Goal: Information Seeking & Learning: Learn about a topic

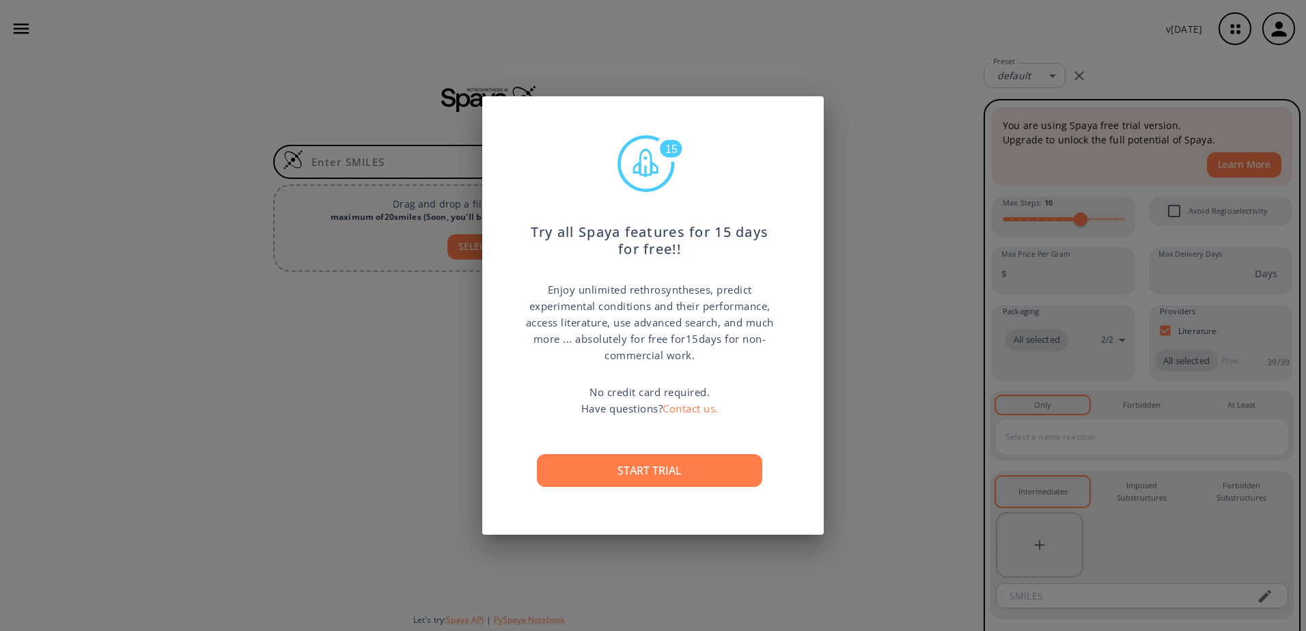
click at [731, 358] on div "15 Try all Spaya features for 15 days for free!! Enjoy unlimited rethrosynthese…" at bounding box center [652, 315] width 341 height 439
click at [731, 358] on p "Enjoy unlimited rethrosyntheses, predict experimental conditions and their perf…" at bounding box center [649, 322] width 253 height 82
drag, startPoint x: 680, startPoint y: 292, endPoint x: 730, endPoint y: 358, distance: 82.8
click at [730, 358] on p "Enjoy unlimited rethrosyntheses, predict experimental conditions and their perf…" at bounding box center [649, 322] width 253 height 82
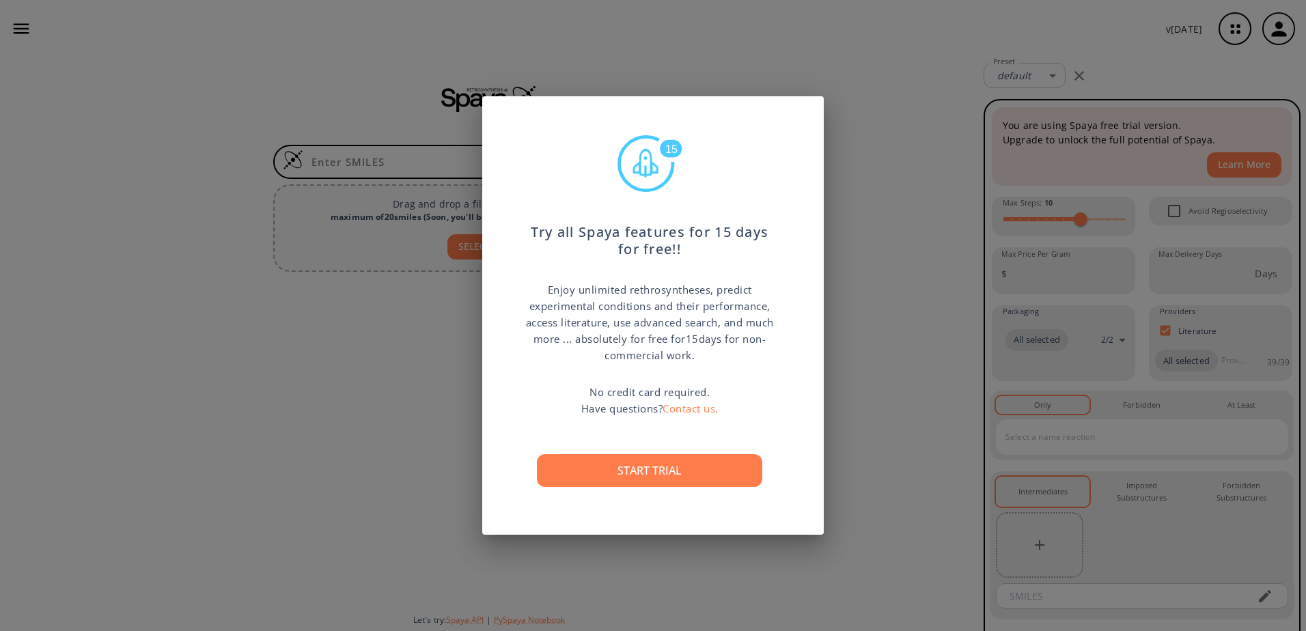
drag, startPoint x: 726, startPoint y: 359, endPoint x: 543, endPoint y: 288, distance: 196.1
click at [543, 288] on p "Enjoy unlimited rethrosyntheses, predict experimental conditions and their perf…" at bounding box center [649, 322] width 253 height 82
drag, startPoint x: 540, startPoint y: 288, endPoint x: 729, endPoint y: 363, distance: 203.9
click at [729, 363] on p "Enjoy unlimited rethrosyntheses, predict experimental conditions and their perf…" at bounding box center [649, 322] width 253 height 82
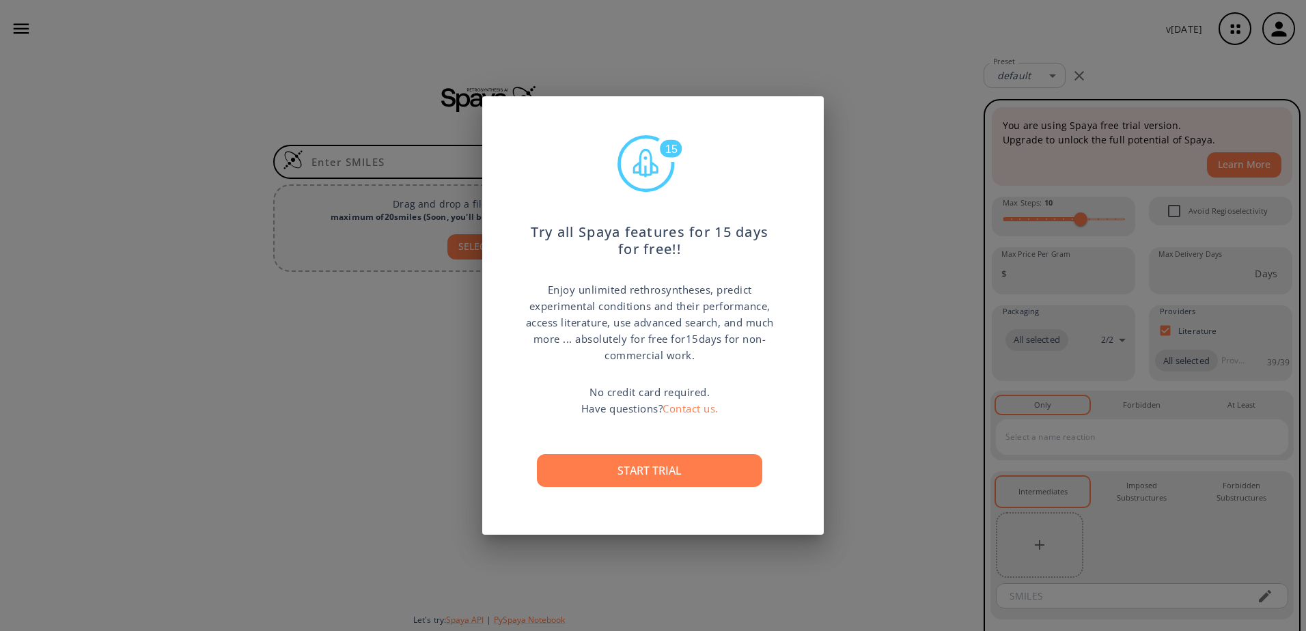
click at [729, 363] on p "Enjoy unlimited rethrosyntheses, predict experimental conditions and their perf…" at bounding box center [649, 322] width 253 height 82
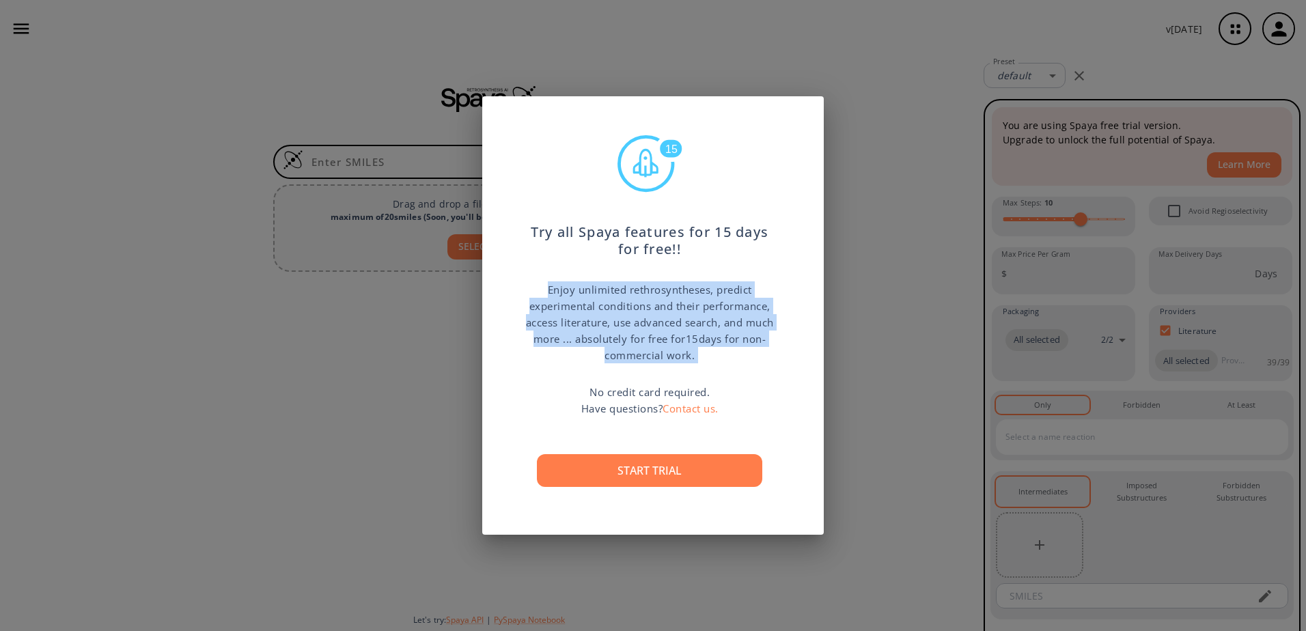
drag, startPoint x: 731, startPoint y: 363, endPoint x: 546, endPoint y: 293, distance: 197.8
click at [546, 293] on p "Enjoy unlimited rethrosyntheses, predict experimental conditions and their perf…" at bounding box center [649, 322] width 253 height 82
drag, startPoint x: 546, startPoint y: 293, endPoint x: 716, endPoint y: 355, distance: 181.7
click at [716, 355] on p "Enjoy unlimited rethrosyntheses, predict experimental conditions and their perf…" at bounding box center [649, 322] width 253 height 82
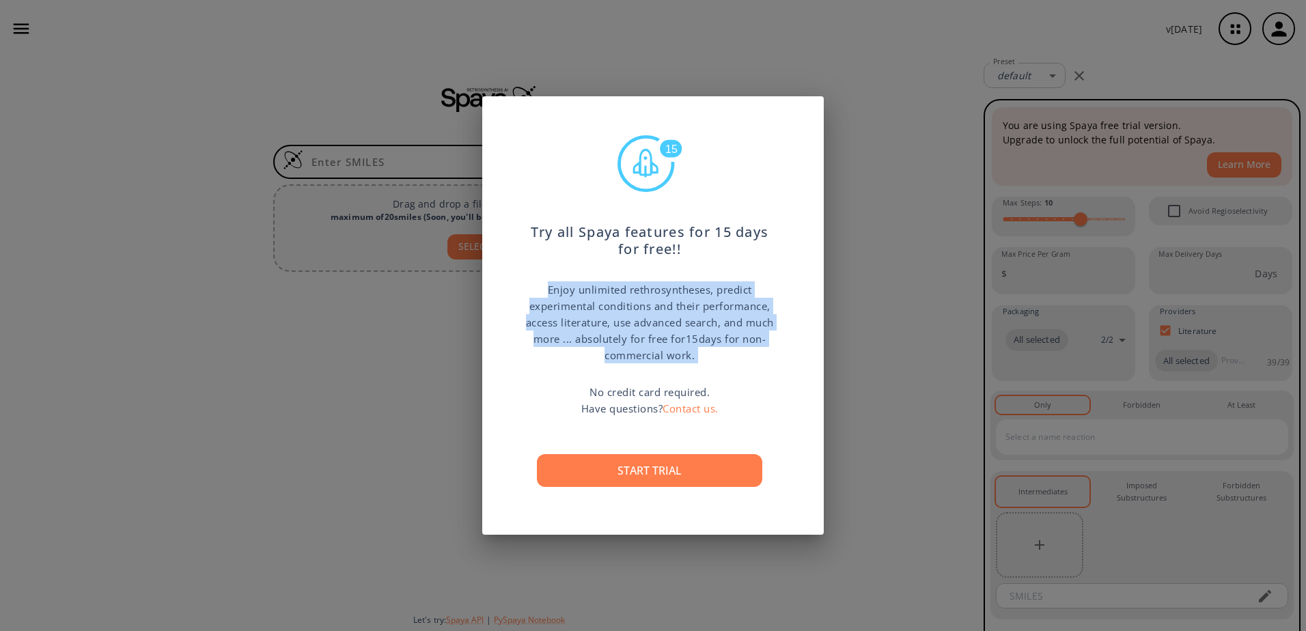
click at [716, 355] on p "Enjoy unlimited rethrosyntheses, predict experimental conditions and their perf…" at bounding box center [649, 322] width 253 height 82
drag, startPoint x: 716, startPoint y: 355, endPoint x: 529, endPoint y: 290, distance: 198.1
click at [529, 290] on p "Enjoy unlimited rethrosyntheses, predict experimental conditions and their perf…" at bounding box center [649, 322] width 253 height 82
drag, startPoint x: 529, startPoint y: 290, endPoint x: 742, endPoint y: 352, distance: 222.0
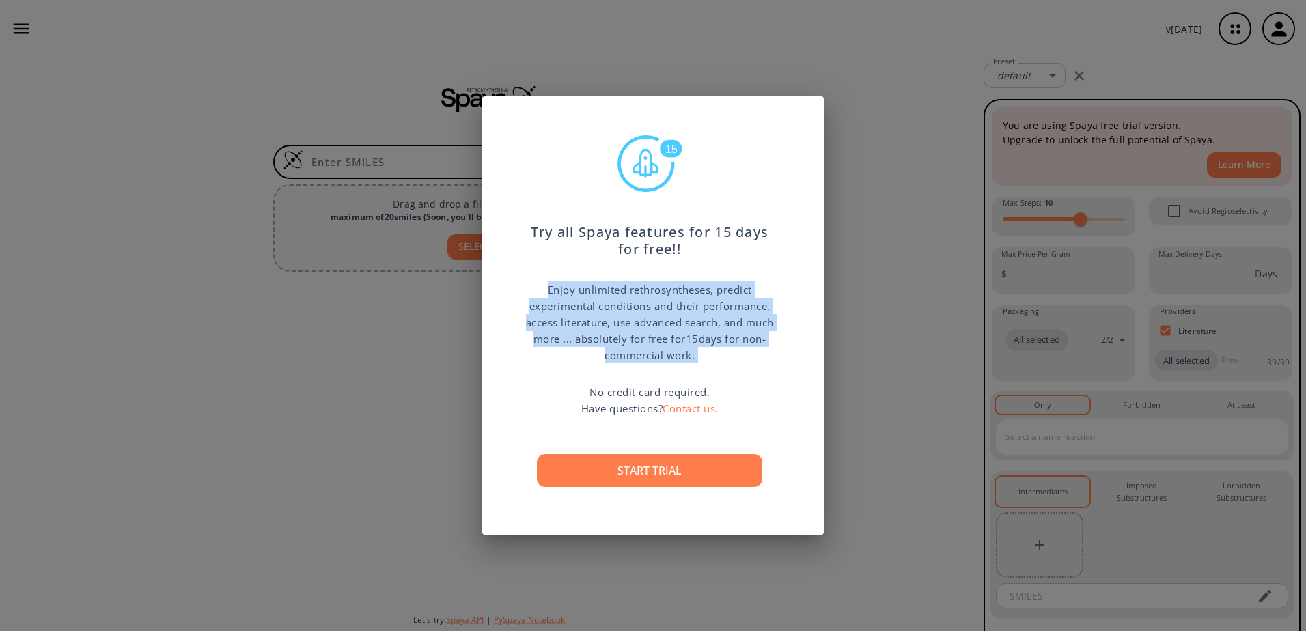
click at [742, 352] on p "Enjoy unlimited rethrosyntheses, predict experimental conditions and their perf…" at bounding box center [649, 322] width 253 height 82
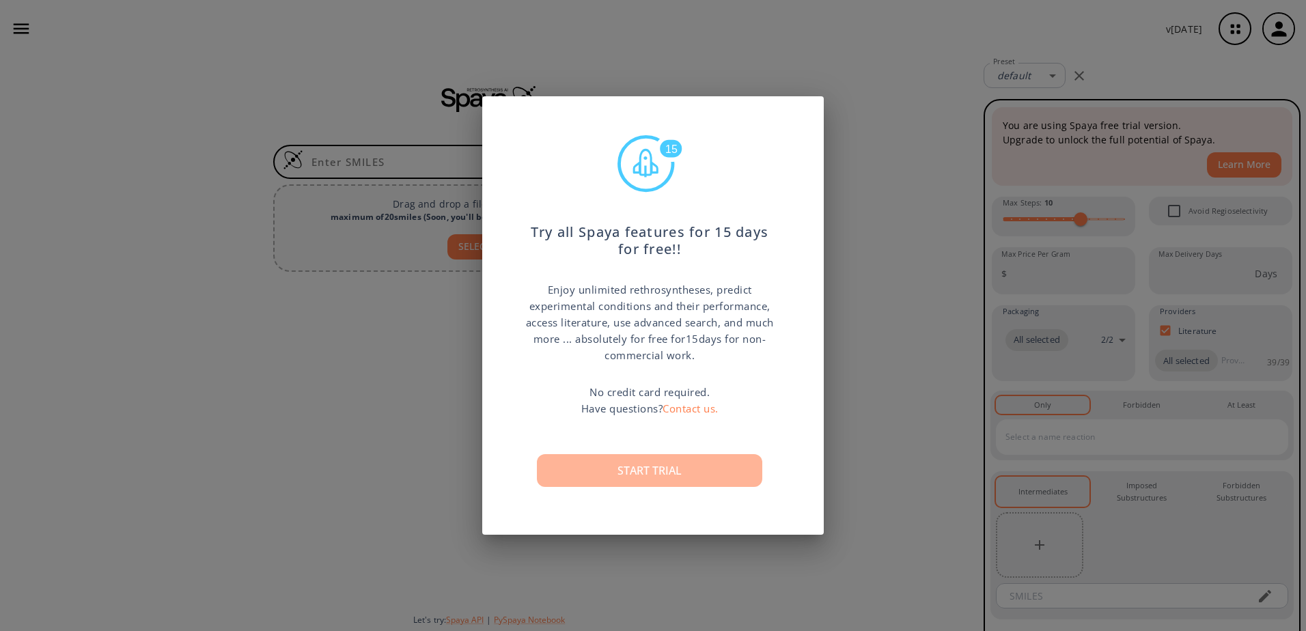
click at [721, 475] on button "Start trial" at bounding box center [649, 470] width 225 height 33
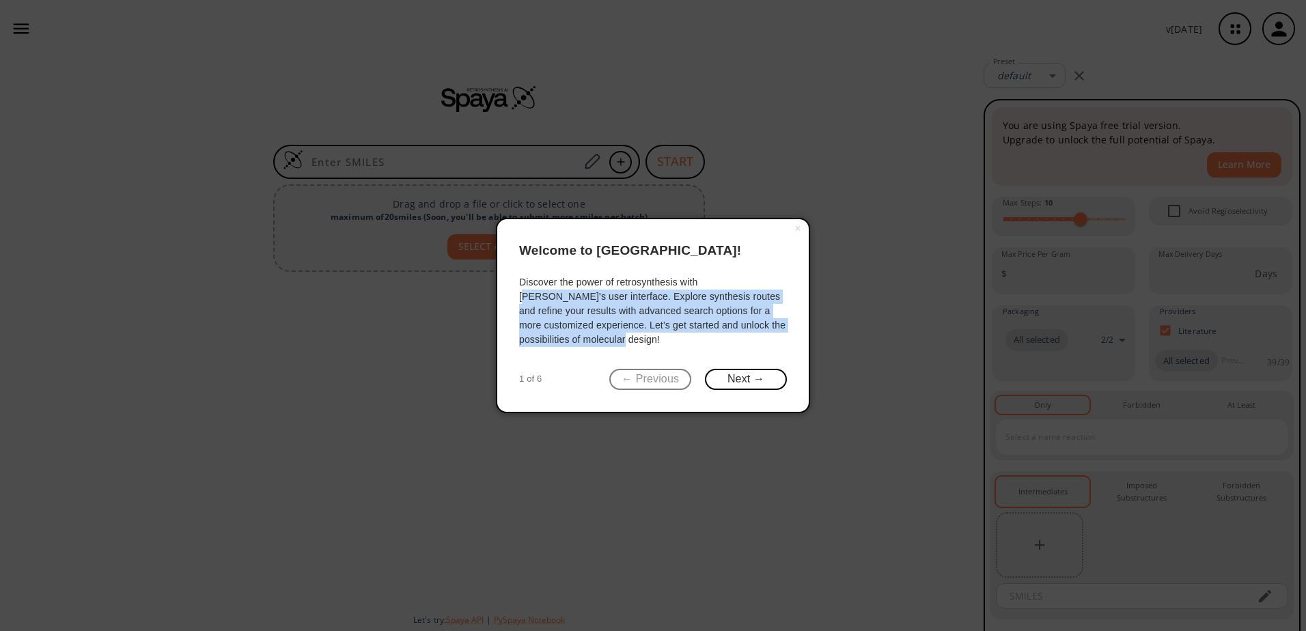
drag, startPoint x: 706, startPoint y: 288, endPoint x: 748, endPoint y: 335, distance: 62.9
click at [748, 335] on div "Discover the power of retrosynthesis with [PERSON_NAME]'s user interface. Explo…" at bounding box center [653, 311] width 268 height 72
drag, startPoint x: 728, startPoint y: 327, endPoint x: 690, endPoint y: 279, distance: 61.2
click at [690, 279] on div "Discover the power of retrosynthesis with [PERSON_NAME]'s user interface. Explo…" at bounding box center [653, 311] width 268 height 72
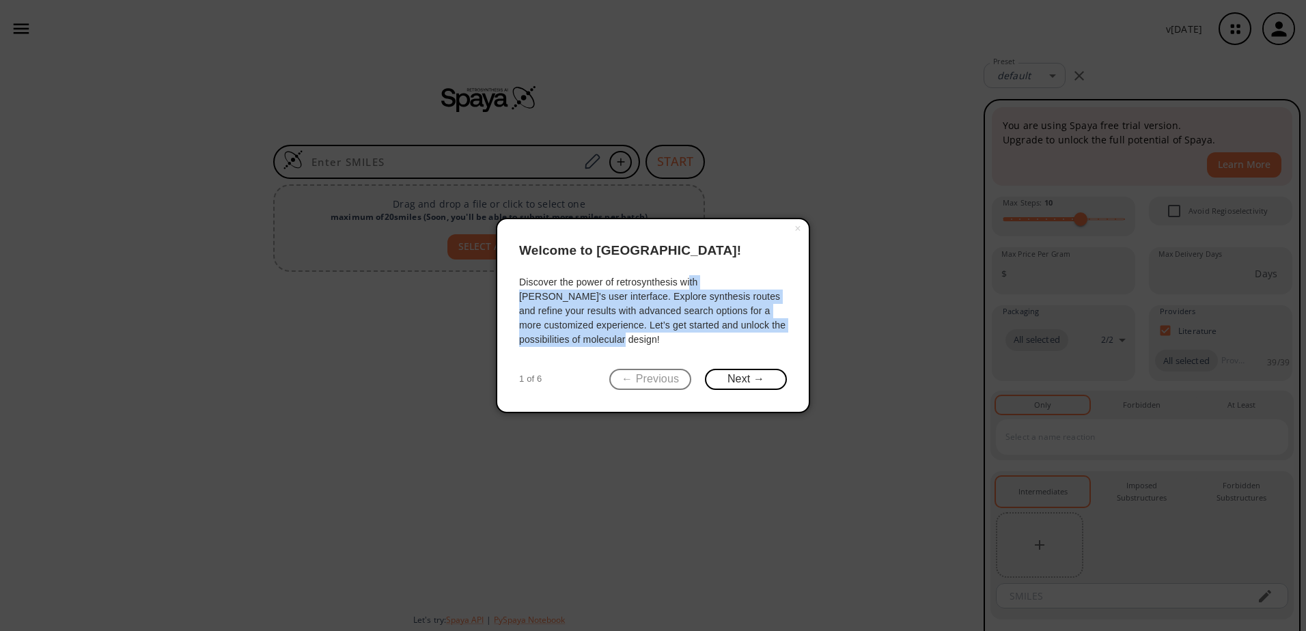
click at [690, 279] on div "Discover the power of retrosynthesis with [PERSON_NAME]'s user interface. Explo…" at bounding box center [653, 311] width 268 height 72
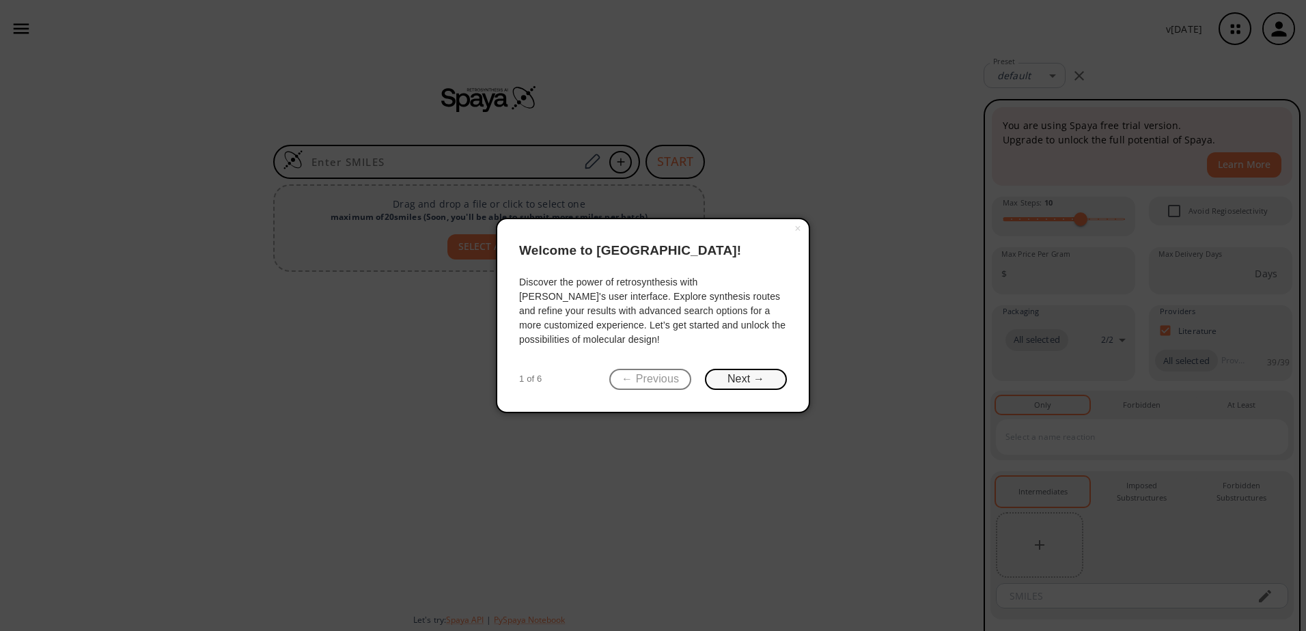
click at [738, 375] on button "Next →" at bounding box center [746, 379] width 82 height 21
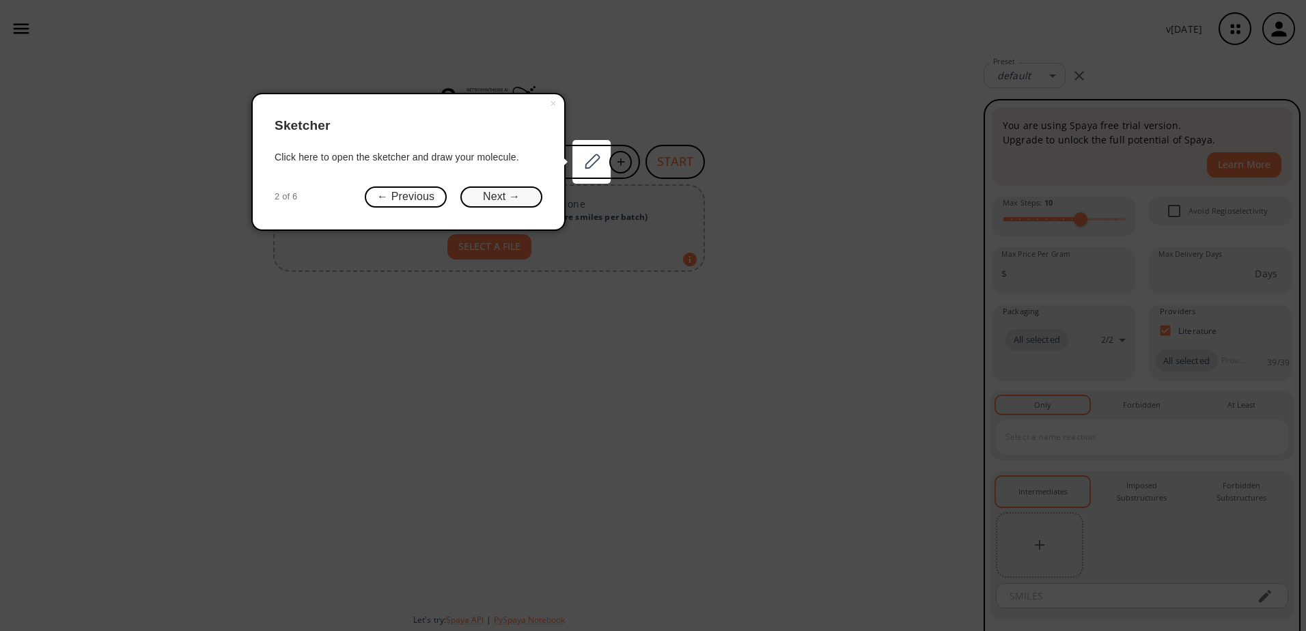
click at [490, 201] on button "Next →" at bounding box center [501, 196] width 82 height 21
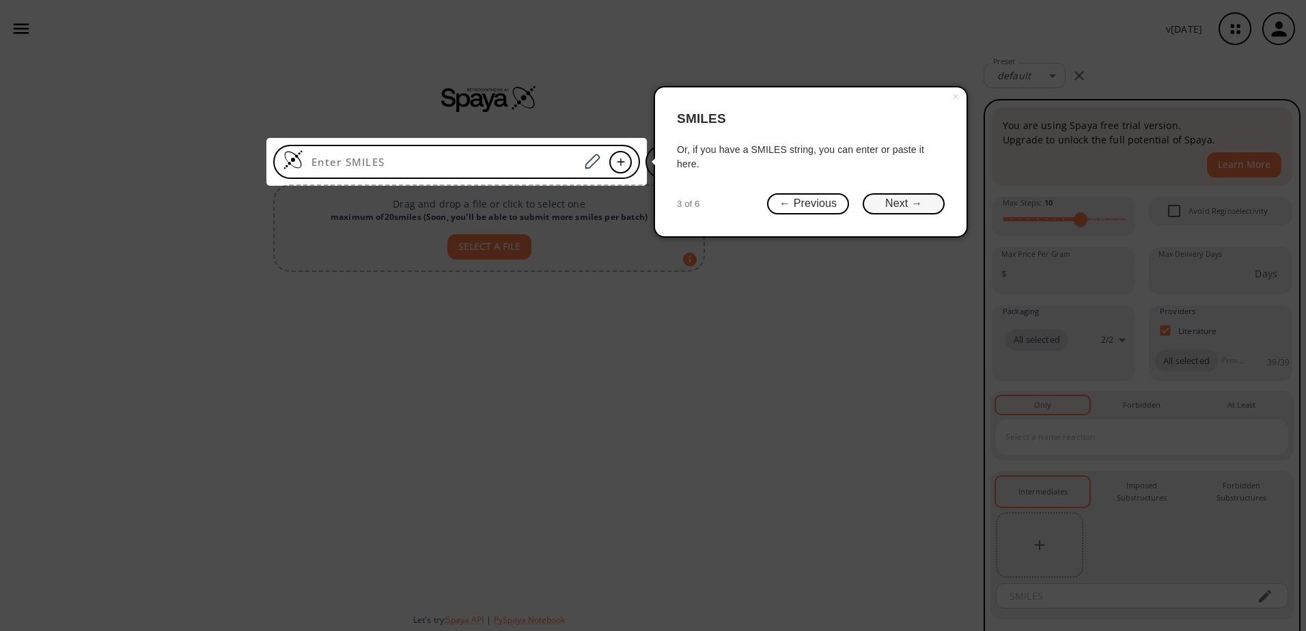
click at [899, 205] on button "Next →" at bounding box center [904, 203] width 82 height 21
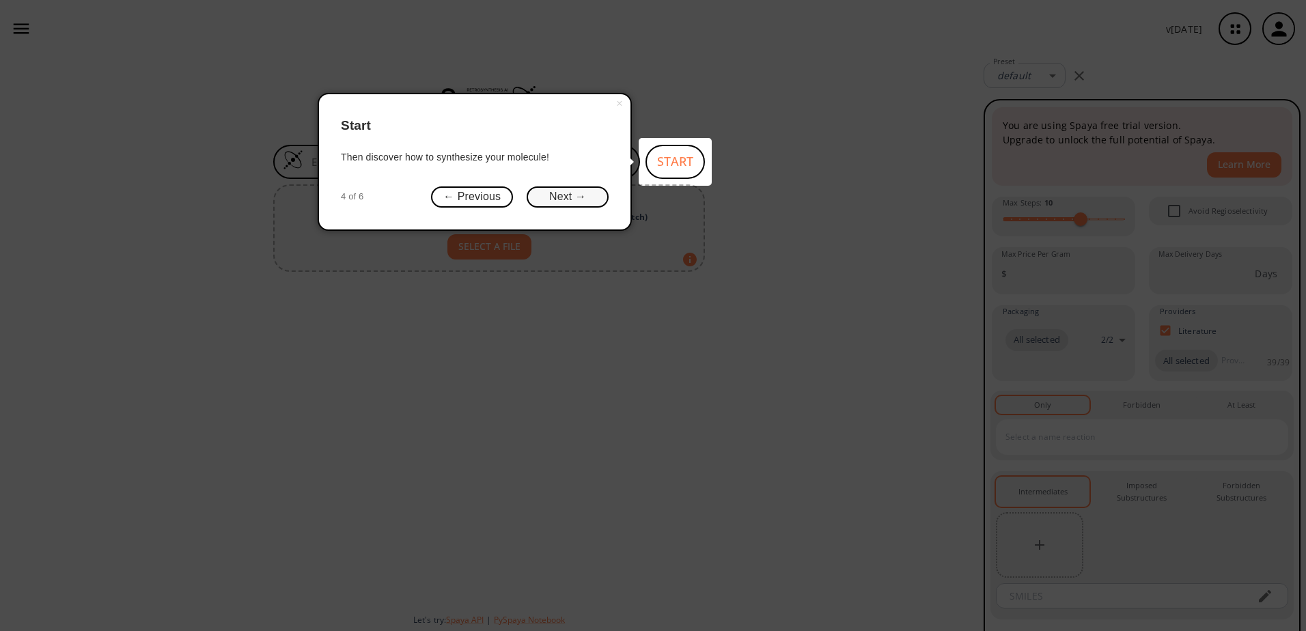
click at [585, 197] on button "Next →" at bounding box center [568, 196] width 82 height 21
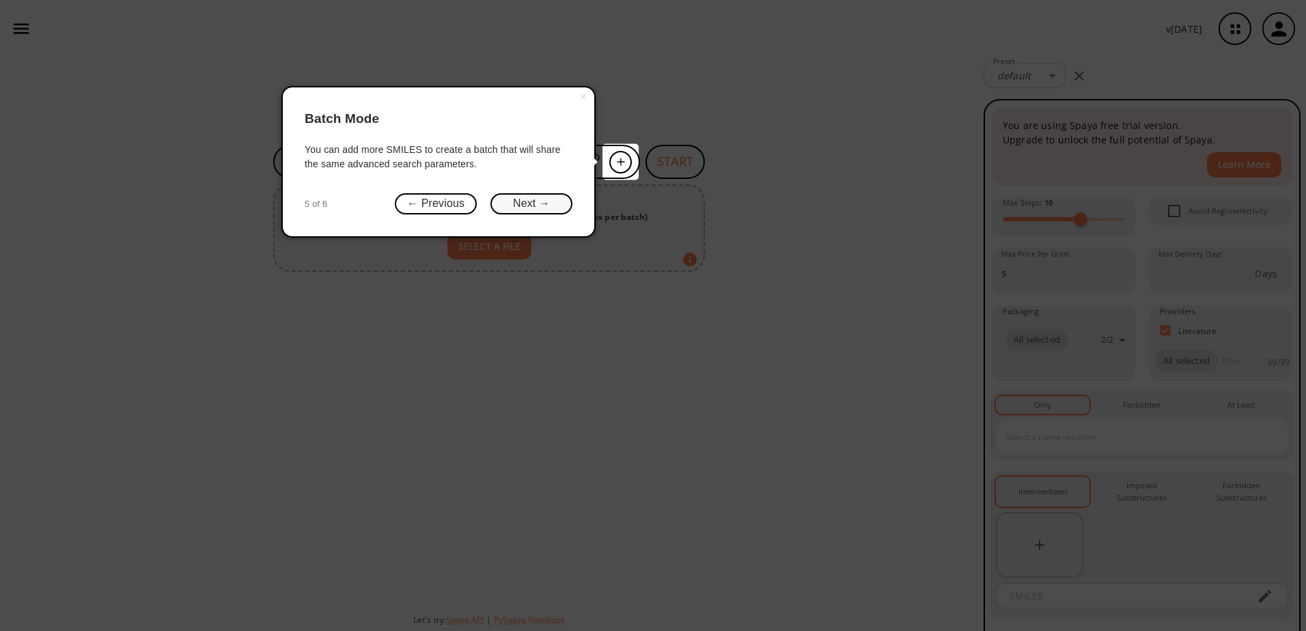
click at [544, 206] on button "Next →" at bounding box center [531, 203] width 82 height 21
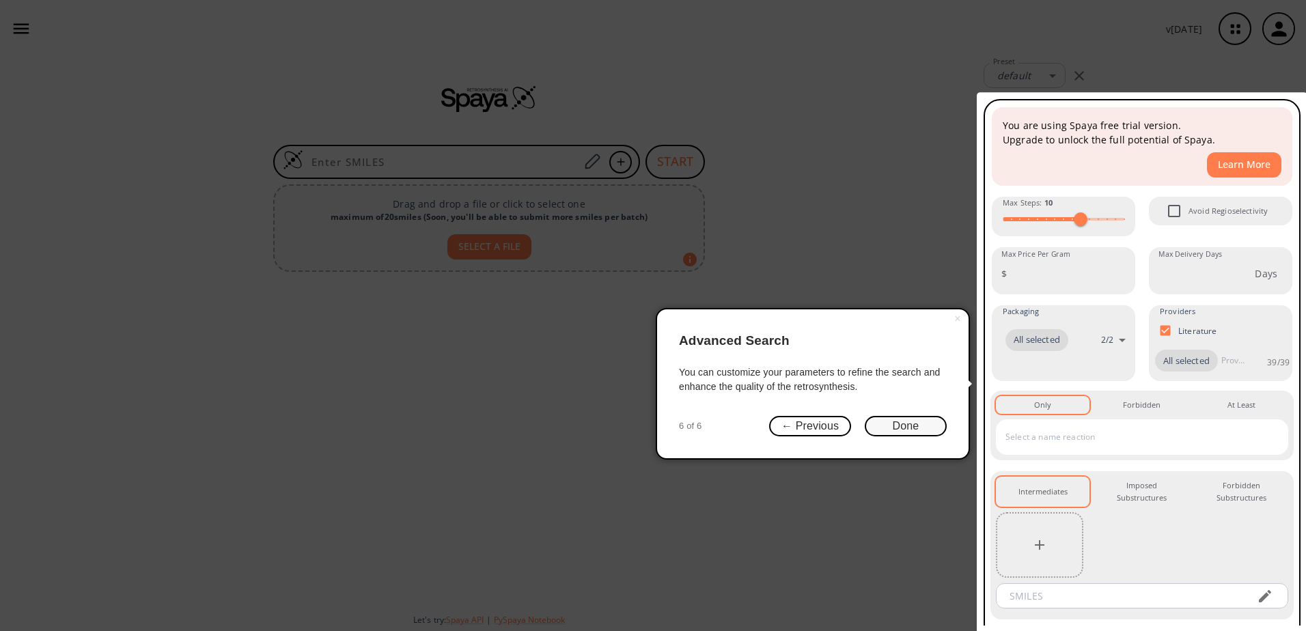
click at [908, 423] on button "Done" at bounding box center [906, 426] width 82 height 21
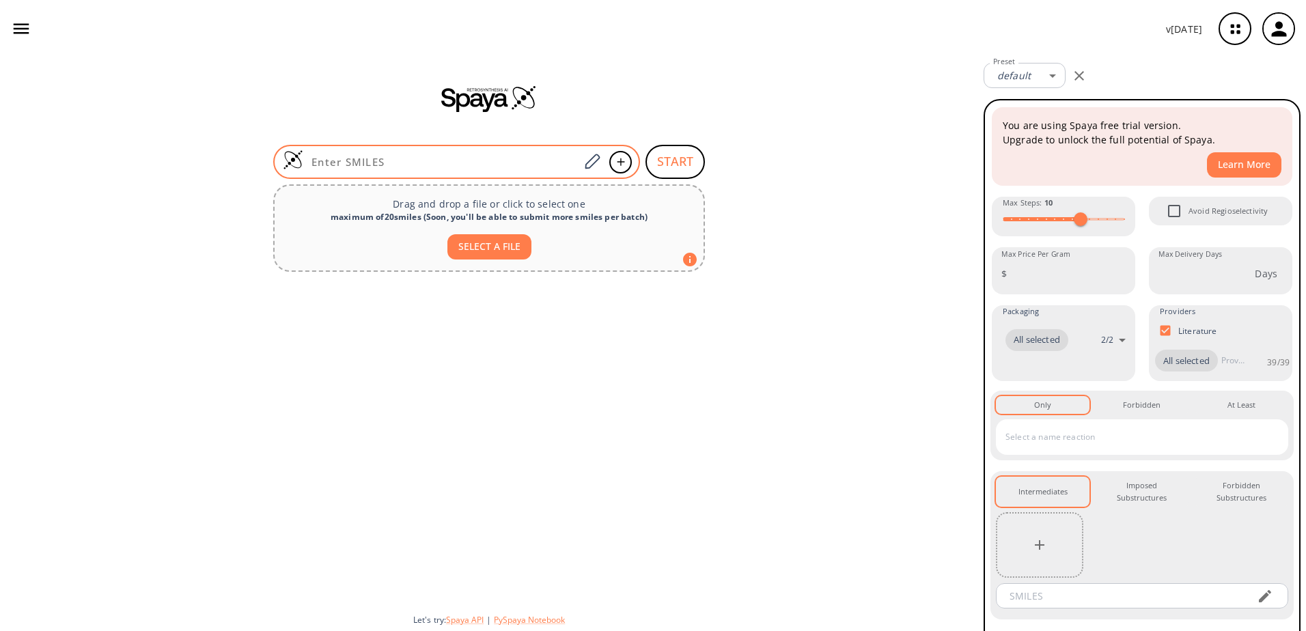
click at [420, 169] on div at bounding box center [456, 162] width 367 height 34
click at [596, 159] on icon at bounding box center [592, 162] width 18 height 18
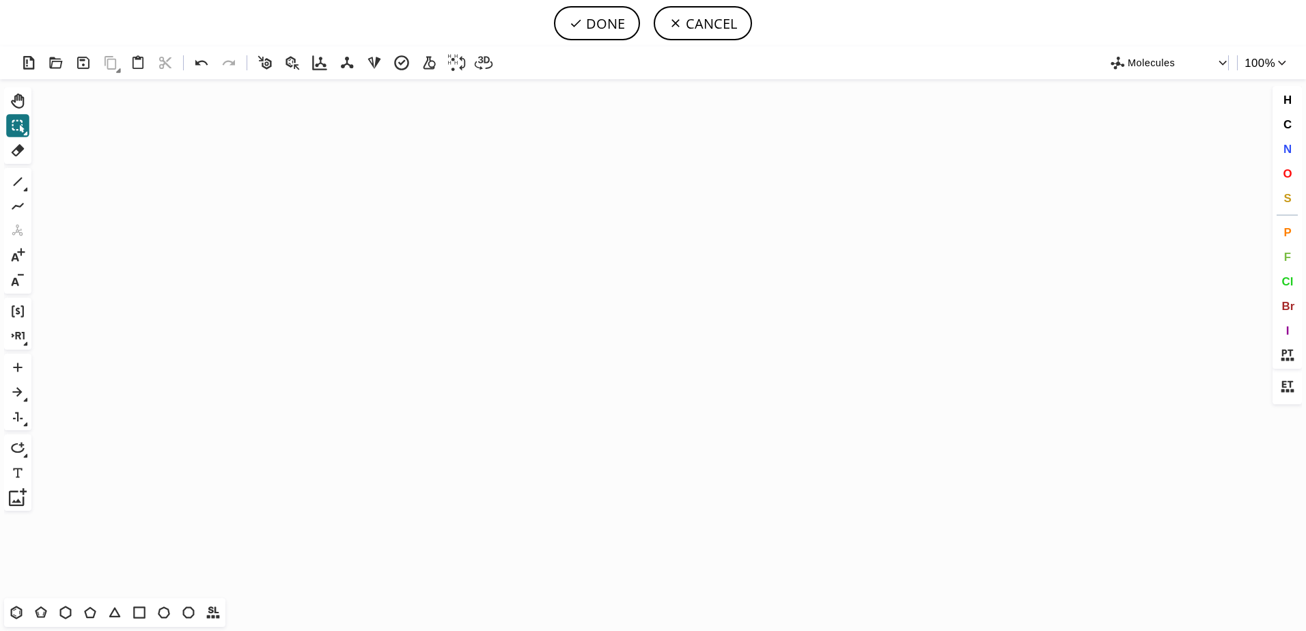
click at [1042, 403] on icon "Created with [PERSON_NAME] 2.3.0" at bounding box center [653, 338] width 1232 height 519
click at [20, 613] on icon at bounding box center [17, 613] width 8 height 8
click at [736, 311] on icon "Created with [PERSON_NAME] 2.3.0" at bounding box center [653, 338] width 1232 height 519
click at [689, 311] on icon "Created with [PERSON_NAME] 2.3.0" at bounding box center [653, 338] width 1232 height 519
click at [22, 176] on icon at bounding box center [18, 182] width 18 height 18
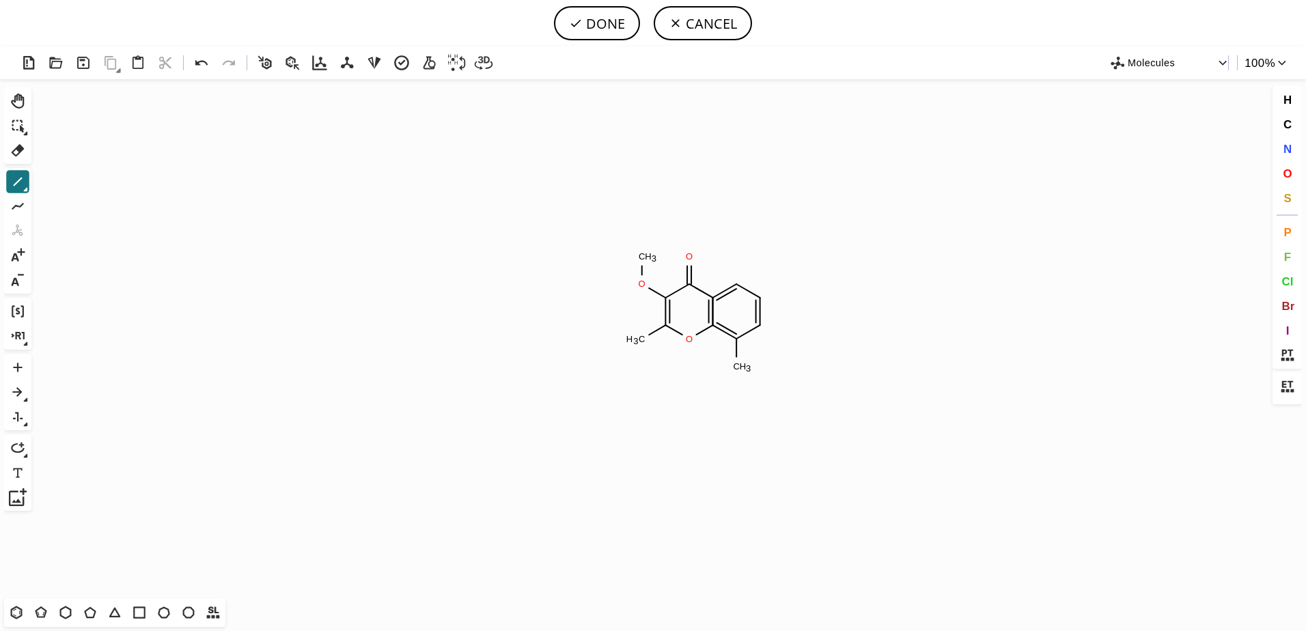
drag, startPoint x: 736, startPoint y: 339, endPoint x: 736, endPoint y: 359, distance: 20.5
drag, startPoint x: 736, startPoint y: 361, endPoint x: 755, endPoint y: 379, distance: 27.1
click at [13, 615] on icon at bounding box center [17, 613] width 8 height 8
click at [18, 178] on icon at bounding box center [18, 182] width 18 height 18
click at [206, 614] on icon at bounding box center [213, 613] width 18 height 18
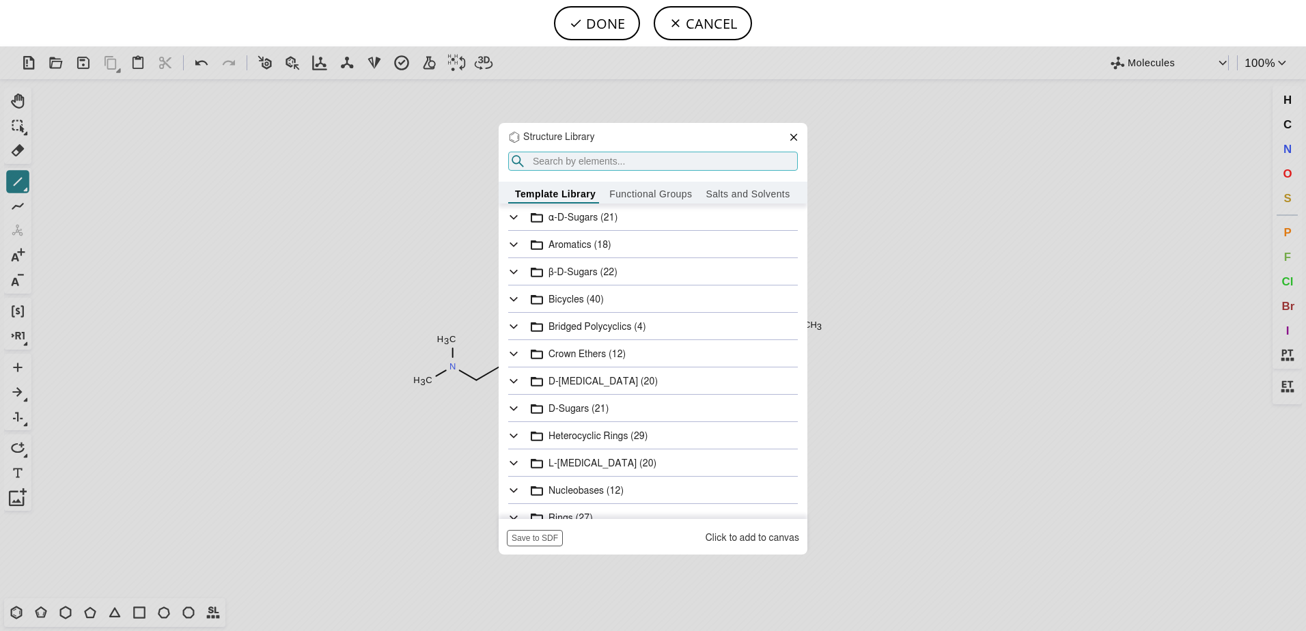
click at [645, 162] on input "search" at bounding box center [653, 161] width 290 height 19
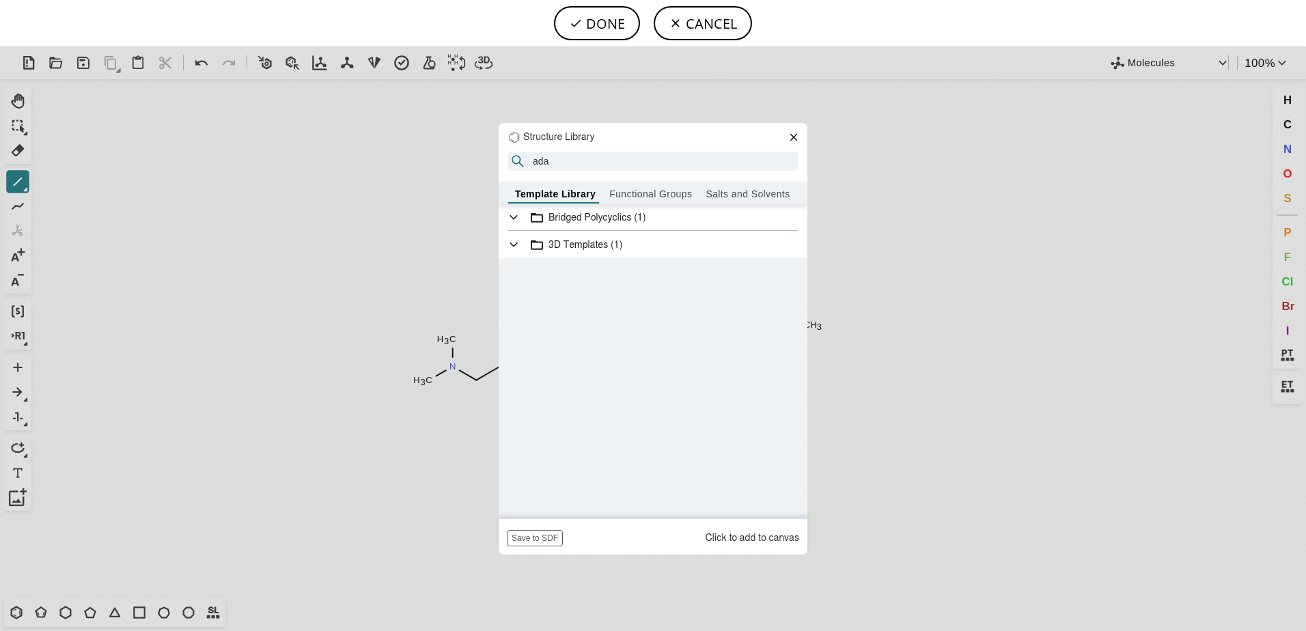
type input "ada"
click at [514, 218] on icon at bounding box center [514, 217] width 8 height 5
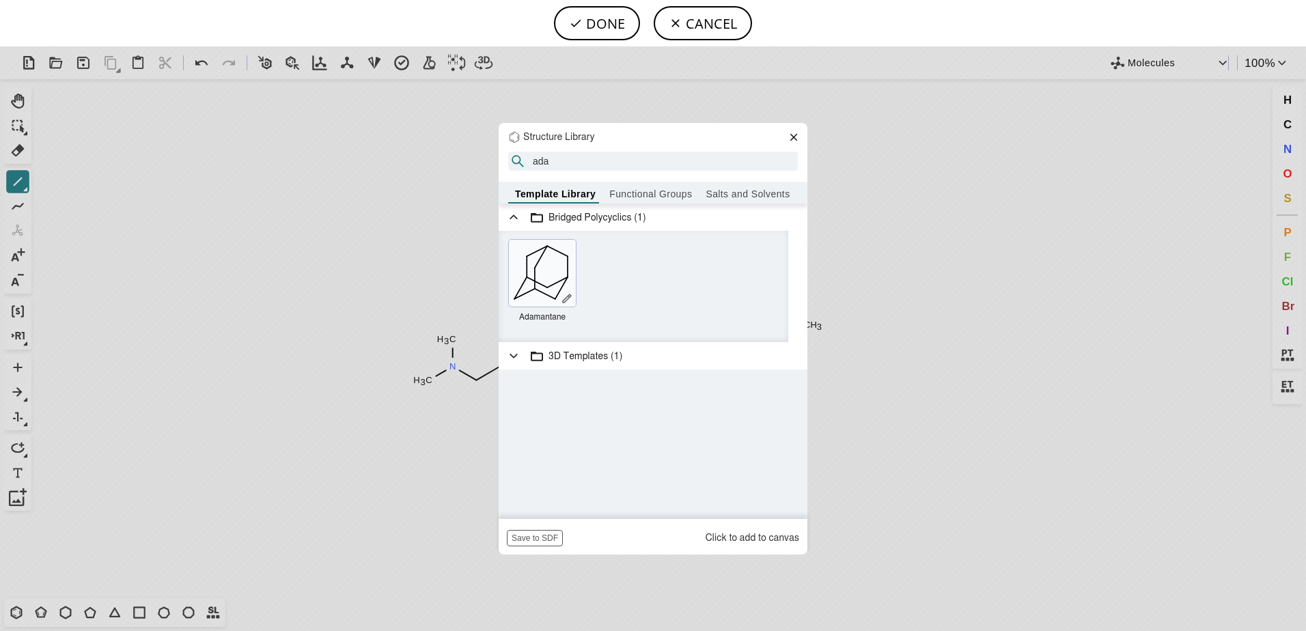
click at [544, 268] on icon "Created with [PERSON_NAME] 2.3.0" at bounding box center [540, 272] width 67 height 67
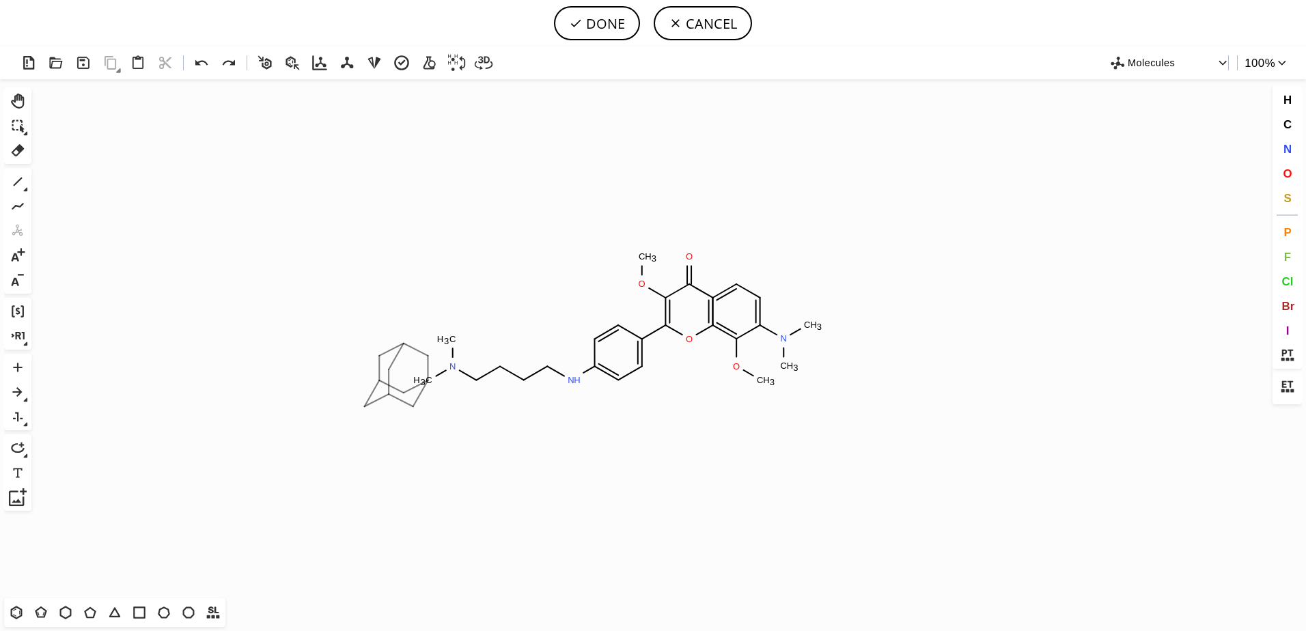
click at [396, 375] on icon "Created with [PERSON_NAME] 2.3.0 O O O C H 3 O C H 3 N C H 3 C H 3 N H N C H 3 …" at bounding box center [653, 338] width 1232 height 519
click at [20, 174] on icon at bounding box center [18, 182] width 18 height 18
click at [5, 100] on div "Created with [PERSON_NAME] 2.3.0 O C H 3 N C H 3 C H 3 O O O C H 3 N H N C H 3 …" at bounding box center [653, 338] width 1306 height 585
click at [10, 100] on icon at bounding box center [18, 101] width 18 height 18
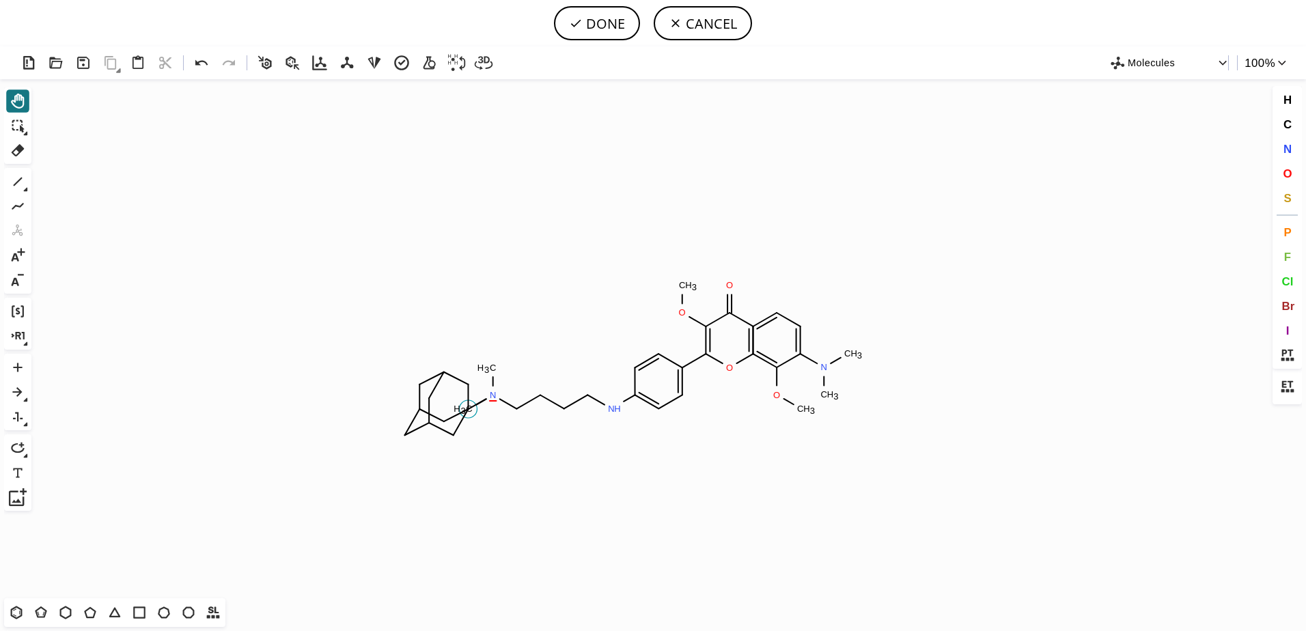
drag, startPoint x: 423, startPoint y: 375, endPoint x: 464, endPoint y: 404, distance: 49.5
click at [464, 404] on circle at bounding box center [468, 409] width 18 height 18
click at [13, 188] on icon at bounding box center [18, 182] width 18 height 18
drag, startPoint x: 461, startPoint y: 386, endPoint x: 465, endPoint y: 426, distance: 40.5
click at [465, 426] on icon "Created with [PERSON_NAME] 2.3.0 O C H 3 N C H 3 C H 3 N H C H 3 O O O C H 3 N …" at bounding box center [653, 338] width 1232 height 519
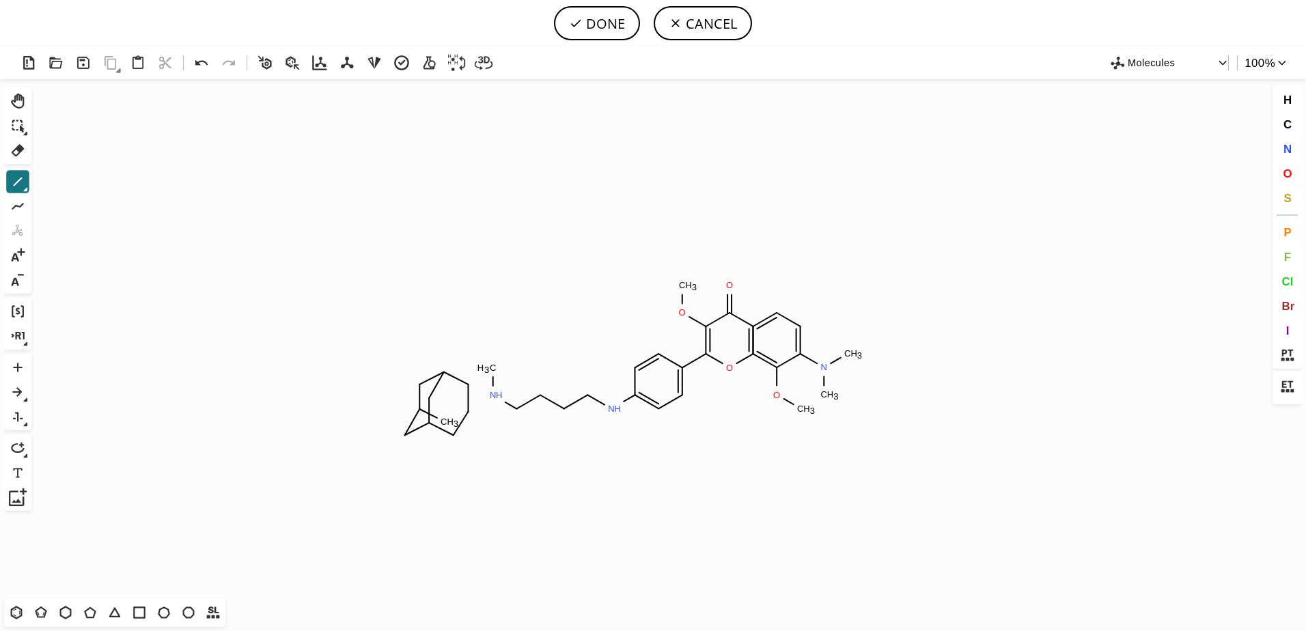
drag, startPoint x: 453, startPoint y: 433, endPoint x: 473, endPoint y: 406, distance: 33.2
drag, startPoint x: 440, startPoint y: 415, endPoint x: 470, endPoint y: 409, distance: 30.7
drag, startPoint x: 466, startPoint y: 411, endPoint x: 479, endPoint y: 401, distance: 16.0
click at [591, 16] on button "DONE" at bounding box center [597, 23] width 86 height 34
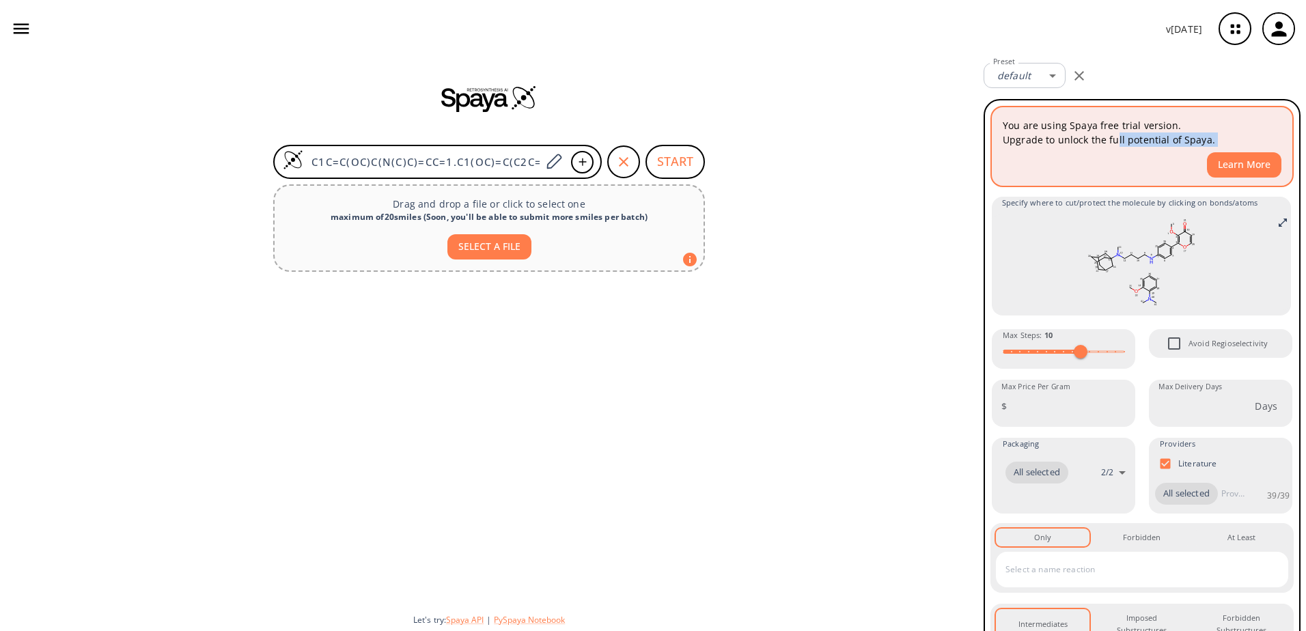
drag, startPoint x: 1138, startPoint y: 147, endPoint x: 1238, endPoint y: 152, distance: 99.9
click at [1238, 152] on div "You are using Spaya free trial version. Upgrade to unlock the full potential of…" at bounding box center [1142, 146] width 301 height 79
click at [1108, 161] on div "Learn More" at bounding box center [1142, 164] width 279 height 25
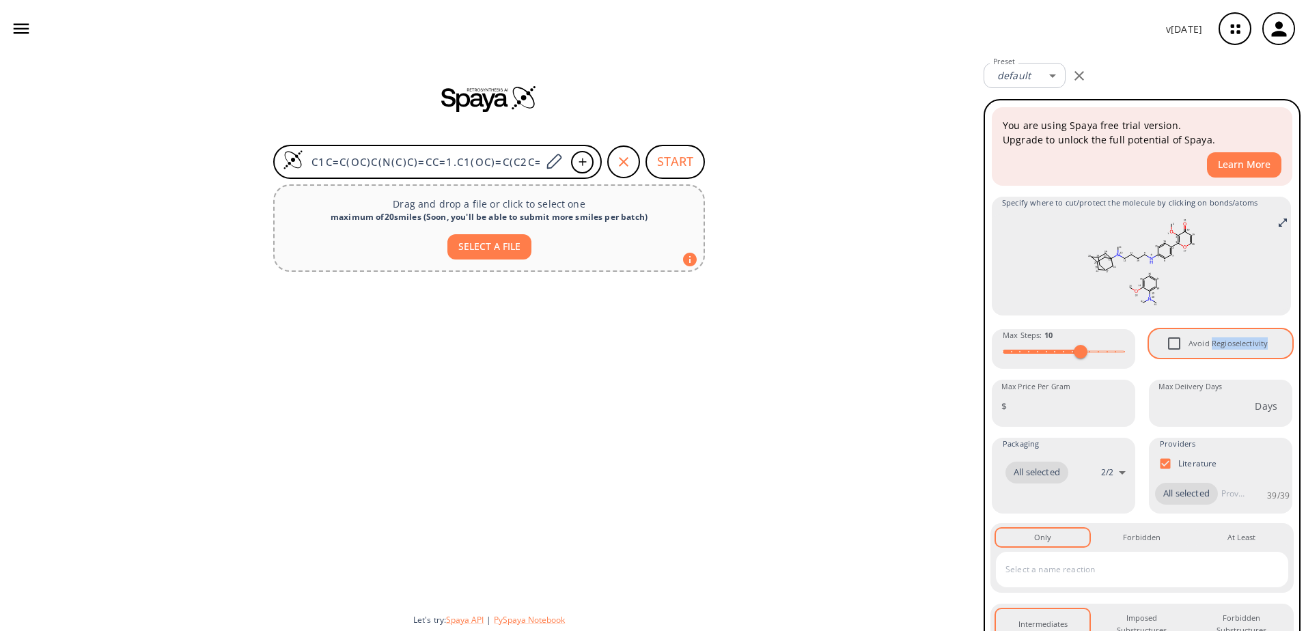
drag, startPoint x: 1208, startPoint y: 345, endPoint x: 1272, endPoint y: 349, distance: 65.0
click at [1272, 349] on div "Avoid Regioselectivity" at bounding box center [1220, 343] width 143 height 29
click at [1231, 344] on span "Avoid Regioselectivity" at bounding box center [1227, 343] width 79 height 12
drag, startPoint x: 1224, startPoint y: 344, endPoint x: 1261, endPoint y: 346, distance: 37.0
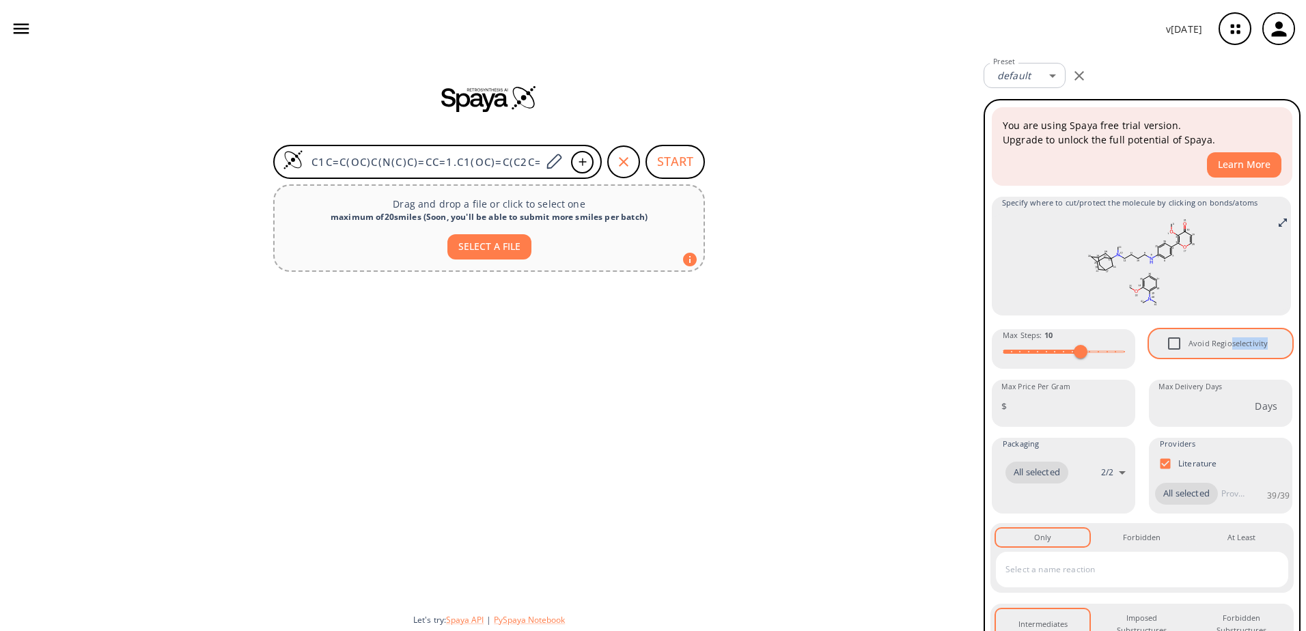
click at [1261, 346] on div "Avoid Regioselectivity" at bounding box center [1220, 343] width 143 height 29
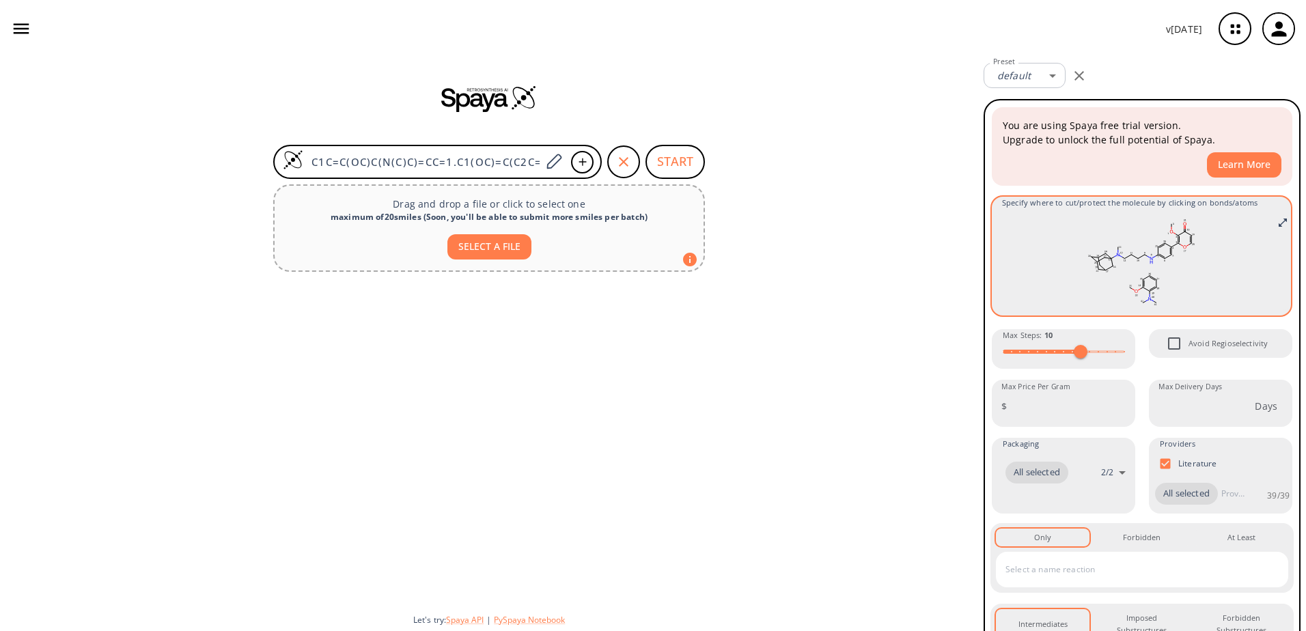
click at [1213, 266] on rect at bounding box center [1141, 262] width 279 height 96
click at [1178, 232] on icon at bounding box center [1181, 234] width 7 height 4
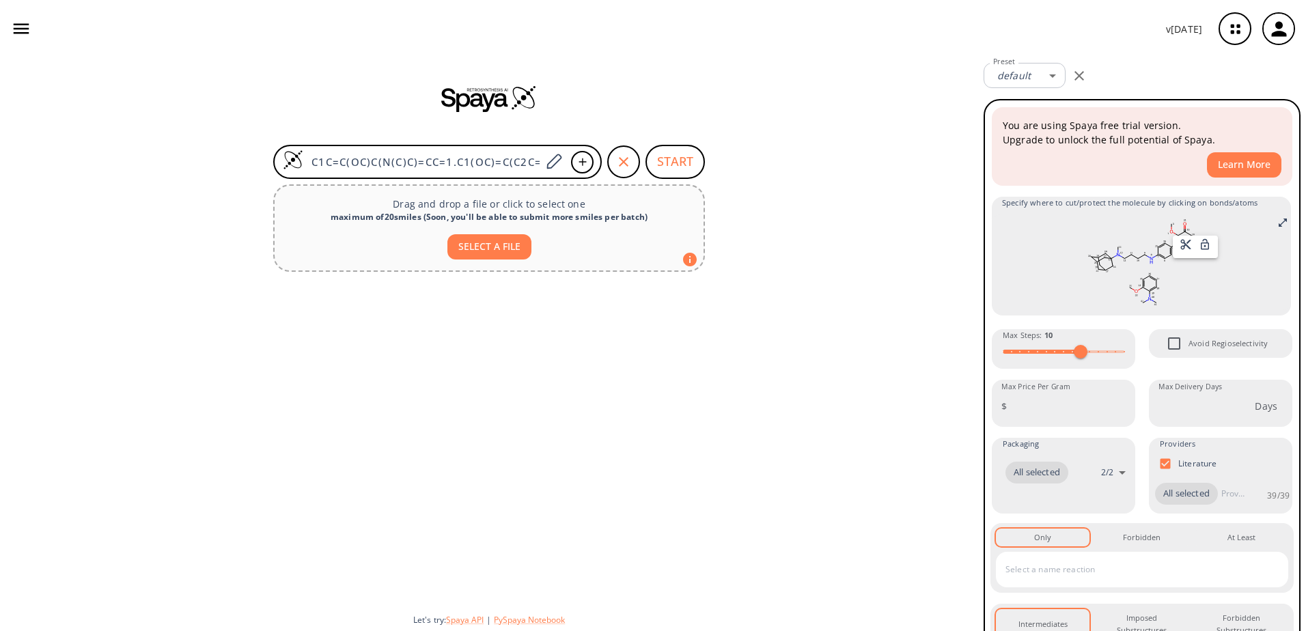
click at [1223, 288] on div at bounding box center [653, 315] width 1306 height 631
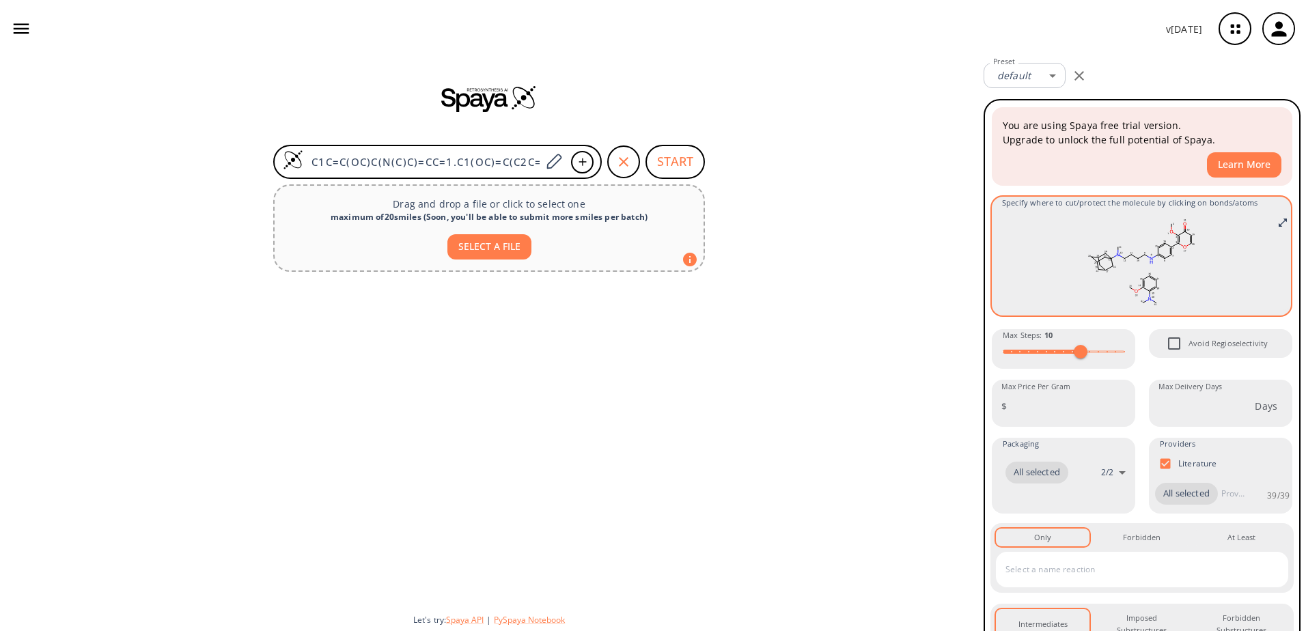
click at [1277, 223] on icon "Full screen" at bounding box center [1282, 222] width 11 height 11
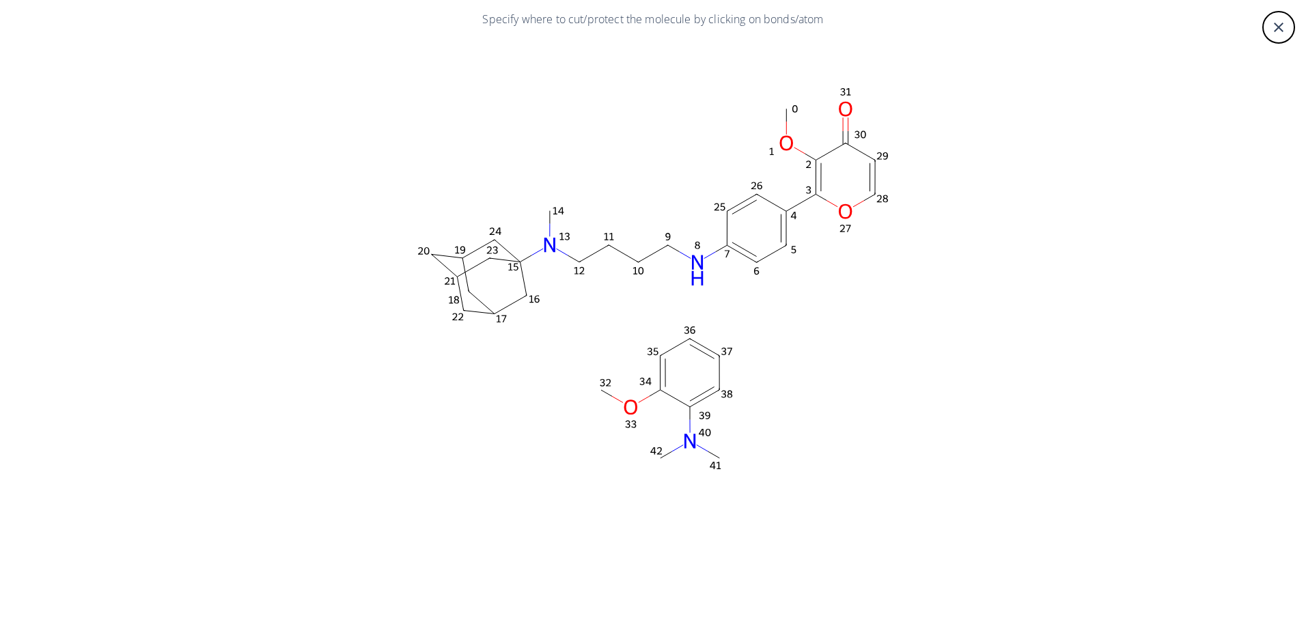
click at [1277, 32] on icon "close" at bounding box center [1278, 27] width 16 height 16
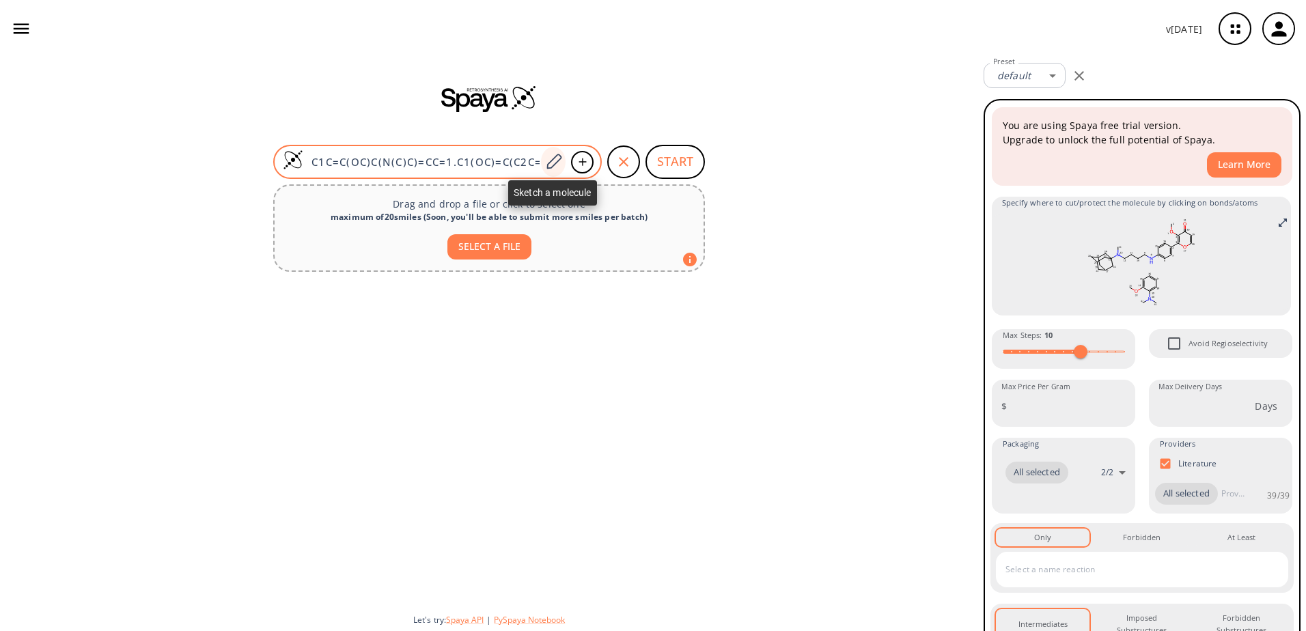
click at [557, 163] on icon at bounding box center [553, 161] width 15 height 15
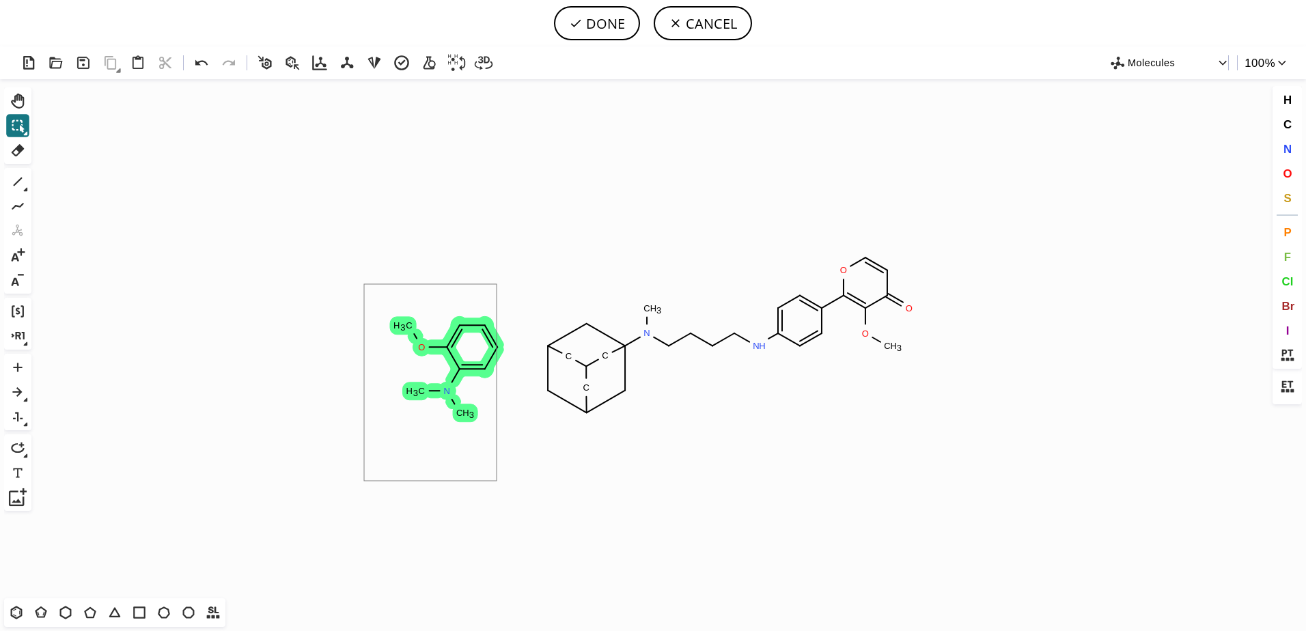
drag, startPoint x: 364, startPoint y: 284, endPoint x: 497, endPoint y: 481, distance: 237.2
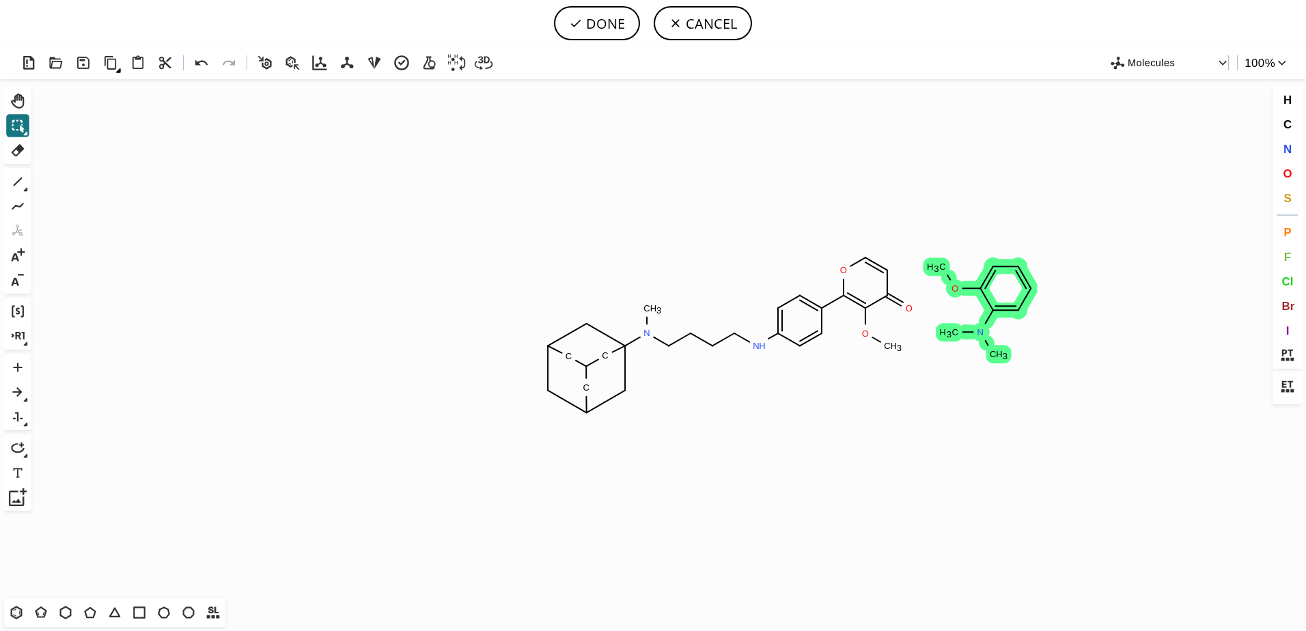
drag, startPoint x: 475, startPoint y: 365, endPoint x: 1008, endPoint y: 307, distance: 536.6
click at [1008, 307] on icon at bounding box center [1005, 308] width 25 height 4
click at [1009, 201] on icon at bounding box center [1005, 202] width 14 height 14
click at [1005, 202] on icon at bounding box center [1005, 202] width 14 height 14
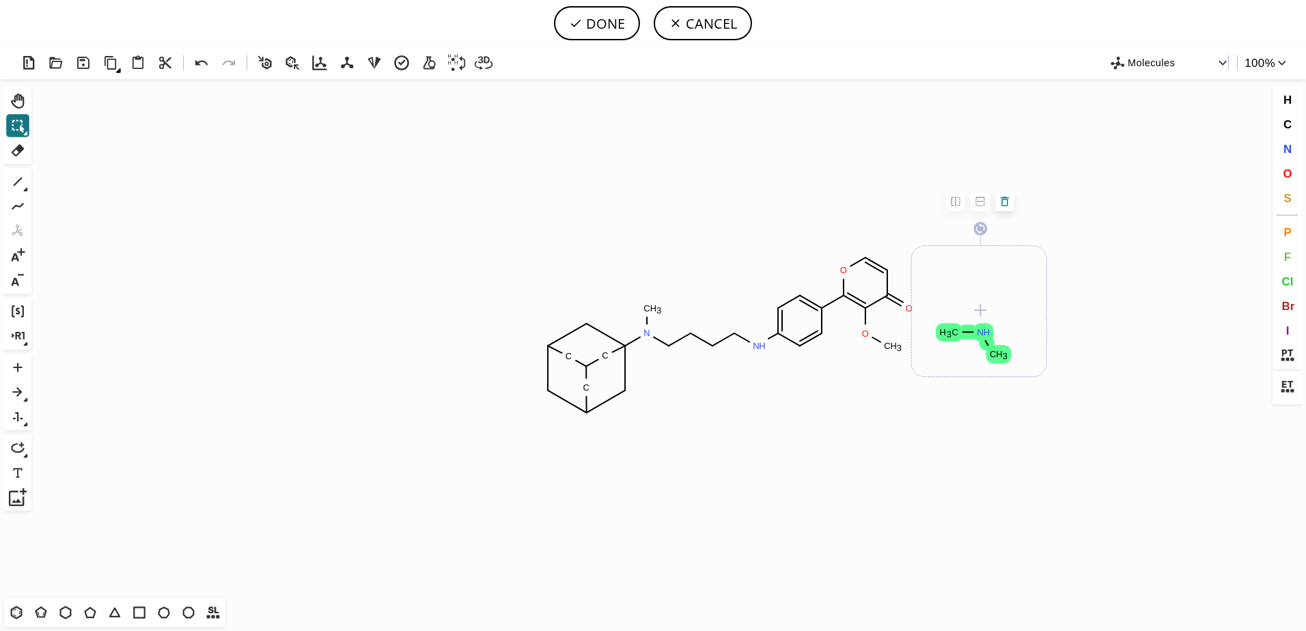
click at [1005, 202] on icon at bounding box center [1005, 202] width 14 height 14
click at [1078, 441] on icon "Created with [PERSON_NAME] 2.3.0 O C H 3 N H N C C C C H 3 O O N H C H 3 C H 3" at bounding box center [653, 338] width 1232 height 519
drag, startPoint x: 939, startPoint y: 197, endPoint x: 1100, endPoint y: 468, distance: 314.9
click at [23, 180] on icon at bounding box center [18, 182] width 18 height 18
click at [9, 619] on icon at bounding box center [17, 613] width 18 height 18
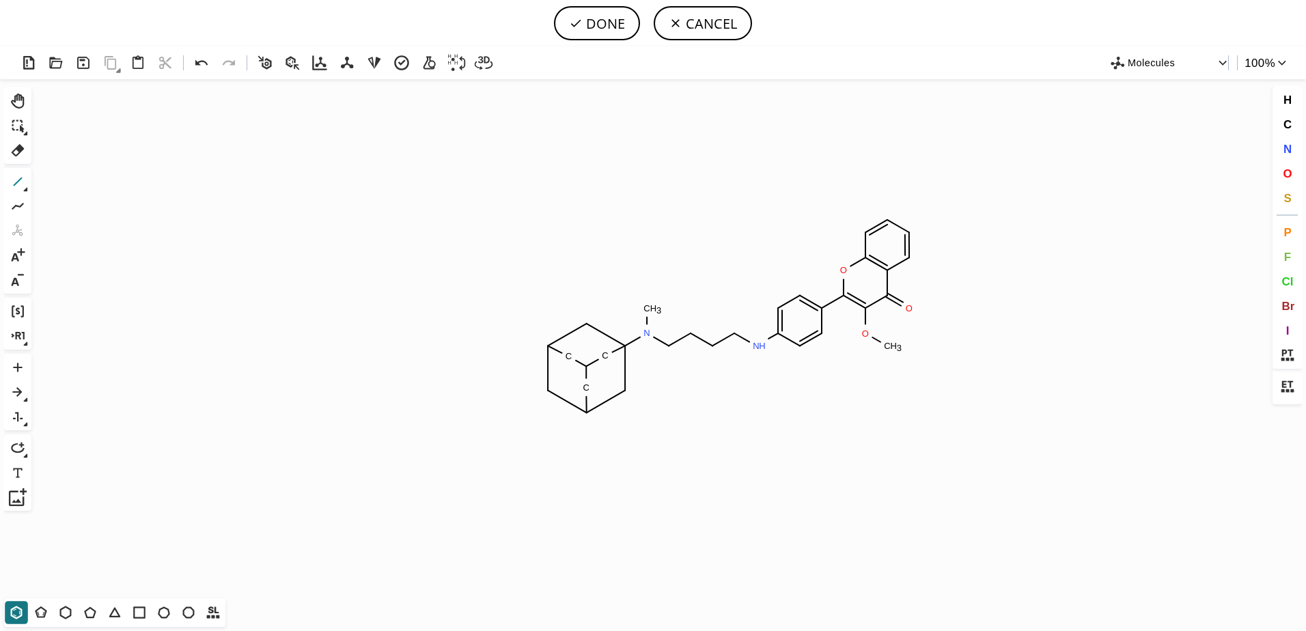
click at [20, 179] on icon at bounding box center [18, 182] width 9 height 9
click at [602, 20] on button "DONE" at bounding box center [597, 23] width 86 height 34
type input "C1(C(=O)C2C=CC(N(C)C)=C(OC)C=2OC=1C1=CC=C(NCCCCN(C)C23CC4CC(CC(C4)C2)C3)C=C1)OC"
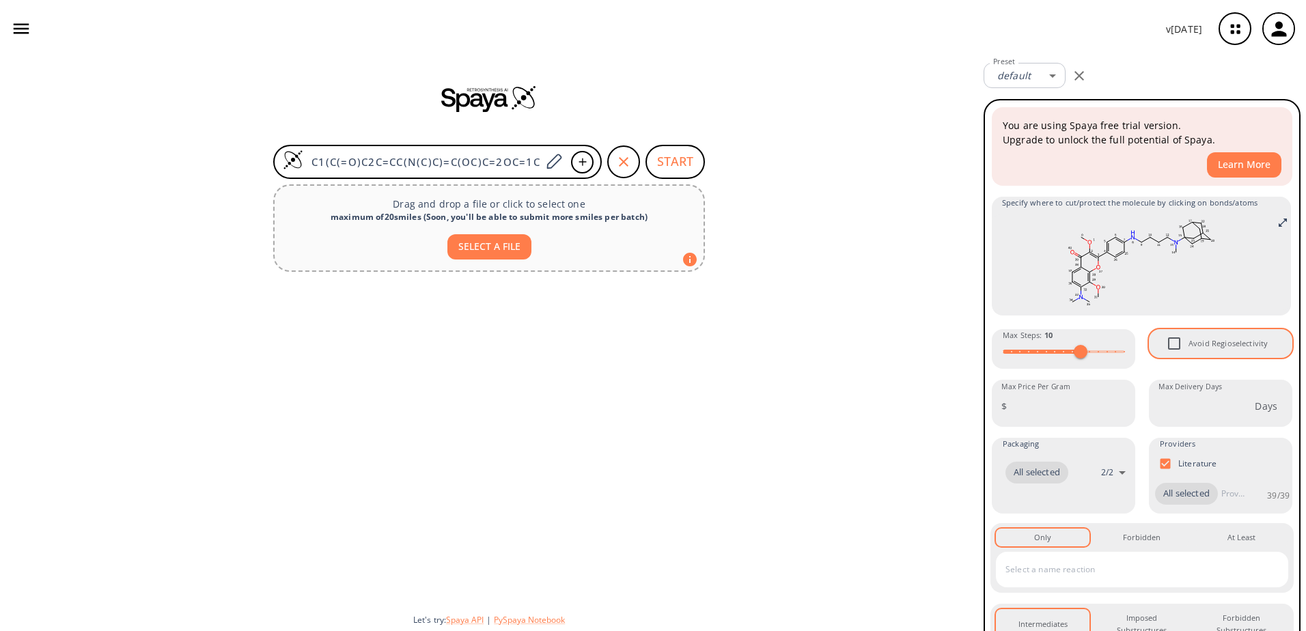
click at [1172, 345] on input "Avoid Regioselectivity" at bounding box center [1174, 343] width 29 height 29
click at [1164, 344] on input "Avoid Regioselectivity" at bounding box center [1174, 343] width 29 height 29
checkbox input "false"
type input "12"
drag, startPoint x: 1078, startPoint y: 350, endPoint x: 1096, endPoint y: 350, distance: 18.4
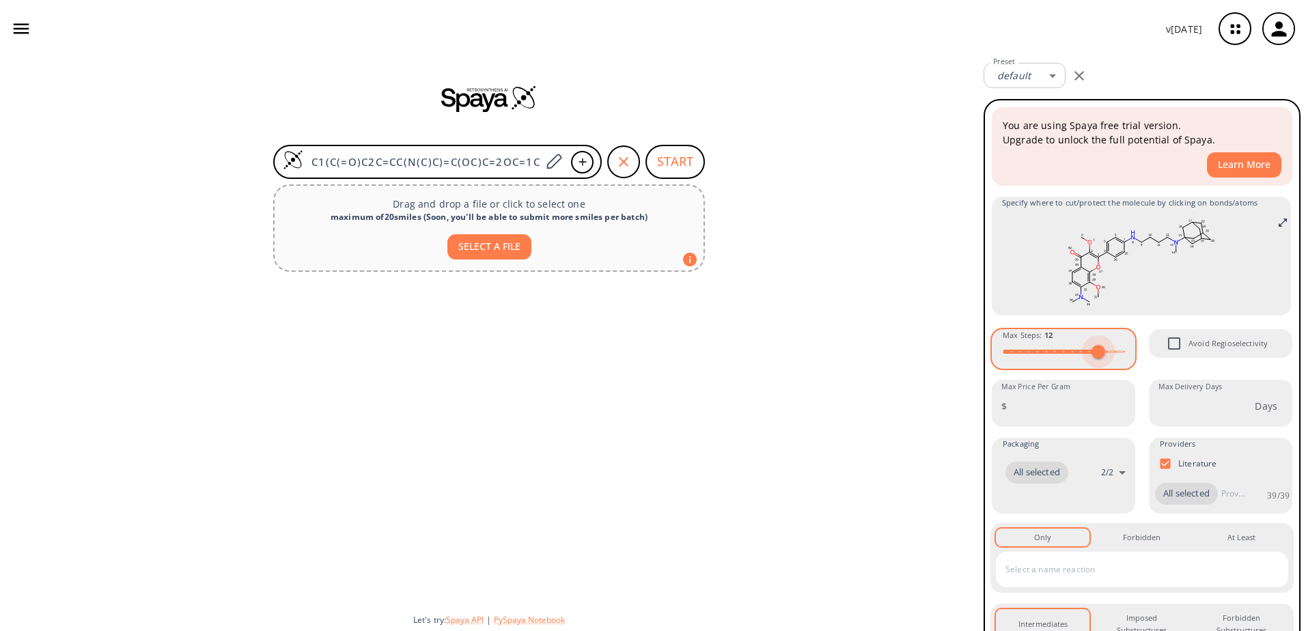
click at [1096, 350] on span at bounding box center [1098, 352] width 14 height 14
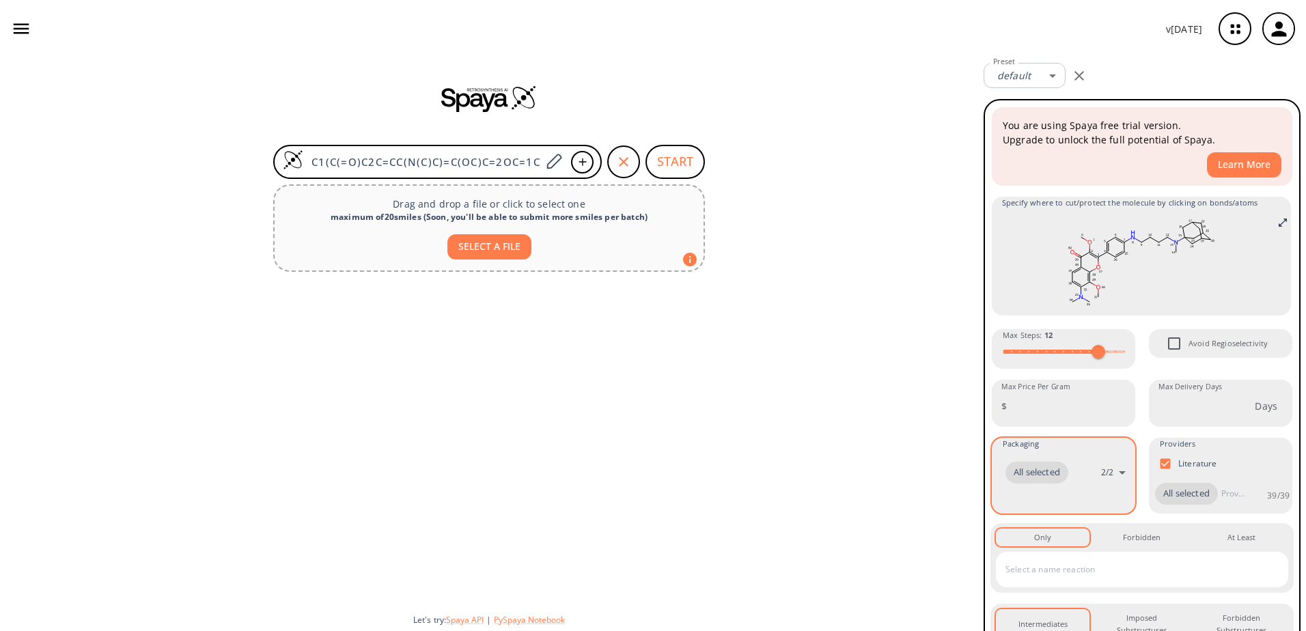
click at [1116, 475] on body "v [DATE] [PERSON_NAME] [EMAIL_ADDRESS][DOMAIN_NAME] Retrosynthesis Activities P…" at bounding box center [653, 315] width 1306 height 631
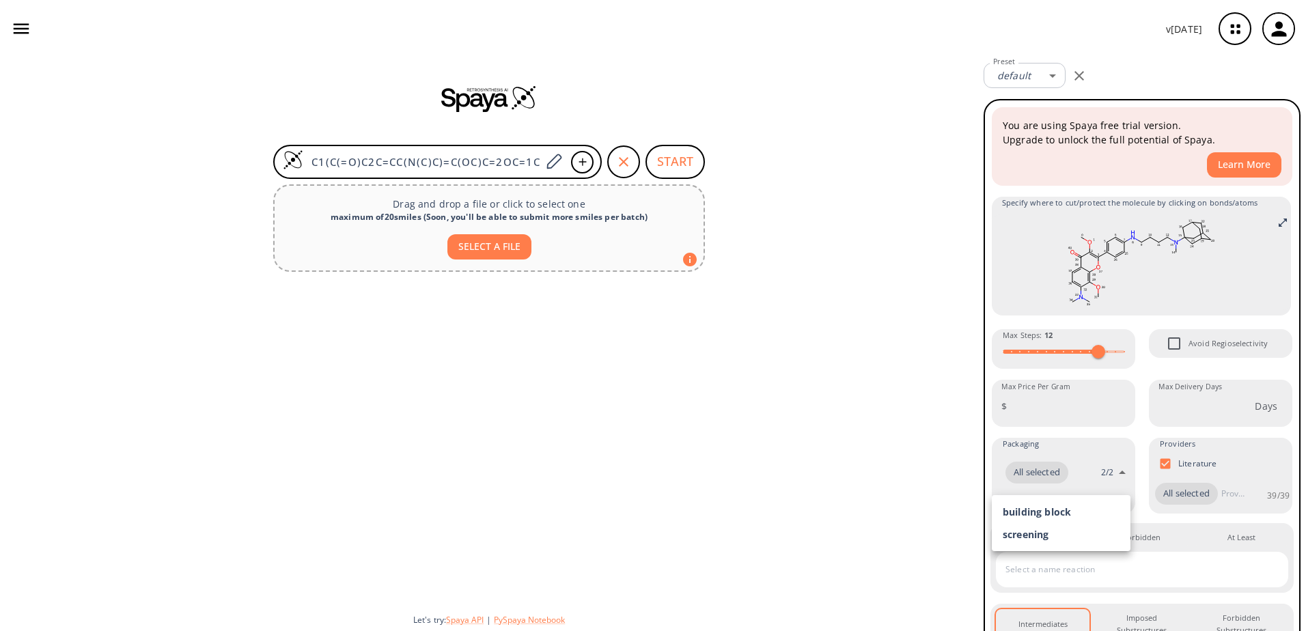
click at [1116, 474] on div at bounding box center [653, 315] width 1306 height 631
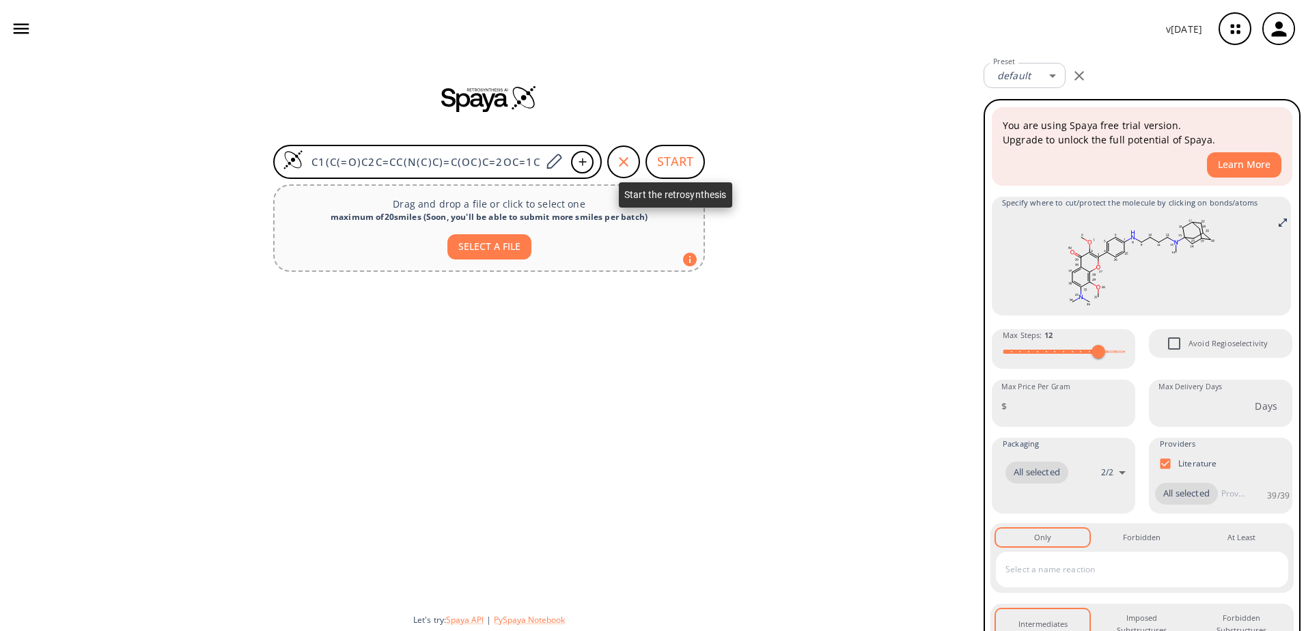
click at [673, 172] on button "START" at bounding box center [674, 162] width 59 height 34
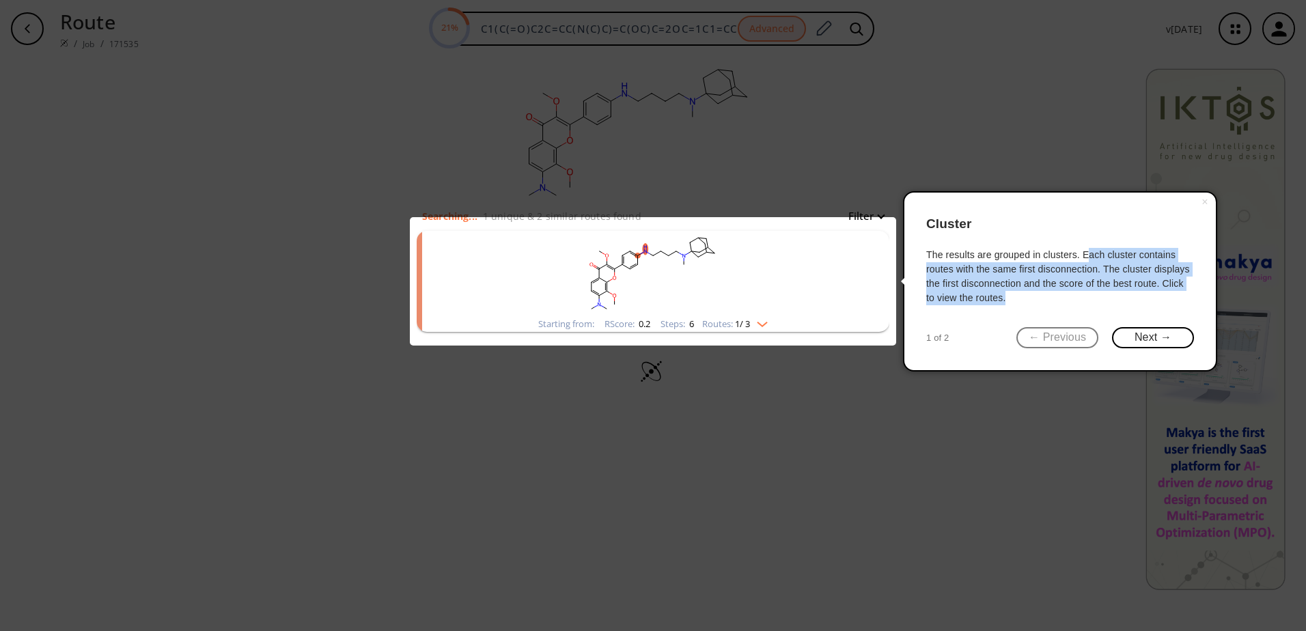
drag, startPoint x: 1086, startPoint y: 255, endPoint x: 1104, endPoint y: 296, distance: 44.3
click at [1104, 296] on div "The results are grouped in clusters. Each cluster contains routes with the same…" at bounding box center [1060, 276] width 268 height 57
drag, startPoint x: 1095, startPoint y: 248, endPoint x: 1110, endPoint y: 290, distance: 44.3
click at [1110, 290] on div "The results are grouped in clusters. Each cluster contains routes with the same…" at bounding box center [1060, 276] width 268 height 57
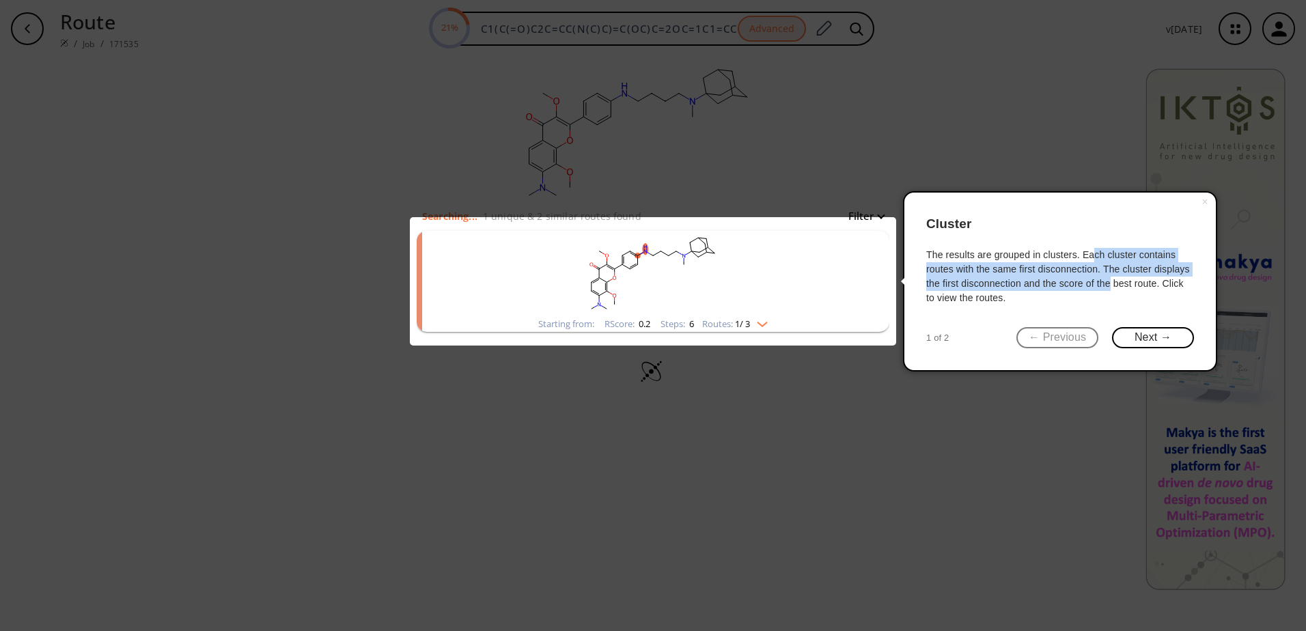
click at [1110, 290] on div "The results are grouped in clusters. Each cluster contains routes with the same…" at bounding box center [1060, 276] width 268 height 57
drag, startPoint x: 1104, startPoint y: 294, endPoint x: 1080, endPoint y: 252, distance: 48.6
click at [1080, 252] on div "The results are grouped in clusters. Each cluster contains routes with the same…" at bounding box center [1060, 276] width 268 height 57
drag, startPoint x: 1079, startPoint y: 252, endPoint x: 1092, endPoint y: 294, distance: 44.3
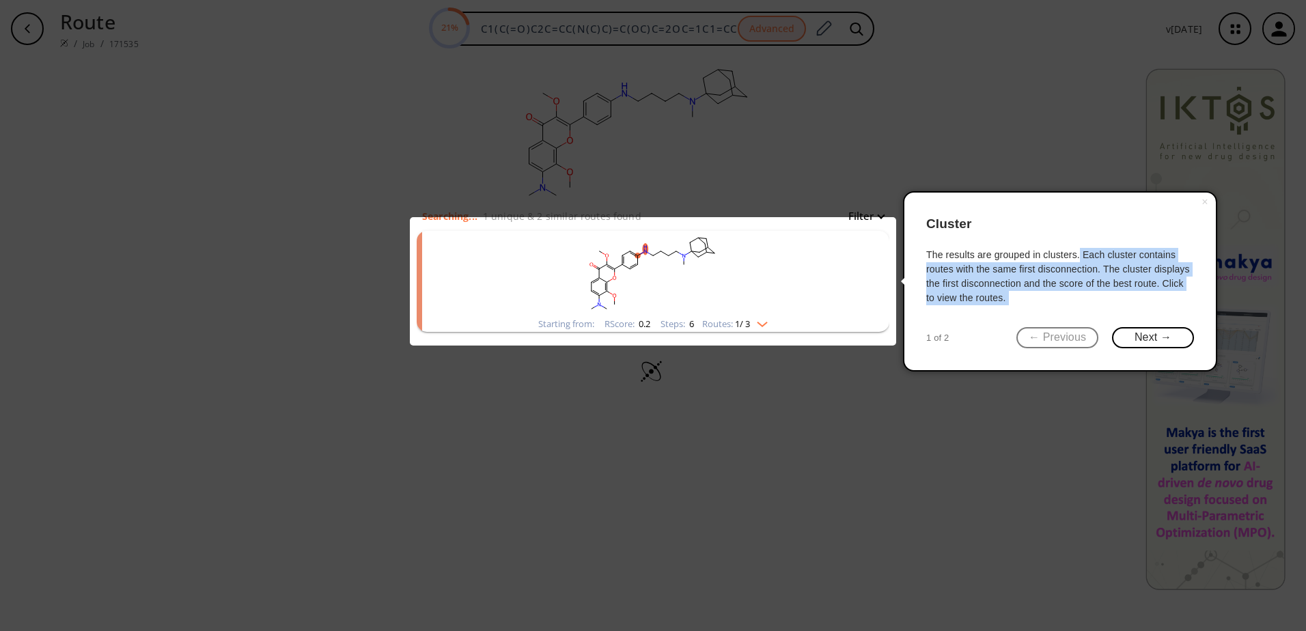
click at [1092, 294] on div "The results are grouped in clusters. Each cluster contains routes with the same…" at bounding box center [1060, 276] width 268 height 57
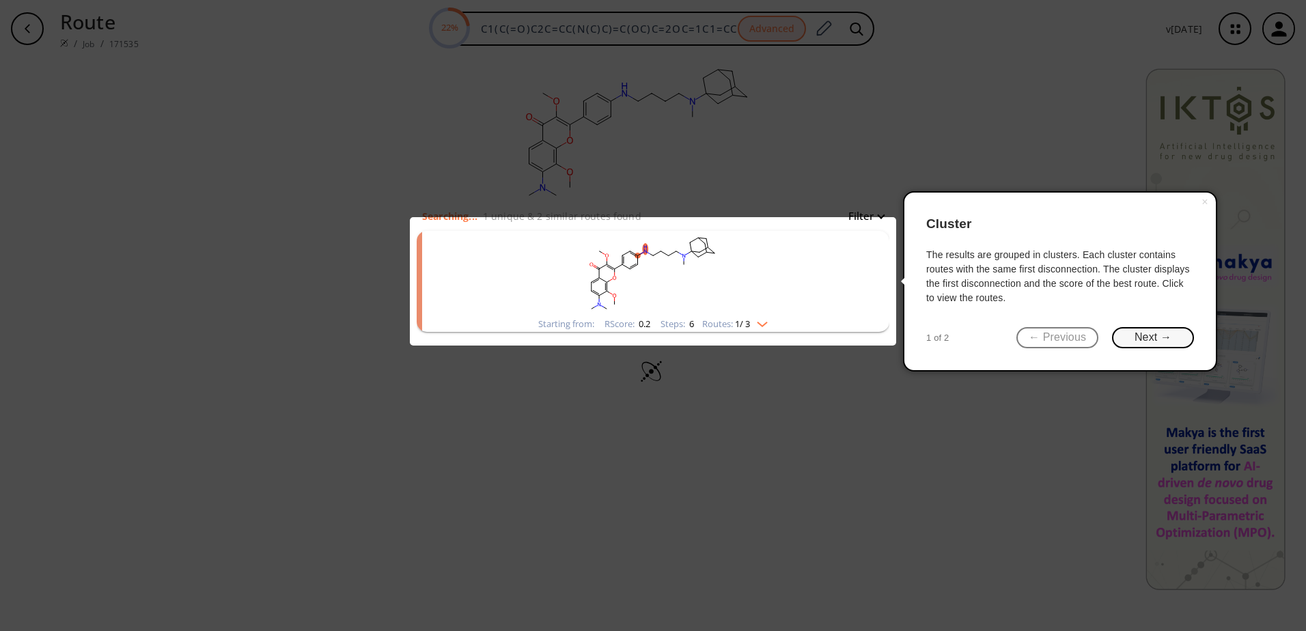
click at [1147, 334] on button "Next →" at bounding box center [1153, 337] width 82 height 21
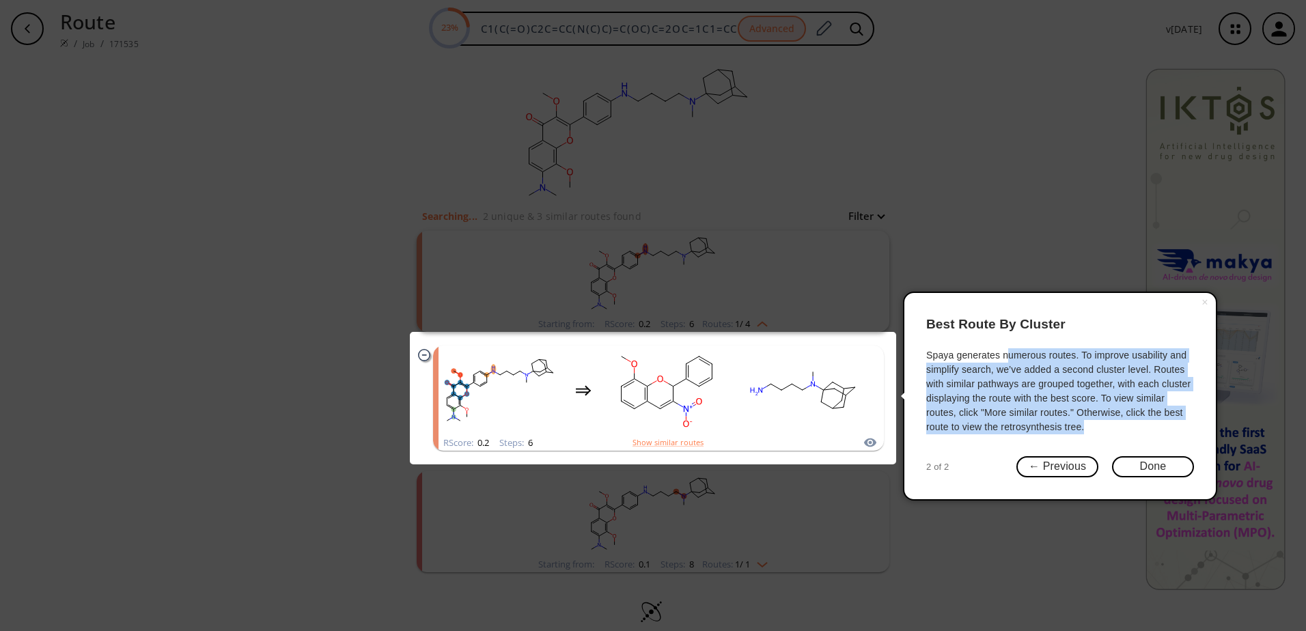
drag, startPoint x: 1006, startPoint y: 355, endPoint x: 1097, endPoint y: 425, distance: 114.5
click at [1097, 425] on div "Spaya generates numerous routes. To improve usability and simplify search, we’v…" at bounding box center [1060, 391] width 268 height 86
drag, startPoint x: 1097, startPoint y: 425, endPoint x: 1036, endPoint y: 354, distance: 93.0
click at [1036, 354] on div "Spaya generates numerous routes. To improve usability and simplify search, we’v…" at bounding box center [1060, 391] width 268 height 86
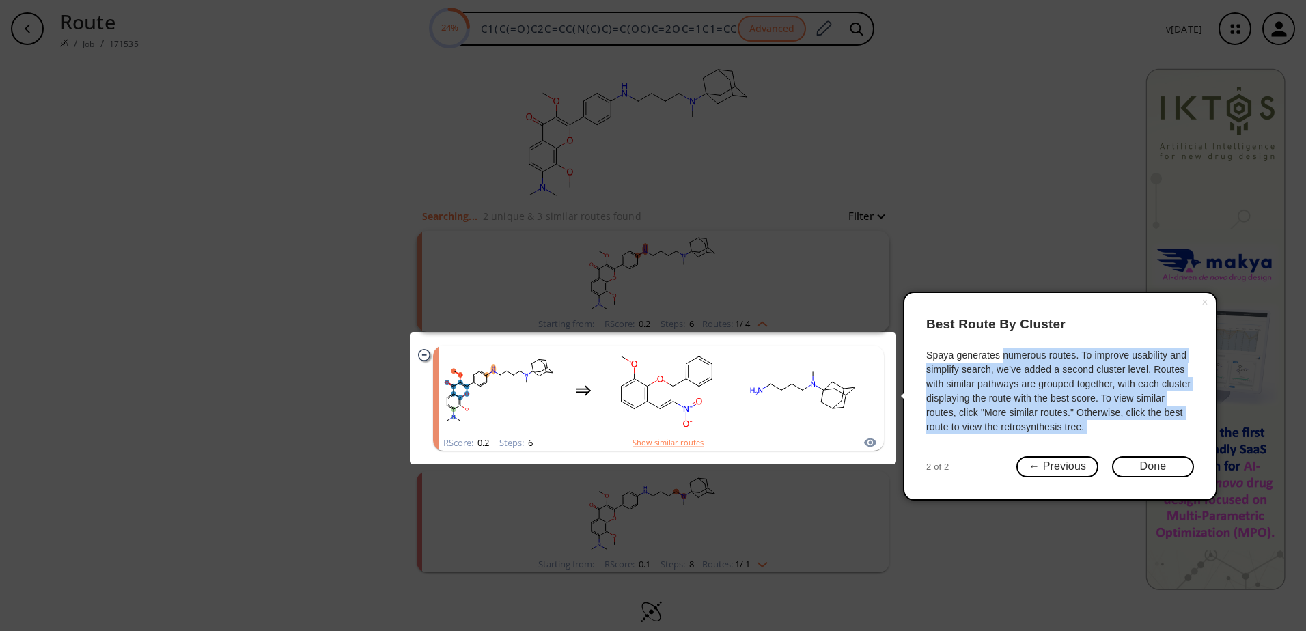
click at [1036, 354] on div "Spaya generates numerous routes. To improve usability and simplify search, we’v…" at bounding box center [1060, 391] width 268 height 86
drag, startPoint x: 1034, startPoint y: 354, endPoint x: 1093, endPoint y: 425, distance: 92.1
click at [1093, 425] on div "Spaya generates numerous routes. To improve usability and simplify search, we’v…" at bounding box center [1060, 391] width 268 height 86
drag, startPoint x: 1093, startPoint y: 425, endPoint x: 1042, endPoint y: 348, distance: 92.6
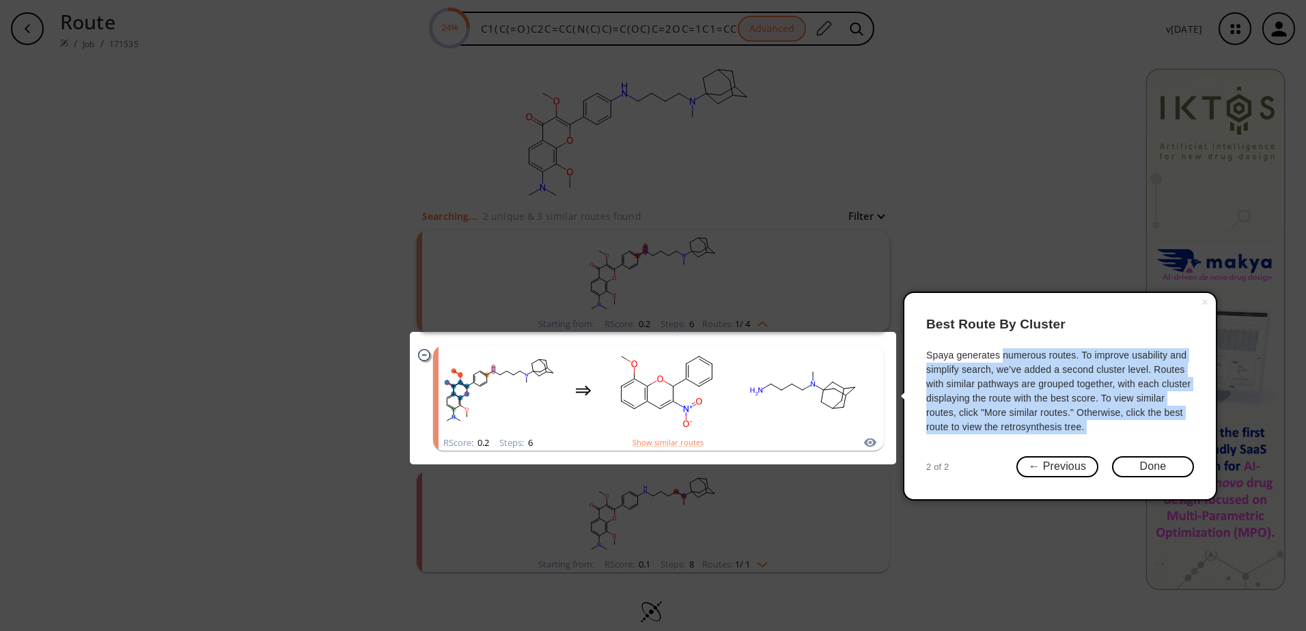
click at [1042, 348] on div "× Best Route By Cluster Spaya generates numerous routes. To improve usability a…" at bounding box center [1060, 396] width 314 height 209
click at [1038, 349] on div "Spaya generates numerous routes. To improve usability and simplify search, we’v…" at bounding box center [1060, 391] width 268 height 86
drag, startPoint x: 1036, startPoint y: 350, endPoint x: 1096, endPoint y: 424, distance: 95.3
click at [1096, 424] on div "Spaya generates numerous routes. To improve usability and simplify search, we’v…" at bounding box center [1060, 391] width 268 height 86
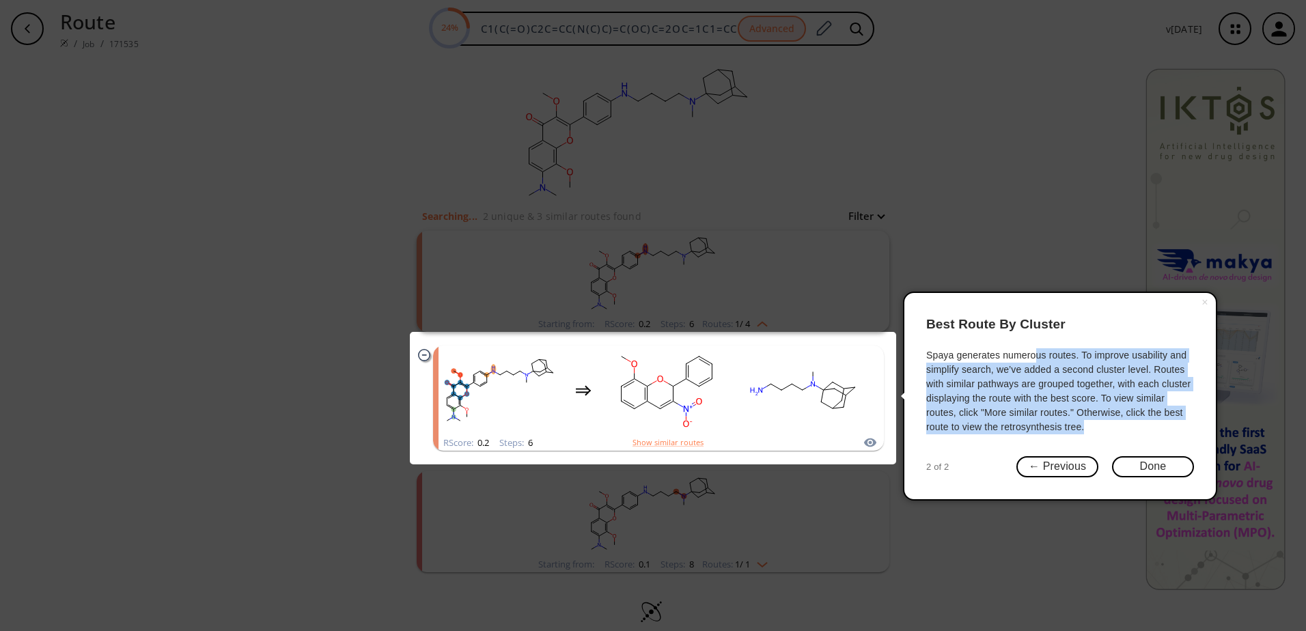
click at [1096, 424] on div "Spaya generates numerous routes. To improve usability and simplify search, we’v…" at bounding box center [1060, 391] width 268 height 86
drag, startPoint x: 1096, startPoint y: 424, endPoint x: 1034, endPoint y: 358, distance: 90.4
click at [1034, 358] on div "Spaya generates numerous routes. To improve usability and simplify search, we’v…" at bounding box center [1060, 391] width 268 height 86
drag, startPoint x: 1034, startPoint y: 358, endPoint x: 1090, endPoint y: 428, distance: 89.9
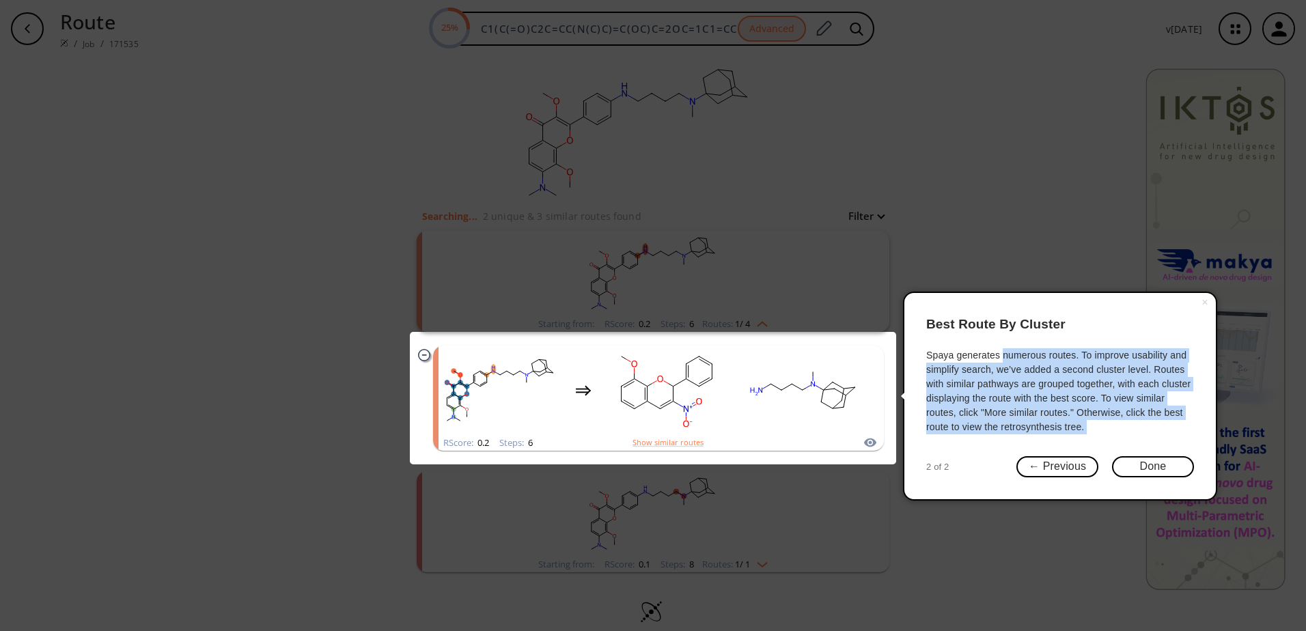
click at [1090, 428] on div "Spaya generates numerous routes. To improve usability and simplify search, we’v…" at bounding box center [1060, 391] width 268 height 86
drag, startPoint x: 1093, startPoint y: 428, endPoint x: 1033, endPoint y: 358, distance: 93.0
click at [1033, 358] on div "Spaya generates numerous routes. To improve usability and simplify search, we’v…" at bounding box center [1060, 391] width 268 height 86
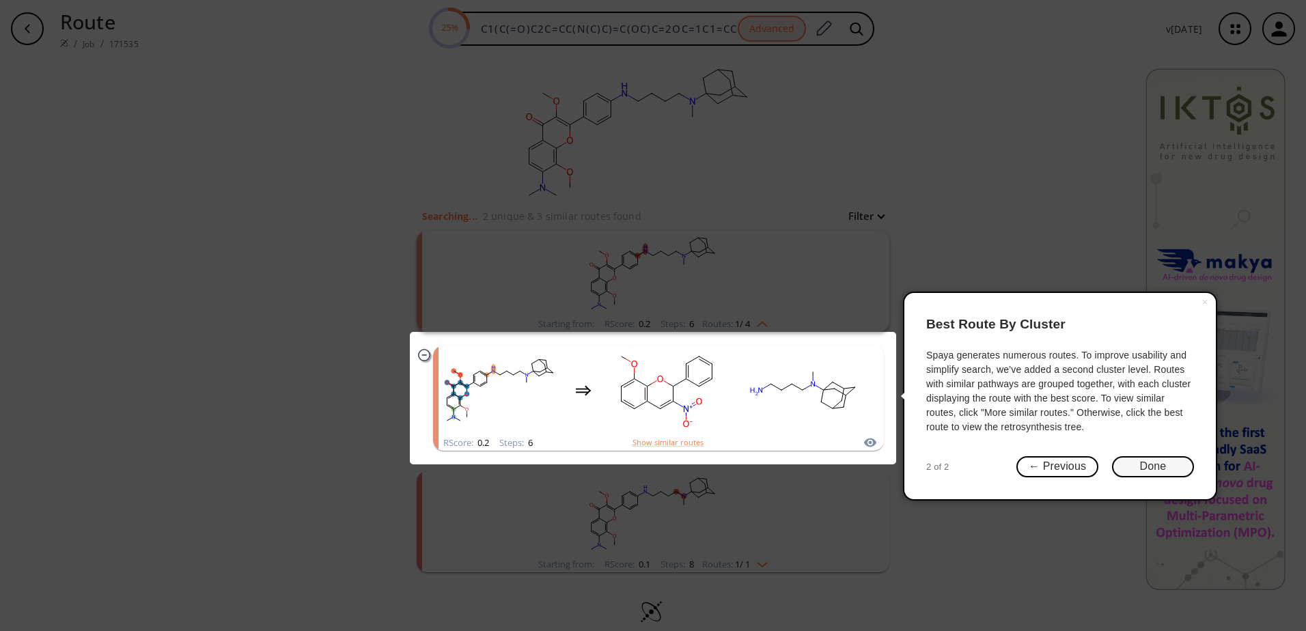
click at [1134, 463] on button "Done" at bounding box center [1153, 466] width 82 height 21
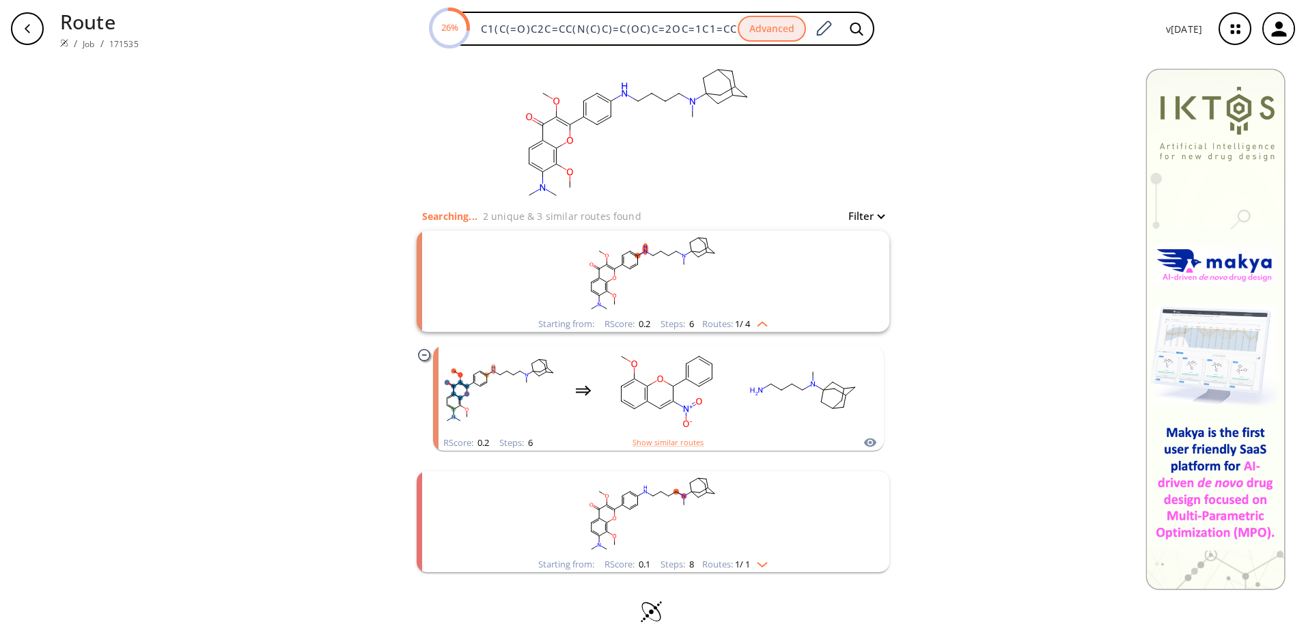
scroll to position [16, 0]
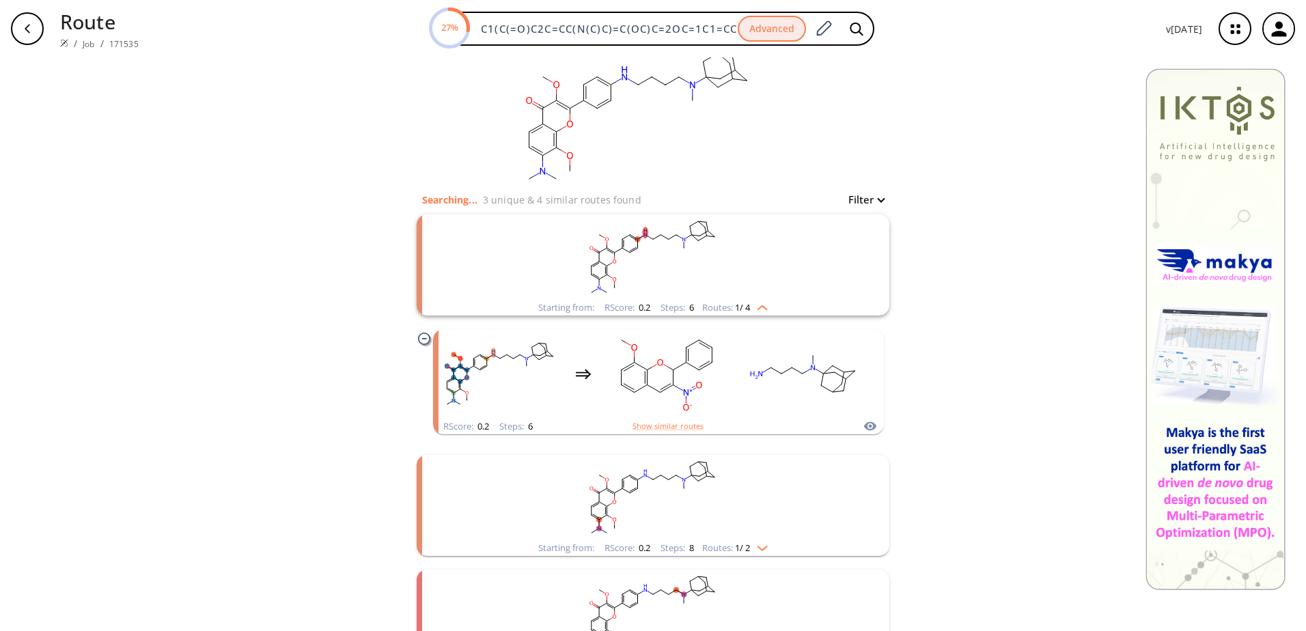
click at [762, 307] on img "clusters" at bounding box center [759, 305] width 18 height 11
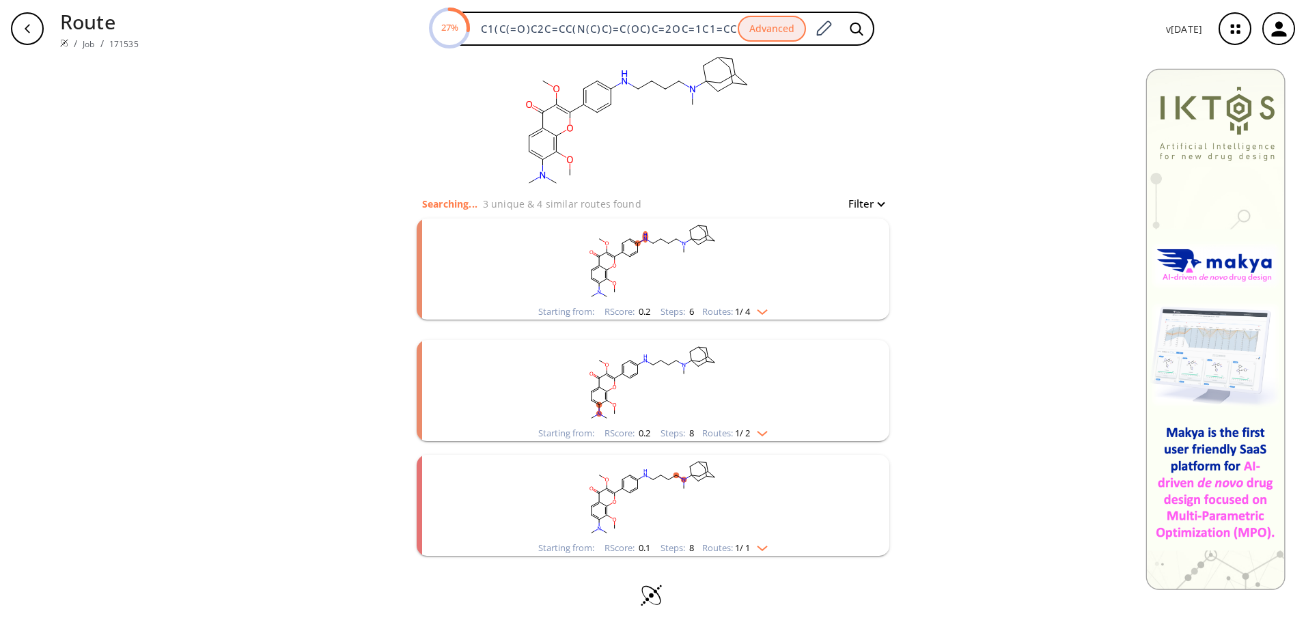
scroll to position [5, 0]
click at [762, 318] on img "clusters" at bounding box center [759, 316] width 18 height 11
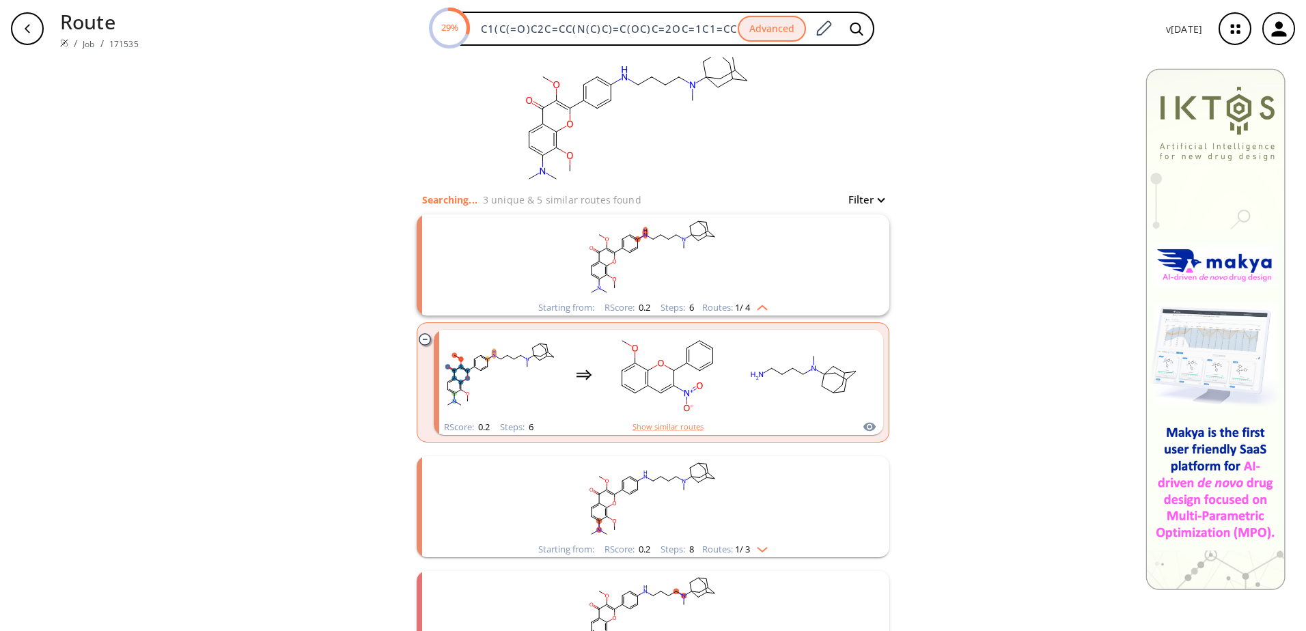
click at [761, 308] on img "clusters" at bounding box center [759, 305] width 18 height 11
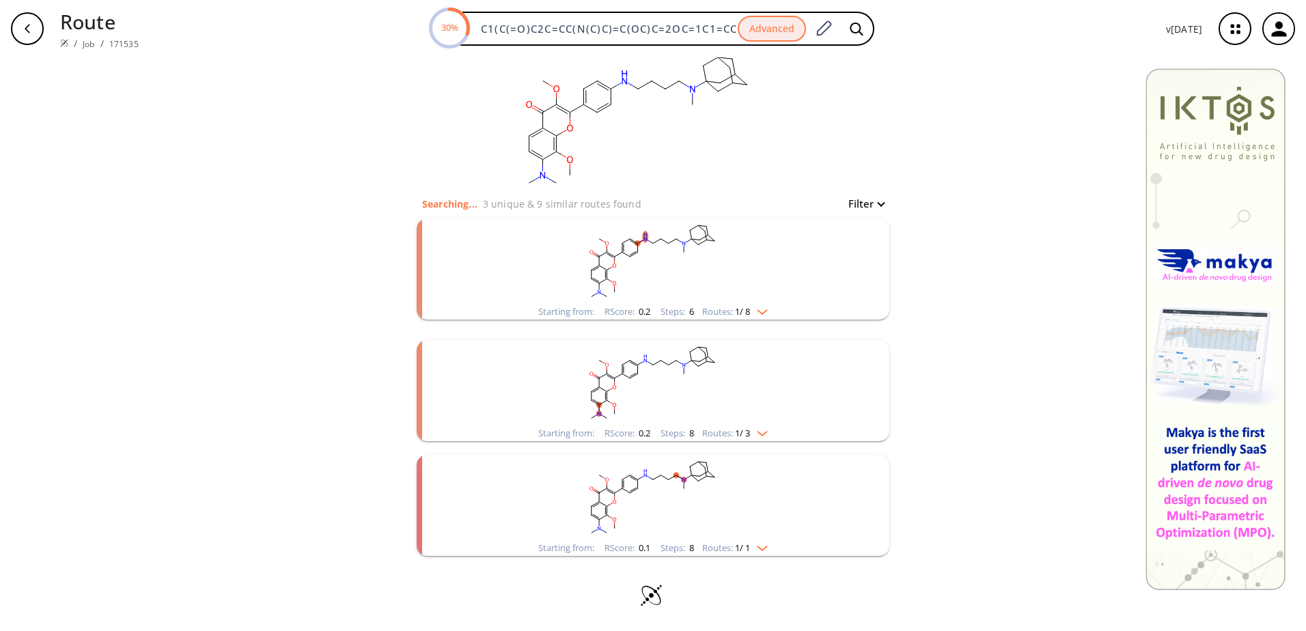
scroll to position [5, 0]
click at [765, 433] on img "clusters" at bounding box center [759, 431] width 18 height 11
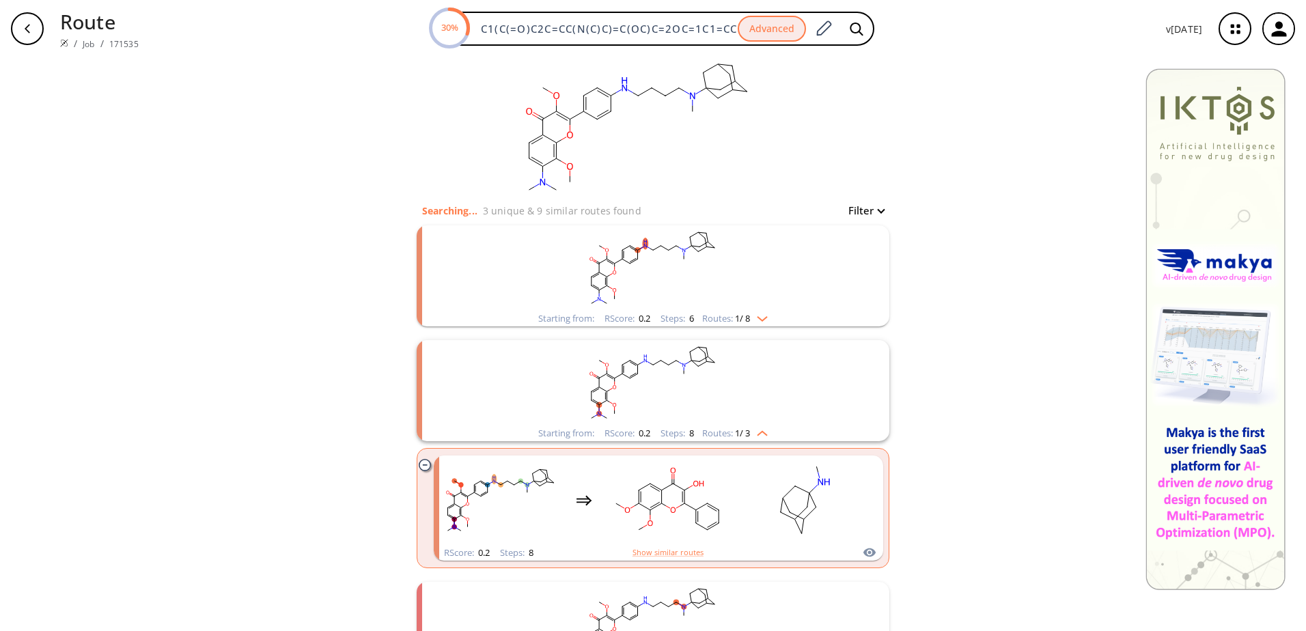
click at [762, 433] on img "clusters" at bounding box center [759, 431] width 18 height 11
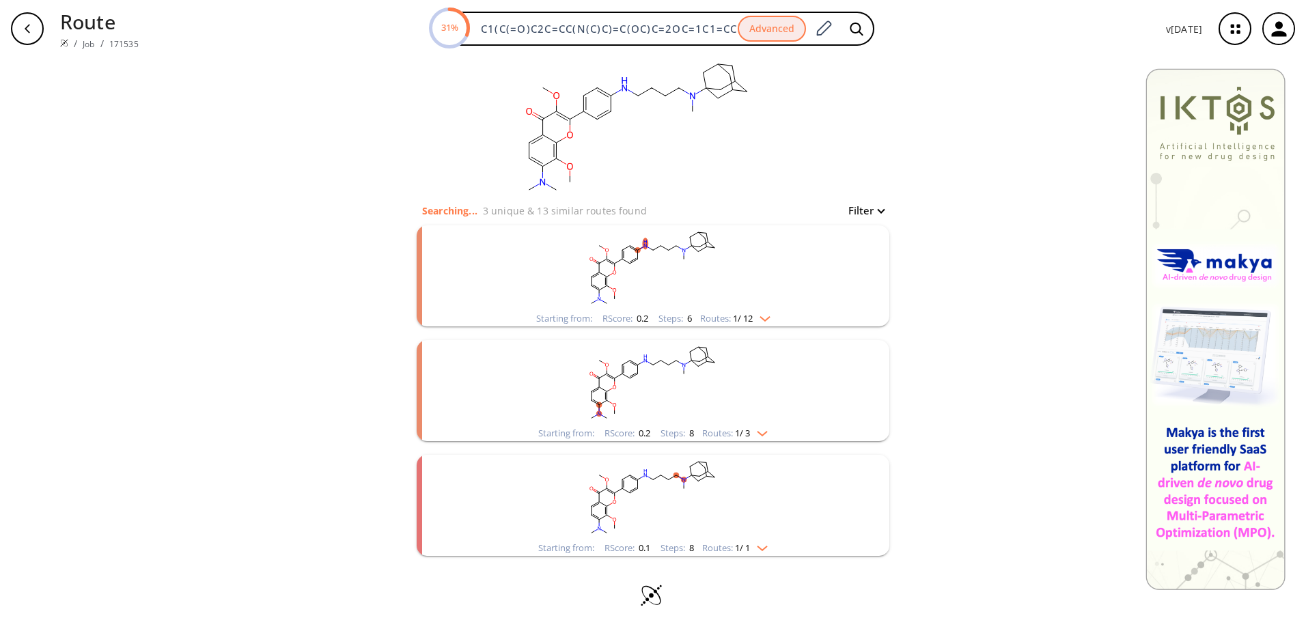
click at [762, 435] on img "clusters" at bounding box center [759, 431] width 18 height 11
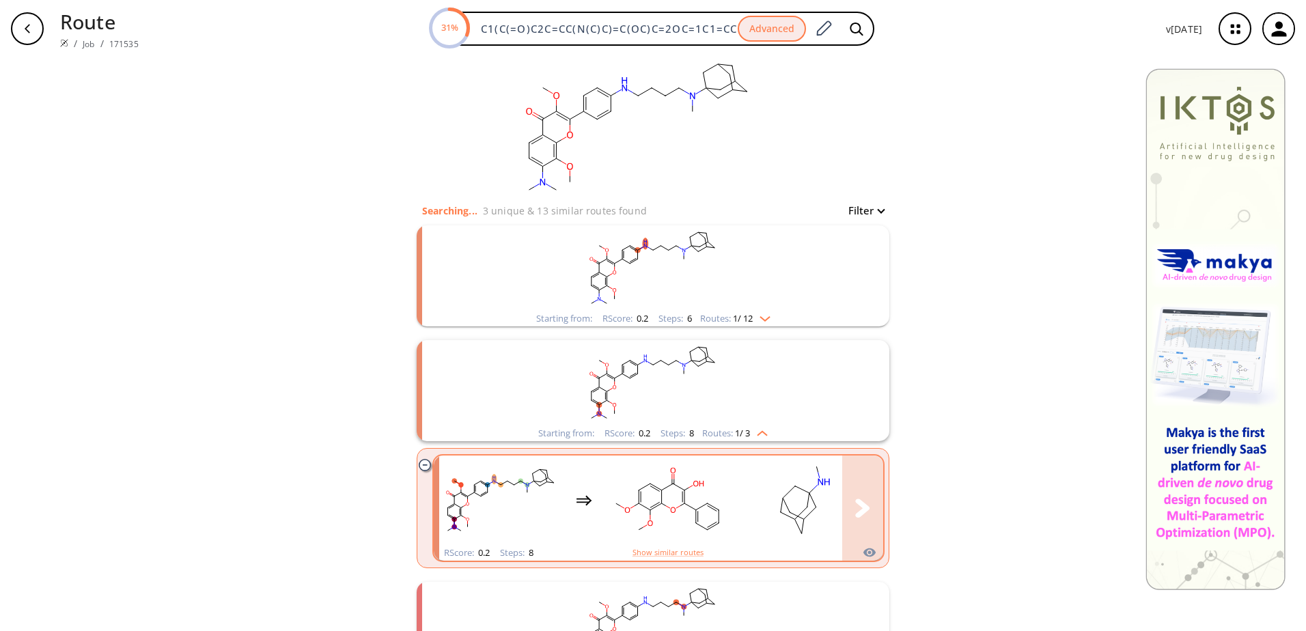
scroll to position [74, 0]
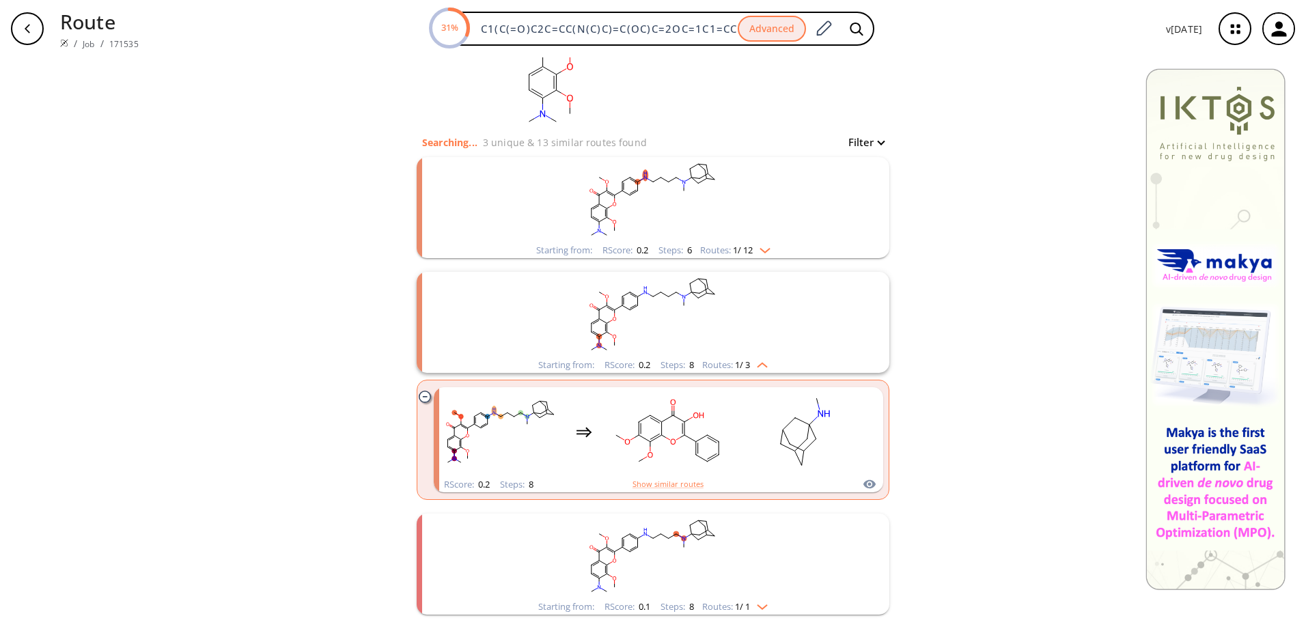
click at [762, 367] on img "clusters" at bounding box center [759, 362] width 18 height 11
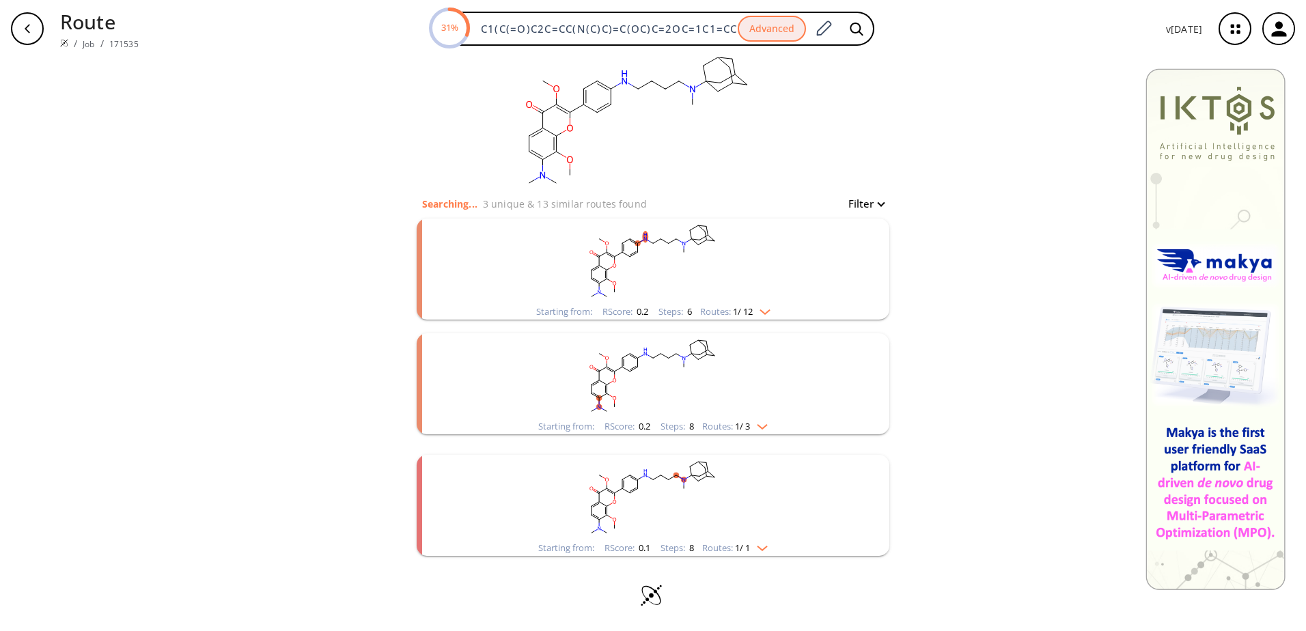
scroll to position [5, 0]
click at [765, 548] on img "clusters" at bounding box center [759, 545] width 18 height 11
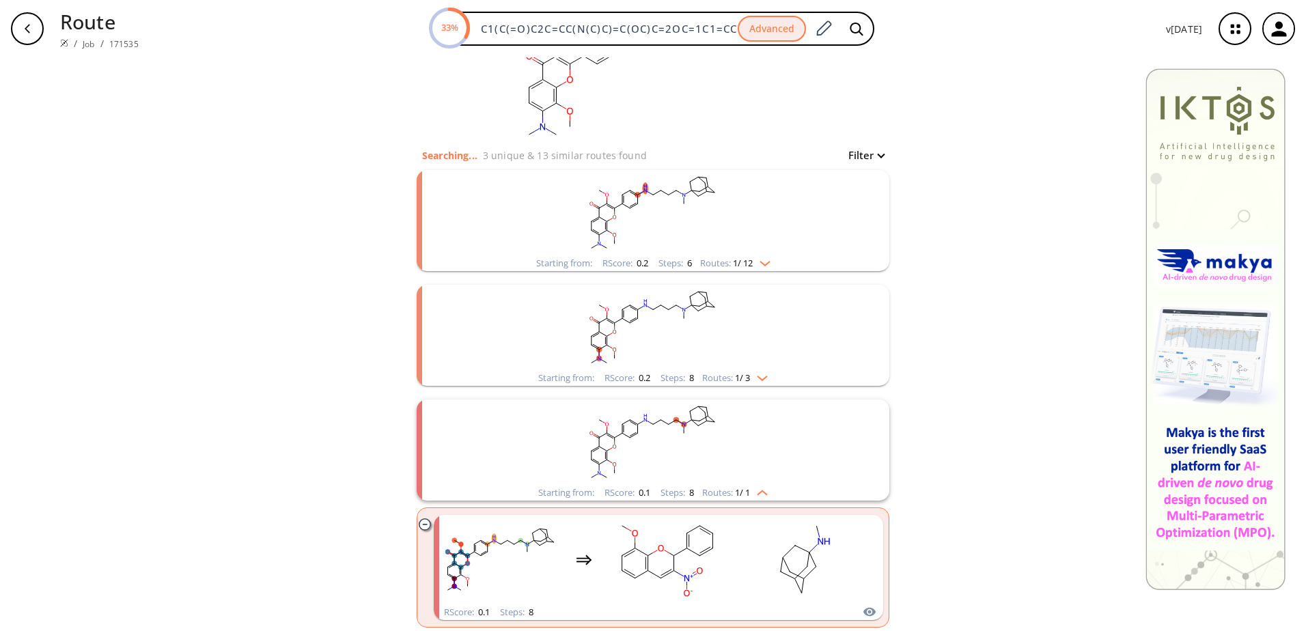
scroll to position [74, 0]
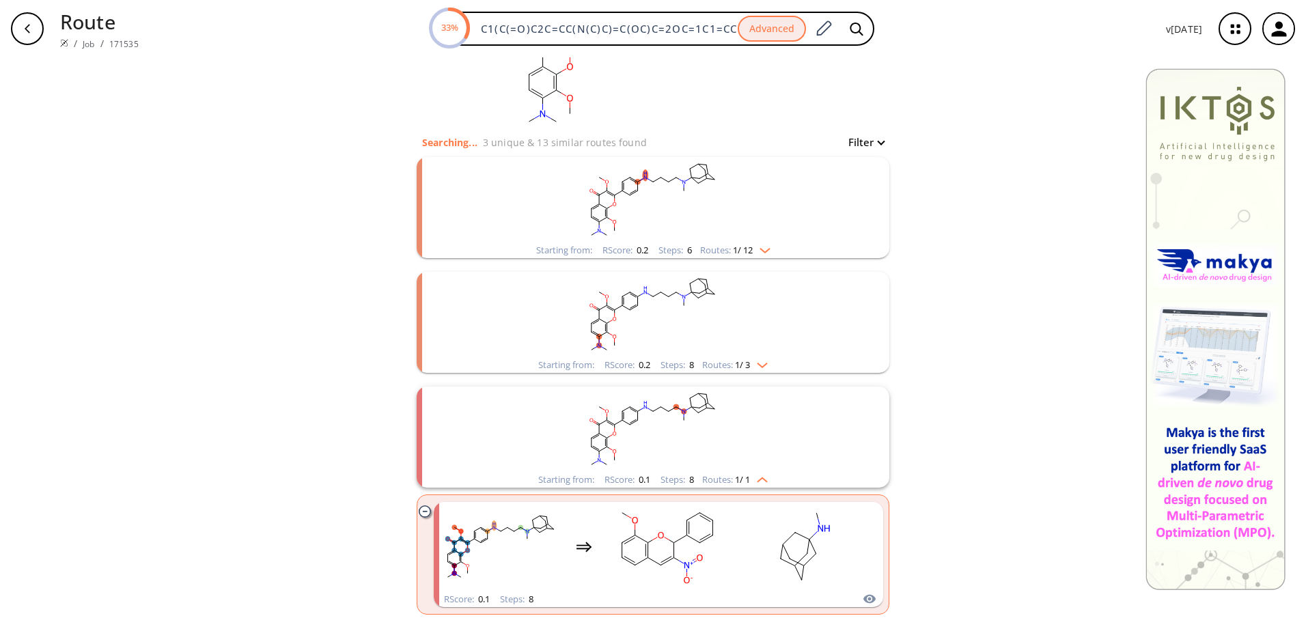
click at [763, 479] on img "clusters" at bounding box center [759, 477] width 18 height 11
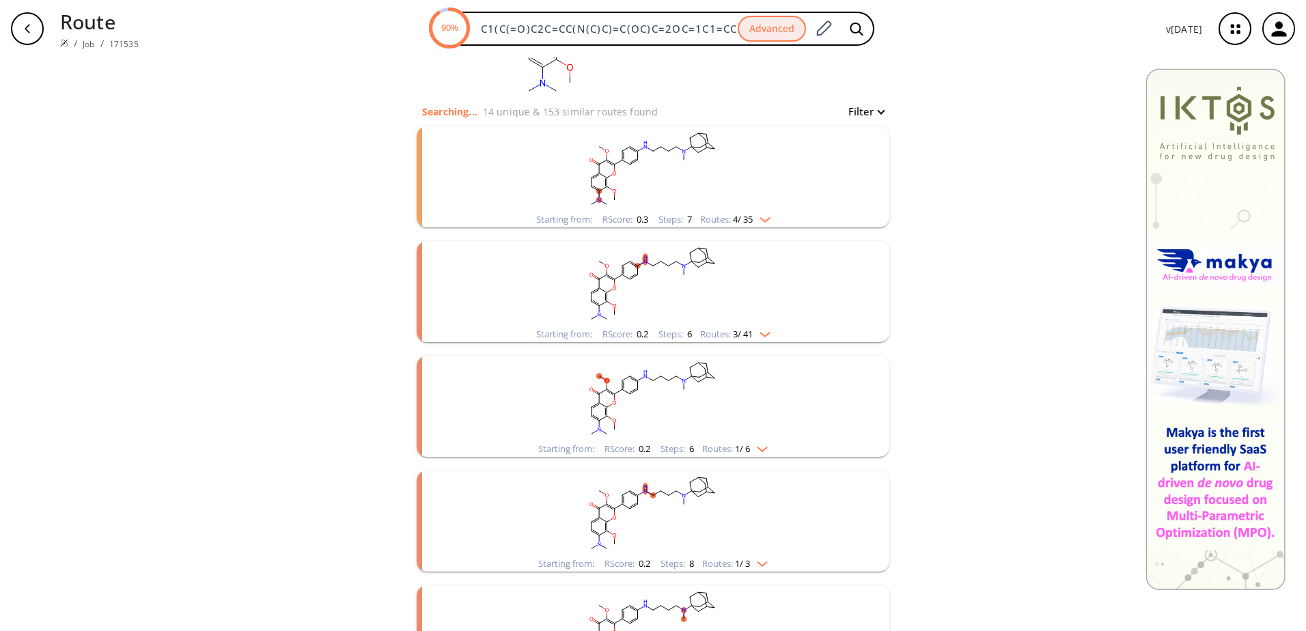
scroll to position [76, 0]
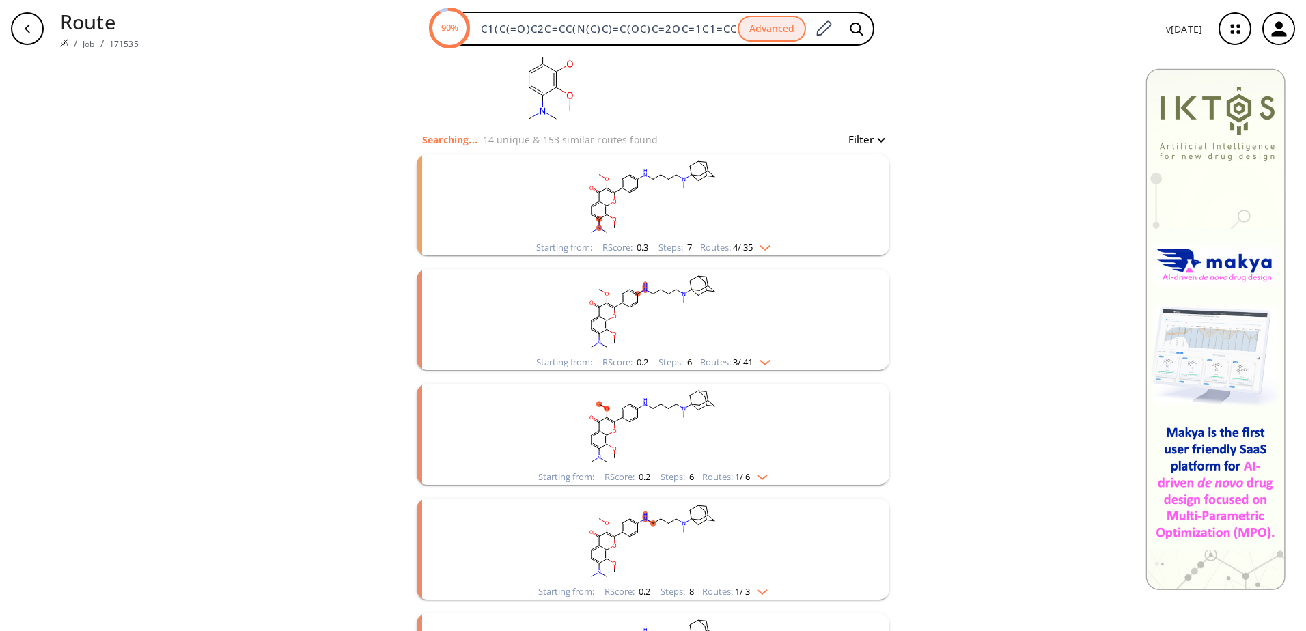
click at [762, 239] on rect "clusters" at bounding box center [652, 196] width 355 height 85
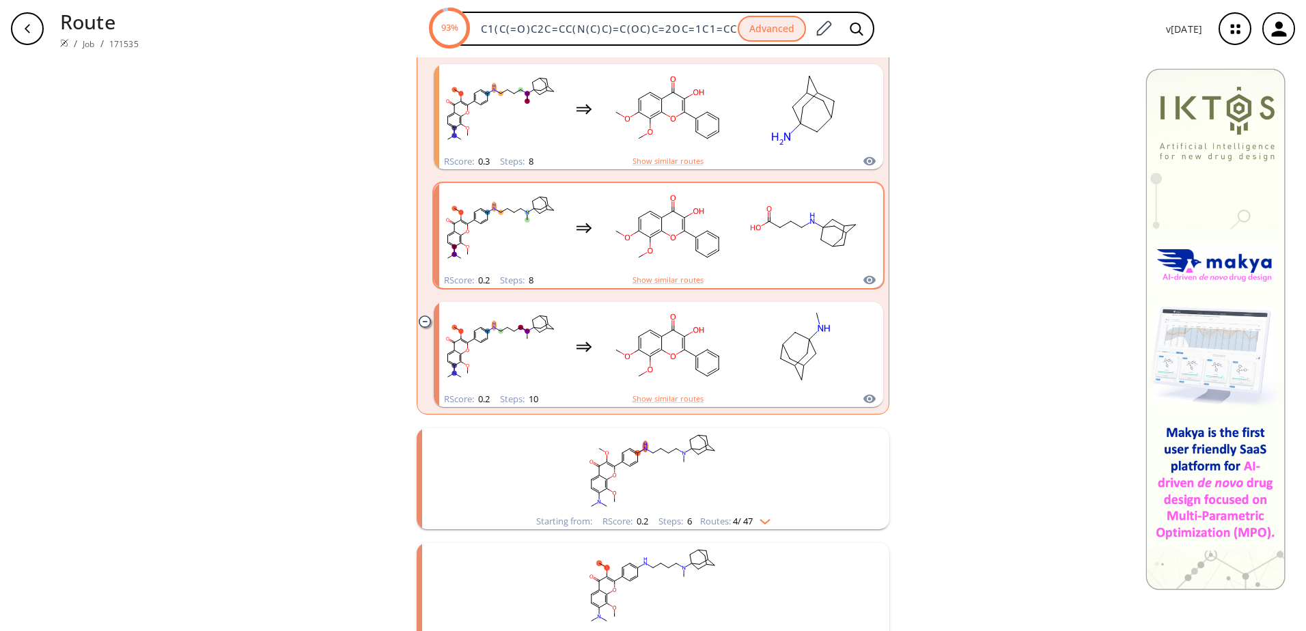
scroll to position [0, 0]
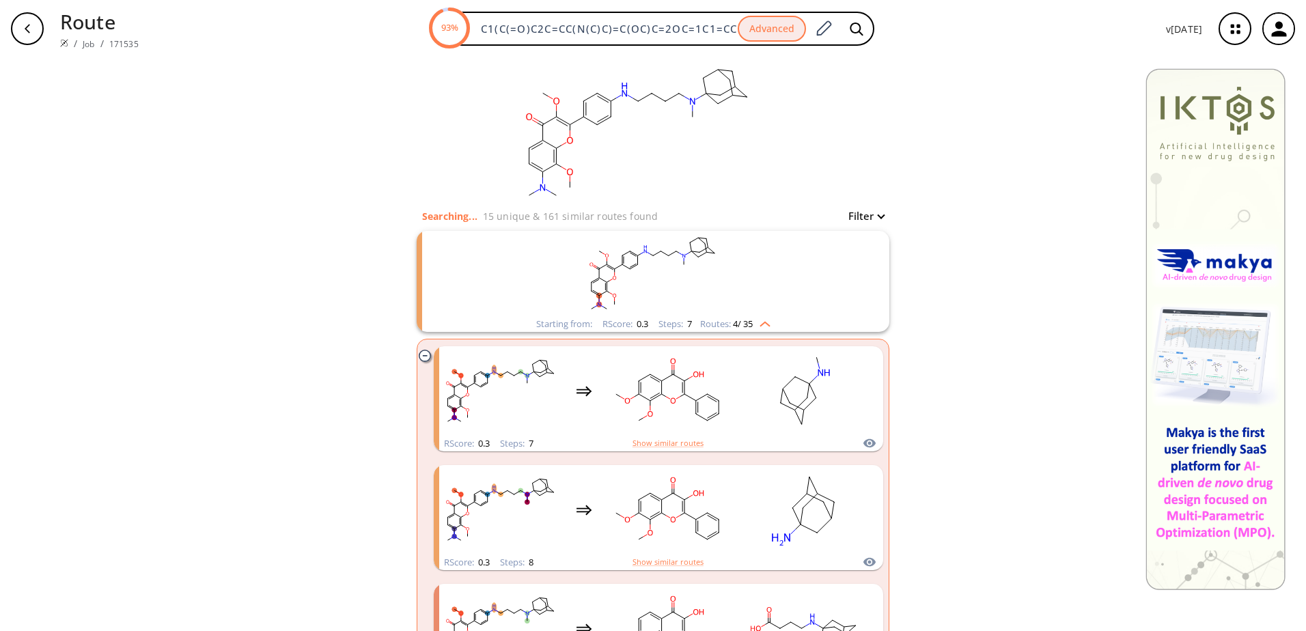
click at [865, 212] on button "Filter" at bounding box center [862, 216] width 44 height 10
click at [865, 212] on div at bounding box center [653, 315] width 1306 height 631
click at [765, 326] on img "clusters" at bounding box center [762, 321] width 18 height 11
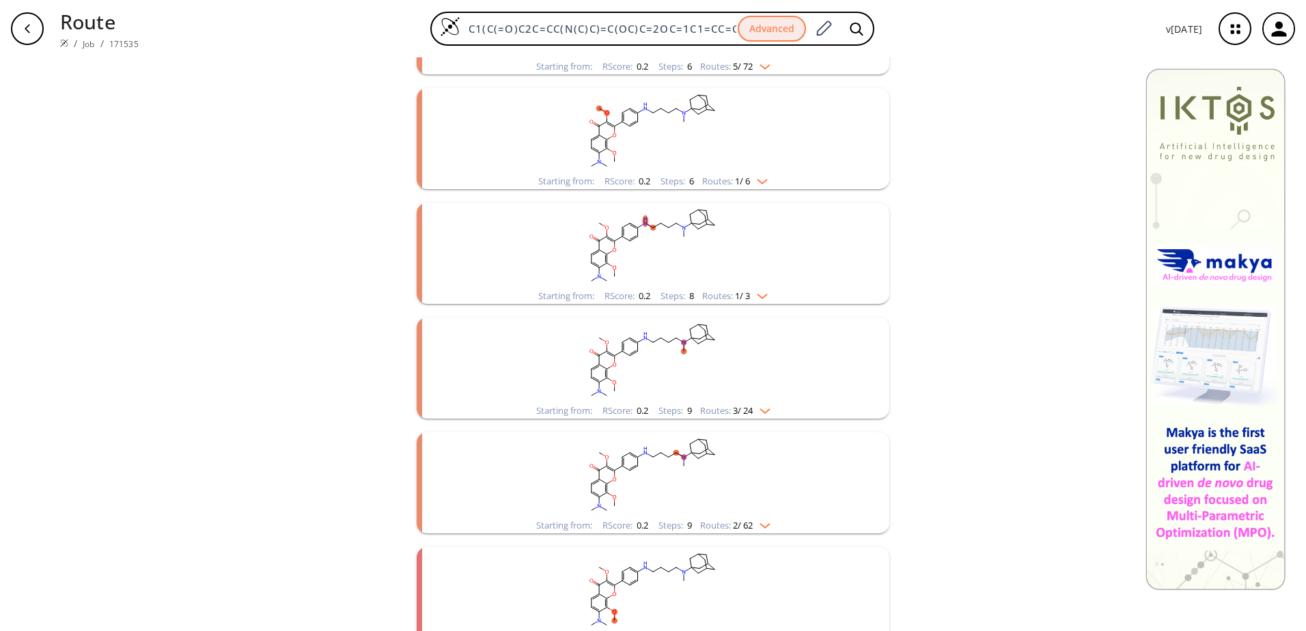
scroll to position [396, 0]
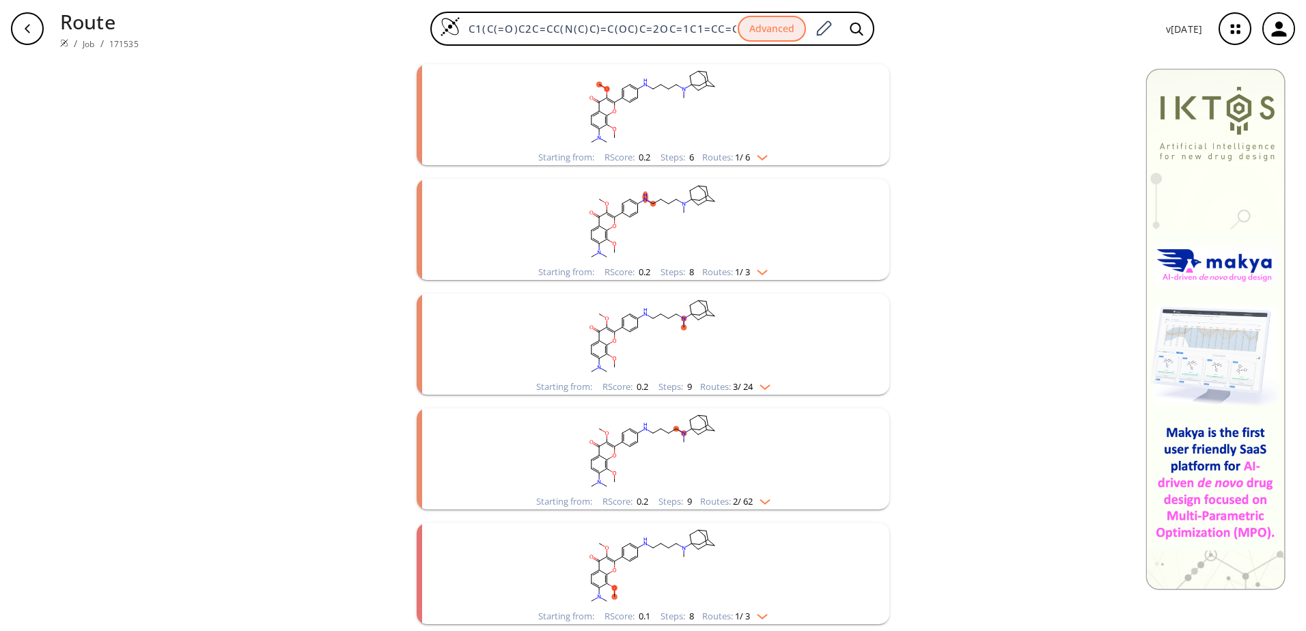
click at [763, 377] on rect "clusters" at bounding box center [652, 336] width 355 height 85
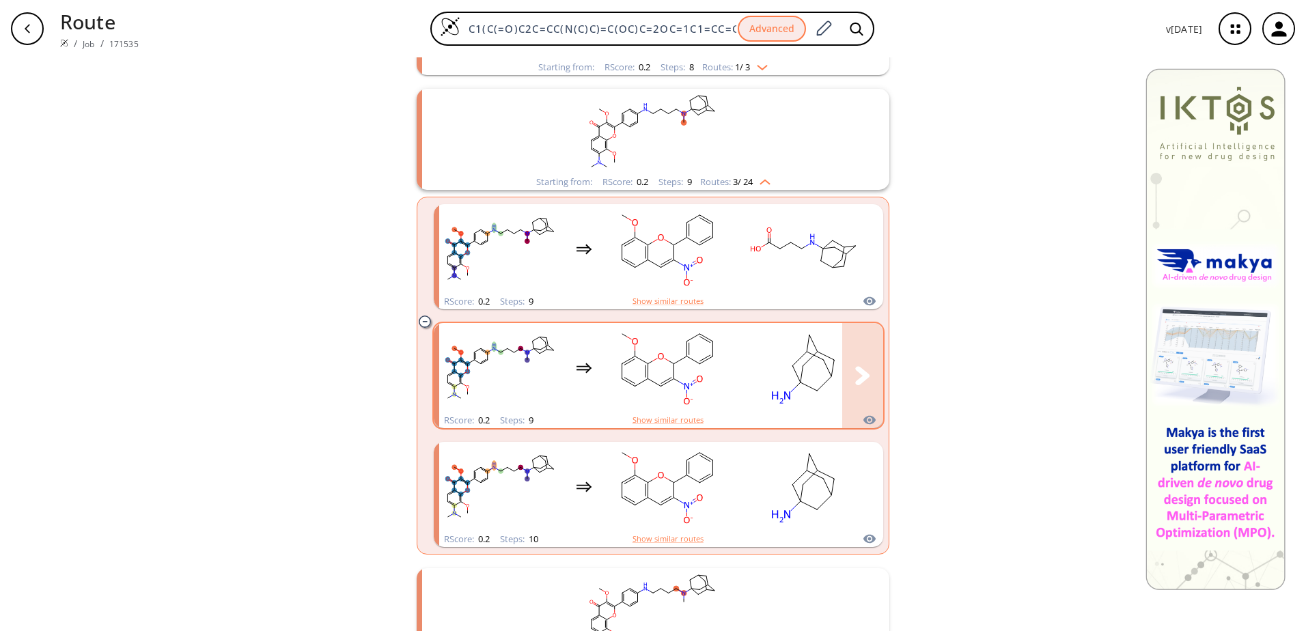
scroll to position [464, 0]
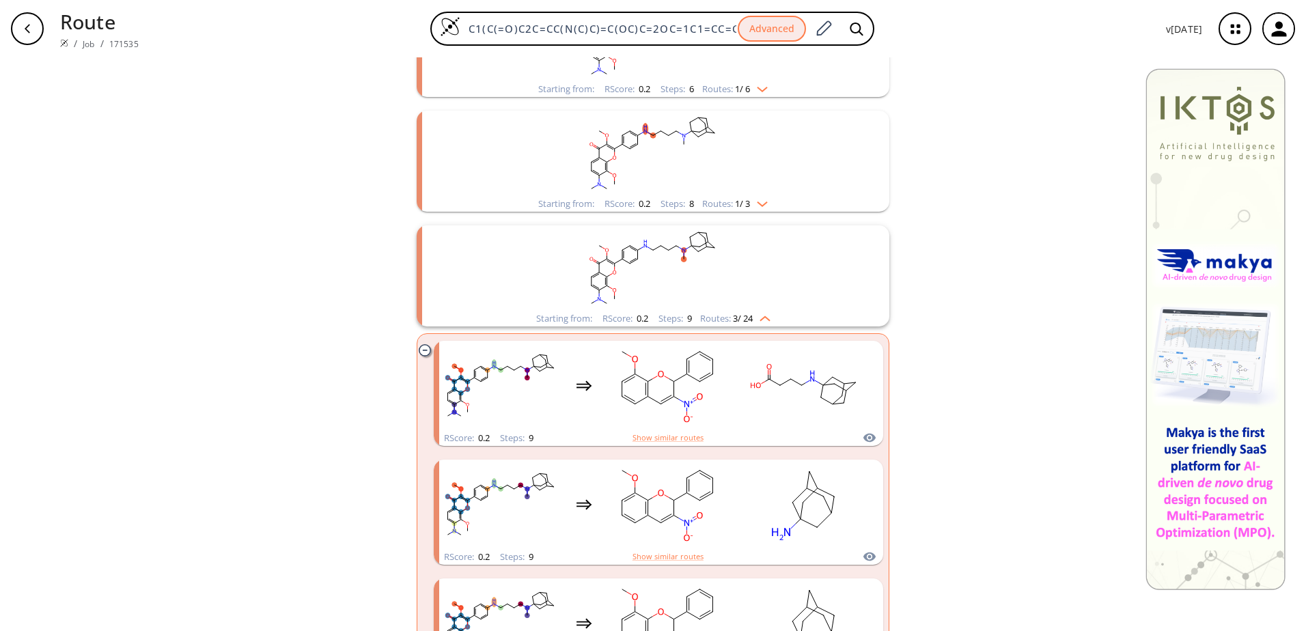
click at [766, 313] on img "clusters" at bounding box center [762, 316] width 18 height 11
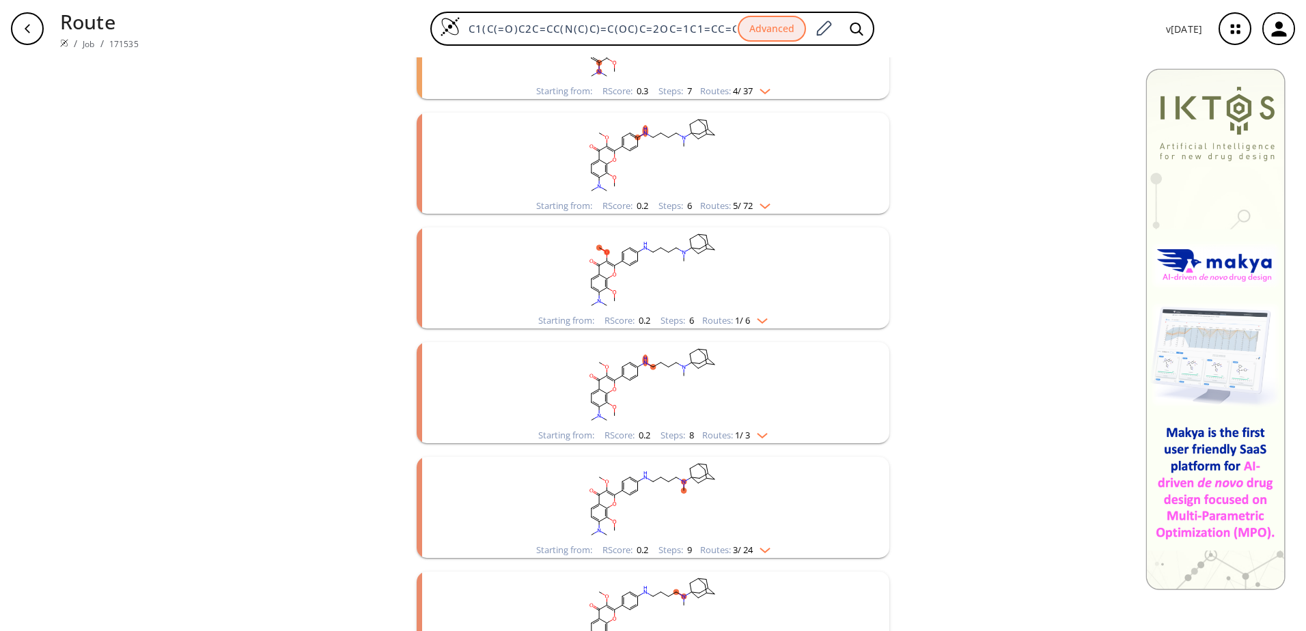
scroll to position [0, 0]
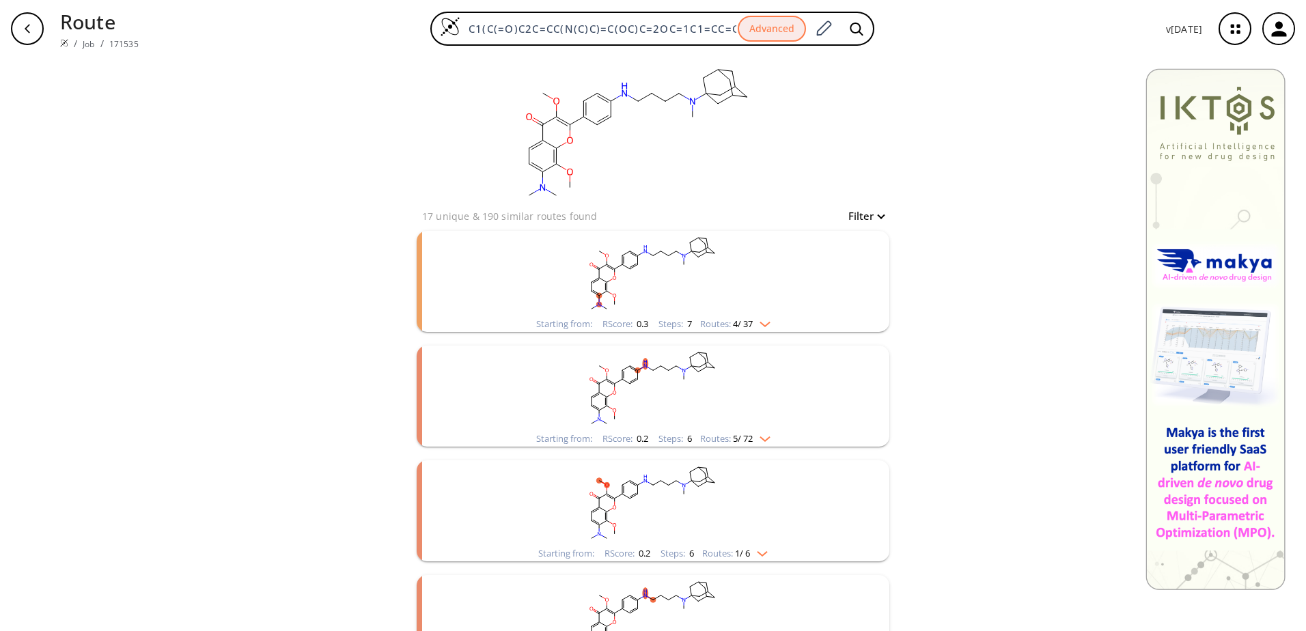
click at [762, 317] on img "clusters" at bounding box center [762, 321] width 18 height 11
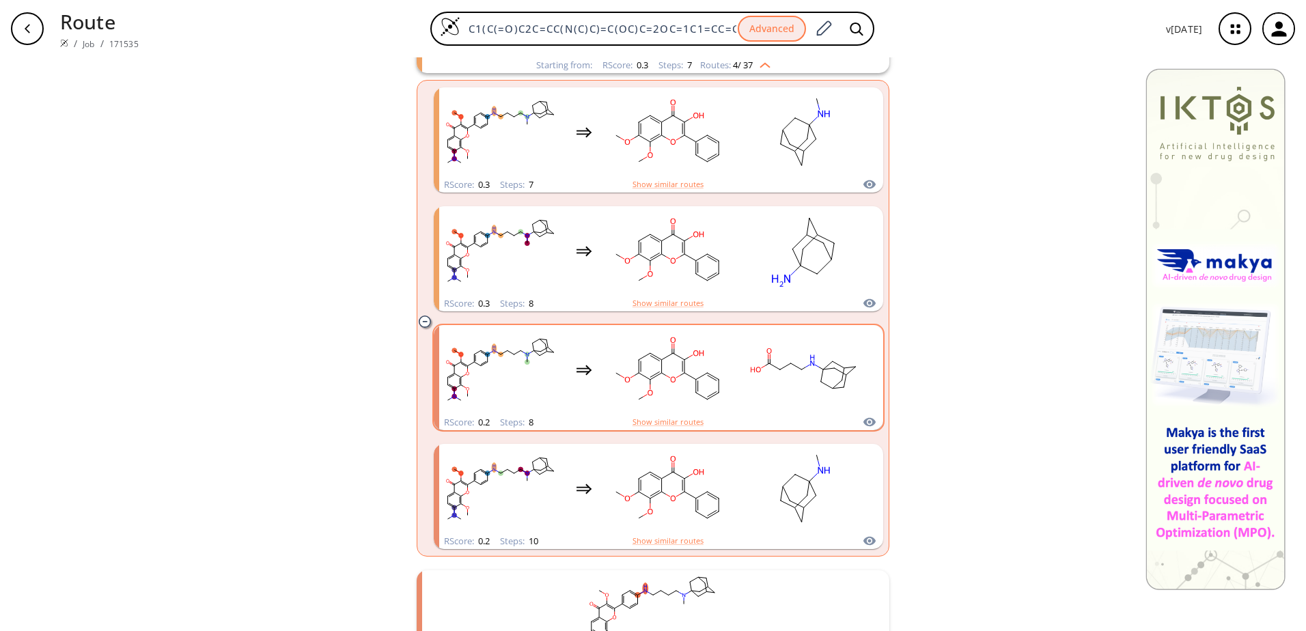
scroll to position [273, 0]
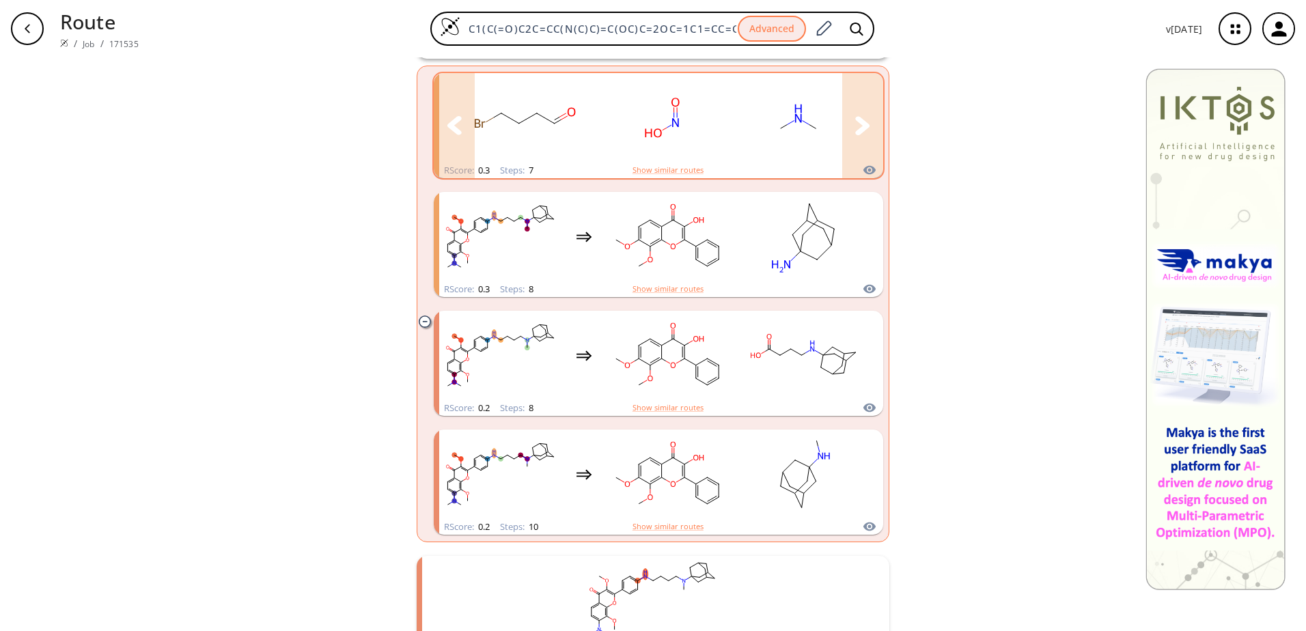
click at [856, 133] on icon "clusters" at bounding box center [862, 125] width 14 height 18
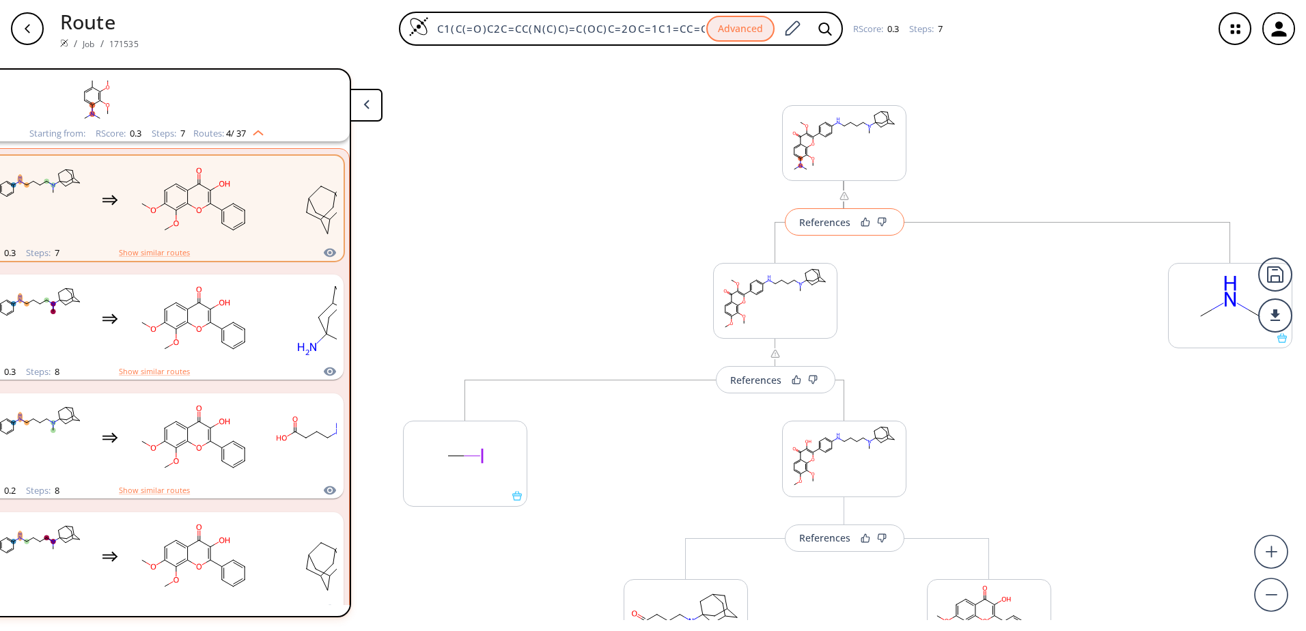
click at [824, 222] on div "References" at bounding box center [824, 222] width 51 height 9
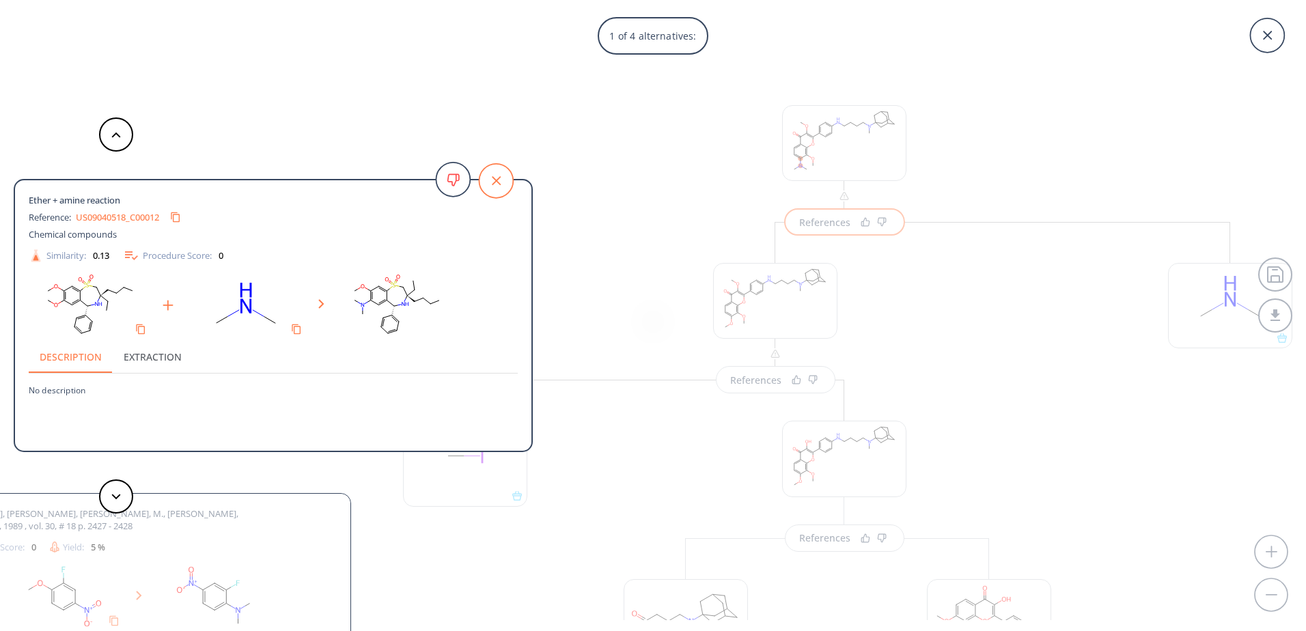
click at [510, 178] on icon at bounding box center [496, 181] width 34 height 34
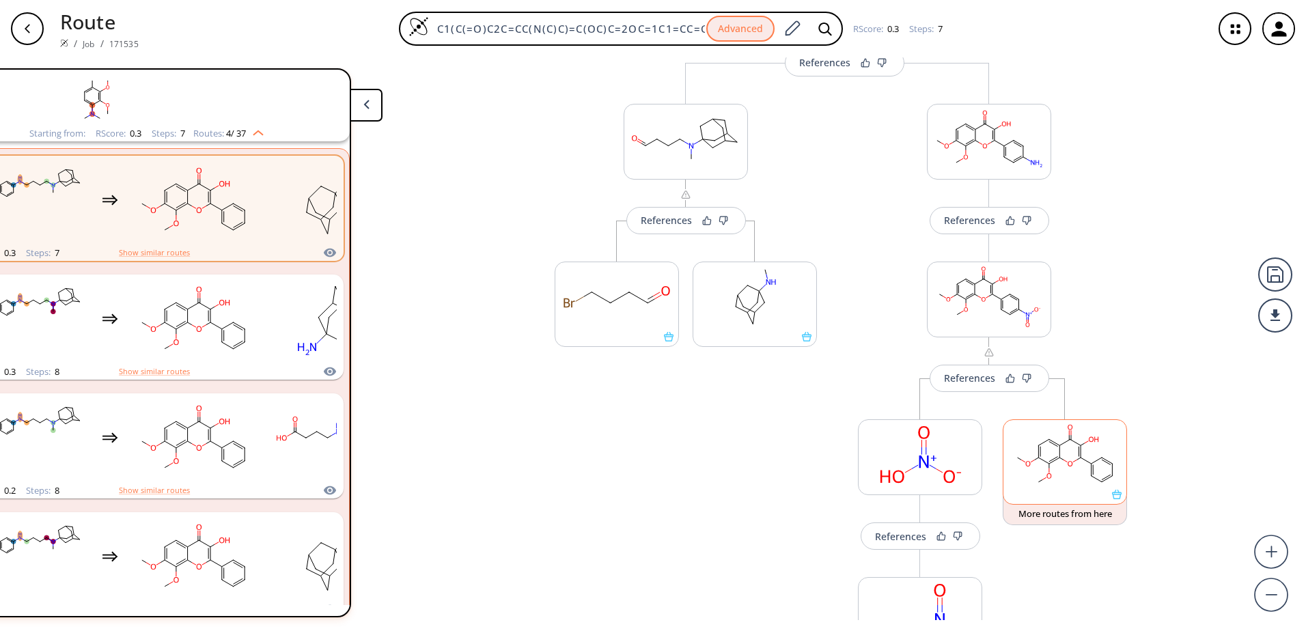
scroll to position [478, 0]
click at [1046, 463] on ellipse at bounding box center [1050, 462] width 8 height 8
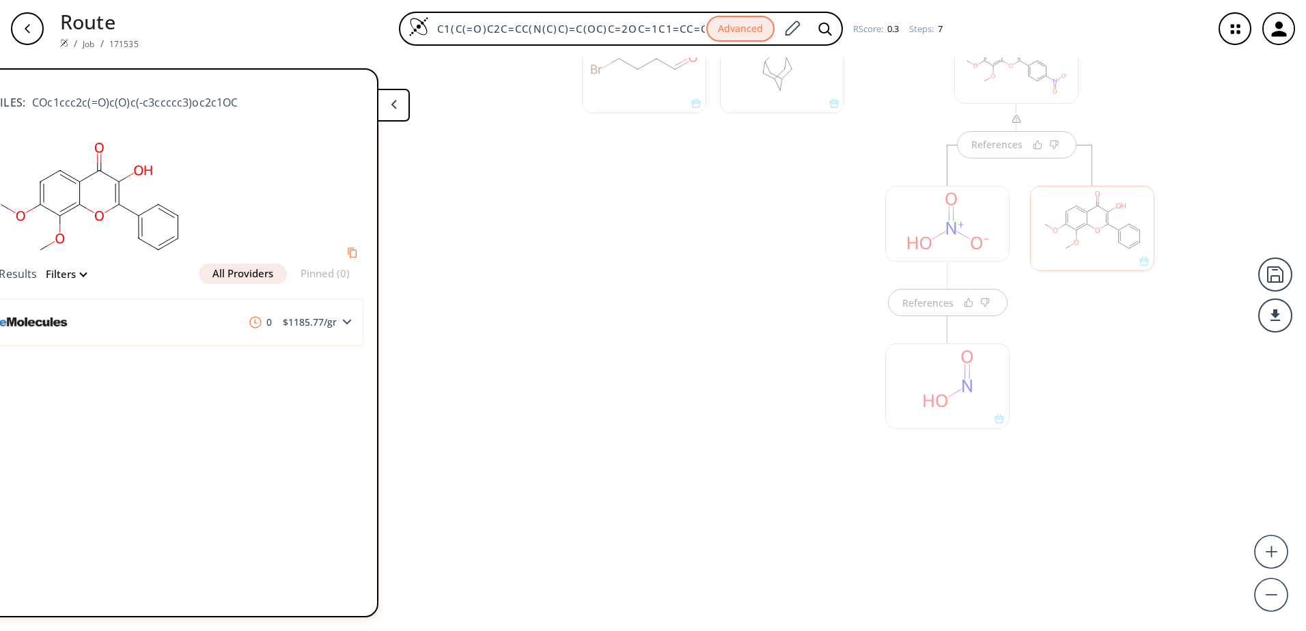
scroll to position [0, 0]
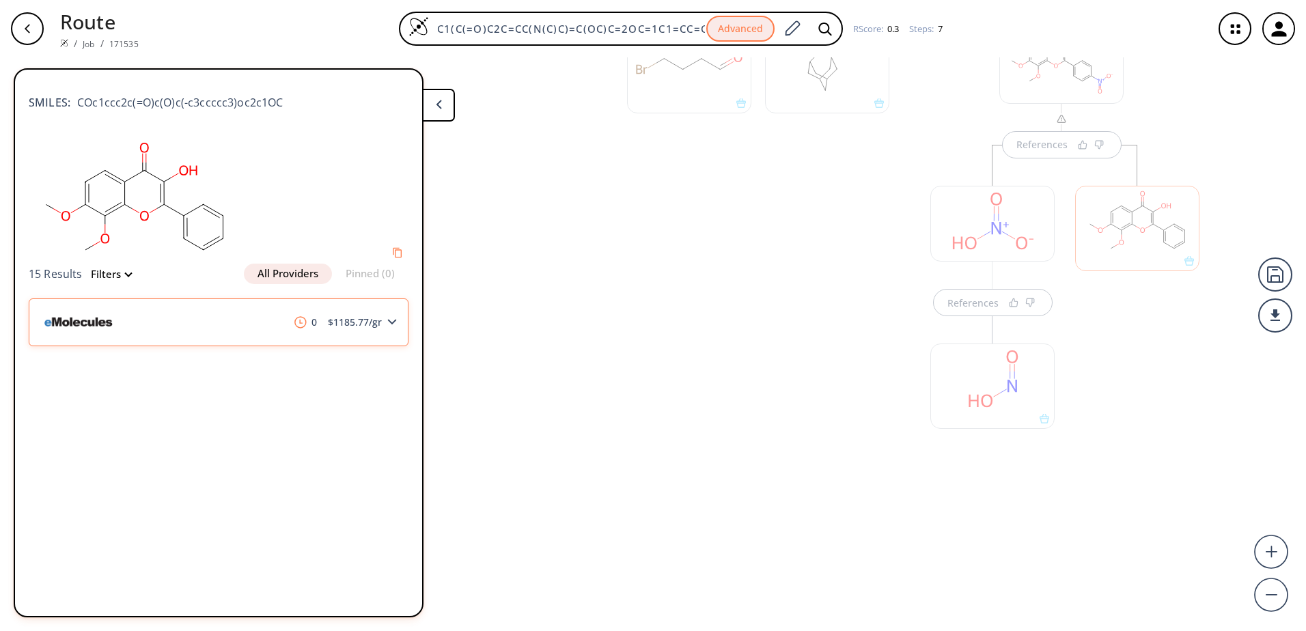
click at [390, 324] on icon at bounding box center [392, 322] width 10 height 6
click at [391, 322] on polygon at bounding box center [392, 322] width 9 height 5
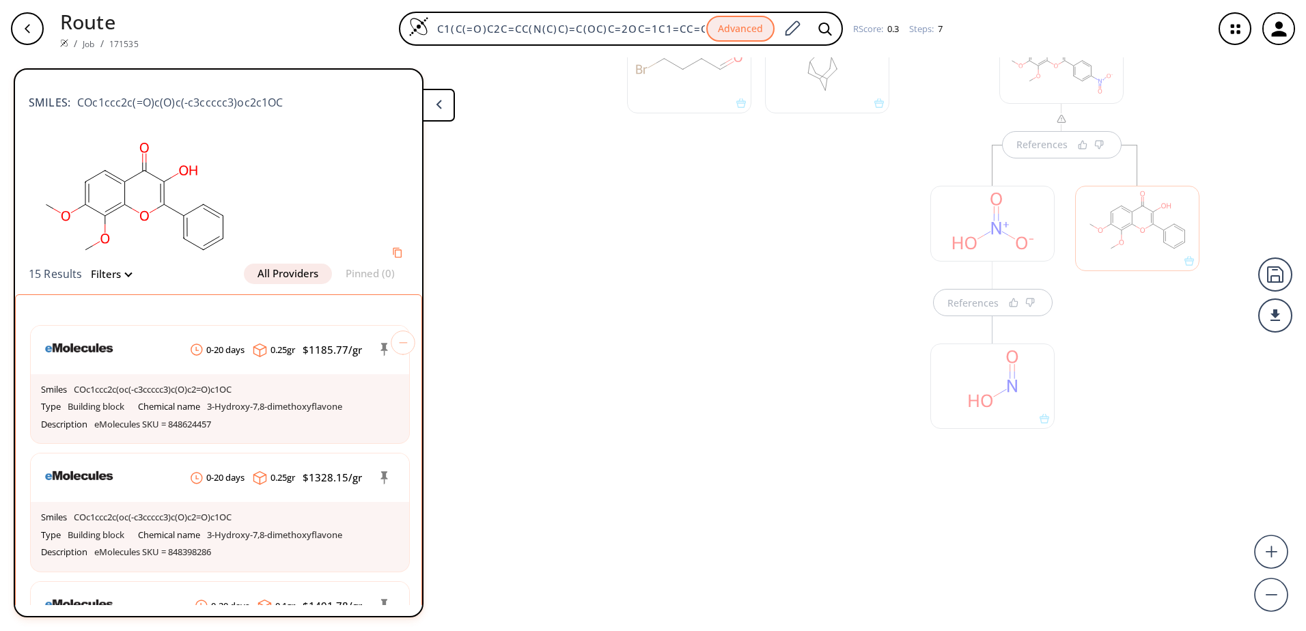
click at [434, 110] on button at bounding box center [438, 105] width 33 height 33
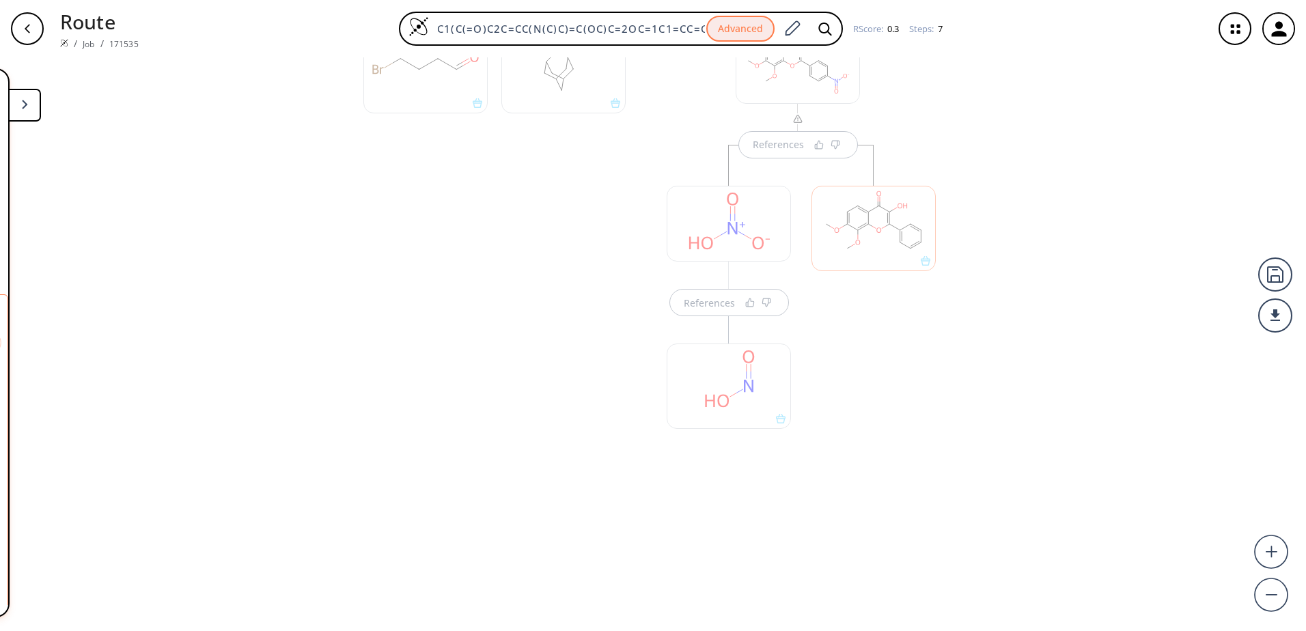
click at [887, 325] on div at bounding box center [874, 314] width 138 height 339
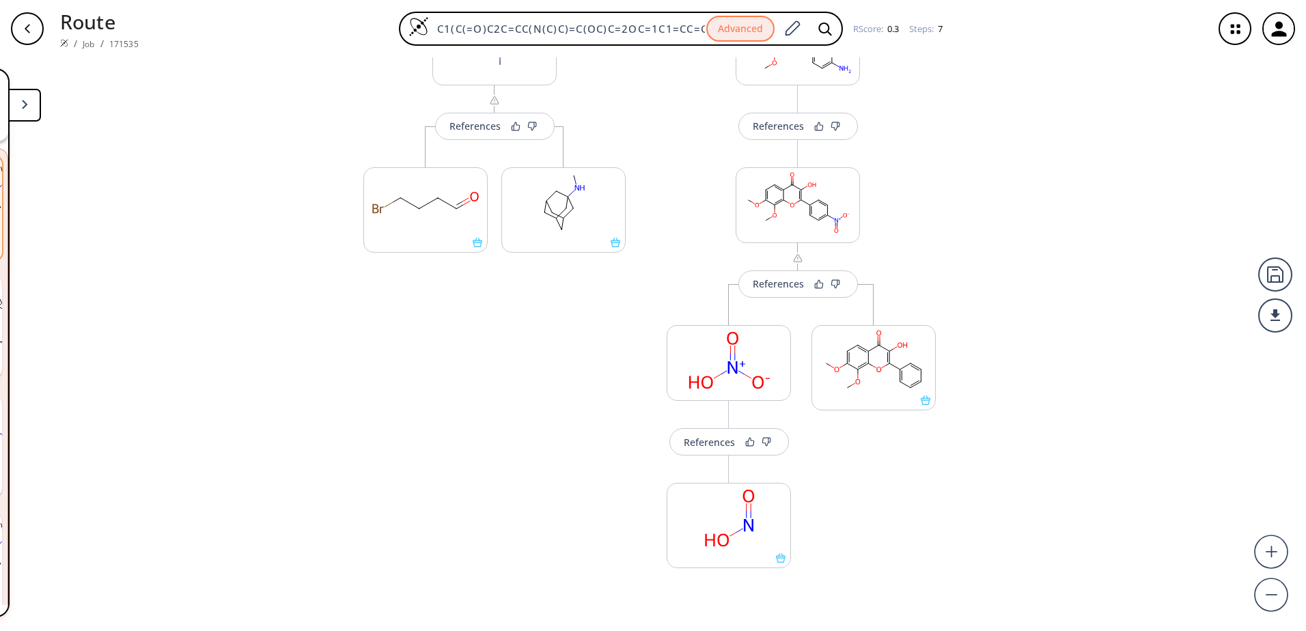
drag, startPoint x: 1014, startPoint y: 191, endPoint x: 1018, endPoint y: 331, distance: 139.4
click at [1018, 331] on div "References More routes from here References More routes from here More routes f…" at bounding box center [653, 338] width 1306 height 563
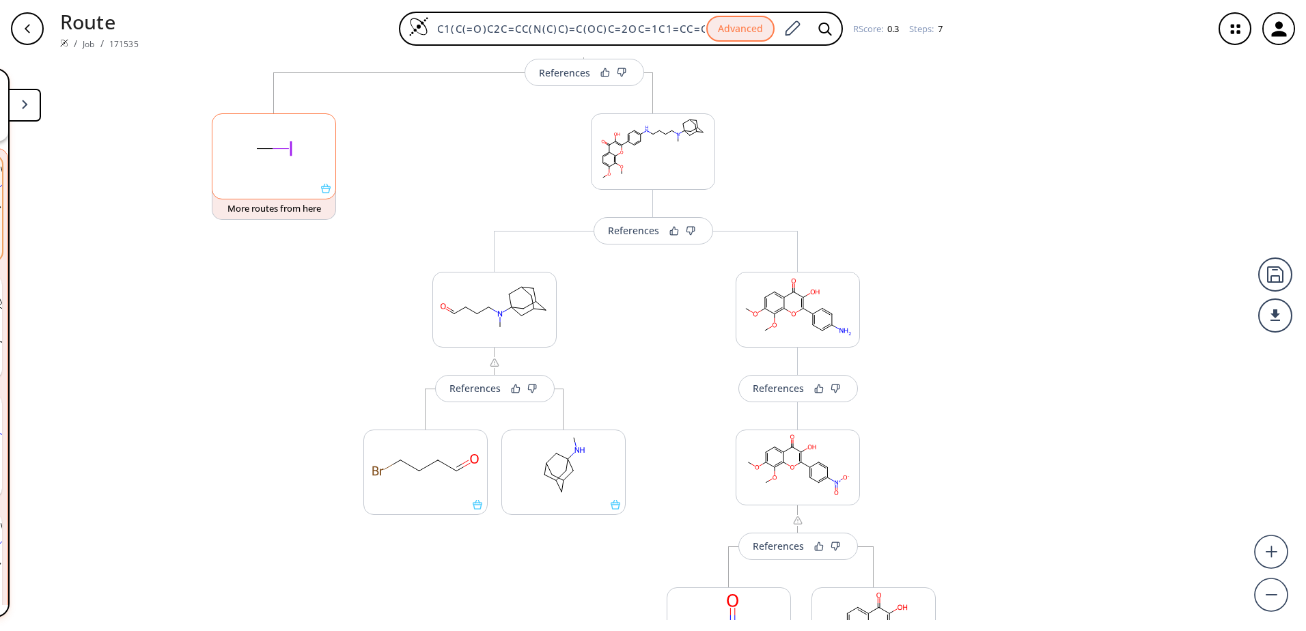
drag, startPoint x: 959, startPoint y: 184, endPoint x: 262, endPoint y: 185, distance: 696.6
click at [981, 405] on div "References More routes from here References More routes from here More routes f…" at bounding box center [653, 338] width 1306 height 563
click at [27, 41] on div "button" at bounding box center [27, 28] width 33 height 33
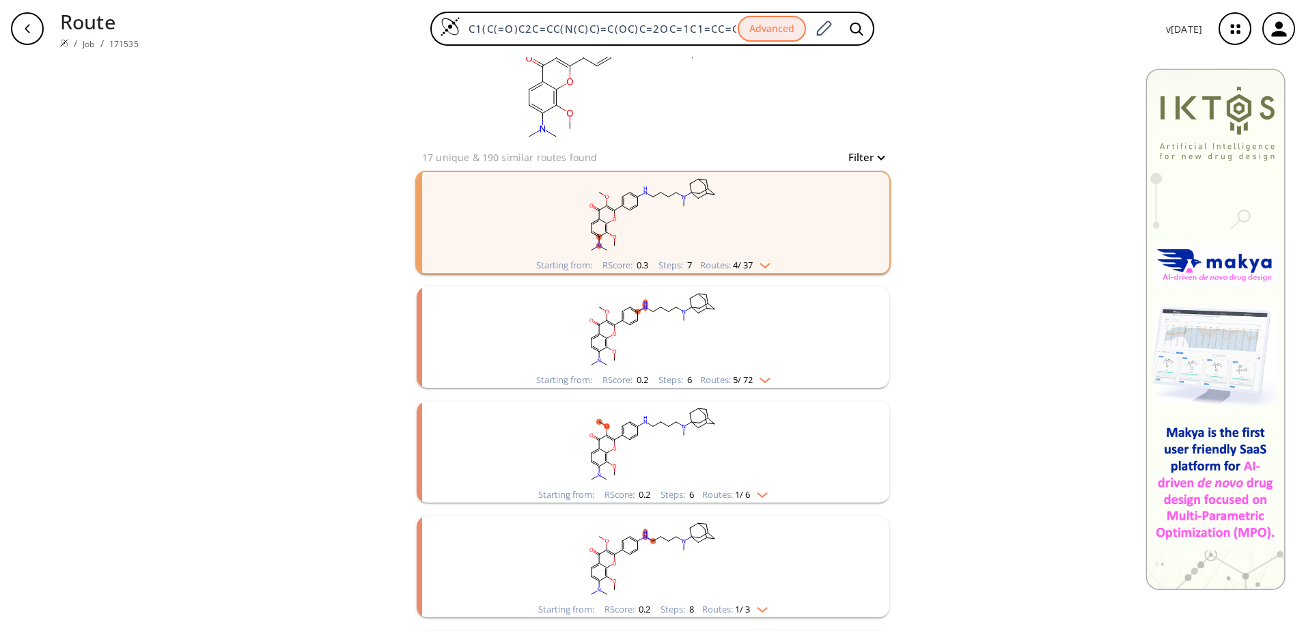
scroll to position [68, 0]
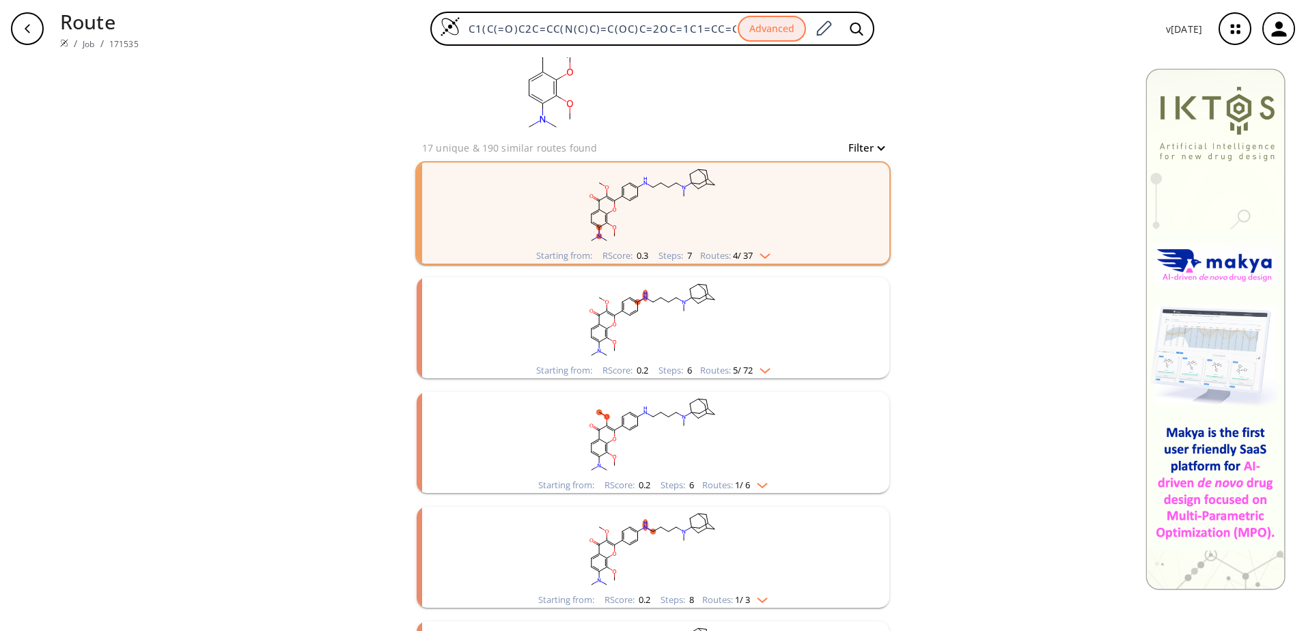
click at [764, 366] on img "clusters" at bounding box center [762, 368] width 18 height 11
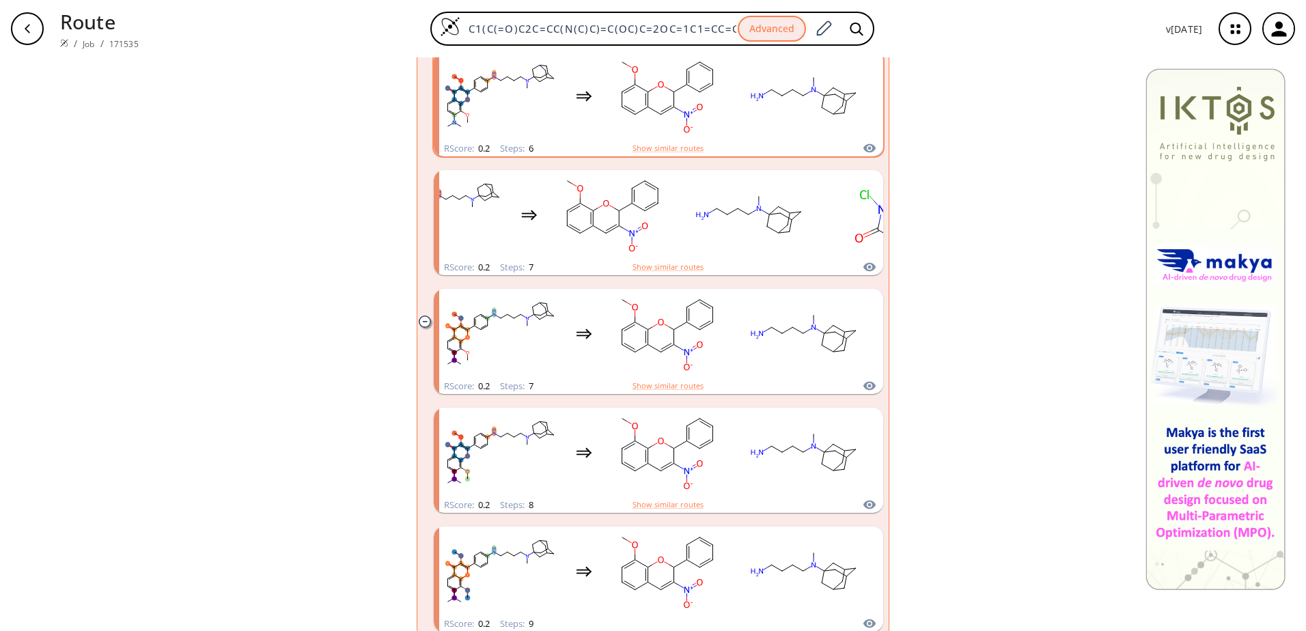
scroll to position [341, 0]
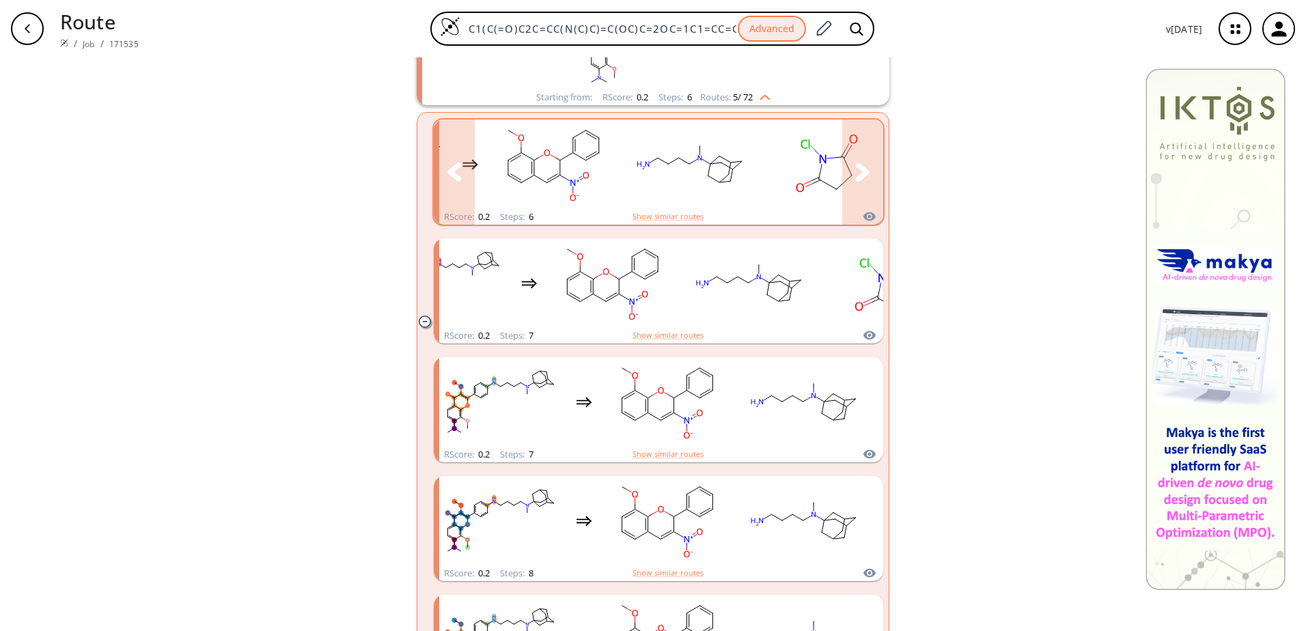
click at [855, 167] on icon "clusters" at bounding box center [862, 172] width 14 height 18
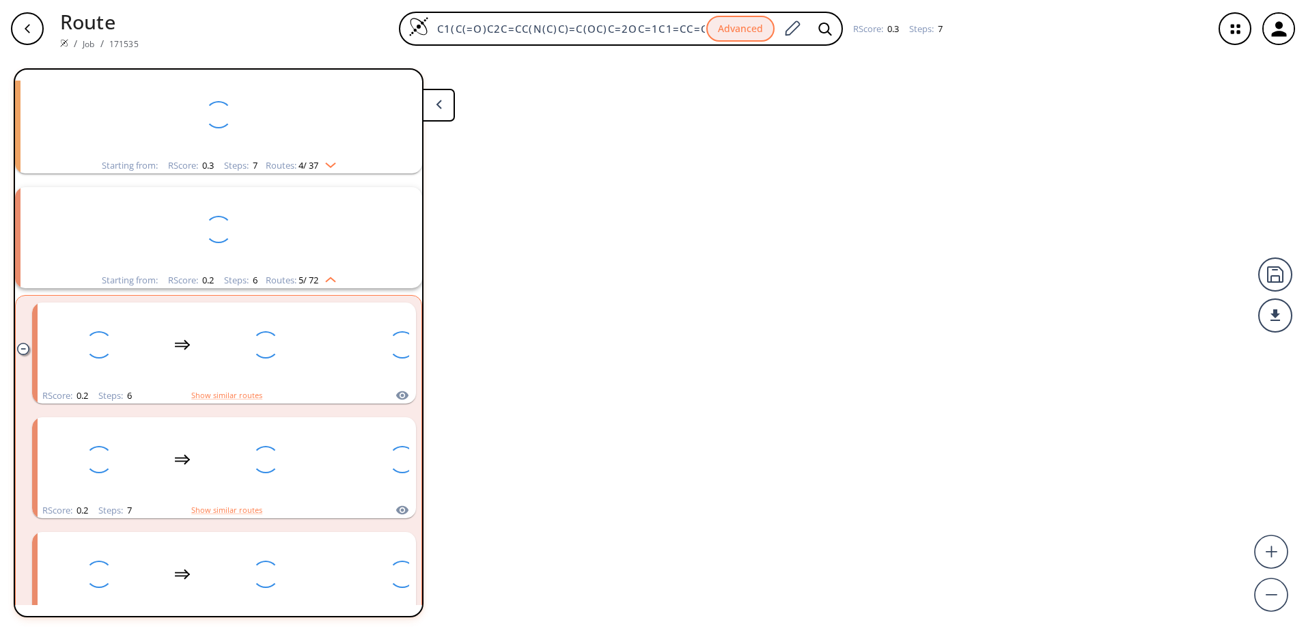
scroll to position [146, 0]
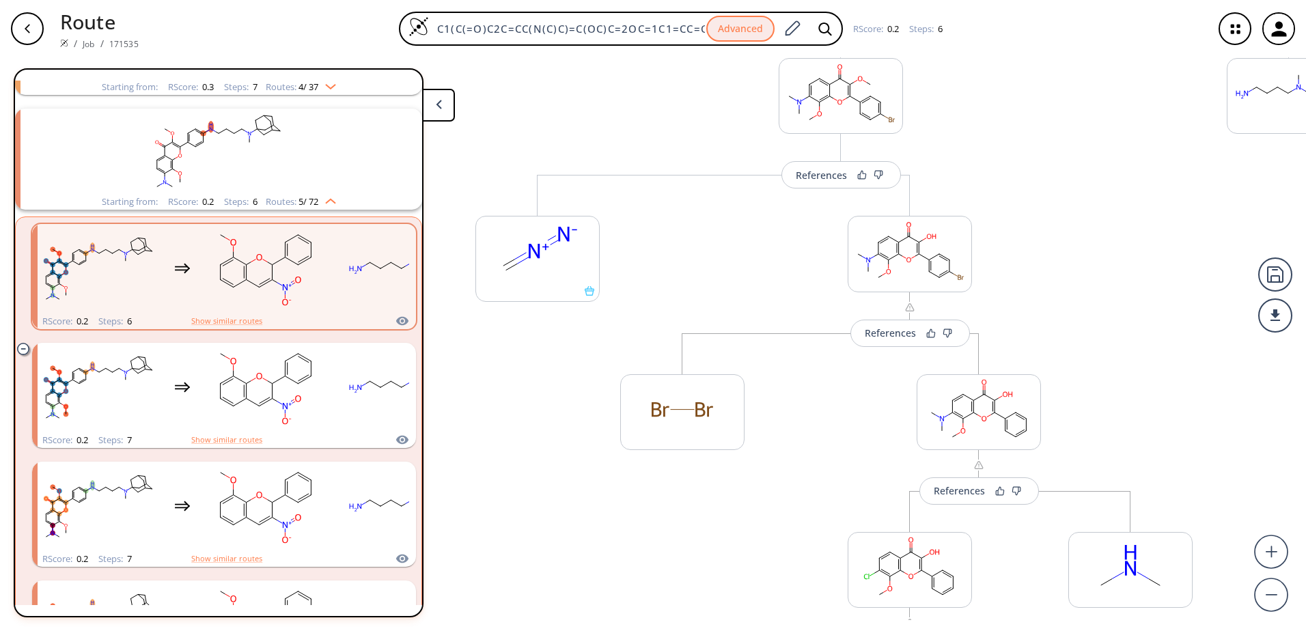
drag, startPoint x: 1063, startPoint y: 411, endPoint x: 978, endPoint y: 209, distance: 219.5
click at [978, 209] on div "References More routes from here References More routes from here More routes f…" at bounding box center [682, 338] width 1365 height 563
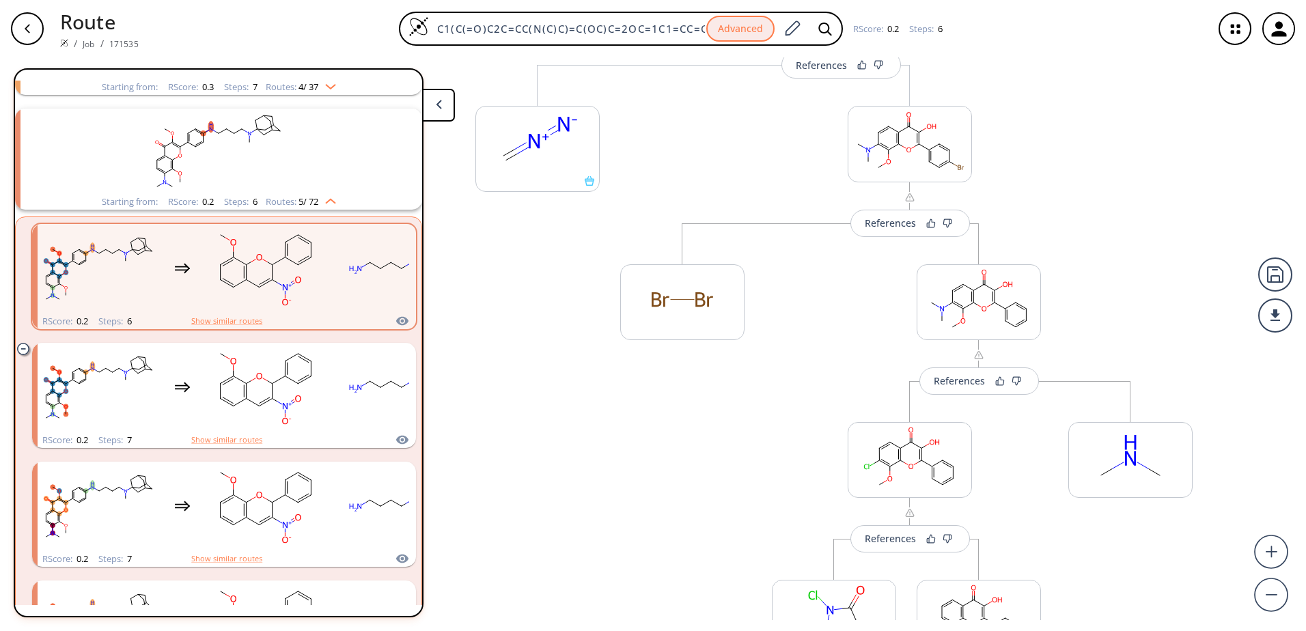
drag, startPoint x: 1124, startPoint y: 339, endPoint x: 1106, endPoint y: 229, distance: 111.3
click at [1106, 229] on div "References More routes from here References More routes from here More routes f…" at bounding box center [682, 338] width 1365 height 563
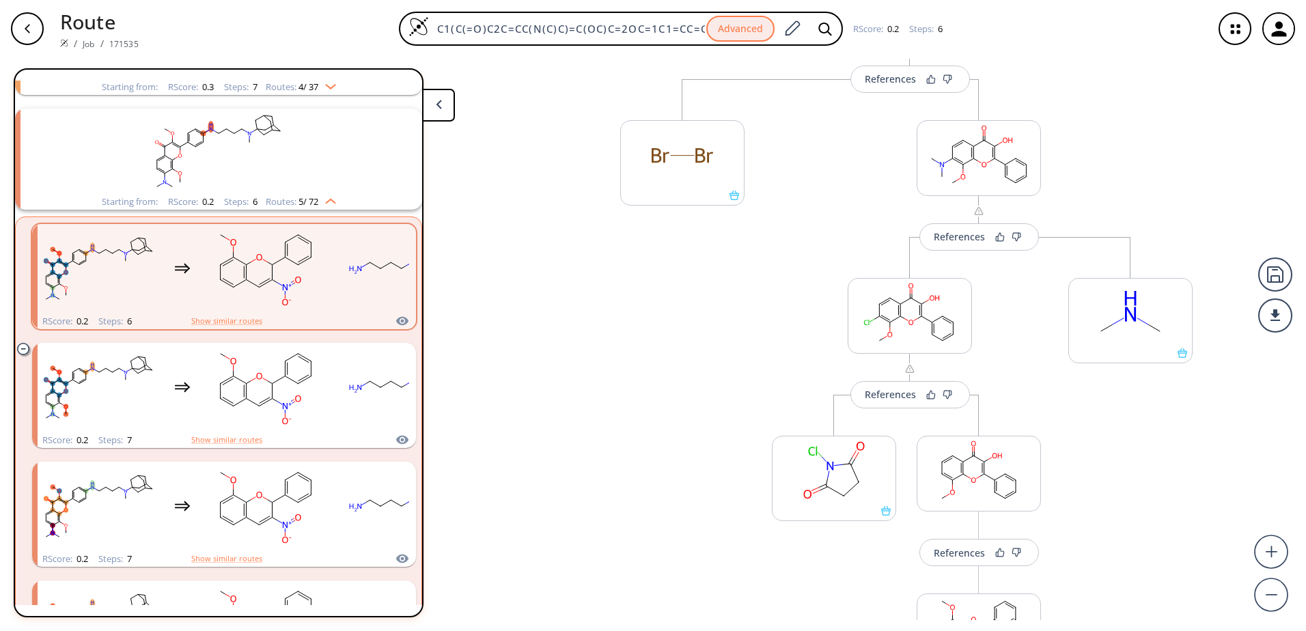
drag, startPoint x: 1059, startPoint y: 495, endPoint x: 1050, endPoint y: 405, distance: 90.6
click at [1050, 405] on div "References More routes from here References More routes from here More routes f…" at bounding box center [682, 338] width 1365 height 563
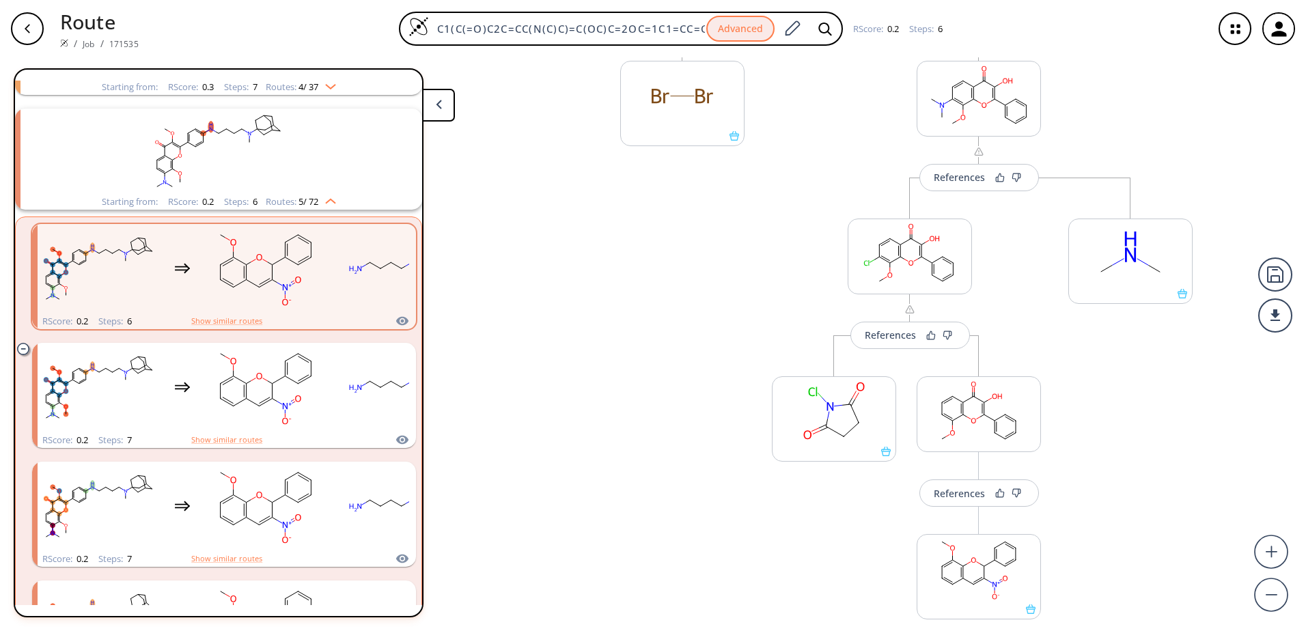
drag, startPoint x: 1091, startPoint y: 462, endPoint x: 1093, endPoint y: 403, distance: 59.5
click at [1093, 403] on div "References More routes from here References More routes from here More routes f…" at bounding box center [682, 338] width 1365 height 563
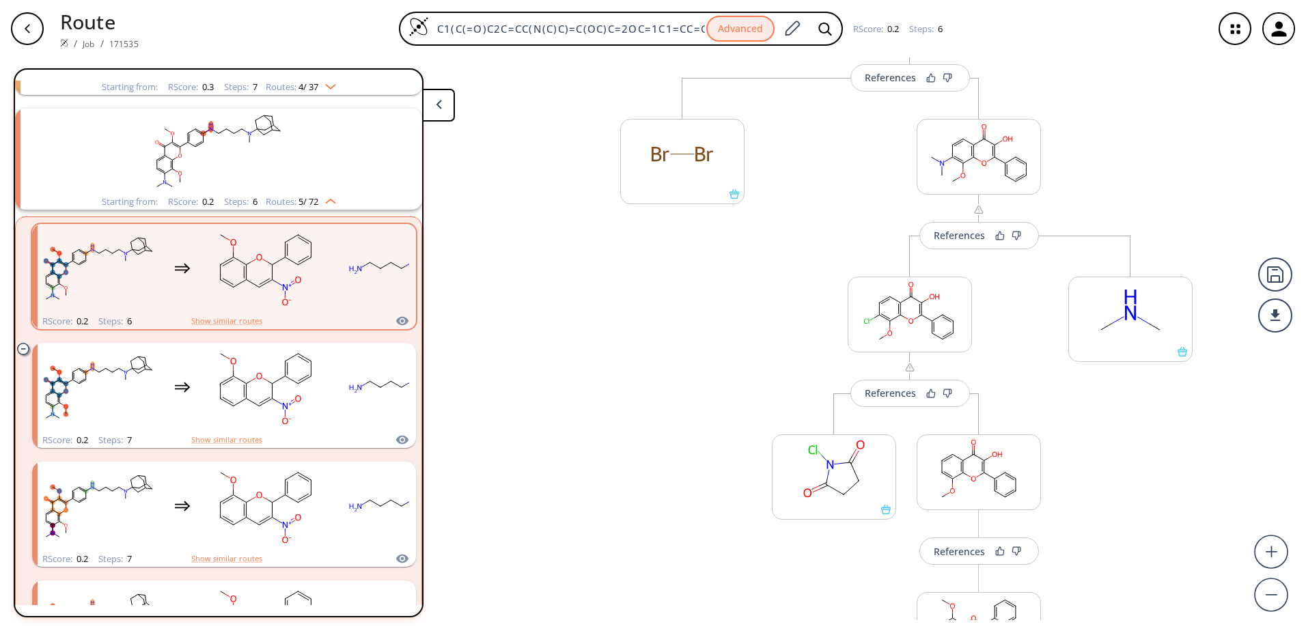
drag, startPoint x: 1090, startPoint y: 418, endPoint x: 1091, endPoint y: 476, distance: 58.1
click at [1091, 476] on div "References More routes from here References More routes from here More routes f…" at bounding box center [682, 338] width 1365 height 563
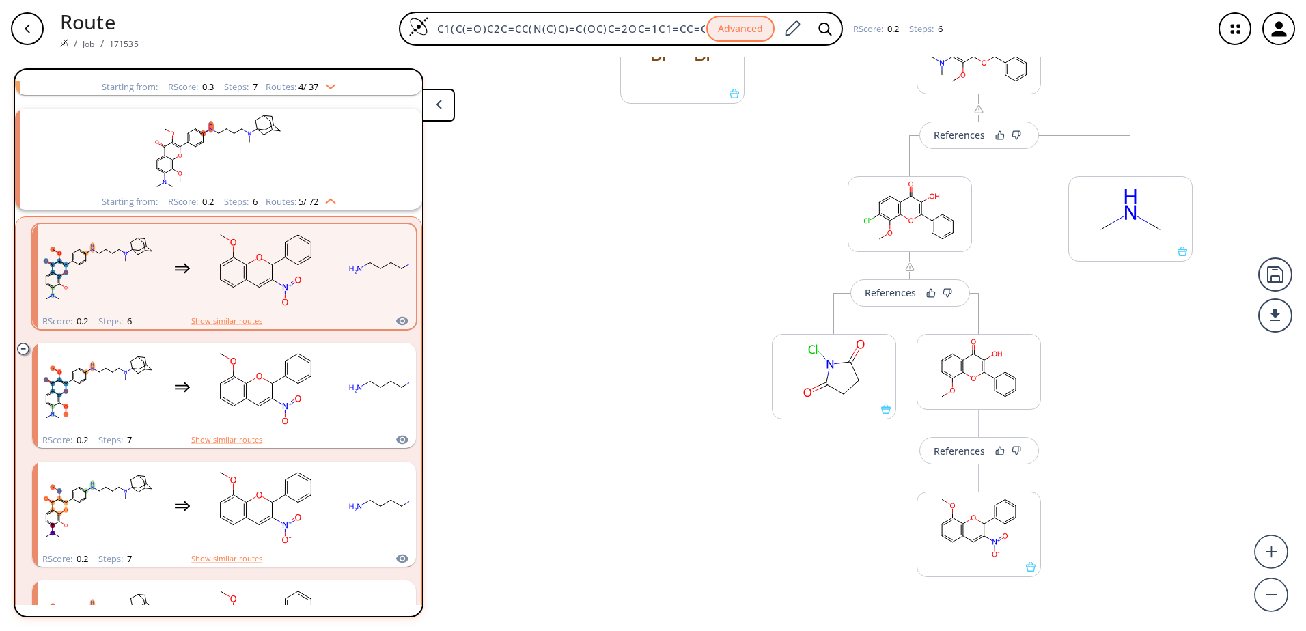
scroll to position [570, 0]
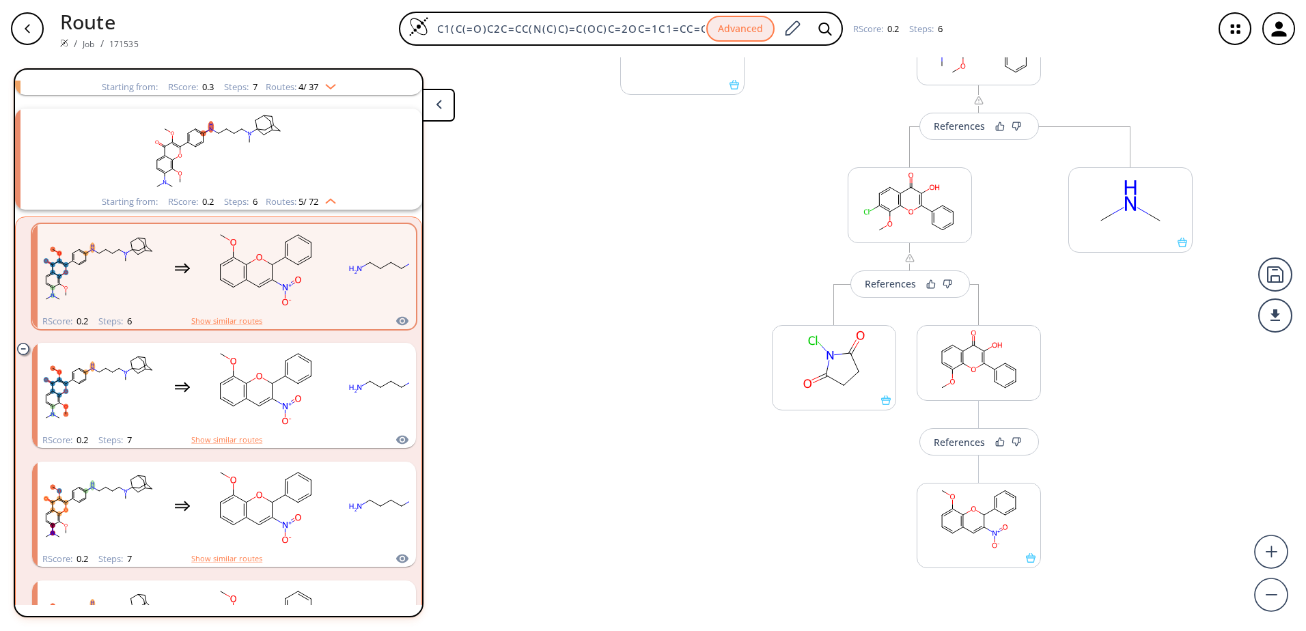
drag, startPoint x: 1096, startPoint y: 447, endPoint x: 1086, endPoint y: 372, distance: 75.1
click at [1086, 372] on div "References More routes from here References More routes from here More routes f…" at bounding box center [682, 338] width 1365 height 563
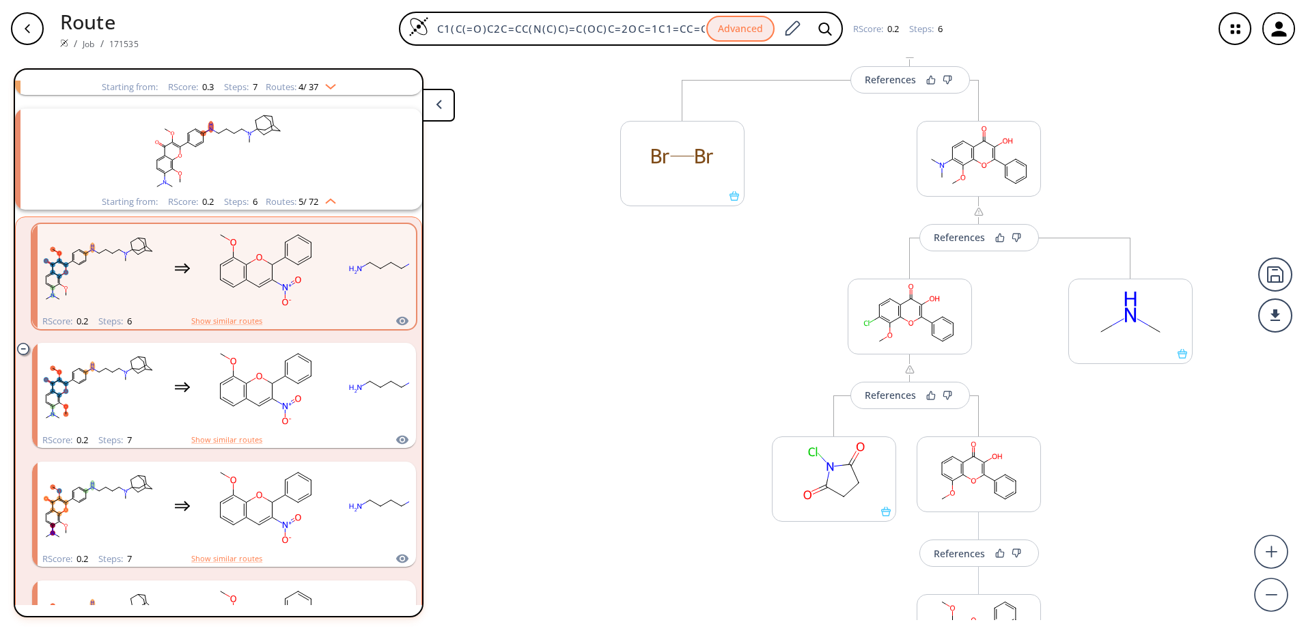
drag, startPoint x: 1102, startPoint y: 357, endPoint x: 1106, endPoint y: 469, distance: 112.1
click at [1106, 469] on div "References More routes from here References More routes from here More routes f…" at bounding box center [682, 338] width 1365 height 563
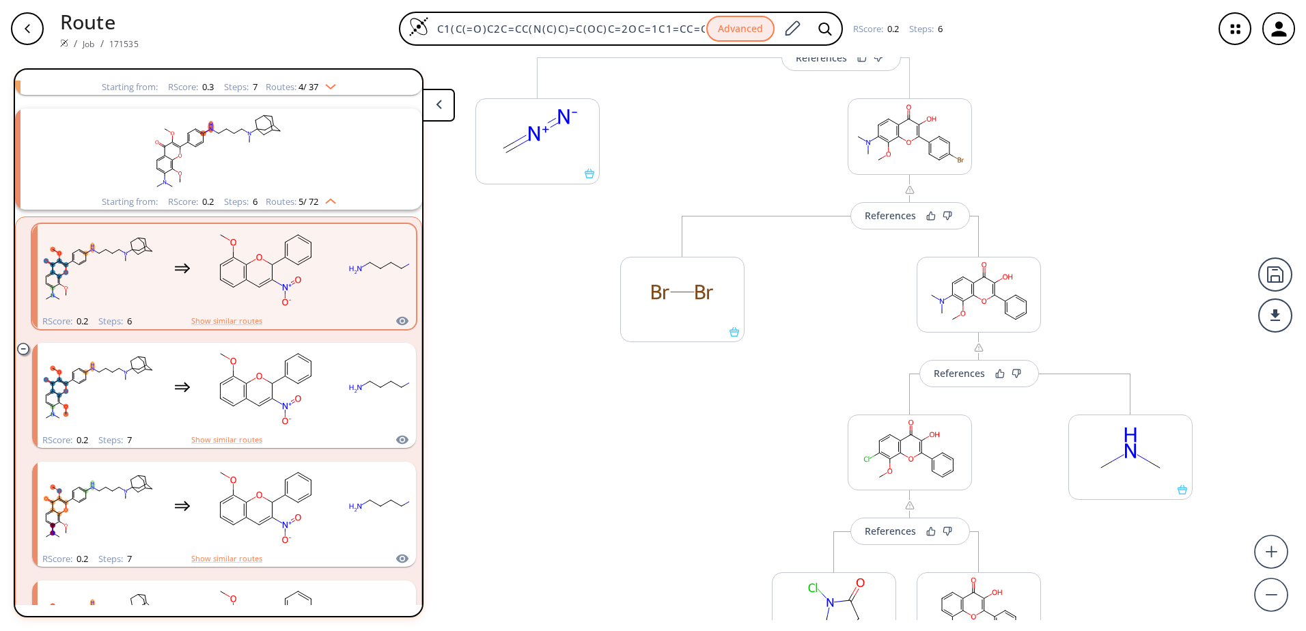
drag, startPoint x: 1032, startPoint y: 320, endPoint x: 1036, endPoint y: 426, distance: 105.3
click at [1030, 454] on div "References More routes from here References More routes from here More routes f…" at bounding box center [682, 338] width 1365 height 563
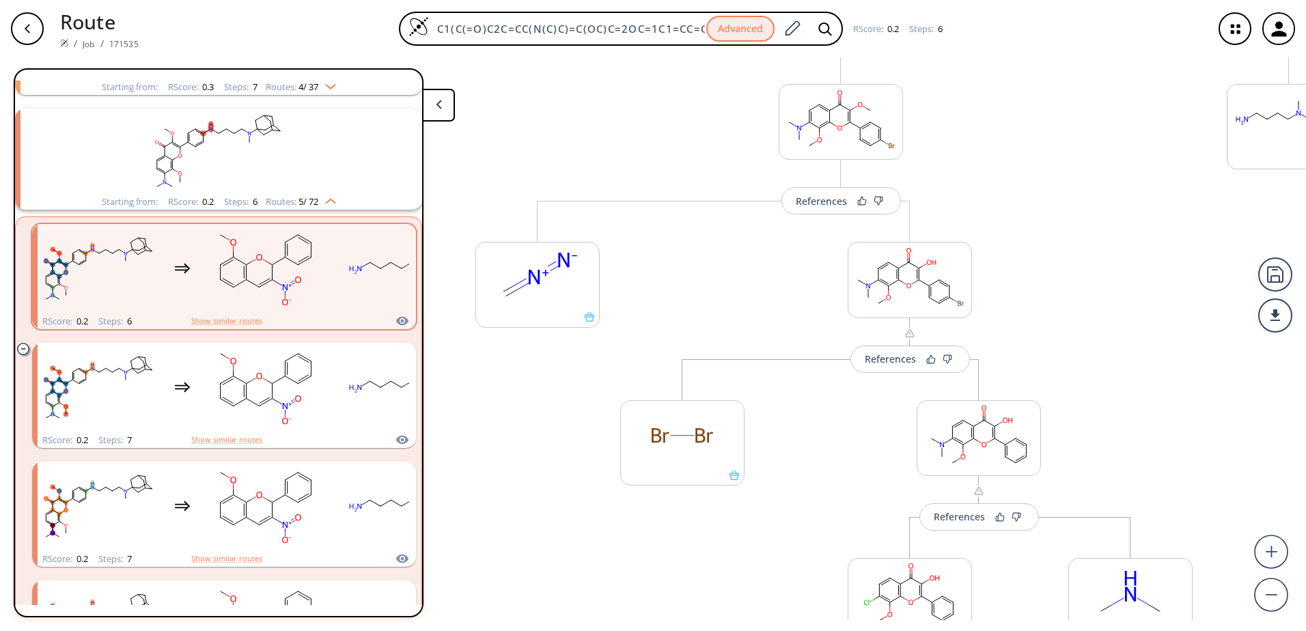
drag, startPoint x: 1096, startPoint y: 232, endPoint x: 1092, endPoint y: 363, distance: 131.2
click at [1091, 376] on div "References More routes from here References More routes from here More routes f…" at bounding box center [682, 338] width 1365 height 563
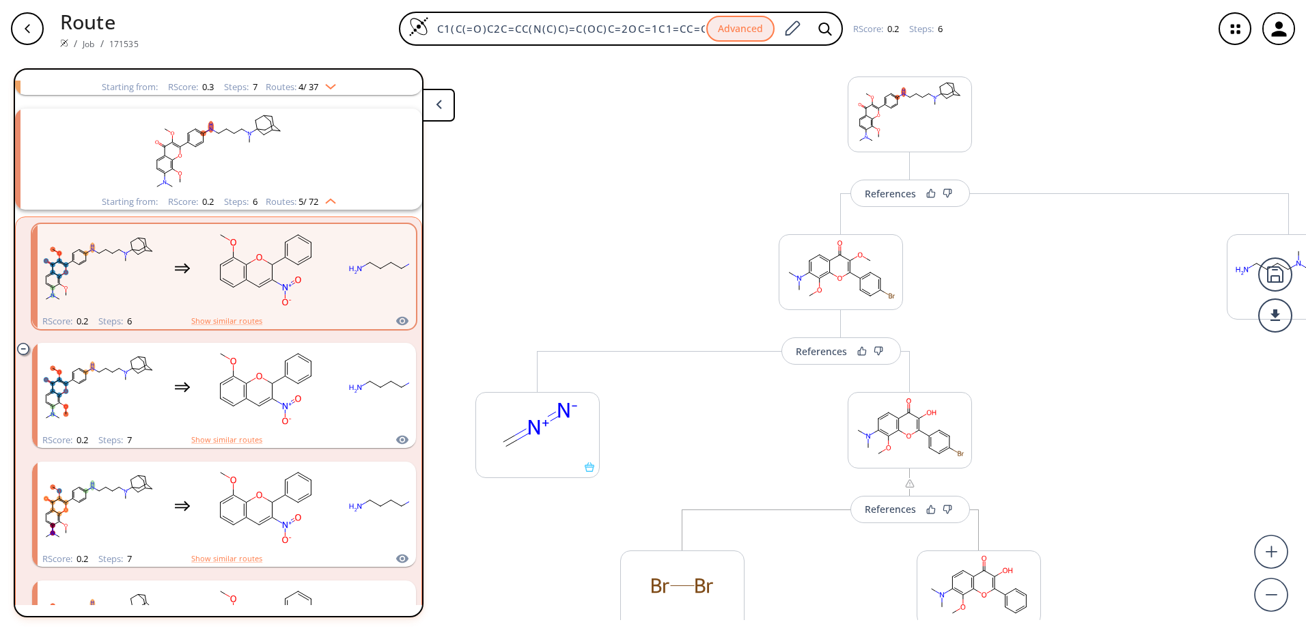
scroll to position [27, 0]
drag, startPoint x: 1100, startPoint y: 226, endPoint x: 1091, endPoint y: 378, distance: 151.8
click at [1091, 378] on div "References More routes from here References More routes from here More routes f…" at bounding box center [682, 338] width 1365 height 563
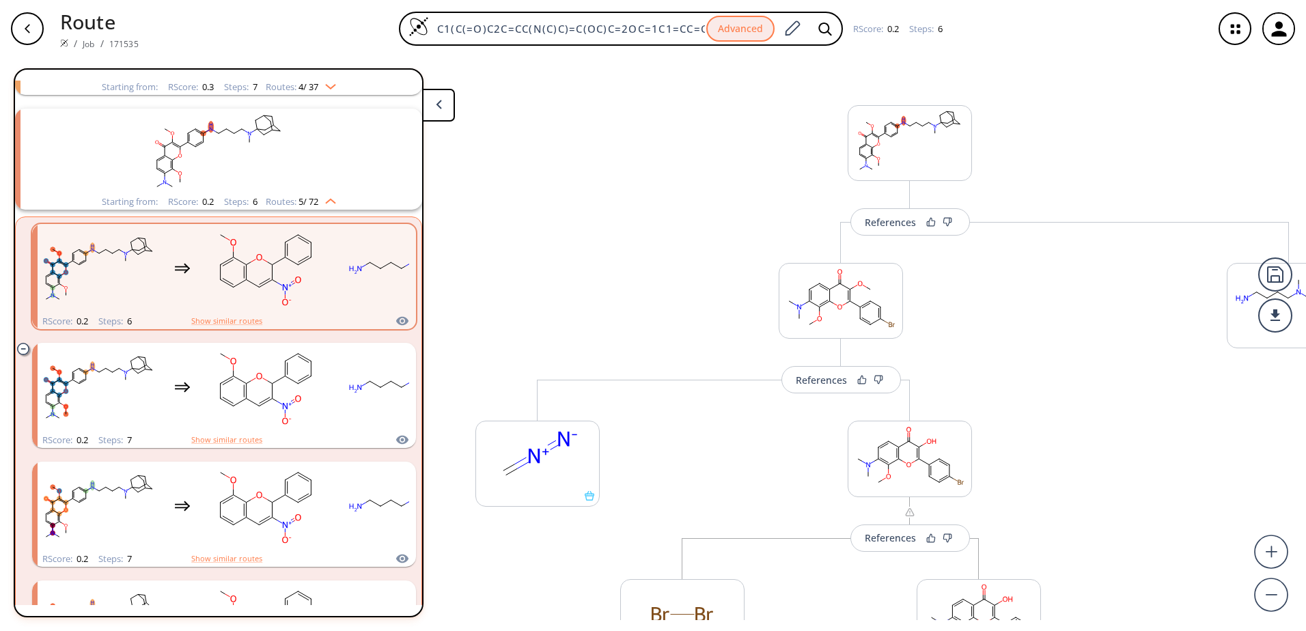
drag, startPoint x: 1106, startPoint y: 288, endPoint x: 1103, endPoint y: 320, distance: 31.5
click at [1103, 320] on div "References More routes from here References More routes from here More routes f…" at bounding box center [682, 338] width 1365 height 563
drag, startPoint x: 1103, startPoint y: 336, endPoint x: 1061, endPoint y: 371, distance: 54.3
click at [1061, 371] on div "References More routes from here References More routes from here More routes f…" at bounding box center [682, 338] width 1365 height 563
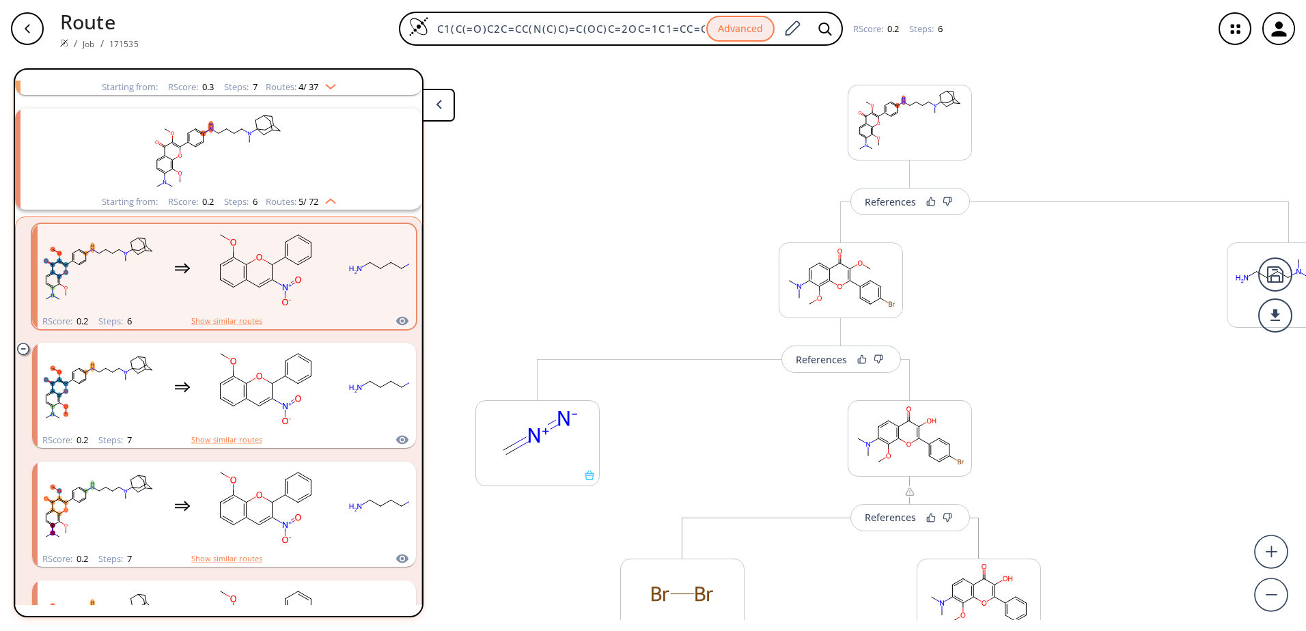
scroll to position [26, 0]
drag, startPoint x: 1126, startPoint y: 318, endPoint x: 869, endPoint y: 292, distance: 257.4
click at [869, 292] on div "References More routes from here References More routes from here More routes f…" at bounding box center [682, 338] width 1365 height 563
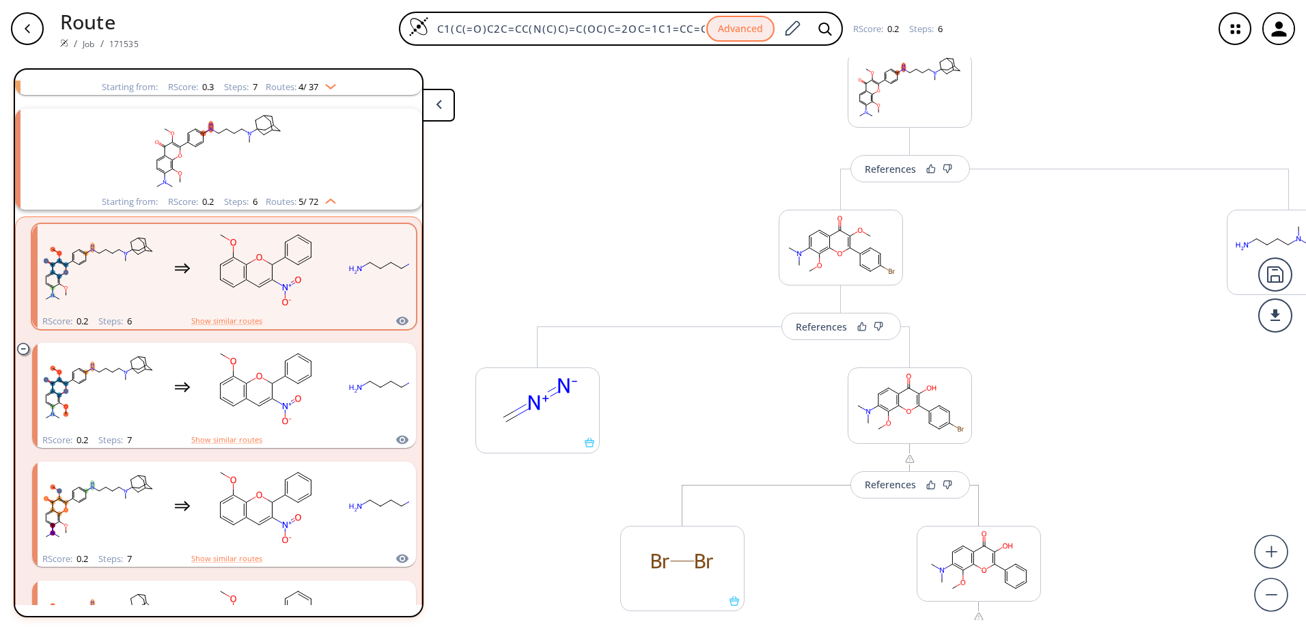
scroll to position [49, 0]
drag, startPoint x: 1116, startPoint y: 339, endPoint x: 1104, endPoint y: 316, distance: 26.3
click at [1104, 316] on div "References More routes from here References More routes from here More routes f…" at bounding box center [682, 338] width 1365 height 563
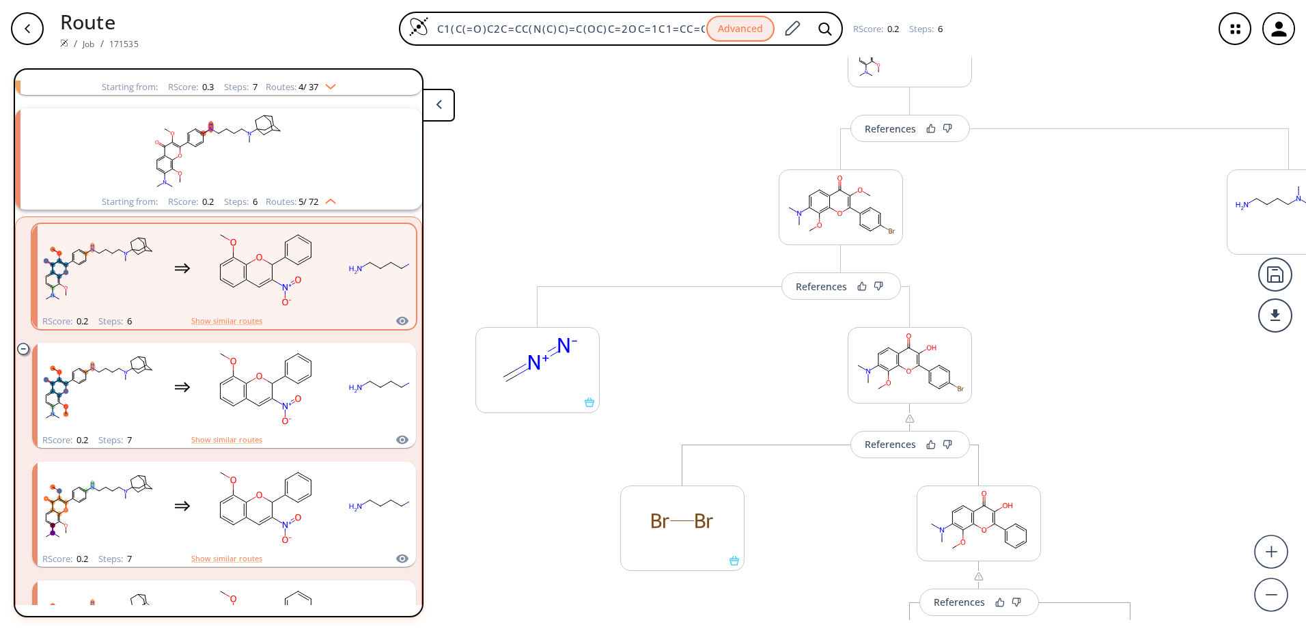
drag, startPoint x: 1111, startPoint y: 333, endPoint x: 1108, endPoint y: 293, distance: 39.7
click at [1108, 293] on div "References More routes from here References More routes from here More routes f…" at bounding box center [682, 338] width 1365 height 563
click at [278, 399] on rect "clusters" at bounding box center [265, 387] width 123 height 85
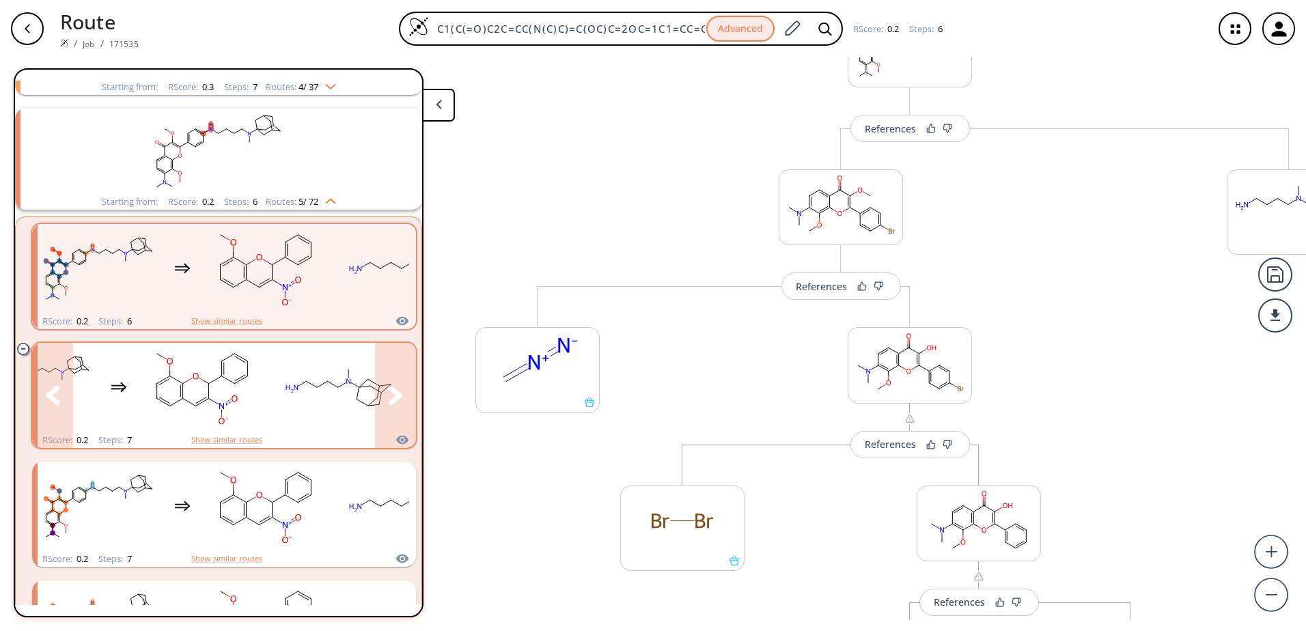
click at [378, 400] on button "clusters" at bounding box center [395, 395] width 41 height 105
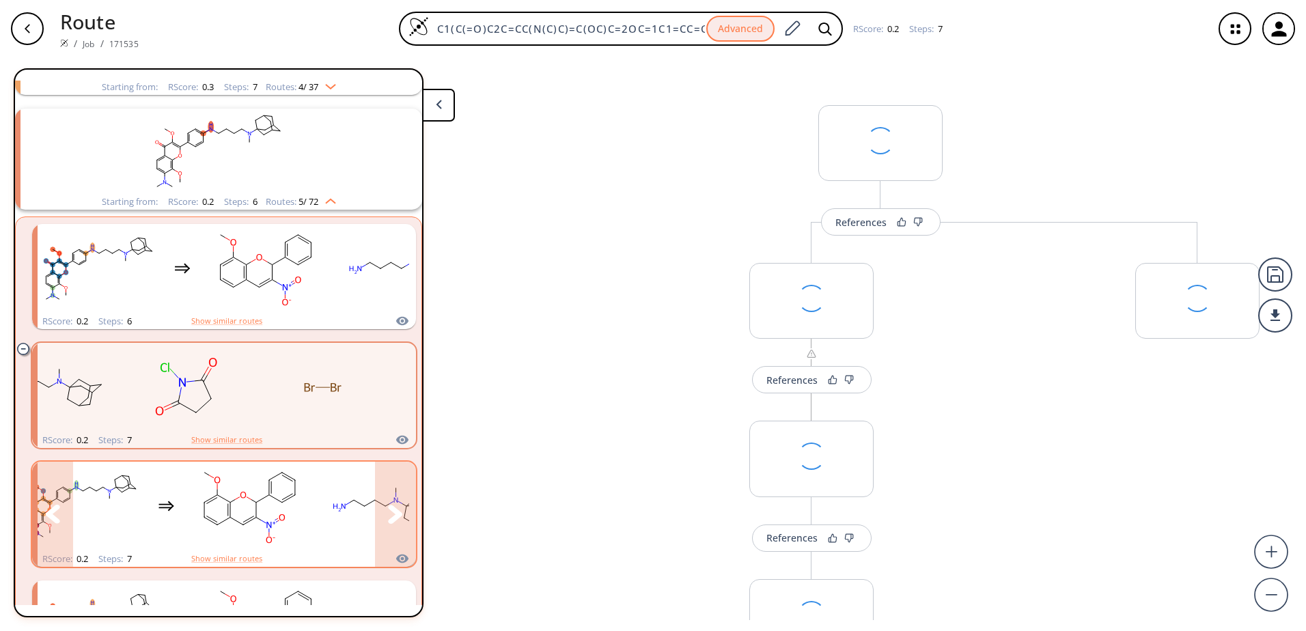
click at [390, 481] on button "clusters" at bounding box center [395, 514] width 41 height 105
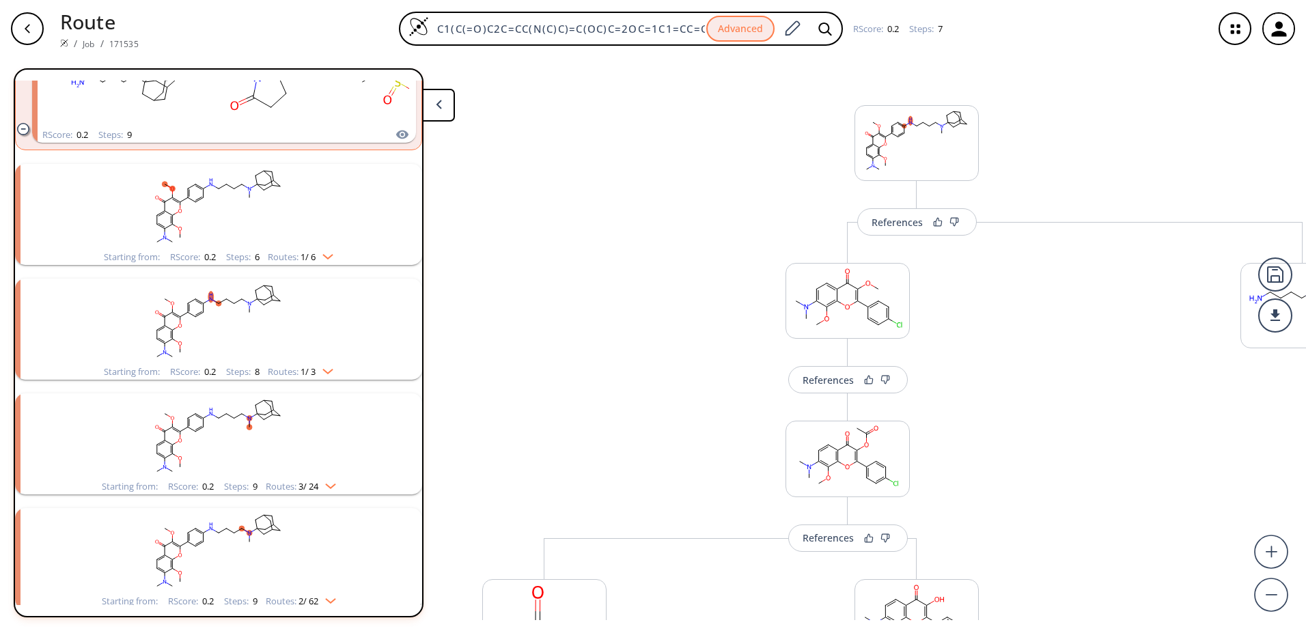
scroll to position [807, 0]
click at [326, 253] on img "clusters" at bounding box center [325, 254] width 18 height 11
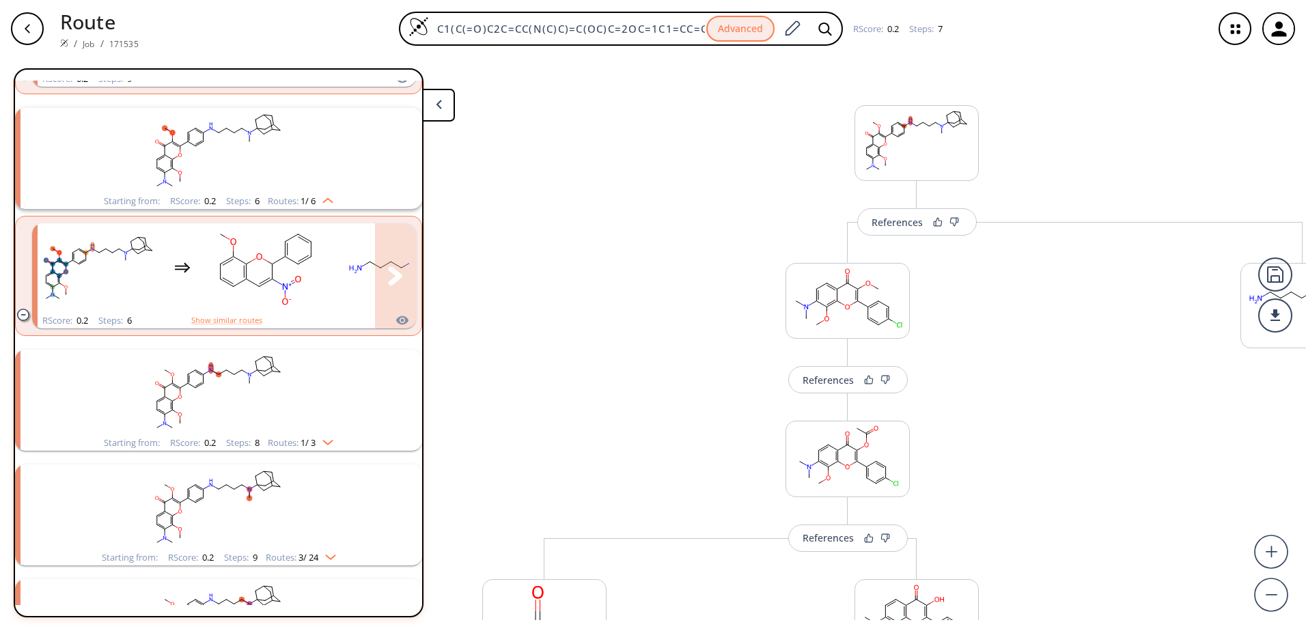
scroll to position [944, 0]
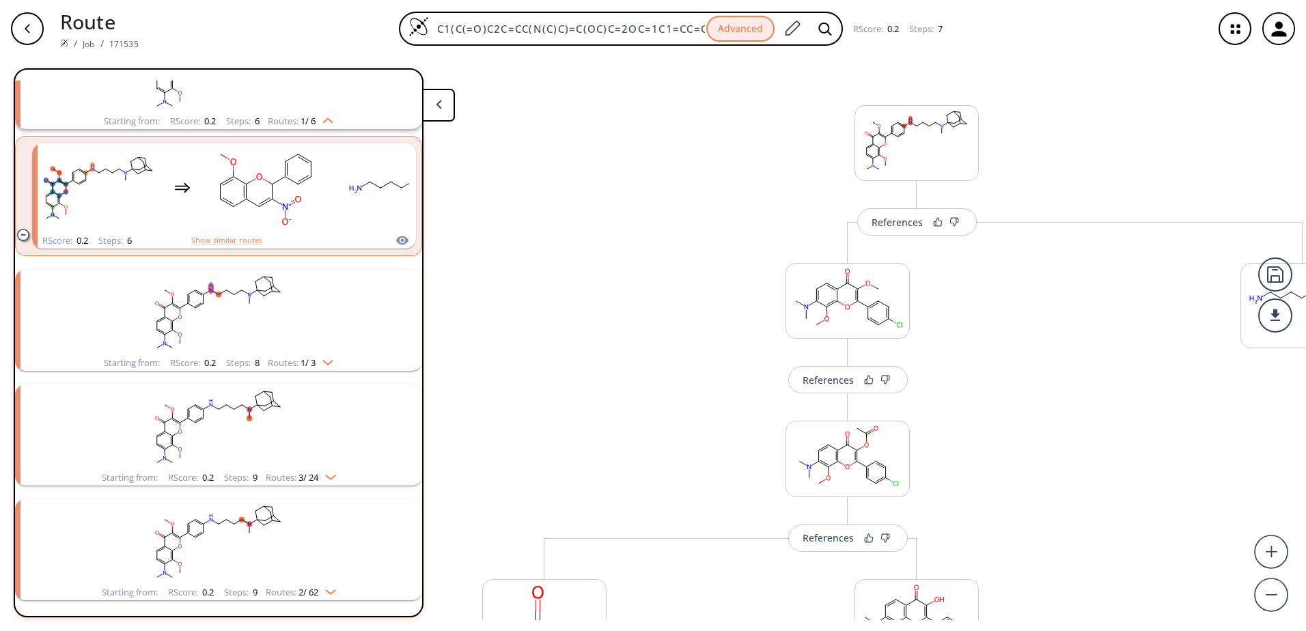
click at [335, 357] on div "Starting from: RScore : 0.2 Steps : 8 Routes: 1 / 3" at bounding box center [219, 363] width 250 height 16
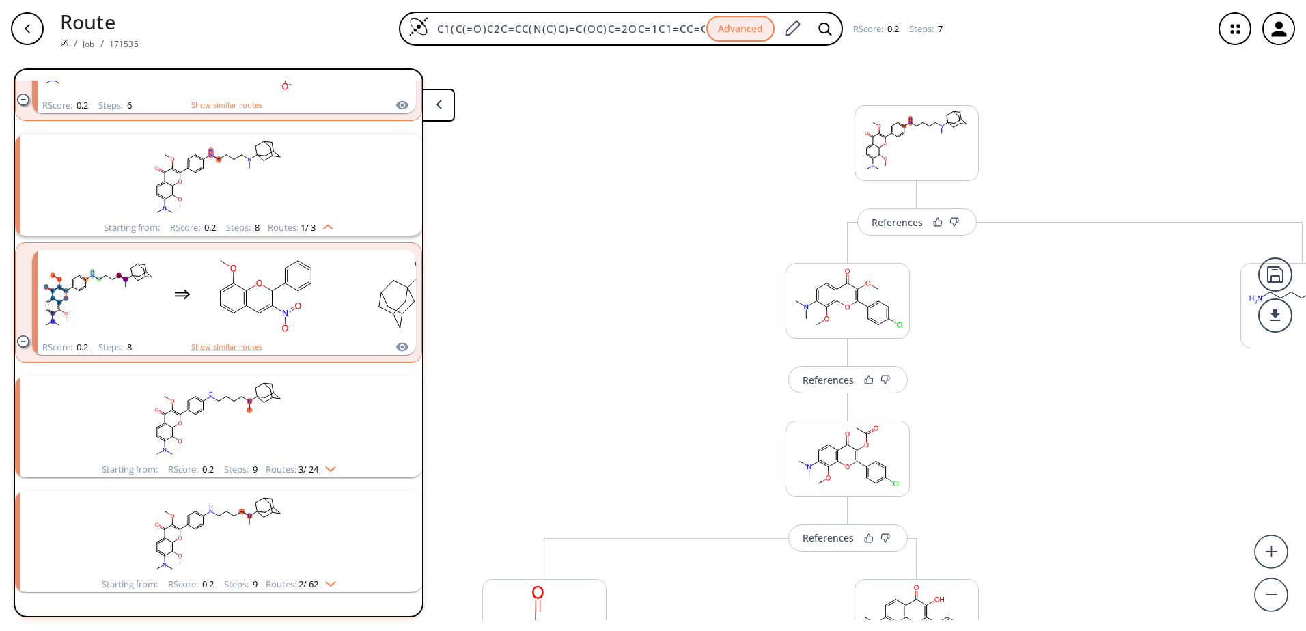
scroll to position [1080, 0]
click at [335, 465] on img "clusters" at bounding box center [327, 465] width 18 height 11
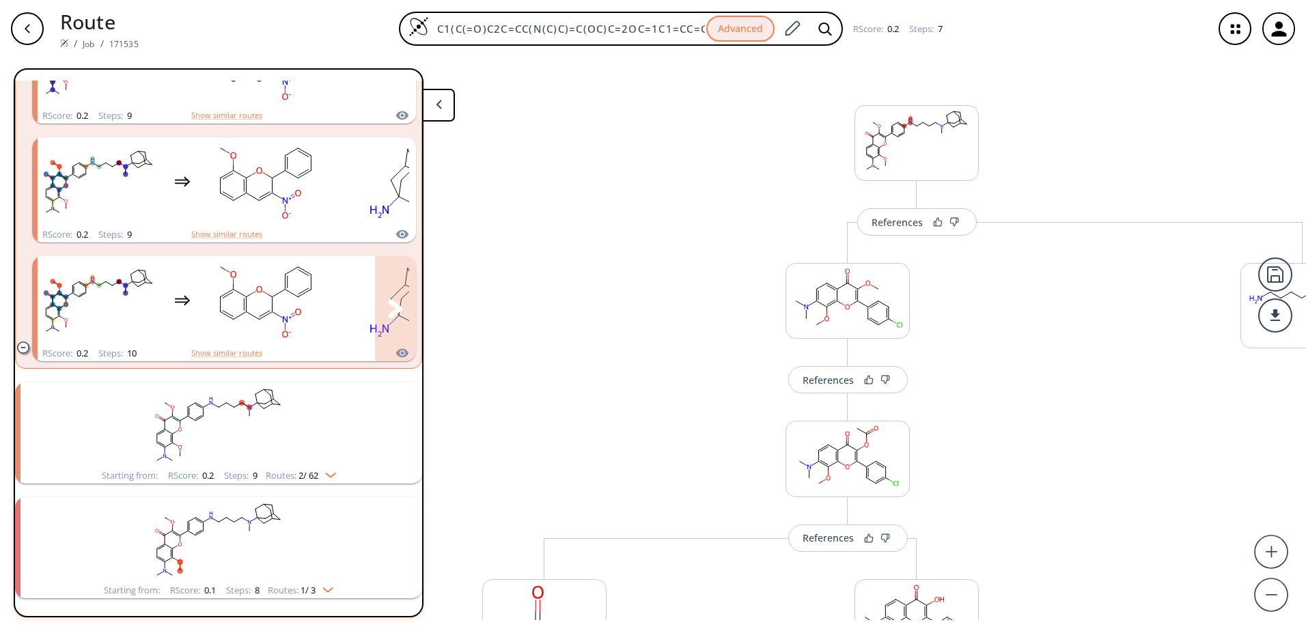
scroll to position [1563, 0]
click at [331, 467] on img "clusters" at bounding box center [327, 472] width 18 height 11
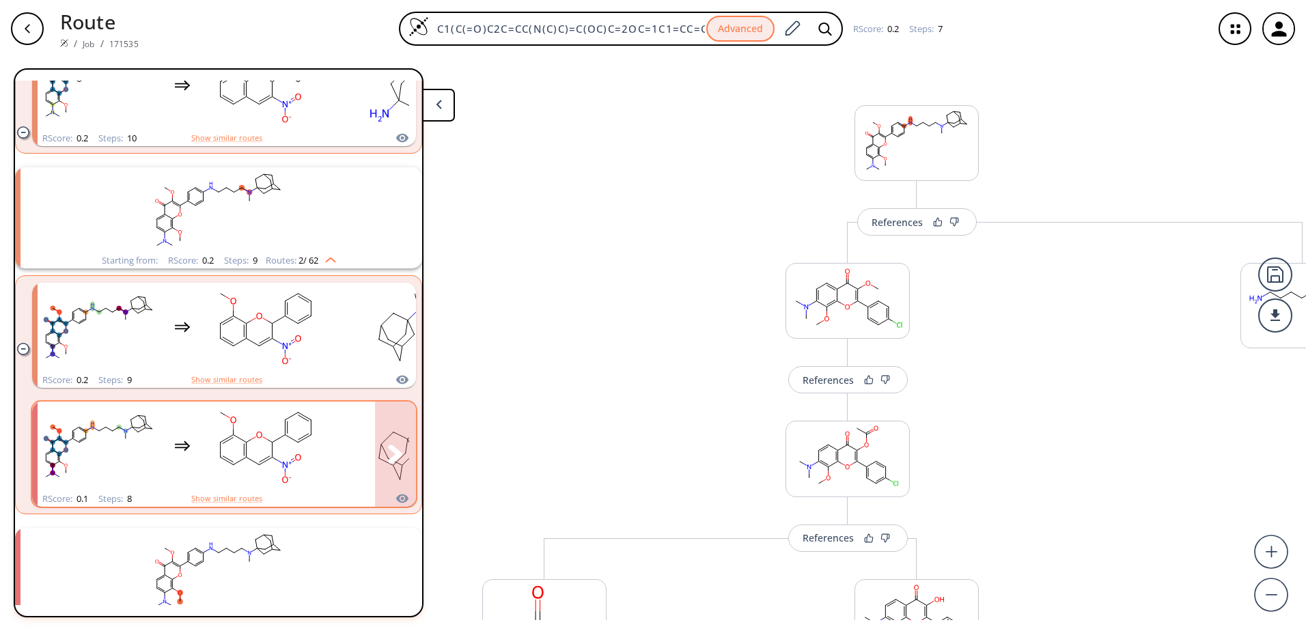
scroll to position [1809, 0]
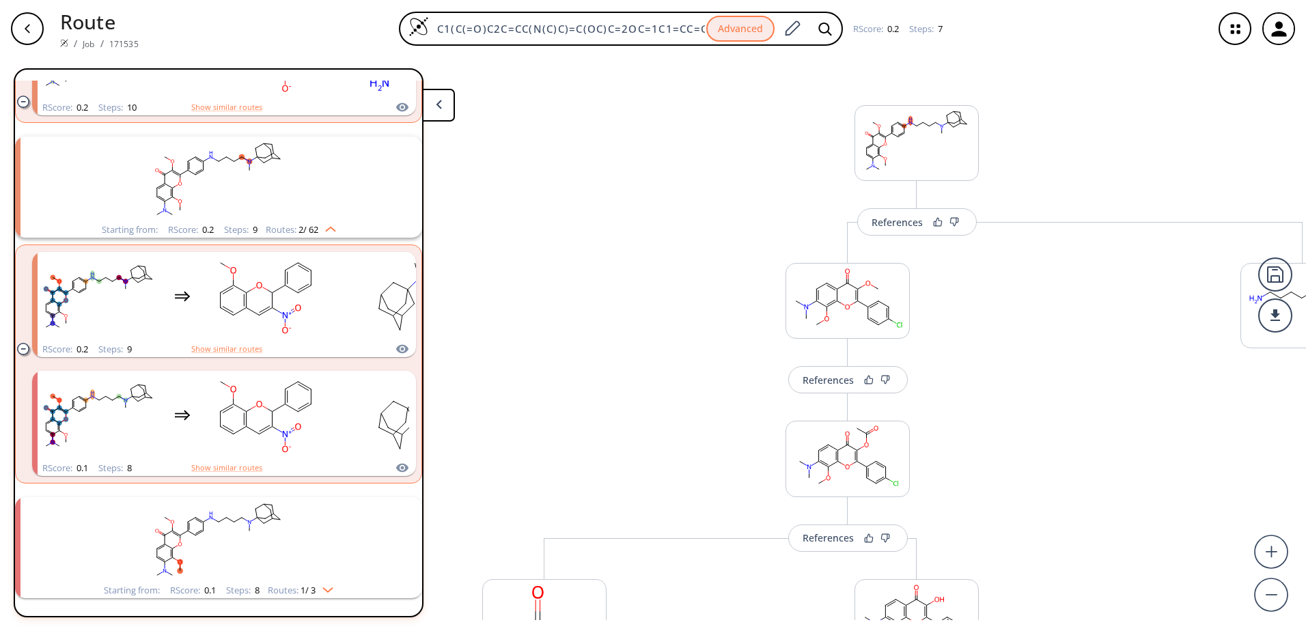
click at [333, 582] on img "clusters" at bounding box center [325, 587] width 18 height 11
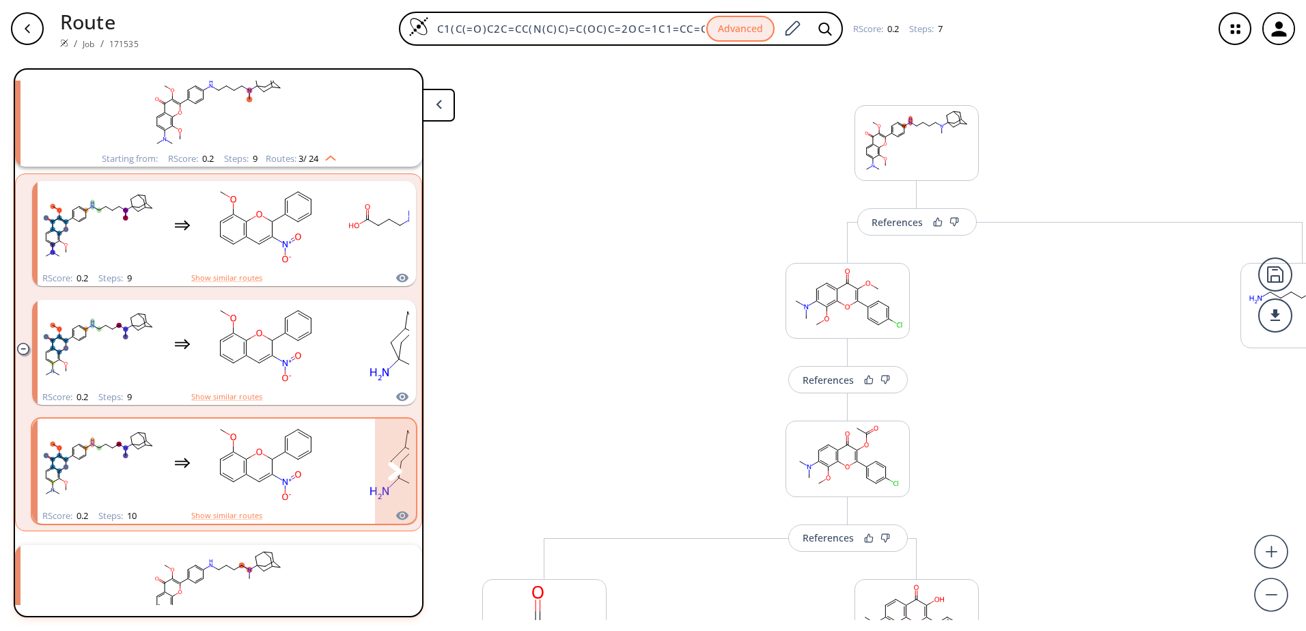
scroll to position [1389, 0]
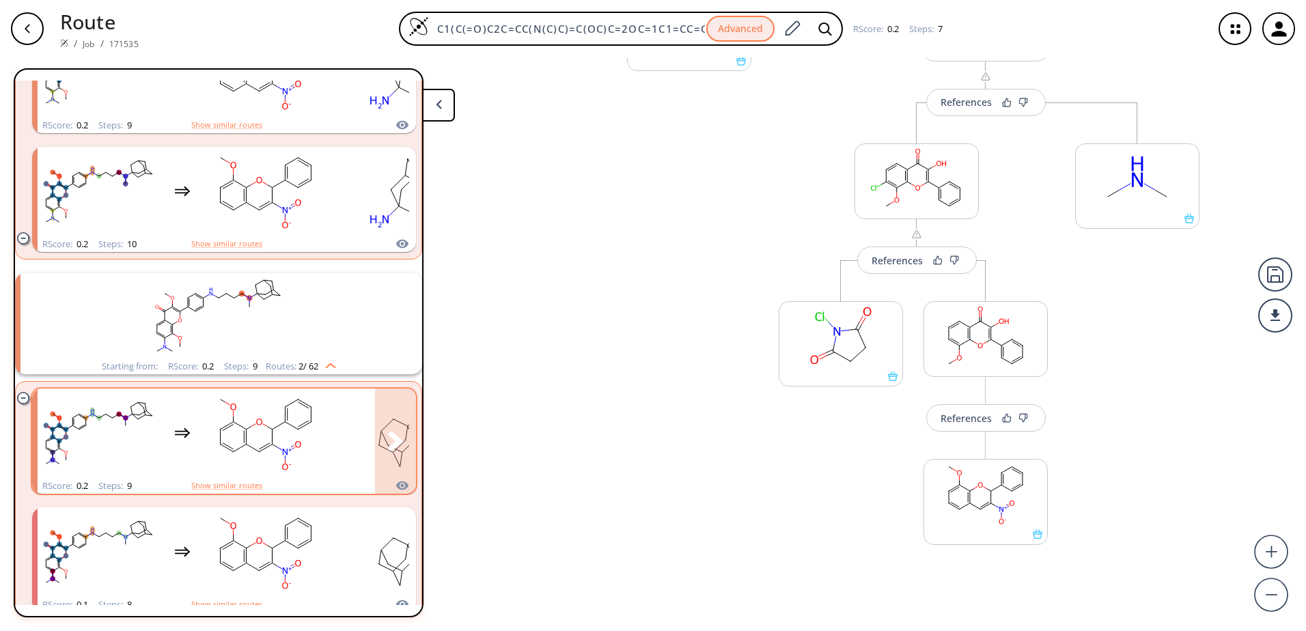
scroll to position [1662, 0]
click at [333, 363] on img "clusters" at bounding box center [327, 362] width 18 height 11
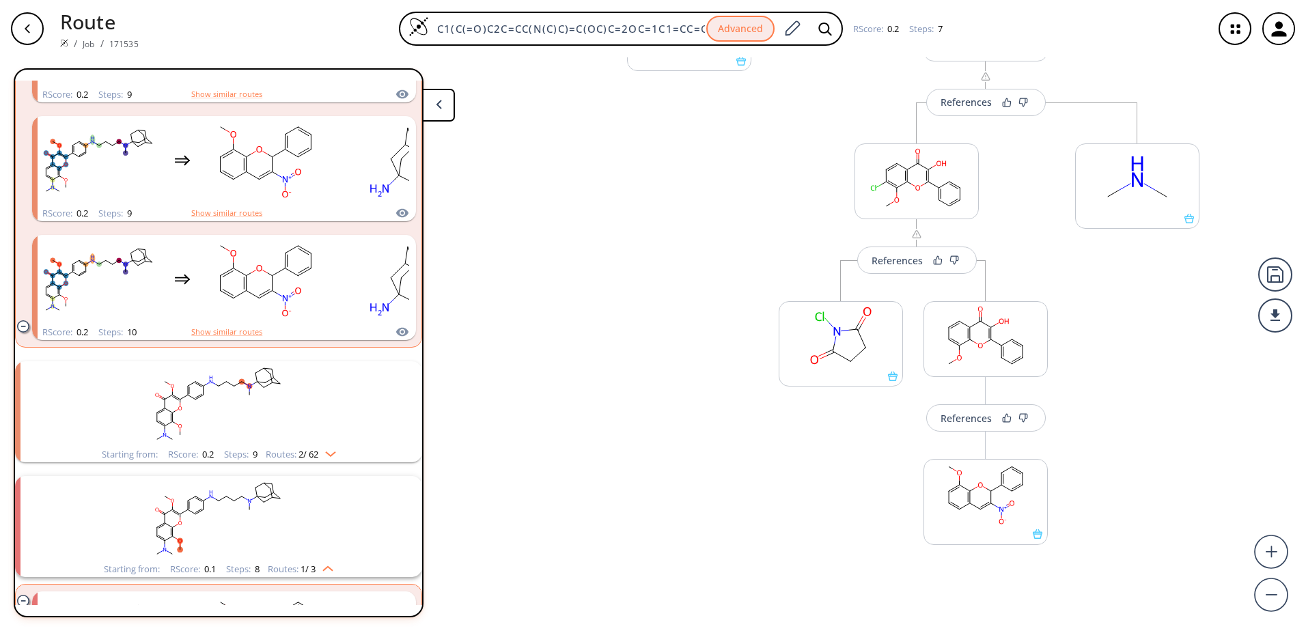
scroll to position [1690, 0]
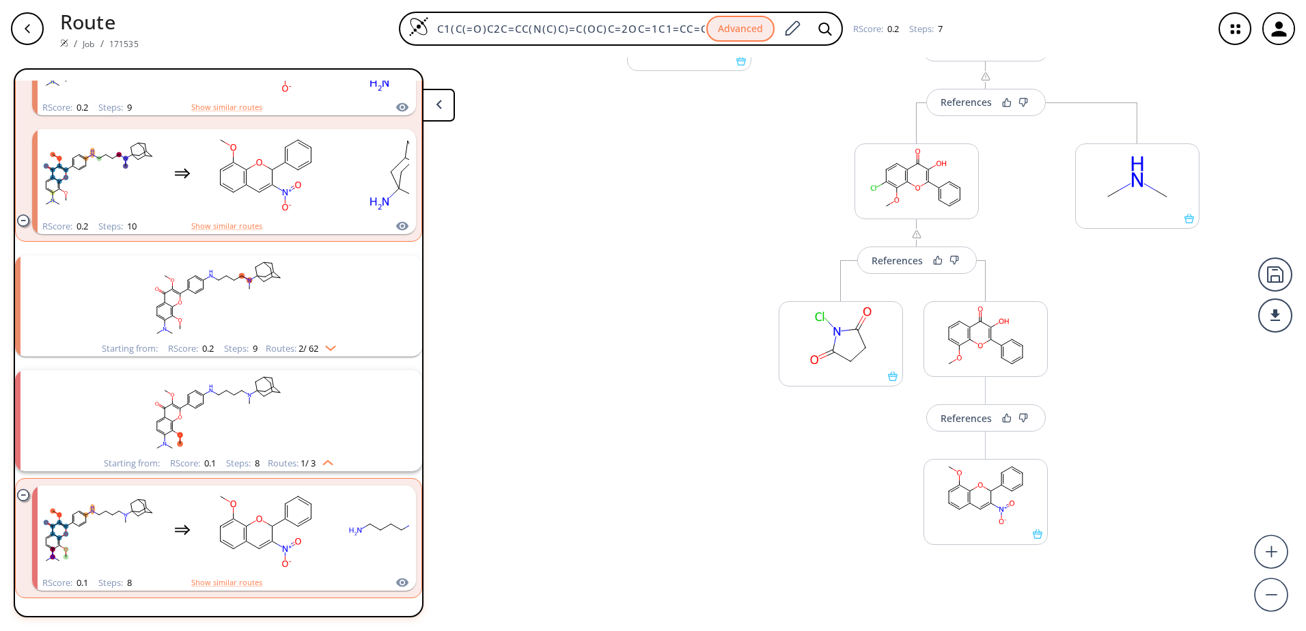
click at [322, 458] on div "Starting from: RScore : 0.1 Steps : 8 Routes: 1 / 3" at bounding box center [219, 464] width 250 height 16
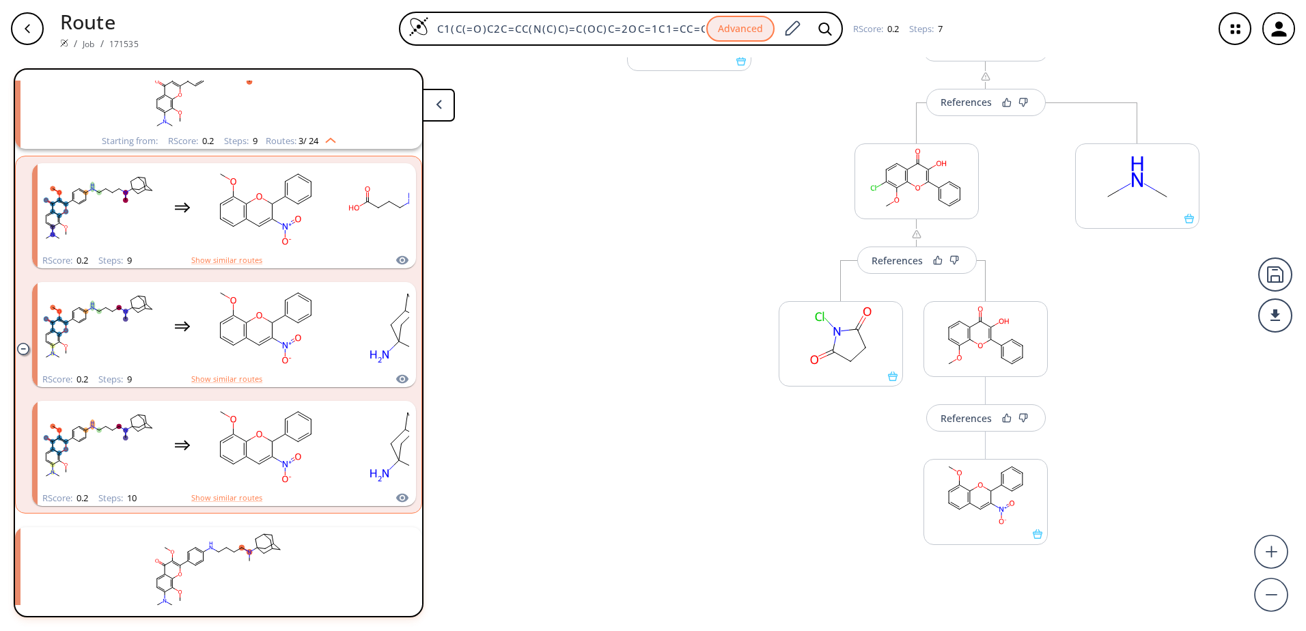
scroll to position [1289, 0]
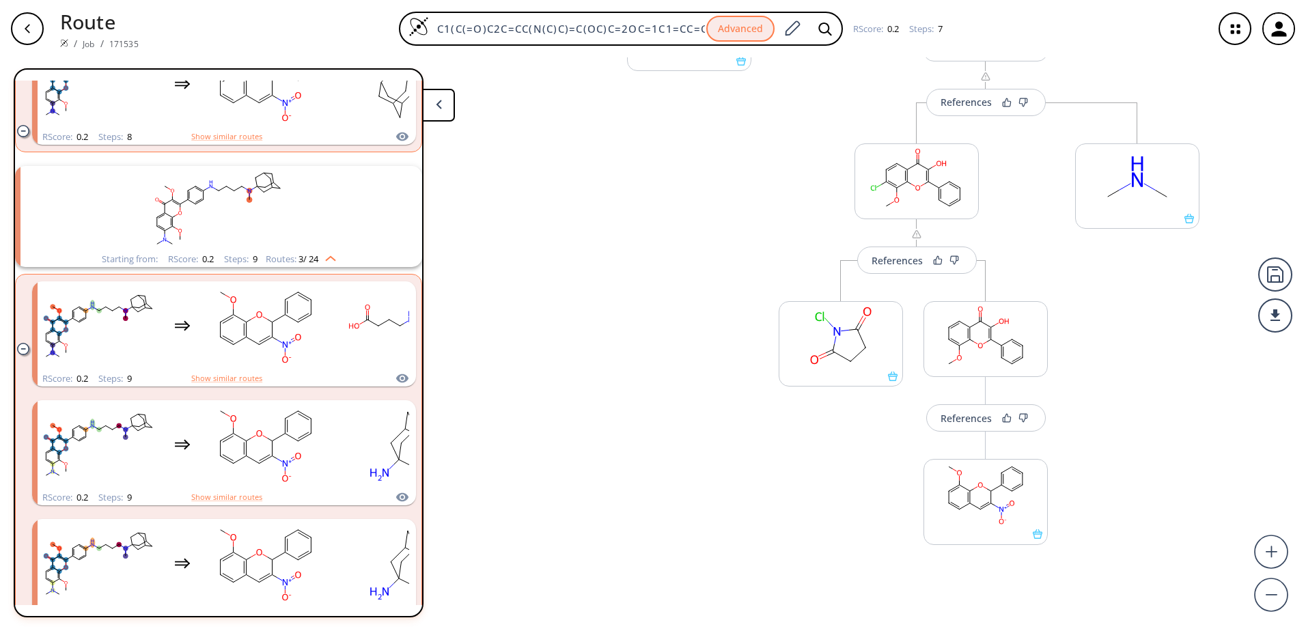
click at [333, 260] on img "clusters" at bounding box center [327, 256] width 18 height 11
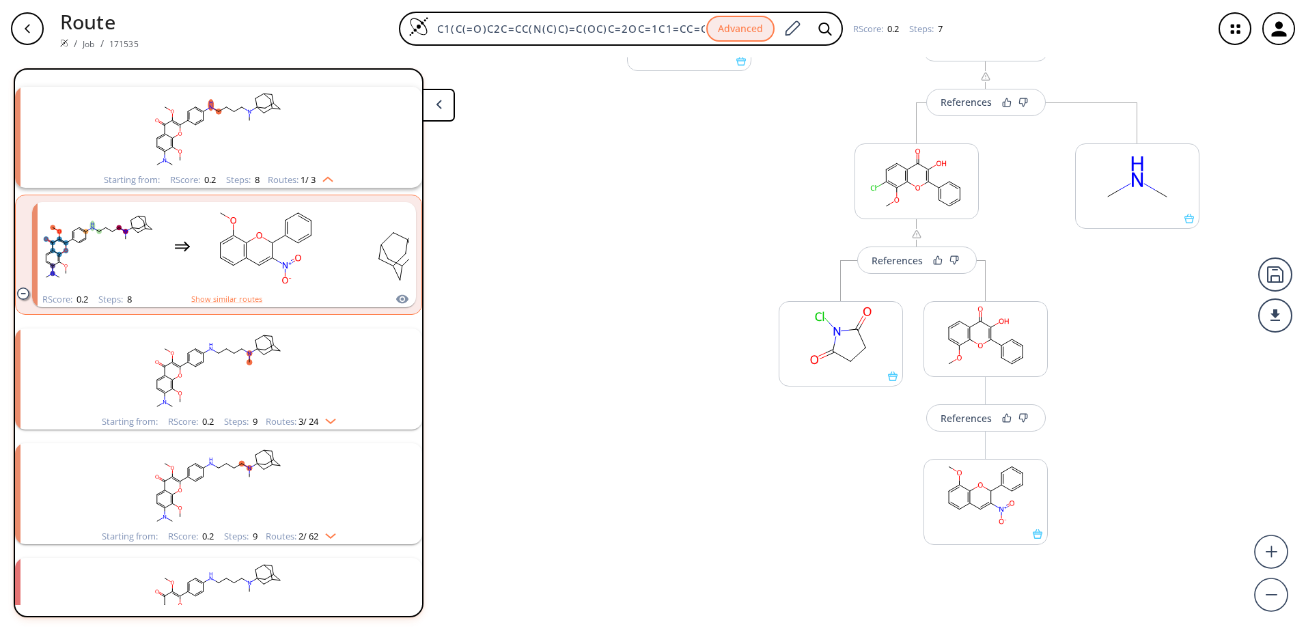
scroll to position [999, 0]
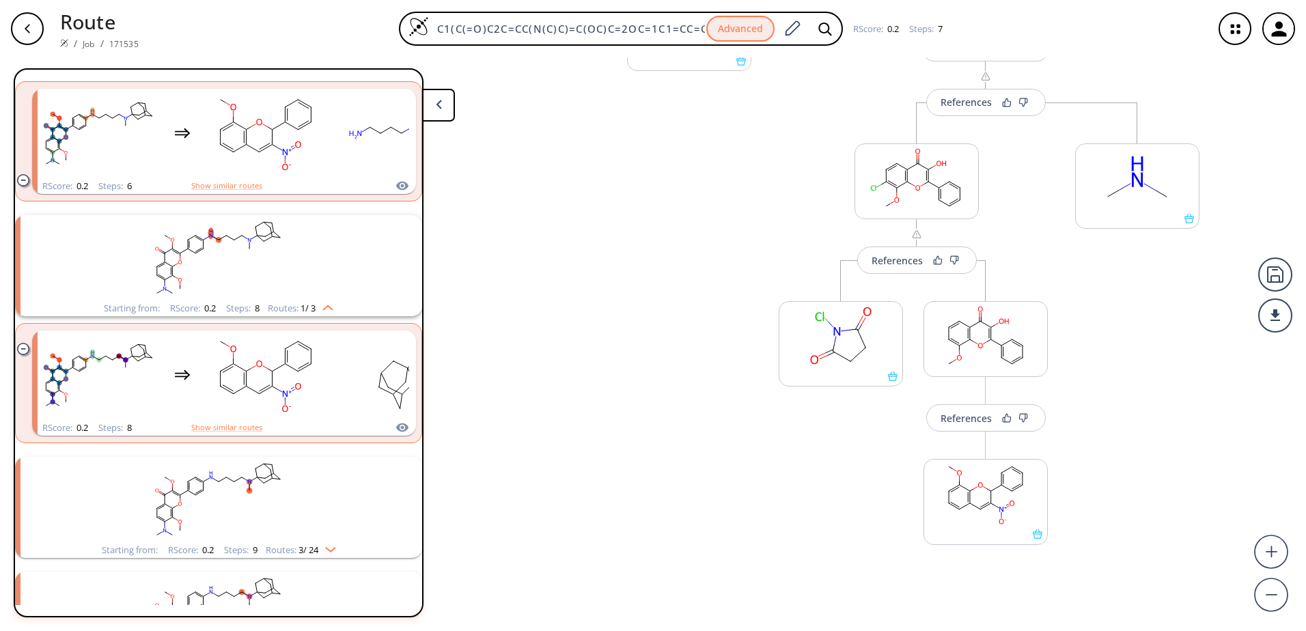
click at [327, 303] on img "clusters" at bounding box center [325, 305] width 18 height 11
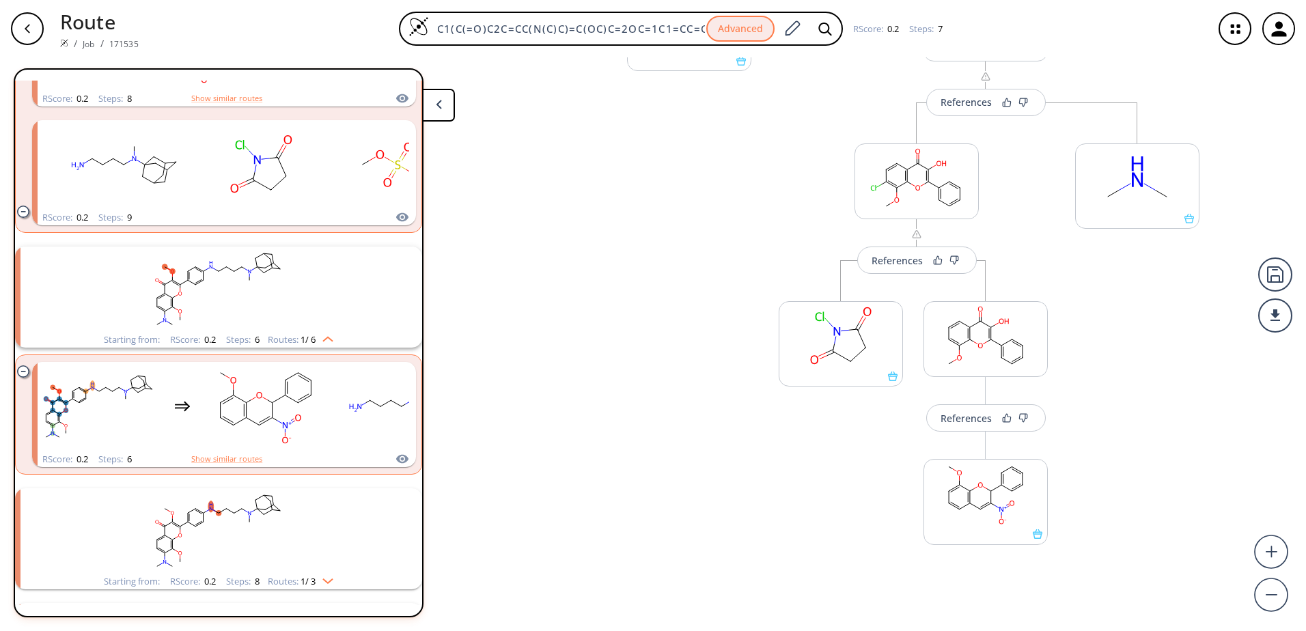
click at [333, 333] on img "clusters" at bounding box center [325, 336] width 18 height 11
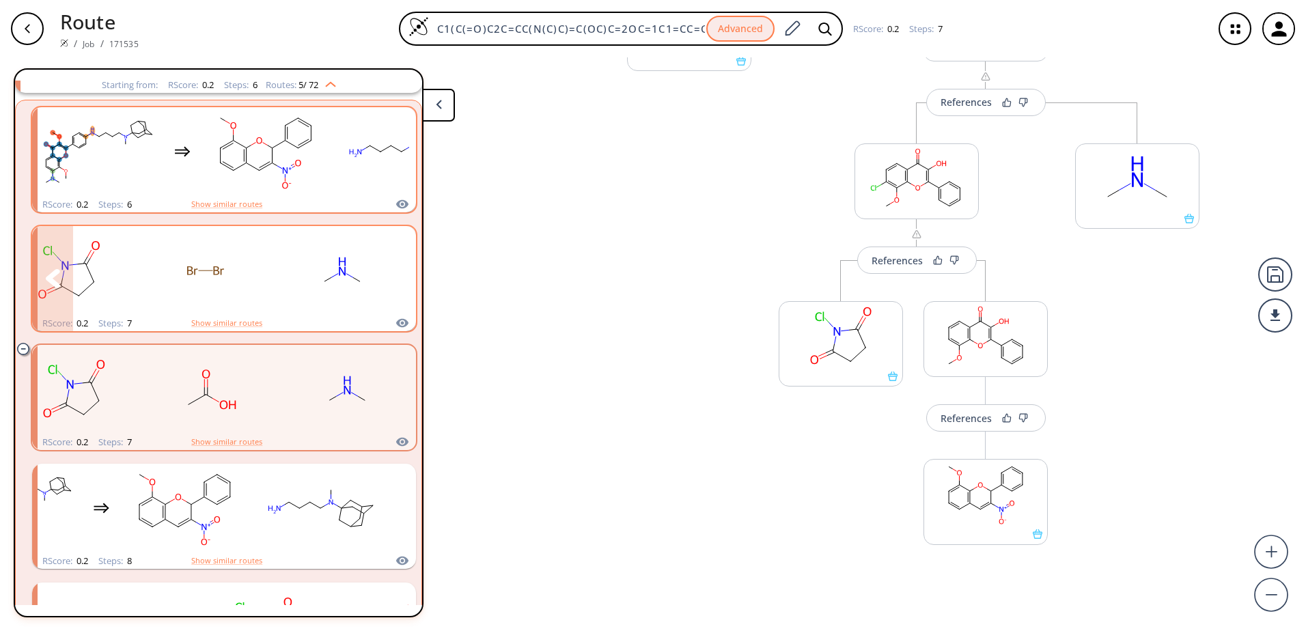
scroll to position [179, 0]
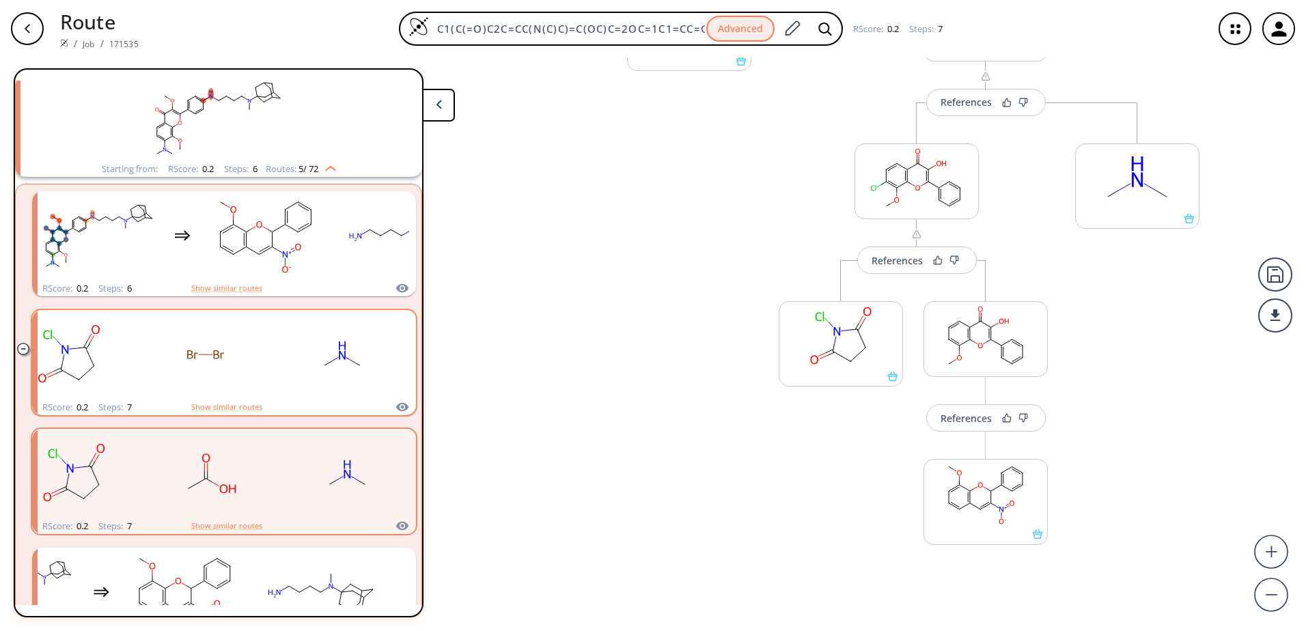
click at [312, 167] on span "5 / 72" at bounding box center [308, 169] width 20 height 9
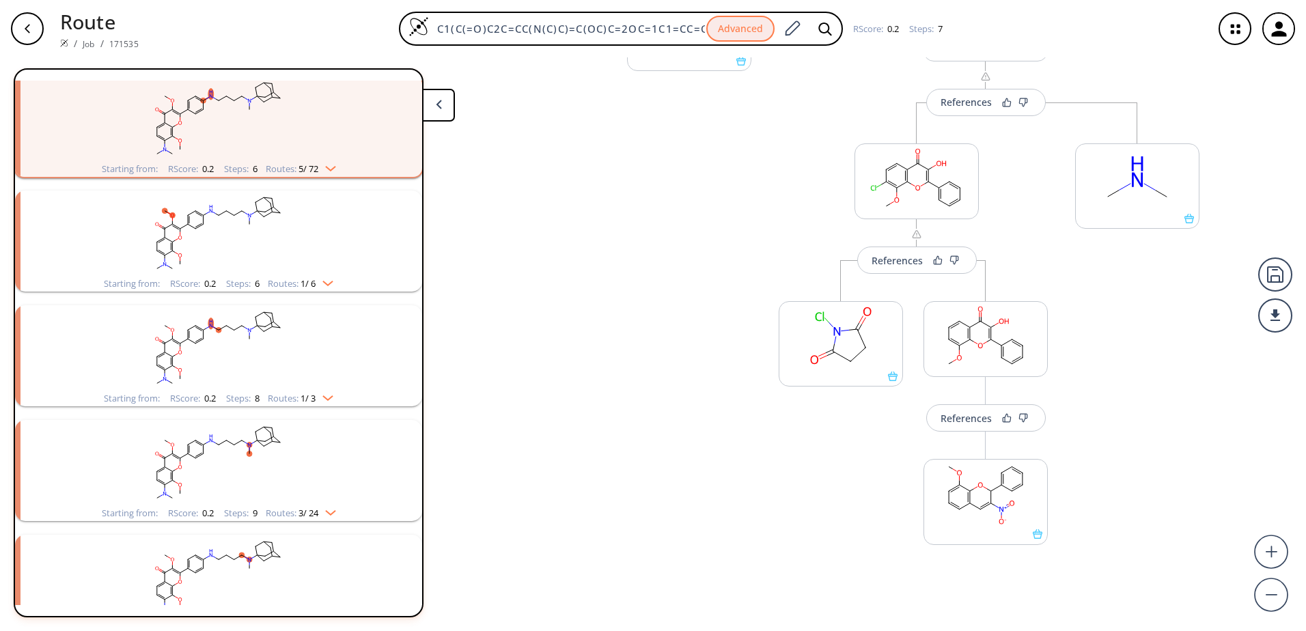
click at [326, 169] on img "clusters" at bounding box center [327, 166] width 18 height 11
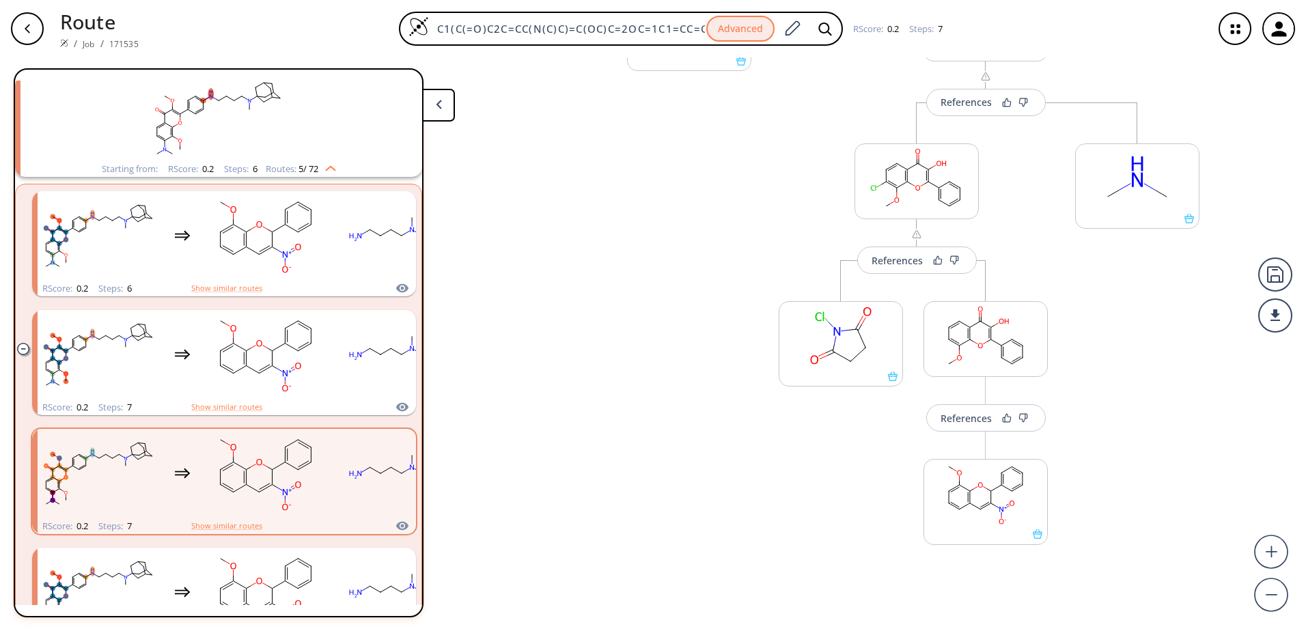
click at [326, 169] on img "clusters" at bounding box center [327, 166] width 18 height 11
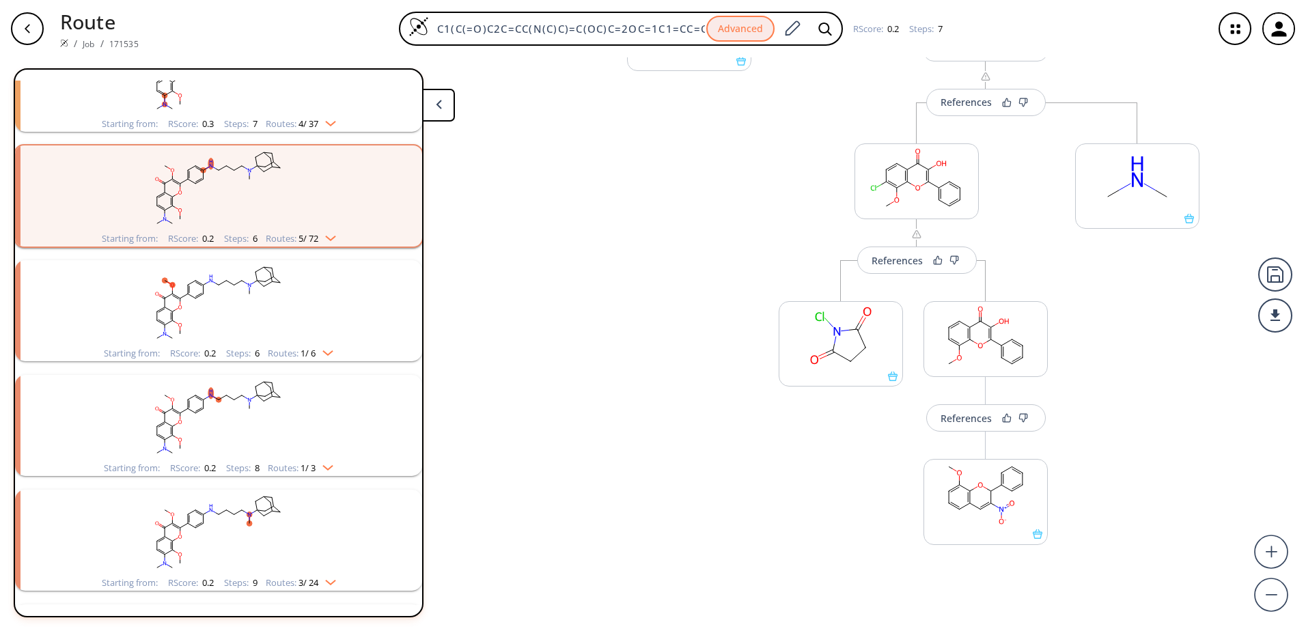
scroll to position [0, 0]
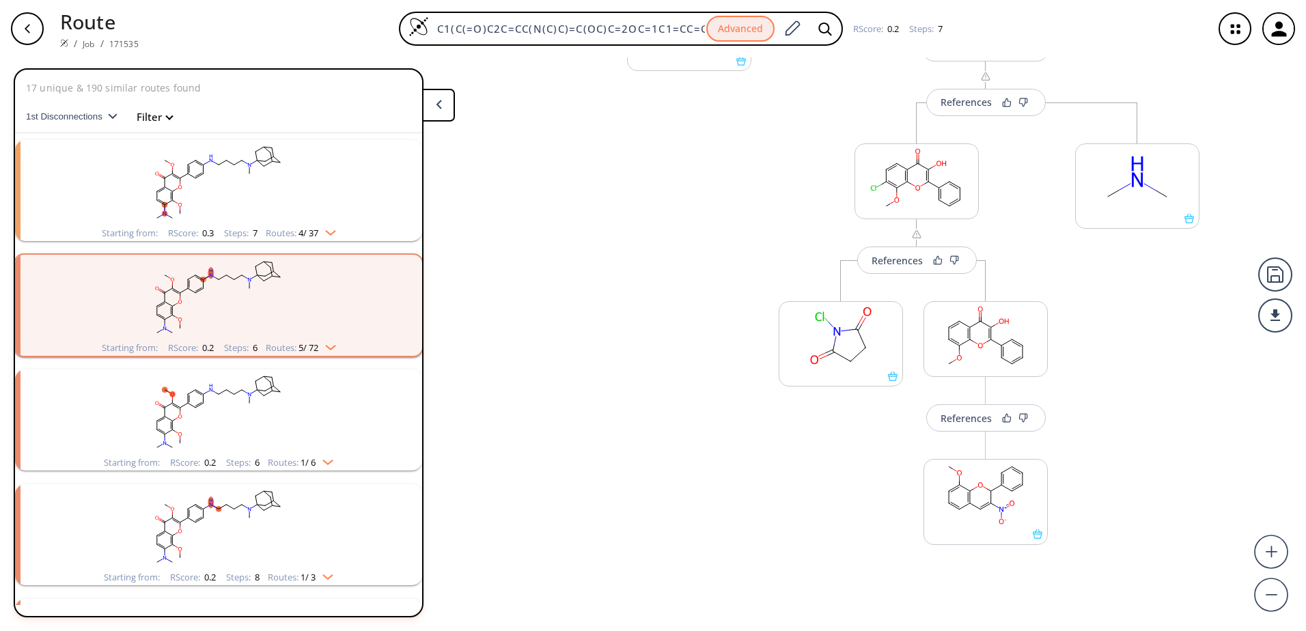
click at [323, 228] on img "clusters" at bounding box center [327, 230] width 18 height 11
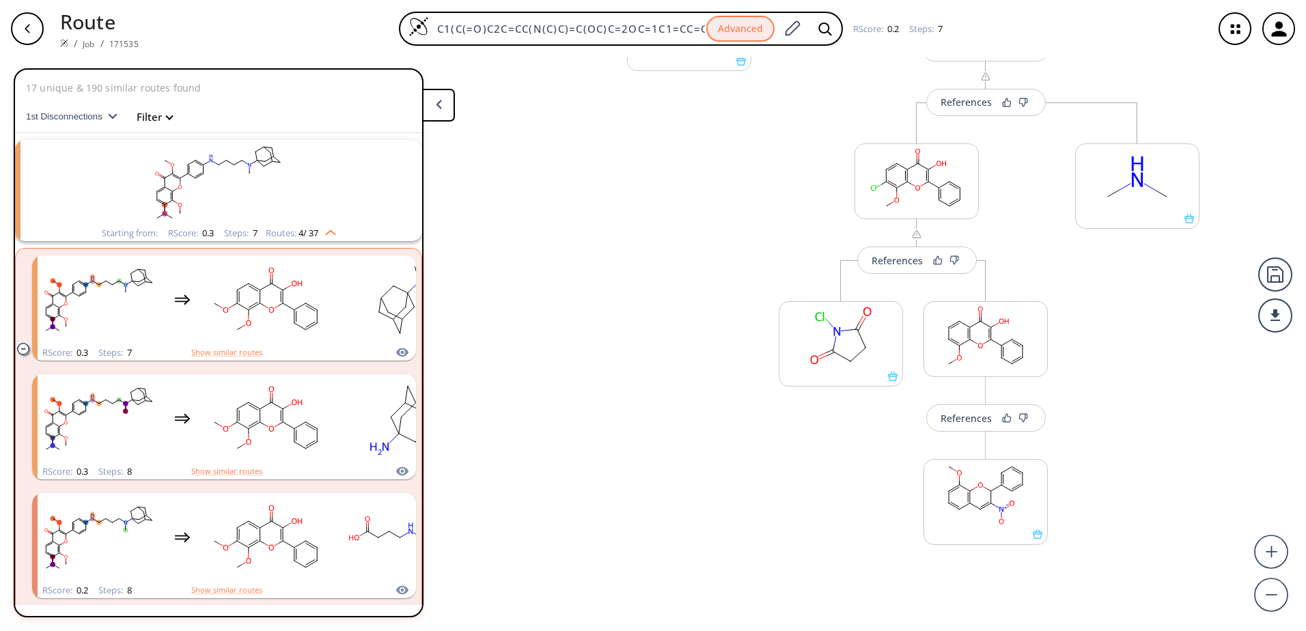
click at [323, 228] on img "clusters" at bounding box center [327, 230] width 18 height 11
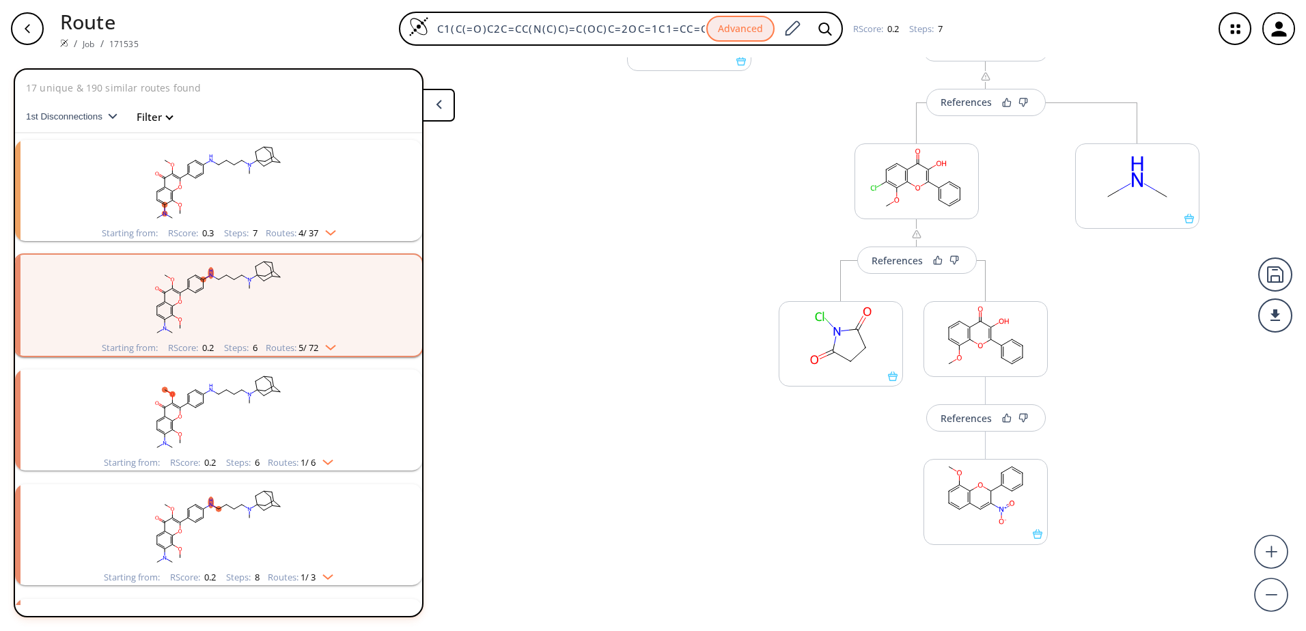
click at [316, 346] on span "5 / 72" at bounding box center [308, 348] width 20 height 9
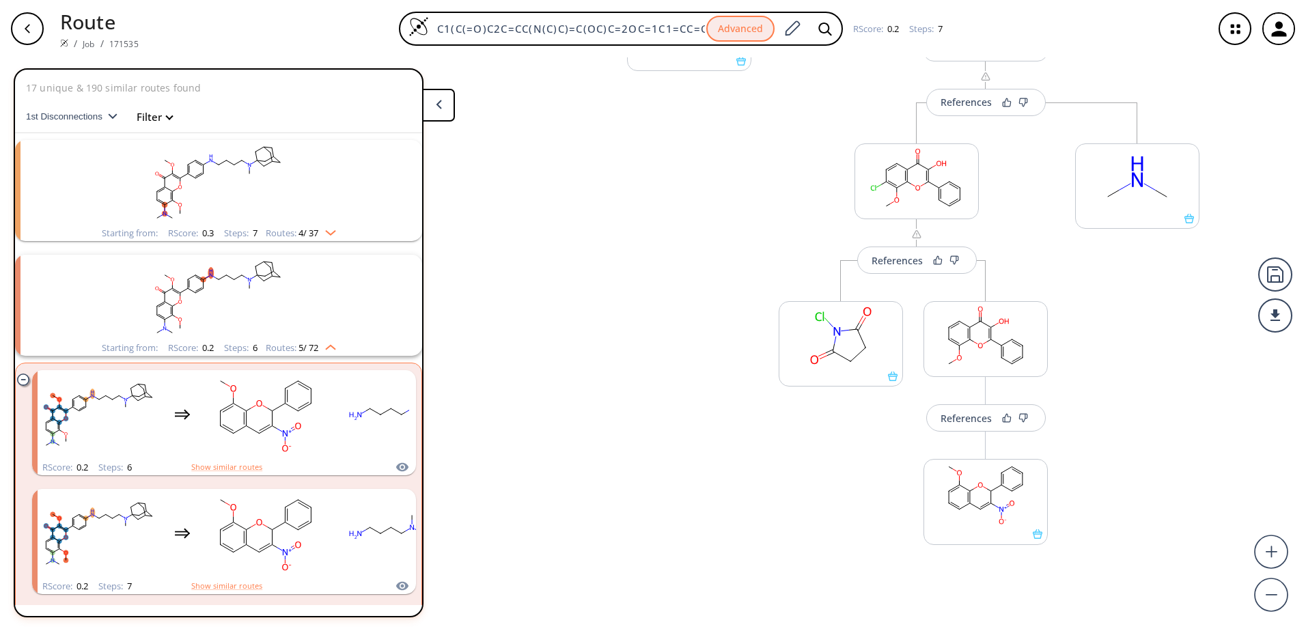
click at [326, 225] on div "clusters" at bounding box center [218, 182] width 355 height 85
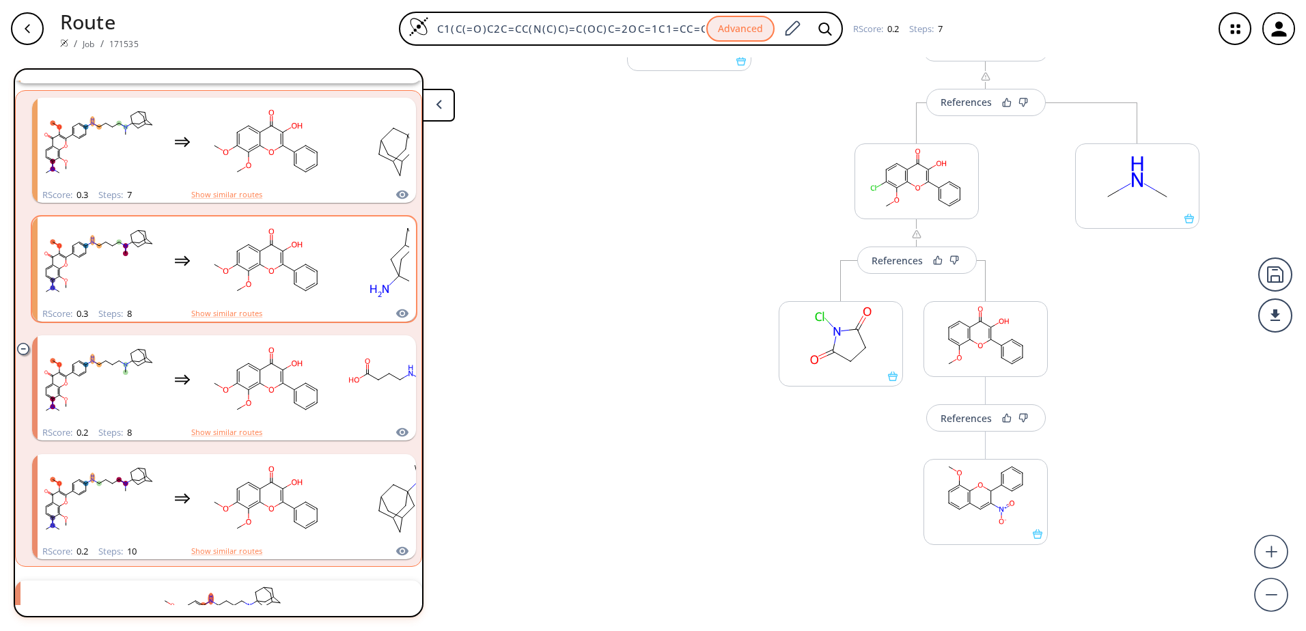
scroll to position [205, 0]
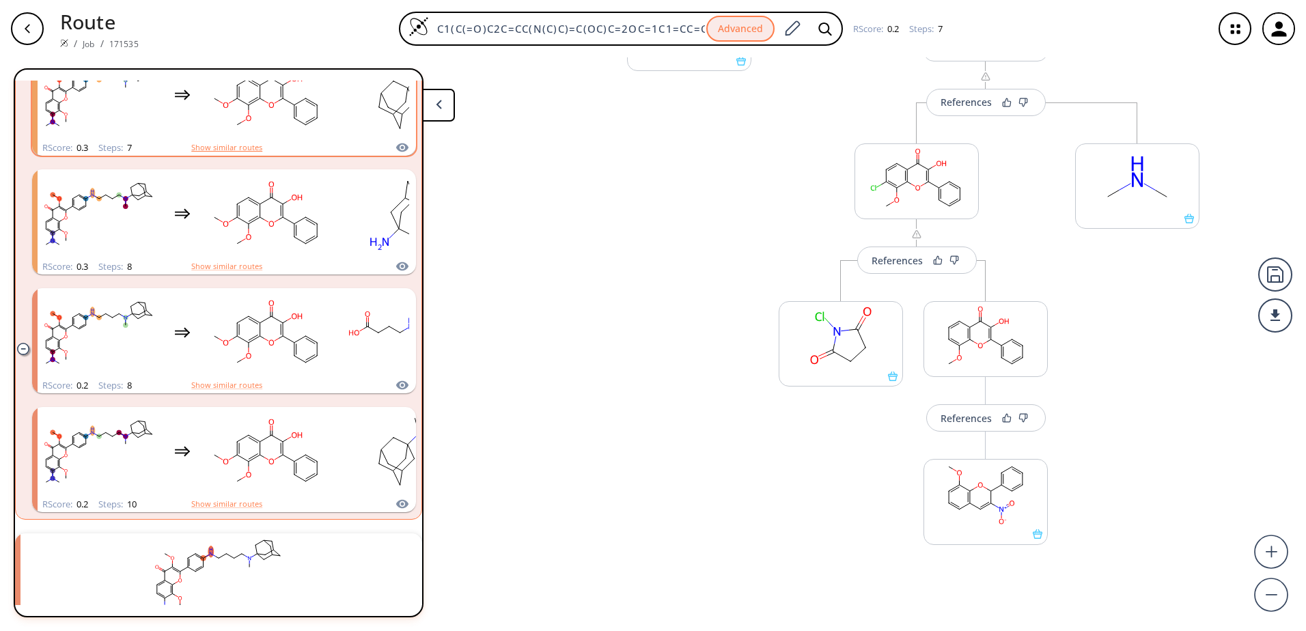
click at [245, 144] on button "Show similar routes" at bounding box center [226, 147] width 71 height 12
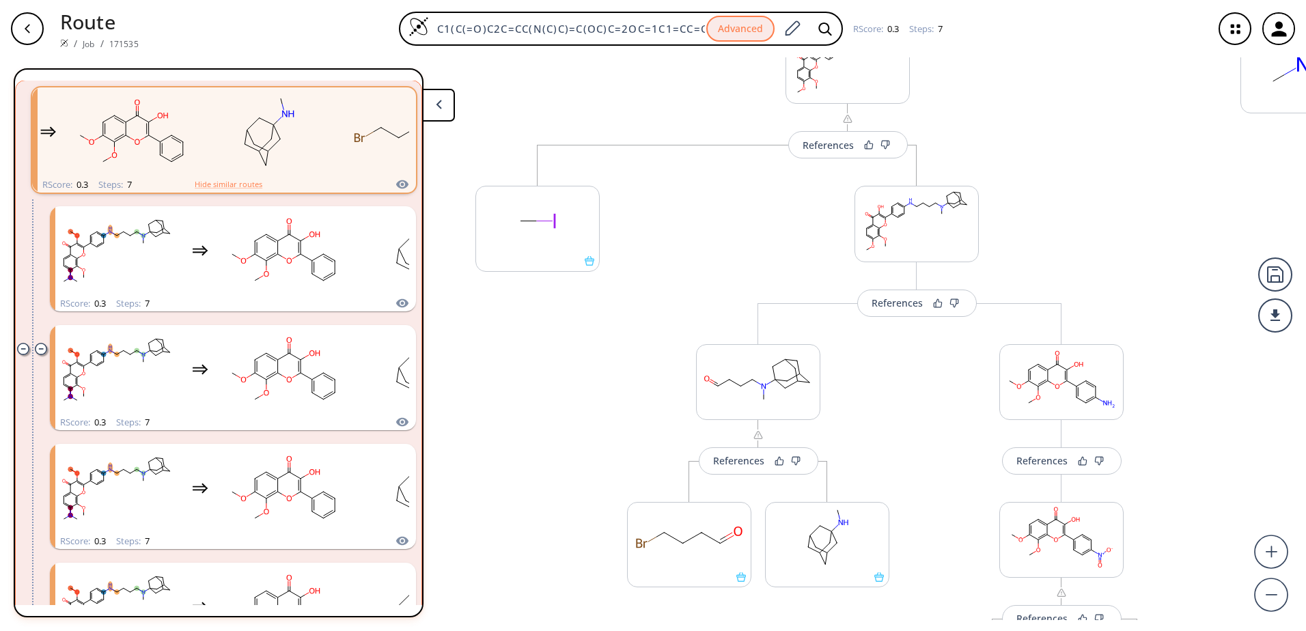
scroll to position [231, 0]
drag, startPoint x: 1162, startPoint y: 236, endPoint x: 1162, endPoint y: 255, distance: 18.4
click at [1162, 255] on div "References More routes from here References More routes from here More routes f…" at bounding box center [689, 338] width 1378 height 563
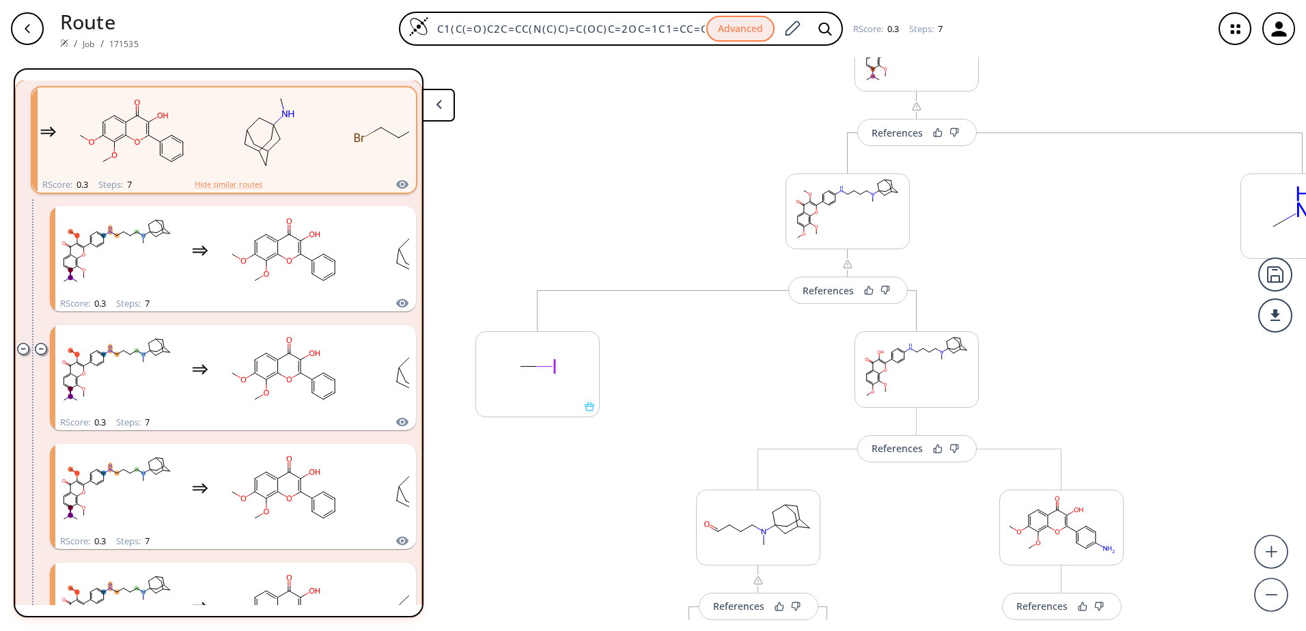
drag, startPoint x: 1129, startPoint y: 220, endPoint x: 1096, endPoint y: 358, distance: 142.0
click at [1096, 358] on div "References More routes from here References More routes from here More routes f…" at bounding box center [689, 338] width 1378 height 563
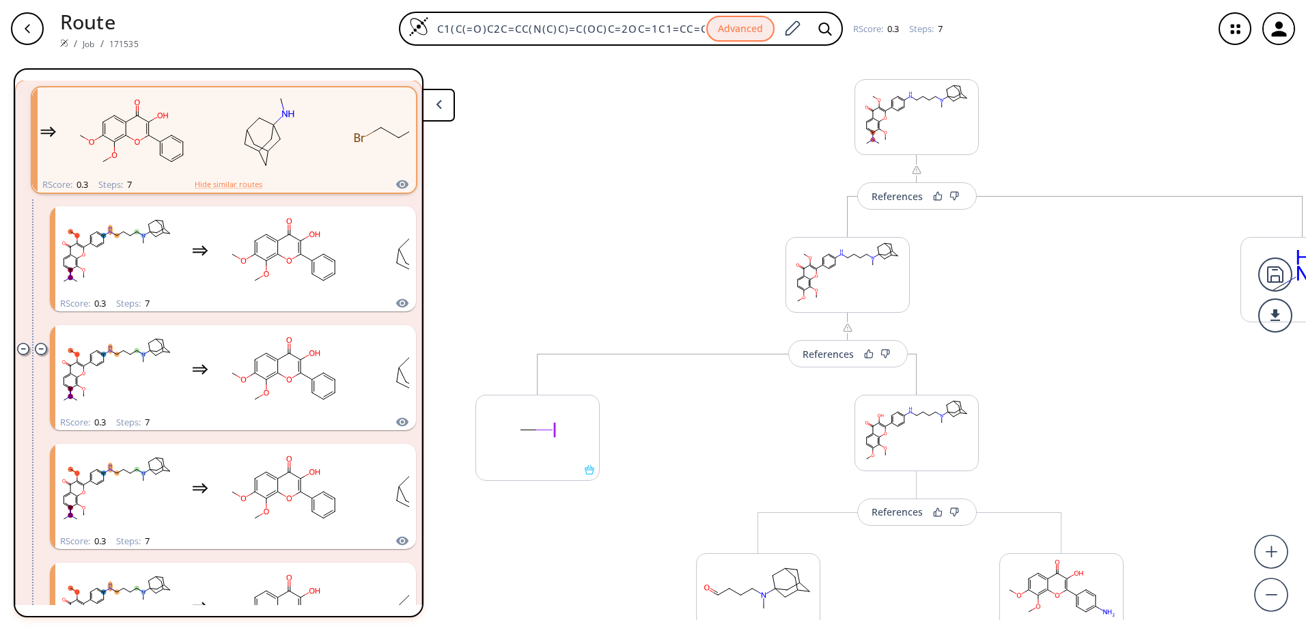
scroll to position [0, 0]
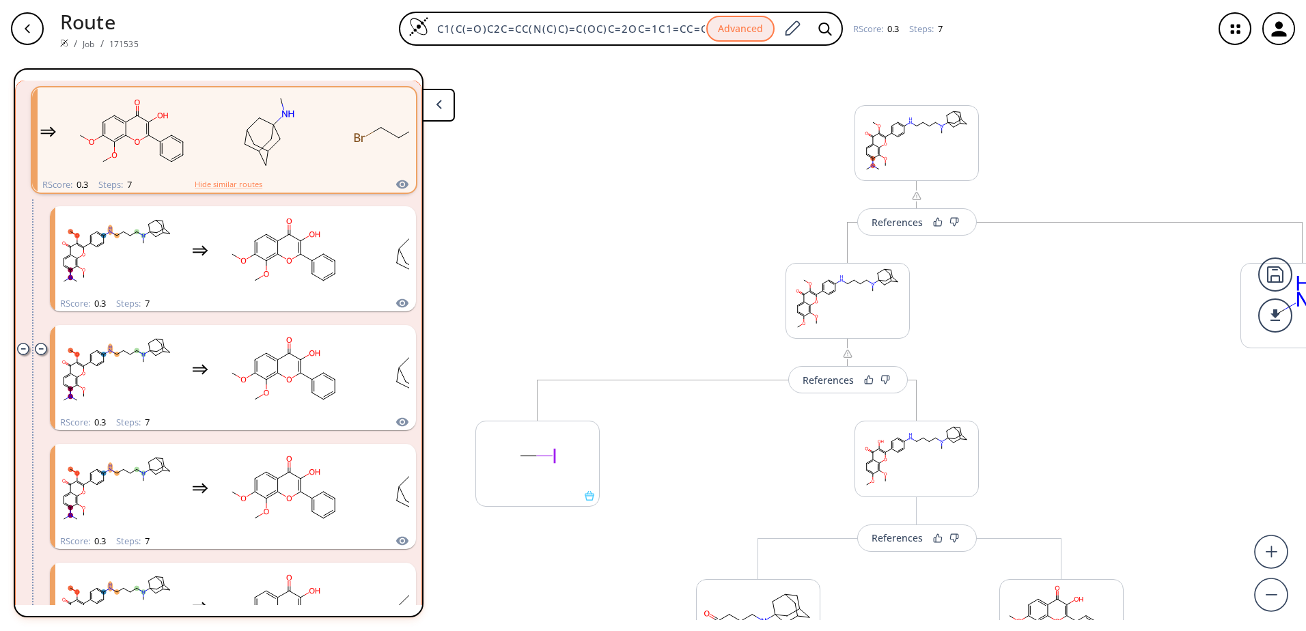
drag, startPoint x: 1087, startPoint y: 279, endPoint x: 1057, endPoint y: 435, distance: 159.1
click at [1057, 435] on div "References More routes from here References More routes from here More routes f…" at bounding box center [689, 338] width 1378 height 563
drag, startPoint x: 1079, startPoint y: 339, endPoint x: 822, endPoint y: 374, distance: 259.8
click at [822, 374] on div "References More routes from here References More routes from here More routes f…" at bounding box center [689, 338] width 1378 height 563
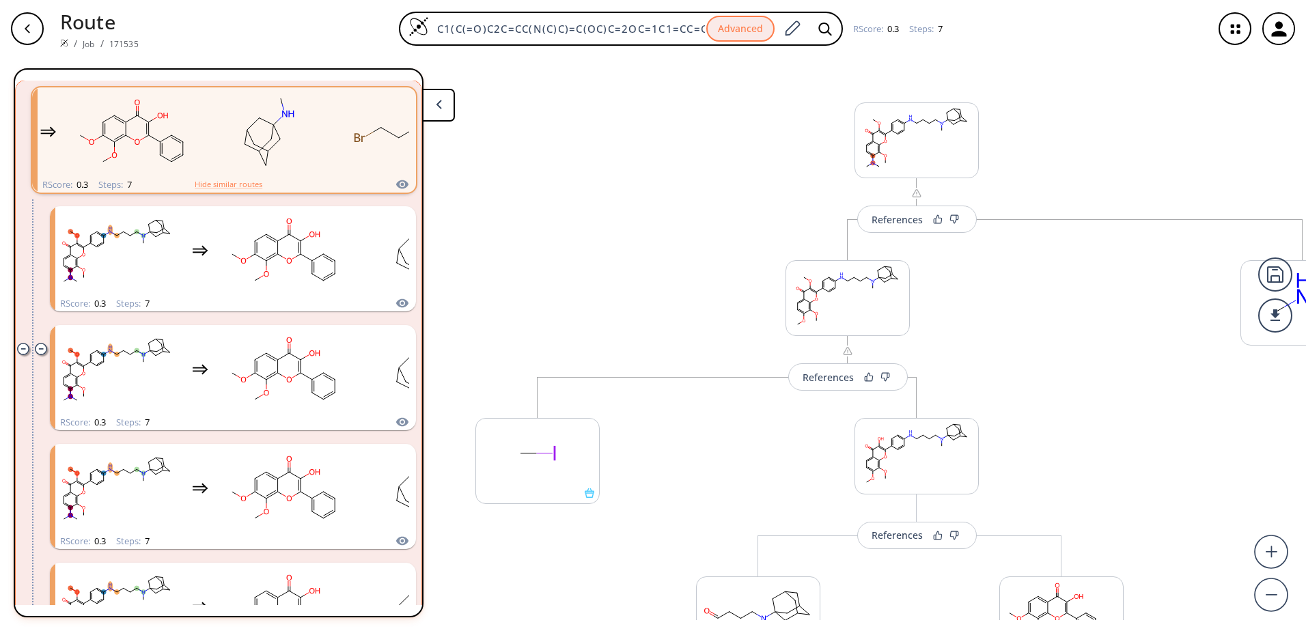
drag, startPoint x: 1104, startPoint y: 295, endPoint x: 986, endPoint y: 292, distance: 118.2
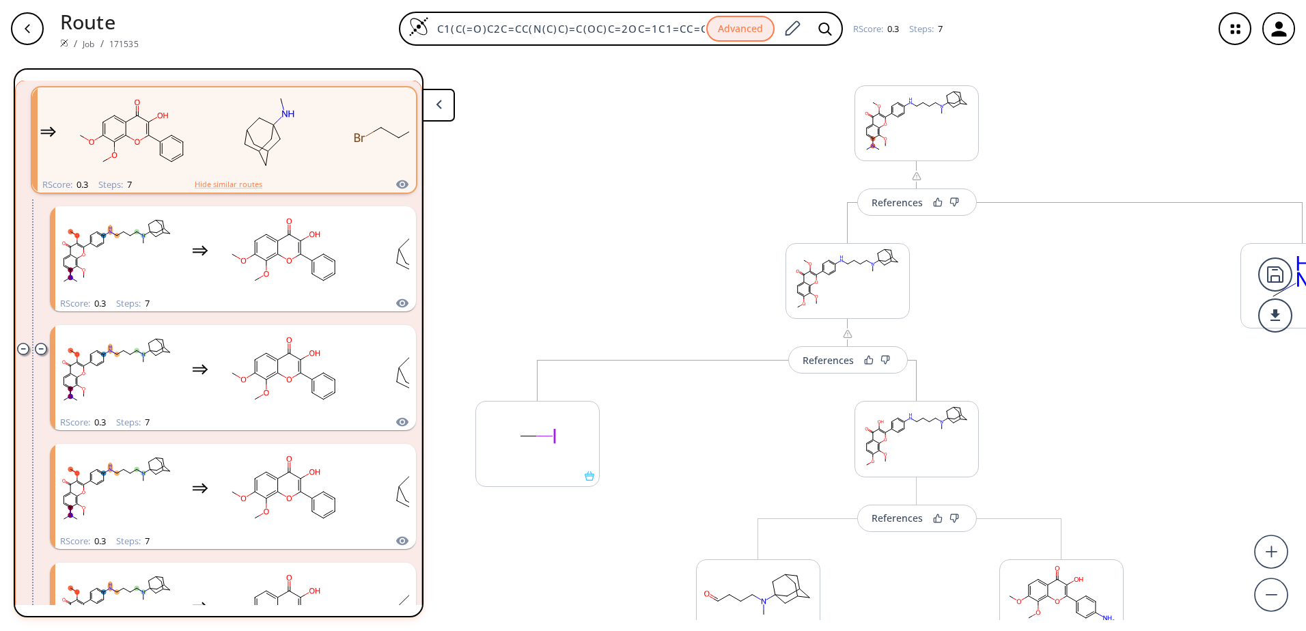
drag, startPoint x: 986, startPoint y: 292, endPoint x: 1087, endPoint y: 316, distance: 103.7
click at [1084, 310] on div "References More routes from here References More routes from here More routes f…" at bounding box center [689, 338] width 1378 height 563
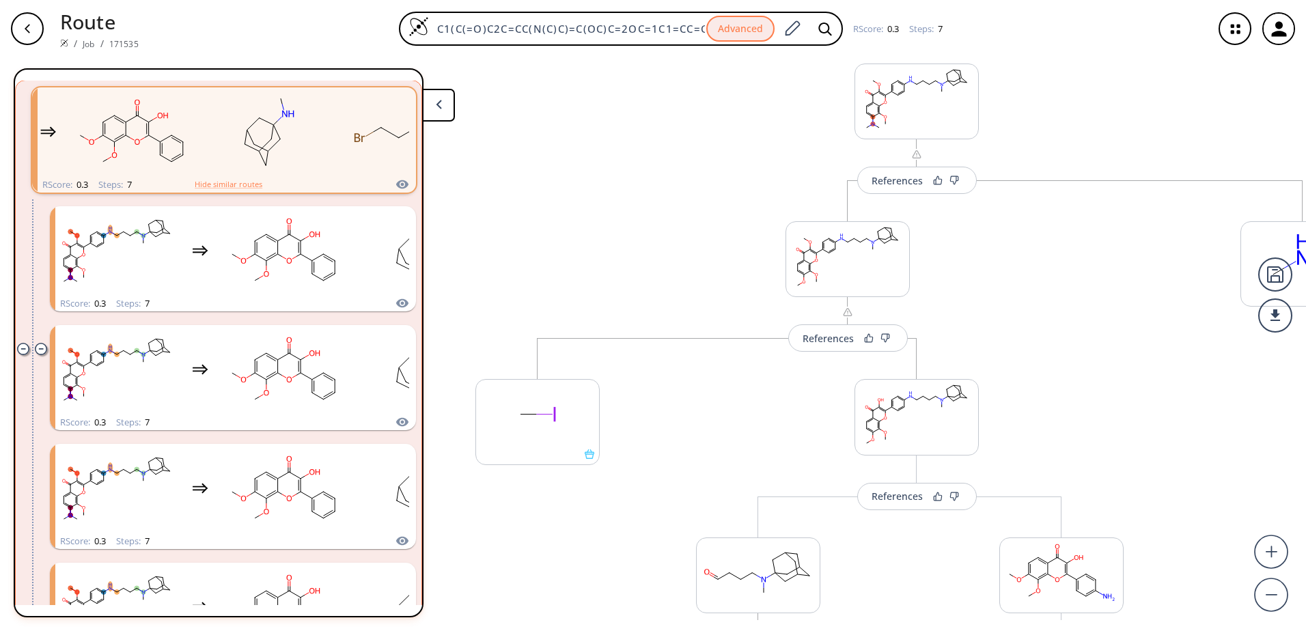
scroll to position [38, 0]
drag, startPoint x: 1040, startPoint y: 412, endPoint x: 1040, endPoint y: 392, distance: 19.8
click at [1040, 392] on div "References More routes from here References More routes from here More routes f…" at bounding box center [689, 338] width 1378 height 563
click at [906, 193] on button "References" at bounding box center [917, 184] width 120 height 27
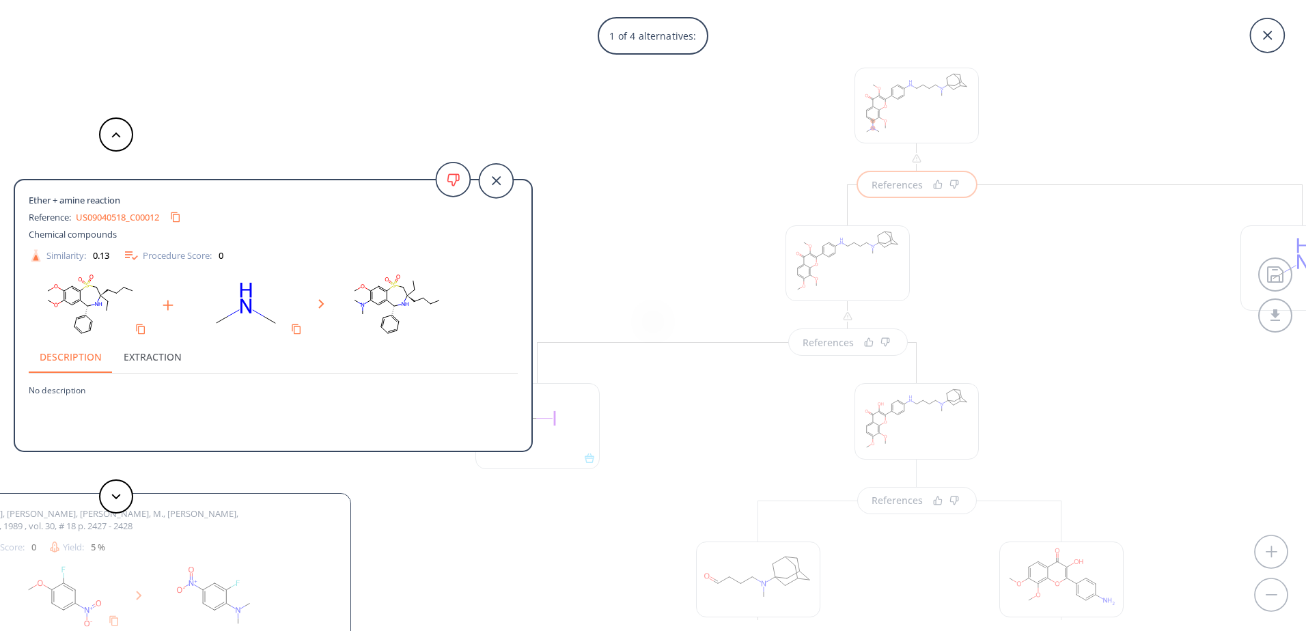
click at [128, 219] on link "US09040518_C00012" at bounding box center [117, 217] width 83 height 9
click at [1277, 40] on icon at bounding box center [1267, 35] width 34 height 34
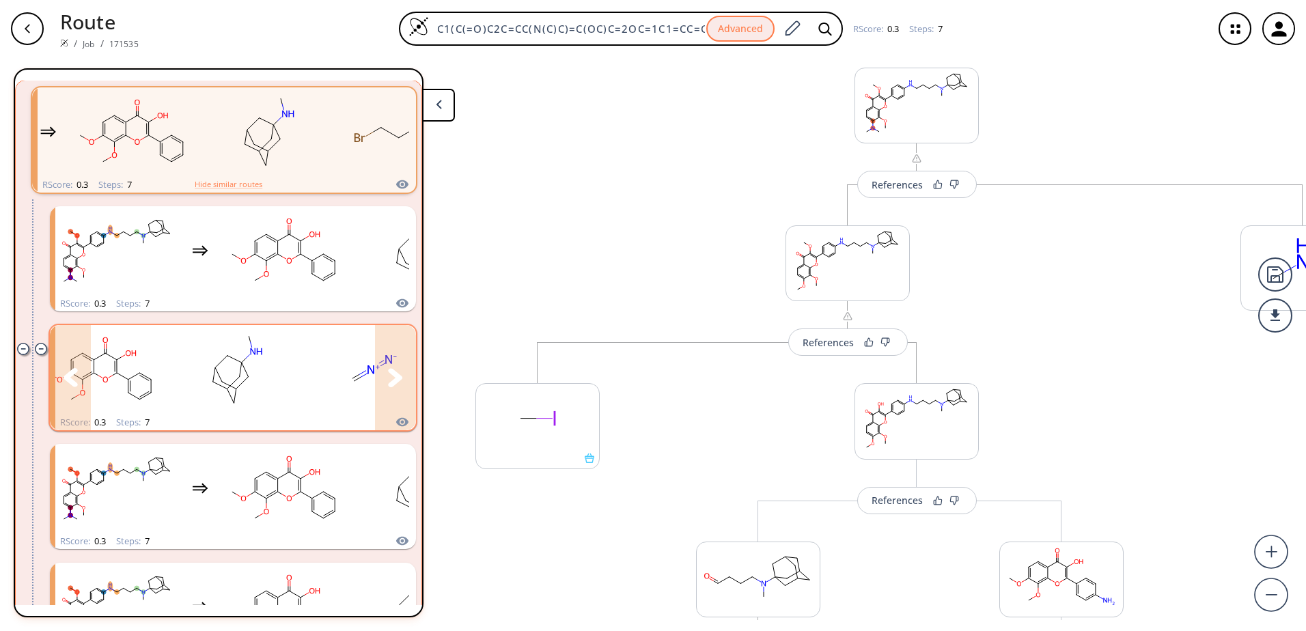
click at [378, 370] on button "clusters" at bounding box center [395, 377] width 41 height 105
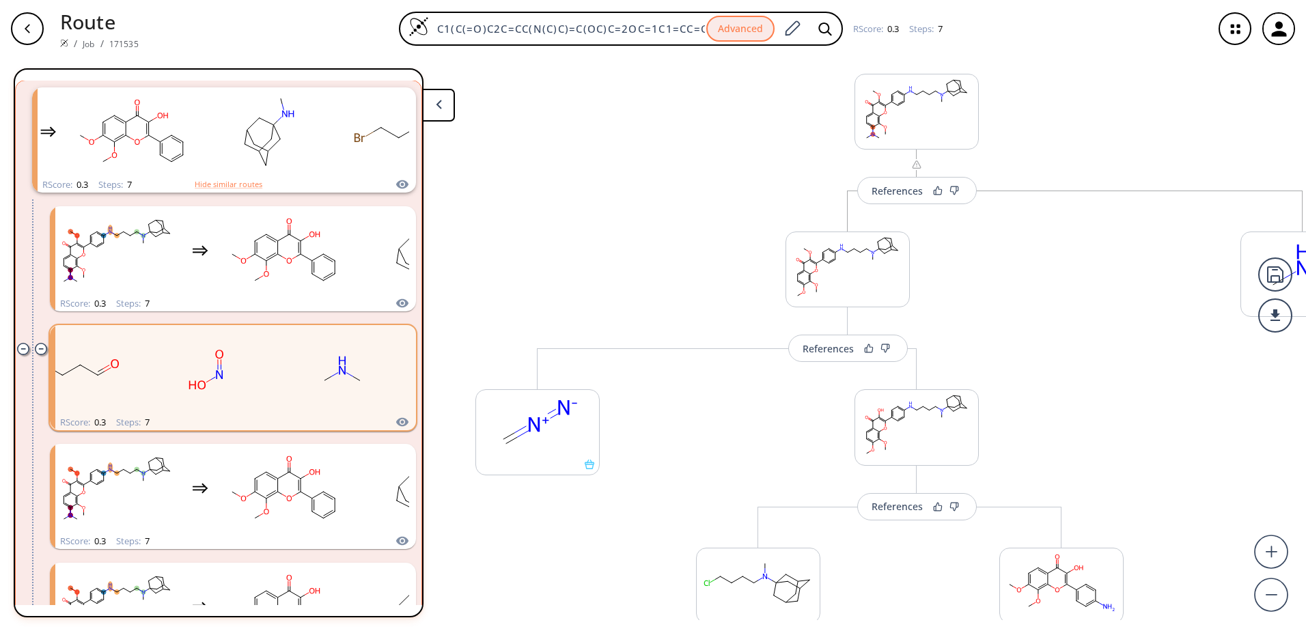
drag, startPoint x: 1071, startPoint y: 412, endPoint x: 1071, endPoint y: 380, distance: 31.4
click at [1071, 380] on div "References More routes from here References More routes from here More routes f…" at bounding box center [689, 338] width 1378 height 563
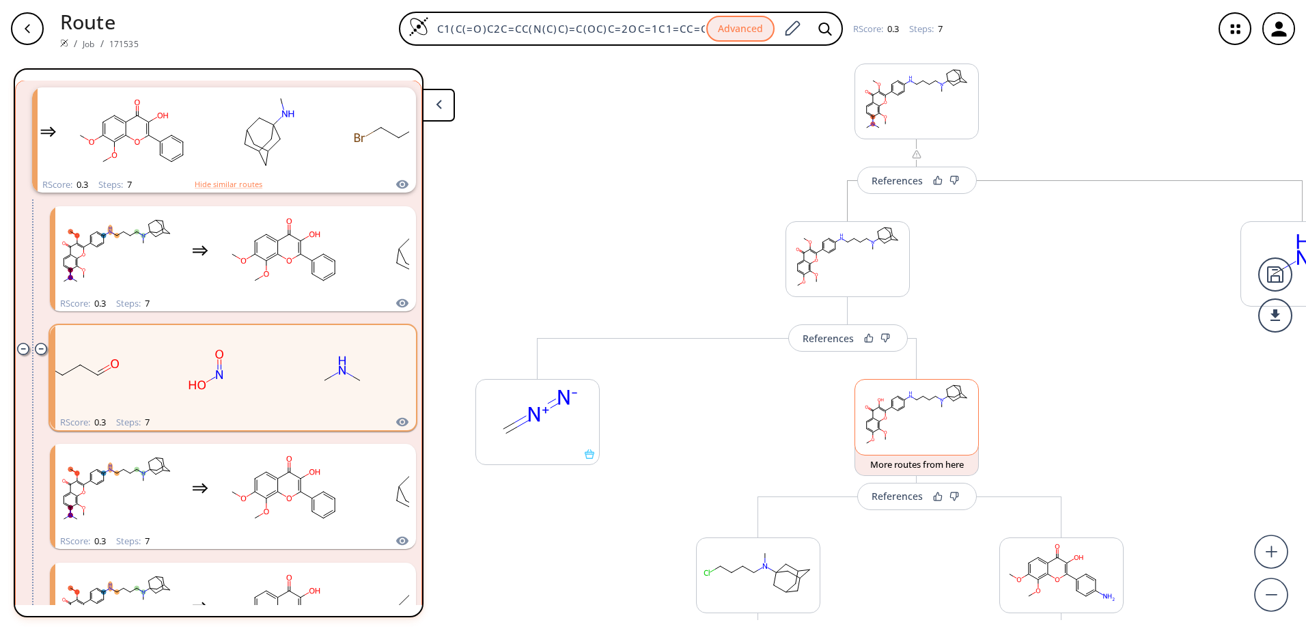
drag, startPoint x: 1112, startPoint y: 393, endPoint x: 938, endPoint y: 388, distance: 174.2
click at [938, 384] on div "References More routes from here References More routes from here More routes f…" at bounding box center [689, 338] width 1378 height 563
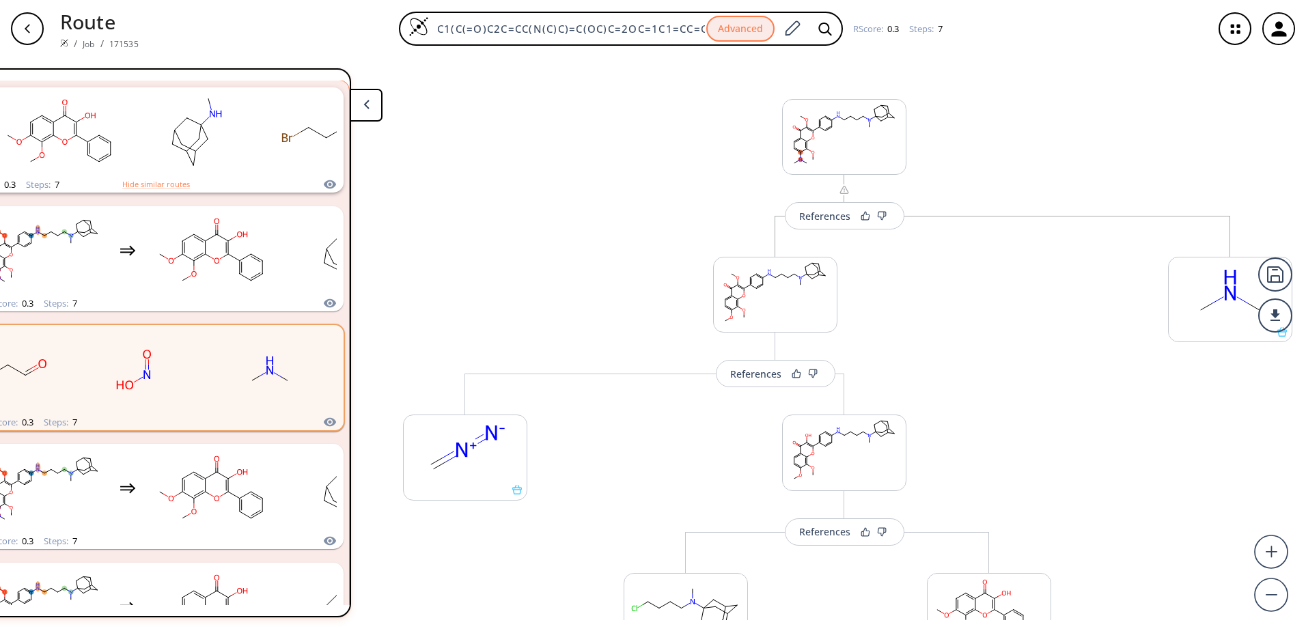
drag, startPoint x: 1072, startPoint y: 356, endPoint x: 1027, endPoint y: 350, distance: 44.8
click at [1027, 350] on div "References More routes from here References More routes from here More routes f…" at bounding box center [617, 338] width 1378 height 563
drag, startPoint x: 1027, startPoint y: 350, endPoint x: 1019, endPoint y: 363, distance: 15.9
click at [1019, 363] on div "References More routes from here References More routes from here More routes f…" at bounding box center [617, 338] width 1378 height 563
drag, startPoint x: 1020, startPoint y: 341, endPoint x: 1020, endPoint y: 357, distance: 15.7
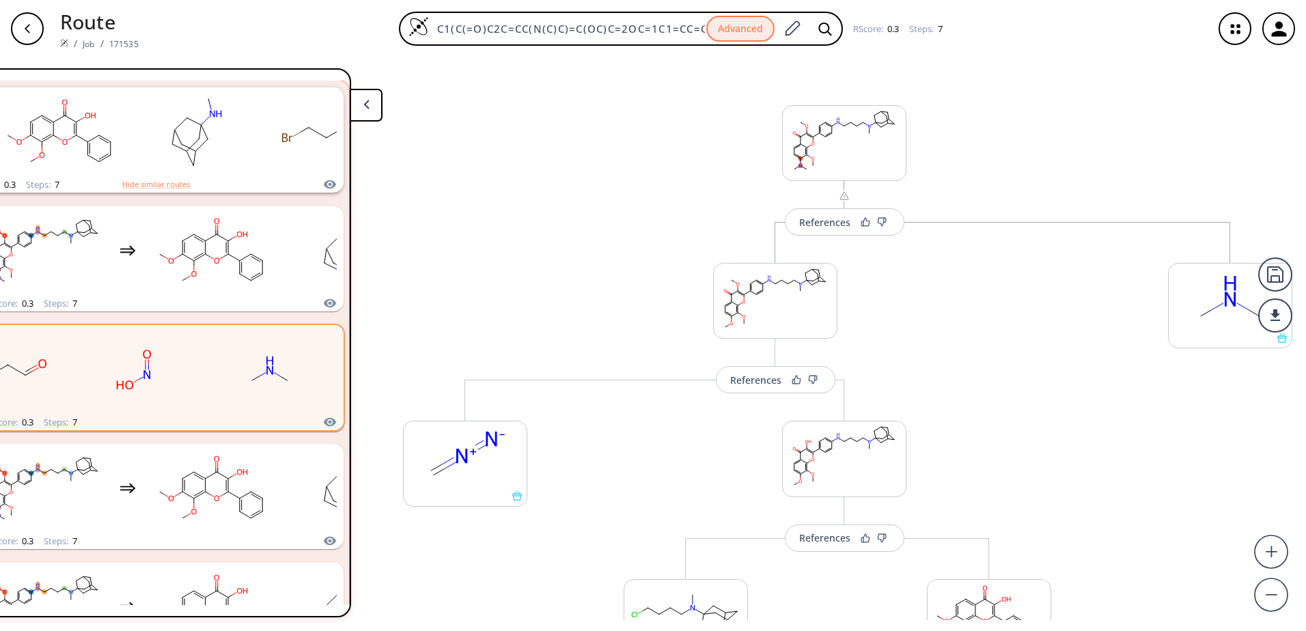
click at [1020, 357] on div "References More routes from here References More routes from here More routes f…" at bounding box center [617, 338] width 1378 height 563
click at [1026, 371] on div "References More routes from here References More routes from here More routes f…" at bounding box center [617, 338] width 1378 height 563
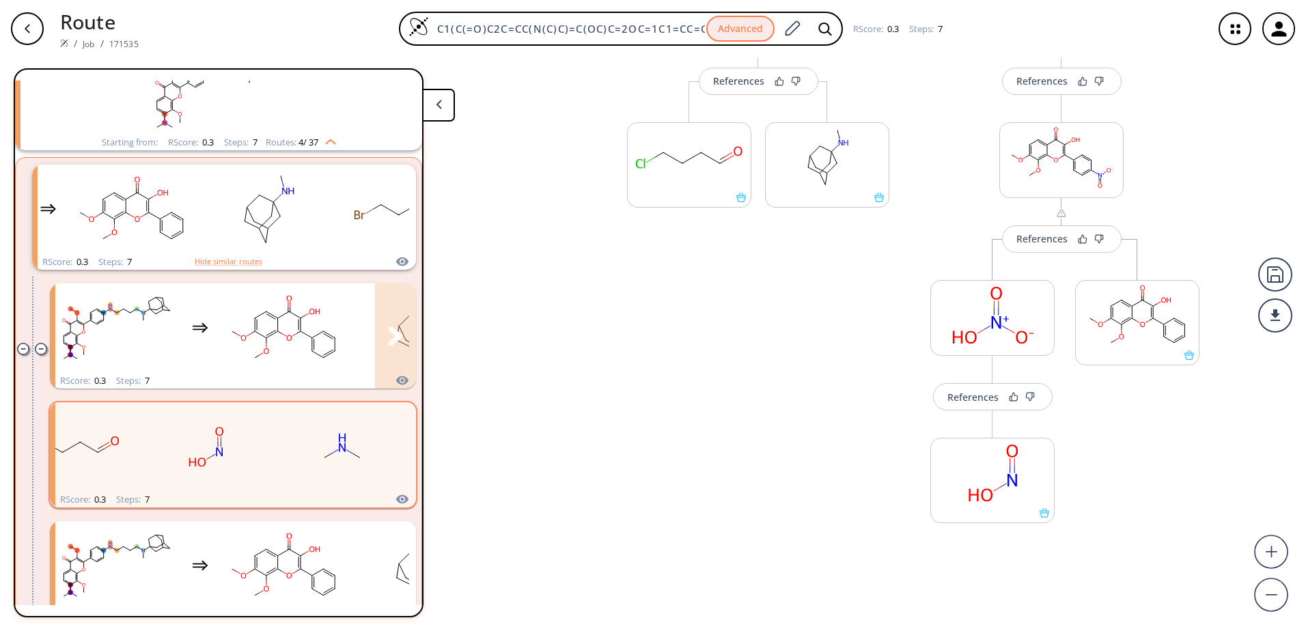
scroll to position [137, 0]
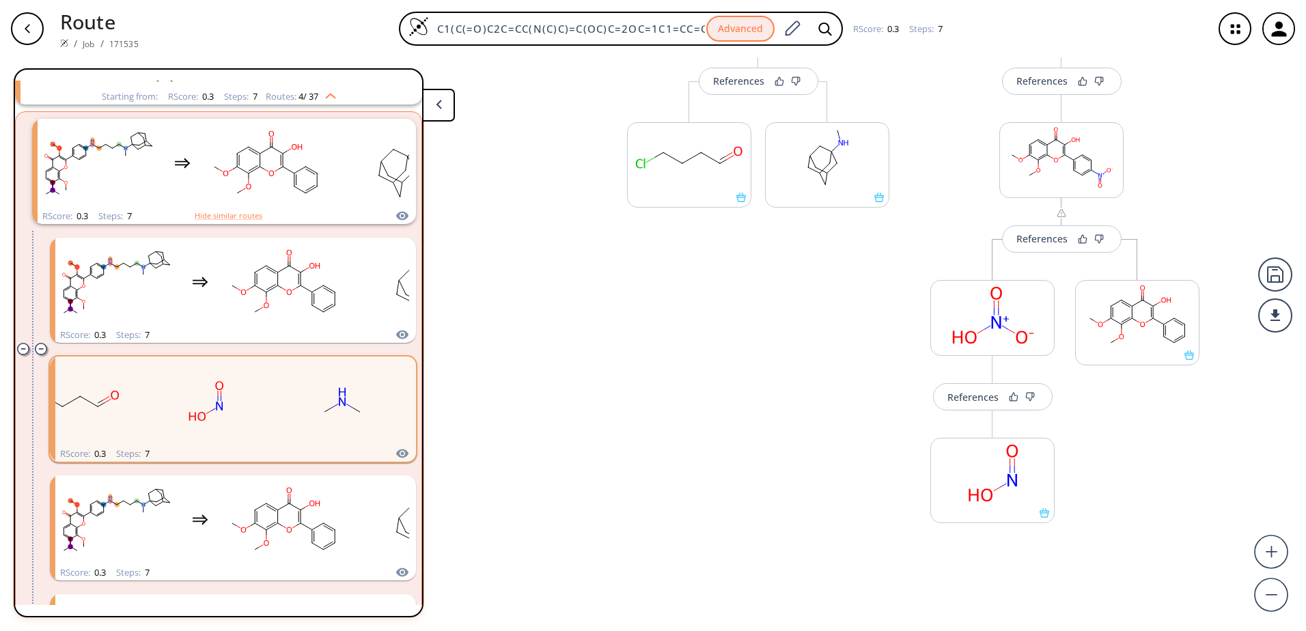
click at [231, 96] on div "Steps : 7" at bounding box center [240, 96] width 33 height 9
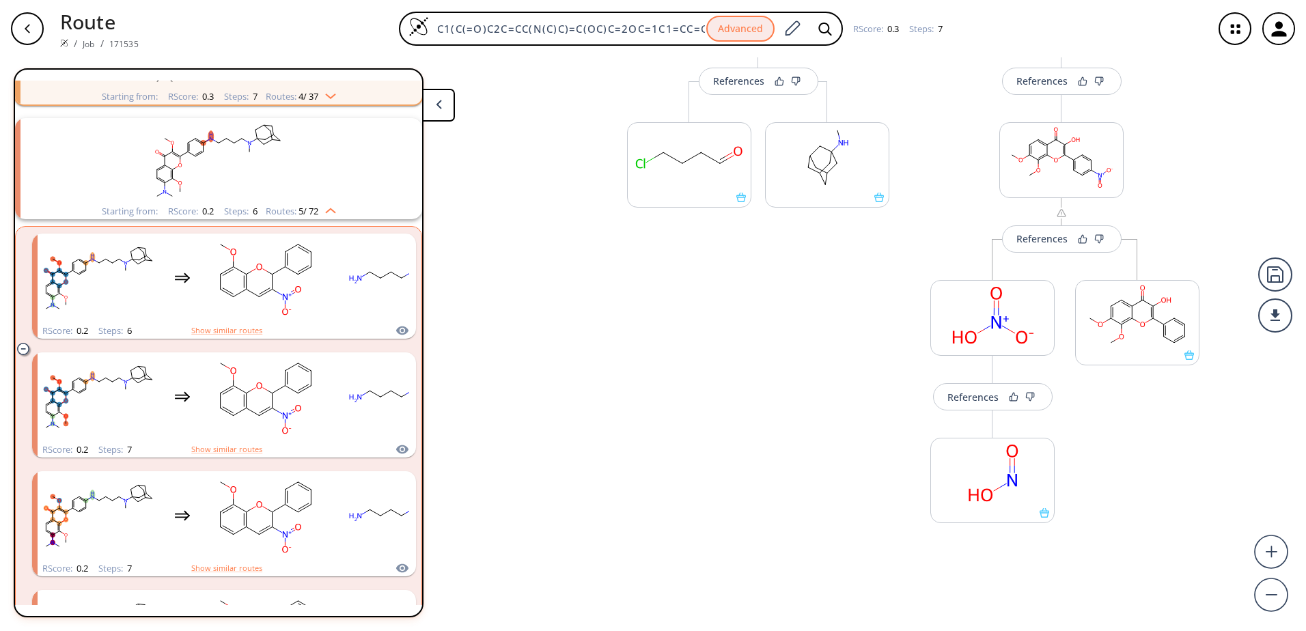
click at [329, 101] on div "Starting from: RScore : 0.3 Steps : 7 Routes: 4 / 37" at bounding box center [219, 97] width 255 height 16
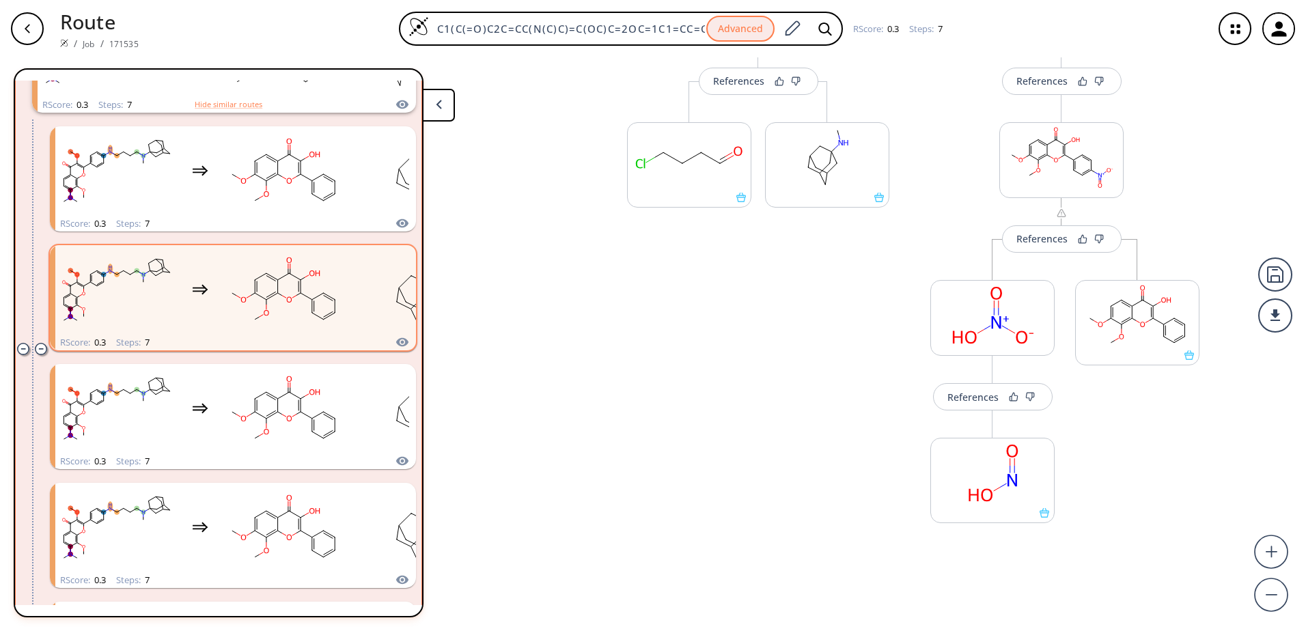
scroll to position [213, 0]
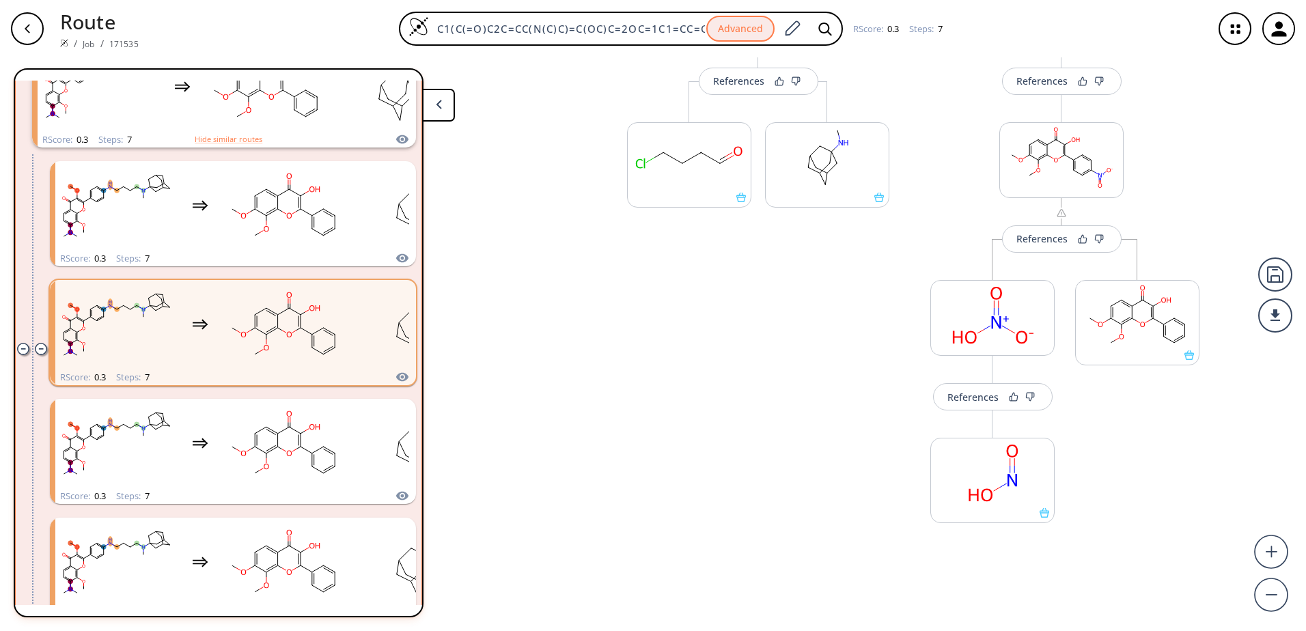
click at [39, 343] on icon "clusters" at bounding box center [41, 349] width 12 height 12
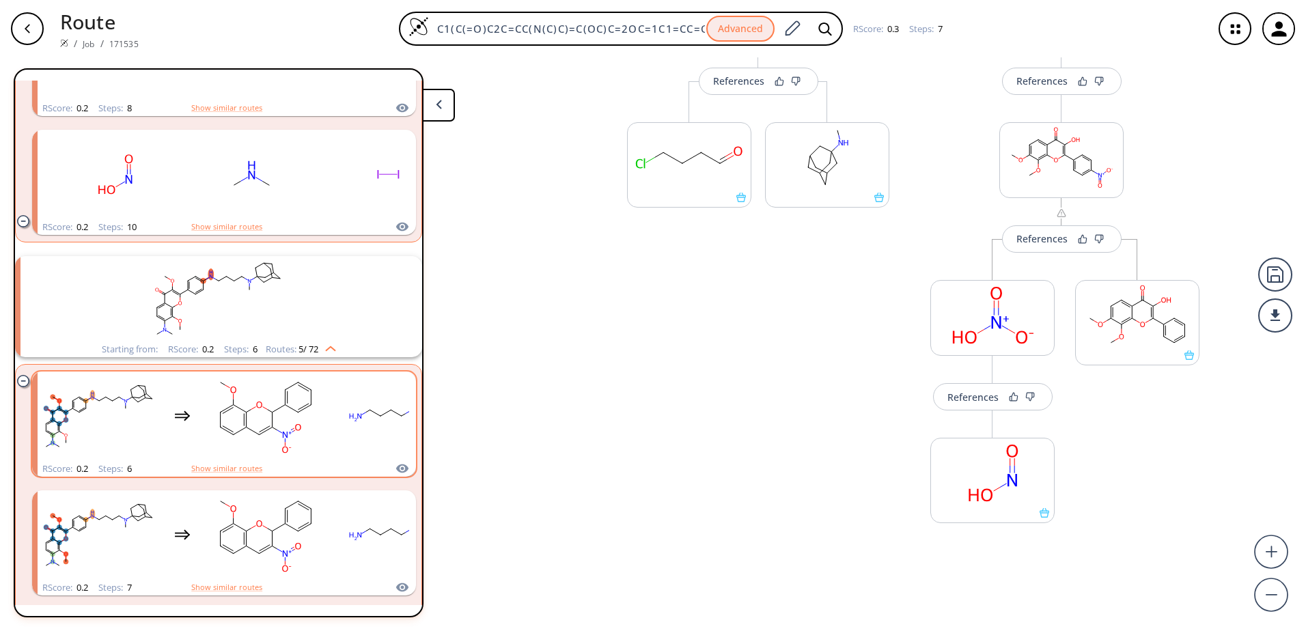
scroll to position [546, 0]
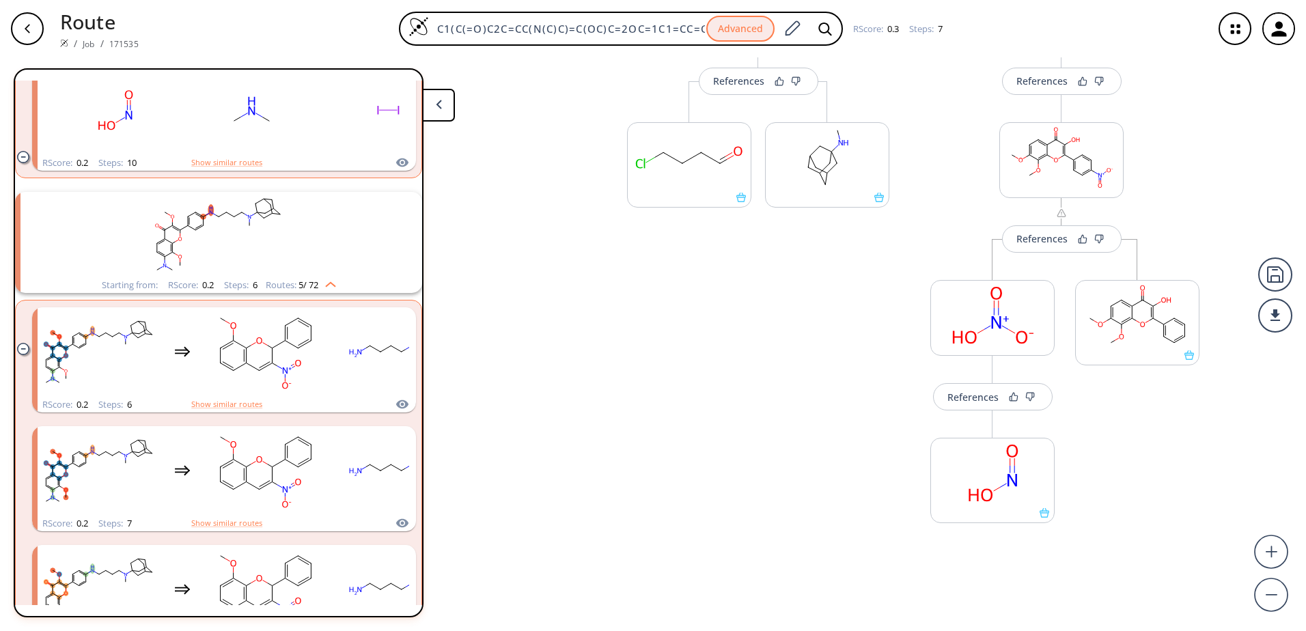
click at [338, 288] on div "Starting from: RScore : 0.2 Steps : 6 Routes: 5 / 72" at bounding box center [219, 285] width 255 height 16
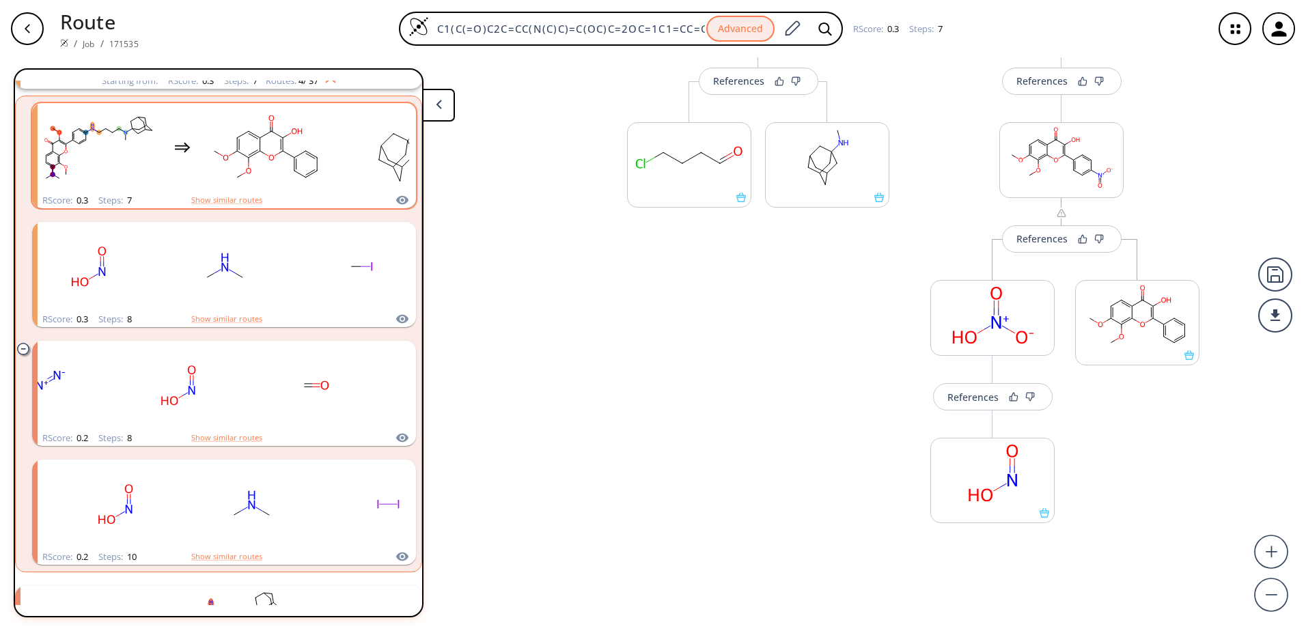
scroll to position [0, 0]
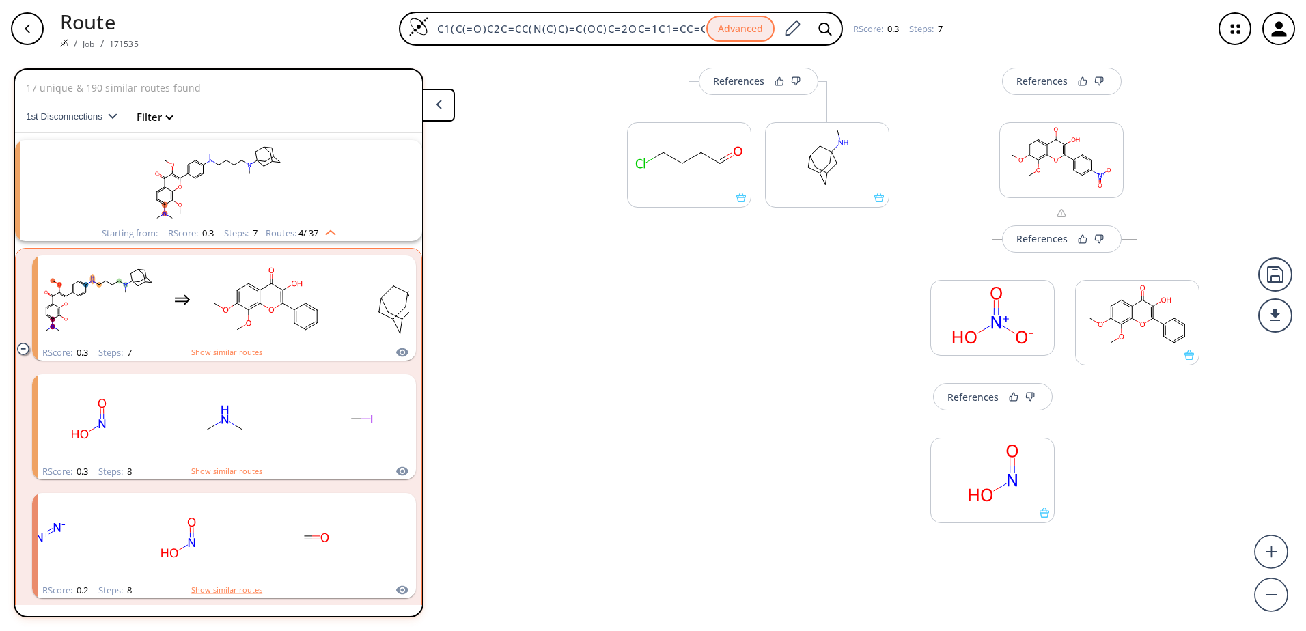
click at [333, 230] on img "clusters" at bounding box center [327, 230] width 18 height 11
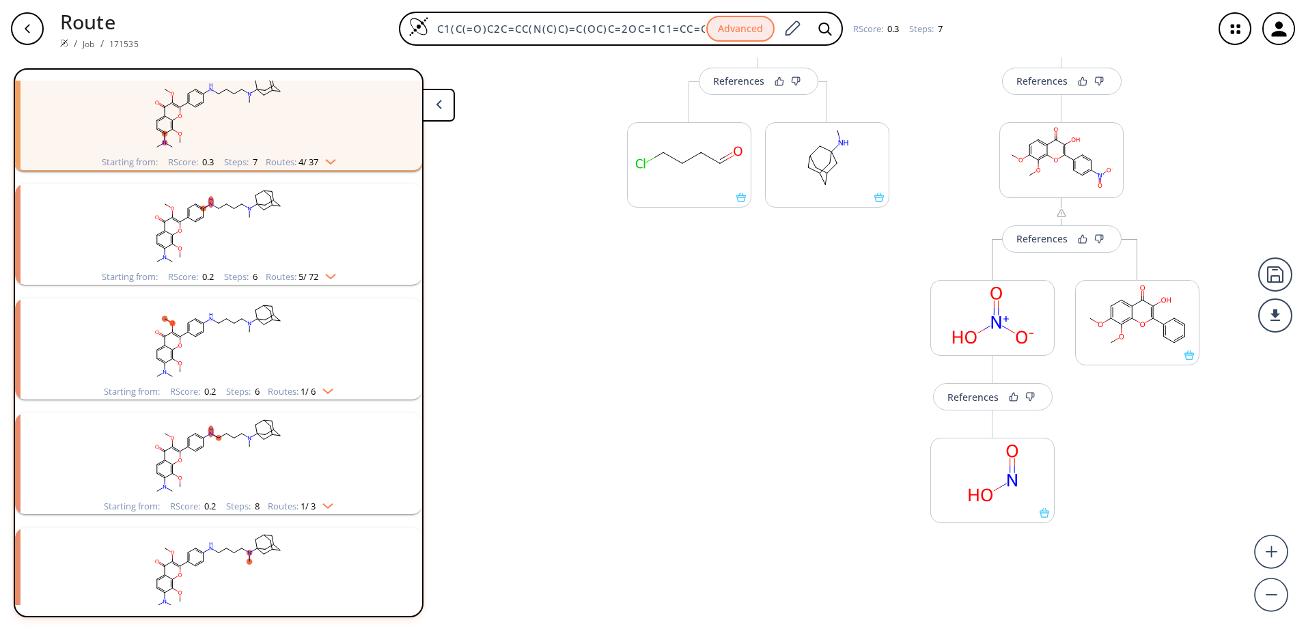
scroll to position [137, 0]
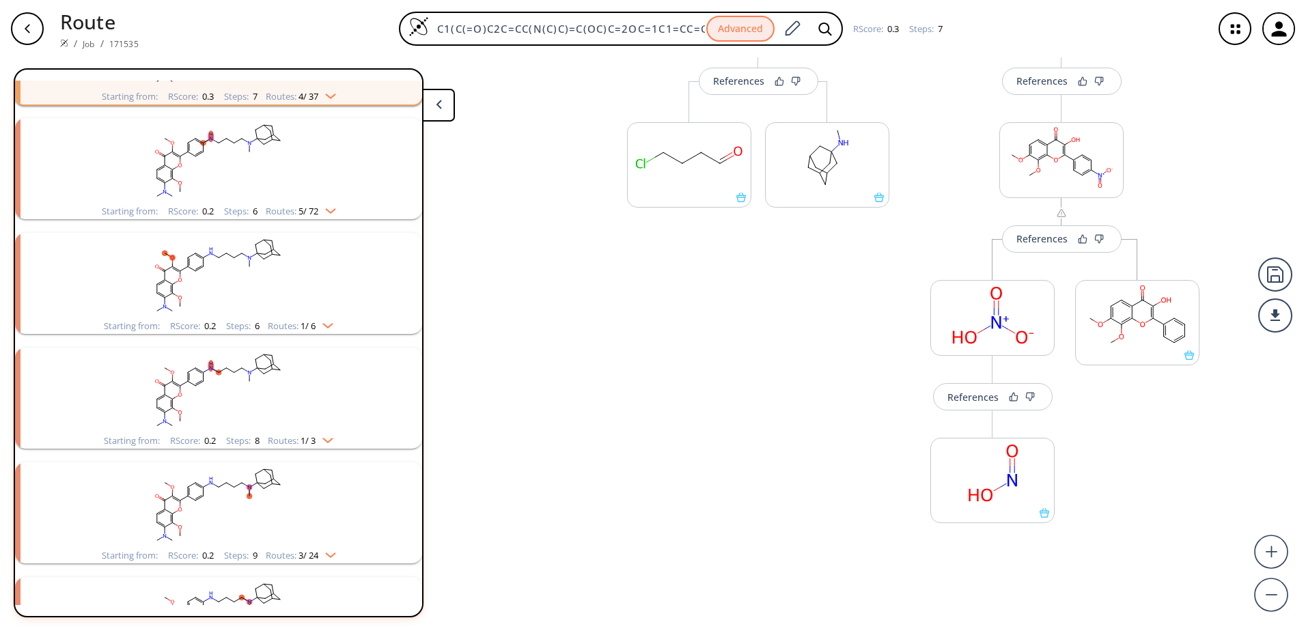
click at [331, 210] on img "clusters" at bounding box center [327, 208] width 18 height 11
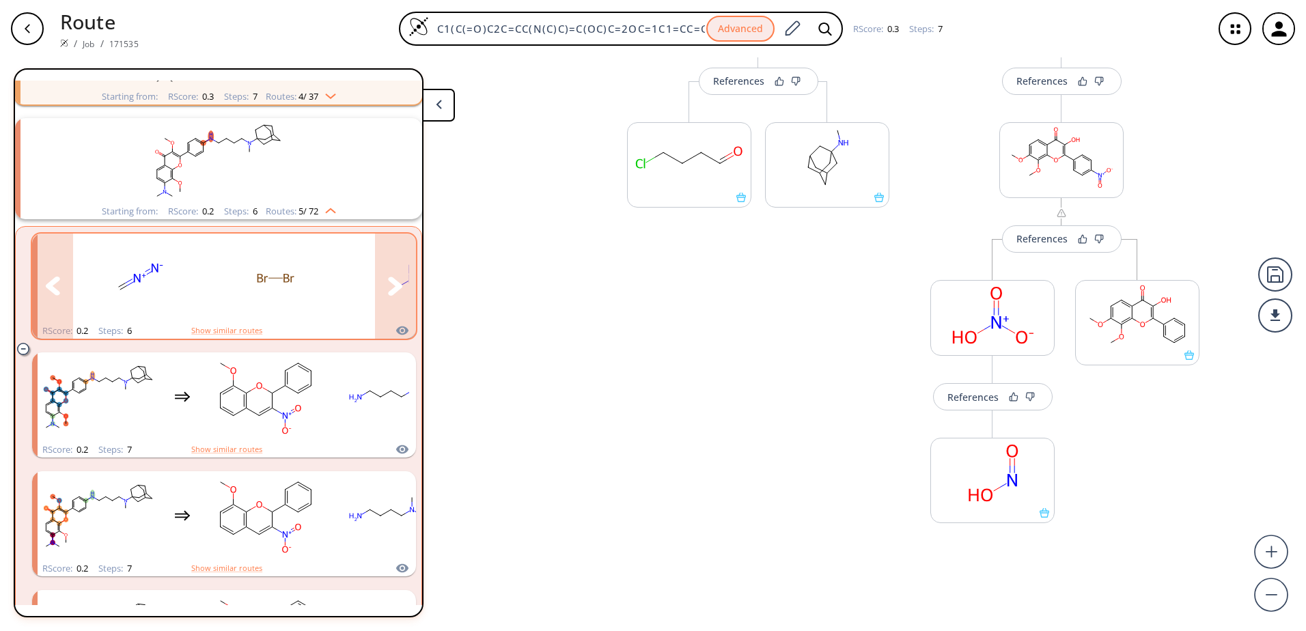
click at [391, 288] on icon "clusters" at bounding box center [395, 286] width 14 height 18
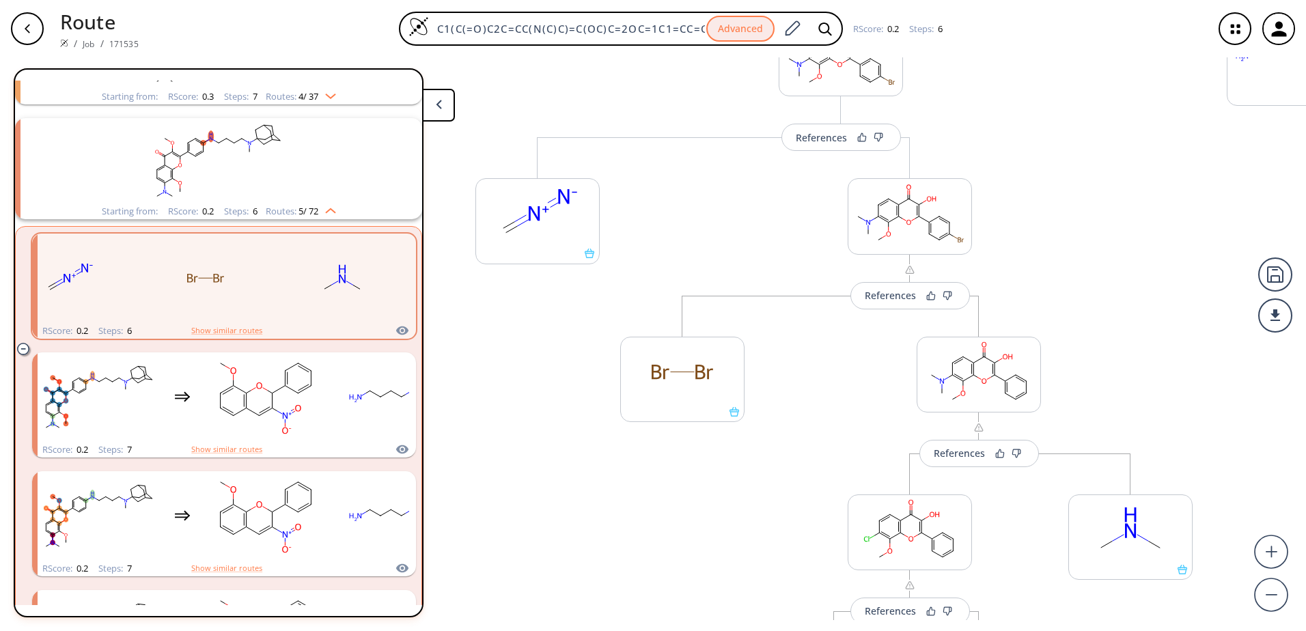
drag, startPoint x: 1042, startPoint y: 435, endPoint x: 981, endPoint y: 193, distance: 250.0
click at [981, 193] on div "References More routes from here References More routes from here More routes f…" at bounding box center [682, 338] width 1365 height 563
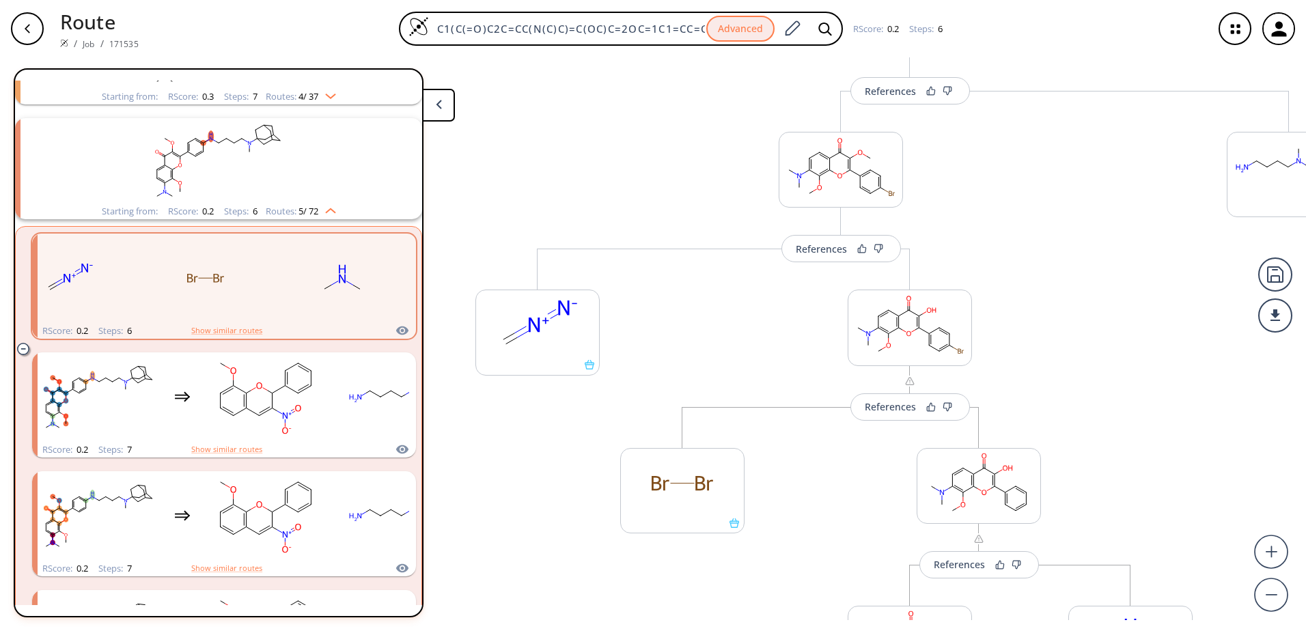
scroll to position [120, 0]
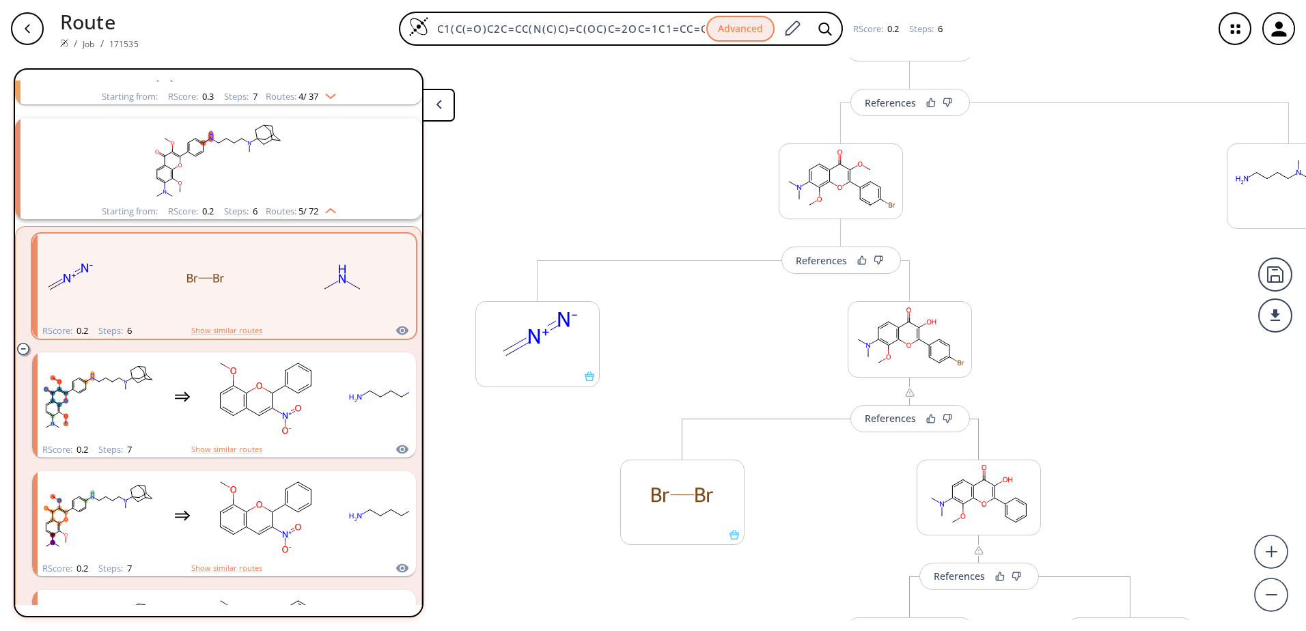
drag, startPoint x: 1057, startPoint y: 314, endPoint x: 1044, endPoint y: 437, distance: 123.7
click at [1044, 437] on div "References More routes from here References More routes from here More routes f…" at bounding box center [682, 338] width 1365 height 563
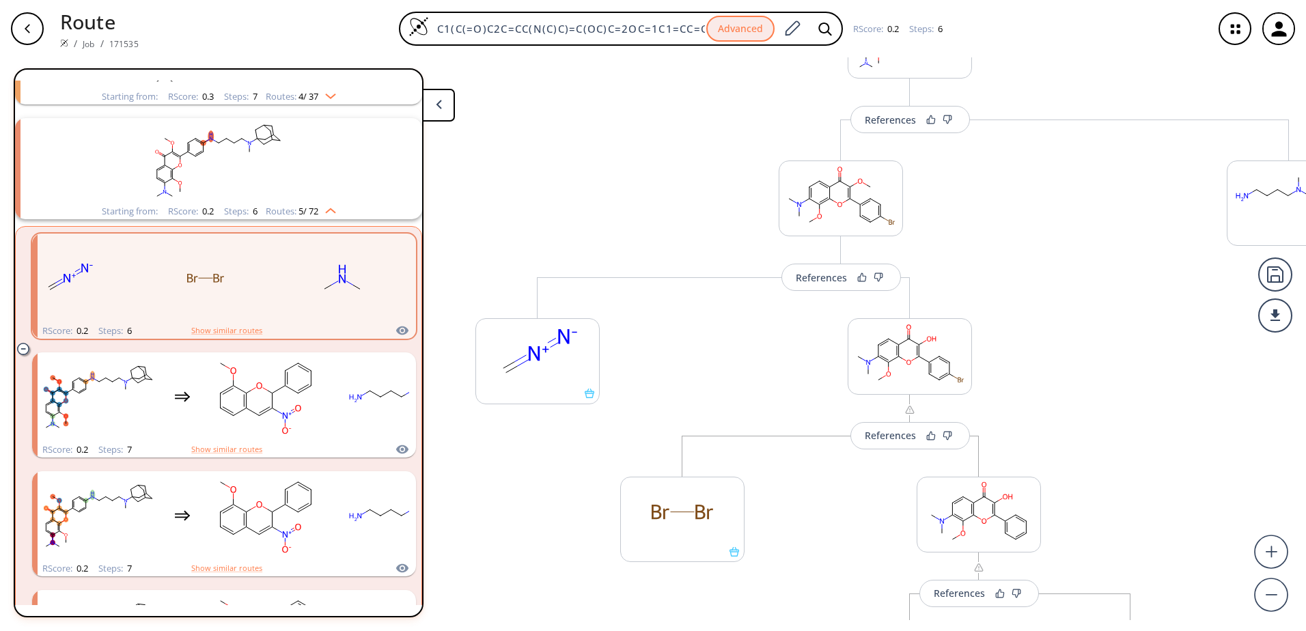
scroll to position [100, 0]
drag, startPoint x: 1046, startPoint y: 326, endPoint x: 1046, endPoint y: 346, distance: 19.1
click at [1046, 346] on div "References More routes from here References More routes from here More routes f…" at bounding box center [682, 338] width 1365 height 563
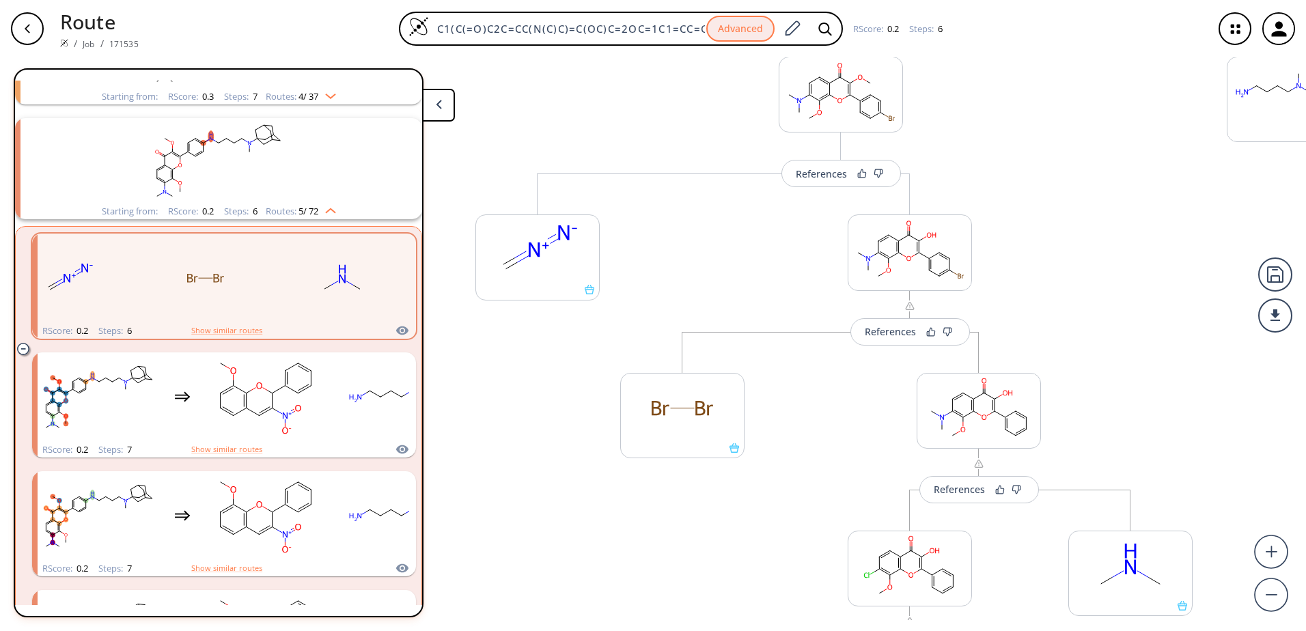
drag, startPoint x: 1049, startPoint y: 361, endPoint x: 1060, endPoint y: 255, distance: 106.4
click at [1060, 255] on div "References More routes from here References More routes from here More routes f…" at bounding box center [682, 338] width 1365 height 563
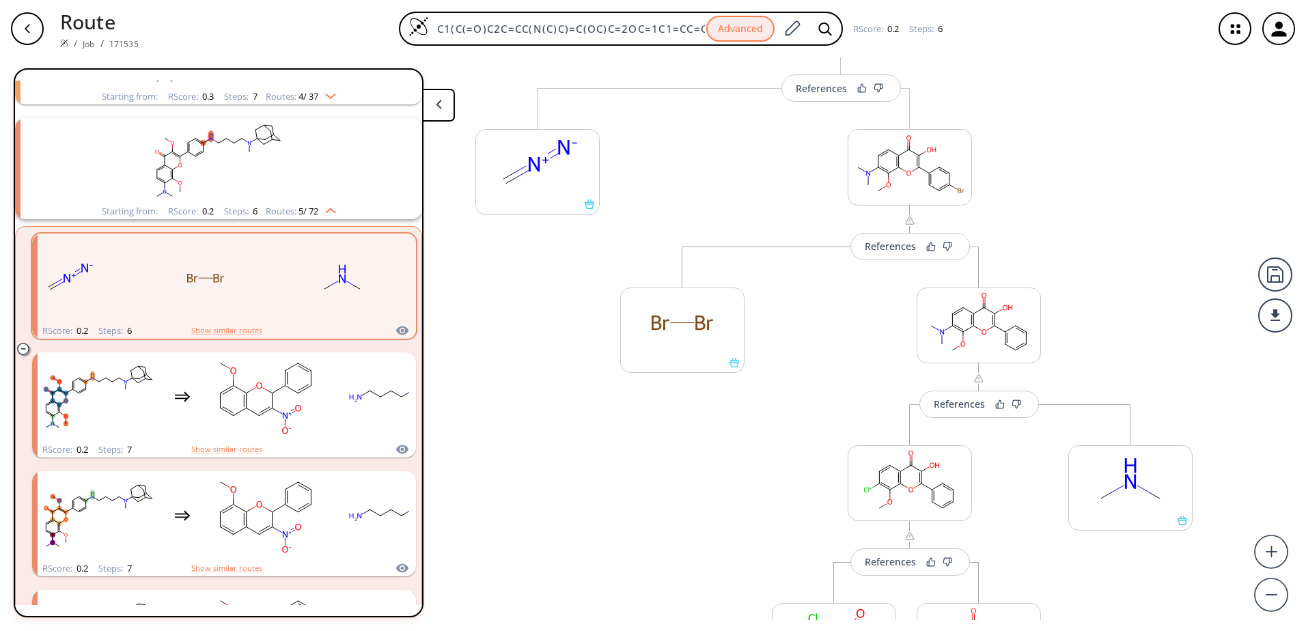
drag, startPoint x: 1083, startPoint y: 335, endPoint x: 1084, endPoint y: 249, distance: 85.4
click at [1084, 249] on div "References More routes from here References More routes from here More routes f…" at bounding box center [682, 338] width 1365 height 563
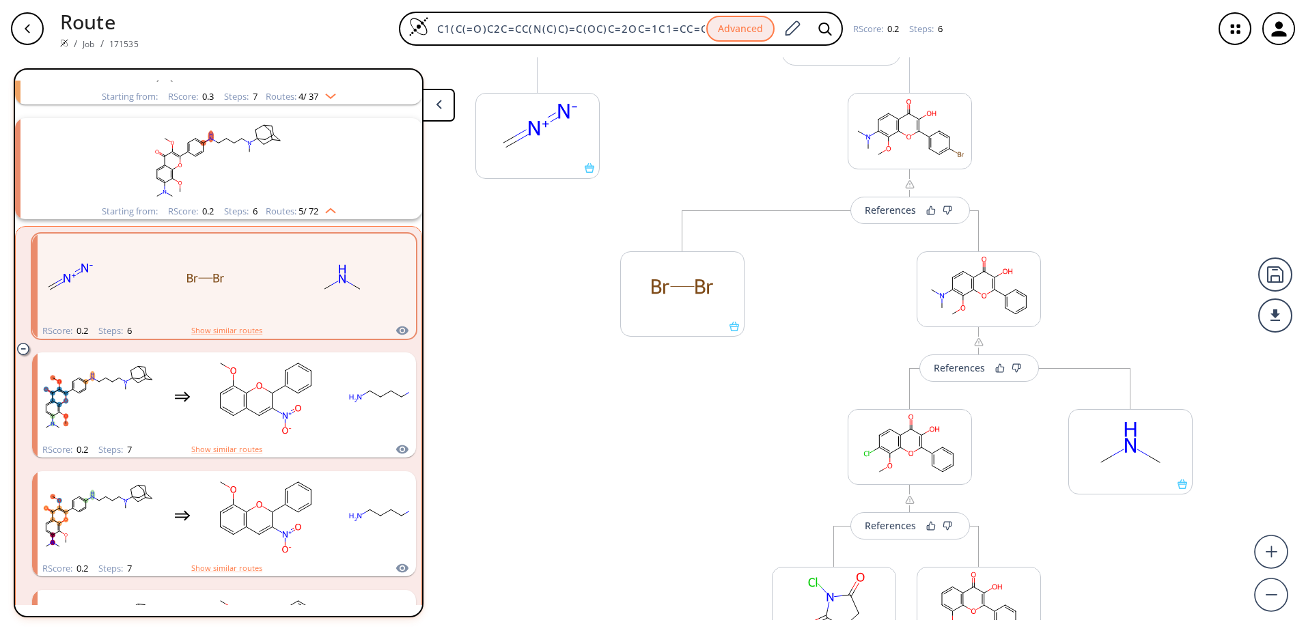
scroll to position [351, 0]
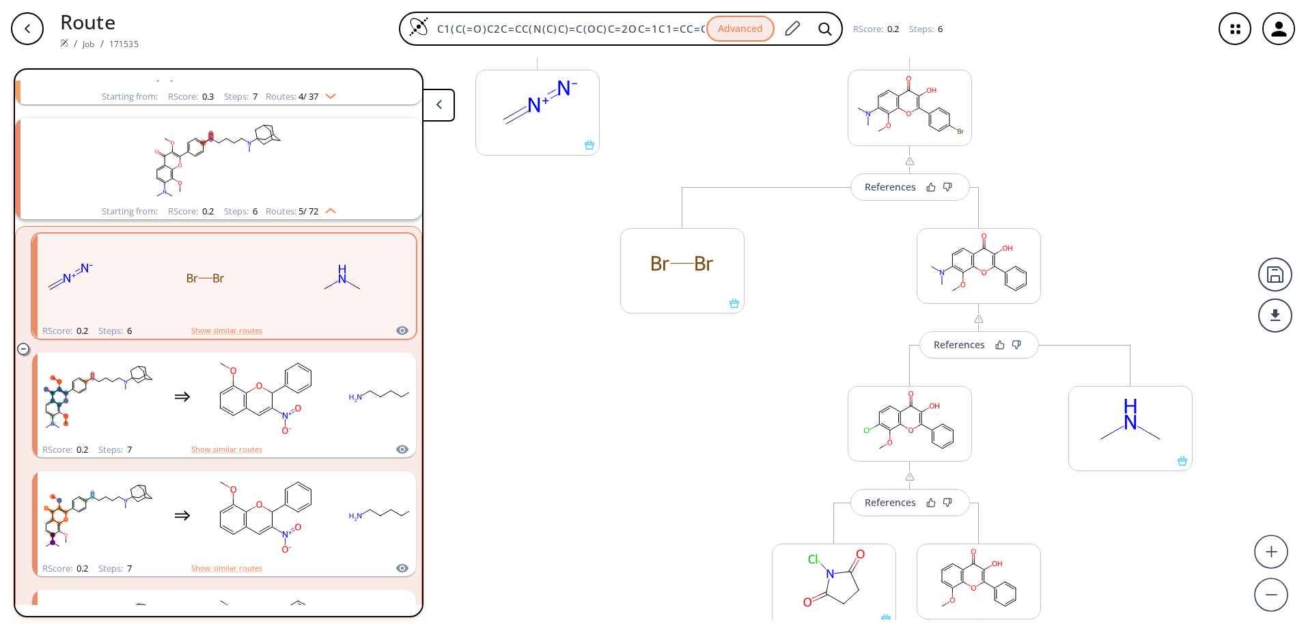
drag, startPoint x: 1091, startPoint y: 288, endPoint x: 1099, endPoint y: 228, distance: 60.0
click at [1099, 228] on div "References More routes from here References More routes from here More routes f…" at bounding box center [682, 338] width 1365 height 563
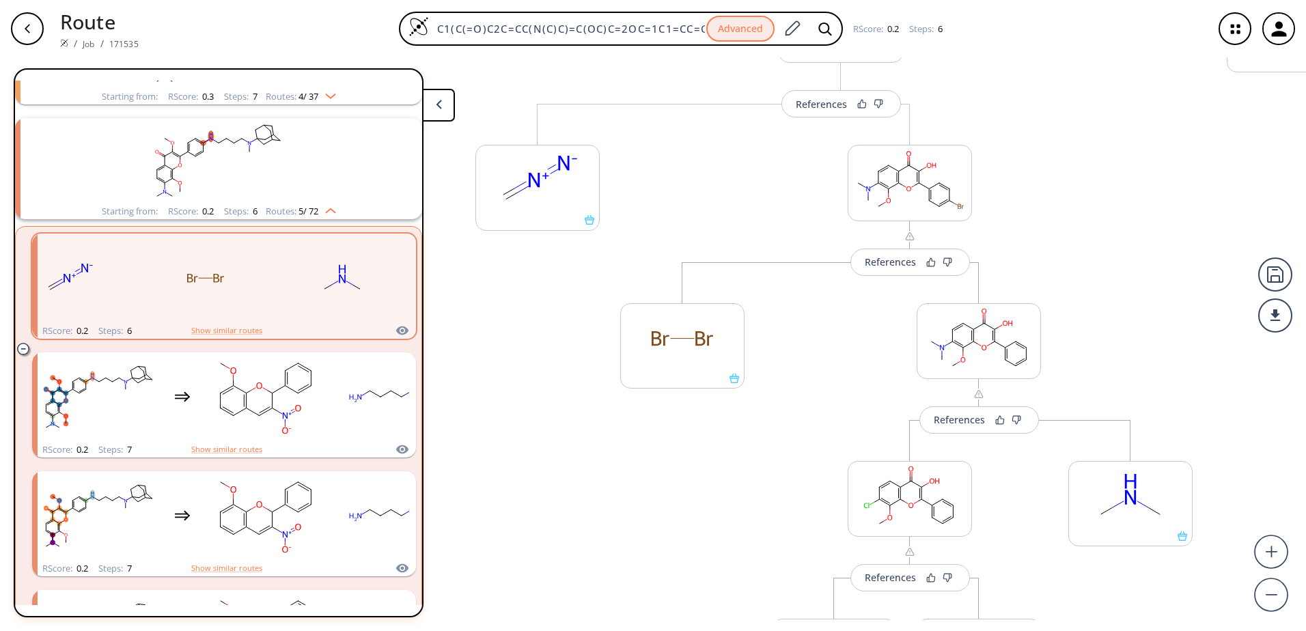
drag, startPoint x: 1104, startPoint y: 287, endPoint x: 1100, endPoint y: 362, distance: 75.2
click at [1100, 362] on div "References More routes from here References More routes from here More routes f…" at bounding box center [682, 338] width 1365 height 563
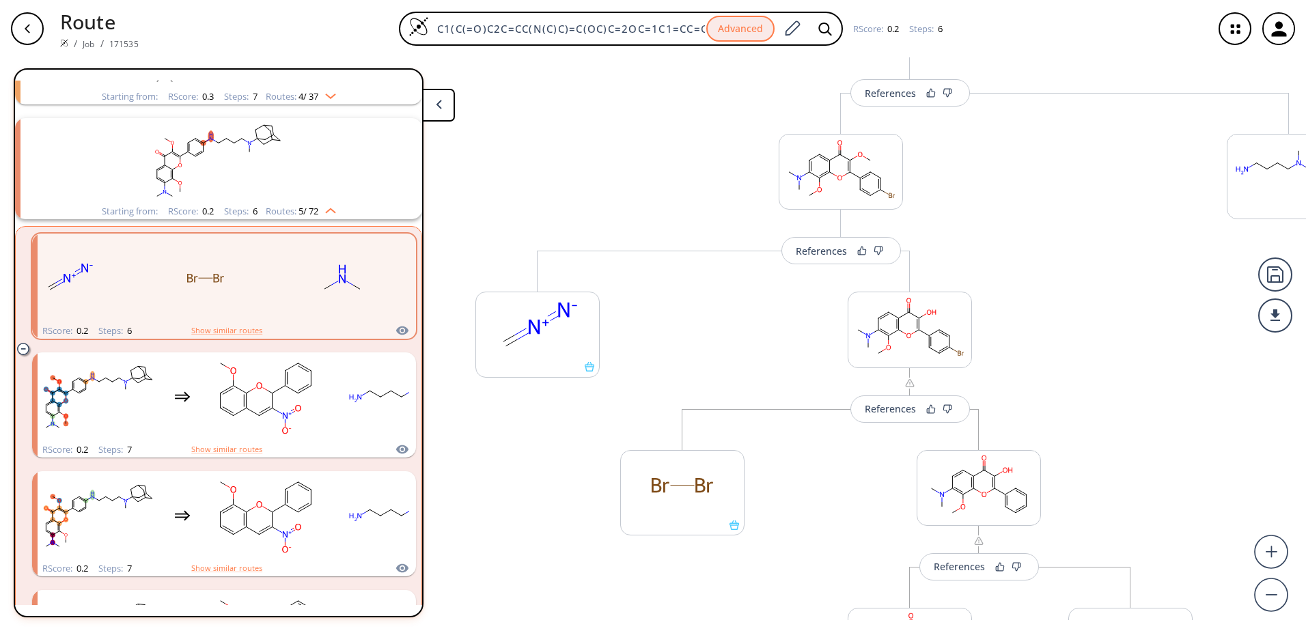
drag, startPoint x: 1104, startPoint y: 231, endPoint x: 1094, endPoint y: 369, distance: 139.0
click at [1094, 377] on div "References More routes from here References More routes from here More routes f…" at bounding box center [682, 338] width 1365 height 563
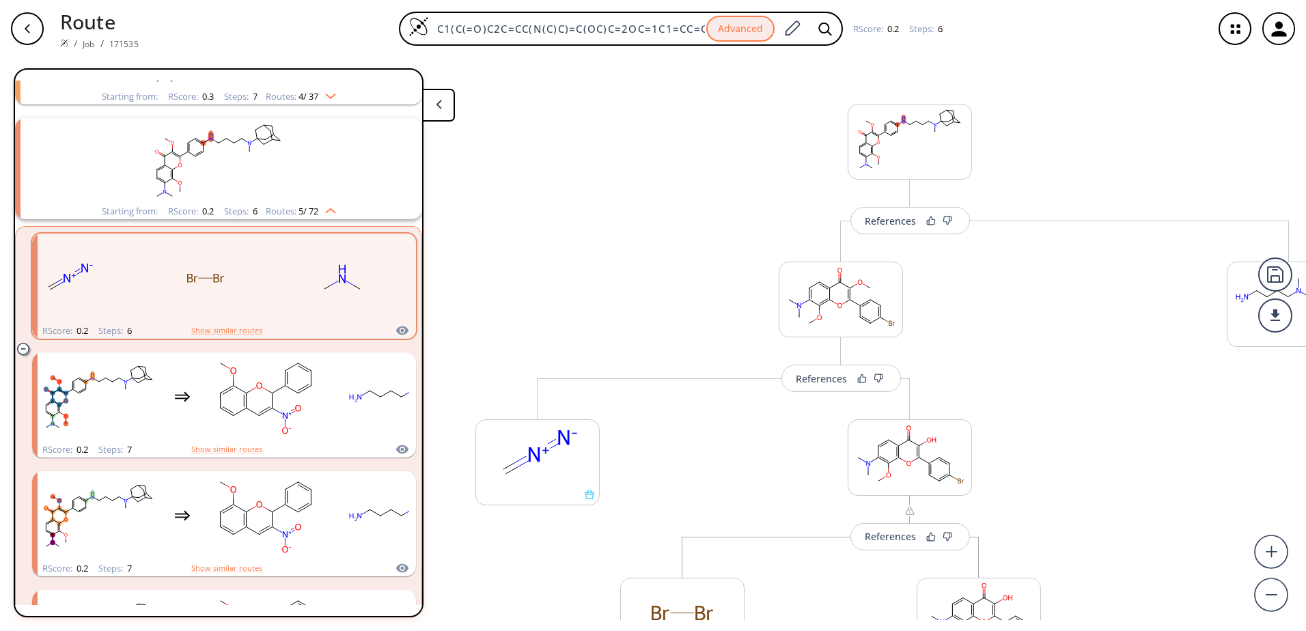
scroll to position [0, 0]
drag, startPoint x: 1095, startPoint y: 225, endPoint x: 1092, endPoint y: 351, distance: 126.4
click at [1086, 363] on div "References More routes from here References More routes from here More routes f…" at bounding box center [682, 338] width 1365 height 563
drag, startPoint x: 1141, startPoint y: 301, endPoint x: 1037, endPoint y: 301, distance: 104.5
click at [1037, 301] on div "References More routes from here References More routes from here More routes f…" at bounding box center [682, 338] width 1365 height 563
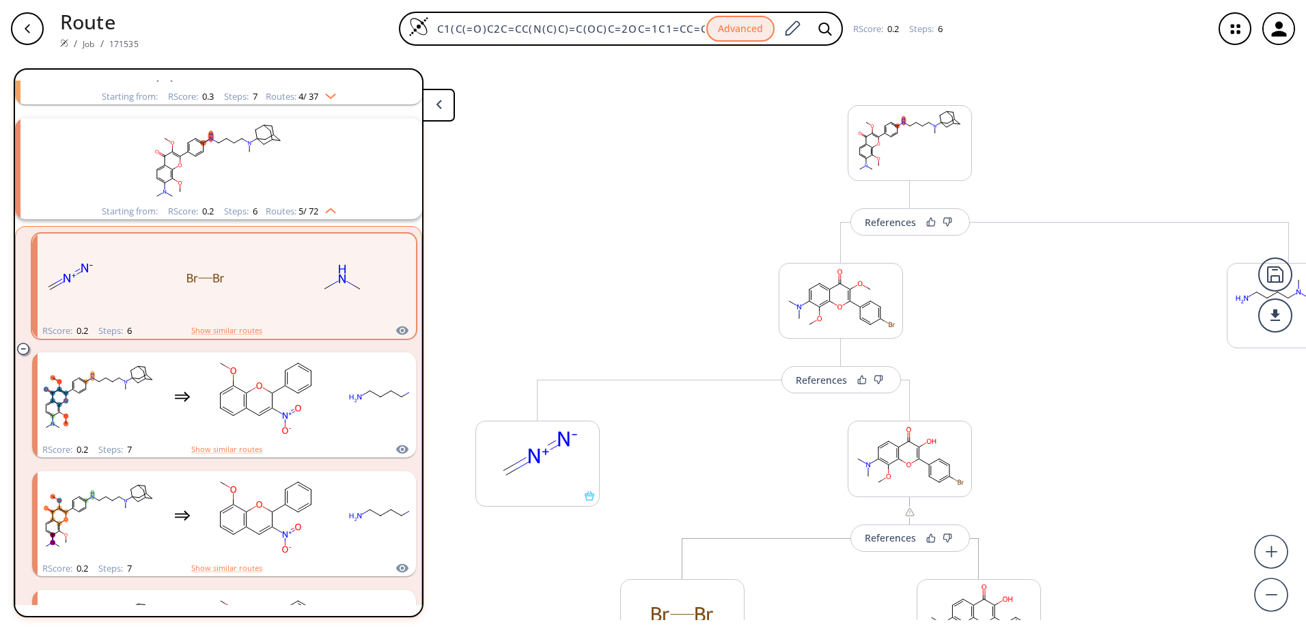
scroll to position [1, 0]
drag, startPoint x: 1123, startPoint y: 307, endPoint x: 1043, endPoint y: 305, distance: 79.9
drag, startPoint x: 1043, startPoint y: 305, endPoint x: 1134, endPoint y: 621, distance: 328.4
click at [1134, 620] on div "References More routes from here References More routes from here More routes f…" at bounding box center [682, 344] width 1365 height 574
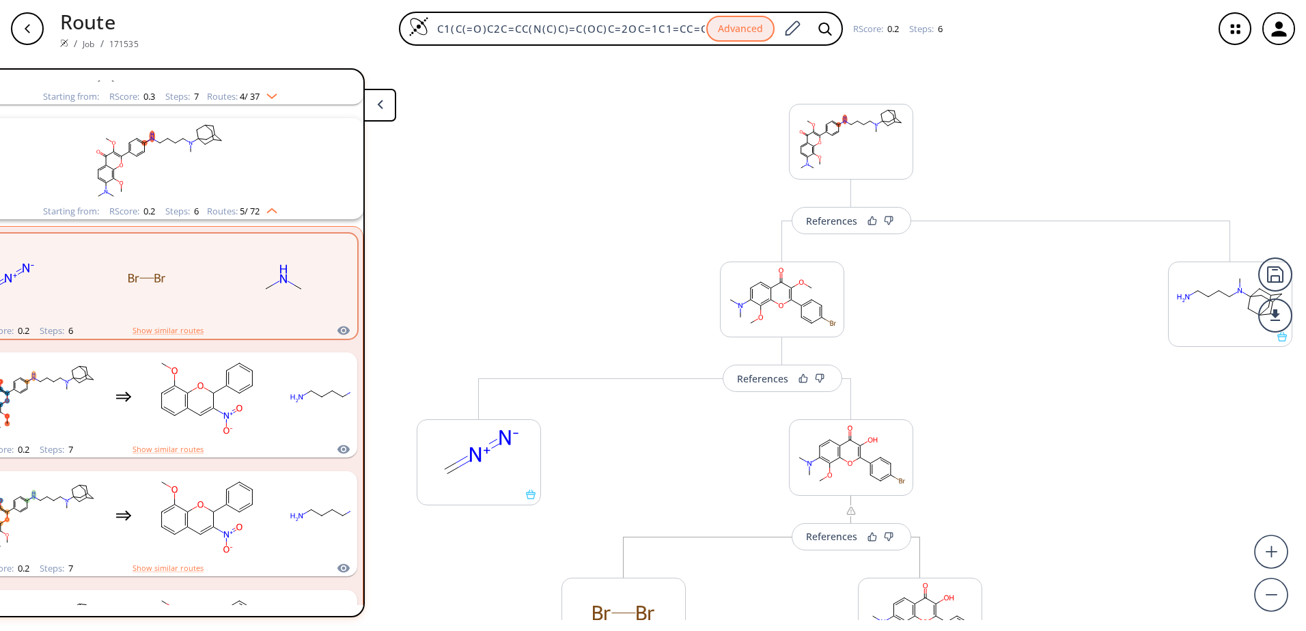
scroll to position [0, 0]
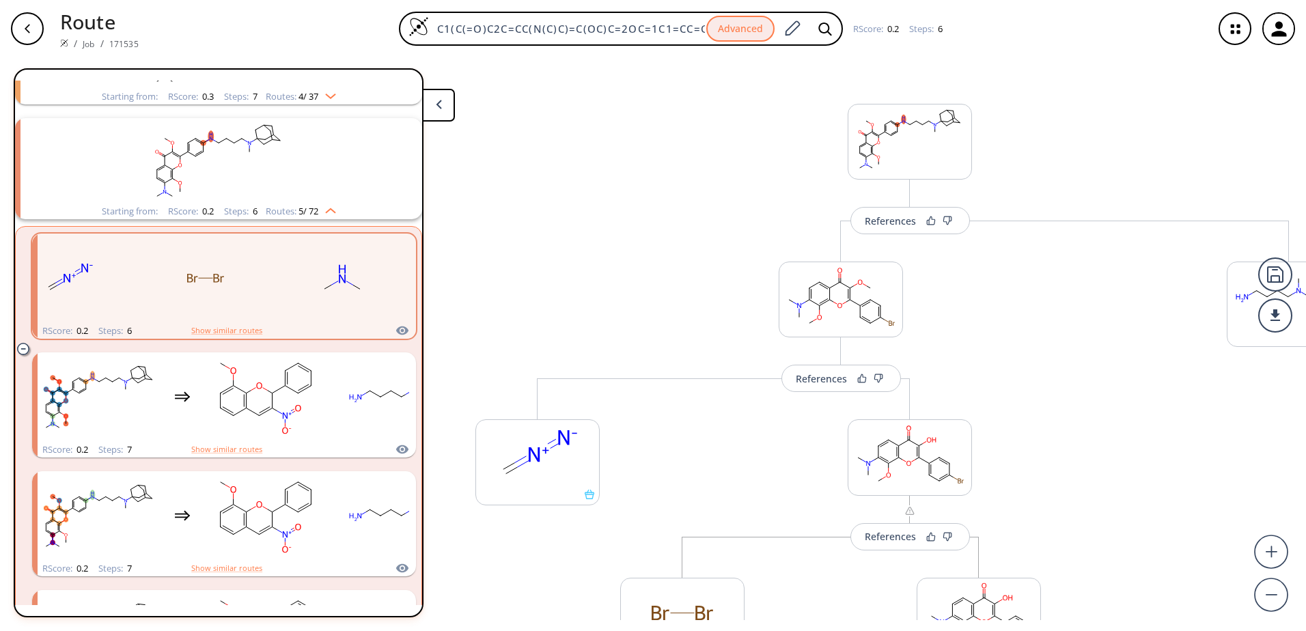
drag, startPoint x: 1079, startPoint y: 494, endPoint x: 1071, endPoint y: 318, distance: 175.7
click at [1078, 365] on div "References More routes from here References More routes from here More routes f…" at bounding box center [682, 338] width 1365 height 563
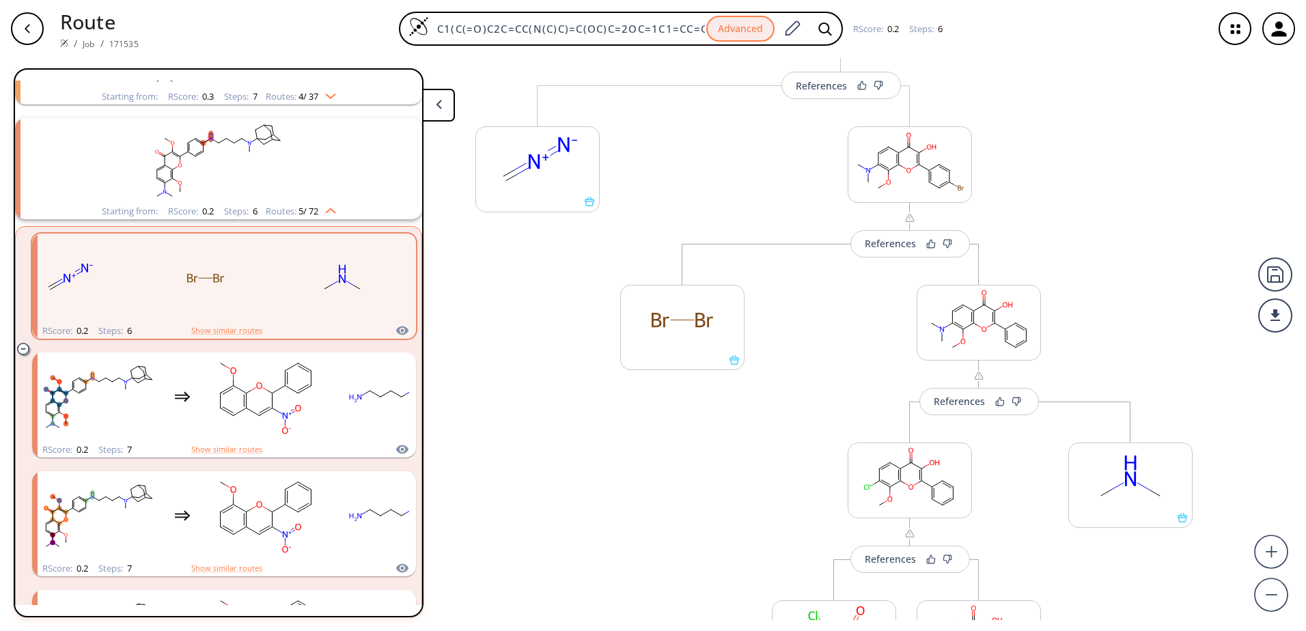
drag, startPoint x: 1117, startPoint y: 392, endPoint x: 1104, endPoint y: 247, distance: 145.4
click at [1104, 249] on div "References More routes from here References More routes from here More routes f…" at bounding box center [682, 338] width 1365 height 563
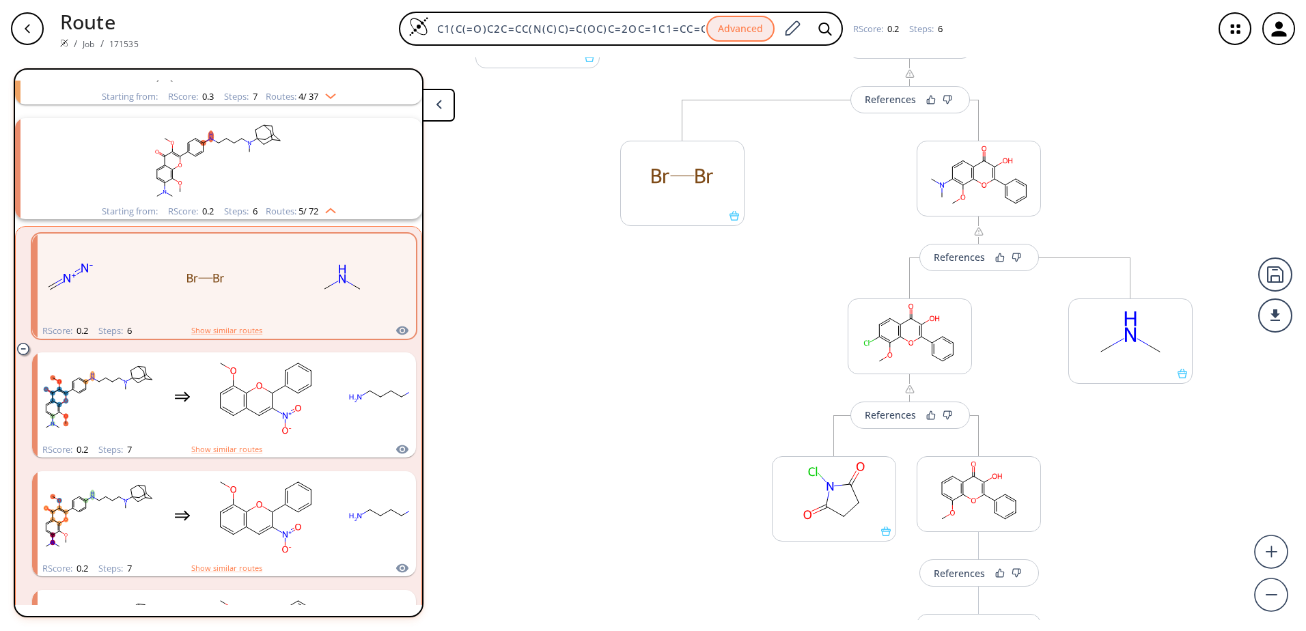
drag, startPoint x: 1121, startPoint y: 221, endPoint x: 1119, endPoint y: 229, distance: 8.3
click at [1118, 195] on div "References More routes from here References More routes from here More routes f…" at bounding box center [682, 338] width 1365 height 563
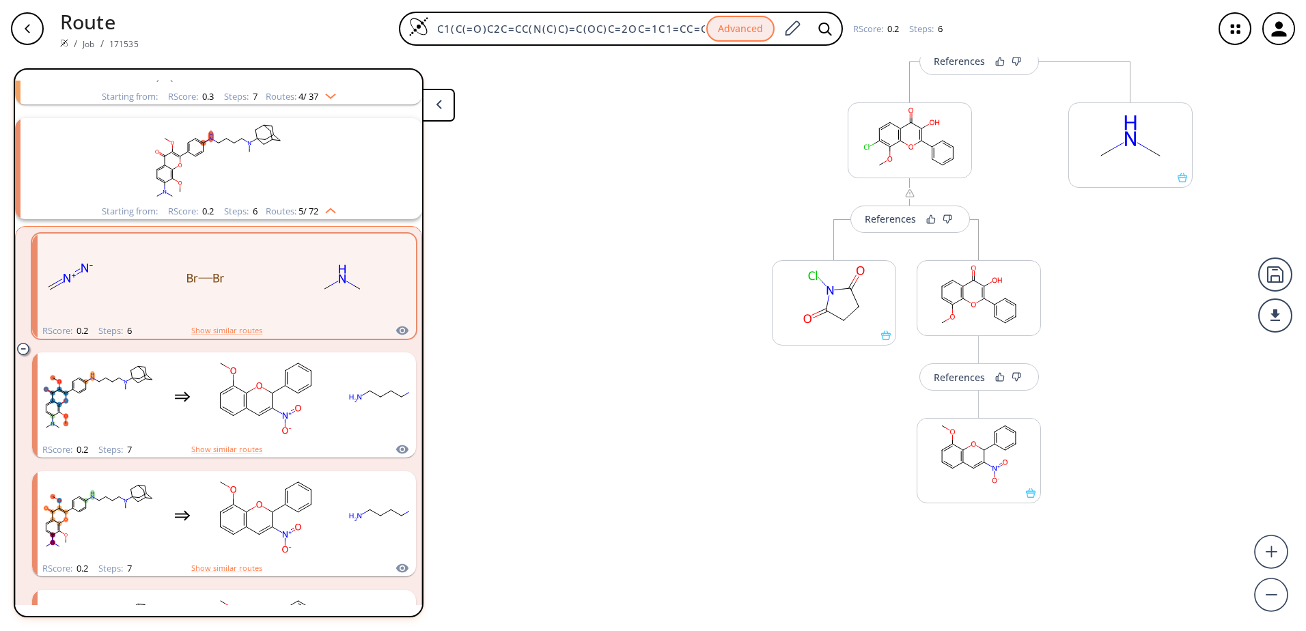
drag, startPoint x: 1160, startPoint y: 461, endPoint x: 1135, endPoint y: 264, distance: 198.3
click at [1135, 264] on div "References More routes from here References More routes from here More routes f…" at bounding box center [682, 338] width 1365 height 563
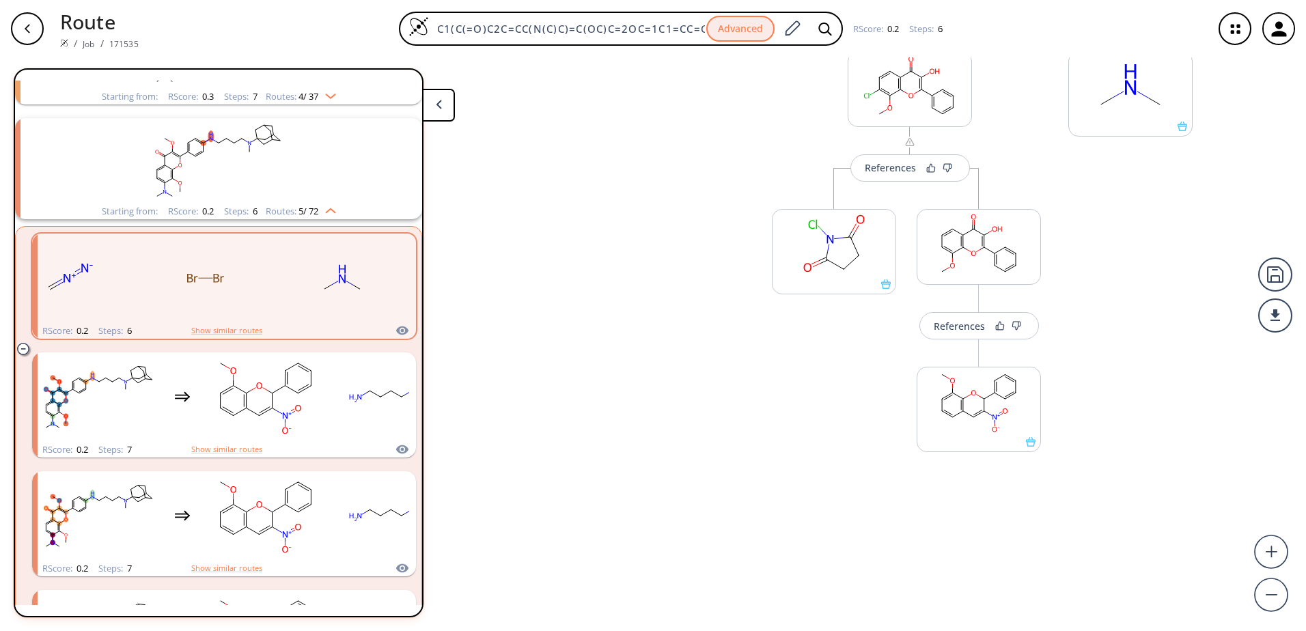
scroll to position [625, 0]
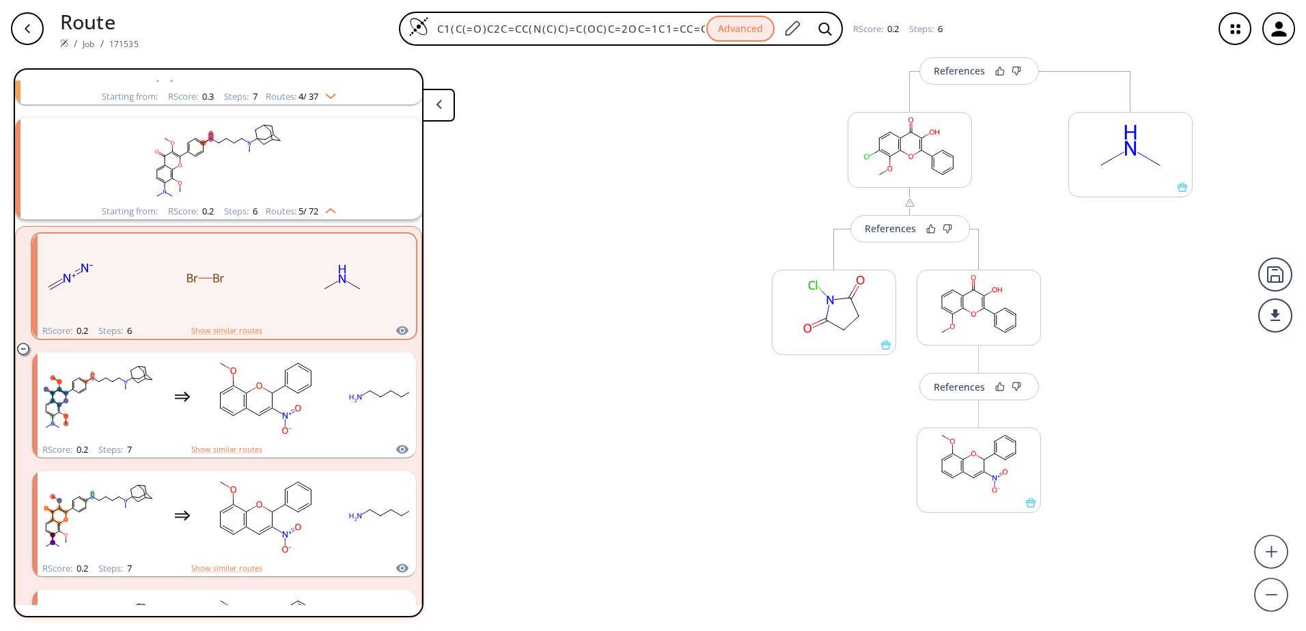
drag, startPoint x: 1144, startPoint y: 360, endPoint x: 1141, endPoint y: 416, distance: 56.1
click at [1141, 416] on div "References More routes from here References More routes from here More routes f…" at bounding box center [682, 338] width 1365 height 563
click at [969, 395] on button "References" at bounding box center [979, 386] width 120 height 27
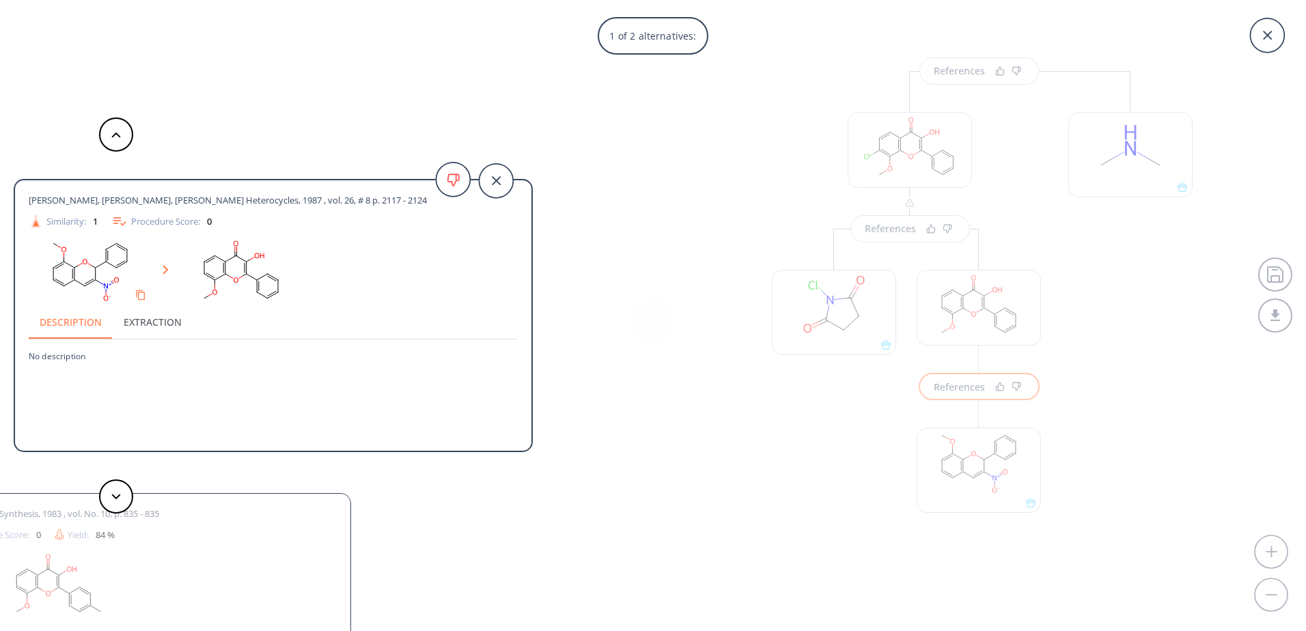
drag, startPoint x: 117, startPoint y: 199, endPoint x: 425, endPoint y: 199, distance: 308.0
click at [425, 199] on div "Rao, Takkellapati Sudhakar, Trivedi, Girish Kumar Heterocycles, 1987 , vol. 26,…" at bounding box center [249, 200] width 440 height 12
drag, startPoint x: 139, startPoint y: 223, endPoint x: 196, endPoint y: 221, distance: 57.4
click at [196, 221] on div "Procedure Score: 0" at bounding box center [161, 221] width 100 height 16
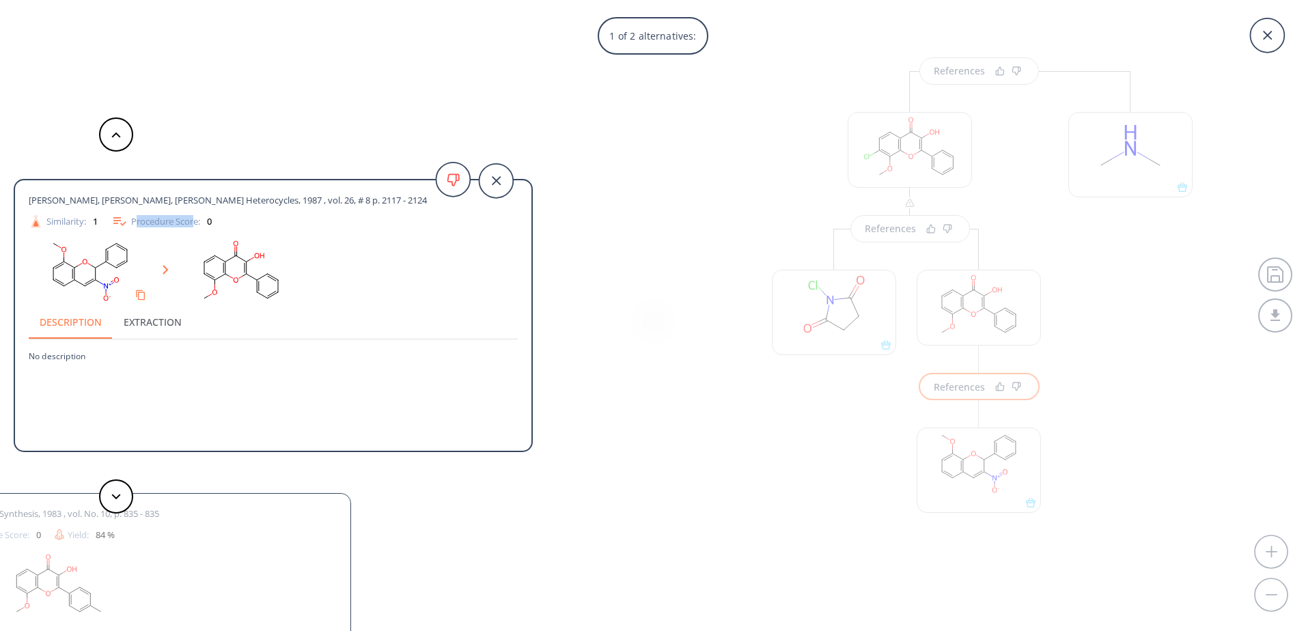
drag, startPoint x: 196, startPoint y: 221, endPoint x: 156, endPoint y: 326, distance: 112.6
click at [156, 326] on button "Extraction" at bounding box center [153, 322] width 80 height 33
click at [76, 326] on button "Description" at bounding box center [71, 322] width 84 height 33
click at [169, 210] on div "Rao, Takkellapati Sudhakar, Trivedi, Girish Kumar Heterocycles, 1987 , vol. 26,…" at bounding box center [273, 212] width 489 height 36
click at [165, 200] on span "Rao, Takkellapati Sudhakar, Trivedi, Girish Kumar Heterocycles, 1987 , vol. 26,…" at bounding box center [228, 200] width 398 height 12
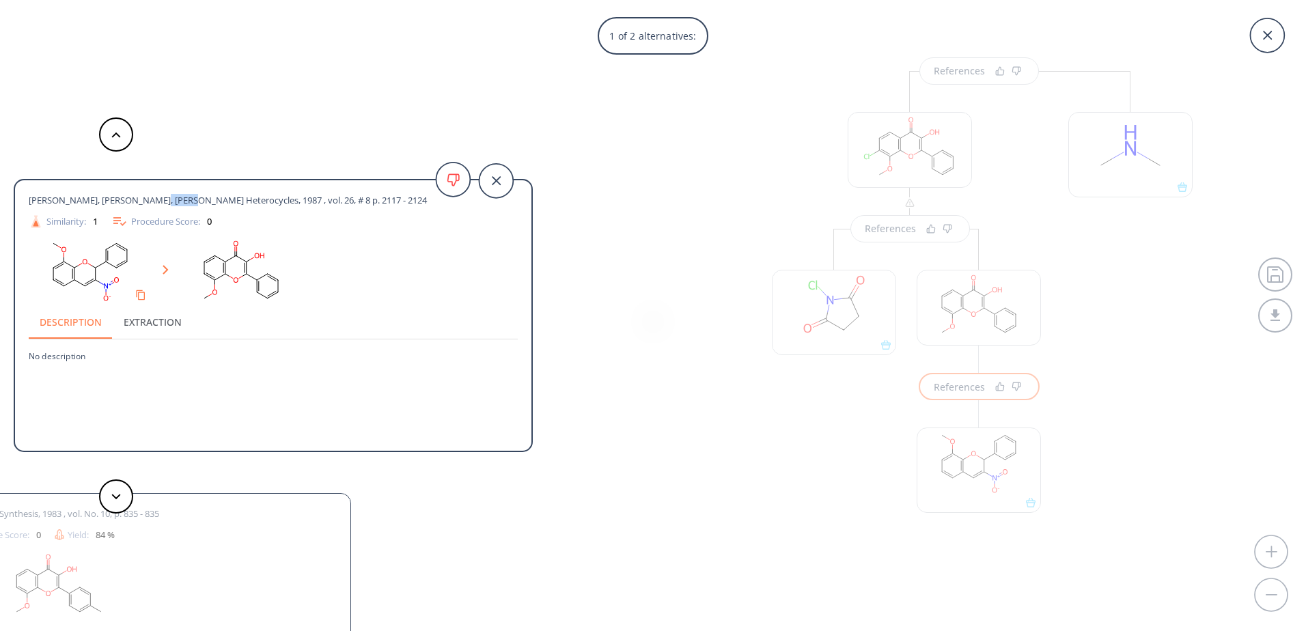
click at [165, 200] on span "Rao, Takkellapati Sudhakar, Trivedi, Girish Kumar Heterocycles, 1987 , vol. 26,…" at bounding box center [228, 200] width 398 height 12
drag, startPoint x: 165, startPoint y: 200, endPoint x: 184, endPoint y: 197, distance: 18.6
click at [184, 197] on span "Rao, Takkellapati Sudhakar, Trivedi, Girish Kumar Heterocycles, 1987 , vol. 26,…" at bounding box center [228, 200] width 398 height 12
drag, startPoint x: 29, startPoint y: 201, endPoint x: 427, endPoint y: 207, distance: 398.2
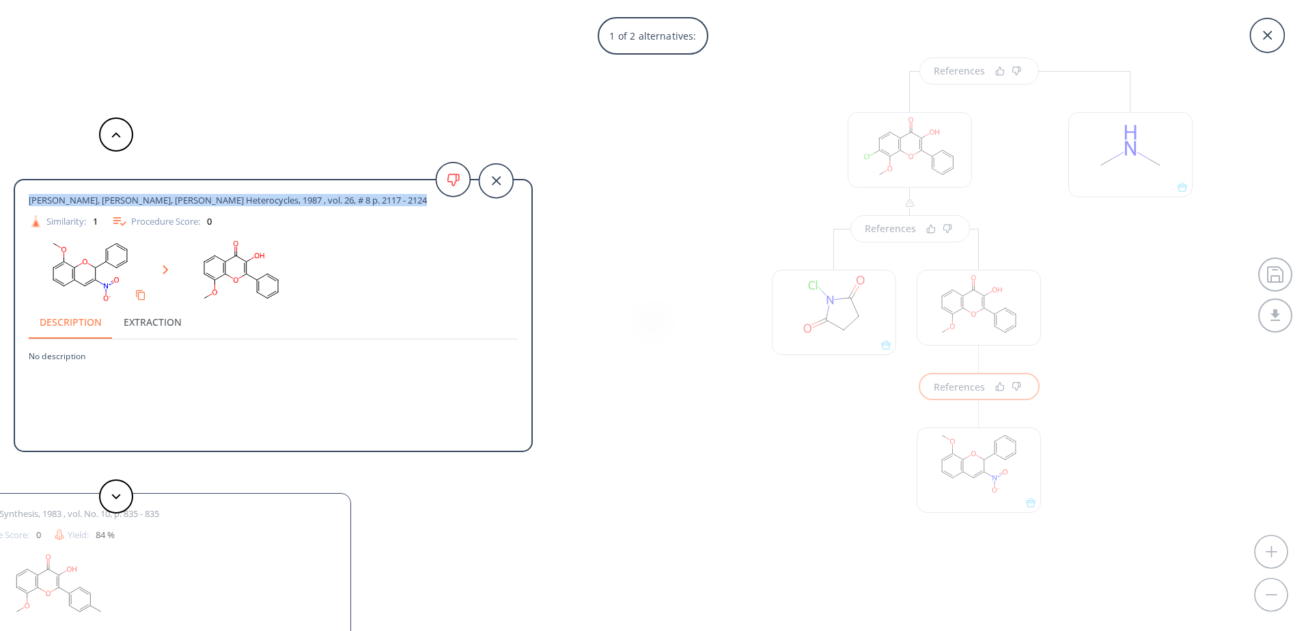
click at [427, 207] on div "Rao, Takkellapati Sudhakar, Trivedi, Girish Kumar Heterocycles, 1987 , vol. 26,…" at bounding box center [273, 212] width 489 height 36
drag, startPoint x: 427, startPoint y: 207, endPoint x: 411, endPoint y: 202, distance: 16.4
click at [411, 202] on span "Rao, Takkellapati Sudhakar, Trivedi, Girish Kumar Heterocycles, 1987 , vol. 26,…" at bounding box center [228, 200] width 398 height 12
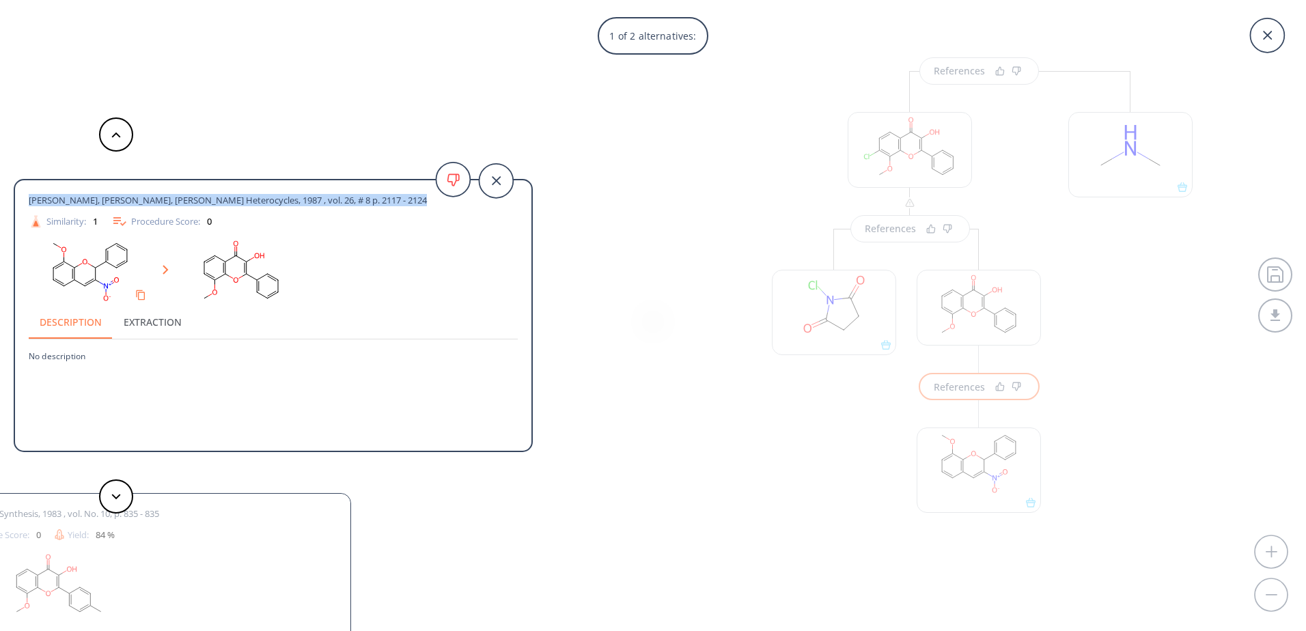
click at [411, 202] on span "Rao, Takkellapati Sudhakar, Trivedi, Girish Kumar Heterocycles, 1987 , vol. 26,…" at bounding box center [228, 200] width 398 height 12
click at [507, 180] on icon at bounding box center [496, 181] width 34 height 34
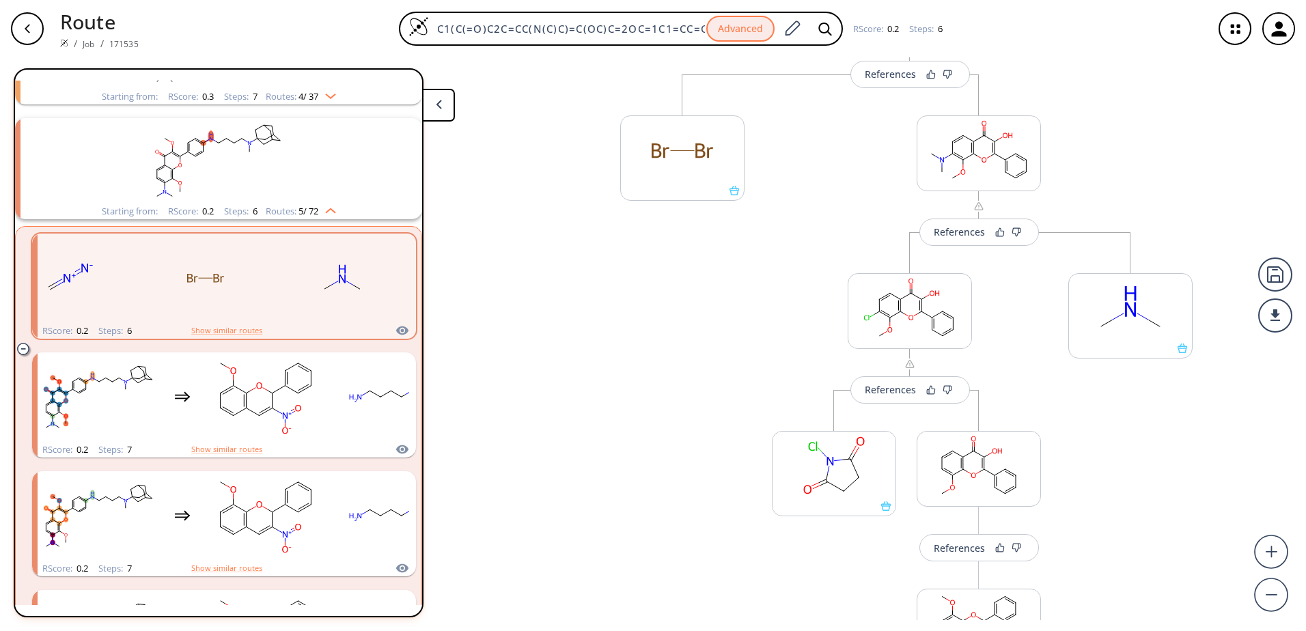
scroll to position [455, 0]
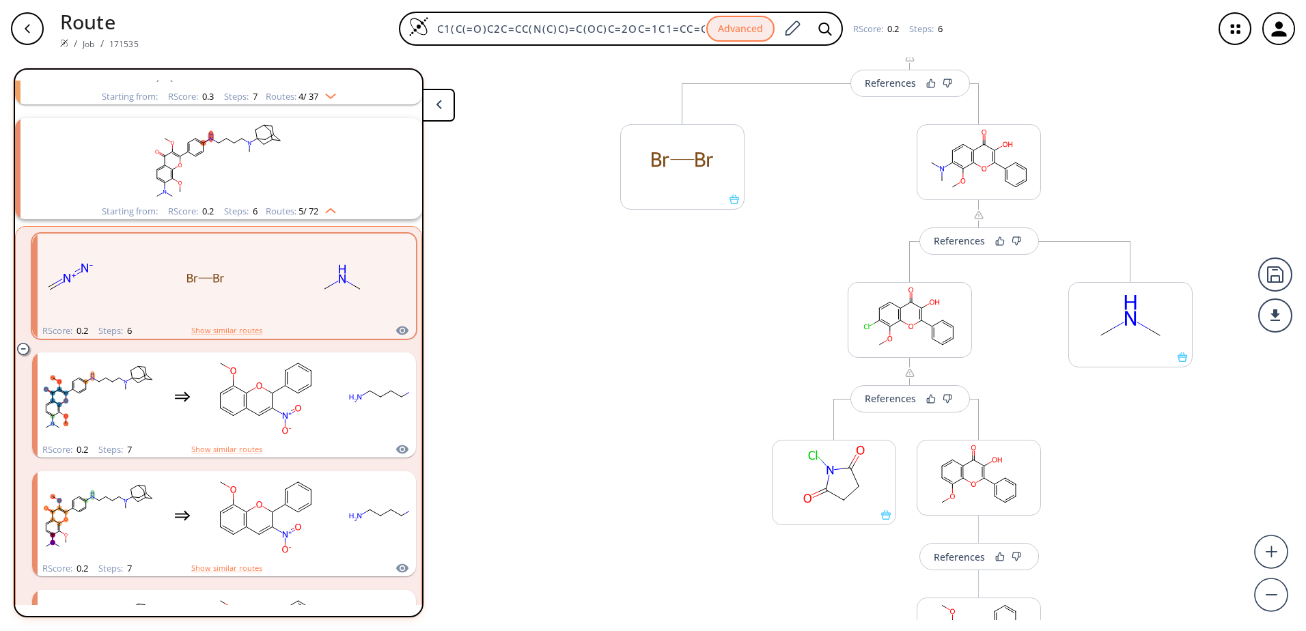
drag, startPoint x: 1102, startPoint y: 252, endPoint x: 1107, endPoint y: 422, distance: 170.1
click at [1107, 422] on div "References More routes from here References More routes from here More routes f…" at bounding box center [682, 338] width 1365 height 563
click at [895, 408] on button "References" at bounding box center [910, 398] width 120 height 27
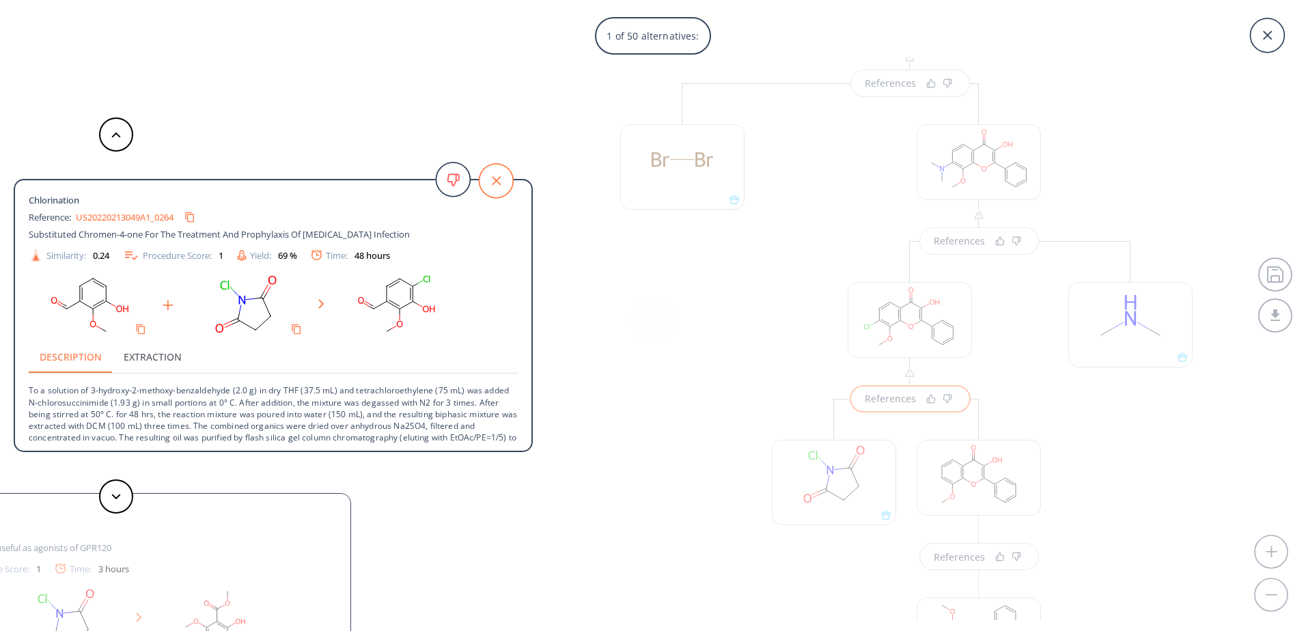
click at [500, 186] on icon at bounding box center [496, 181] width 34 height 34
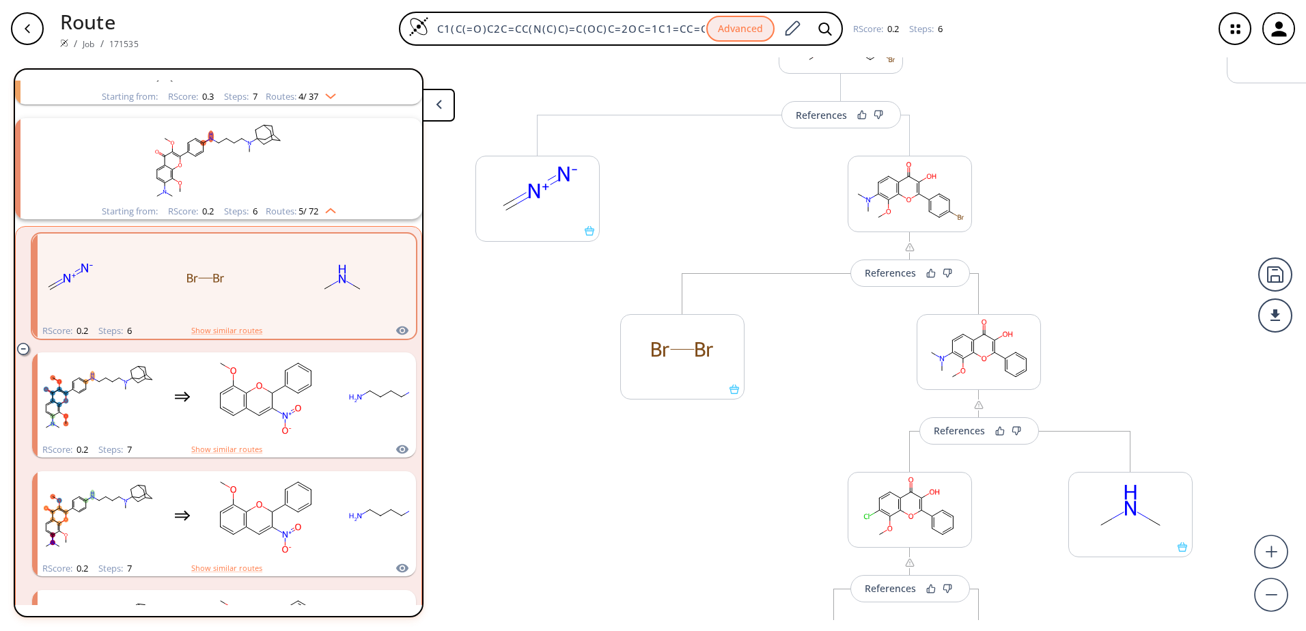
drag, startPoint x: 734, startPoint y: 274, endPoint x: 750, endPoint y: 448, distance: 174.9
click at [747, 462] on div "References More routes from here References More routes from here More routes f…" at bounding box center [682, 338] width 1365 height 563
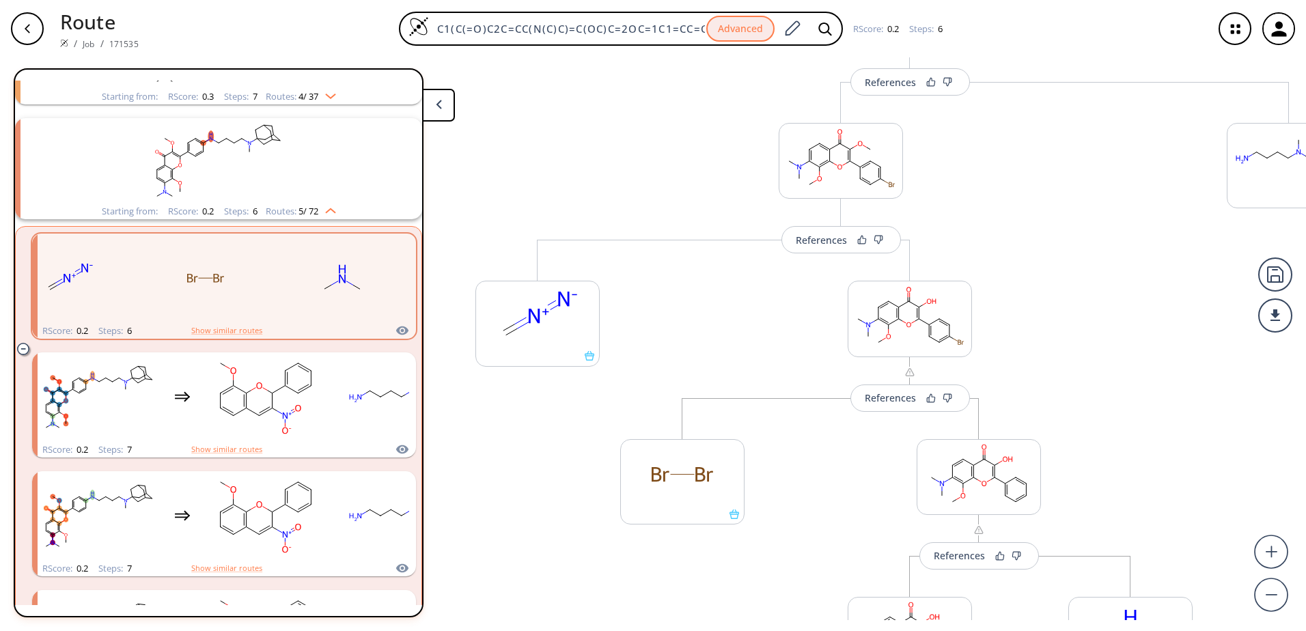
drag, startPoint x: 813, startPoint y: 354, endPoint x: 818, endPoint y: 456, distance: 101.2
click at [817, 465] on div "References More routes from here References More routes from here More routes f…" at bounding box center [682, 338] width 1365 height 563
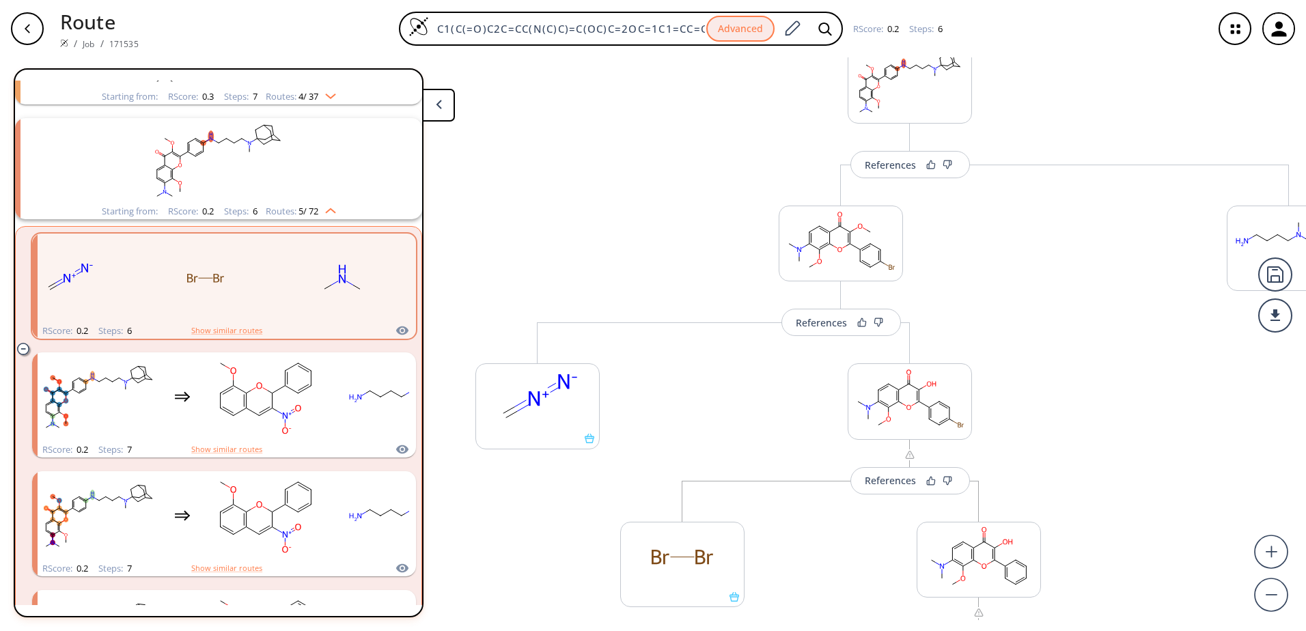
scroll to position [46, 0]
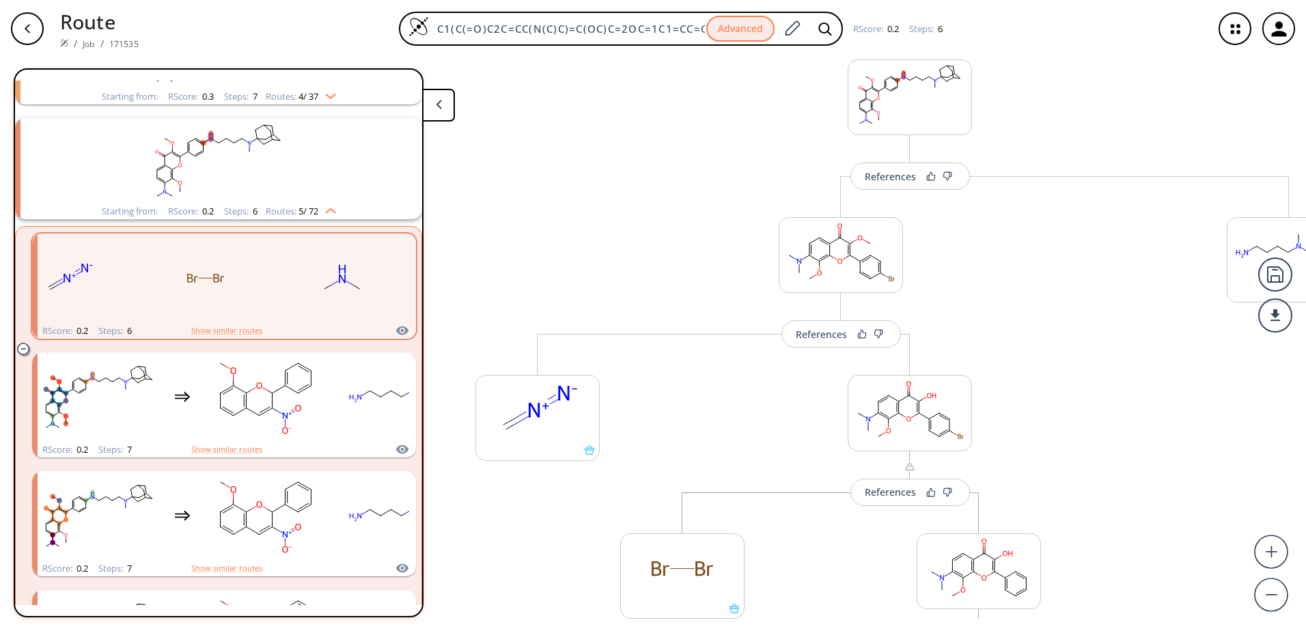
drag, startPoint x: 803, startPoint y: 320, endPoint x: 796, endPoint y: 415, distance: 95.2
click at [796, 415] on div "References More routes from here References More routes from here More routes f…" at bounding box center [682, 338] width 1365 height 563
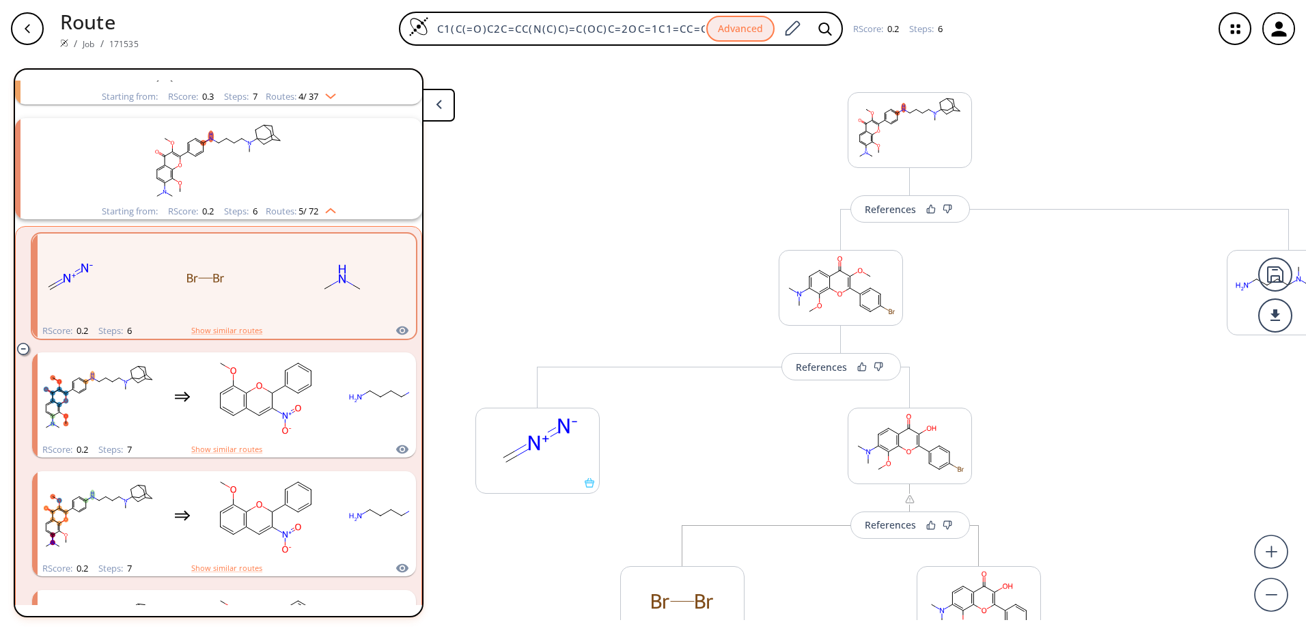
scroll to position [0, 0]
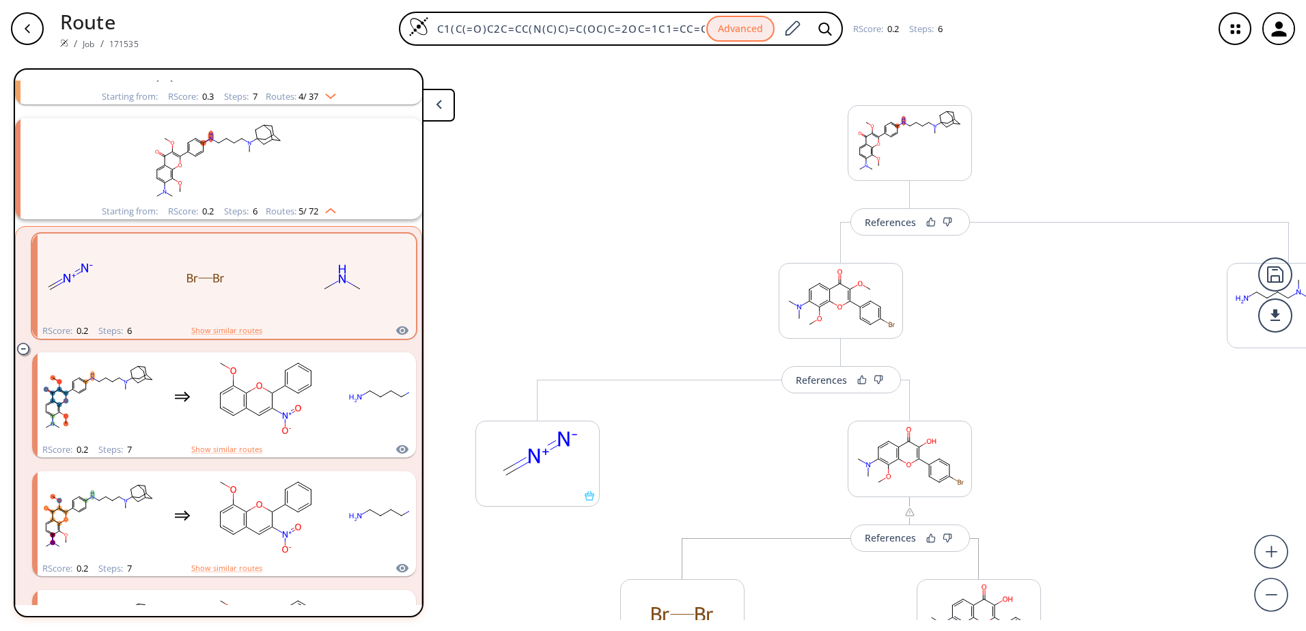
drag, startPoint x: 1024, startPoint y: 301, endPoint x: 1022, endPoint y: 400, distance: 98.4
click at [1022, 400] on div "References More routes from here References More routes from here More routes f…" at bounding box center [682, 338] width 1365 height 563
drag, startPoint x: 1033, startPoint y: 425, endPoint x: 1024, endPoint y: 149, distance: 276.1
click at [1029, 191] on div "References More routes from here References More routes from here More routes f…" at bounding box center [682, 338] width 1365 height 563
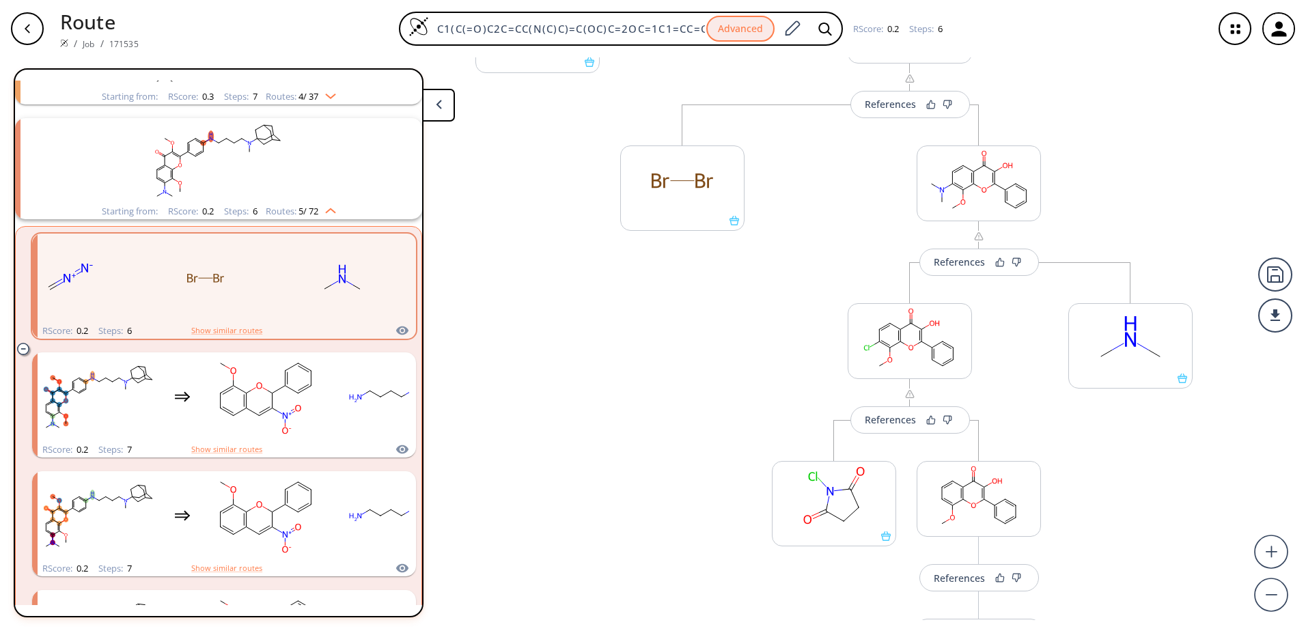
drag, startPoint x: 1128, startPoint y: 297, endPoint x: 1083, endPoint y: 207, distance: 100.5
click at [1083, 207] on div "References More routes from here References More routes from here More routes f…" at bounding box center [682, 338] width 1365 height 563
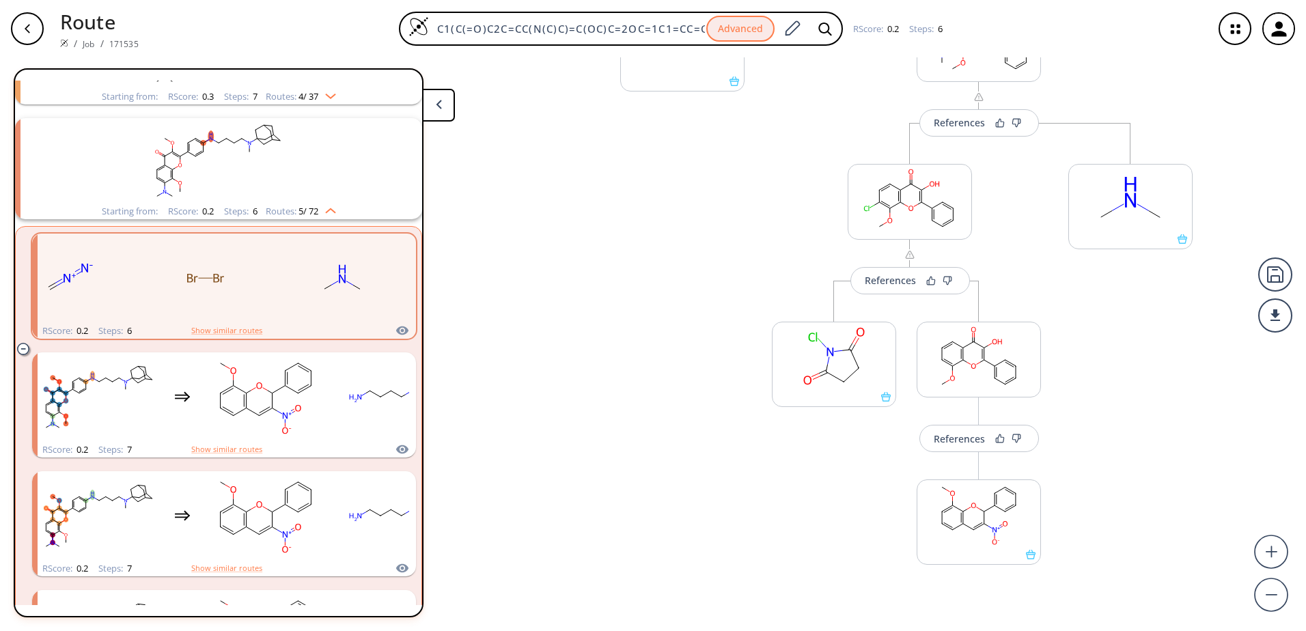
drag, startPoint x: 1076, startPoint y: 469, endPoint x: 1088, endPoint y: 417, distance: 54.0
click at [1052, 337] on div "References More routes from here References More routes from here More routes f…" at bounding box center [682, 338] width 1365 height 563
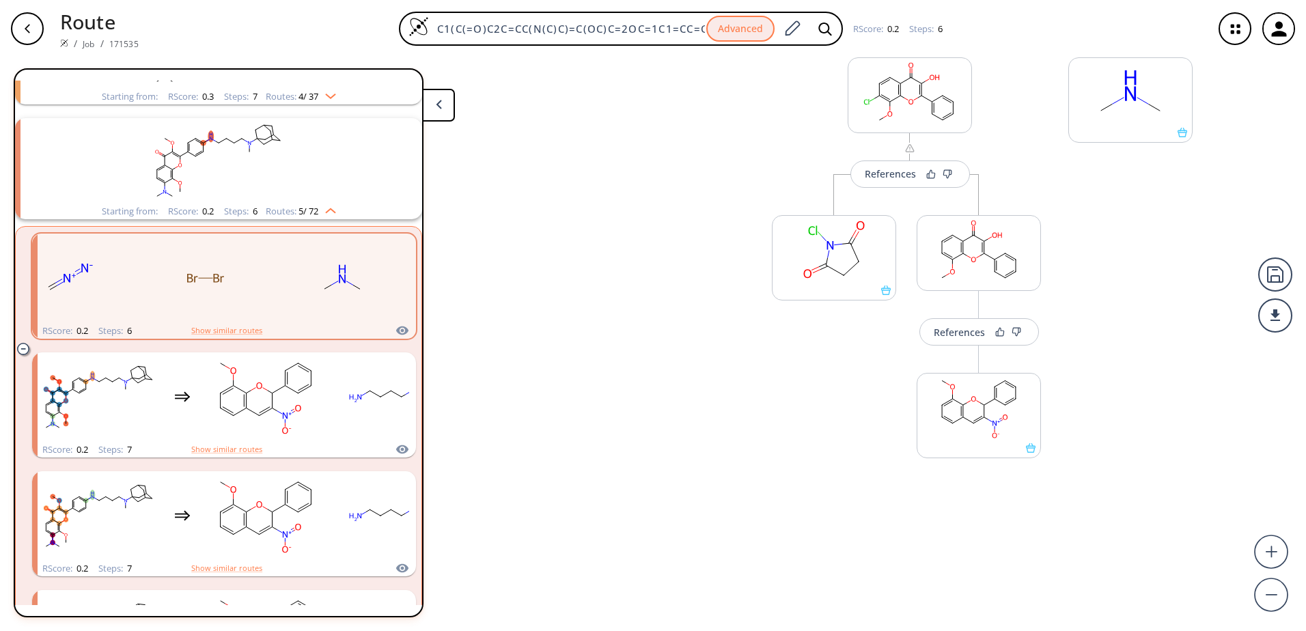
drag, startPoint x: 1091, startPoint y: 310, endPoint x: 1094, endPoint y: 325, distance: 15.3
click at [1091, 309] on div "References More routes from here References More routes from here More routes f…" at bounding box center [682, 338] width 1365 height 563
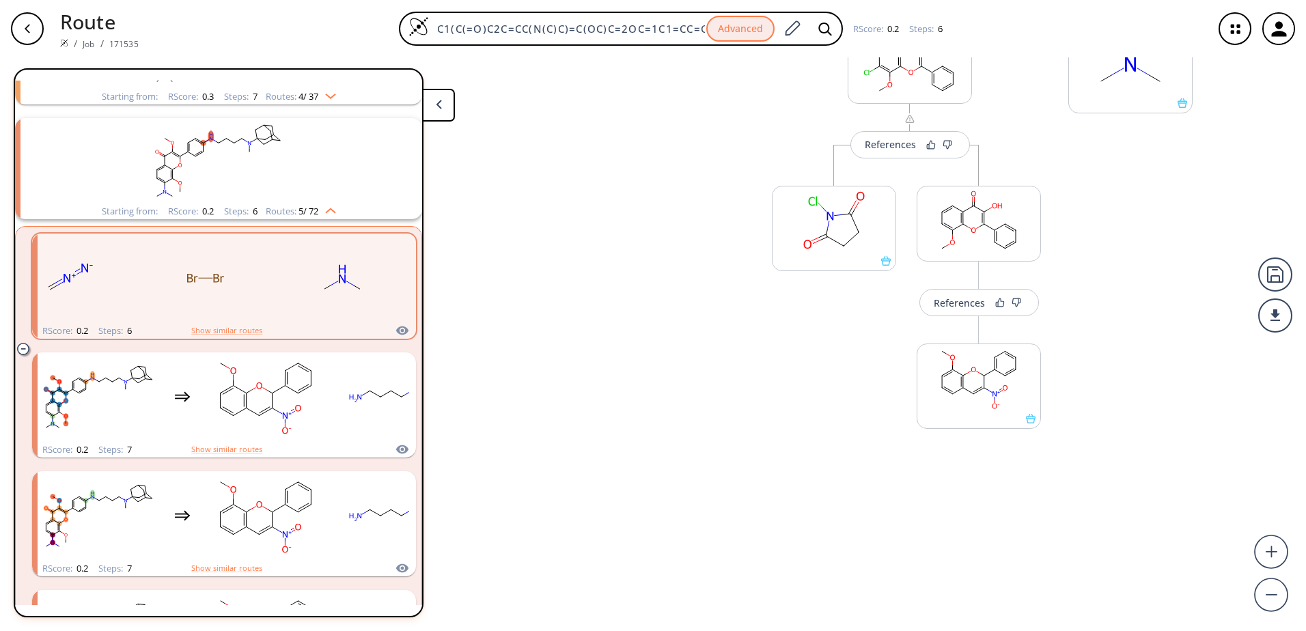
click at [1098, 309] on div "References More routes from here References More routes from here More routes f…" at bounding box center [682, 338] width 1365 height 563
click at [983, 438] on button "More routes from here" at bounding box center [979, 434] width 124 height 29
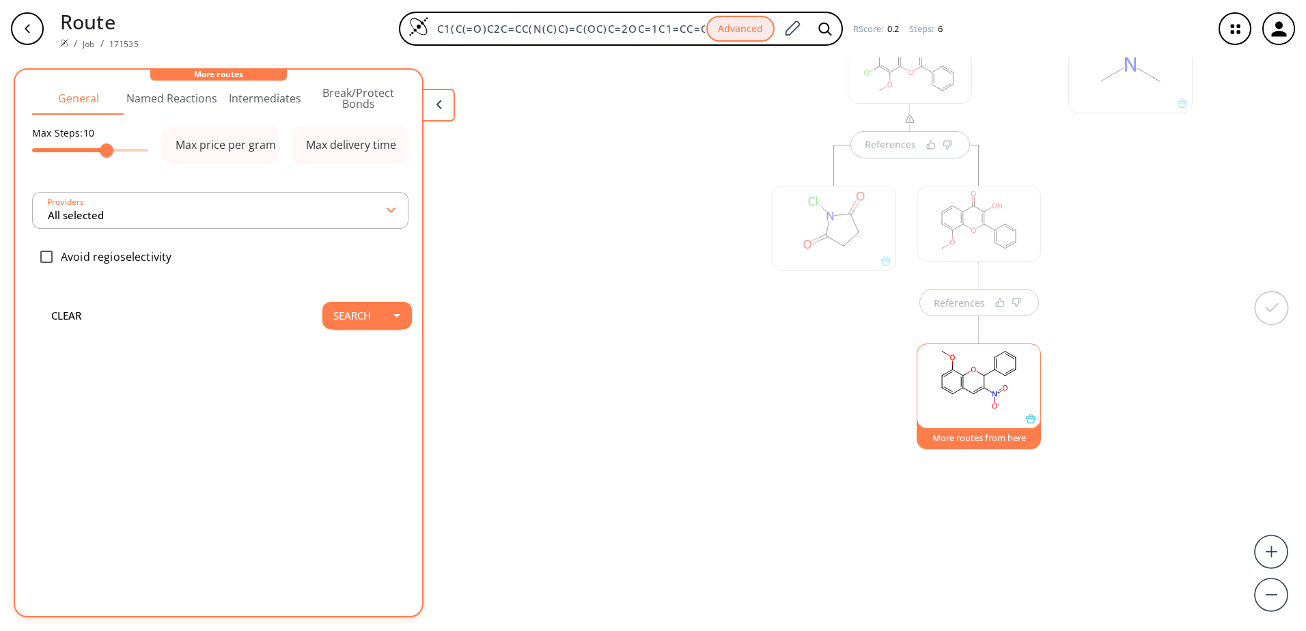
scroll to position [0, 0]
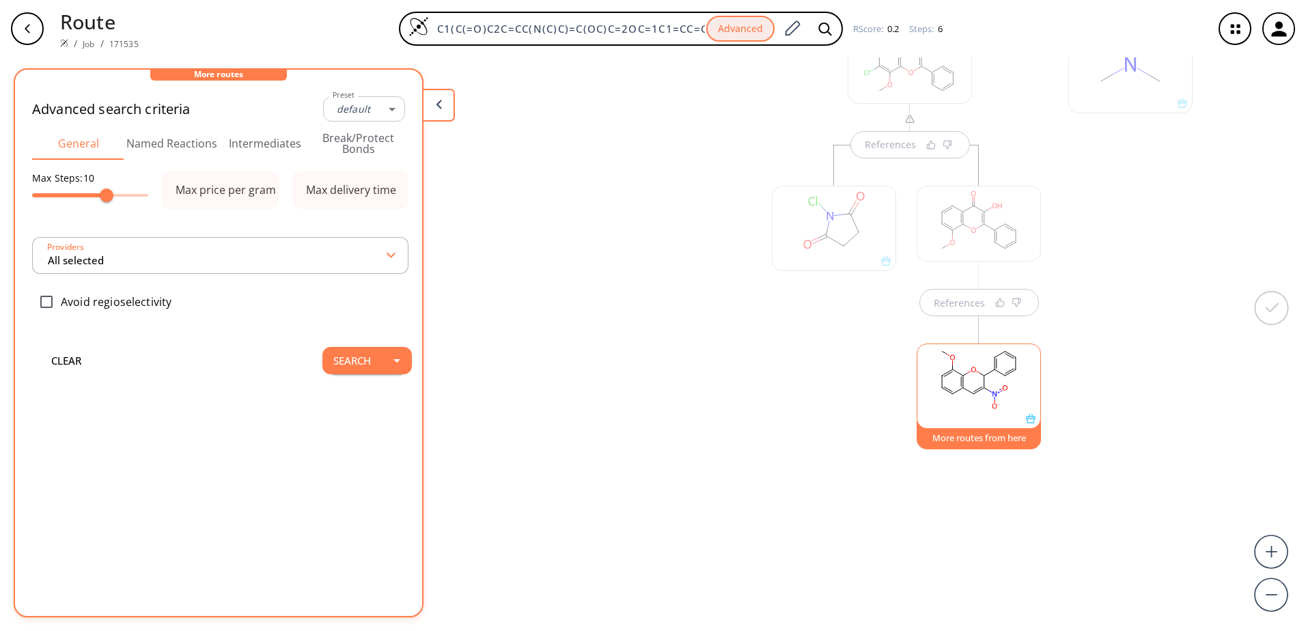
type input "-1"
type input "12"
type input "All selected"
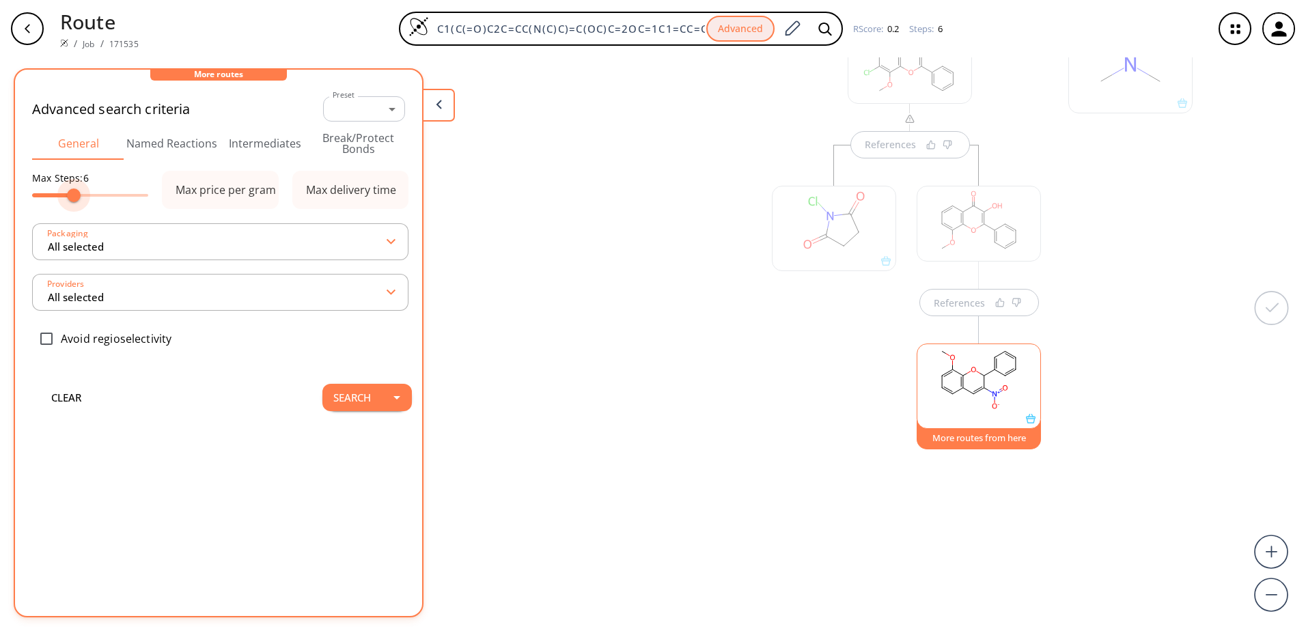
type input "5"
drag, startPoint x: 122, startPoint y: 195, endPoint x: 64, endPoint y: 199, distance: 58.2
click at [64, 199] on span at bounding box center [66, 196] width 14 height 14
click at [343, 399] on button "Search" at bounding box center [351, 397] width 59 height 27
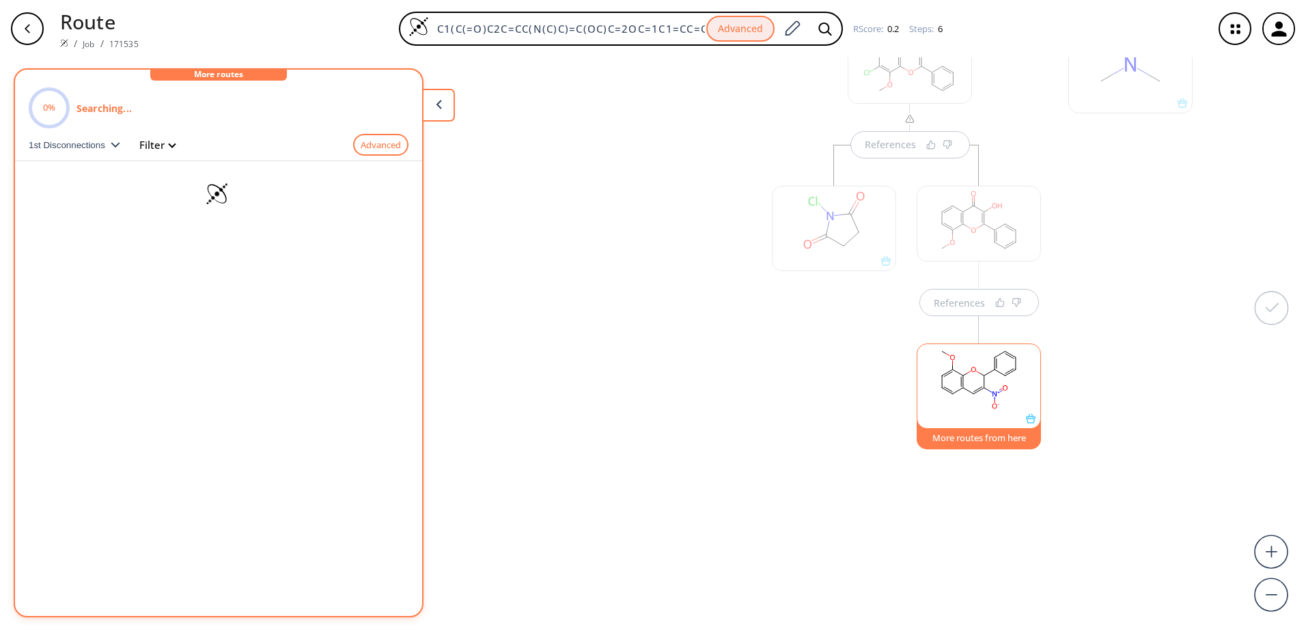
click at [210, 187] on icon at bounding box center [218, 195] width 41 height 26
drag, startPoint x: 235, startPoint y: 195, endPoint x: 219, endPoint y: 186, distance: 18.6
click at [235, 195] on icon at bounding box center [218, 195] width 41 height 26
click at [71, 142] on span "1st Disconnections" at bounding box center [70, 145] width 82 height 10
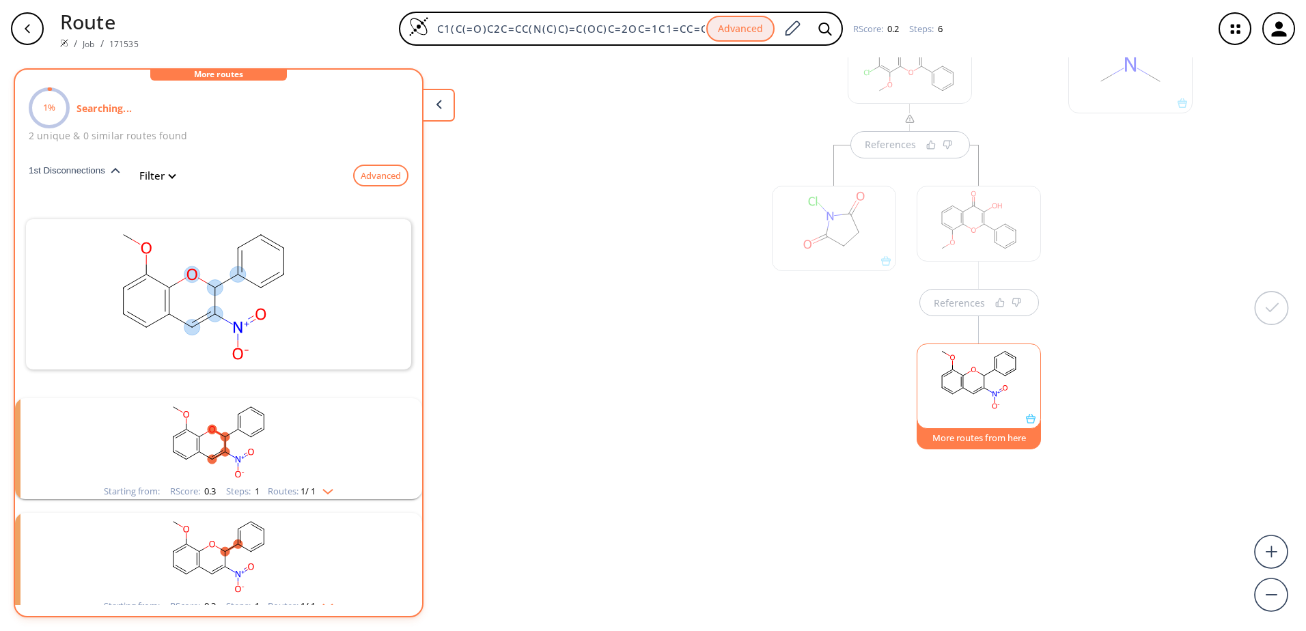
click at [436, 107] on icon at bounding box center [439, 105] width 6 height 10
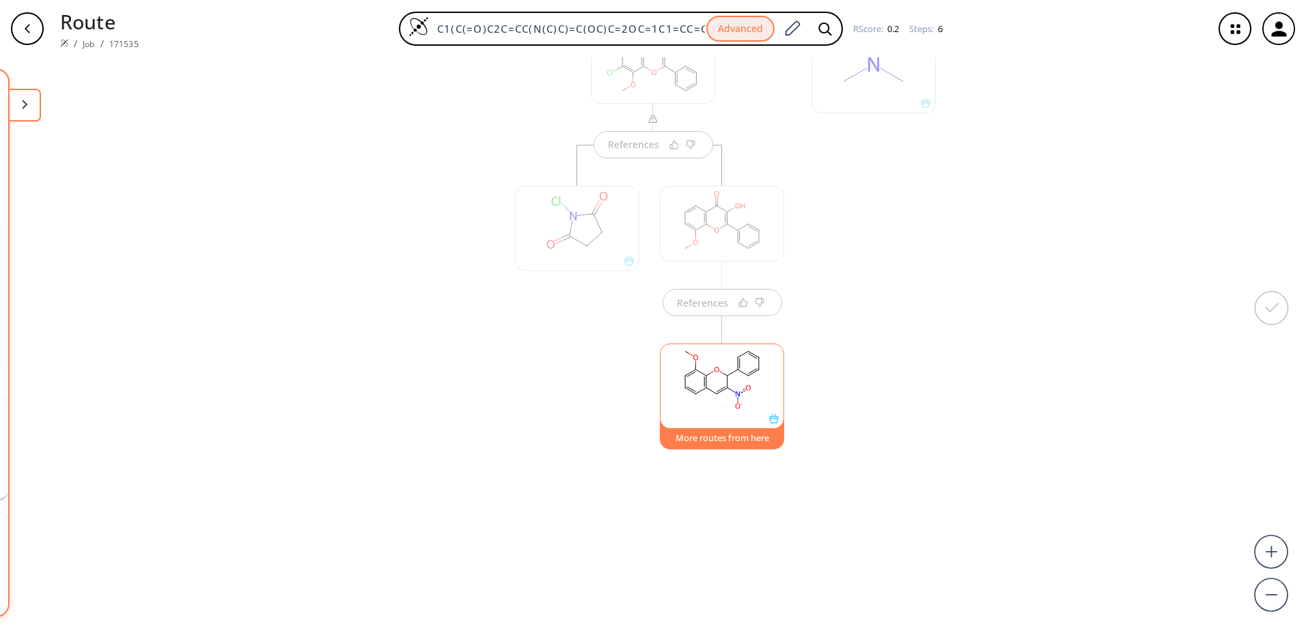
click at [731, 303] on div "More routes from here" at bounding box center [722, 380] width 138 height 154
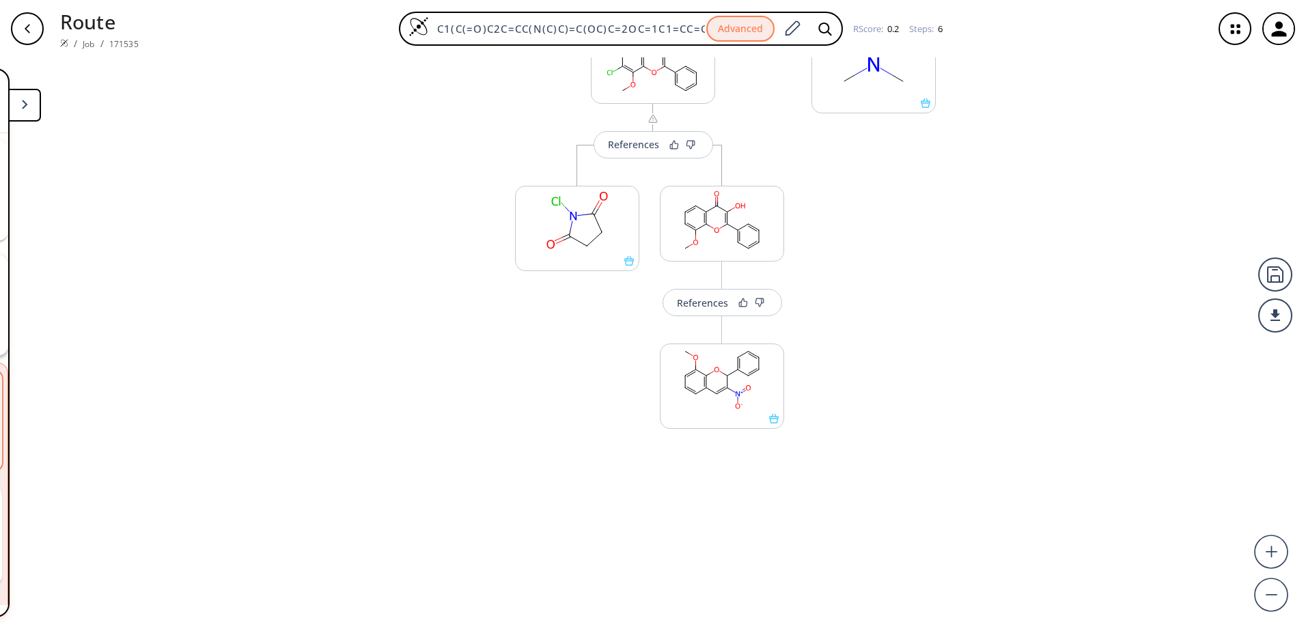
scroll to position [137, 0]
click at [715, 275] on button "More routes from here" at bounding box center [722, 267] width 124 height 29
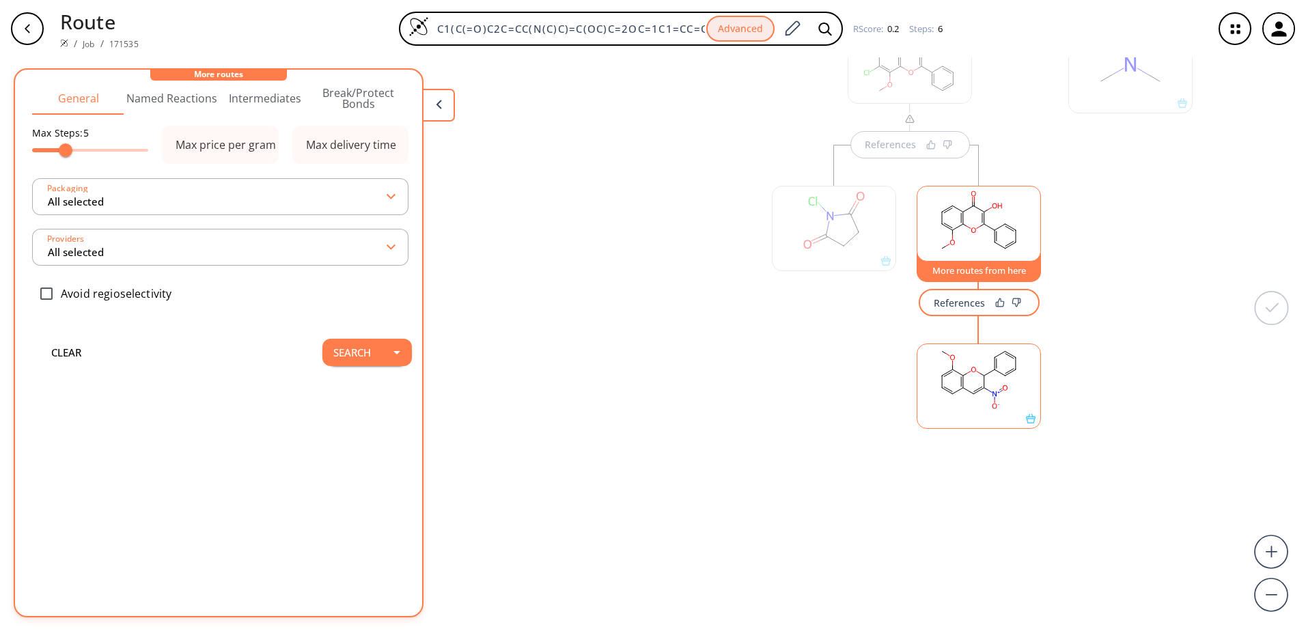
scroll to position [0, 0]
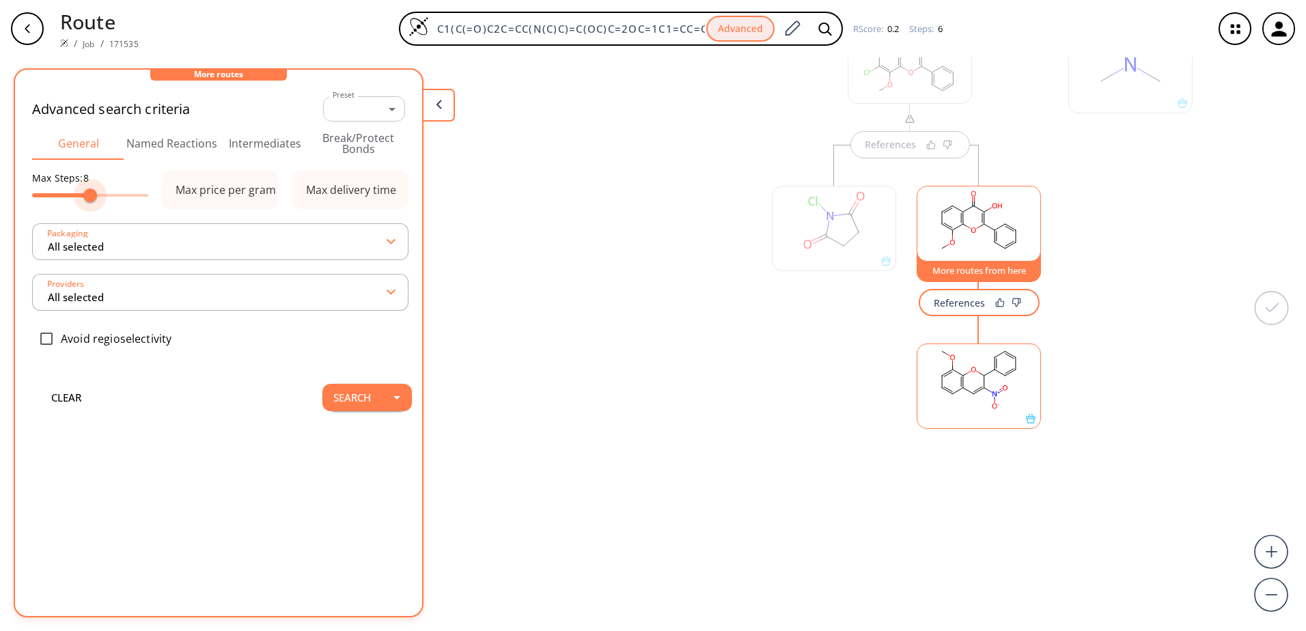
type input "5"
drag, startPoint x: 94, startPoint y: 196, endPoint x: 68, endPoint y: 198, distance: 25.4
click at [68, 198] on span at bounding box center [66, 196] width 14 height 14
click at [343, 389] on button "Search" at bounding box center [351, 397] width 59 height 27
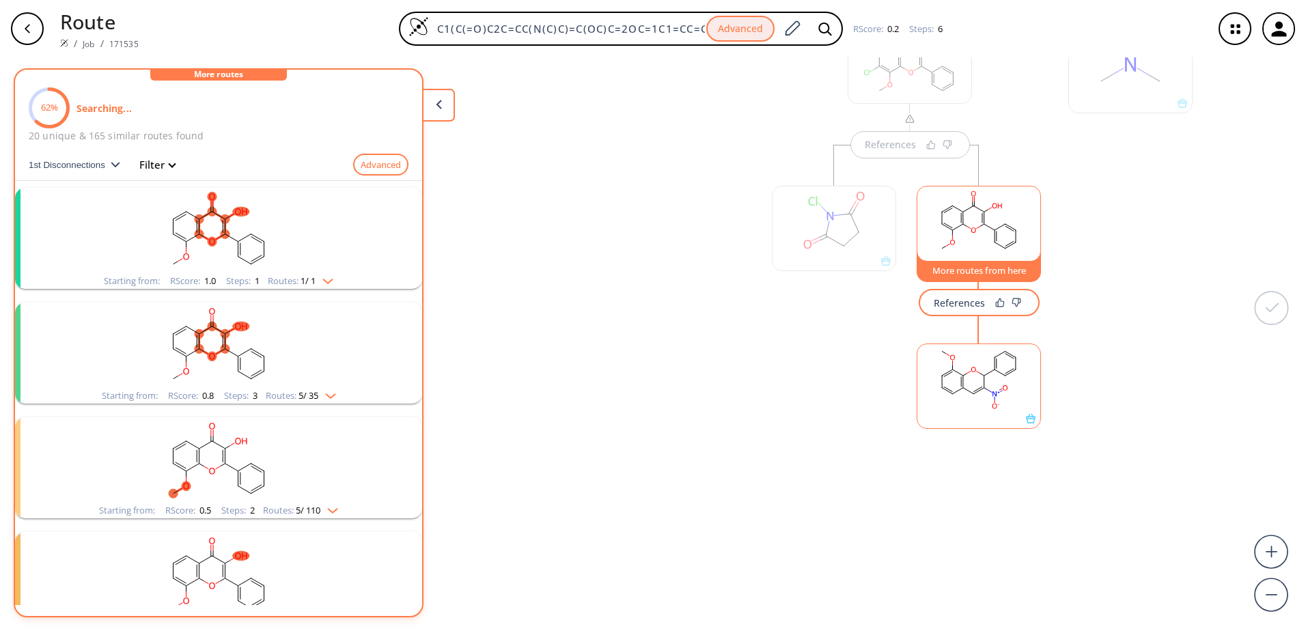
click at [330, 240] on rect "clusters" at bounding box center [218, 230] width 355 height 85
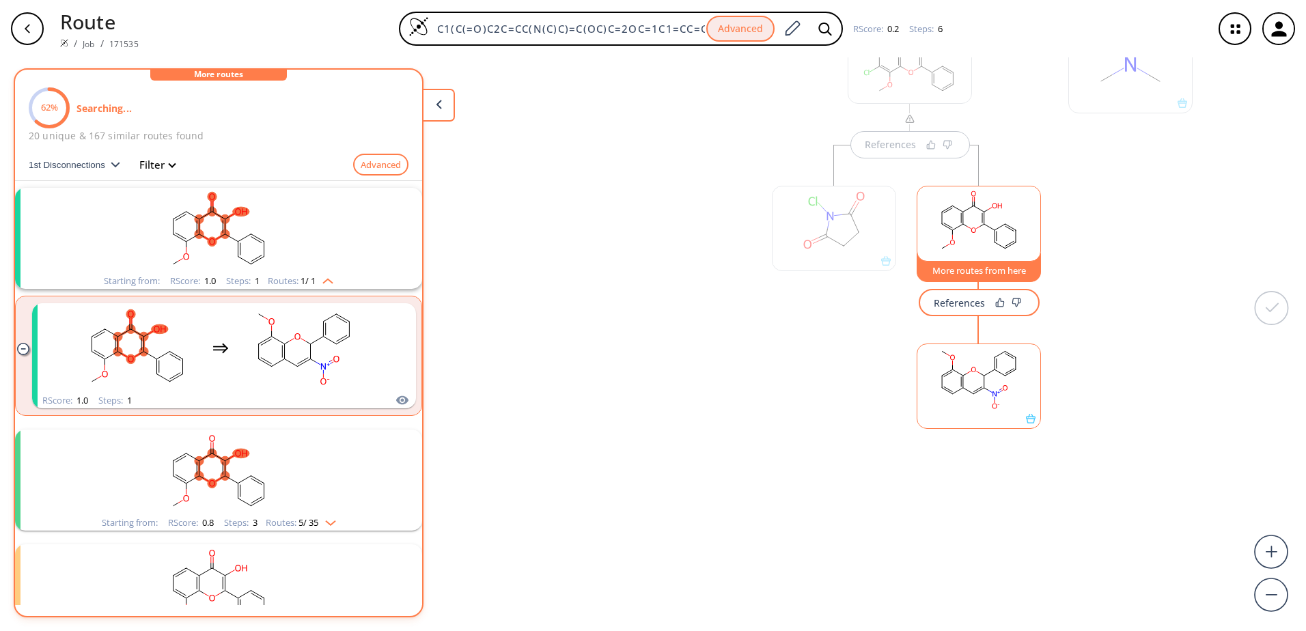
click at [327, 285] on div "Starting from: RScore : 1.0 Steps : 1 Routes: 1 / 1" at bounding box center [219, 281] width 250 height 16
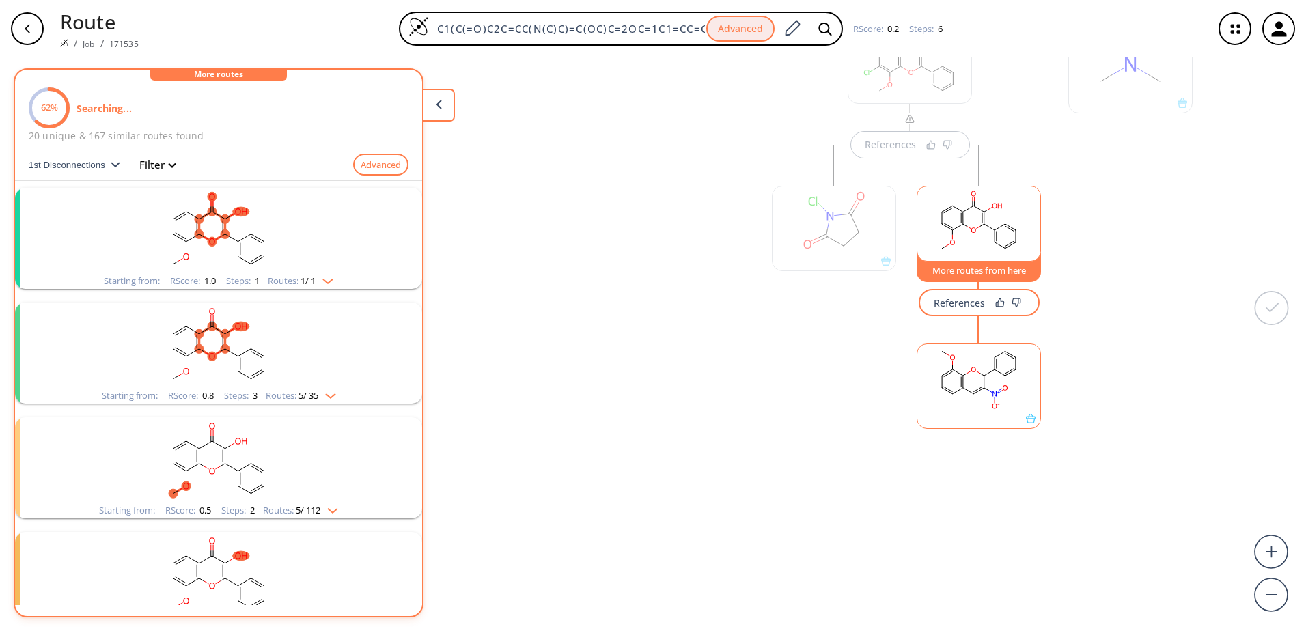
click at [334, 391] on img "clusters" at bounding box center [327, 393] width 18 height 11
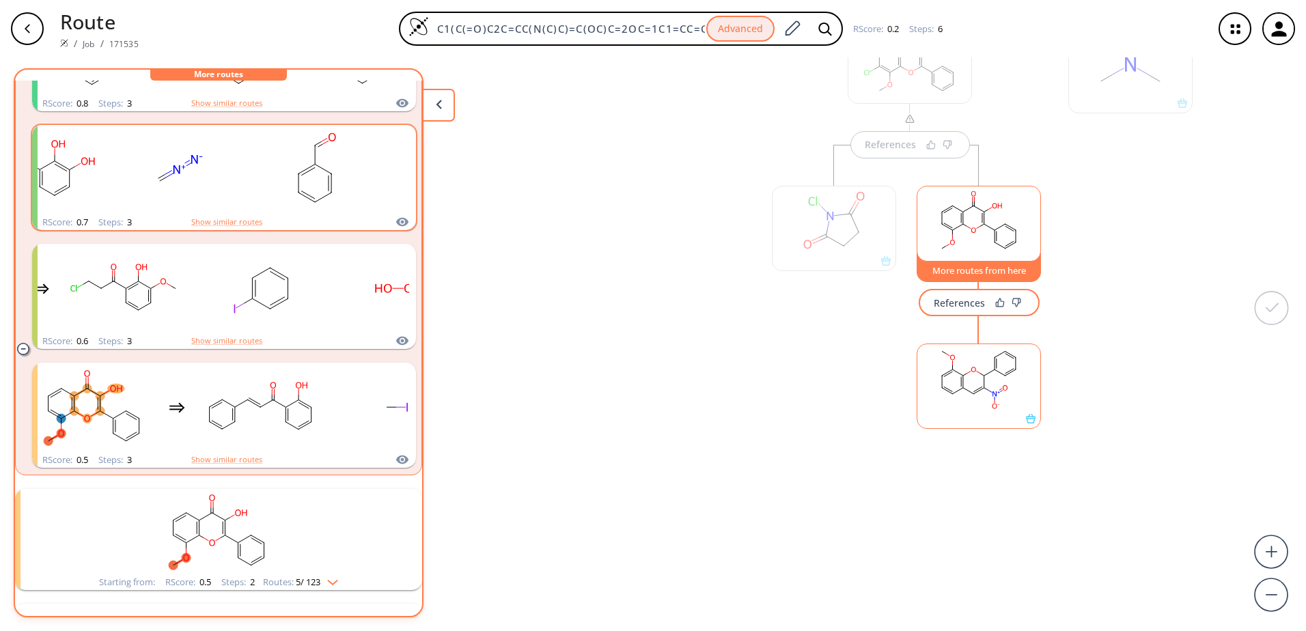
scroll to position [546, 0]
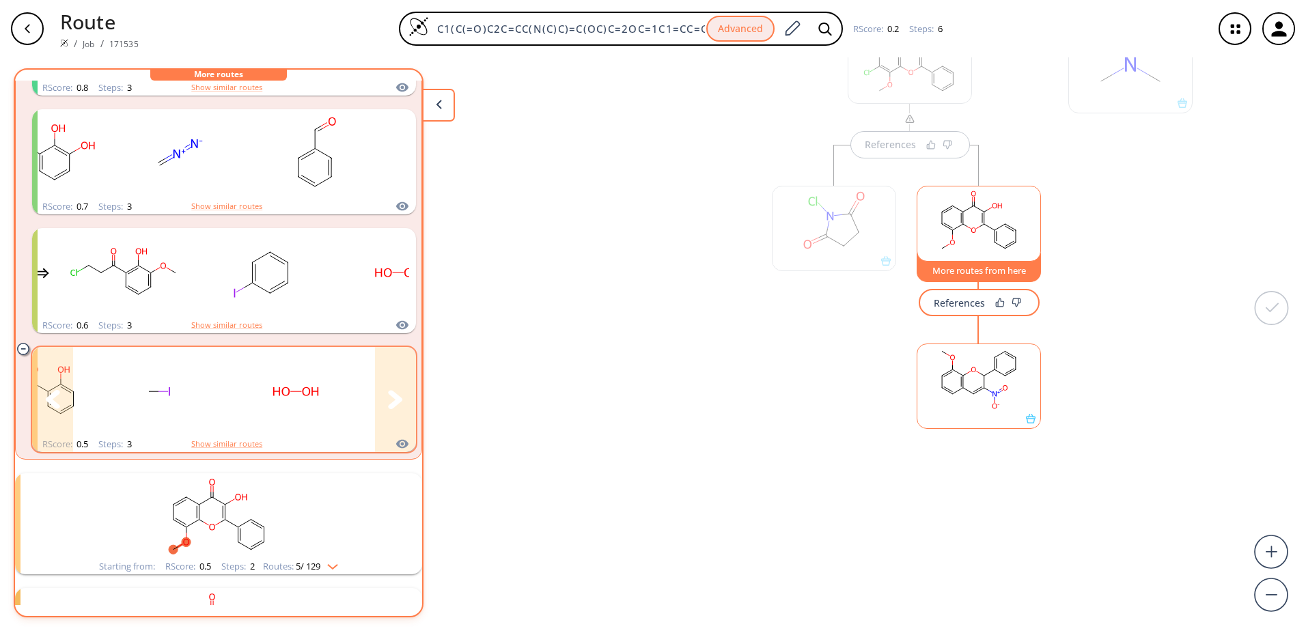
click at [380, 394] on button "clusters" at bounding box center [395, 399] width 41 height 105
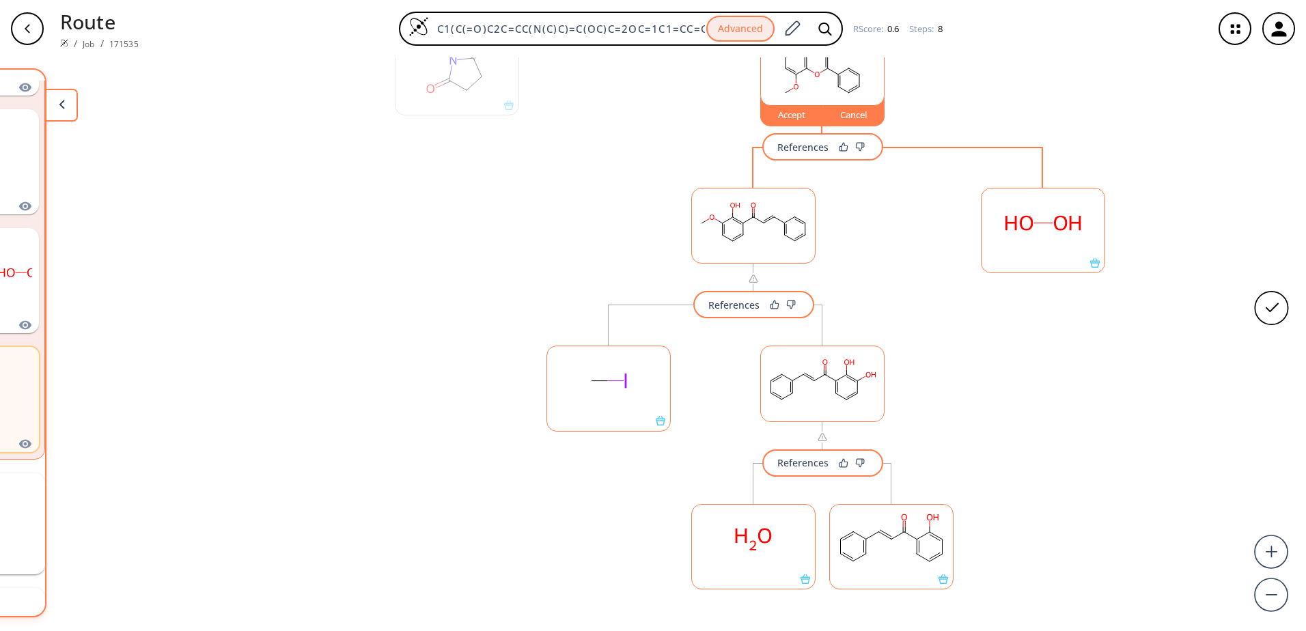
scroll to position [0, 375]
click at [908, 555] on rect at bounding box center [893, 540] width 123 height 70
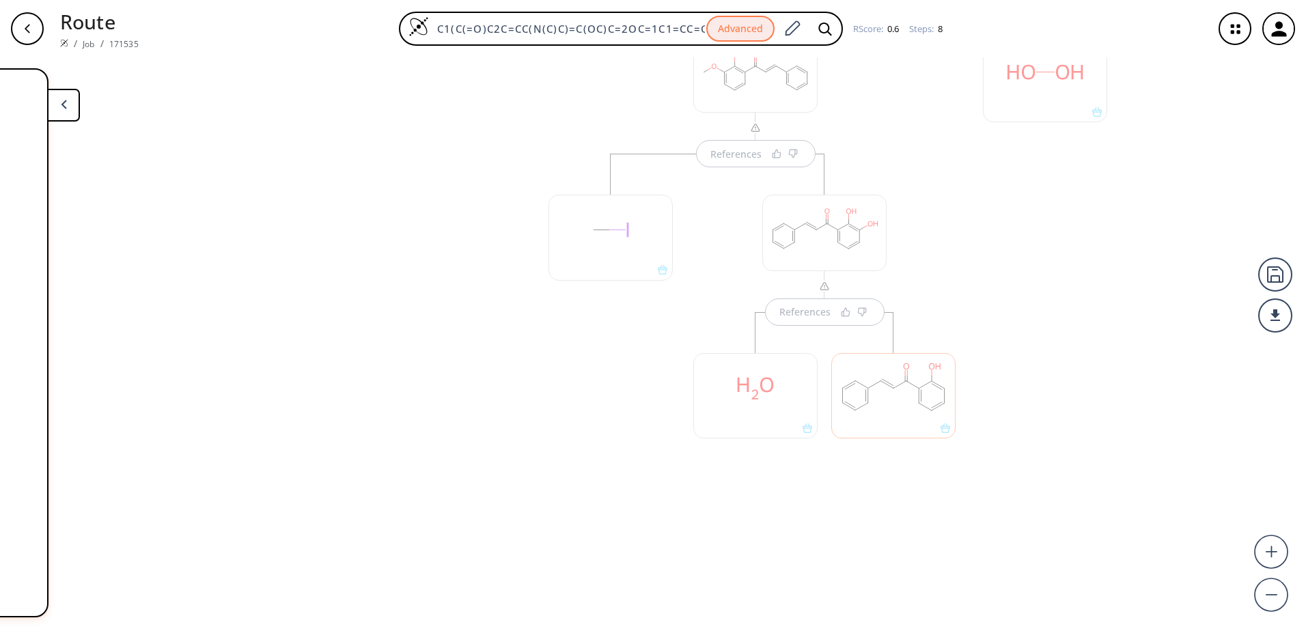
scroll to position [1080, 0]
click at [531, 316] on div "References References References" at bounding box center [824, 129] width 593 height 710
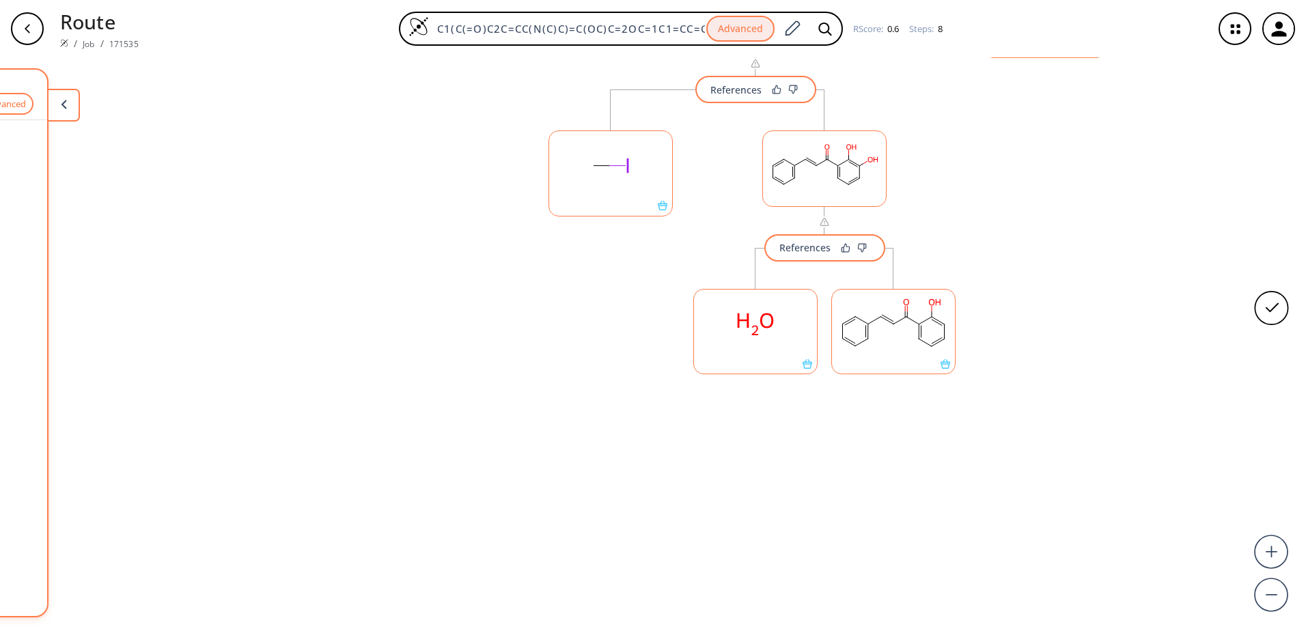
click at [75, 113] on button at bounding box center [63, 105] width 33 height 33
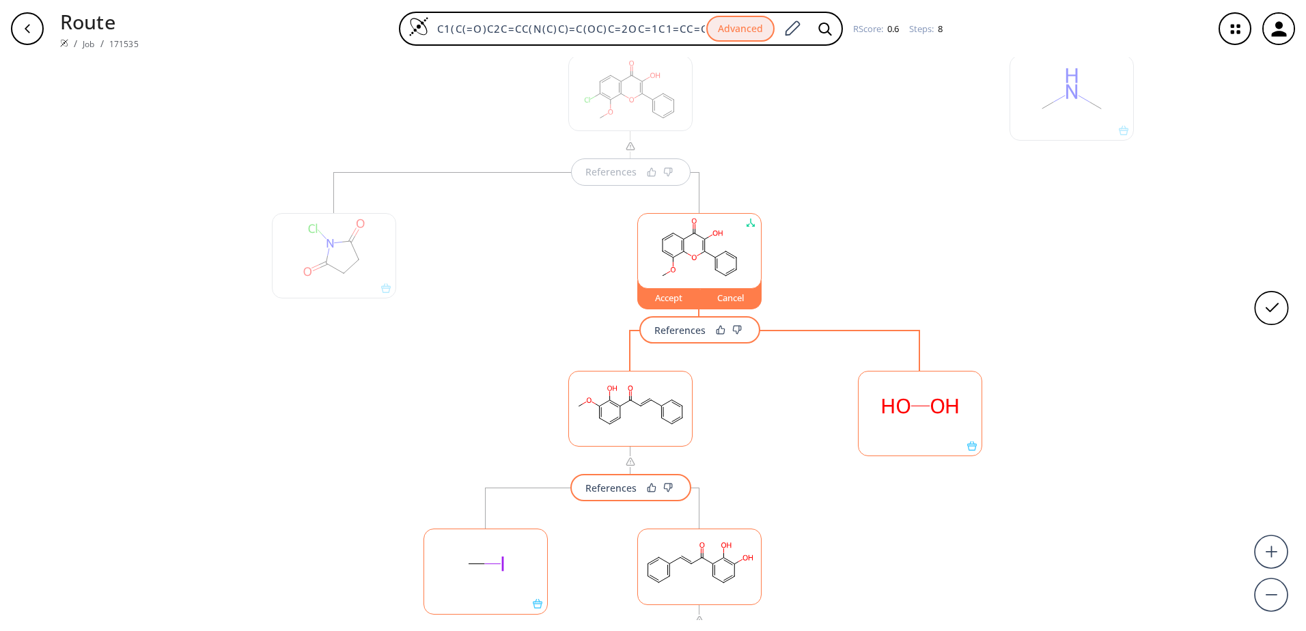
scroll to position [602, 0]
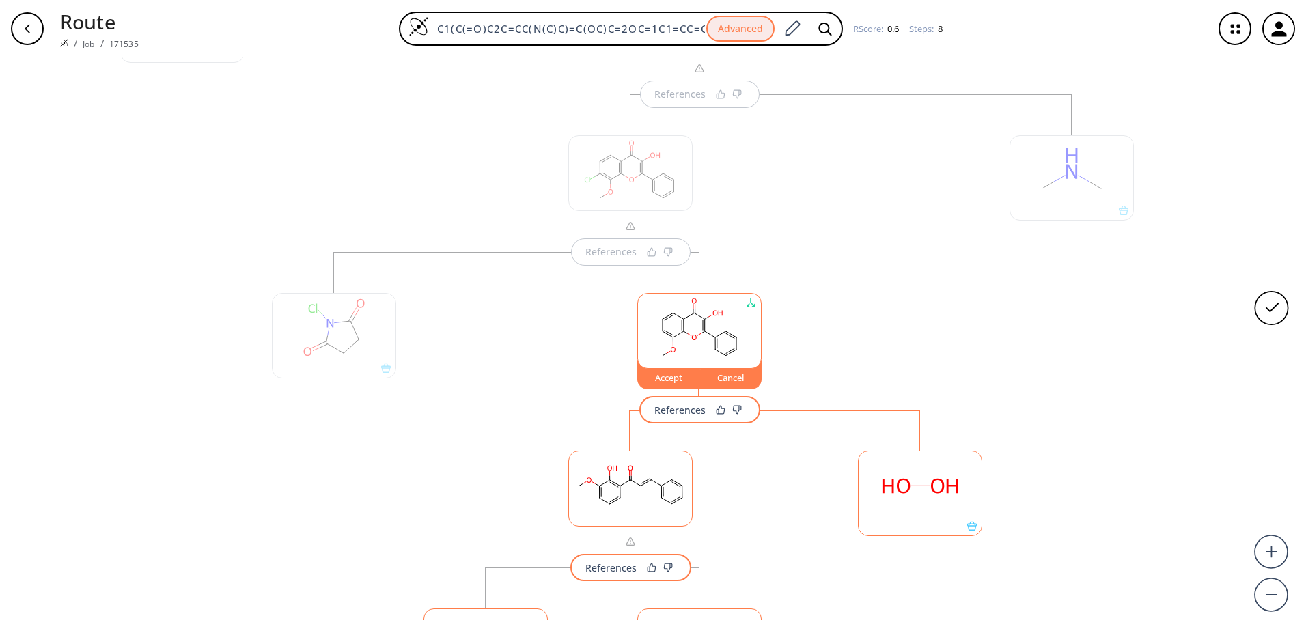
click at [688, 344] on rect at bounding box center [699, 329] width 123 height 70
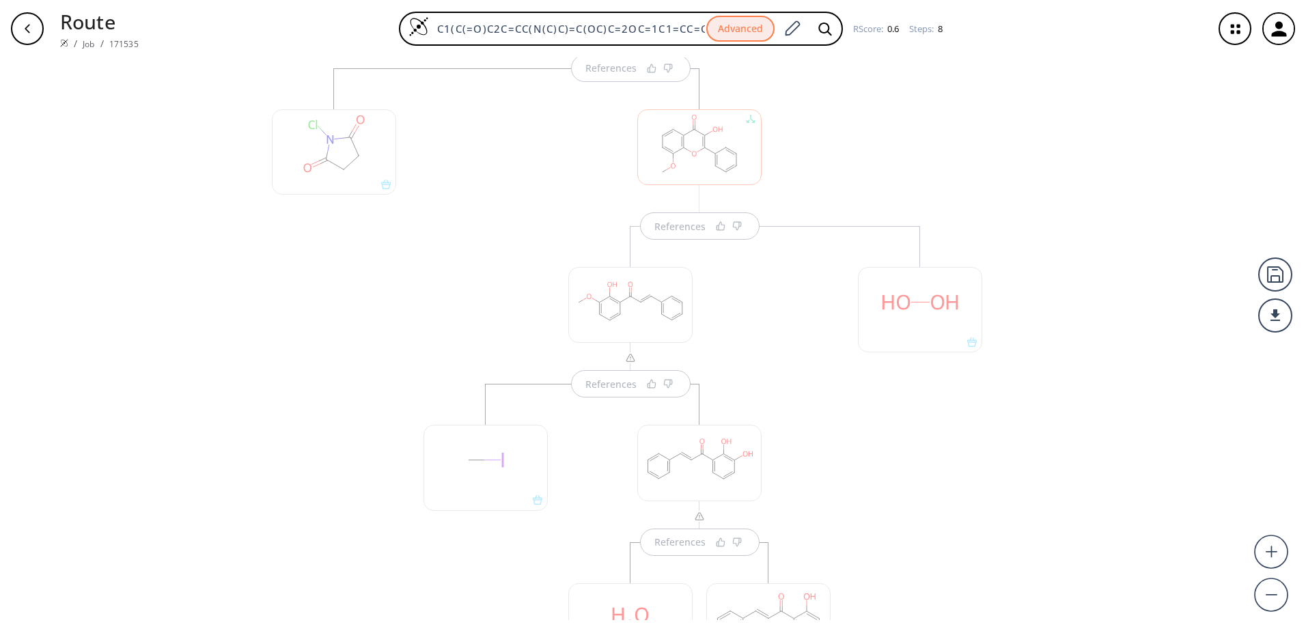
scroll to position [796, 0]
click at [695, 156] on div at bounding box center [699, 136] width 124 height 76
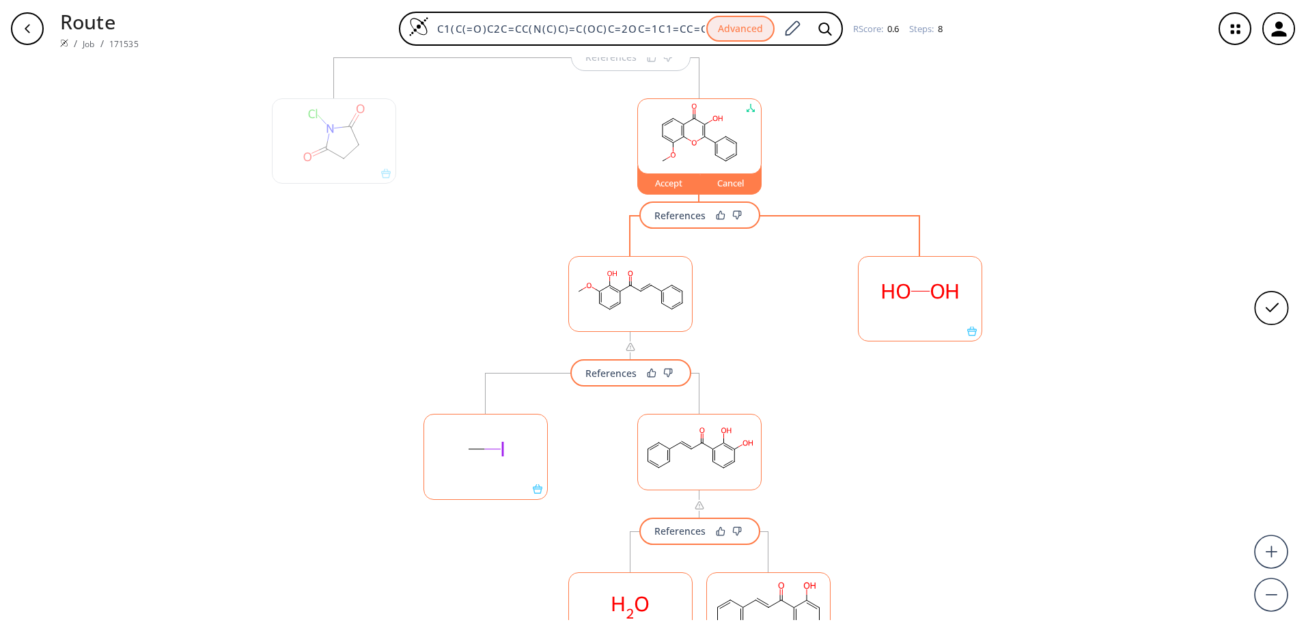
click at [686, 206] on button "References" at bounding box center [699, 214] width 121 height 27
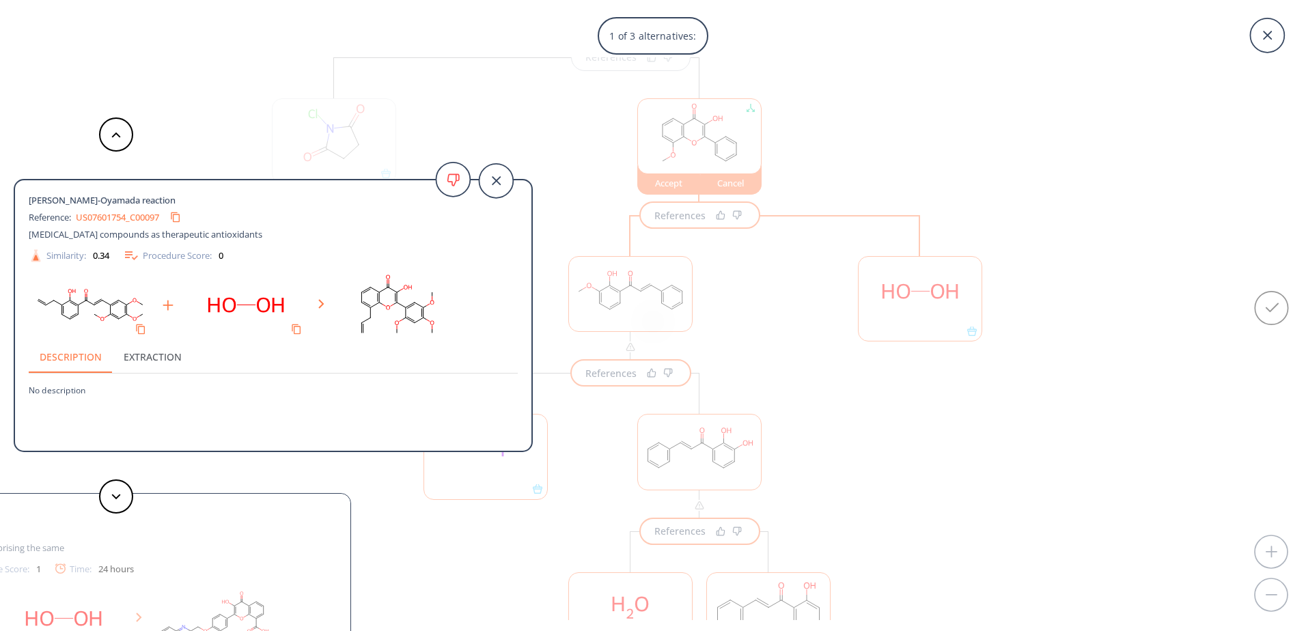
click at [146, 98] on div "Algar-Flynn-Oyamada reaction Reference: US07601754_C00097 Flavonoid compounds a…" at bounding box center [266, 315] width 533 height 631
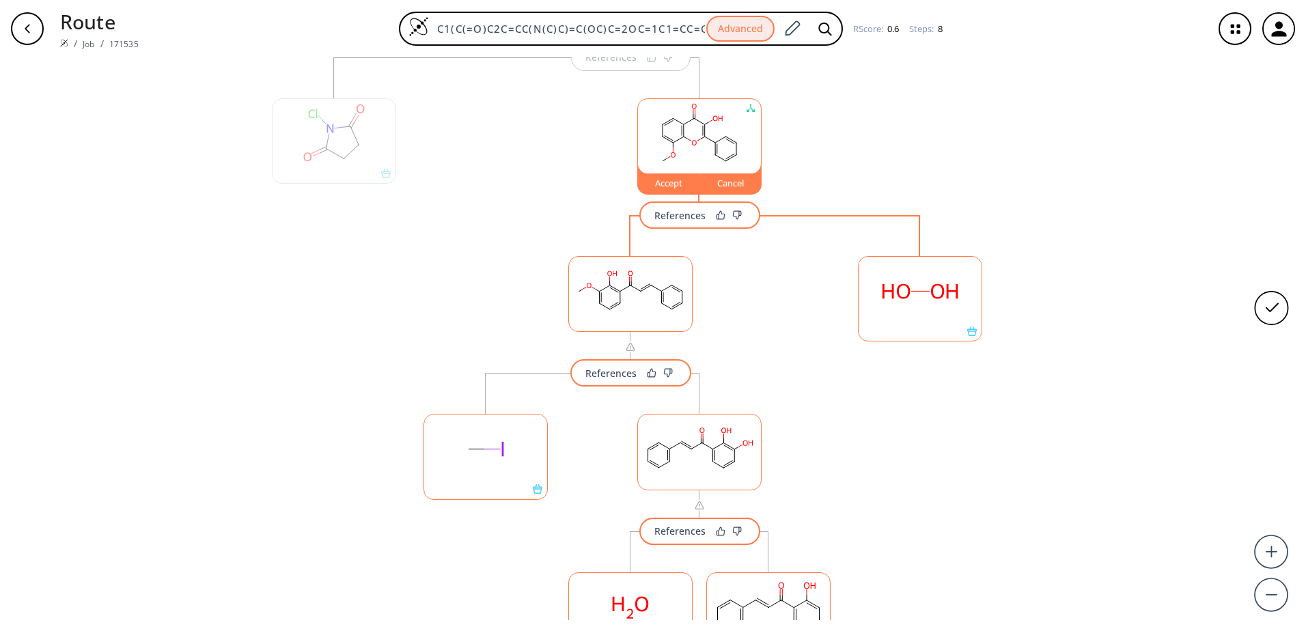
click at [36, 40] on div "button" at bounding box center [27, 28] width 33 height 33
click at [21, 31] on div "button" at bounding box center [27, 28] width 33 height 33
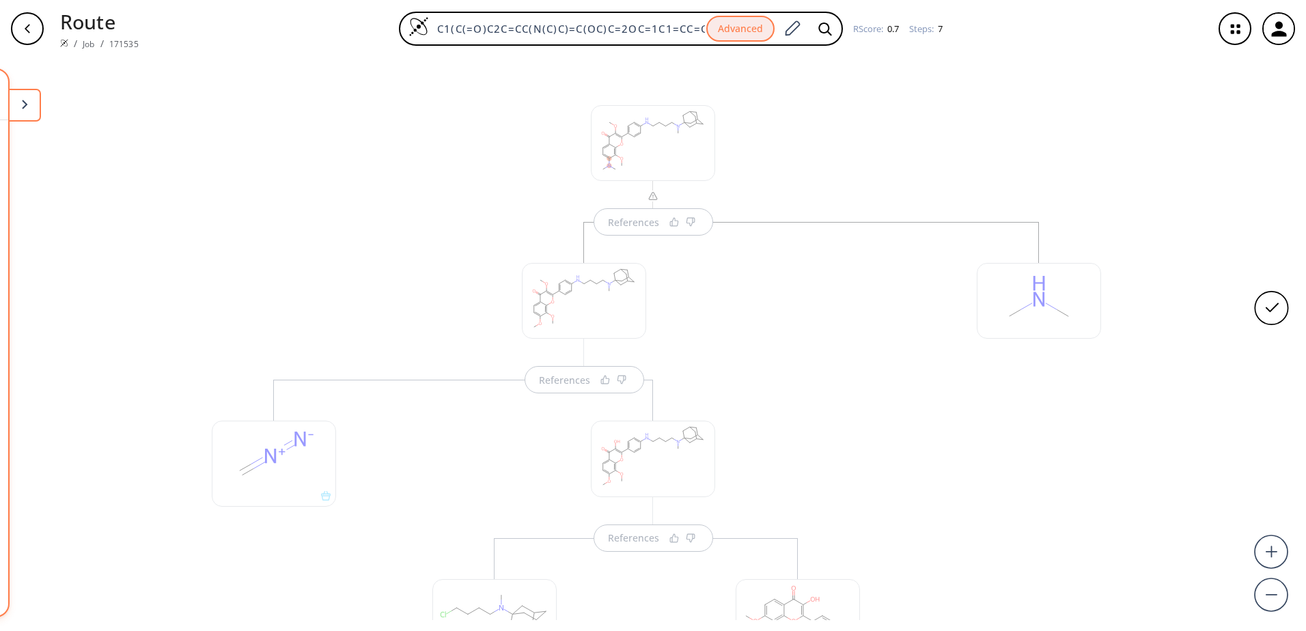
click at [30, 102] on button at bounding box center [24, 105] width 33 height 33
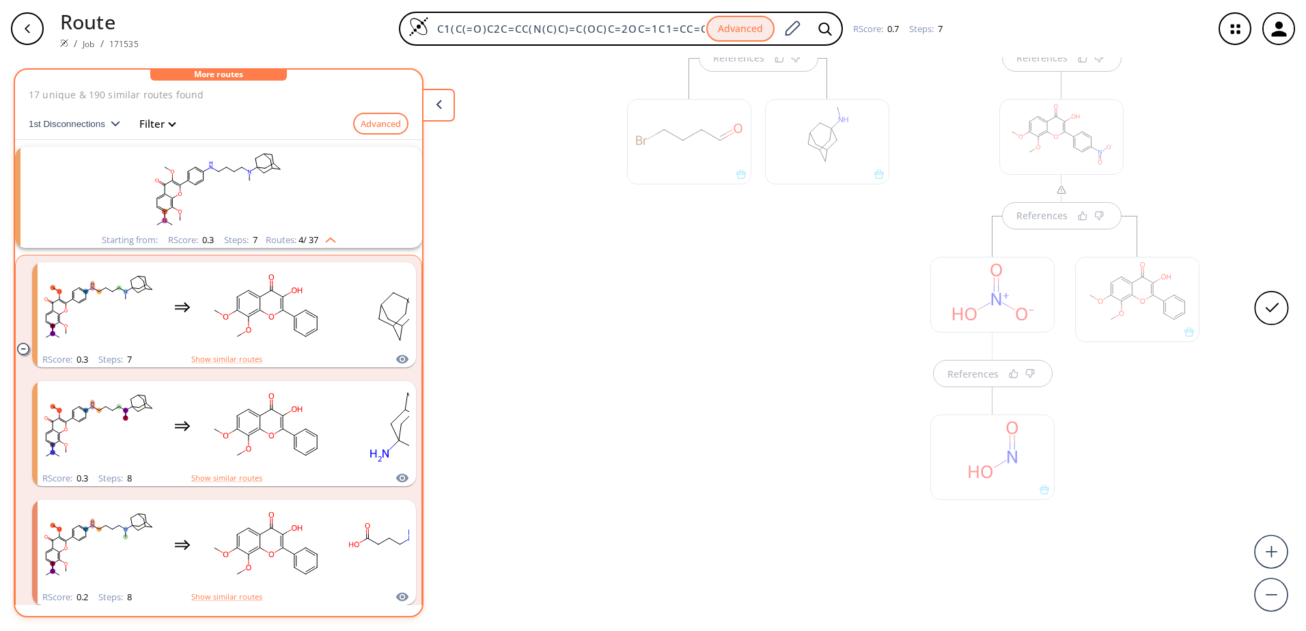
scroll to position [709, 0]
click at [1146, 258] on div at bounding box center [1137, 228] width 124 height 85
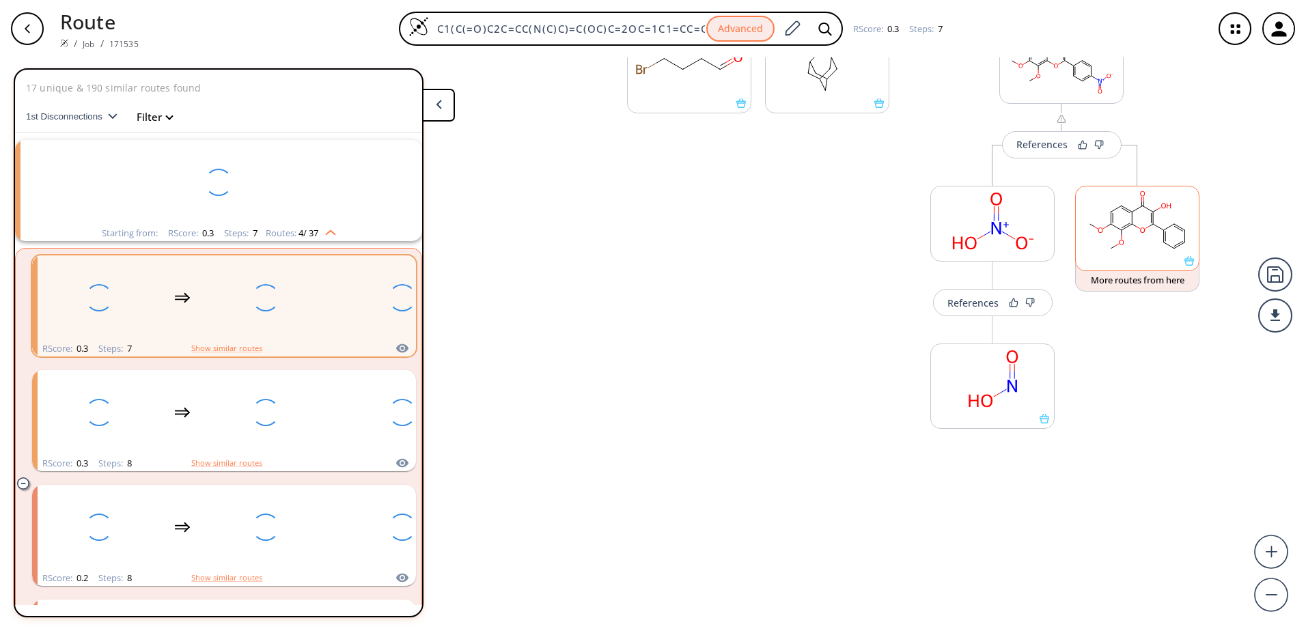
scroll to position [137, 0]
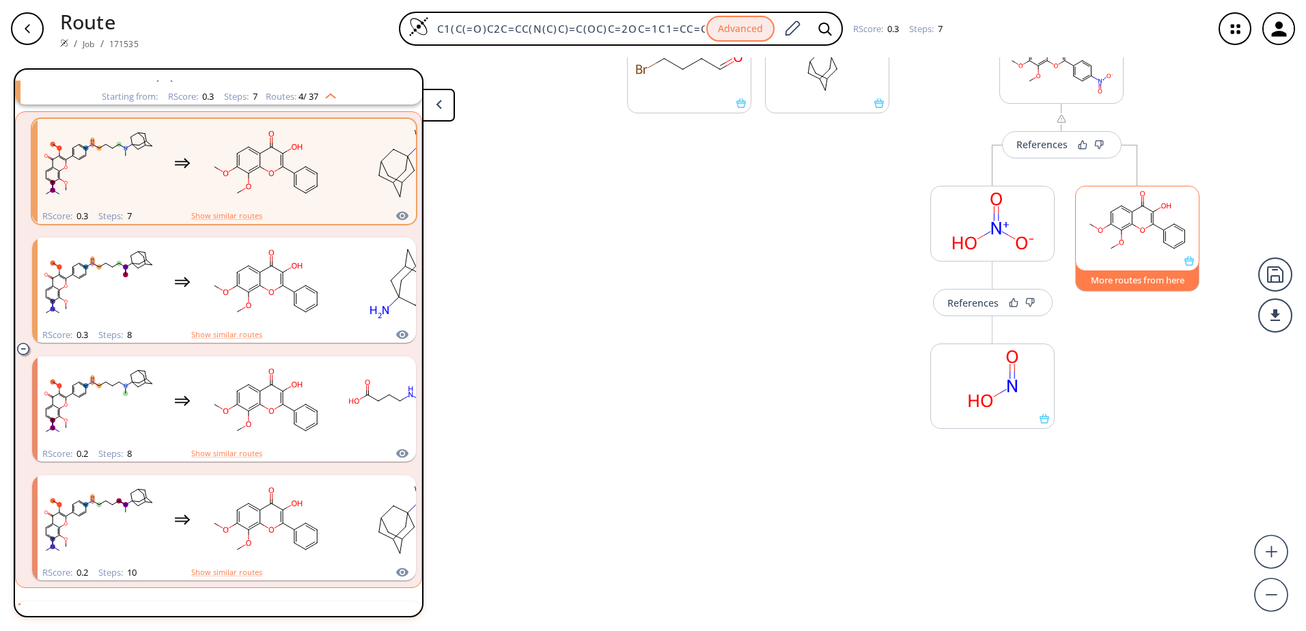
click at [1148, 284] on button "More routes from here" at bounding box center [1137, 276] width 124 height 29
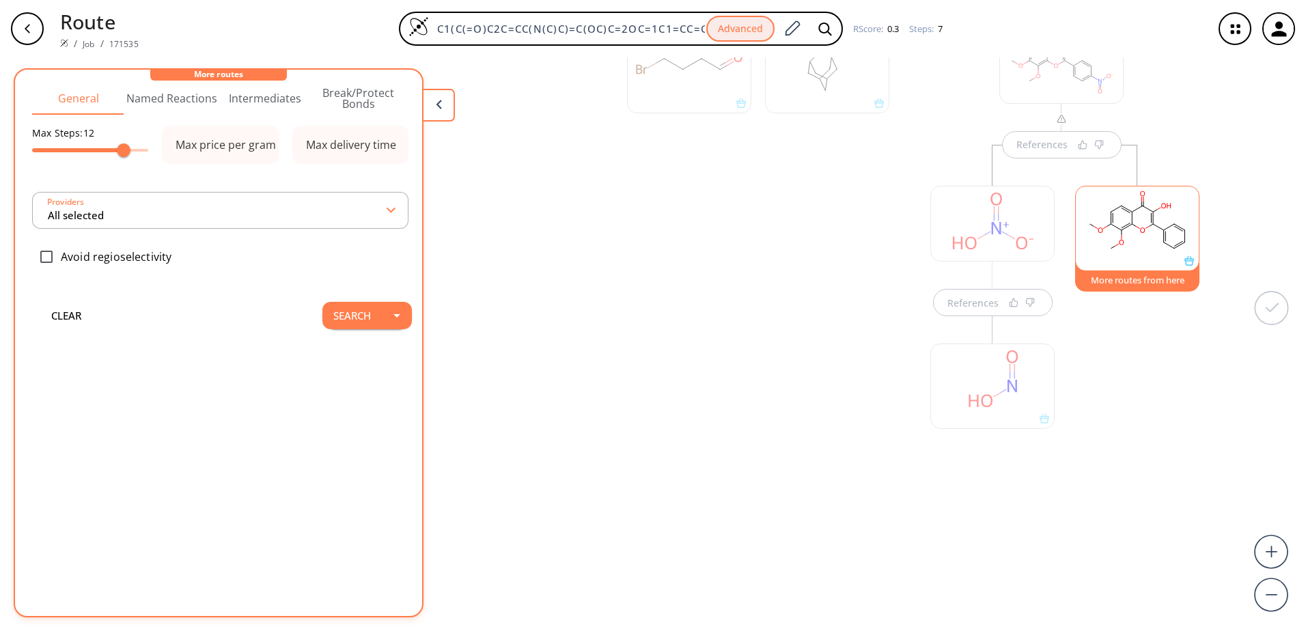
scroll to position [55, 0]
type input "All selected"
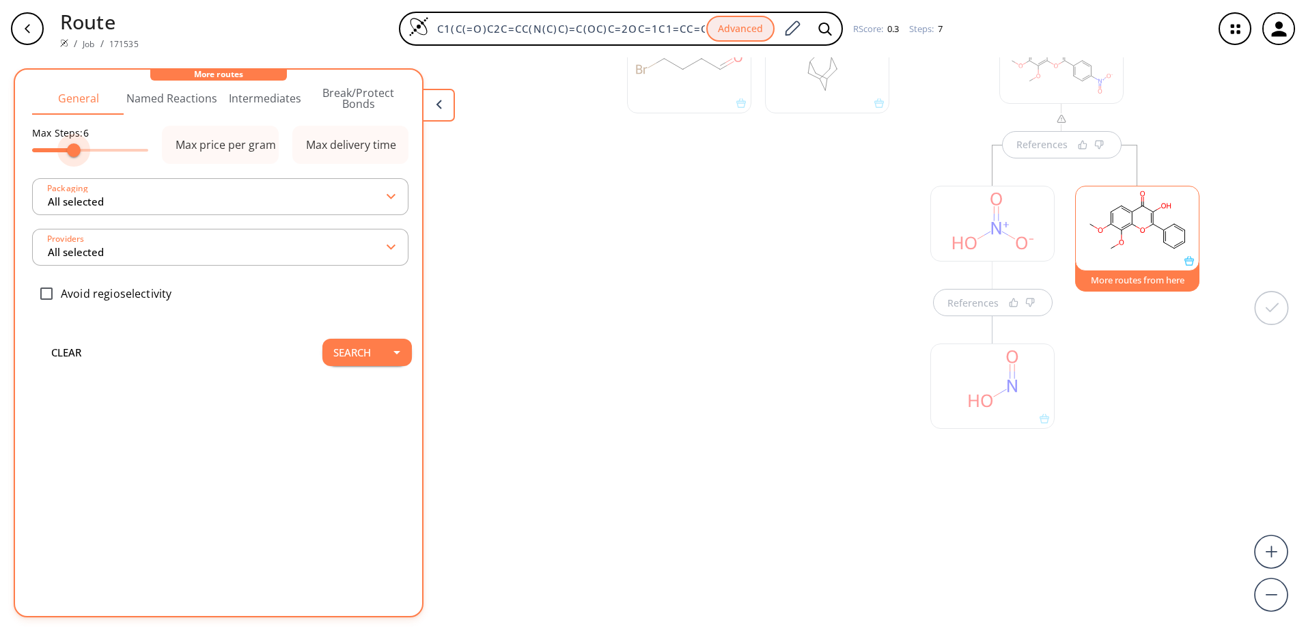
type input "5"
drag, startPoint x: 90, startPoint y: 140, endPoint x: 68, endPoint y: 139, distance: 21.9
click at [68, 140] on span at bounding box center [90, 150] width 116 height 20
click at [346, 348] on button "Search" at bounding box center [351, 352] width 59 height 27
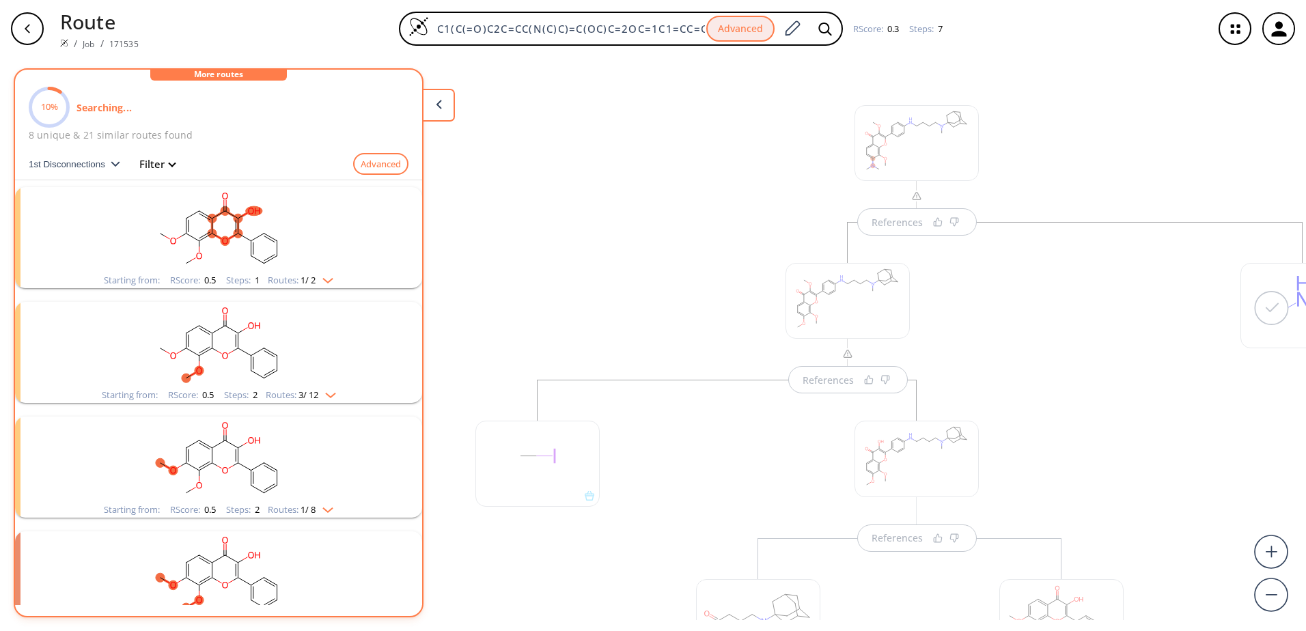
scroll to position [0, 0]
click at [435, 114] on button at bounding box center [438, 105] width 33 height 33
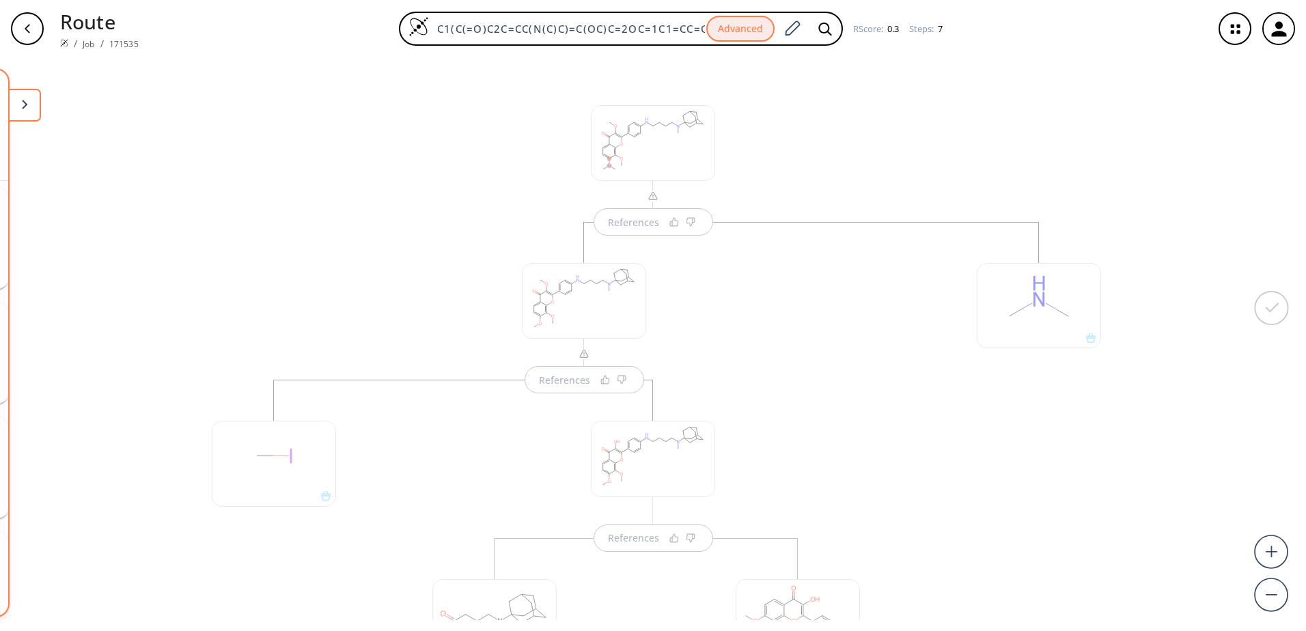
click at [33, 114] on button at bounding box center [24, 105] width 33 height 33
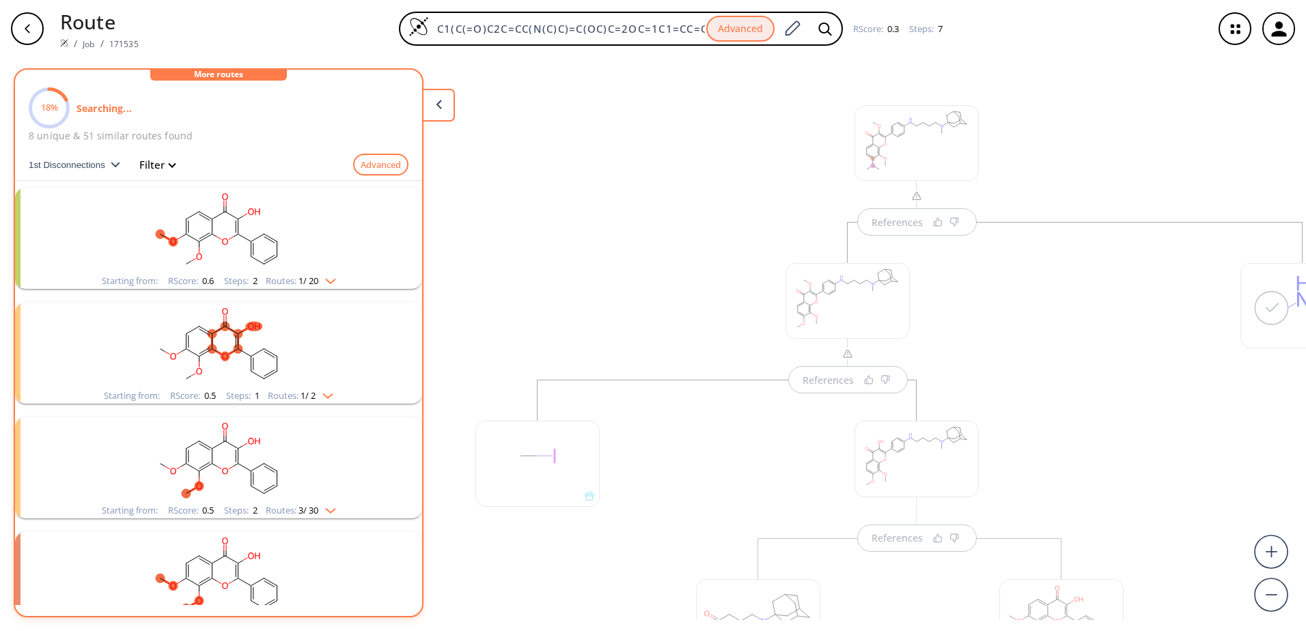
click at [86, 136] on p "8 unique & 51 similar routes found" at bounding box center [219, 135] width 380 height 14
click at [141, 141] on p "8 unique & 51 similar routes found" at bounding box center [219, 135] width 380 height 14
click at [139, 141] on p "8 unique & 51 similar routes found" at bounding box center [219, 135] width 380 height 14
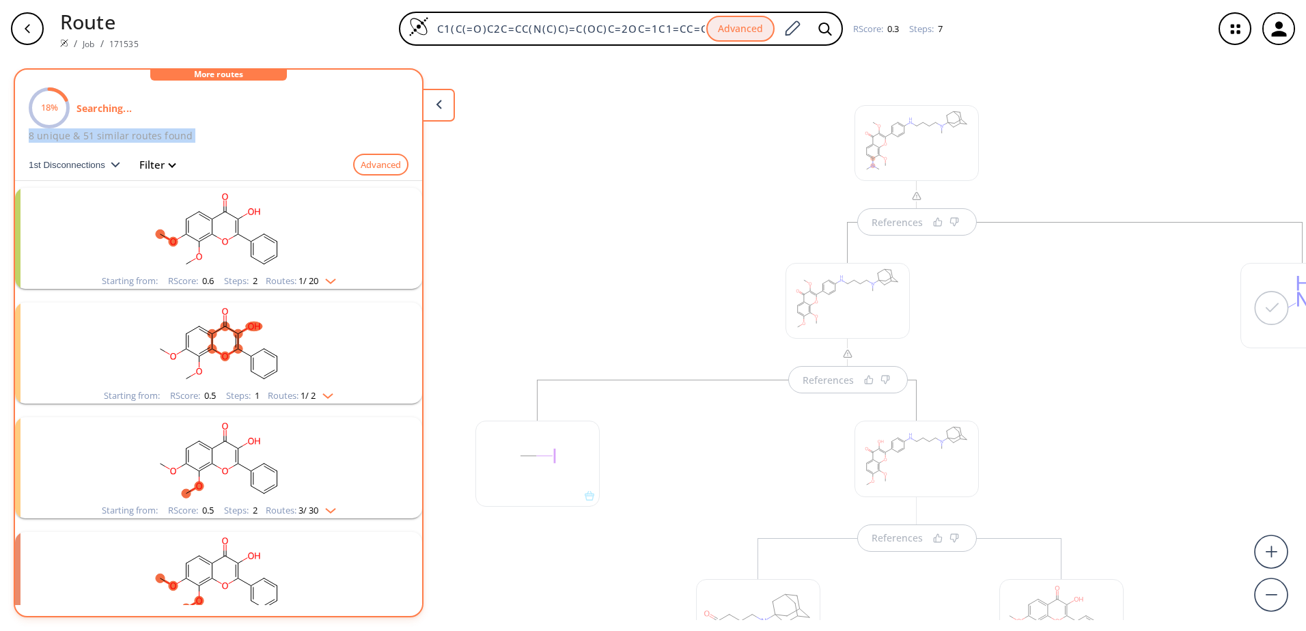
drag, startPoint x: 139, startPoint y: 141, endPoint x: 166, endPoint y: 139, distance: 27.4
click at [166, 139] on p "8 unique & 51 similar routes found" at bounding box center [219, 135] width 380 height 14
click at [36, 31] on div "button" at bounding box center [27, 28] width 33 height 33
click at [33, 36] on div "button" at bounding box center [27, 28] width 33 height 33
click at [446, 105] on button at bounding box center [438, 105] width 33 height 33
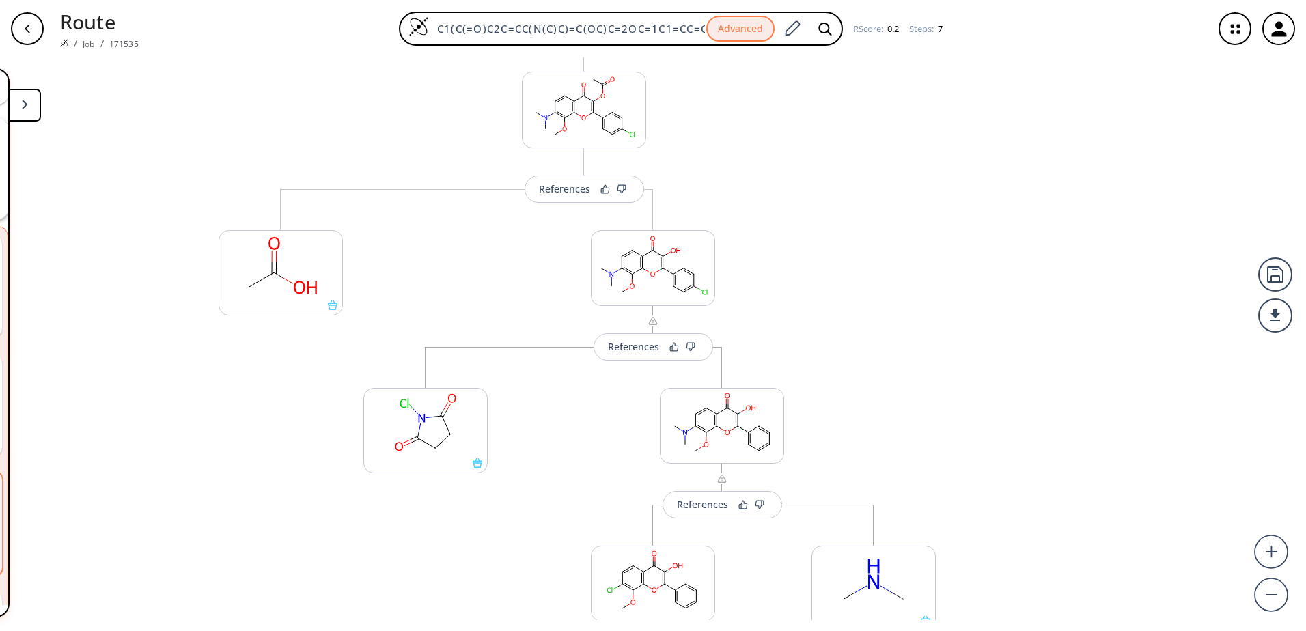
scroll to position [205, 0]
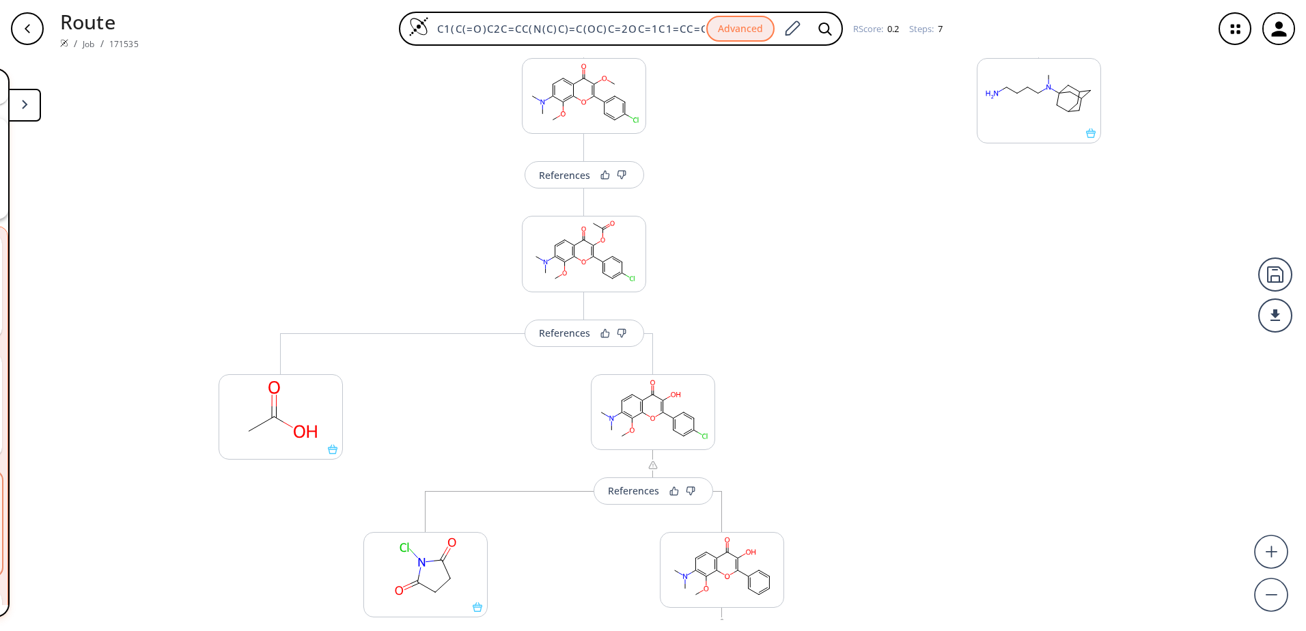
click at [28, 102] on button at bounding box center [24, 105] width 33 height 33
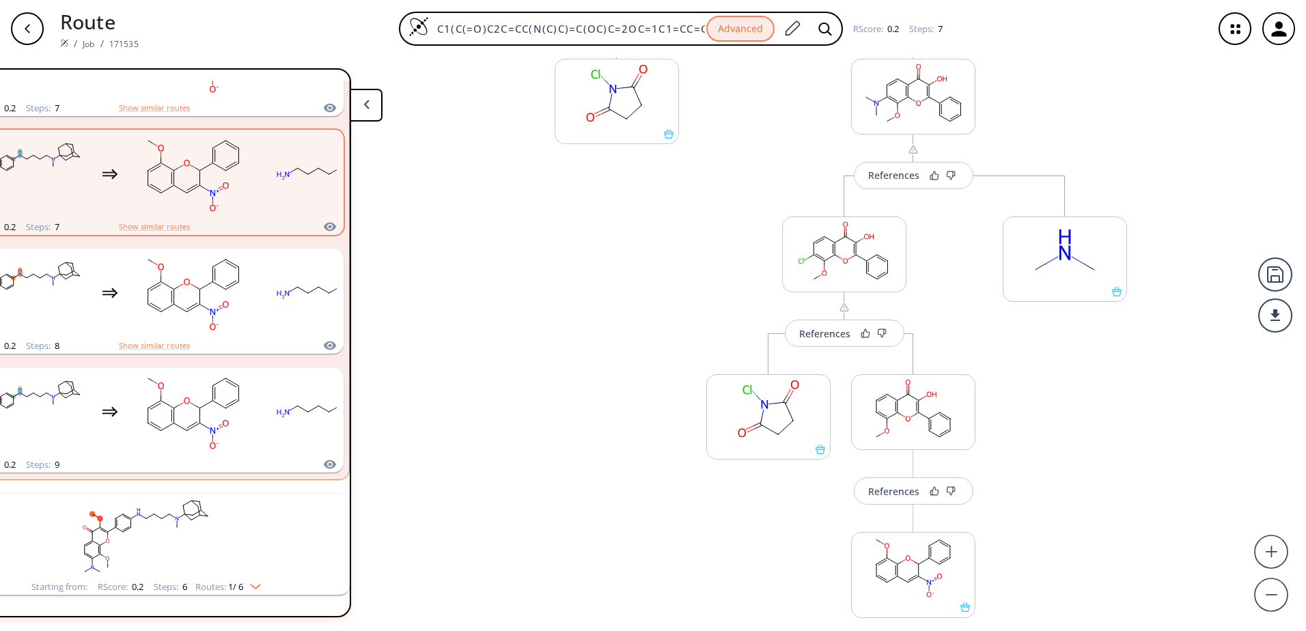
scroll to position [751, 0]
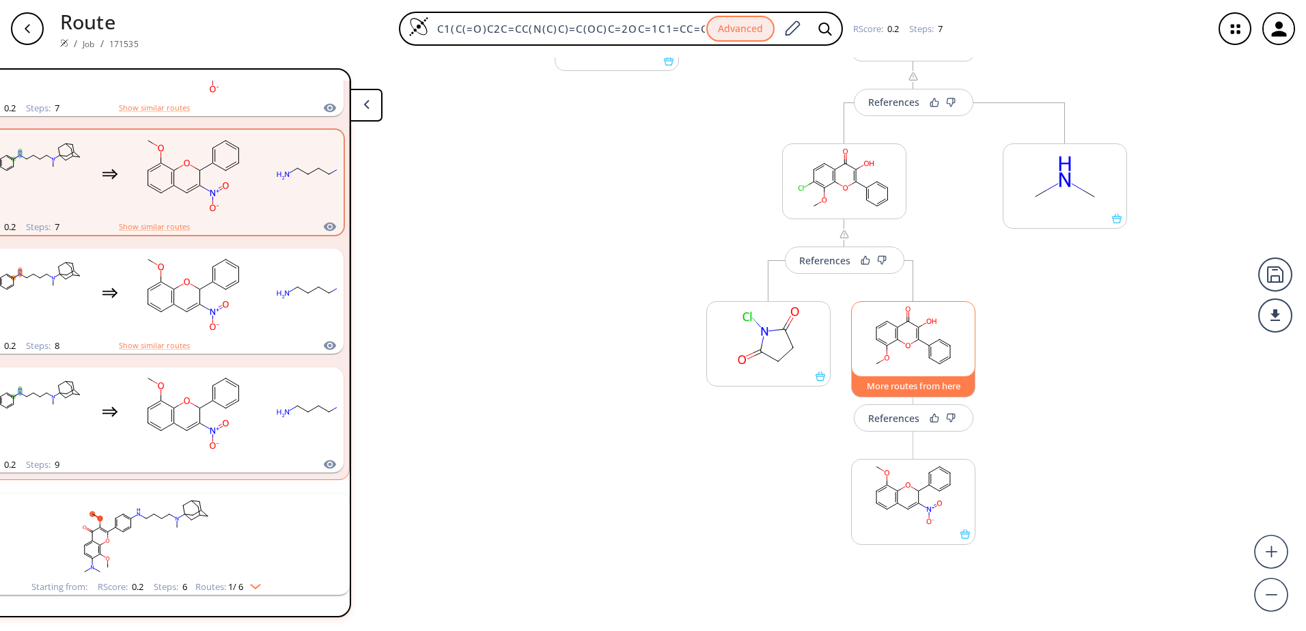
click at [911, 388] on button "More routes from here" at bounding box center [913, 382] width 124 height 29
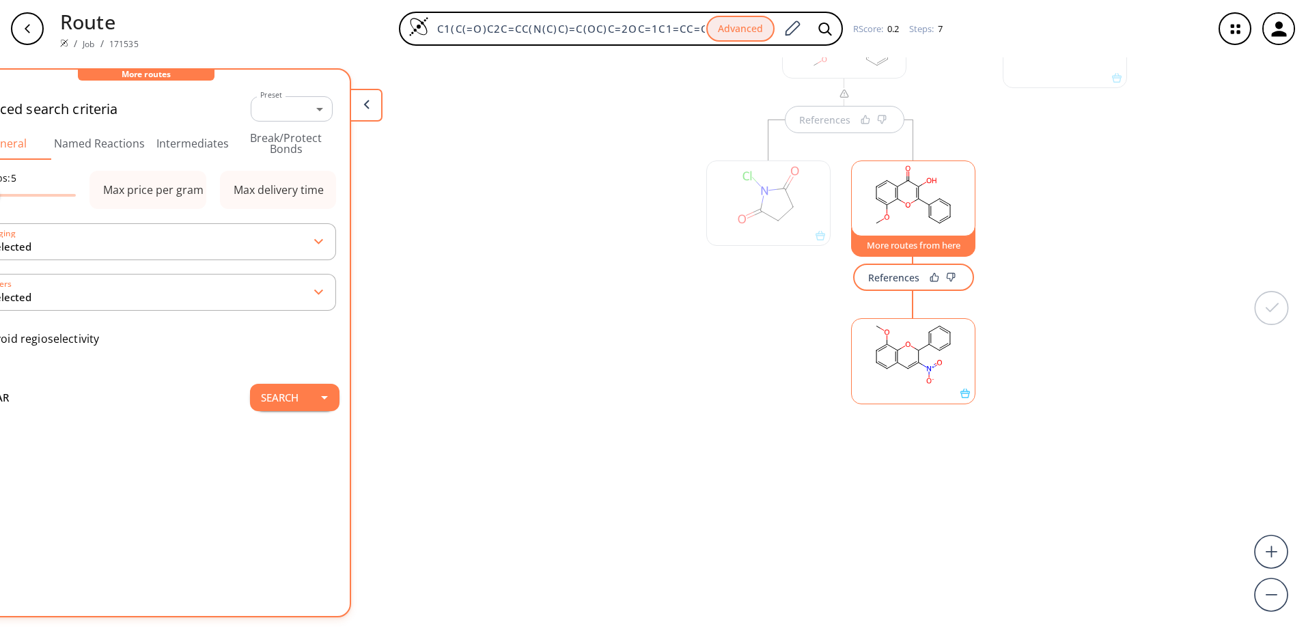
scroll to position [895, 0]
drag, startPoint x: 27, startPoint y: 199, endPoint x: 6, endPoint y: 199, distance: 21.2
click at [11, 199] on span at bounding box center [18, 196] width 14 height 14
drag, startPoint x: 100, startPoint y: 81, endPoint x: 123, endPoint y: 82, distance: 23.3
click at [123, 82] on div "Advanced search criteria Preset ​ -1 Preset General Named Reactions Intermediat…" at bounding box center [146, 260] width 407 height 358
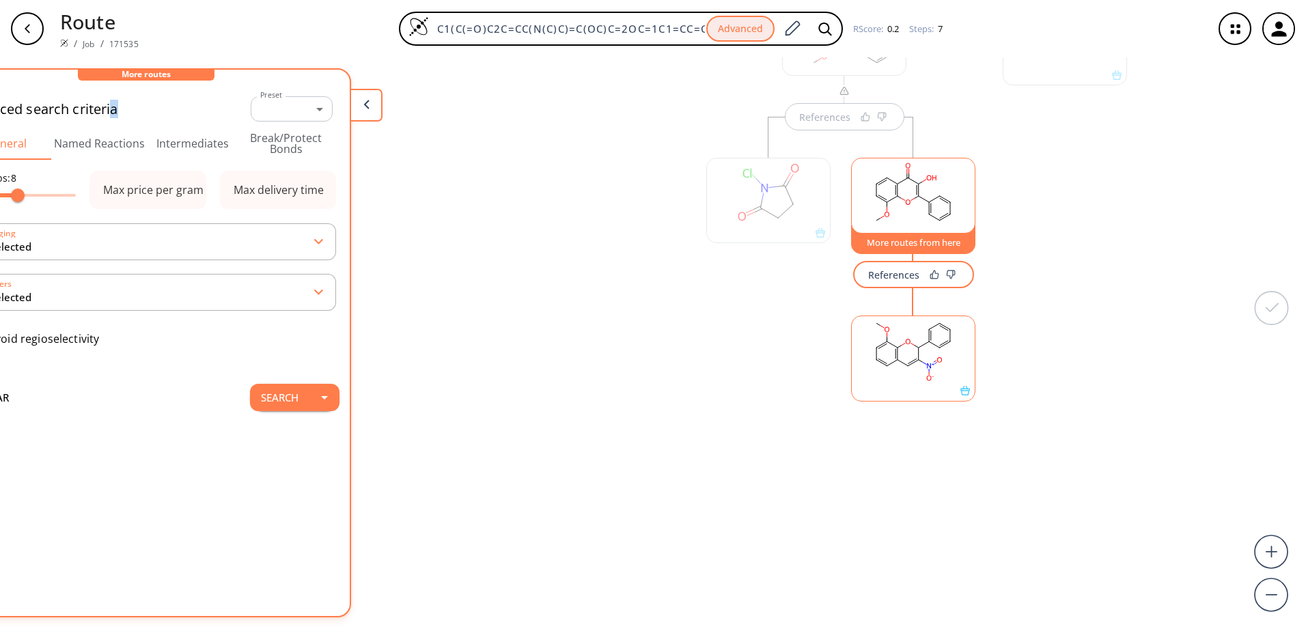
click at [352, 101] on button at bounding box center [366, 105] width 33 height 33
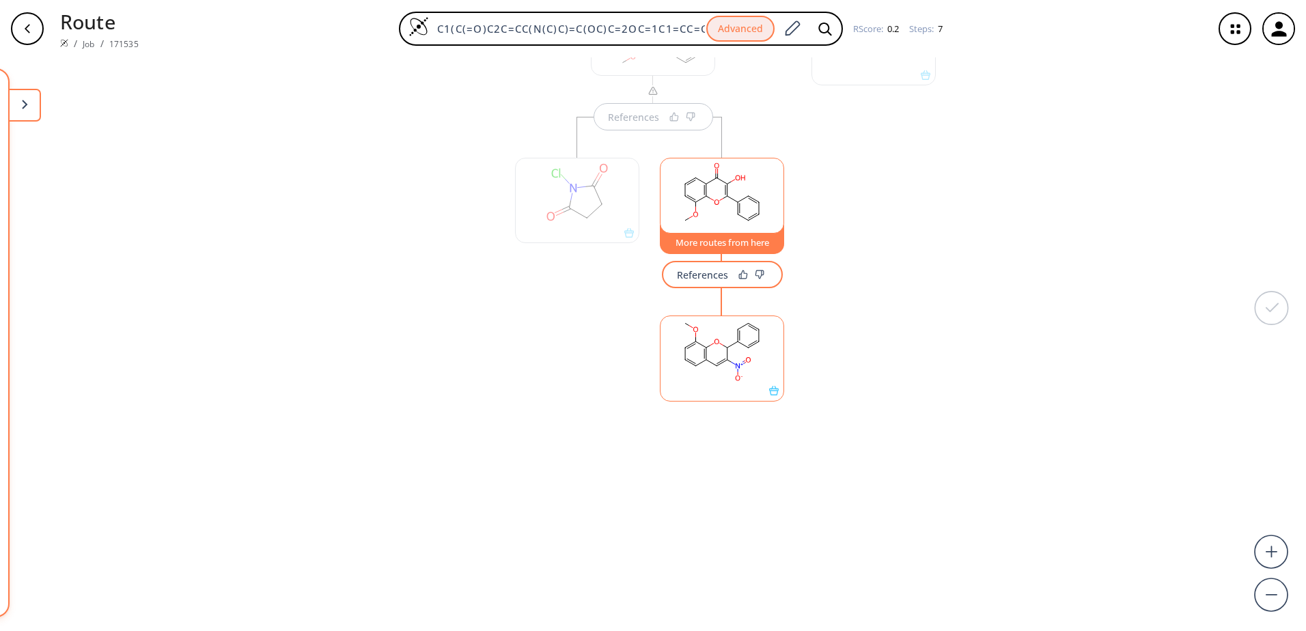
scroll to position [0, 0]
click at [29, 108] on button at bounding box center [24, 105] width 33 height 33
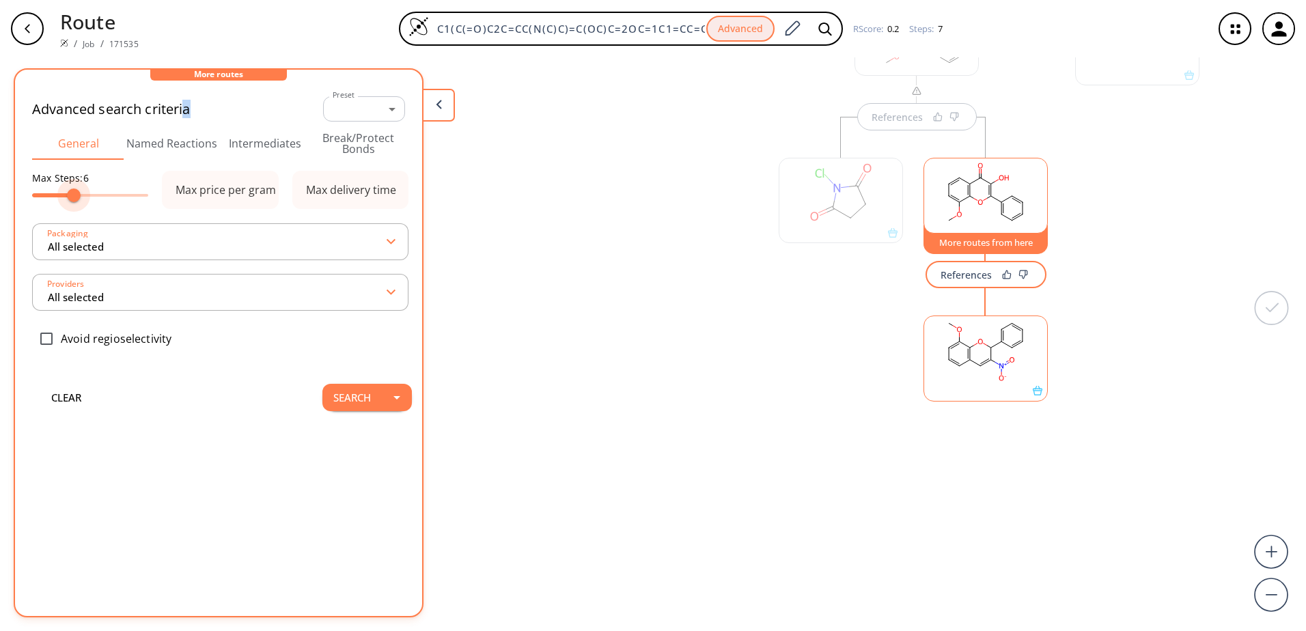
type input "5"
drag, startPoint x: 88, startPoint y: 188, endPoint x: 65, endPoint y: 191, distance: 23.5
click at [65, 191] on span at bounding box center [66, 196] width 14 height 14
click at [336, 400] on button "Search" at bounding box center [351, 397] width 59 height 27
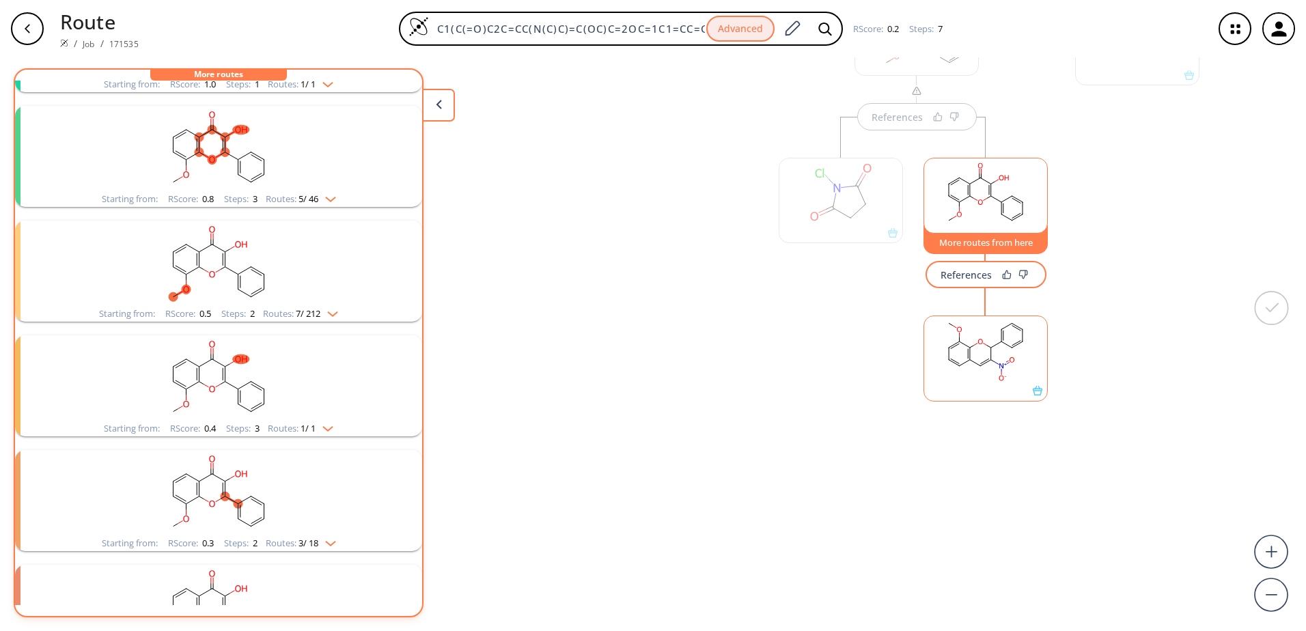
scroll to position [137, 0]
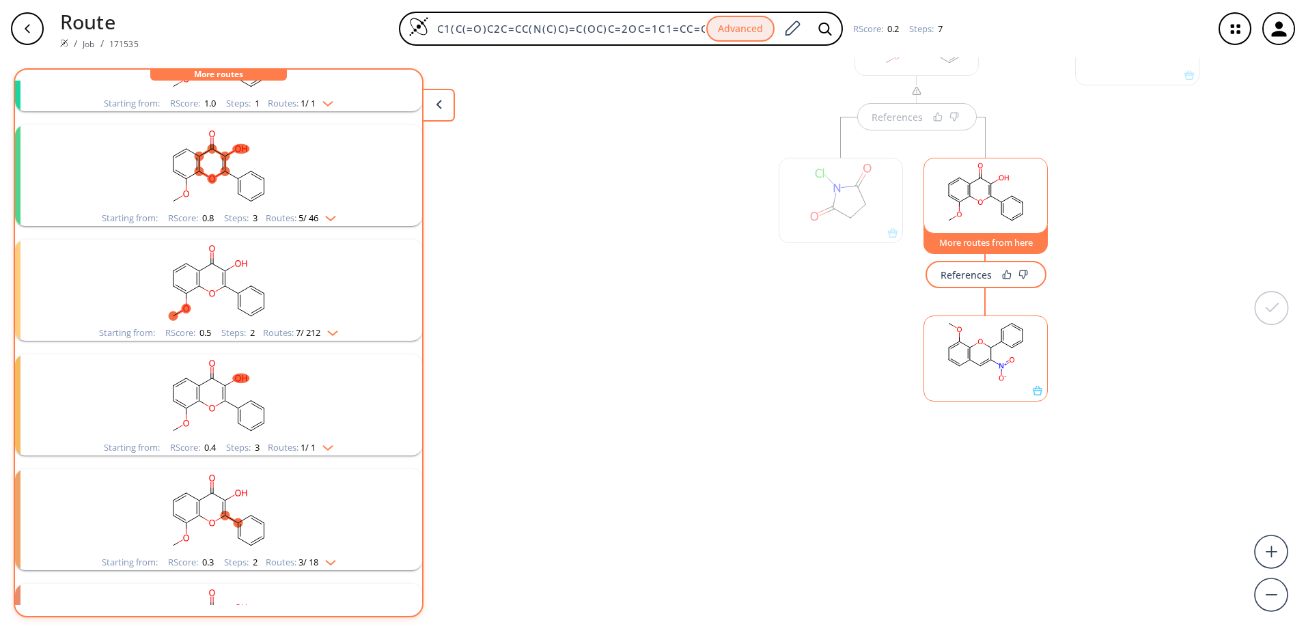
click at [321, 331] on img "clusters" at bounding box center [329, 330] width 18 height 11
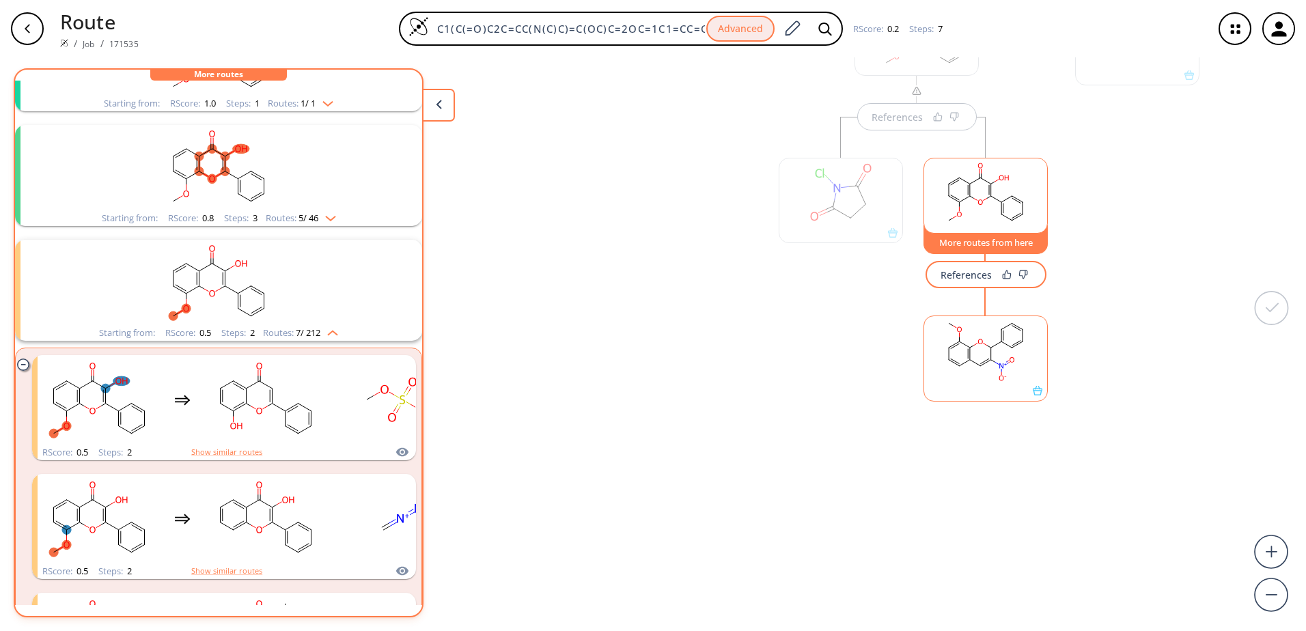
click at [325, 331] on img "clusters" at bounding box center [329, 330] width 18 height 11
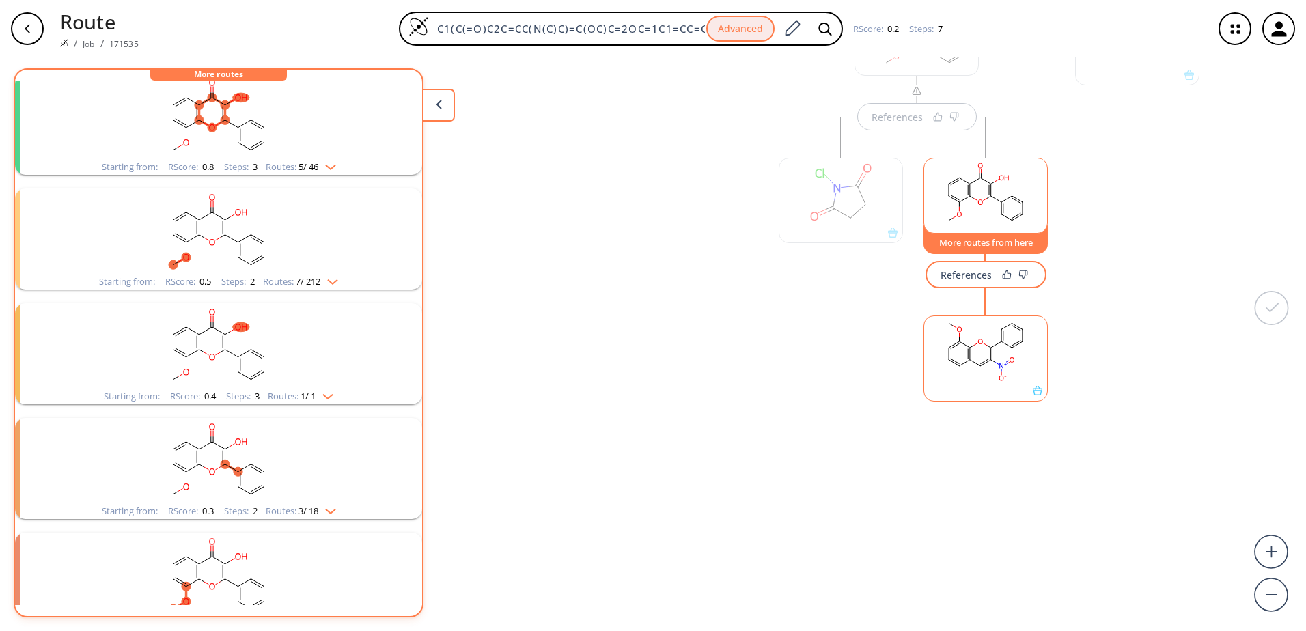
scroll to position [234, 0]
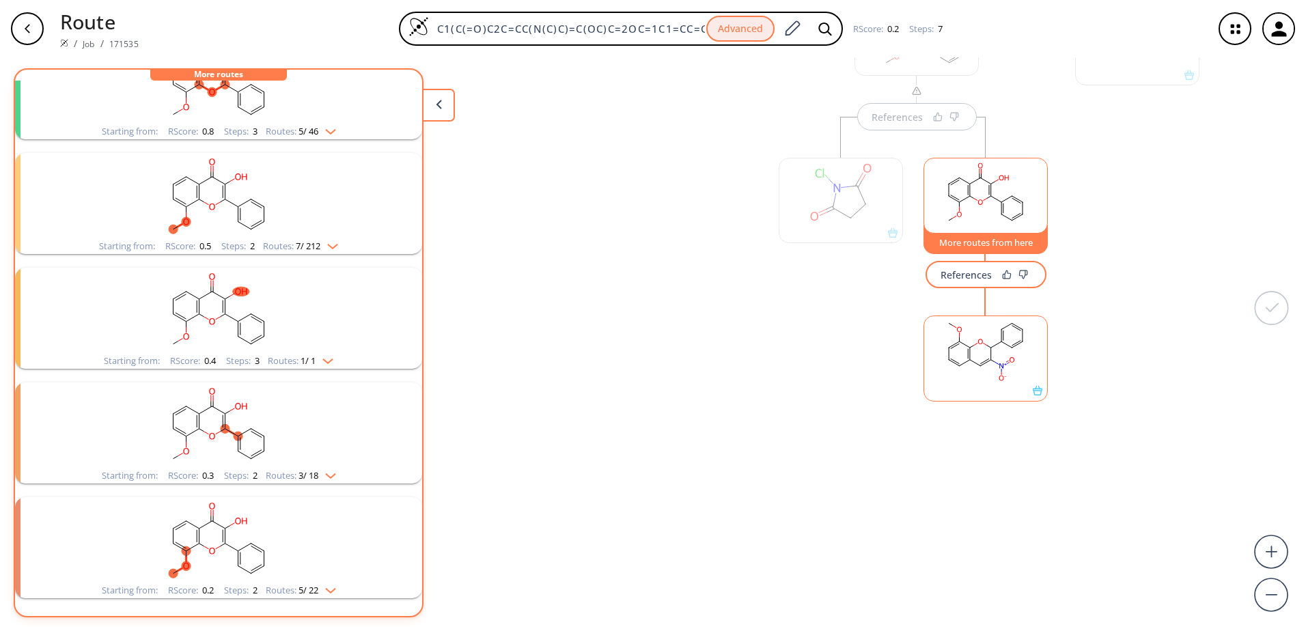
click at [334, 468] on img "clusters" at bounding box center [327, 473] width 18 height 11
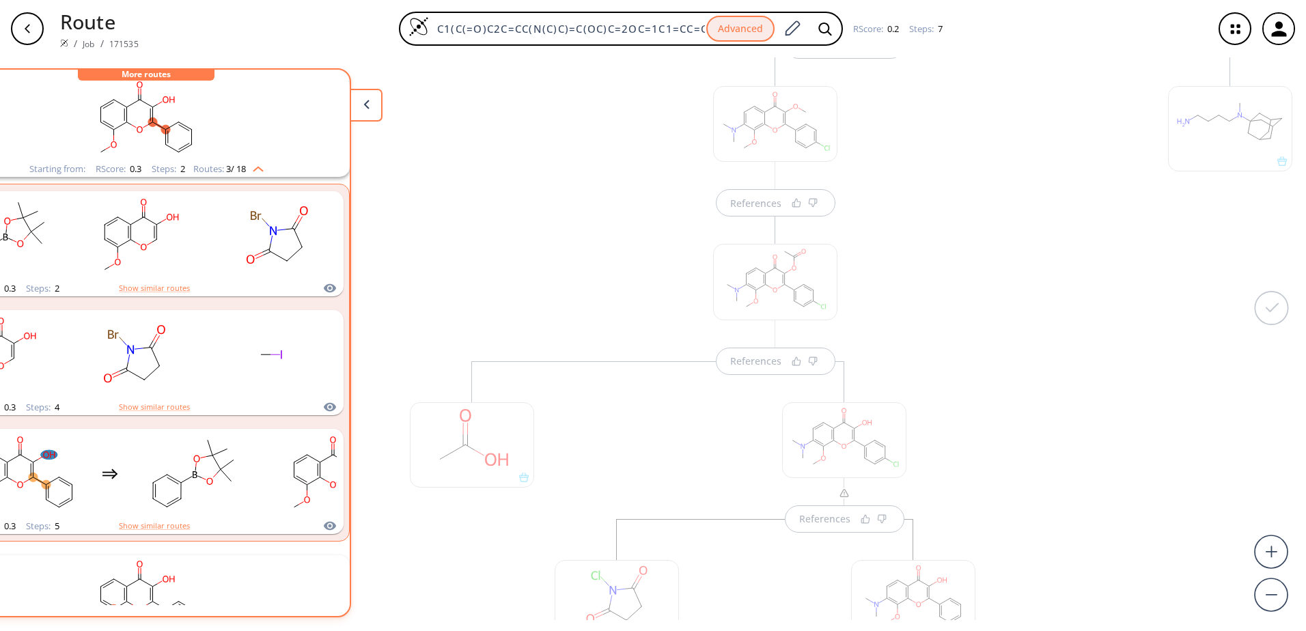
scroll to position [212, 0]
click at [352, 81] on div "More routes 22 unique & 278 similar routes found 1st Disconnections Filter Adva…" at bounding box center [161, 342] width 441 height 549
click at [354, 98] on button at bounding box center [366, 105] width 33 height 33
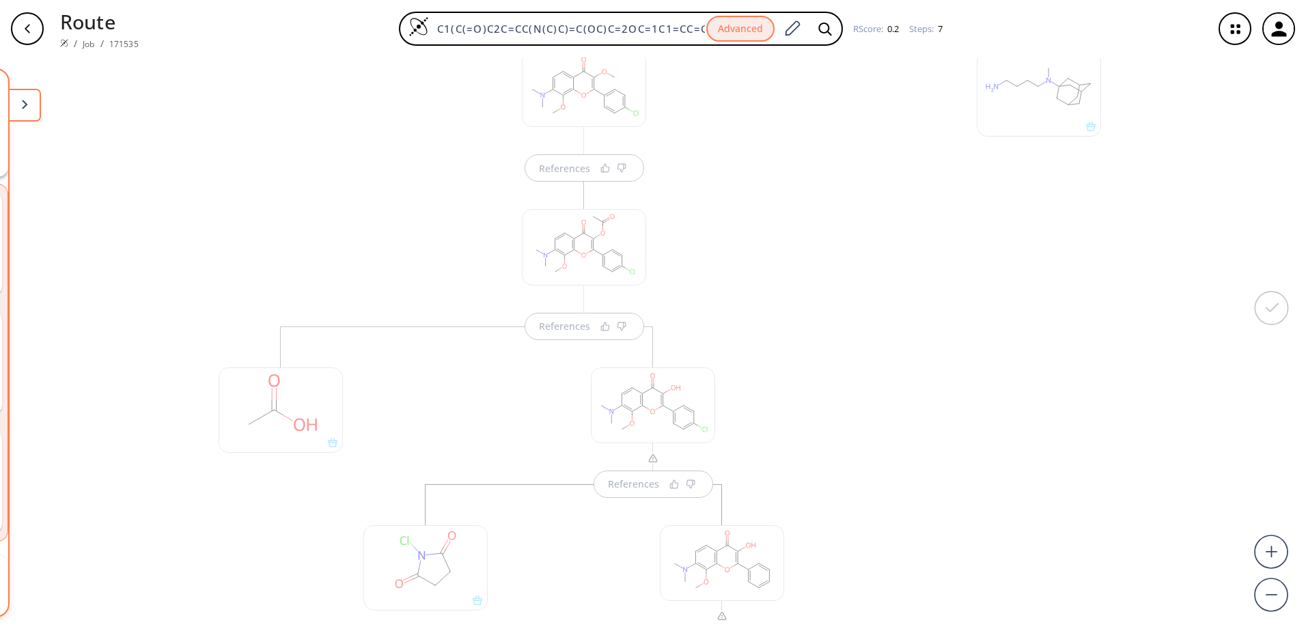
click at [21, 111] on button at bounding box center [24, 105] width 33 height 33
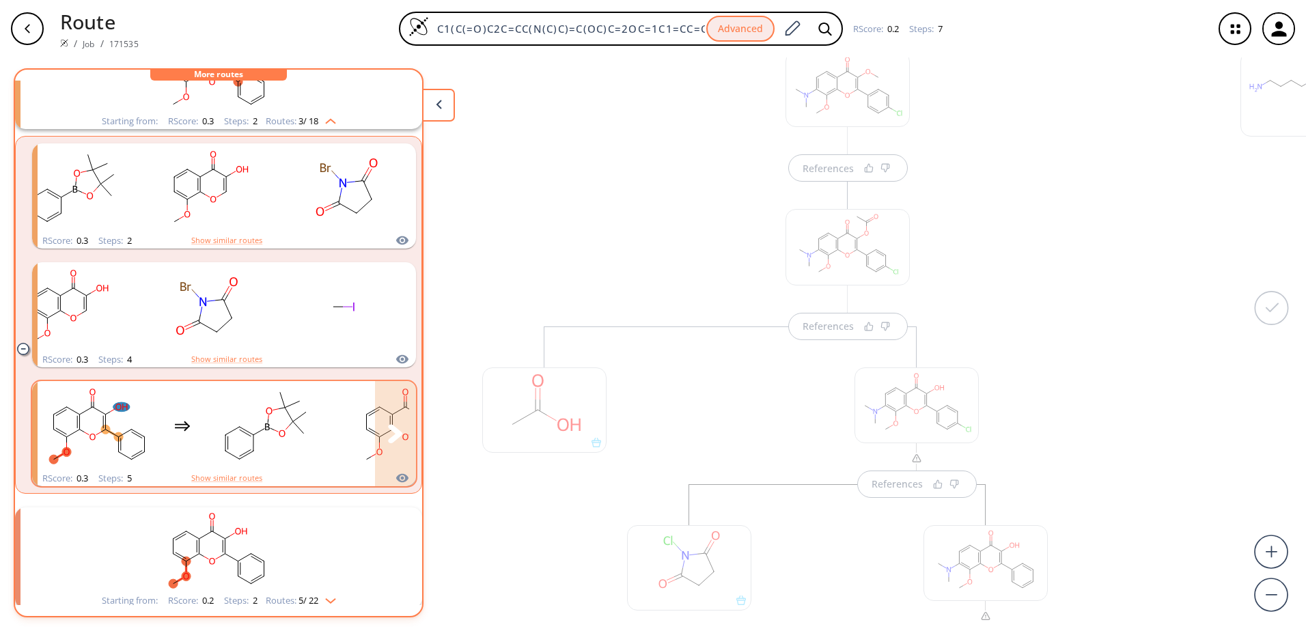
scroll to position [598, 0]
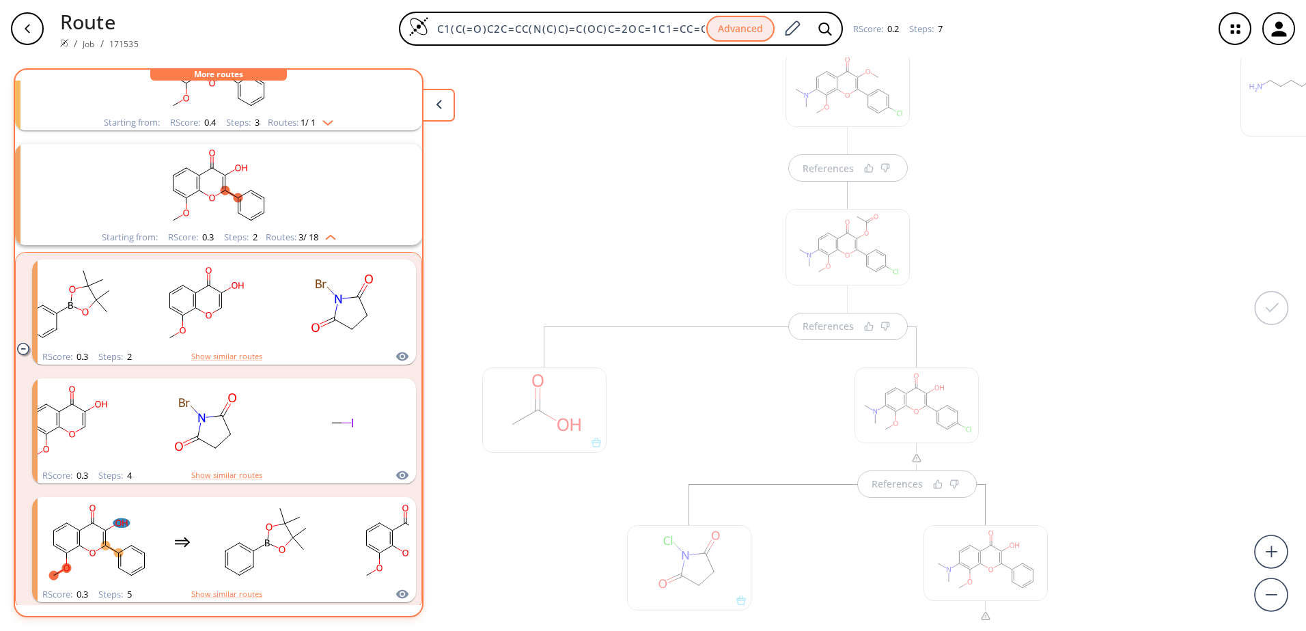
click at [335, 234] on img "clusters" at bounding box center [327, 234] width 18 height 11
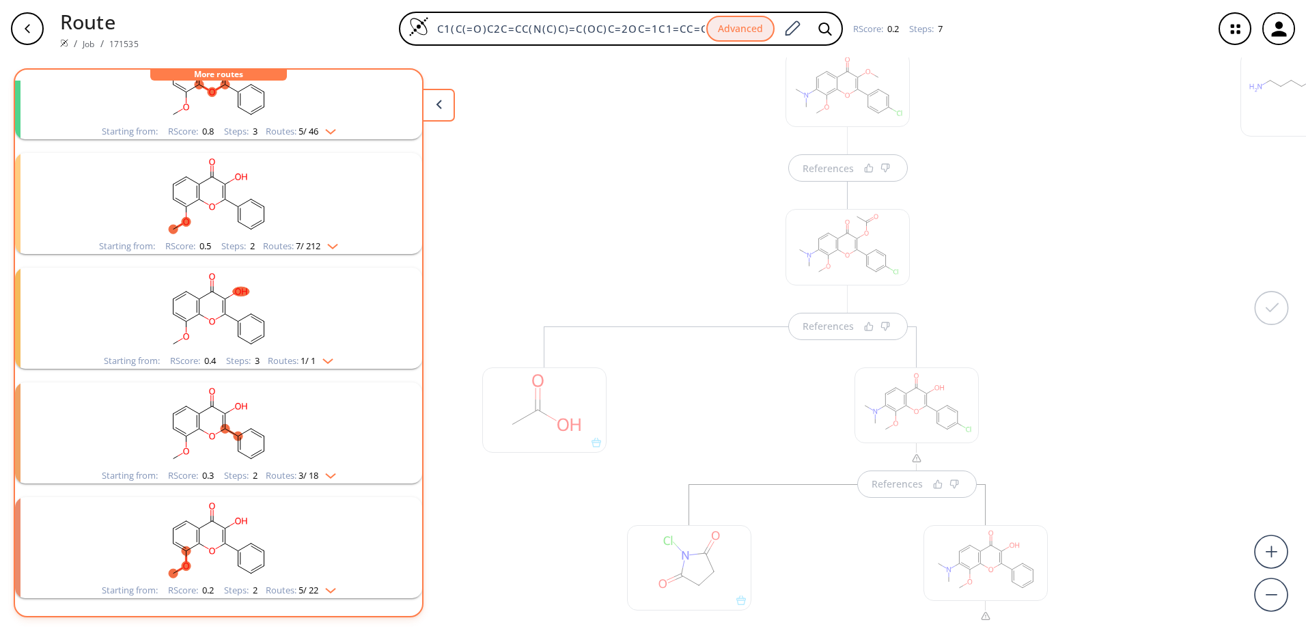
scroll to position [234, 0]
click at [326, 468] on img "clusters" at bounding box center [327, 473] width 18 height 11
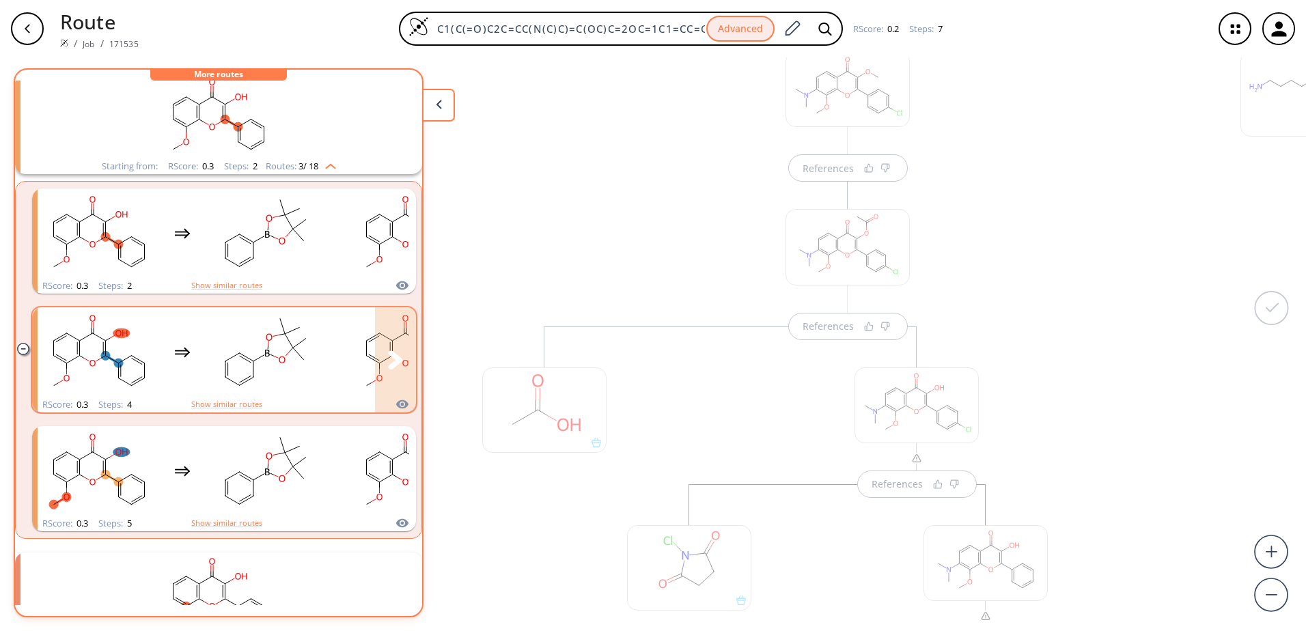
scroll to position [462, 0]
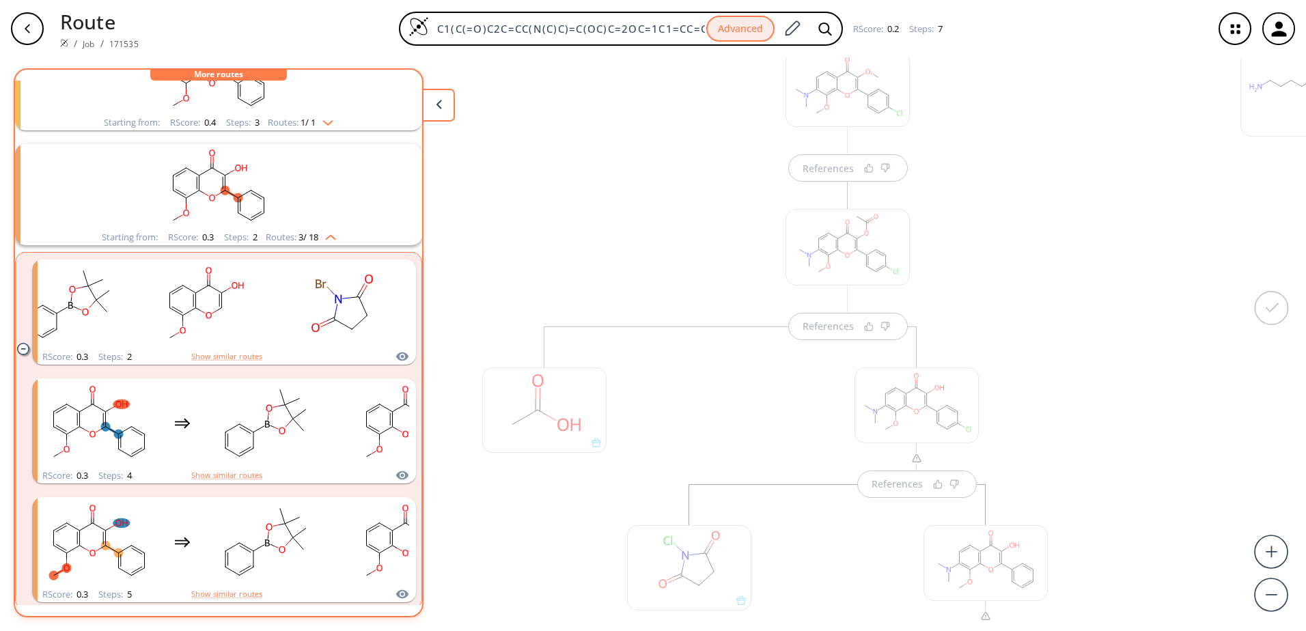
click at [36, 26] on div "button" at bounding box center [27, 28] width 33 height 33
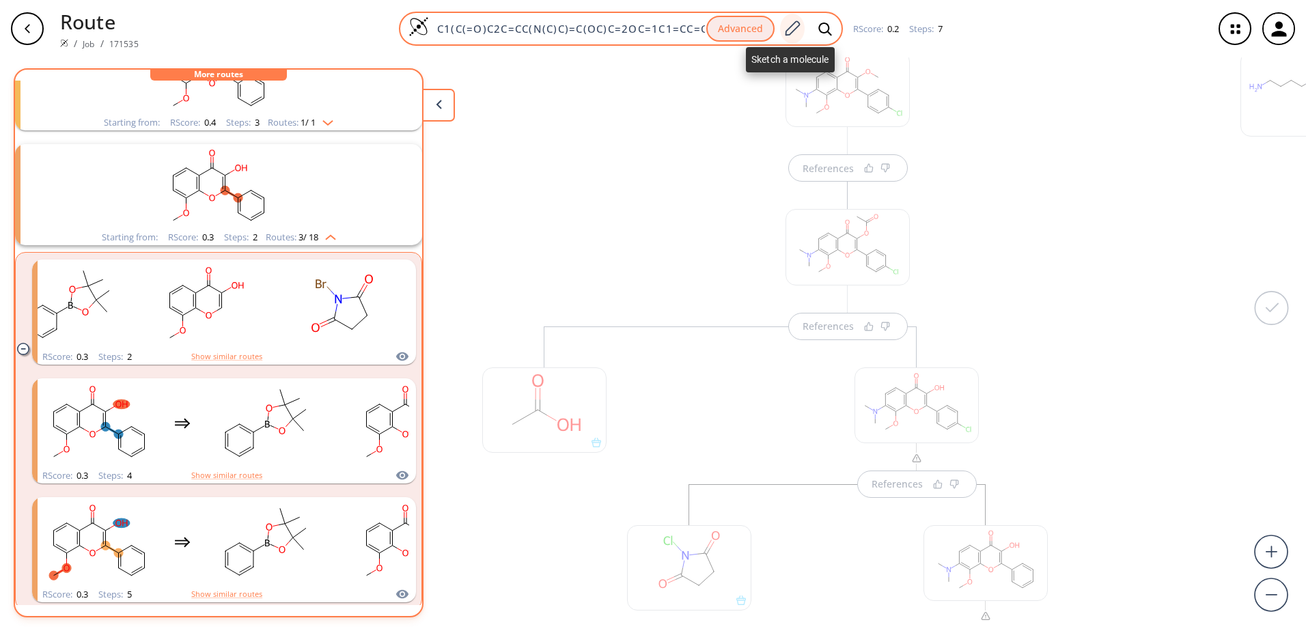
click at [794, 35] on icon at bounding box center [792, 29] width 18 height 18
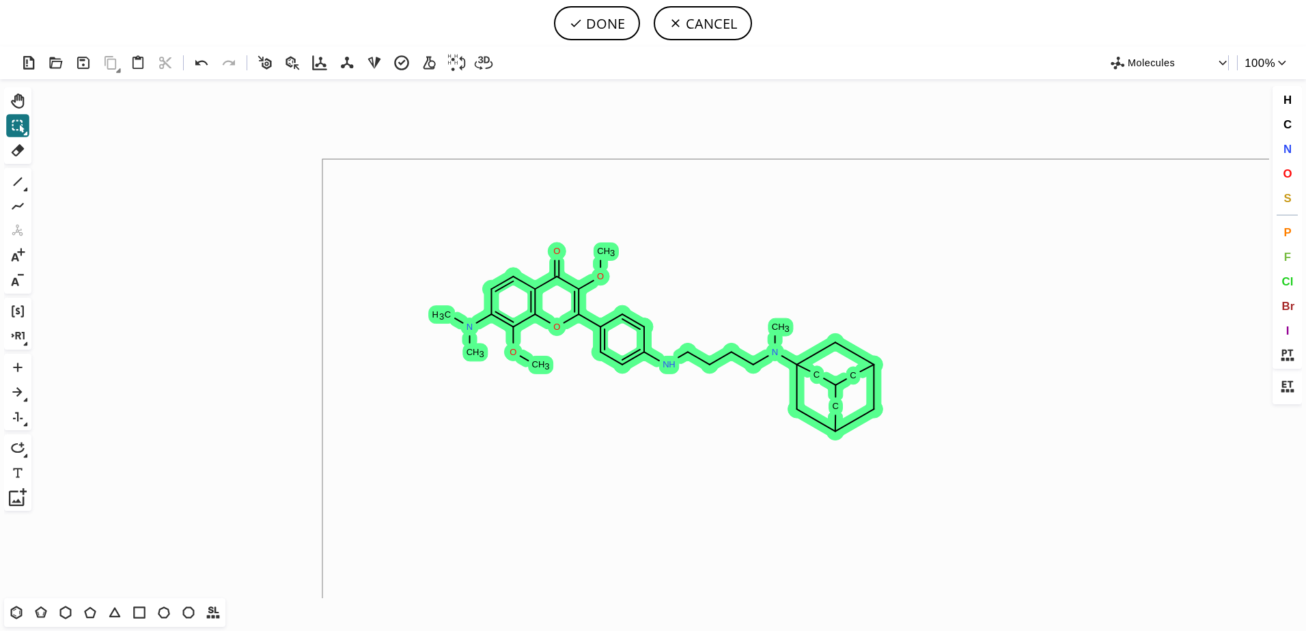
drag, startPoint x: 1308, startPoint y: 596, endPoint x: 1233, endPoint y: 574, distance: 78.2
click at [1297, 604] on div "Created with Raphaël 2.3.0 O N C H 3 C H 3 O C H 3 O N H N C H 3 C C C O C H 3 …" at bounding box center [653, 338] width 1306 height 585
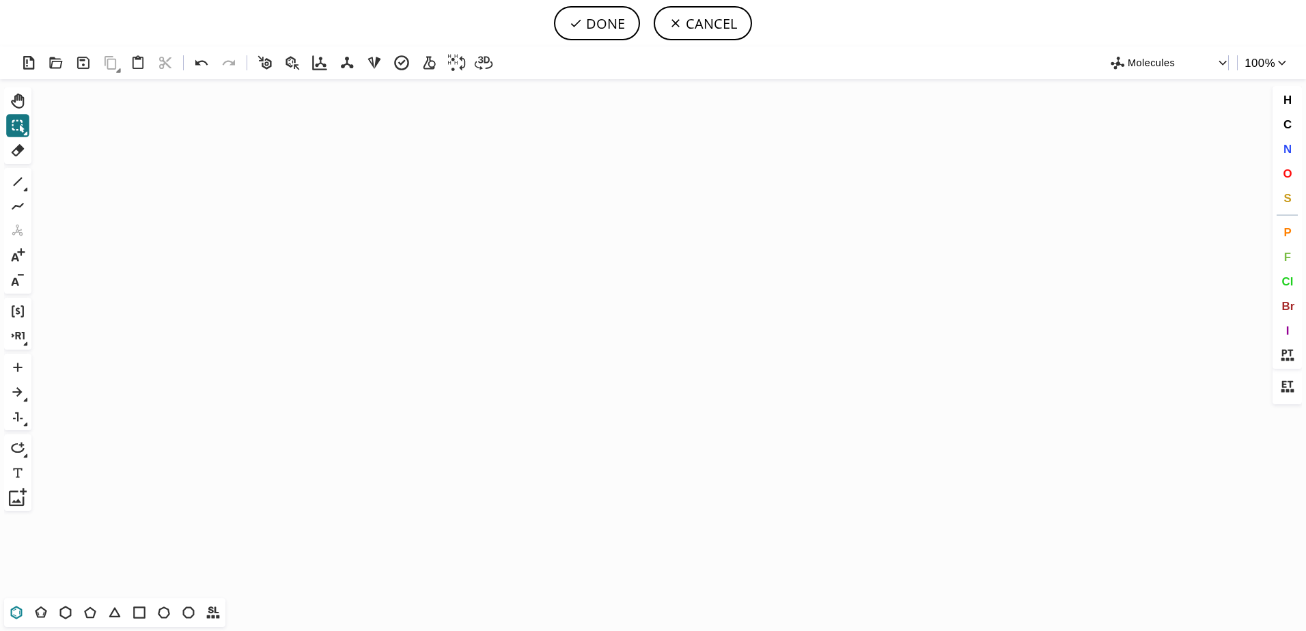
click at [23, 609] on icon at bounding box center [17, 613] width 18 height 18
click at [539, 367] on icon "Created with Raphaël 2.3.0" at bounding box center [653, 338] width 1232 height 519
click at [18, 184] on icon at bounding box center [18, 182] width 18 height 18
click at [29, 612] on div "T T T T T T T T Shift+T" at bounding box center [114, 612] width 221 height 29
click at [23, 611] on icon at bounding box center [17, 613] width 18 height 18
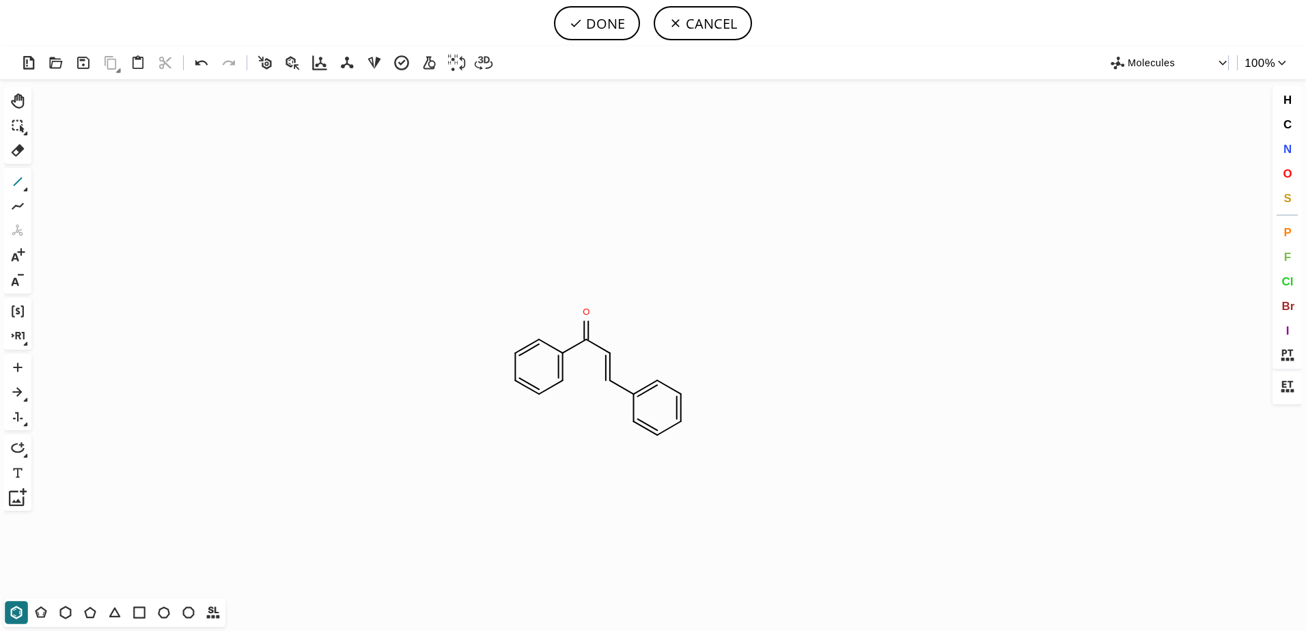
click at [20, 181] on icon at bounding box center [18, 182] width 18 height 18
drag, startPoint x: 540, startPoint y: 426, endPoint x: 505, endPoint y: 443, distance: 39.1
click at [602, 30] on button "DONE" at bounding box center [597, 23] width 86 height 34
type input "C1C=C(OC)C(O)=C(C(=O)/C=C/C2C=CC=CC=2)C=1"
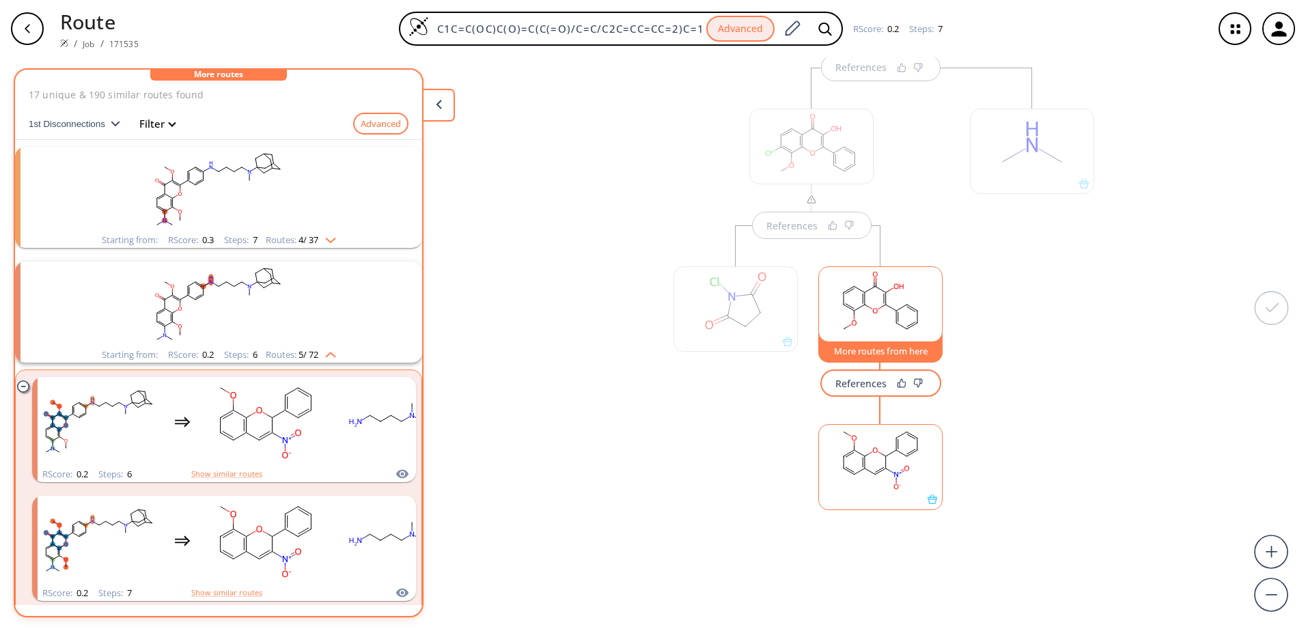
scroll to position [544, 0]
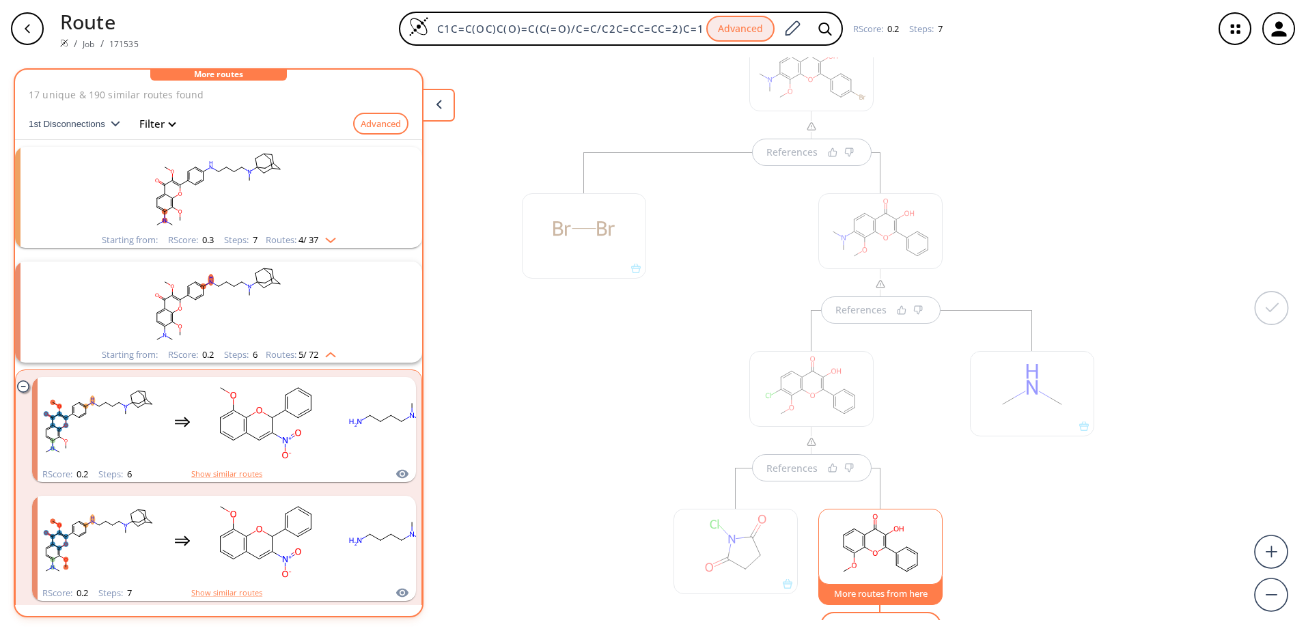
click at [19, 25] on div "button" at bounding box center [27, 28] width 33 height 33
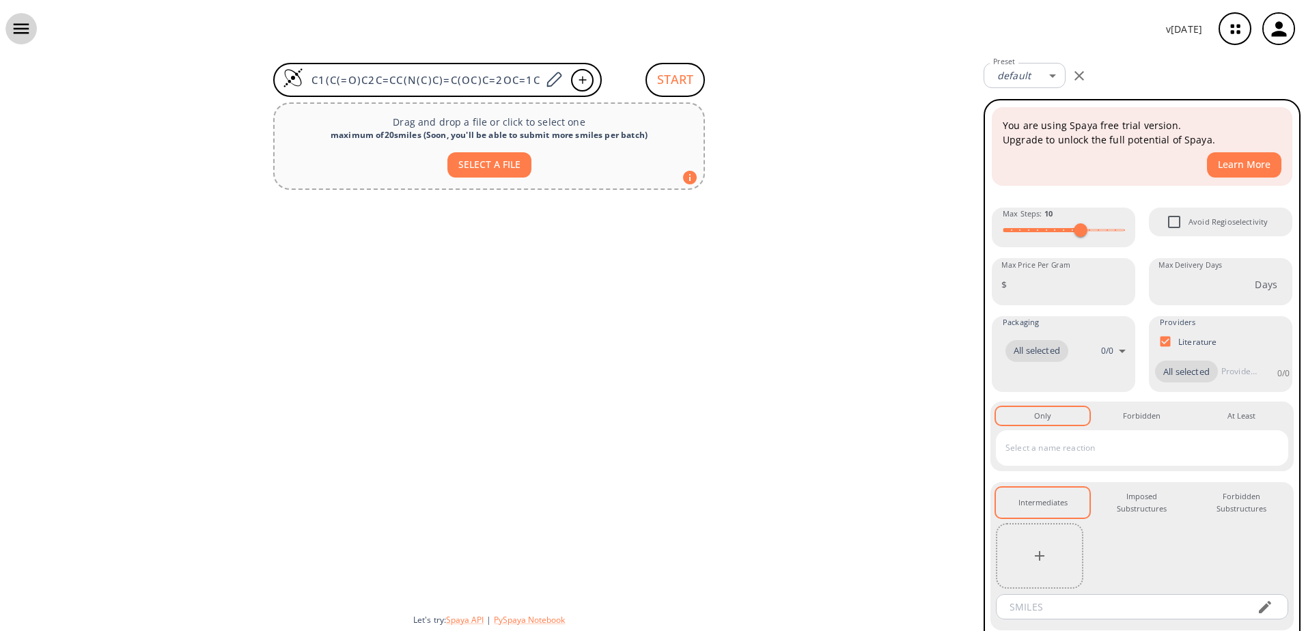
click at [19, 25] on icon "button" at bounding box center [22, 29] width 16 height 10
type input "-1"
type input "12"
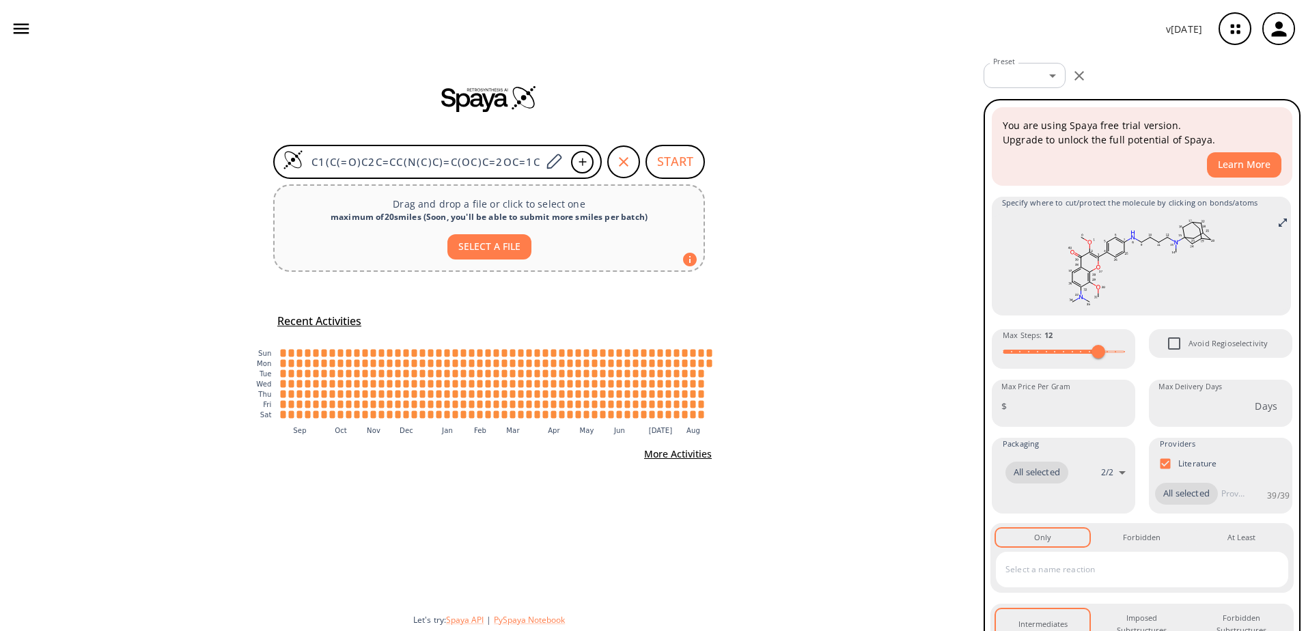
click at [583, 404] on icon ":where(.plot-d6a7b5) { --plot-background: white; display: block; height: auto; …" at bounding box center [489, 387] width 478 height 109
drag, startPoint x: 583, startPoint y: 404, endPoint x: 602, endPoint y: 403, distance: 18.5
click at [602, 403] on rect "Friday 23 May: 0 jobs" at bounding box center [602, 404] width 5 height 8
click at [755, 407] on div "C1(C(=O)C2C=CC(N(C)C)=C(OC)C=2OC=1C1=CC=C(NCCCCN(C)C23CC4CC(CC(C4)C2)C3)C=C1)OC…" at bounding box center [489, 344] width 978 height 574
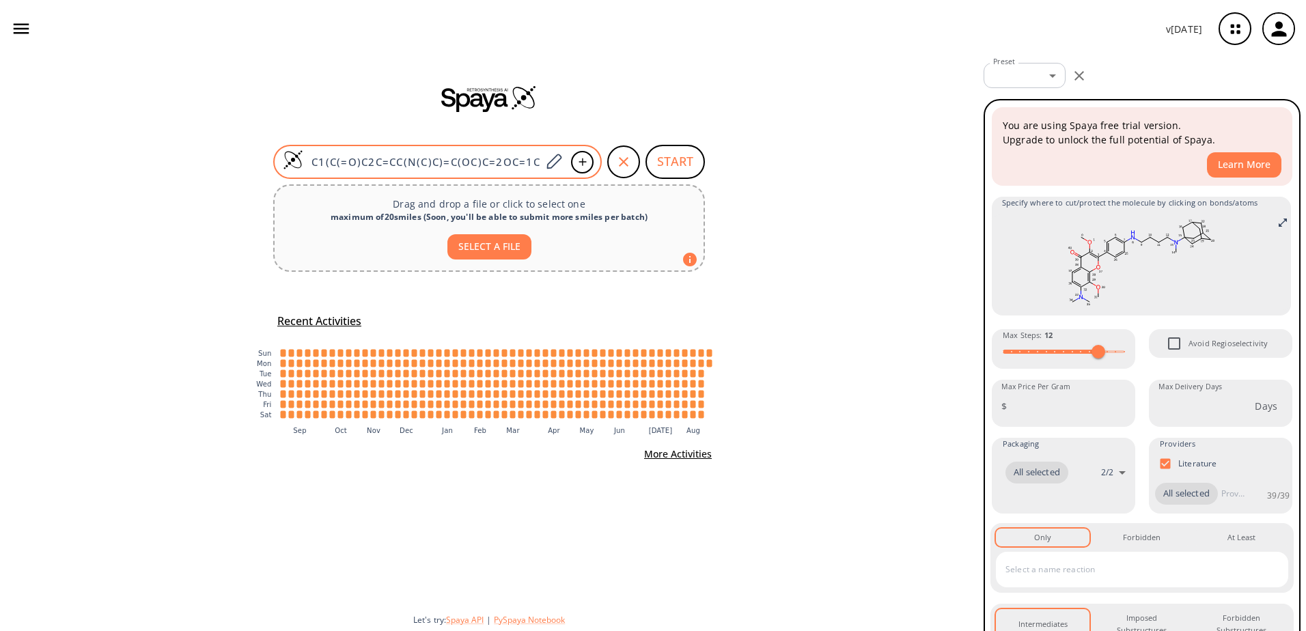
click at [531, 161] on input "C1(C(=O)C2C=CC(N(C)C)=C(OC)C=2OC=1C1=CC=C(NCCCCN(C)C23CC4CC(CC(C4)C2)C3)C=C1)OC" at bounding box center [422, 162] width 238 height 14
click at [551, 162] on icon at bounding box center [553, 162] width 18 height 18
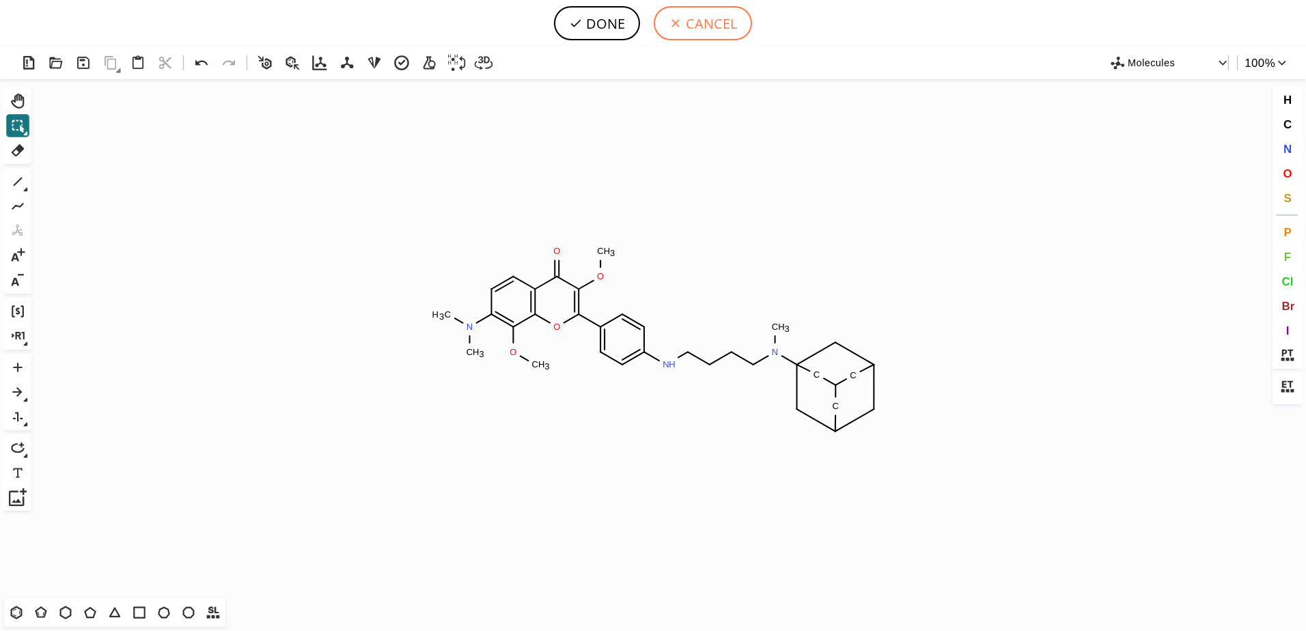
click at [736, 29] on button "CANCEL" at bounding box center [703, 23] width 98 height 34
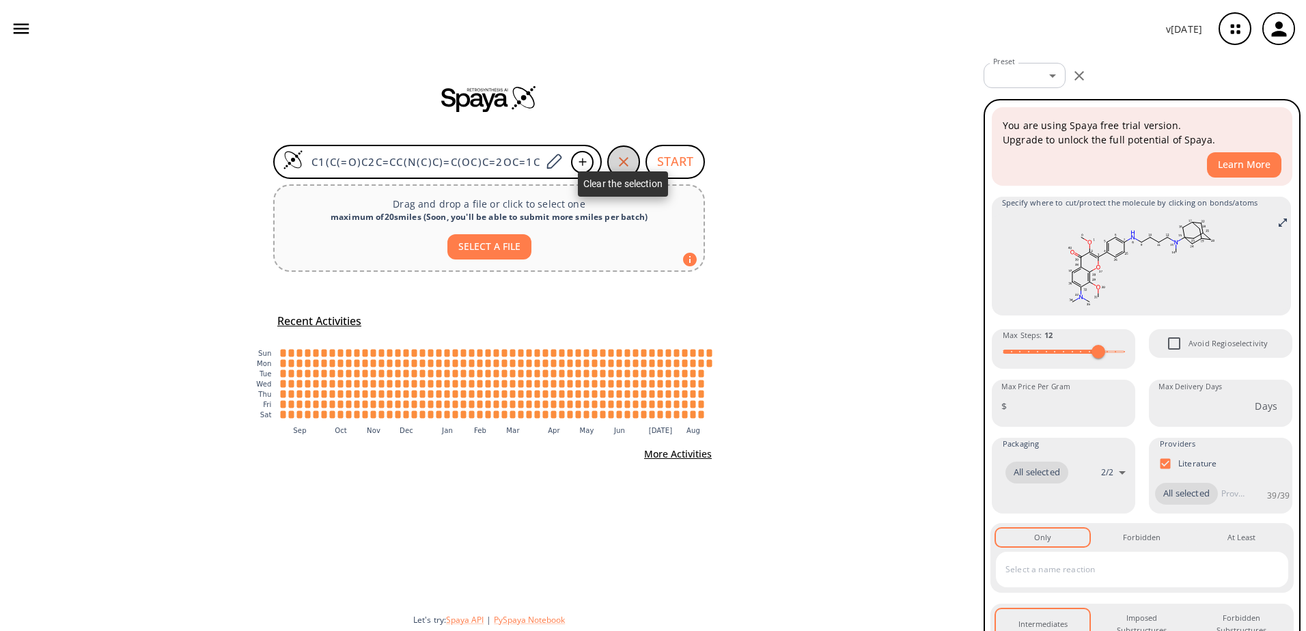
click at [623, 155] on icon "button" at bounding box center [623, 162] width 16 height 16
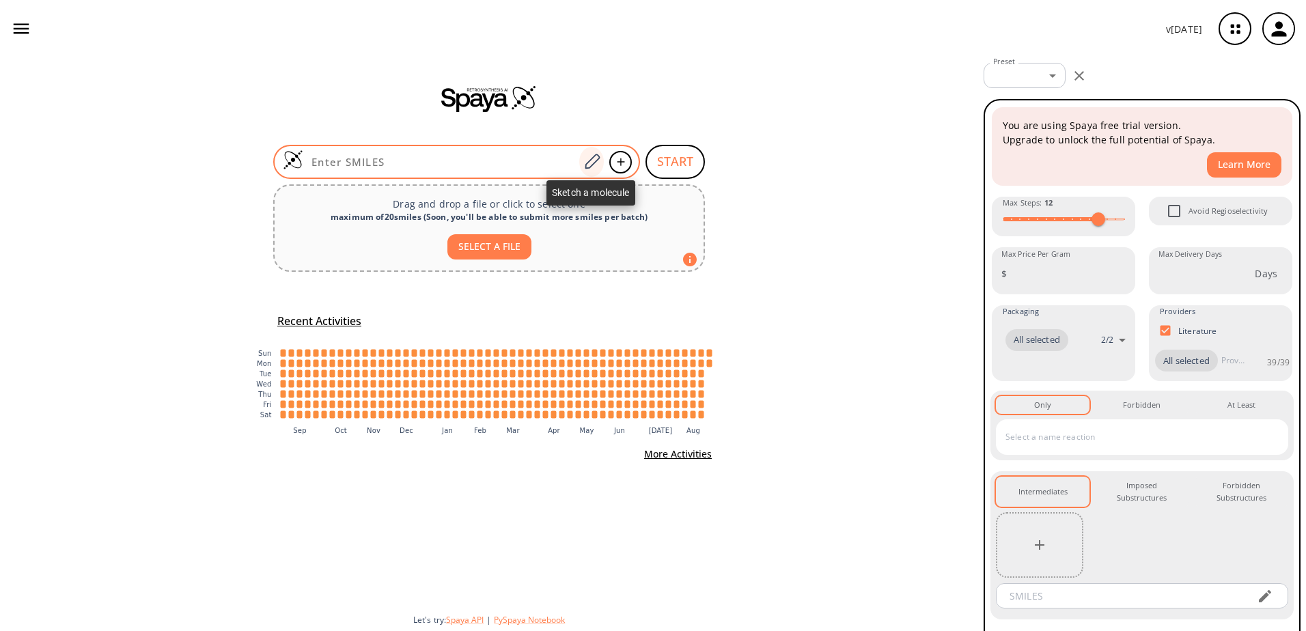
click at [594, 160] on icon at bounding box center [592, 162] width 18 height 18
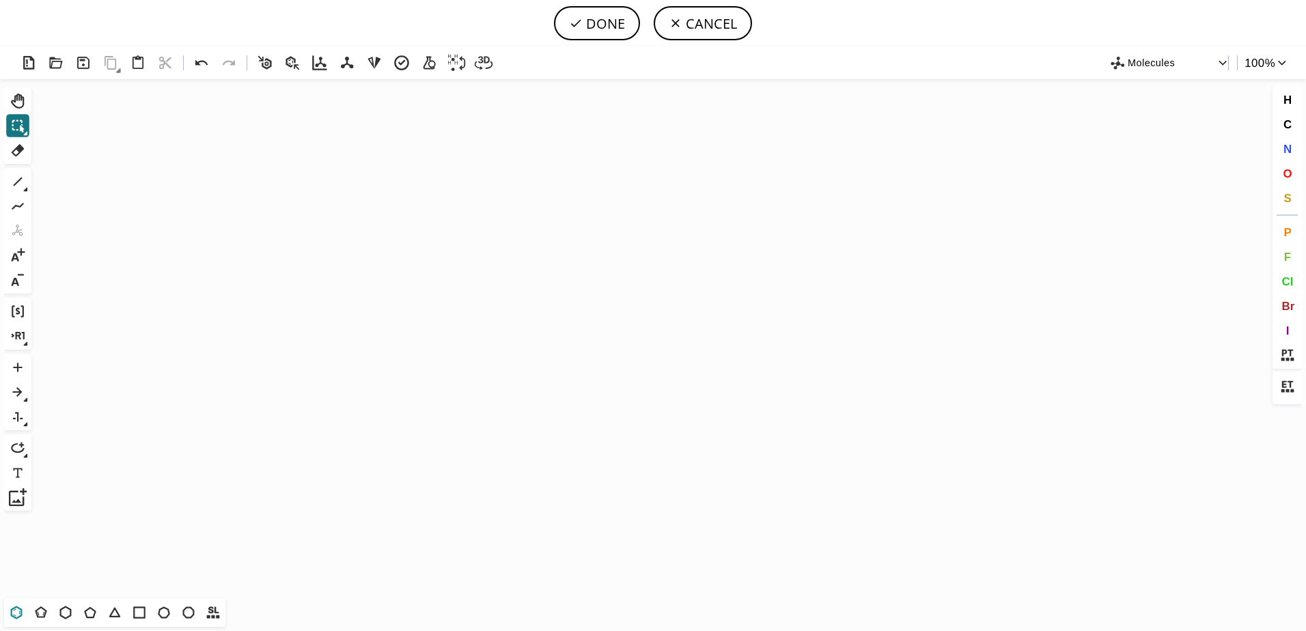
click at [23, 608] on icon at bounding box center [17, 613] width 18 height 18
click at [527, 354] on icon "Created with Raphaël 2.3.0" at bounding box center [653, 338] width 1232 height 519
click at [15, 178] on icon at bounding box center [18, 182] width 18 height 18
drag, startPoint x: 600, startPoint y: 358, endPoint x: 636, endPoint y: 385, distance: 44.9
click at [8, 604] on icon at bounding box center [17, 613] width 18 height 18
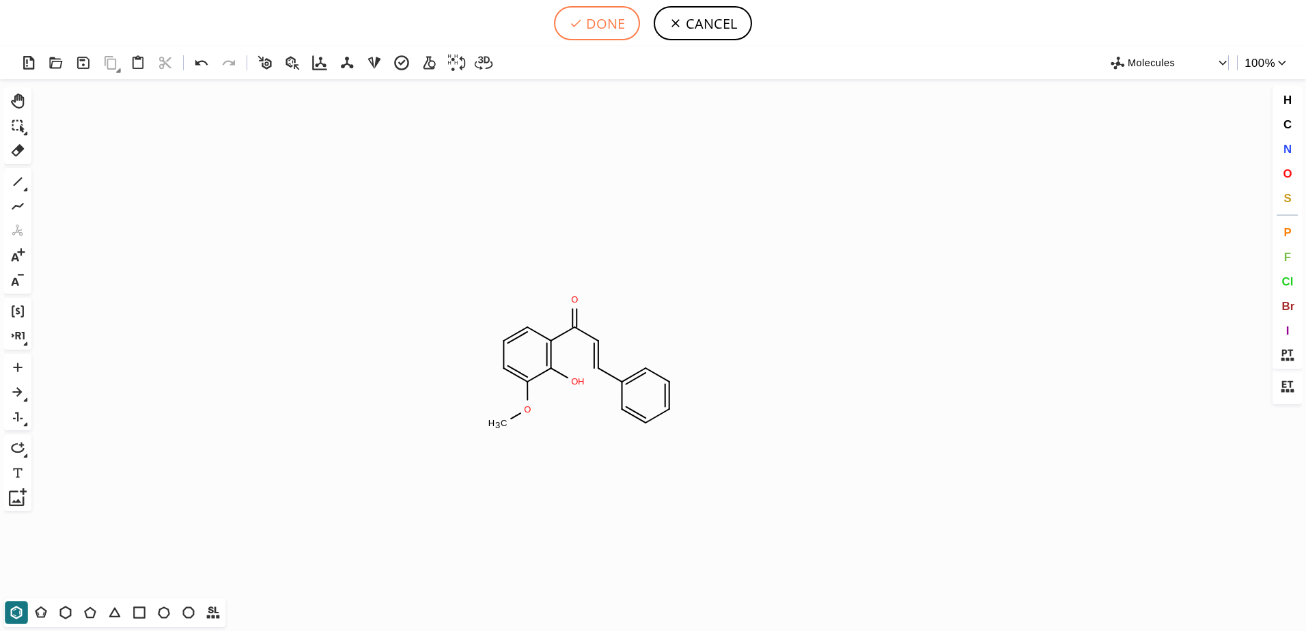
click at [615, 32] on button "DONE" at bounding box center [597, 23] width 86 height 34
type input "C1C=C(OC)C(O)=C(C(=O)/C=C/C2C=CC=CC=2)C=1"
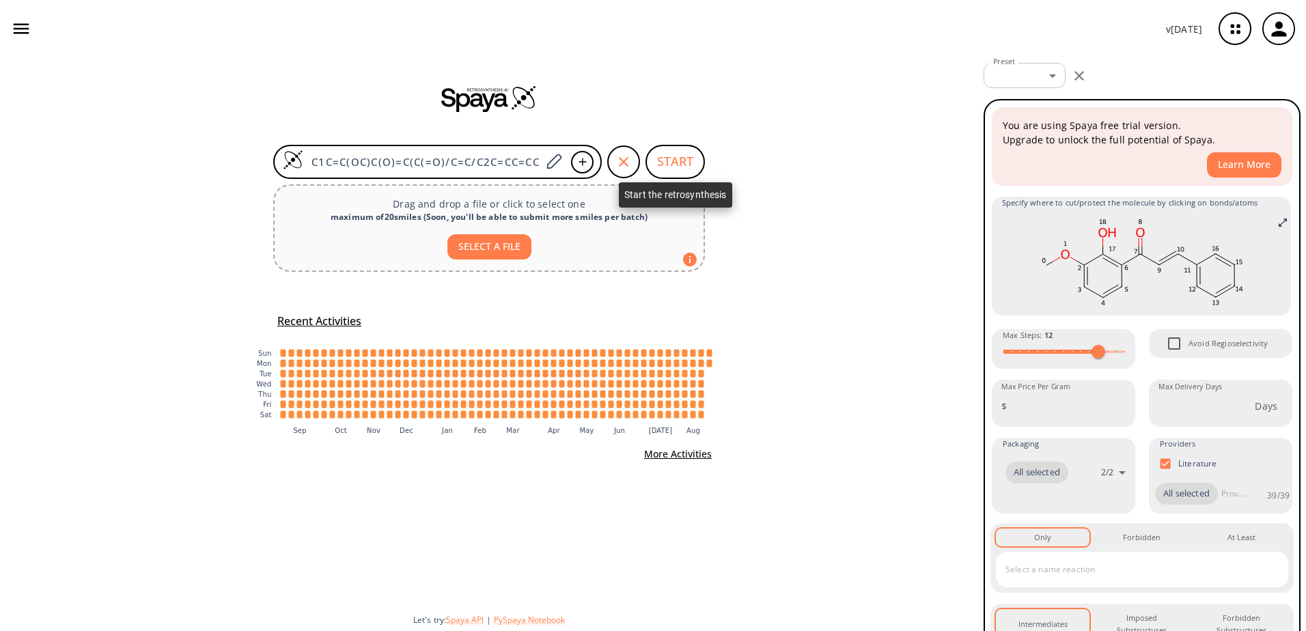
click at [679, 158] on button "START" at bounding box center [674, 162] width 59 height 34
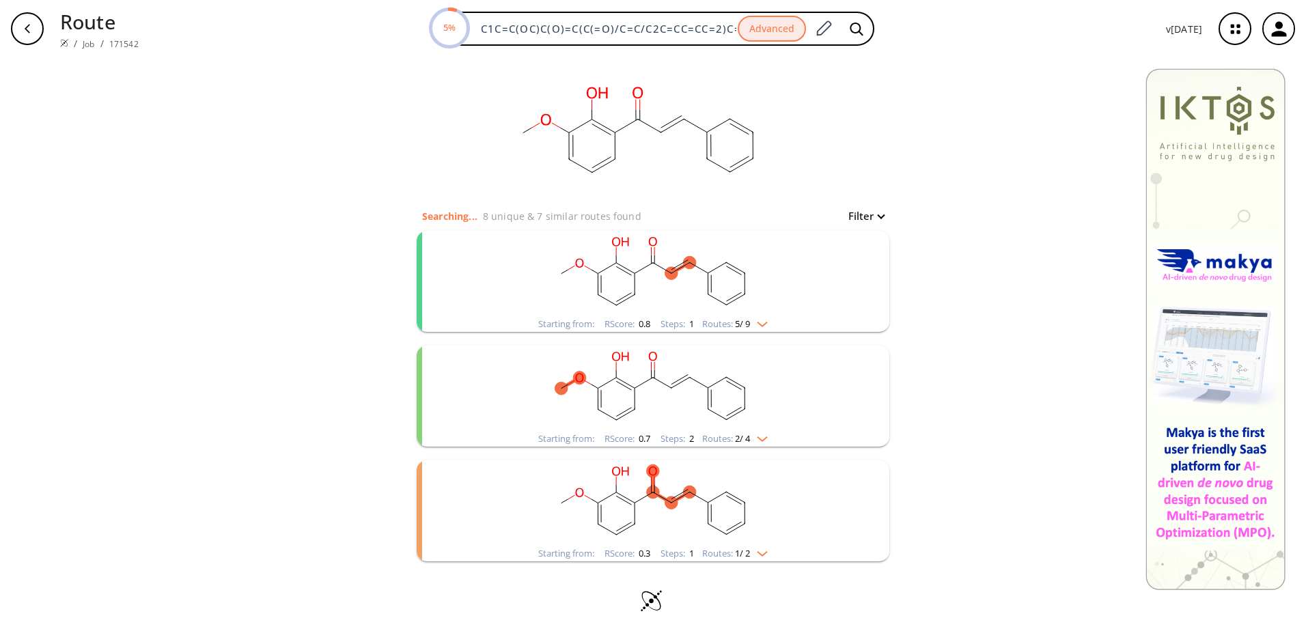
click at [759, 324] on img "clusters" at bounding box center [759, 321] width 18 height 11
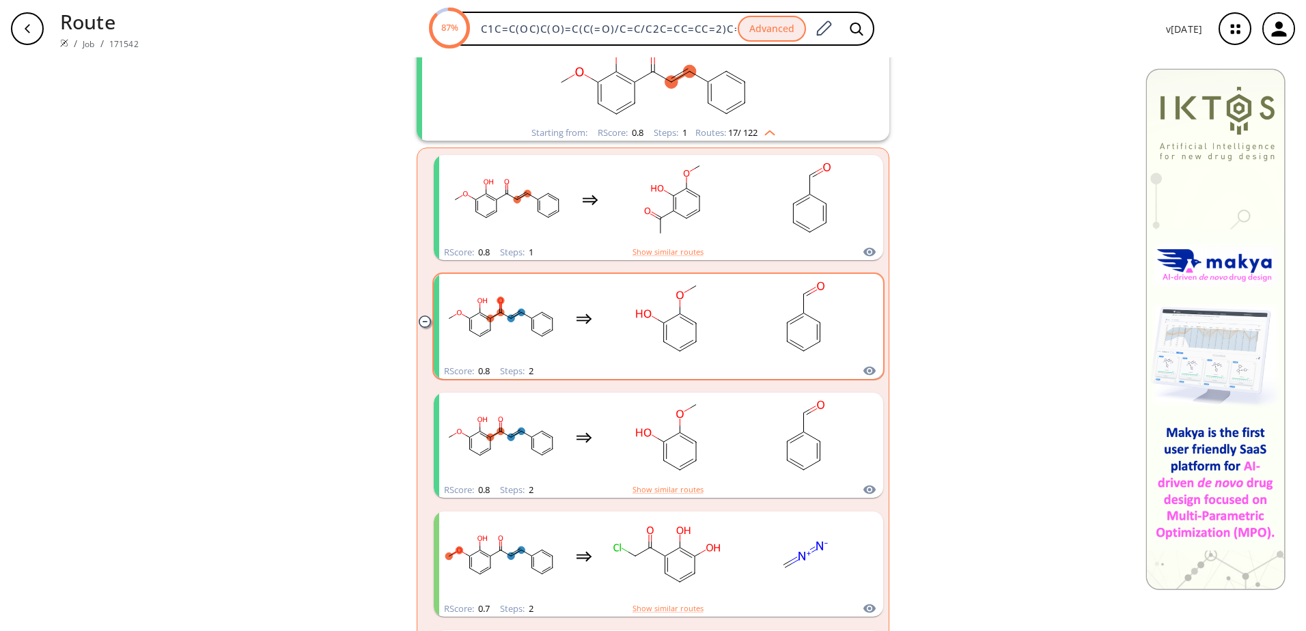
scroll to position [205, 0]
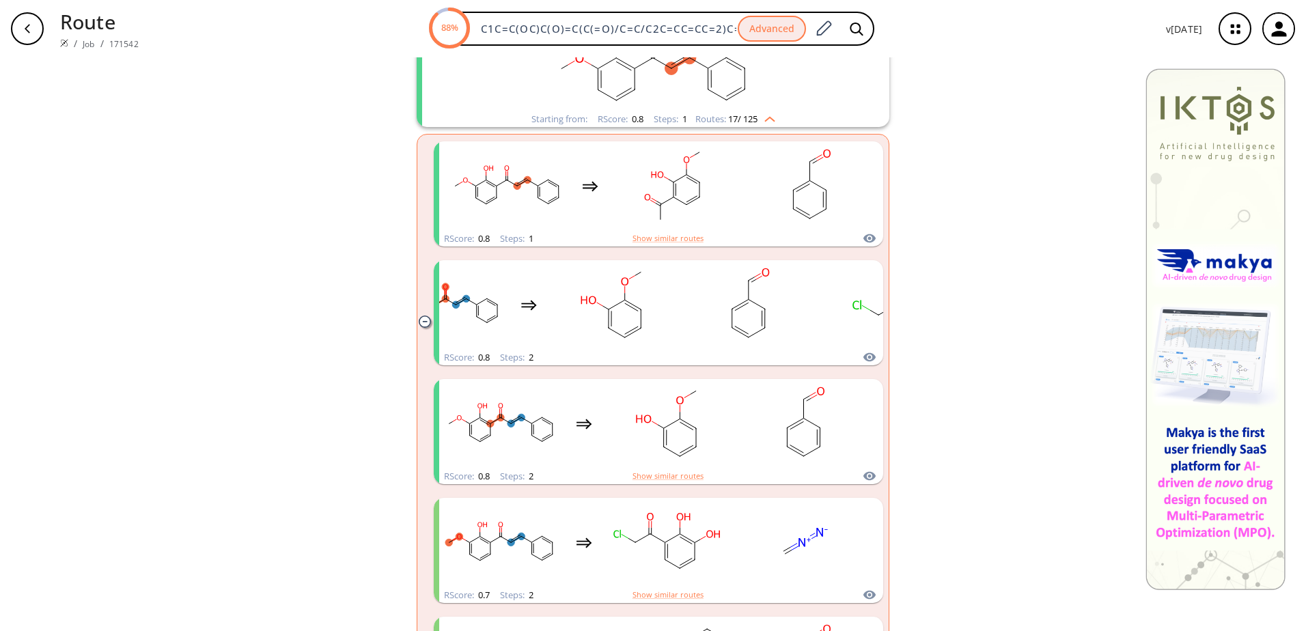
click at [763, 115] on img "clusters" at bounding box center [766, 116] width 18 height 11
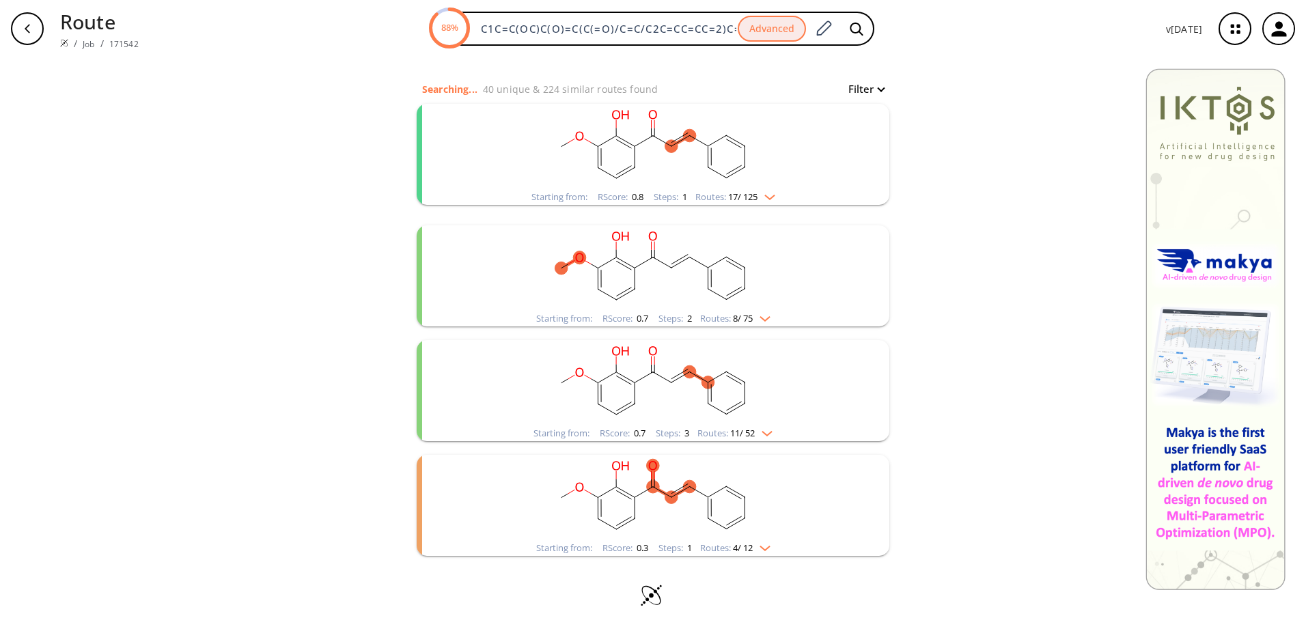
scroll to position [120, 0]
click at [765, 540] on rect "clusters" at bounding box center [652, 497] width 355 height 85
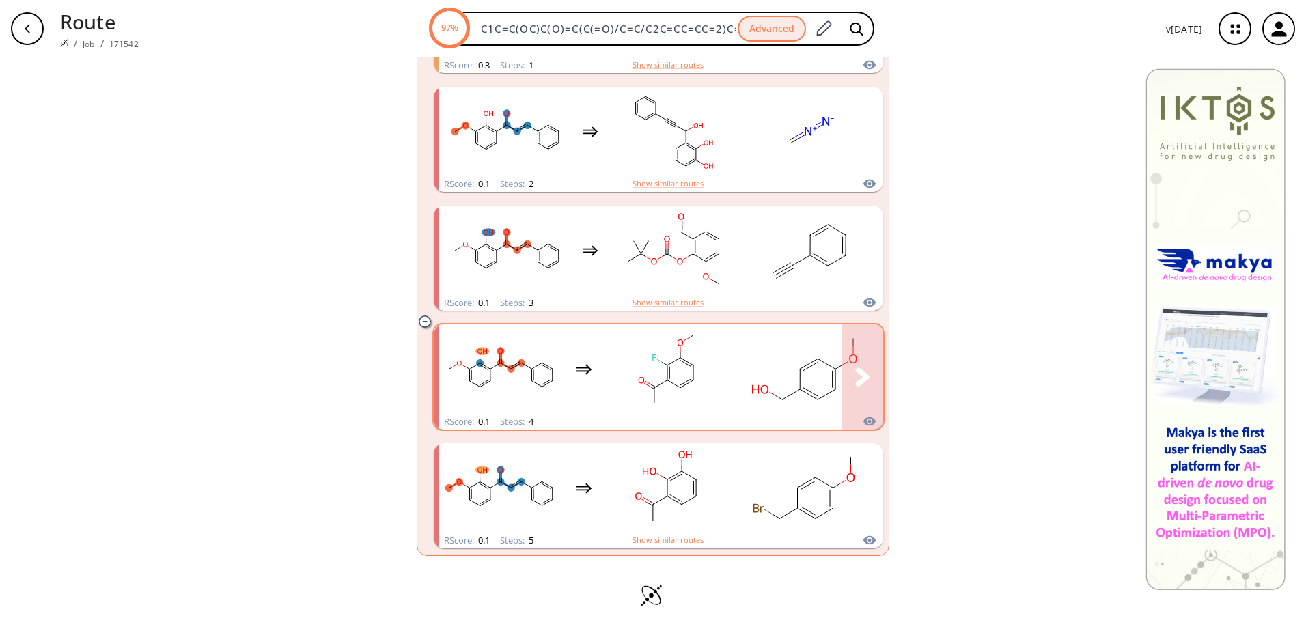
scroll to position [449, 0]
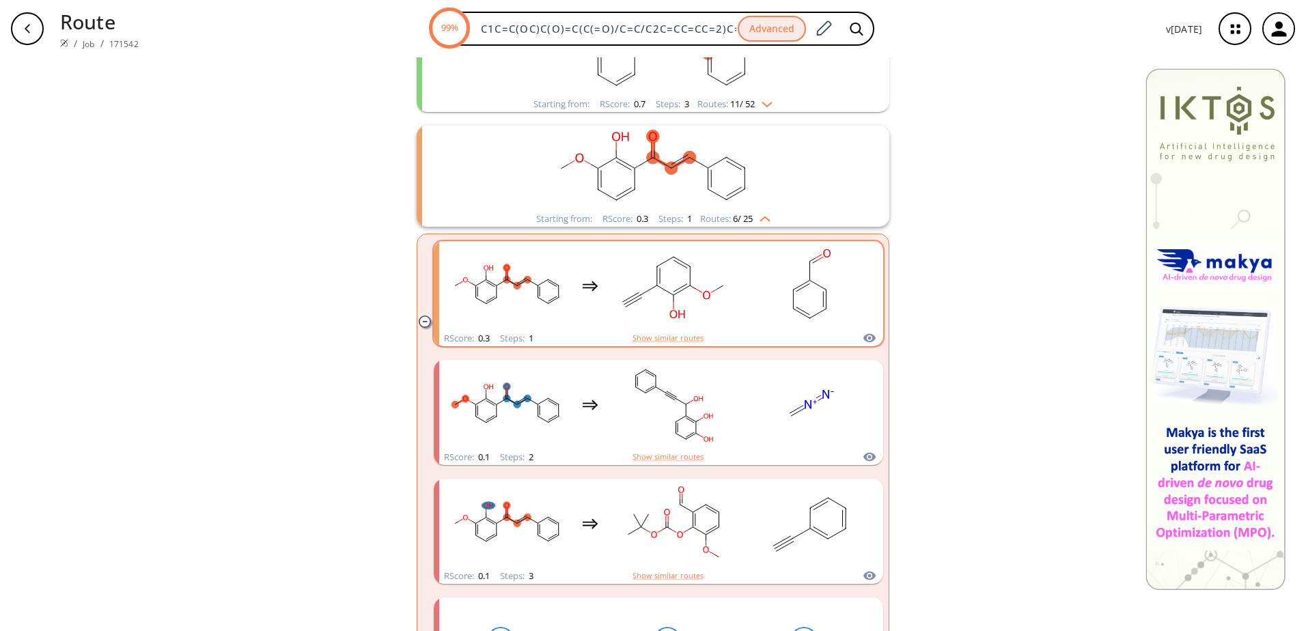
click at [735, 326] on div "clusters" at bounding box center [658, 285] width 426 height 89
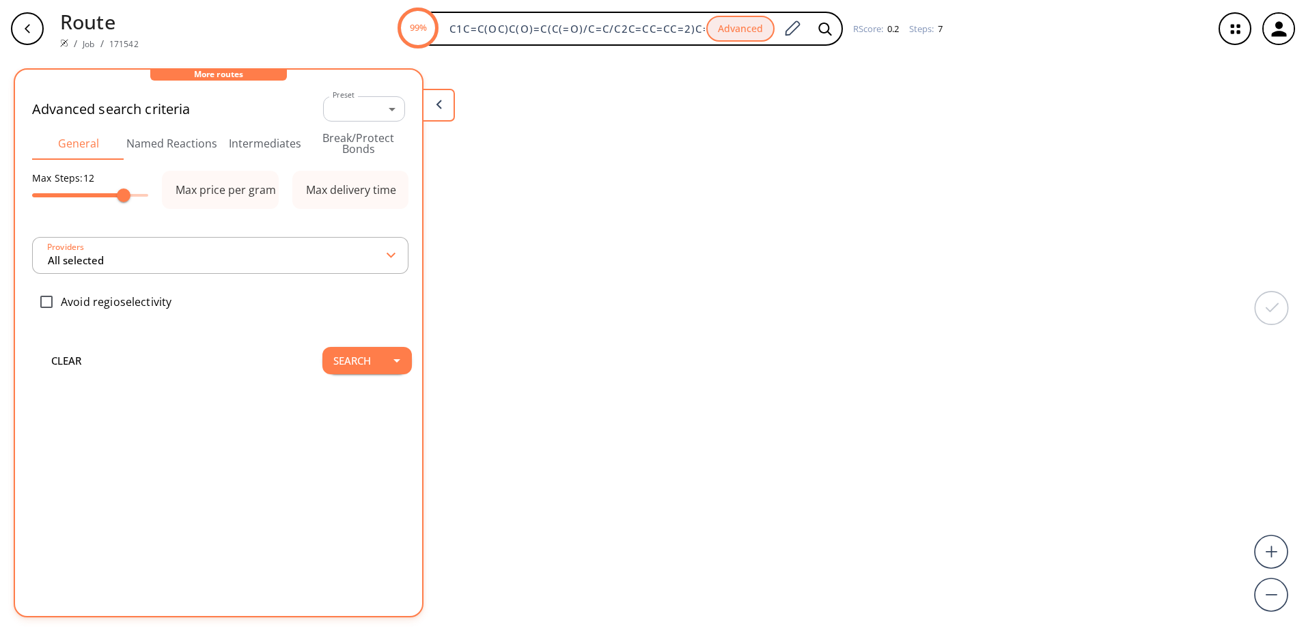
type input "0 selected"
type input "All selected"
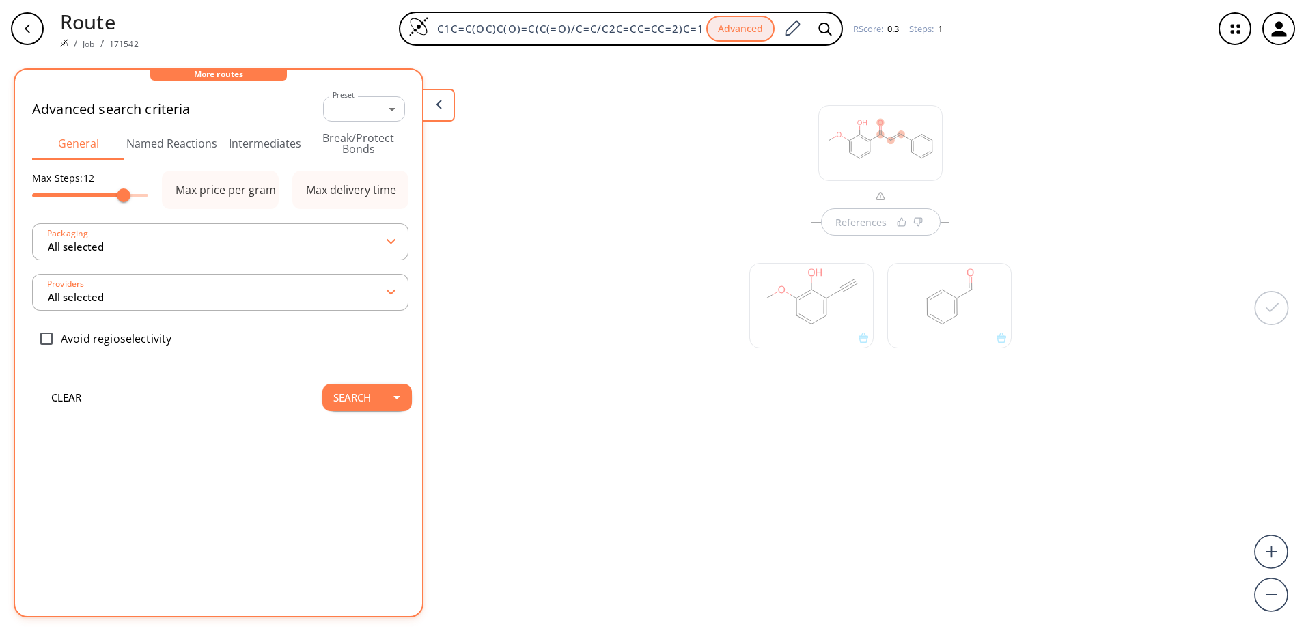
click at [38, 36] on div "button" at bounding box center [27, 28] width 33 height 33
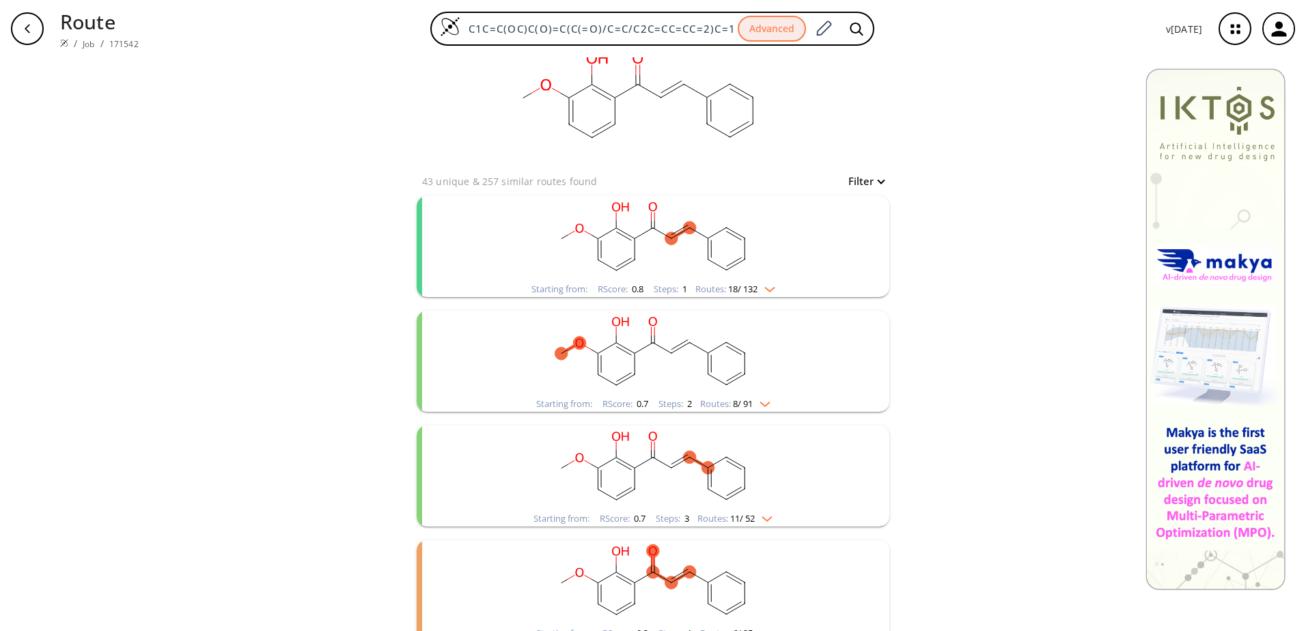
scroll to position [52, 0]
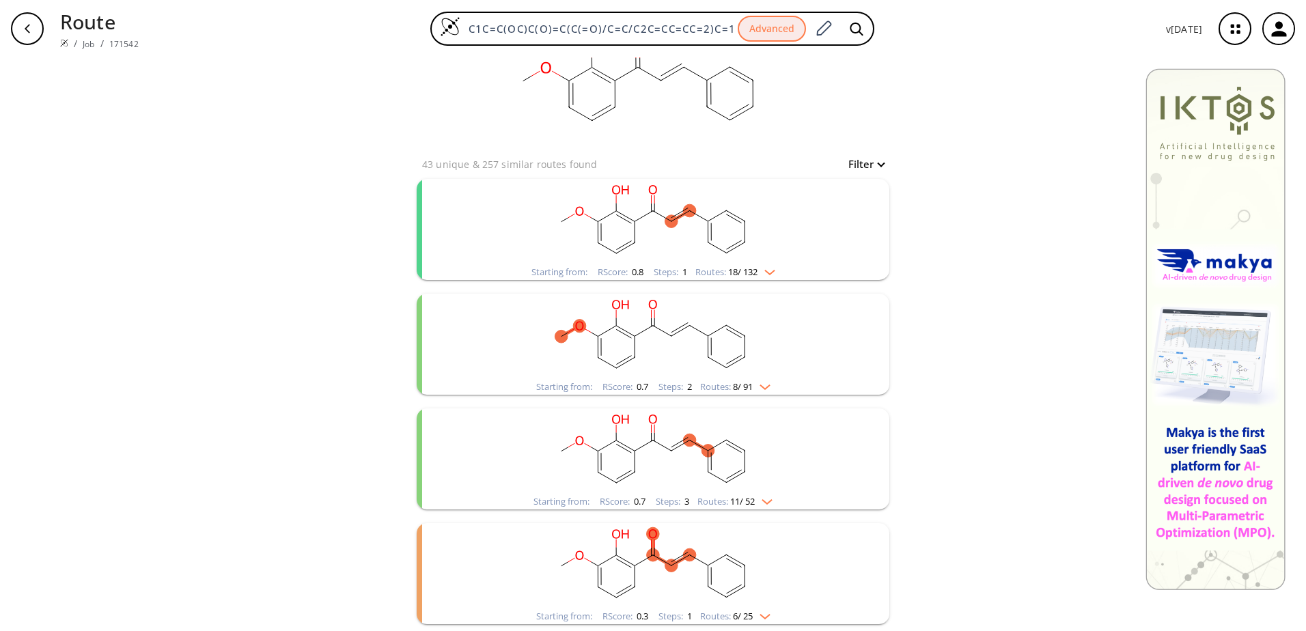
click at [766, 273] on img "clusters" at bounding box center [766, 269] width 18 height 11
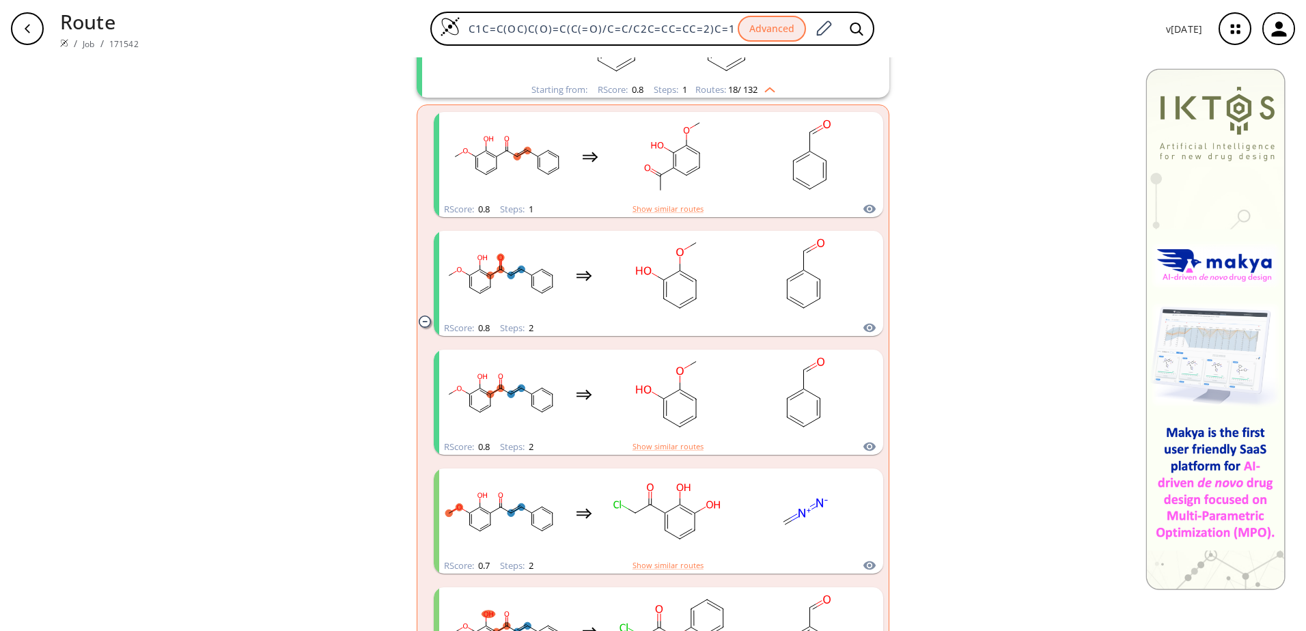
scroll to position [257, 0]
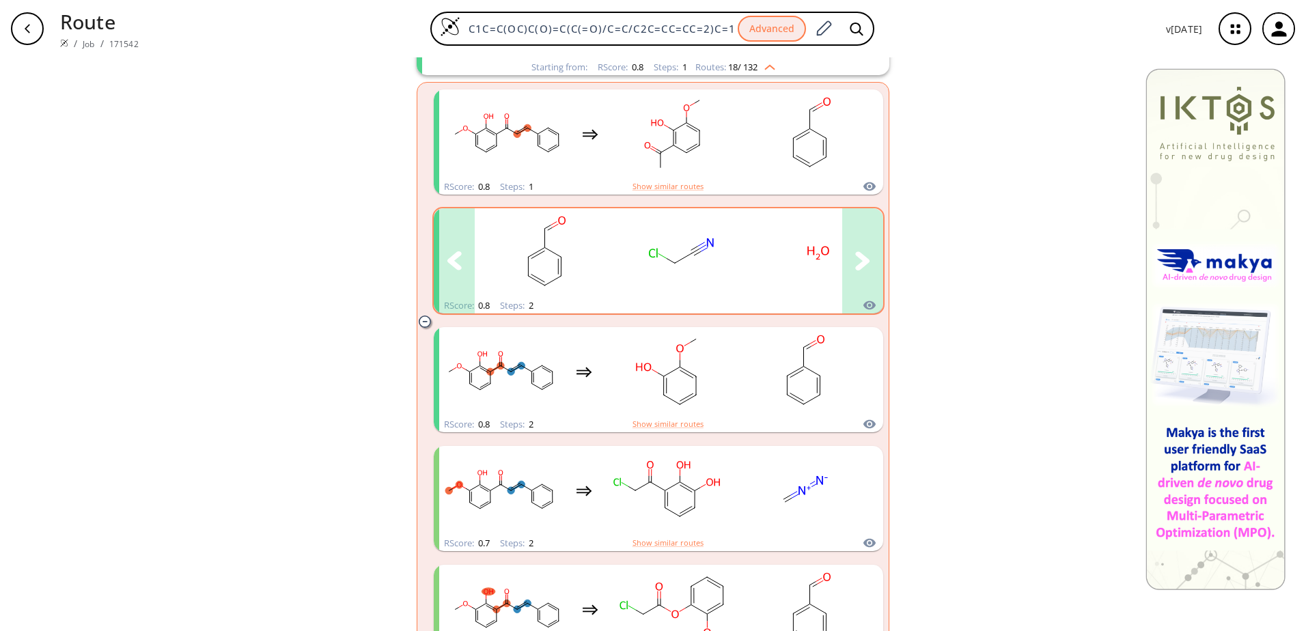
click at [859, 265] on icon "clusters" at bounding box center [862, 260] width 14 height 18
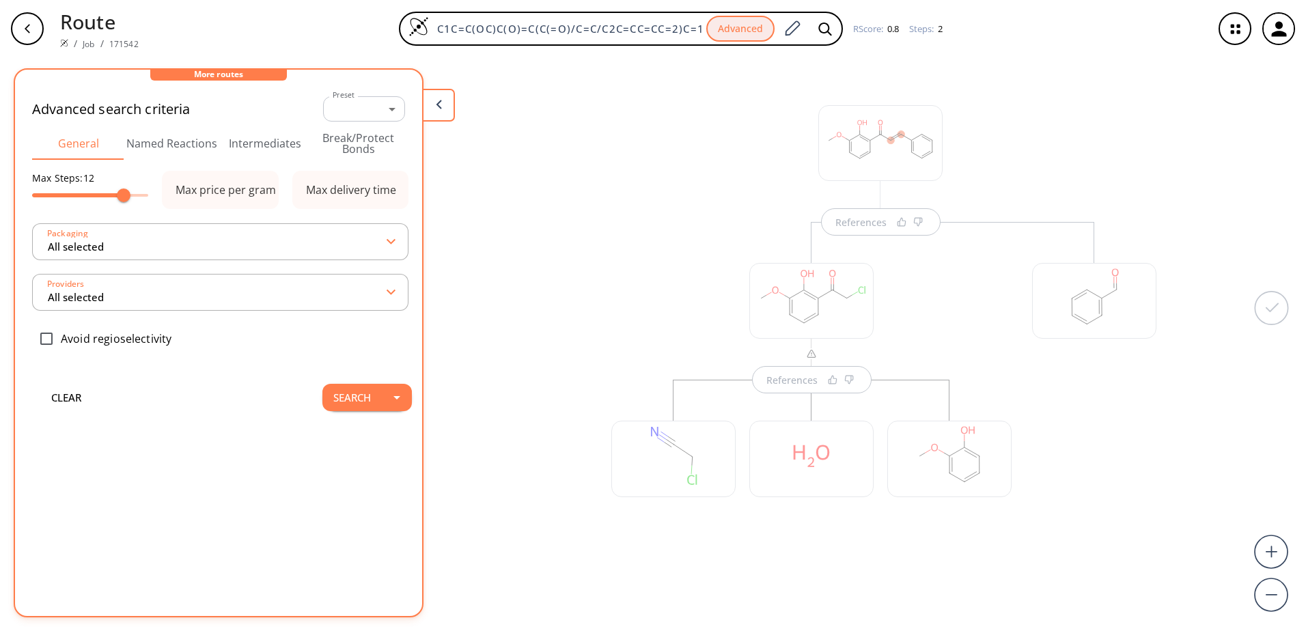
click at [691, 247] on div "References" at bounding box center [812, 386] width 428 height 329
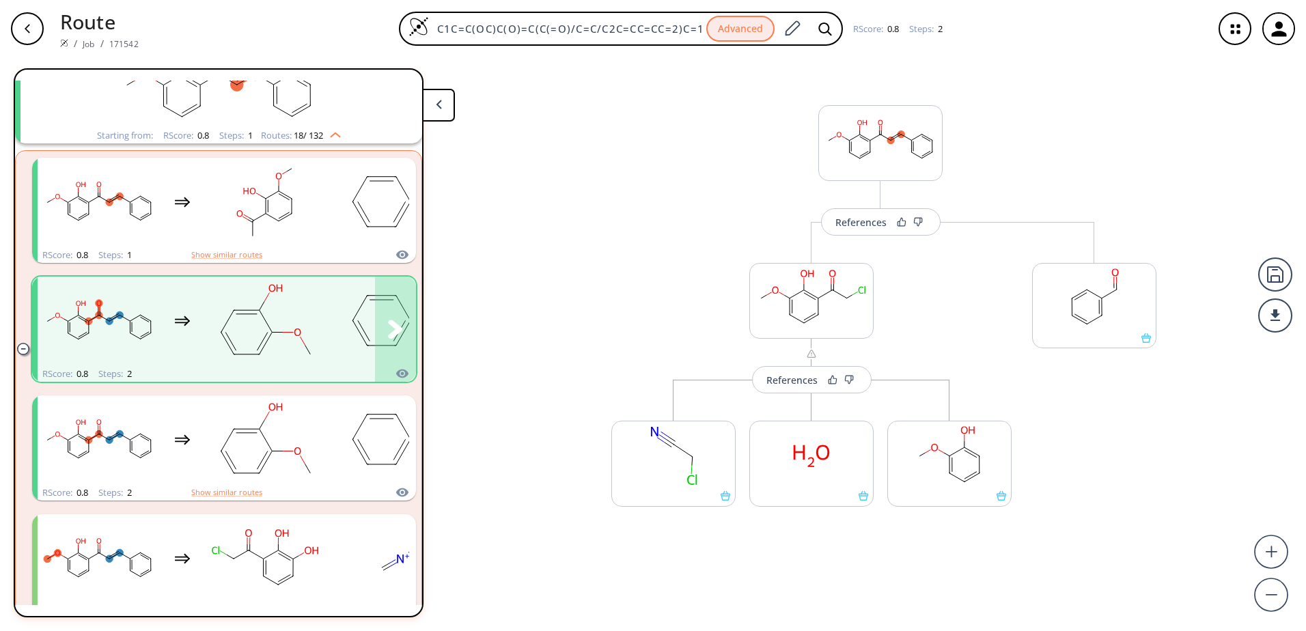
scroll to position [78, 0]
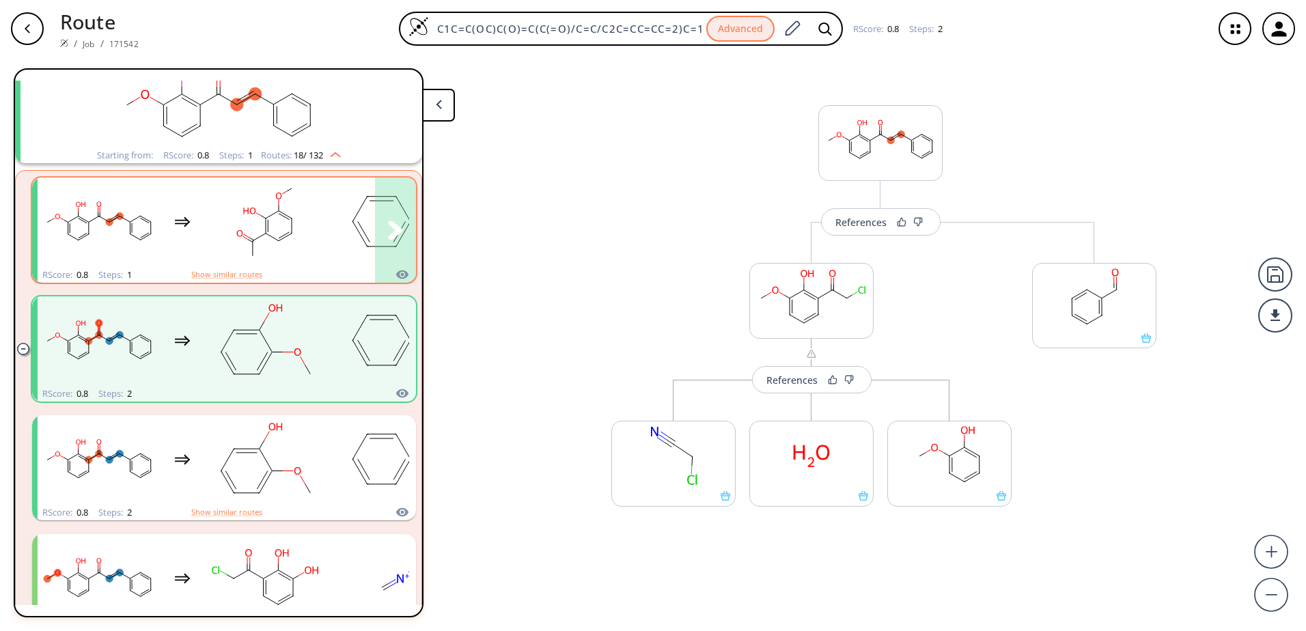
click at [331, 222] on div "clusters" at bounding box center [251, 222] width 426 height 89
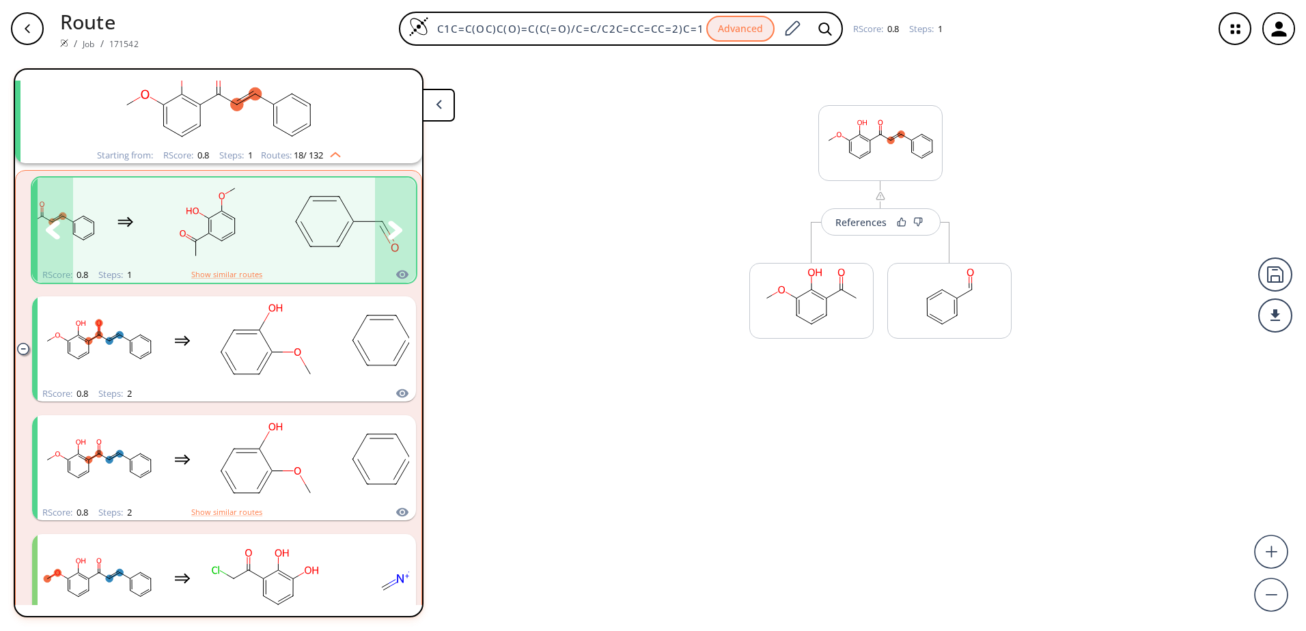
click at [390, 224] on icon "clusters" at bounding box center [395, 230] width 15 height 19
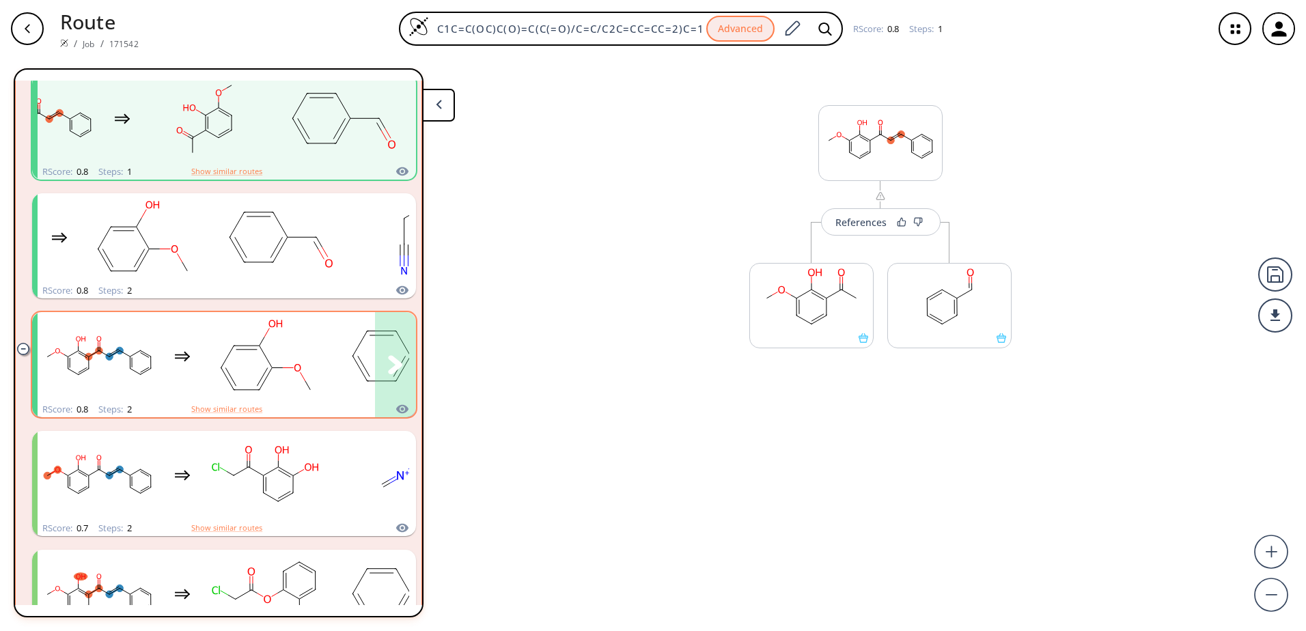
scroll to position [214, 0]
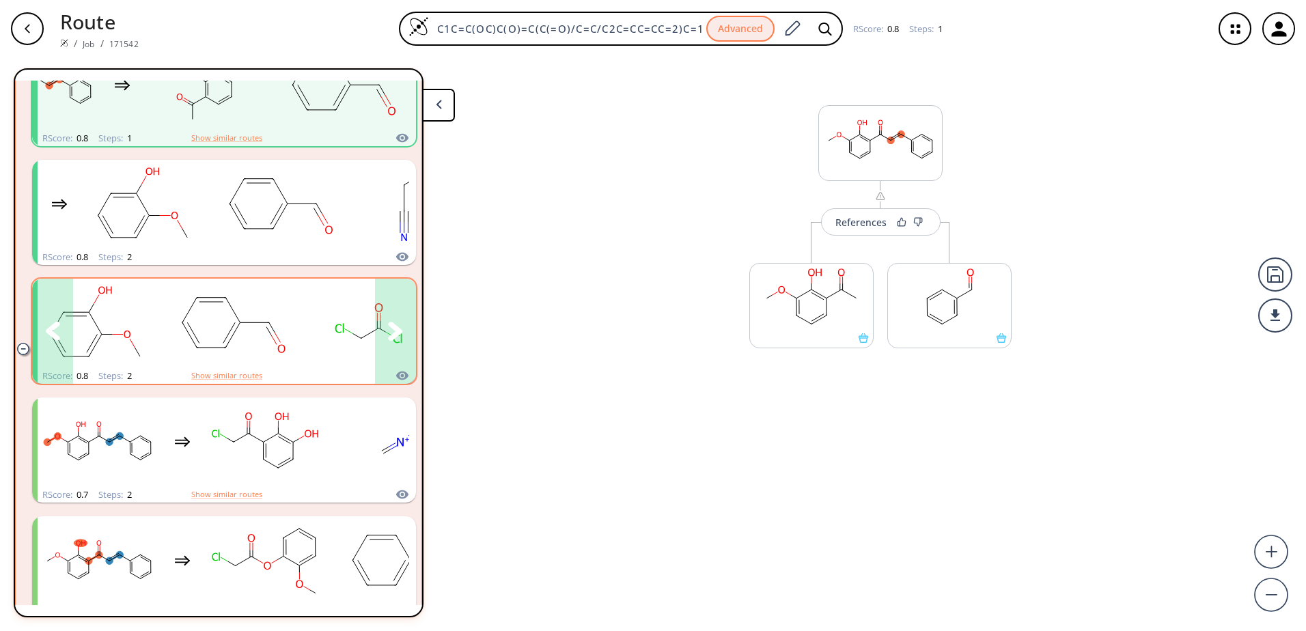
click at [393, 338] on icon "clusters" at bounding box center [395, 331] width 15 height 19
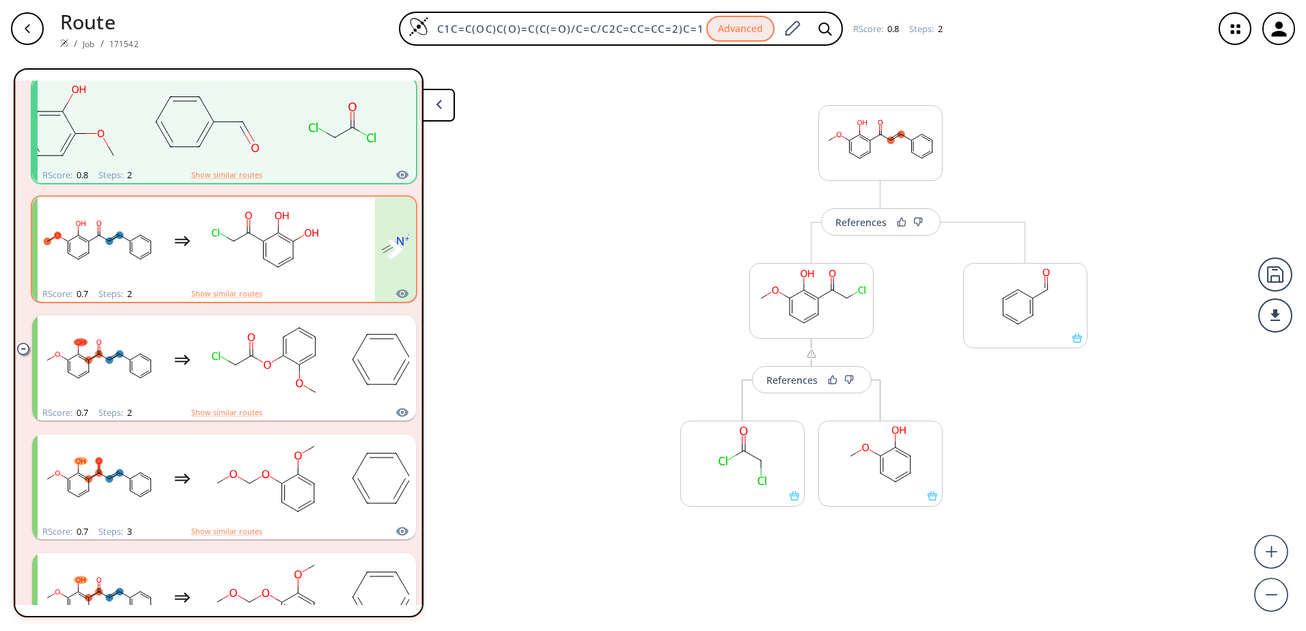
scroll to position [419, 0]
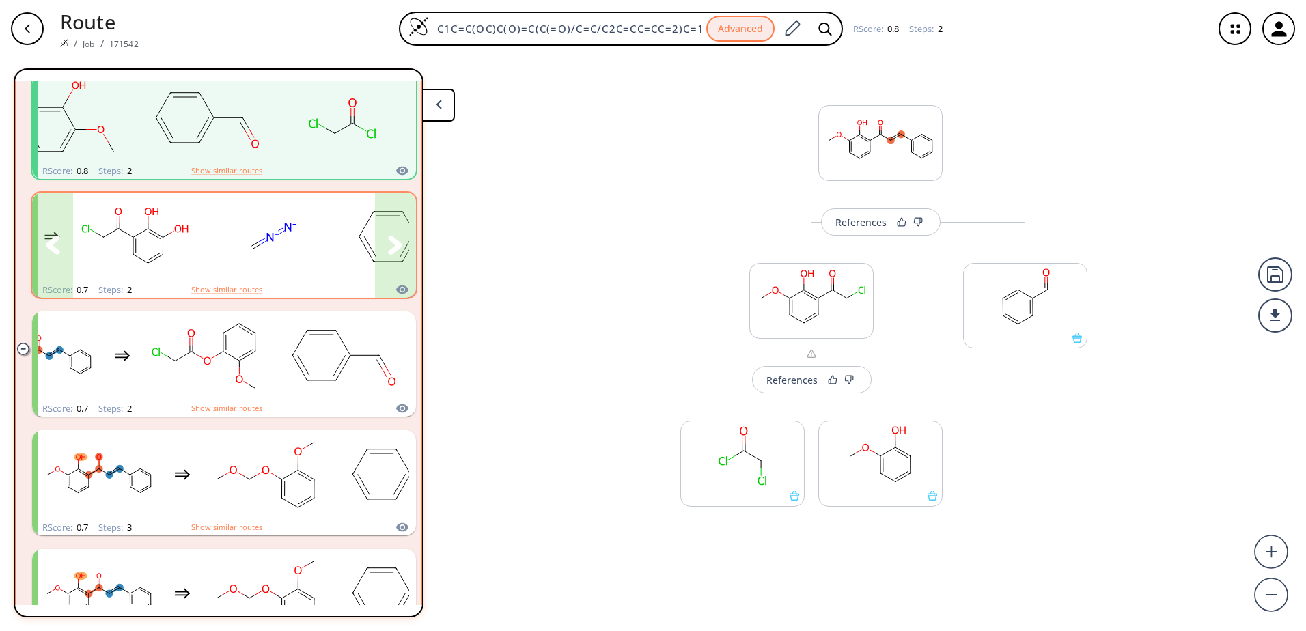
click at [385, 270] on button "clusters" at bounding box center [395, 245] width 41 height 105
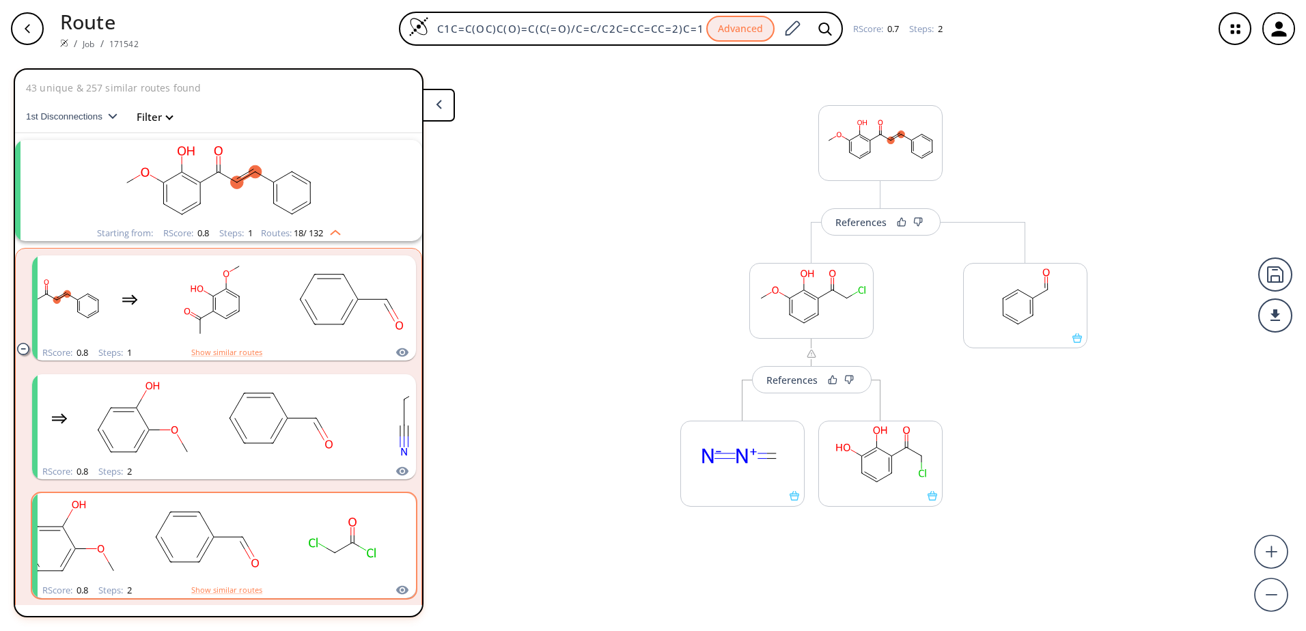
click at [326, 229] on img "clusters" at bounding box center [332, 230] width 18 height 11
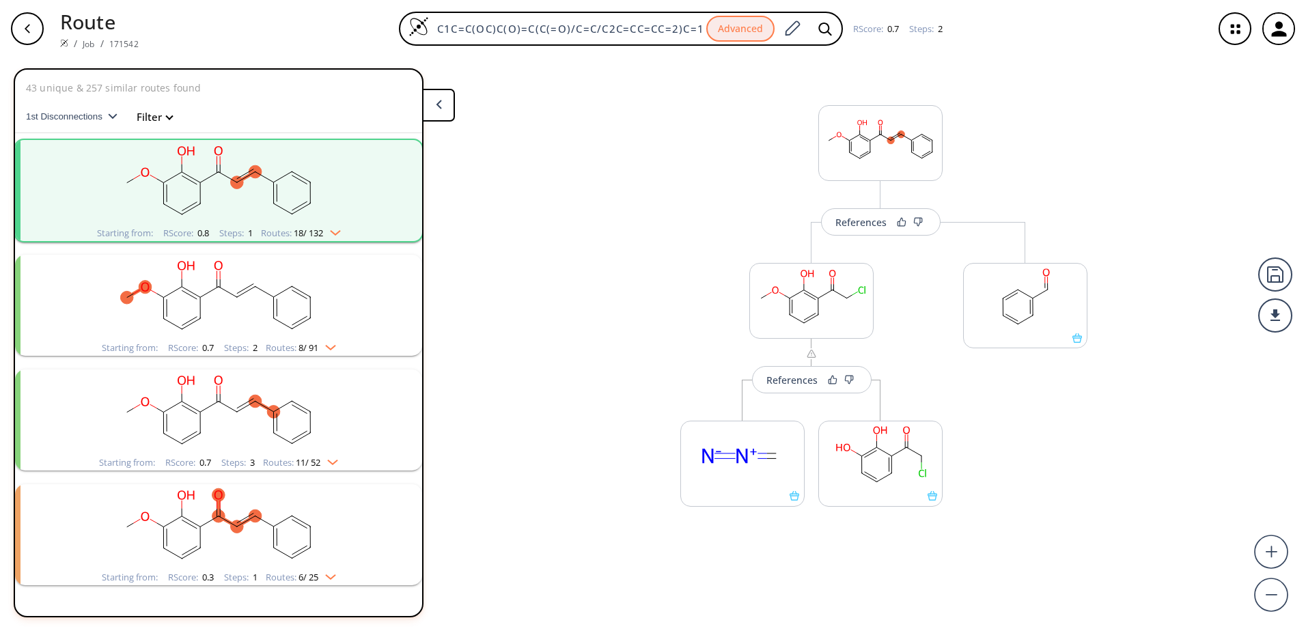
click at [340, 346] on div "Starting from: RScore : 0.7 Steps : 2 Routes: 8 / 91" at bounding box center [219, 348] width 255 height 16
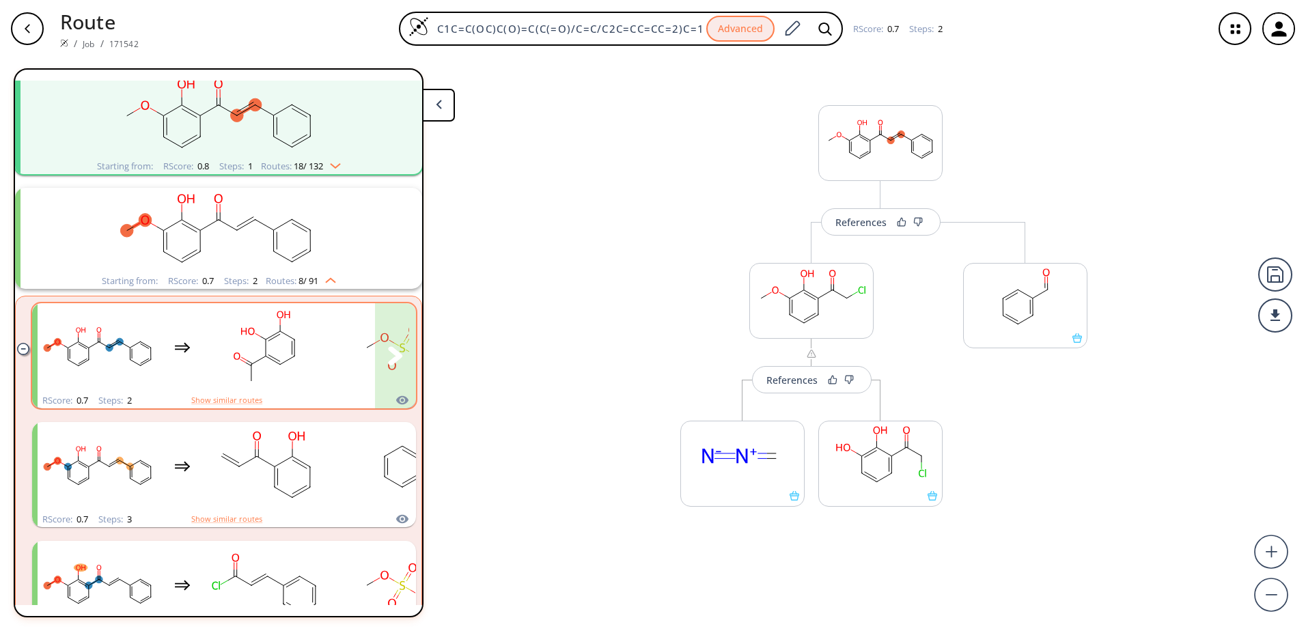
scroll to position [137, 0]
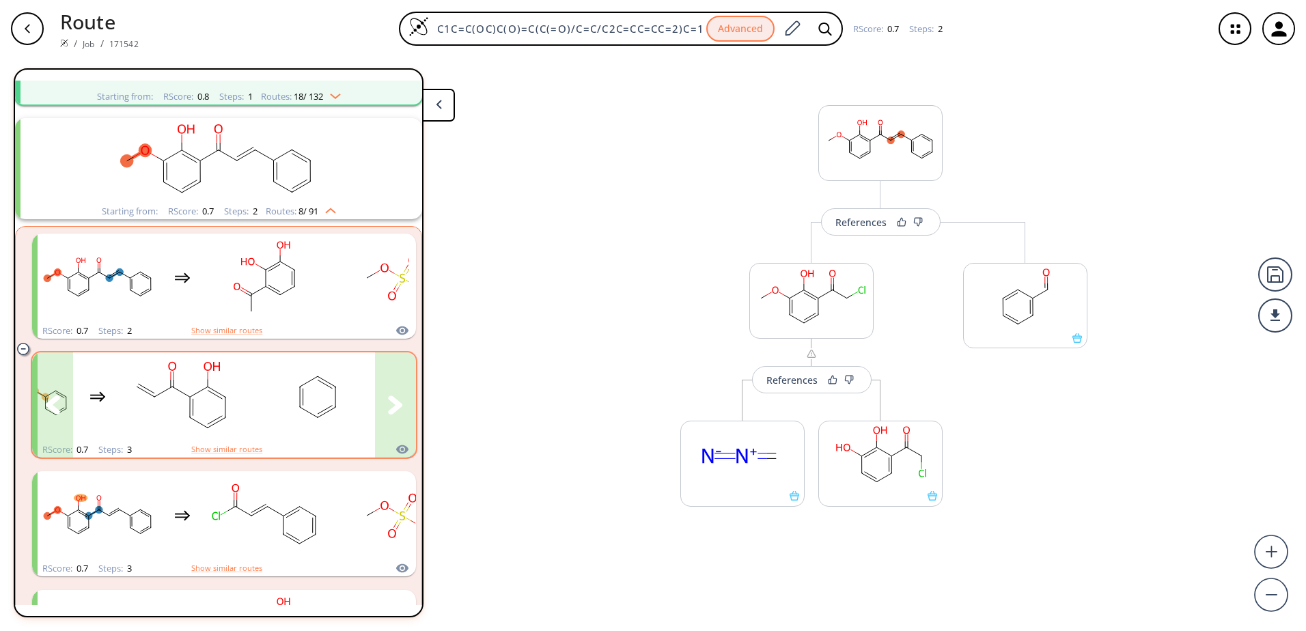
click at [388, 402] on icon "clusters" at bounding box center [395, 404] width 15 height 19
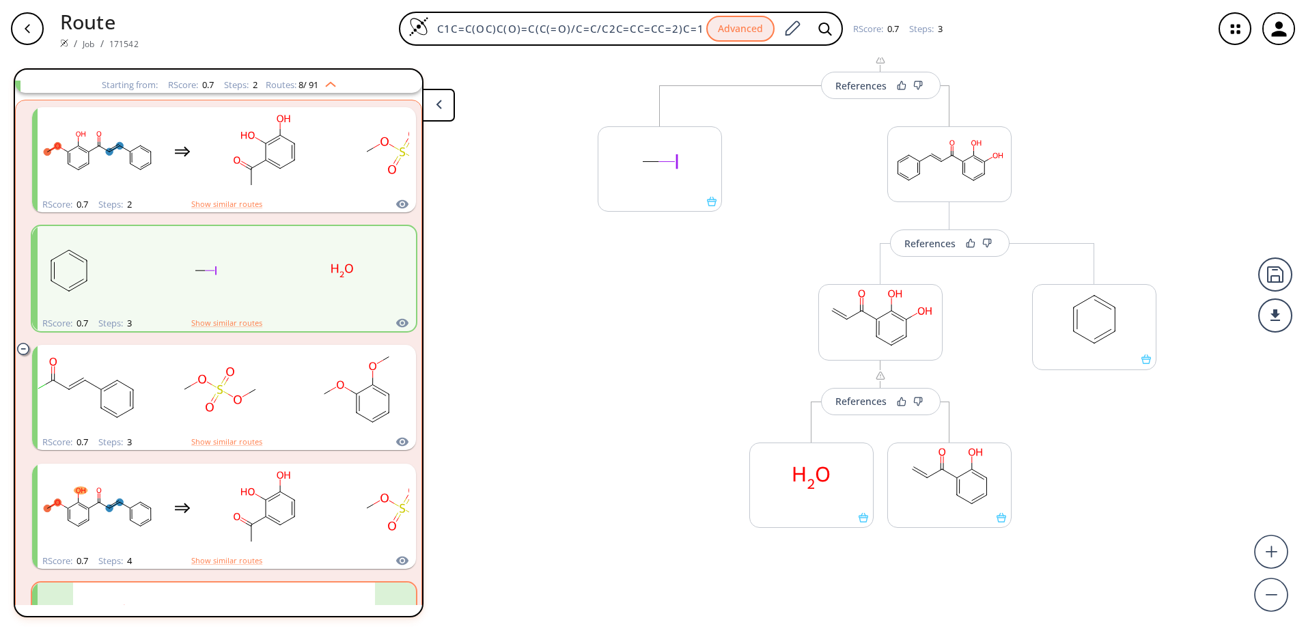
scroll to position [58, 0]
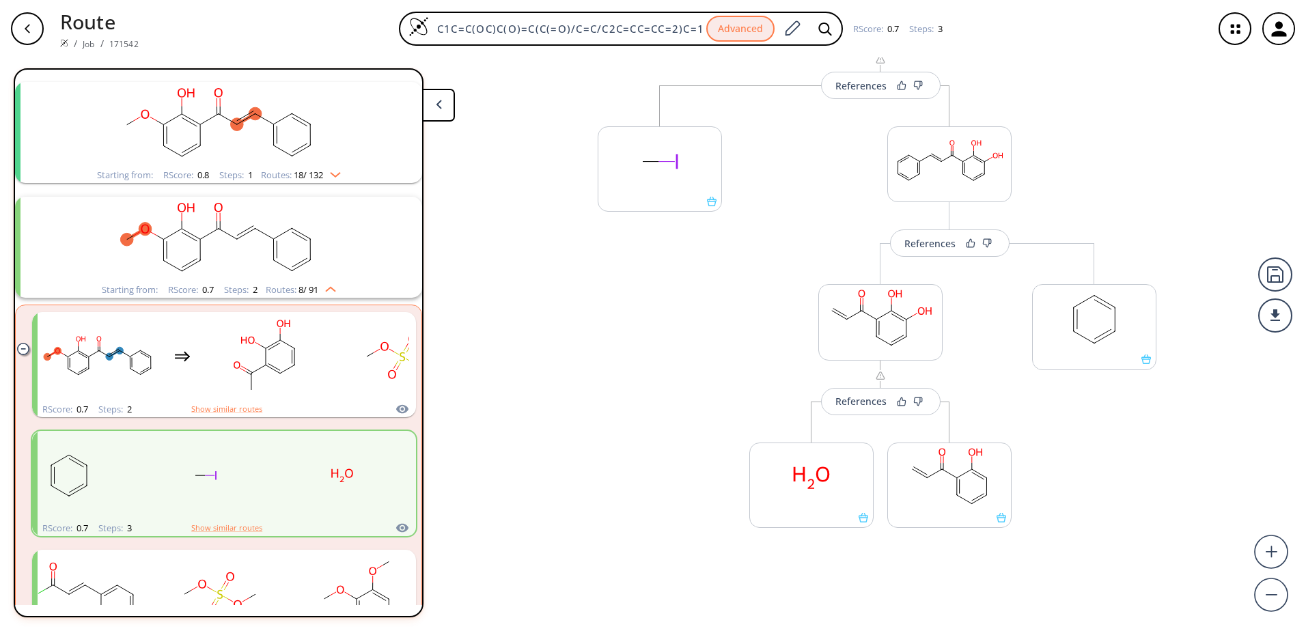
click at [331, 287] on img "clusters" at bounding box center [327, 286] width 18 height 11
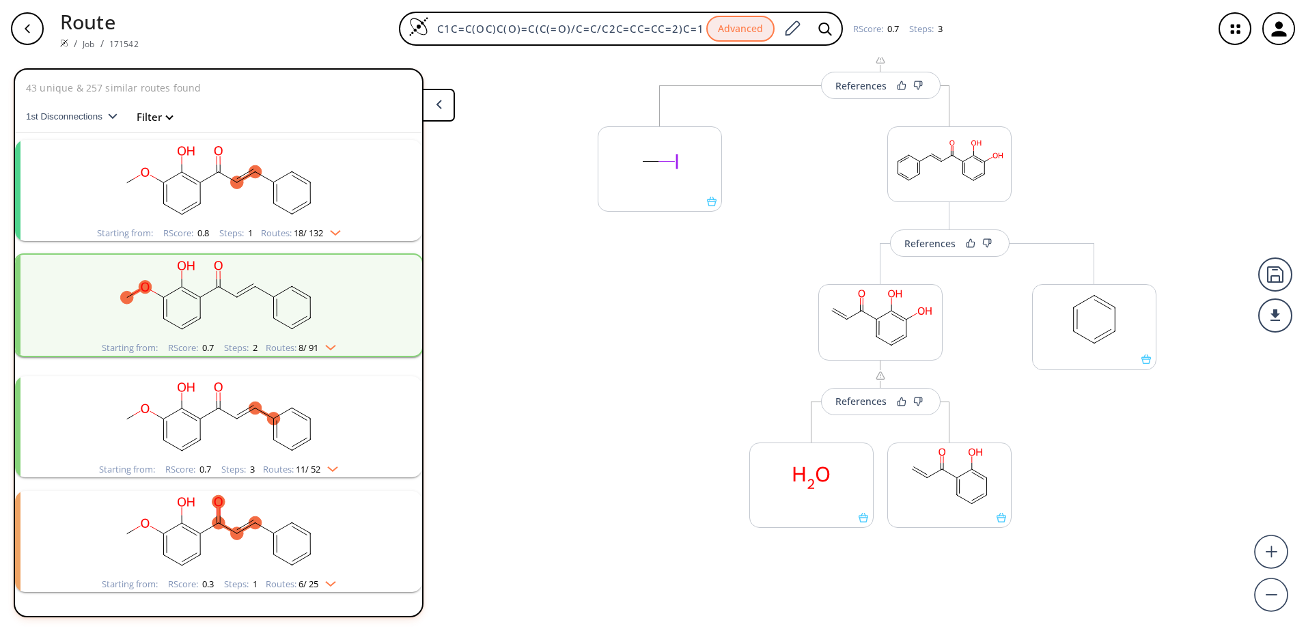
scroll to position [0, 0]
click at [350, 236] on div "Starting from: RScore : 0.8 Steps : 1 Routes: 18 / 132" at bounding box center [219, 233] width 264 height 16
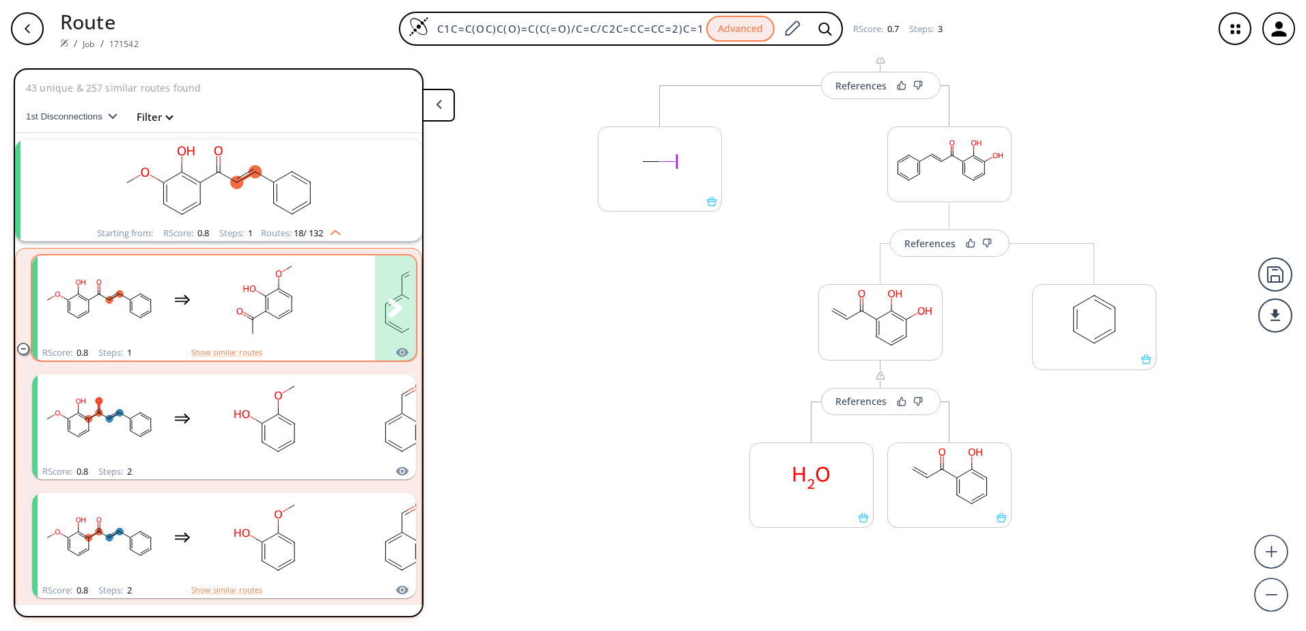
click at [375, 302] on button "clusters" at bounding box center [395, 307] width 41 height 105
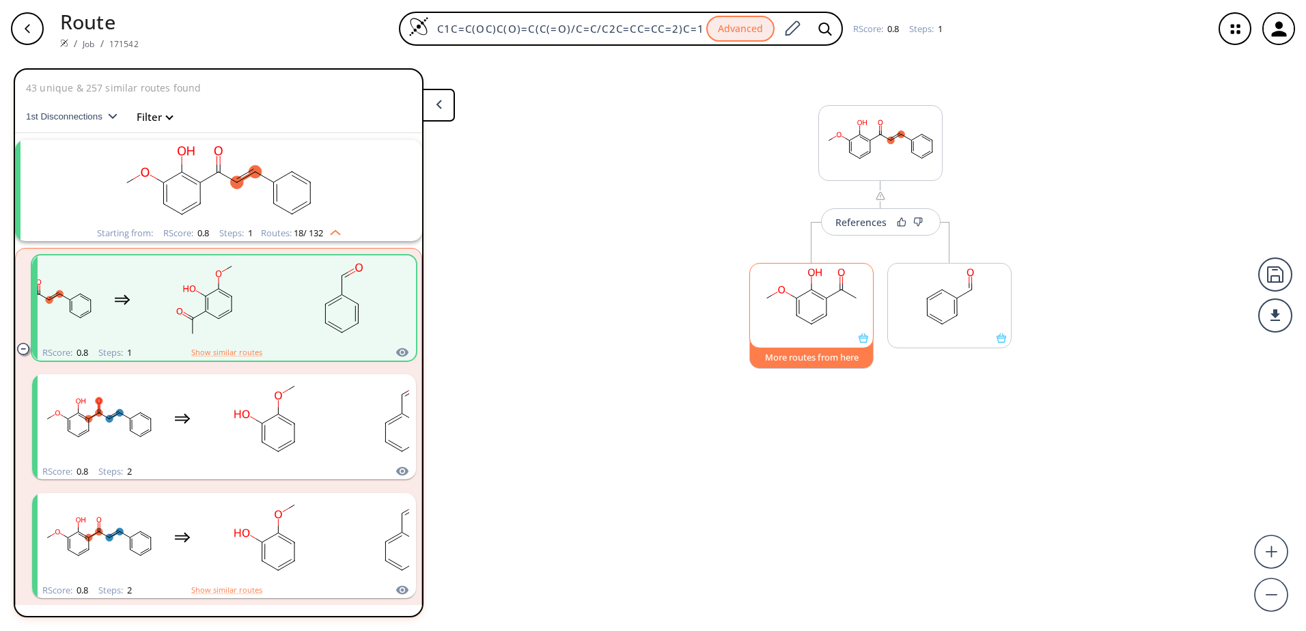
click at [849, 362] on button "More routes from here" at bounding box center [811, 353] width 124 height 29
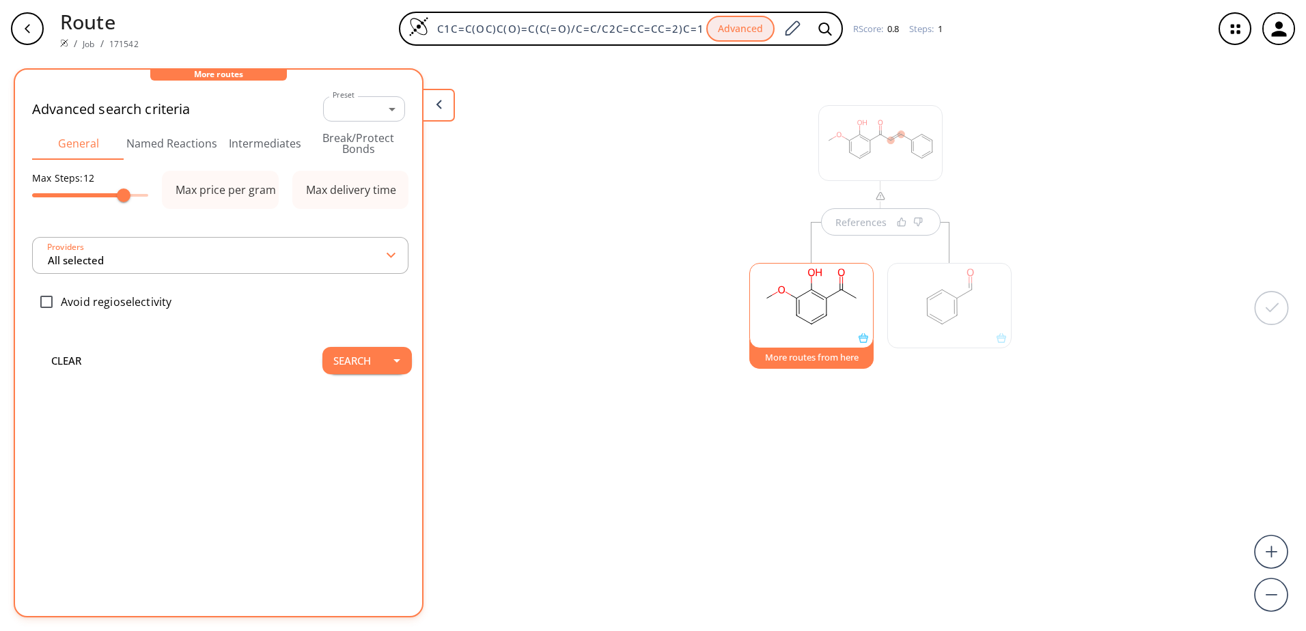
type input "All selected"
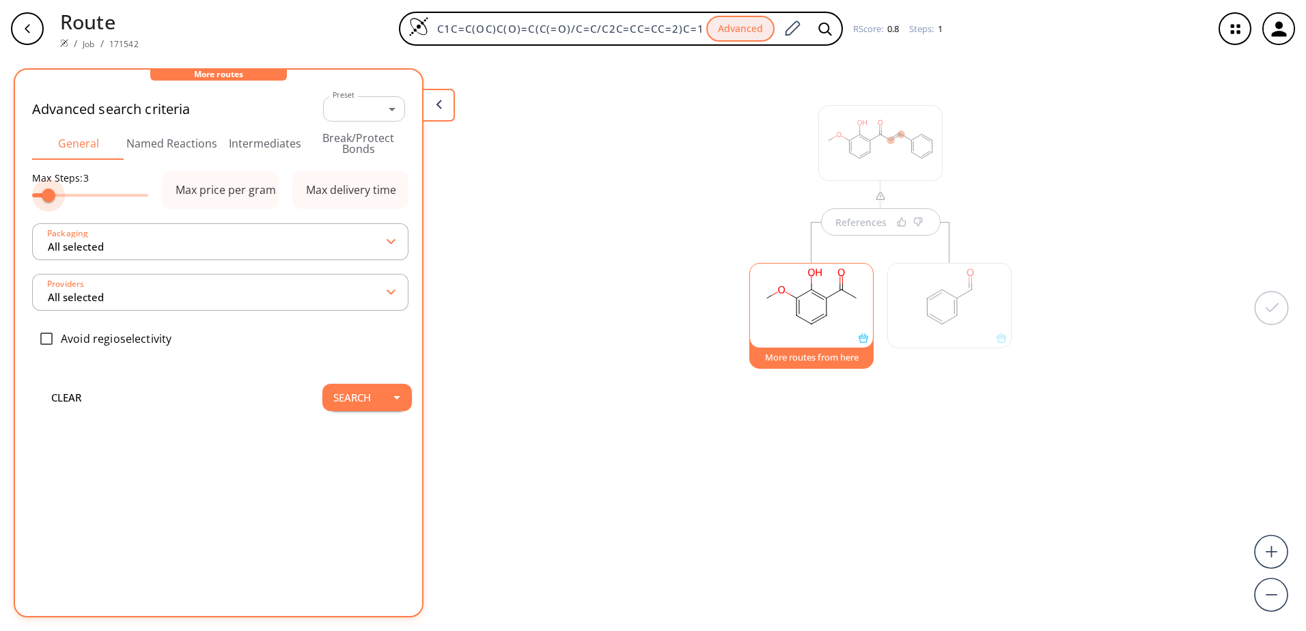
type input "2"
drag, startPoint x: 115, startPoint y: 195, endPoint x: 43, endPoint y: 201, distance: 72.7
click at [43, 201] on span at bounding box center [40, 196] width 14 height 14
click at [370, 406] on button "Search" at bounding box center [351, 397] width 59 height 27
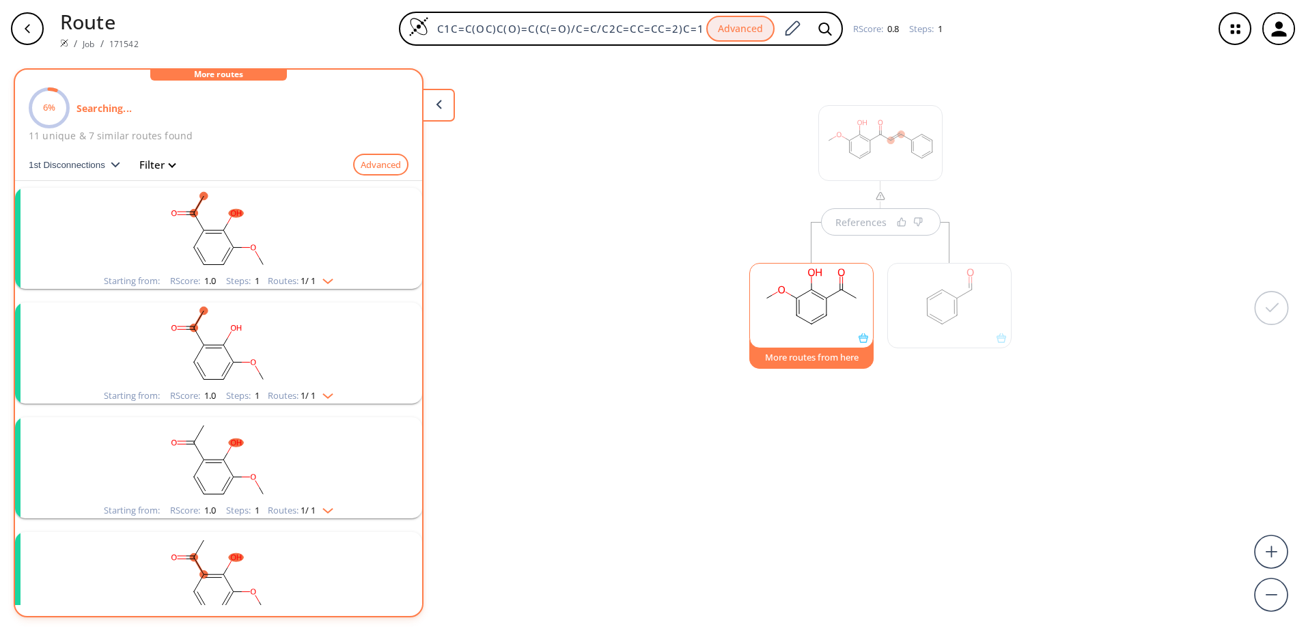
click at [332, 283] on img "clusters" at bounding box center [325, 278] width 18 height 11
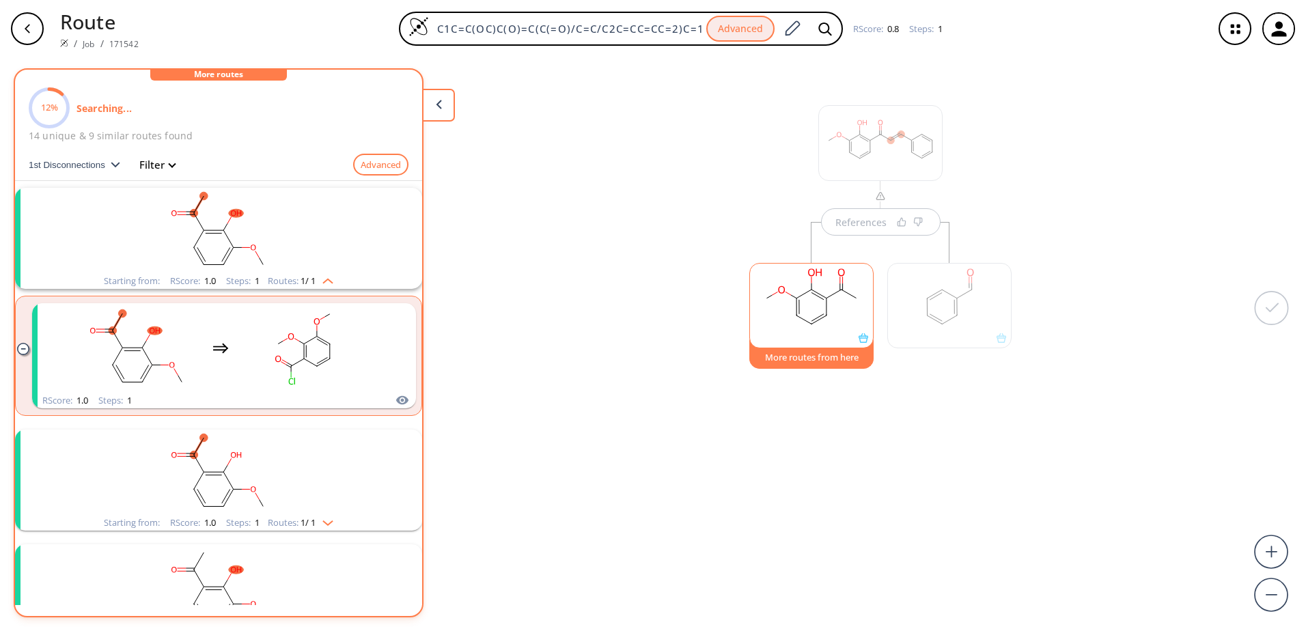
click at [335, 527] on div "Starting from: RScore : 1.0 Steps : 1 Routes: 1 / 1" at bounding box center [219, 523] width 250 height 16
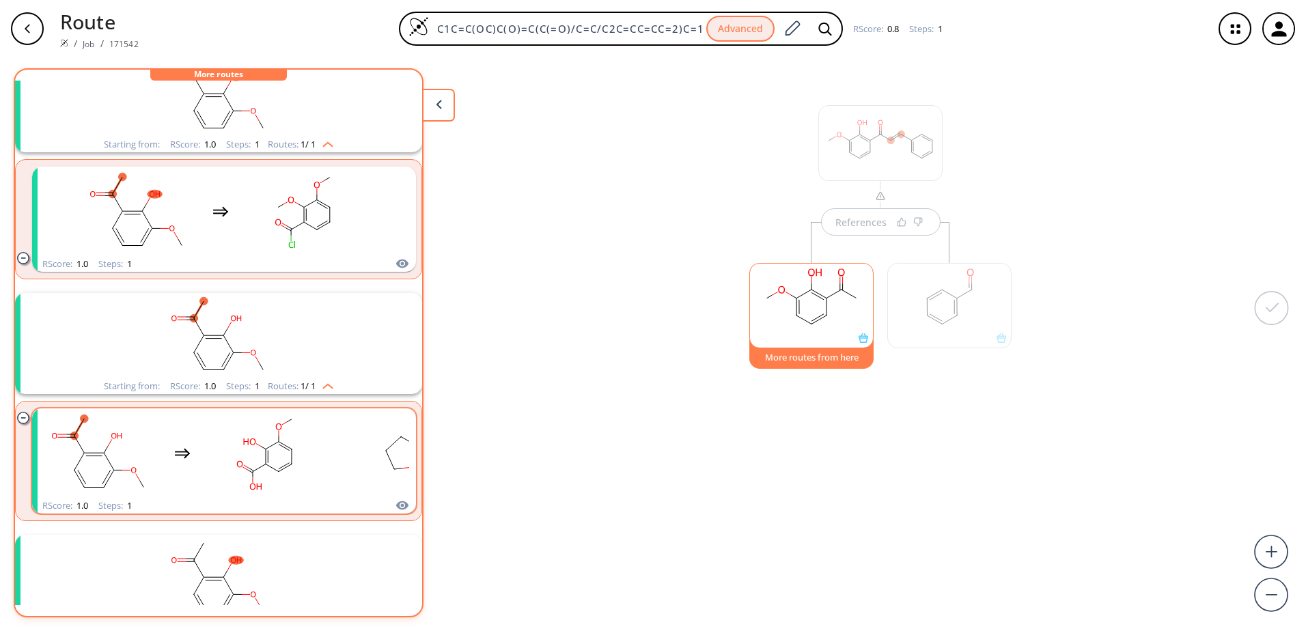
scroll to position [205, 0]
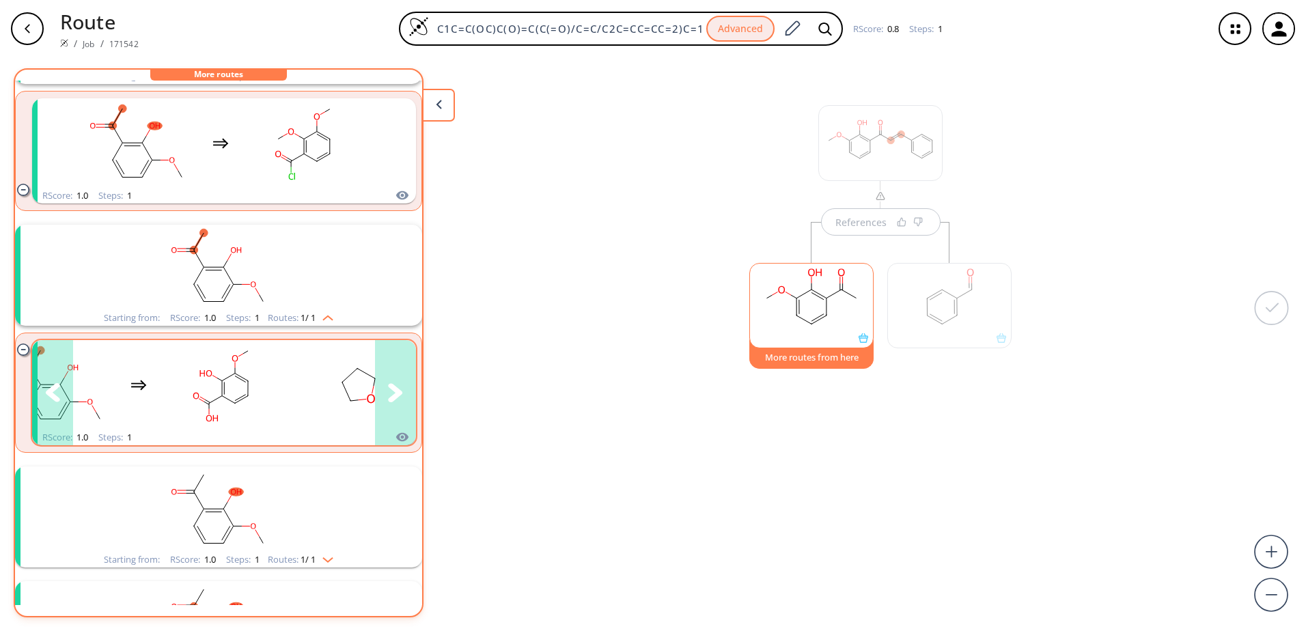
click at [395, 401] on icon "clusters" at bounding box center [395, 392] width 15 height 19
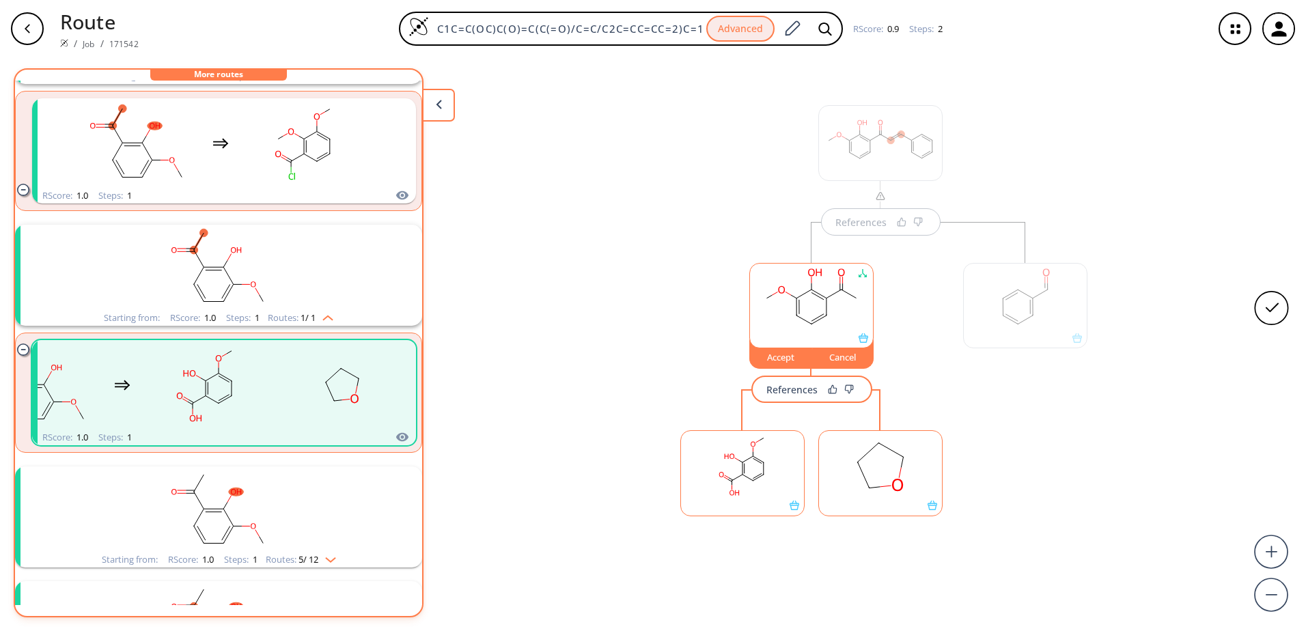
click at [779, 399] on button "References" at bounding box center [811, 389] width 121 height 27
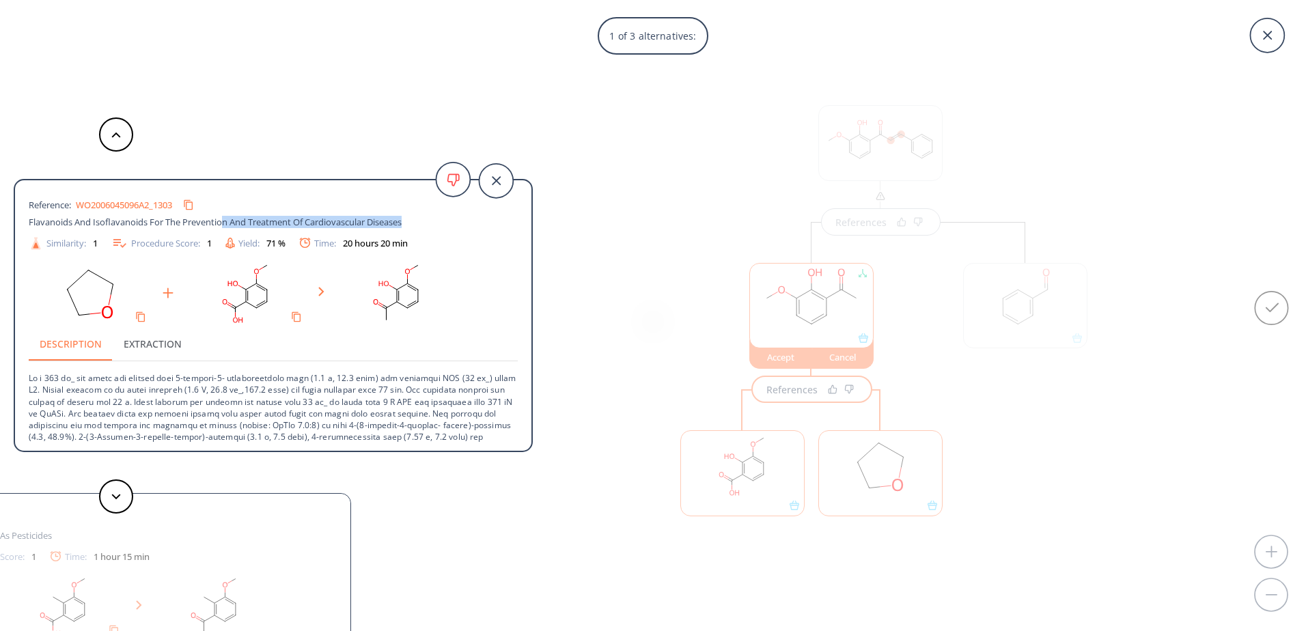
drag, startPoint x: 224, startPoint y: 221, endPoint x: 412, endPoint y: 216, distance: 187.9
click at [412, 216] on div "Flavanoids And Isoflavanoids For The Prevention And Treatment Of Cardiovascular…" at bounding box center [249, 222] width 440 height 12
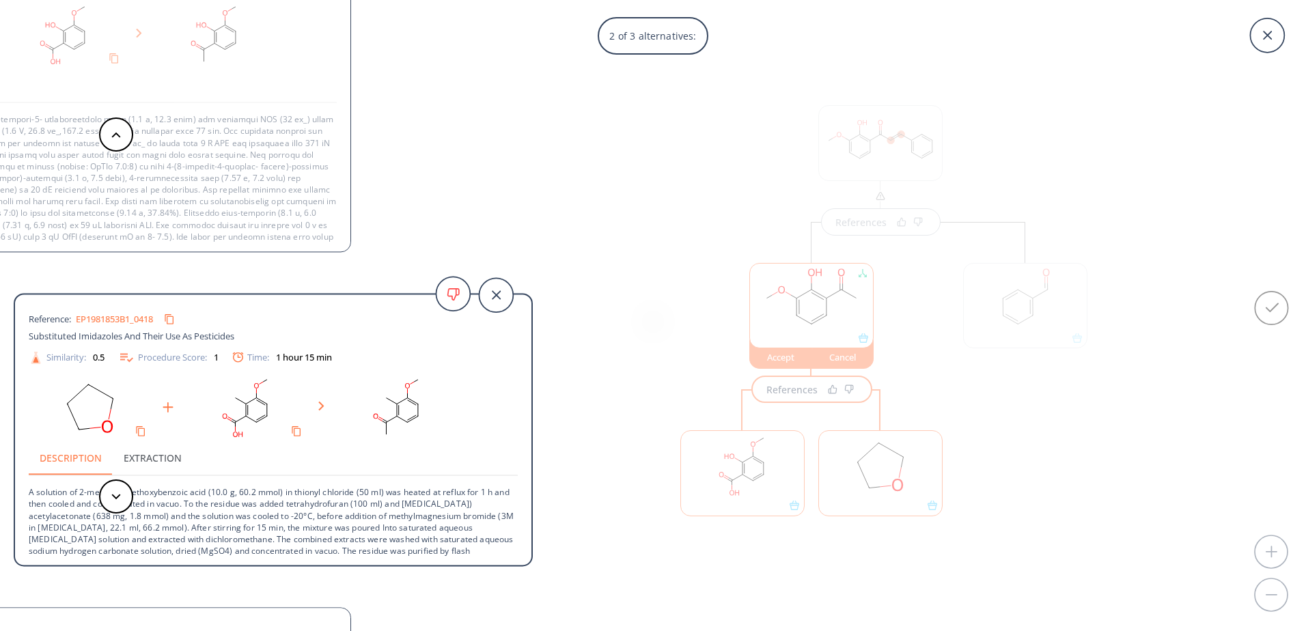
scroll to position [68, 0]
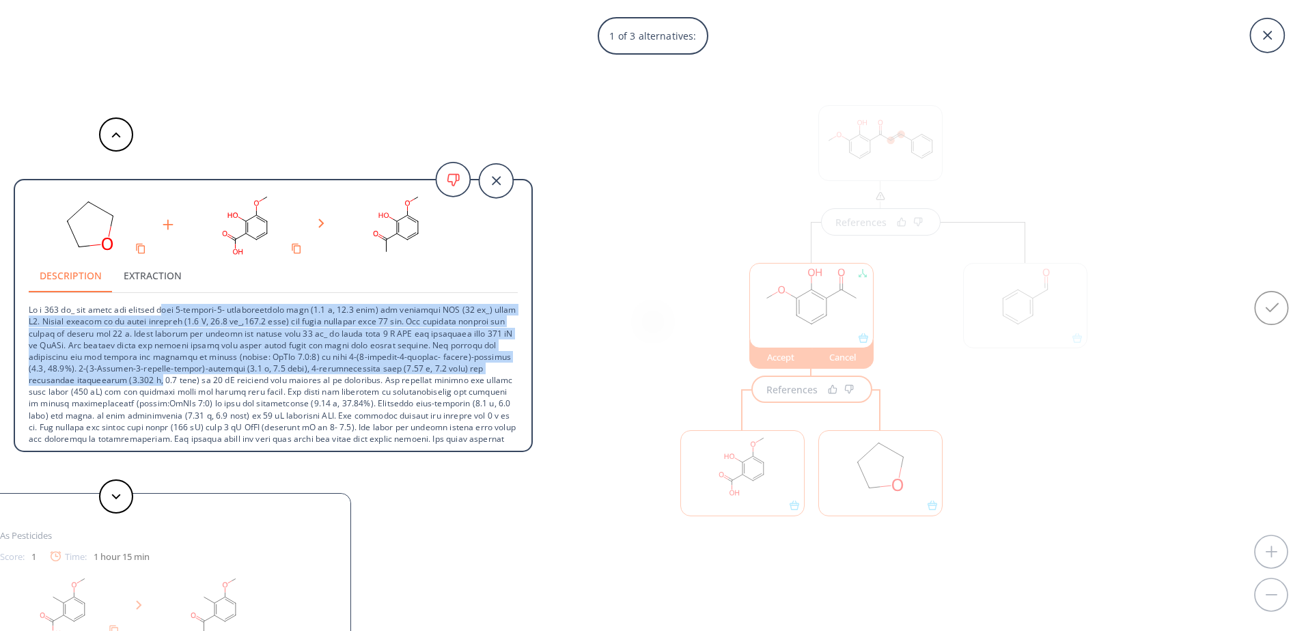
drag, startPoint x: 170, startPoint y: 311, endPoint x: 217, endPoint y: 376, distance: 80.2
click at [217, 376] on p at bounding box center [273, 398] width 489 height 210
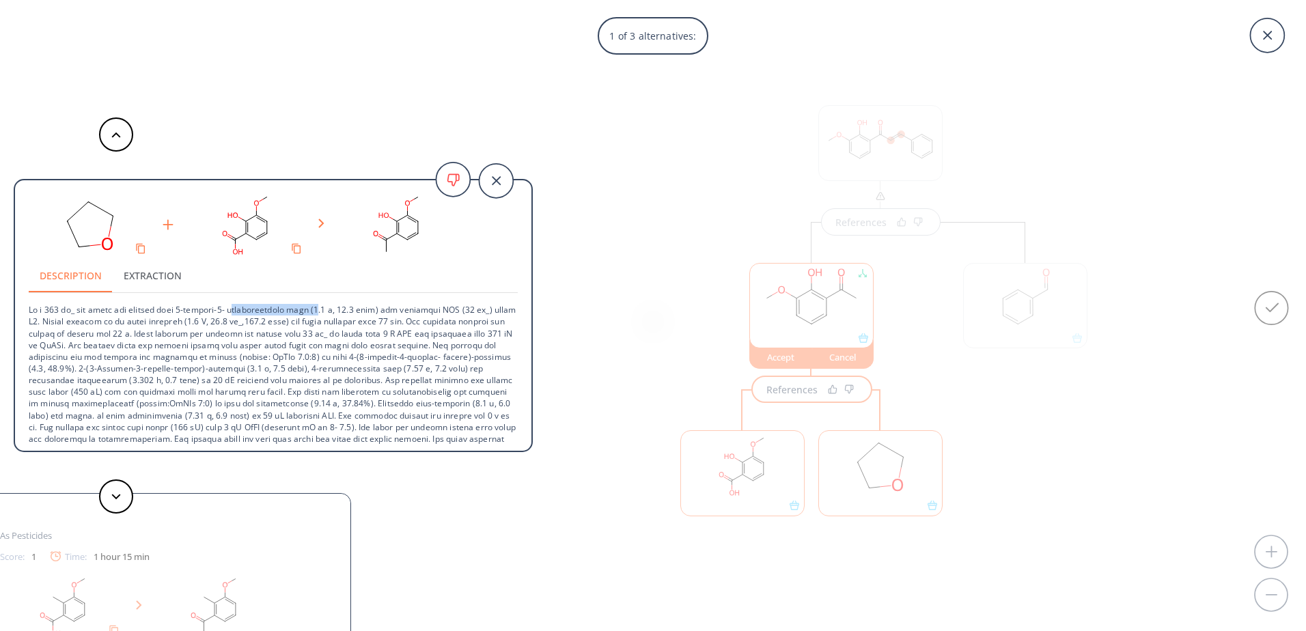
drag, startPoint x: 242, startPoint y: 311, endPoint x: 326, endPoint y: 307, distance: 84.1
click at [326, 307] on p at bounding box center [273, 398] width 489 height 210
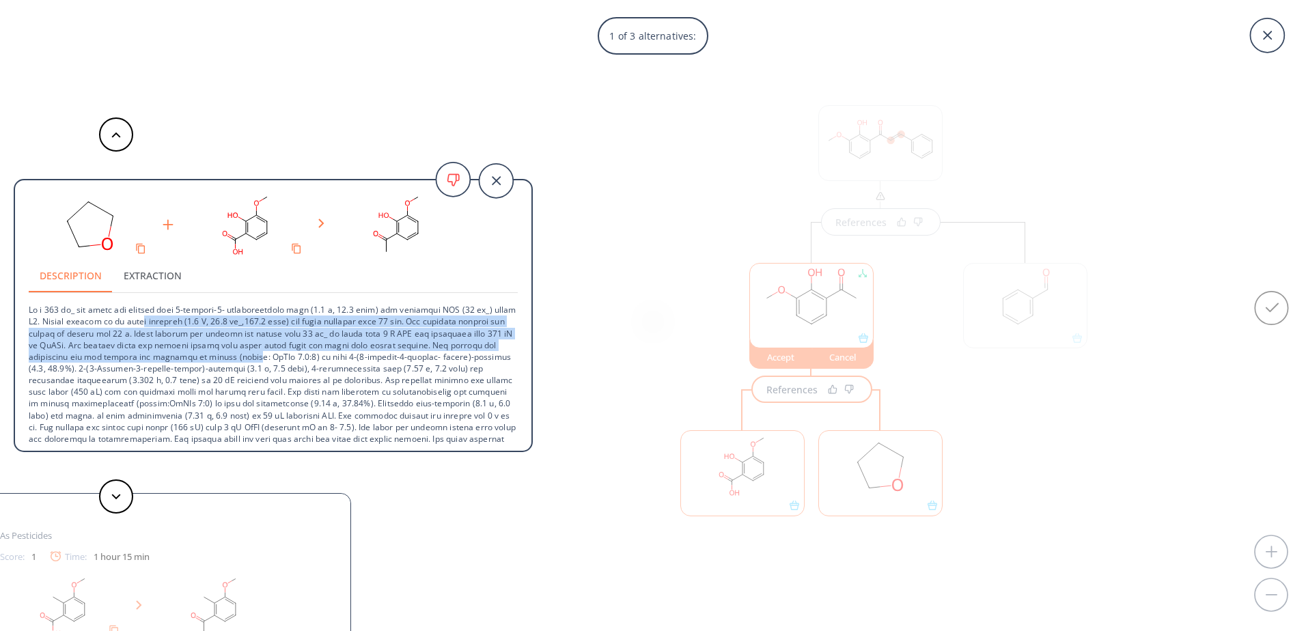
drag, startPoint x: 167, startPoint y: 324, endPoint x: 305, endPoint y: 359, distance: 142.8
click at [305, 359] on p at bounding box center [273, 398] width 489 height 210
drag, startPoint x: 311, startPoint y: 360, endPoint x: 289, endPoint y: 316, distance: 49.2
click at [289, 316] on p at bounding box center [273, 398] width 489 height 210
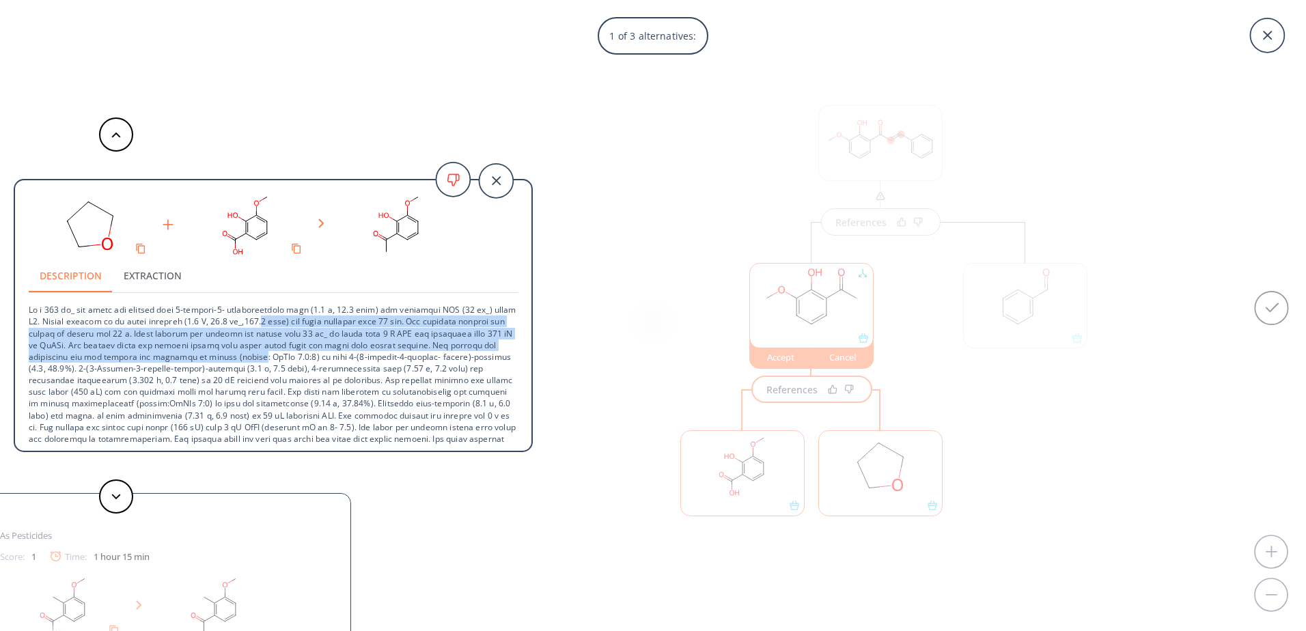
click at [289, 316] on p at bounding box center [273, 398] width 489 height 210
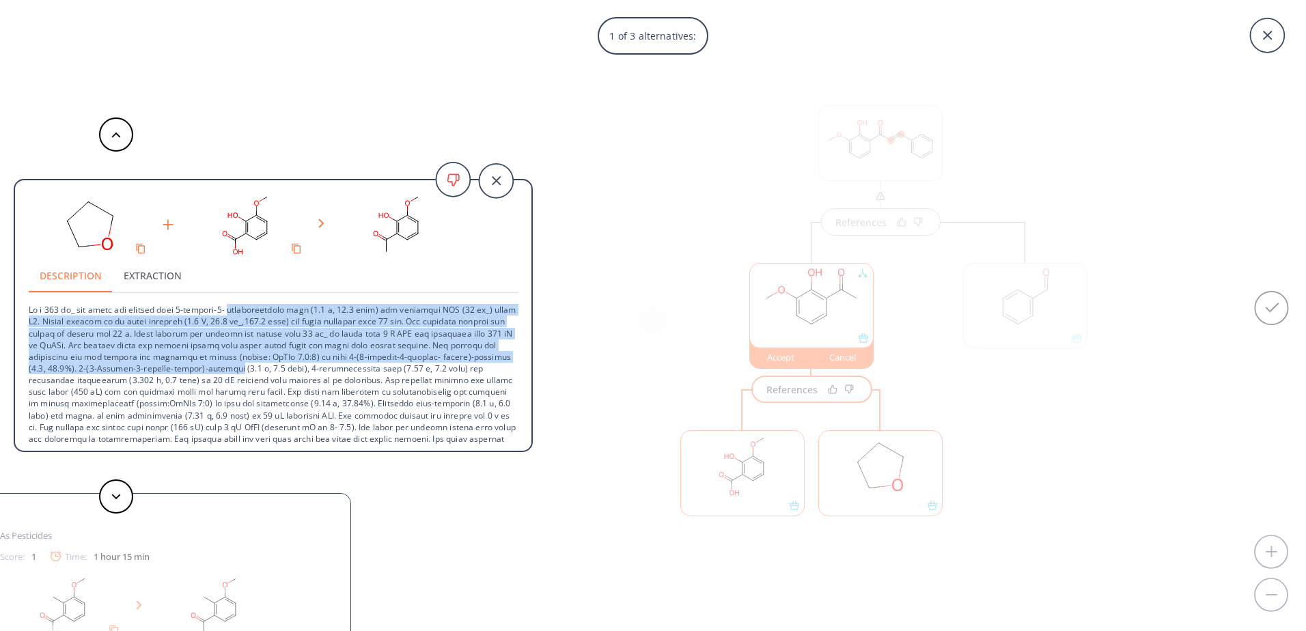
drag, startPoint x: 289, startPoint y: 315, endPoint x: 289, endPoint y: 365, distance: 50.5
click at [289, 365] on p at bounding box center [273, 398] width 489 height 210
drag, startPoint x: 294, startPoint y: 367, endPoint x: 277, endPoint y: 313, distance: 57.2
click at [277, 313] on p at bounding box center [273, 398] width 489 height 210
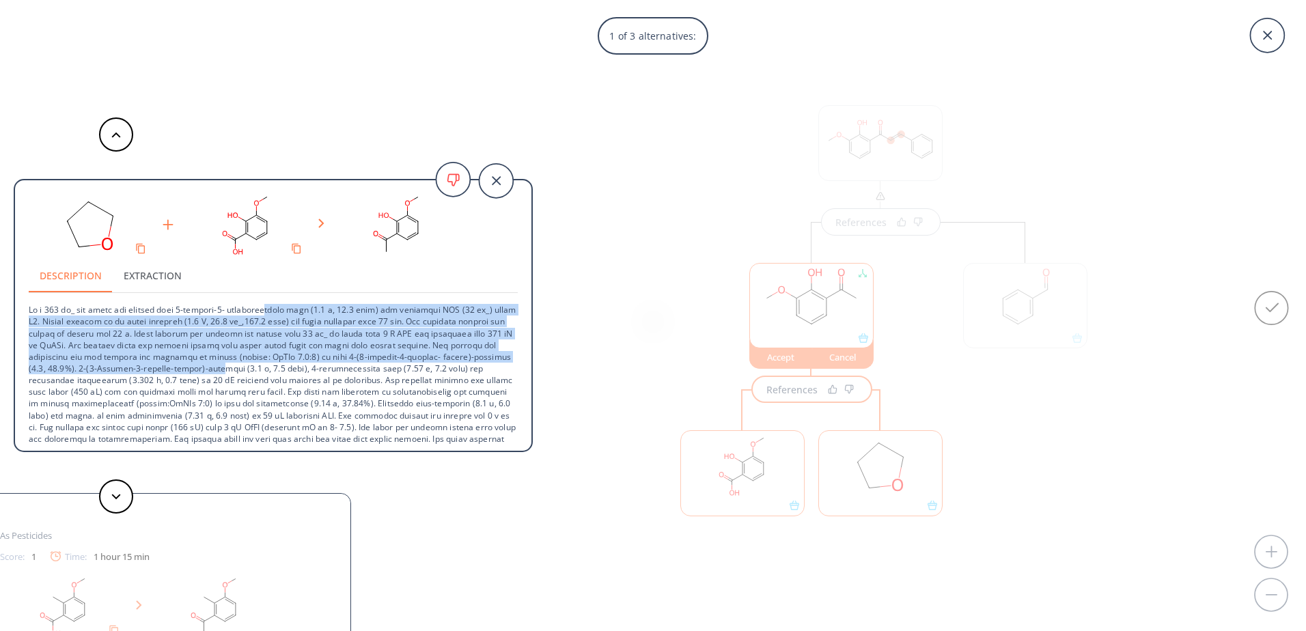
click at [277, 313] on p at bounding box center [273, 398] width 489 height 210
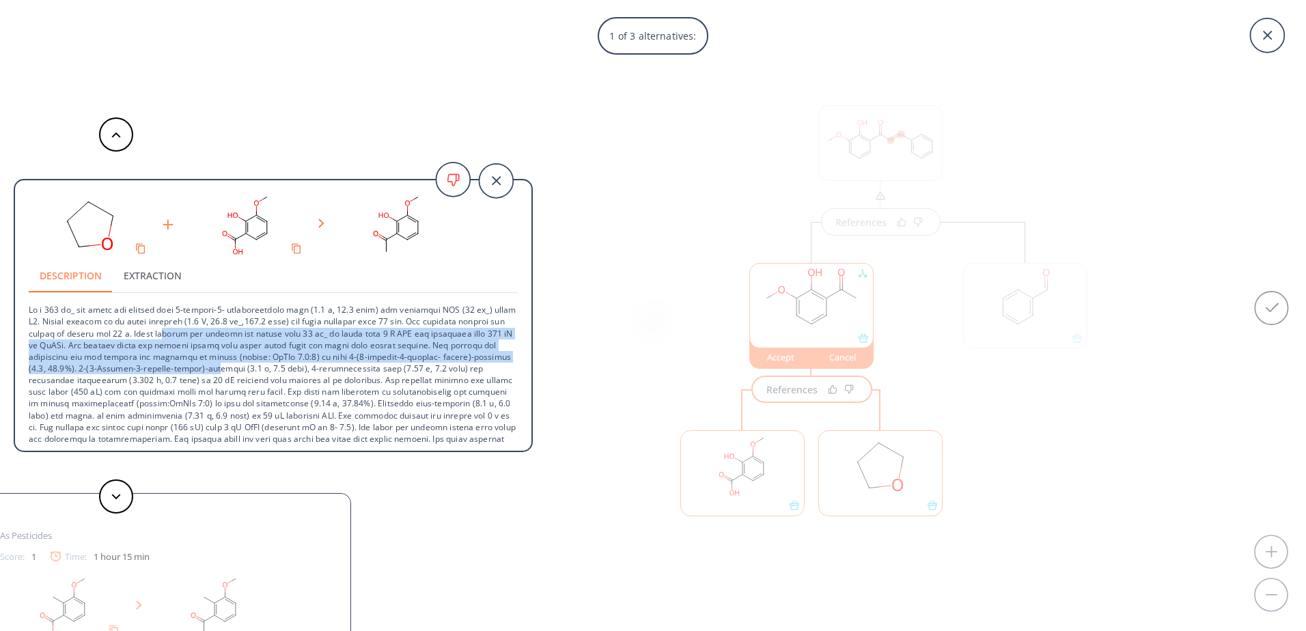
drag, startPoint x: 210, startPoint y: 337, endPoint x: 290, endPoint y: 371, distance: 86.0
click at [290, 371] on p at bounding box center [273, 398] width 489 height 210
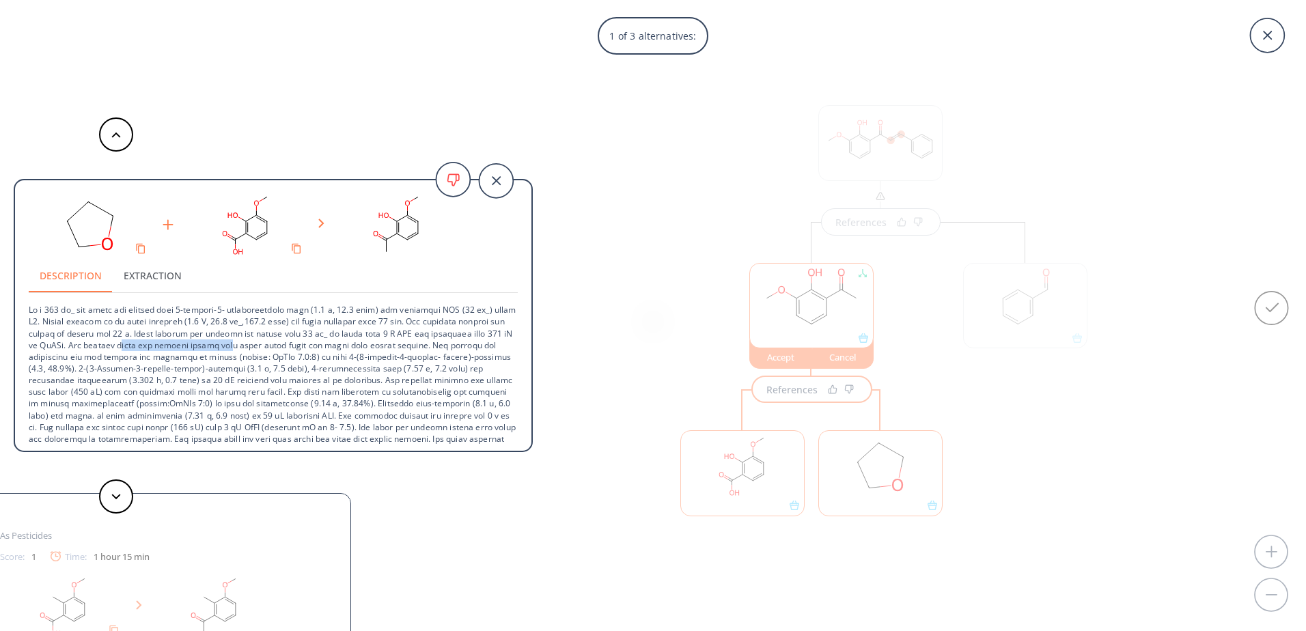
drag, startPoint x: 168, startPoint y: 349, endPoint x: 277, endPoint y: 348, distance: 109.3
click at [277, 348] on p at bounding box center [273, 398] width 489 height 210
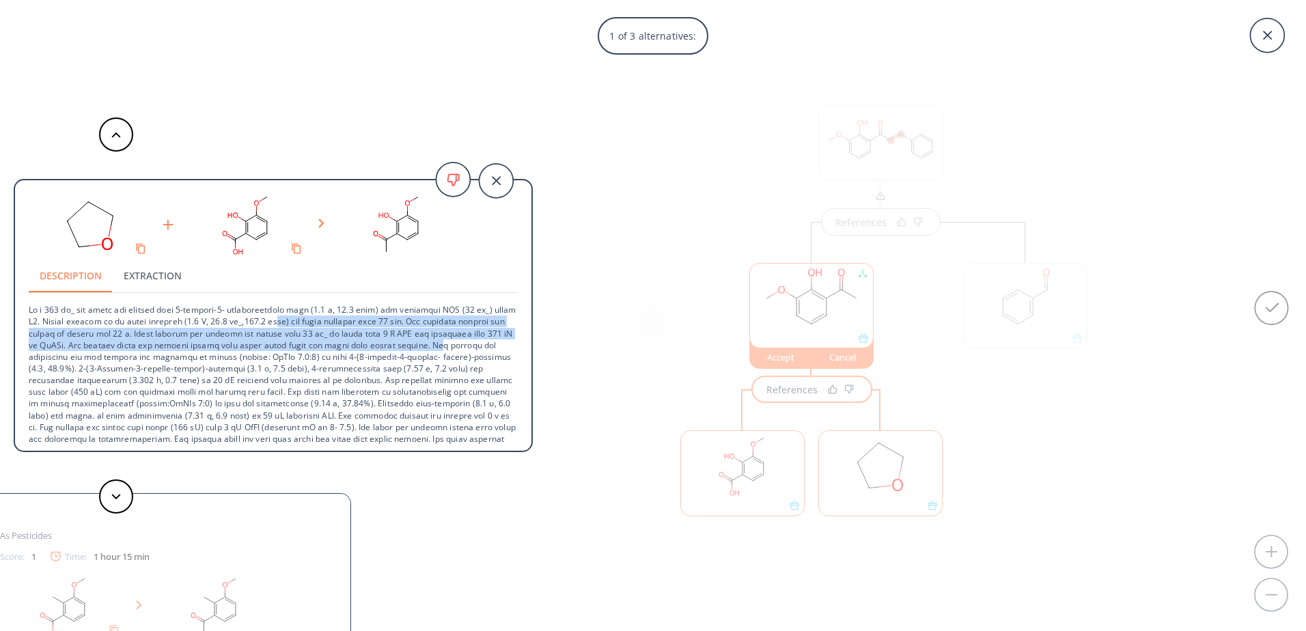
drag, startPoint x: 324, startPoint y: 323, endPoint x: 486, endPoint y: 341, distance: 162.8
click at [486, 341] on p at bounding box center [273, 398] width 489 height 210
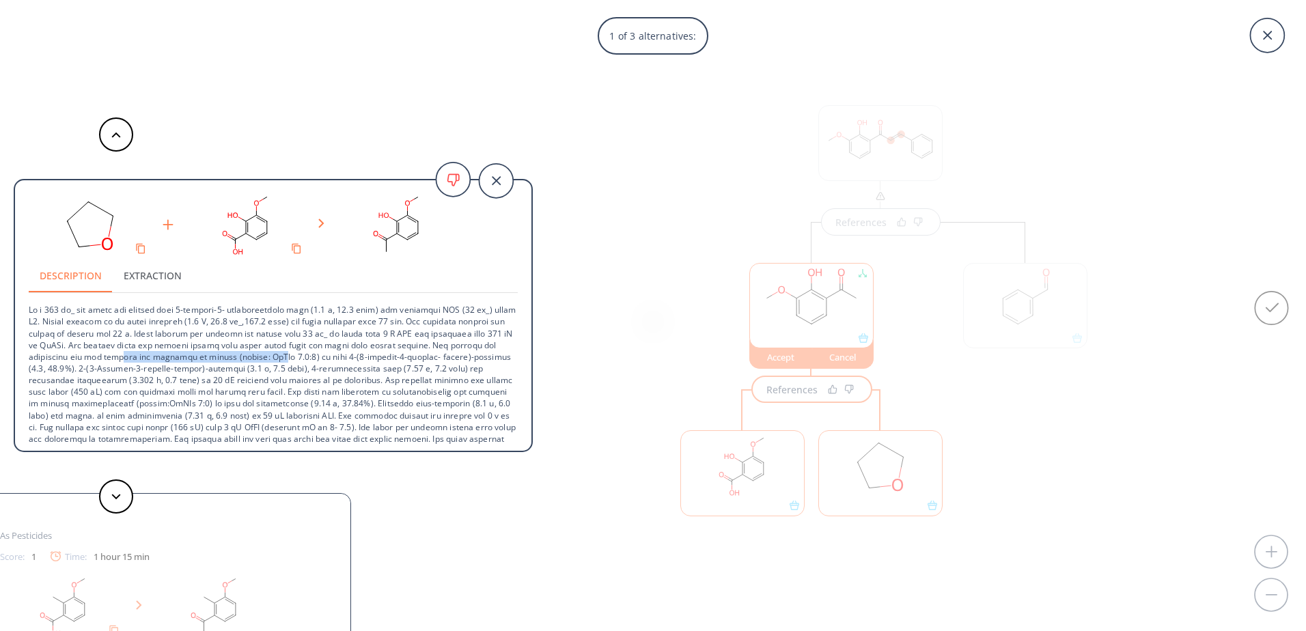
drag, startPoint x: 172, startPoint y: 361, endPoint x: 327, endPoint y: 358, distance: 155.1
click at [327, 358] on p at bounding box center [273, 398] width 489 height 210
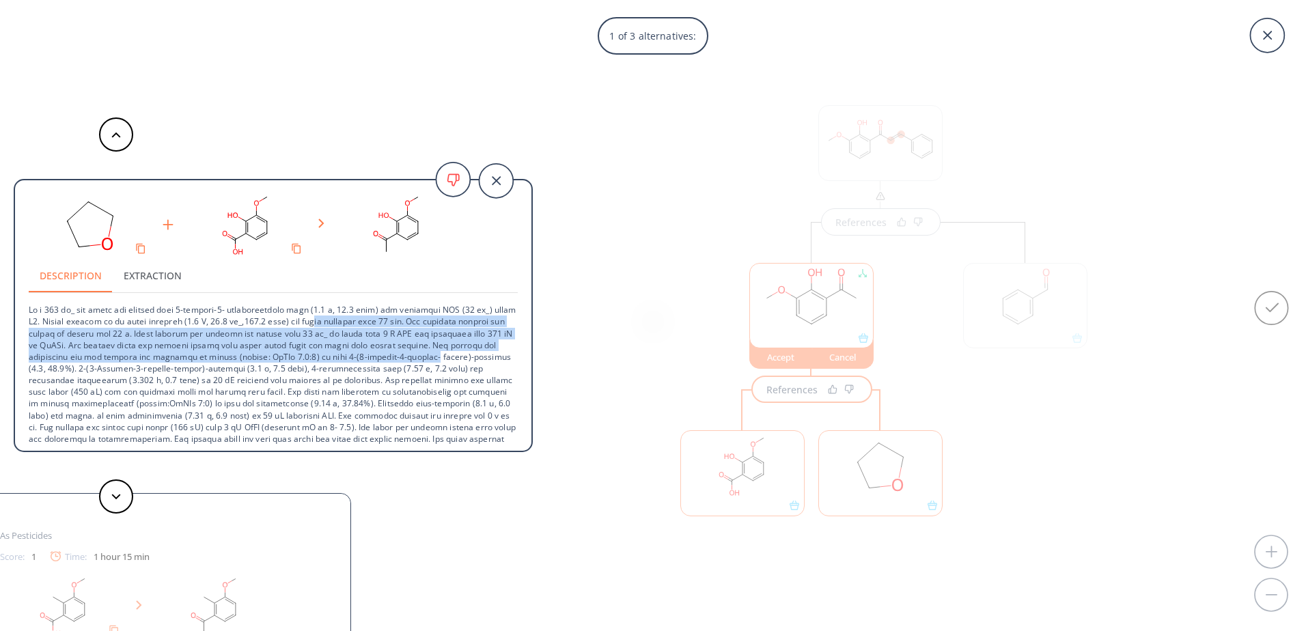
drag, startPoint x: 354, startPoint y: 325, endPoint x: 491, endPoint y: 355, distance: 140.5
click at [491, 355] on p at bounding box center [273, 398] width 489 height 210
drag, startPoint x: 485, startPoint y: 322, endPoint x: 498, endPoint y: 356, distance: 36.5
click at [498, 356] on p at bounding box center [273, 398] width 489 height 210
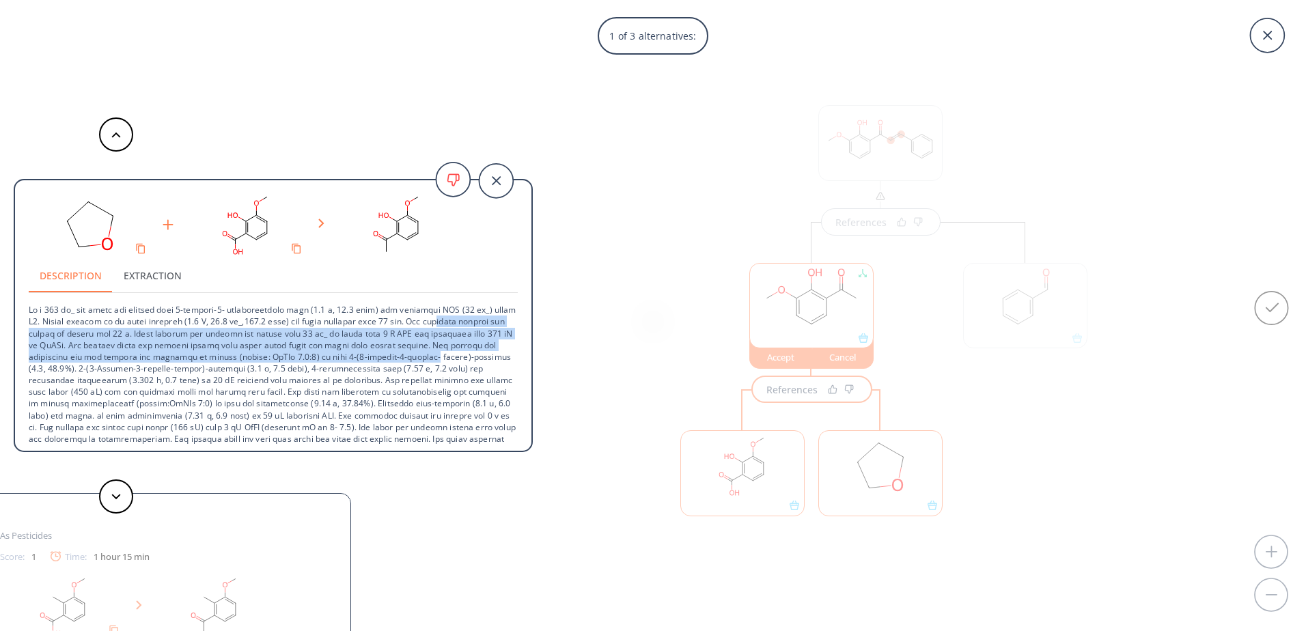
click at [498, 356] on p at bounding box center [273, 398] width 489 height 210
drag, startPoint x: 500, startPoint y: 357, endPoint x: 462, endPoint y: 318, distance: 55.1
click at [462, 318] on p at bounding box center [273, 398] width 489 height 210
drag, startPoint x: 462, startPoint y: 318, endPoint x: 492, endPoint y: 357, distance: 49.6
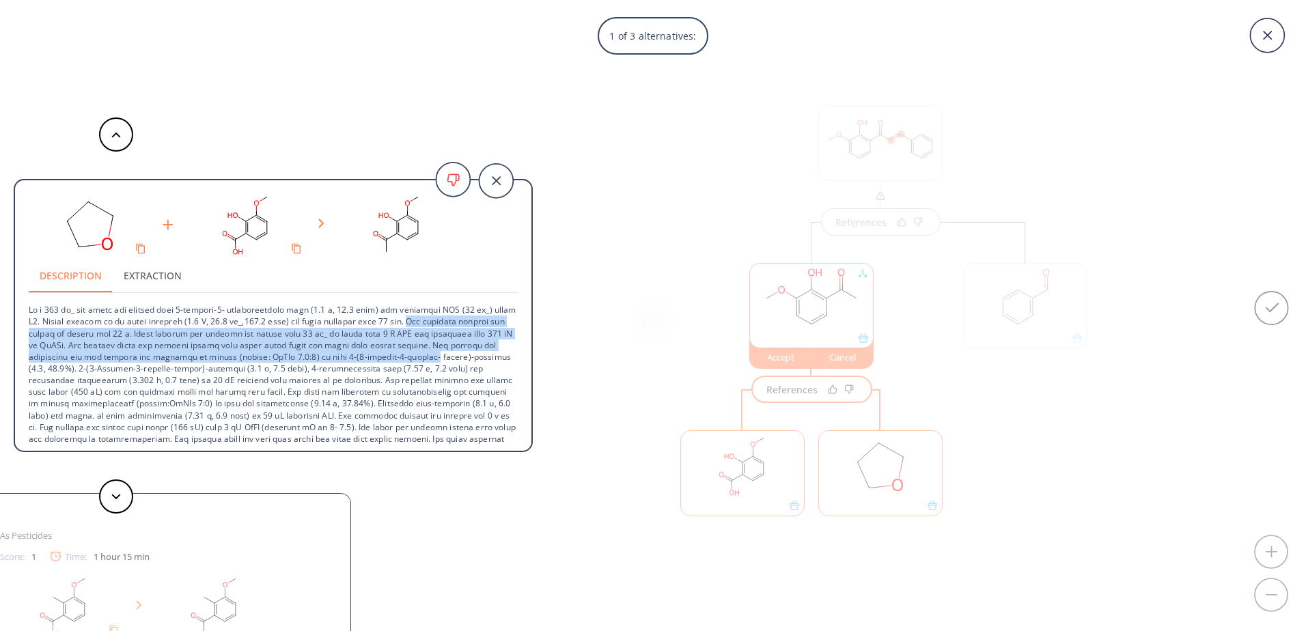
click at [492, 357] on p at bounding box center [273, 398] width 489 height 210
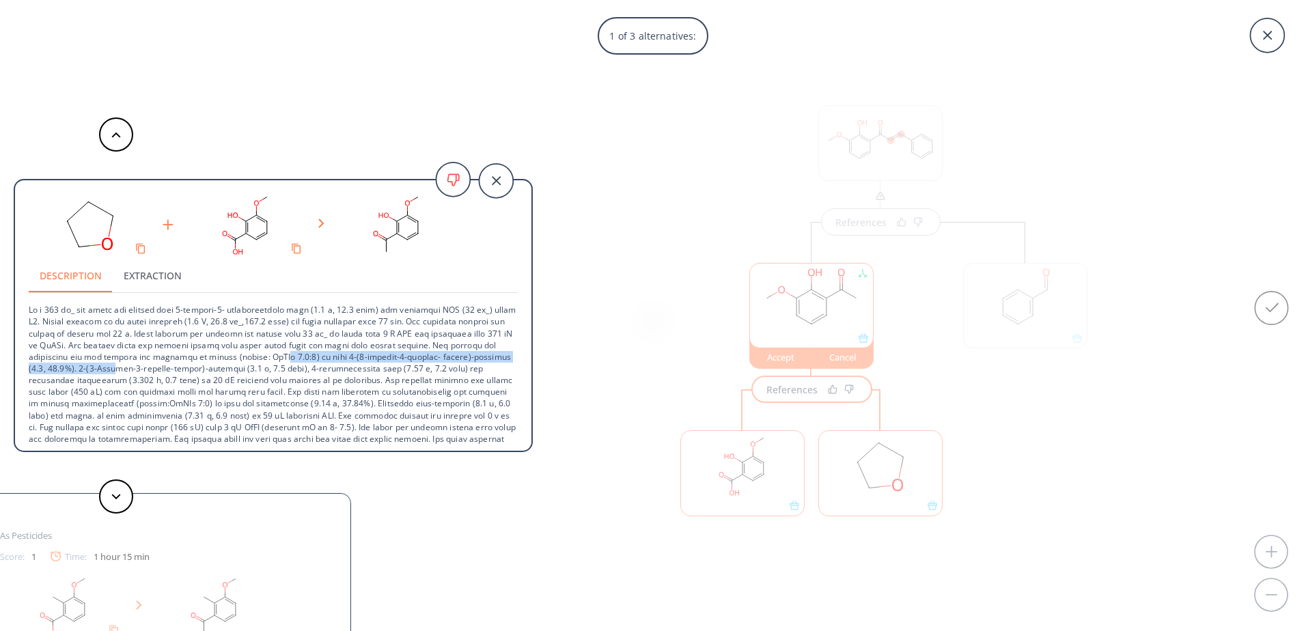
drag, startPoint x: 186, startPoint y: 370, endPoint x: 333, endPoint y: 363, distance: 147.0
click at [333, 363] on p at bounding box center [273, 398] width 489 height 210
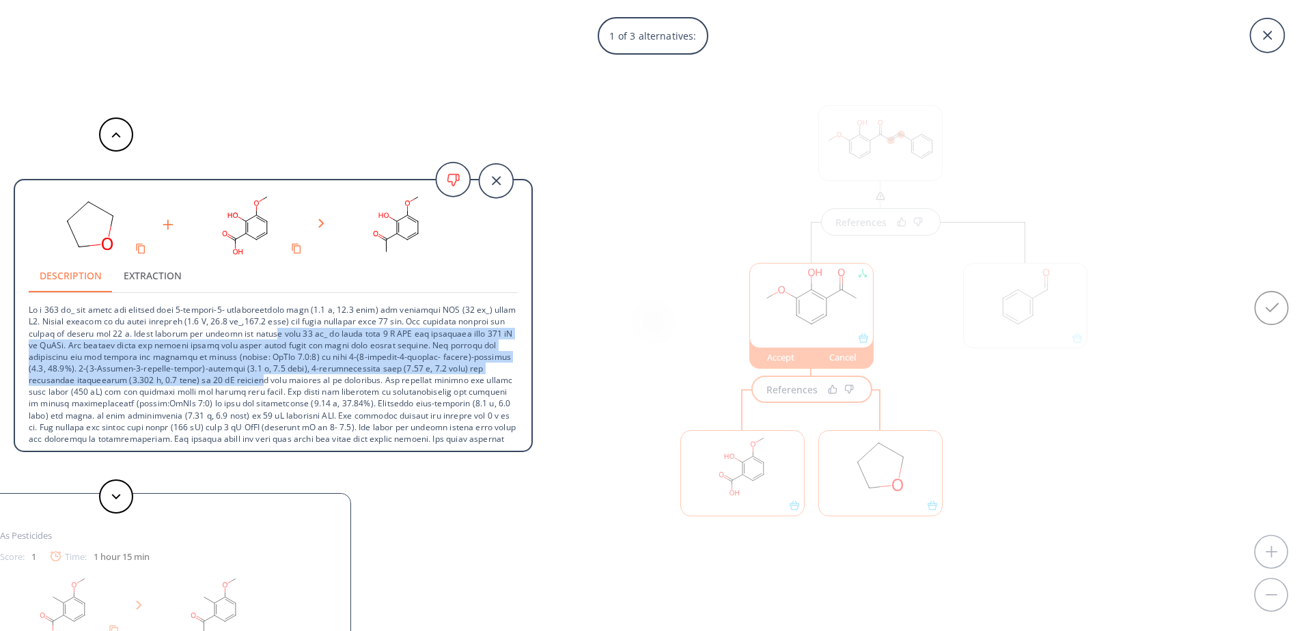
drag, startPoint x: 318, startPoint y: 334, endPoint x: 326, endPoint y: 380, distance: 47.2
click at [326, 380] on p at bounding box center [273, 398] width 489 height 210
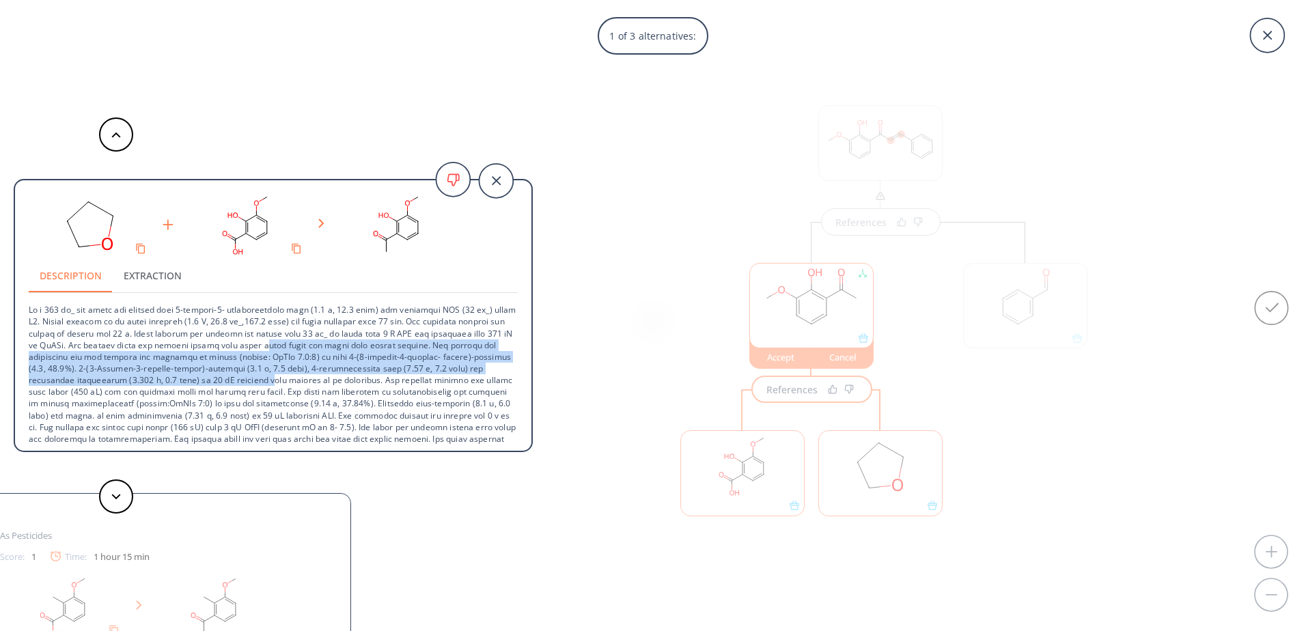
drag, startPoint x: 337, startPoint y: 382, endPoint x: 312, endPoint y: 340, distance: 49.0
click at [312, 340] on p at bounding box center [273, 398] width 489 height 210
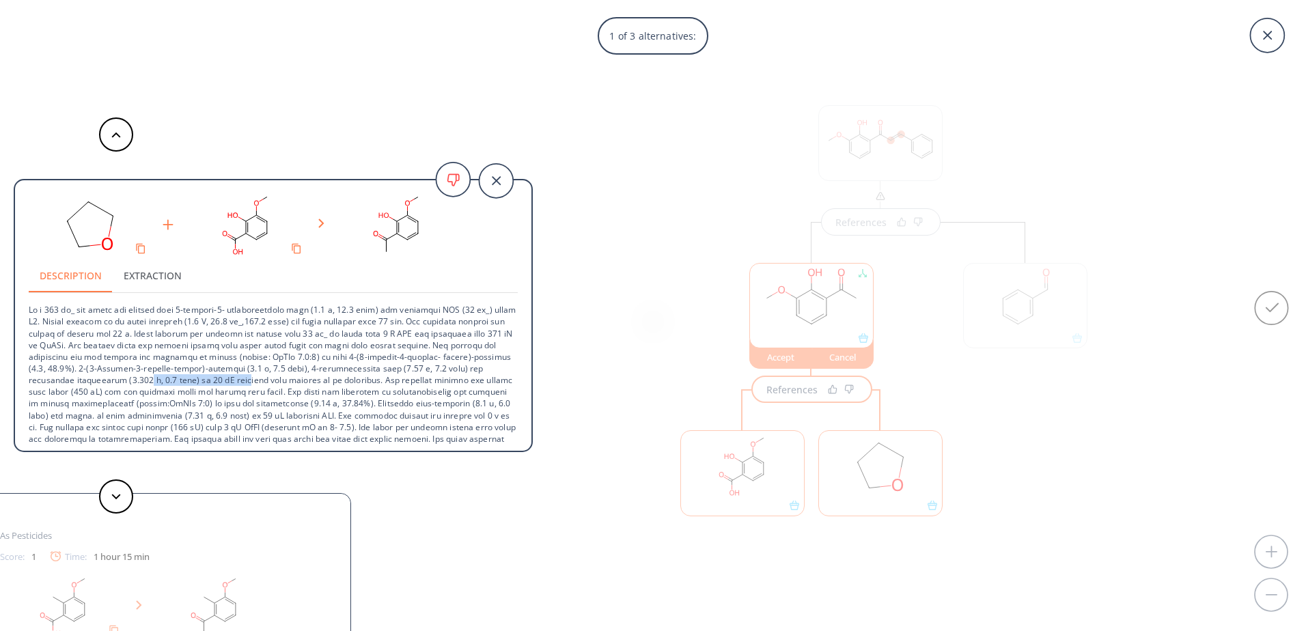
drag, startPoint x: 206, startPoint y: 385, endPoint x: 311, endPoint y: 382, distance: 105.2
click at [311, 382] on p at bounding box center [273, 398] width 489 height 210
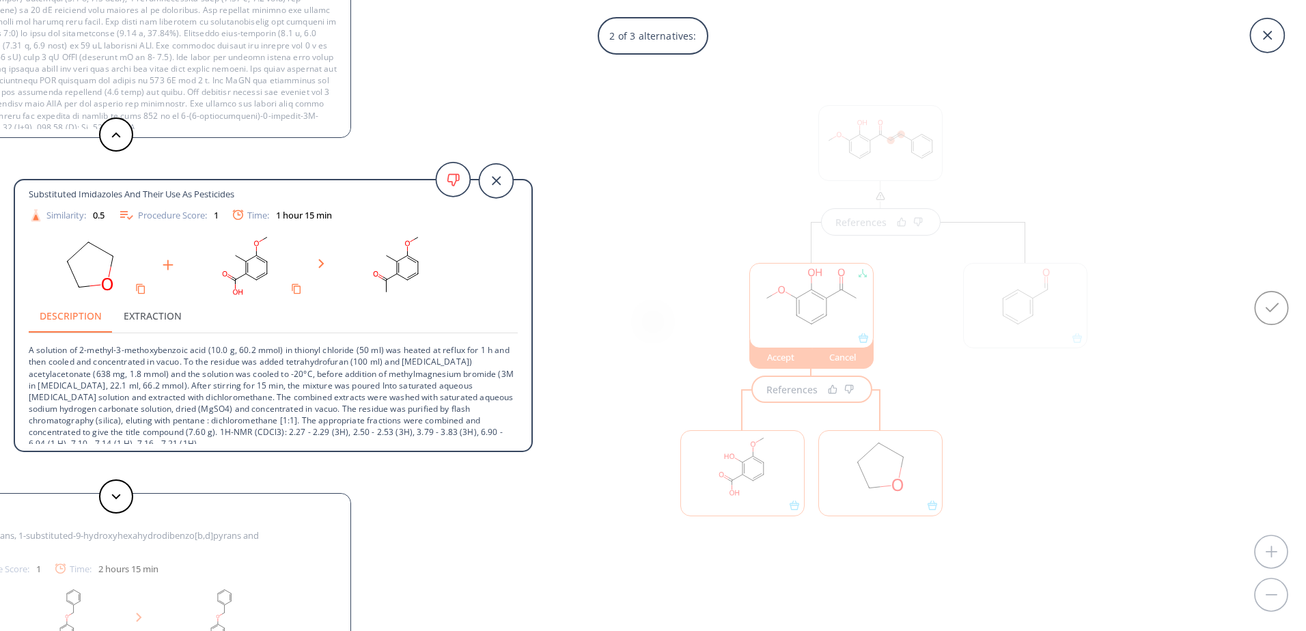
scroll to position [37, 0]
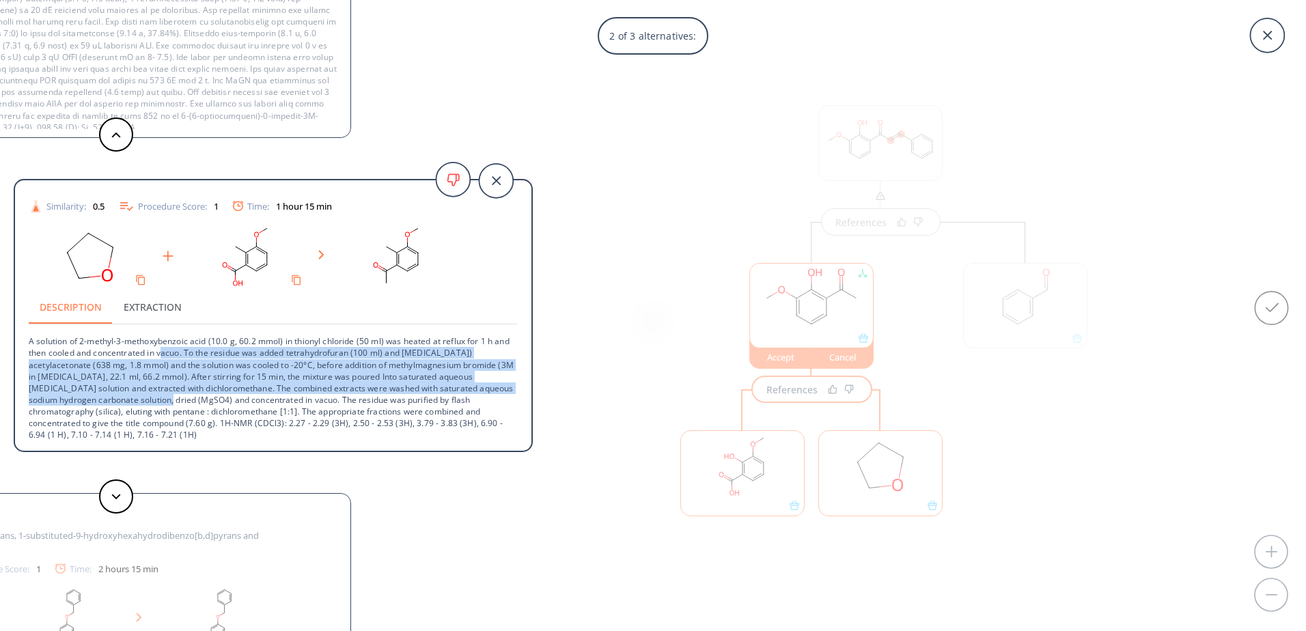
drag, startPoint x: 180, startPoint y: 349, endPoint x: 223, endPoint y: 397, distance: 64.4
click at [223, 397] on p "A solution of 2-methyl-3-methoxybenzoic acid (10.0 g, 60.2 mmol) in thionyl chl…" at bounding box center [273, 382] width 489 height 116
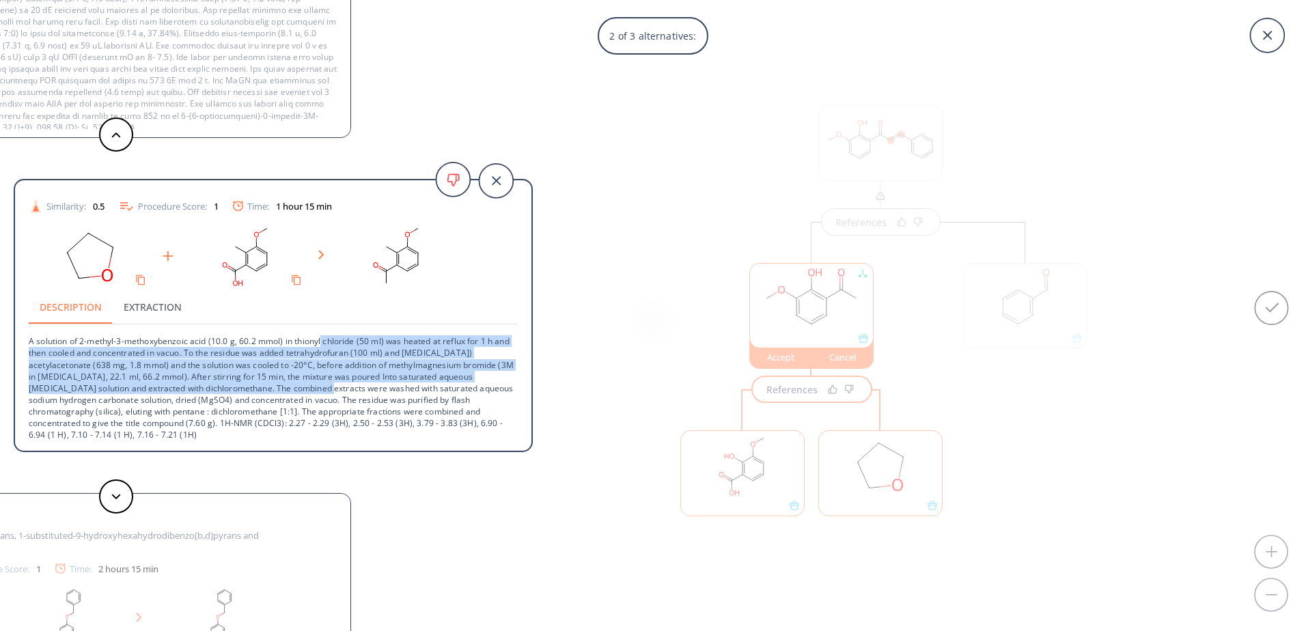
drag, startPoint x: 323, startPoint y: 346, endPoint x: 361, endPoint y: 385, distance: 54.1
click at [361, 385] on p "A solution of 2-methyl-3-methoxybenzoic acid (10.0 g, 60.2 mmol) in thionyl chl…" at bounding box center [273, 382] width 489 height 116
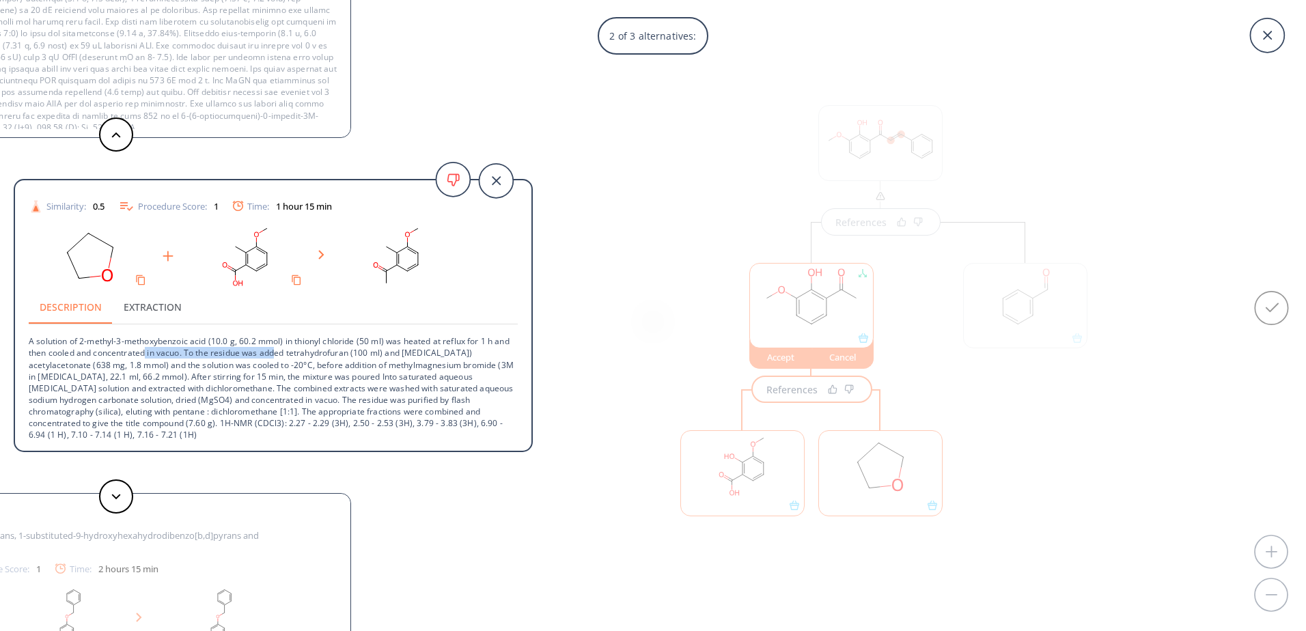
drag, startPoint x: 163, startPoint y: 349, endPoint x: 293, endPoint y: 354, distance: 129.9
click at [293, 354] on p "A solution of 2-methyl-3-methoxybenzoic acid (10.0 g, 60.2 mmol) in thionyl chl…" at bounding box center [273, 382] width 489 height 116
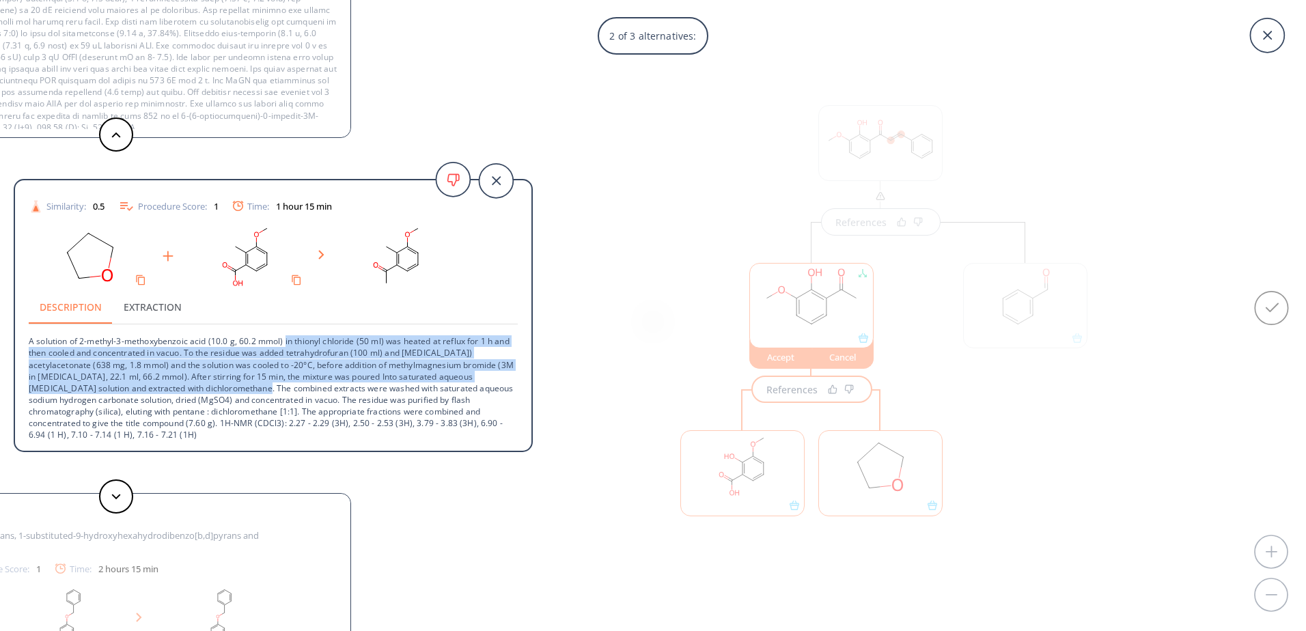
drag, startPoint x: 285, startPoint y: 344, endPoint x: 294, endPoint y: 389, distance: 46.6
click at [294, 389] on p "A solution of 2-methyl-3-methoxybenzoic acid (10.0 g, 60.2 mmol) in thionyl chl…" at bounding box center [273, 382] width 489 height 116
drag, startPoint x: 294, startPoint y: 389, endPoint x: 281, endPoint y: 389, distance: 13.0
click at [281, 389] on p "A solution of 2-methyl-3-methoxybenzoic acid (10.0 g, 60.2 mmol) in thionyl chl…" at bounding box center [273, 382] width 489 height 116
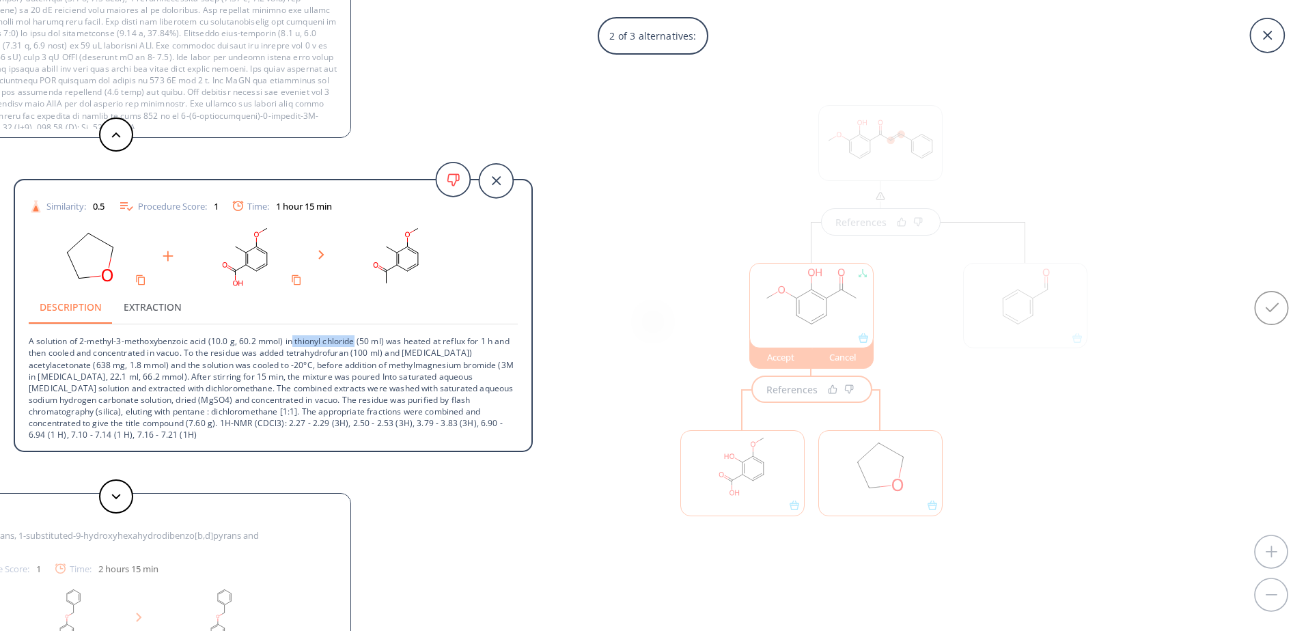
drag, startPoint x: 294, startPoint y: 343, endPoint x: 355, endPoint y: 342, distance: 60.8
click at [355, 342] on p "A solution of 2-methyl-3-methoxybenzoic acid (10.0 g, 60.2 mmol) in thionyl chl…" at bounding box center [273, 382] width 489 height 116
drag, startPoint x: 355, startPoint y: 342, endPoint x: 344, endPoint y: 342, distance: 10.9
click at [385, 386] on p "A solution of 2-methyl-3-methoxybenzoic acid (10.0 g, 60.2 mmol) in thionyl chl…" at bounding box center [273, 382] width 489 height 116
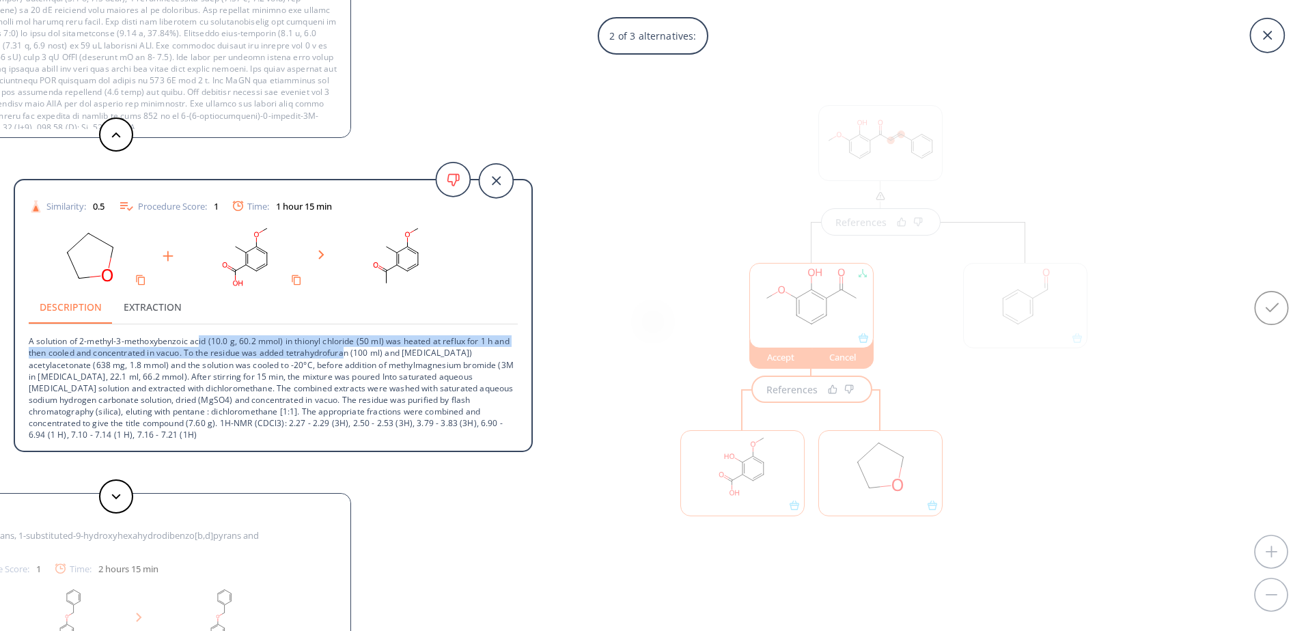
drag, startPoint x: 199, startPoint y: 345, endPoint x: 362, endPoint y: 352, distance: 162.7
click at [362, 352] on p "A solution of 2-methyl-3-methoxybenzoic acid (10.0 g, 60.2 mmol) in thionyl chl…" at bounding box center [273, 382] width 489 height 116
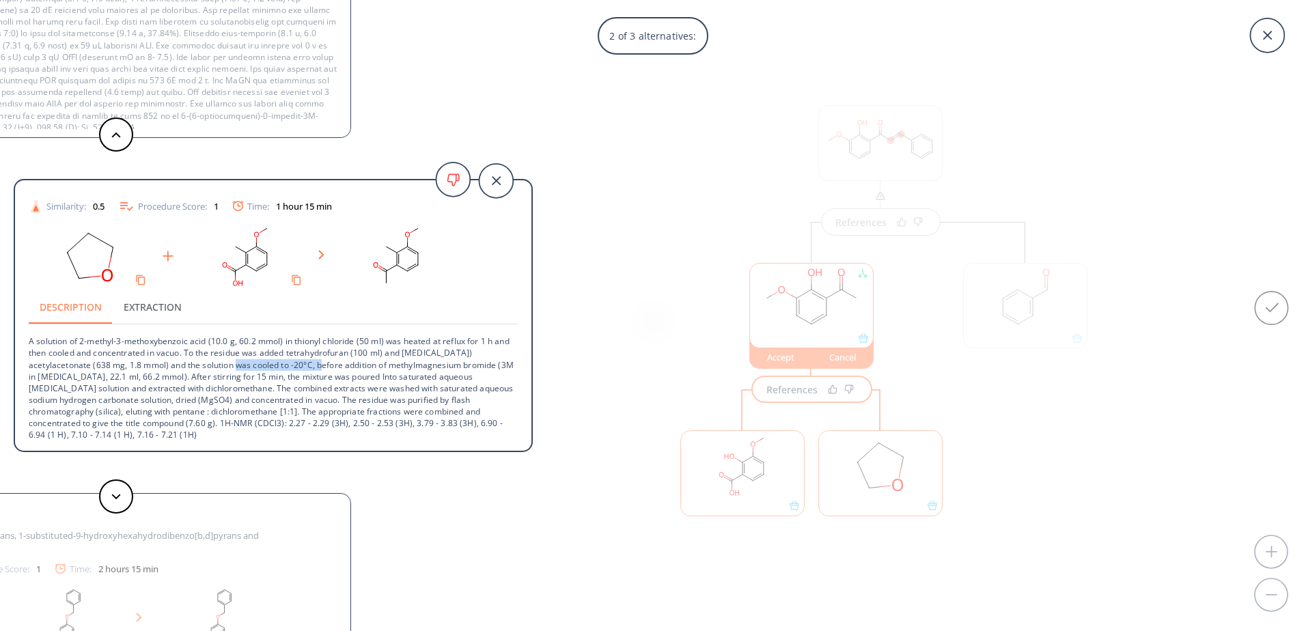
drag, startPoint x: 258, startPoint y: 363, endPoint x: 344, endPoint y: 363, distance: 85.4
click at [344, 363] on p "A solution of 2-methyl-3-methoxybenzoic acid (10.0 g, 60.2 mmol) in thionyl chl…" at bounding box center [273, 382] width 489 height 116
drag, startPoint x: 232, startPoint y: 368, endPoint x: 362, endPoint y: 365, distance: 130.5
click at [362, 365] on p "A solution of 2-methyl-3-methoxybenzoic acid (10.0 g, 60.2 mmol) in thionyl chl…" at bounding box center [273, 382] width 489 height 116
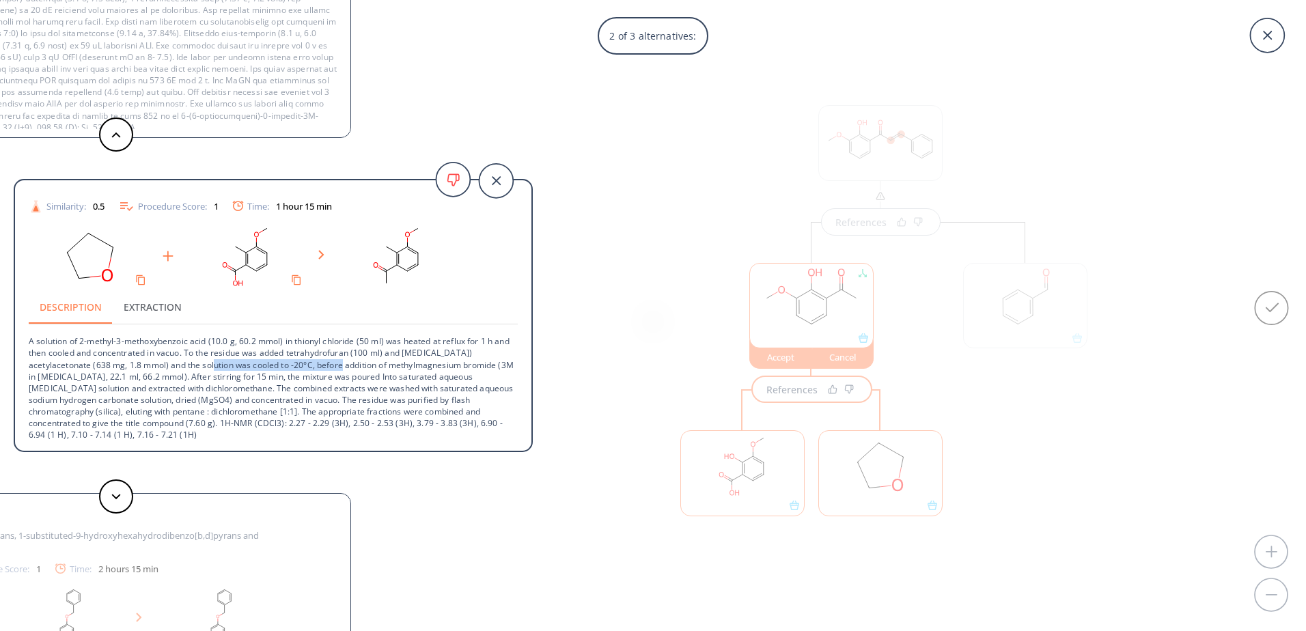
click at [362, 365] on p "A solution of 2-methyl-3-methoxybenzoic acid (10.0 g, 60.2 mmol) in thionyl chl…" at bounding box center [273, 382] width 489 height 116
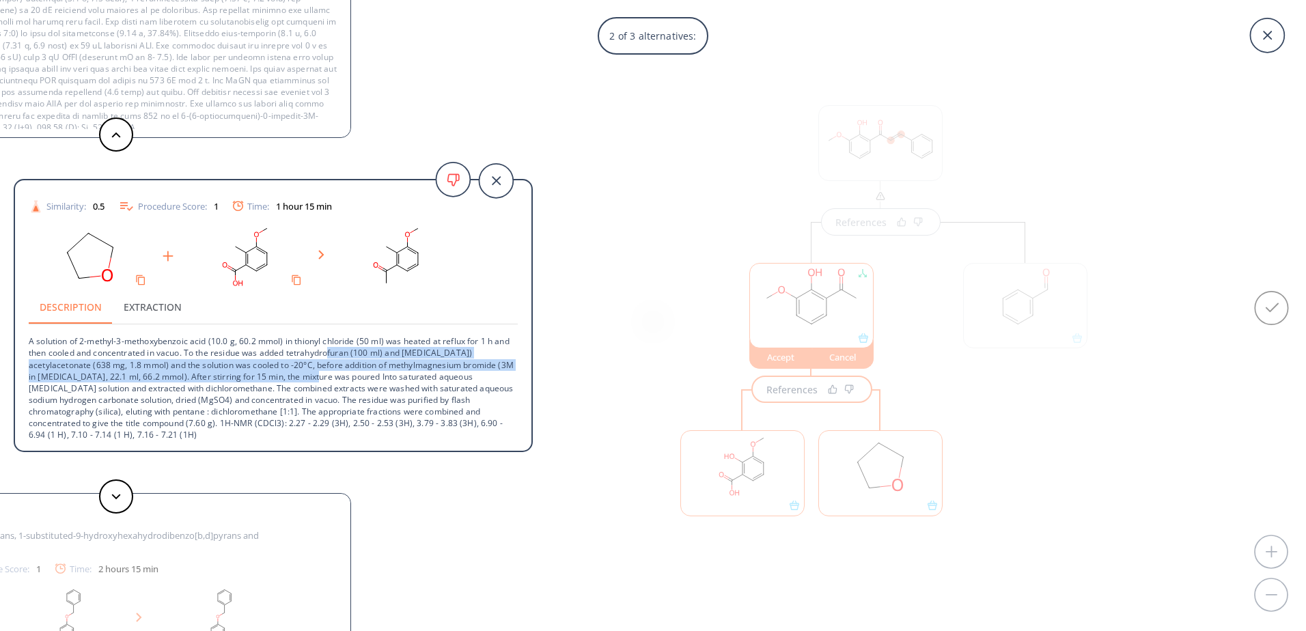
drag, startPoint x: 348, startPoint y: 350, endPoint x: 348, endPoint y: 379, distance: 29.4
click at [348, 379] on p "A solution of 2-methyl-3-methoxybenzoic acid (10.0 g, 60.2 mmol) in thionyl chl…" at bounding box center [273, 382] width 489 height 116
drag, startPoint x: 357, startPoint y: 389, endPoint x: 344, endPoint y: 351, distance: 40.6
click at [344, 351] on p "A solution of 2-methyl-3-methoxybenzoic acid (10.0 g, 60.2 mmol) in thionyl chl…" at bounding box center [273, 382] width 489 height 116
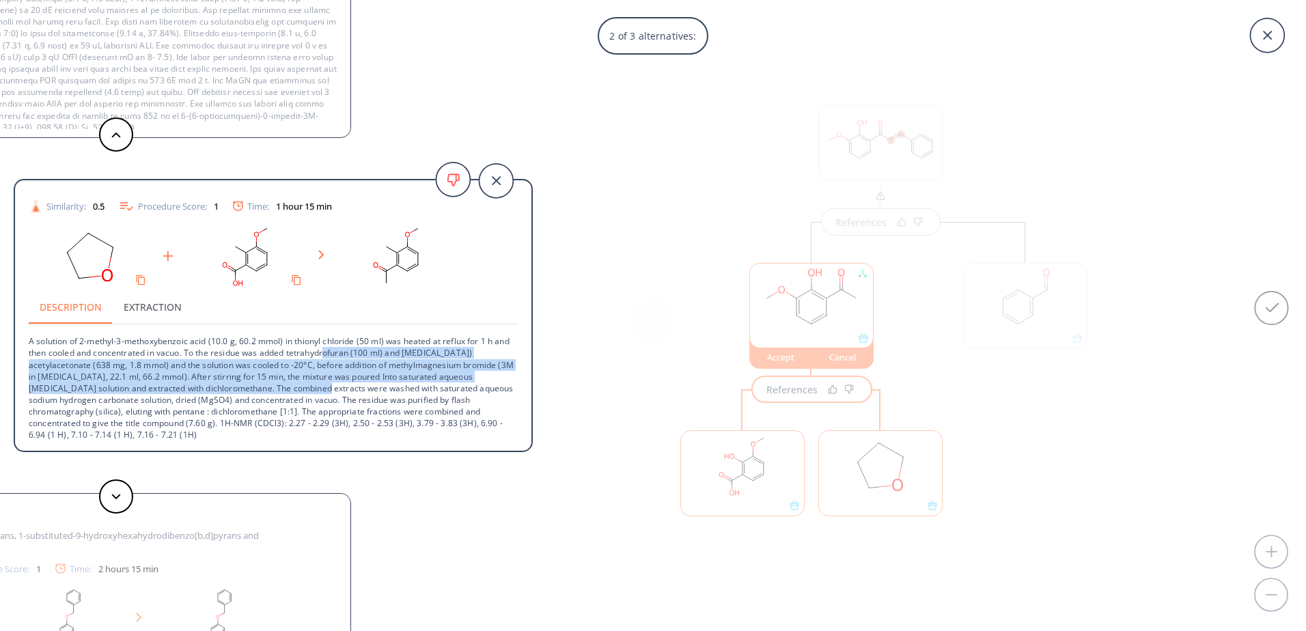
click at [344, 351] on p "A solution of 2-methyl-3-methoxybenzoic acid (10.0 g, 60.2 mmol) in thionyl chl…" at bounding box center [273, 382] width 489 height 116
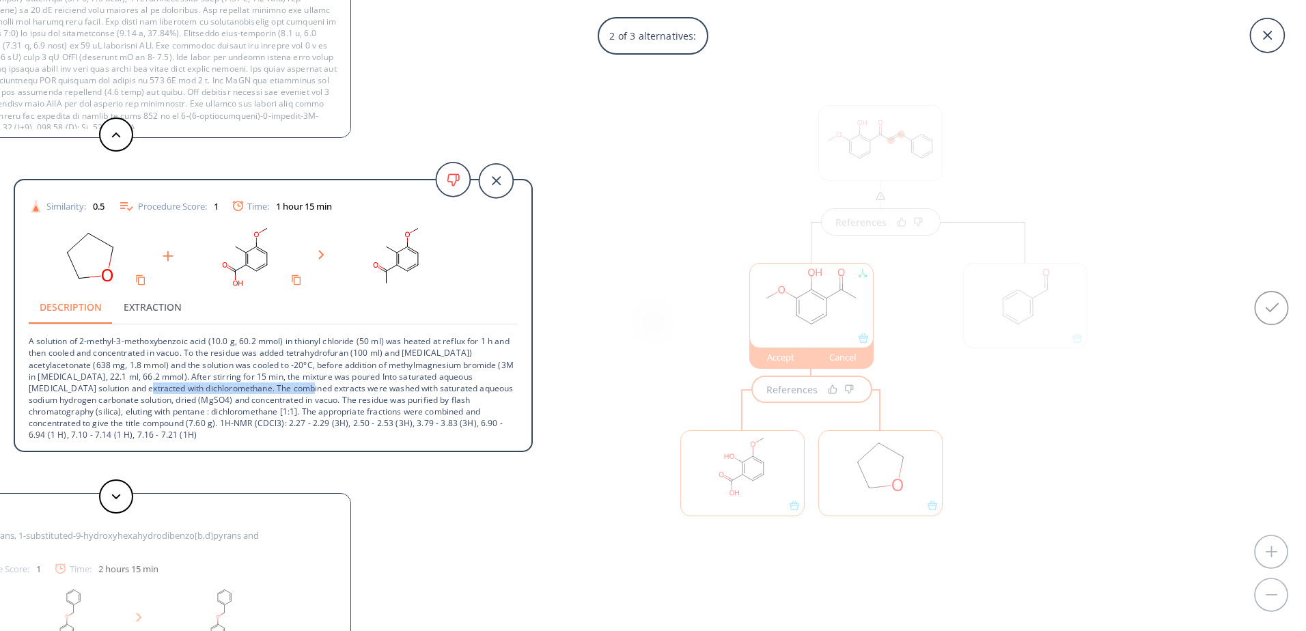
drag, startPoint x: 178, startPoint y: 390, endPoint x: 339, endPoint y: 383, distance: 162.0
click at [339, 383] on p "A solution of 2-methyl-3-methoxybenzoic acid (10.0 g, 60.2 mmol) in thionyl chl…" at bounding box center [273, 382] width 489 height 116
click at [126, 501] on button at bounding box center [116, 496] width 34 height 34
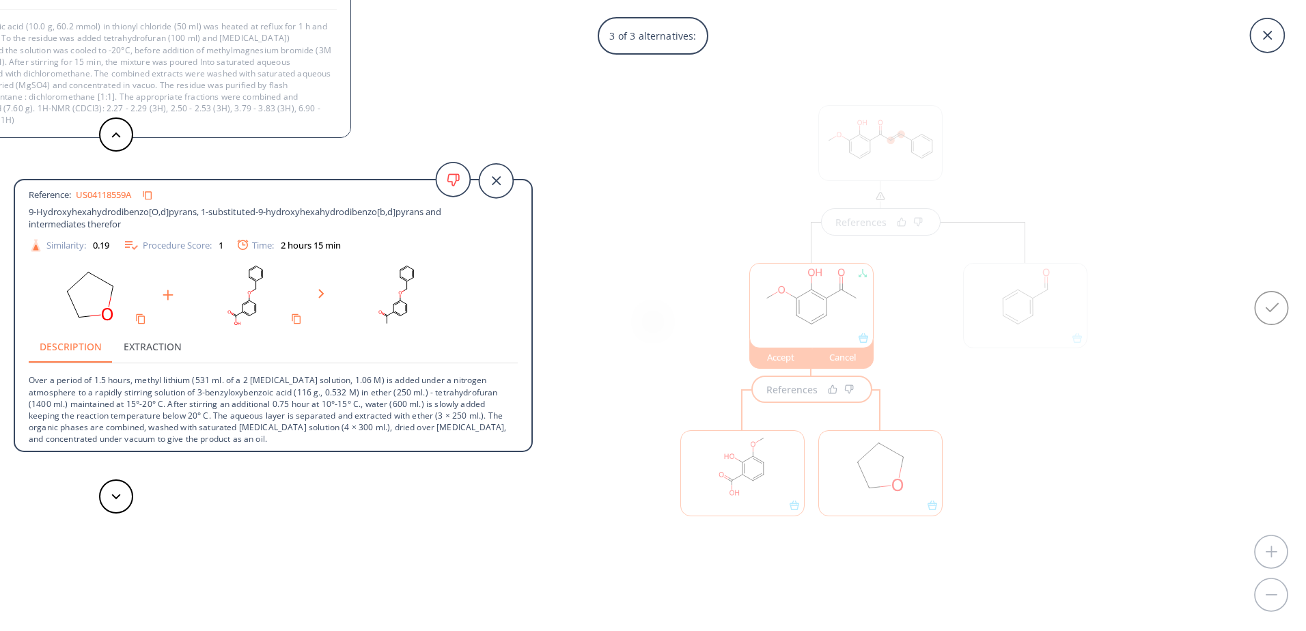
scroll to position [14, 0]
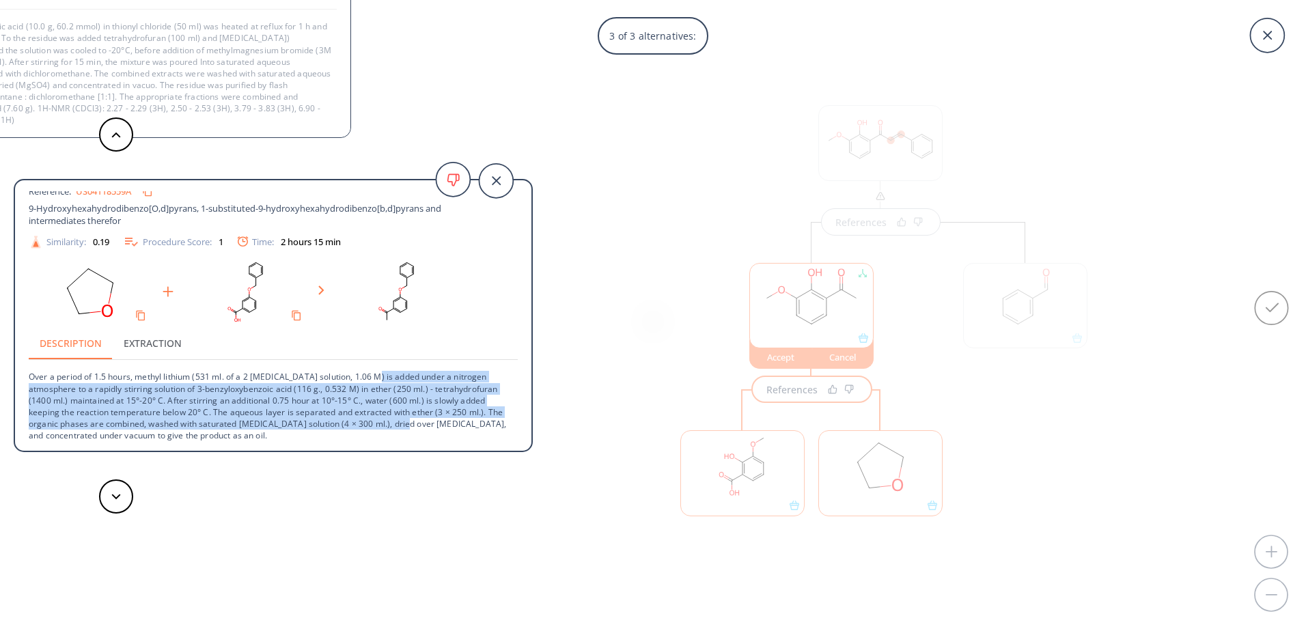
drag, startPoint x: 375, startPoint y: 382, endPoint x: 407, endPoint y: 420, distance: 49.4
click at [407, 420] on p "Over a period of 1.5 hours, methyl lithium (531 ml. of a 2 molar solution, 1.06…" at bounding box center [273, 400] width 489 height 81
click at [190, 393] on p "Over a period of 1.5 hours, methyl lithium (531 ml. of a 2 molar solution, 1.06…" at bounding box center [273, 400] width 489 height 81
drag, startPoint x: 186, startPoint y: 382, endPoint x: 327, endPoint y: 425, distance: 146.9
click at [327, 425] on p "Over a period of 1.5 hours, methyl lithium (531 ml. of a 2 molar solution, 1.06…" at bounding box center [273, 400] width 489 height 81
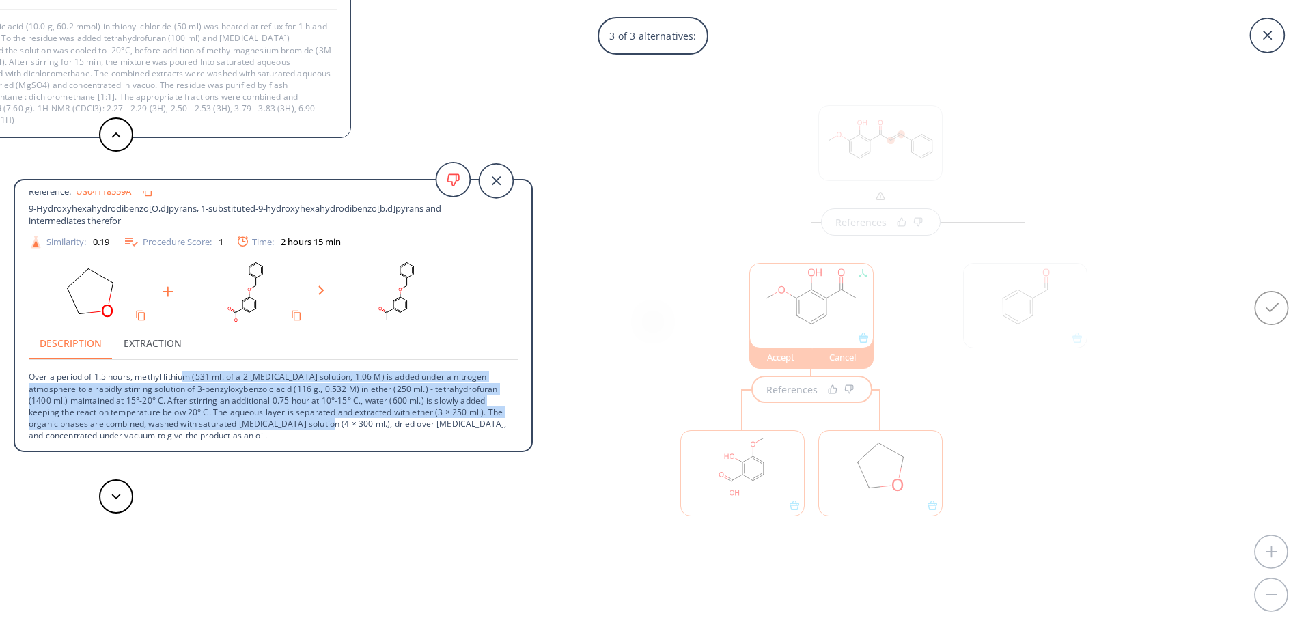
click at [327, 425] on p "Over a period of 1.5 hours, methyl lithium (531 ml. of a 2 molar solution, 1.06…" at bounding box center [273, 400] width 489 height 81
drag, startPoint x: 382, startPoint y: 376, endPoint x: 394, endPoint y: 428, distance: 52.7
click at [394, 428] on p "Over a period of 1.5 hours, methyl lithium (531 ml. of a 2 molar solution, 1.06…" at bounding box center [273, 400] width 489 height 81
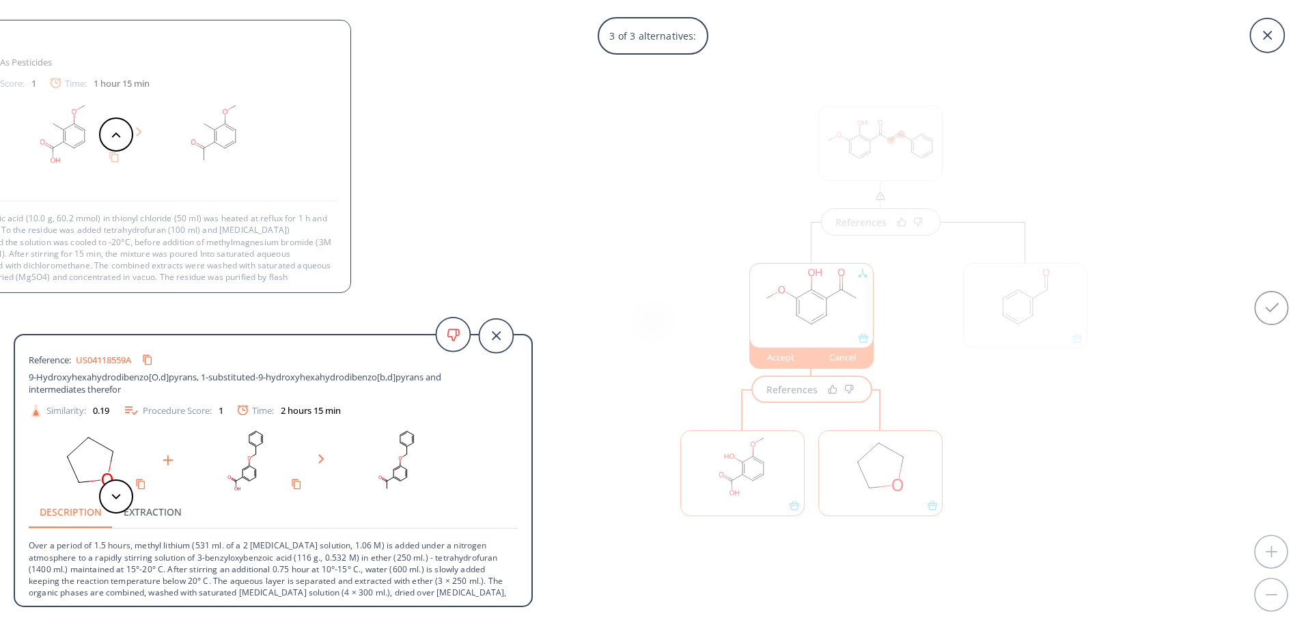
scroll to position [55, 0]
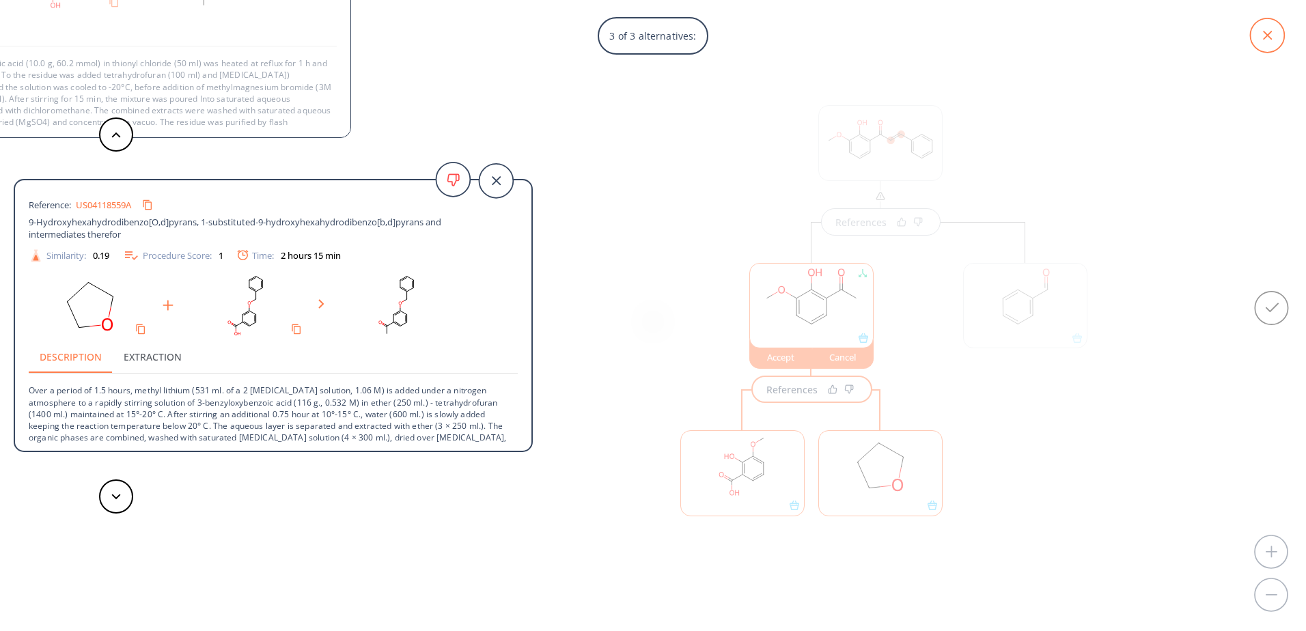
click at [1278, 47] on icon at bounding box center [1267, 35] width 34 height 34
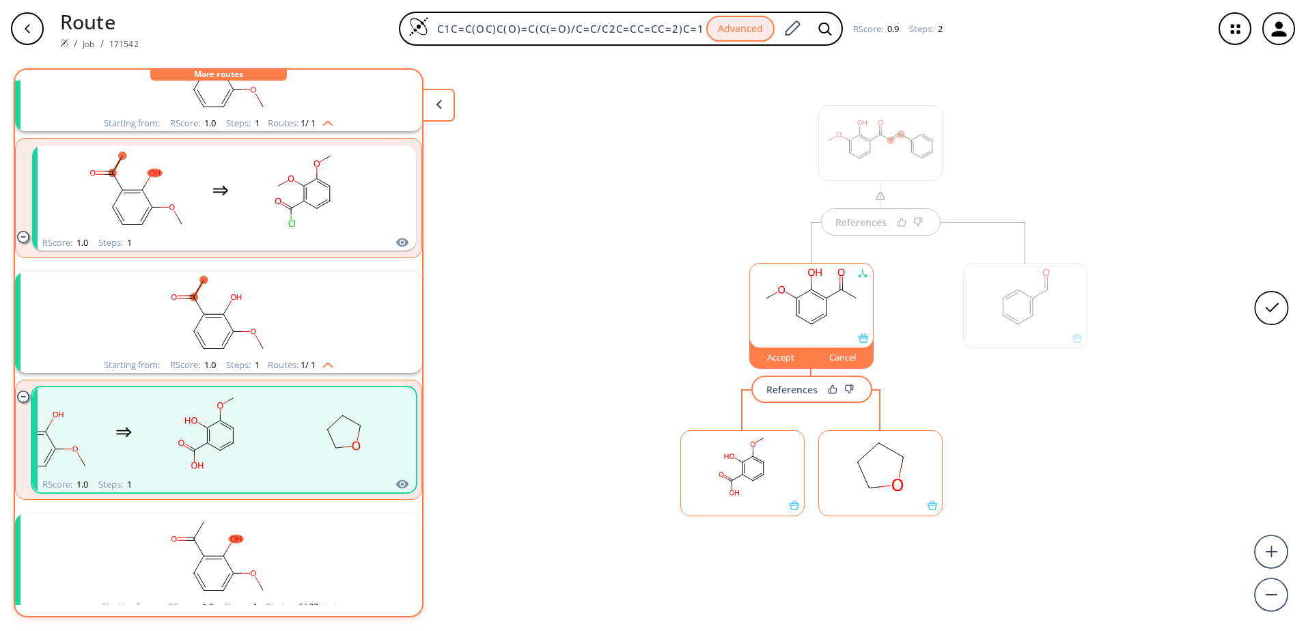
scroll to position [96, 0]
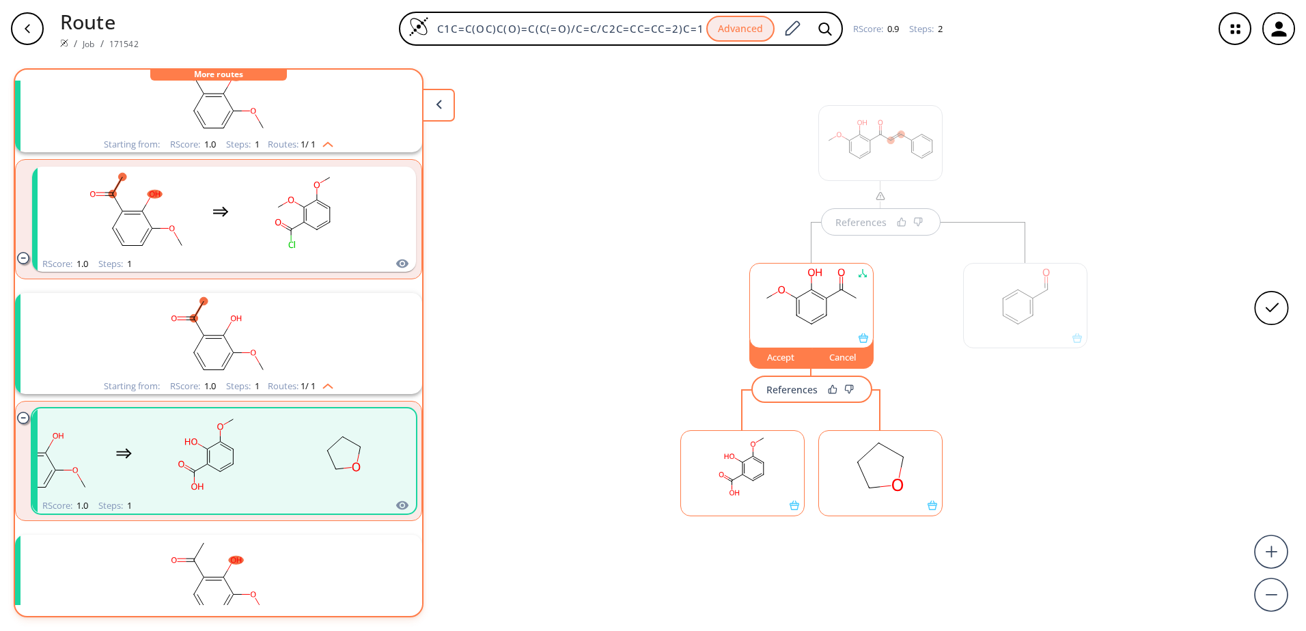
click at [329, 389] on div "Routes: 1 / 1" at bounding box center [301, 386] width 66 height 9
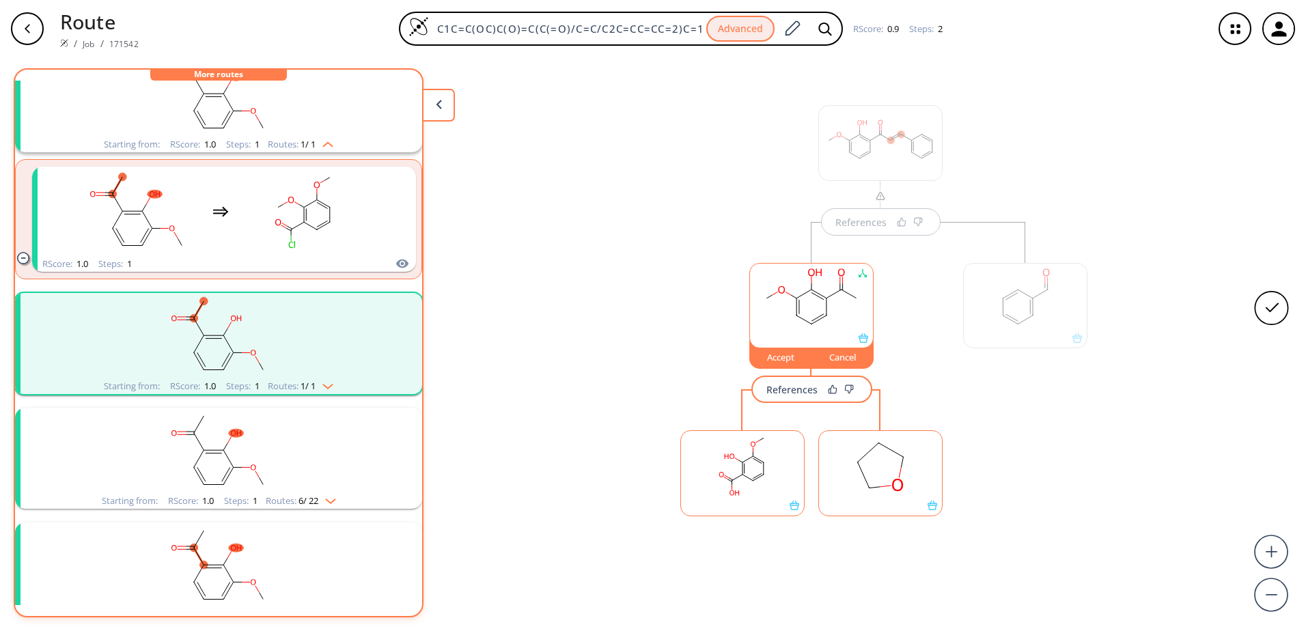
click at [313, 147] on span "1 / 1" at bounding box center [308, 144] width 15 height 9
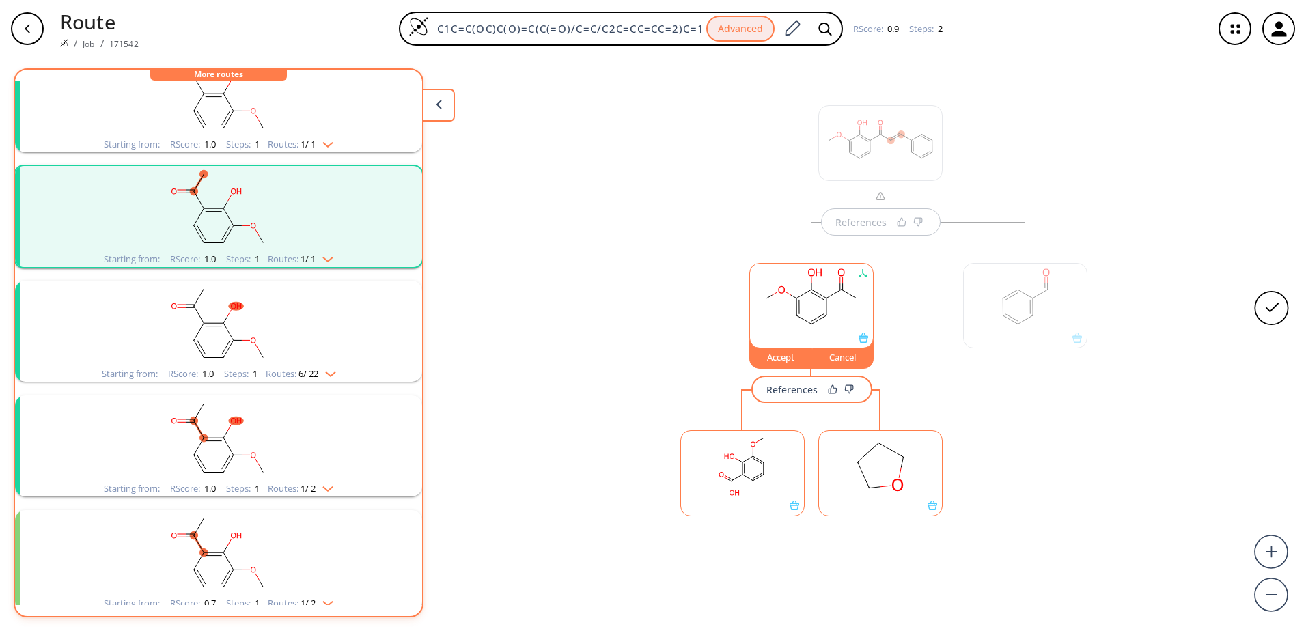
click at [329, 374] on img "clusters" at bounding box center [327, 371] width 18 height 11
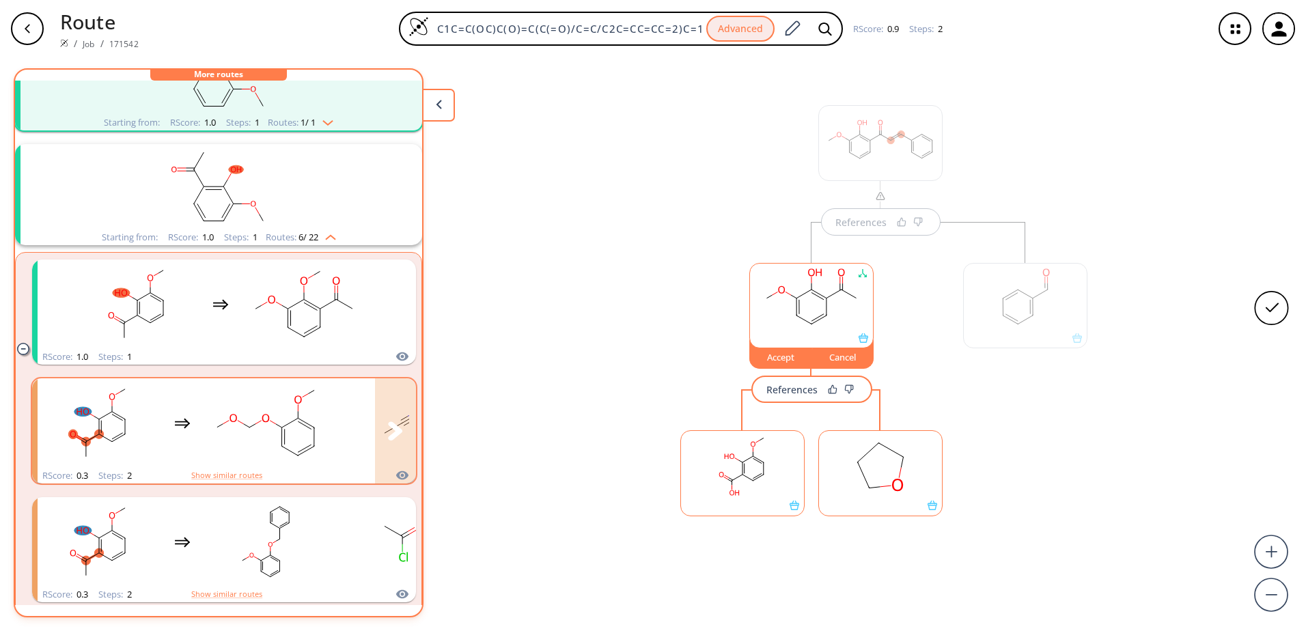
scroll to position [301, 0]
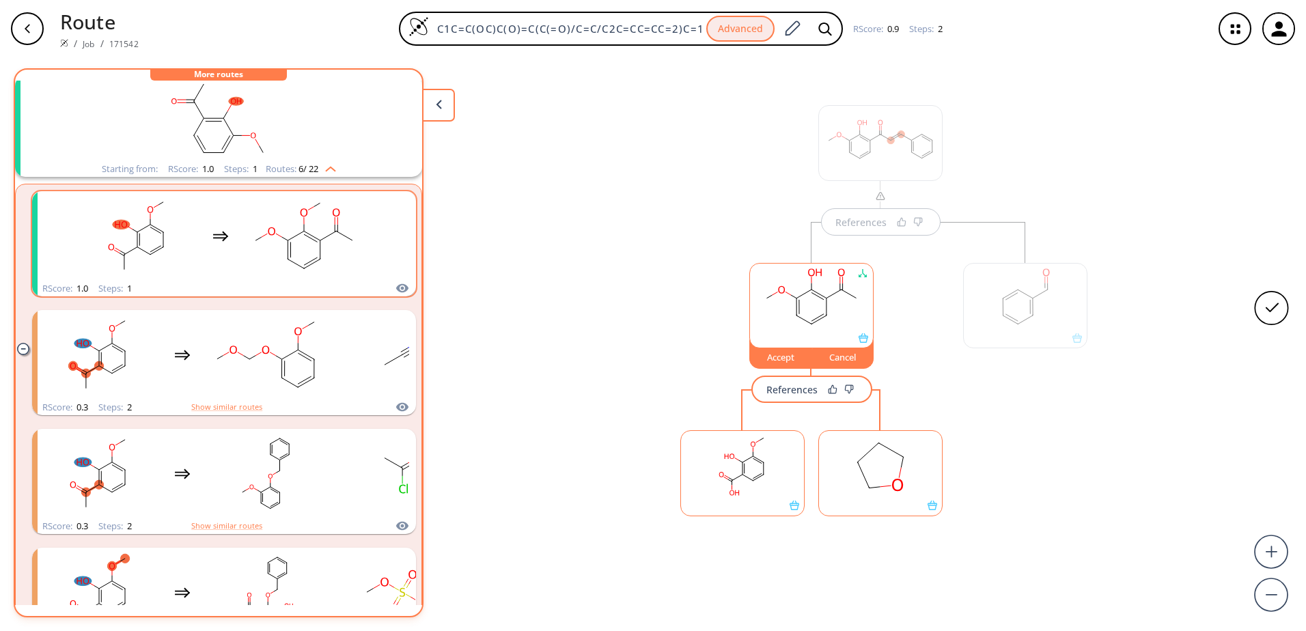
click at [400, 247] on div "clusters" at bounding box center [220, 235] width 377 height 89
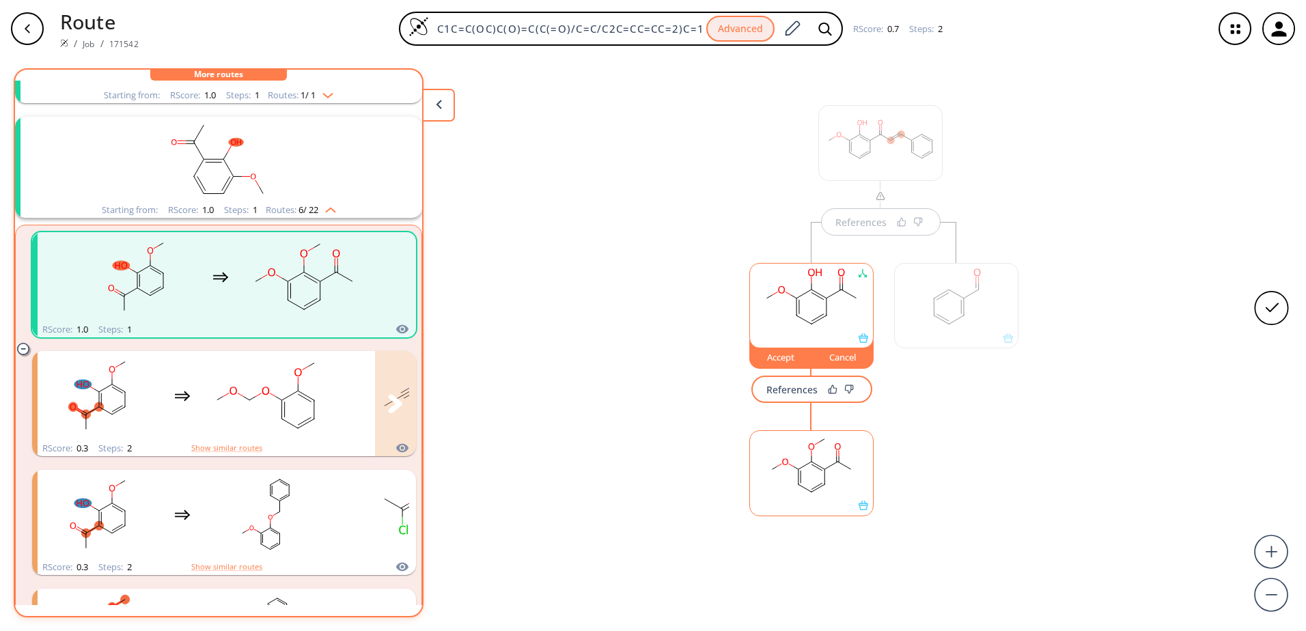
scroll to position [232, 0]
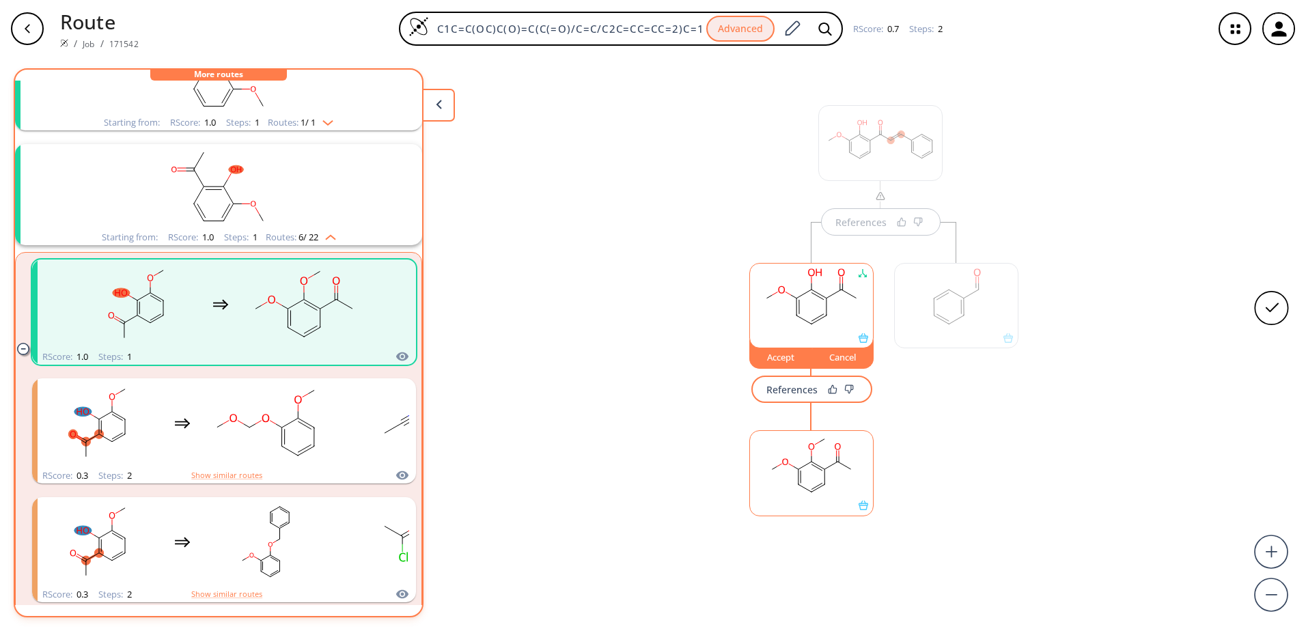
click at [304, 238] on span "6 / 22" at bounding box center [308, 237] width 20 height 9
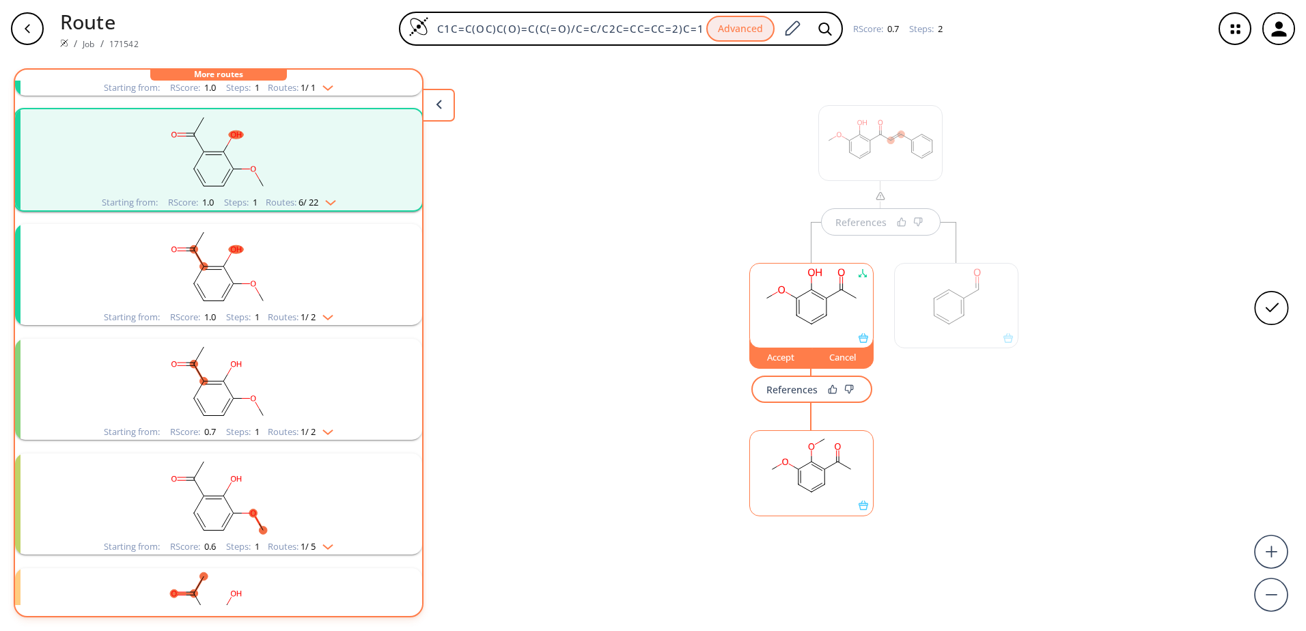
scroll to position [301, 0]
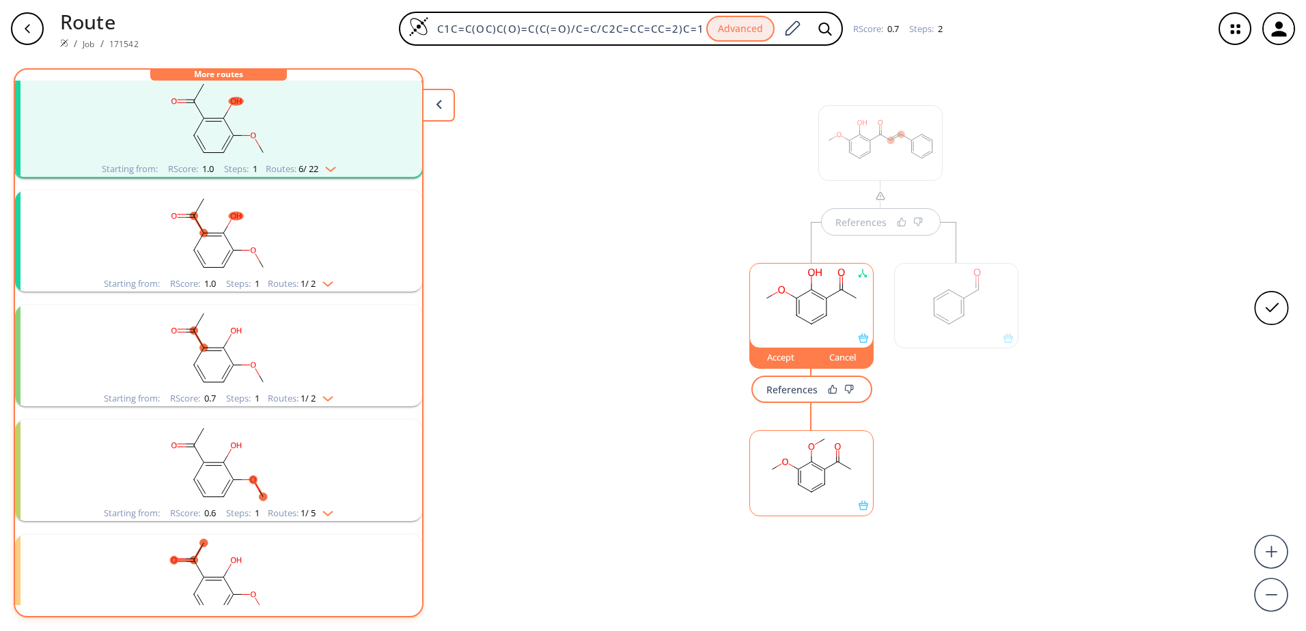
click at [317, 277] on img "clusters" at bounding box center [325, 281] width 18 height 11
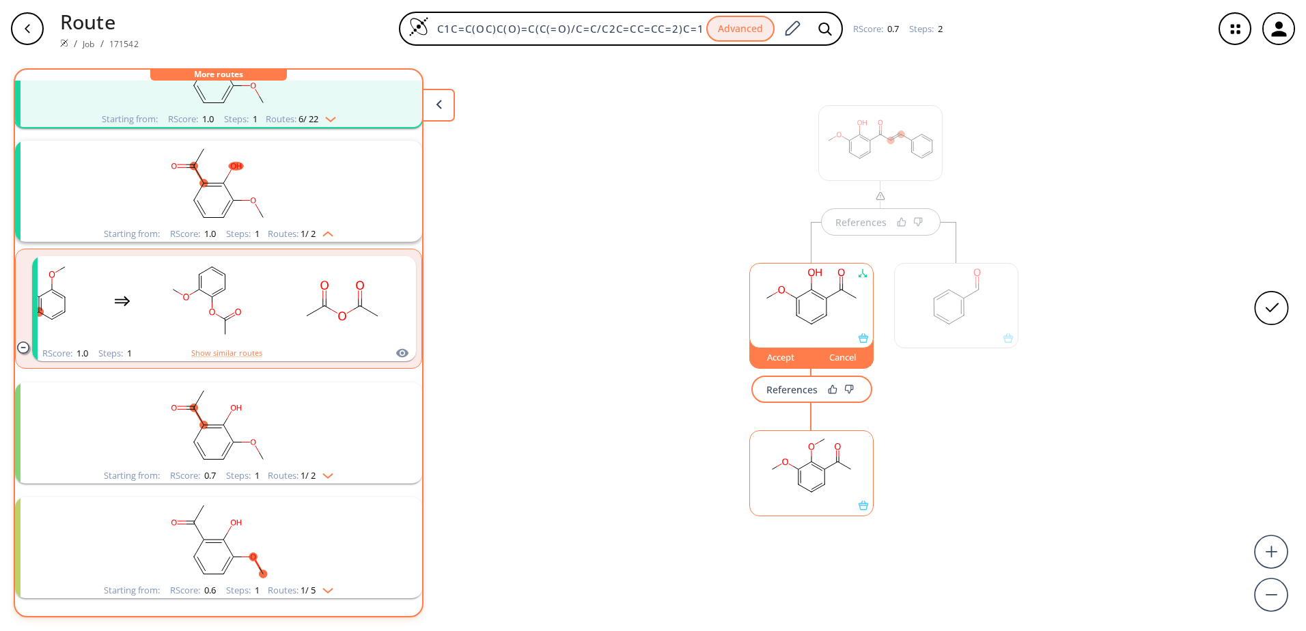
scroll to position [369, 0]
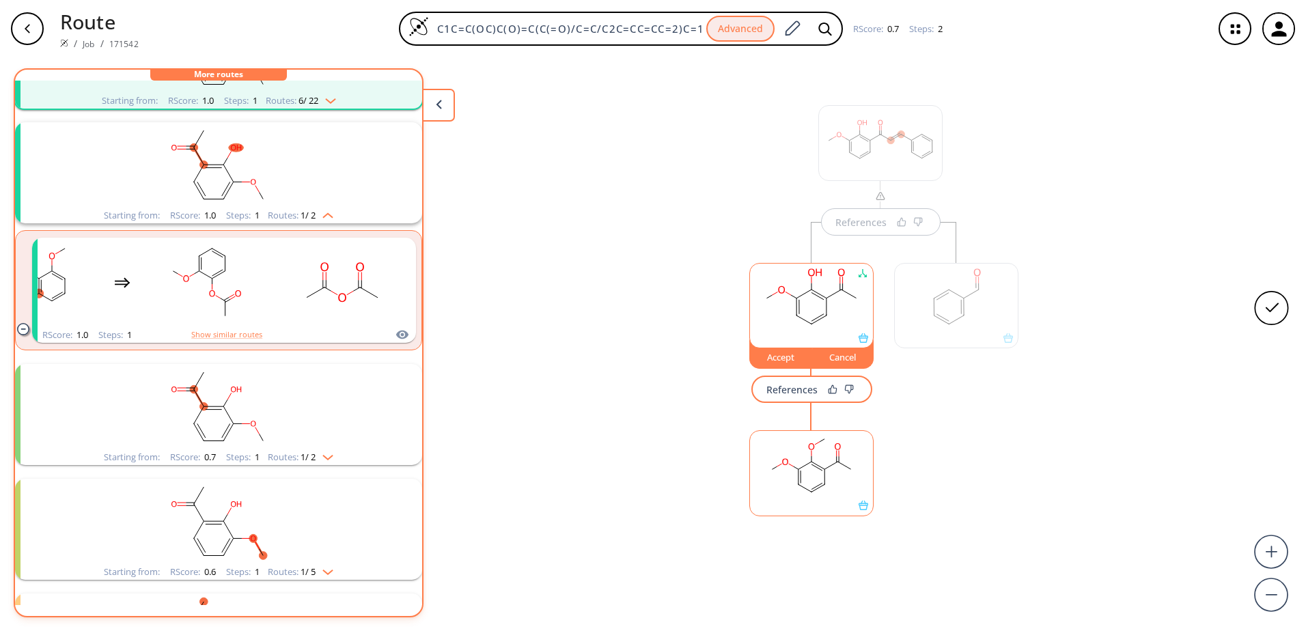
click at [326, 454] on img "clusters" at bounding box center [325, 454] width 18 height 11
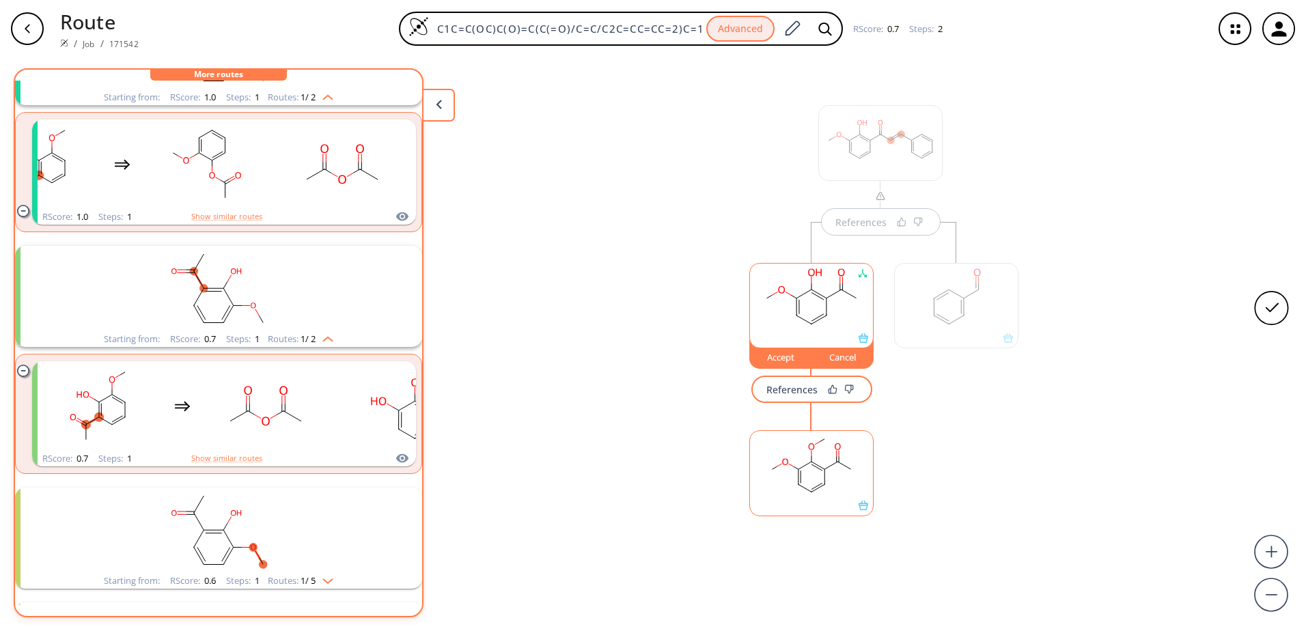
scroll to position [505, 0]
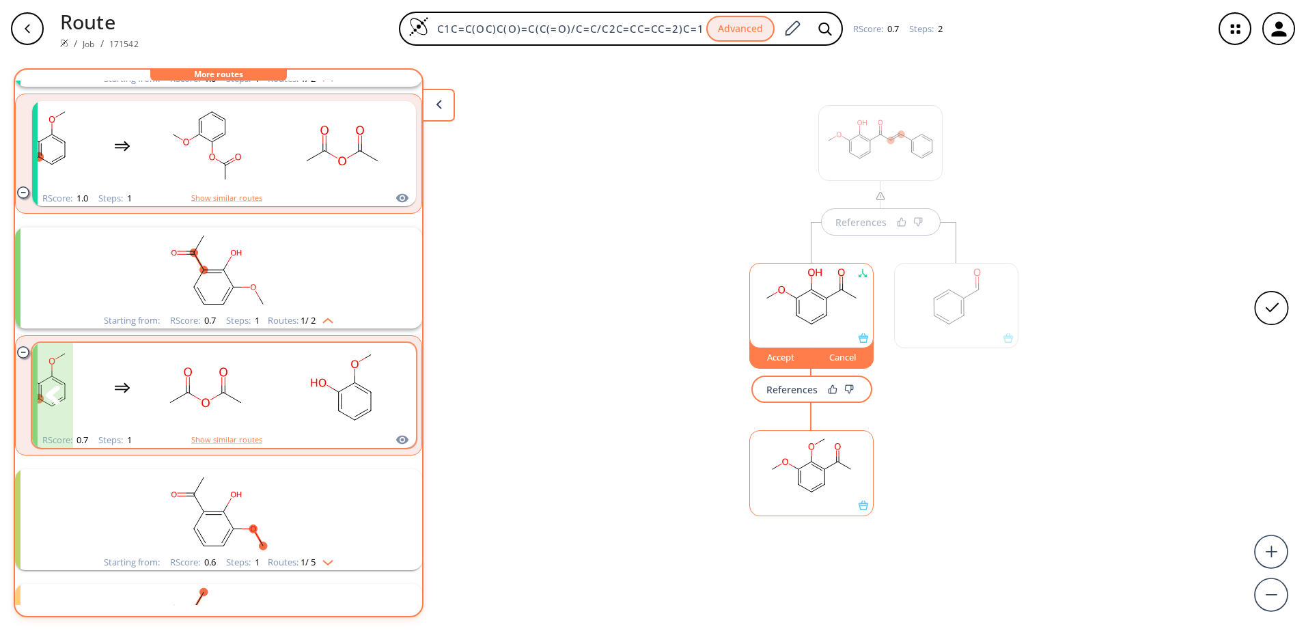
click at [290, 397] on rect "clusters" at bounding box center [342, 387] width 123 height 85
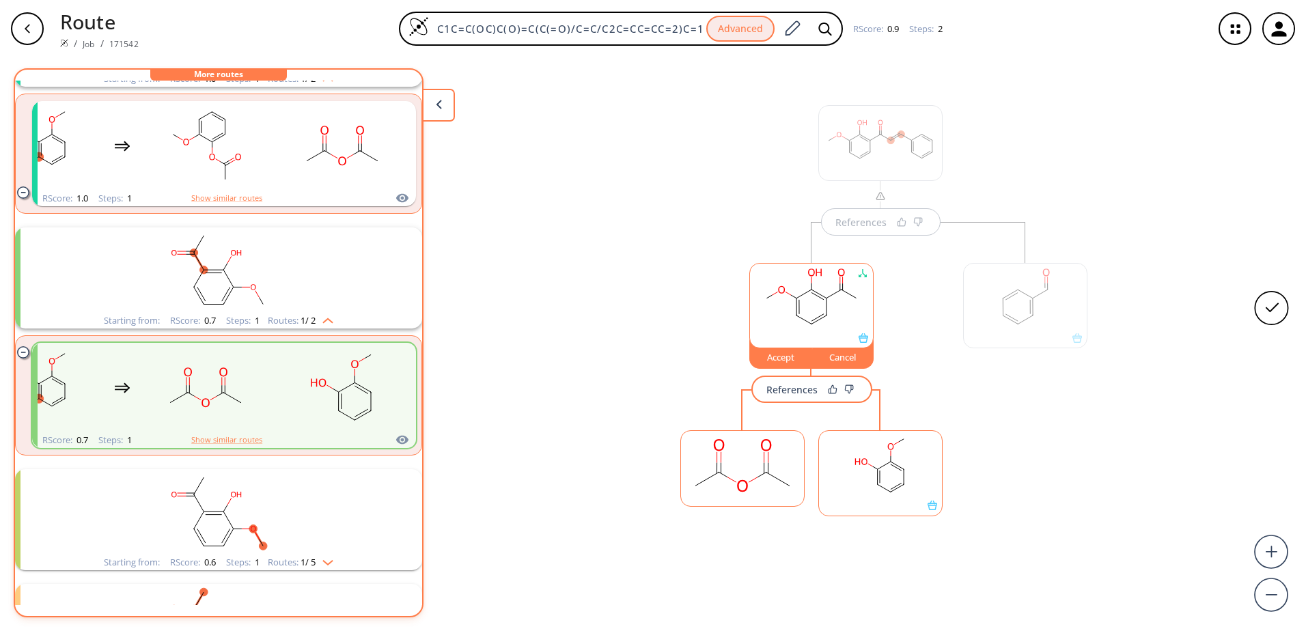
click at [775, 397] on button "References" at bounding box center [811, 389] width 121 height 27
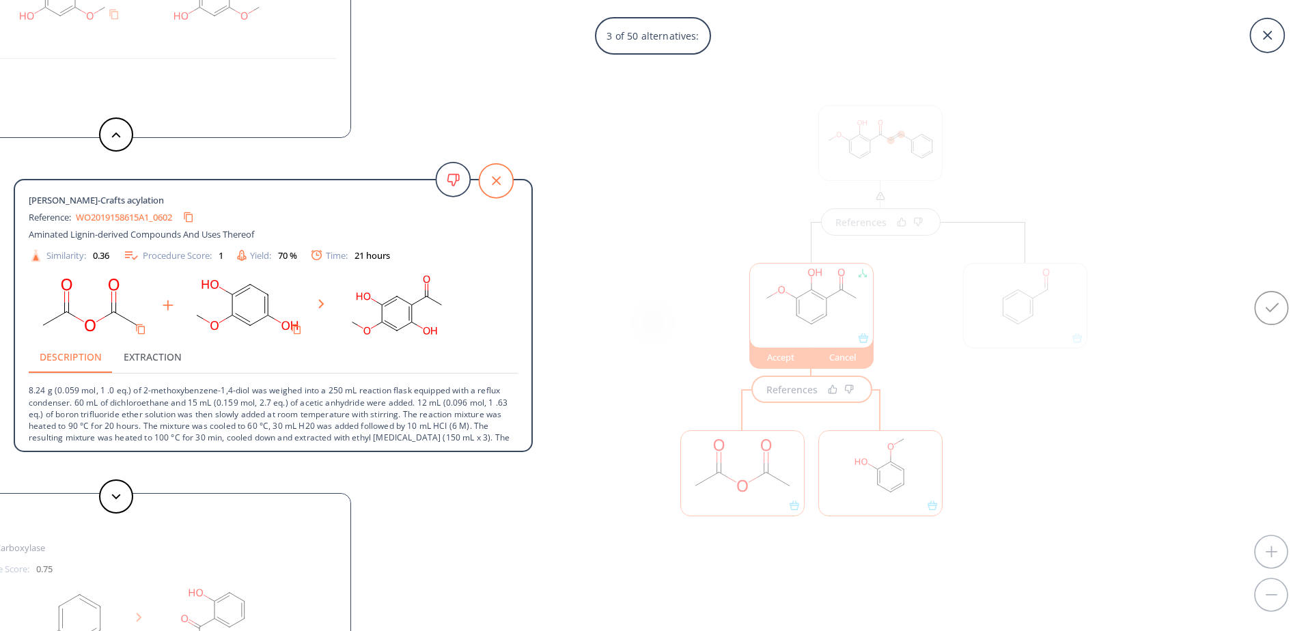
click at [509, 184] on icon at bounding box center [496, 181] width 34 height 34
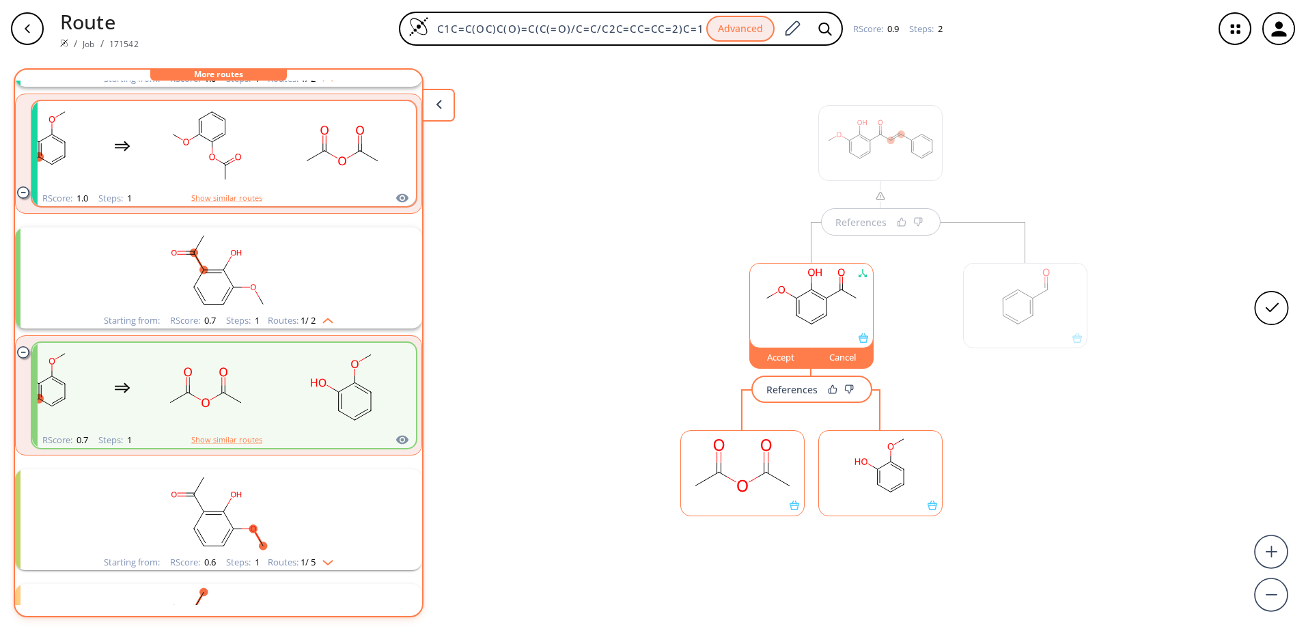
click at [242, 191] on div "RScore : 1.0 Steps : 1 Show similar routes" at bounding box center [224, 199] width 384 height 16
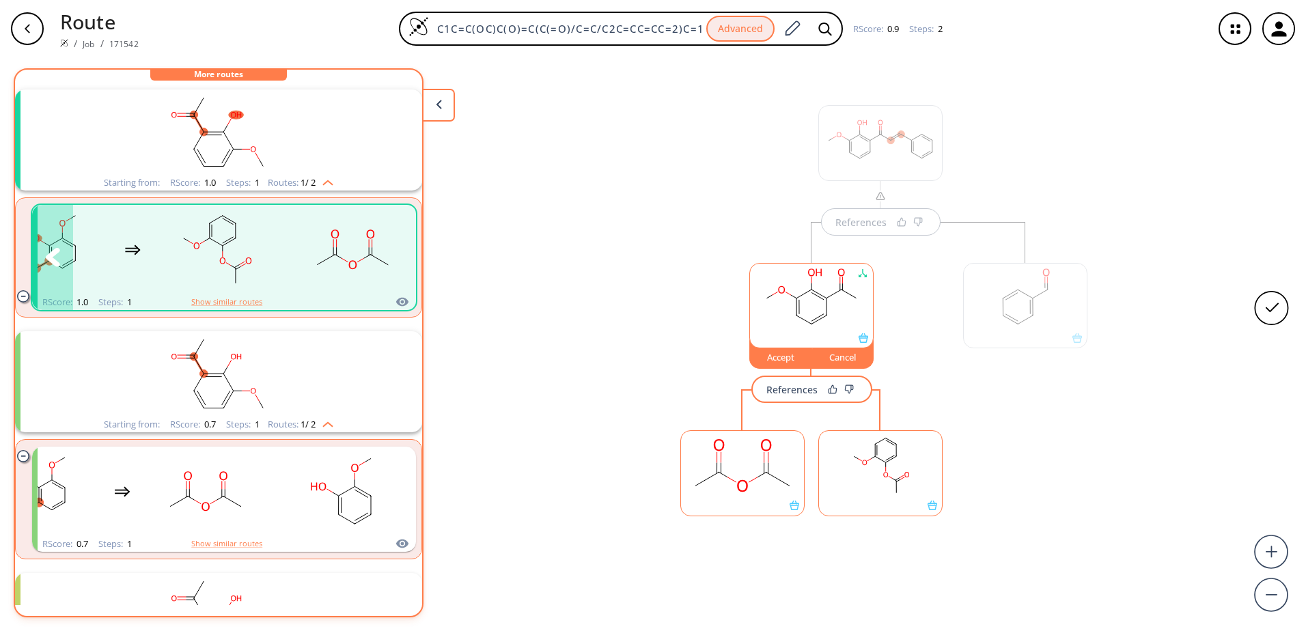
scroll to position [369, 0]
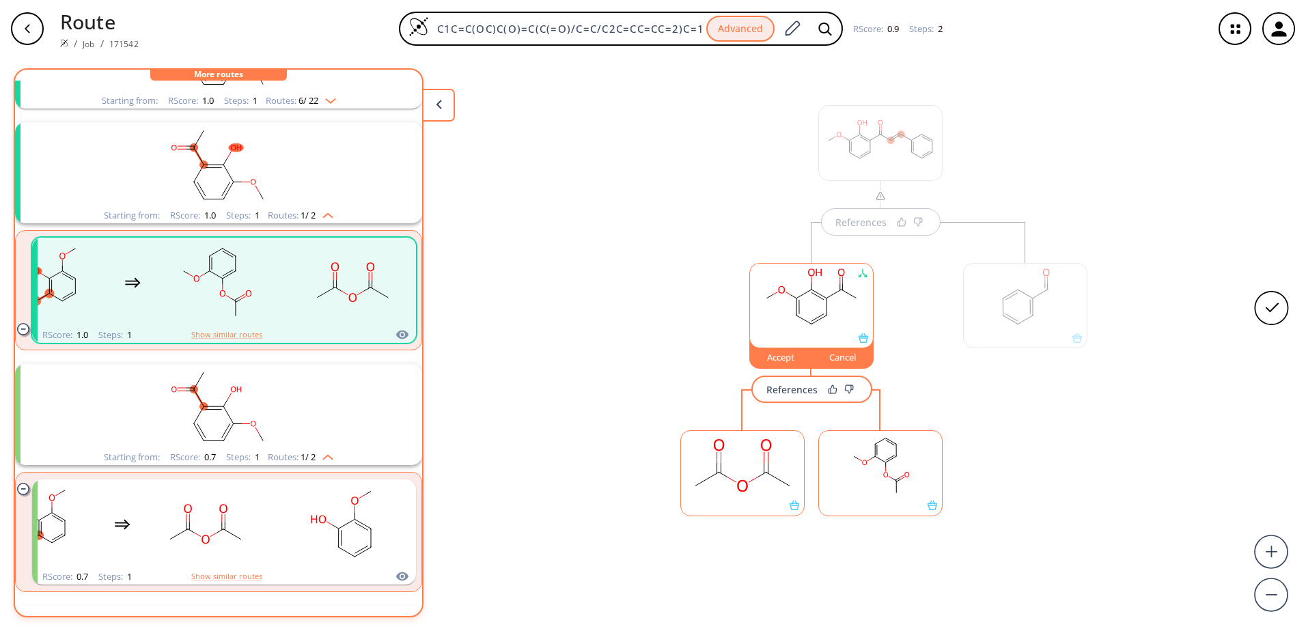
click at [253, 454] on span "1" at bounding box center [256, 457] width 7 height 12
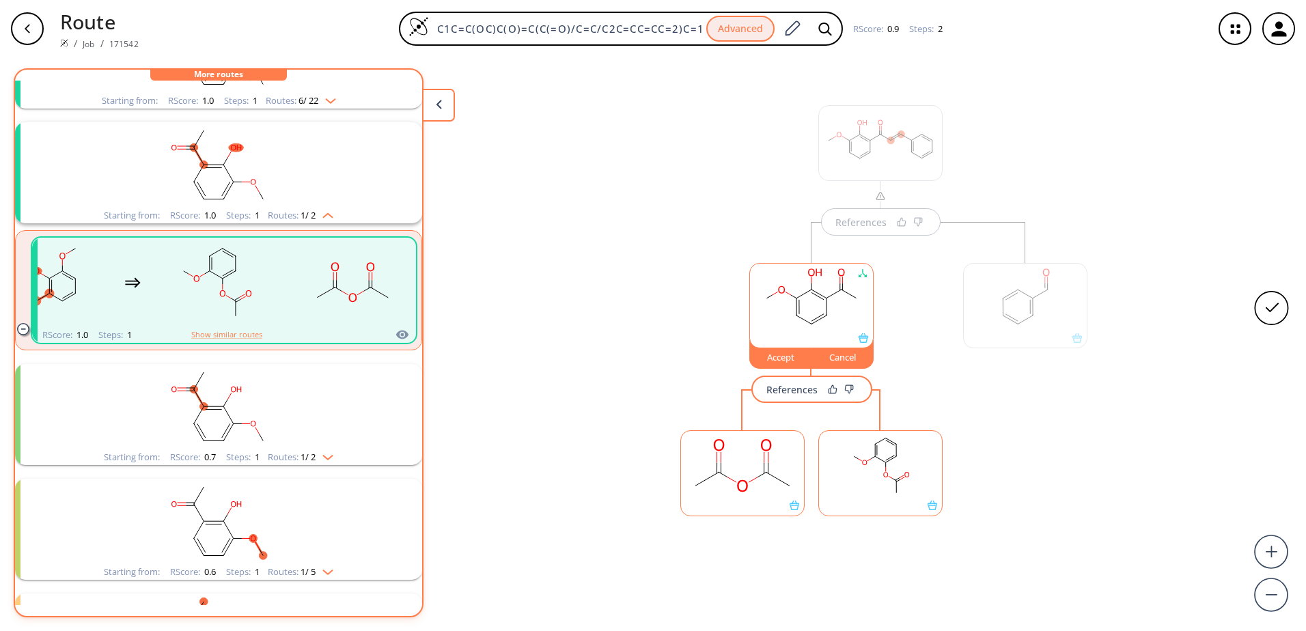
click at [282, 217] on div "Routes: 1 / 2" at bounding box center [301, 215] width 66 height 9
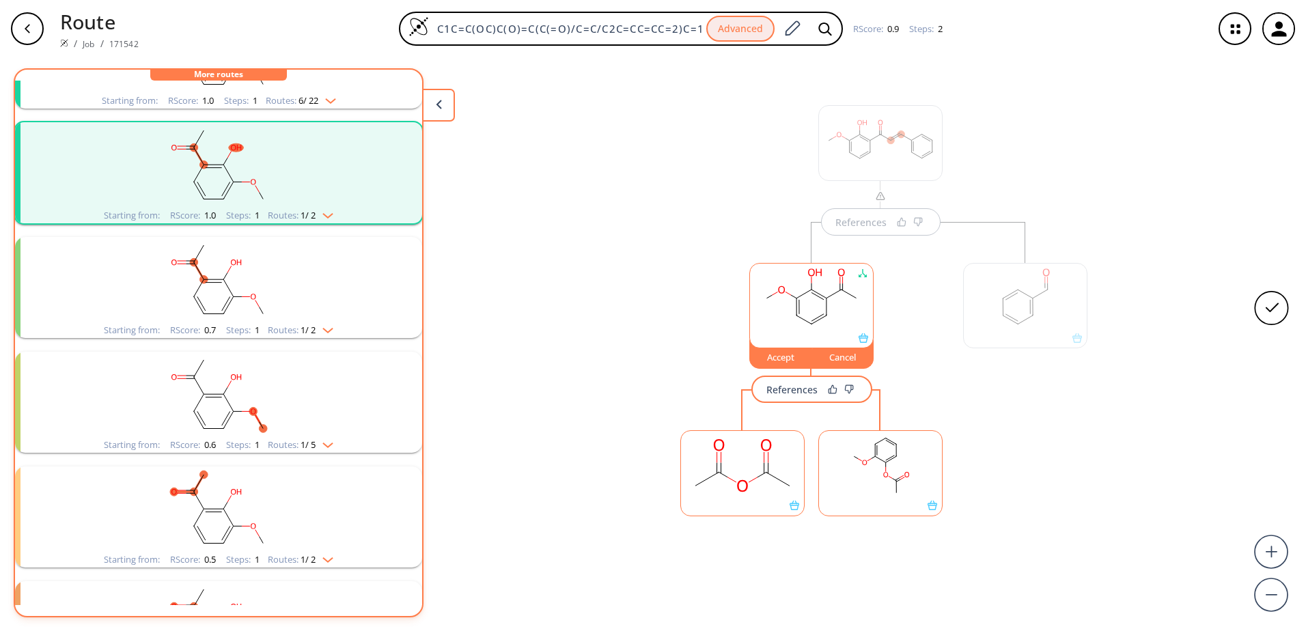
scroll to position [437, 0]
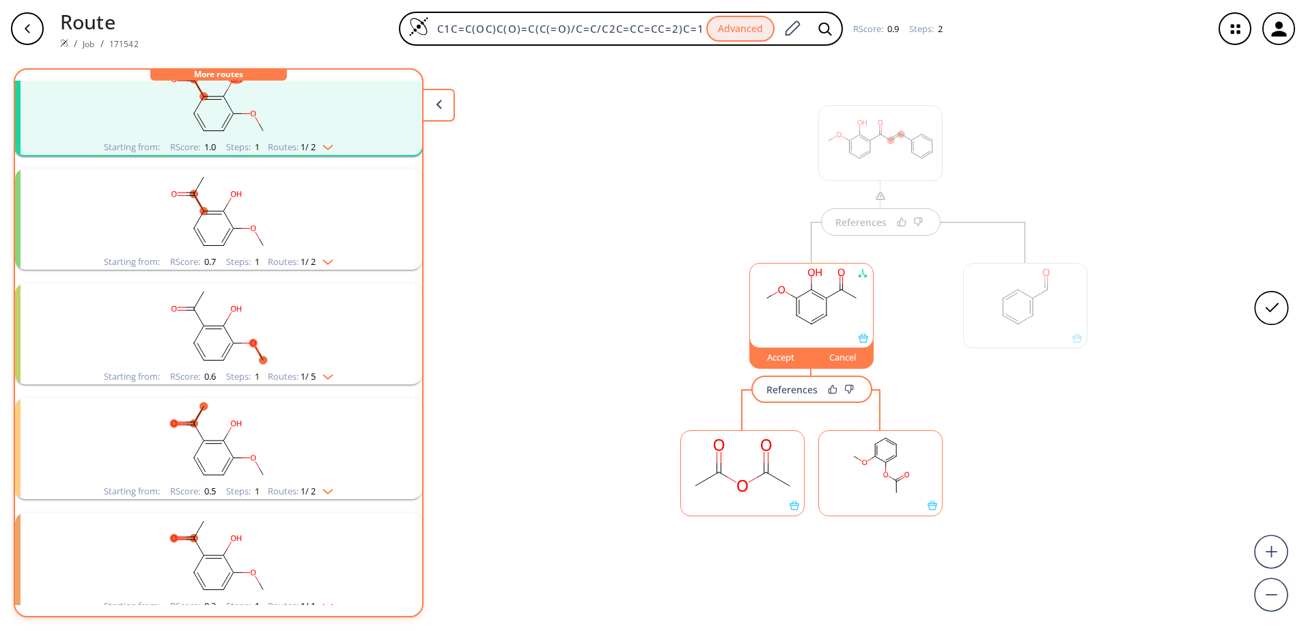
click at [285, 376] on div "Routes: 1 / 5" at bounding box center [301, 376] width 66 height 9
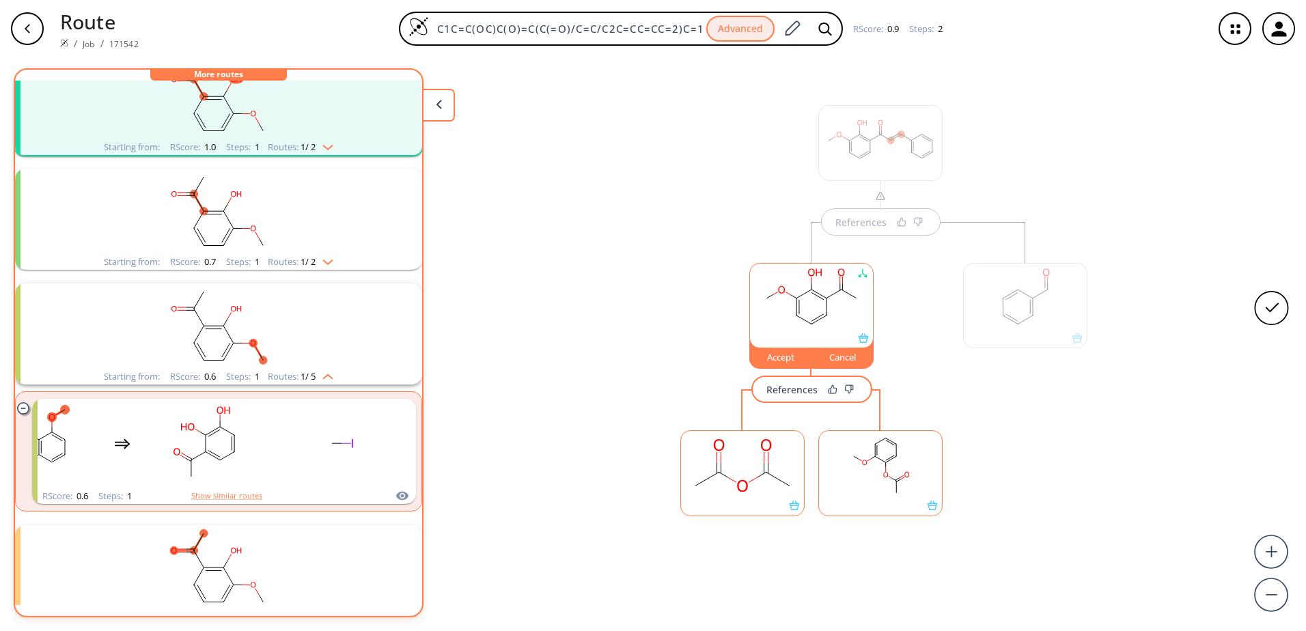
click at [301, 376] on span "1 / 5" at bounding box center [308, 376] width 15 height 9
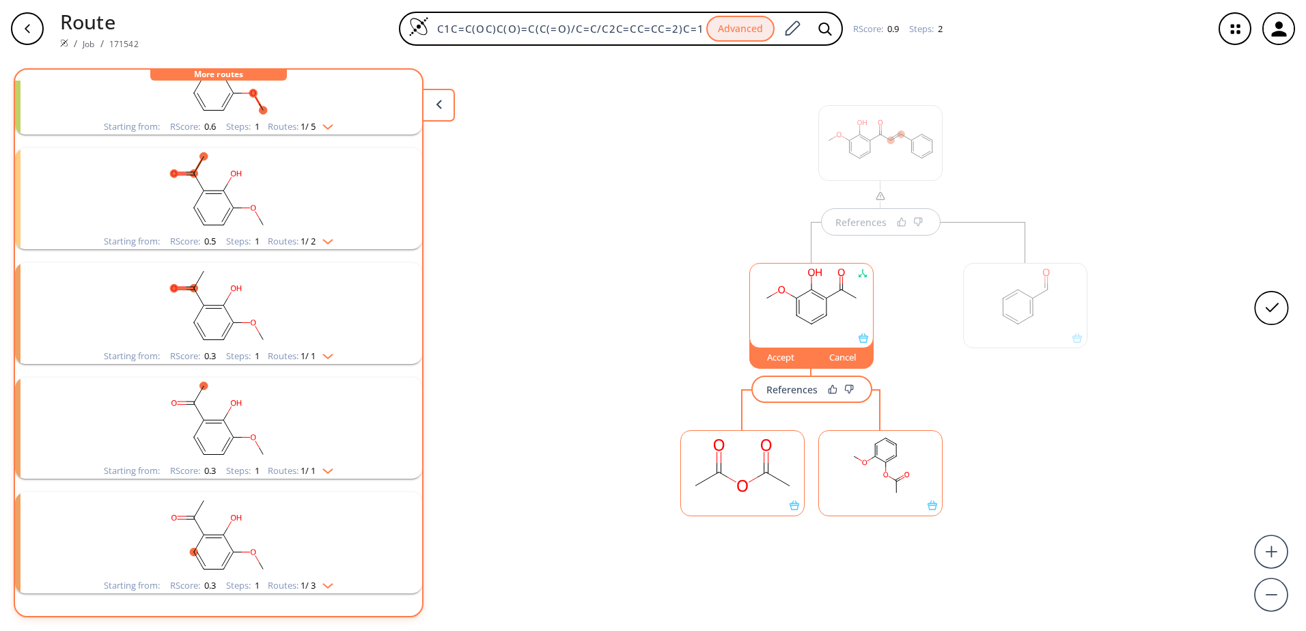
scroll to position [710, 0]
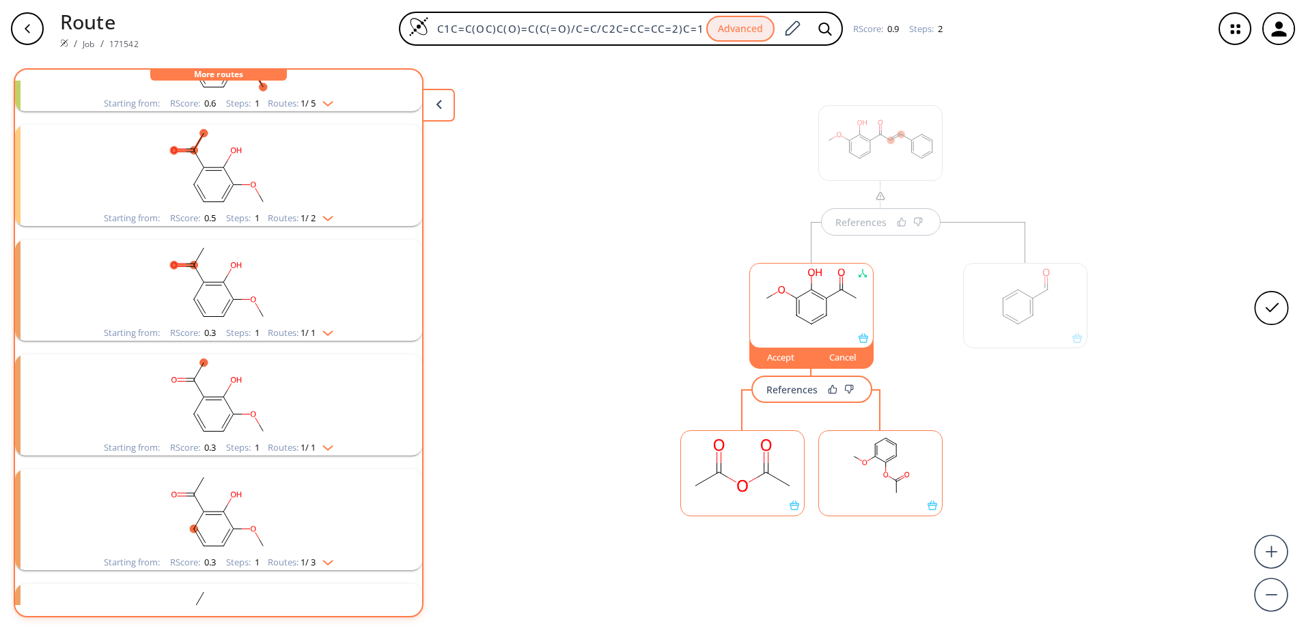
click at [332, 447] on img "clusters" at bounding box center [325, 445] width 18 height 11
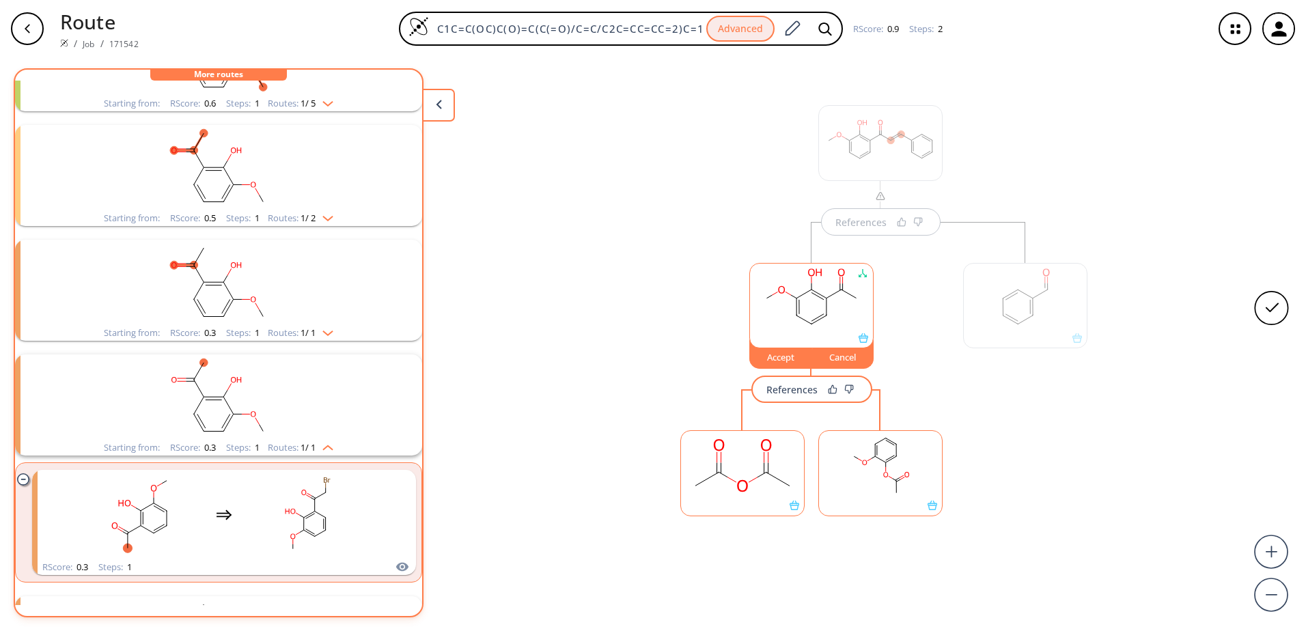
click at [332, 447] on img "clusters" at bounding box center [325, 445] width 18 height 11
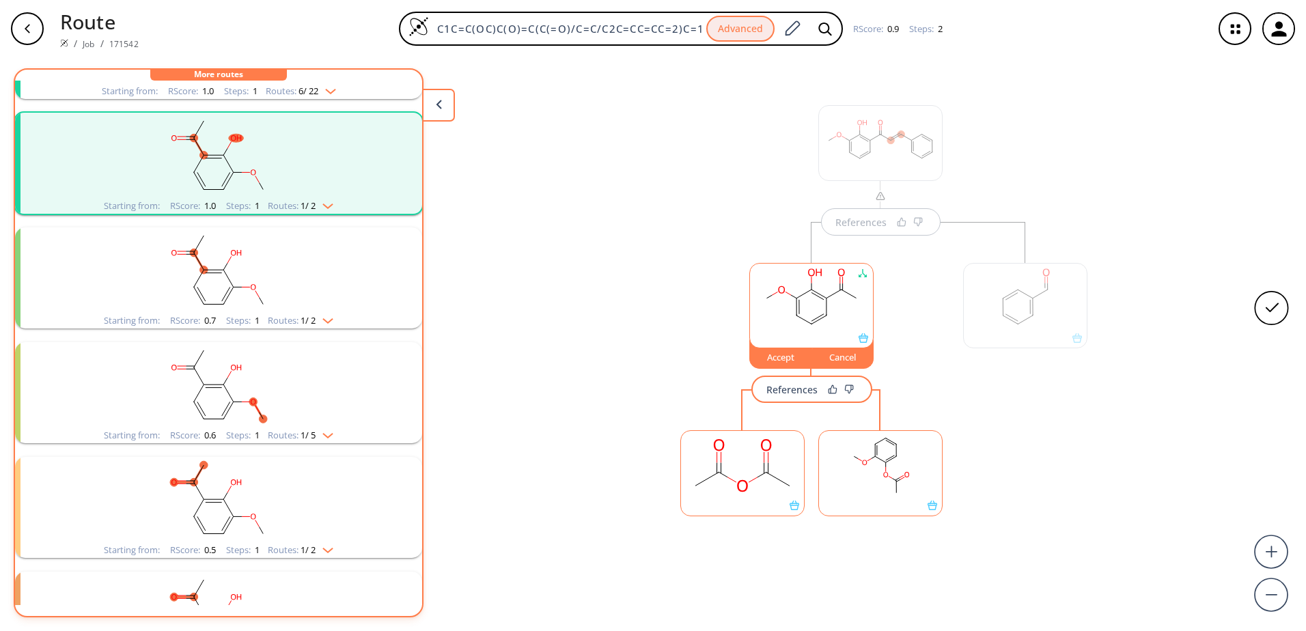
scroll to position [0, 0]
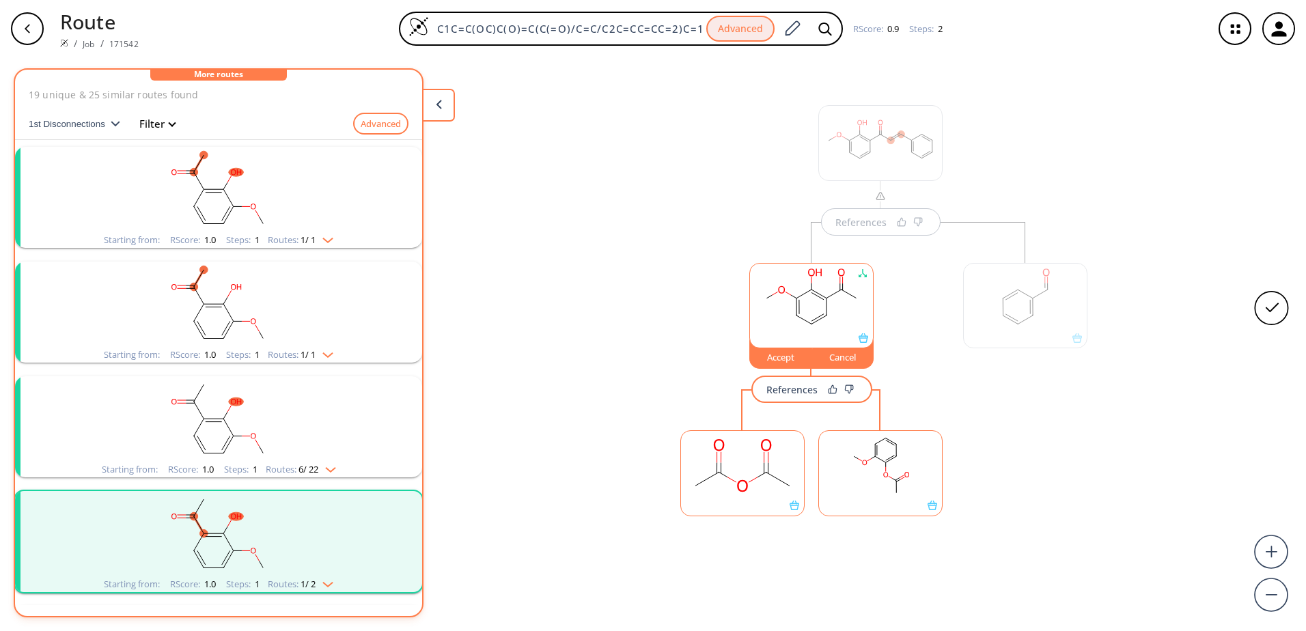
click at [324, 238] on img "clusters" at bounding box center [325, 237] width 18 height 11
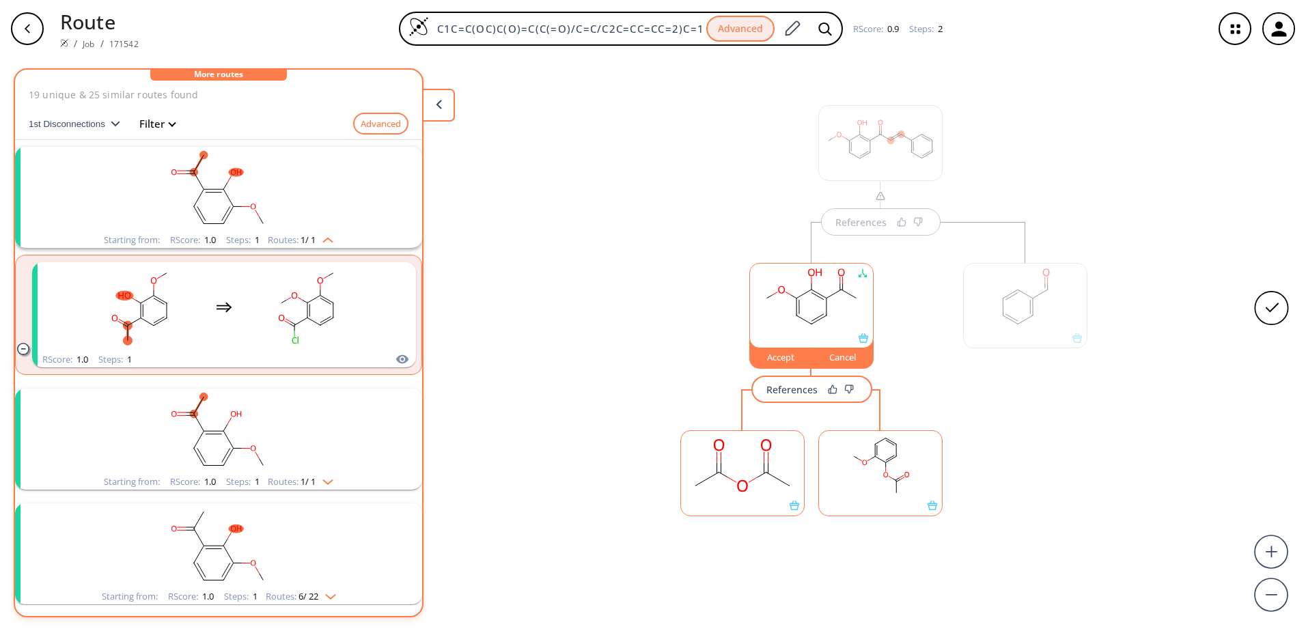
click at [324, 238] on img "clusters" at bounding box center [325, 237] width 18 height 11
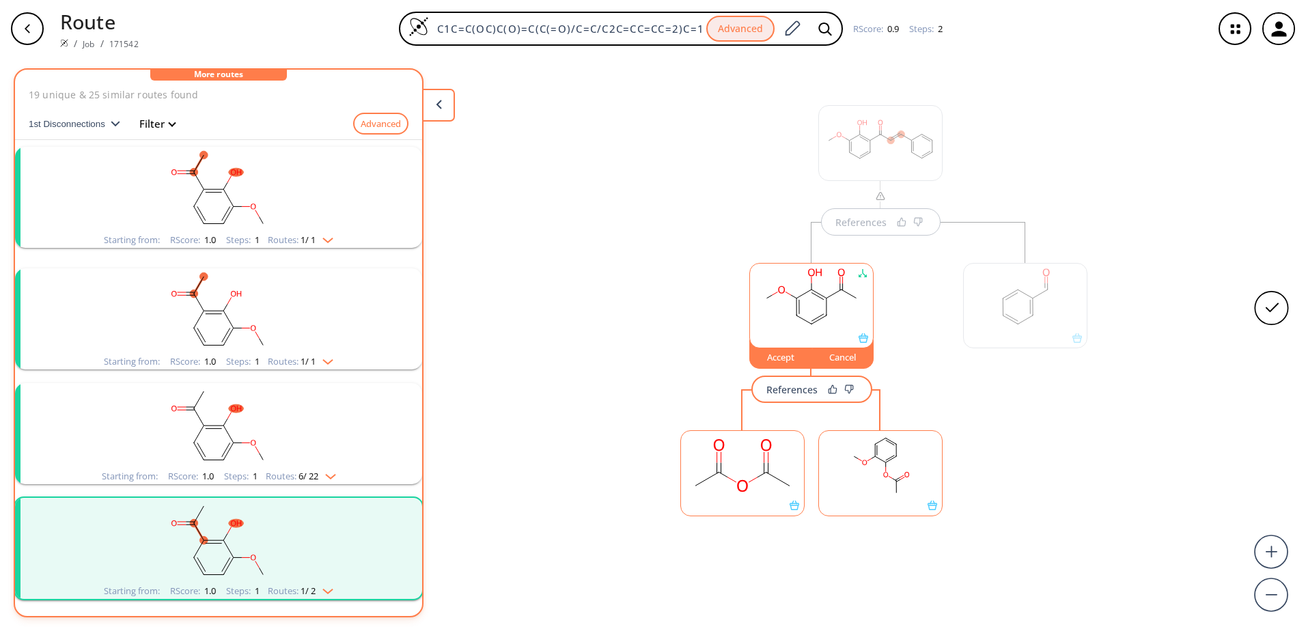
click at [325, 238] on img "clusters" at bounding box center [325, 237] width 18 height 11
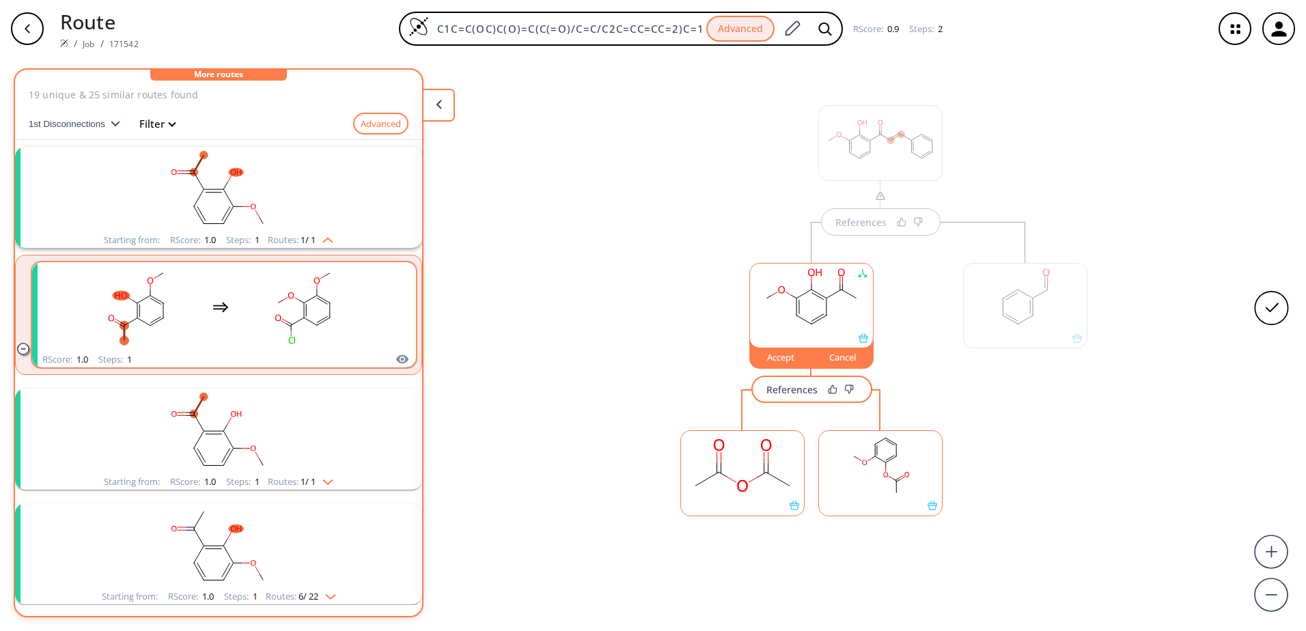
click at [343, 339] on rect "clusters" at bounding box center [303, 306] width 123 height 85
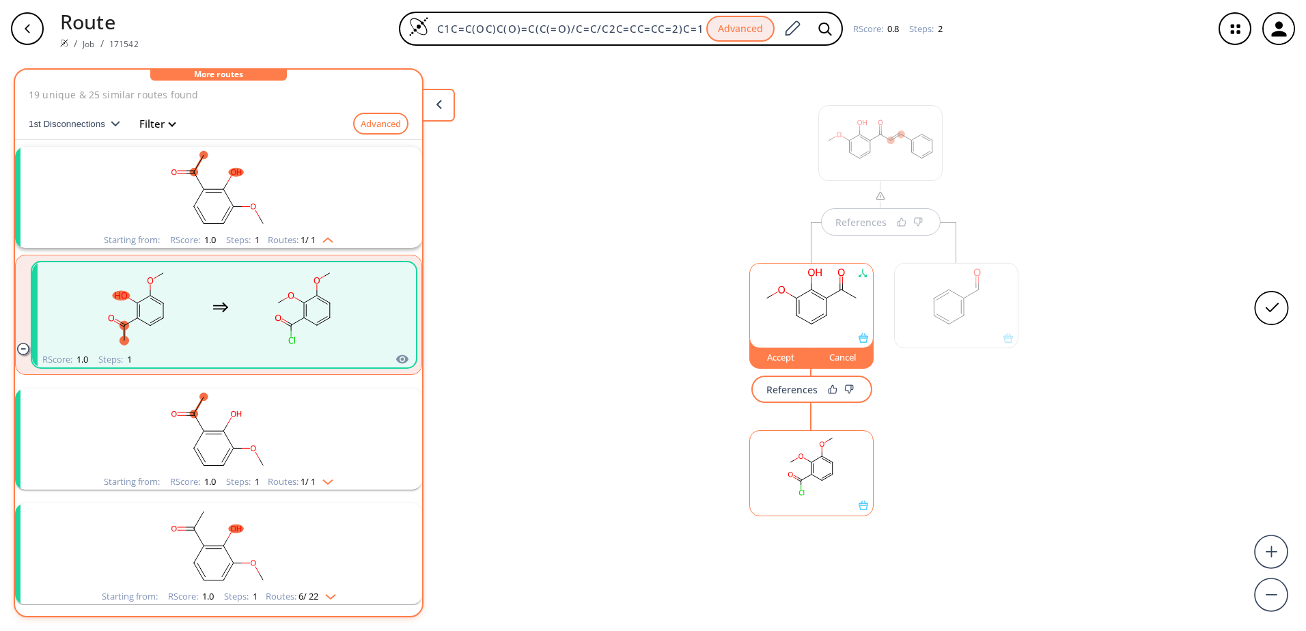
click at [845, 477] on rect at bounding box center [811, 466] width 123 height 70
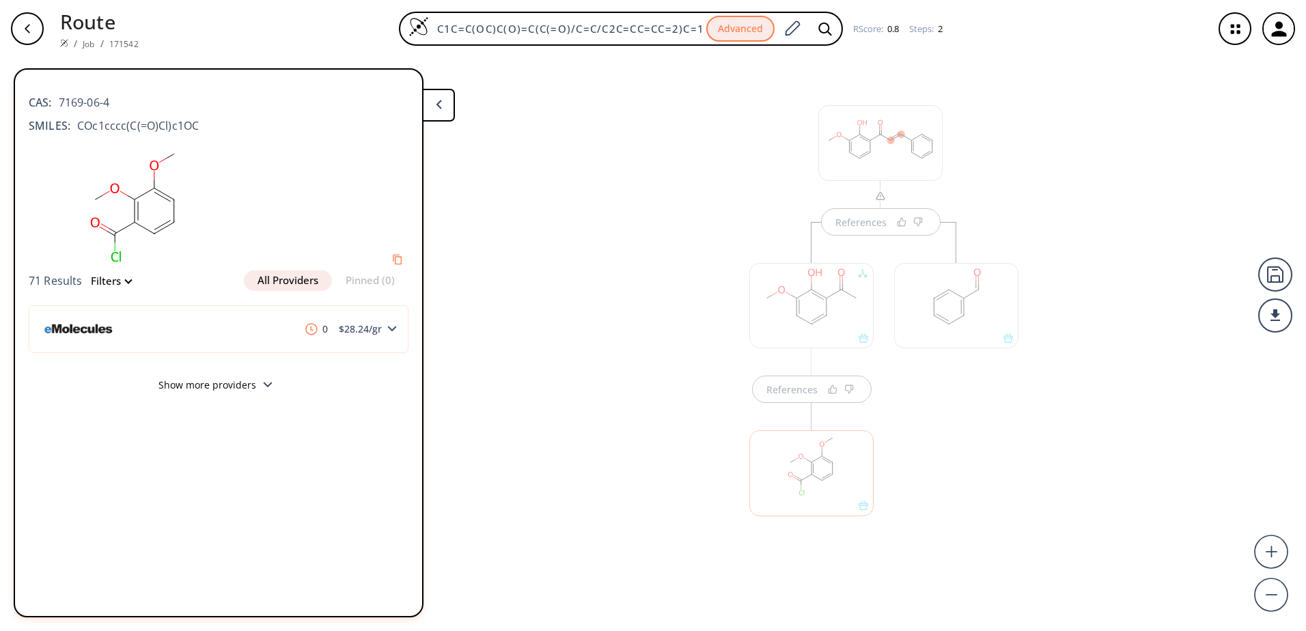
click at [31, 36] on div "button" at bounding box center [27, 28] width 33 height 33
click at [446, 108] on button at bounding box center [438, 105] width 33 height 33
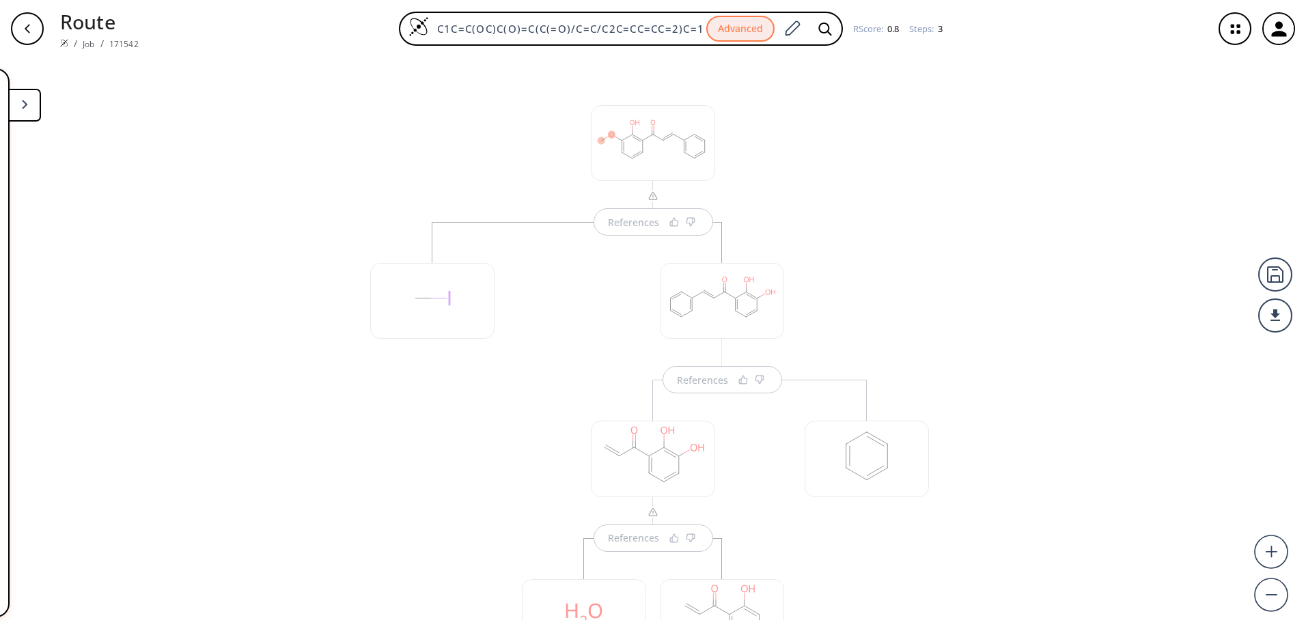
click at [476, 503] on div at bounding box center [432, 479] width 138 height 515
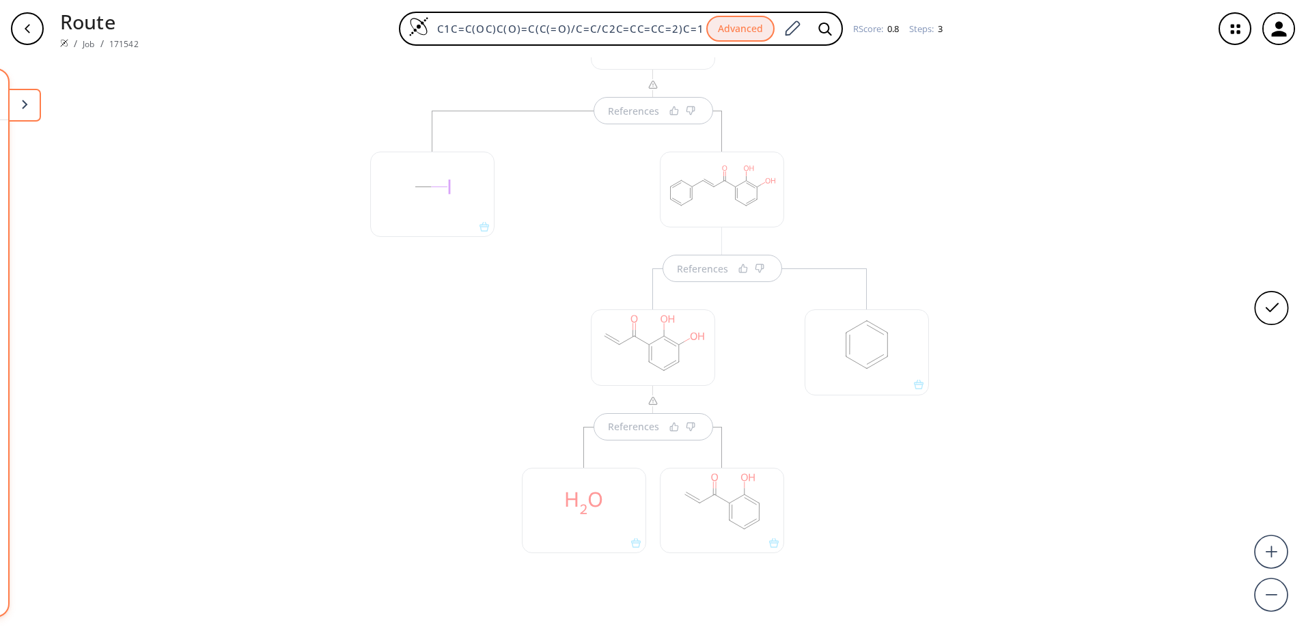
scroll to position [154, 0]
click at [719, 461] on div at bounding box center [722, 468] width 124 height 85
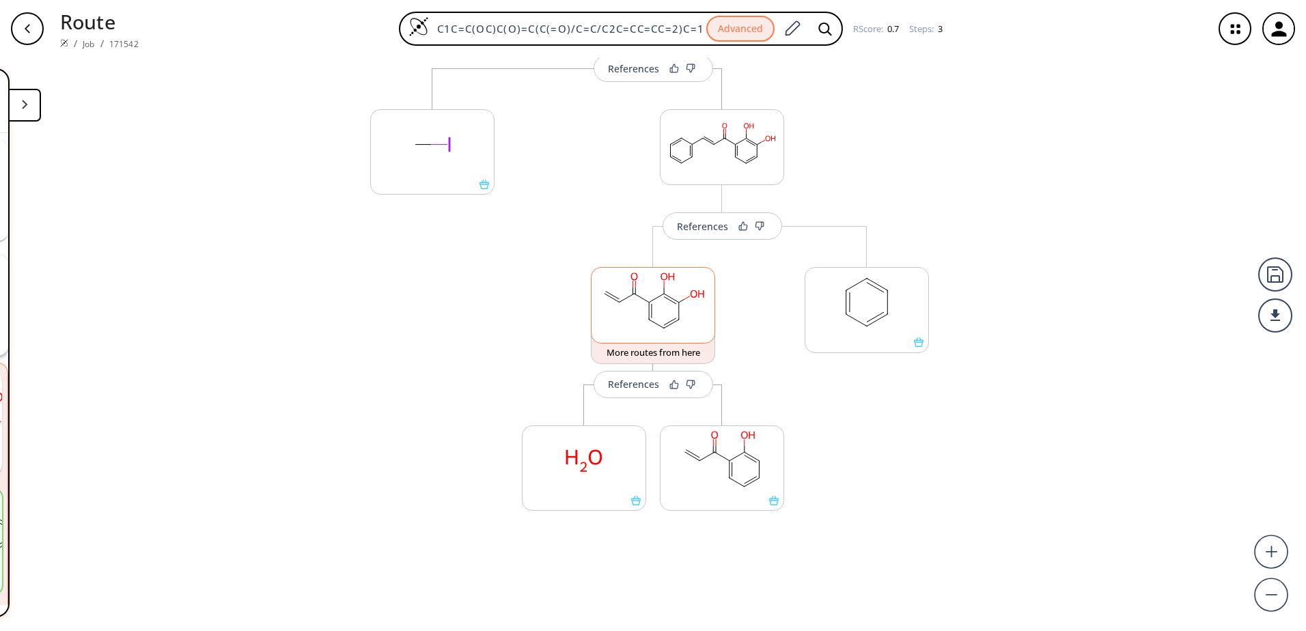
click at [644, 320] on ellipse at bounding box center [649, 320] width 10 height 10
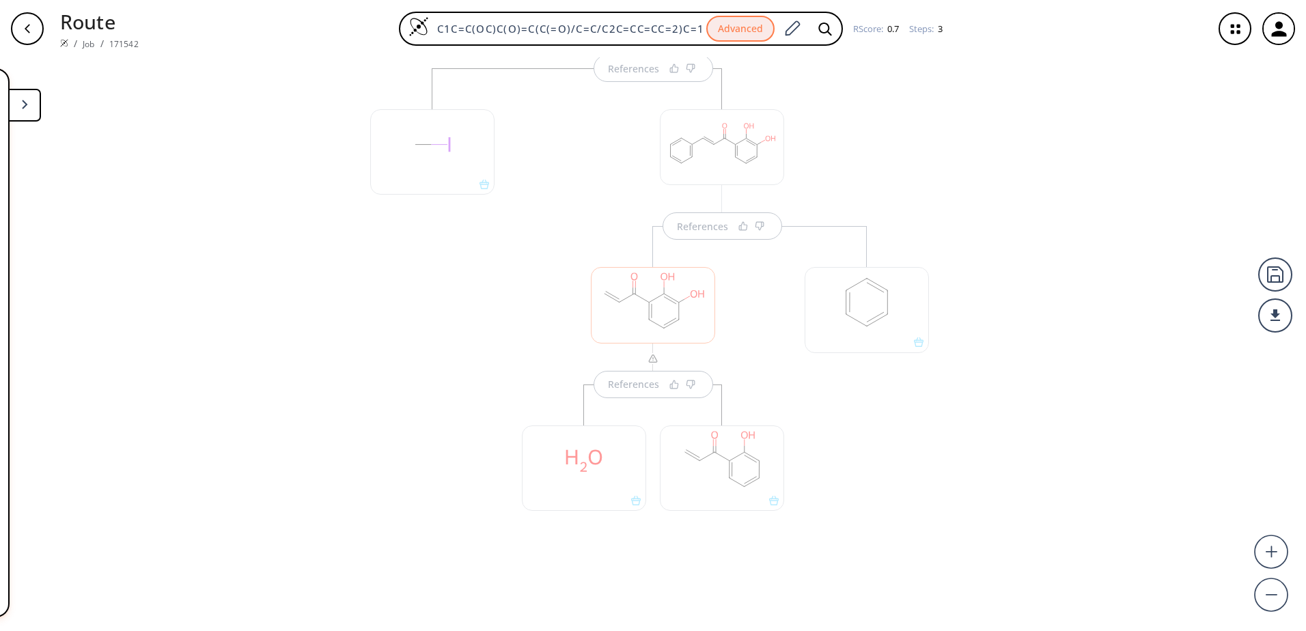
click at [631, 311] on div at bounding box center [653, 305] width 124 height 76
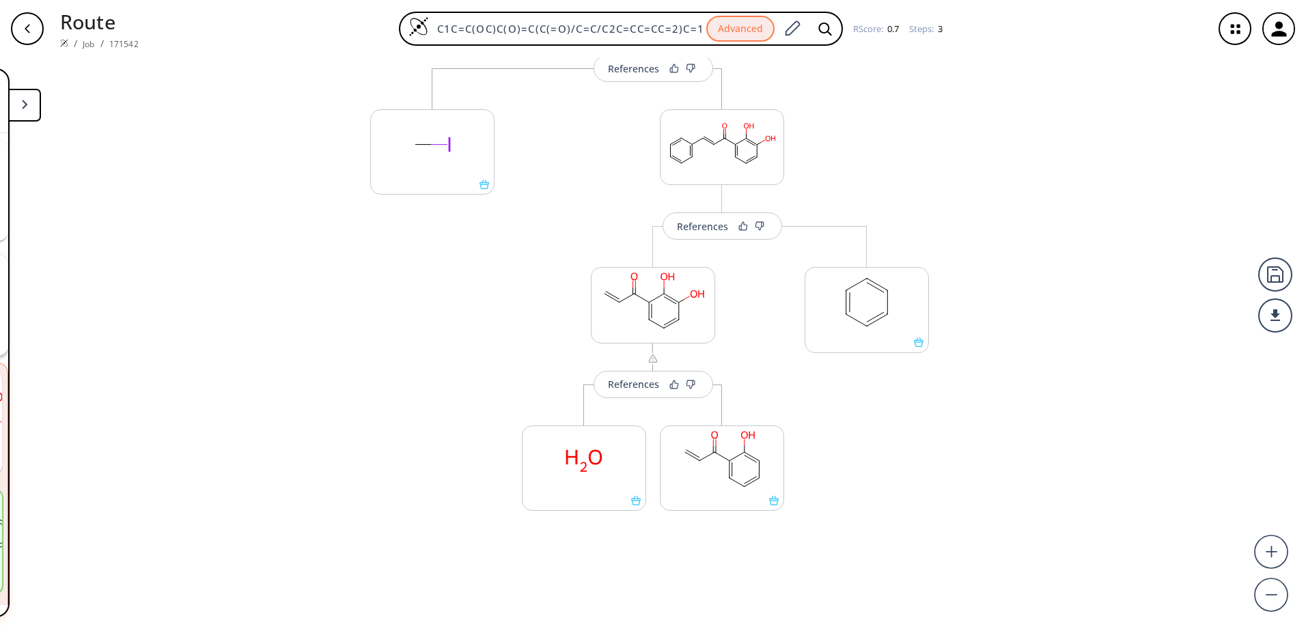
click at [36, 111] on button at bounding box center [24, 105] width 33 height 33
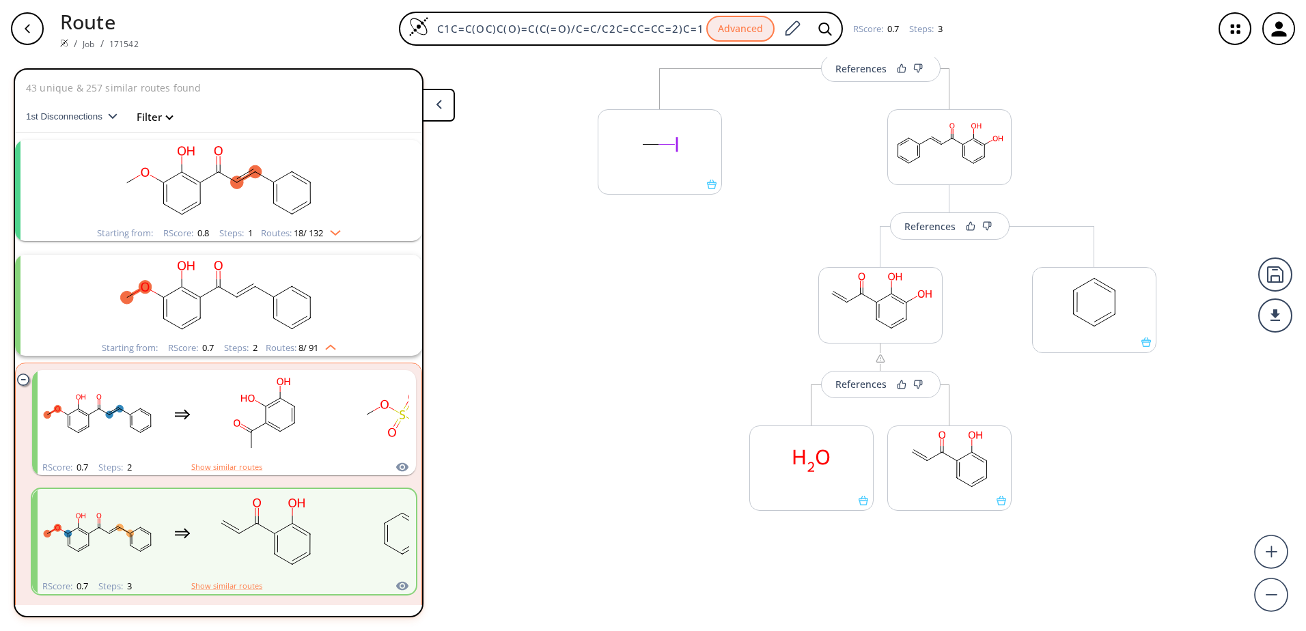
click at [326, 348] on img "clusters" at bounding box center [327, 344] width 18 height 11
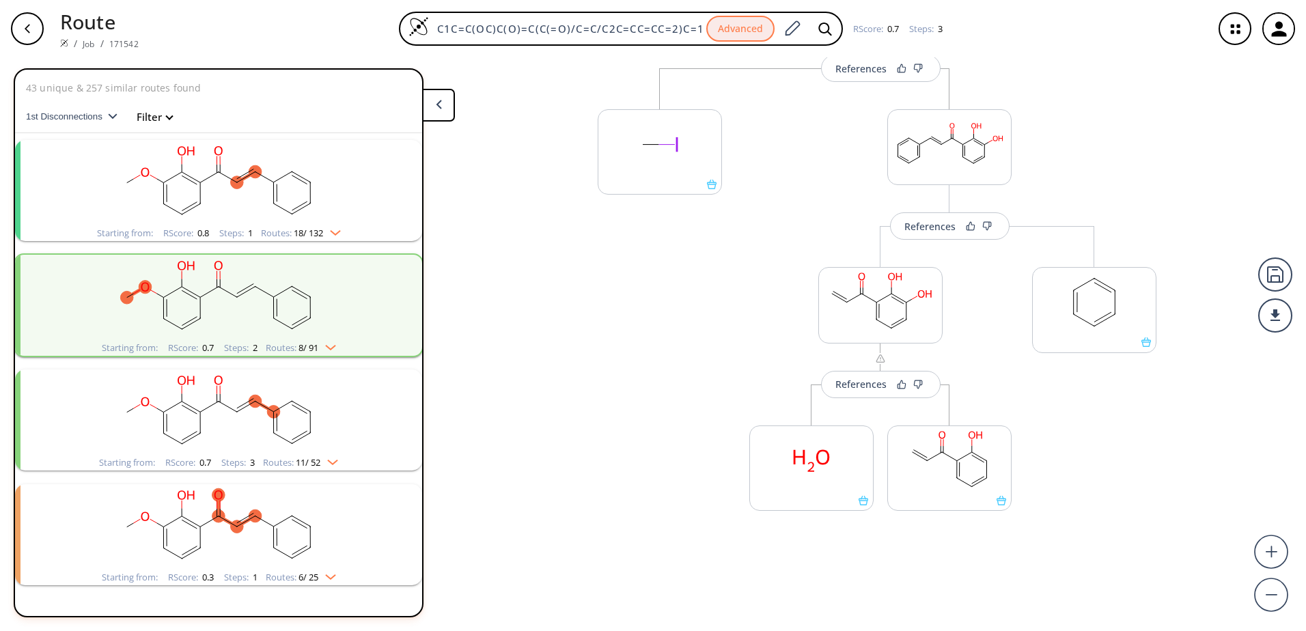
click at [334, 229] on img "clusters" at bounding box center [332, 230] width 18 height 11
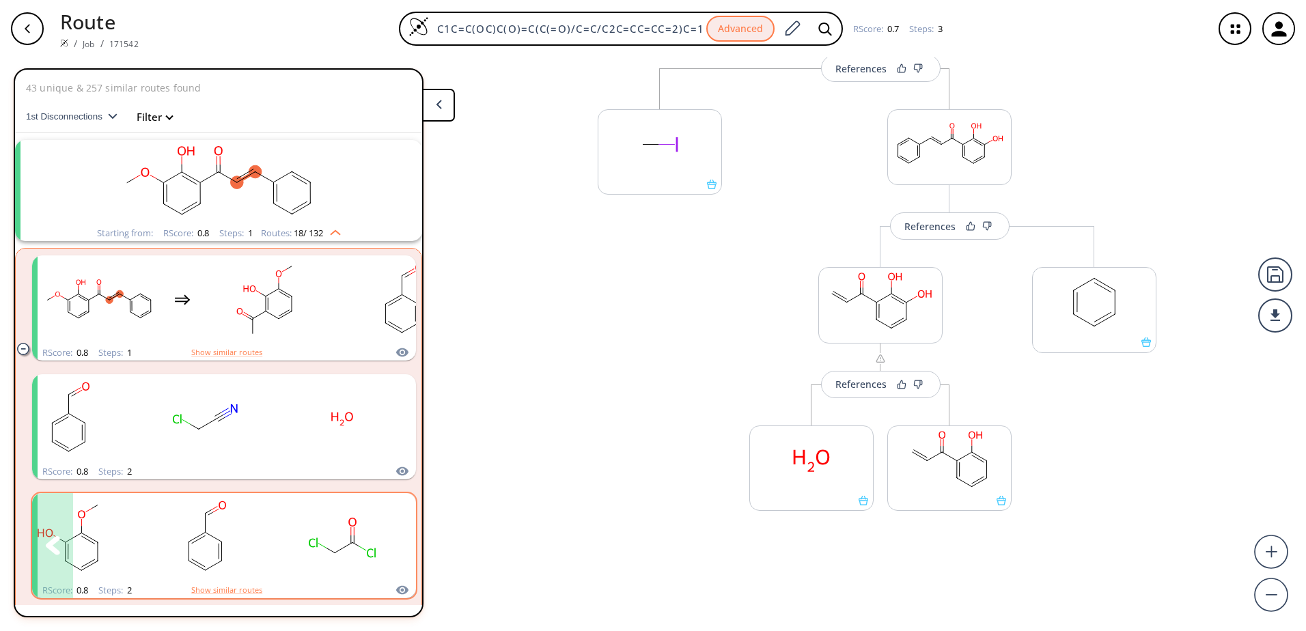
click at [357, 535] on rect "clusters" at bounding box center [342, 537] width 123 height 85
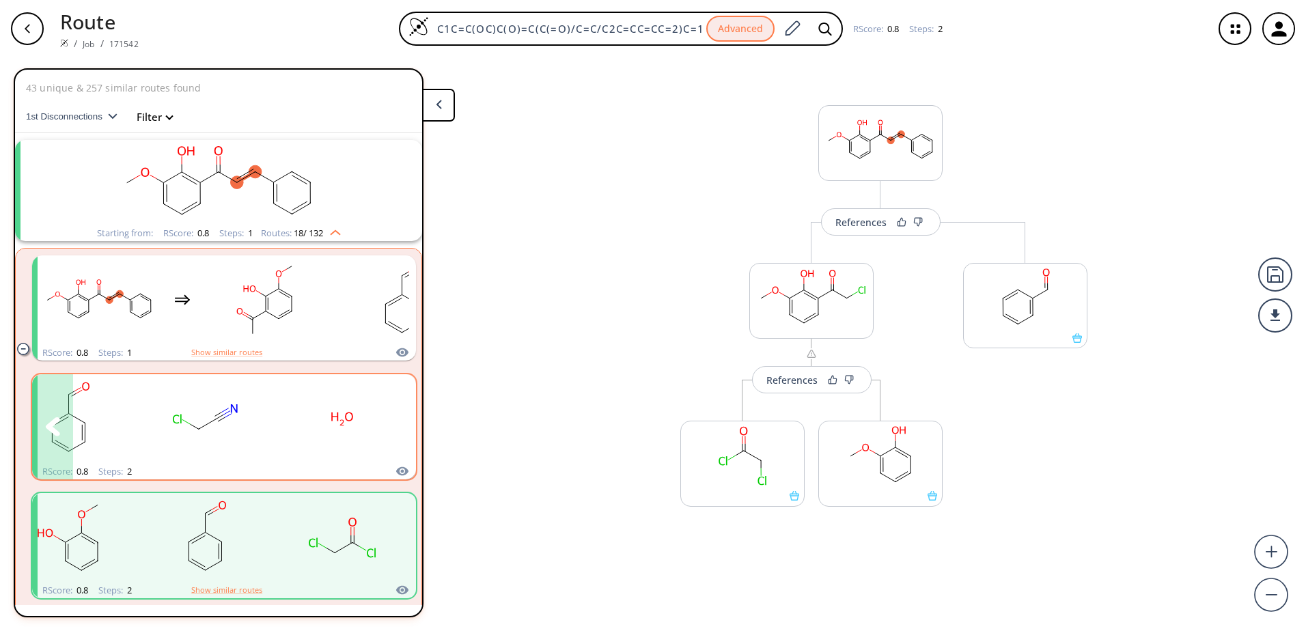
click at [275, 404] on div "clusters" at bounding box center [53, 418] width 699 height 89
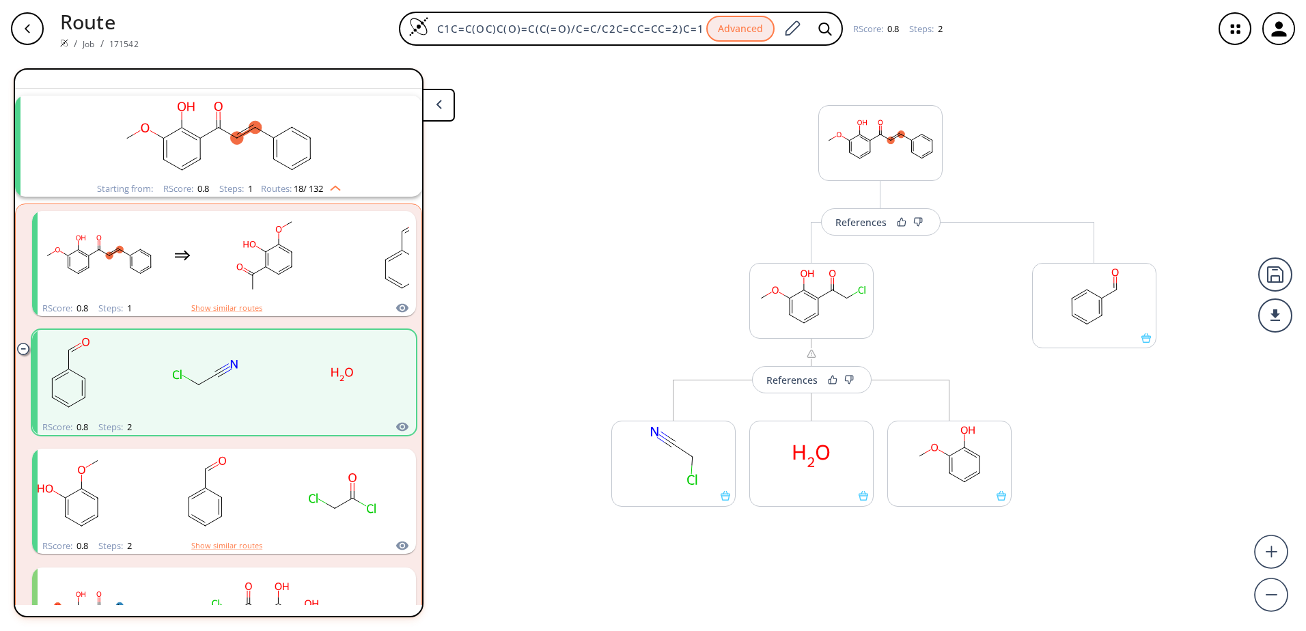
scroll to position [68, 0]
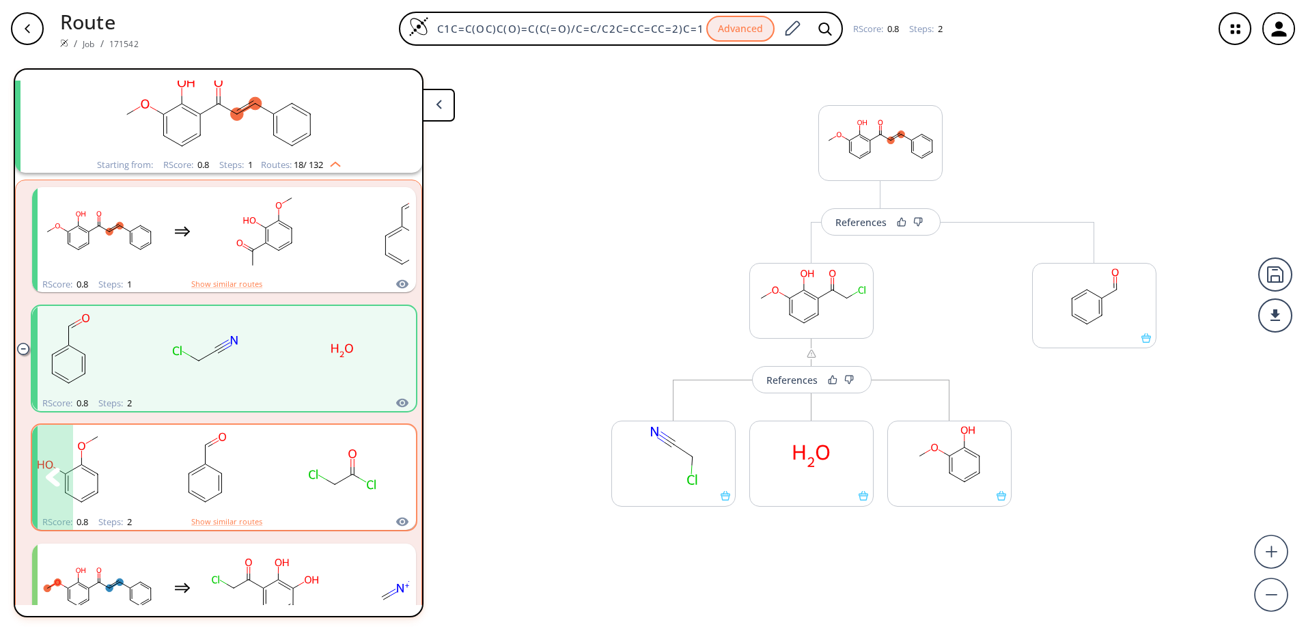
click at [294, 484] on rect "clusters" at bounding box center [342, 469] width 123 height 85
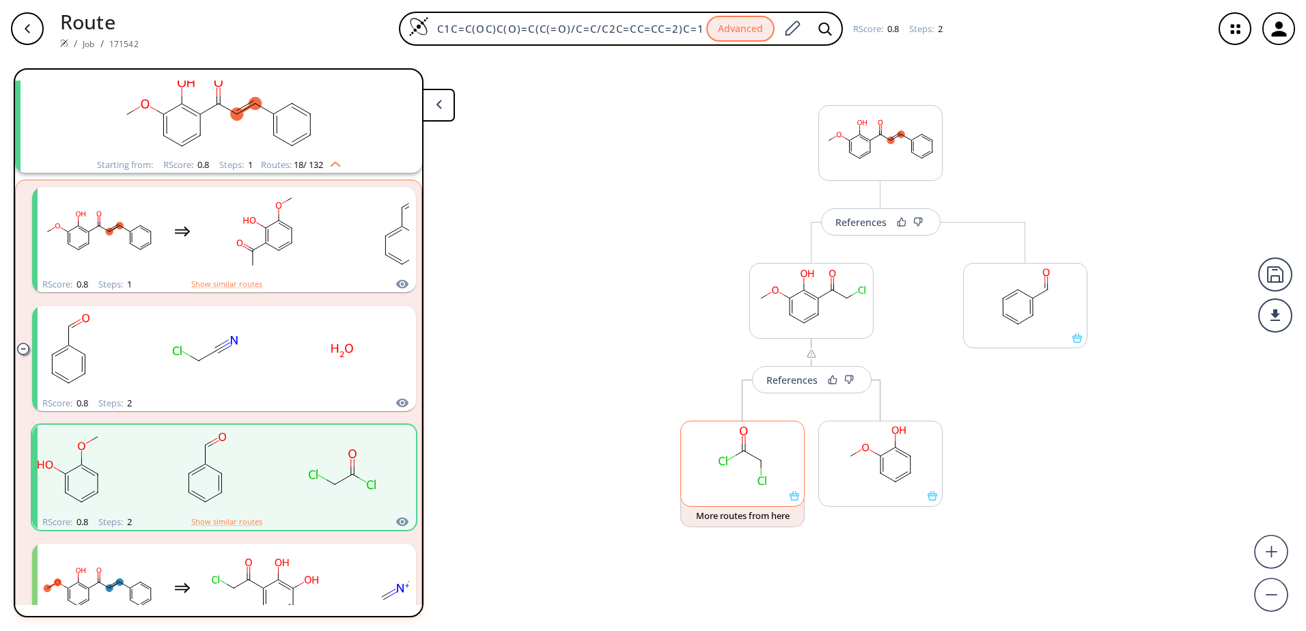
click at [740, 456] on ellipse at bounding box center [744, 451] width 12 height 12
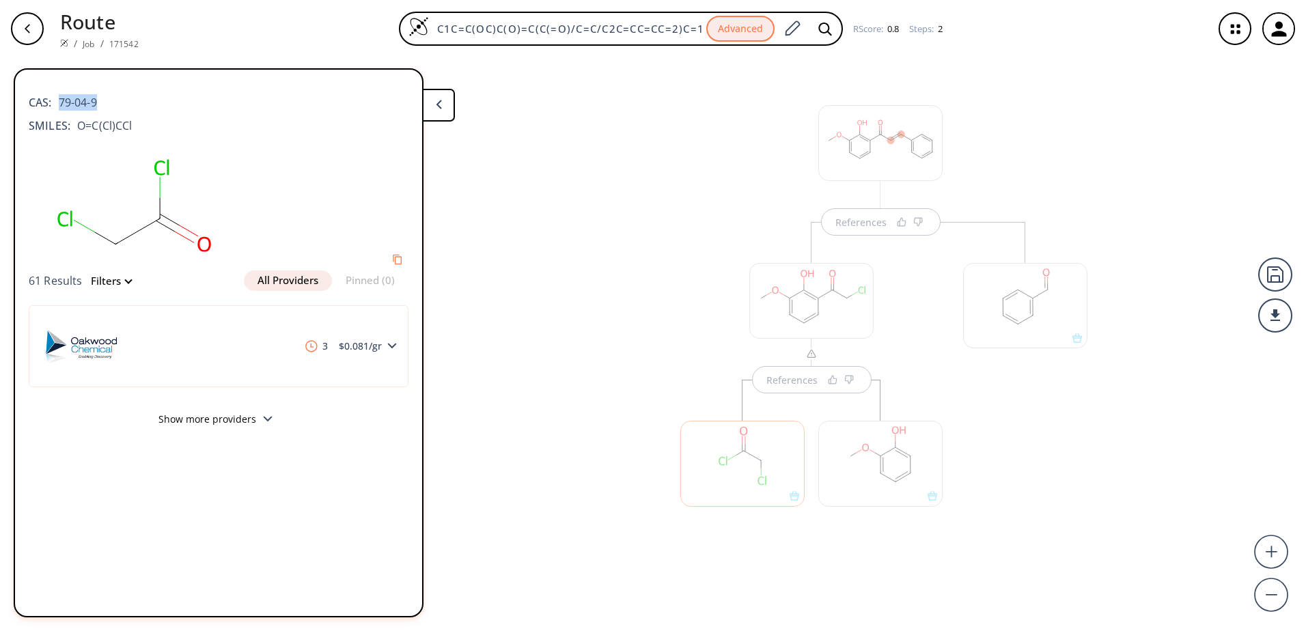
drag, startPoint x: 61, startPoint y: 106, endPoint x: 100, endPoint y: 104, distance: 39.0
click at [100, 104] on div "CAS: 79-04-9" at bounding box center [219, 96] width 380 height 30
copy span "79-04-9"
click at [700, 326] on div "References" at bounding box center [812, 391] width 290 height 339
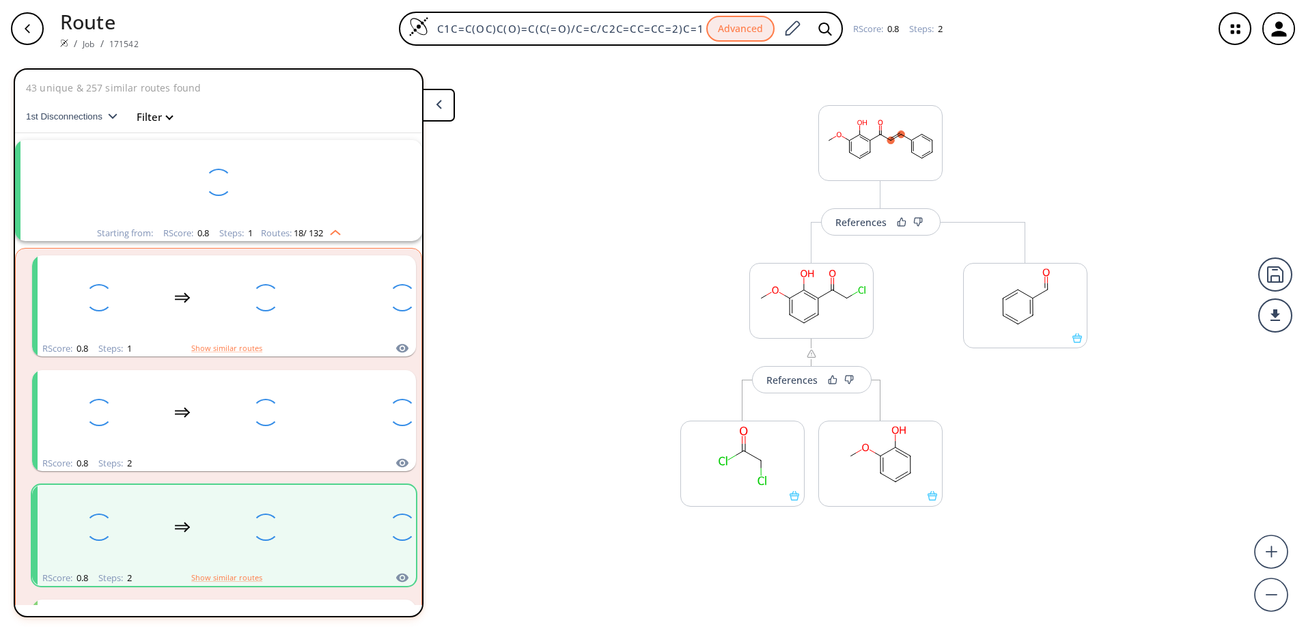
click at [876, 236] on div "More routes from here References More routes from here More routes from here" at bounding box center [812, 391] width 290 height 339
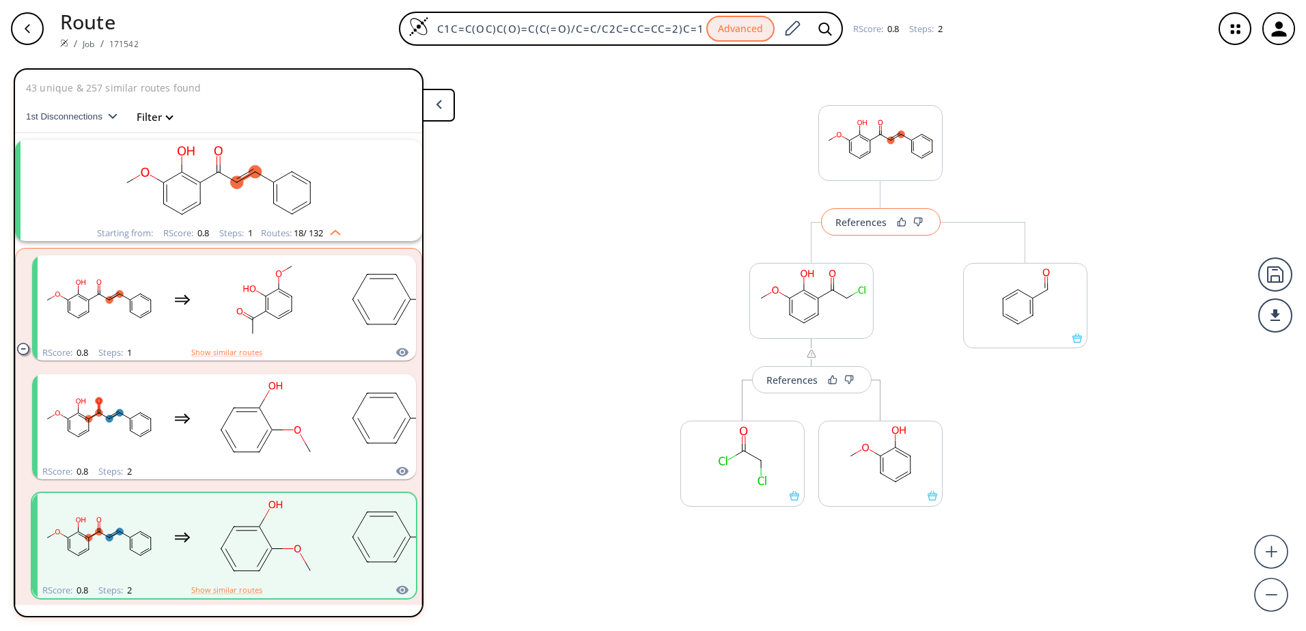
click at [876, 227] on div "References" at bounding box center [860, 222] width 51 height 9
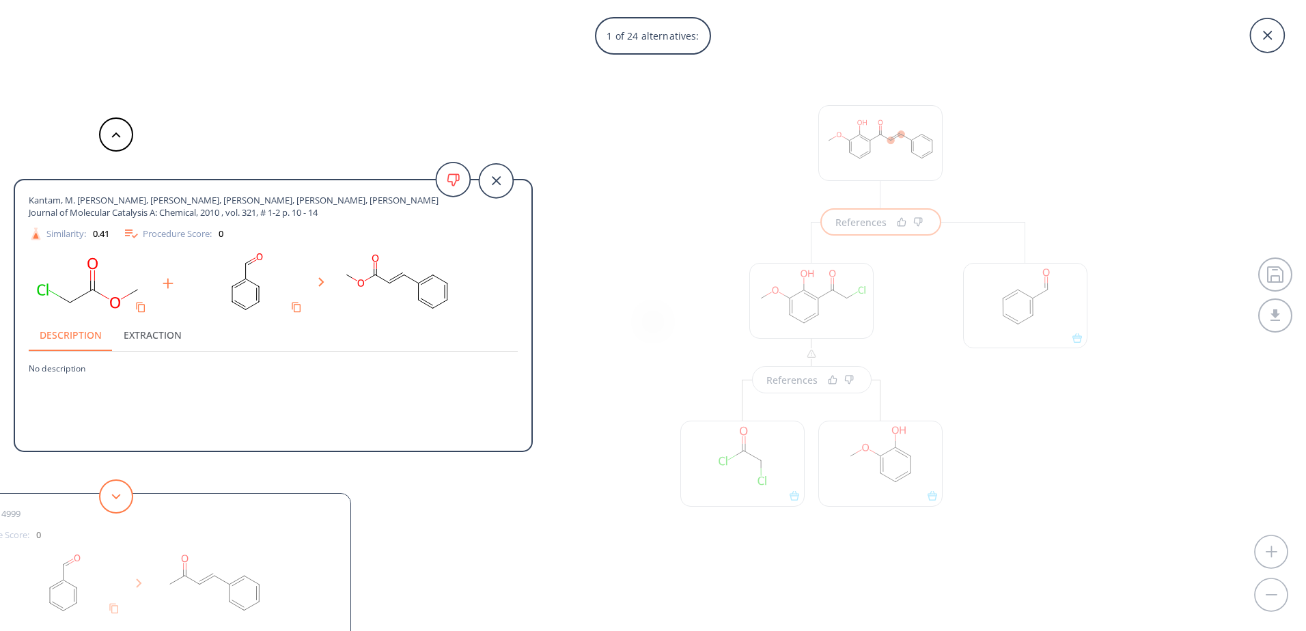
click at [106, 497] on button at bounding box center [116, 496] width 34 height 34
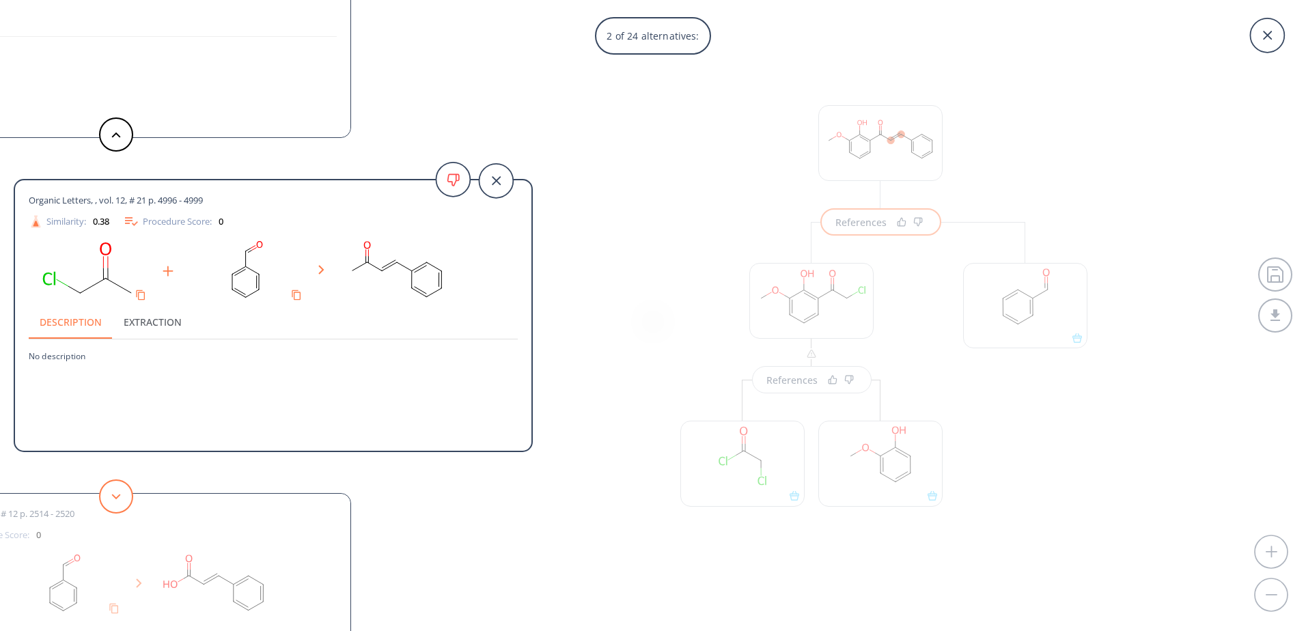
click at [115, 496] on icon at bounding box center [116, 497] width 10 height 6
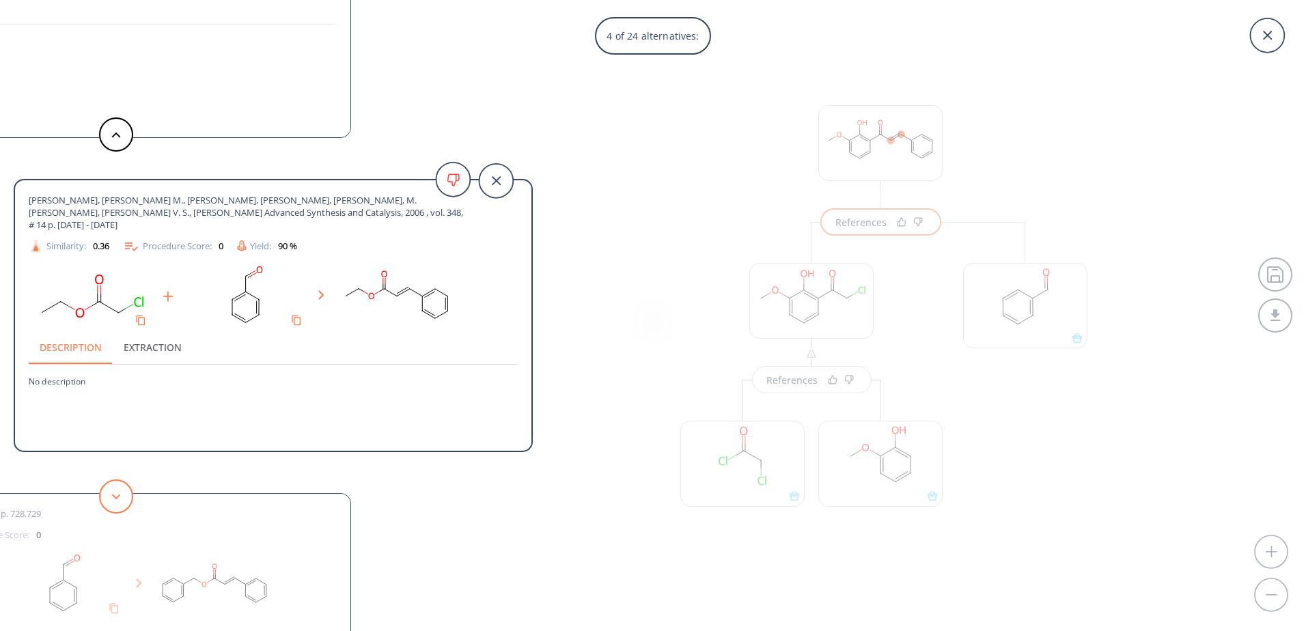
click at [115, 496] on icon at bounding box center [116, 497] width 10 height 6
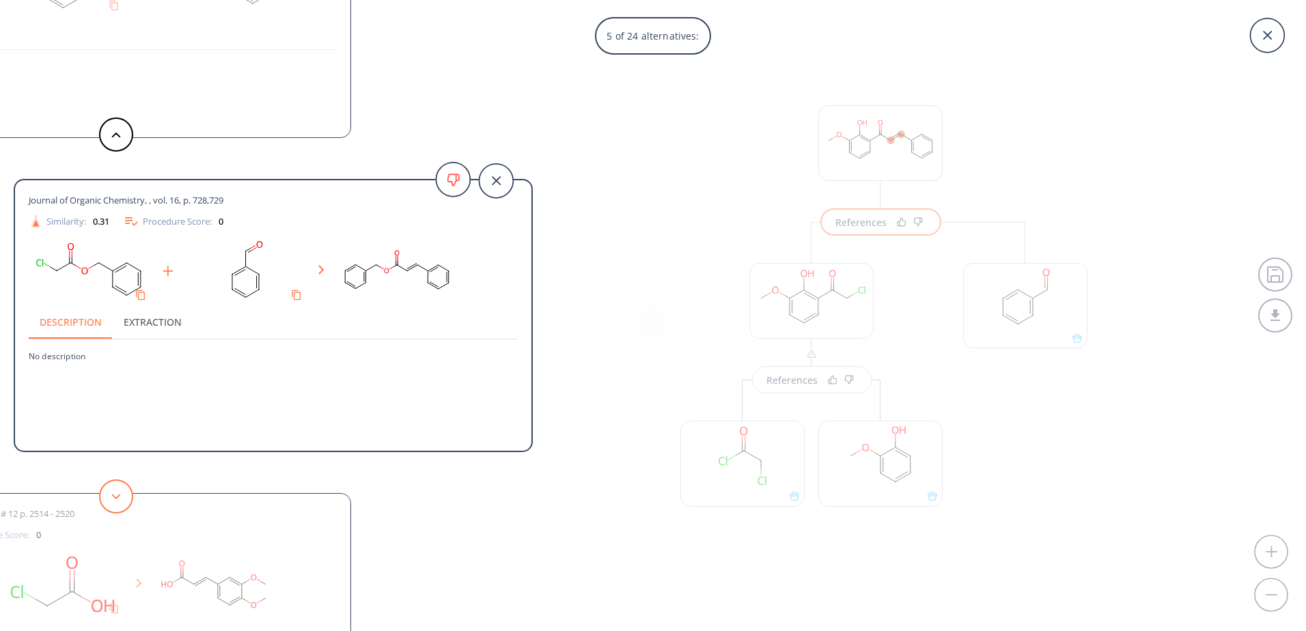
click at [115, 496] on icon at bounding box center [116, 497] width 10 height 6
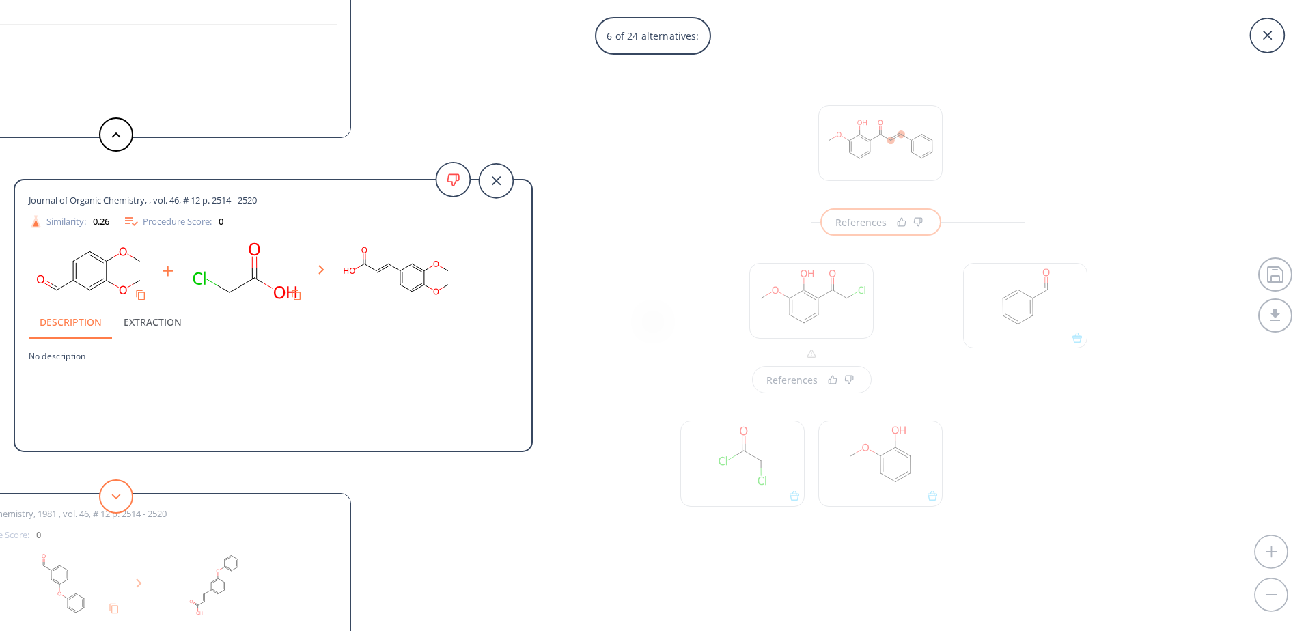
click at [115, 496] on icon at bounding box center [116, 497] width 10 height 6
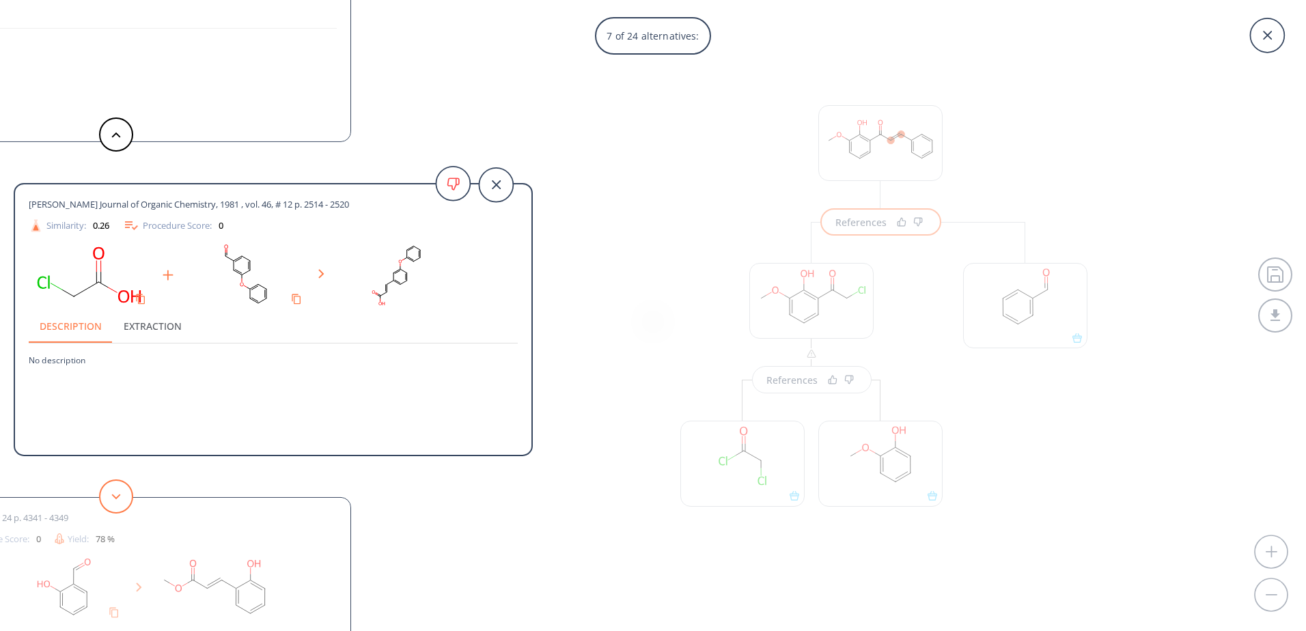
click at [115, 496] on icon at bounding box center [116, 497] width 10 height 6
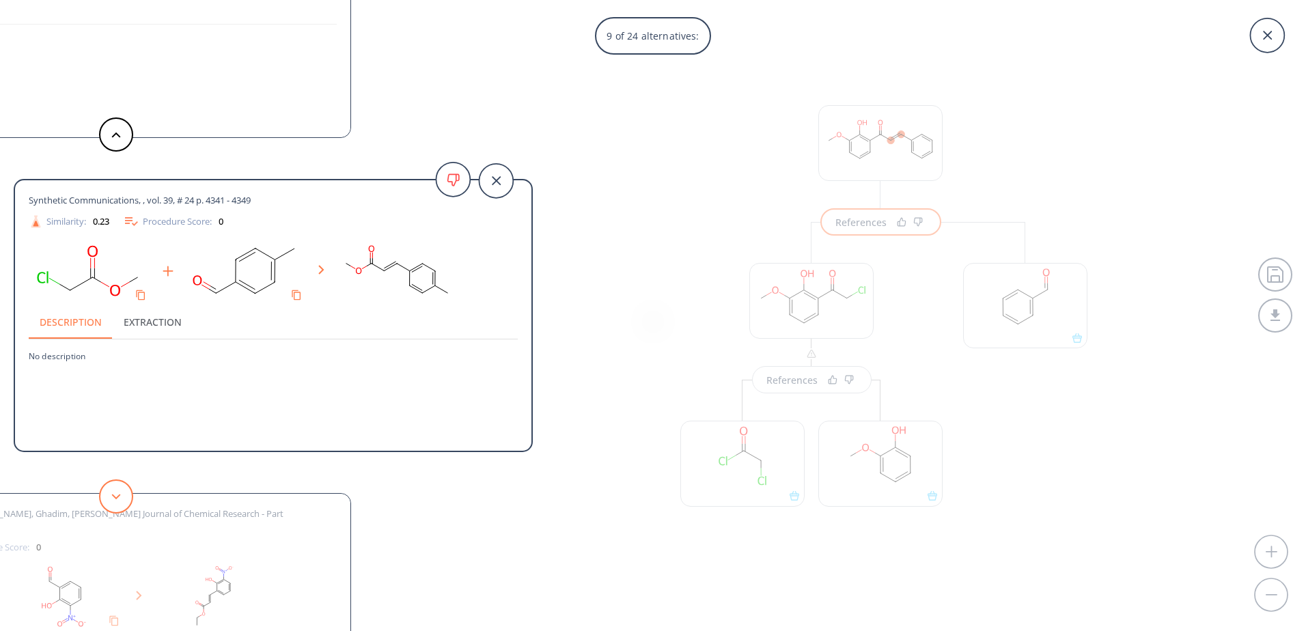
click at [115, 496] on icon at bounding box center [116, 497] width 10 height 6
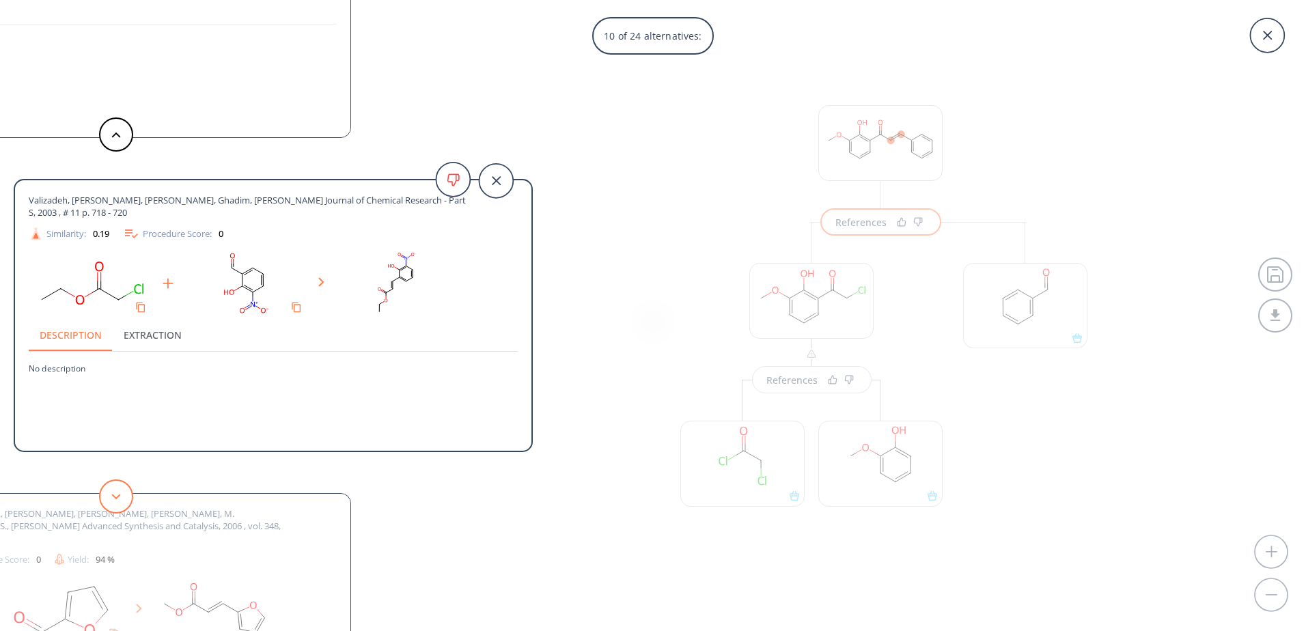
click at [115, 496] on icon at bounding box center [116, 497] width 10 height 6
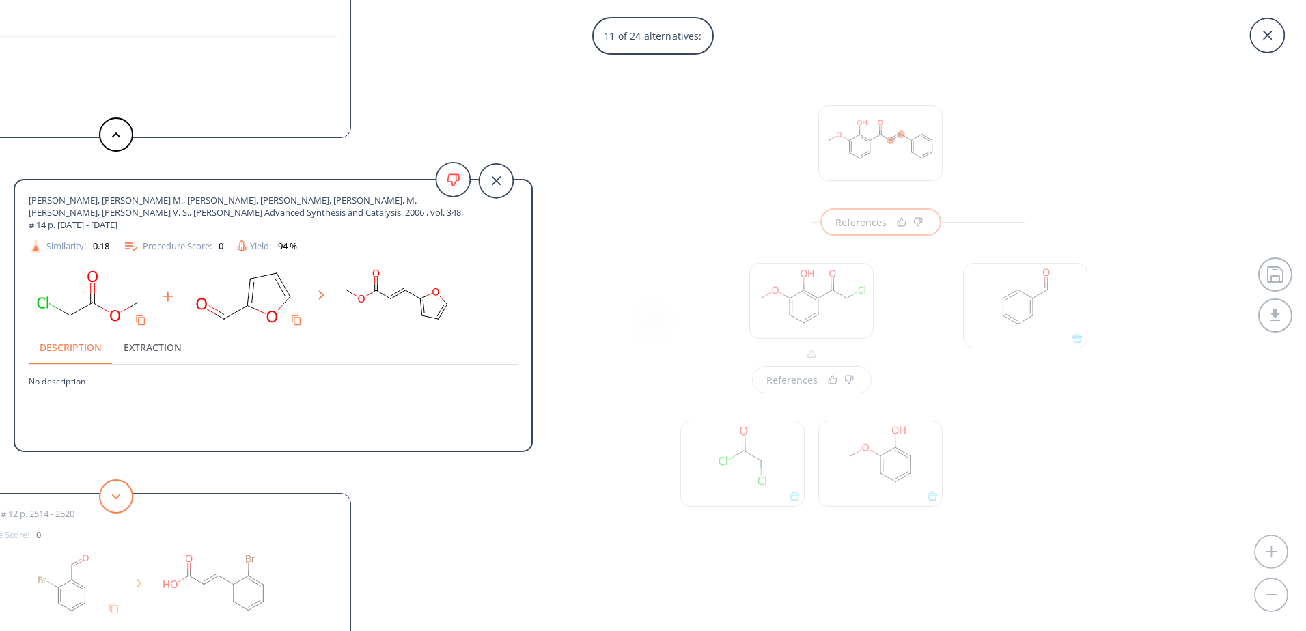
click at [115, 496] on icon at bounding box center [116, 497] width 10 height 6
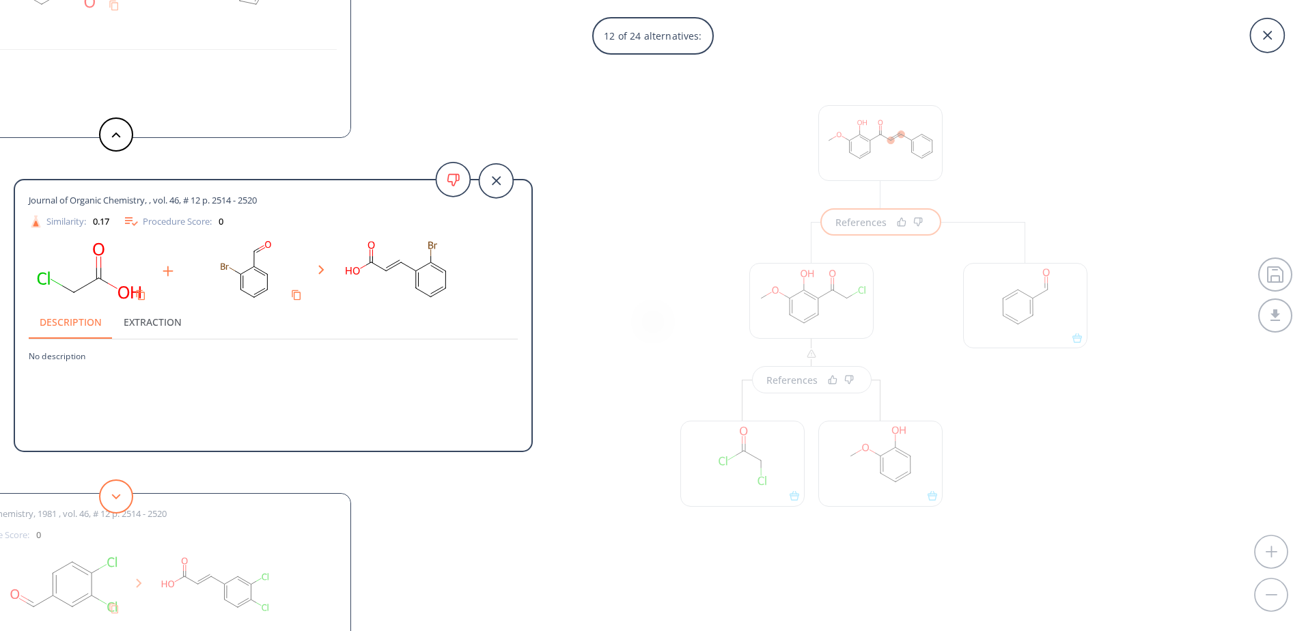
click at [115, 496] on icon at bounding box center [116, 497] width 10 height 6
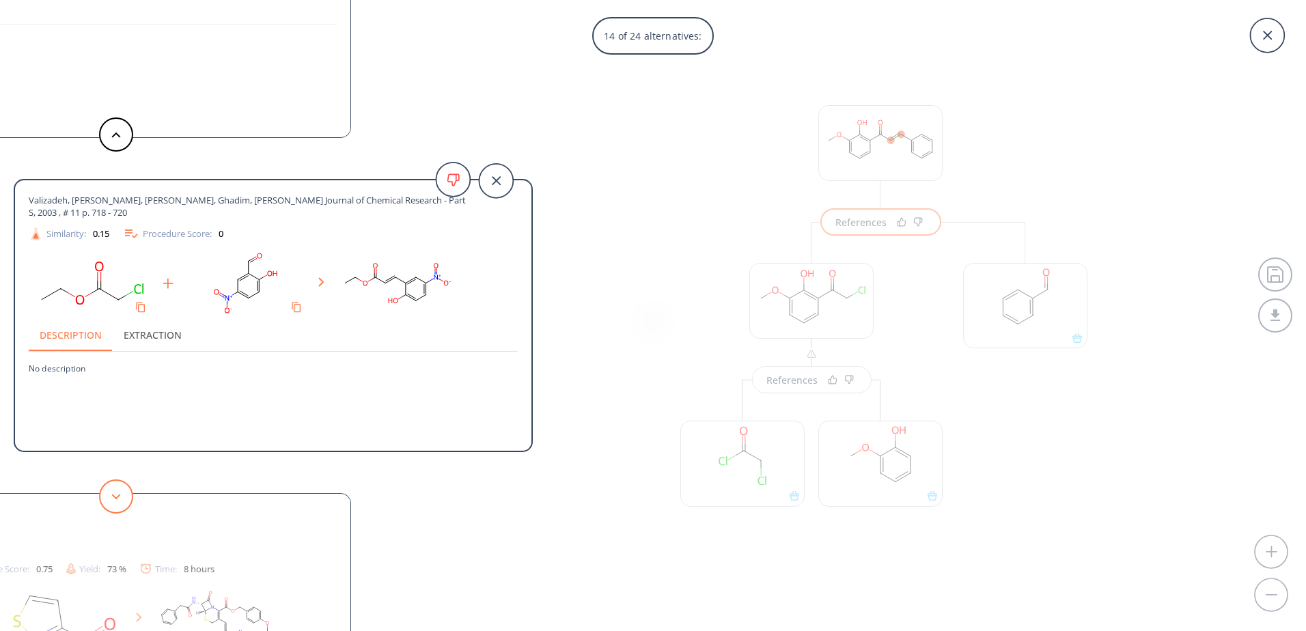
click at [115, 496] on icon at bounding box center [116, 497] width 10 height 6
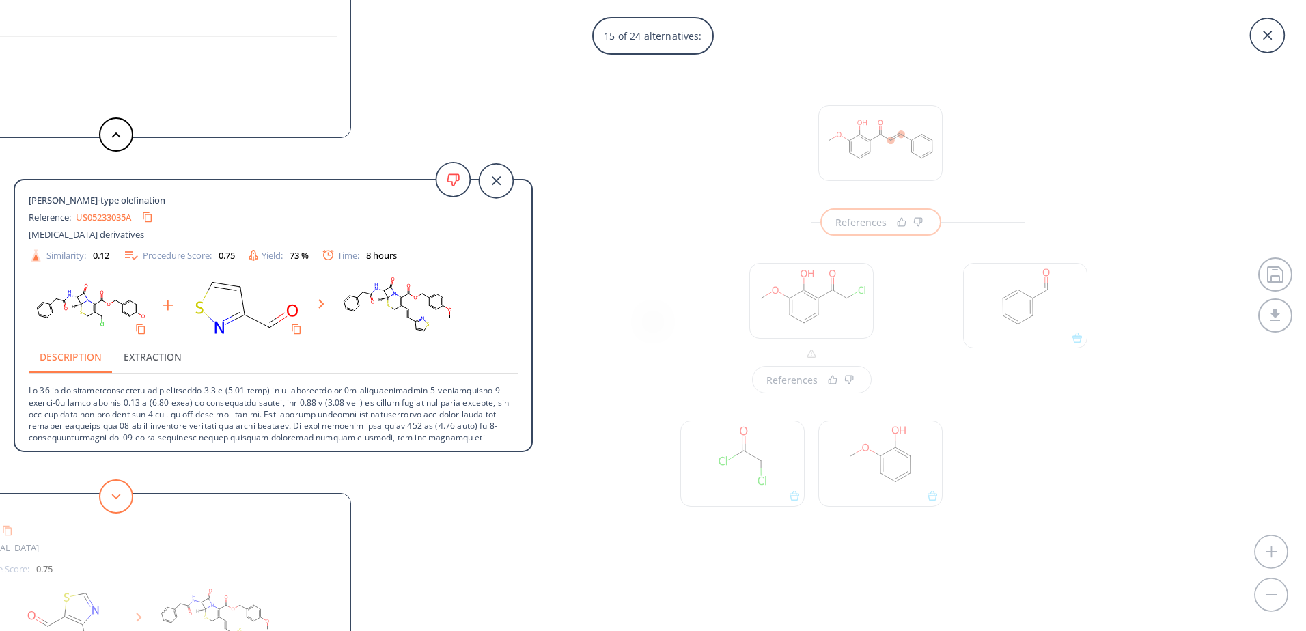
click at [115, 496] on icon at bounding box center [116, 497] width 10 height 6
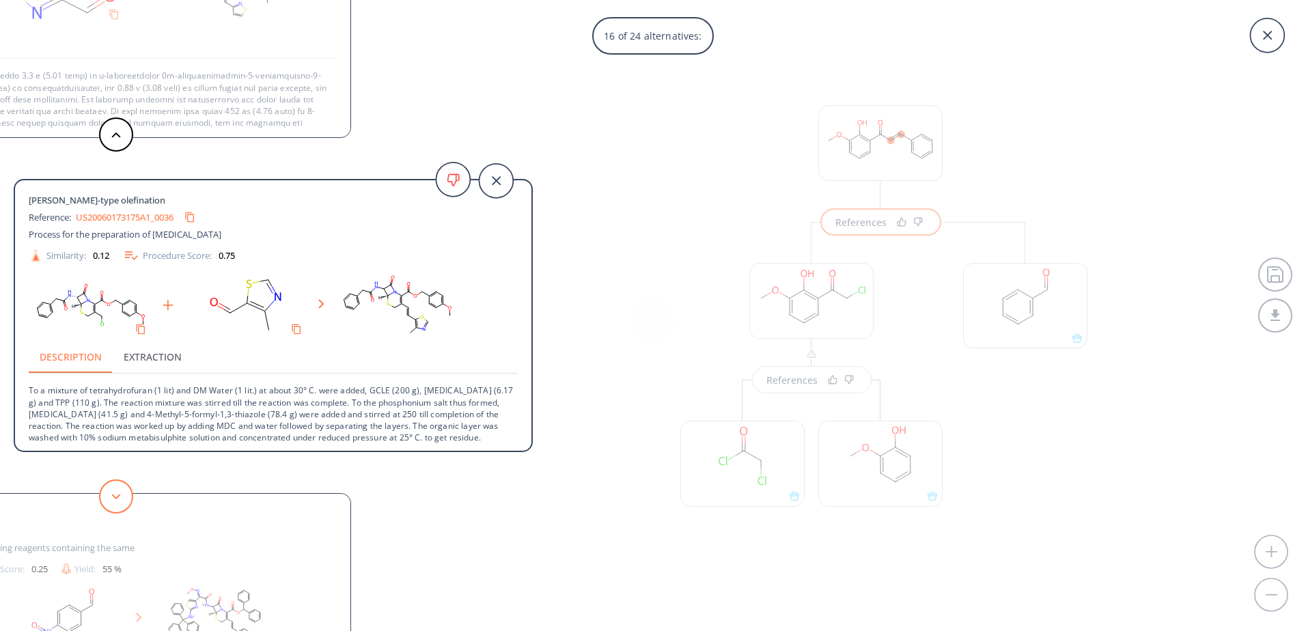
click at [115, 496] on icon at bounding box center [116, 497] width 10 height 6
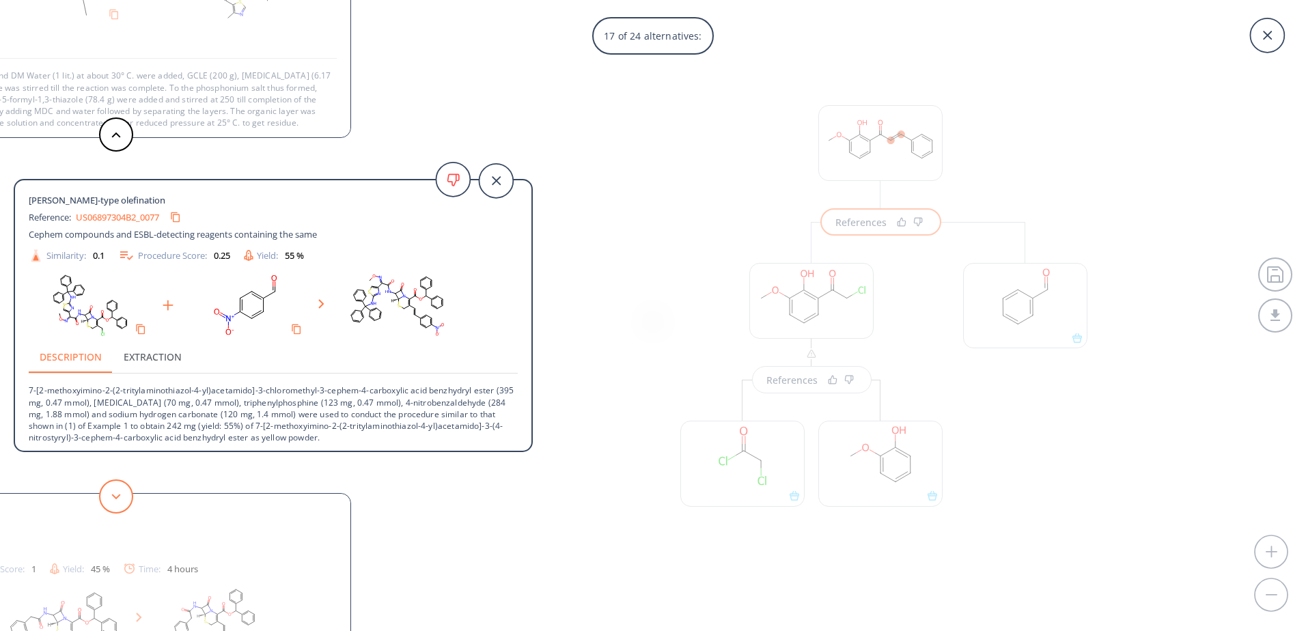
click at [115, 496] on icon at bounding box center [116, 497] width 10 height 6
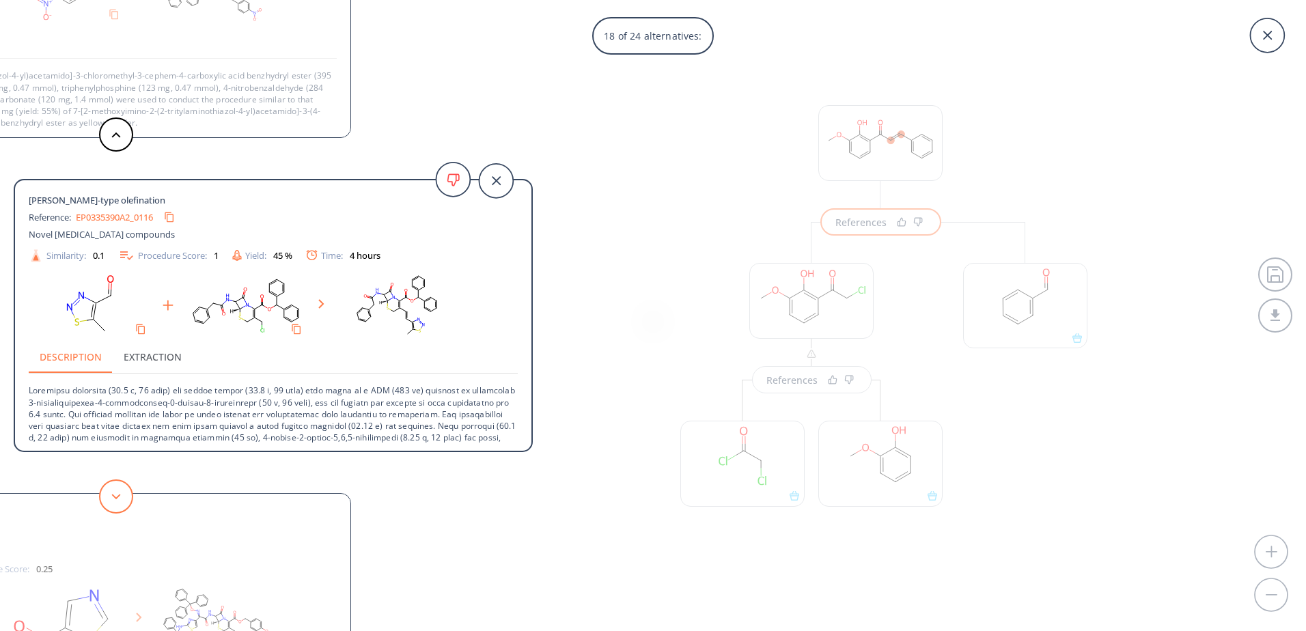
click at [115, 496] on icon at bounding box center [116, 497] width 10 height 6
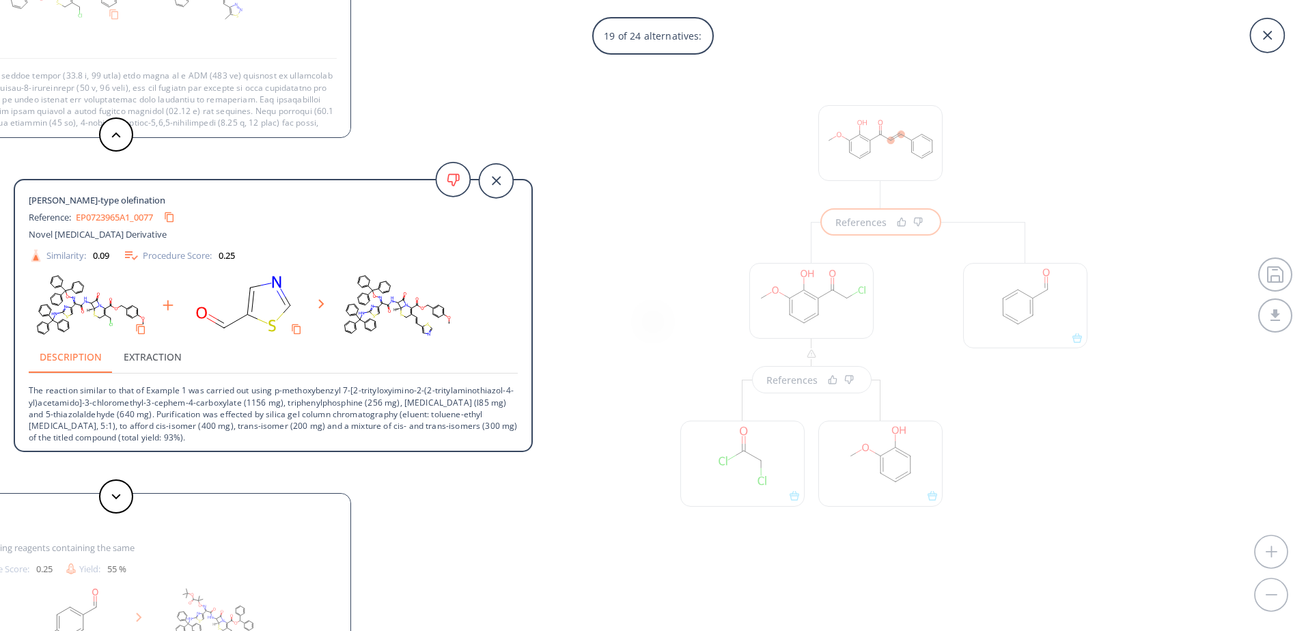
click at [682, 287] on div "19 of 24 alternatives: Kantam, M. Lakshmi, Kumar, K.B. Shiva, Balasubramanyam, …" at bounding box center [653, 315] width 1306 height 631
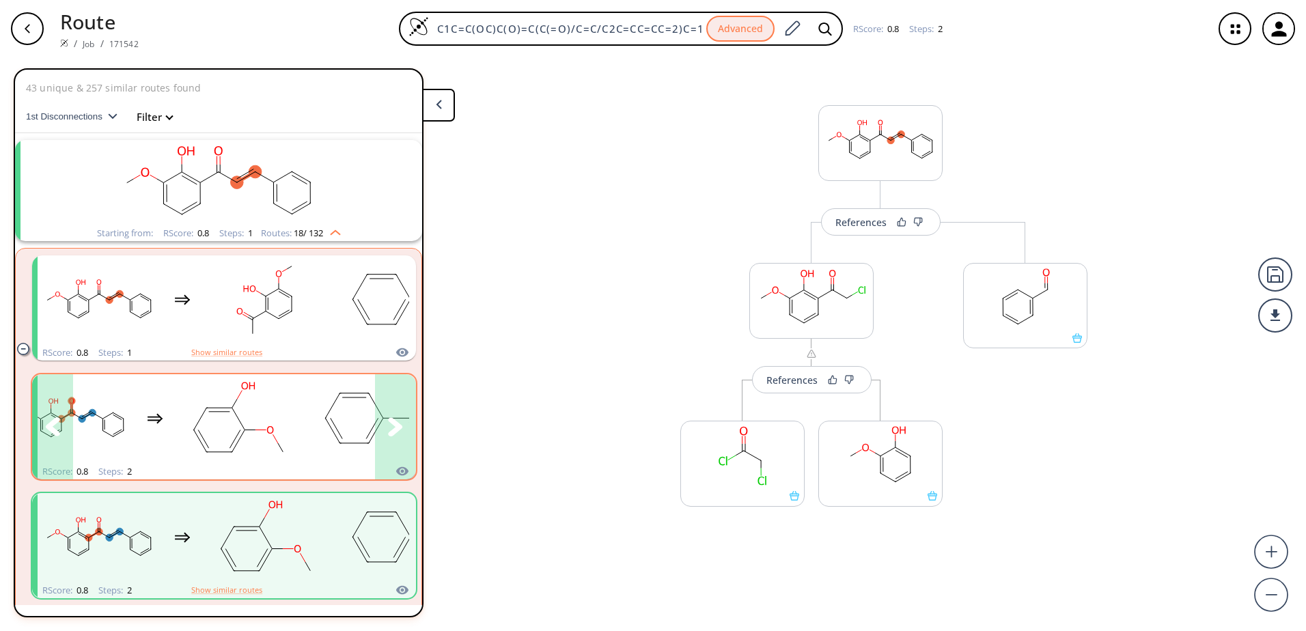
click at [388, 419] on icon "clusters" at bounding box center [395, 426] width 14 height 18
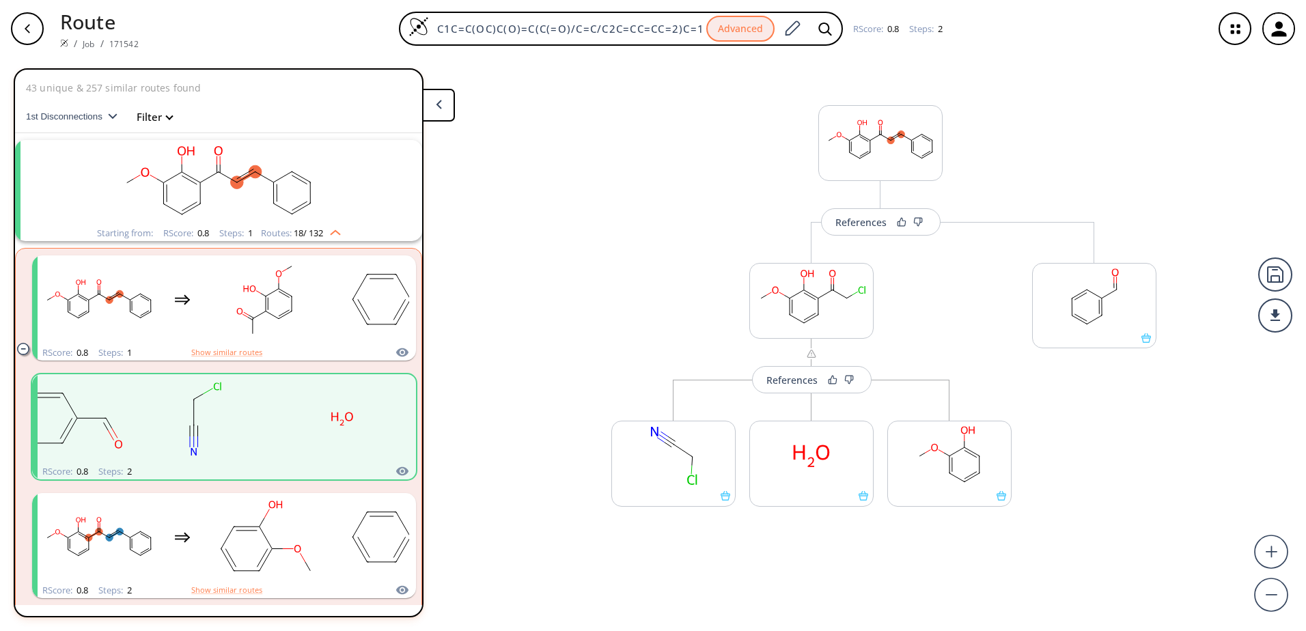
click at [327, 231] on img "clusters" at bounding box center [332, 230] width 18 height 11
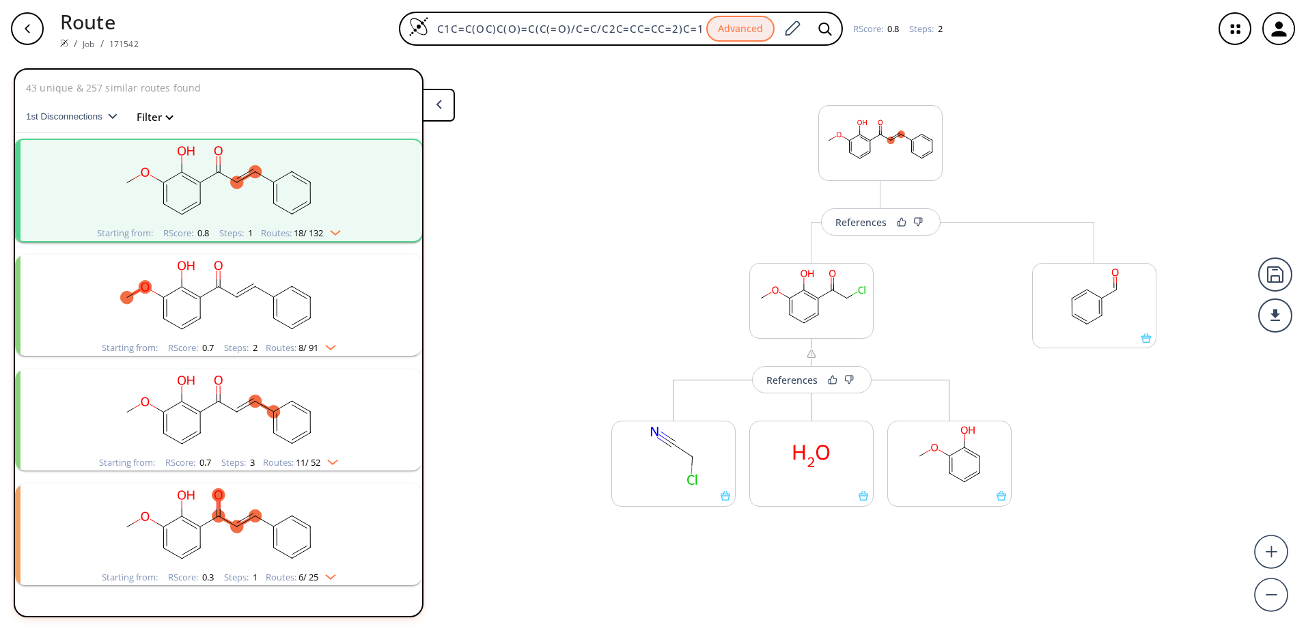
click at [322, 233] on span "18 / 132" at bounding box center [308, 233] width 29 height 9
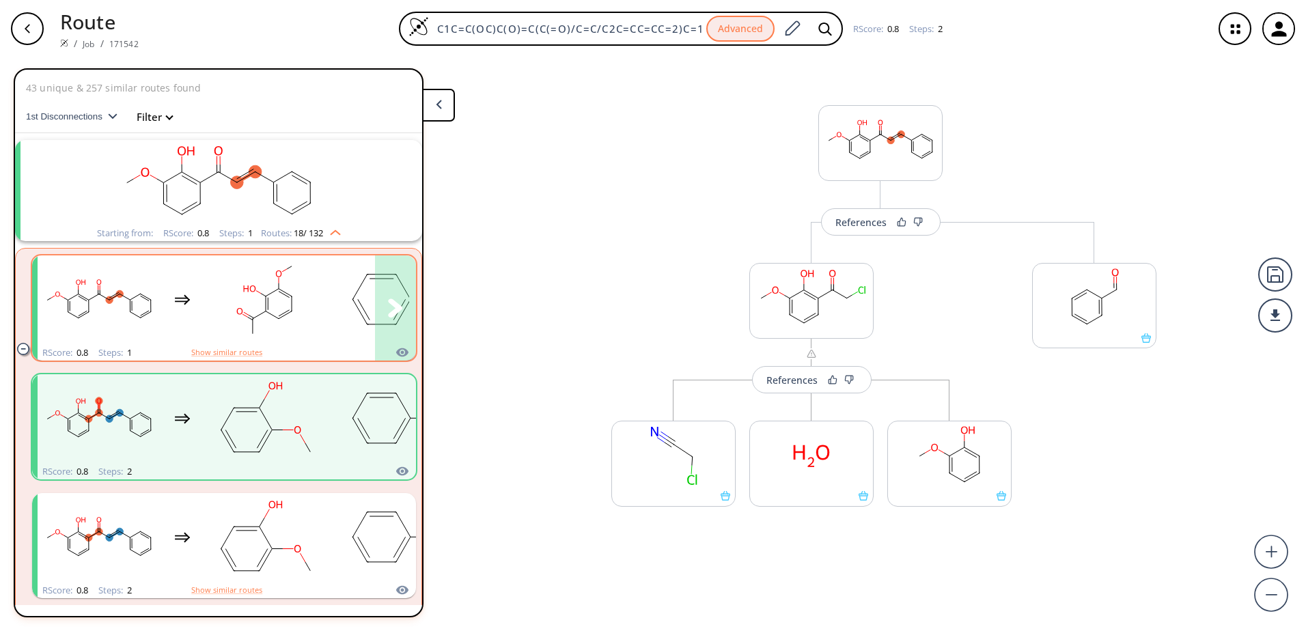
click at [299, 297] on rect "clusters" at bounding box center [265, 299] width 123 height 85
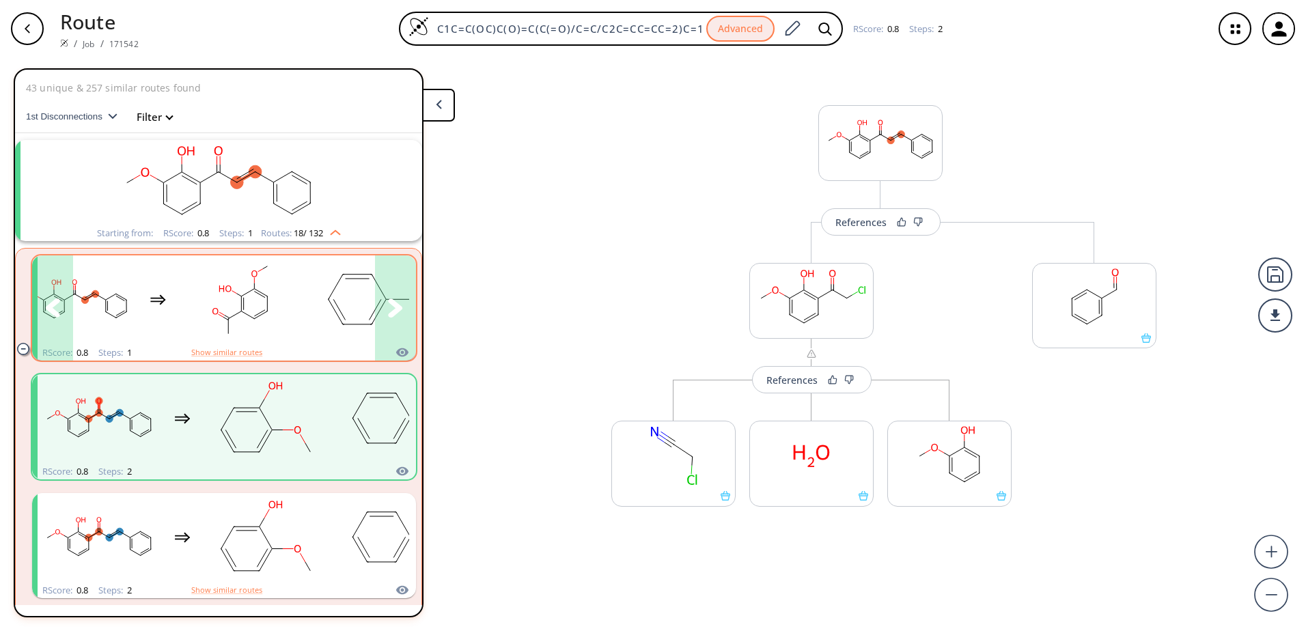
click at [397, 298] on button "clusters" at bounding box center [395, 307] width 41 height 105
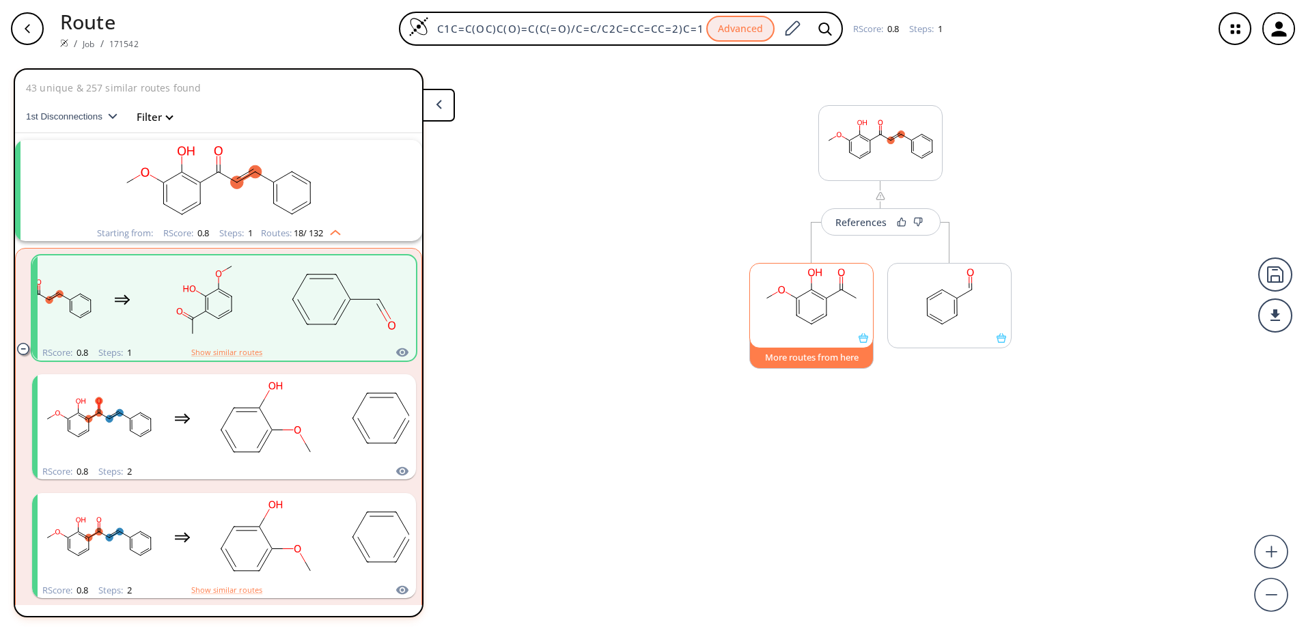
click at [852, 359] on button "More routes from here" at bounding box center [811, 353] width 124 height 29
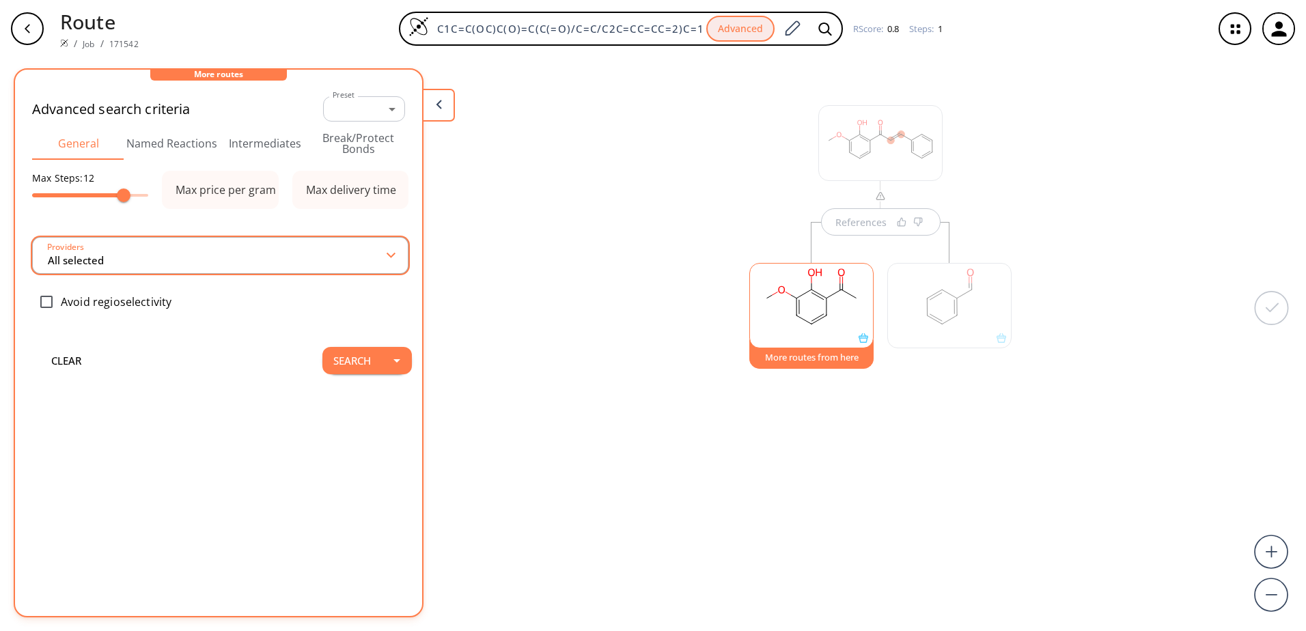
type input "All selected"
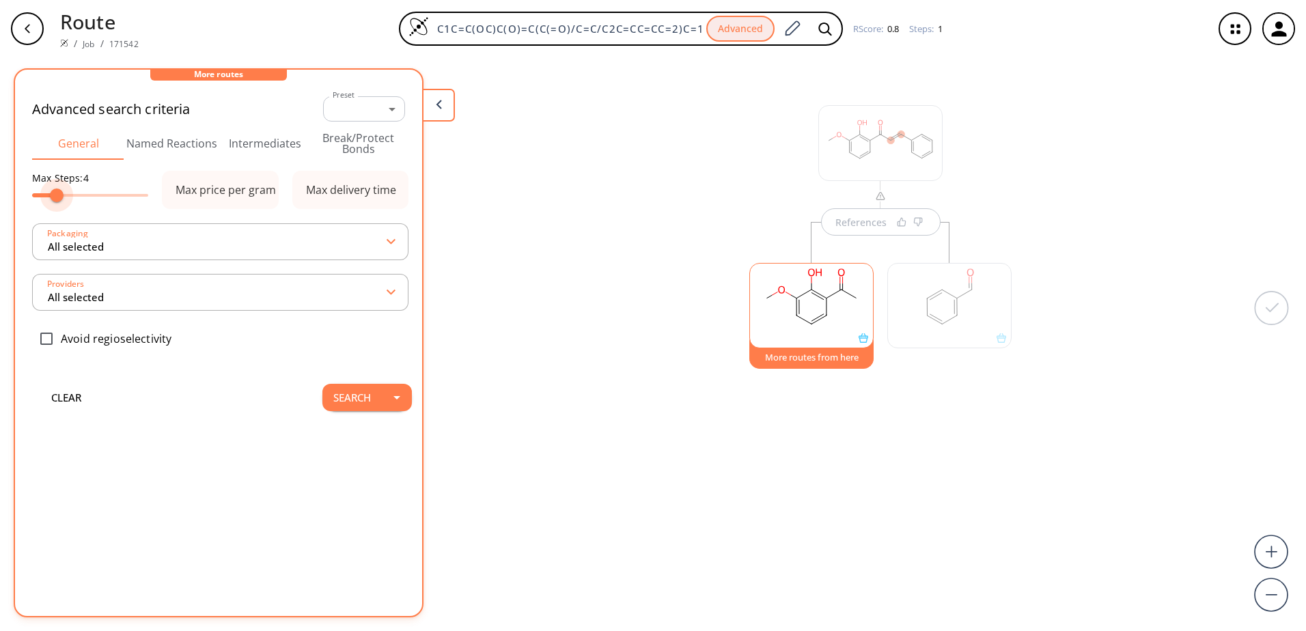
type input "2"
drag, startPoint x: 123, startPoint y: 198, endPoint x: 44, endPoint y: 206, distance: 79.6
click at [44, 202] on span at bounding box center [40, 196] width 14 height 14
click at [341, 390] on button "Search" at bounding box center [351, 397] width 59 height 27
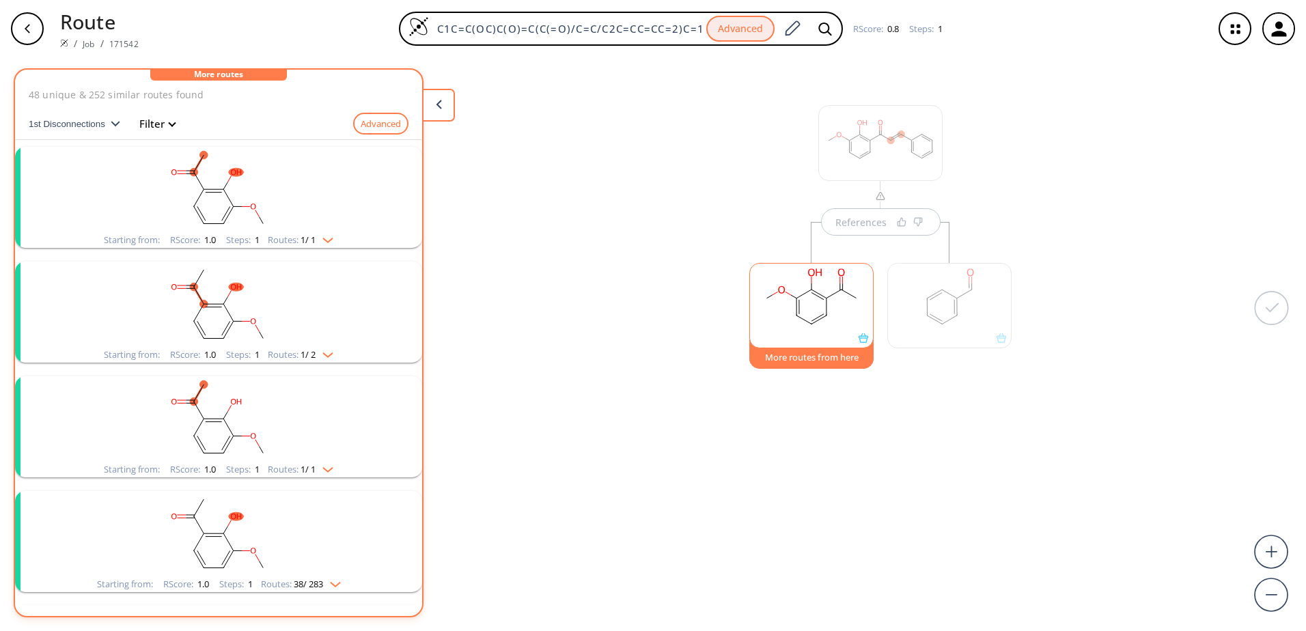
click at [344, 391] on rect "clusters" at bounding box center [218, 418] width 355 height 85
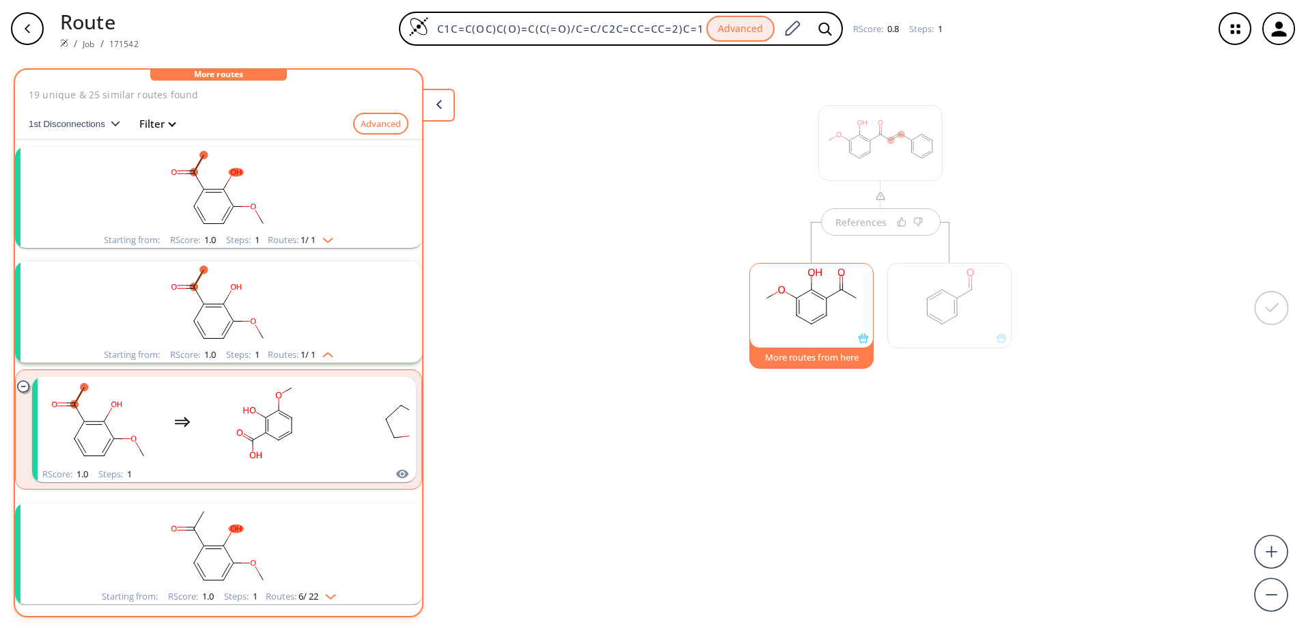
click at [303, 240] on span "1 / 1" at bounding box center [308, 240] width 15 height 9
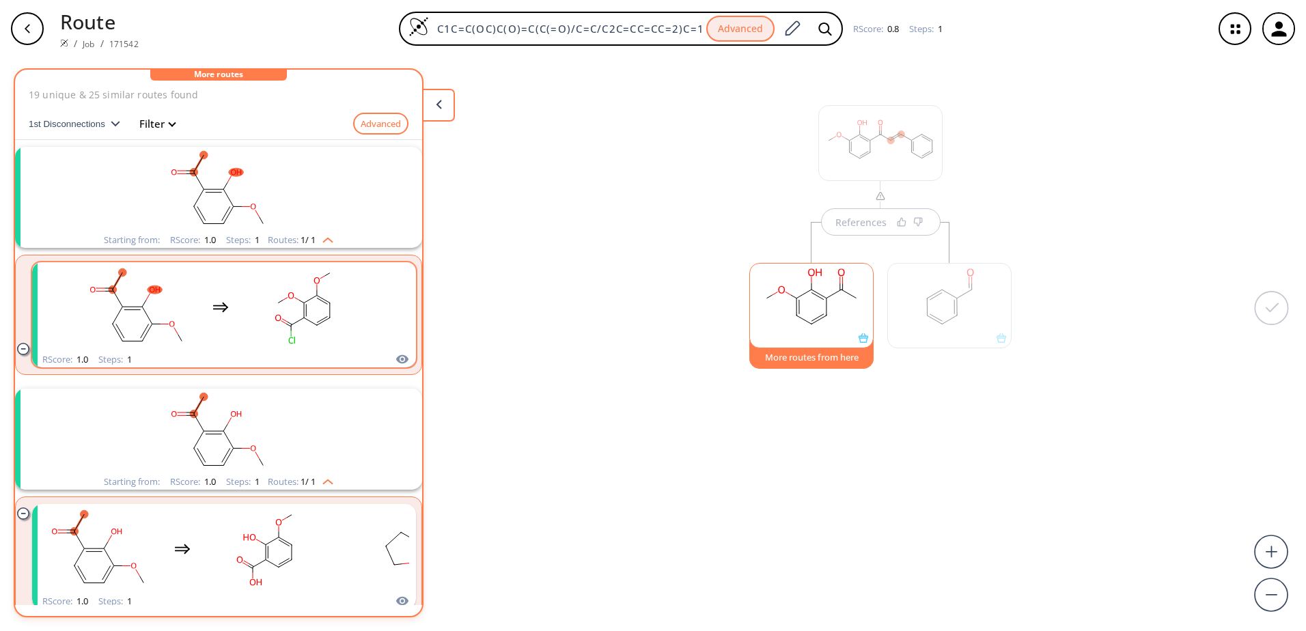
click at [345, 346] on rect "clusters" at bounding box center [303, 306] width 123 height 85
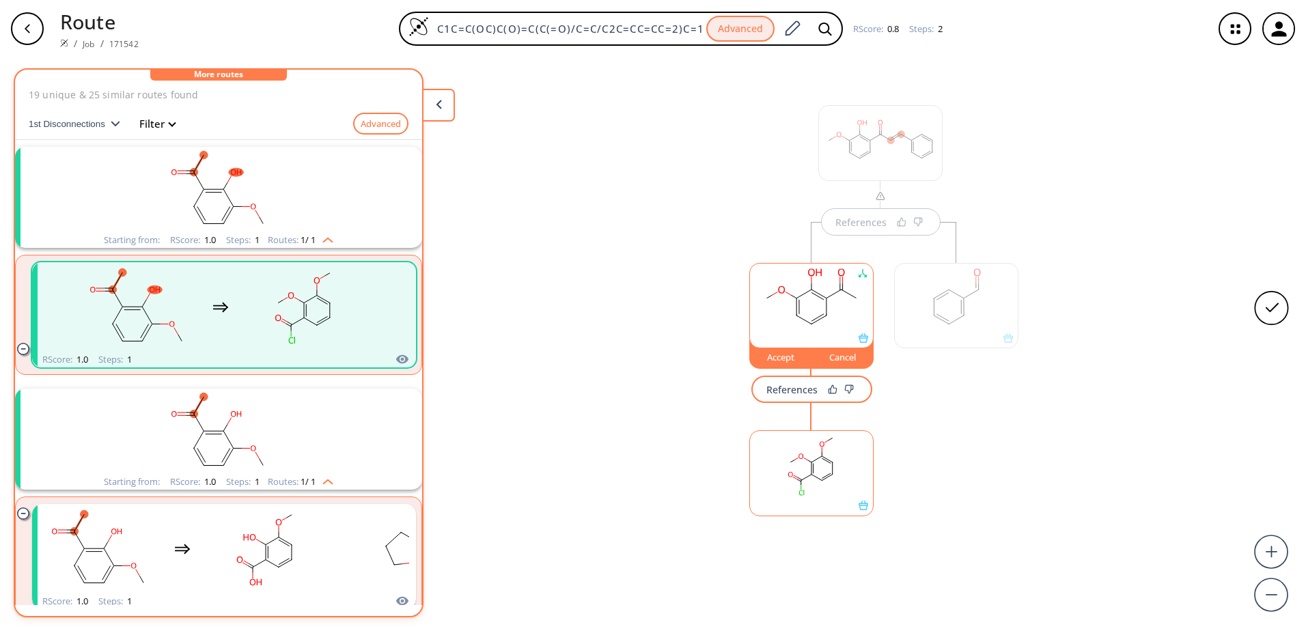
click at [271, 238] on div "Routes: 1 / 1" at bounding box center [301, 240] width 66 height 9
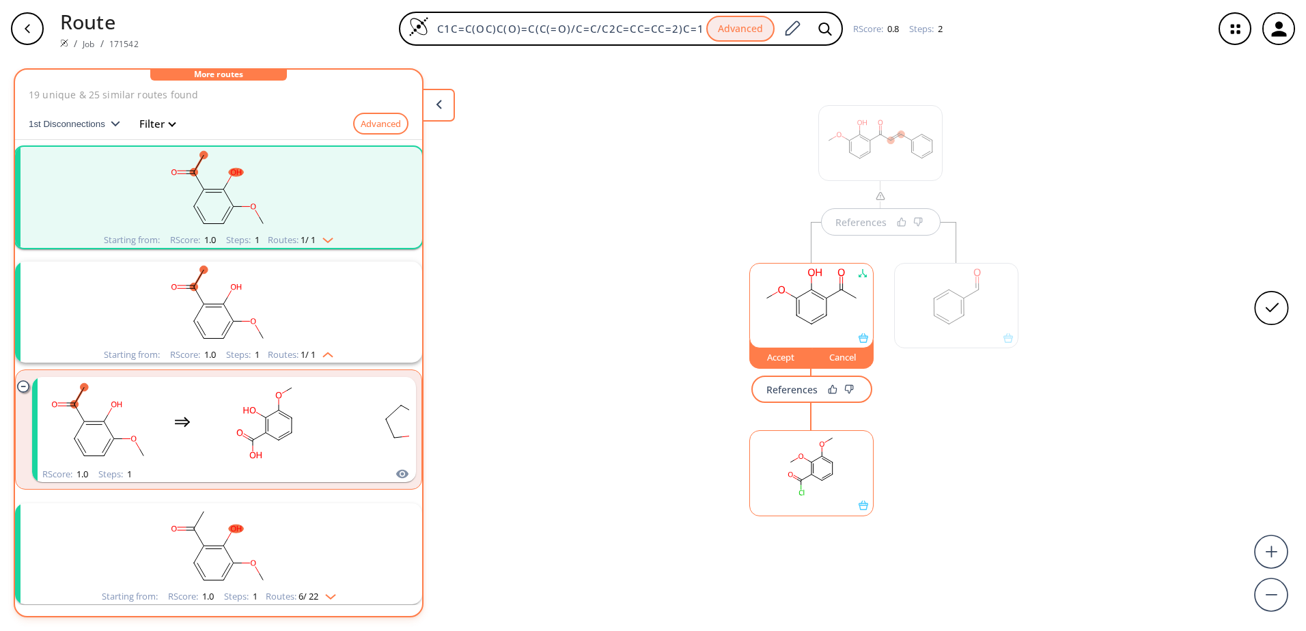
click at [312, 357] on span "1 / 1" at bounding box center [308, 354] width 15 height 9
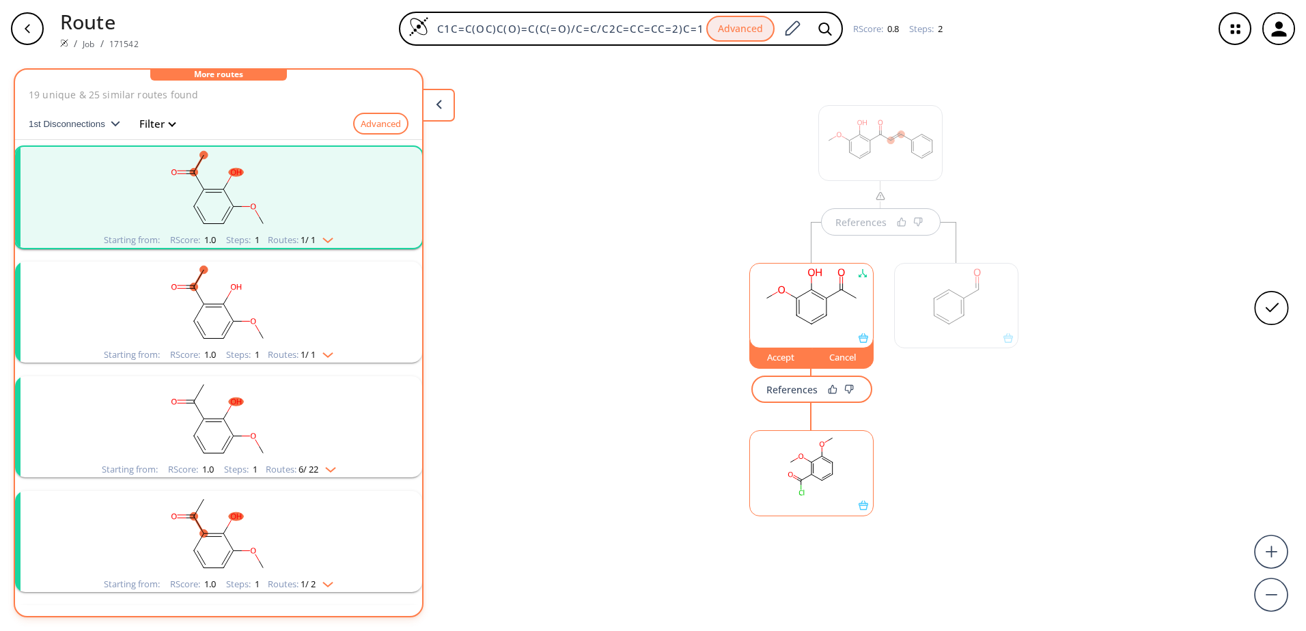
click at [320, 242] on img "clusters" at bounding box center [325, 237] width 18 height 11
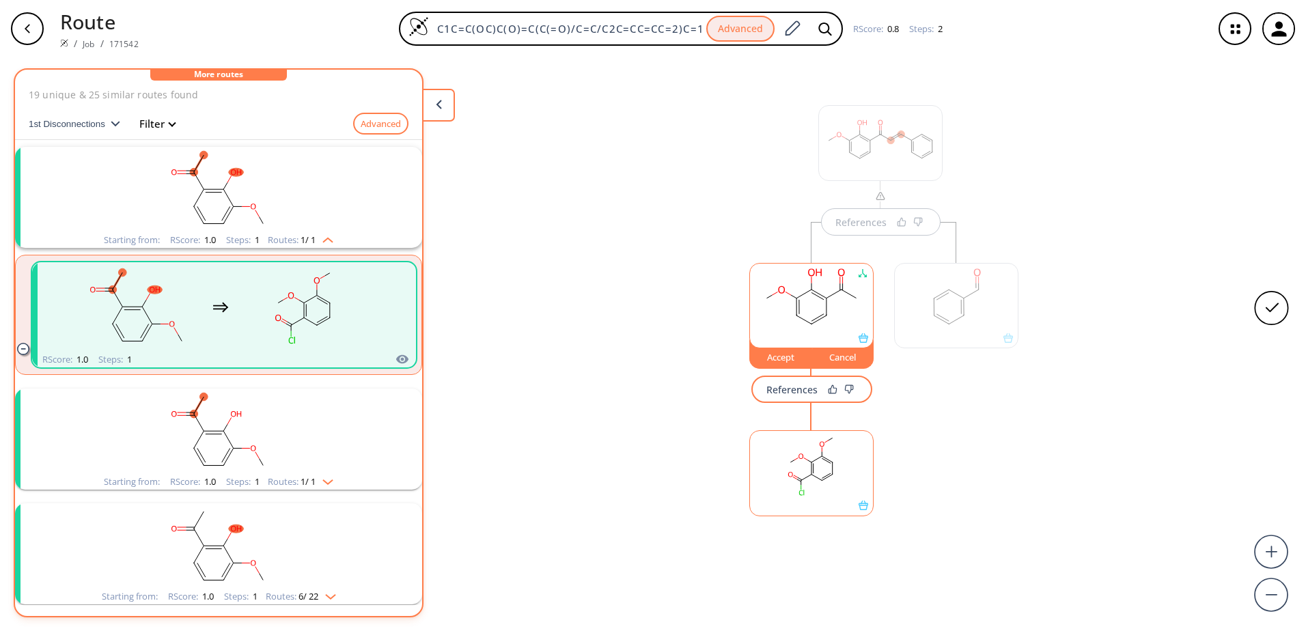
click at [361, 324] on rect "clusters" at bounding box center [303, 306] width 123 height 85
click at [799, 466] on rect at bounding box center [811, 466] width 123 height 70
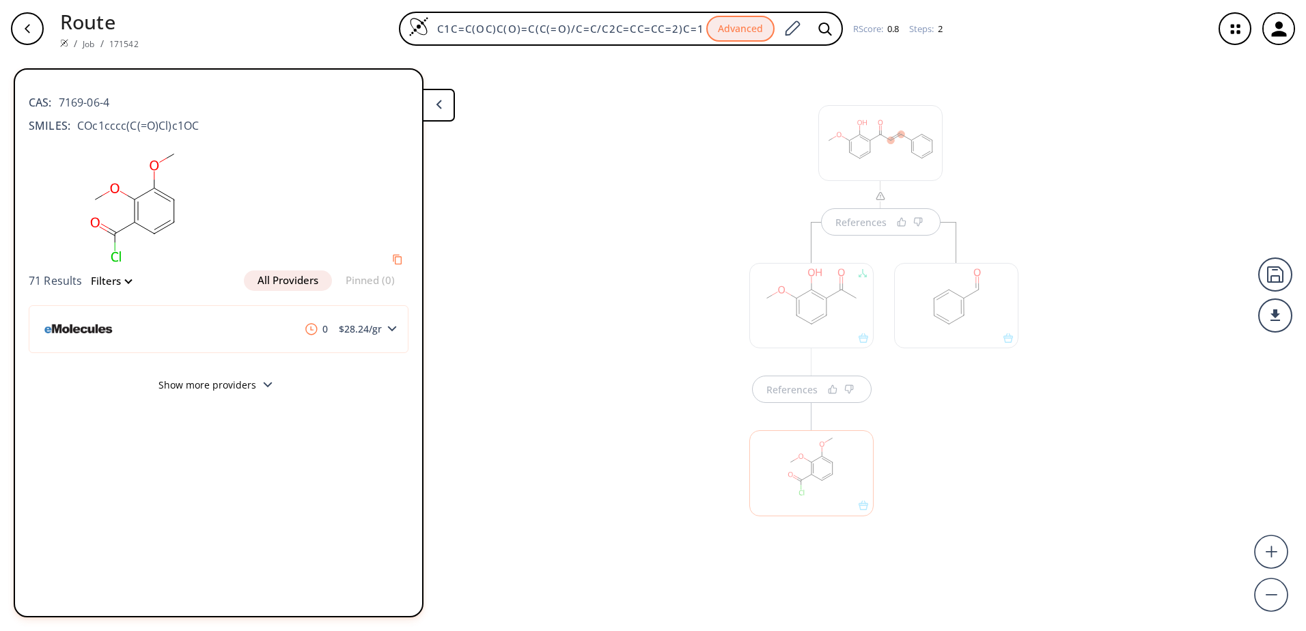
click at [29, 36] on div "button" at bounding box center [27, 28] width 33 height 33
click at [767, 346] on div at bounding box center [811, 305] width 124 height 85
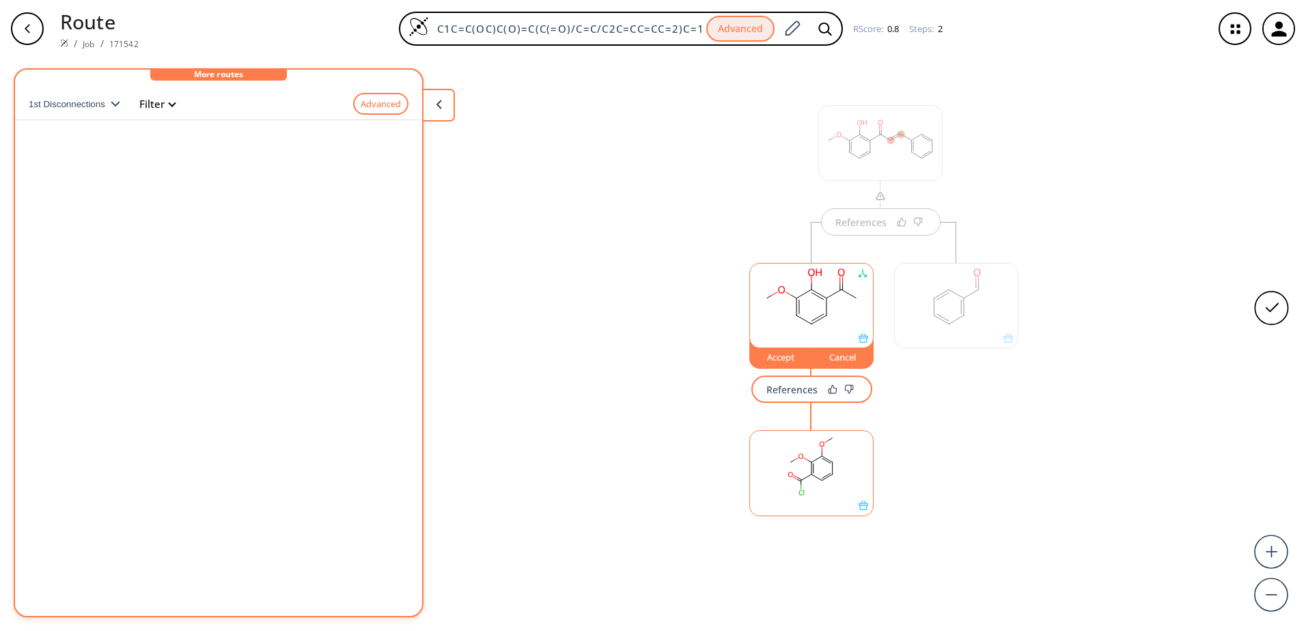
click at [804, 322] on rect at bounding box center [811, 299] width 123 height 70
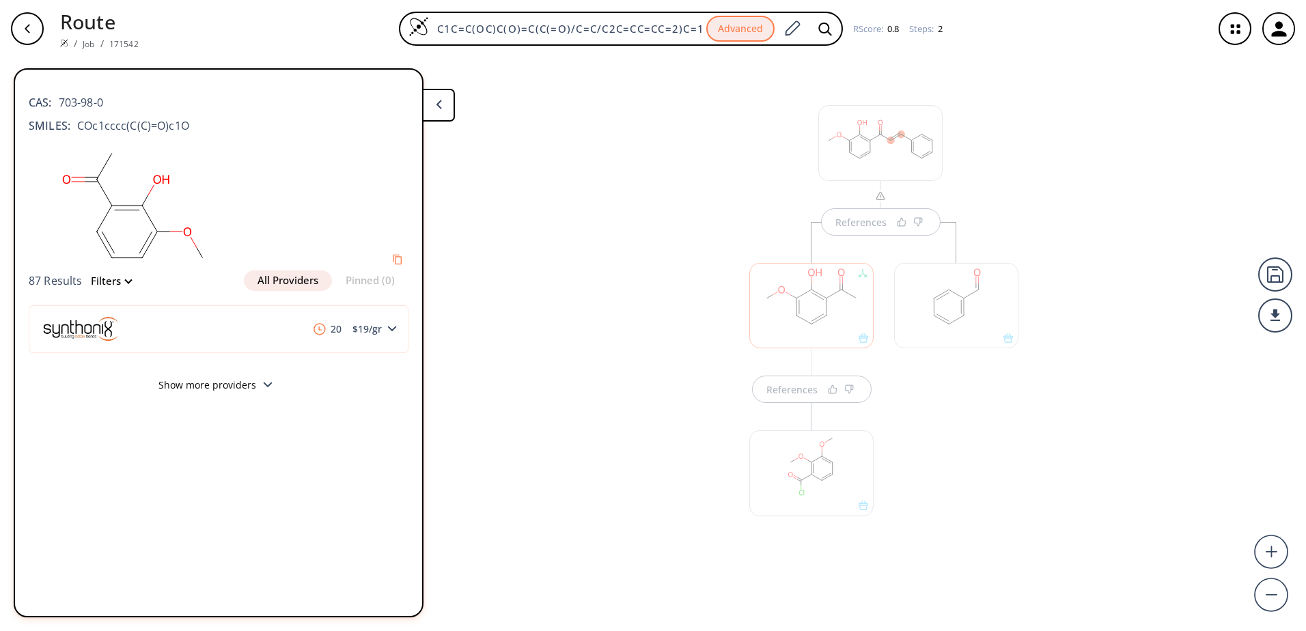
click at [581, 309] on div "References References" at bounding box center [653, 338] width 1306 height 563
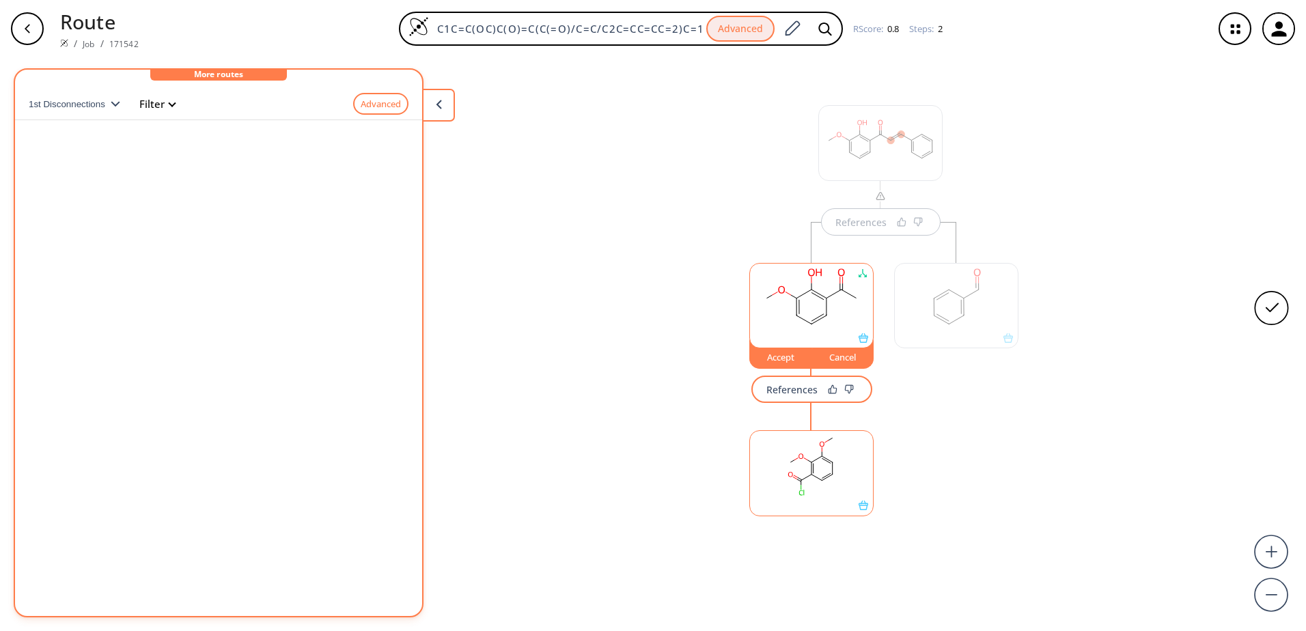
click at [427, 107] on button at bounding box center [438, 105] width 33 height 33
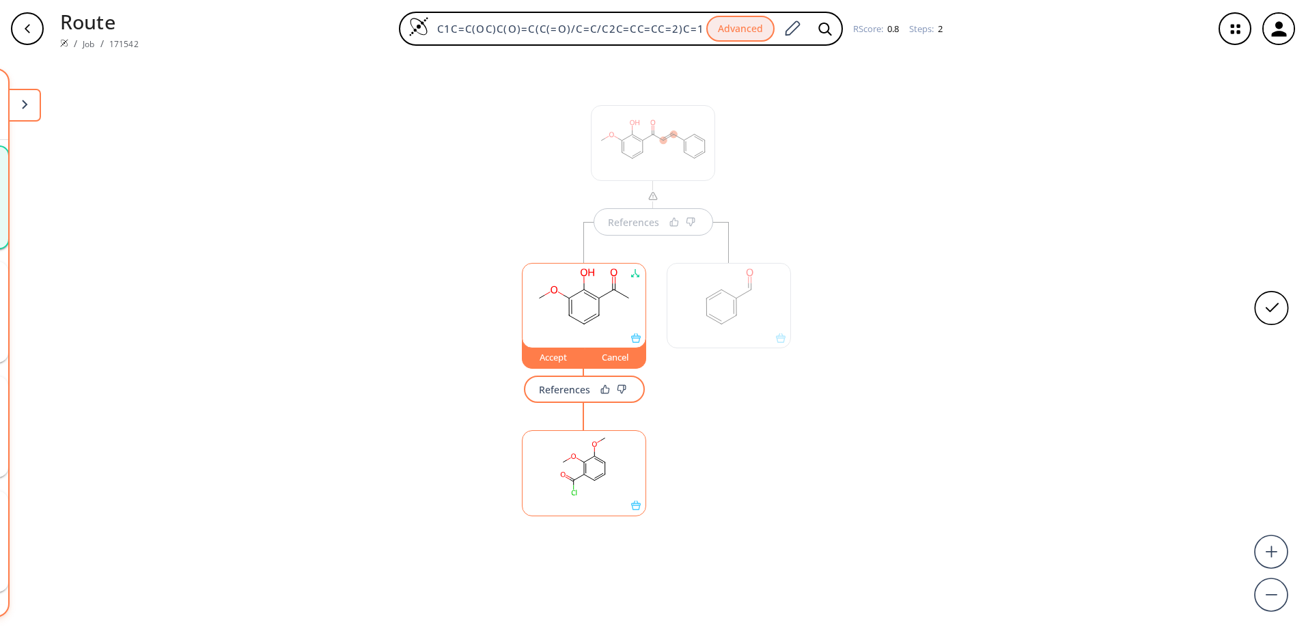
click at [38, 109] on button at bounding box center [24, 105] width 33 height 33
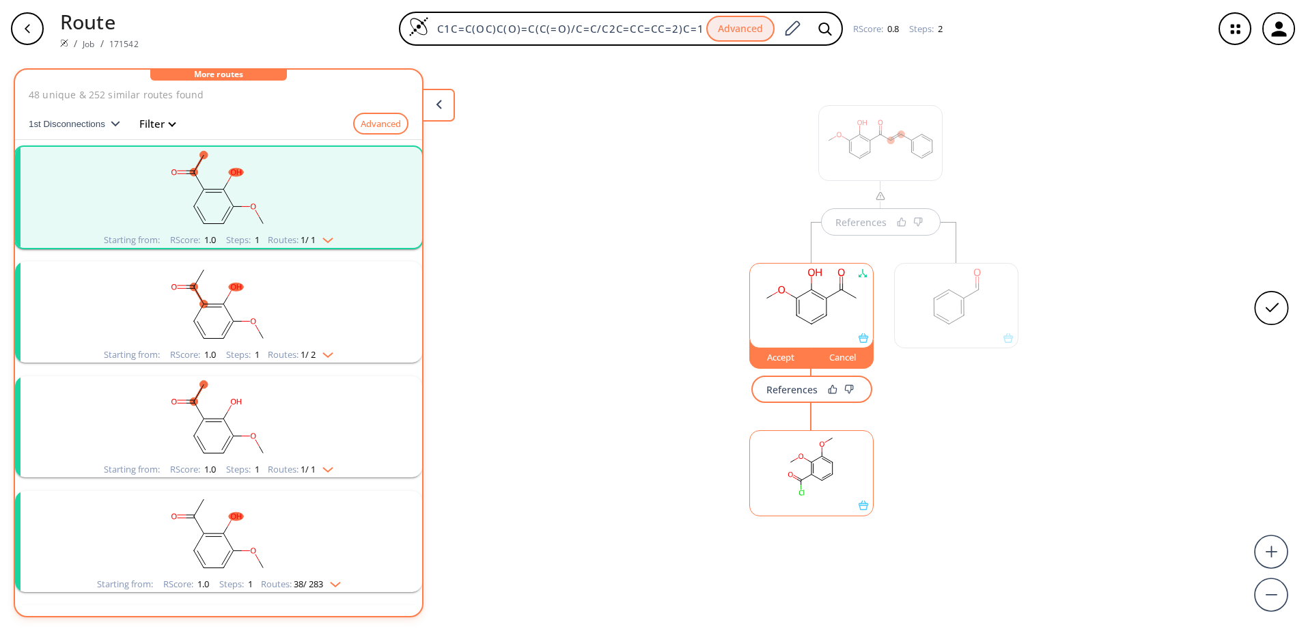
click at [313, 243] on span "1 / 1" at bounding box center [308, 240] width 15 height 9
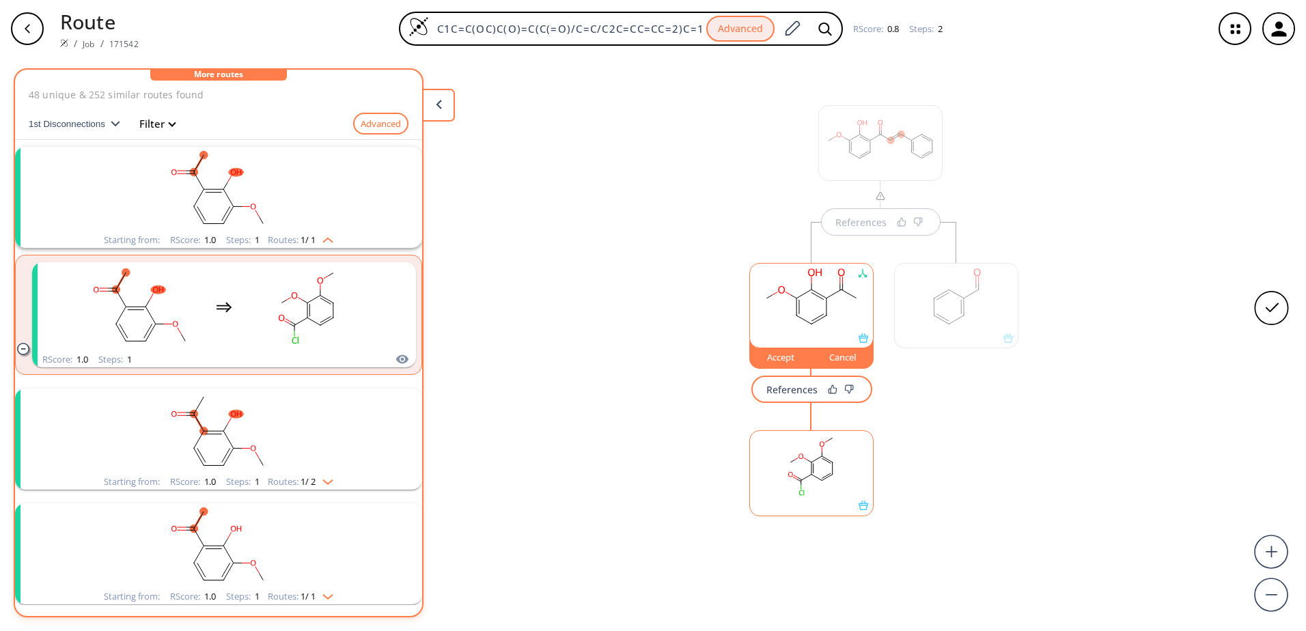
click at [313, 243] on span "1 / 1" at bounding box center [308, 240] width 15 height 9
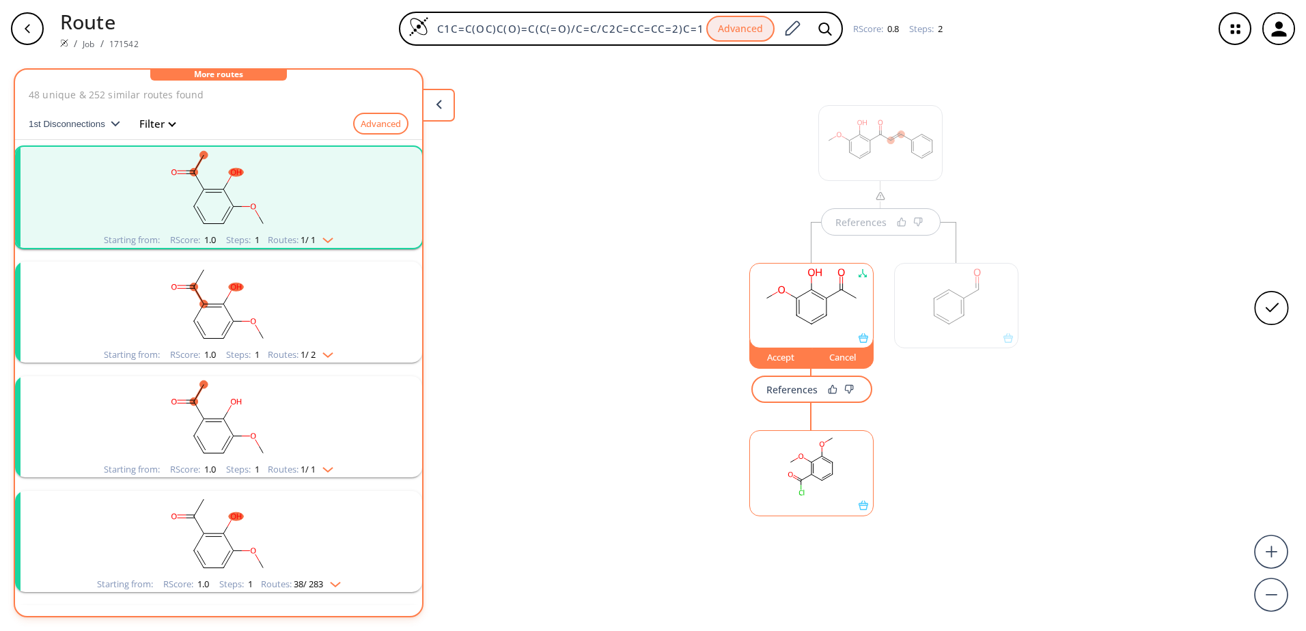
click at [324, 344] on rect "clusters" at bounding box center [218, 304] width 355 height 85
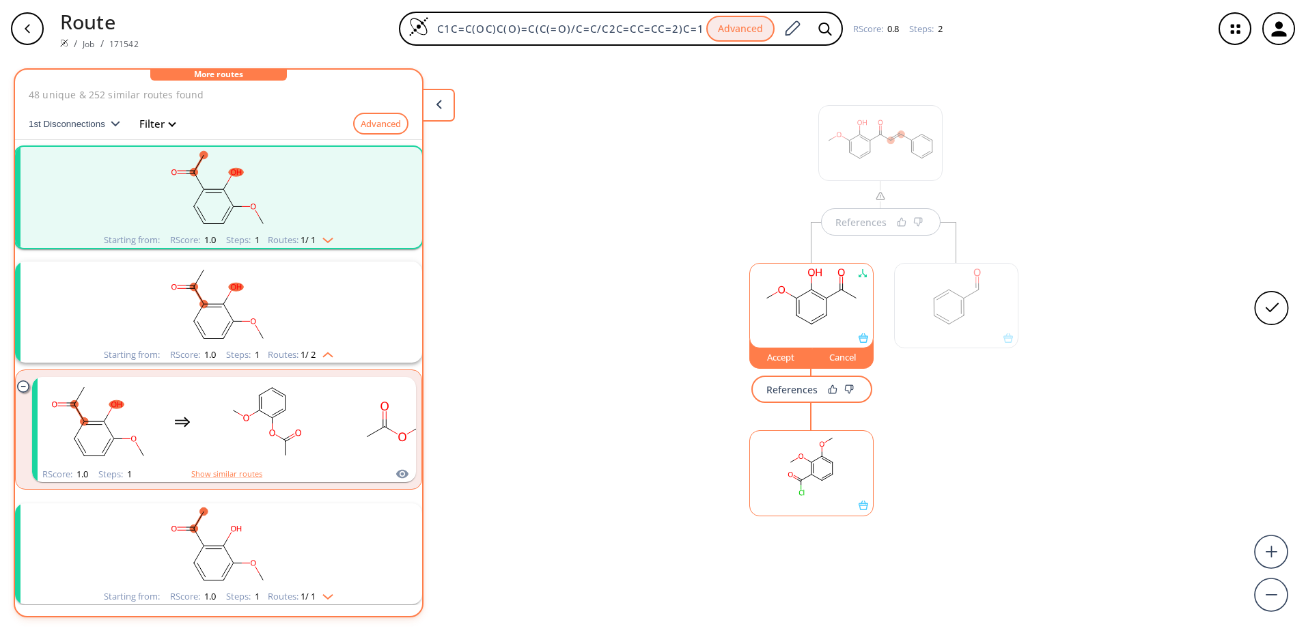
click at [324, 344] on rect "clusters" at bounding box center [218, 304] width 355 height 85
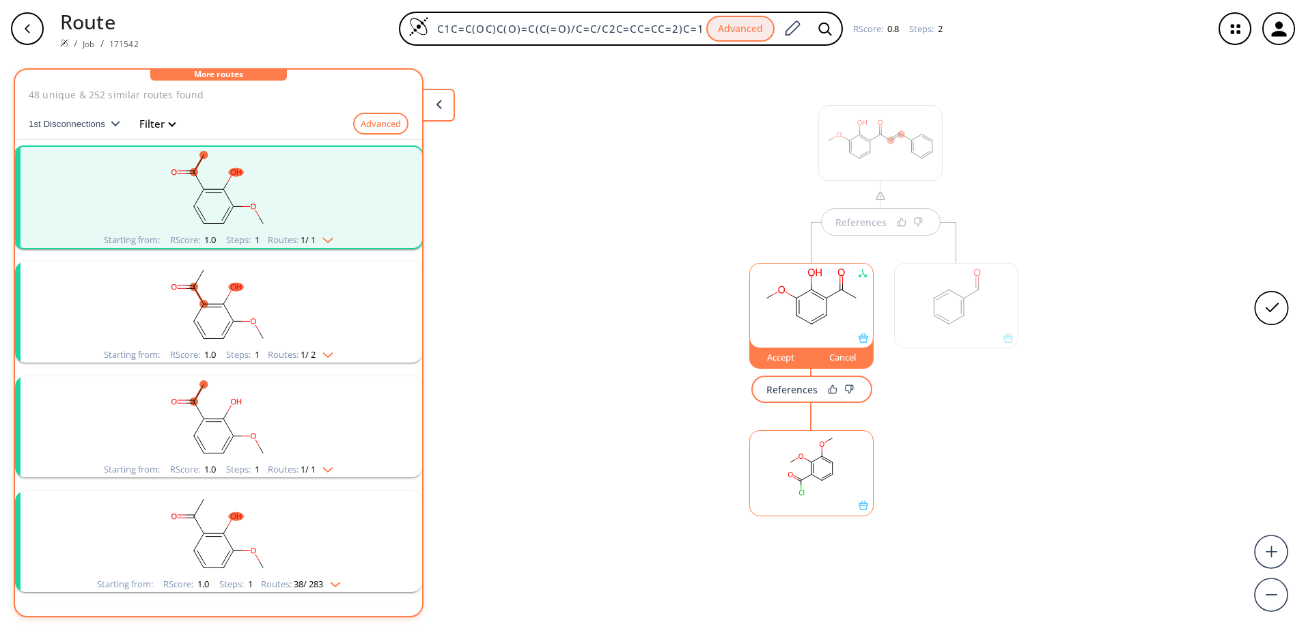
click at [326, 466] on img "clusters" at bounding box center [325, 467] width 18 height 11
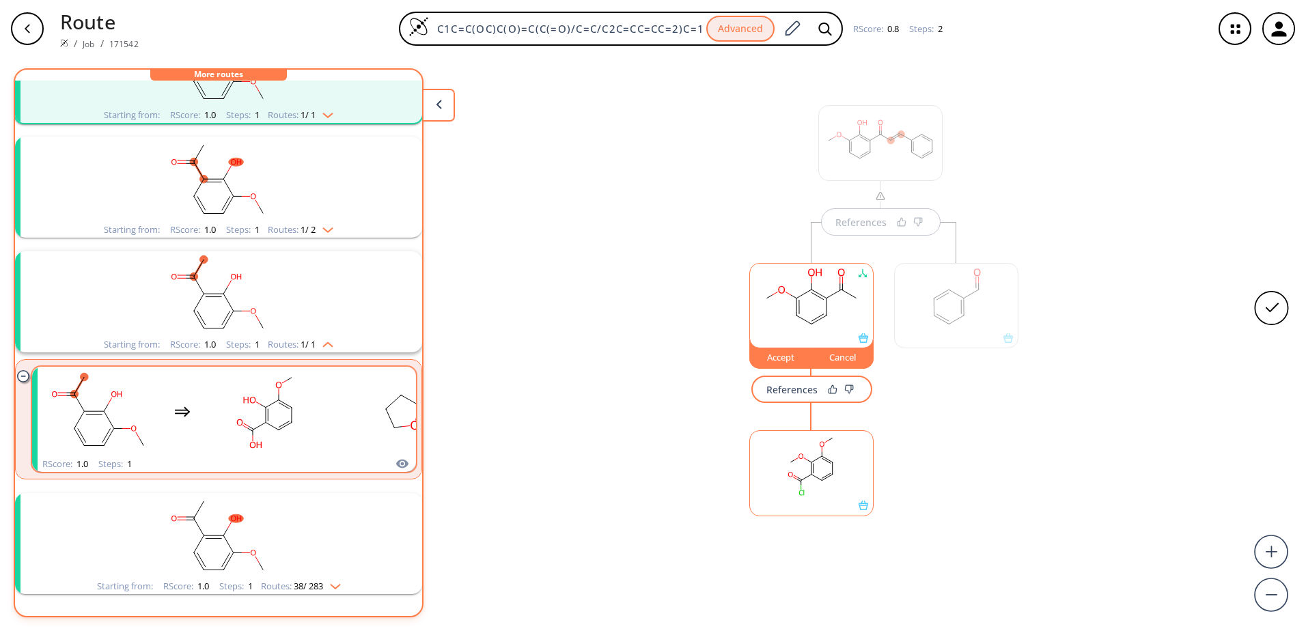
scroll to position [137, 0]
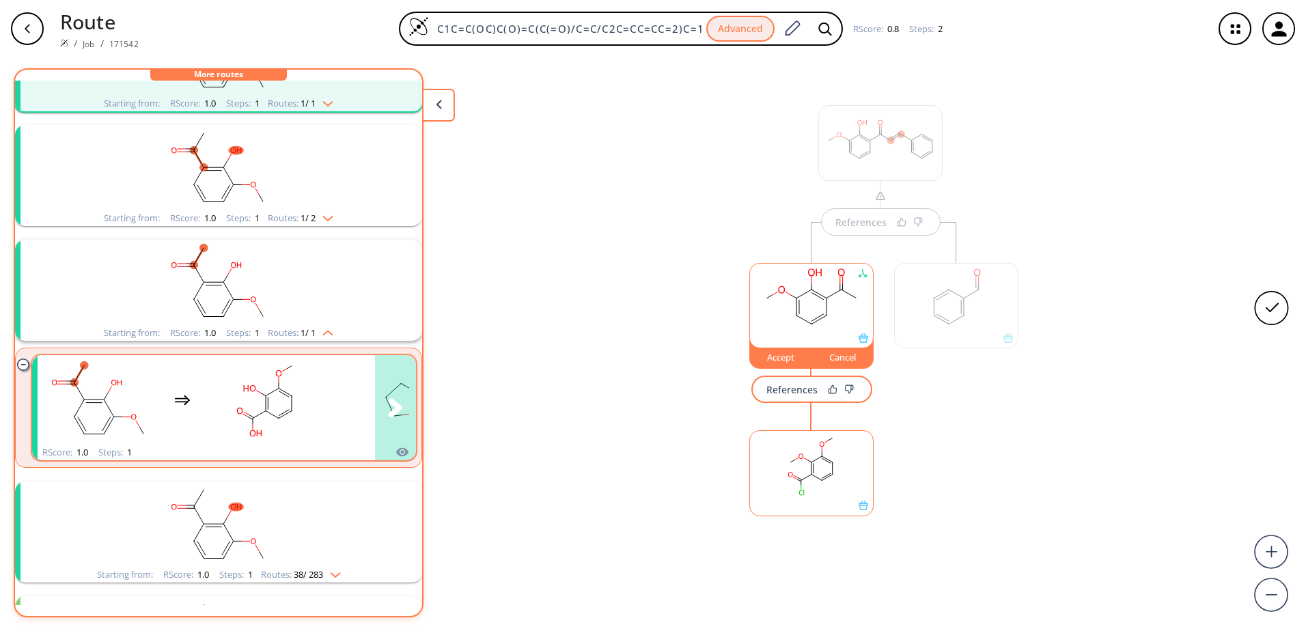
click at [388, 413] on icon "clusters" at bounding box center [395, 407] width 14 height 18
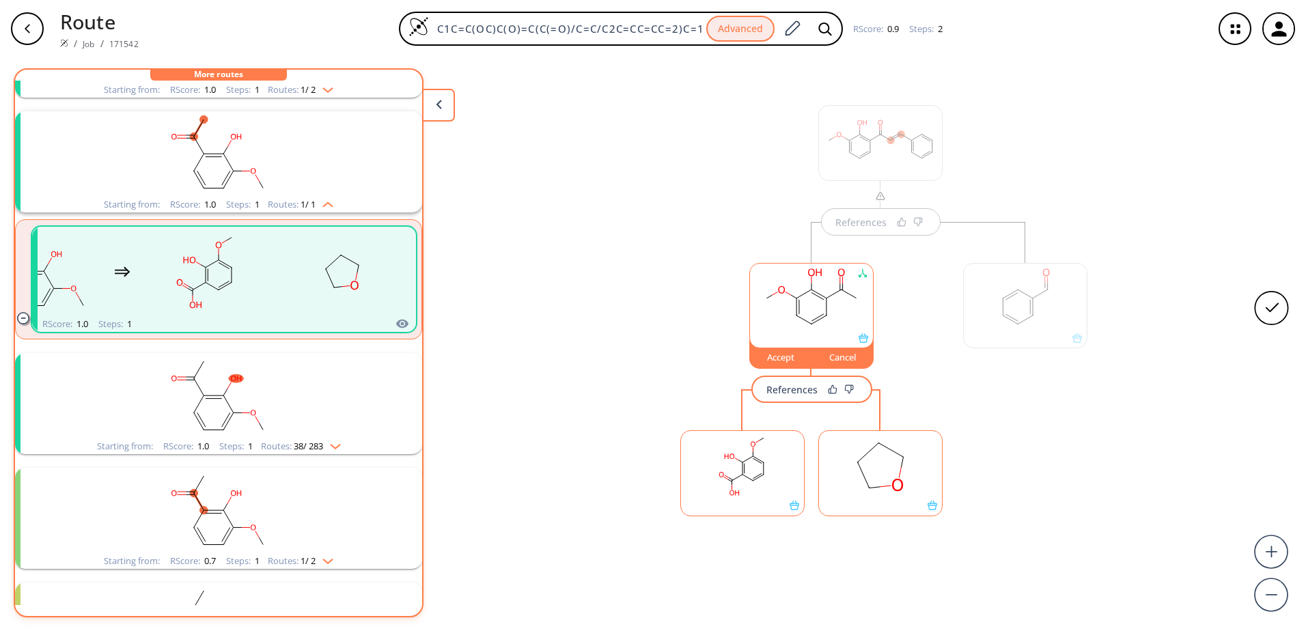
scroll to position [273, 0]
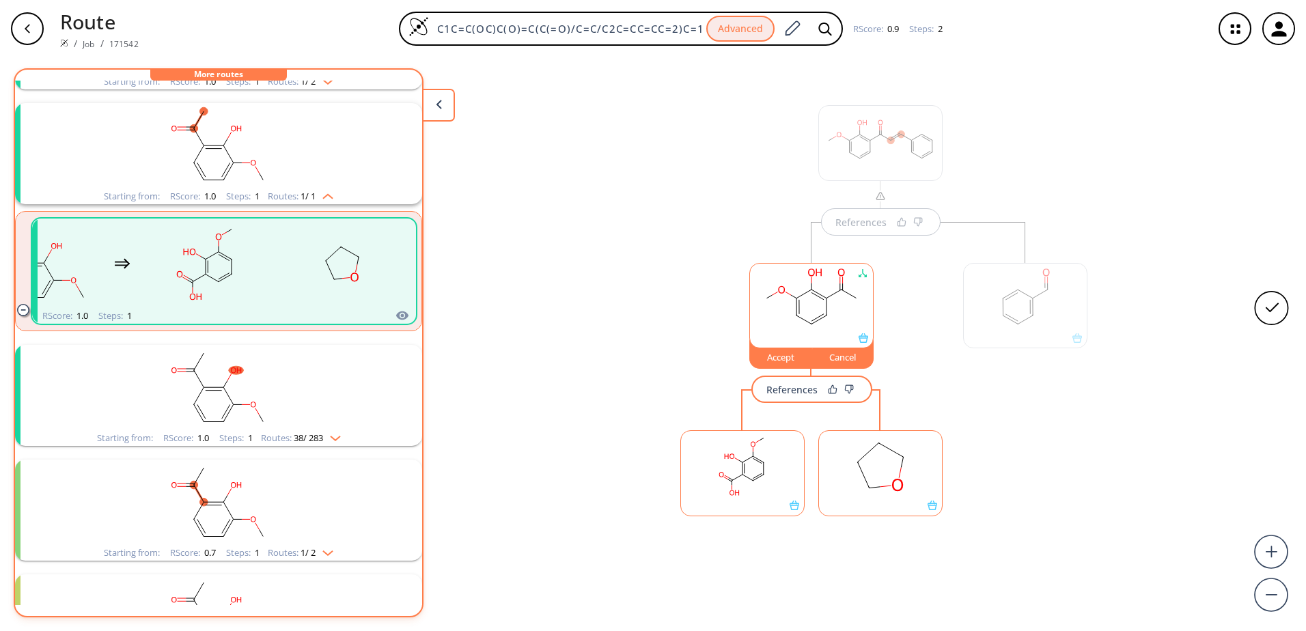
click at [318, 437] on span "38 / 283" at bounding box center [308, 438] width 29 height 9
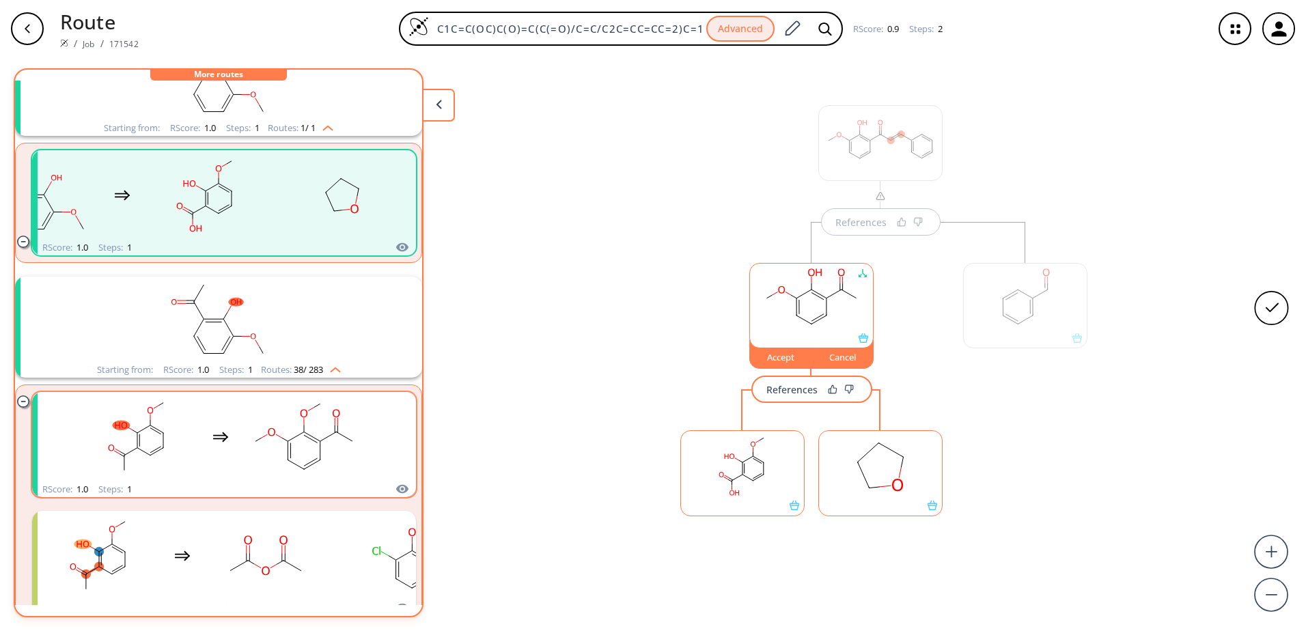
scroll to position [410, 0]
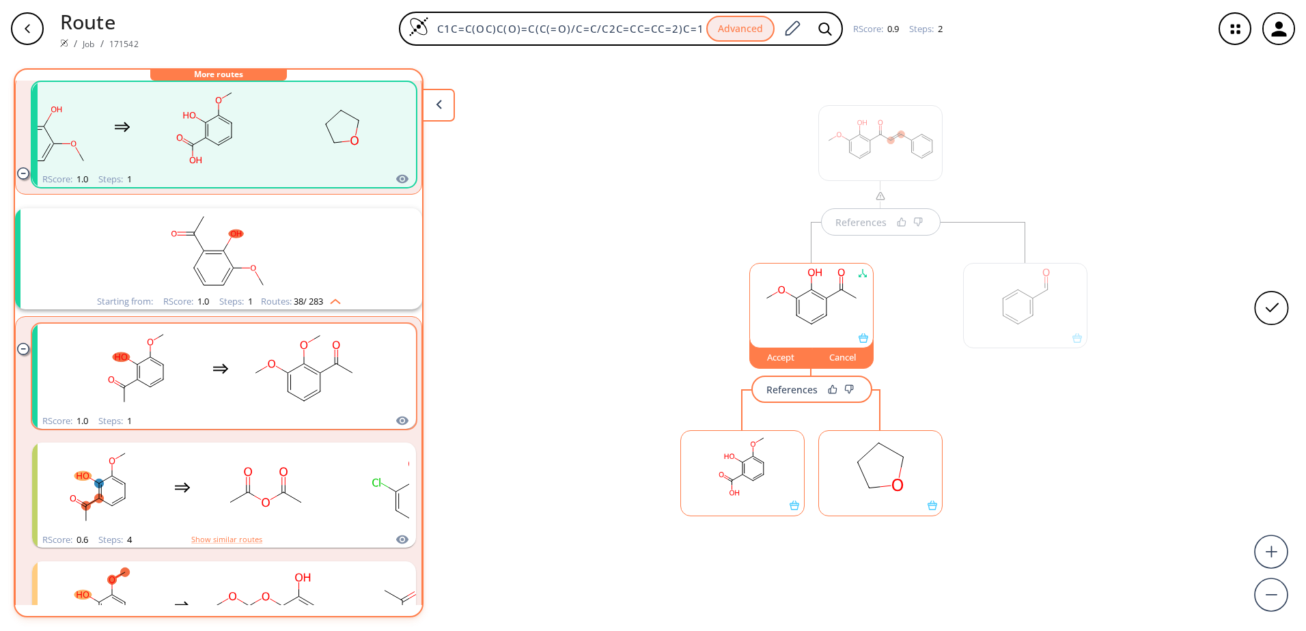
click at [355, 416] on div "RScore : 1.0 Steps : 1" at bounding box center [224, 421] width 384 height 16
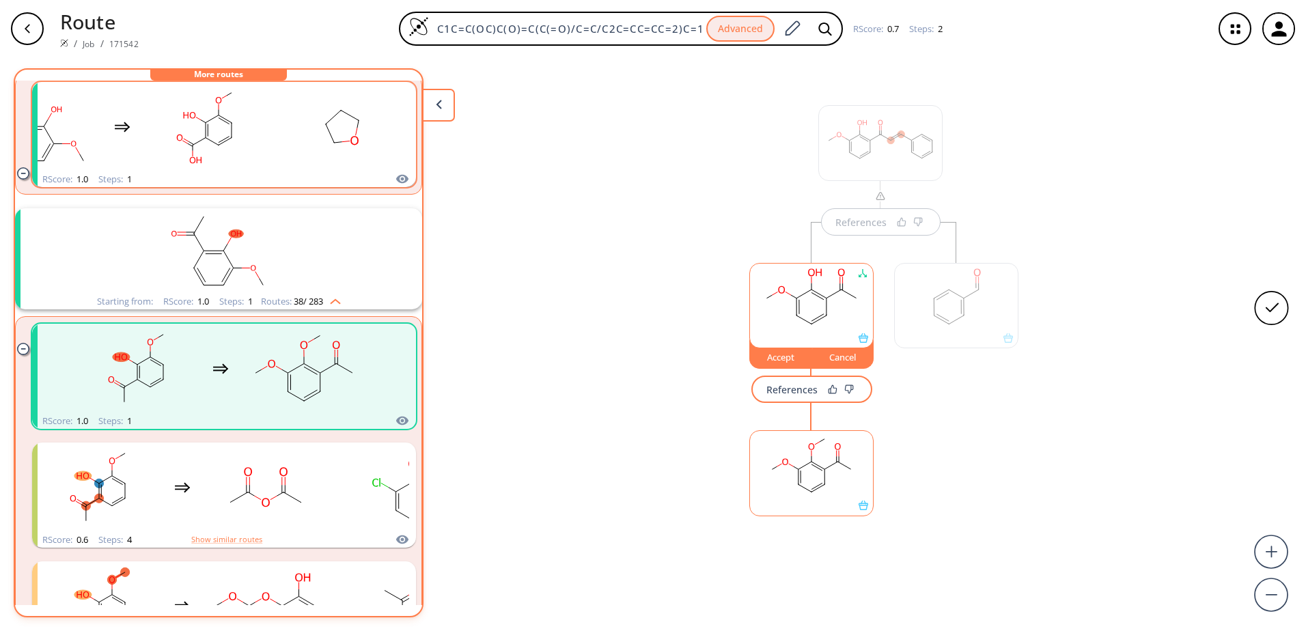
click at [795, 393] on div "References" at bounding box center [791, 389] width 51 height 9
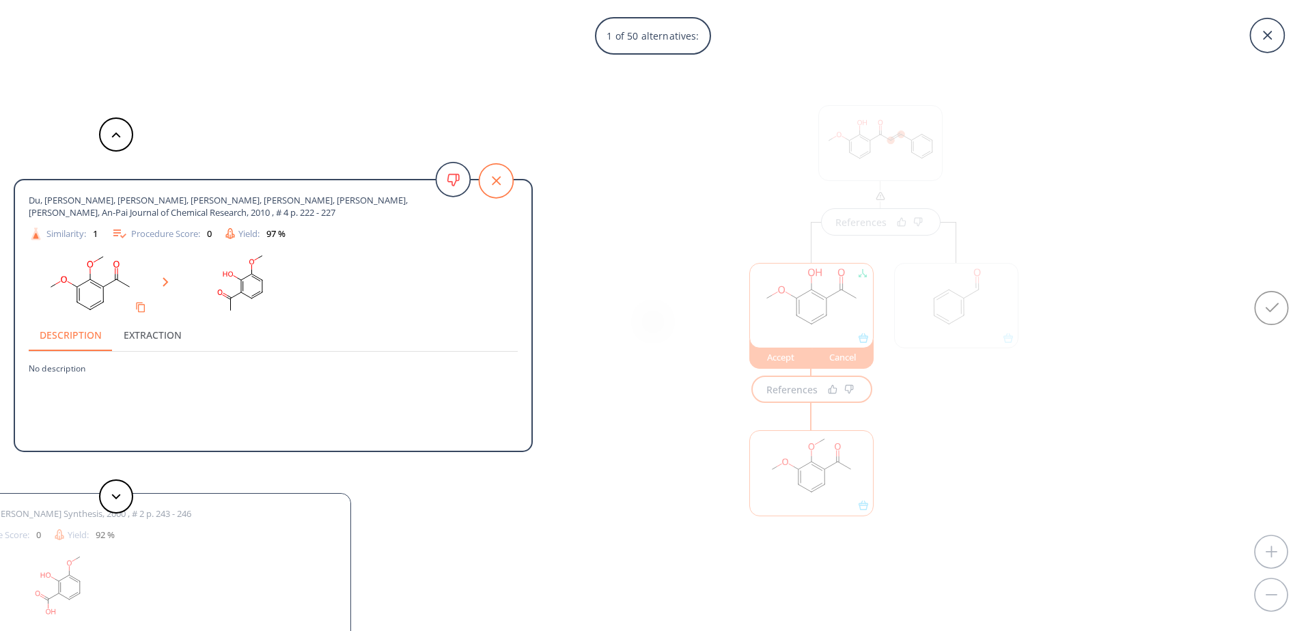
click at [499, 186] on icon at bounding box center [496, 181] width 34 height 34
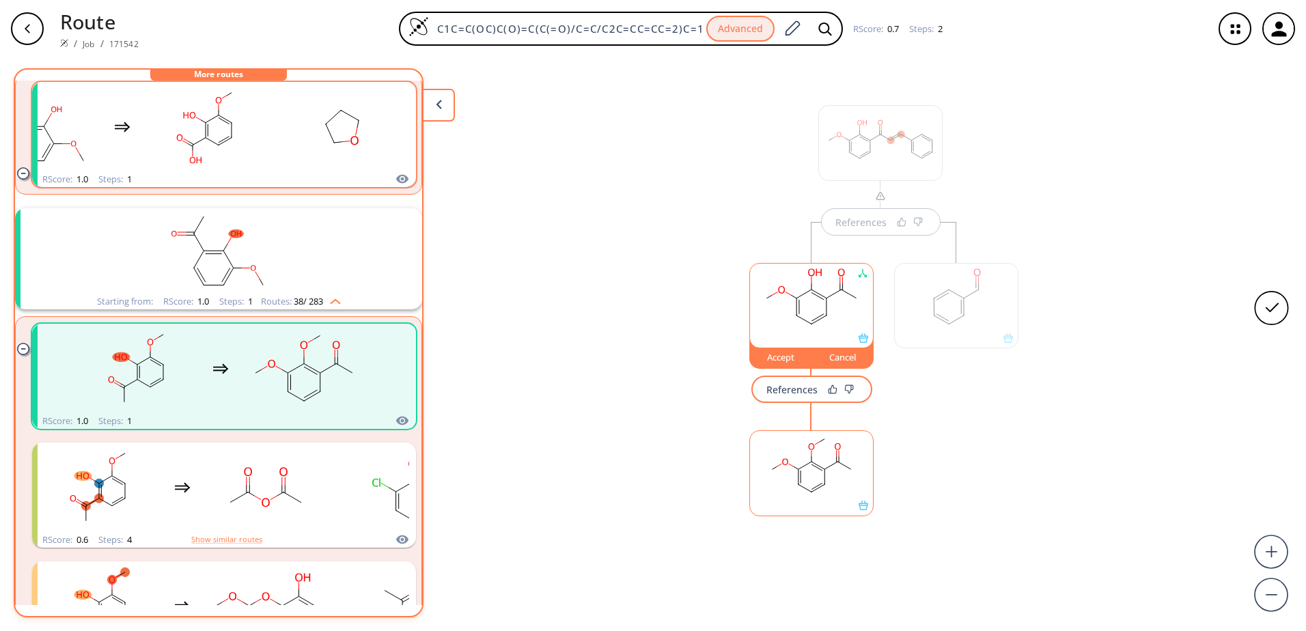
click at [273, 297] on div "Routes: 38 / 283" at bounding box center [301, 301] width 80 height 9
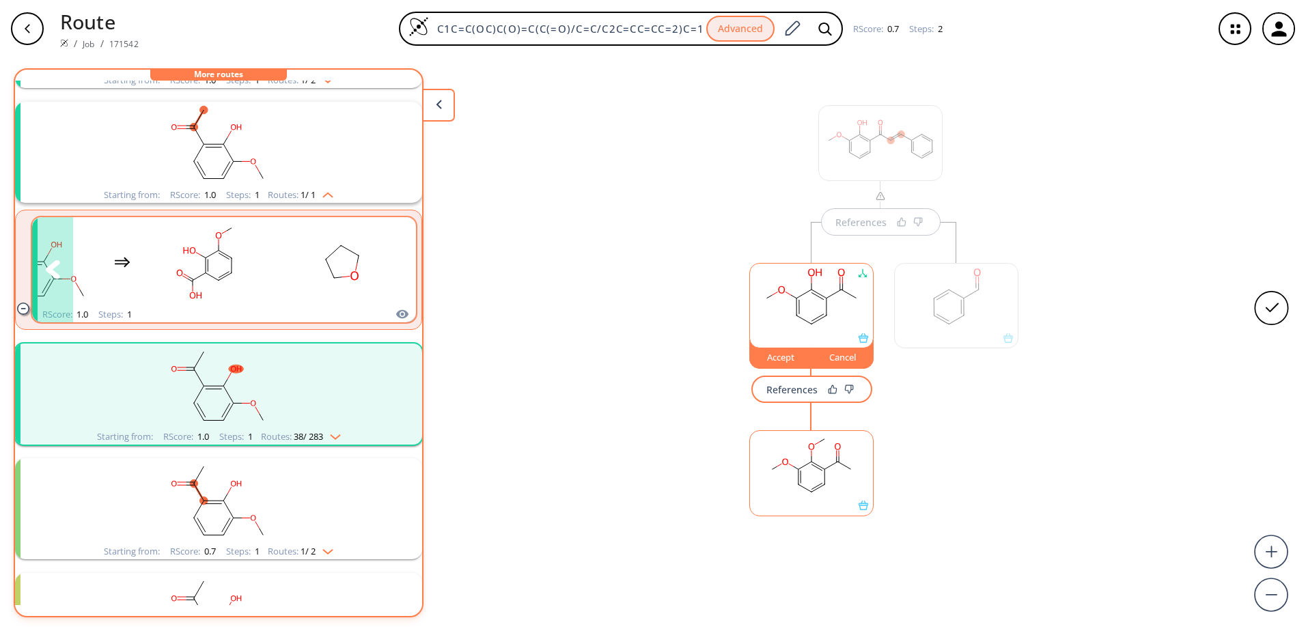
scroll to position [273, 0]
click at [270, 296] on div "clusters" at bounding box center [190, 263] width 426 height 89
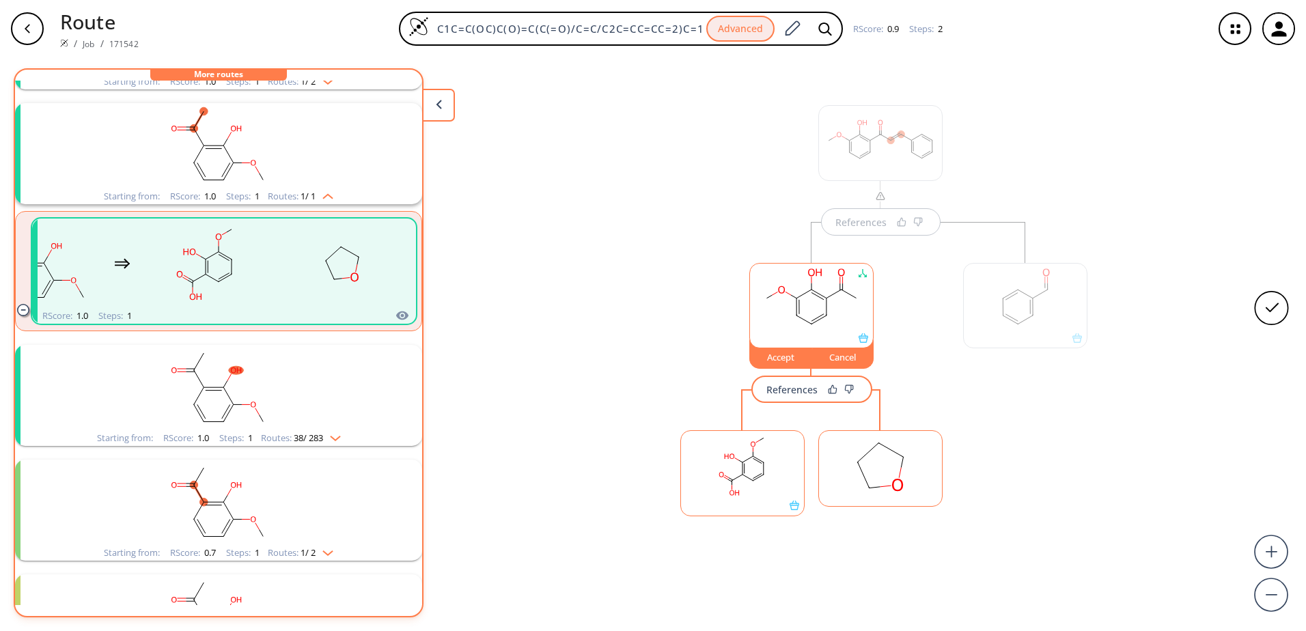
click at [784, 357] on div "Accept" at bounding box center [780, 357] width 61 height 8
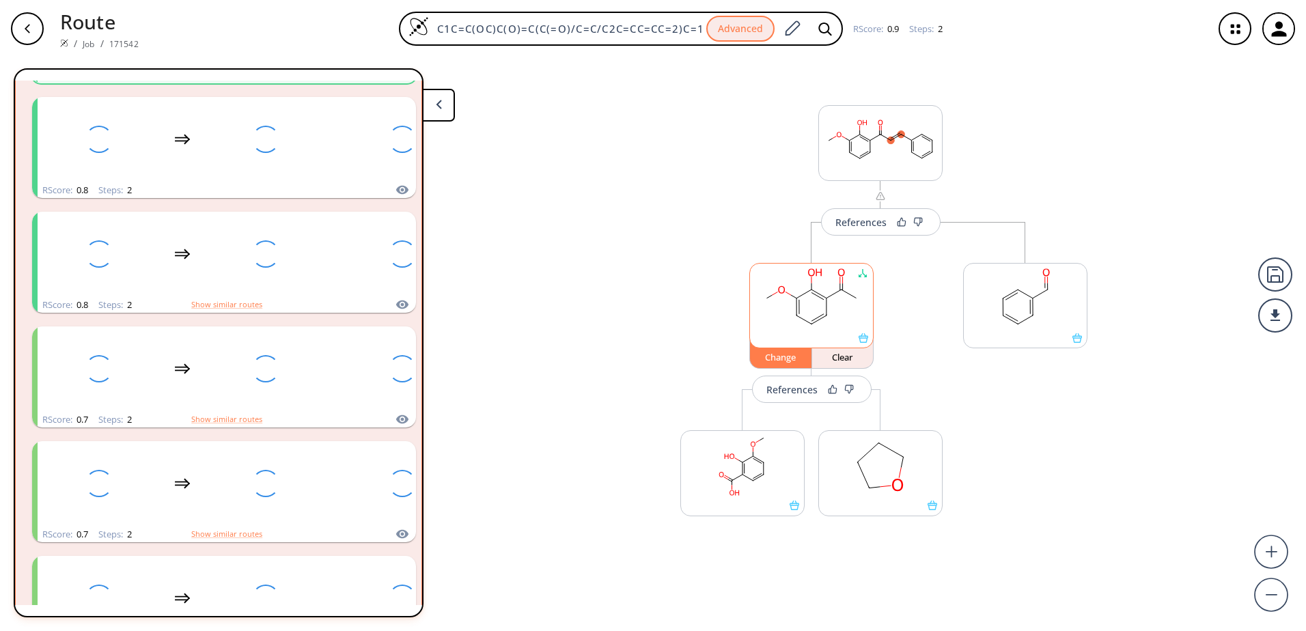
scroll to position [0, 0]
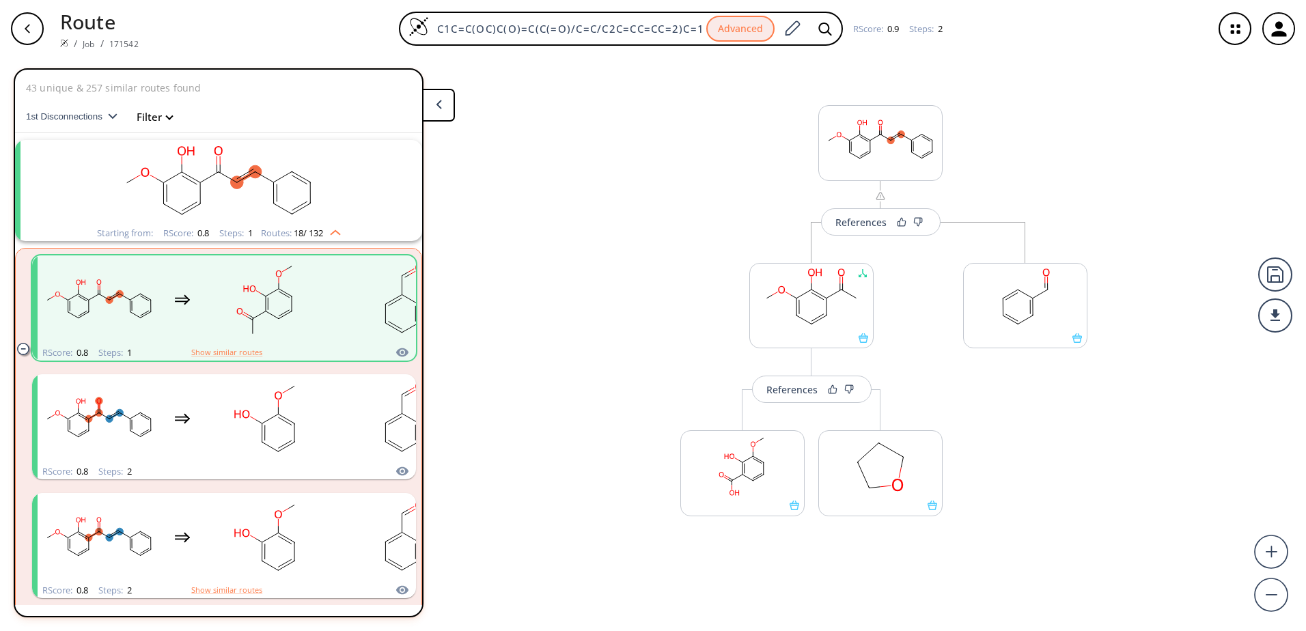
click at [1015, 423] on div "More routes from here" at bounding box center [1025, 396] width 138 height 348
click at [451, 115] on button at bounding box center [438, 105] width 33 height 33
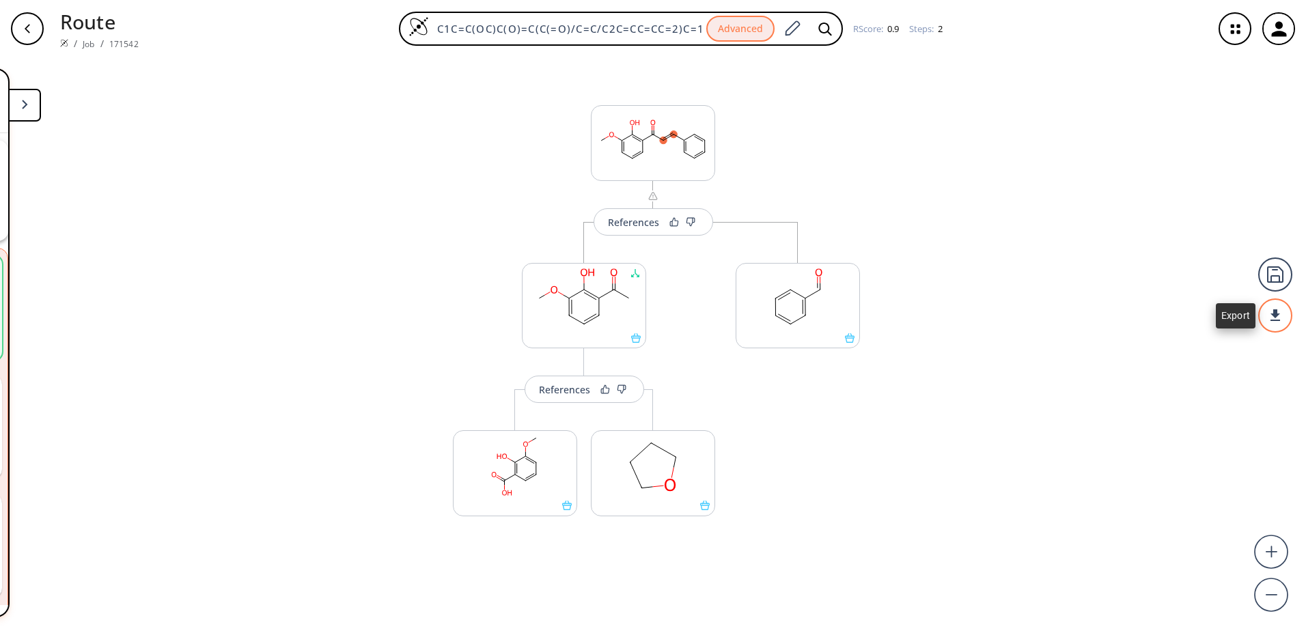
click at [1284, 320] on div at bounding box center [1275, 315] width 34 height 34
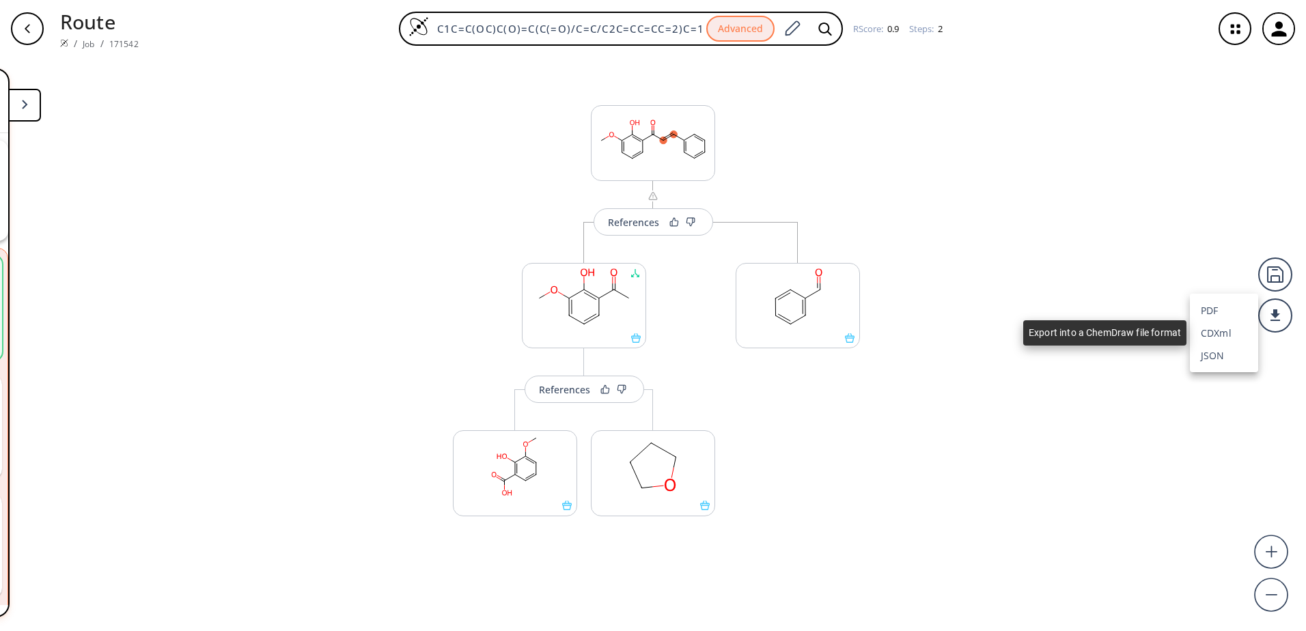
click at [1223, 334] on li "CDXml" at bounding box center [1224, 333] width 68 height 23
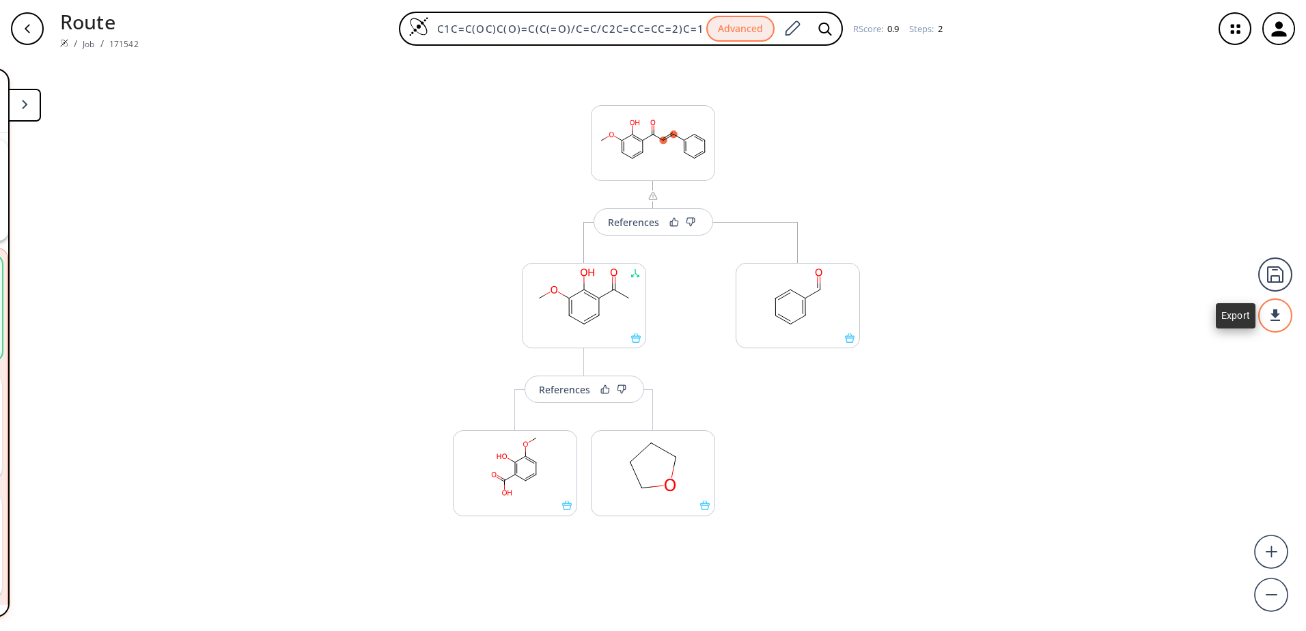
click at [1274, 322] on div at bounding box center [1275, 315] width 34 height 34
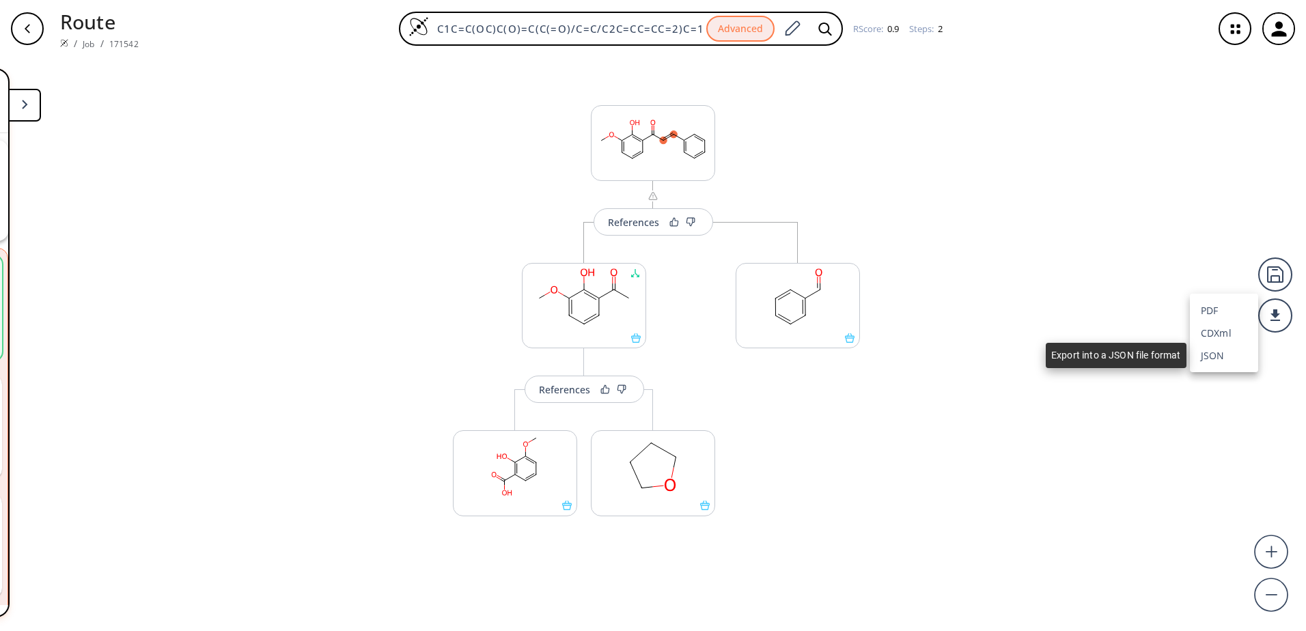
click at [1217, 348] on li "JSON" at bounding box center [1224, 355] width 68 height 23
click at [1081, 284] on div "References Change Clear References More routes from here More routes from here …" at bounding box center [653, 338] width 1306 height 563
click at [29, 29] on icon "button" at bounding box center [27, 28] width 11 height 11
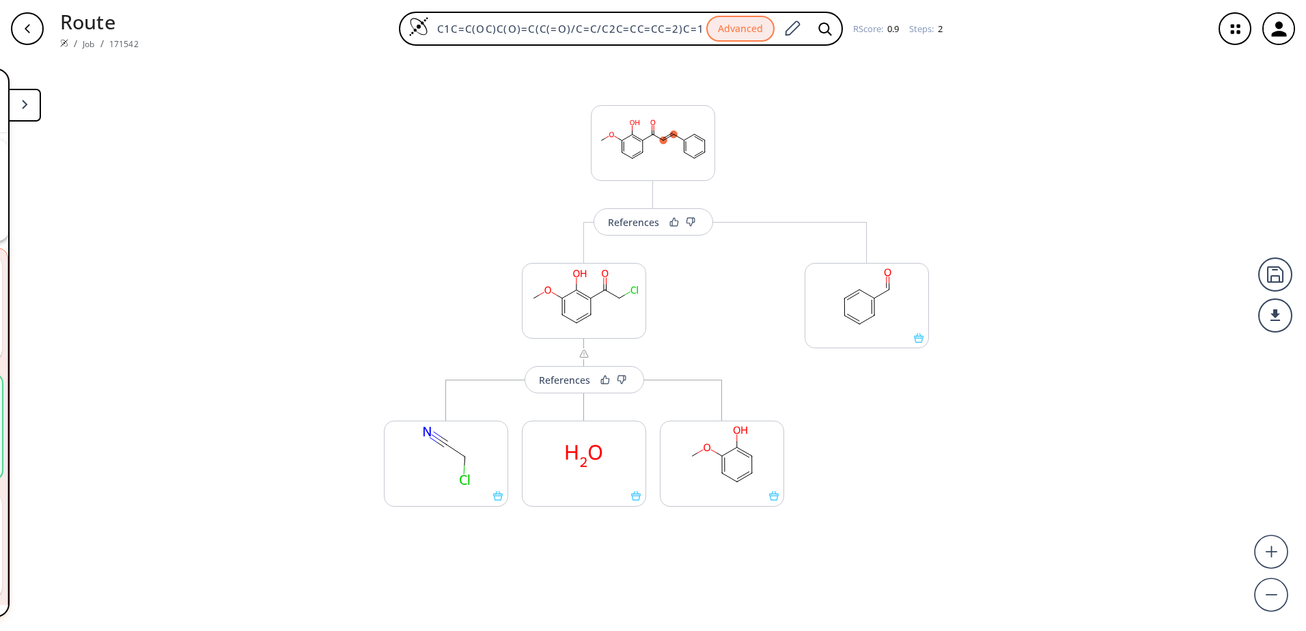
click at [29, 29] on icon "button" at bounding box center [27, 28] width 11 height 11
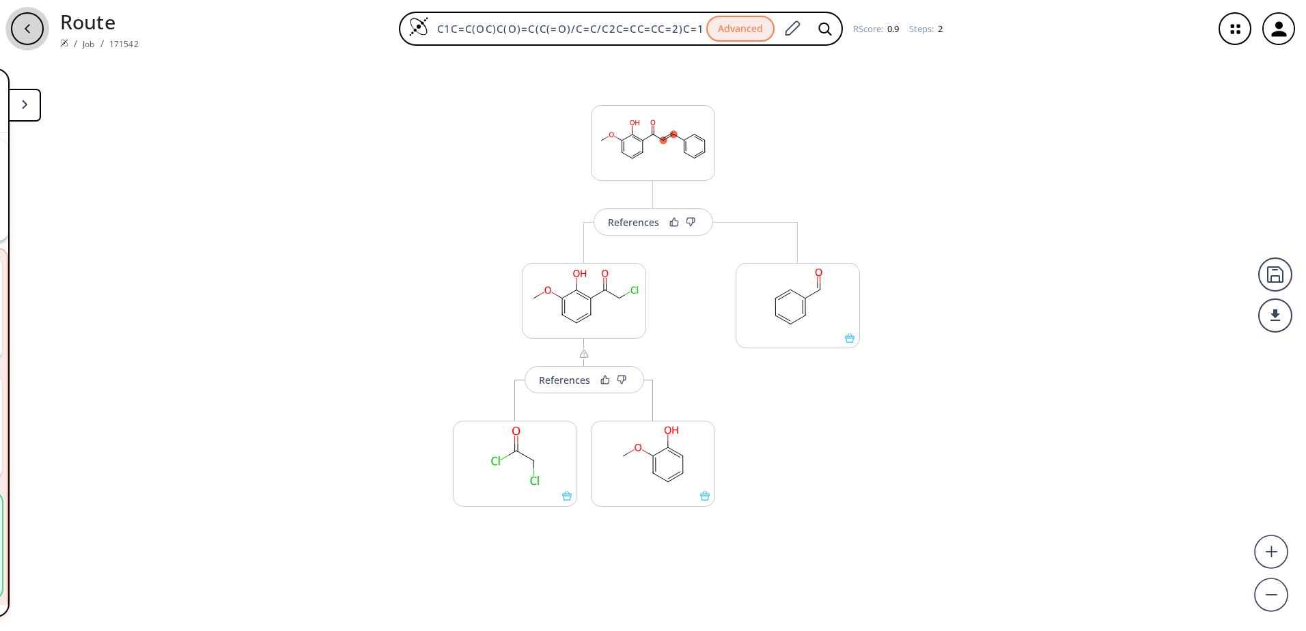
click at [37, 27] on div "button" at bounding box center [27, 28] width 33 height 33
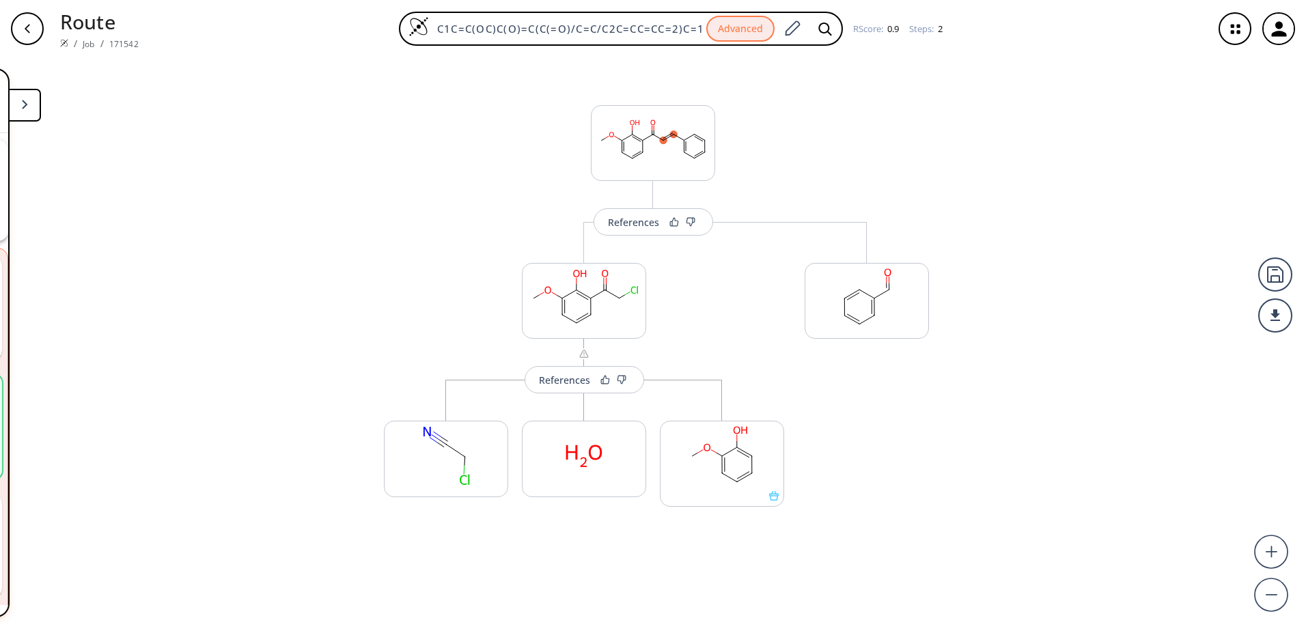
click at [37, 27] on div "button" at bounding box center [27, 28] width 33 height 33
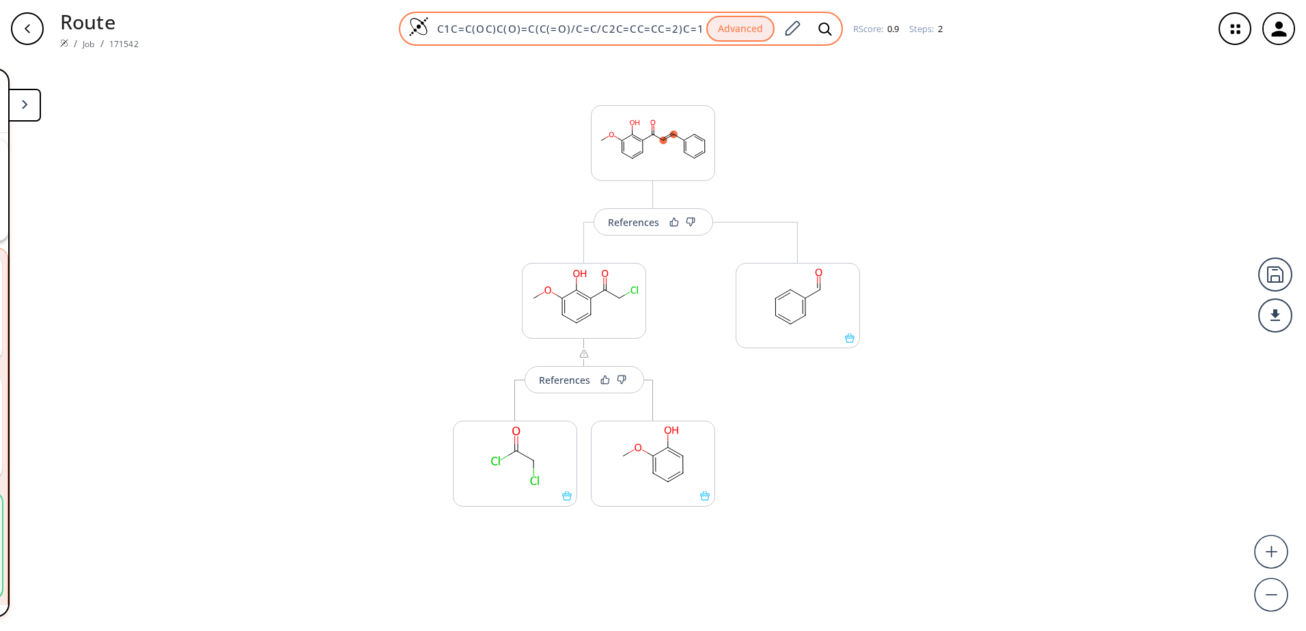
click at [418, 29] on img at bounding box center [418, 26] width 20 height 20
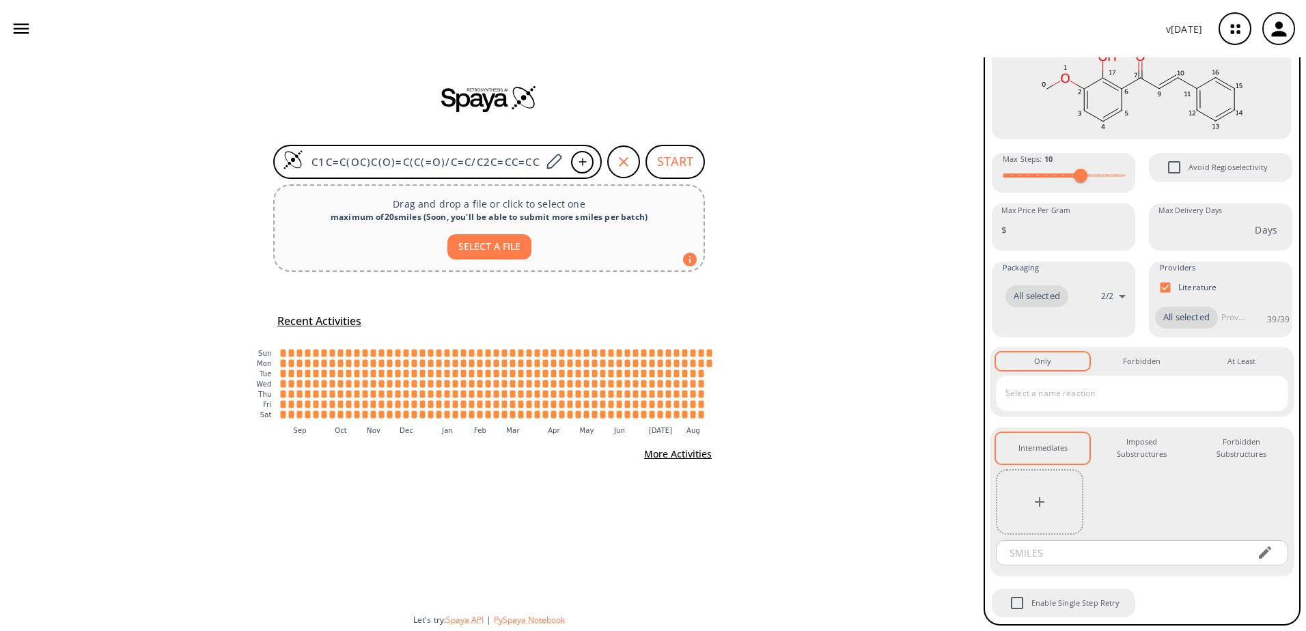
scroll to position [198, 0]
click at [697, 457] on button "More Activities" at bounding box center [678, 454] width 79 height 25
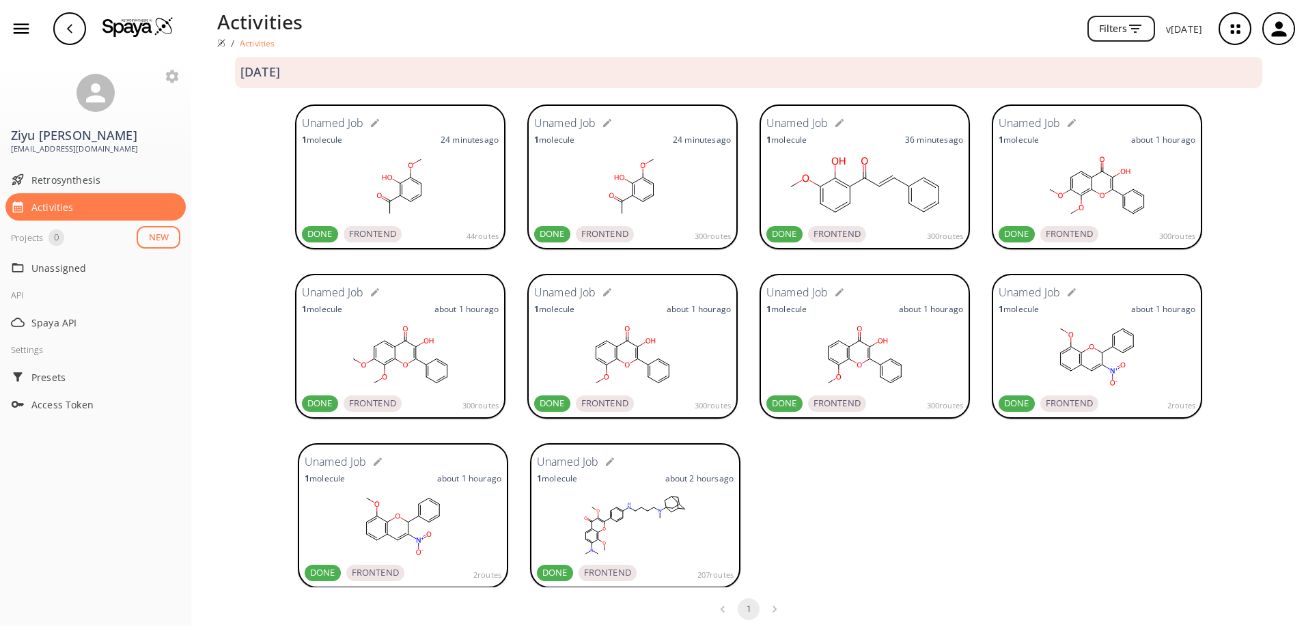
scroll to position [33, 0]
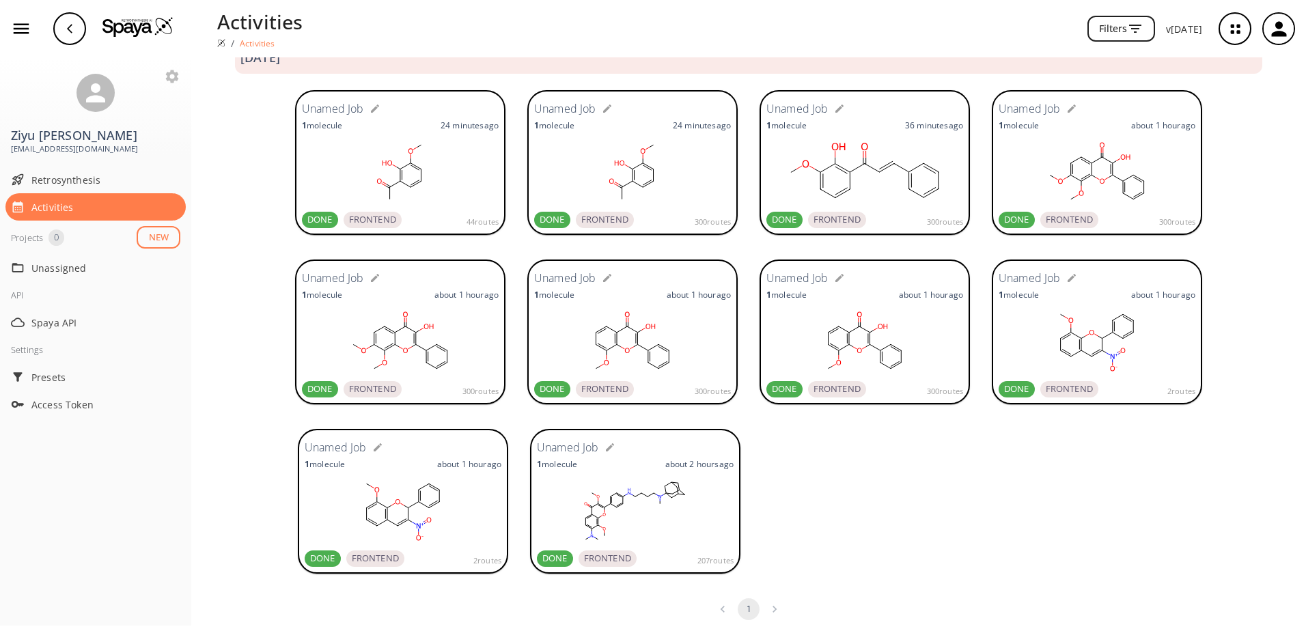
click at [637, 498] on rect at bounding box center [635, 511] width 197 height 68
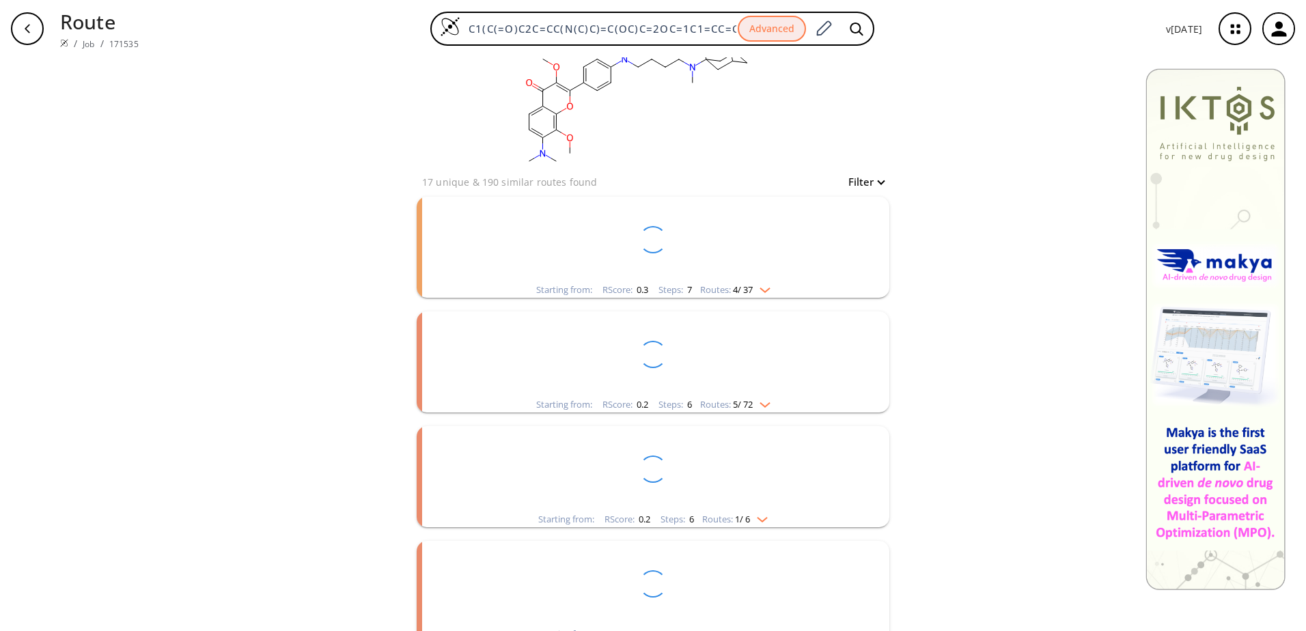
scroll to position [68, 0]
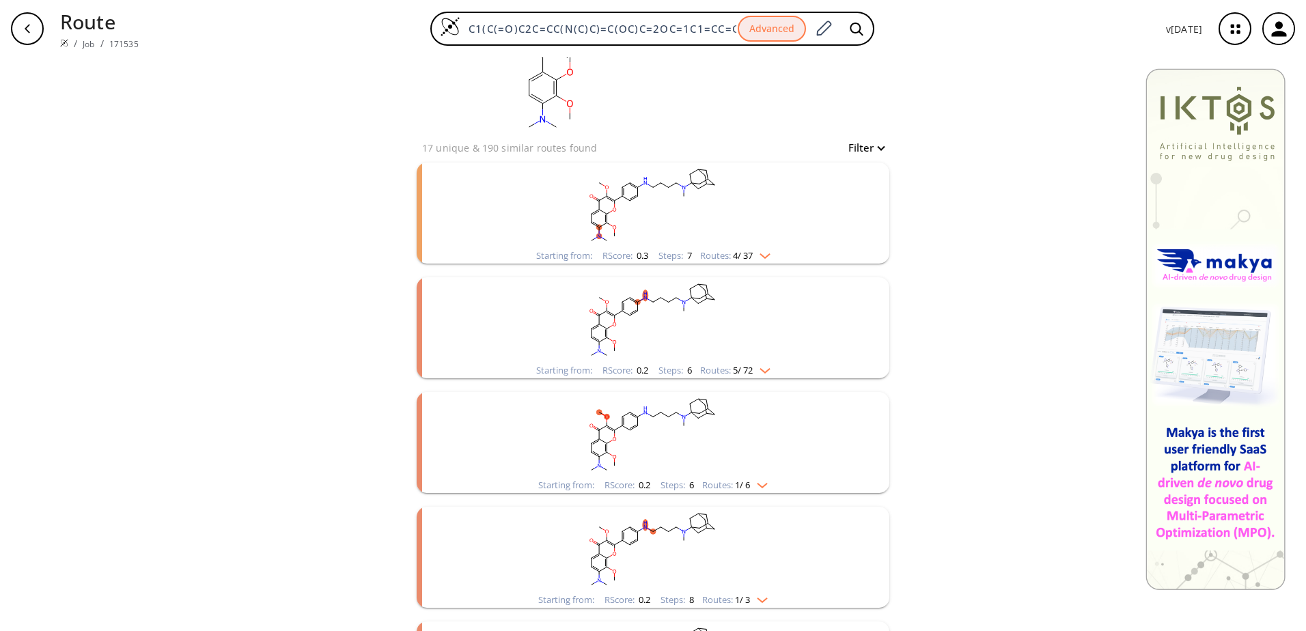
click at [757, 257] on img "clusters" at bounding box center [762, 253] width 18 height 11
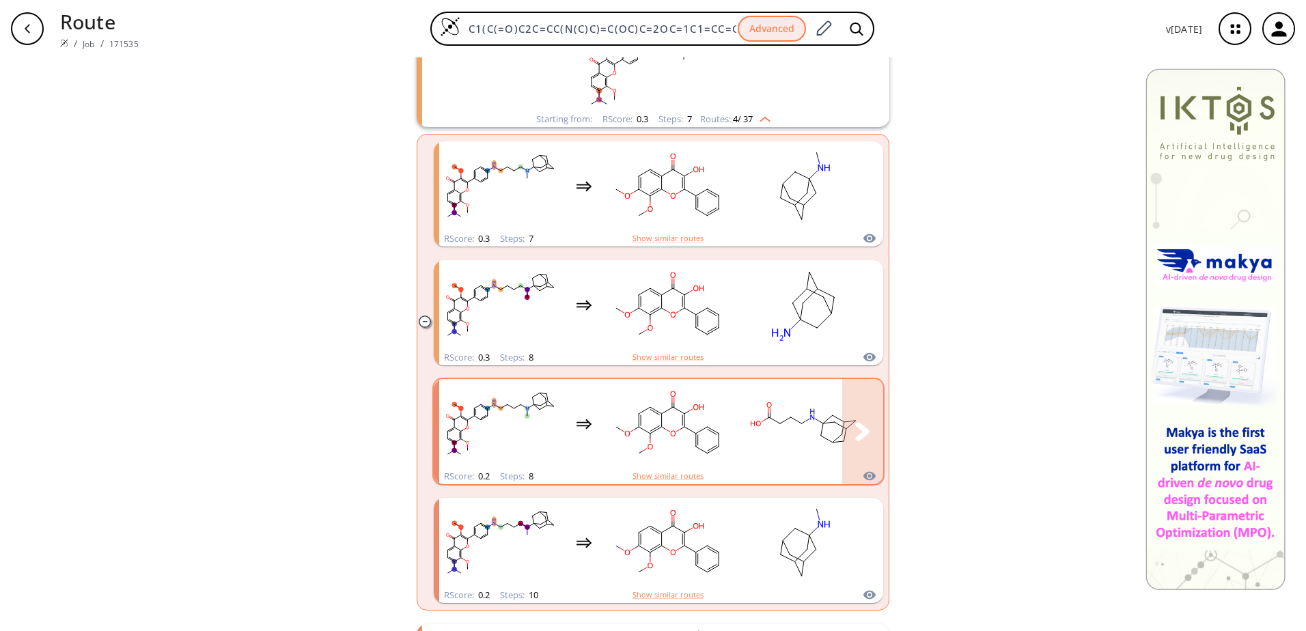
scroll to position [137, 0]
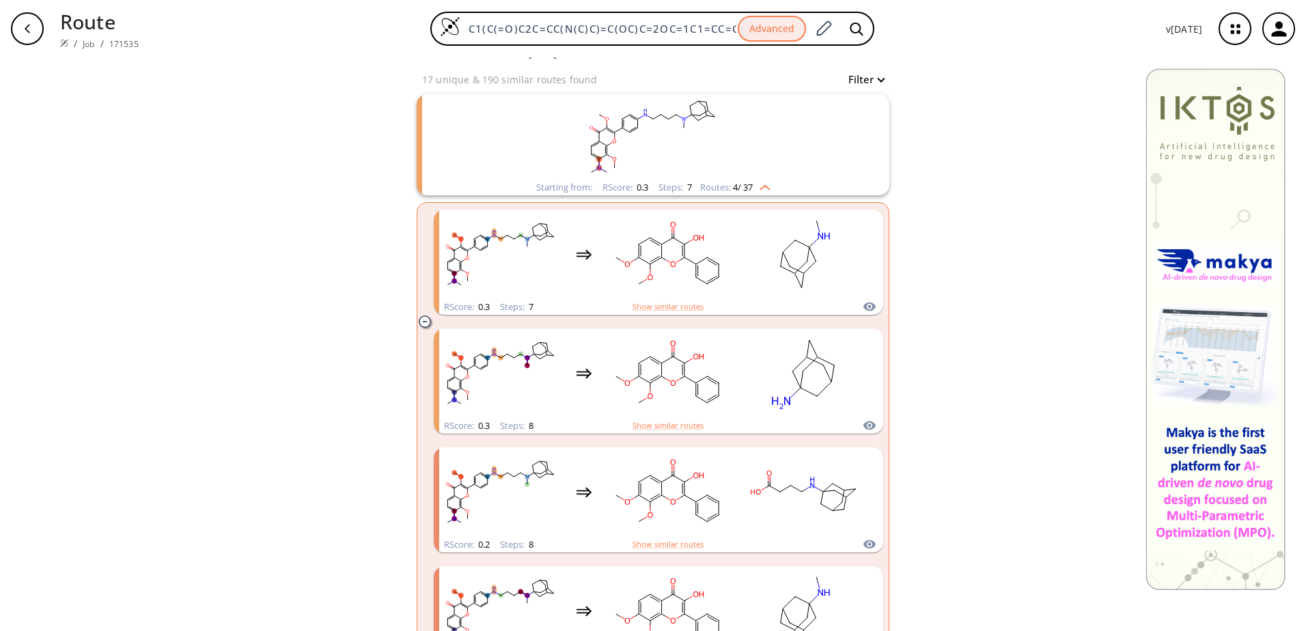
click at [764, 184] on img "clusters" at bounding box center [762, 185] width 18 height 11
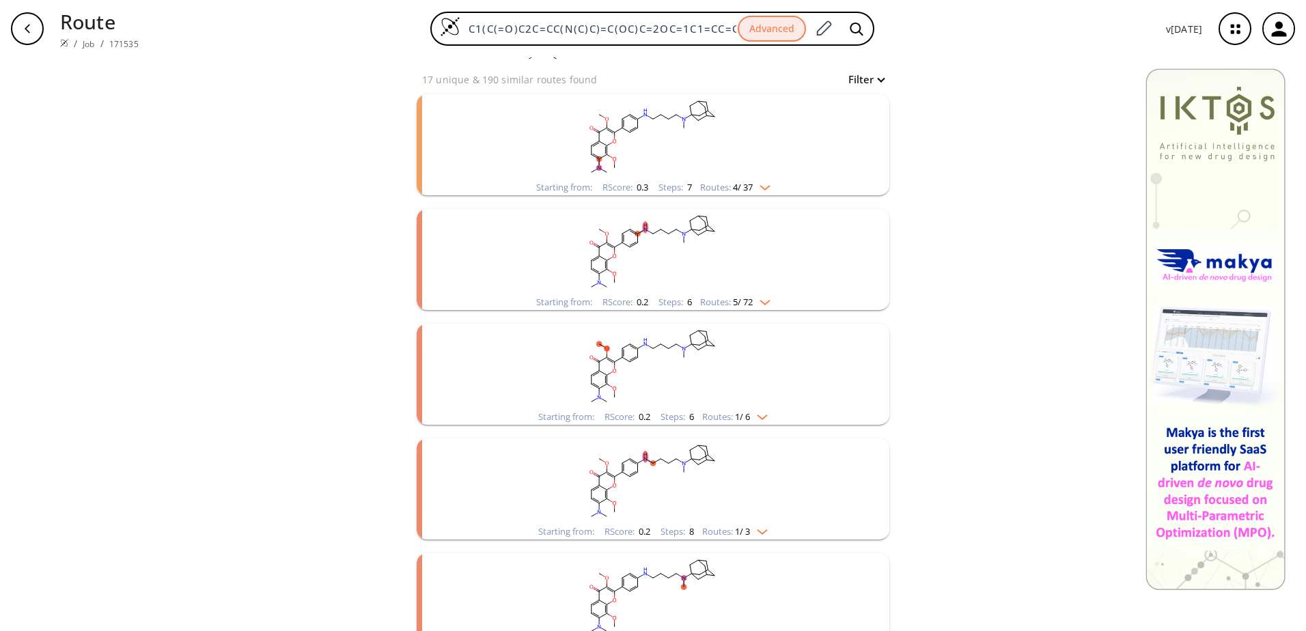
click at [755, 297] on img "clusters" at bounding box center [762, 299] width 18 height 11
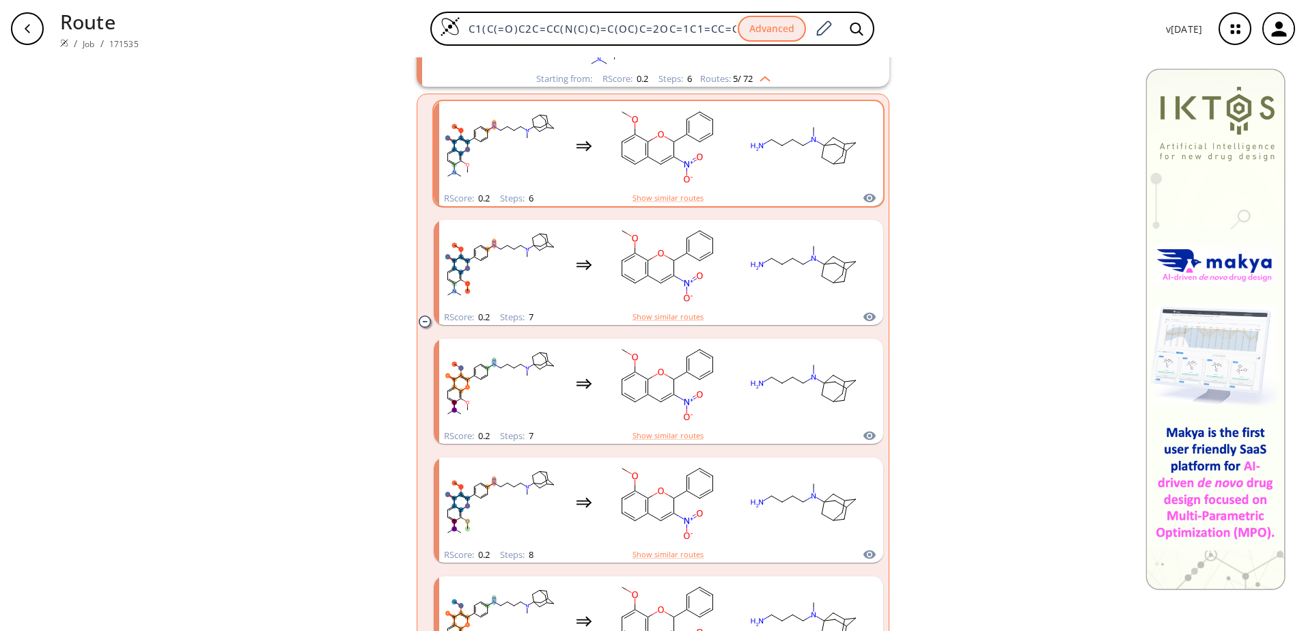
scroll to position [341, 0]
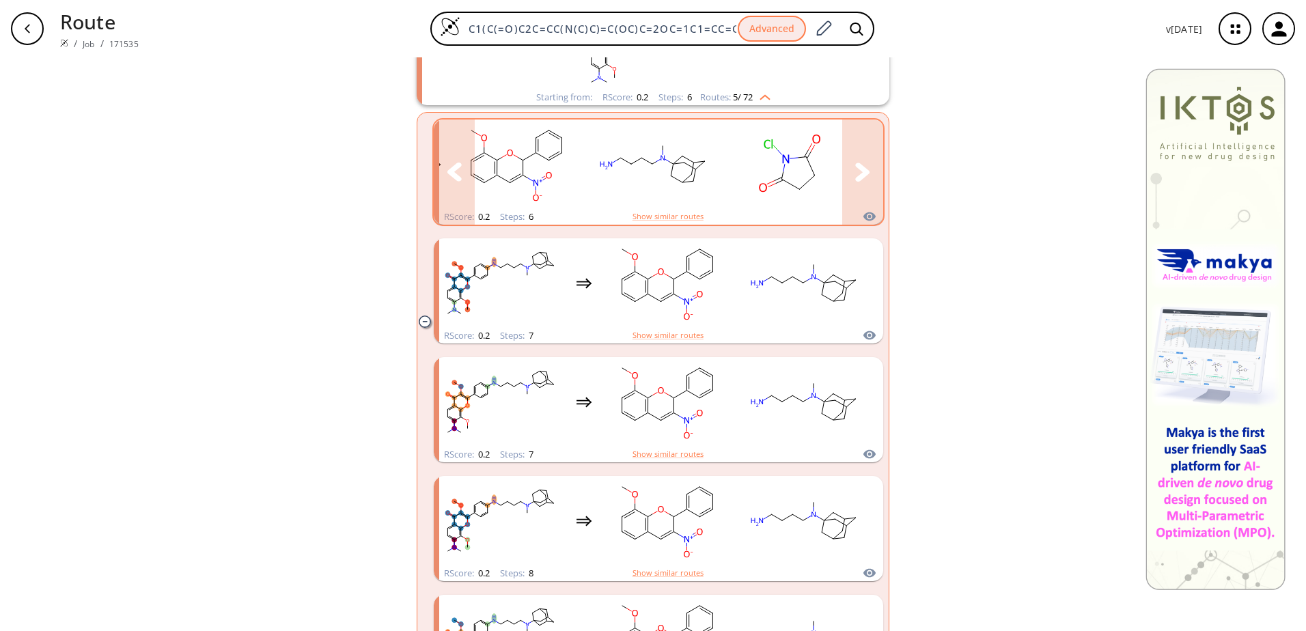
click at [855, 176] on icon "clusters" at bounding box center [862, 172] width 14 height 18
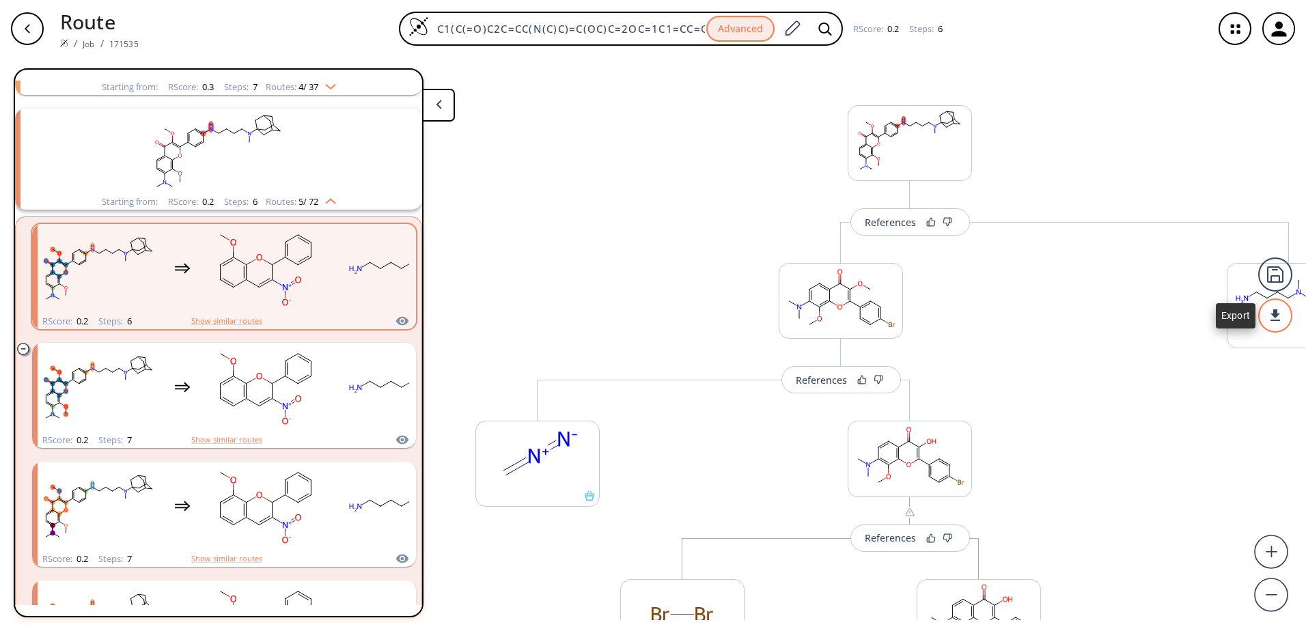
click at [1281, 319] on div at bounding box center [1275, 315] width 34 height 34
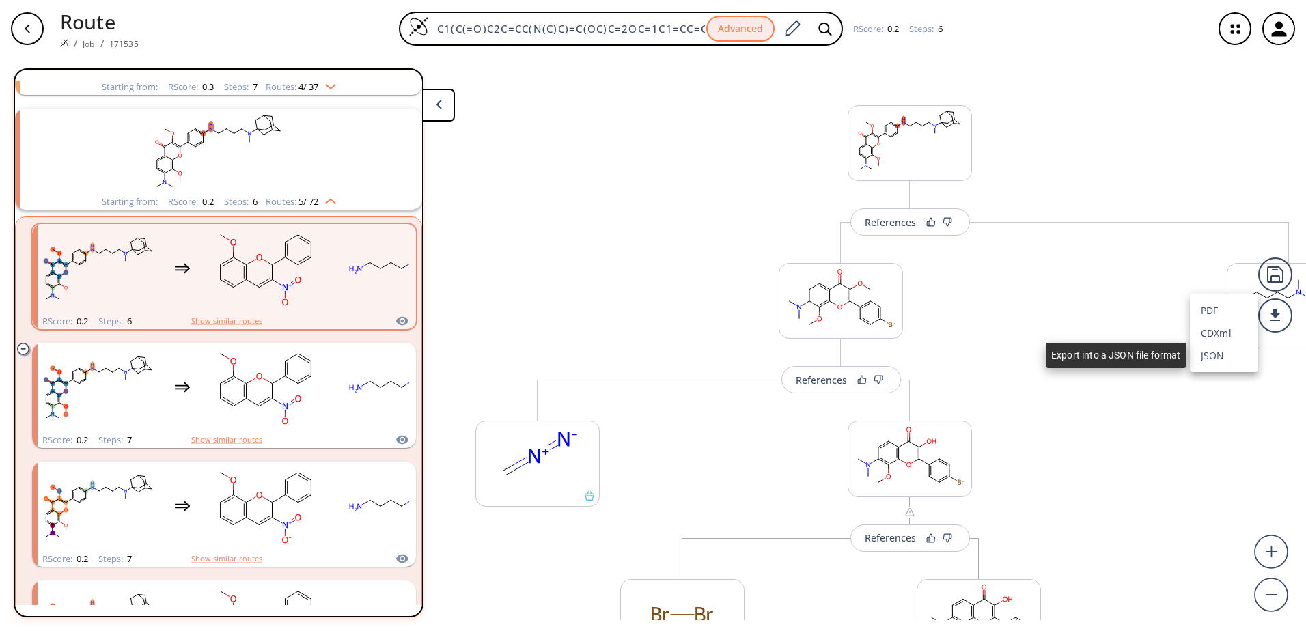
click at [1223, 354] on li "JSON" at bounding box center [1224, 355] width 68 height 23
click at [906, 142] on rect at bounding box center [909, 141] width 123 height 70
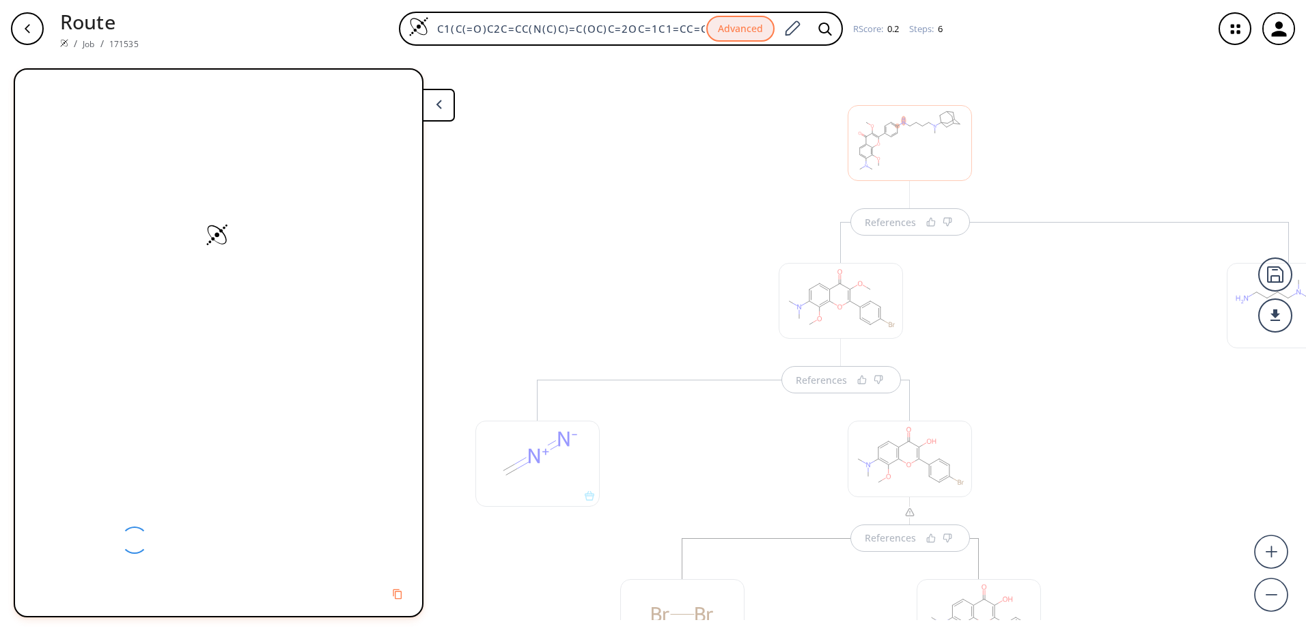
scroll to position [7, 0]
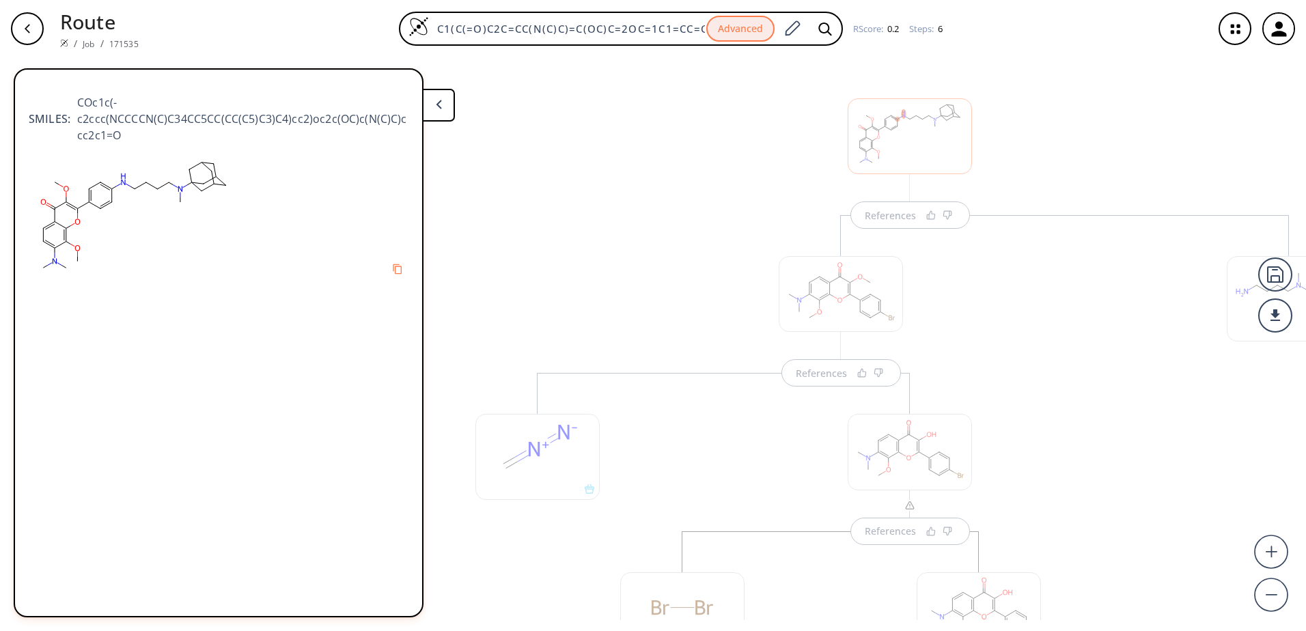
click at [441, 111] on button at bounding box center [438, 105] width 33 height 33
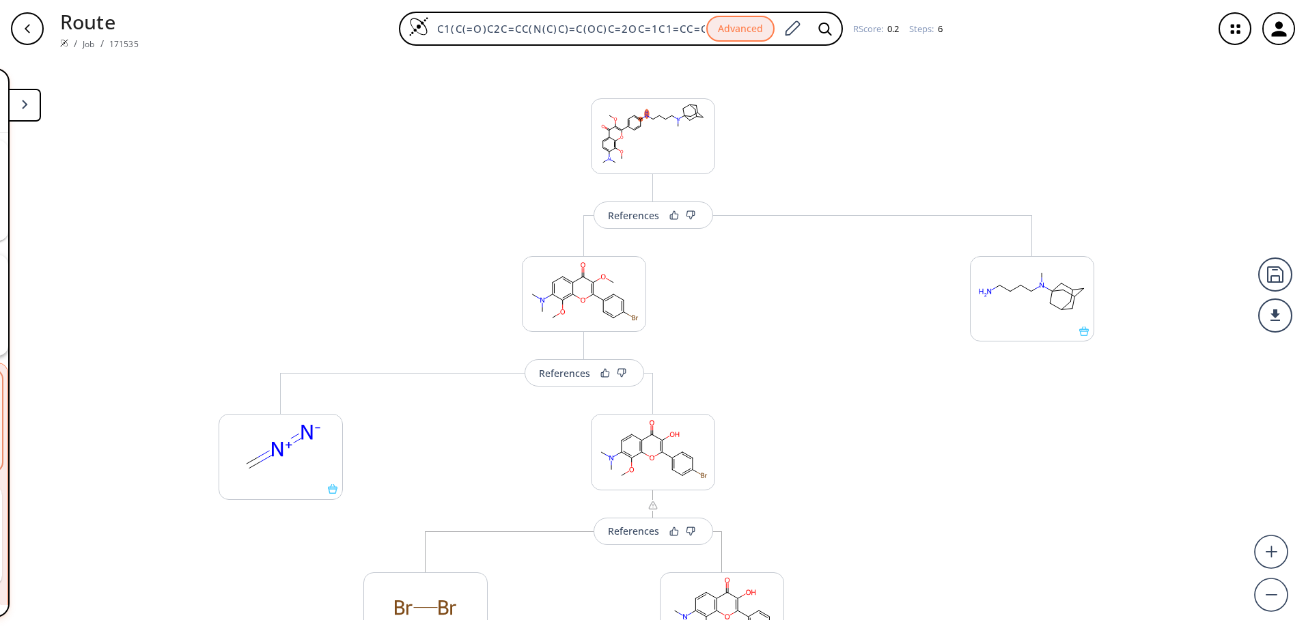
scroll to position [146, 0]
click at [658, 139] on rect at bounding box center [652, 134] width 123 height 70
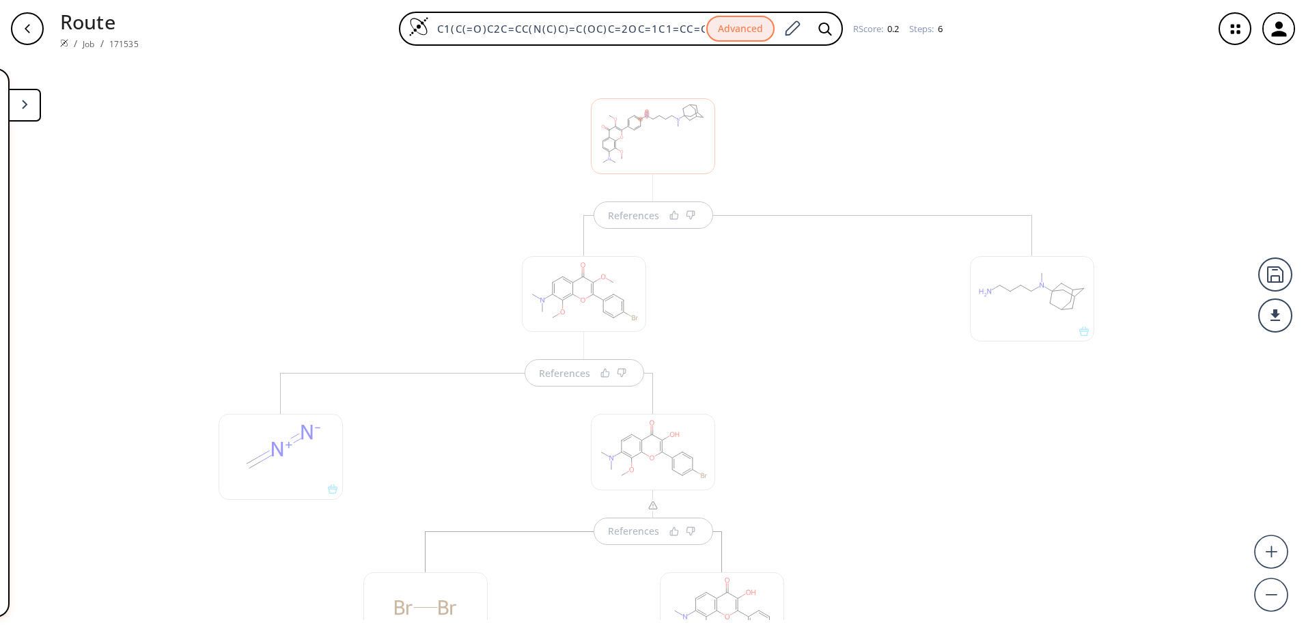
click at [37, 111] on button at bounding box center [24, 105] width 33 height 33
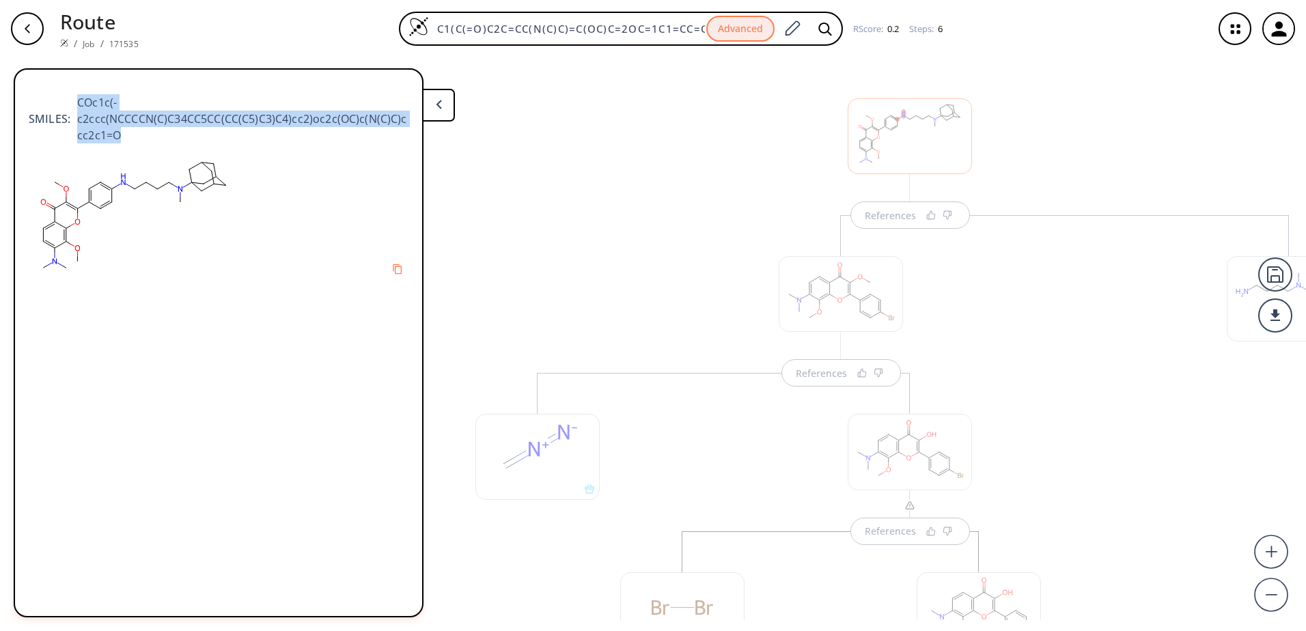
drag, startPoint x: 79, startPoint y: 102, endPoint x: 126, endPoint y: 127, distance: 52.6
click at [126, 127] on span "COc1c(-c2ccc(NCCCCN(C)C34CC5CC(CC(C5)C3)C4)cc2)oc2c(OC)c(N(C)C)ccc2c1=O" at bounding box center [239, 118] width 338 height 49
copy span "COc1c(-c2ccc(NCCCCN(C)C34CC5CC(CC(C5)C3)C4)cc2)oc2c(OC)c(N(C)C)ccc2c1=O"
click at [439, 109] on icon at bounding box center [439, 105] width 6 height 10
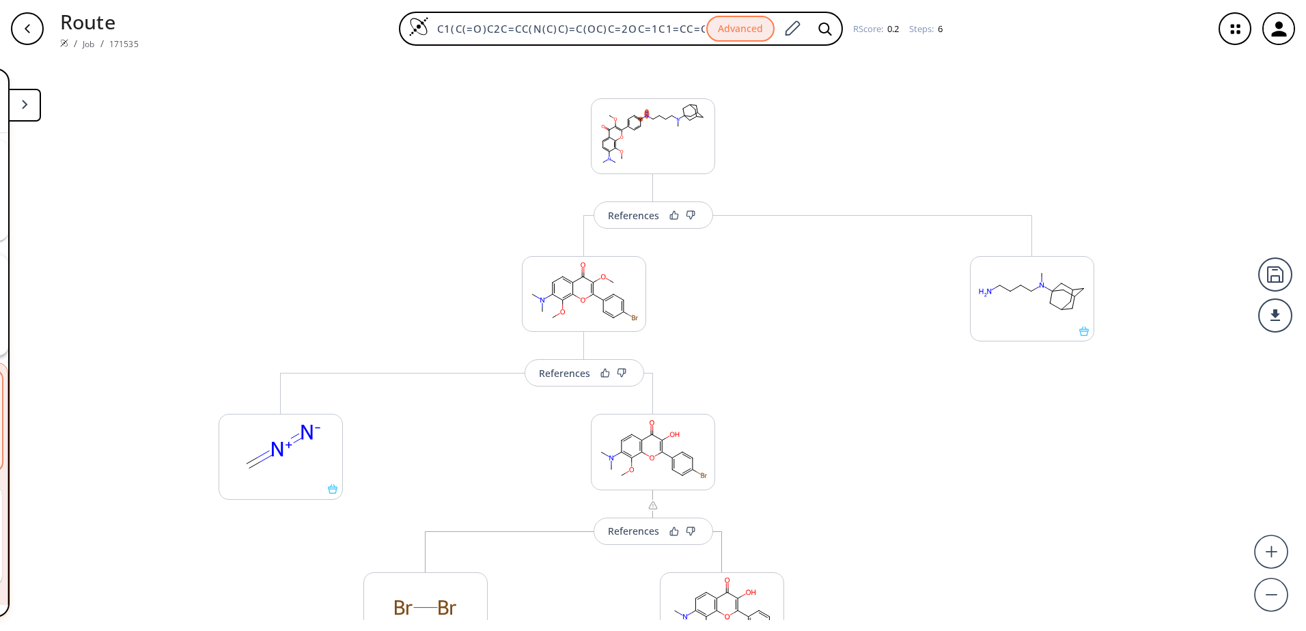
scroll to position [146, 0]
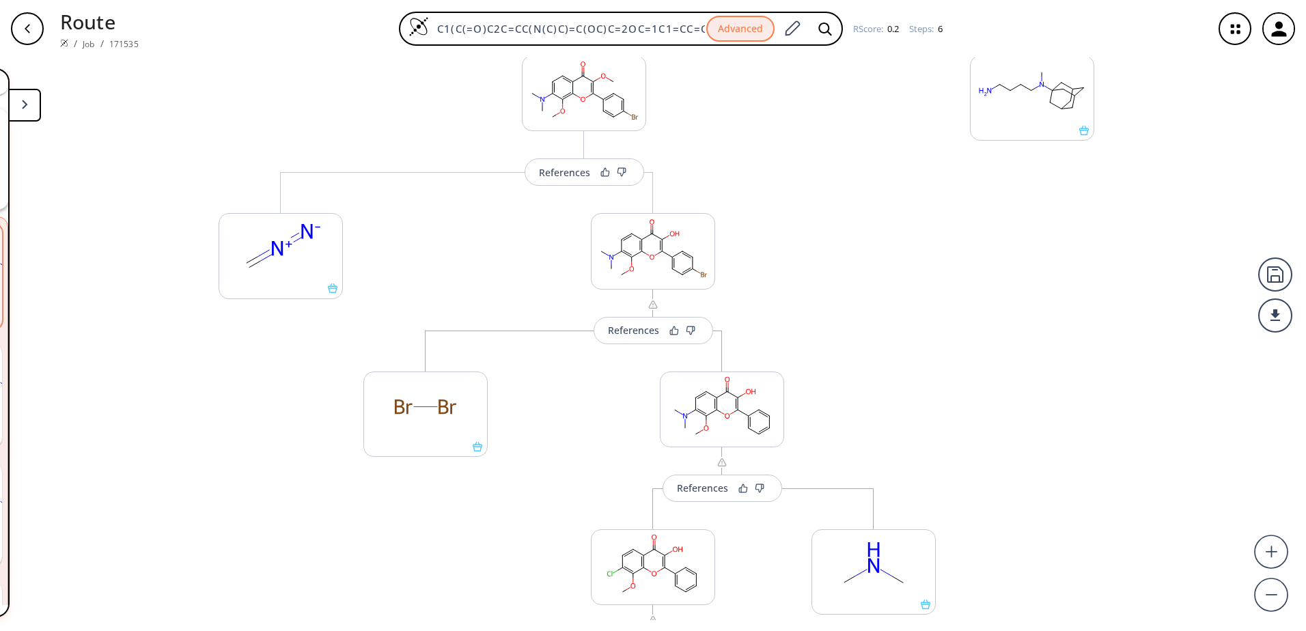
drag, startPoint x: 850, startPoint y: 449, endPoint x: 857, endPoint y: 248, distance: 201.6
click at [857, 248] on div "References More routes from here References More routes from here More routes f…" at bounding box center [653, 338] width 1306 height 563
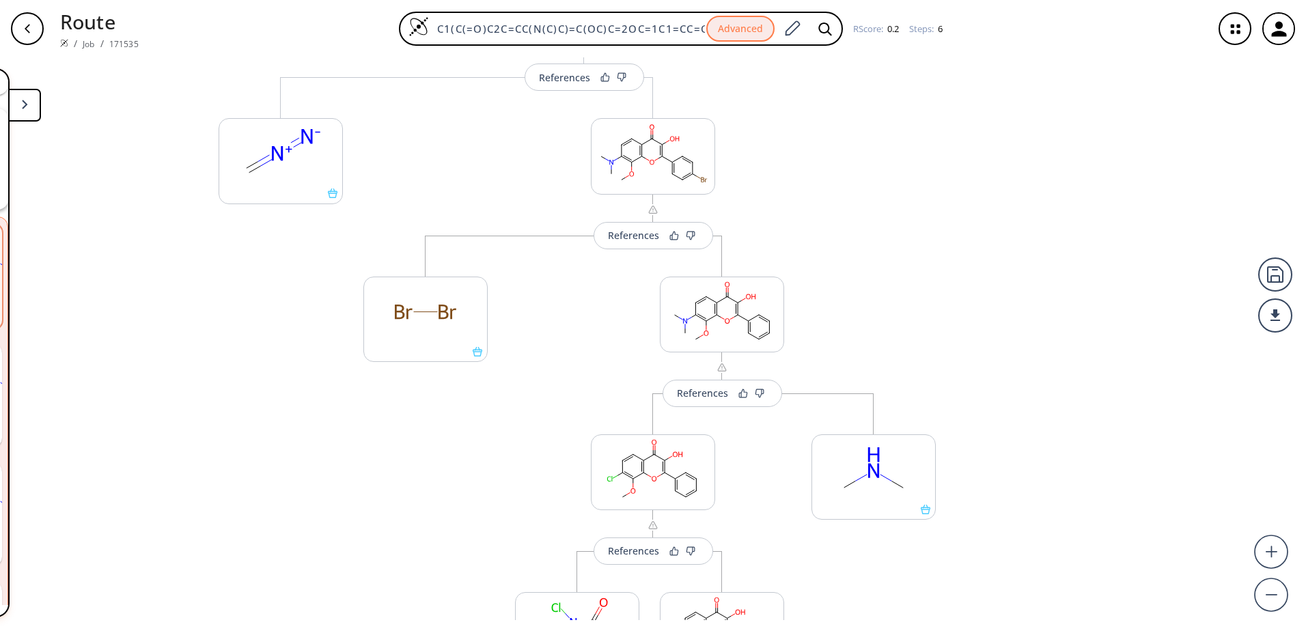
drag, startPoint x: 895, startPoint y: 312, endPoint x: 926, endPoint y: 299, distance: 34.0
click at [888, 262] on div "References More routes from here References More routes from here More routes f…" at bounding box center [653, 338] width 1306 height 563
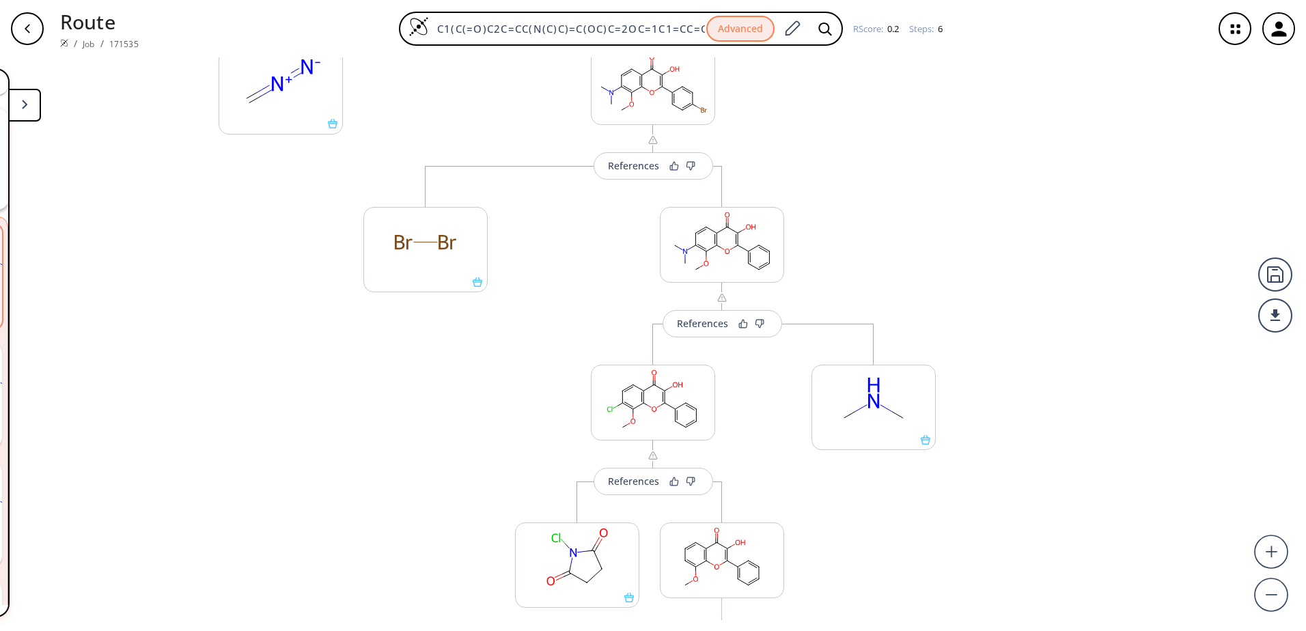
drag, startPoint x: 926, startPoint y: 299, endPoint x: 926, endPoint y: 261, distance: 38.2
click at [926, 261] on div "References More routes from here References More routes from here More routes f…" at bounding box center [653, 338] width 1306 height 563
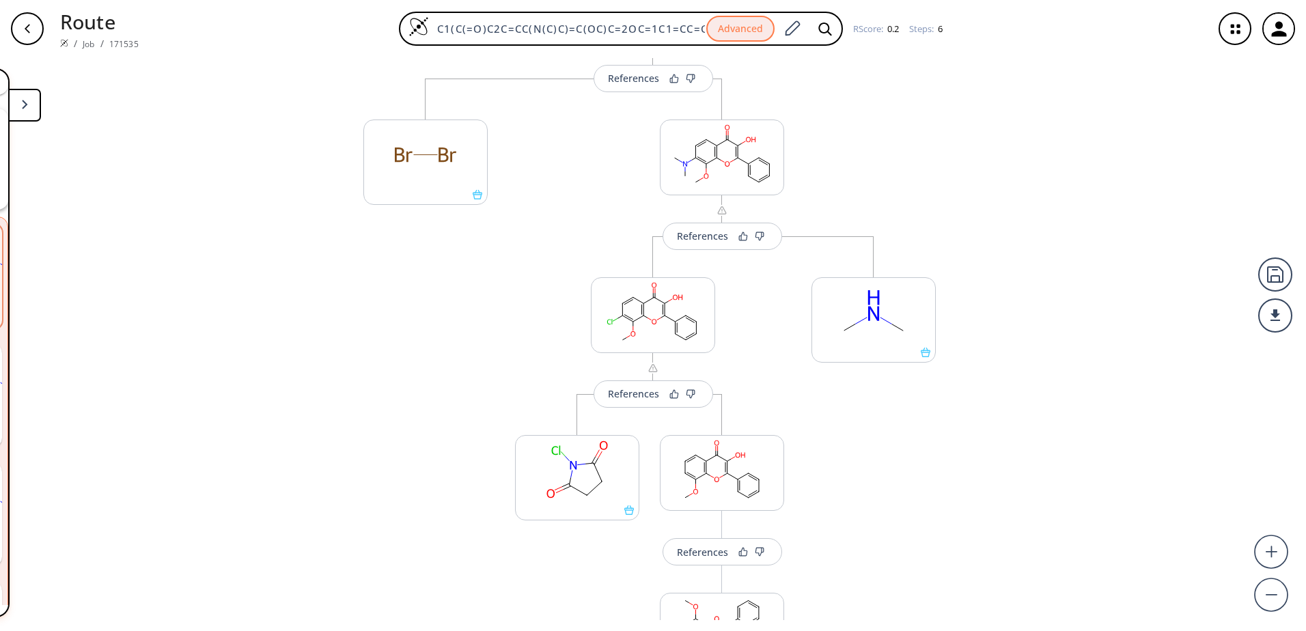
drag, startPoint x: 964, startPoint y: 270, endPoint x: 971, endPoint y: 227, distance: 43.5
click at [966, 218] on div "References More routes from here References More routes from here More routes f…" at bounding box center [653, 338] width 1306 height 563
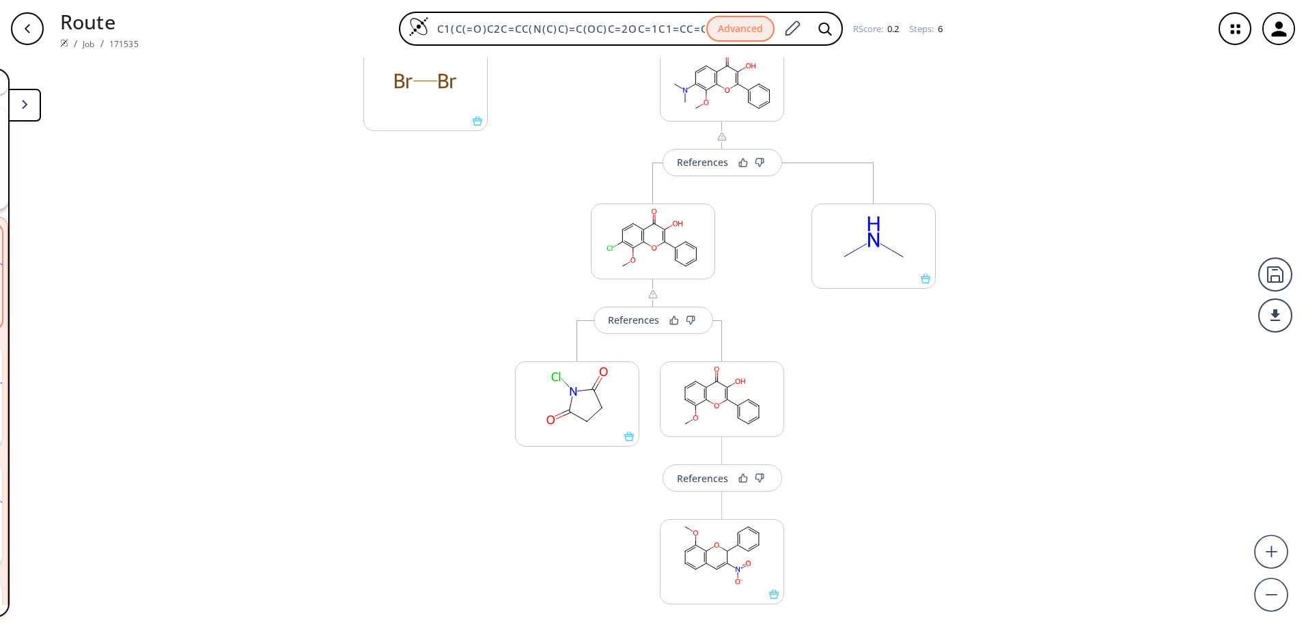
drag, startPoint x: 1009, startPoint y: 260, endPoint x: 1009, endPoint y: 247, distance: 12.3
click at [1006, 227] on div "References More routes from here References More routes from here More routes f…" at bounding box center [653, 338] width 1306 height 563
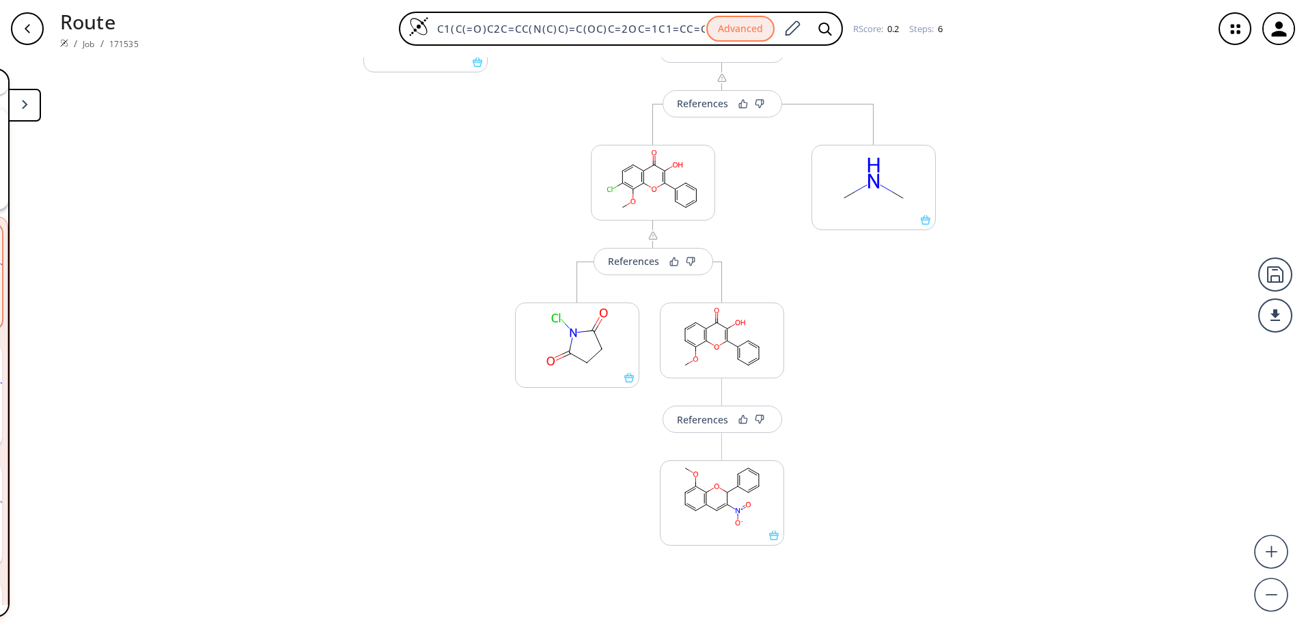
click at [1021, 260] on div "References More routes from here References More routes from here More routes f…" at bounding box center [653, 338] width 1306 height 563
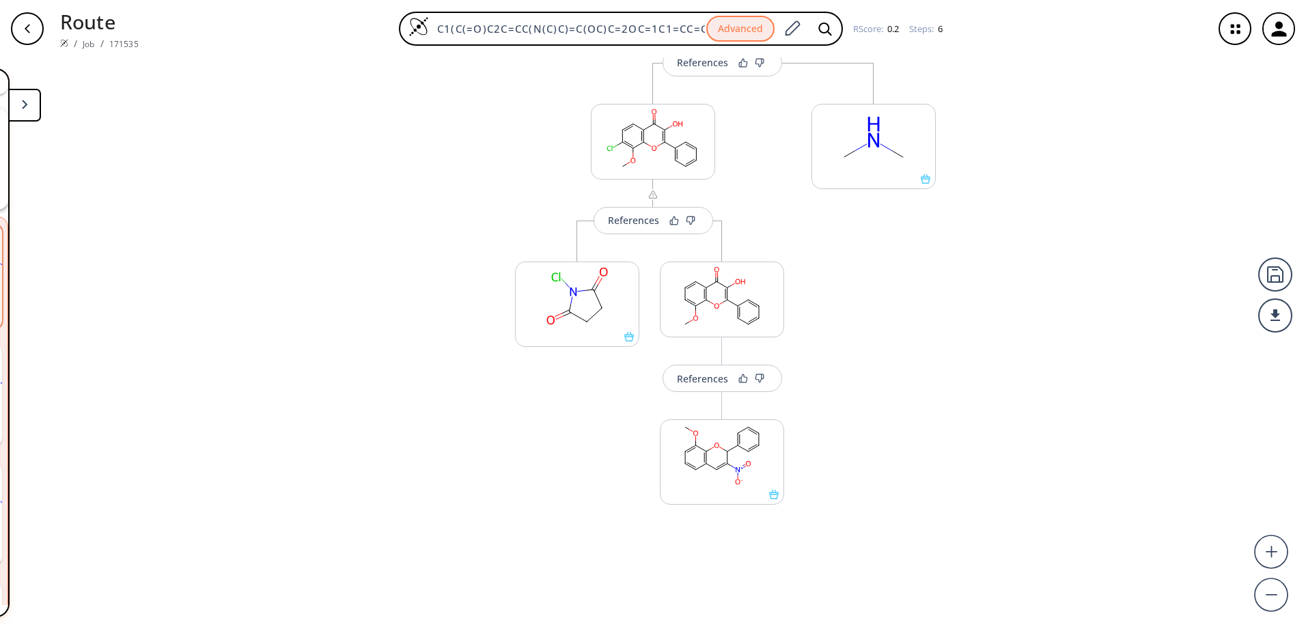
click at [1028, 309] on div "References More routes from here References More routes from here More routes f…" at bounding box center [653, 338] width 1306 height 563
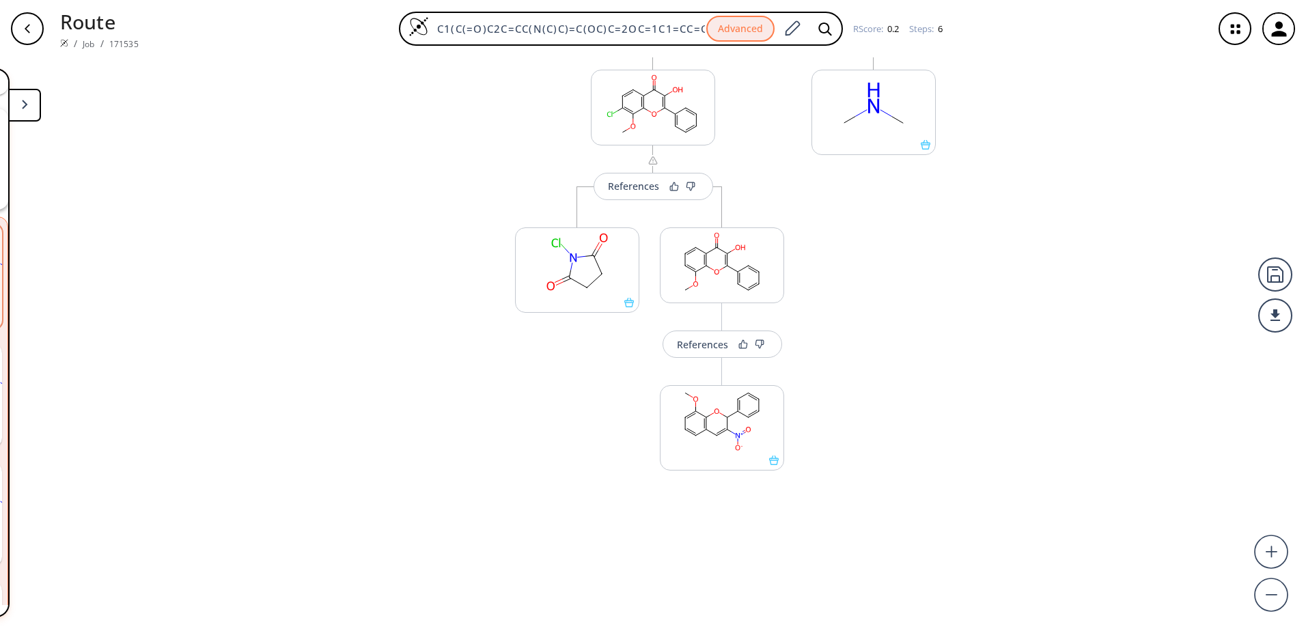
click at [995, 356] on div "References More routes from here References More routes from here More routes f…" at bounding box center [653, 338] width 1306 height 563
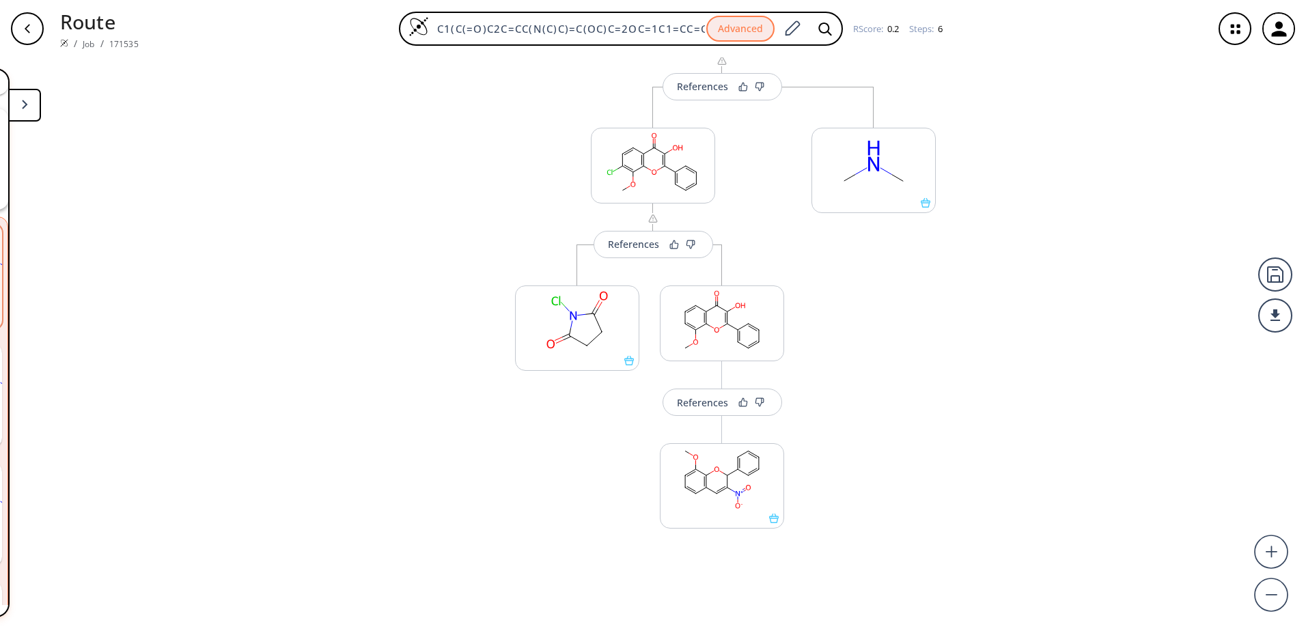
drag, startPoint x: 943, startPoint y: 339, endPoint x: 943, endPoint y: 397, distance: 58.1
click at [943, 397] on div "References More routes from here References More routes from here More routes f…" at bounding box center [653, 338] width 1306 height 563
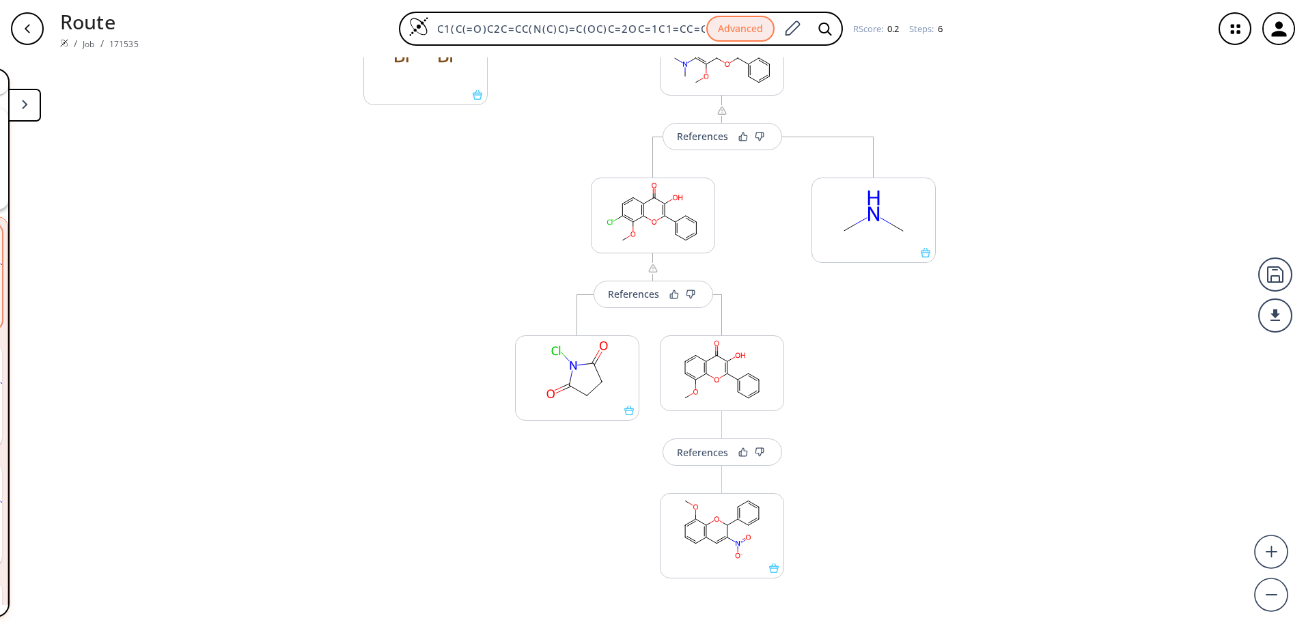
scroll to position [557, 0]
drag, startPoint x: 893, startPoint y: 372, endPoint x: 893, endPoint y: 395, distance: 23.2
click at [893, 395] on div "References More routes from here References More routes from here More routes f…" at bounding box center [653, 338] width 1306 height 563
click at [628, 300] on div "References" at bounding box center [633, 296] width 51 height 9
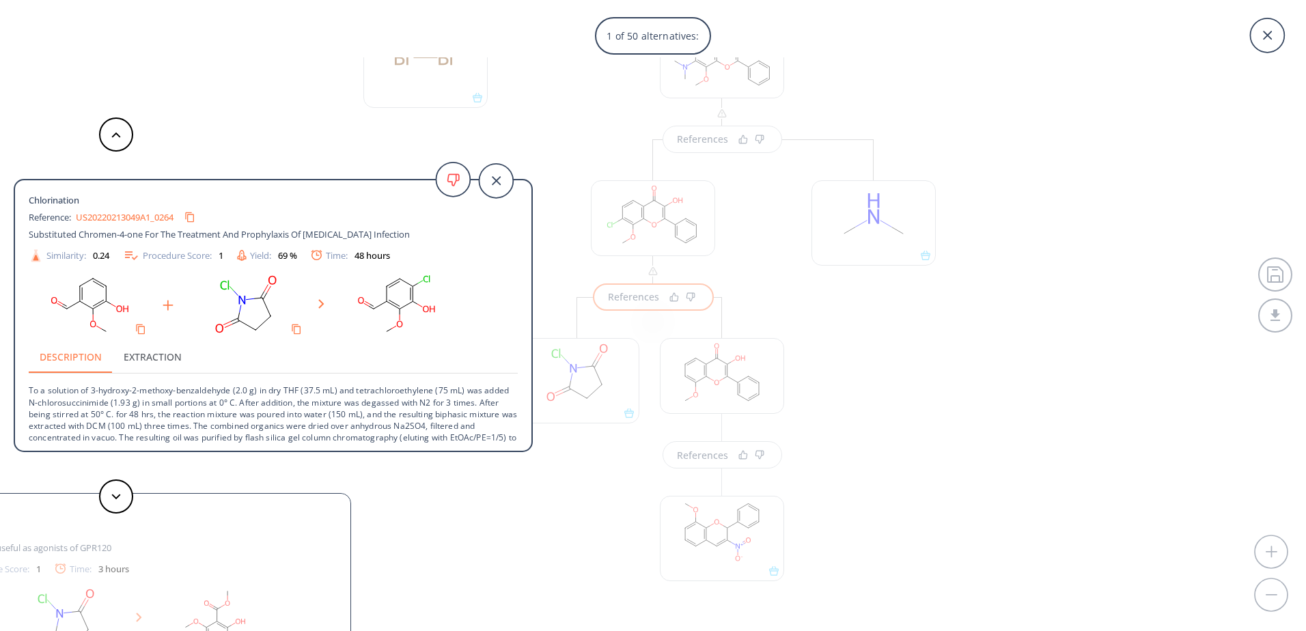
scroll to position [25, 0]
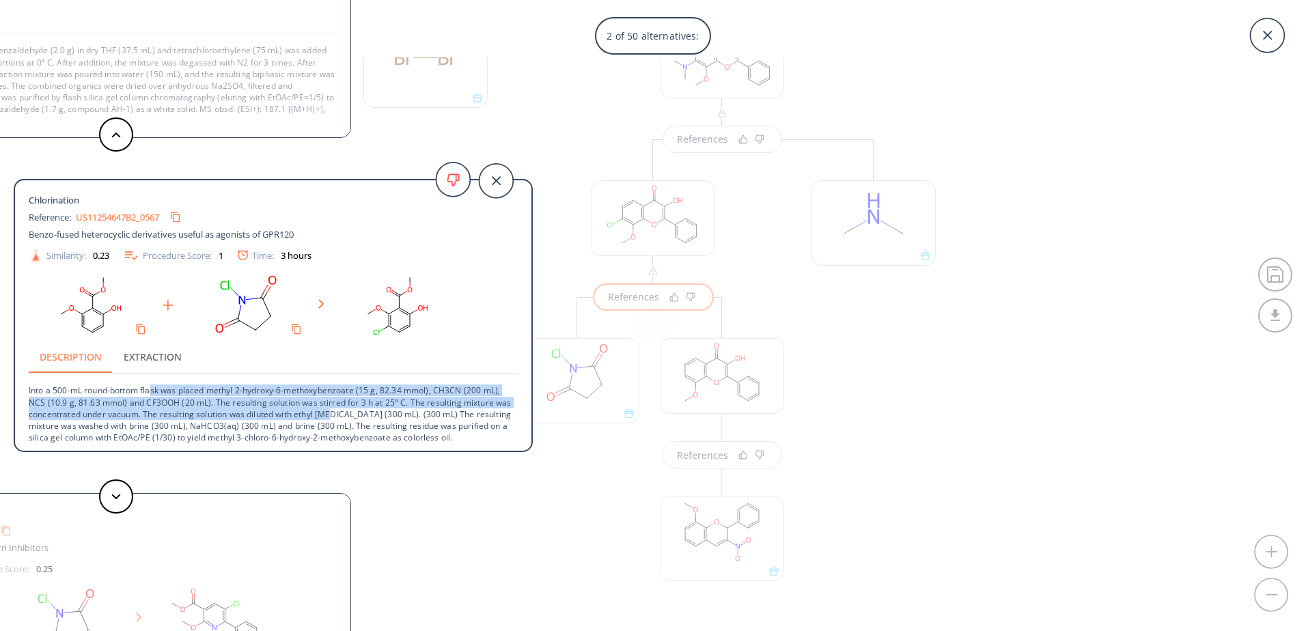
drag, startPoint x: 152, startPoint y: 392, endPoint x: 348, endPoint y: 415, distance: 198.1
click at [348, 415] on p "Into a 500-mL round-bottom flask was placed methyl 2-hydroxy-6-methoxybenzoate …" at bounding box center [273, 409] width 489 height 70
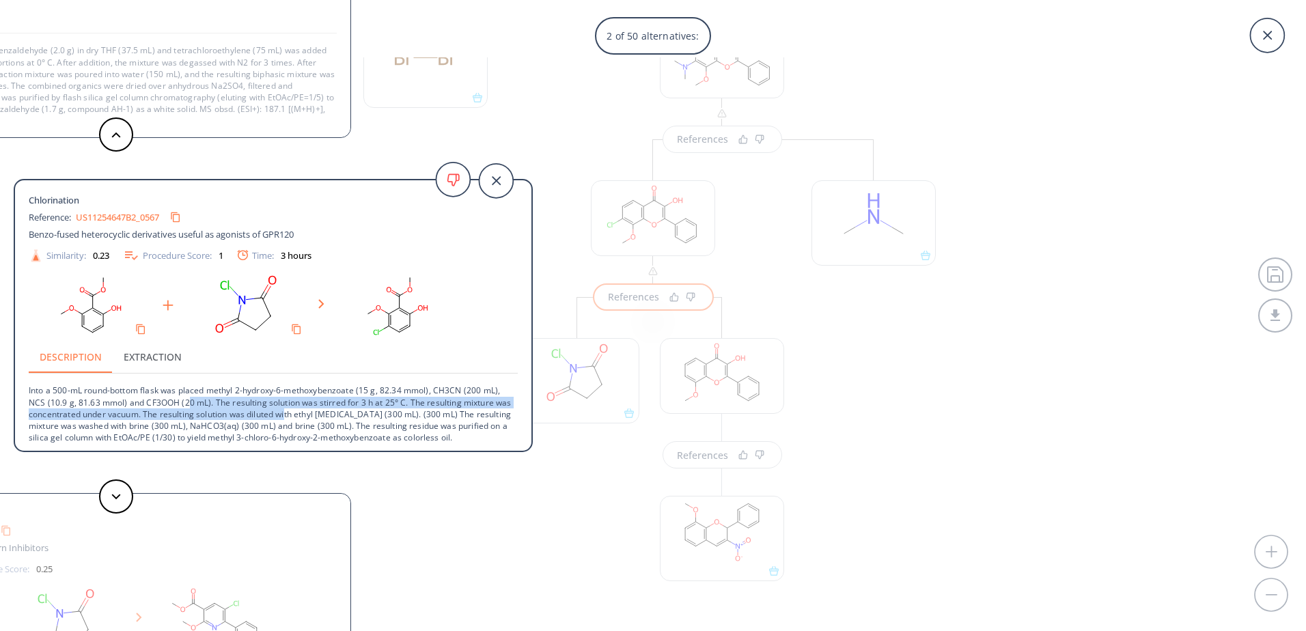
drag, startPoint x: 190, startPoint y: 404, endPoint x: 303, endPoint y: 419, distance: 114.3
click at [303, 419] on p "Into a 500-mL round-bottom flask was placed methyl 2-hydroxy-6-methoxybenzoate …" at bounding box center [273, 409] width 489 height 70
drag, startPoint x: 317, startPoint y: 419, endPoint x: 197, endPoint y: 393, distance: 122.3
click at [197, 393] on p "Into a 500-mL round-bottom flask was placed methyl 2-hydroxy-6-methoxybenzoate …" at bounding box center [273, 409] width 489 height 70
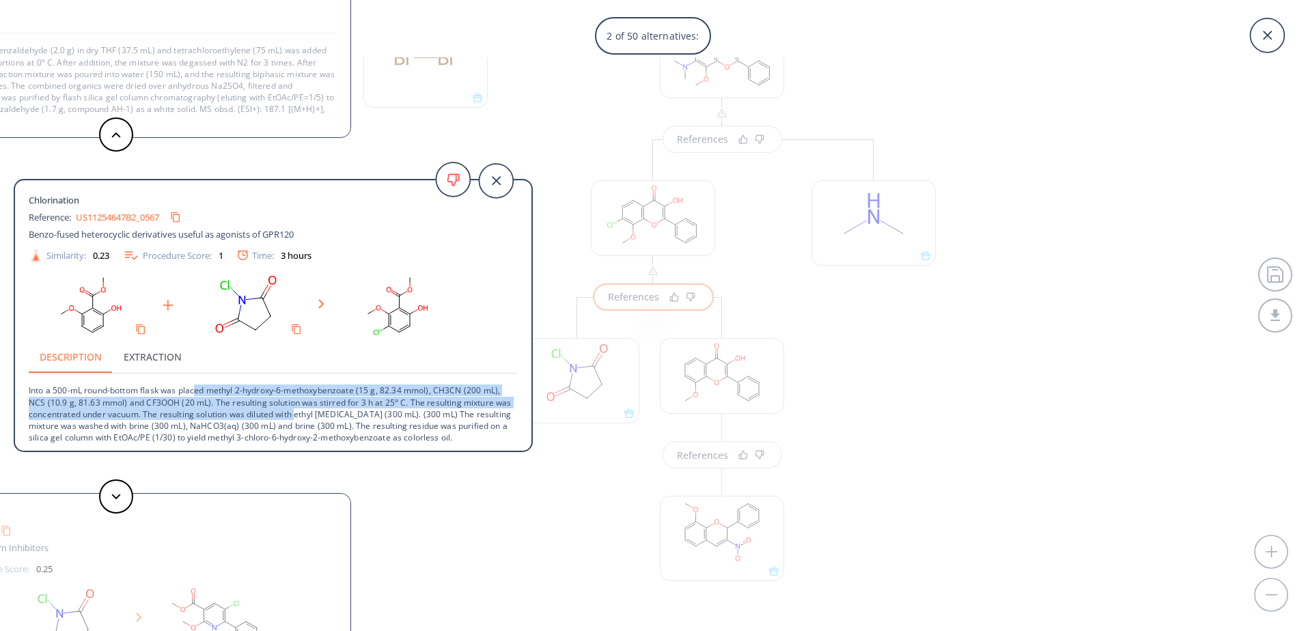
click at [197, 393] on p "Into a 500-mL round-bottom flask was placed methyl 2-hydroxy-6-methoxybenzoate …" at bounding box center [273, 409] width 489 height 70
drag, startPoint x: 185, startPoint y: 392, endPoint x: 273, endPoint y: 416, distance: 90.6
click at [273, 416] on p "Into a 500-mL round-bottom flask was placed methyl 2-hydroxy-6-methoxybenzoate …" at bounding box center [273, 409] width 489 height 70
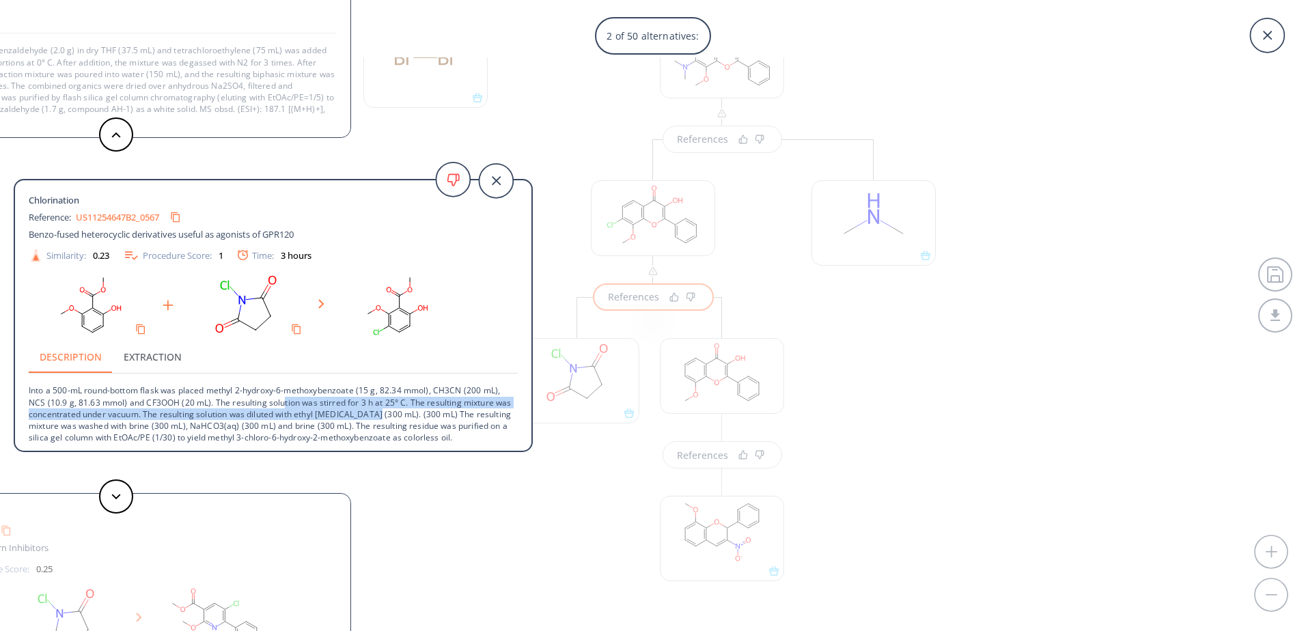
drag, startPoint x: 285, startPoint y: 397, endPoint x: 392, endPoint y: 419, distance: 109.4
click at [392, 419] on p "Into a 500-mL round-bottom flask was placed methyl 2-hydroxy-6-methoxybenzoate …" at bounding box center [273, 409] width 489 height 70
drag, startPoint x: 401, startPoint y: 415, endPoint x: 225, endPoint y: 396, distance: 176.6
click at [225, 396] on p "Into a 500-mL round-bottom flask was placed methyl 2-hydroxy-6-methoxybenzoate …" at bounding box center [273, 409] width 489 height 70
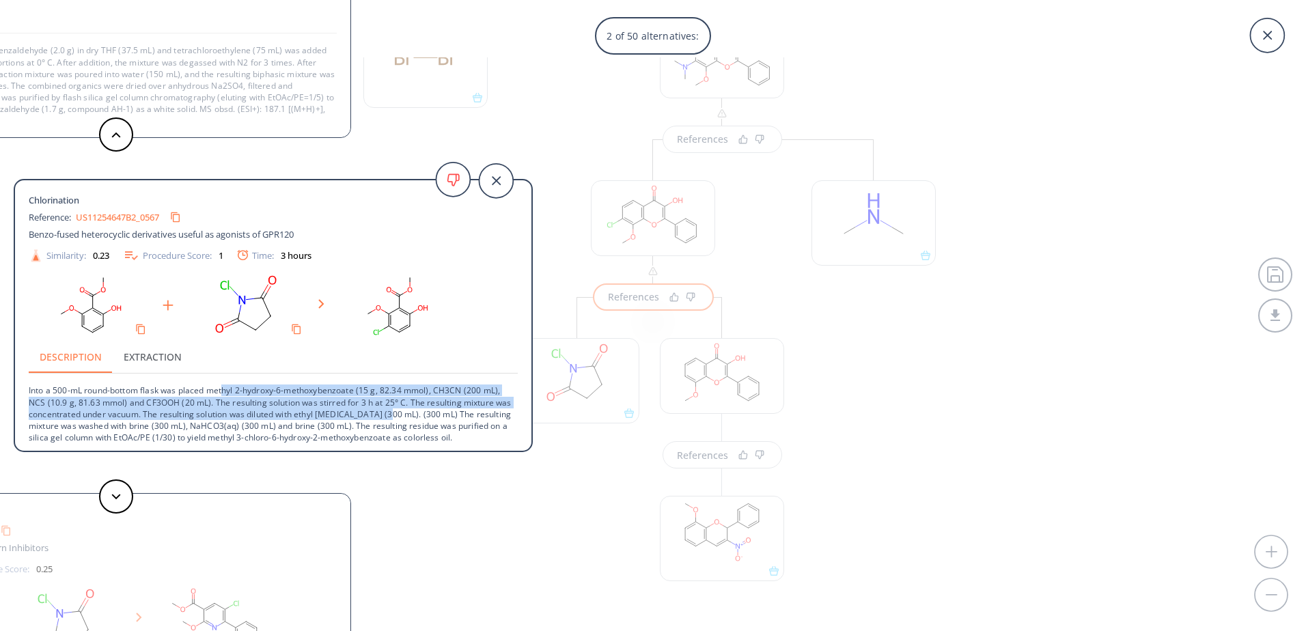
click at [225, 396] on p "Into a 500-mL round-bottom flask was placed methyl 2-hydroxy-6-methoxybenzoate …" at bounding box center [273, 409] width 489 height 70
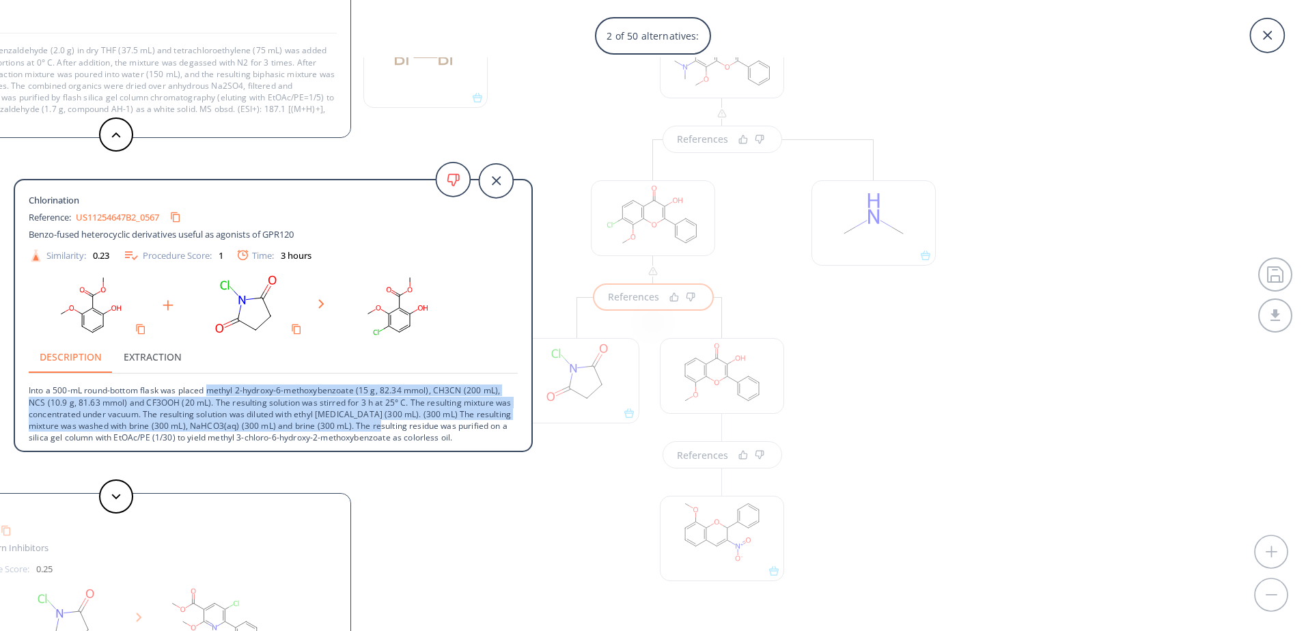
drag, startPoint x: 224, startPoint y: 395, endPoint x: 379, endPoint y: 424, distance: 157.7
click at [379, 424] on p "Into a 500-mL round-bottom flask was placed methyl 2-hydroxy-6-methoxybenzoate …" at bounding box center [273, 409] width 489 height 70
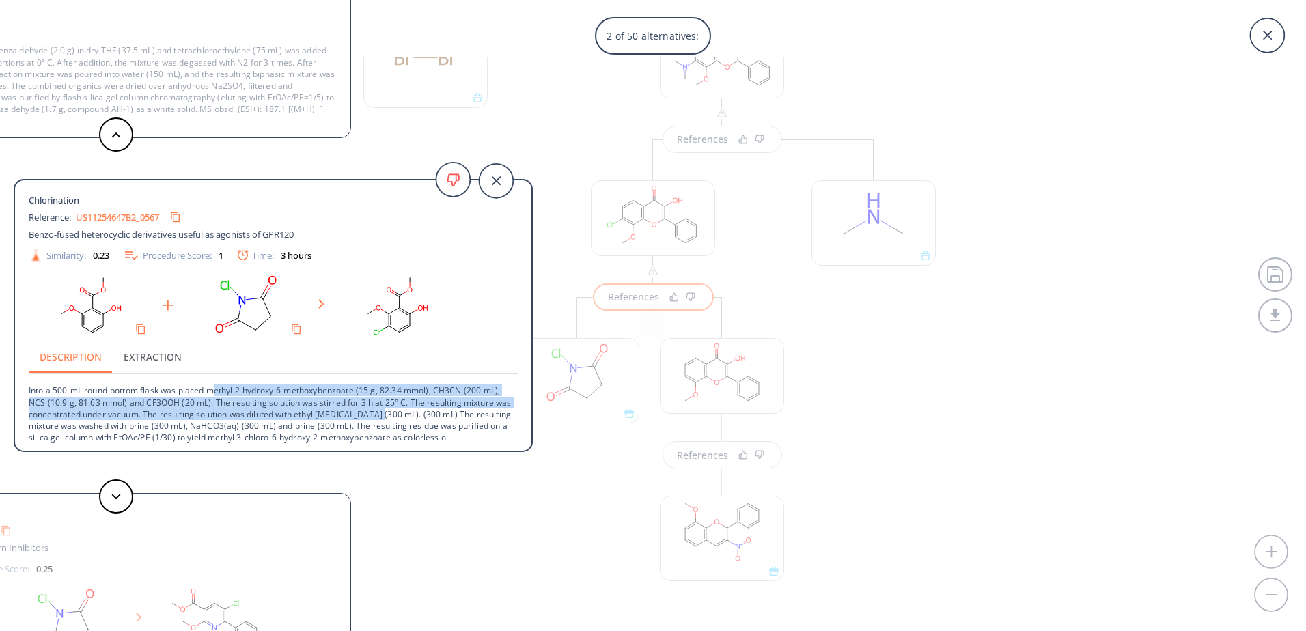
drag, startPoint x: 397, startPoint y: 420, endPoint x: 217, endPoint y: 388, distance: 182.5
click at [217, 388] on p "Into a 500-mL round-bottom flask was placed methyl 2-hydroxy-6-methoxybenzoate …" at bounding box center [273, 409] width 489 height 70
drag, startPoint x: 214, startPoint y: 389, endPoint x: 394, endPoint y: 420, distance: 182.9
click at [394, 420] on p "Into a 500-mL round-bottom flask was placed methyl 2-hydroxy-6-methoxybenzoate …" at bounding box center [273, 409] width 489 height 70
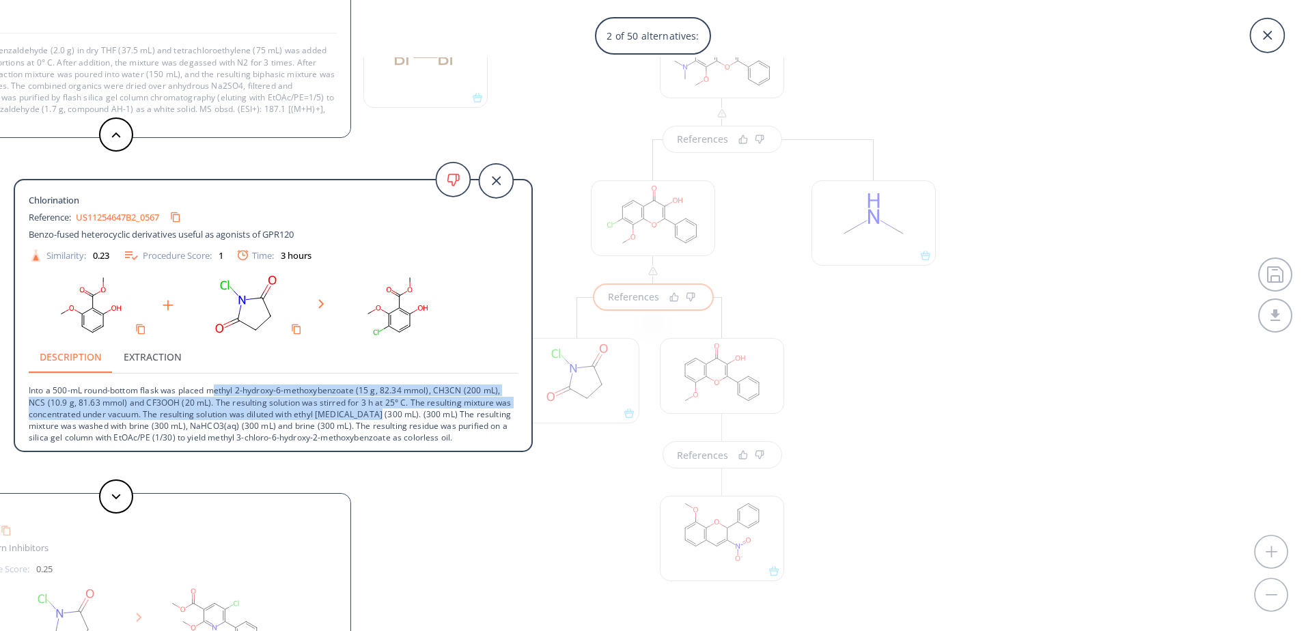
click at [394, 420] on p "Into a 500-mL round-bottom flask was placed methyl 2-hydroxy-6-methoxybenzoate …" at bounding box center [273, 409] width 489 height 70
drag, startPoint x: 400, startPoint y: 418, endPoint x: 209, endPoint y: 394, distance: 192.0
click at [209, 394] on p "Into a 500-mL round-bottom flask was placed methyl 2-hydroxy-6-methoxybenzoate …" at bounding box center [273, 409] width 489 height 70
drag, startPoint x: 209, startPoint y: 394, endPoint x: 286, endPoint y: 408, distance: 78.5
click at [209, 394] on p "Into a 500-mL round-bottom flask was placed methyl 2-hydroxy-6-methoxybenzoate …" at bounding box center [273, 409] width 489 height 70
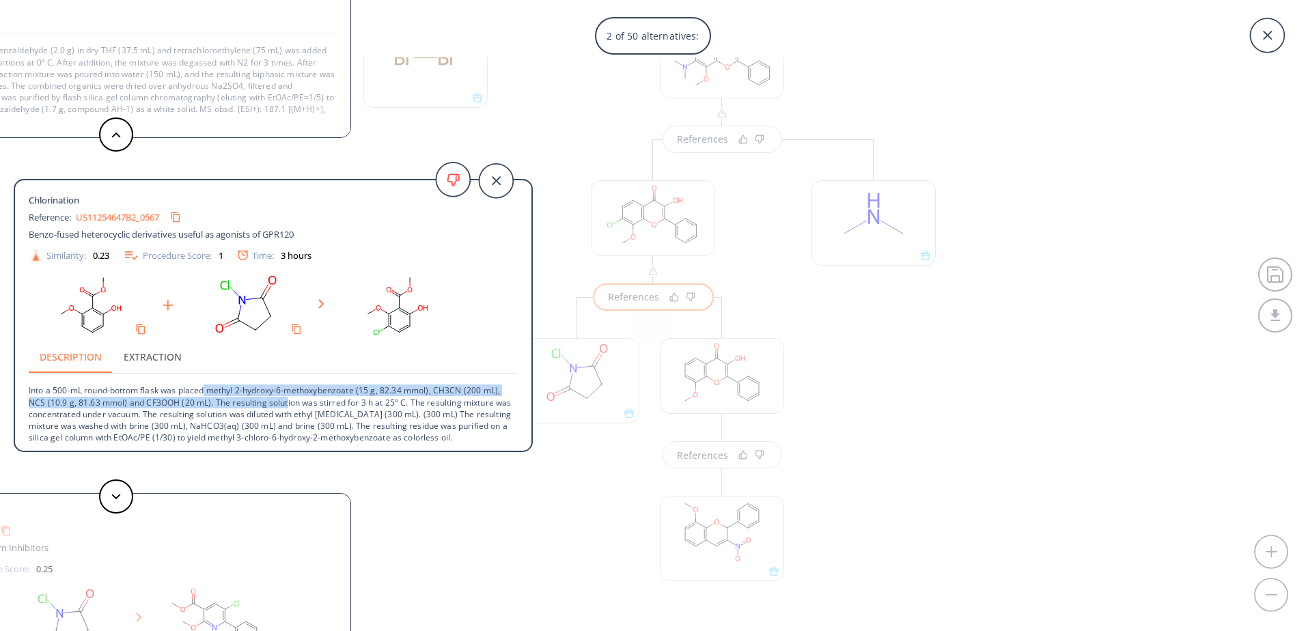
click at [288, 409] on p "Into a 500-mL round-bottom flask was placed methyl 2-hydroxy-6-methoxybenzoate …" at bounding box center [273, 409] width 489 height 70
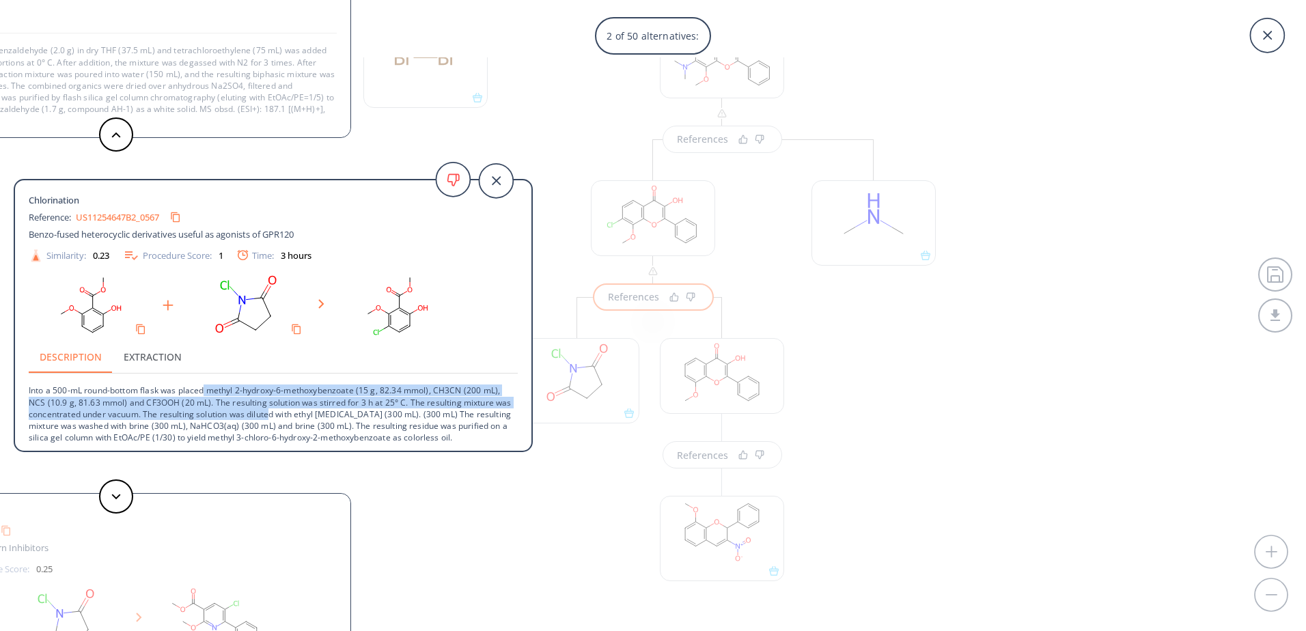
click at [288, 409] on p "Into a 500-mL round-bottom flask was placed methyl 2-hydroxy-6-methoxybenzoate …" at bounding box center [273, 409] width 489 height 70
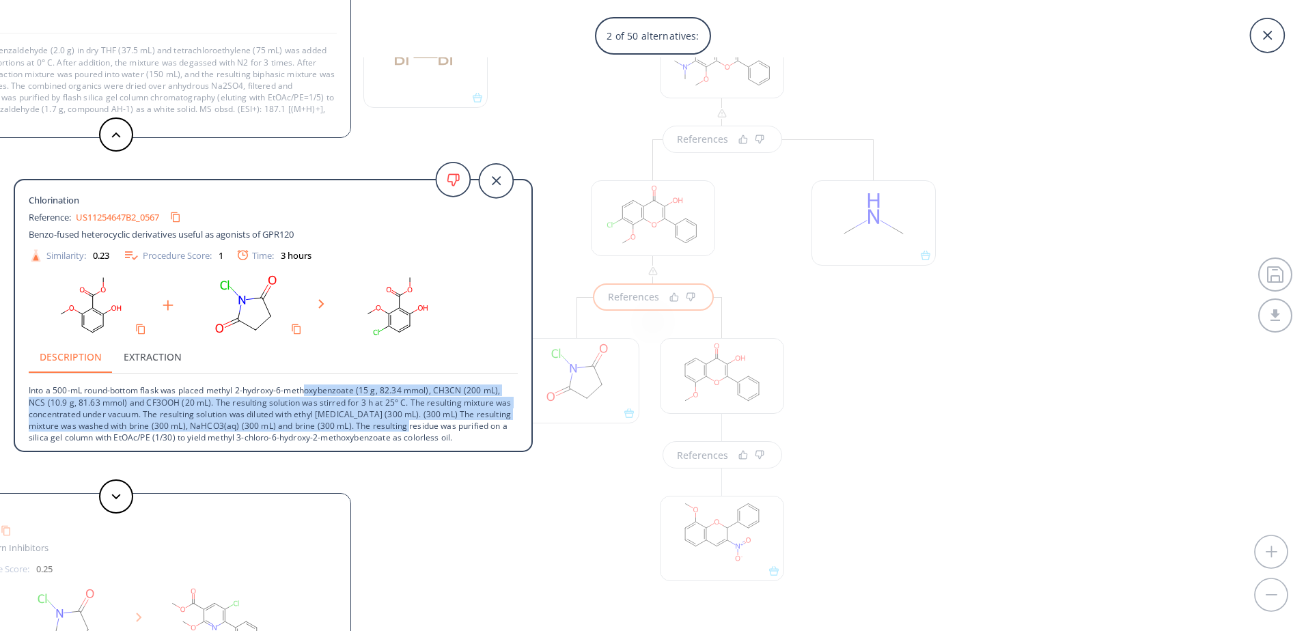
drag, startPoint x: 307, startPoint y: 391, endPoint x: 438, endPoint y: 426, distance: 135.7
click at [438, 426] on p "Into a 500-mL round-bottom flask was placed methyl 2-hydroxy-6-methoxybenzoate …" at bounding box center [273, 409] width 489 height 70
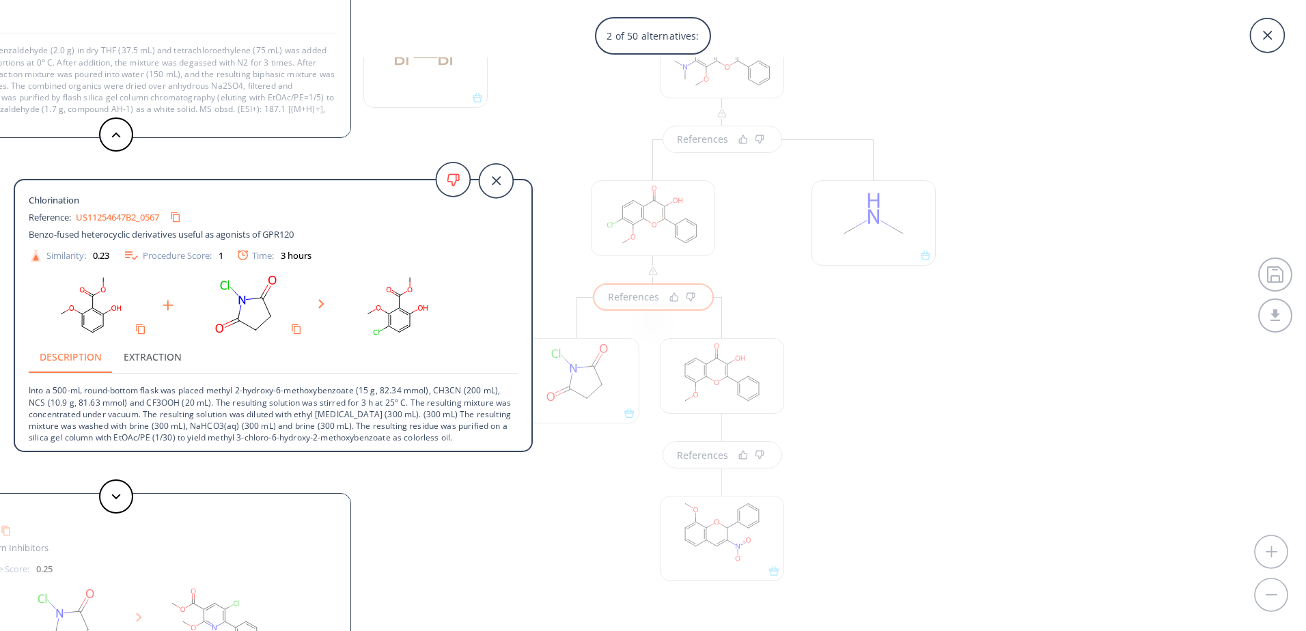
click at [359, 408] on p "Into a 500-mL round-bottom flask was placed methyl 2-hydroxy-6-methoxybenzoate …" at bounding box center [273, 409] width 489 height 70
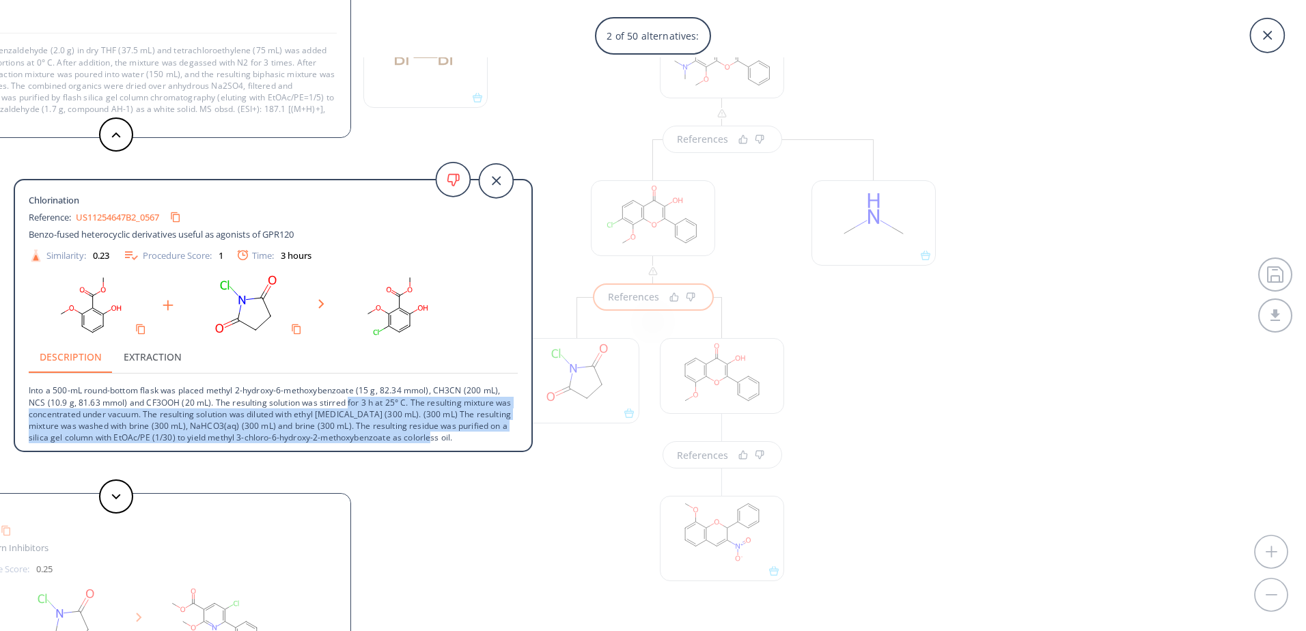
scroll to position [2, 0]
drag, startPoint x: 348, startPoint y: 401, endPoint x: 473, endPoint y: 434, distance: 129.9
click at [473, 434] on p "Into a 500-mL round-bottom flask was placed methyl 2-hydroxy-6-methoxybenzoate …" at bounding box center [273, 407] width 489 height 70
drag, startPoint x: 473, startPoint y: 434, endPoint x: 348, endPoint y: 408, distance: 127.5
click at [348, 408] on p "Into a 500-mL round-bottom flask was placed methyl 2-hydroxy-6-methoxybenzoate …" at bounding box center [273, 407] width 489 height 70
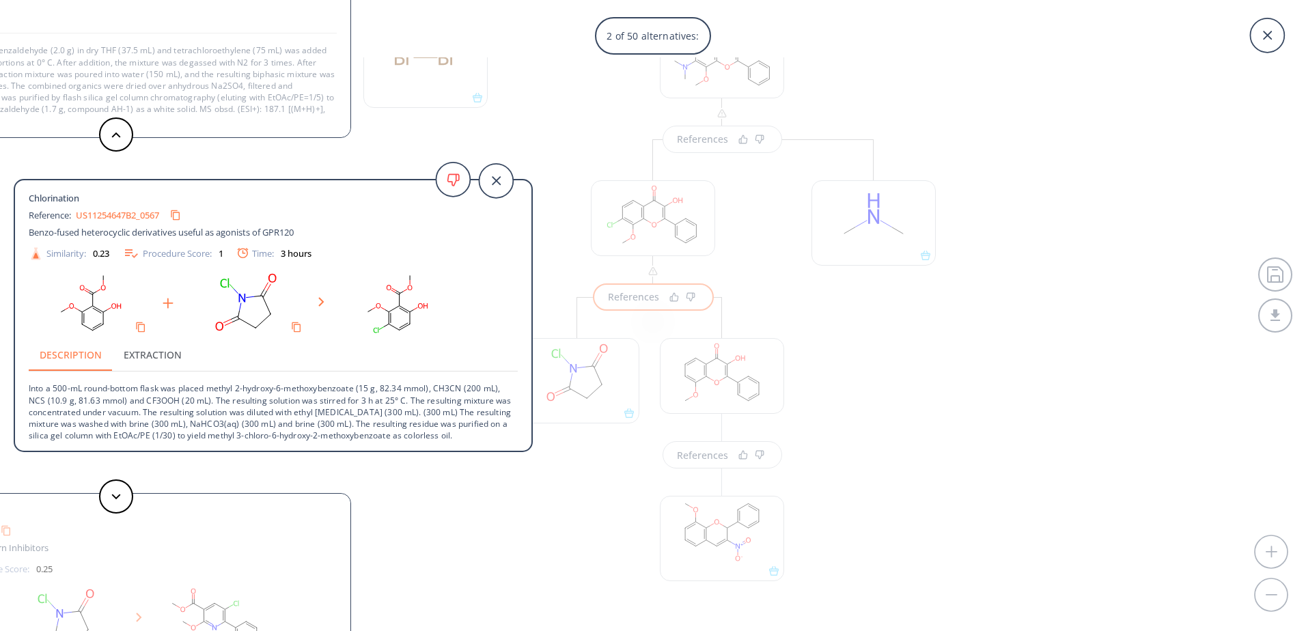
click at [331, 402] on p "Into a 500-mL round-bottom flask was placed methyl 2-hydroxy-6-methoxybenzoate …" at bounding box center [273, 407] width 489 height 70
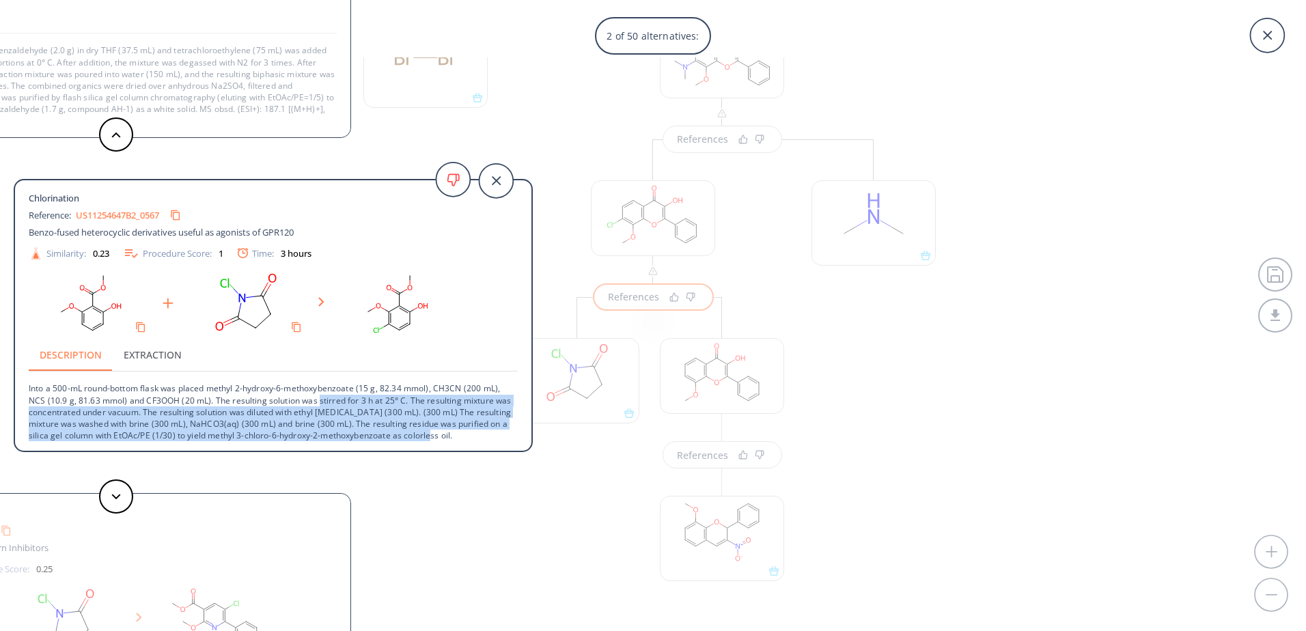
drag, startPoint x: 320, startPoint y: 397, endPoint x: 460, endPoint y: 437, distance: 146.4
click at [460, 437] on p "Into a 500-mL round-bottom flask was placed methyl 2-hydroxy-6-methoxybenzoate …" at bounding box center [273, 407] width 489 height 70
drag, startPoint x: 460, startPoint y: 437, endPoint x: 352, endPoint y: 412, distance: 110.2
click at [352, 412] on p "Into a 500-mL round-bottom flask was placed methyl 2-hydroxy-6-methoxybenzoate …" at bounding box center [273, 407] width 489 height 70
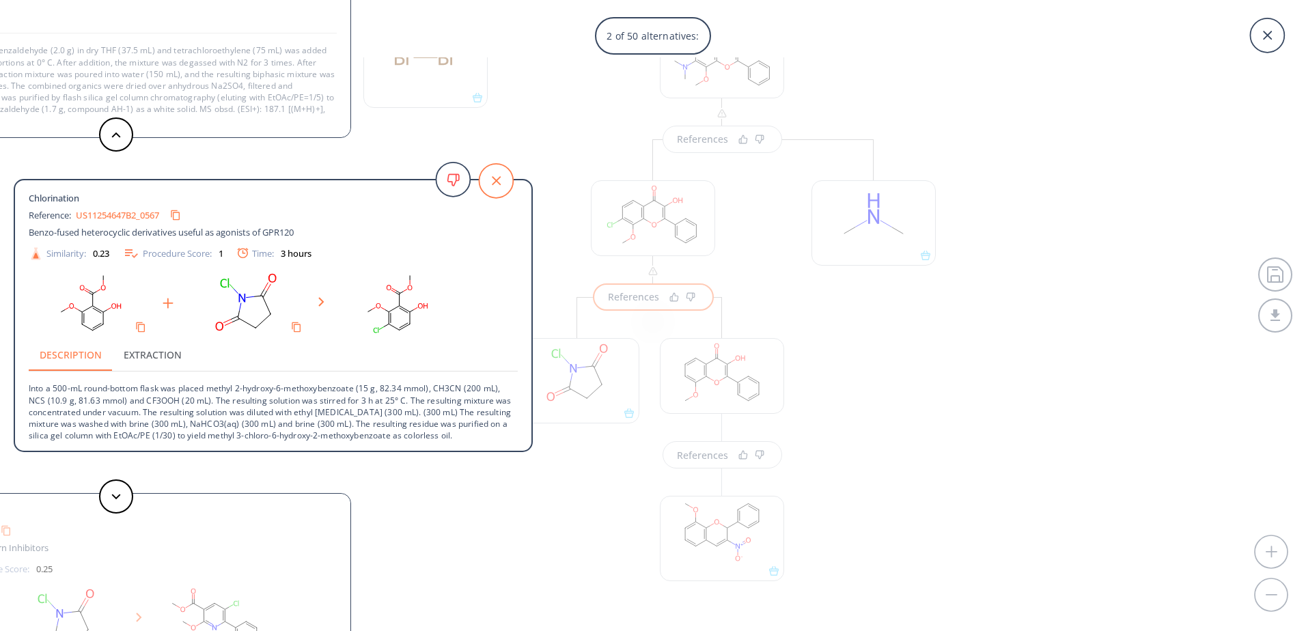
click at [487, 175] on icon at bounding box center [496, 181] width 34 height 34
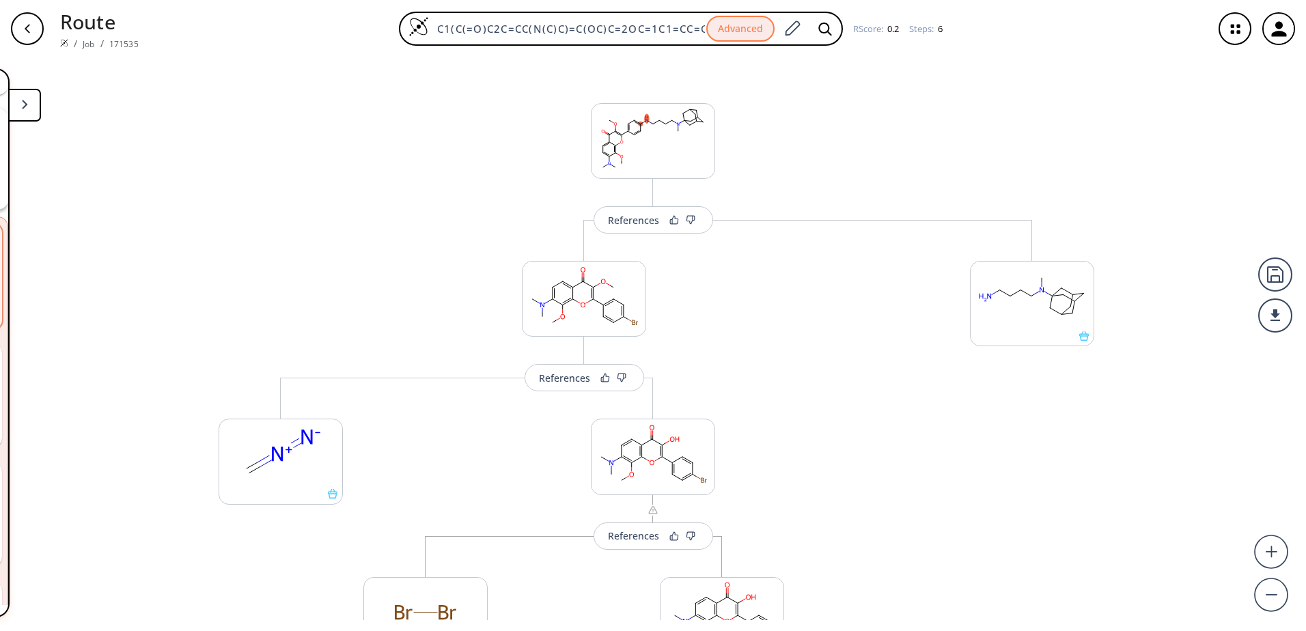
scroll to position [0, 0]
click at [641, 224] on div "References" at bounding box center [633, 222] width 51 height 9
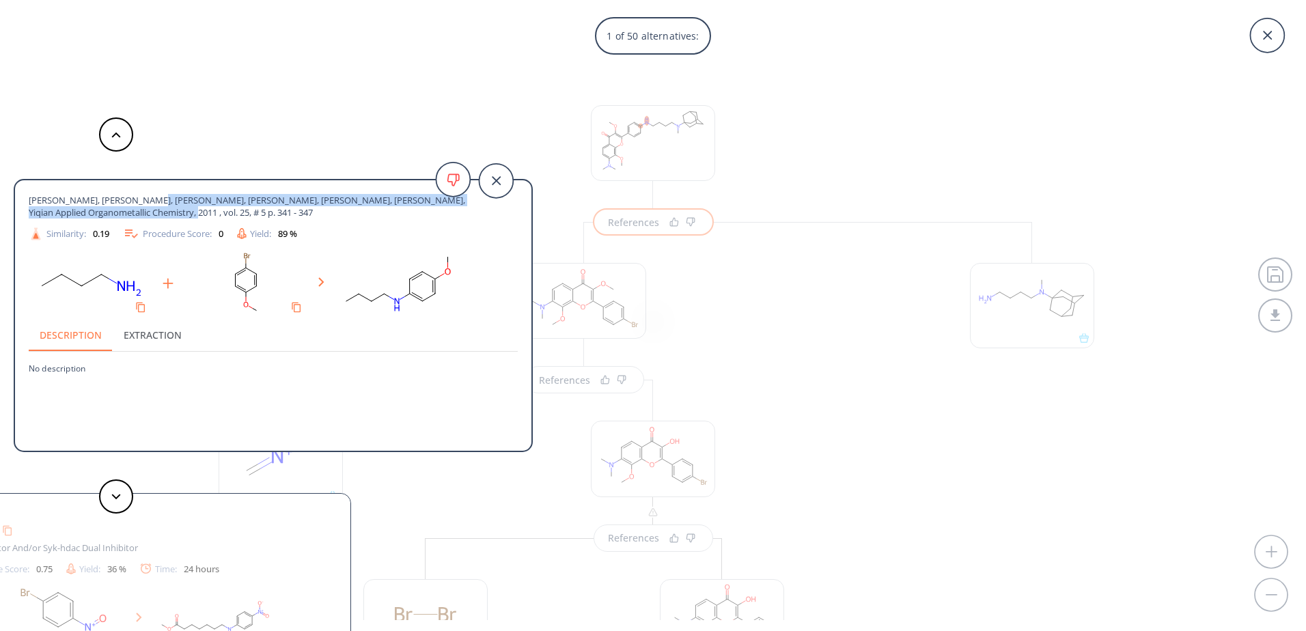
drag, startPoint x: 143, startPoint y: 203, endPoint x: 149, endPoint y: 209, distance: 8.7
click at [149, 209] on span "Meng, Fei, Wang, Chenxia, Xie, Jianwei, Zhu, Xinhai, Wan, Yiqian Applied Organo…" at bounding box center [249, 206] width 440 height 25
drag, startPoint x: 34, startPoint y: 216, endPoint x: 29, endPoint y: 201, distance: 16.0
click at [29, 201] on span "Meng, Fei, Wang, Chenxia, Xie, Jianwei, Zhu, Xinhai, Wan, Yiqian Applied Organo…" at bounding box center [249, 206] width 440 height 25
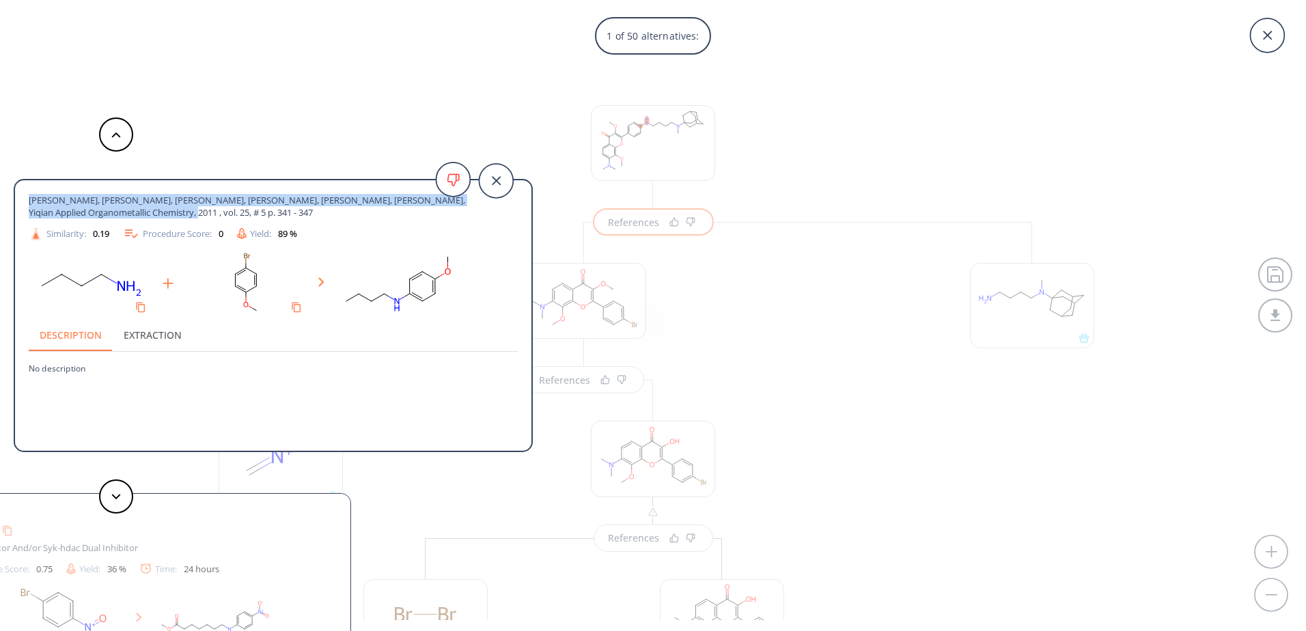
click at [29, 201] on span "Meng, Fei, Wang, Chenxia, Xie, Jianwei, Zhu, Xinhai, Wan, Yiqian Applied Organo…" at bounding box center [249, 206] width 440 height 25
drag, startPoint x: 29, startPoint y: 201, endPoint x: 144, endPoint y: 214, distance: 116.2
click at [144, 214] on span "Meng, Fei, Wang, Chenxia, Xie, Jianwei, Zhu, Xinhai, Wan, Yiqian Applied Organo…" at bounding box center [249, 206] width 440 height 25
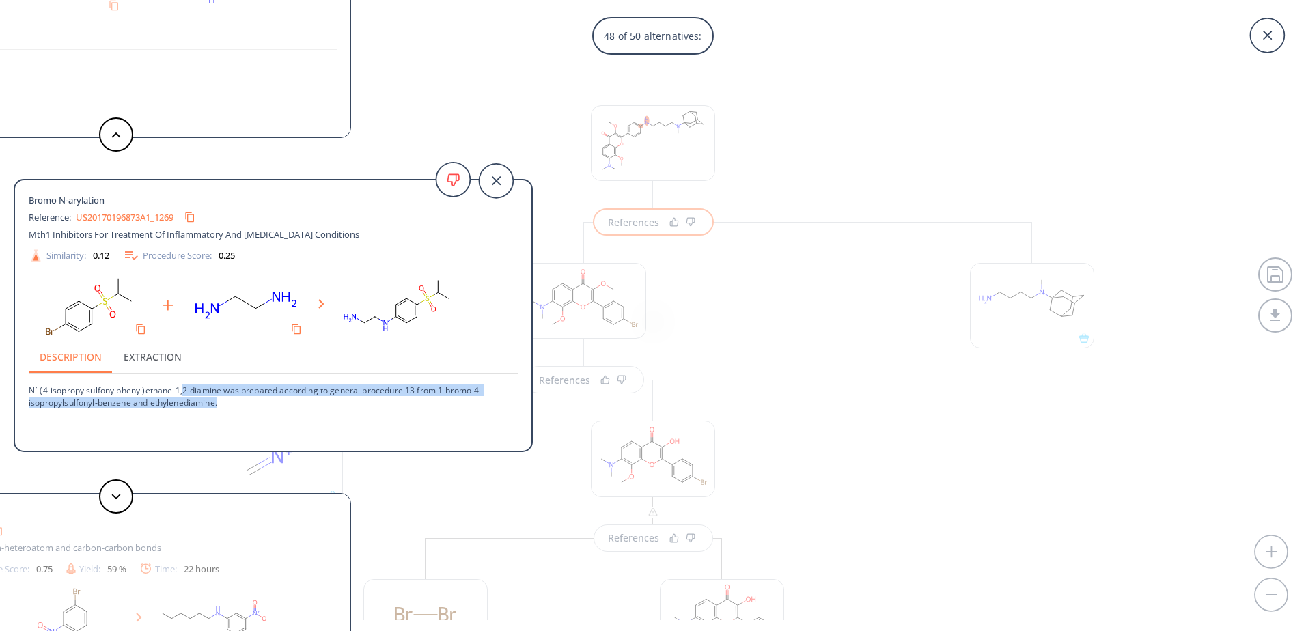
drag, startPoint x: 185, startPoint y: 393, endPoint x: 233, endPoint y: 405, distance: 49.4
click at [233, 405] on p "N′-(4-isopropylsulfonylphenyl)ethane-1,2-diamine was prepared according to gene…" at bounding box center [273, 391] width 489 height 34
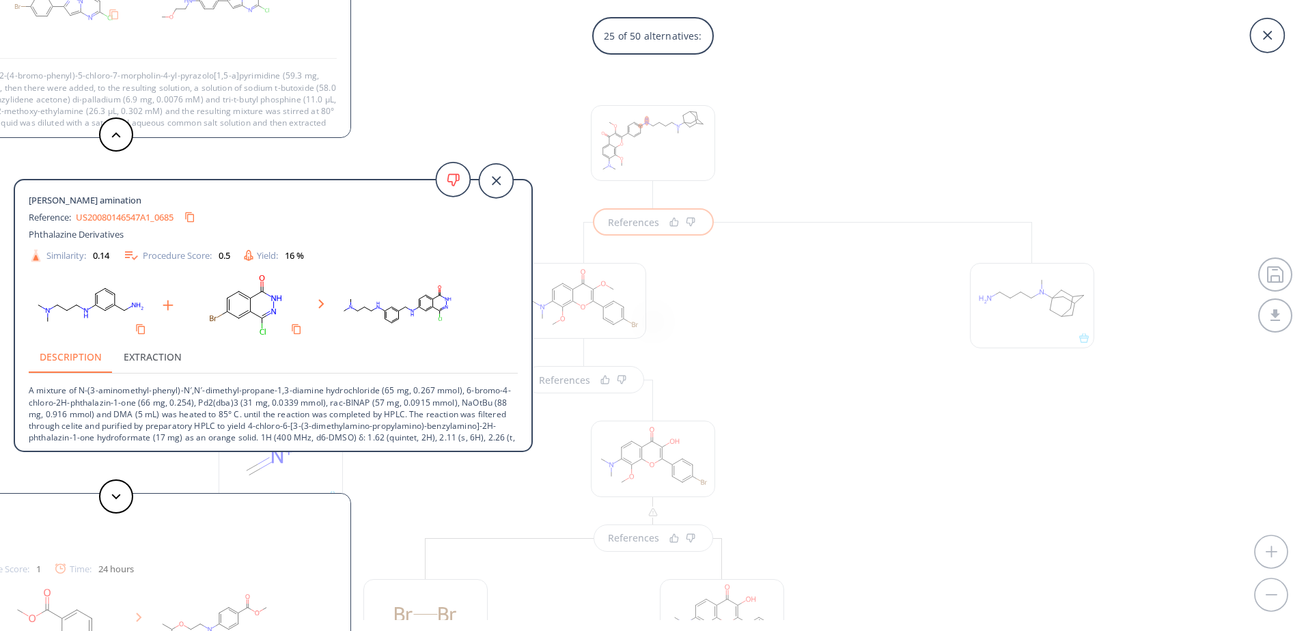
click at [914, 374] on div "25 of 50 alternatives: Meng, Fei, Wang, Chenxia, Xie, Jianwei, Zhu, Xinhai, Wan…" at bounding box center [653, 315] width 1306 height 631
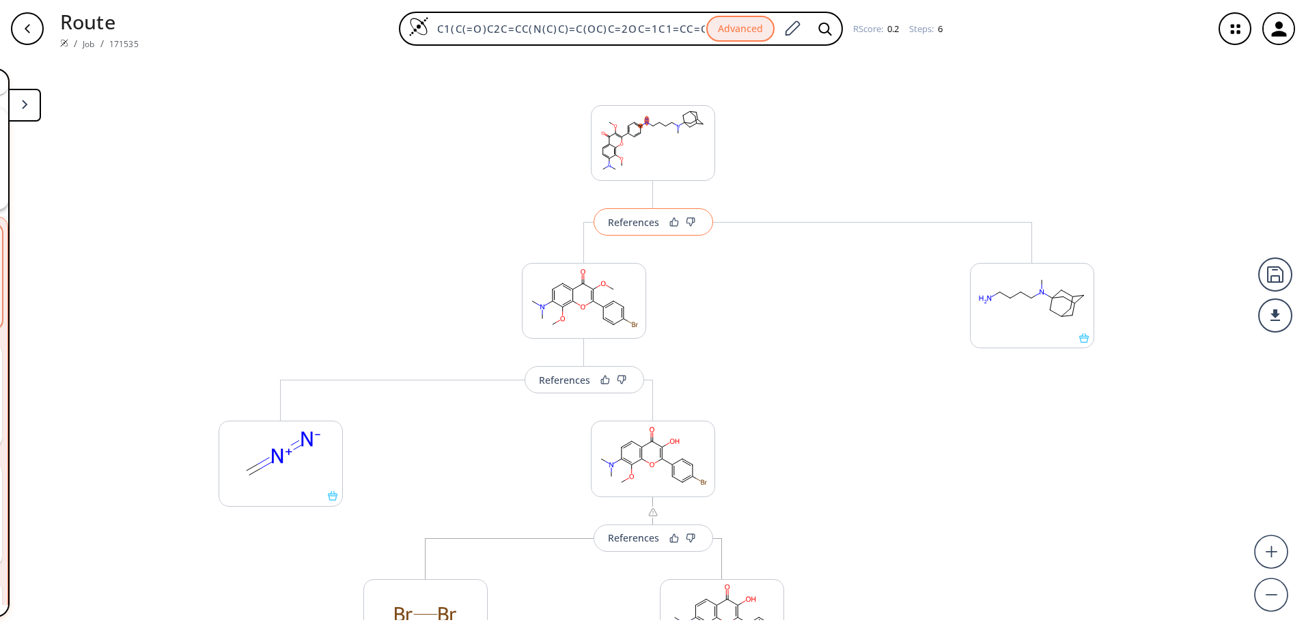
click at [631, 227] on div "References" at bounding box center [633, 222] width 51 height 9
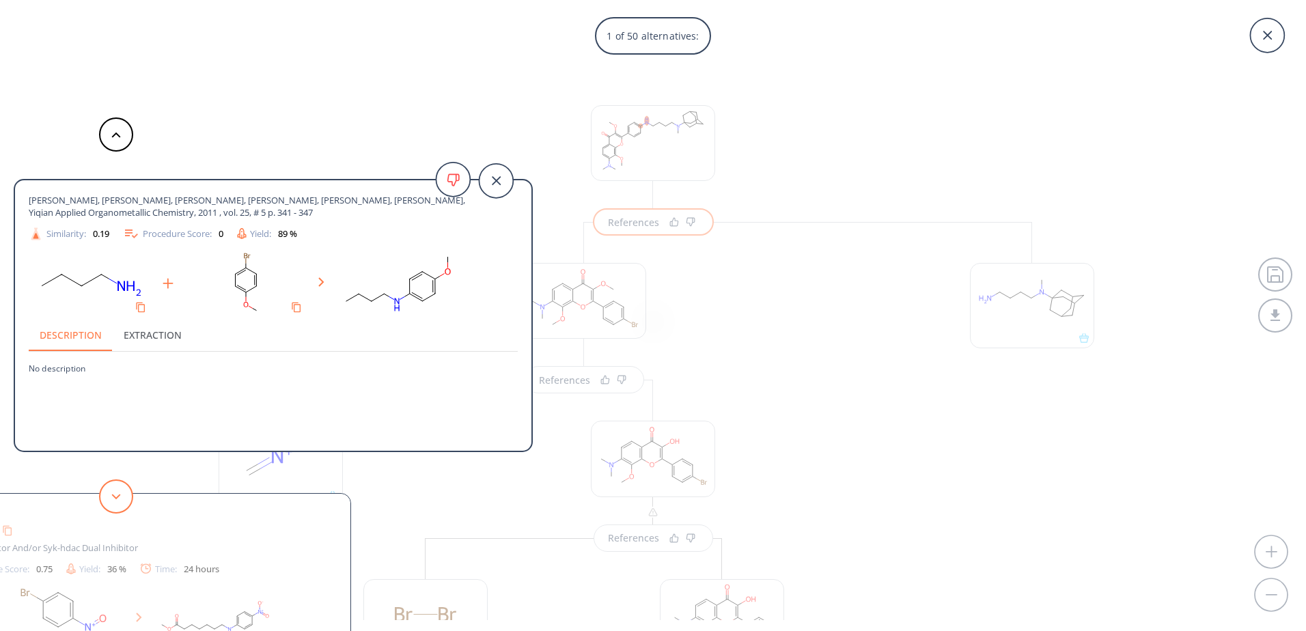
click at [117, 486] on button at bounding box center [116, 496] width 34 height 34
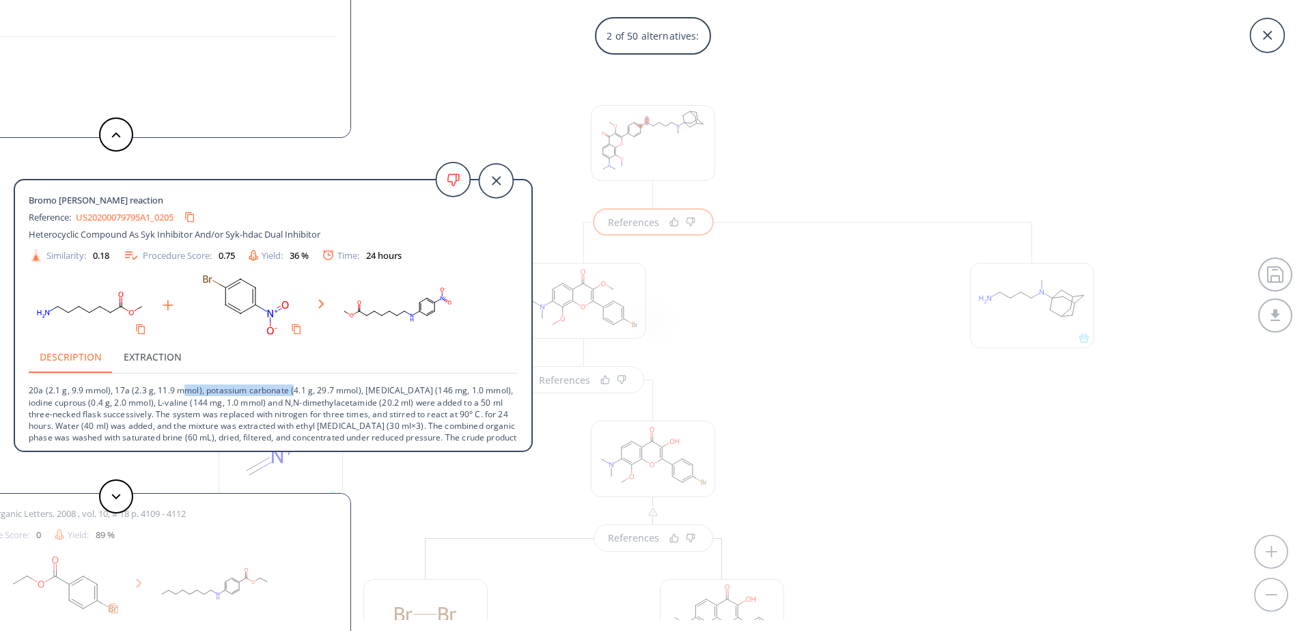
drag, startPoint x: 183, startPoint y: 393, endPoint x: 294, endPoint y: 393, distance: 111.3
click at [294, 393] on p "20a (2.1 g, 9.9 mmol), 17a (2.3 g, 11.9 mmol), potassium carbonate (4.1 g, 29.7…" at bounding box center [273, 420] width 489 height 93
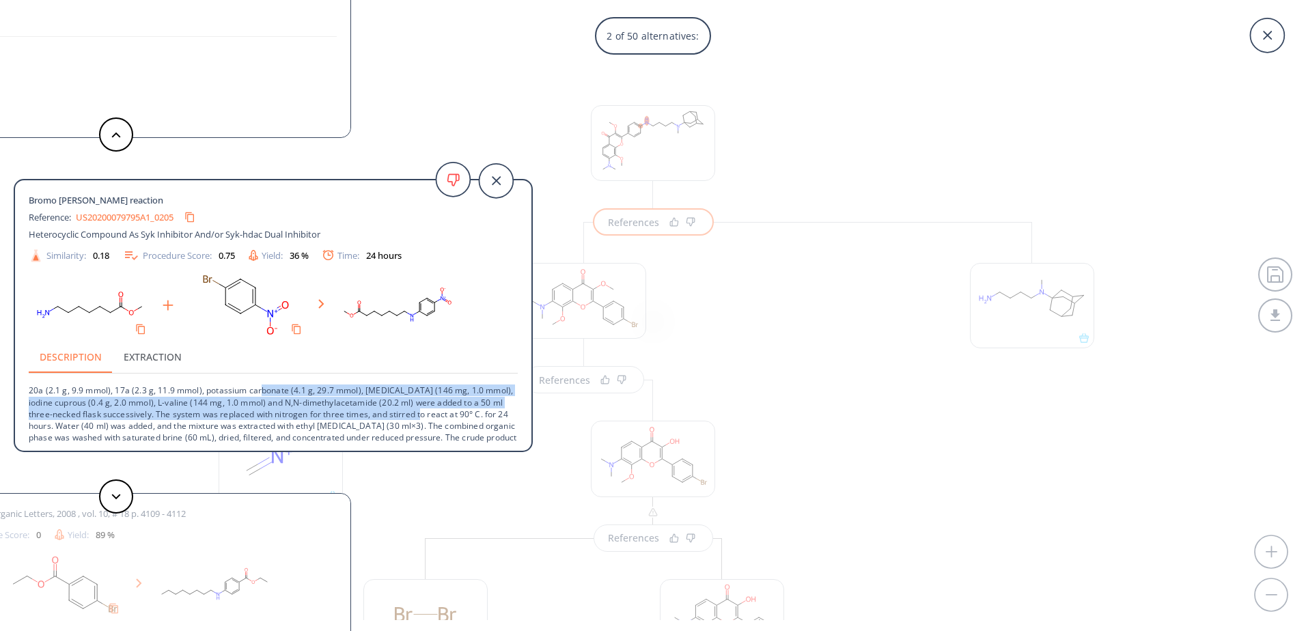
drag, startPoint x: 262, startPoint y: 393, endPoint x: 414, endPoint y: 420, distance: 154.6
click at [414, 420] on p "20a (2.1 g, 9.9 mmol), 17a (2.3 g, 11.9 mmol), potassium carbonate (4.1 g, 29.7…" at bounding box center [273, 420] width 489 height 93
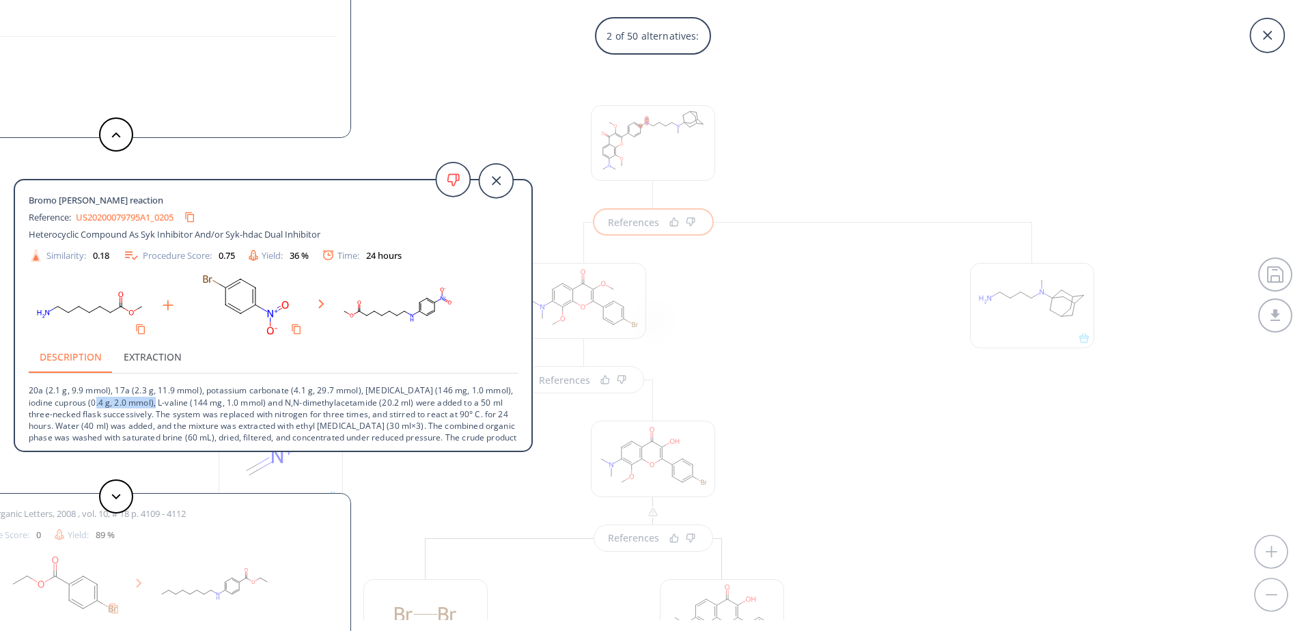
drag, startPoint x: 90, startPoint y: 406, endPoint x: 152, endPoint y: 406, distance: 61.5
click at [152, 406] on p "20a (2.1 g, 9.9 mmol), 17a (2.3 g, 11.9 mmol), potassium carbonate (4.1 g, 29.7…" at bounding box center [273, 420] width 489 height 93
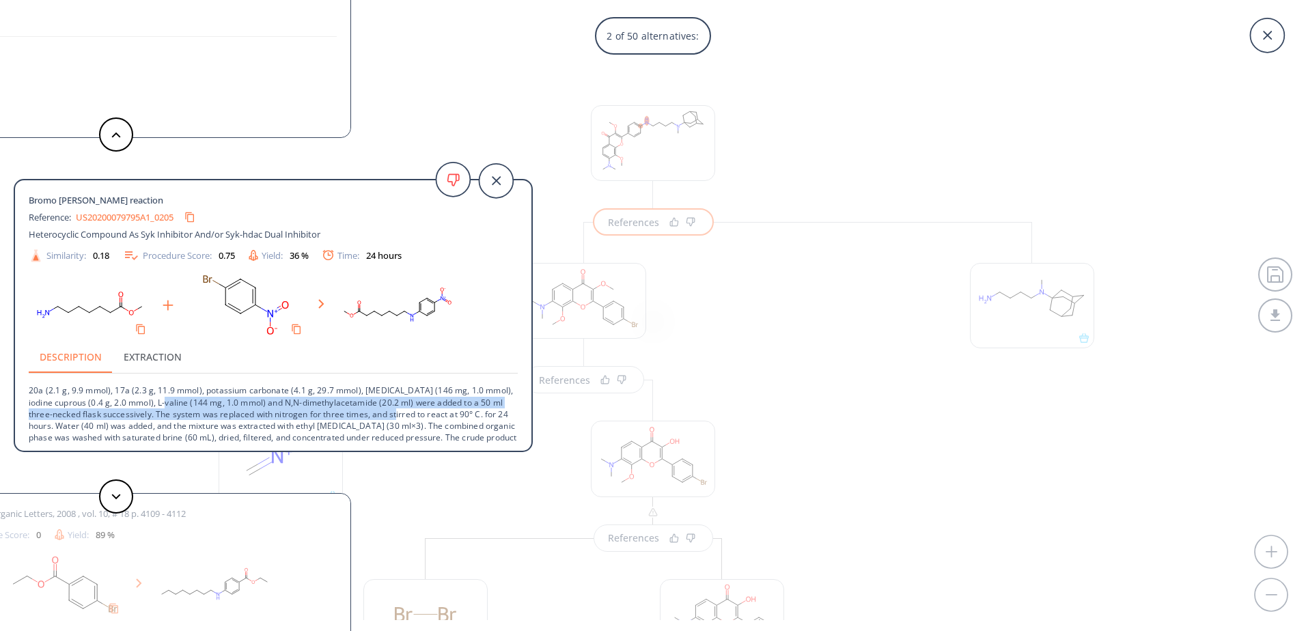
drag, startPoint x: 160, startPoint y: 406, endPoint x: 390, endPoint y: 418, distance: 230.5
click at [390, 418] on p "20a (2.1 g, 9.9 mmol), 17a (2.3 g, 11.9 mmol), potassium carbonate (4.1 g, 29.7…" at bounding box center [273, 420] width 489 height 93
drag, startPoint x: 401, startPoint y: 417, endPoint x: 379, endPoint y: 393, distance: 32.4
click at [379, 393] on p "20a (2.1 g, 9.9 mmol), 17a (2.3 g, 11.9 mmol), potassium carbonate (4.1 g, 29.7…" at bounding box center [273, 420] width 489 height 93
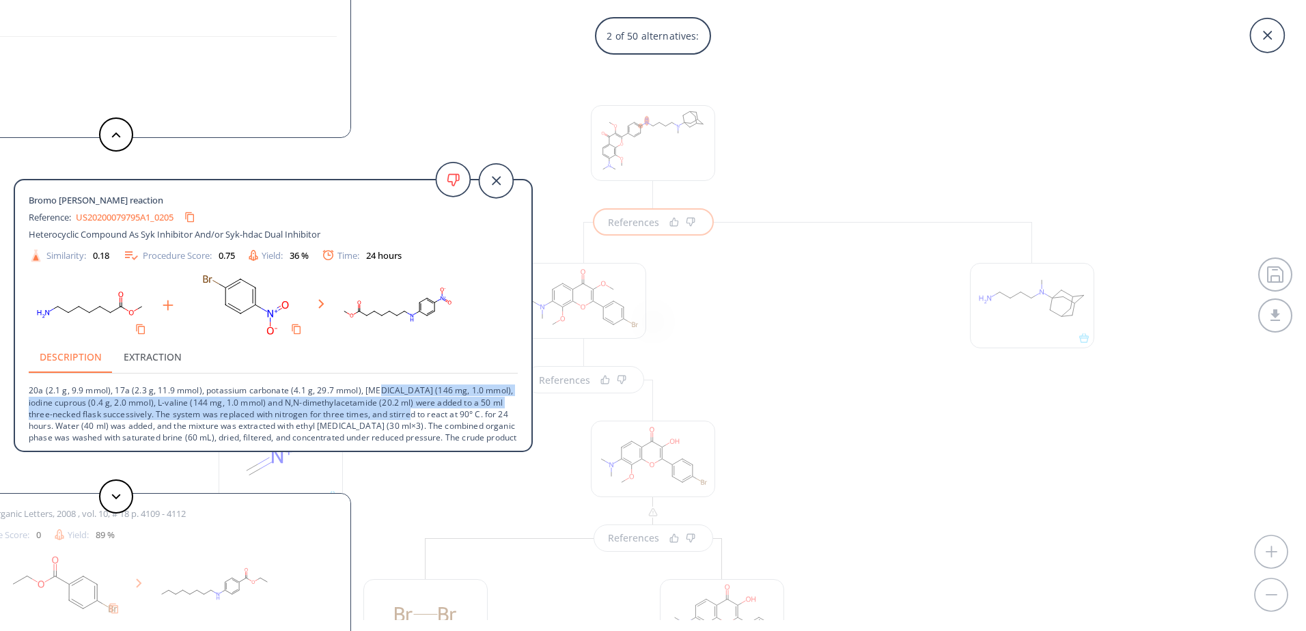
click at [379, 393] on p "20a (2.1 g, 9.9 mmol), 17a (2.3 g, 11.9 mmol), potassium carbonate (4.1 g, 29.7…" at bounding box center [273, 420] width 489 height 93
drag, startPoint x: 160, startPoint y: 406, endPoint x: 331, endPoint y: 412, distance: 171.5
click at [331, 412] on p "20a (2.1 g, 9.9 mmol), 17a (2.3 g, 11.9 mmol), potassium carbonate (4.1 g, 29.7…" at bounding box center [273, 420] width 489 height 93
drag, startPoint x: 331, startPoint y: 393, endPoint x: 362, endPoint y: 413, distance: 36.6
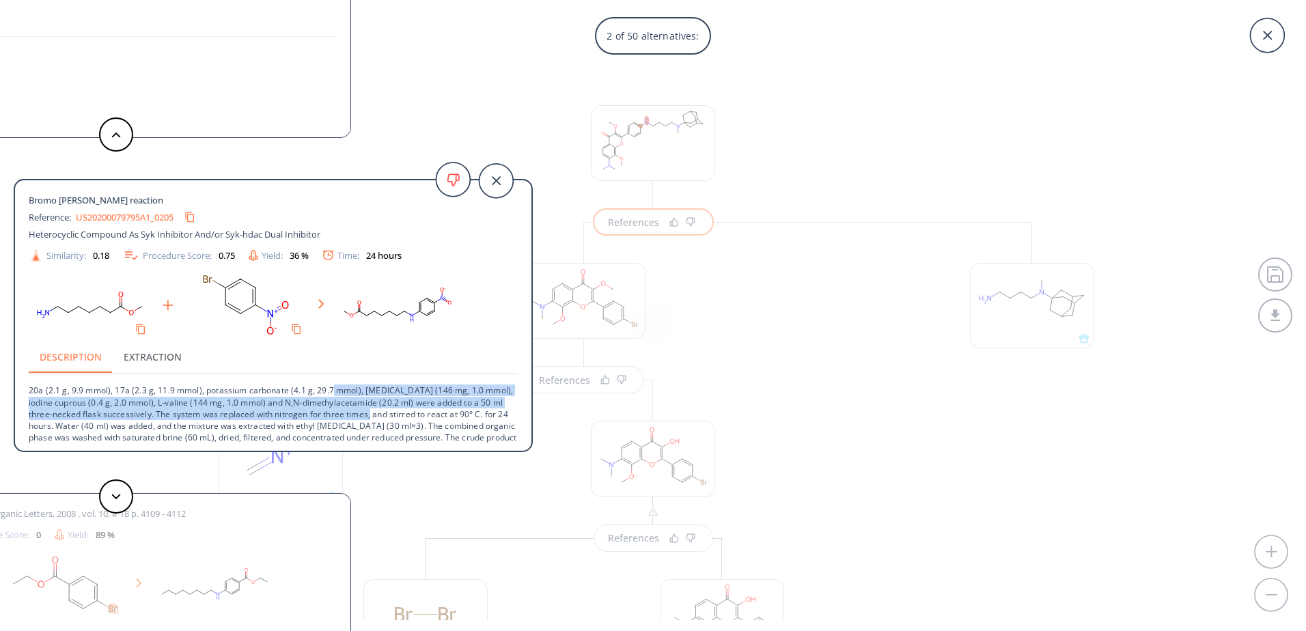
click at [362, 413] on p "20a (2.1 g, 9.9 mmol), 17a (2.3 g, 11.9 mmol), potassium carbonate (4.1 g, 29.7…" at bounding box center [273, 420] width 489 height 93
drag, startPoint x: 362, startPoint y: 413, endPoint x: 266, endPoint y: 400, distance: 97.2
click at [266, 400] on p "20a (2.1 g, 9.9 mmol), 17a (2.3 g, 11.9 mmol), potassium carbonate (4.1 g, 29.7…" at bounding box center [273, 420] width 489 height 93
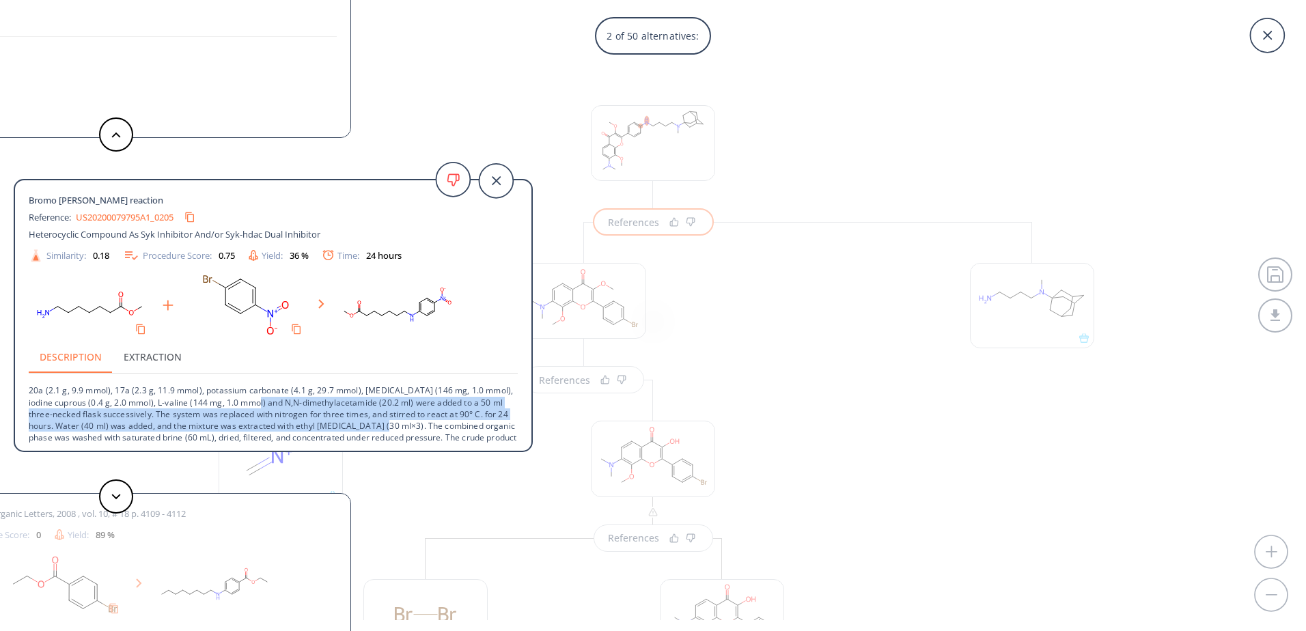
drag, startPoint x: 252, startPoint y: 397, endPoint x: 374, endPoint y: 421, distance: 124.6
click at [374, 421] on p "20a (2.1 g, 9.9 mmol), 17a (2.3 g, 11.9 mmol), potassium carbonate (4.1 g, 29.7…" at bounding box center [273, 420] width 489 height 93
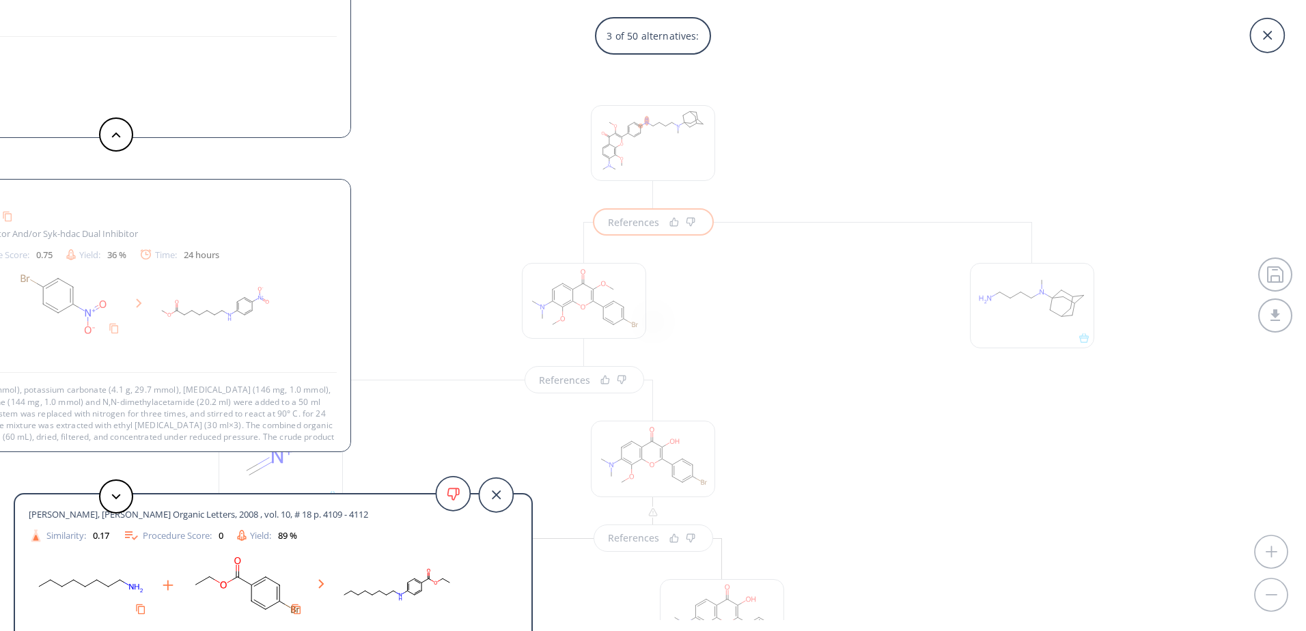
scroll to position [25, 0]
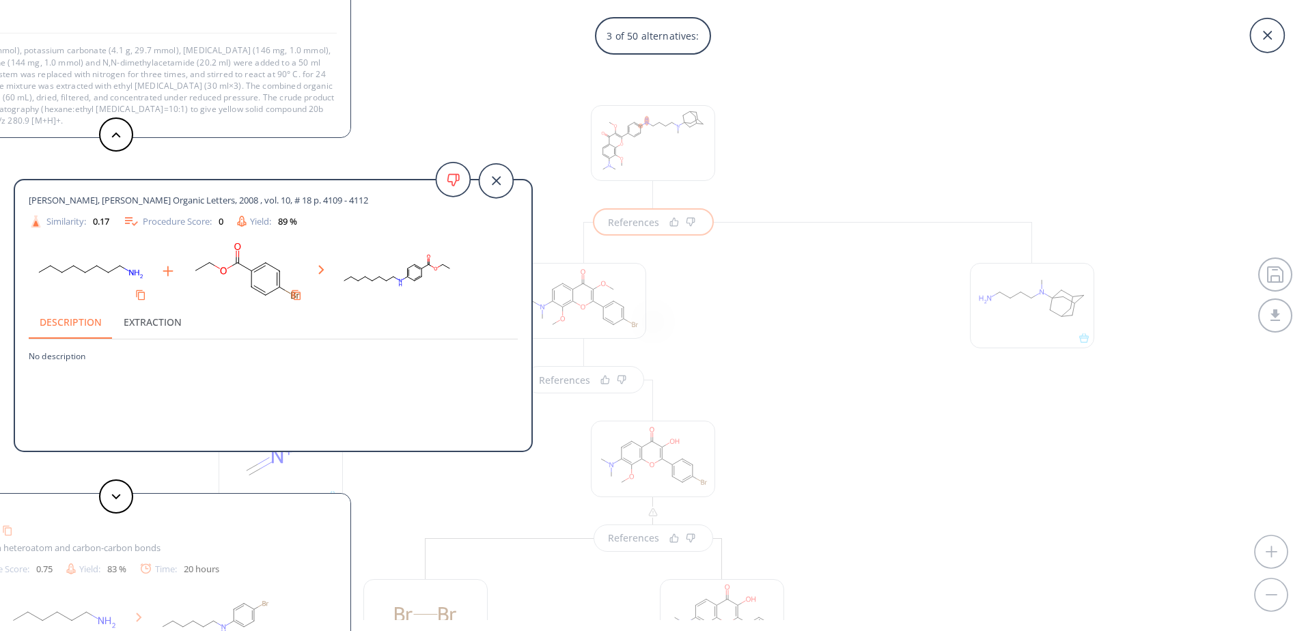
drag, startPoint x: 202, startPoint y: 201, endPoint x: 361, endPoint y: 202, distance: 159.1
click at [361, 202] on div "Shen, Qilong, Hartwig, John F. Organic Letters, 2008 , vol. 10, # 18 p. 4109 - …" at bounding box center [249, 200] width 440 height 12
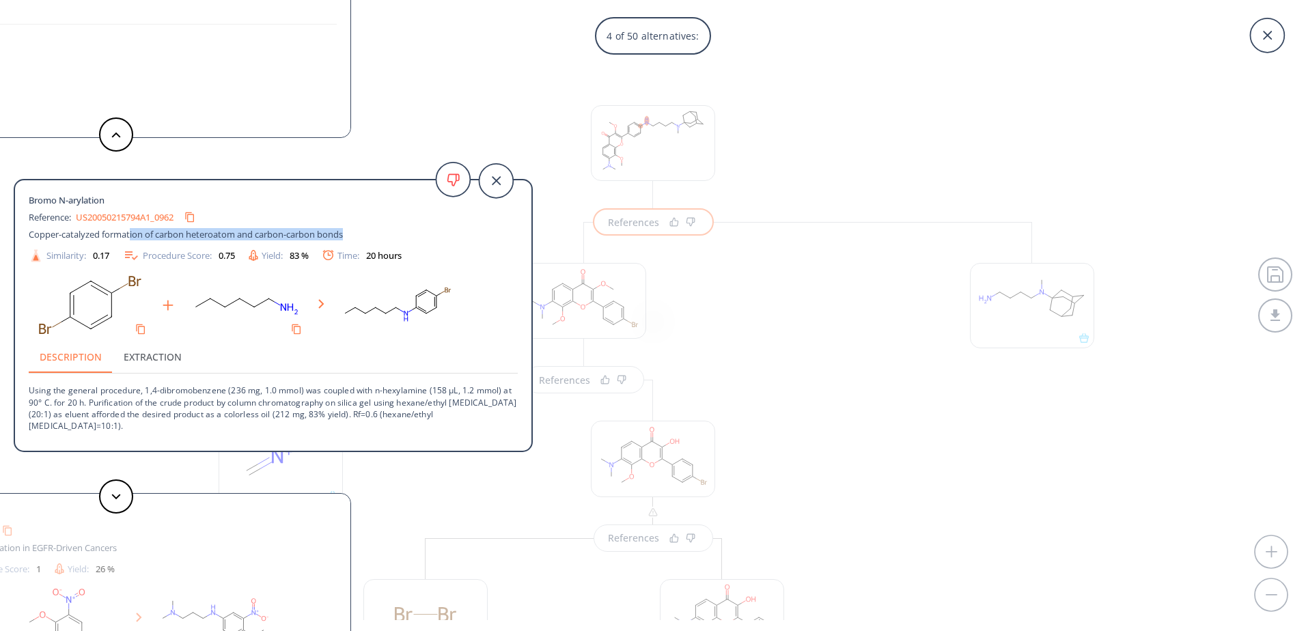
drag, startPoint x: 130, startPoint y: 236, endPoint x: 347, endPoint y: 238, distance: 217.2
click at [343, 238] on span "Copper-catalyzed formation of carbon heteroatom and carbon-carbon bonds" at bounding box center [186, 234] width 314 height 12
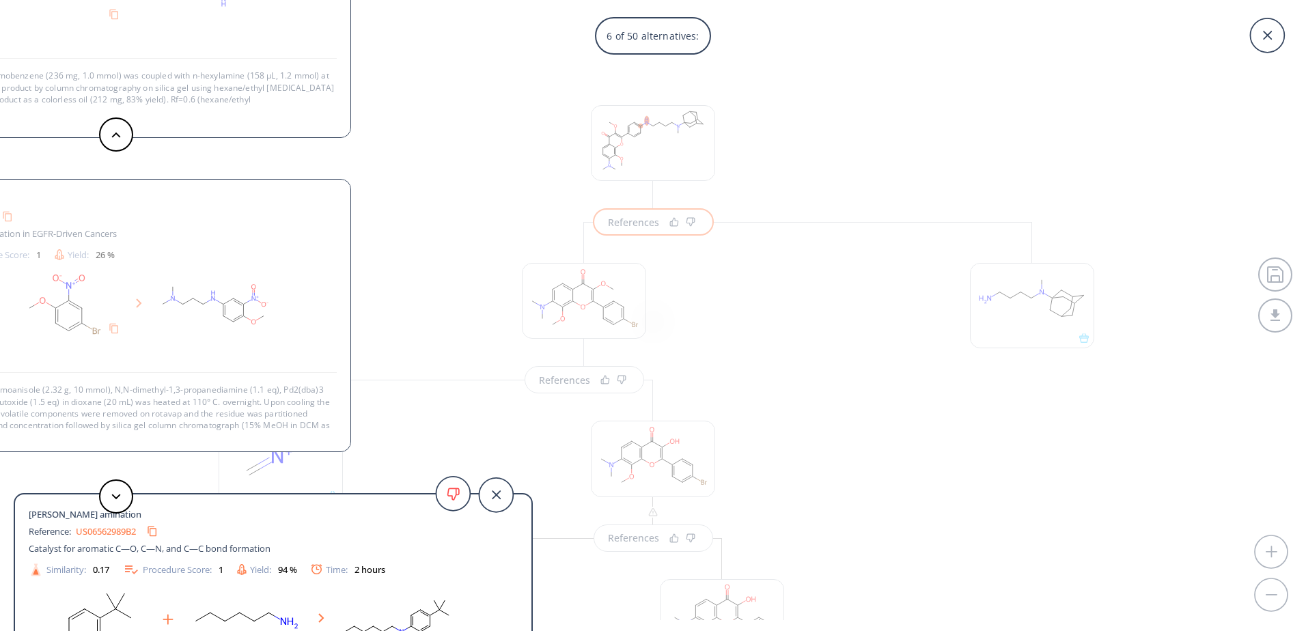
scroll to position [2, 0]
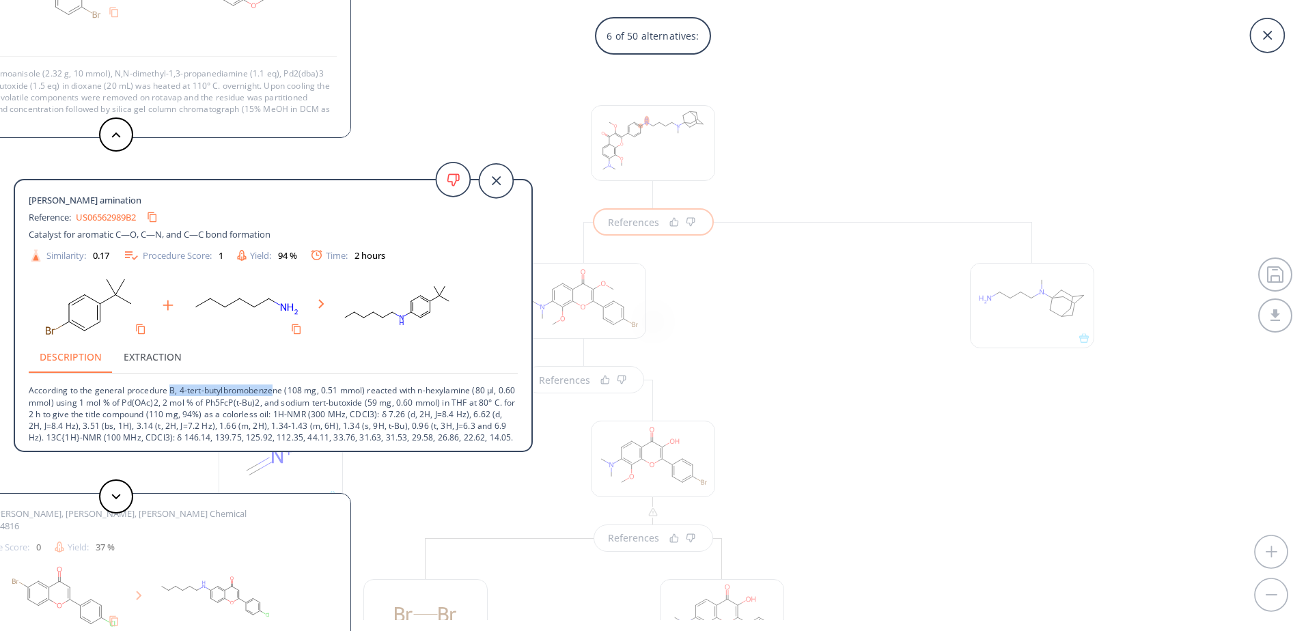
drag, startPoint x: 171, startPoint y: 392, endPoint x: 275, endPoint y: 393, distance: 103.8
click at [275, 393] on p "According to the general procedure B, 4-tert-butylbromobenzene (108 mg, 0.51 mm…" at bounding box center [273, 414] width 489 height 81
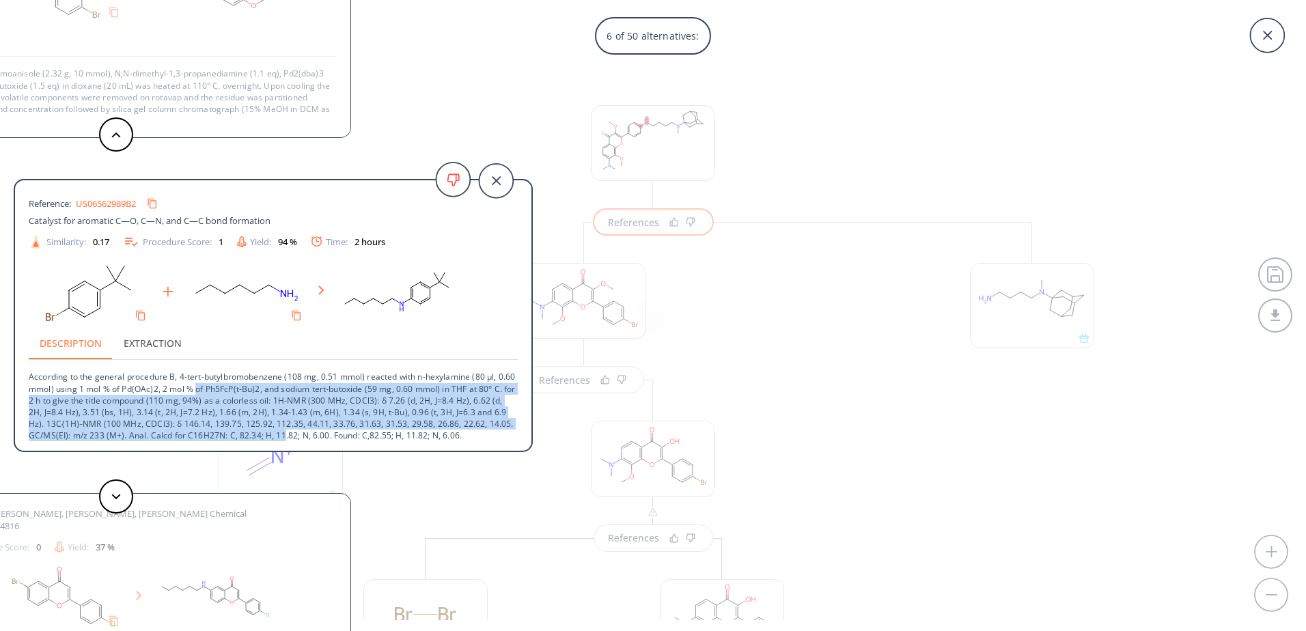
drag, startPoint x: 217, startPoint y: 407, endPoint x: 333, endPoint y: 432, distance: 118.2
click at [333, 432] on p "According to the general procedure B, 4-tert-butylbromobenzene (108 mg, 0.51 mm…" at bounding box center [273, 400] width 489 height 81
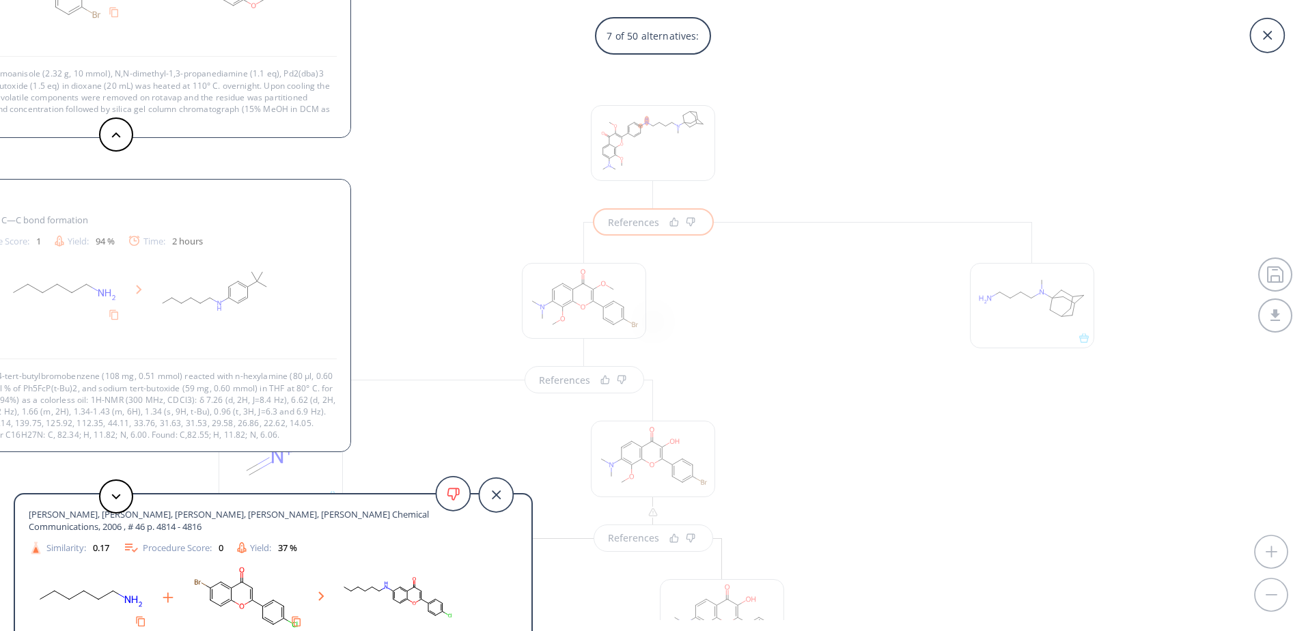
scroll to position [14, 0]
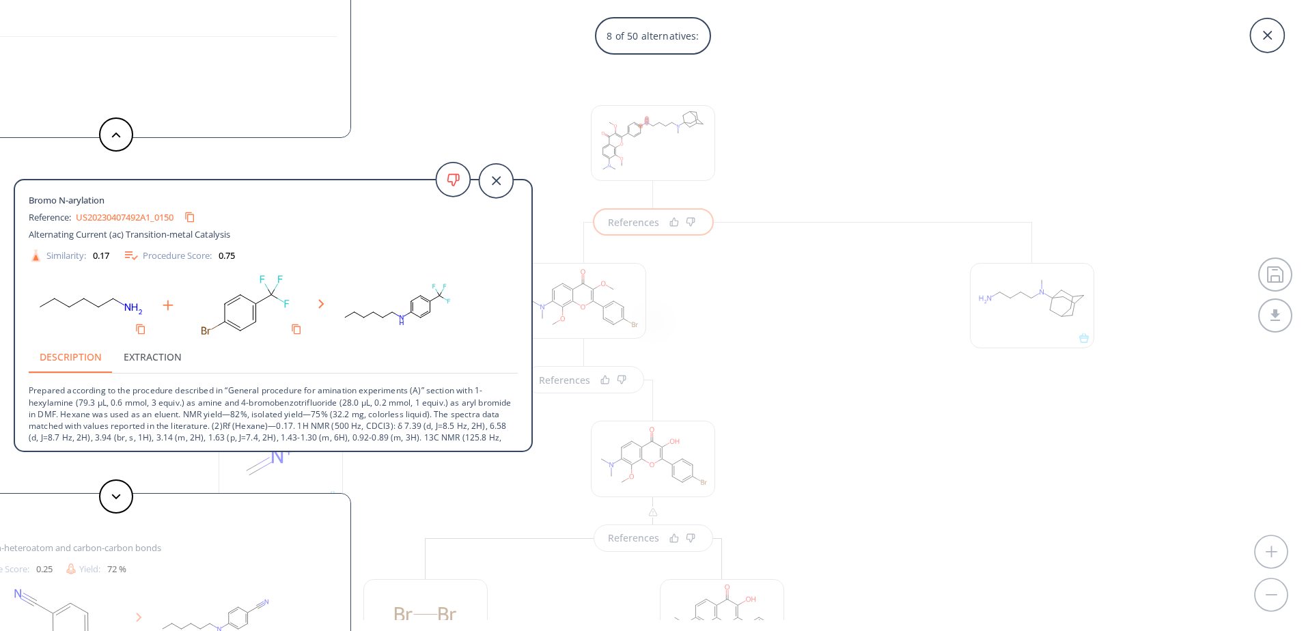
click at [227, 394] on p "Prepared according to the procedure described in “General procedure for aminati…" at bounding box center [273, 420] width 489 height 93
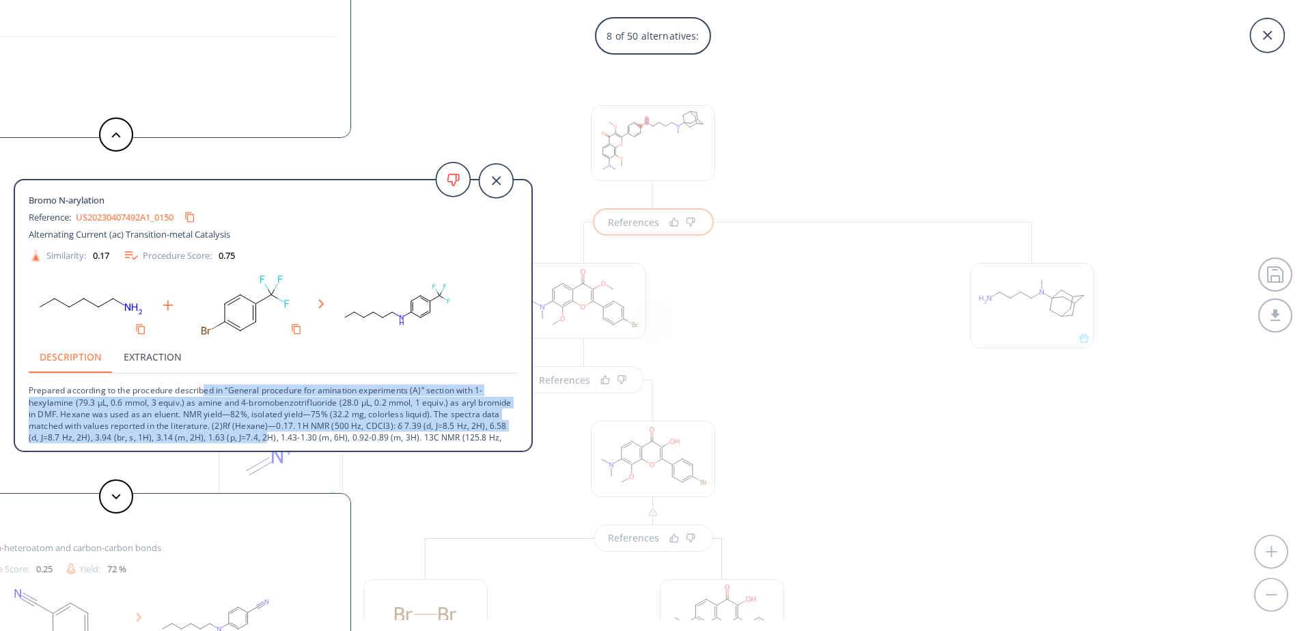
scroll to position [25, 0]
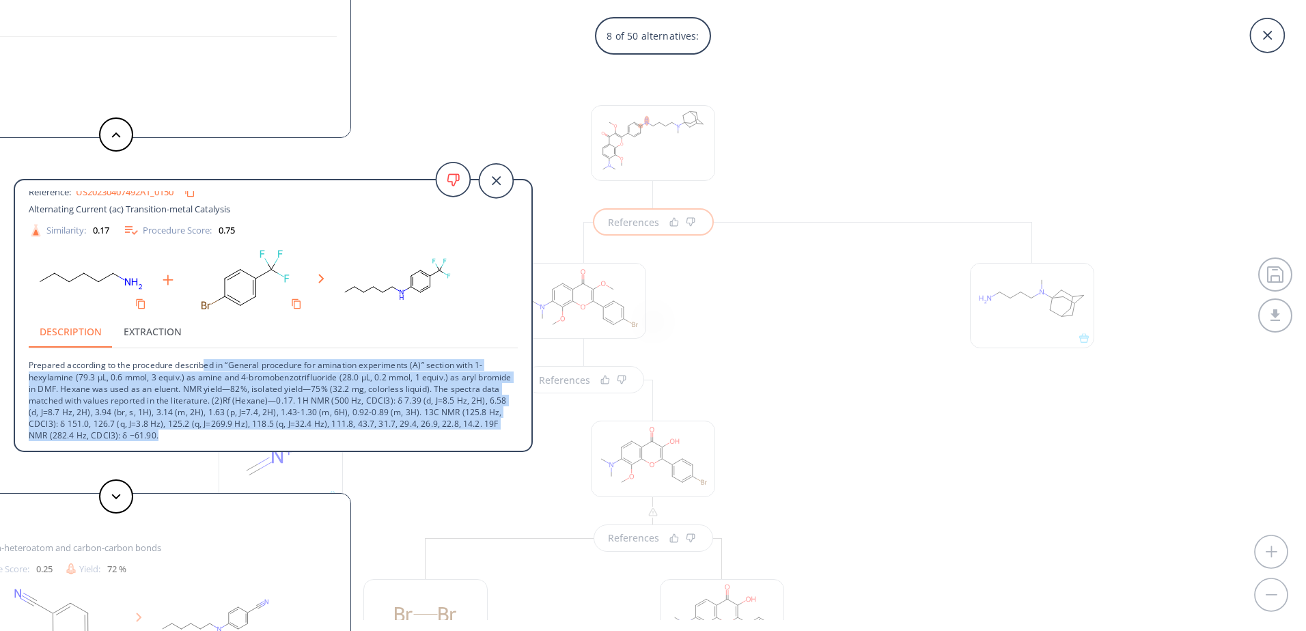
drag, startPoint x: 206, startPoint y: 393, endPoint x: 348, endPoint y: 432, distance: 146.6
click at [348, 432] on p "Prepared according to the procedure described in “General procedure for aminati…" at bounding box center [273, 394] width 489 height 93
drag, startPoint x: 348, startPoint y: 432, endPoint x: 227, endPoint y: 390, distance: 127.4
click at [227, 390] on p "Prepared according to the procedure described in “General procedure for aminati…" at bounding box center [273, 394] width 489 height 93
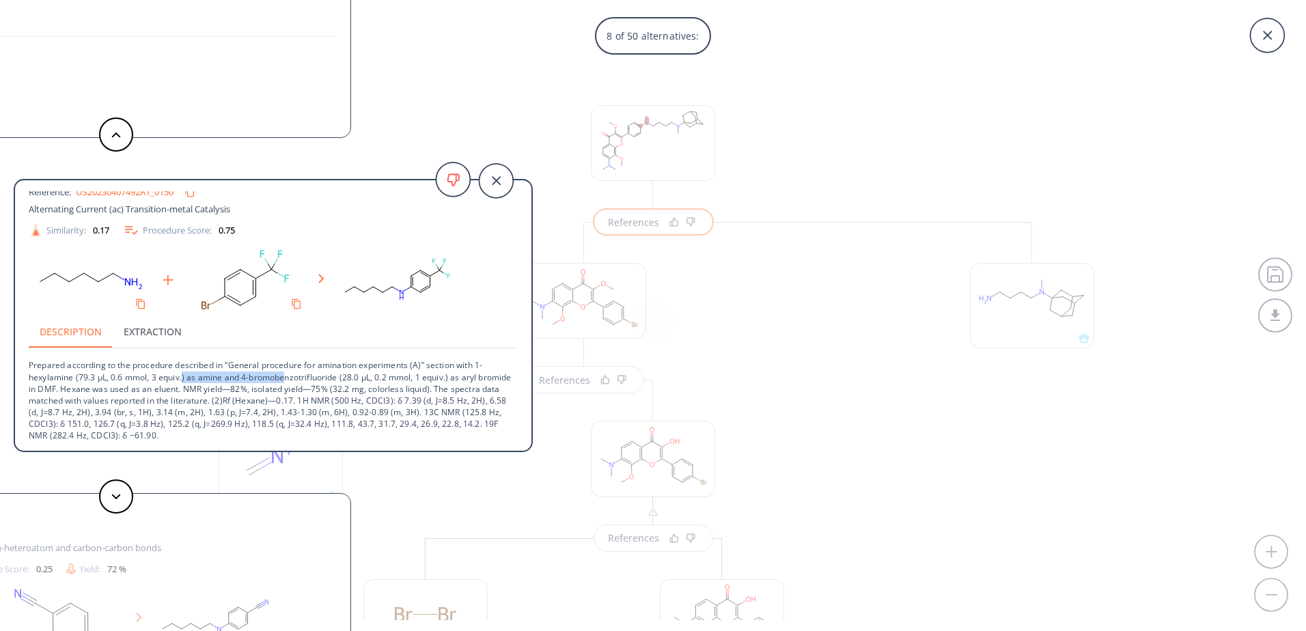
drag, startPoint x: 191, startPoint y: 378, endPoint x: 284, endPoint y: 378, distance: 93.6
click at [284, 378] on p "Prepared according to the procedure described in “General procedure for aminati…" at bounding box center [273, 394] width 489 height 93
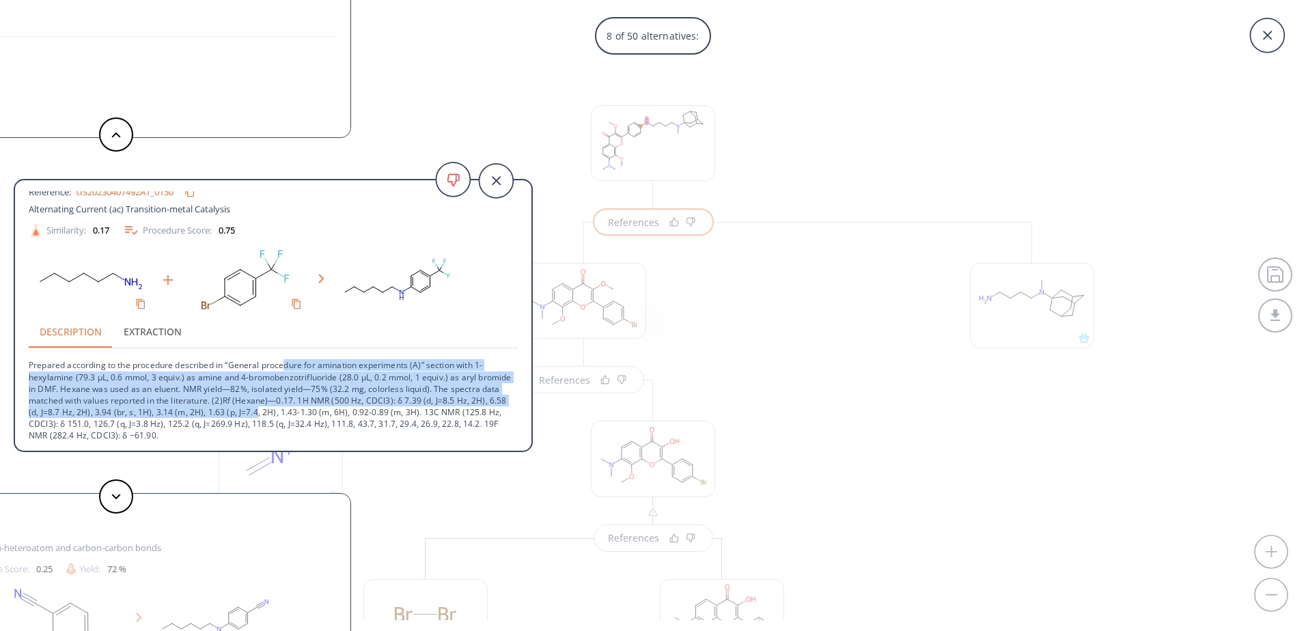
drag, startPoint x: 284, startPoint y: 367, endPoint x: 309, endPoint y: 408, distance: 47.8
click at [309, 408] on p "Prepared according to the procedure described in “General procedure for aminati…" at bounding box center [273, 394] width 489 height 93
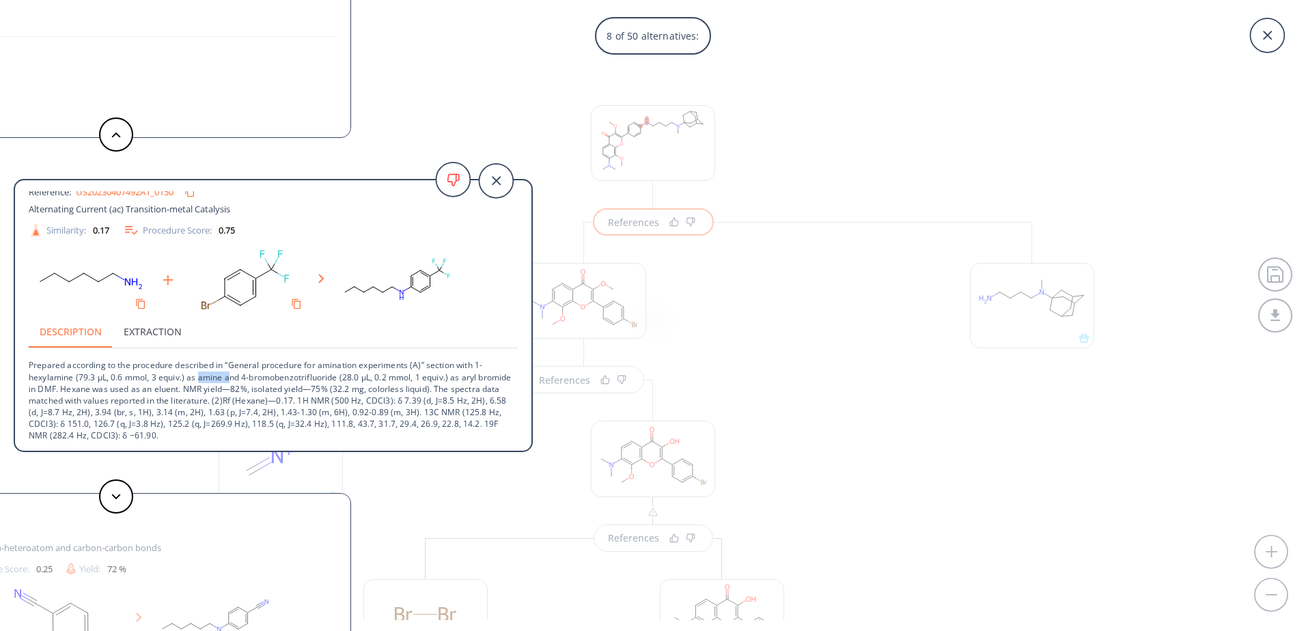
drag, startPoint x: 200, startPoint y: 379, endPoint x: 232, endPoint y: 380, distance: 32.1
click at [232, 380] on p "Prepared according to the procedure described in “General procedure for aminati…" at bounding box center [273, 394] width 489 height 93
drag, startPoint x: 240, startPoint y: 380, endPoint x: 343, endPoint y: 378, distance: 102.5
click at [343, 378] on p "Prepared according to the procedure described in “General procedure for aminati…" at bounding box center [273, 394] width 489 height 93
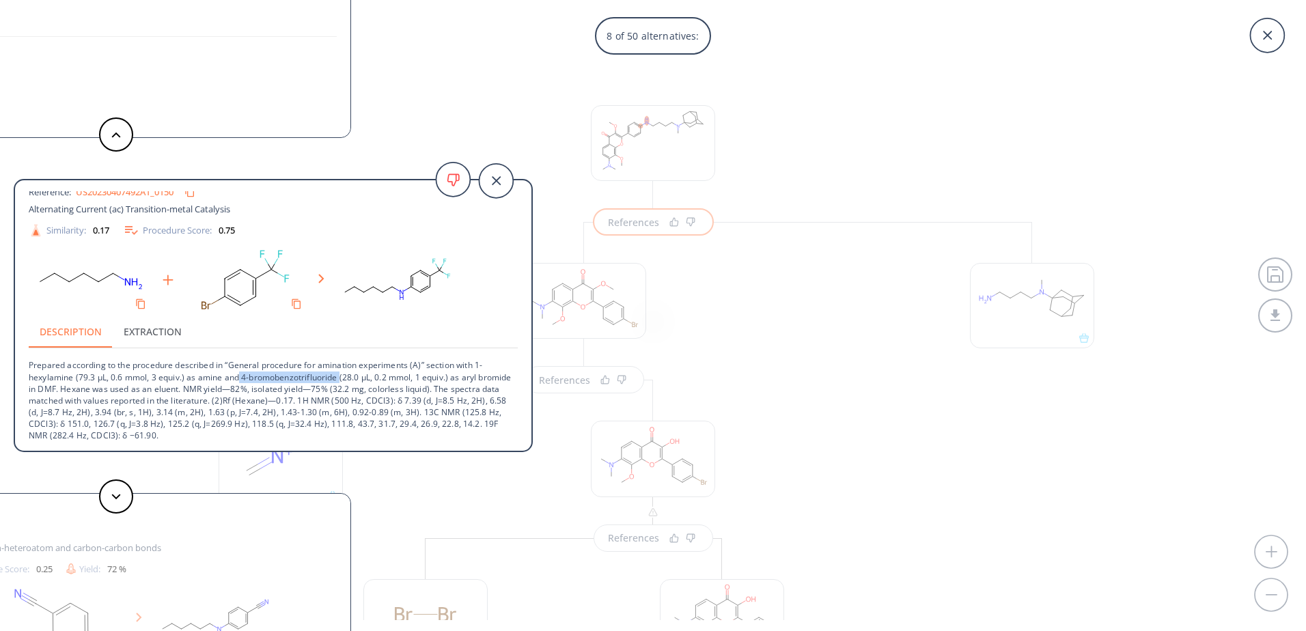
click at [343, 378] on p "Prepared according to the procedure described in “General procedure for aminati…" at bounding box center [273, 394] width 489 height 93
drag, startPoint x: 172, startPoint y: 388, endPoint x: 283, endPoint y: 389, distance: 110.7
click at [283, 389] on p "Prepared according to the procedure described in “General procedure for aminati…" at bounding box center [273, 394] width 489 height 93
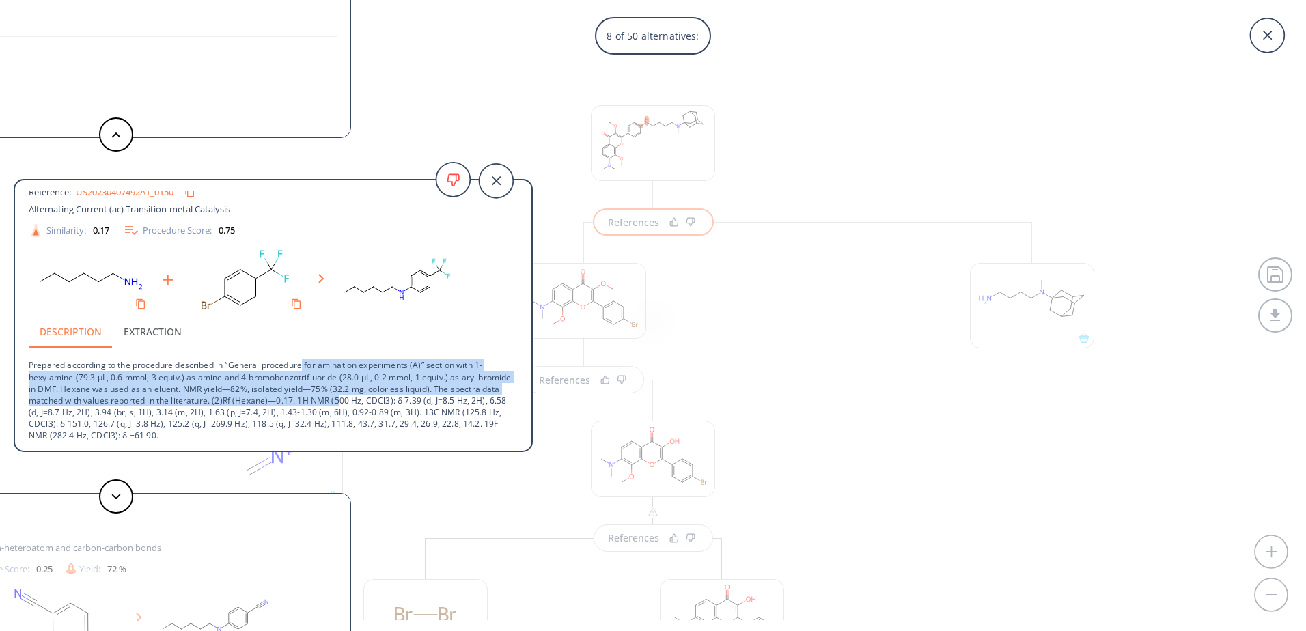
drag, startPoint x: 303, startPoint y: 368, endPoint x: 389, endPoint y: 400, distance: 91.6
click at [389, 400] on p "Prepared according to the procedure described in “General procedure for aminati…" at bounding box center [273, 394] width 489 height 93
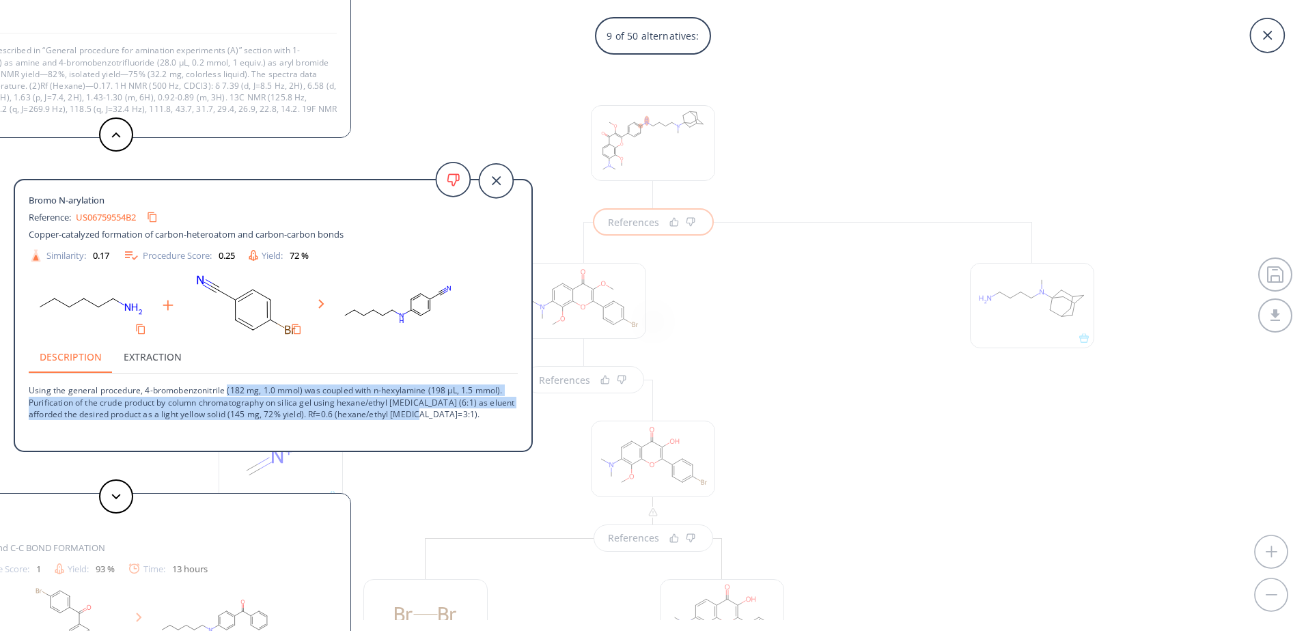
drag, startPoint x: 227, startPoint y: 393, endPoint x: 432, endPoint y: 412, distance: 205.1
click at [432, 412] on p "Using the general procedure, 4-bromobenzonitrile (182 mg, 1.0 mmol) was coupled…" at bounding box center [273, 397] width 489 height 46
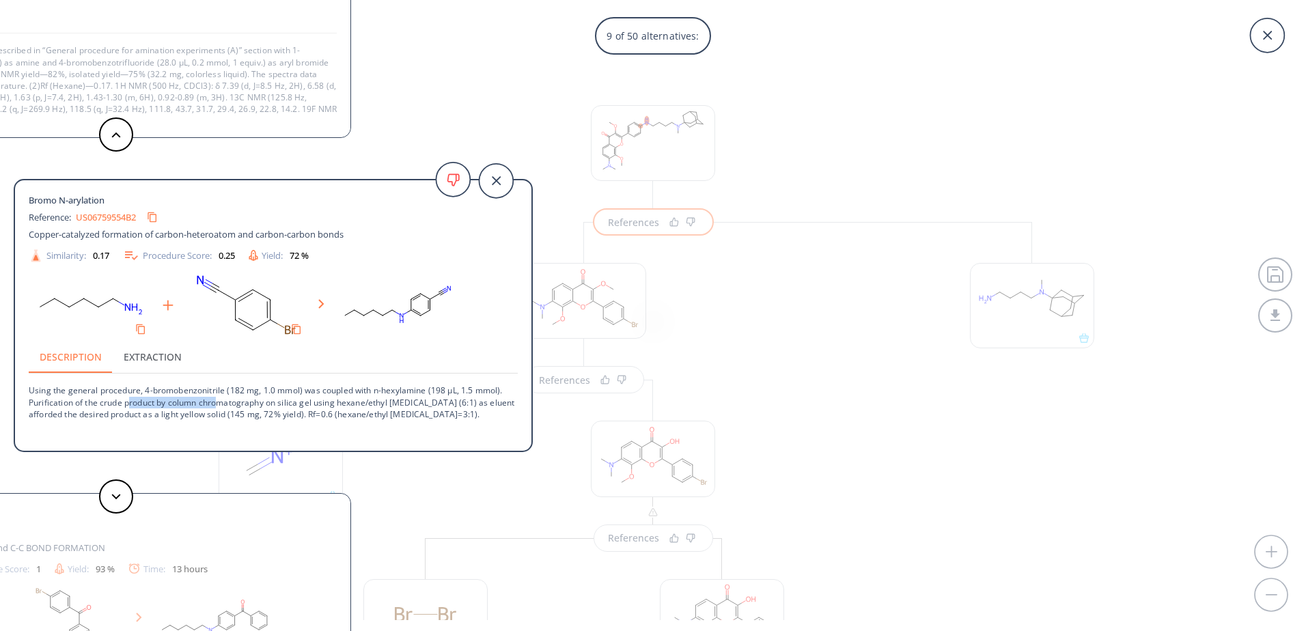
drag, startPoint x: 132, startPoint y: 400, endPoint x: 221, endPoint y: 402, distance: 89.5
click at [221, 402] on p "Using the general procedure, 4-bromobenzonitrile (182 mg, 1.0 mmol) was coupled…" at bounding box center [273, 397] width 489 height 46
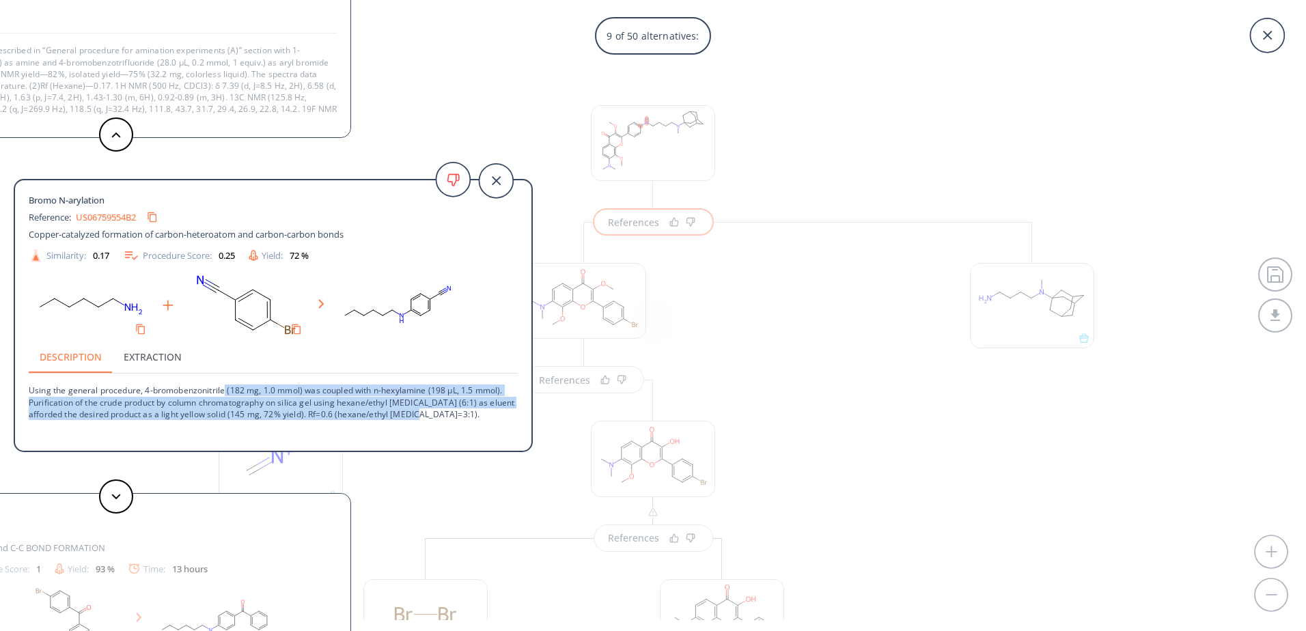
drag, startPoint x: 226, startPoint y: 393, endPoint x: 413, endPoint y: 420, distance: 189.1
click at [413, 420] on div "Bromo N-arylation Reference: US06759554B2 Copper-catalyzed formation of carbon-…" at bounding box center [273, 317] width 516 height 253
drag, startPoint x: 404, startPoint y: 395, endPoint x: 408, endPoint y: 410, distance: 15.1
click at [408, 410] on p "Using the general procedure, 4-bromobenzonitrile (182 mg, 1.0 mmol) was coupled…" at bounding box center [273, 397] width 489 height 46
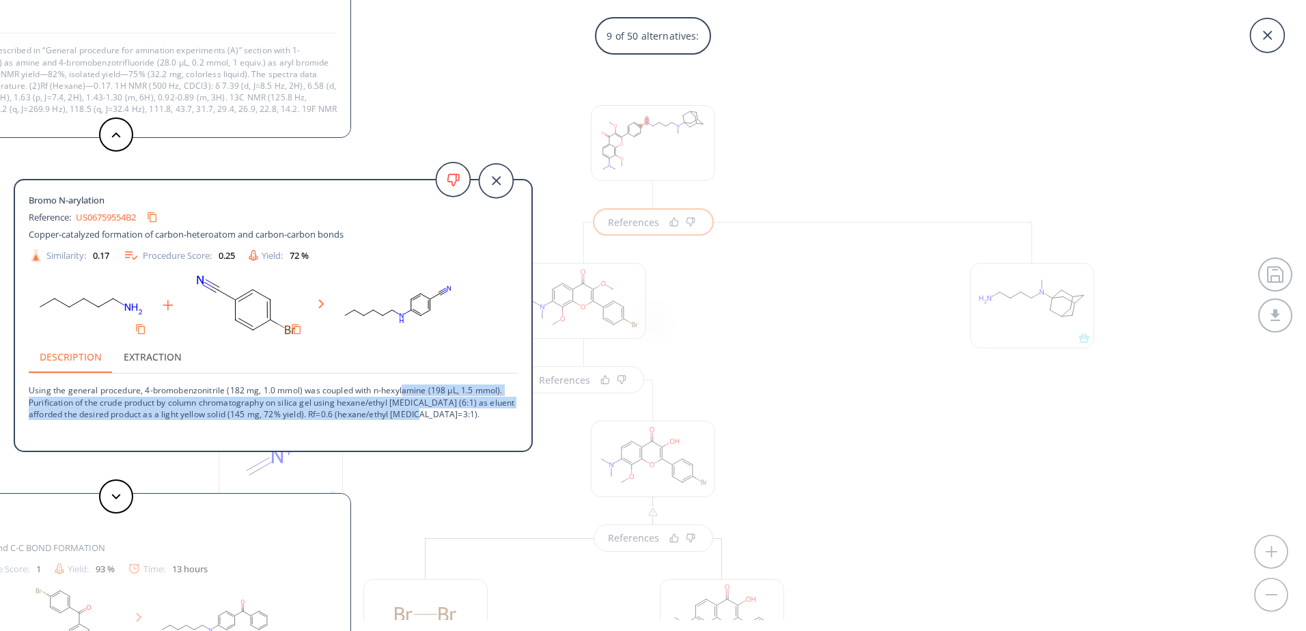
click at [408, 410] on p "Using the general procedure, 4-bromobenzonitrile (182 mg, 1.0 mmol) was coupled…" at bounding box center [273, 397] width 489 height 46
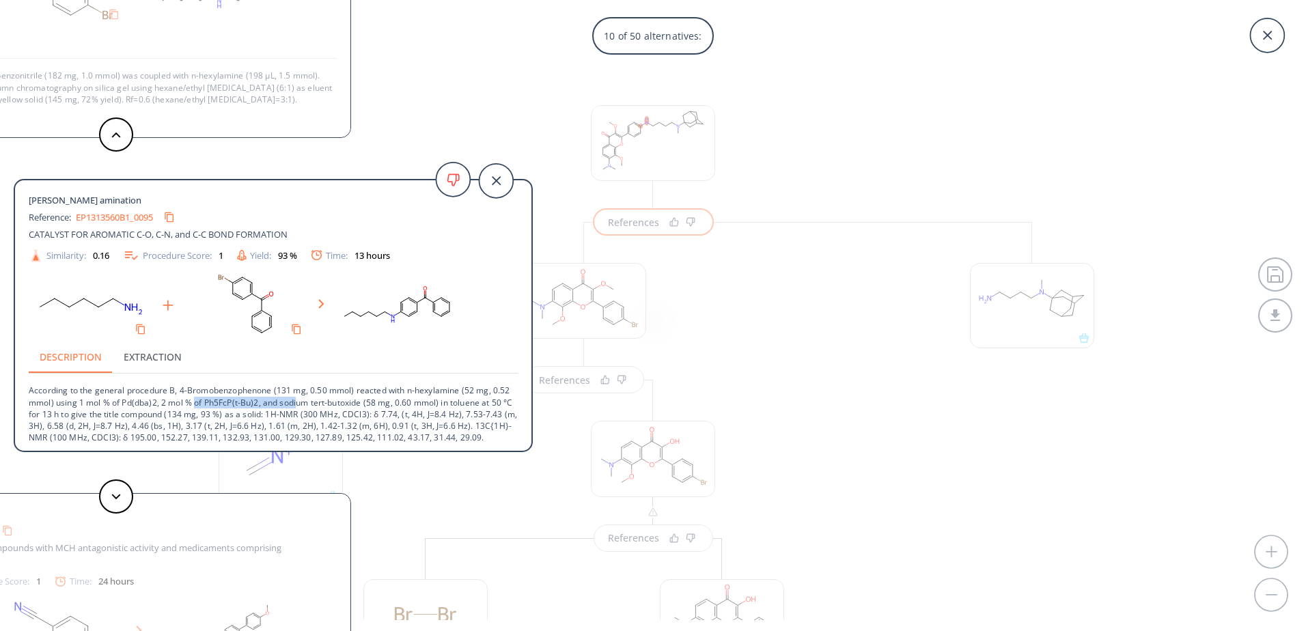
drag, startPoint x: 197, startPoint y: 405, endPoint x: 298, endPoint y: 404, distance: 101.1
click at [298, 404] on p "According to the general procedure B, 4-Bromobenzophenone (131 mg, 0.50 mmol) r…" at bounding box center [273, 414] width 489 height 81
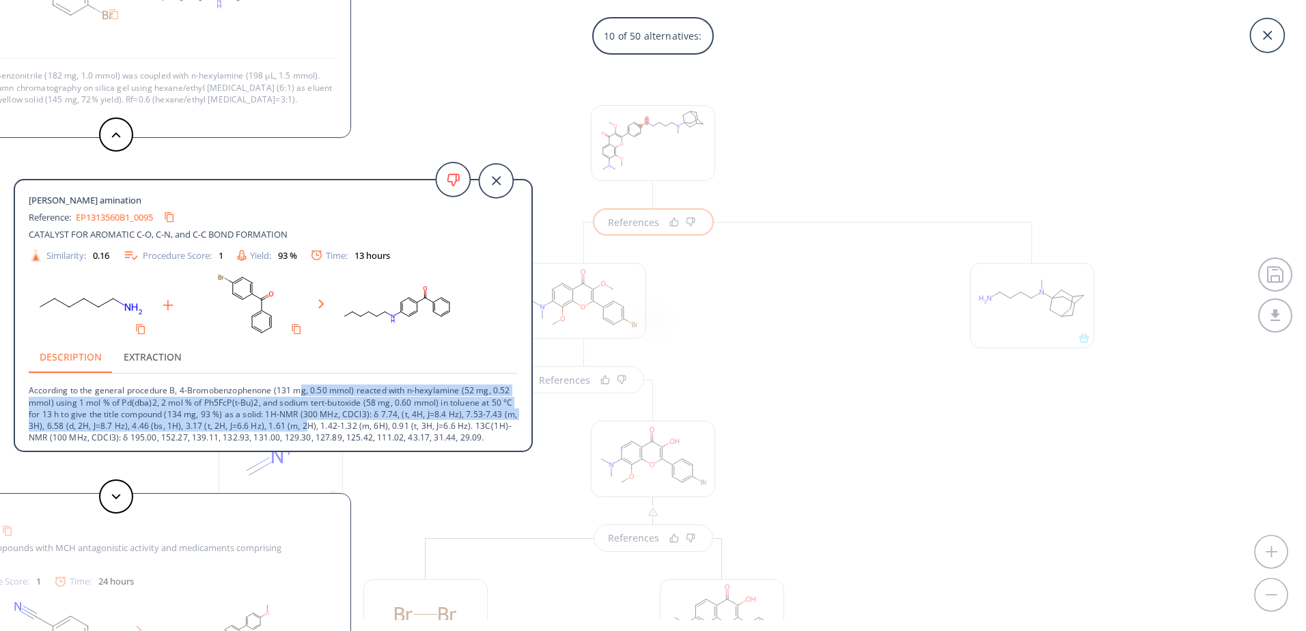
drag, startPoint x: 301, startPoint y: 389, endPoint x: 339, endPoint y: 426, distance: 53.1
click at [339, 426] on p "According to the general procedure B, 4-Bromobenzophenone (131 mg, 0.50 mmol) r…" at bounding box center [273, 414] width 489 height 81
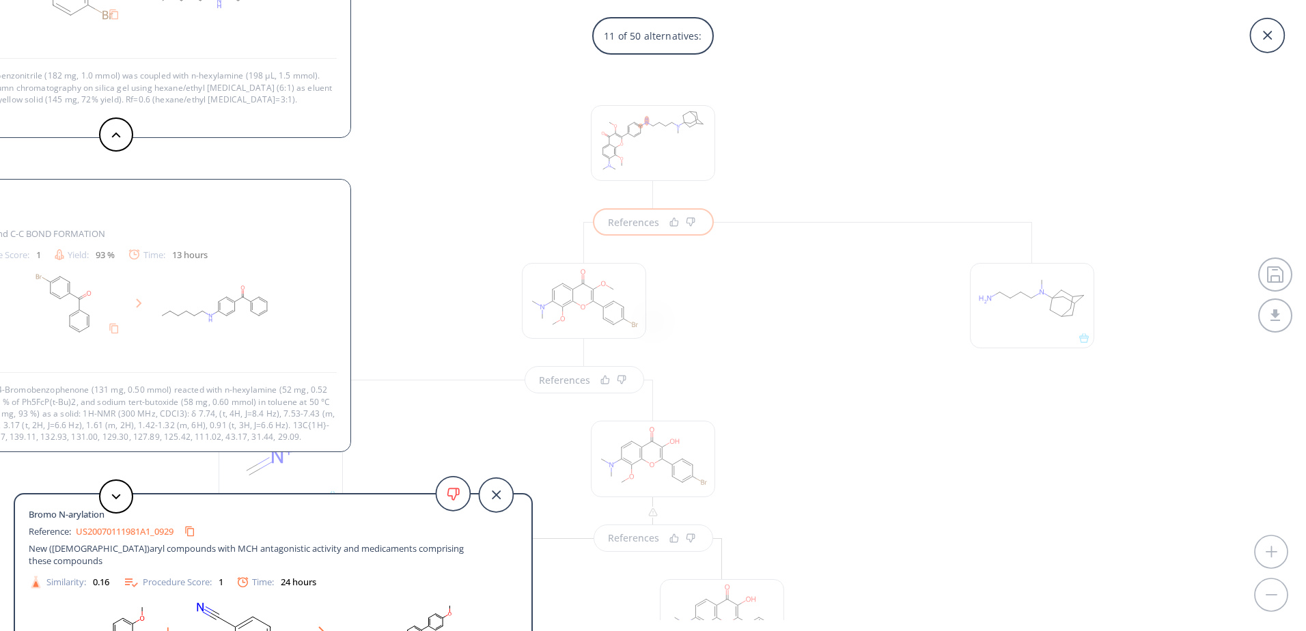
scroll to position [14, 0]
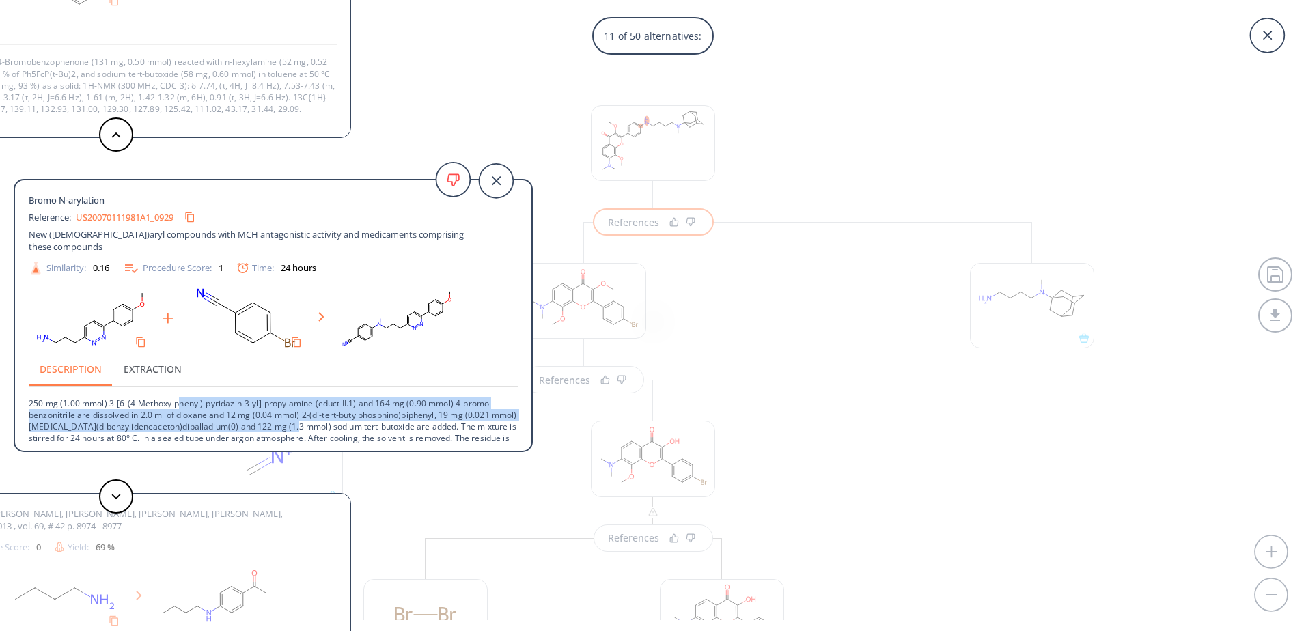
drag, startPoint x: 176, startPoint y: 405, endPoint x: 313, endPoint y: 430, distance: 138.8
click at [313, 430] on p "250 mg (1.00 mmol) 3-[6-(4-Methoxy-phenyl)-pyridazin-3-yl]-propylamine (educt I…" at bounding box center [273, 422] width 489 height 70
drag, startPoint x: 229, startPoint y: 410, endPoint x: 335, endPoint y: 430, distance: 106.9
click at [335, 430] on p "250 mg (1.00 mmol) 3-[6-(4-Methoxy-phenyl)-pyridazin-3-yl]-propylamine (educt I…" at bounding box center [273, 422] width 489 height 70
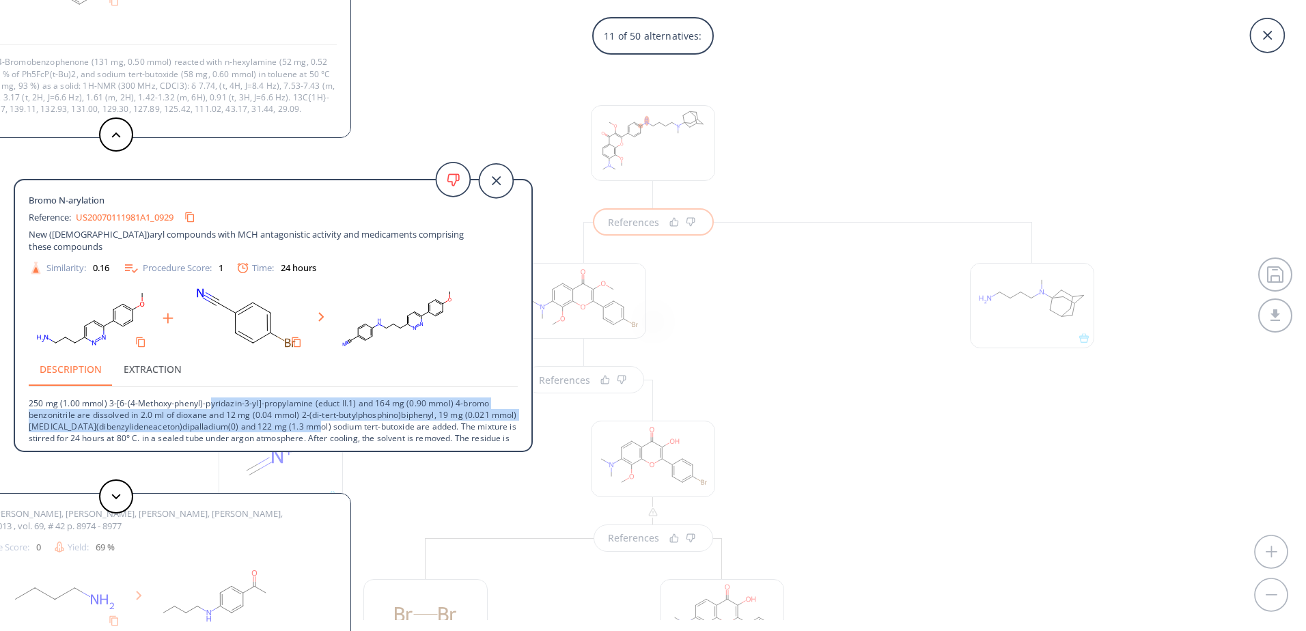
click at [335, 430] on p "250 mg (1.00 mmol) 3-[6-(4-Methoxy-phenyl)-pyridazin-3-yl]-propylamine (educt I…" at bounding box center [273, 422] width 489 height 70
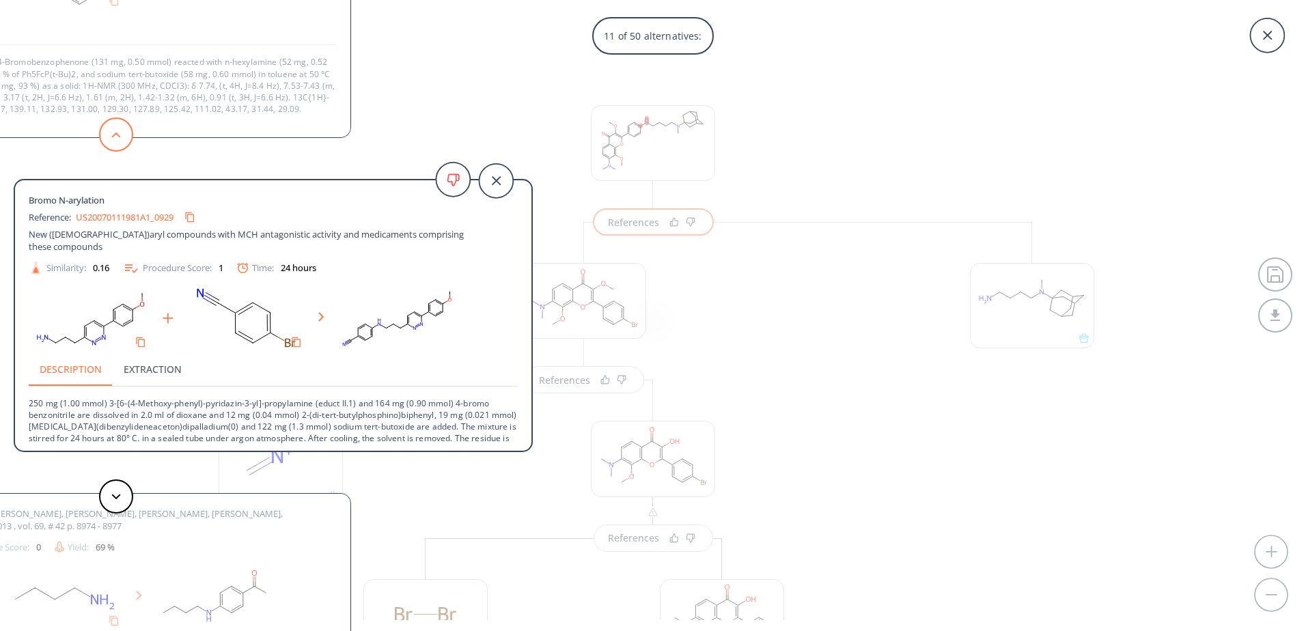
click at [113, 135] on icon at bounding box center [116, 135] width 10 height 6
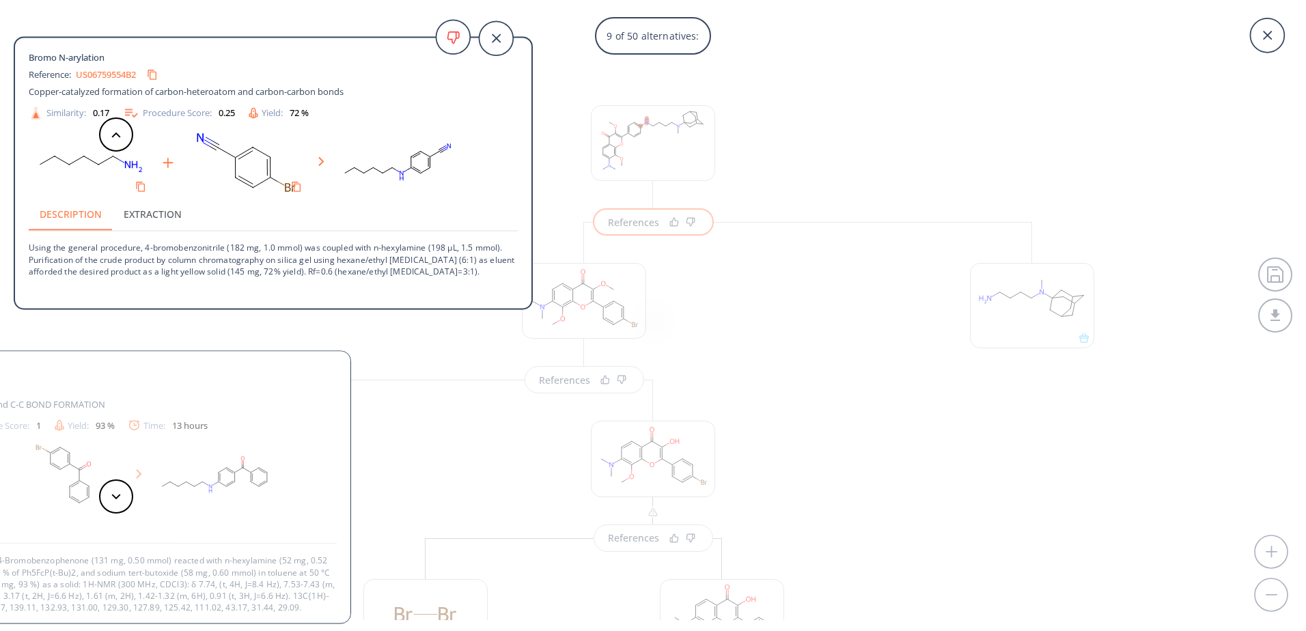
scroll to position [0, 0]
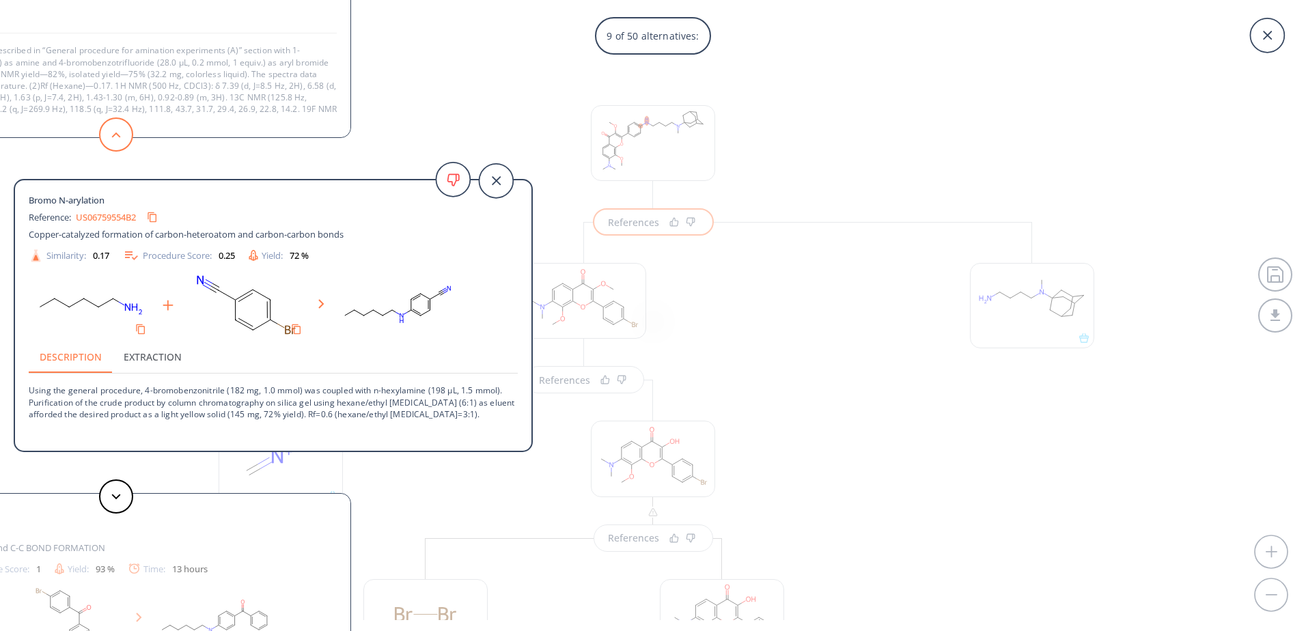
click at [110, 140] on button at bounding box center [116, 134] width 34 height 34
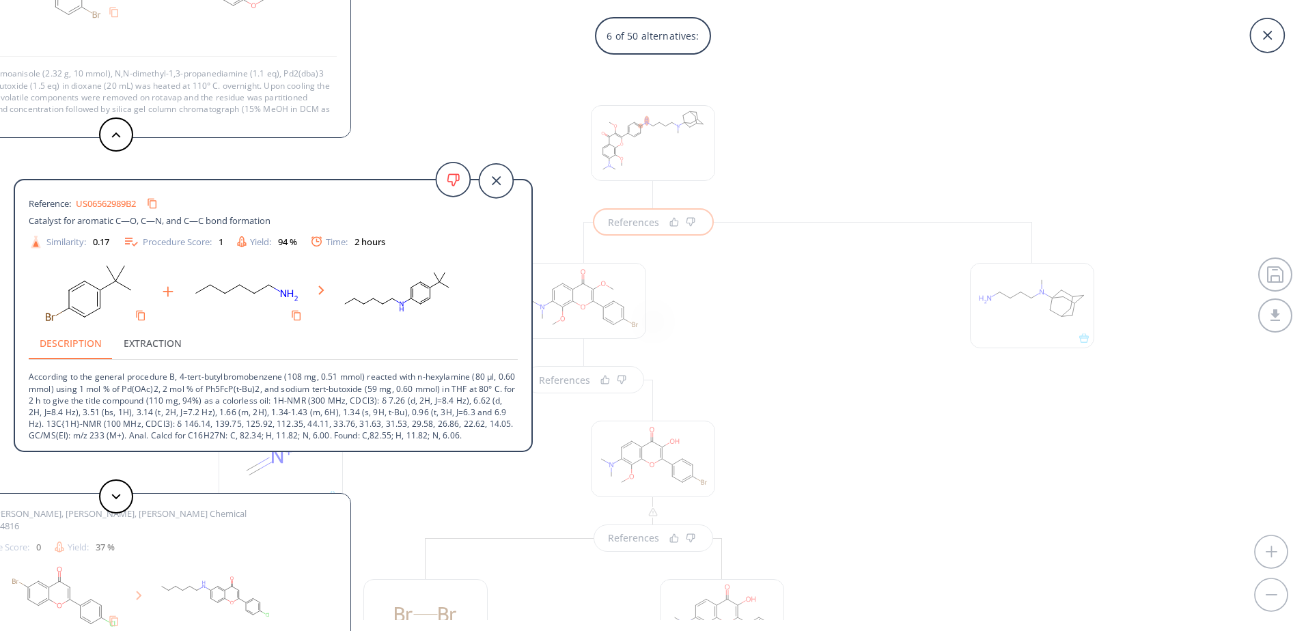
scroll to position [25, 0]
click at [109, 503] on button at bounding box center [116, 496] width 34 height 34
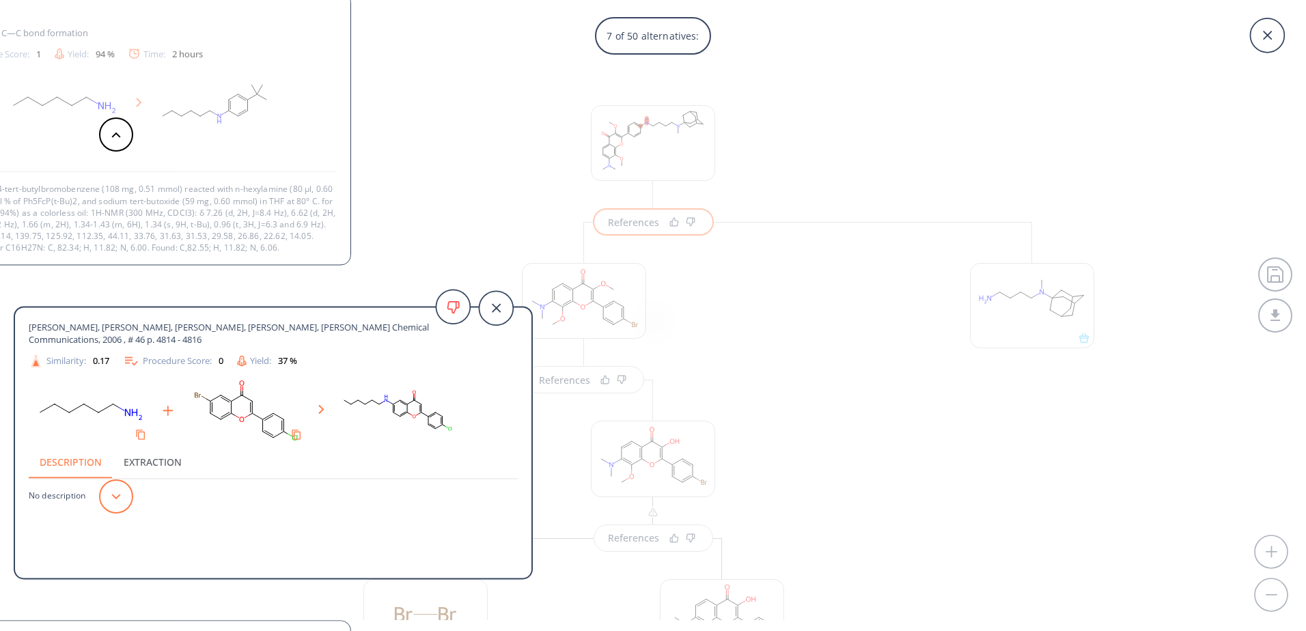
scroll to position [14, 0]
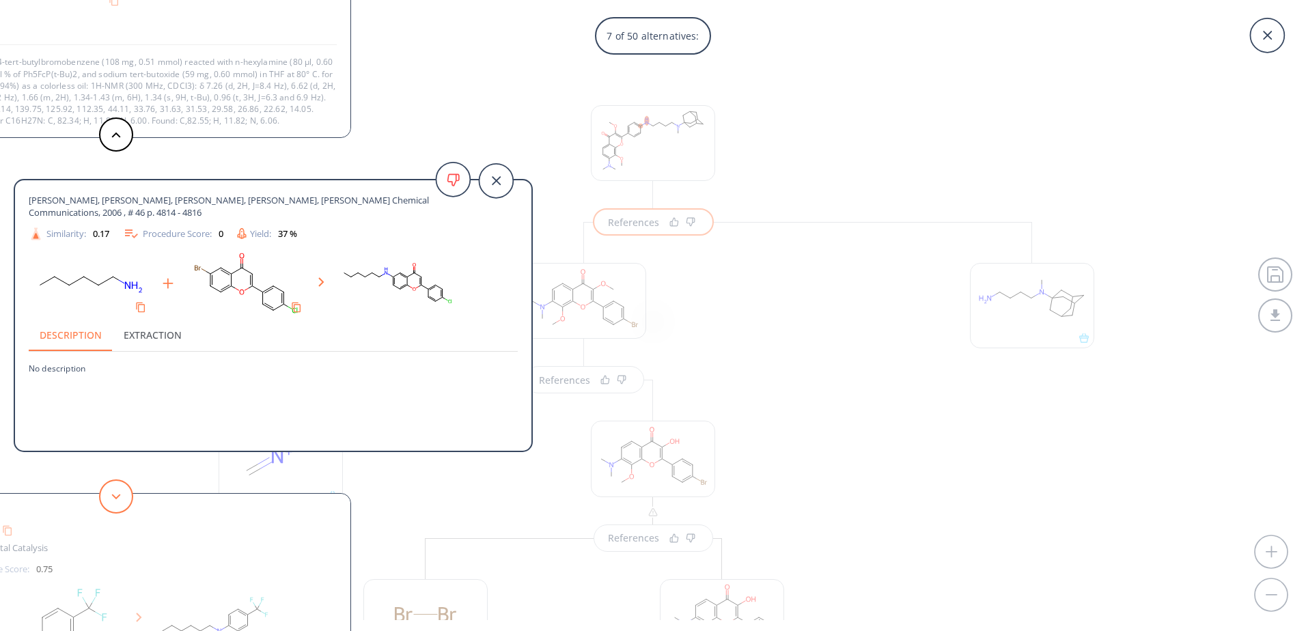
click at [110, 497] on button at bounding box center [116, 496] width 34 height 34
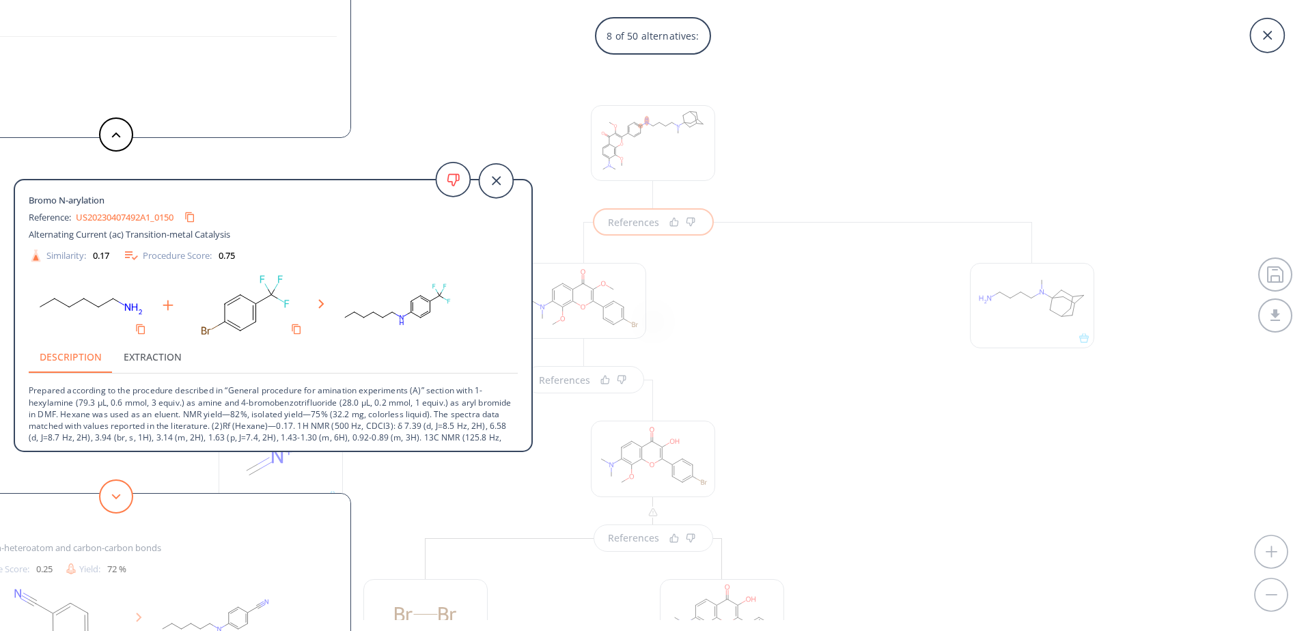
click at [110, 497] on button at bounding box center [116, 496] width 34 height 34
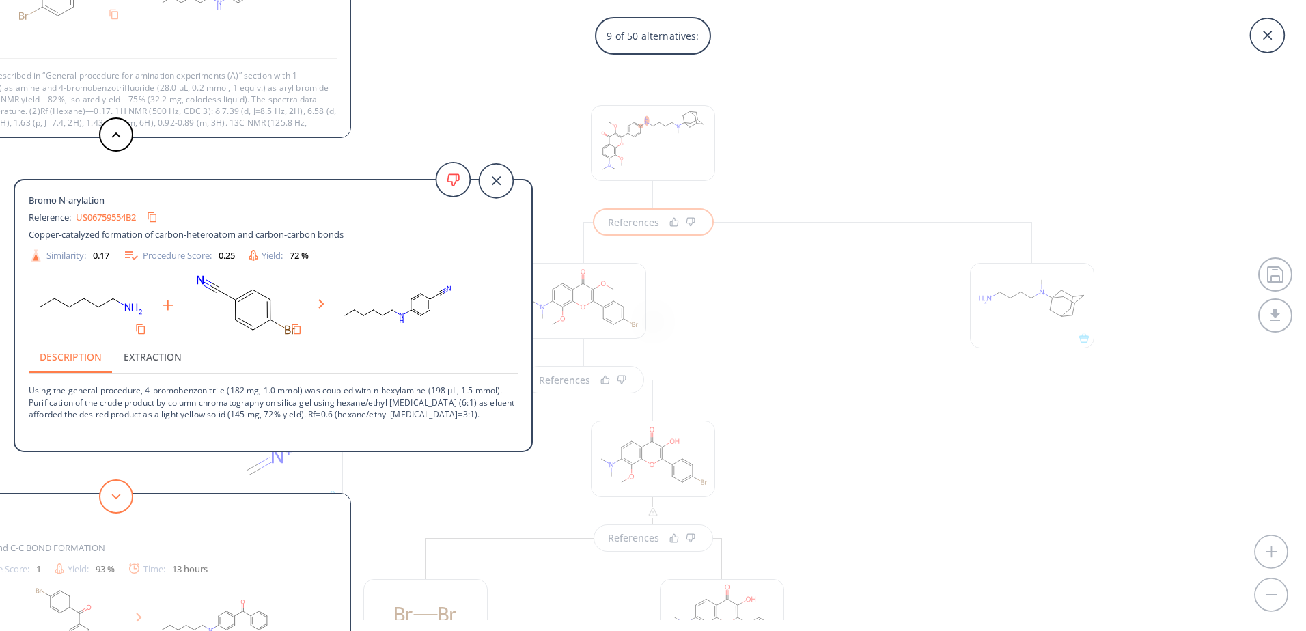
click at [110, 497] on button at bounding box center [116, 496] width 34 height 34
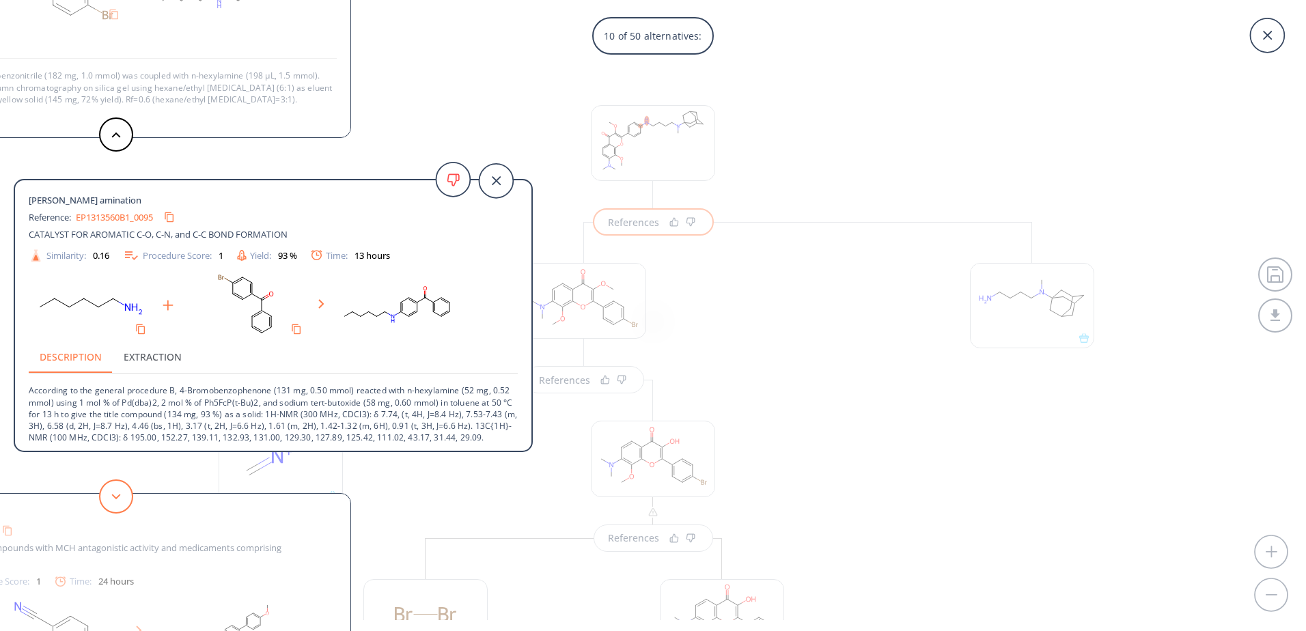
click at [110, 497] on button at bounding box center [116, 496] width 34 height 34
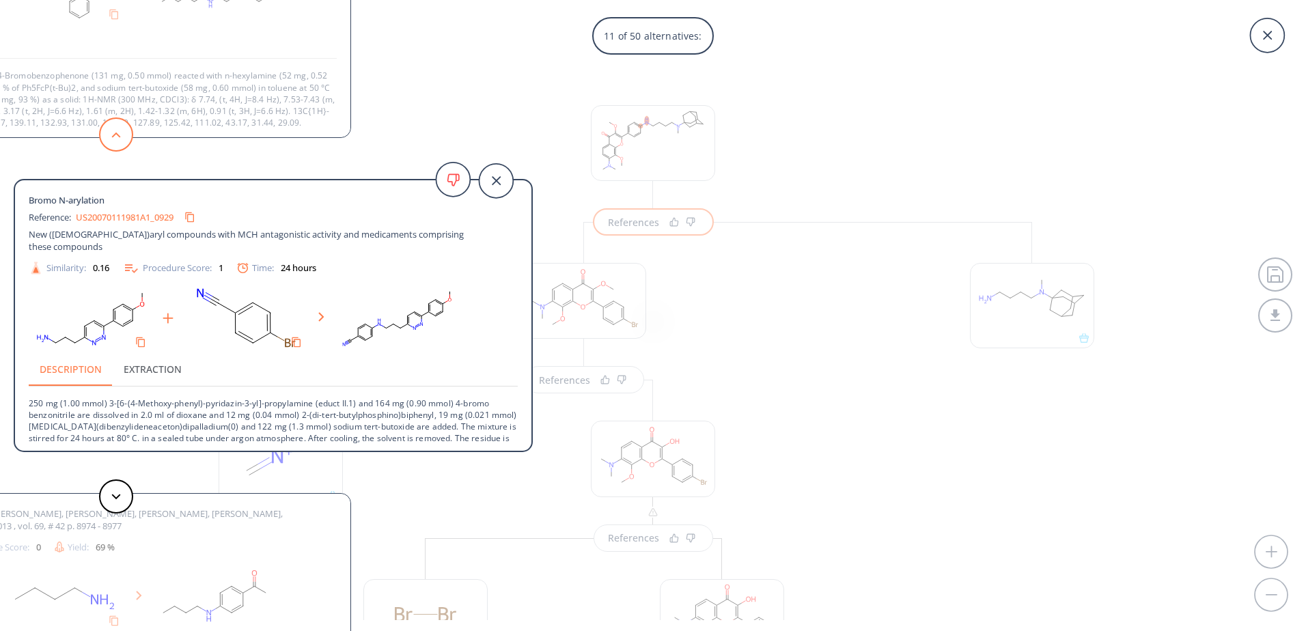
click at [113, 143] on button at bounding box center [116, 134] width 34 height 34
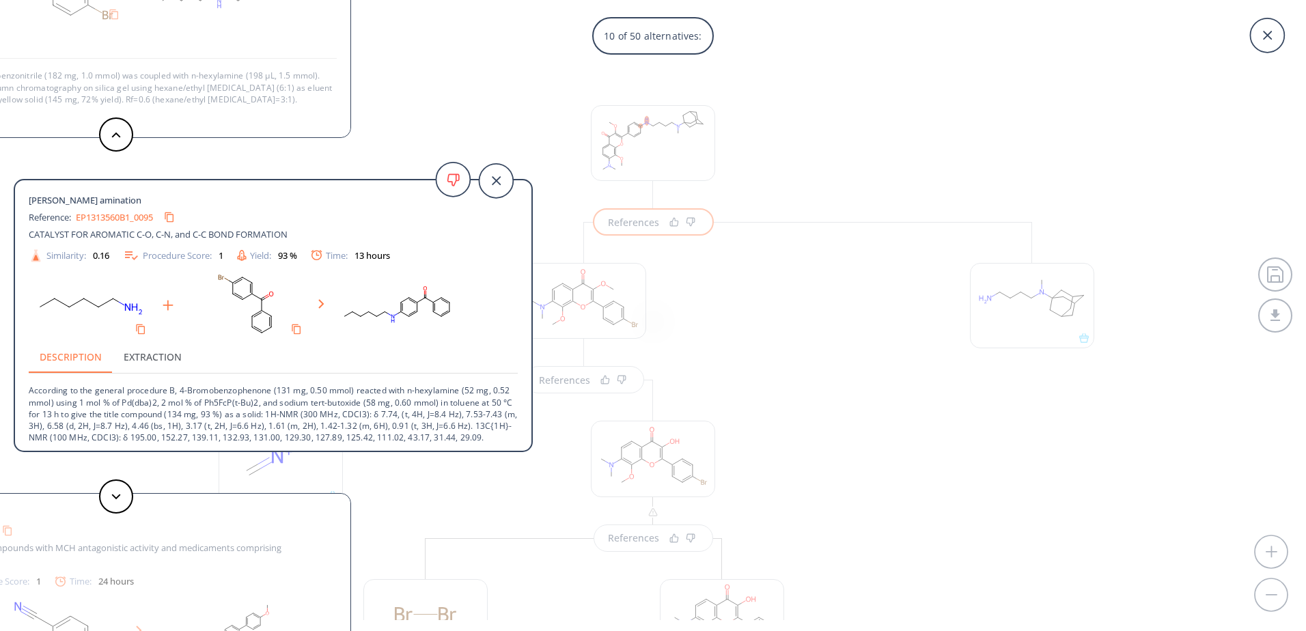
drag, startPoint x: 58, startPoint y: 203, endPoint x: 186, endPoint y: 200, distance: 128.4
click at [146, 200] on span "Bromo Buchwald-Hartwig amination" at bounding box center [87, 200] width 117 height 12
copy span "Buchwald-Hartwig amination"
click at [503, 183] on icon at bounding box center [496, 181] width 34 height 34
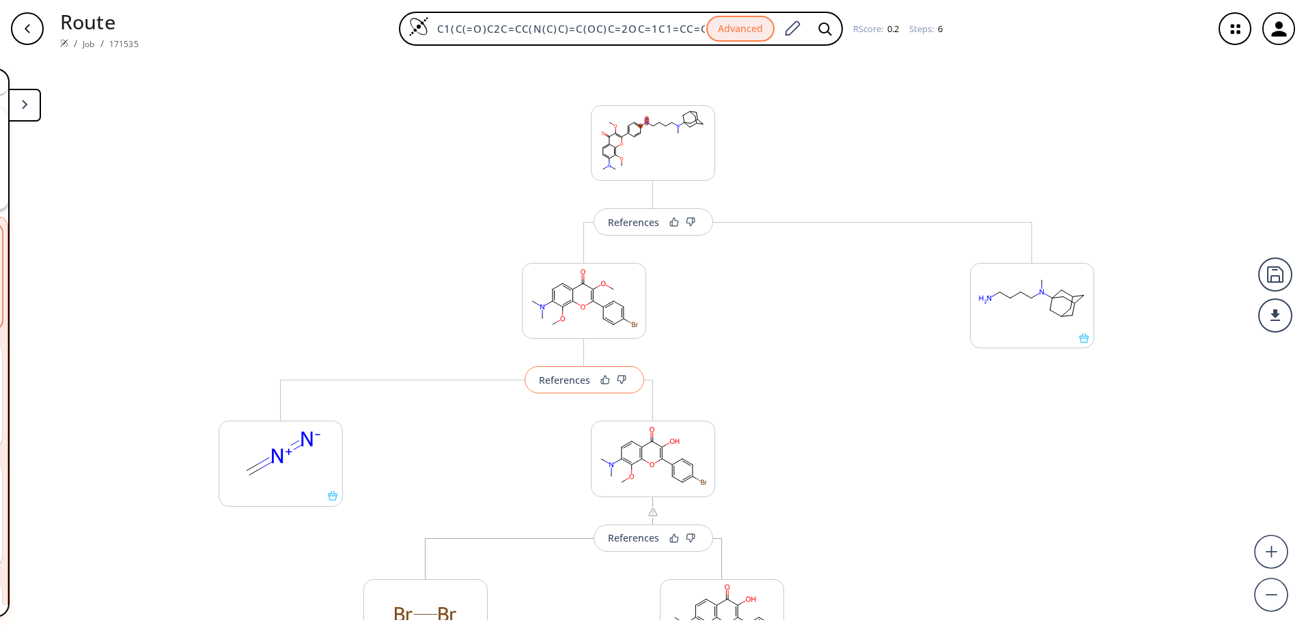
click at [566, 384] on div "References" at bounding box center [564, 380] width 51 height 9
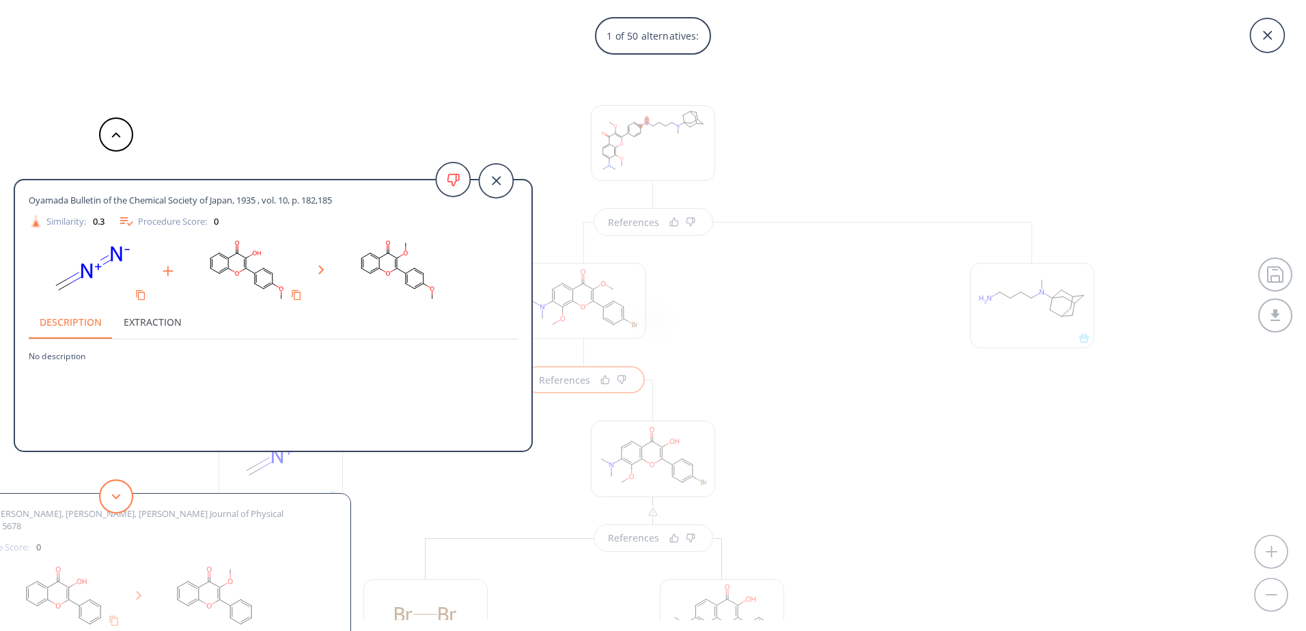
click at [122, 497] on button at bounding box center [116, 496] width 34 height 34
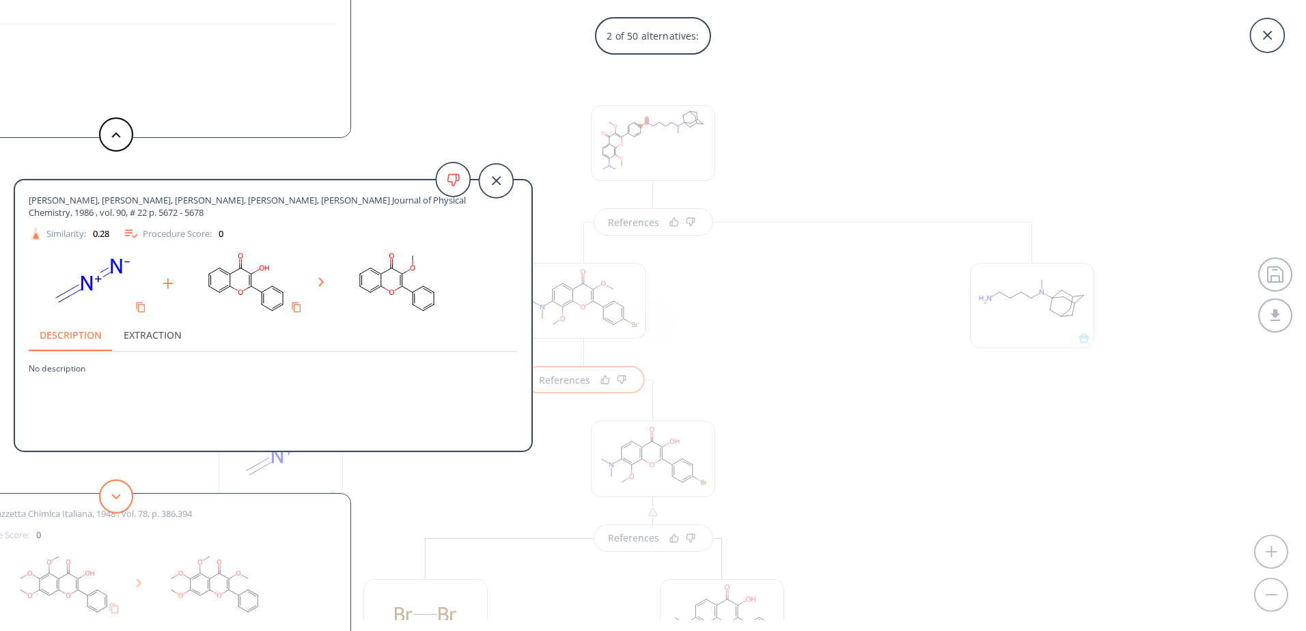
click at [122, 497] on button at bounding box center [116, 496] width 34 height 34
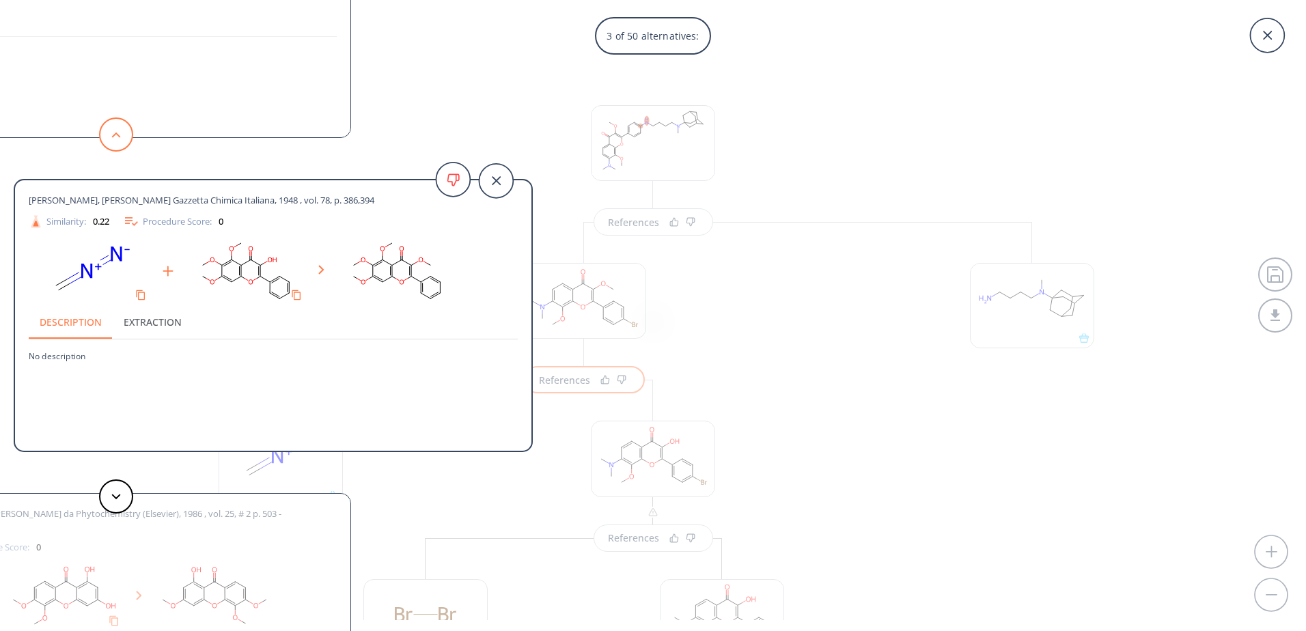
click at [125, 145] on button at bounding box center [116, 134] width 34 height 34
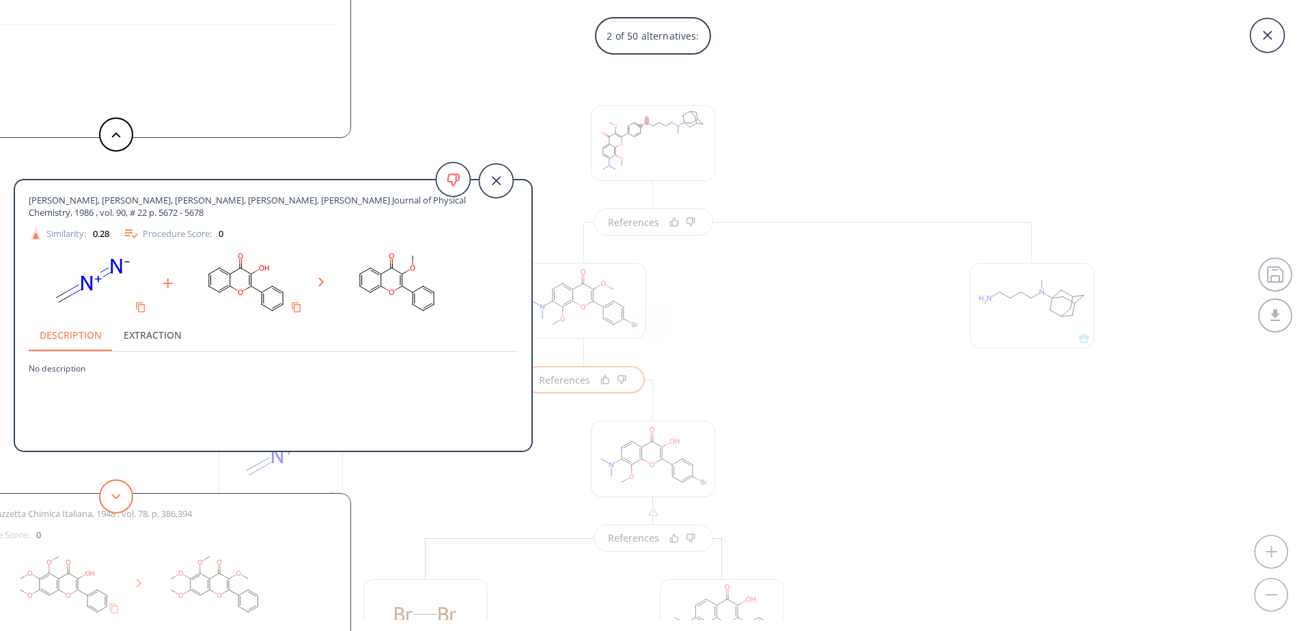
click at [126, 497] on button at bounding box center [116, 496] width 34 height 34
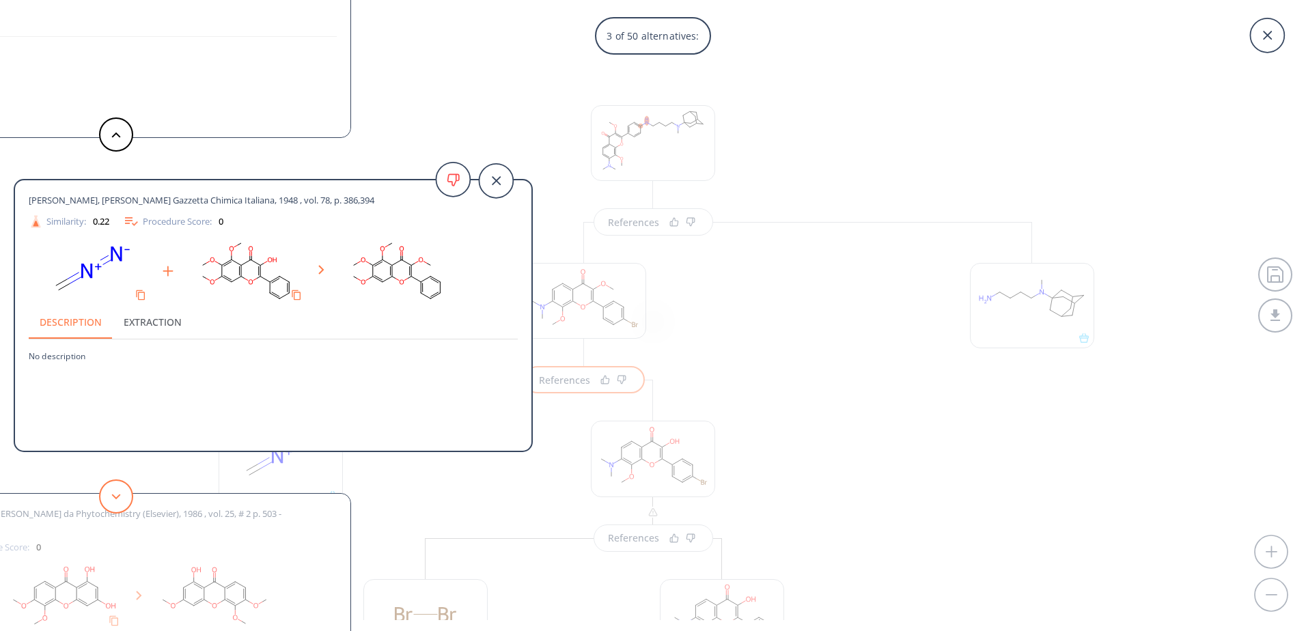
click at [126, 497] on button at bounding box center [116, 496] width 34 height 34
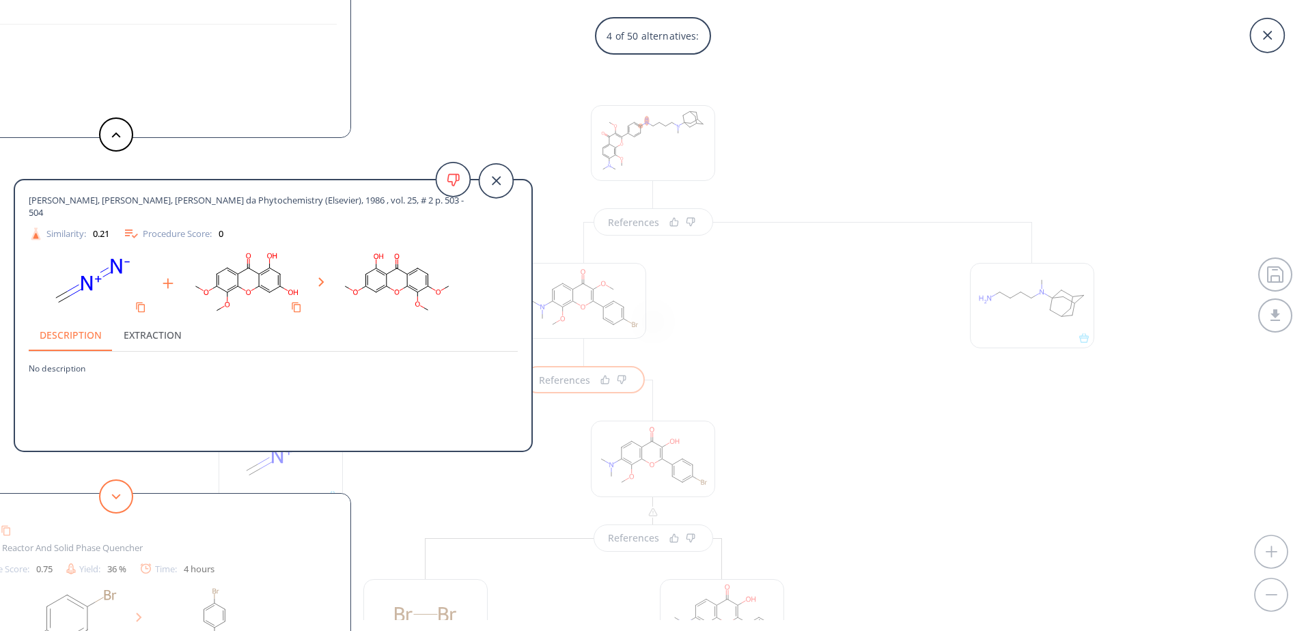
click at [126, 497] on button at bounding box center [116, 496] width 34 height 34
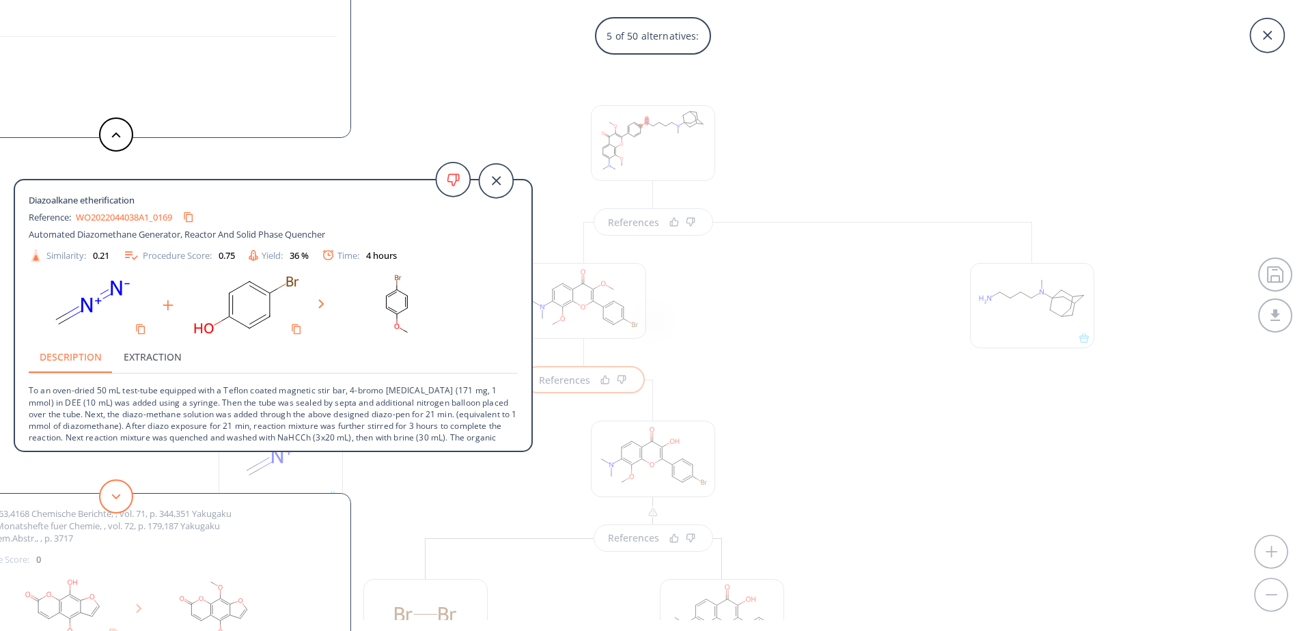
click at [124, 499] on button at bounding box center [116, 496] width 34 height 34
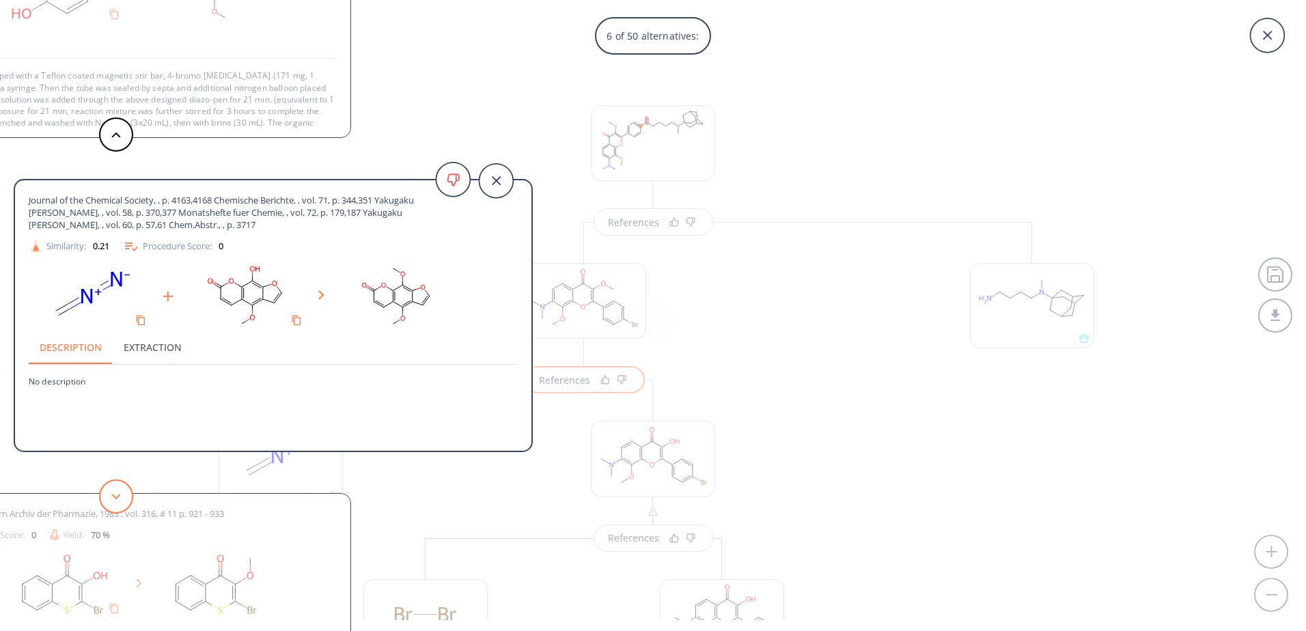
click at [124, 499] on button at bounding box center [116, 496] width 34 height 34
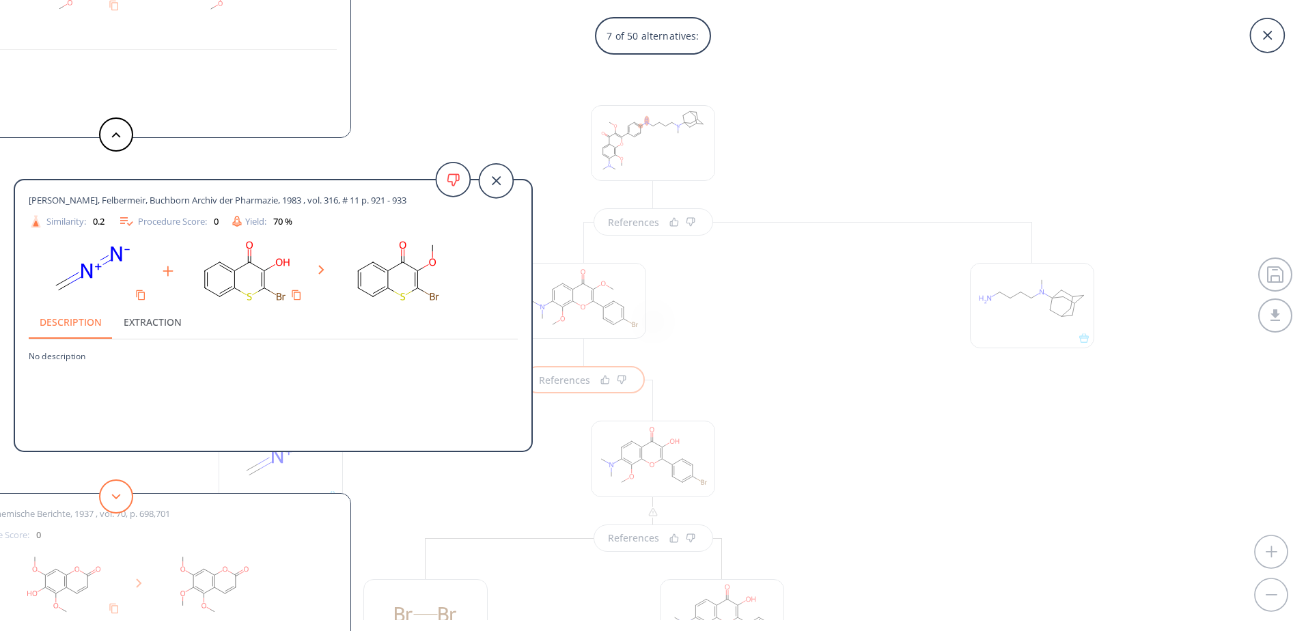
click at [124, 499] on button at bounding box center [116, 496] width 34 height 34
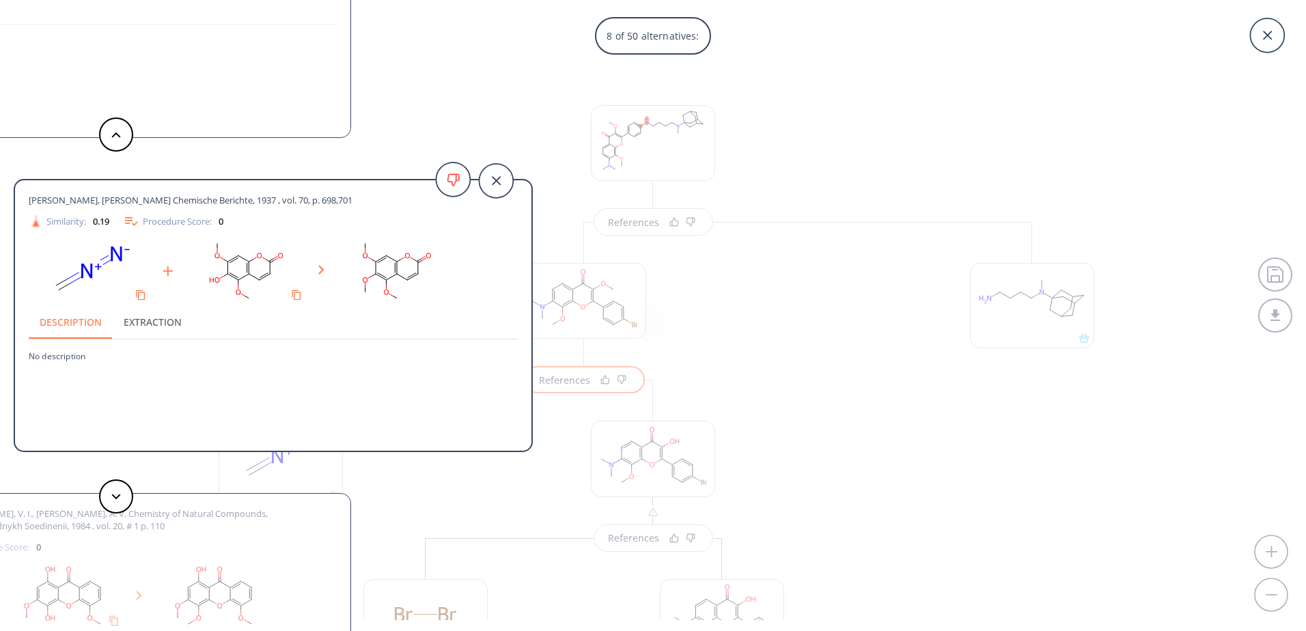
drag, startPoint x: 216, startPoint y: 205, endPoint x: 383, endPoint y: 199, distance: 167.4
click at [383, 199] on div "Spaeth, Jerzmanowska-Sienkiewiczowa Chemische Berichte, 1937 , vol. 70, p. 698,…" at bounding box center [249, 200] width 440 height 12
click at [126, 490] on button at bounding box center [116, 496] width 34 height 34
click at [117, 490] on button at bounding box center [116, 496] width 34 height 34
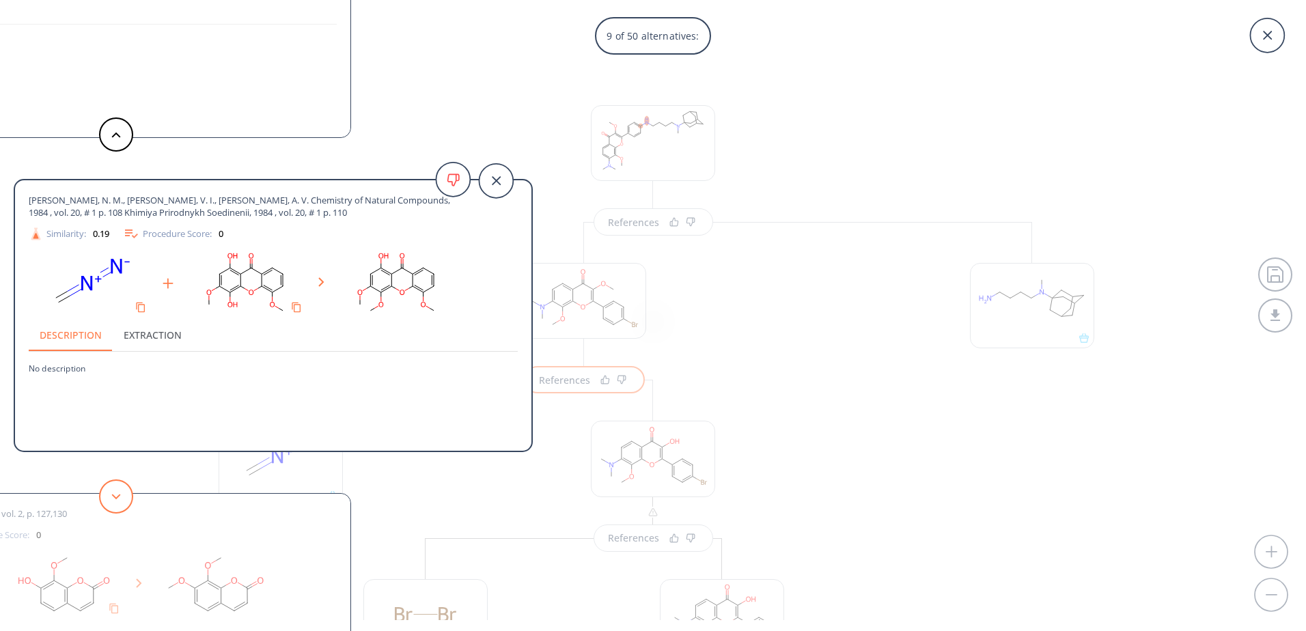
click at [117, 490] on button at bounding box center [116, 496] width 34 height 34
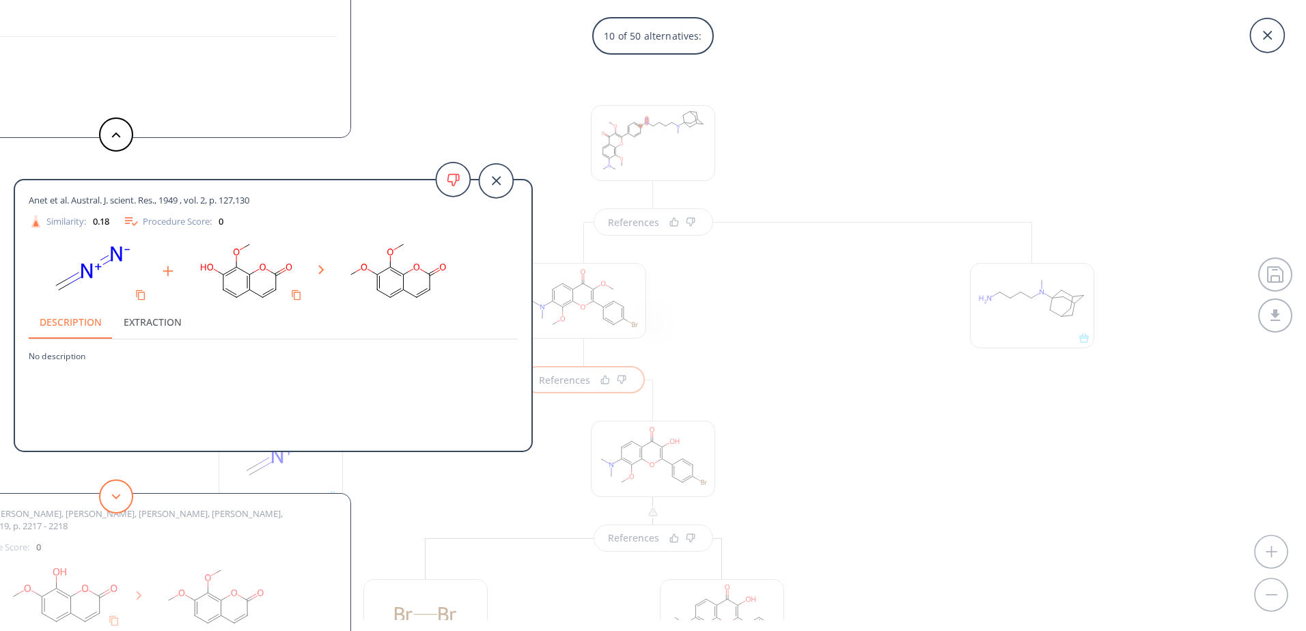
click at [117, 490] on button at bounding box center [116, 496] width 34 height 34
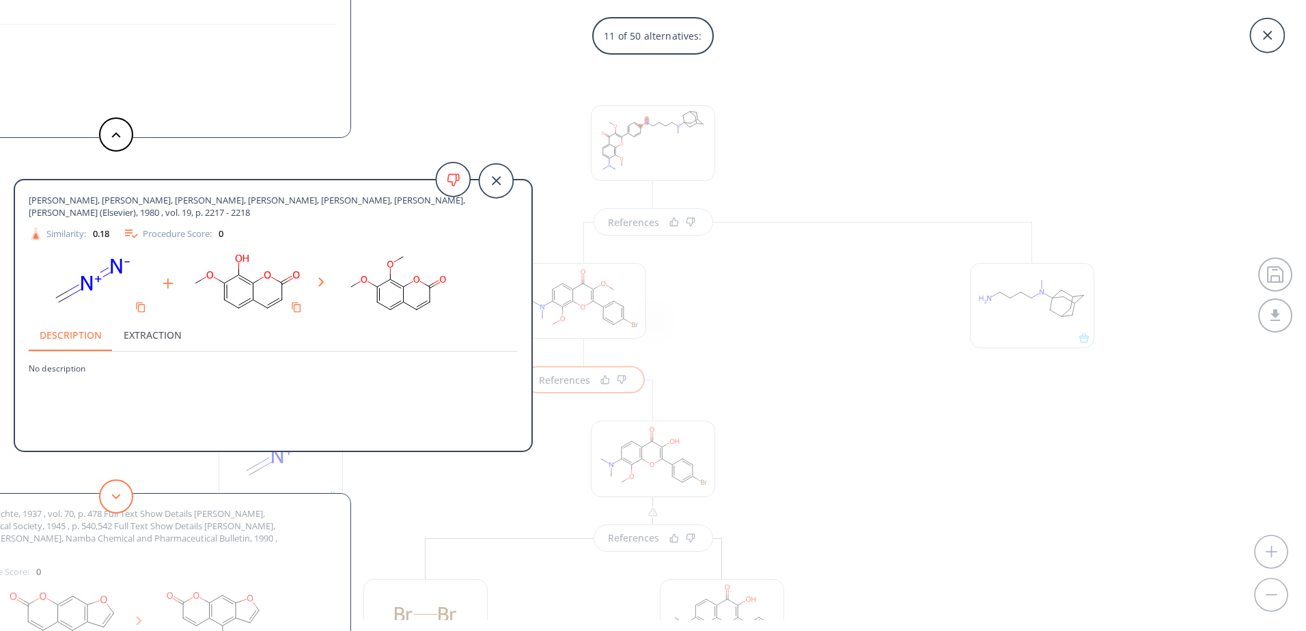
click at [117, 490] on button at bounding box center [116, 496] width 34 height 34
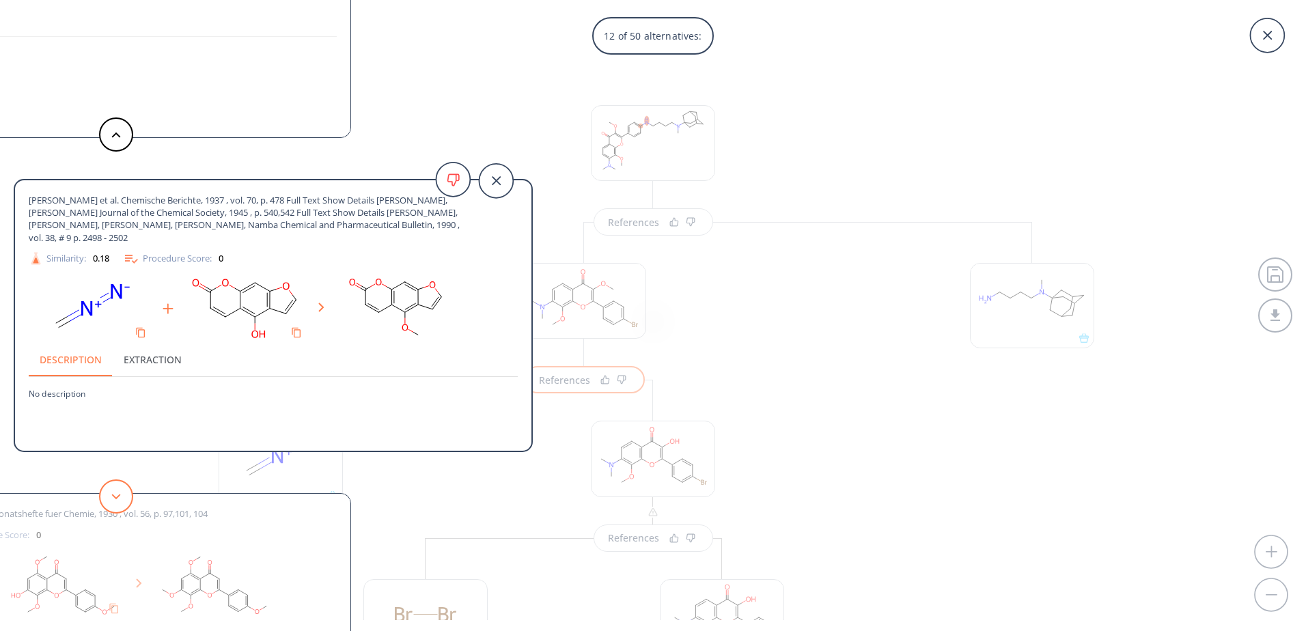
click at [117, 490] on button at bounding box center [116, 496] width 34 height 34
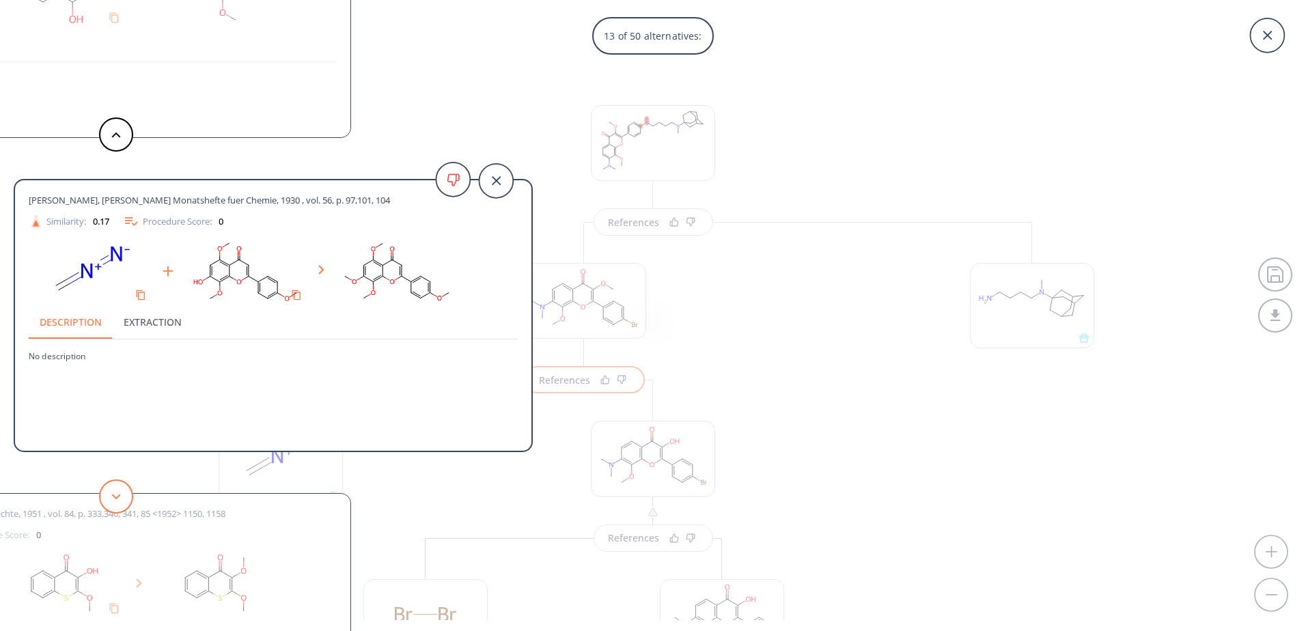
click at [117, 490] on button at bounding box center [116, 496] width 34 height 34
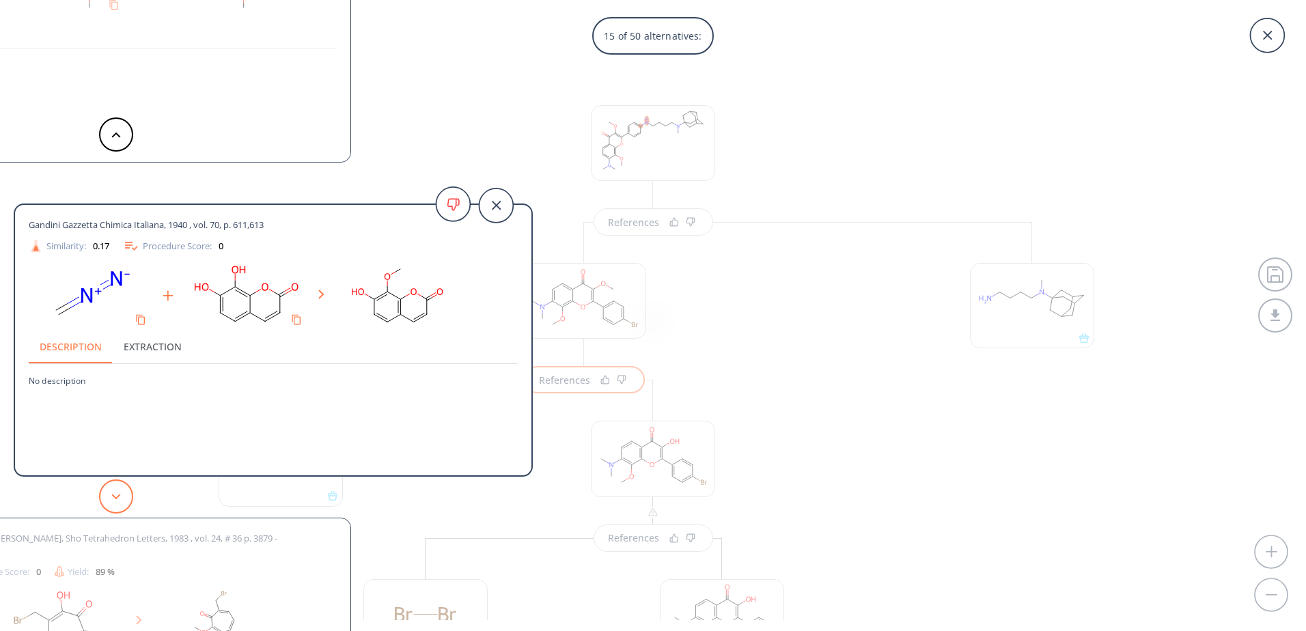
click at [117, 490] on button at bounding box center [116, 496] width 34 height 34
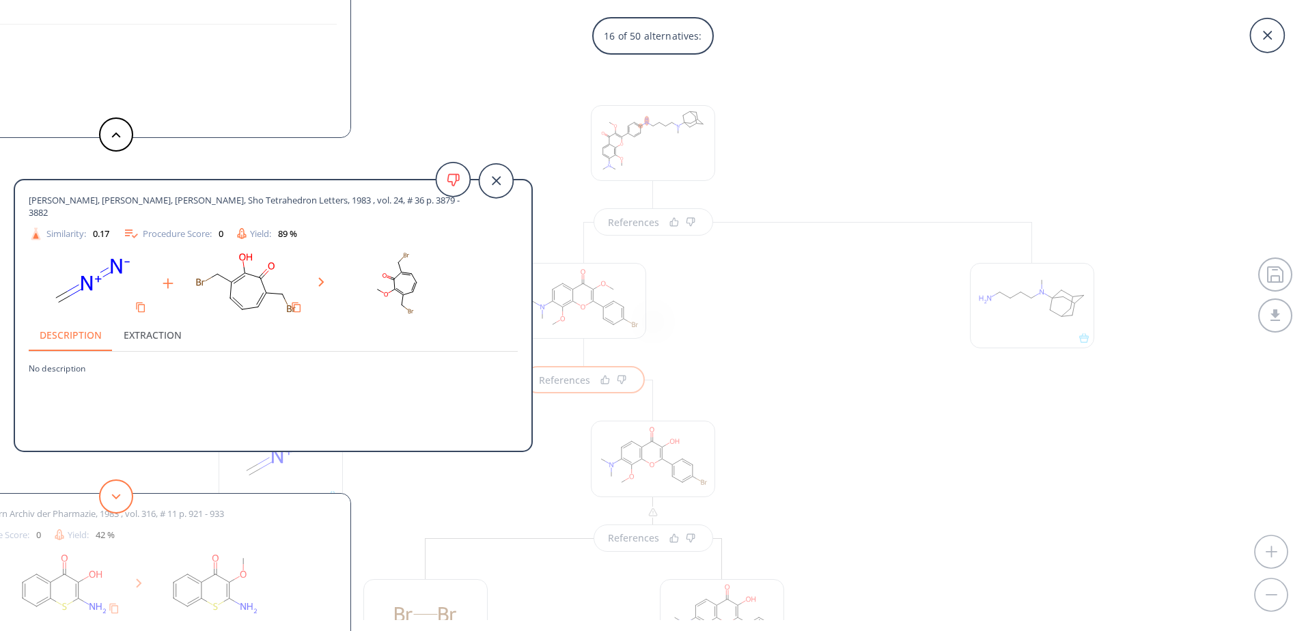
click at [117, 490] on button at bounding box center [116, 496] width 34 height 34
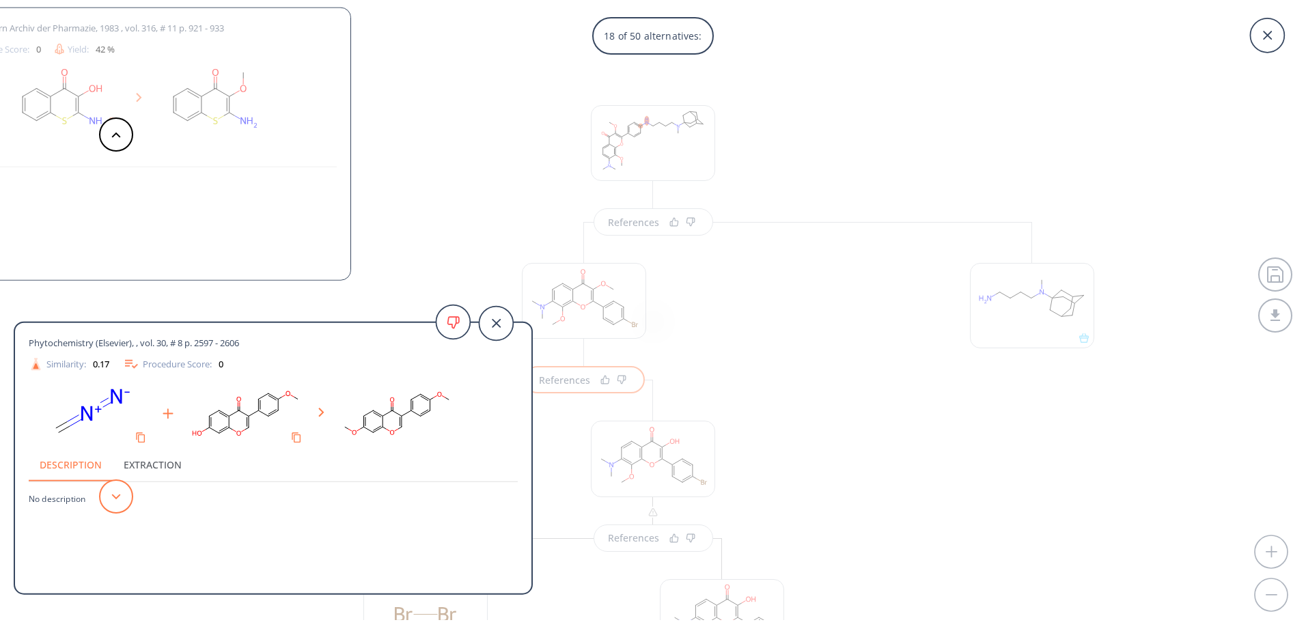
click at [117, 490] on button at bounding box center [116, 496] width 34 height 34
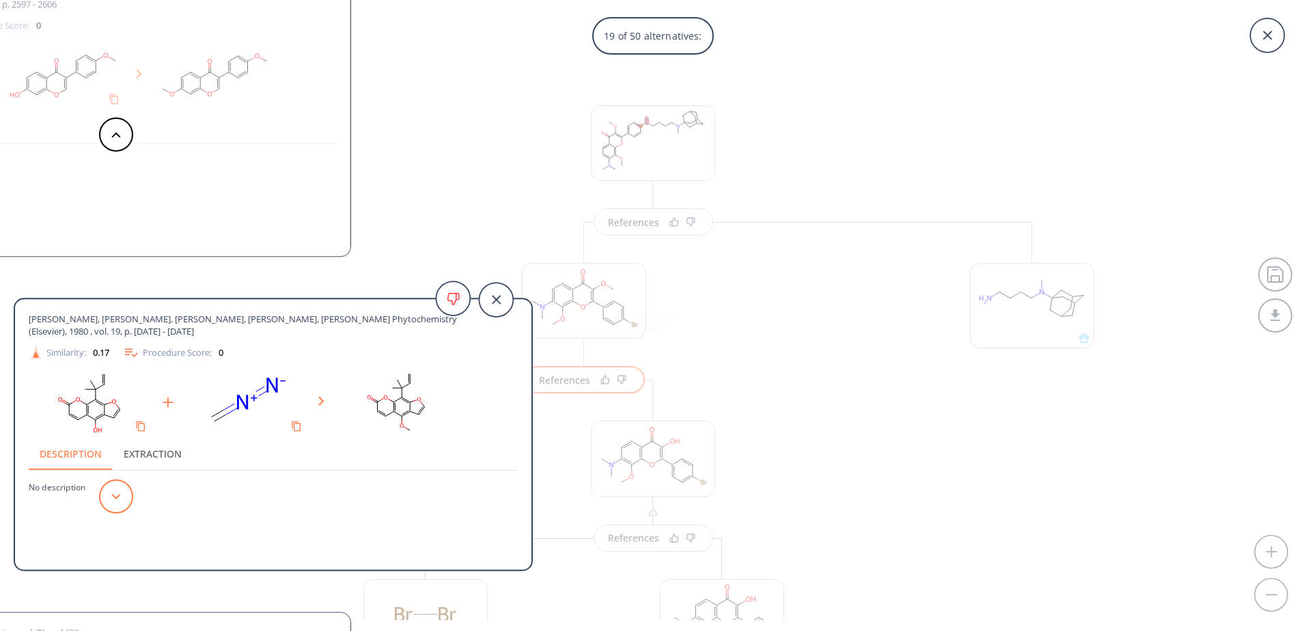
click at [117, 490] on button at bounding box center [116, 496] width 34 height 34
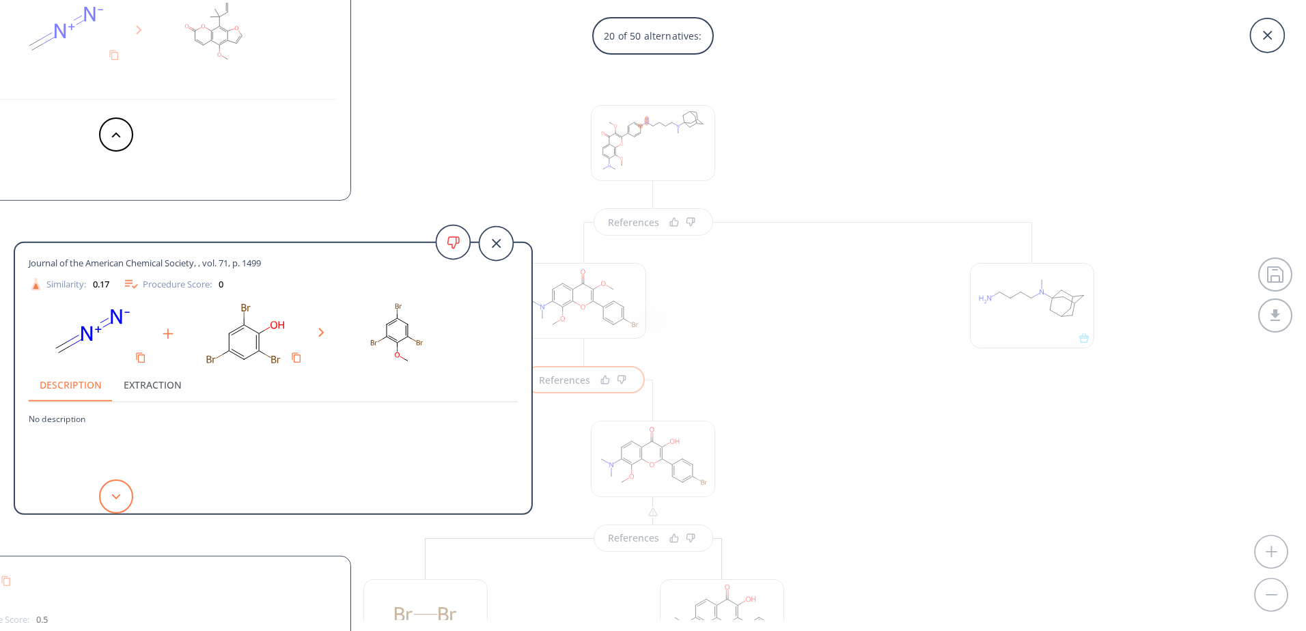
click at [117, 490] on button at bounding box center [116, 496] width 34 height 34
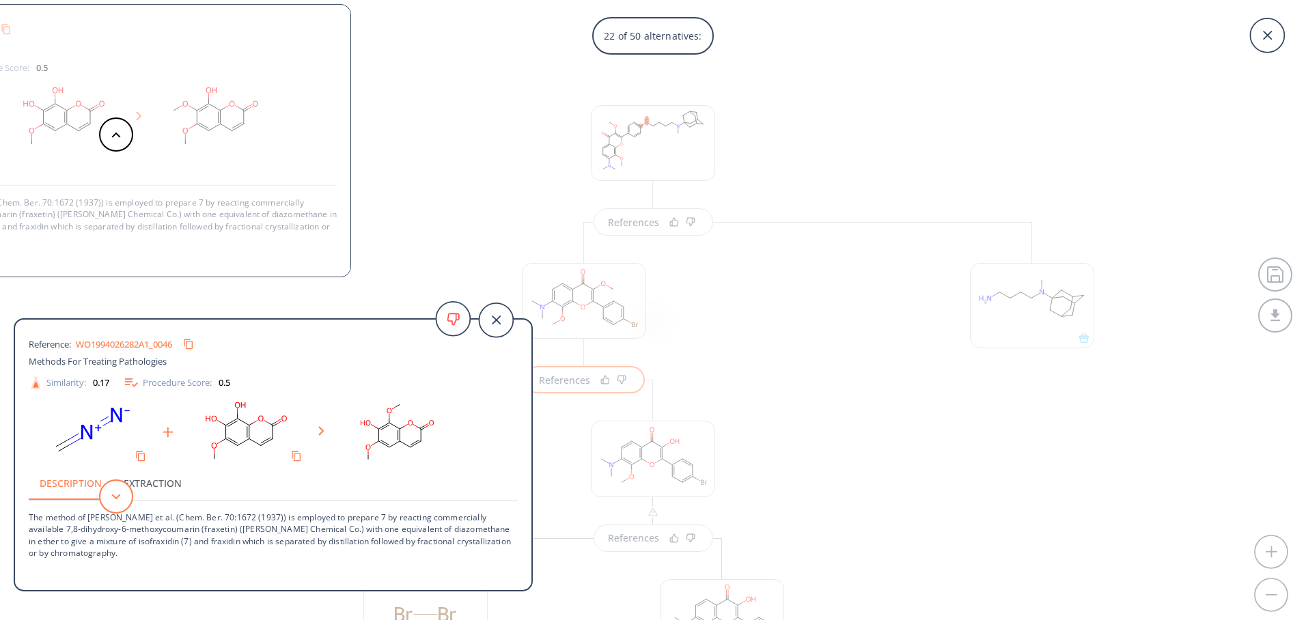
click at [117, 490] on button at bounding box center [116, 496] width 34 height 34
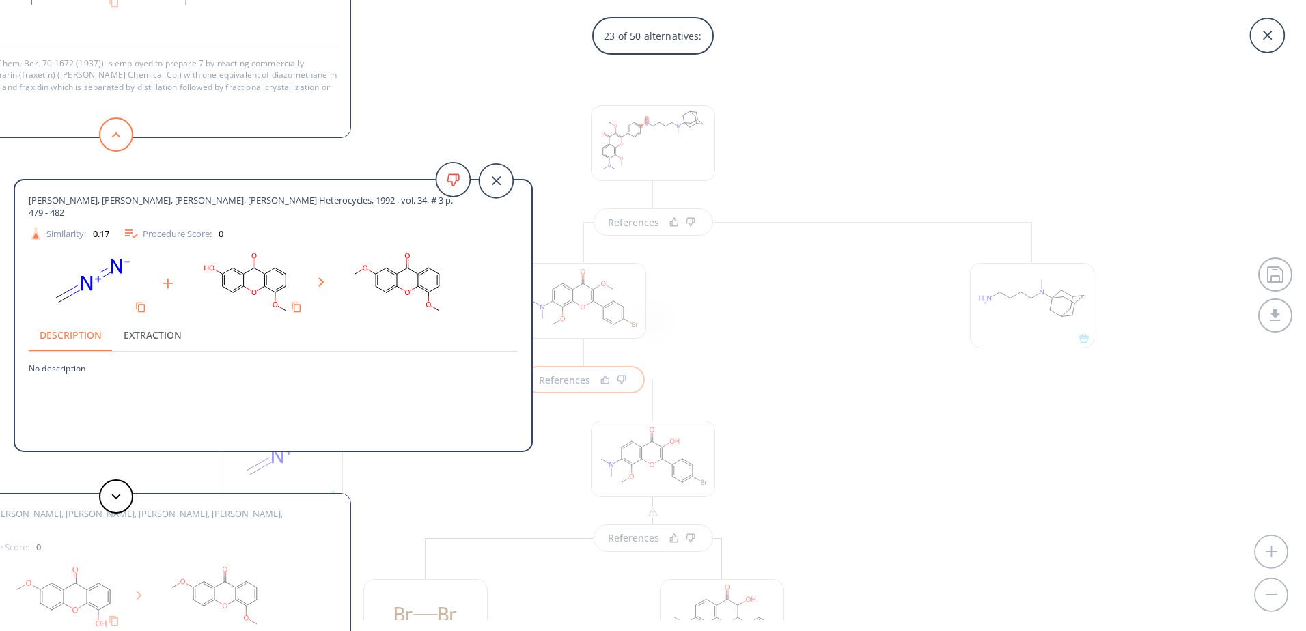
click at [113, 145] on button at bounding box center [116, 134] width 34 height 34
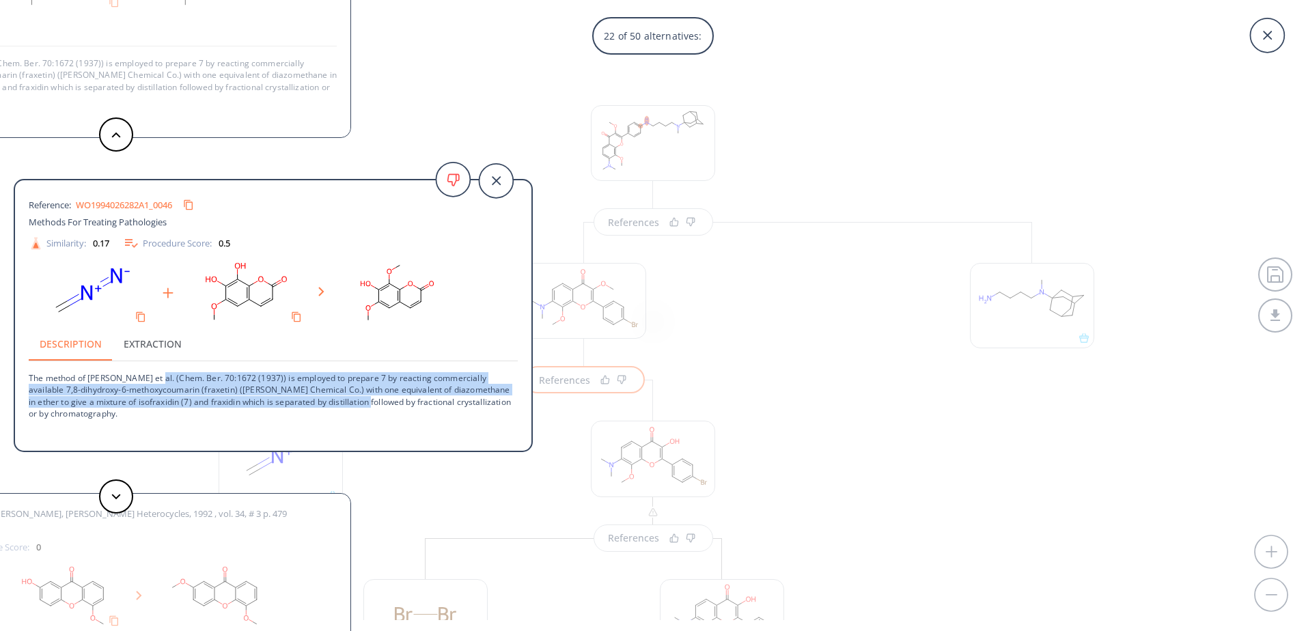
drag, startPoint x: 170, startPoint y: 382, endPoint x: 360, endPoint y: 404, distance: 191.1
click at [360, 404] on p "The method of Spath et al. (Chem. Ber. 70:1672 (1937)) is employed to prepare 7…" at bounding box center [273, 390] width 489 height 58
drag, startPoint x: 178, startPoint y: 382, endPoint x: 301, endPoint y: 406, distance: 125.4
click at [301, 406] on p "The method of Spath et al. (Chem. Ber. 70:1672 (1937)) is employed to prepare 7…" at bounding box center [273, 390] width 489 height 58
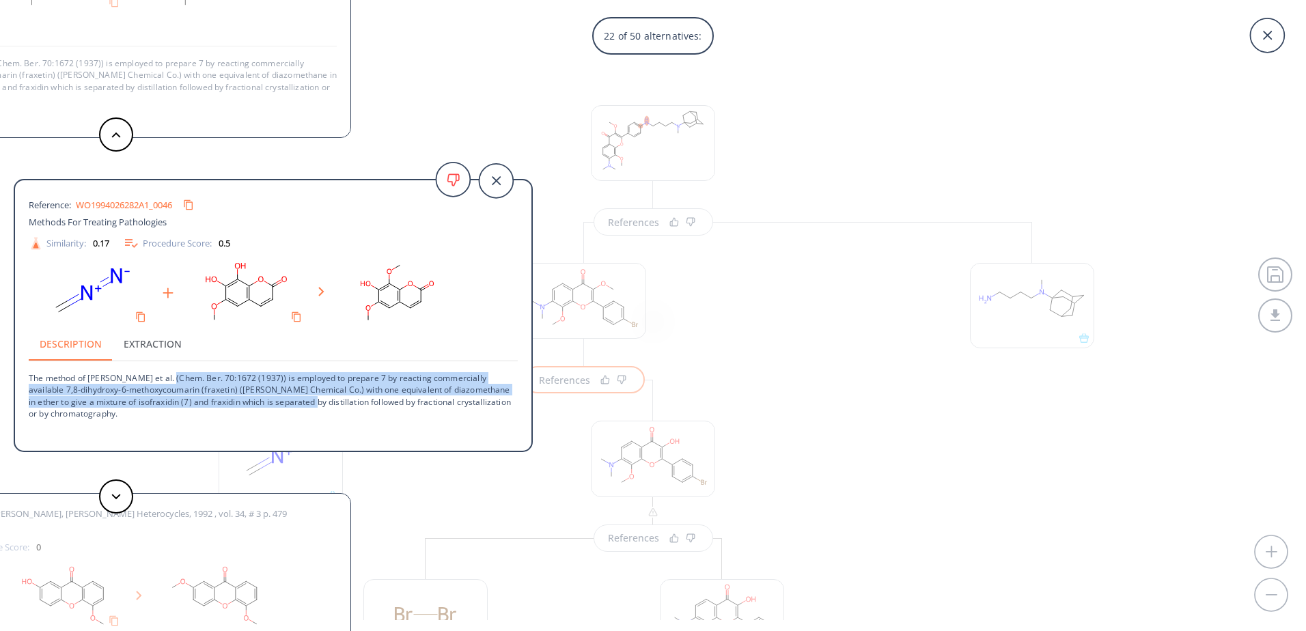
click at [301, 406] on p "The method of Spath et al. (Chem. Ber. 70:1672 (1937)) is employed to prepare 7…" at bounding box center [273, 390] width 489 height 58
drag, startPoint x: 309, startPoint y: 377, endPoint x: 352, endPoint y: 404, distance: 50.6
click at [352, 404] on p "The method of Spath et al. (Chem. Ber. 70:1672 (1937)) is employed to prepare 7…" at bounding box center [273, 390] width 489 height 58
drag, startPoint x: 359, startPoint y: 404, endPoint x: 282, endPoint y: 380, distance: 80.1
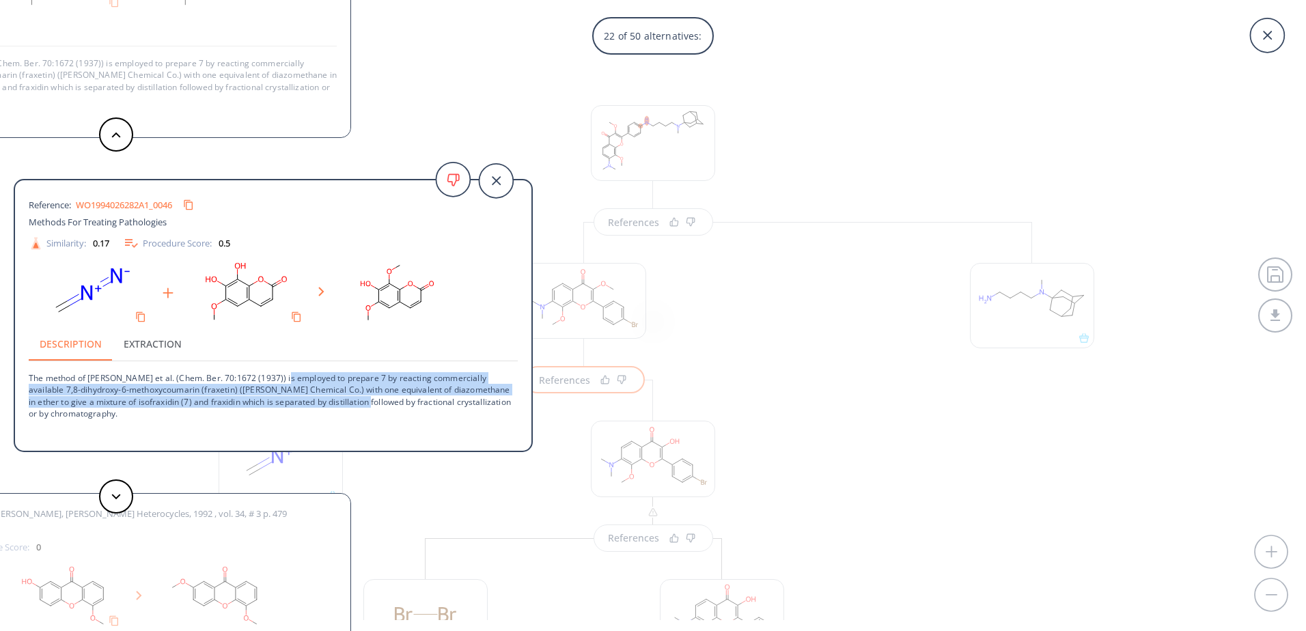
click at [282, 380] on p "The method of Spath et al. (Chem. Ber. 70:1672 (1937)) is employed to prepare 7…" at bounding box center [273, 390] width 489 height 58
drag, startPoint x: 277, startPoint y: 380, endPoint x: 397, endPoint y: 404, distance: 122.6
click at [397, 404] on p "The method of Spath et al. (Chem. Ber. 70:1672 (1937)) is employed to prepare 7…" at bounding box center [273, 390] width 489 height 58
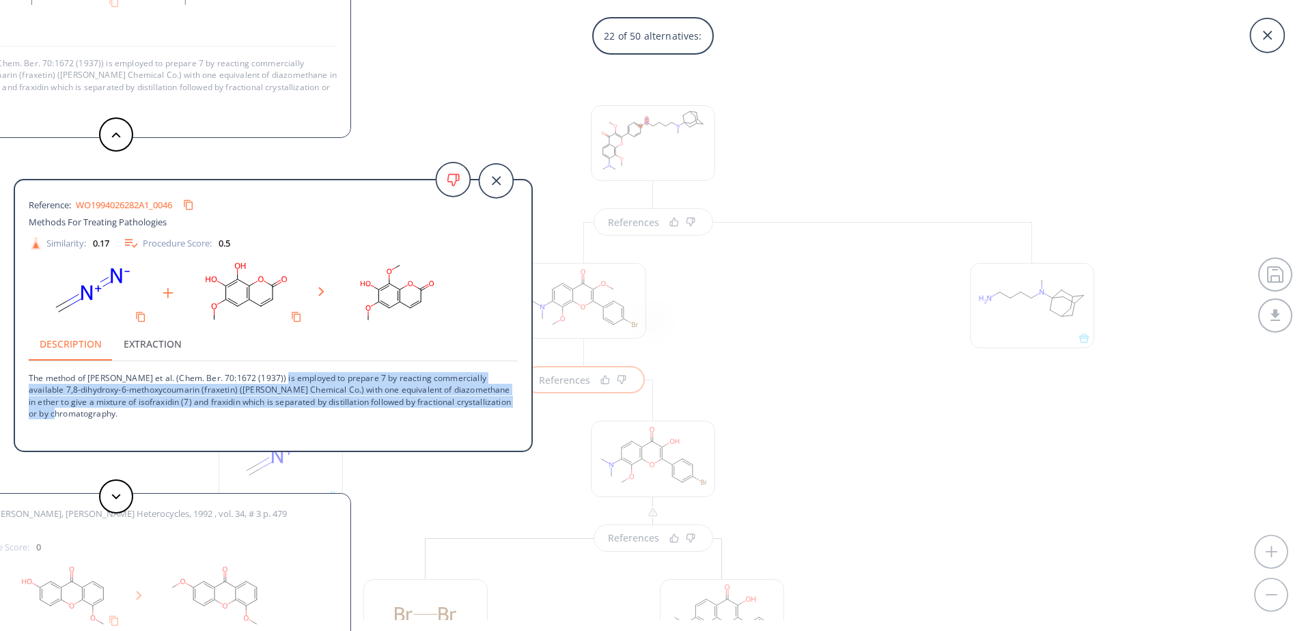
drag, startPoint x: 275, startPoint y: 377, endPoint x: 303, endPoint y: 415, distance: 46.9
click at [303, 415] on p "The method of Spath et al. (Chem. Ber. 70:1672 (1937)) is employed to prepare 7…" at bounding box center [273, 390] width 489 height 58
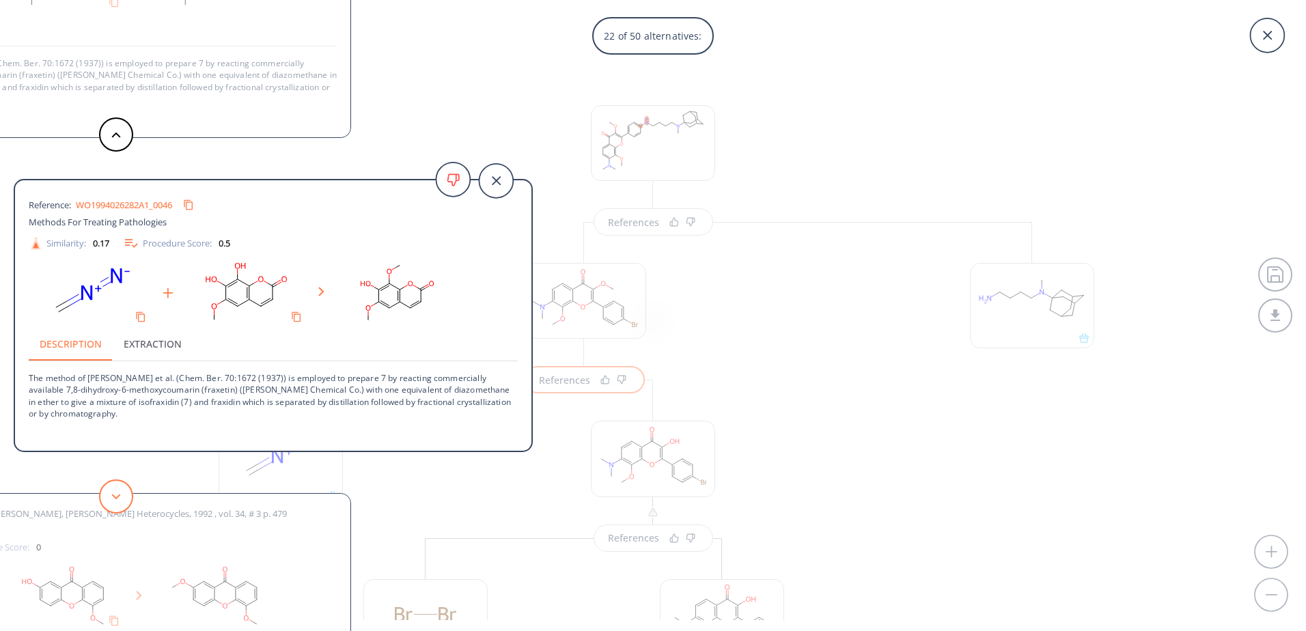
click at [122, 500] on button at bounding box center [116, 496] width 34 height 34
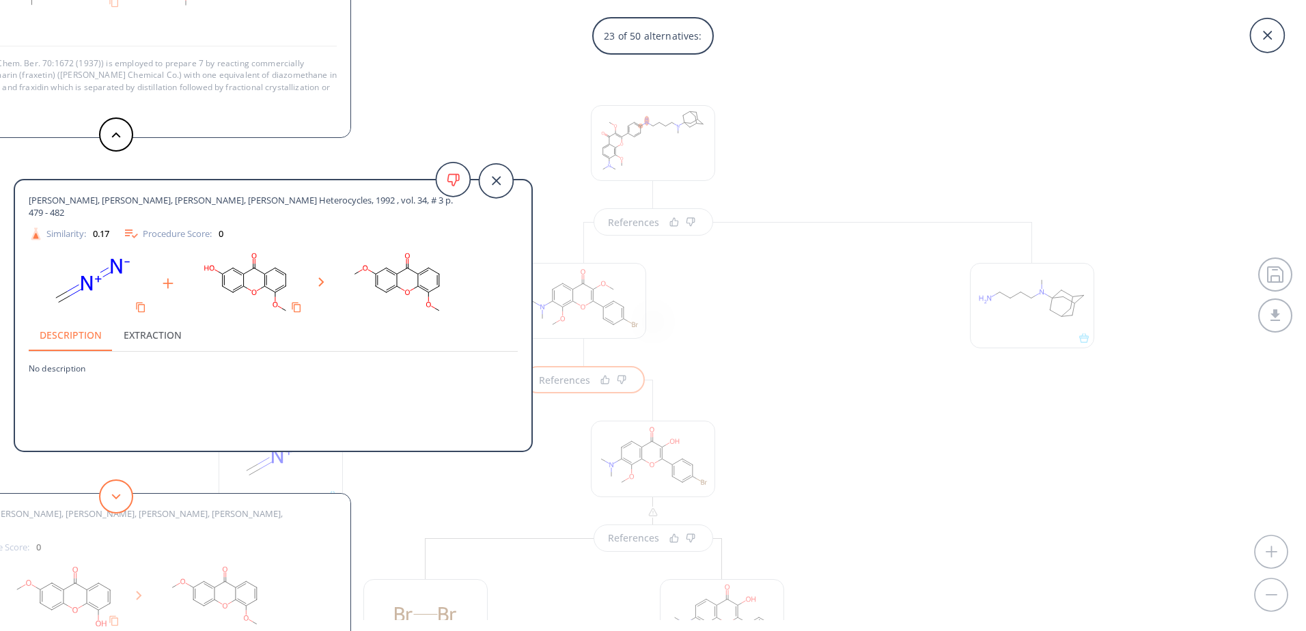
click at [122, 500] on button at bounding box center [116, 496] width 34 height 34
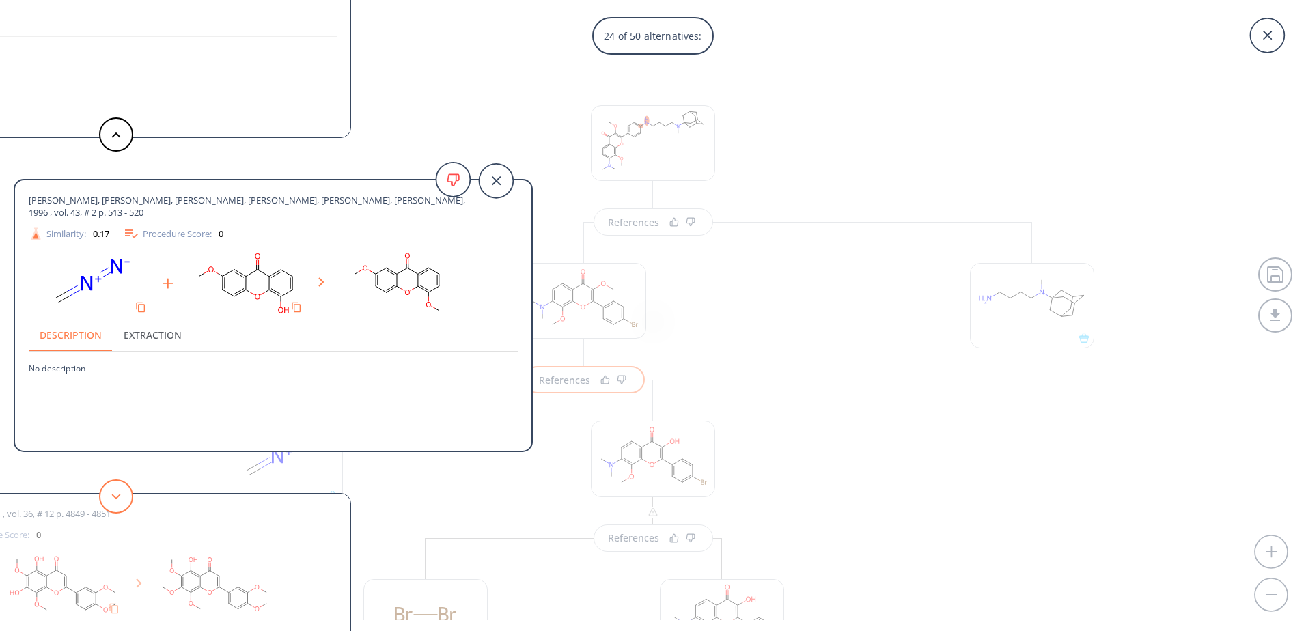
click at [122, 500] on button at bounding box center [116, 496] width 34 height 34
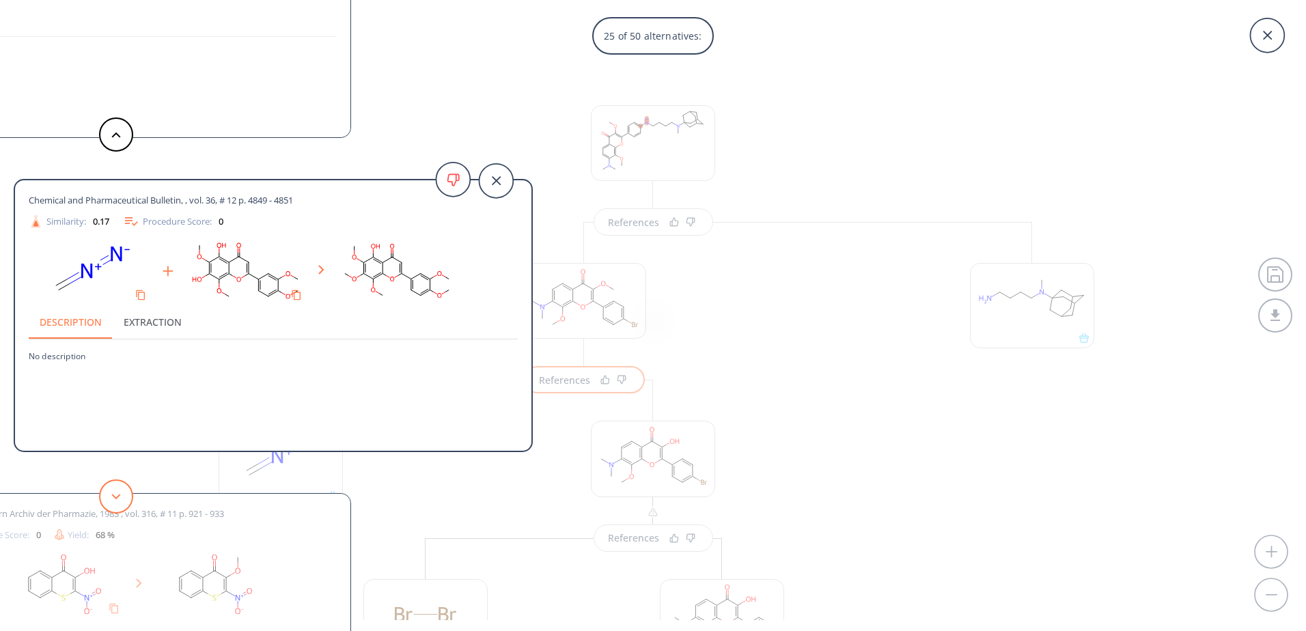
click at [122, 500] on button at bounding box center [116, 496] width 34 height 34
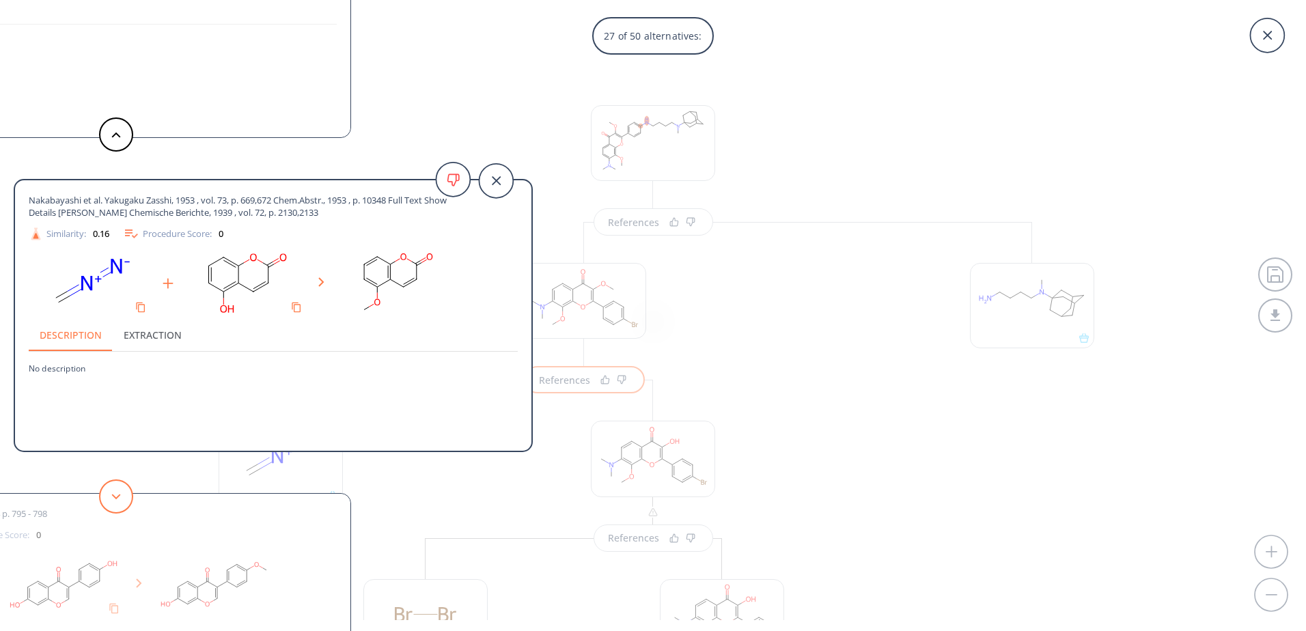
click at [122, 500] on button at bounding box center [116, 496] width 34 height 34
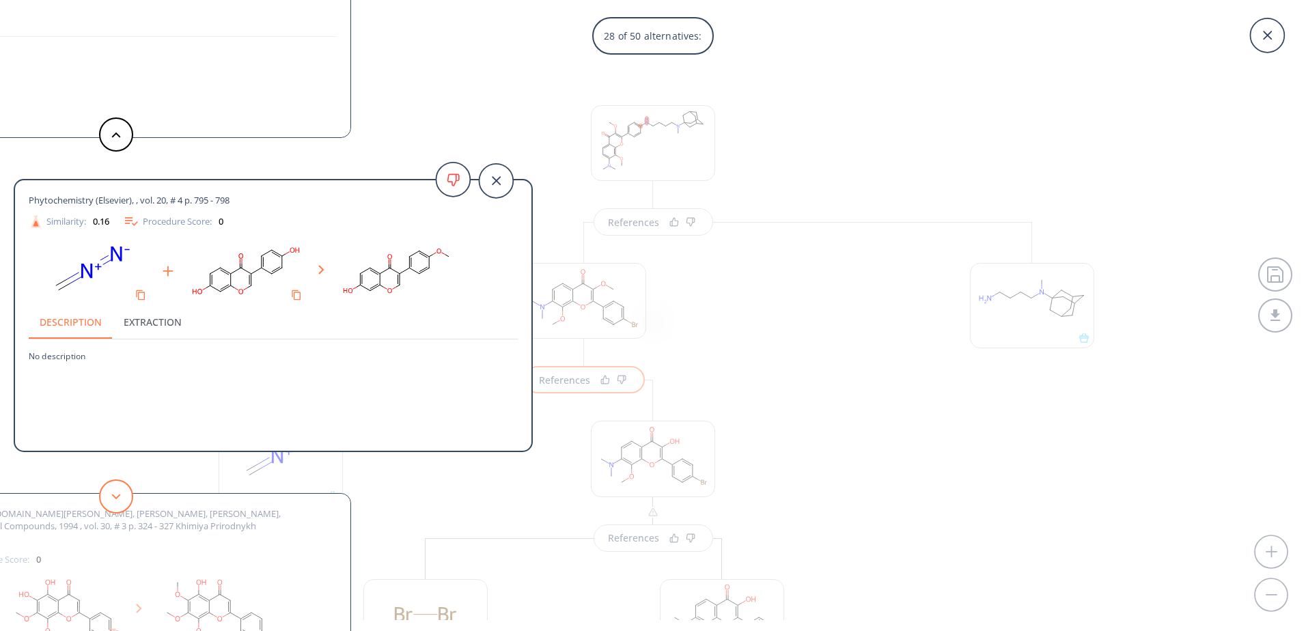
click at [122, 500] on button at bounding box center [116, 496] width 34 height 34
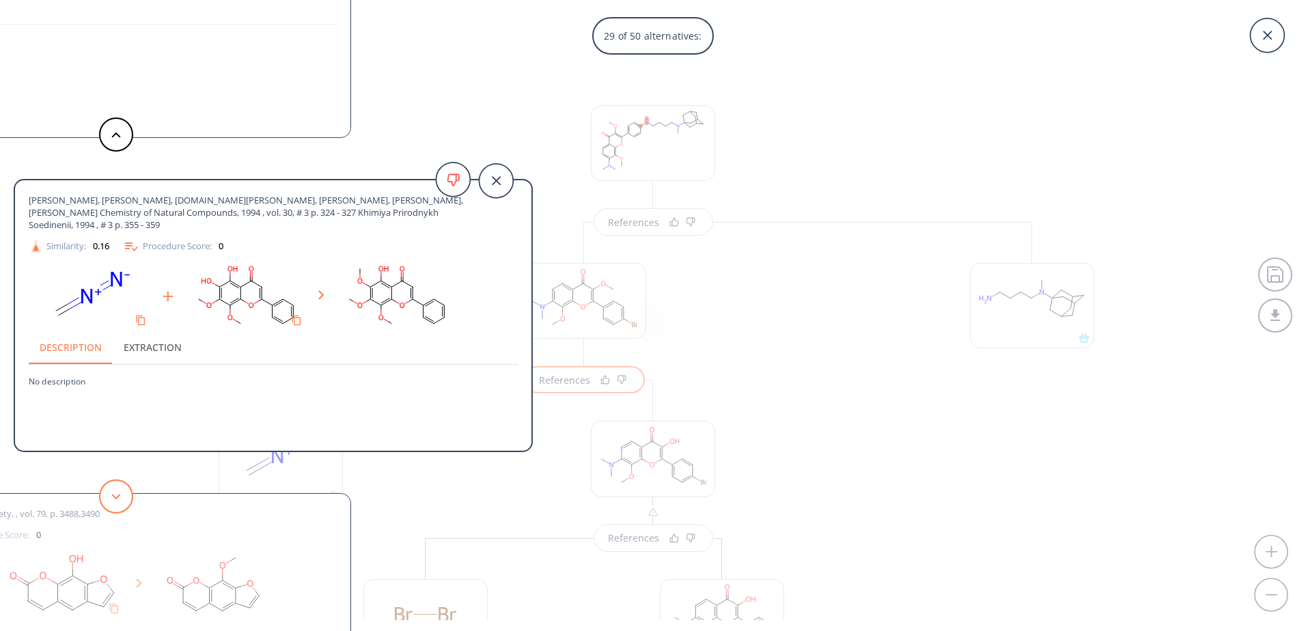
click at [122, 500] on button at bounding box center [116, 496] width 34 height 34
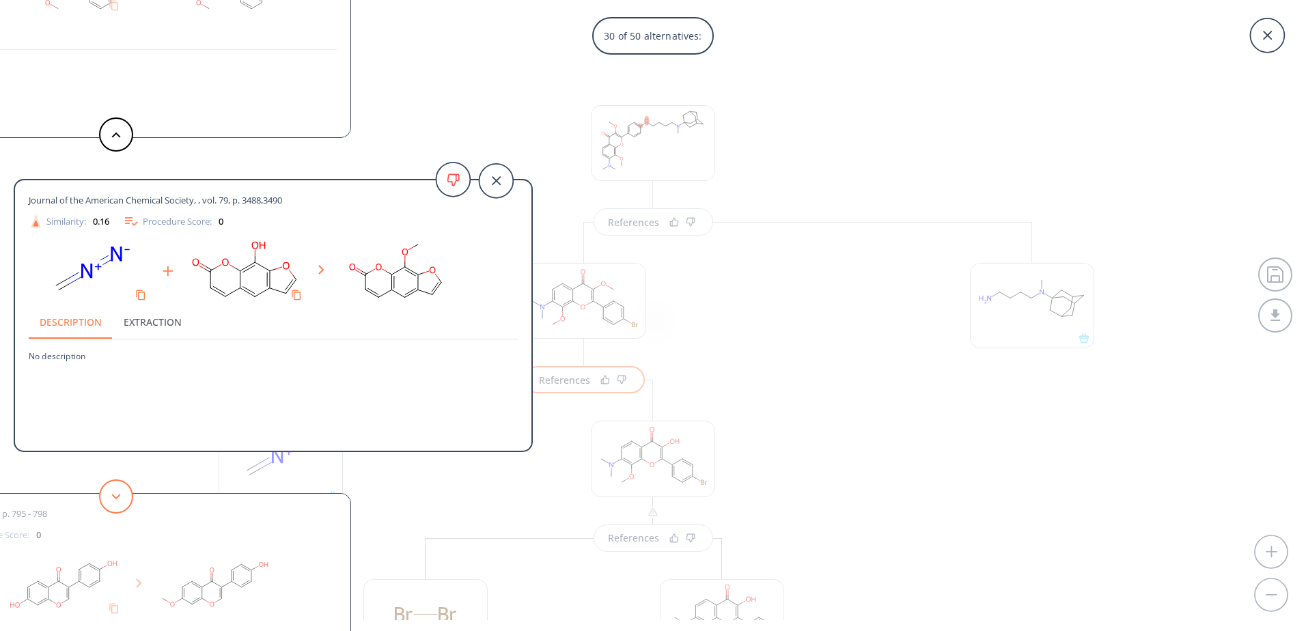
click at [122, 500] on button at bounding box center [116, 496] width 34 height 34
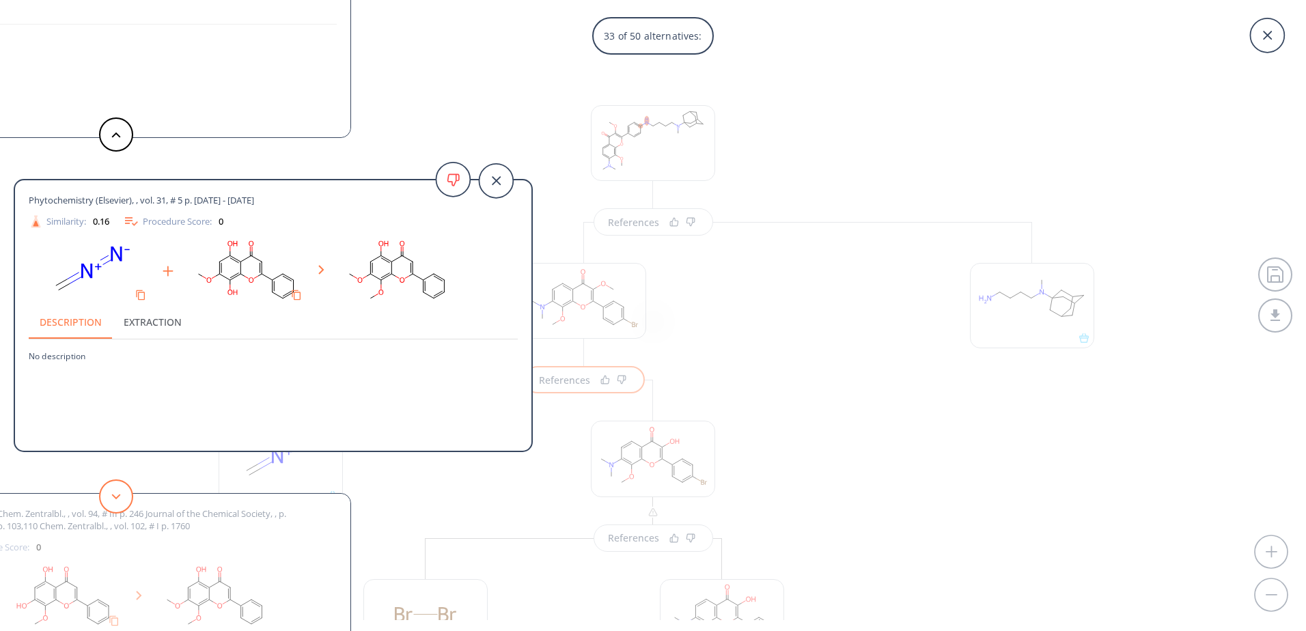
click at [122, 500] on button at bounding box center [116, 496] width 34 height 34
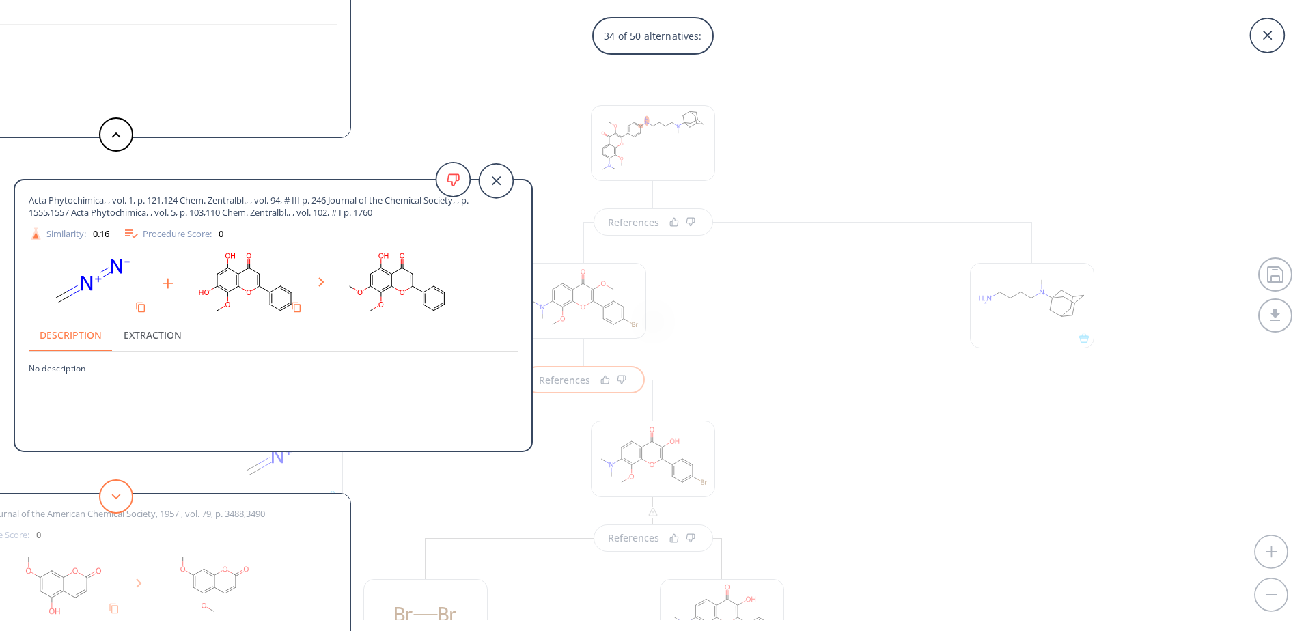
click at [122, 500] on button at bounding box center [116, 496] width 34 height 34
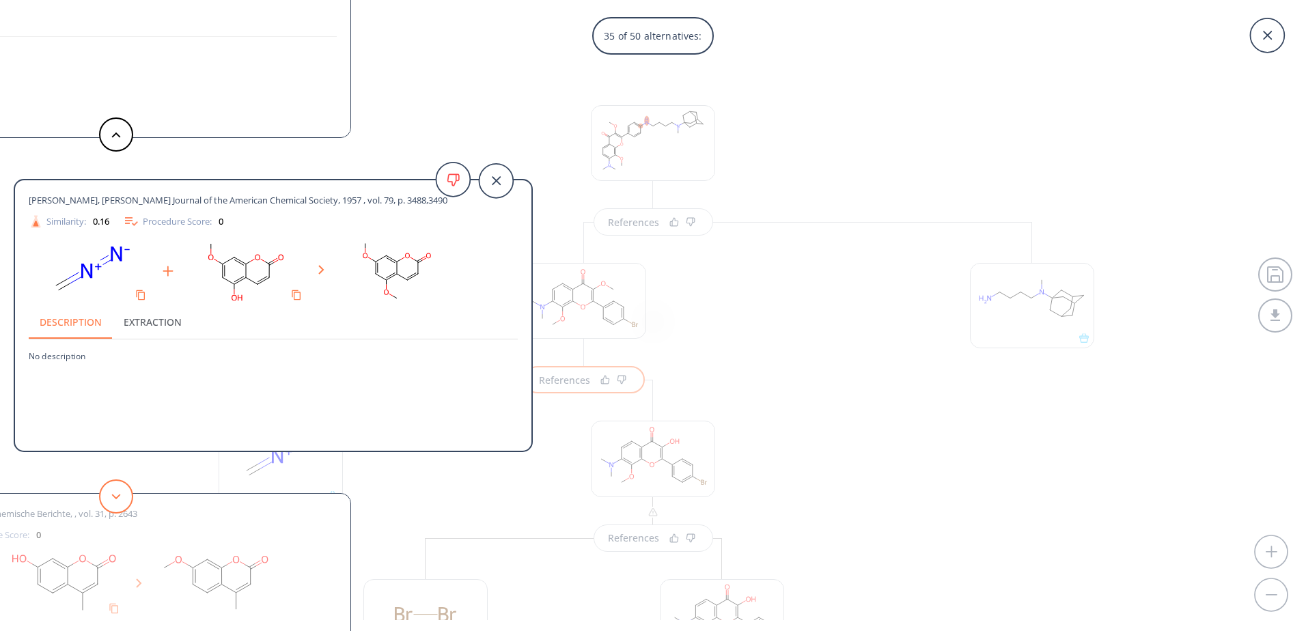
click at [122, 500] on button at bounding box center [116, 496] width 34 height 34
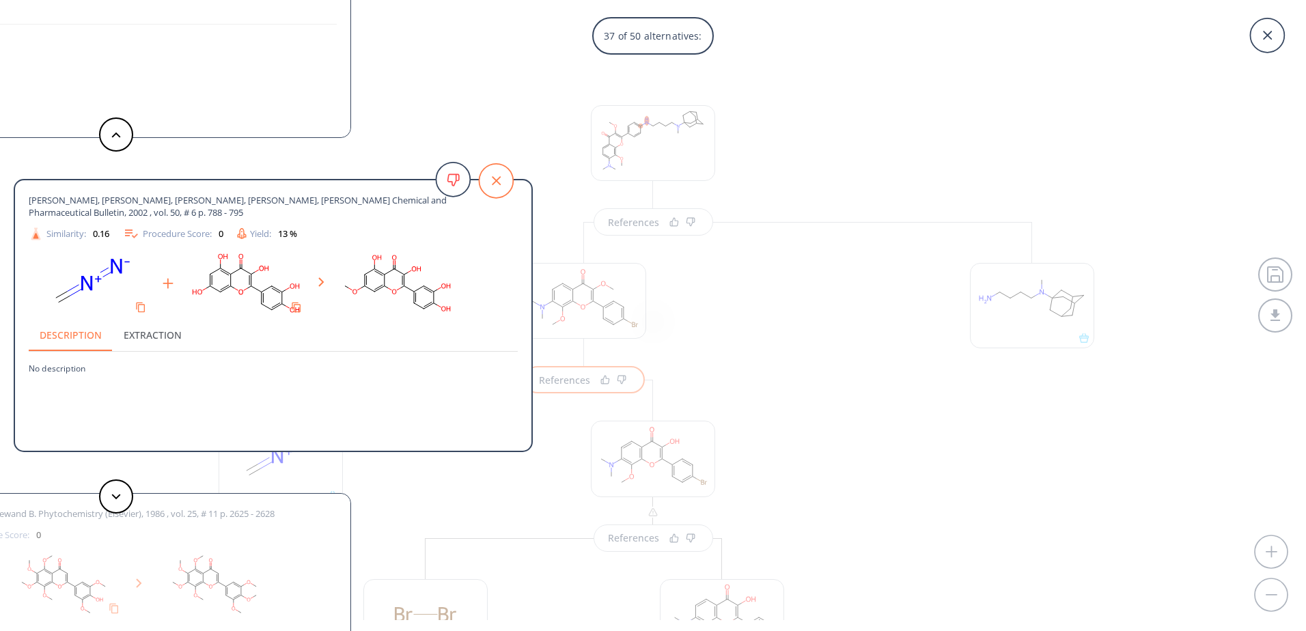
click at [495, 184] on icon at bounding box center [496, 181] width 34 height 34
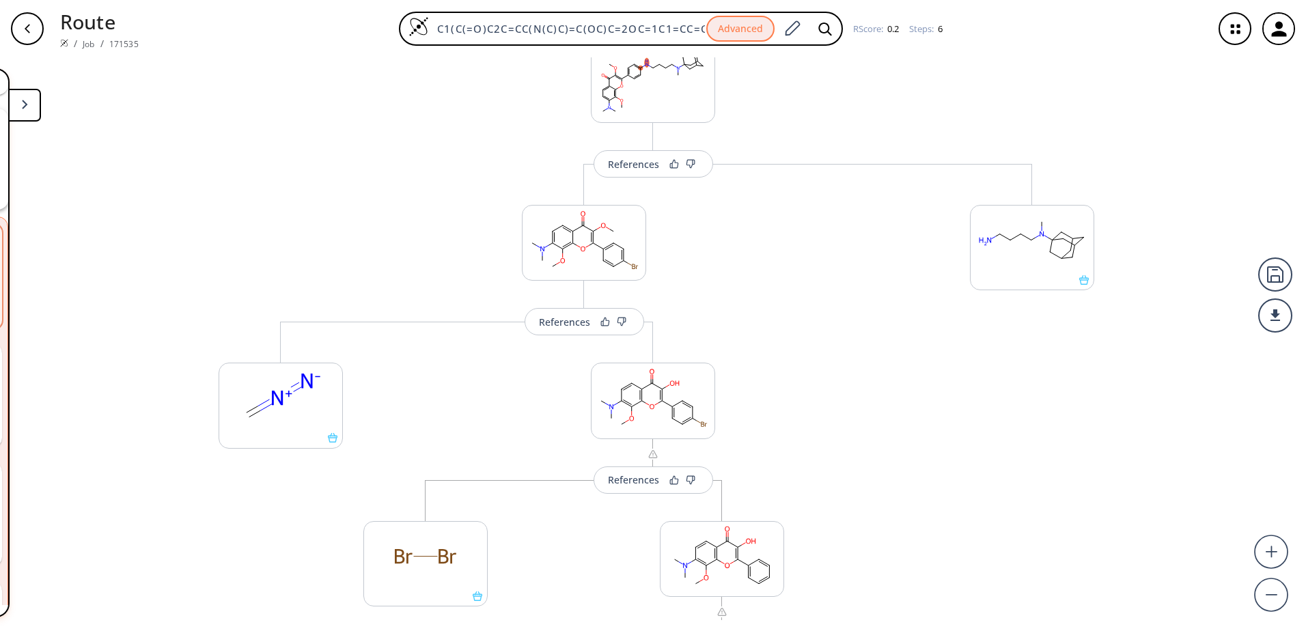
scroll to position [137, 0]
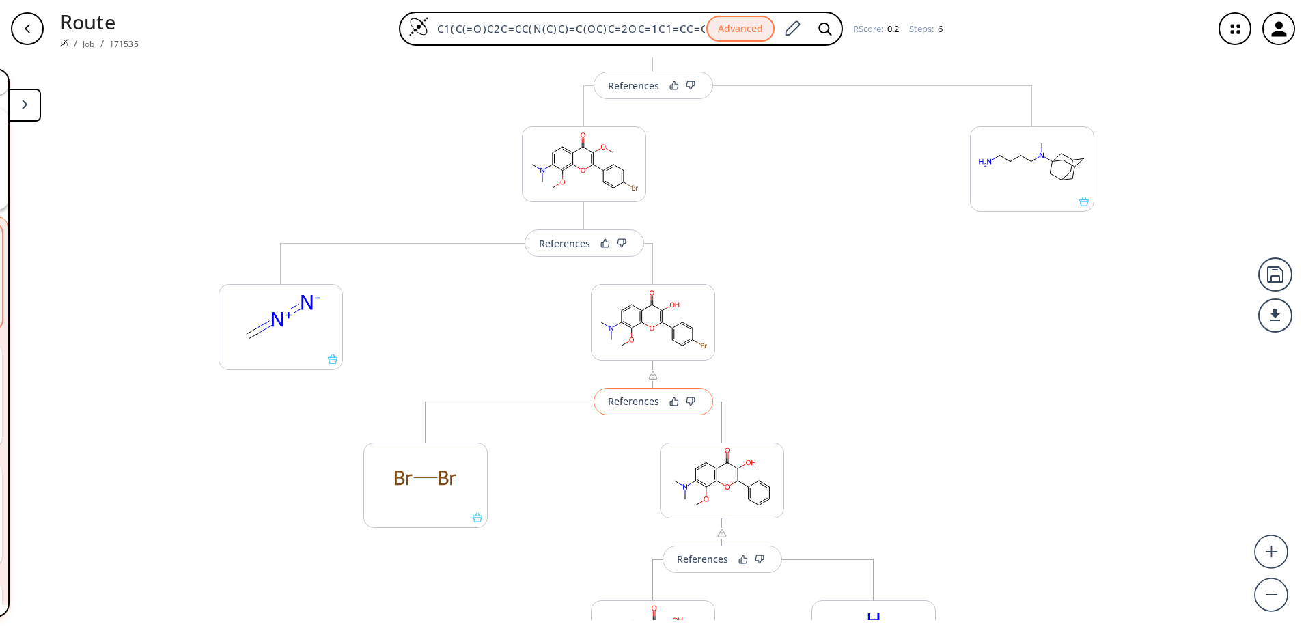
click at [643, 408] on button "References" at bounding box center [654, 401] width 120 height 27
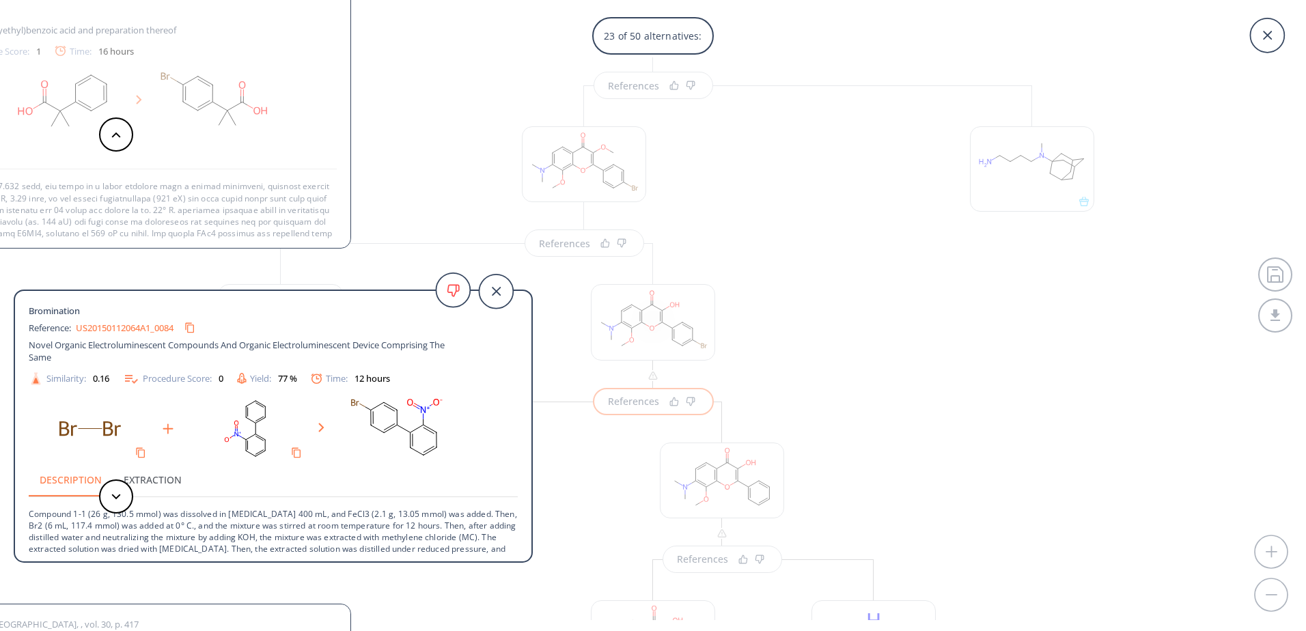
scroll to position [49, 0]
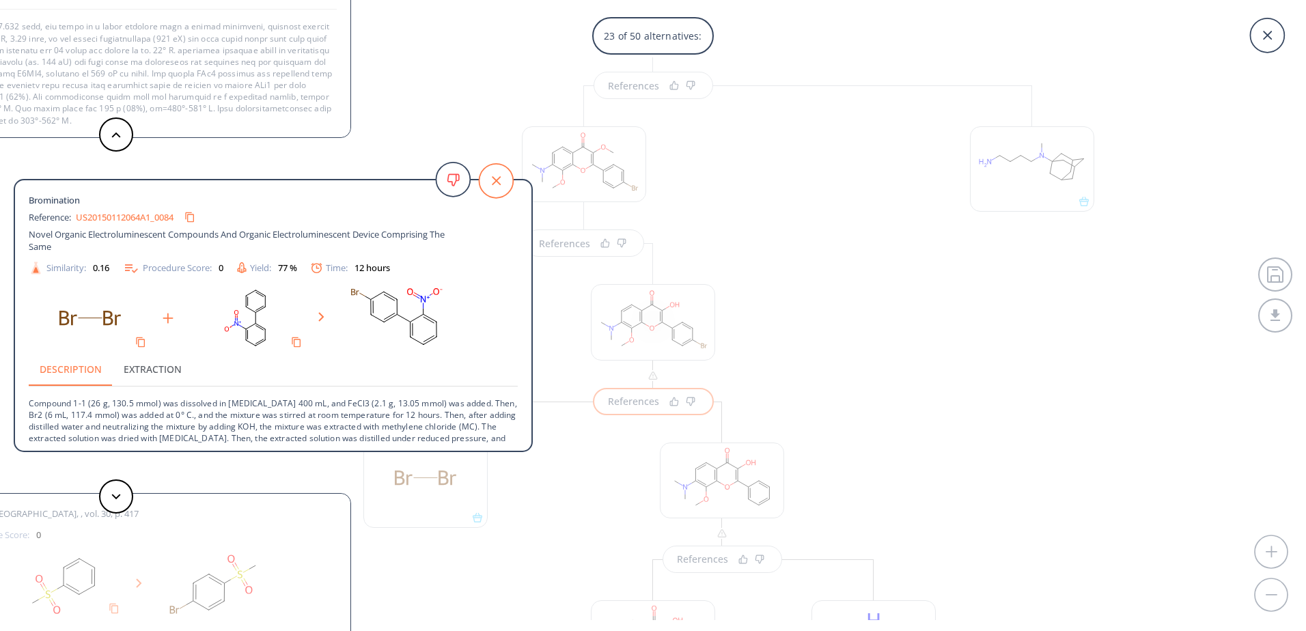
click at [497, 186] on icon at bounding box center [496, 181] width 34 height 34
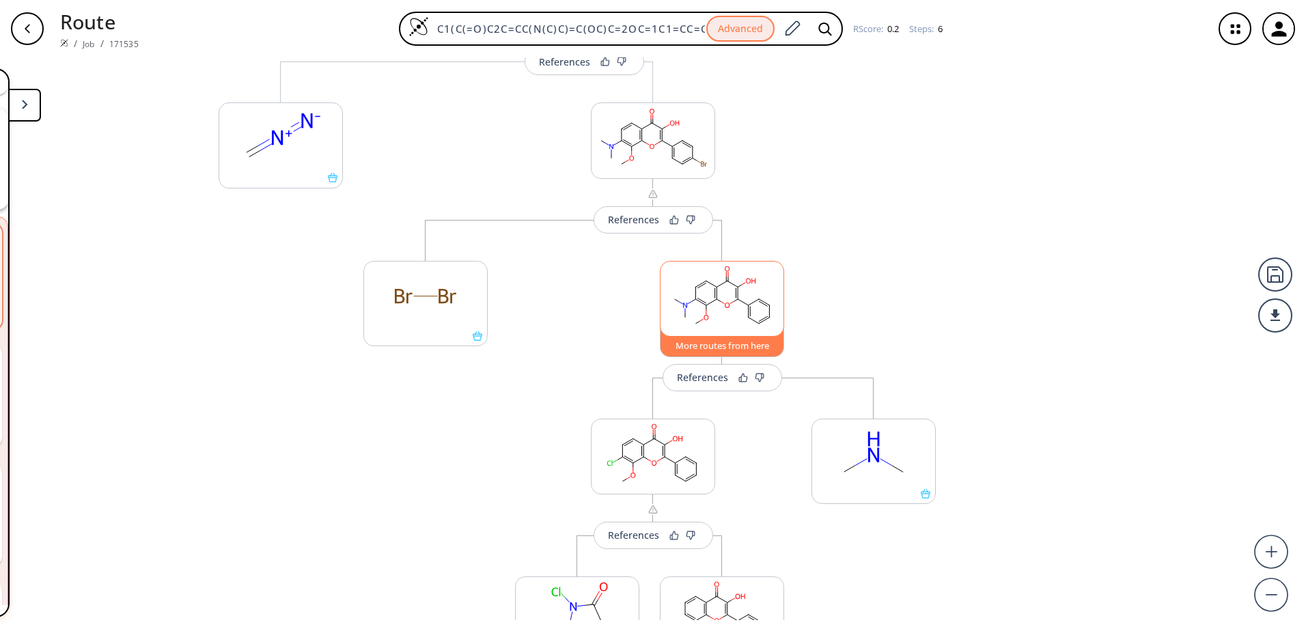
scroll to position [341, 0]
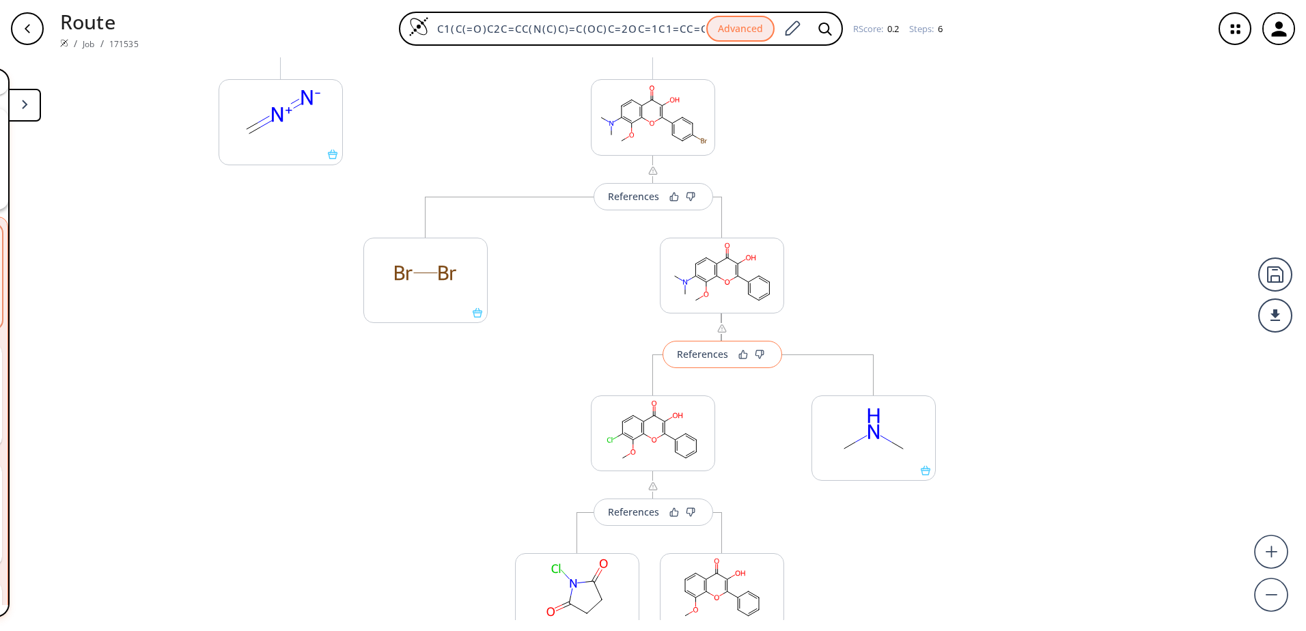
click at [693, 359] on div "References" at bounding box center [702, 354] width 51 height 9
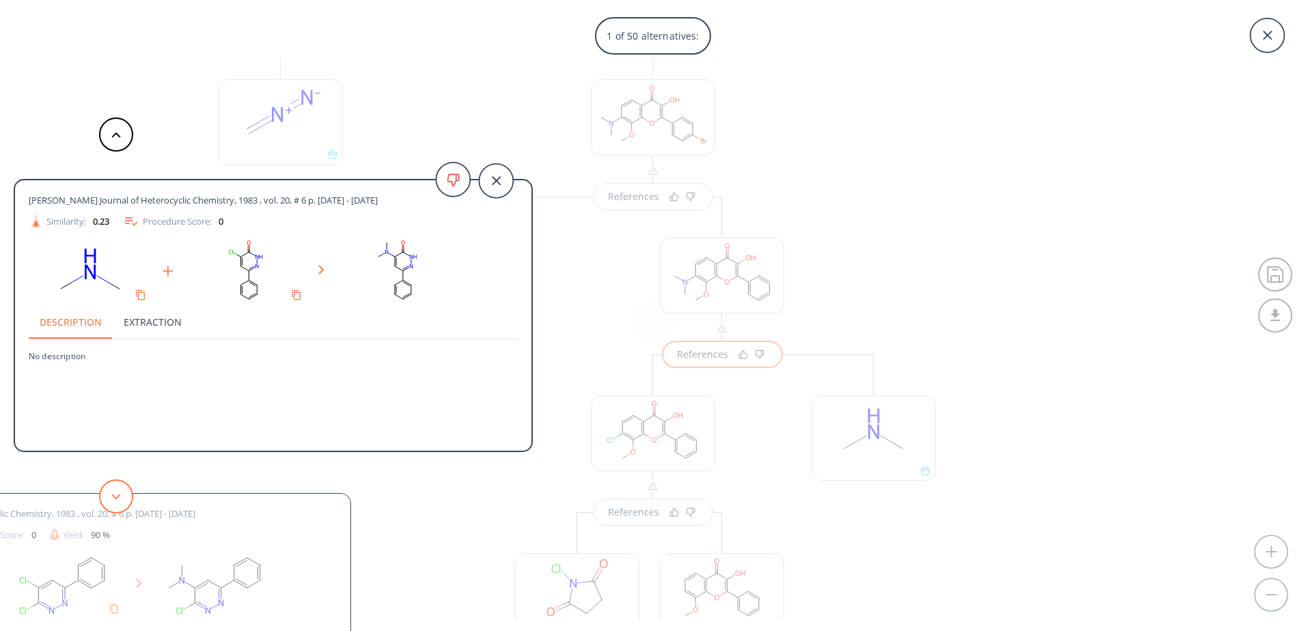
click at [120, 501] on button at bounding box center [116, 496] width 34 height 34
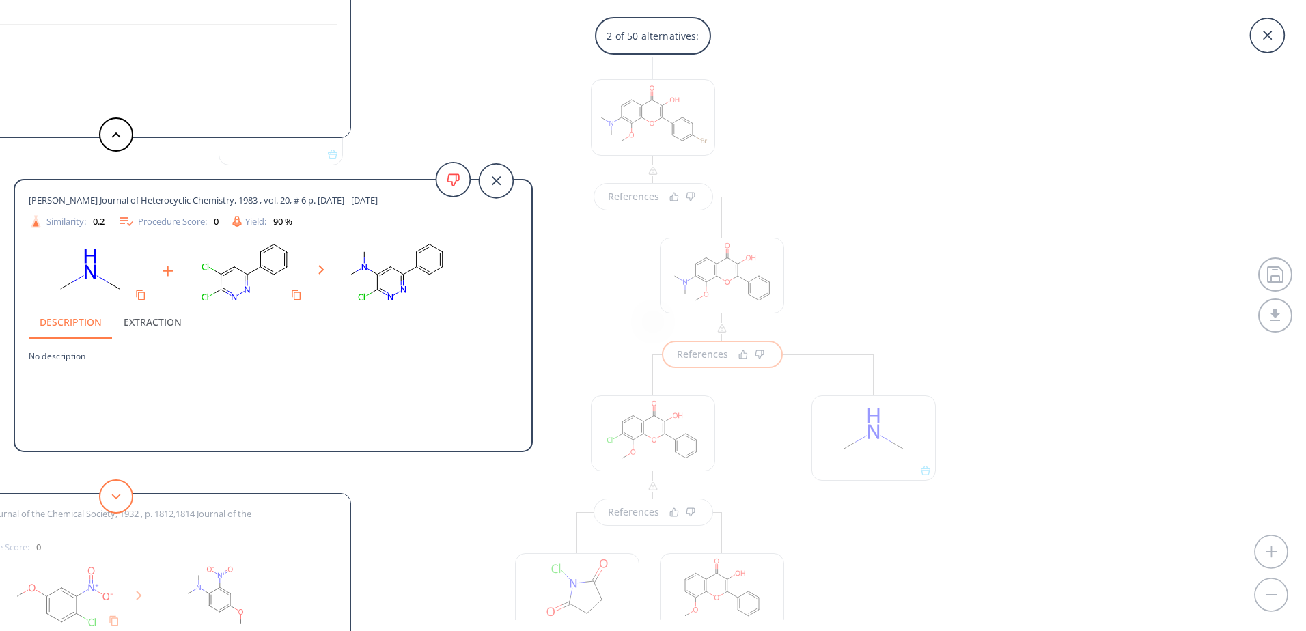
click at [120, 501] on button at bounding box center [116, 496] width 34 height 34
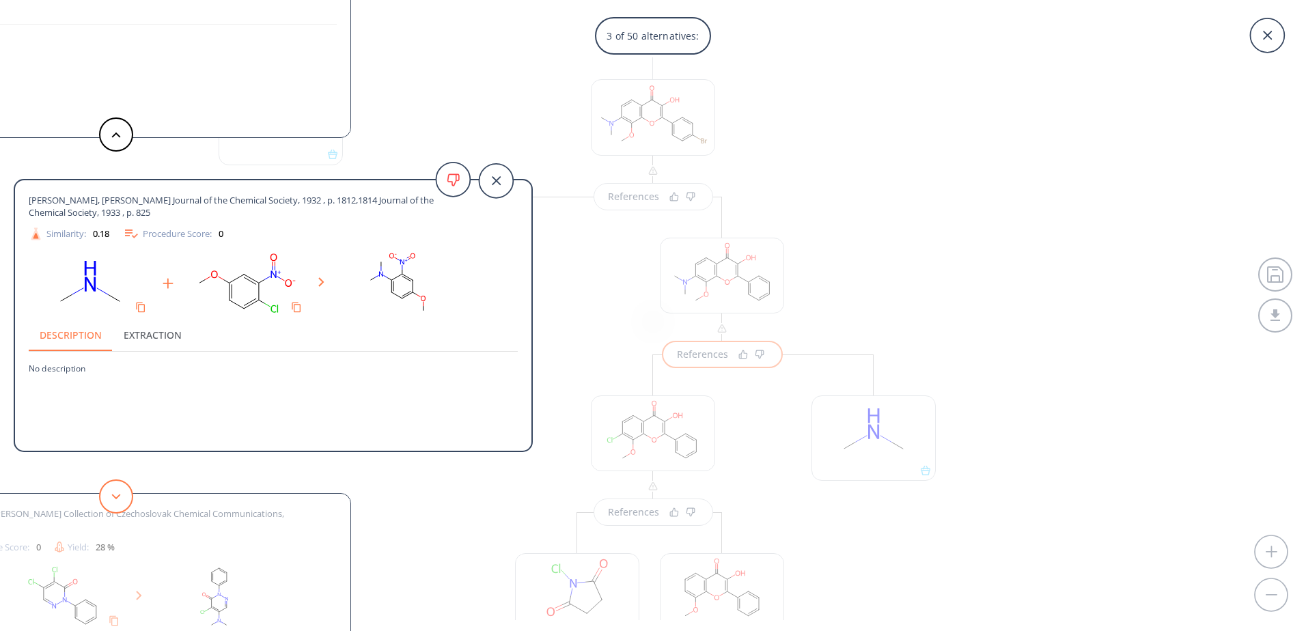
click at [120, 501] on button at bounding box center [116, 496] width 34 height 34
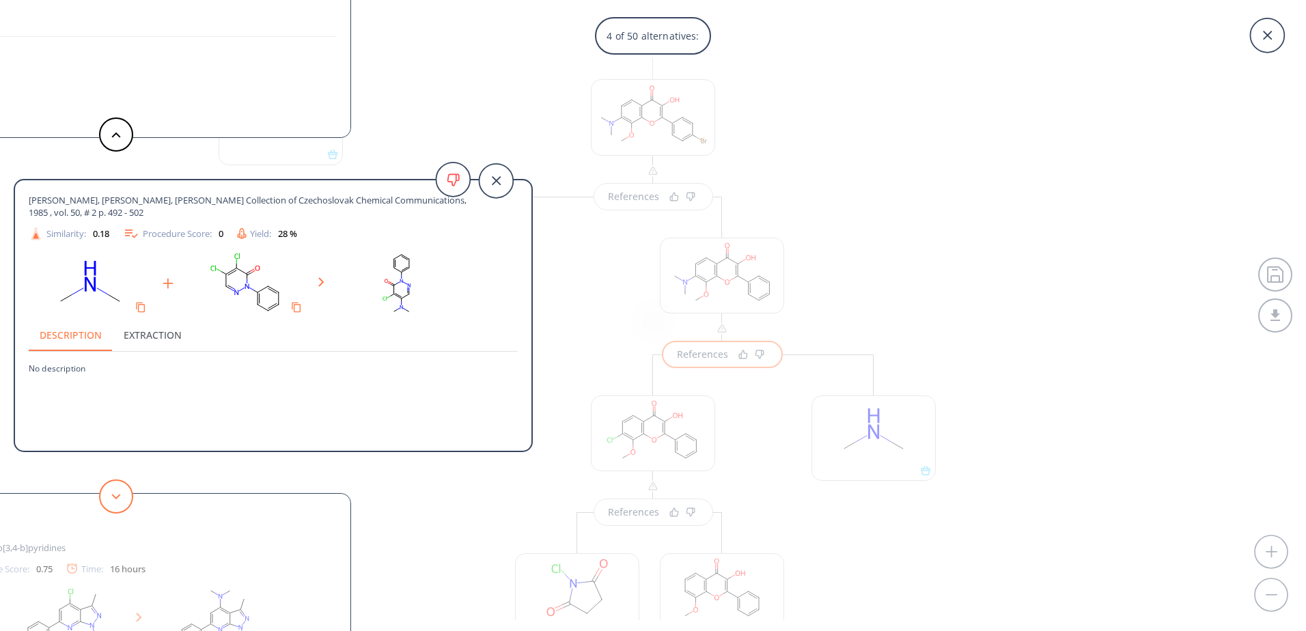
click at [120, 501] on button at bounding box center [116, 496] width 34 height 34
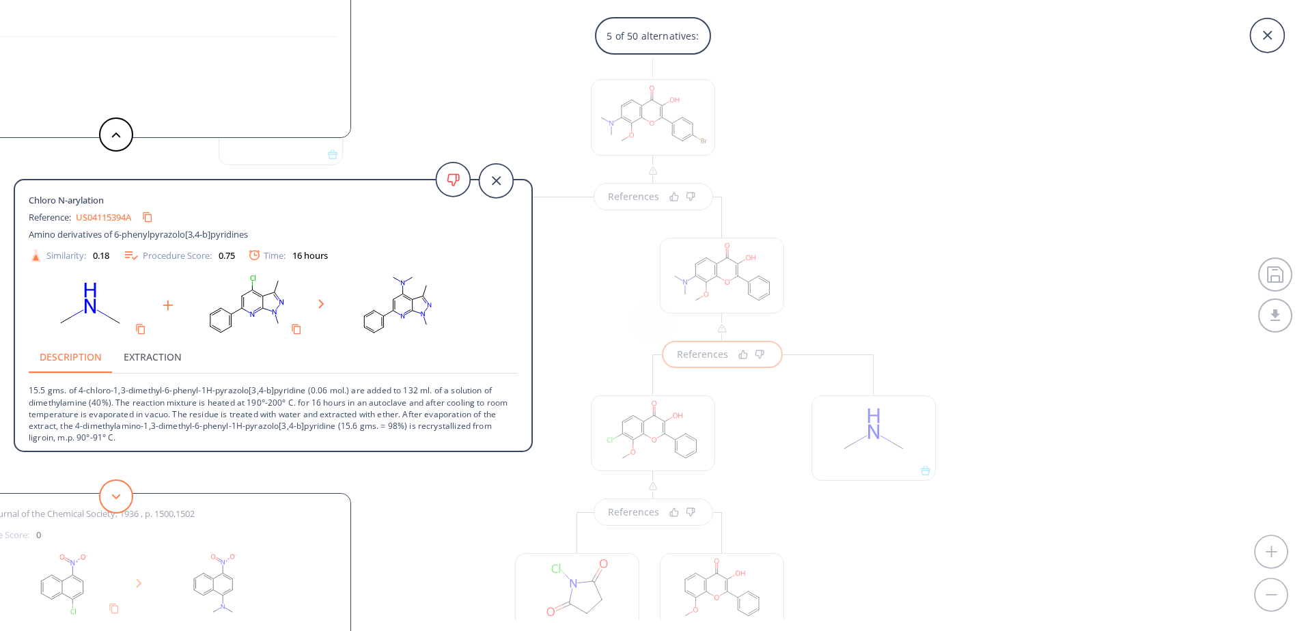
click at [120, 501] on button at bounding box center [116, 496] width 34 height 34
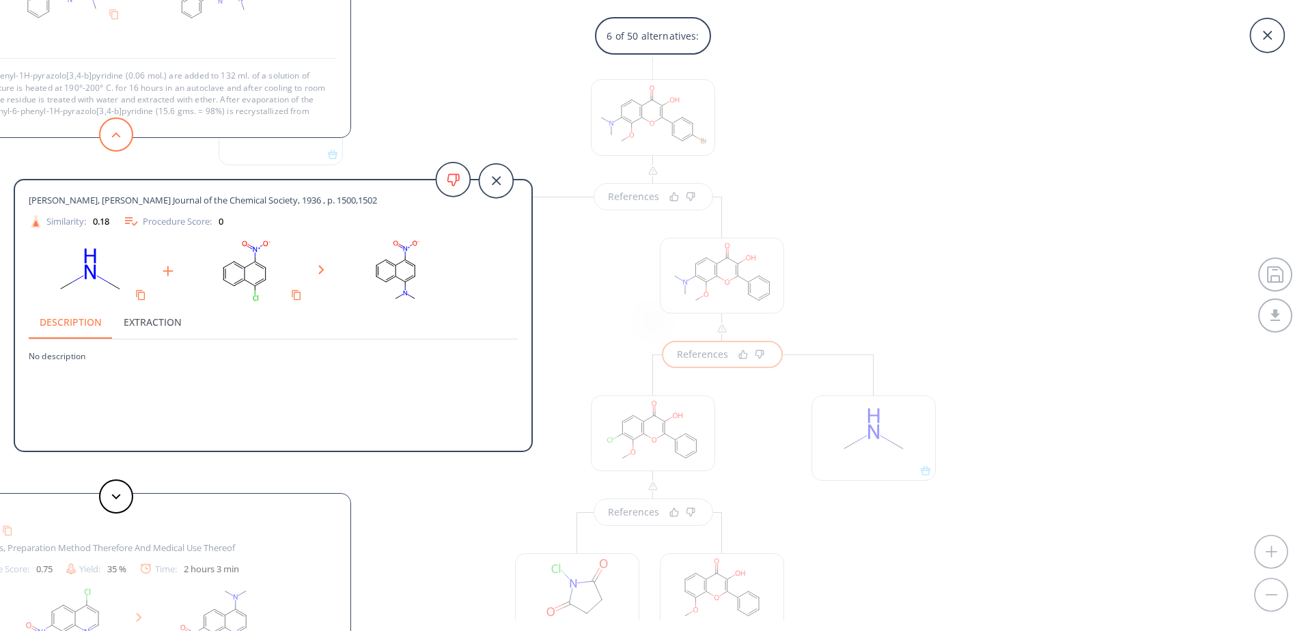
click at [115, 143] on button at bounding box center [116, 134] width 34 height 34
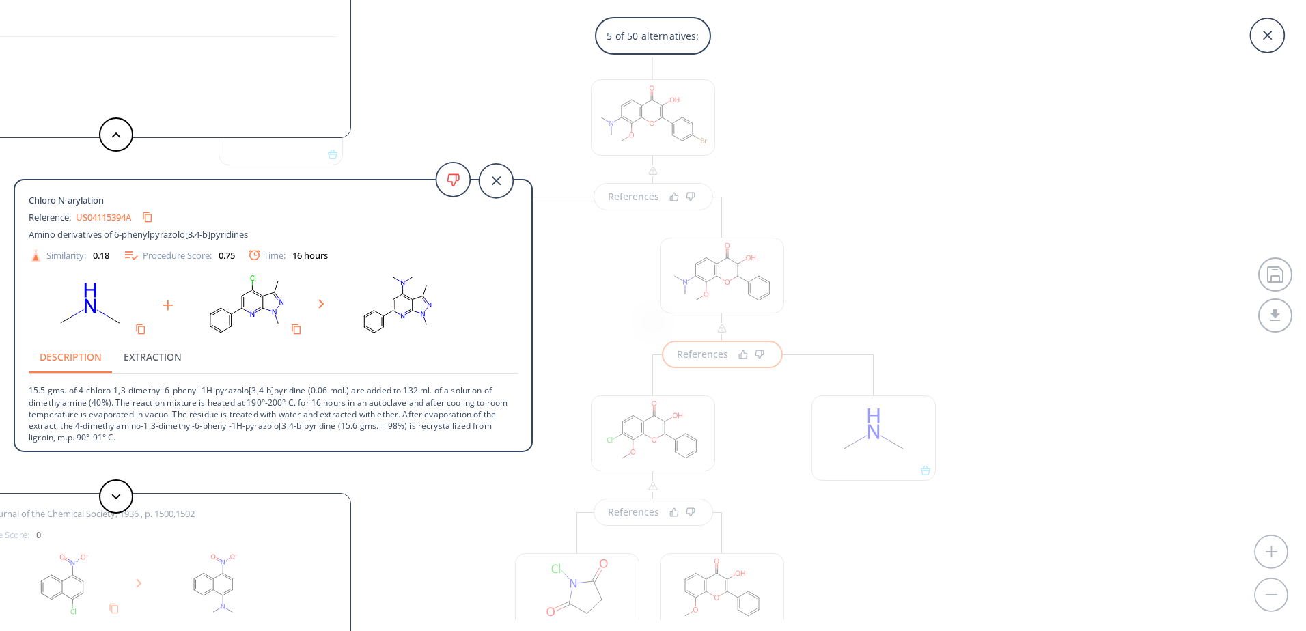
click at [181, 391] on p "15.5 gms. of 4-chloro-1,3-dimethyl-6-phenyl-1H-pyrazolo[3,4-b]pyridine (0.06 mo…" at bounding box center [273, 409] width 489 height 70
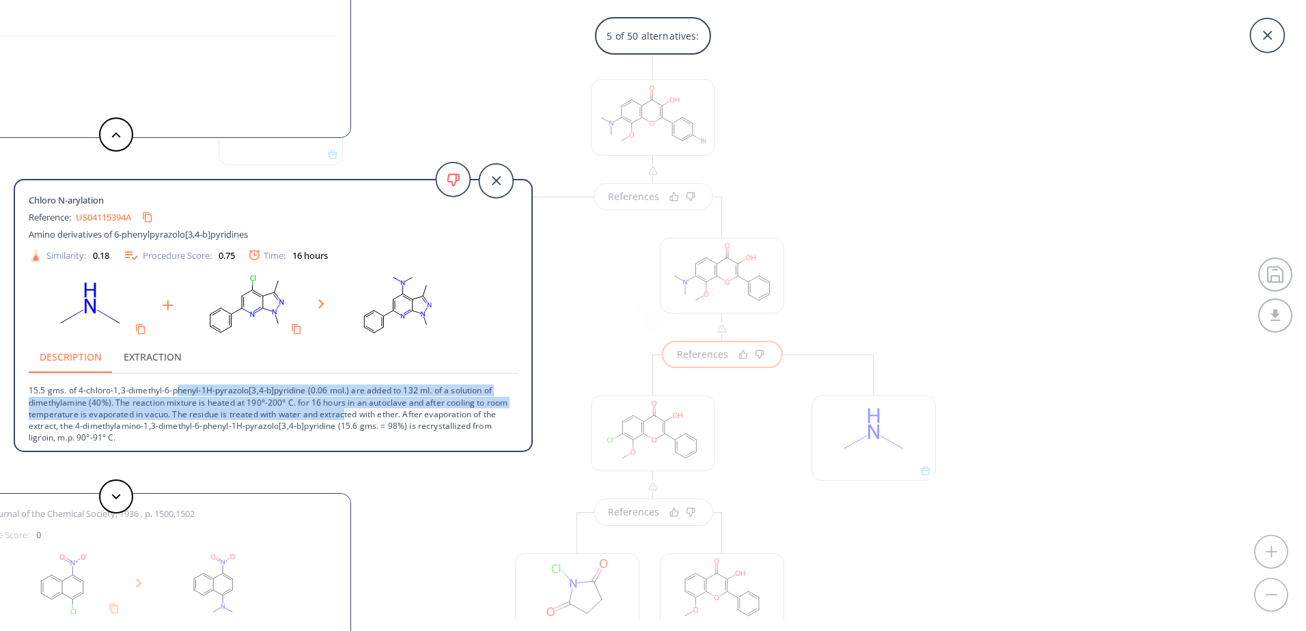
drag, startPoint x: 176, startPoint y: 391, endPoint x: 344, endPoint y: 419, distance: 169.7
click at [344, 419] on p "15.5 gms. of 4-chloro-1,3-dimethyl-6-phenyl-1H-pyrazolo[3,4-b]pyridine (0.06 mo…" at bounding box center [273, 409] width 489 height 70
drag, startPoint x: 178, startPoint y: 395, endPoint x: 268, endPoint y: 420, distance: 94.3
click at [268, 420] on p "15.5 gms. of 4-chloro-1,3-dimethyl-6-phenyl-1H-pyrazolo[3,4-b]pyridine (0.06 mo…" at bounding box center [273, 409] width 489 height 70
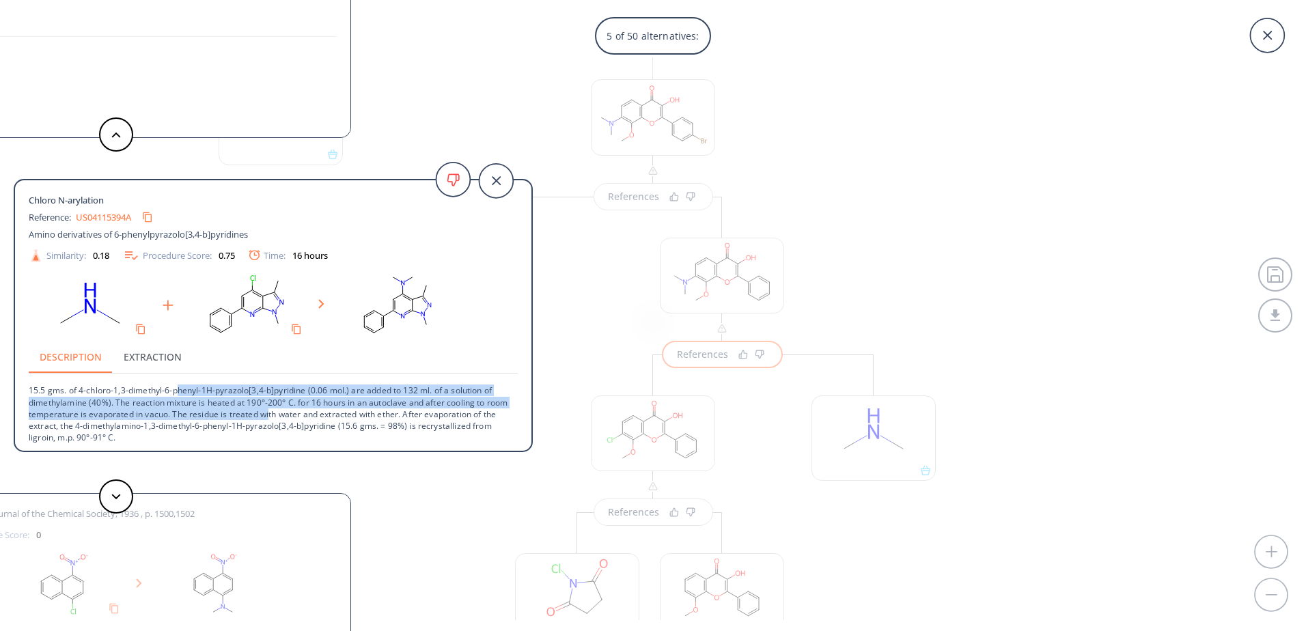
click at [268, 420] on p "15.5 gms. of 4-chloro-1,3-dimethyl-6-phenyl-1H-pyrazolo[3,4-b]pyridine (0.06 mo…" at bounding box center [273, 409] width 489 height 70
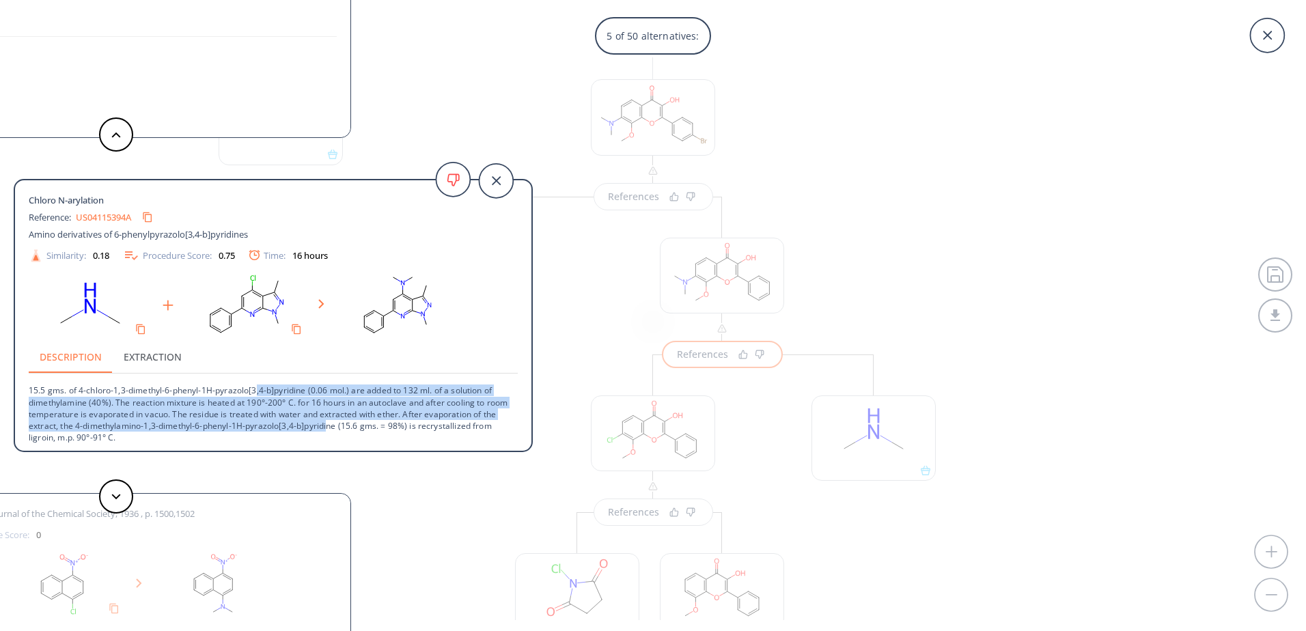
drag, startPoint x: 255, startPoint y: 390, endPoint x: 328, endPoint y: 428, distance: 82.2
click at [328, 428] on p "15.5 gms. of 4-chloro-1,3-dimethyl-6-phenyl-1H-pyrazolo[3,4-b]pyridine (0.06 mo…" at bounding box center [273, 409] width 489 height 70
drag, startPoint x: 341, startPoint y: 395, endPoint x: 412, endPoint y: 427, distance: 77.0
click at [412, 427] on p "15.5 gms. of 4-chloro-1,3-dimethyl-6-phenyl-1H-pyrazolo[3,4-b]pyridine (0.06 mo…" at bounding box center [273, 409] width 489 height 70
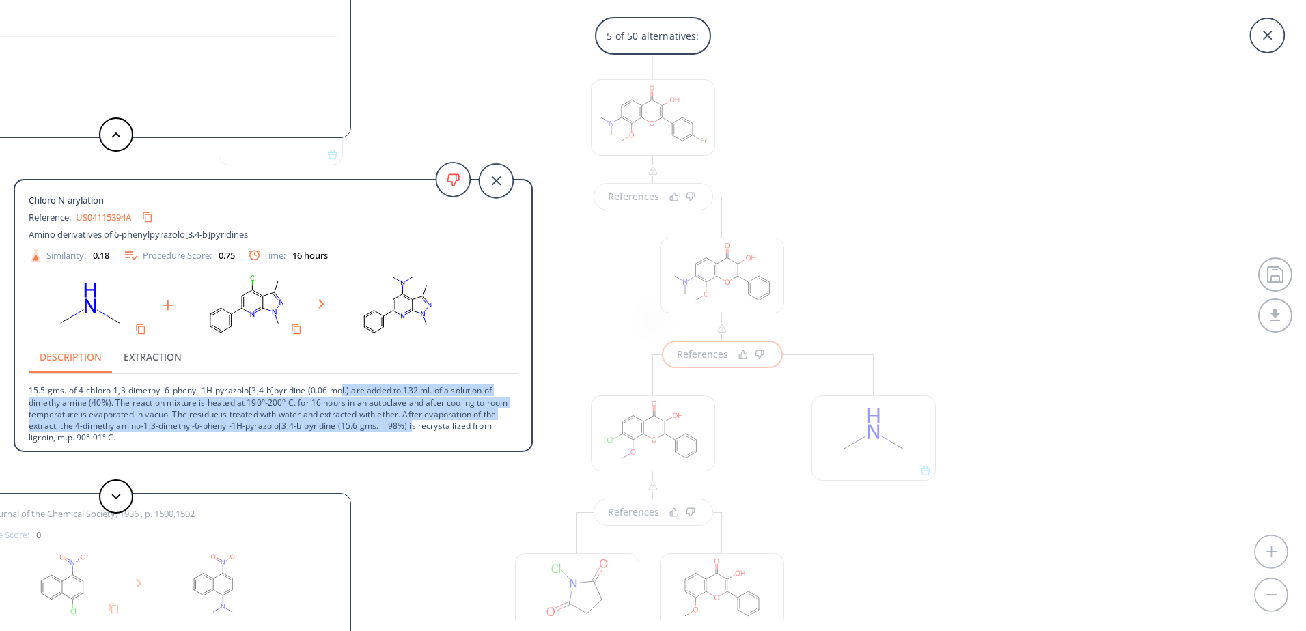
click at [412, 427] on p "15.5 gms. of 4-chloro-1,3-dimethyl-6-phenyl-1H-pyrazolo[3,4-b]pyridine (0.06 mo…" at bounding box center [273, 409] width 489 height 70
drag, startPoint x: 421, startPoint y: 427, endPoint x: 232, endPoint y: 395, distance: 191.1
click at [232, 395] on p "15.5 gms. of 4-chloro-1,3-dimethyl-6-phenyl-1H-pyrazolo[3,4-b]pyridine (0.06 mo…" at bounding box center [273, 409] width 489 height 70
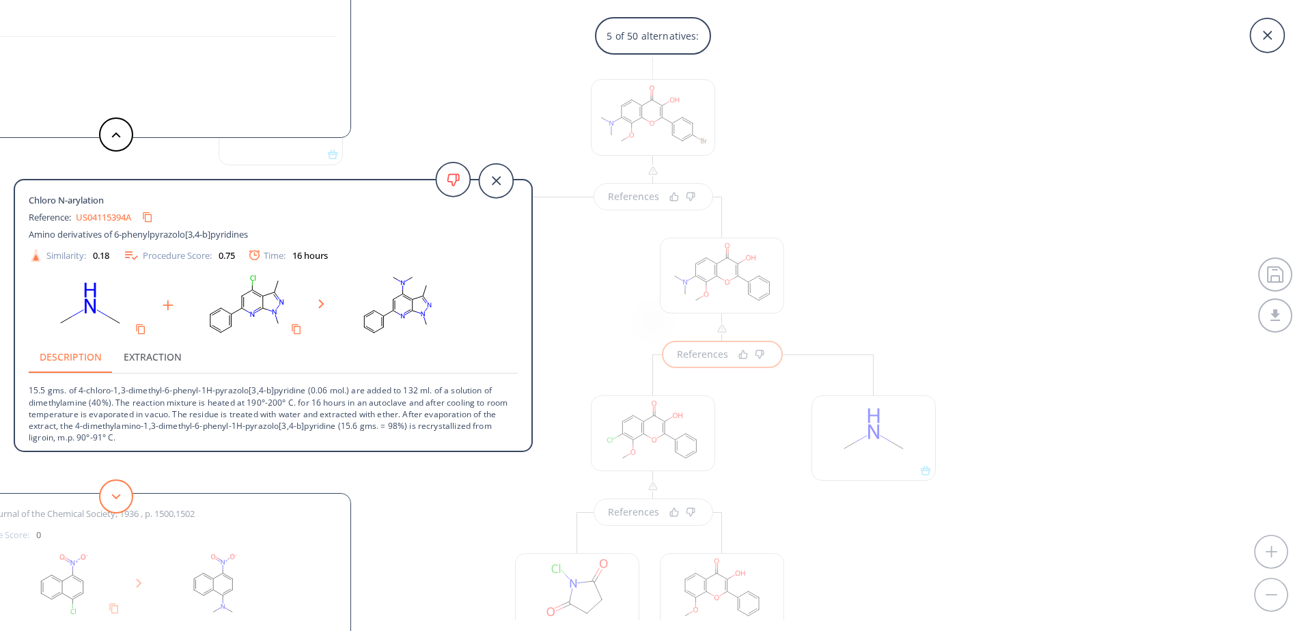
click at [122, 494] on button at bounding box center [116, 496] width 34 height 34
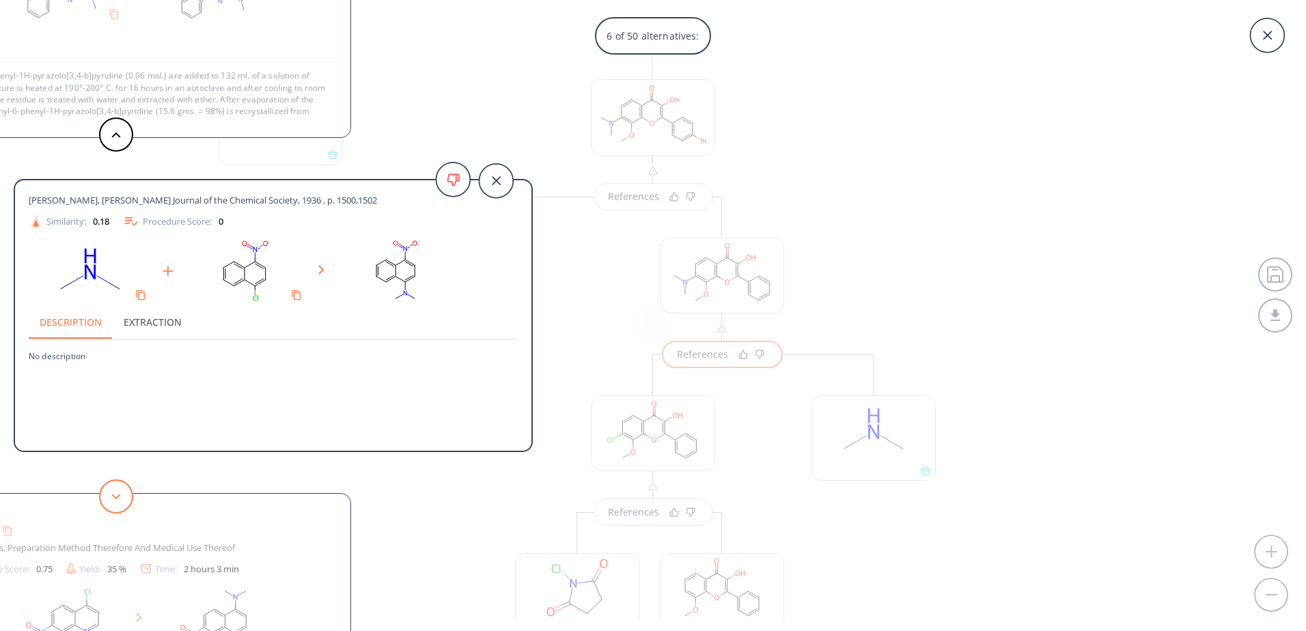
click at [122, 494] on button at bounding box center [116, 496] width 34 height 34
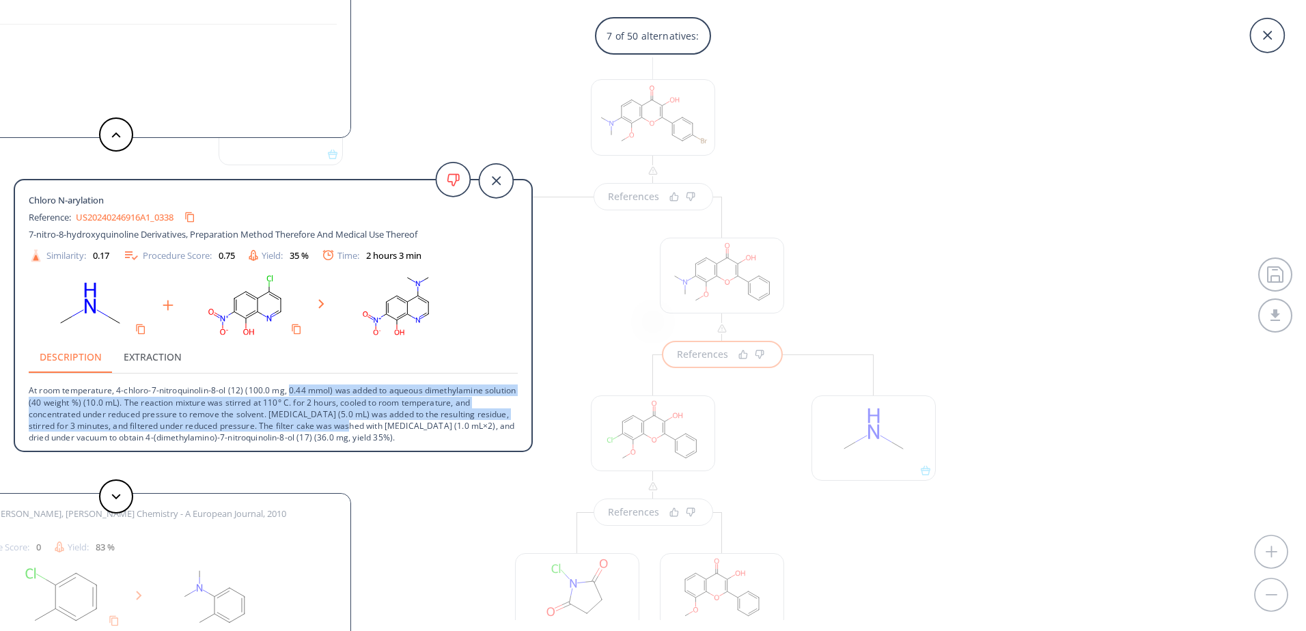
scroll to position [2, 0]
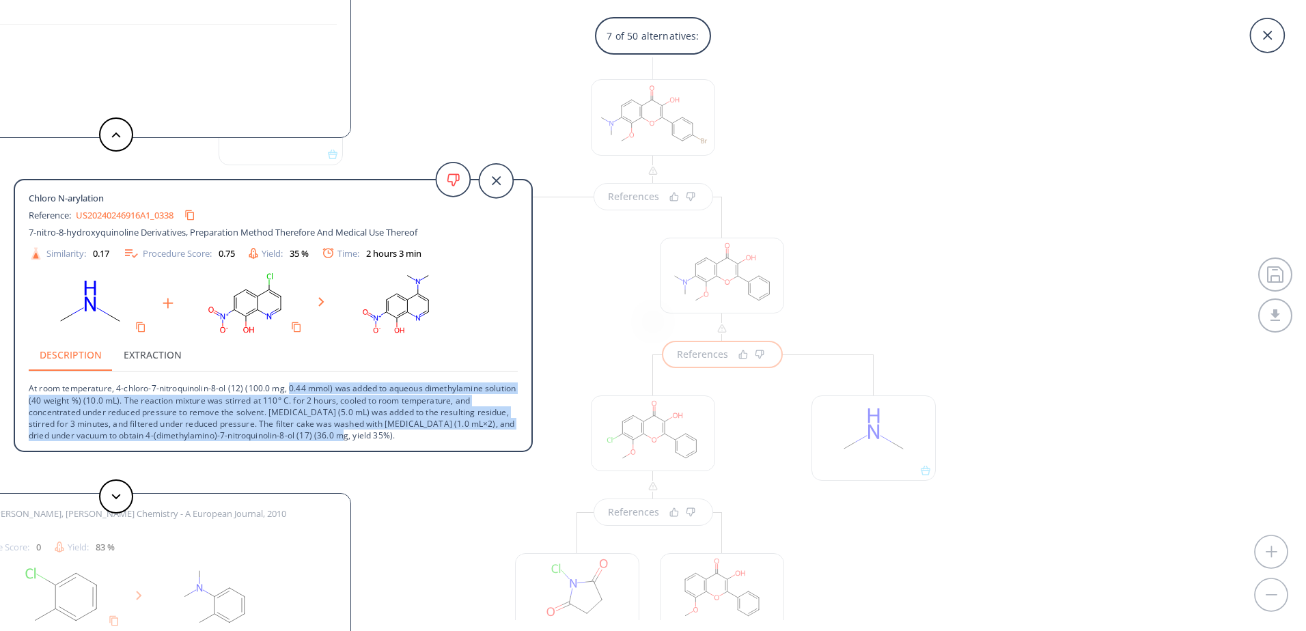
drag, startPoint x: 289, startPoint y: 387, endPoint x: 360, endPoint y: 435, distance: 85.6
click at [360, 435] on p "At room temperature, 4-chloro-7-nitroquinolin-8-ol (12) (100.0 mg, 0.44 mmol) w…" at bounding box center [273, 407] width 489 height 70
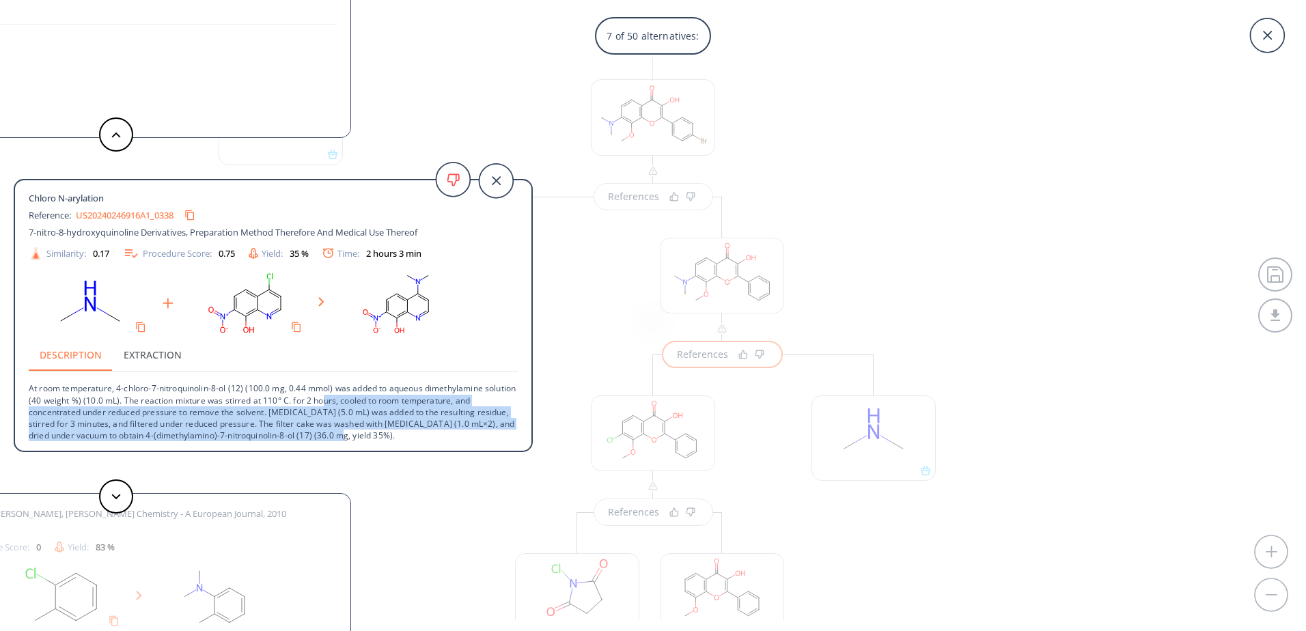
drag, startPoint x: 357, startPoint y: 401, endPoint x: 373, endPoint y: 432, distance: 35.1
click at [373, 432] on p "At room temperature, 4-chloro-7-nitroquinolin-8-ol (12) (100.0 mg, 0.44 mmol) w…" at bounding box center [273, 407] width 489 height 70
drag, startPoint x: 352, startPoint y: 396, endPoint x: 370, endPoint y: 431, distance: 39.4
click at [370, 431] on p "At room temperature, 4-chloro-7-nitroquinolin-8-ol (12) (100.0 mg, 0.44 mmol) w…" at bounding box center [273, 407] width 489 height 70
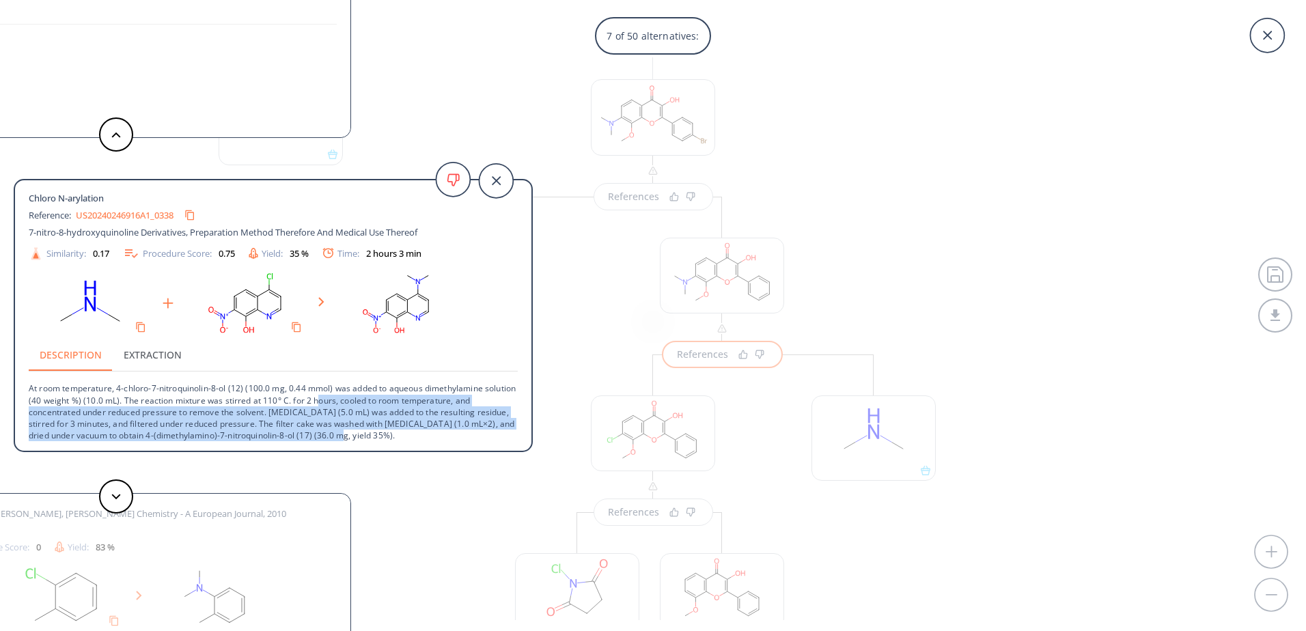
click at [370, 431] on p "At room temperature, 4-chloro-7-nitroquinolin-8-ol (12) (100.0 mg, 0.44 mmol) w…" at bounding box center [273, 407] width 489 height 70
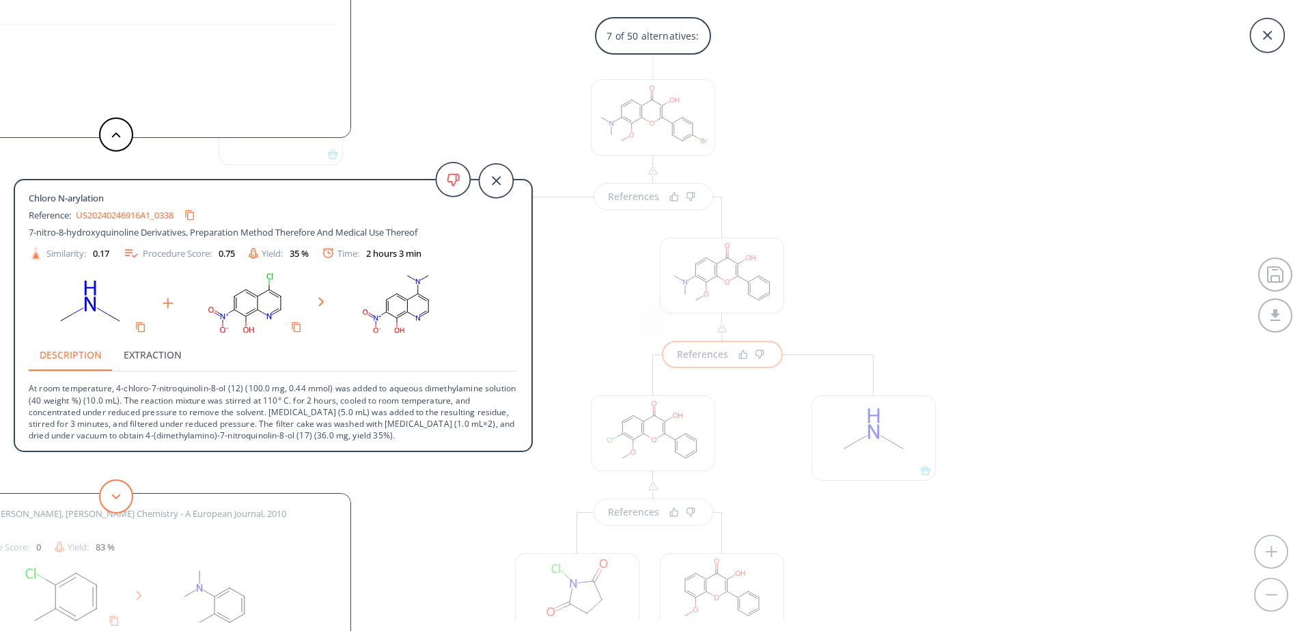
click at [126, 499] on button at bounding box center [116, 496] width 34 height 34
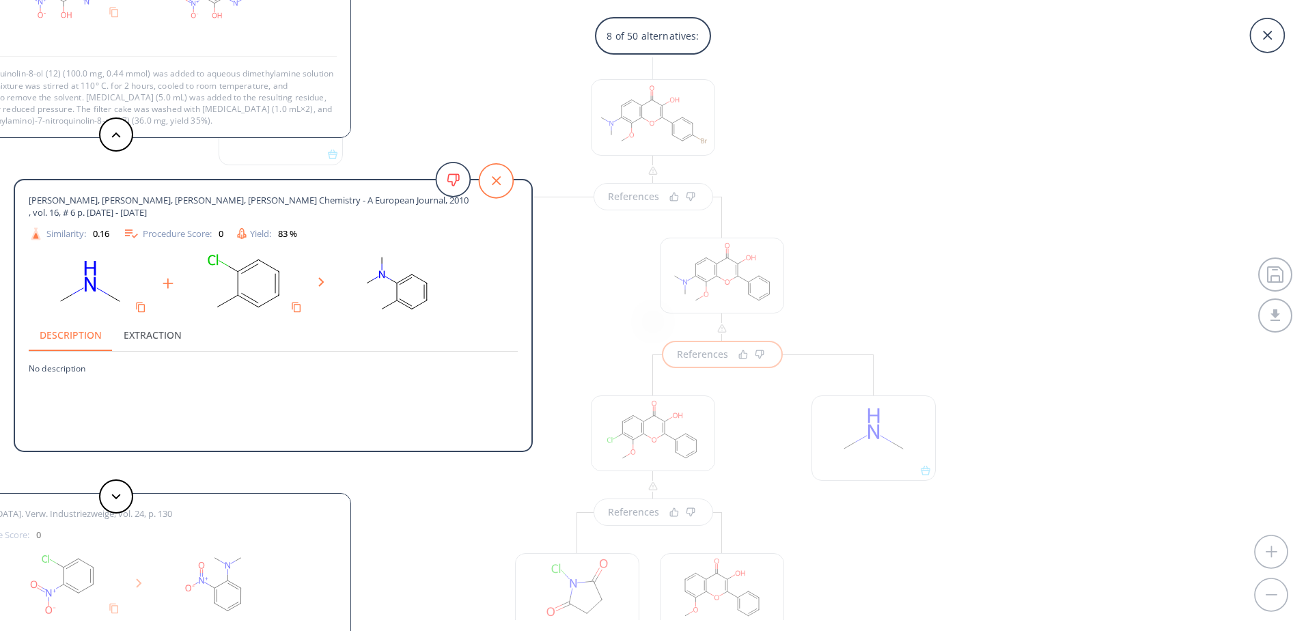
click at [494, 180] on icon at bounding box center [496, 181] width 34 height 34
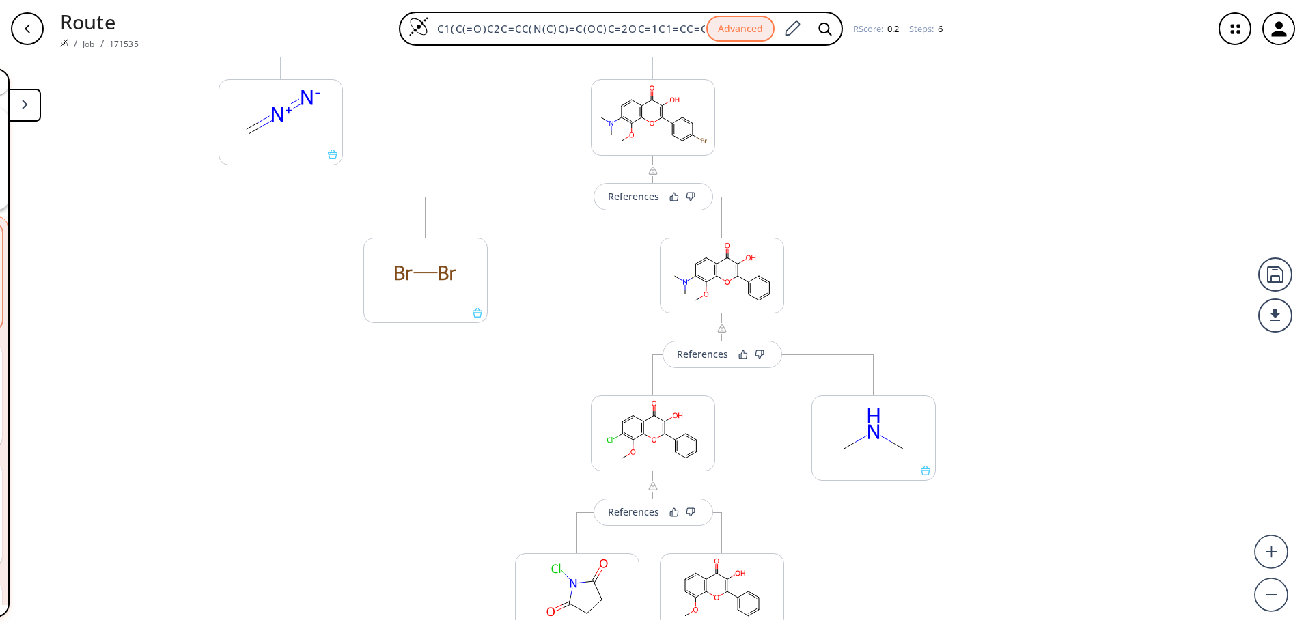
click at [934, 270] on div "More routes from here References More routes from here References More routes f…" at bounding box center [721, 552] width 455 height 710
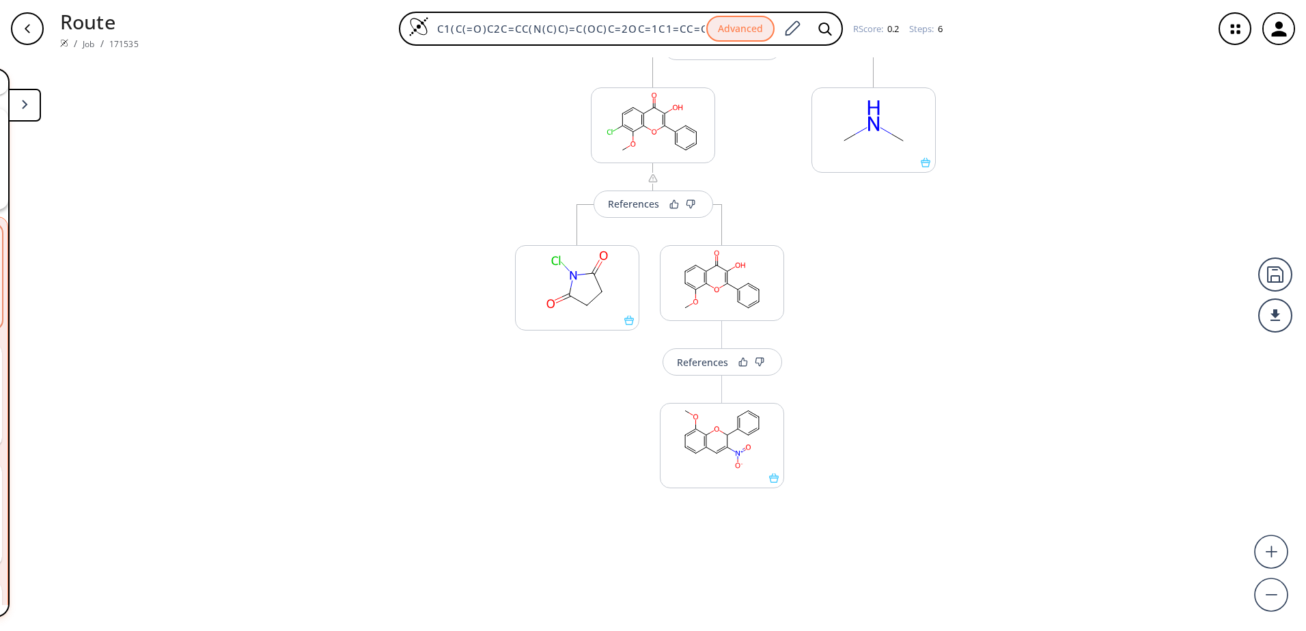
scroll to position [683, 0]
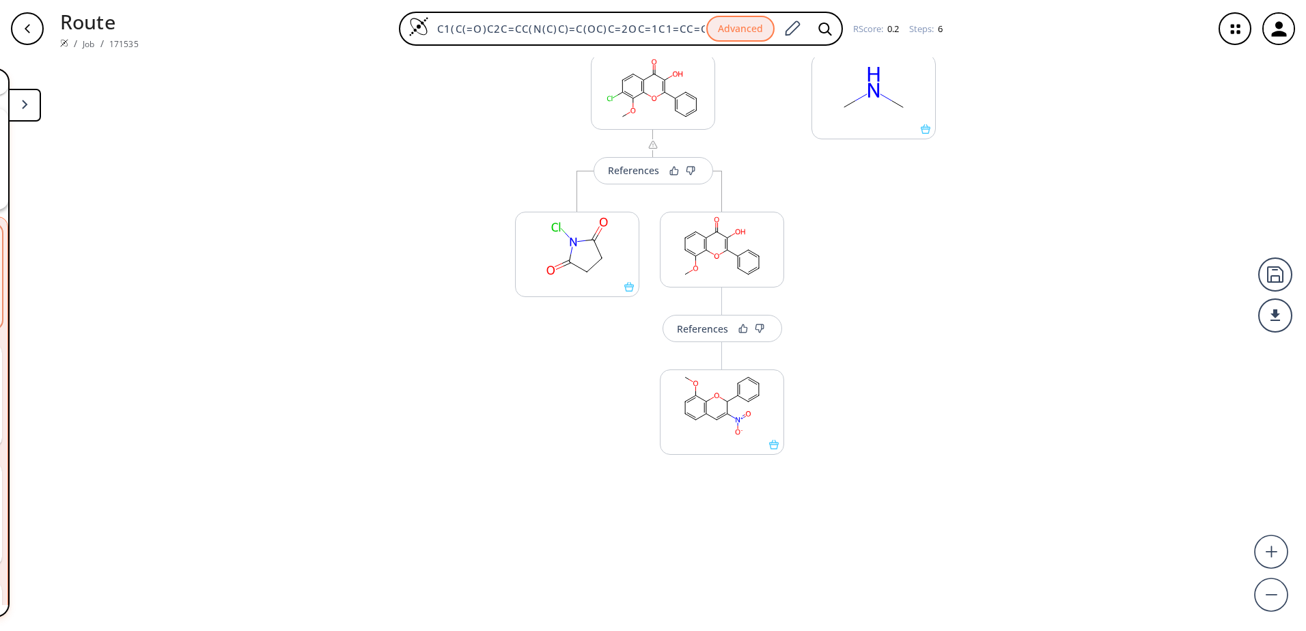
click at [1232, 28] on icon "button" at bounding box center [1235, 29] width 36 height 36
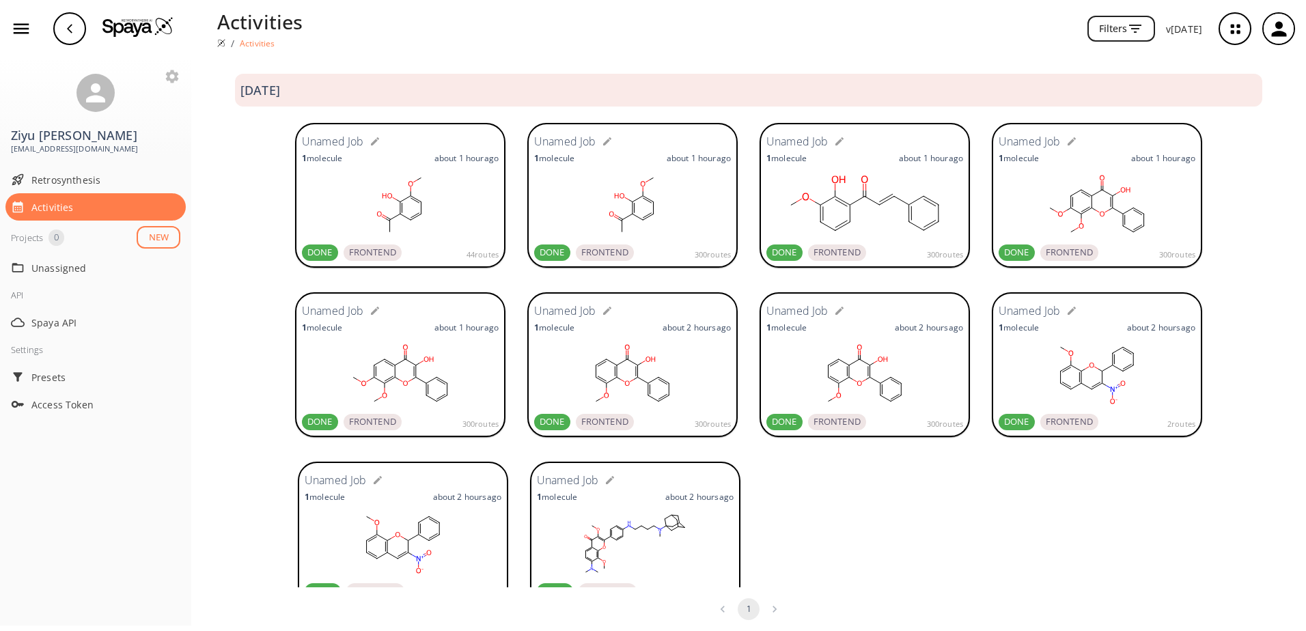
click at [449, 216] on rect at bounding box center [400, 205] width 197 height 68
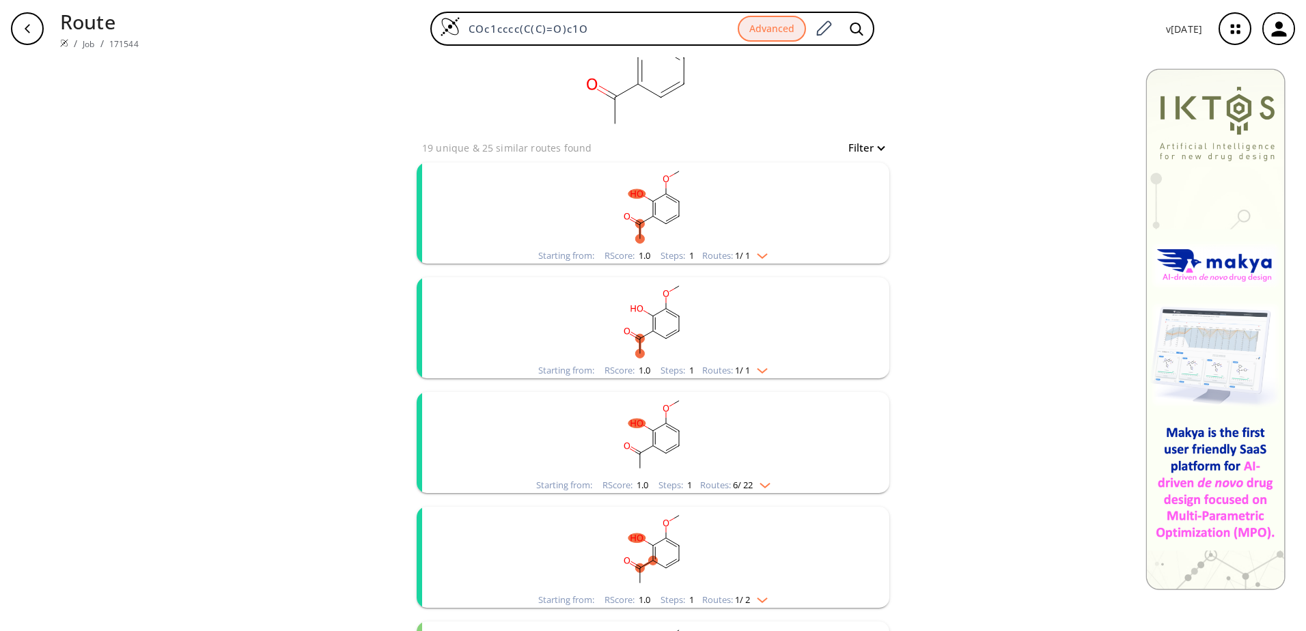
scroll to position [137, 0]
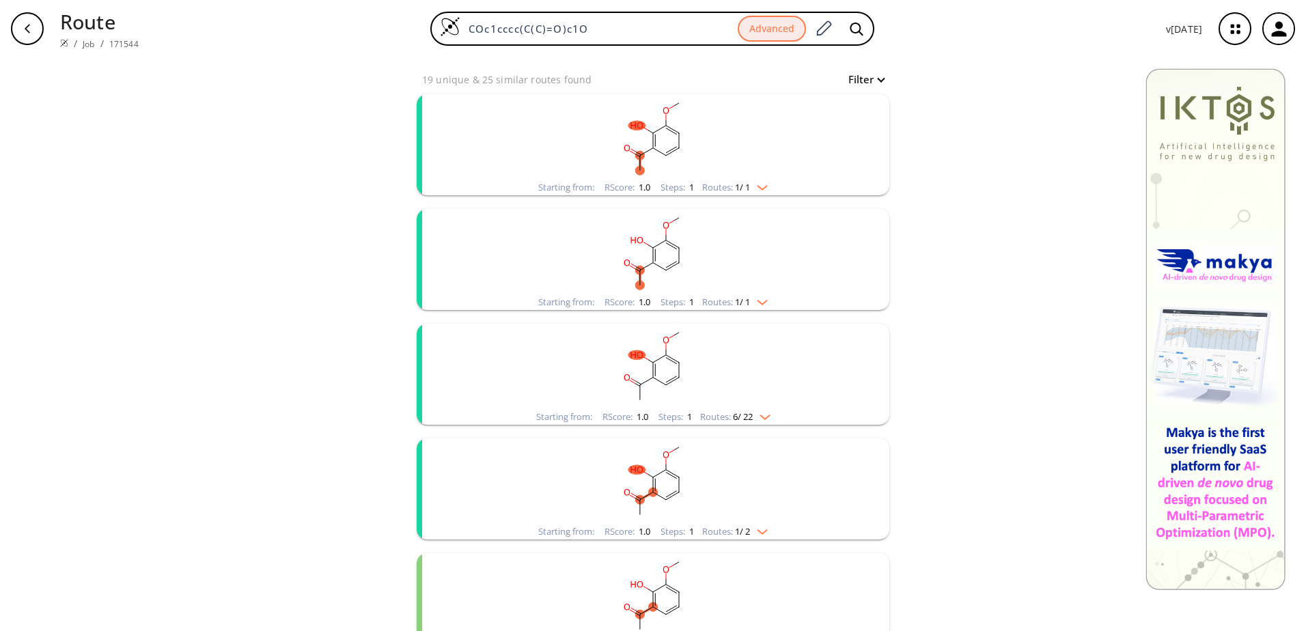
click at [729, 189] on div "Routes: 1 / 1" at bounding box center [735, 187] width 66 height 9
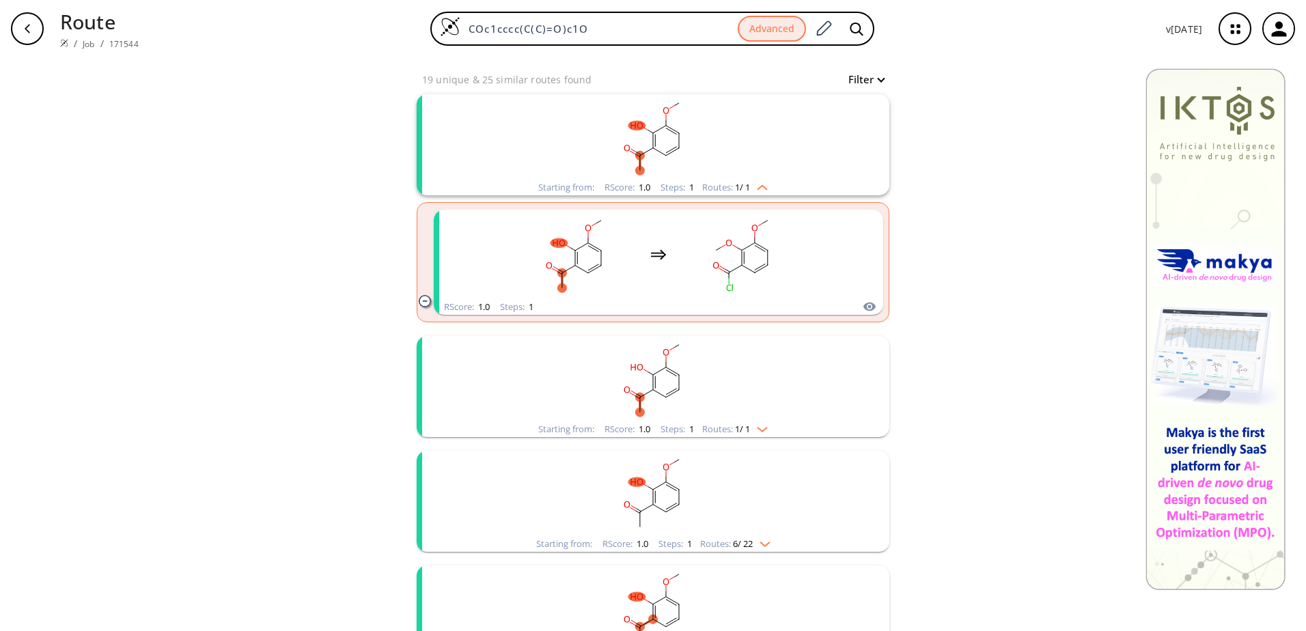
click at [725, 433] on div "Routes: 1 / 1" at bounding box center [735, 429] width 66 height 9
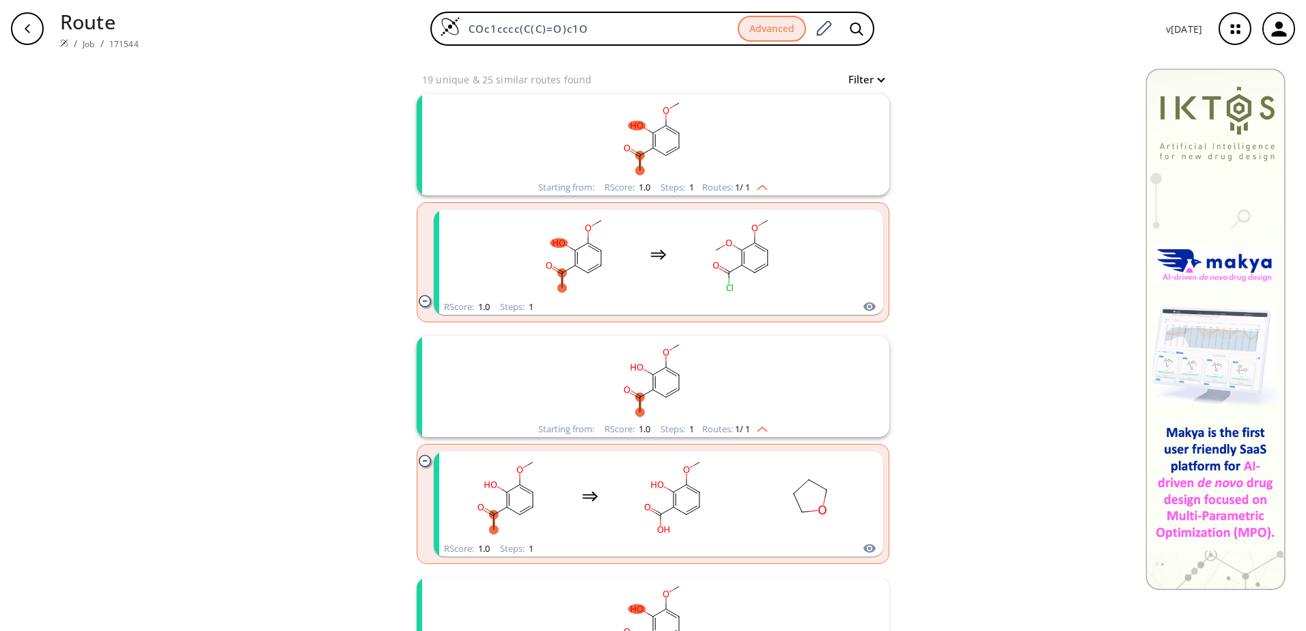
click at [1237, 36] on icon "button" at bounding box center [1235, 29] width 36 height 36
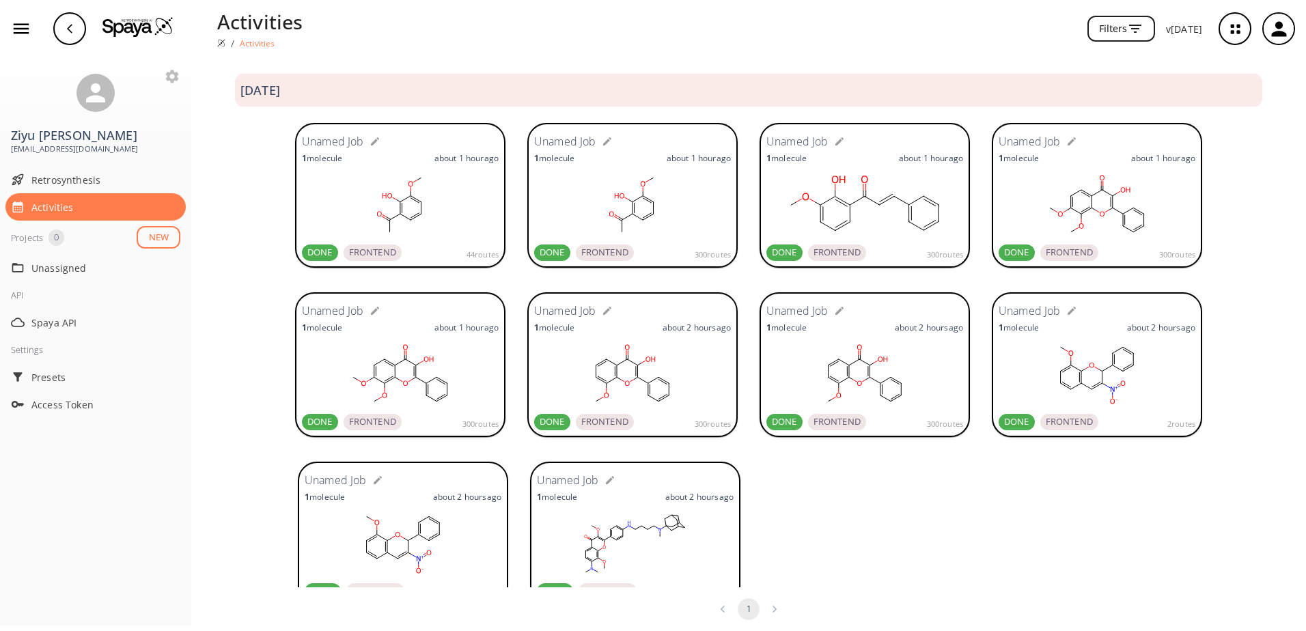
click at [891, 192] on ellipse at bounding box center [894, 196] width 10 height 10
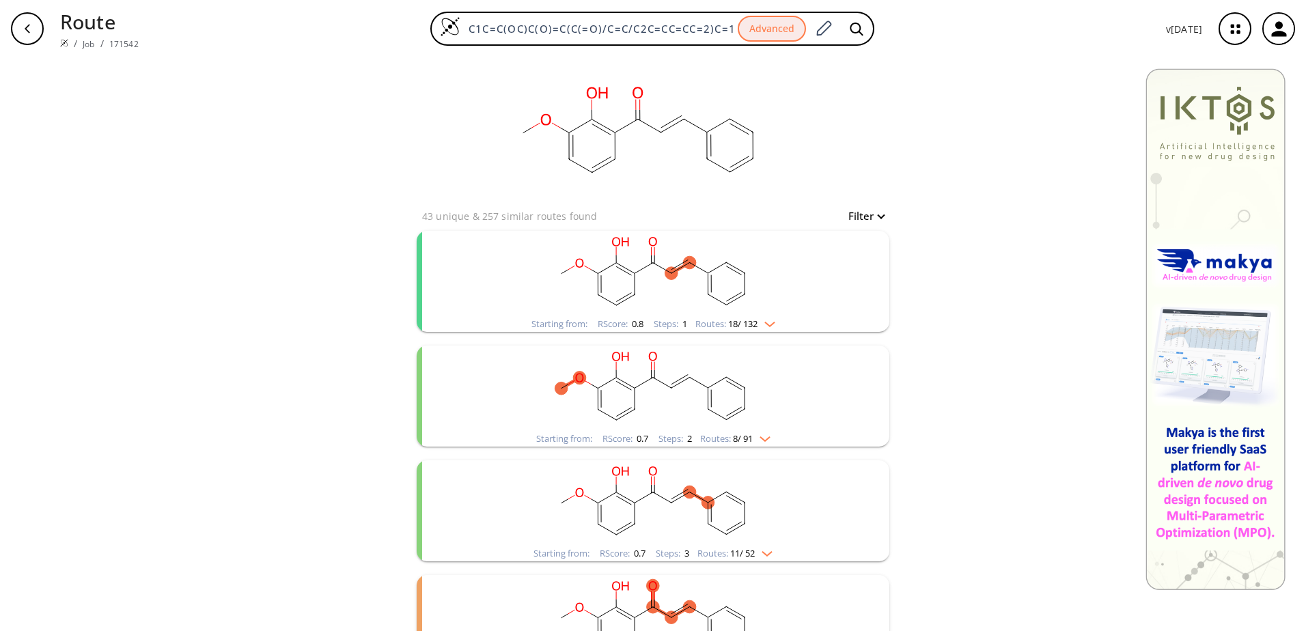
click at [662, 320] on div "Steps : 1" at bounding box center [670, 324] width 33 height 9
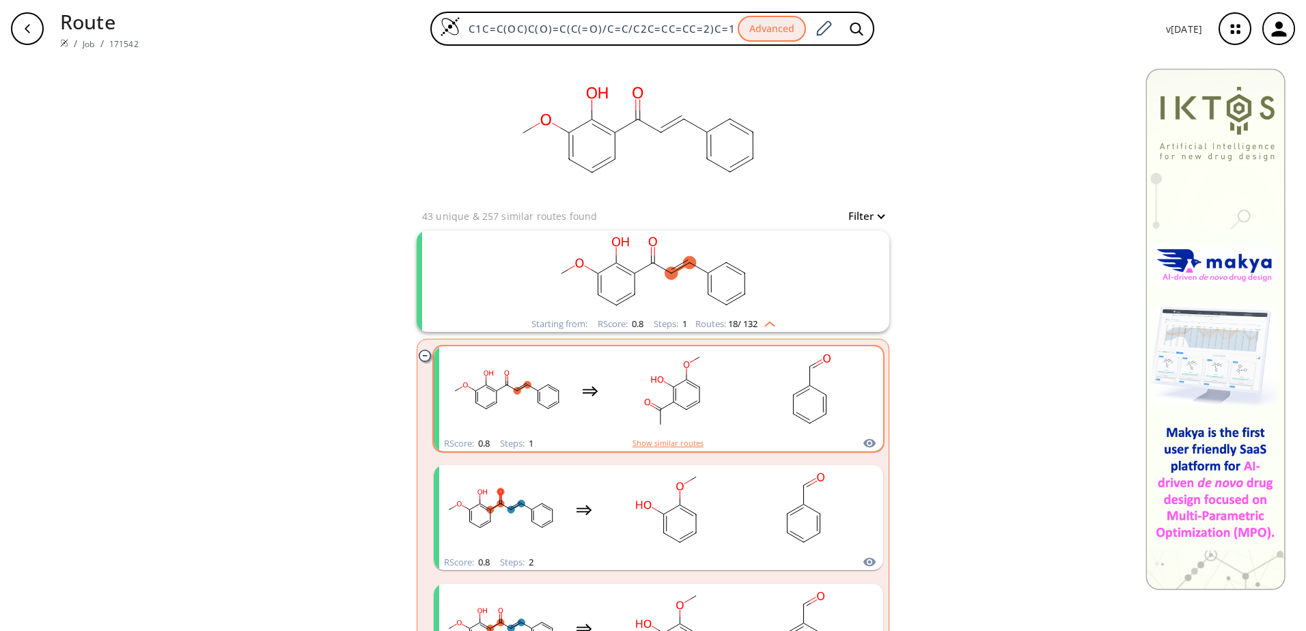
click at [687, 438] on button "Show similar routes" at bounding box center [667, 443] width 71 height 12
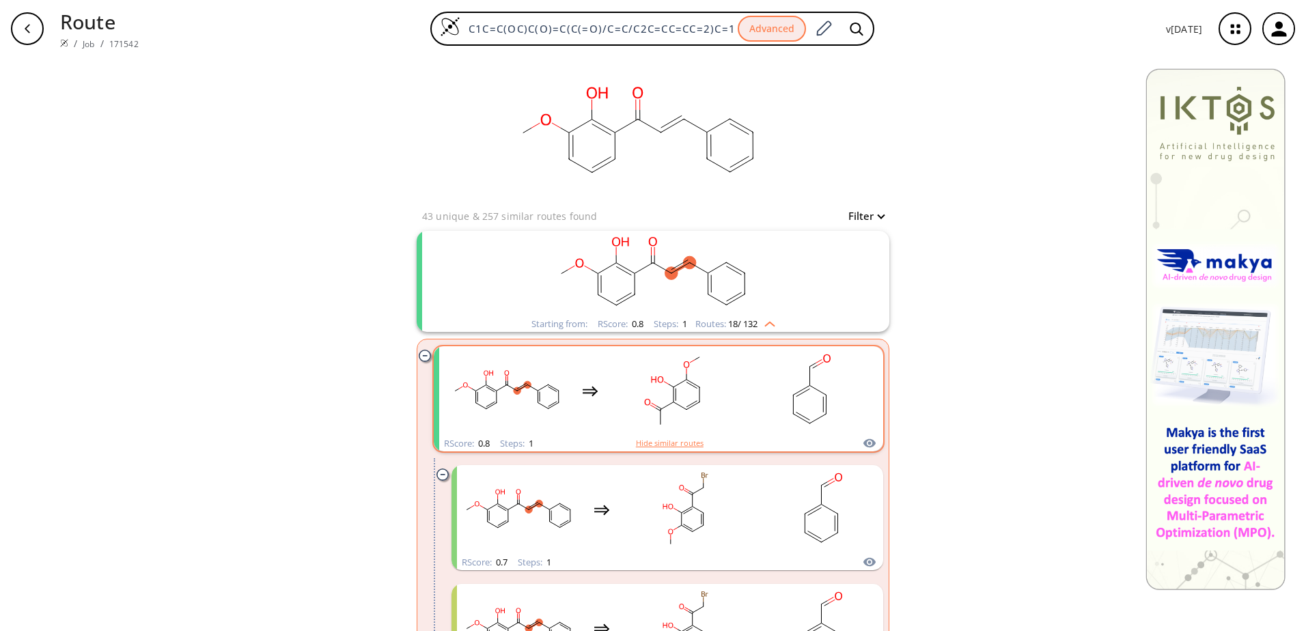
click at [683, 442] on button "Hide similar routes" at bounding box center [670, 443] width 68 height 12
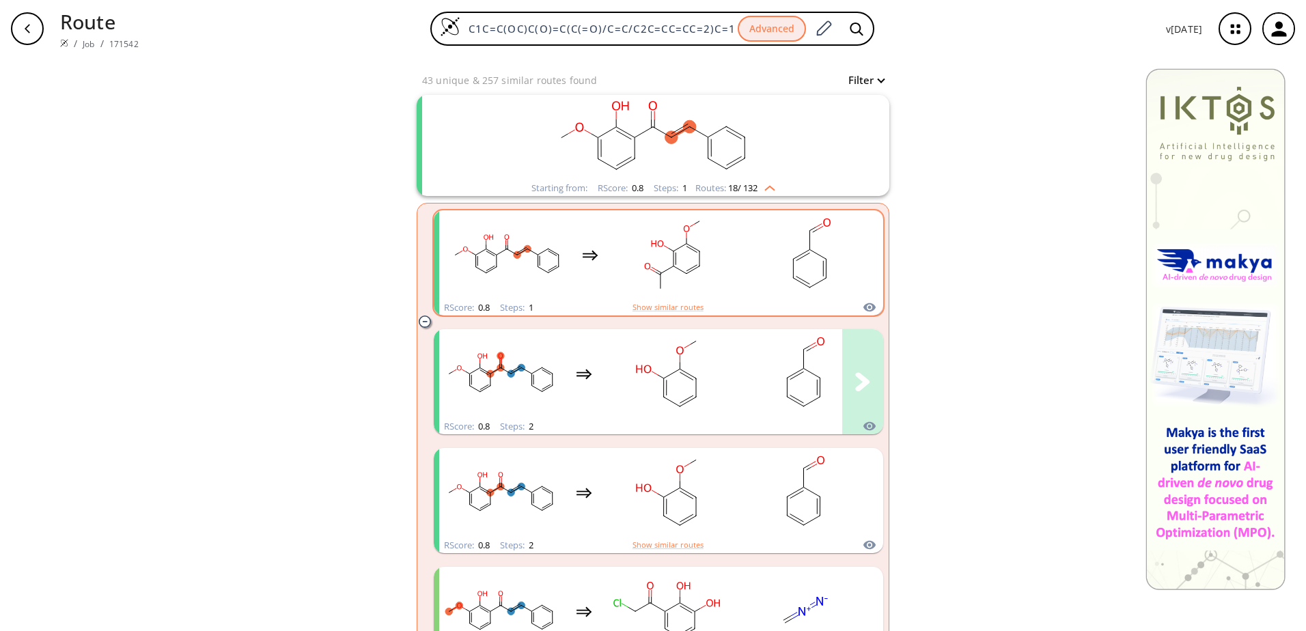
scroll to position [135, 0]
click at [589, 263] on icon "clusters" at bounding box center [590, 257] width 16 height 16
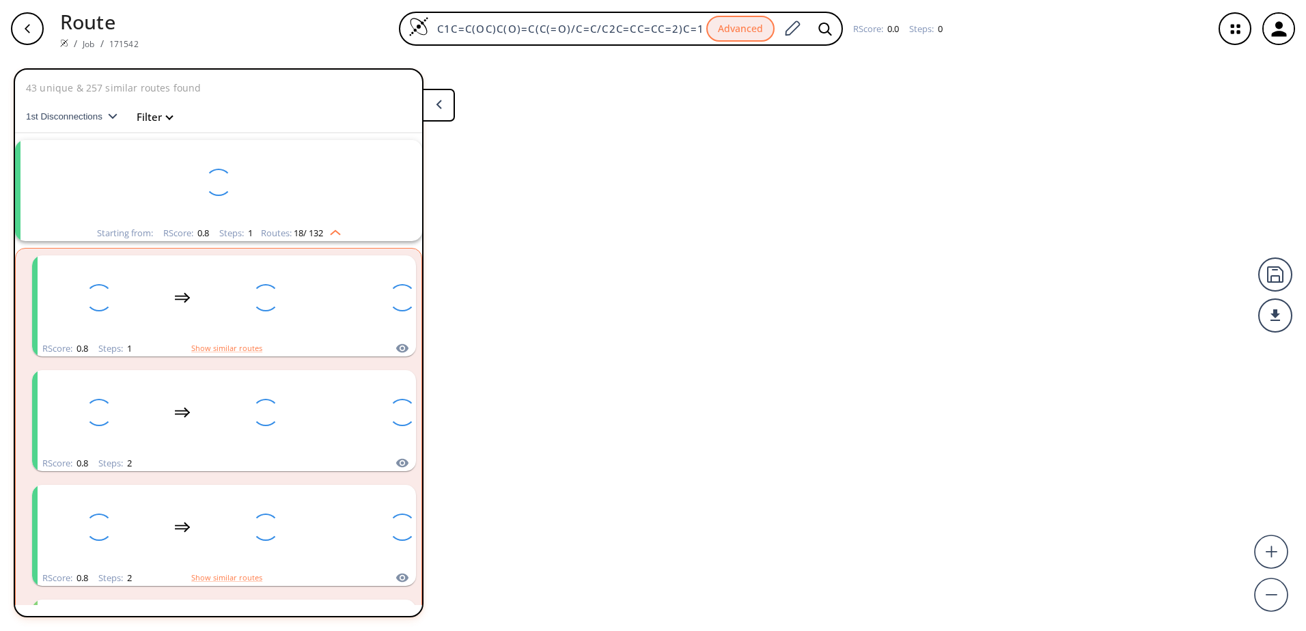
scroll to position [31, 0]
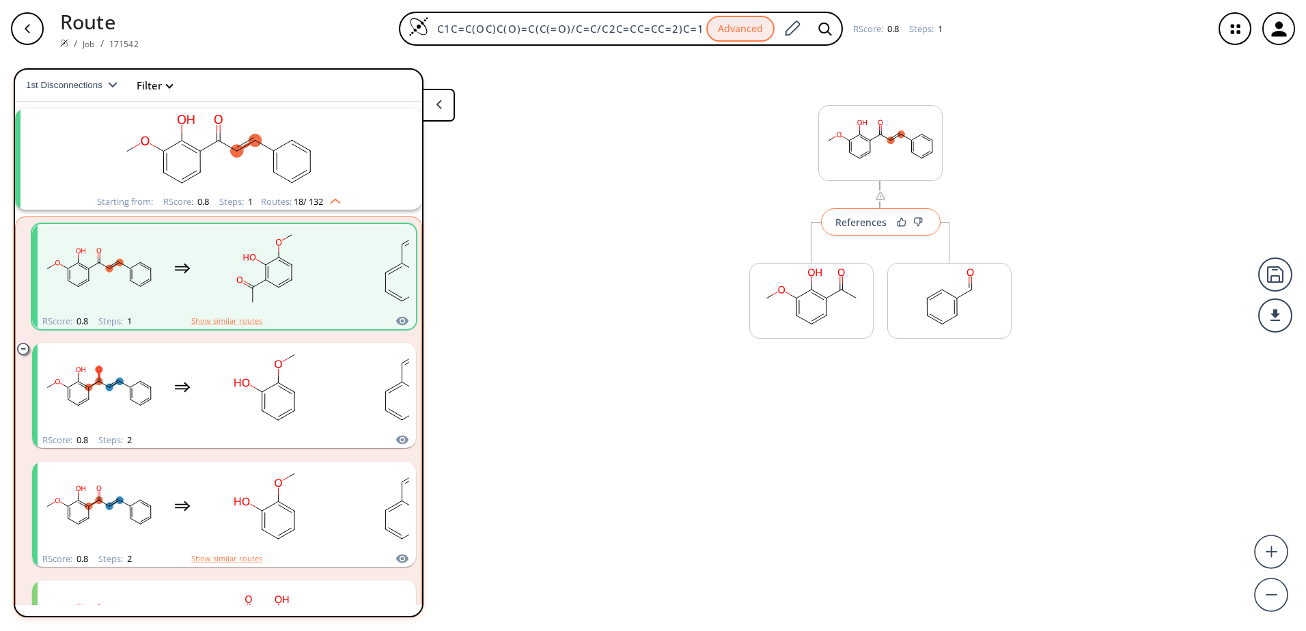
click at [861, 219] on div "References" at bounding box center [860, 222] width 51 height 9
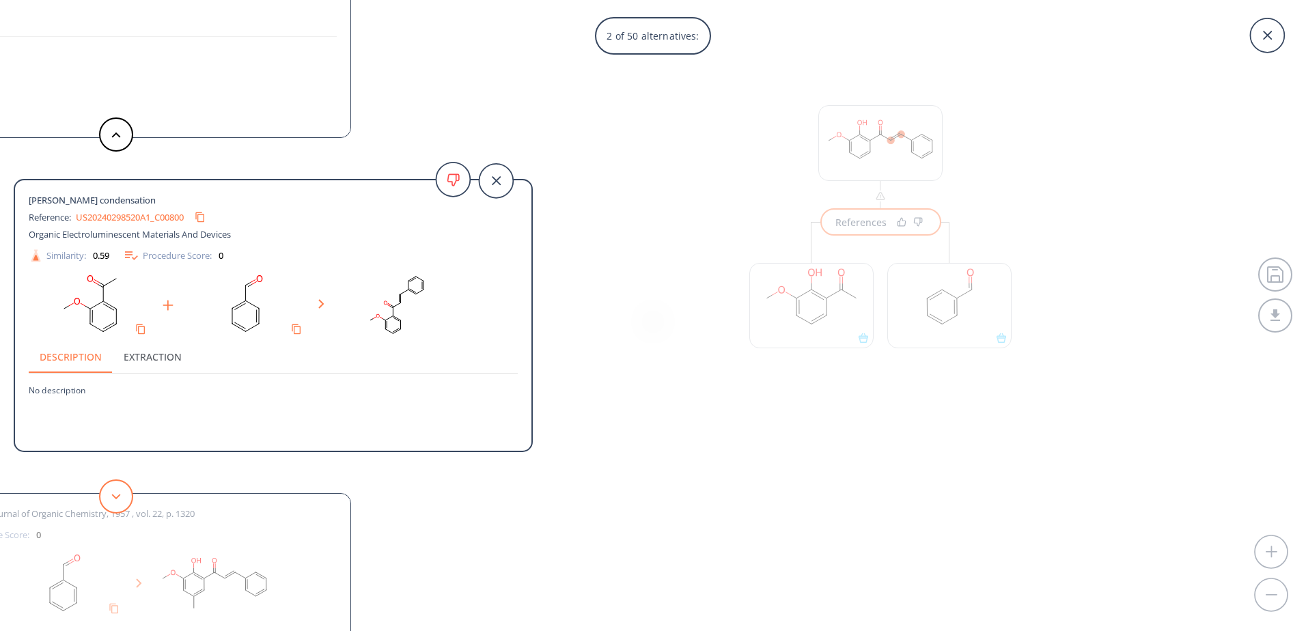
click at [128, 492] on button at bounding box center [116, 496] width 34 height 34
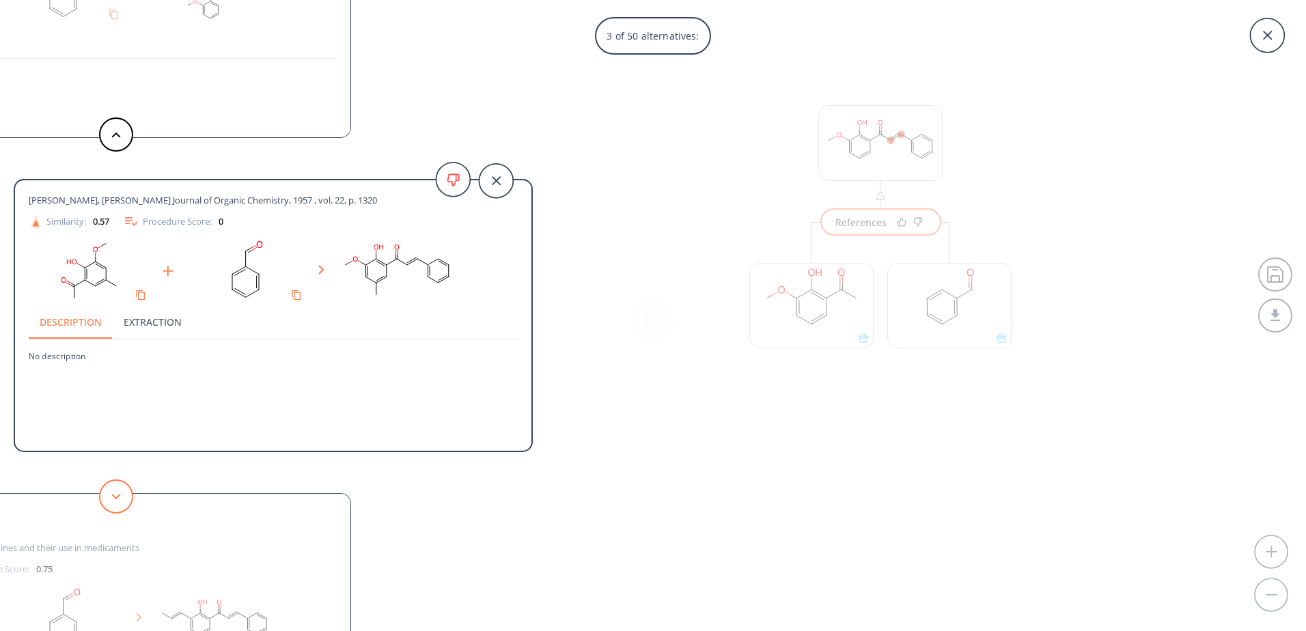
click at [128, 492] on button at bounding box center [116, 496] width 34 height 34
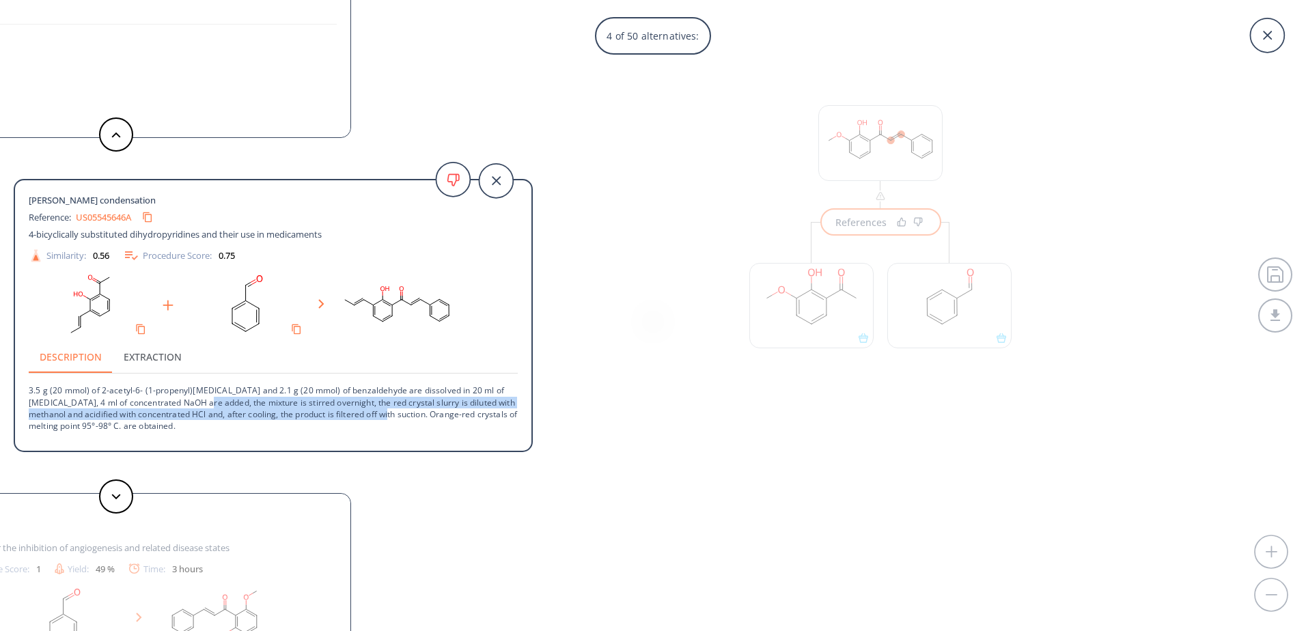
drag, startPoint x: 185, startPoint y: 397, endPoint x: 394, endPoint y: 414, distance: 209.7
click at [394, 414] on p "3.5 g (20 mmol) of 2-acetyl-6- (1-propenyl)[MEDICAL_DATA] and 2.1 g (20 mmol) o…" at bounding box center [273, 403] width 489 height 58
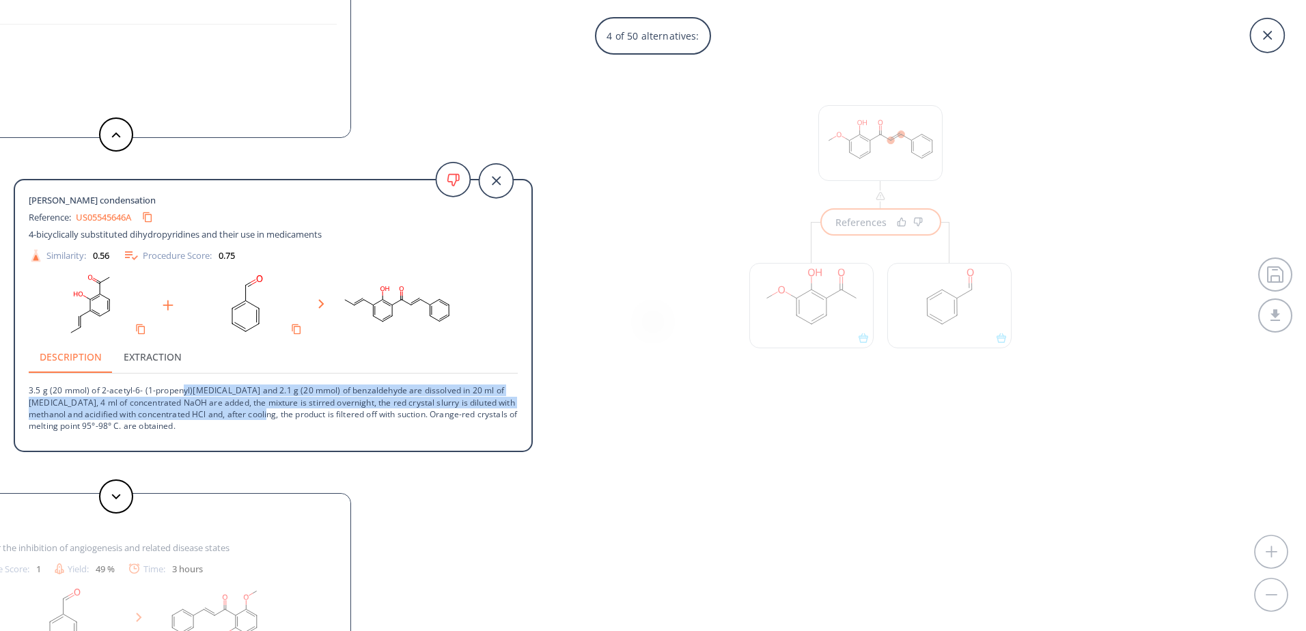
drag, startPoint x: 182, startPoint y: 385, endPoint x: 272, endPoint y: 411, distance: 93.4
click at [272, 411] on p "3.5 g (20 mmol) of 2-acetyl-6- (1-propenyl)[MEDICAL_DATA] and 2.1 g (20 mmol) o…" at bounding box center [273, 403] width 489 height 58
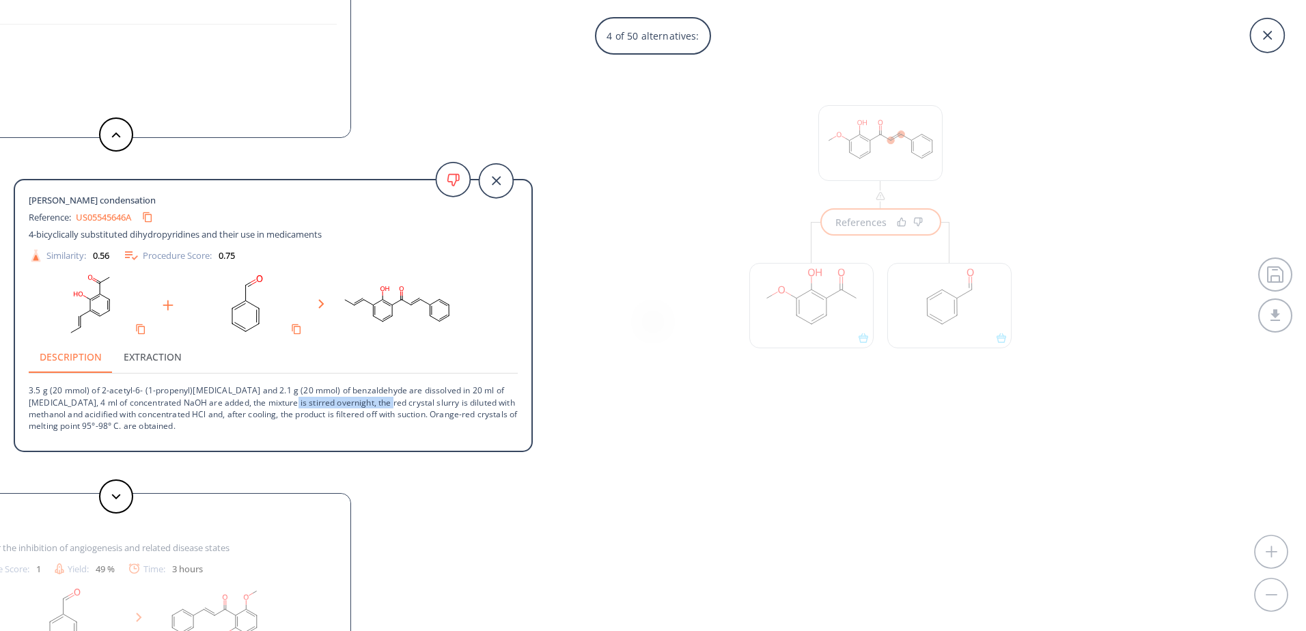
drag, startPoint x: 260, startPoint y: 408, endPoint x: 357, endPoint y: 404, distance: 96.4
click at [357, 404] on p "3.5 g (20 mmol) of 2-acetyl-6- (1-propenyl)[MEDICAL_DATA] and 2.1 g (20 mmol) o…" at bounding box center [273, 403] width 489 height 58
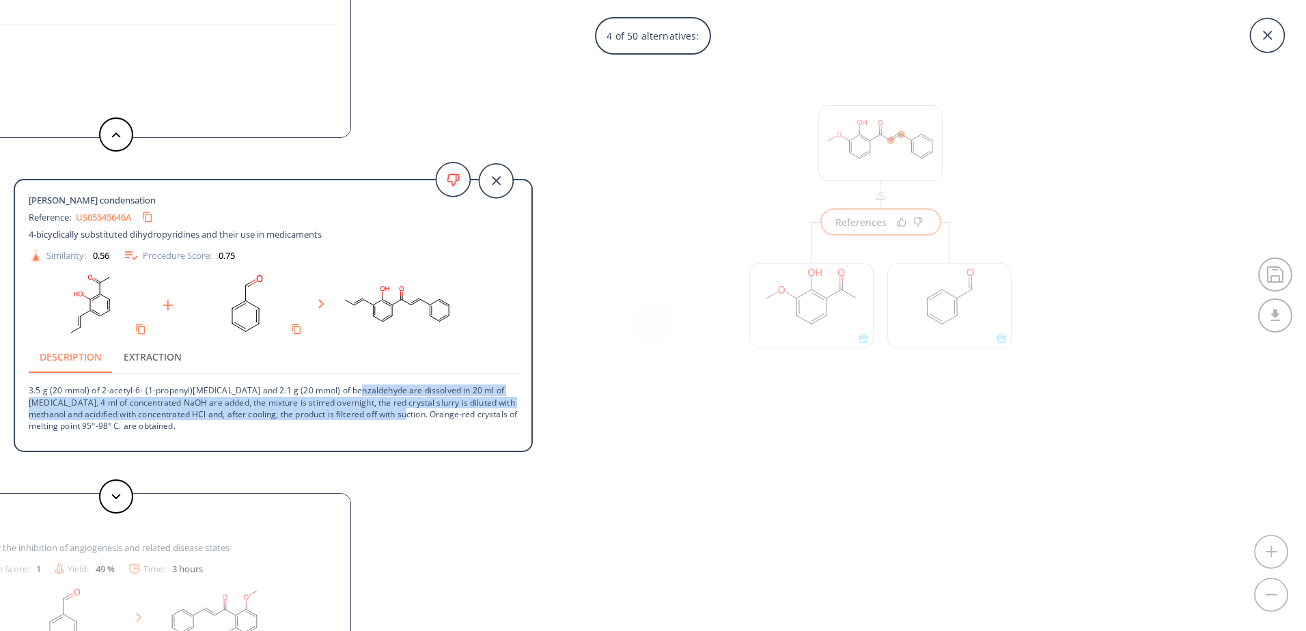
drag, startPoint x: 354, startPoint y: 385, endPoint x: 413, endPoint y: 412, distance: 64.5
click at [413, 412] on p "3.5 g (20 mmol) of 2-acetyl-6- (1-propenyl)[MEDICAL_DATA] and 2.1 g (20 mmol) o…" at bounding box center [273, 403] width 489 height 58
click at [413, 412] on p "3.5 g (20 mmol) of 2-acetyl-6- (1-propenyl)phenol and 2.1 g (20 mmol) of benzal…" at bounding box center [273, 403] width 489 height 58
drag, startPoint x: 406, startPoint y: 391, endPoint x: 416, endPoint y: 426, distance: 36.8
click at [416, 426] on p "3.5 g (20 mmol) of 2-acetyl-6- (1-propenyl)phenol and 2.1 g (20 mmol) of benzal…" at bounding box center [273, 403] width 489 height 58
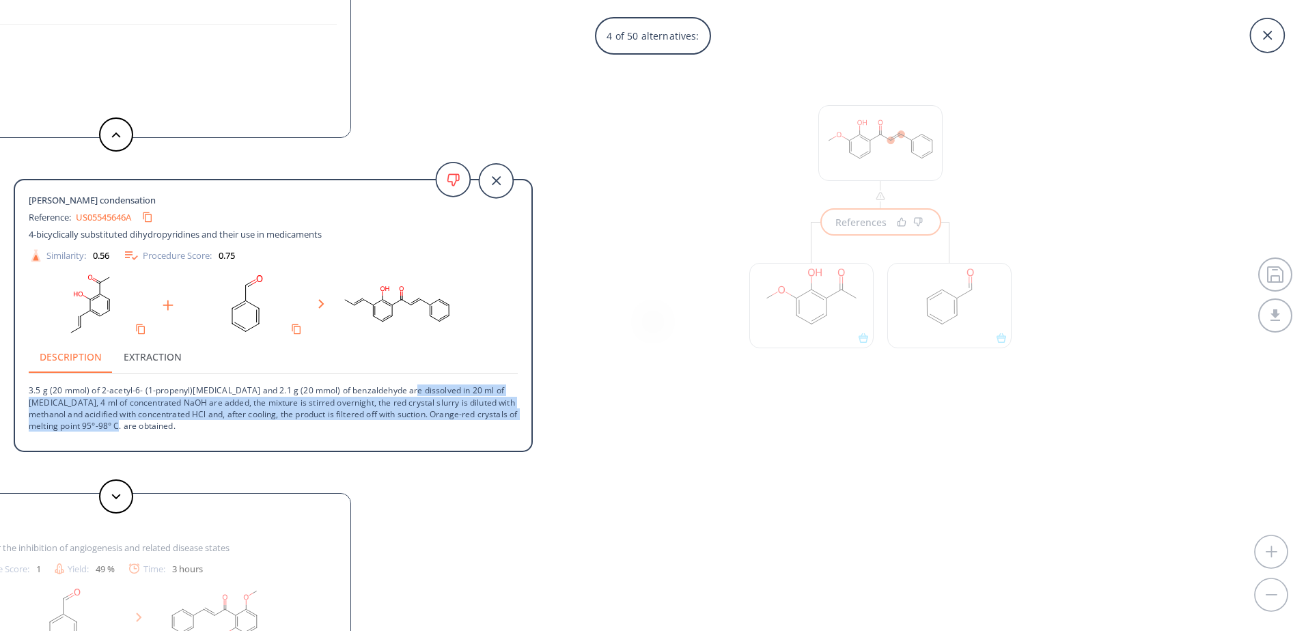
click at [416, 426] on p "3.5 g (20 mmol) of 2-acetyl-6- (1-propenyl)phenol and 2.1 g (20 mmol) of benzal…" at bounding box center [273, 403] width 489 height 58
drag, startPoint x: 206, startPoint y: 430, endPoint x: 126, endPoint y: 396, distance: 86.9
click at [126, 396] on p "3.5 g (20 mmol) of 2-acetyl-6- (1-propenyl)phenol and 2.1 g (20 mmol) of benzal…" at bounding box center [273, 403] width 489 height 58
drag, startPoint x: 126, startPoint y: 395, endPoint x: 161, endPoint y: 423, distance: 44.7
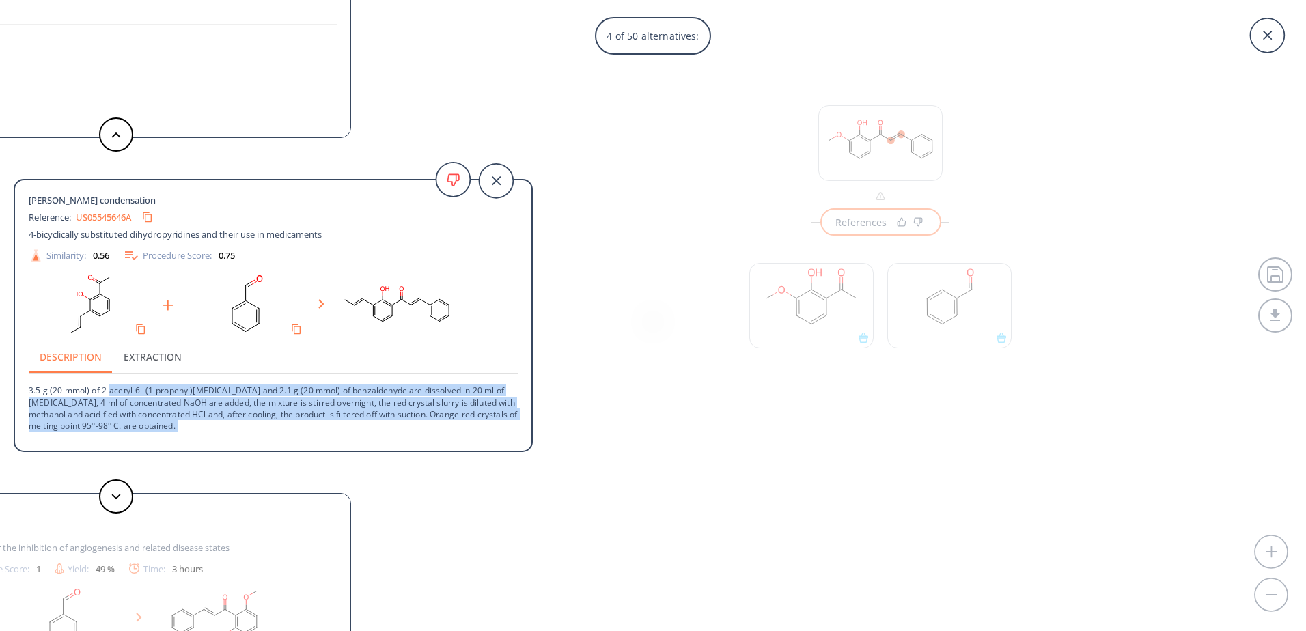
click at [161, 423] on p "3.5 g (20 mmol) of 2-acetyl-6- (1-propenyl)phenol and 2.1 g (20 mmol) of benzal…" at bounding box center [273, 403] width 489 height 58
drag, startPoint x: 161, startPoint y: 423, endPoint x: 126, endPoint y: 494, distance: 79.1
click at [126, 494] on button at bounding box center [116, 496] width 34 height 34
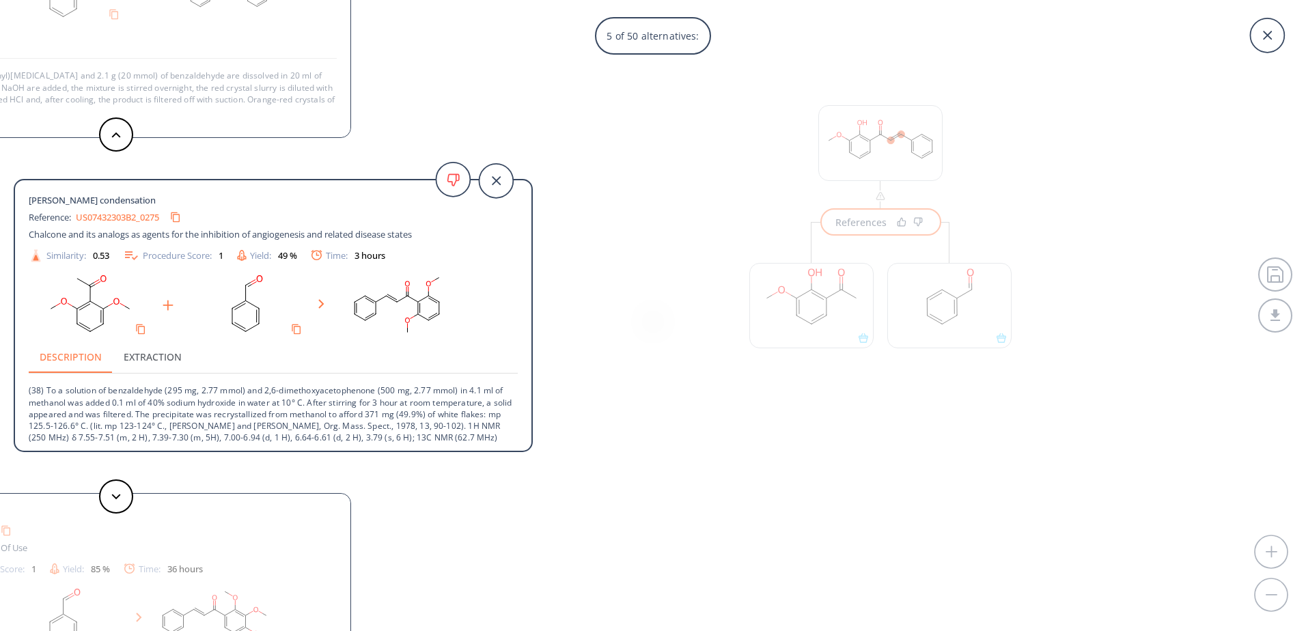
click at [189, 408] on p "(38) To a solution of benzaldehyde (295 mg, 2.77 mmol) and 2,6-dimethoxyacetoph…" at bounding box center [273, 414] width 489 height 81
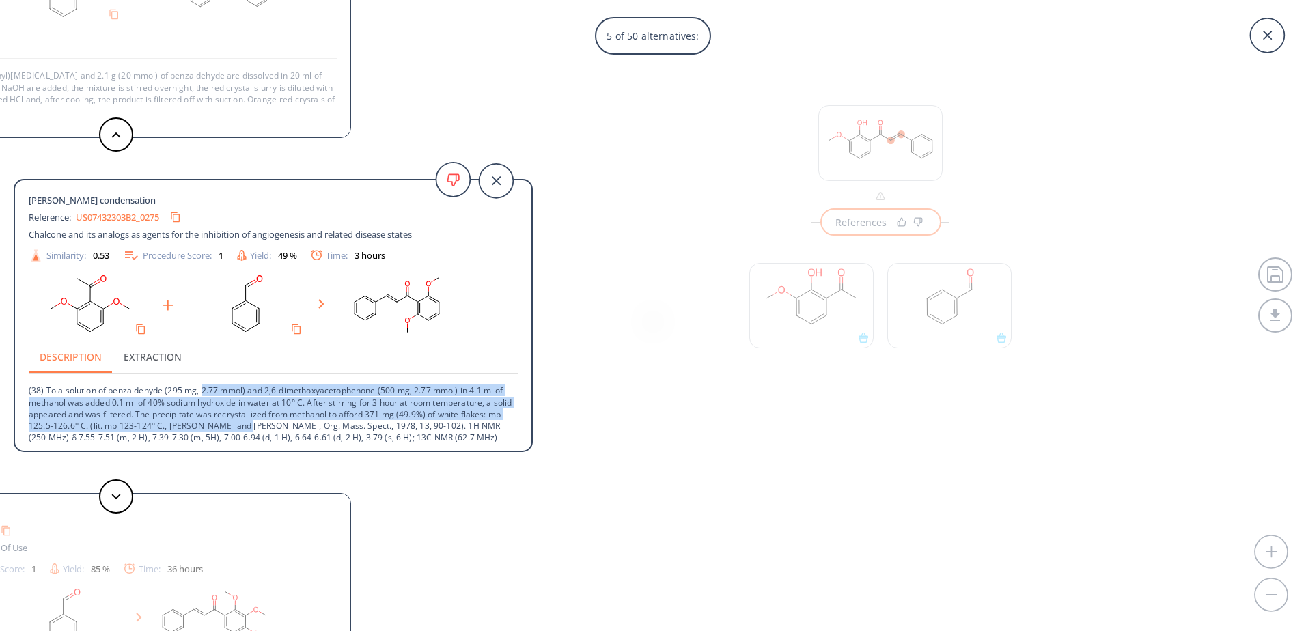
drag, startPoint x: 203, startPoint y: 393, endPoint x: 266, endPoint y: 426, distance: 71.2
click at [266, 426] on p "(38) To a solution of benzaldehyde (295 mg, 2.77 mmol) and 2,6-dimethoxyacetoph…" at bounding box center [273, 414] width 489 height 81
drag, startPoint x: 270, startPoint y: 389, endPoint x: 327, endPoint y: 428, distance: 68.8
click at [327, 428] on p "(38) To a solution of benzaldehyde (295 mg, 2.77 mmol) and 2,6-dimethoxyacetoph…" at bounding box center [273, 414] width 489 height 81
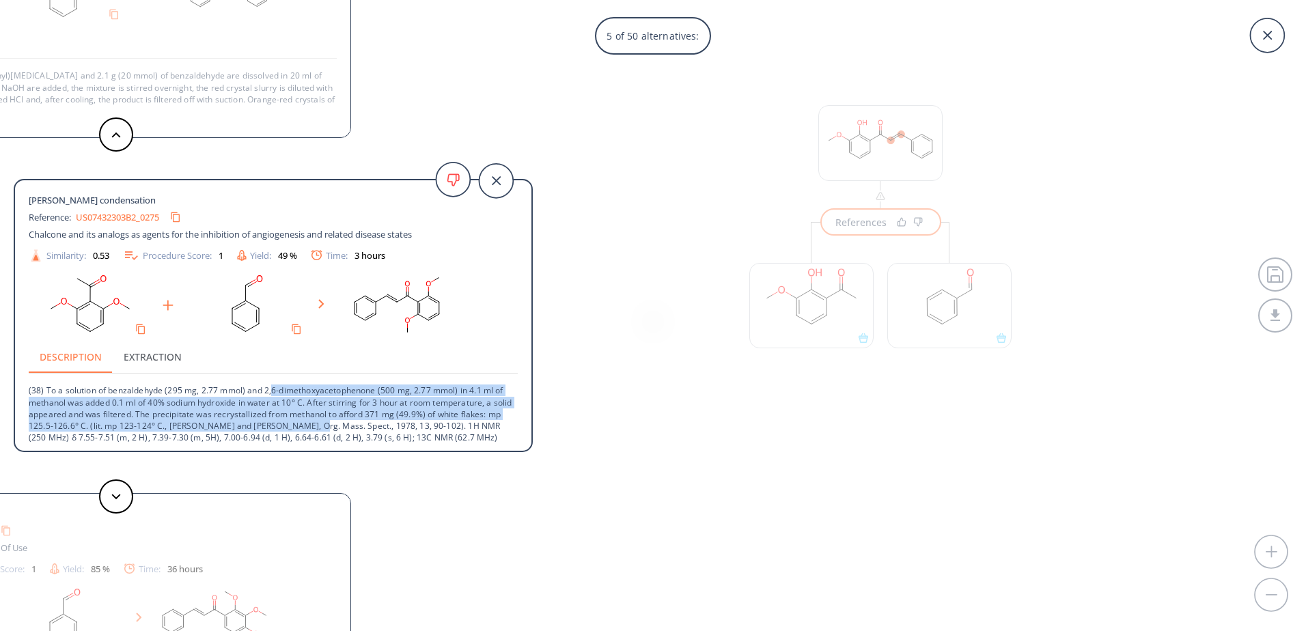
click at [327, 428] on p "(38) To a solution of benzaldehyde (295 mg, 2.77 mmol) and 2,6-dimethoxyacetoph…" at bounding box center [273, 414] width 489 height 81
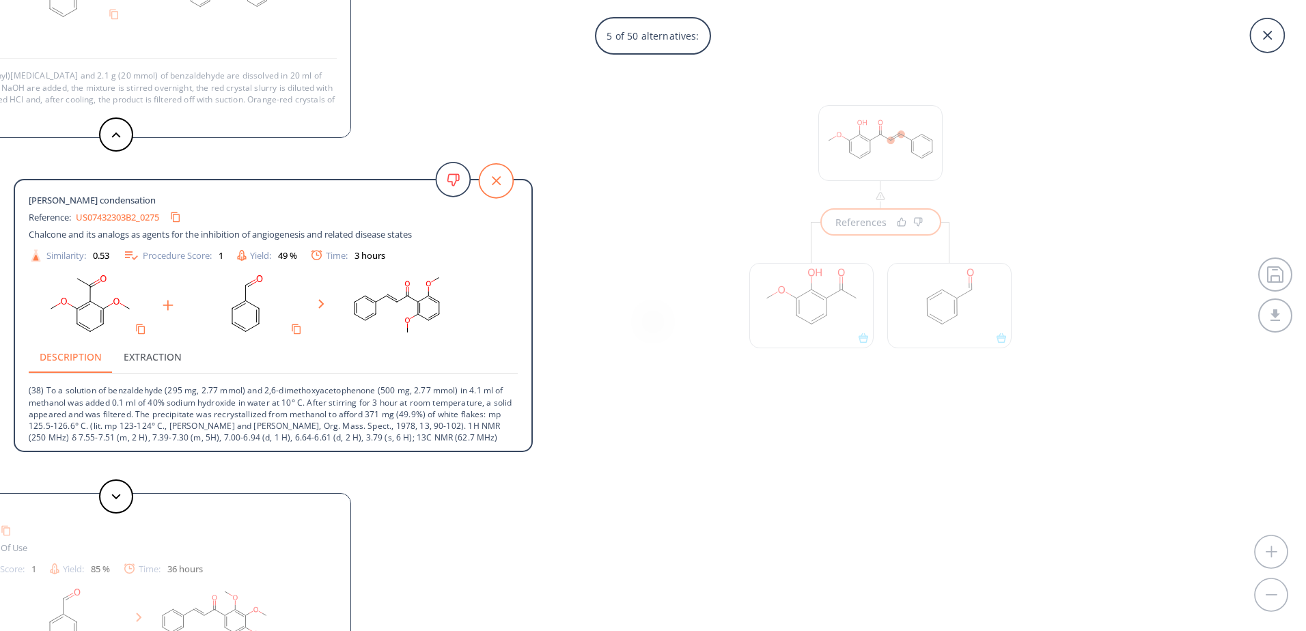
click at [509, 182] on icon at bounding box center [496, 181] width 34 height 34
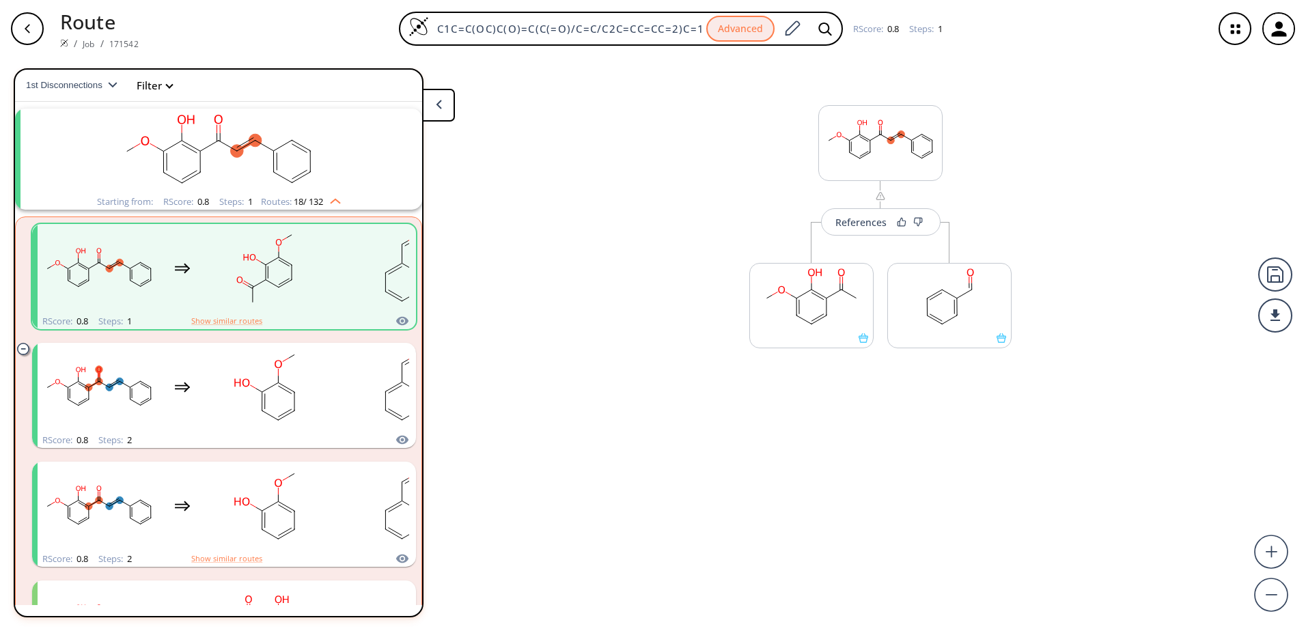
click at [1233, 38] on icon "button" at bounding box center [1235, 29] width 36 height 36
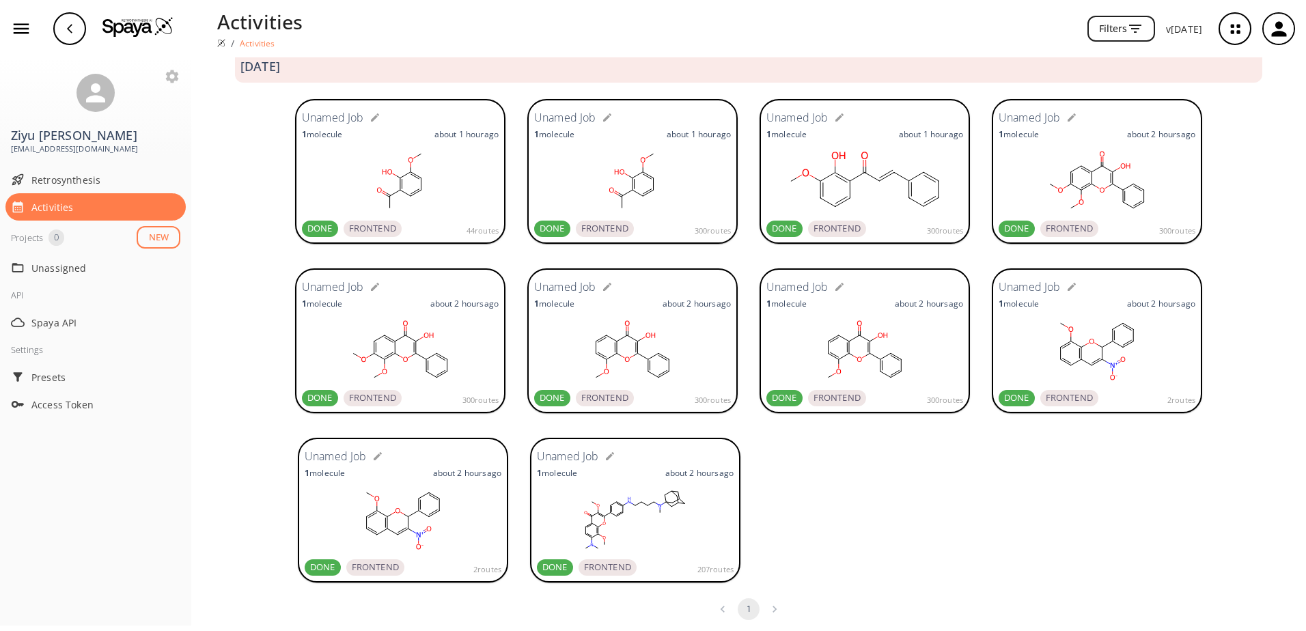
scroll to position [33, 0]
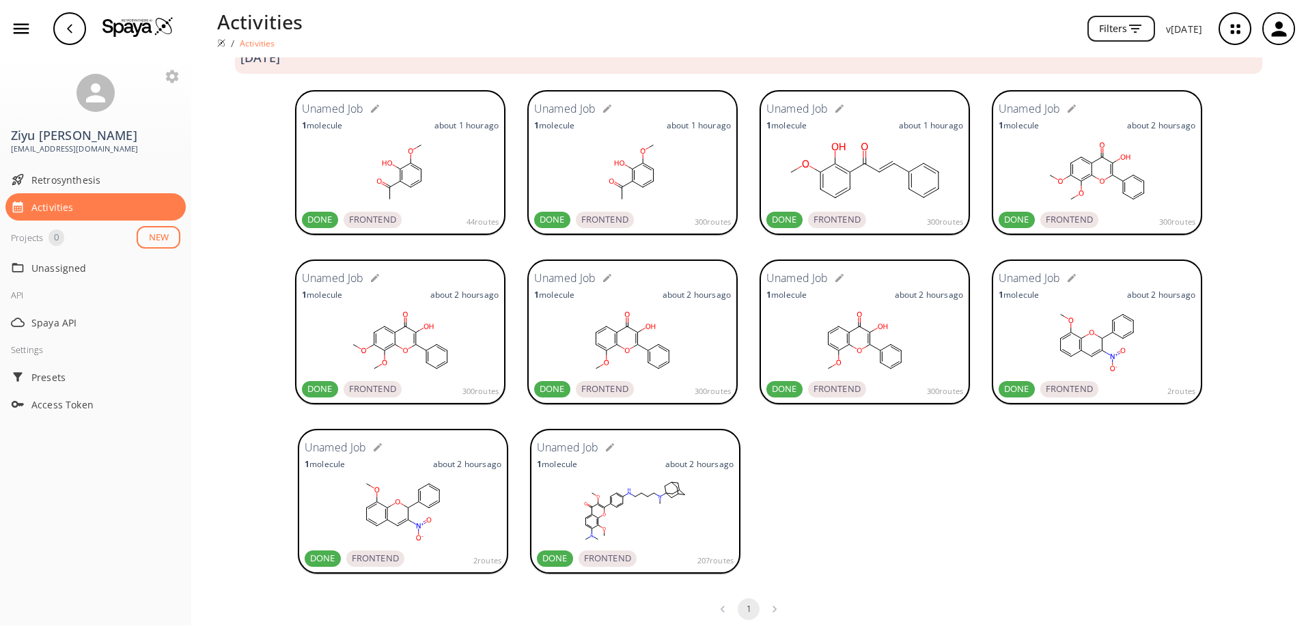
click at [614, 484] on rect at bounding box center [635, 511] width 197 height 68
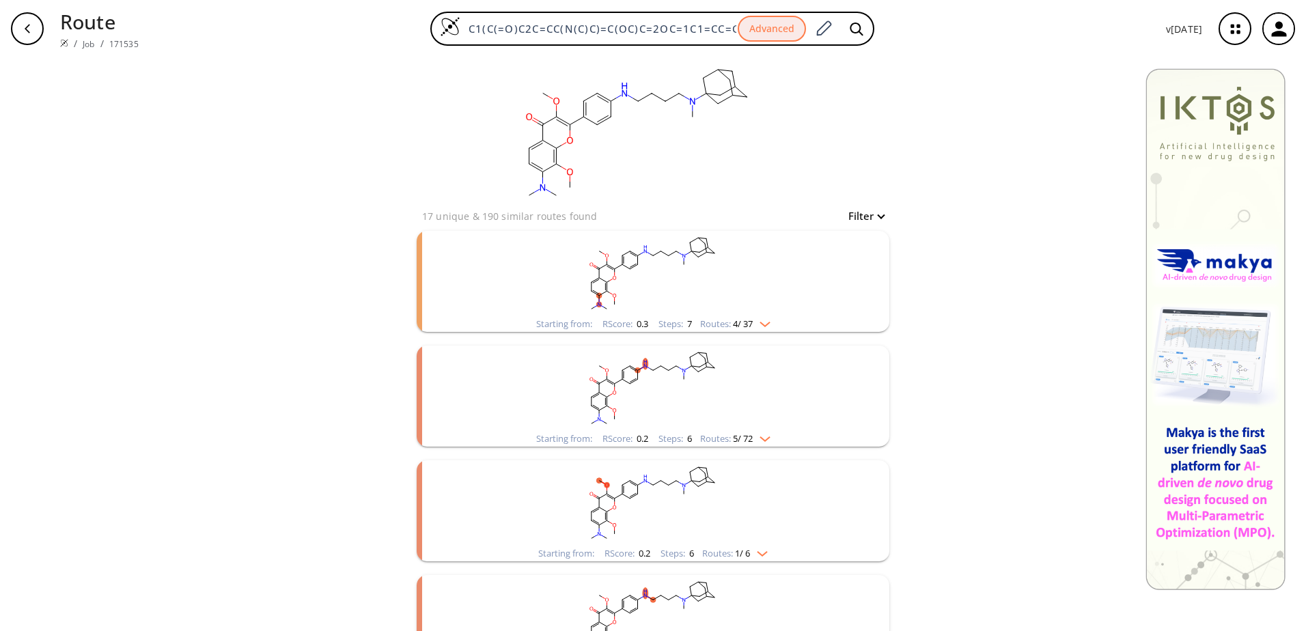
click at [773, 441] on div "Starting from: RScore : 0.2 Steps : 6 Routes: 5 / 72" at bounding box center [653, 439] width 255 height 16
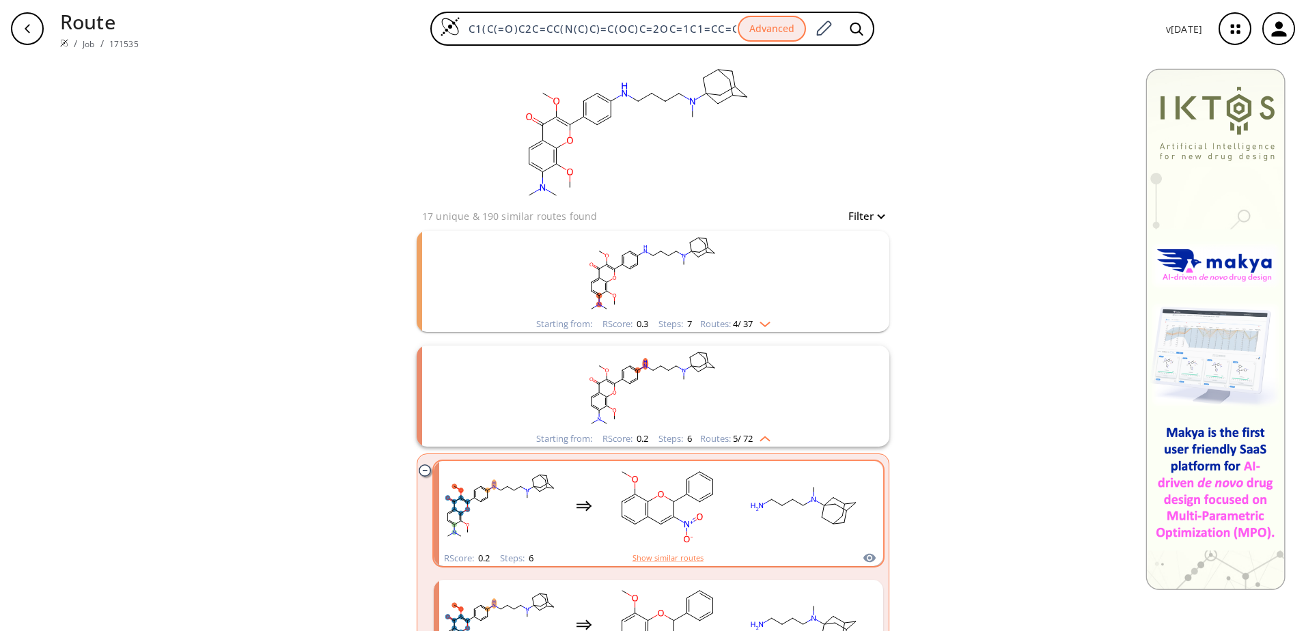
click at [766, 489] on rect "clusters" at bounding box center [803, 505] width 123 height 85
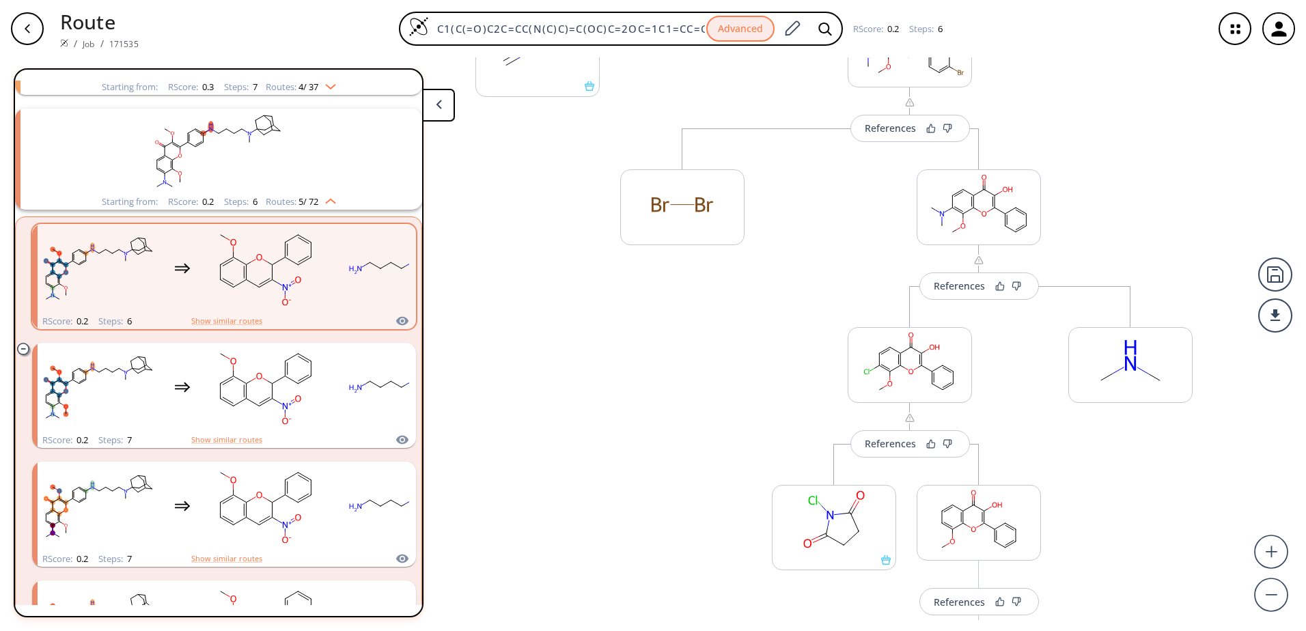
scroll to position [205, 0]
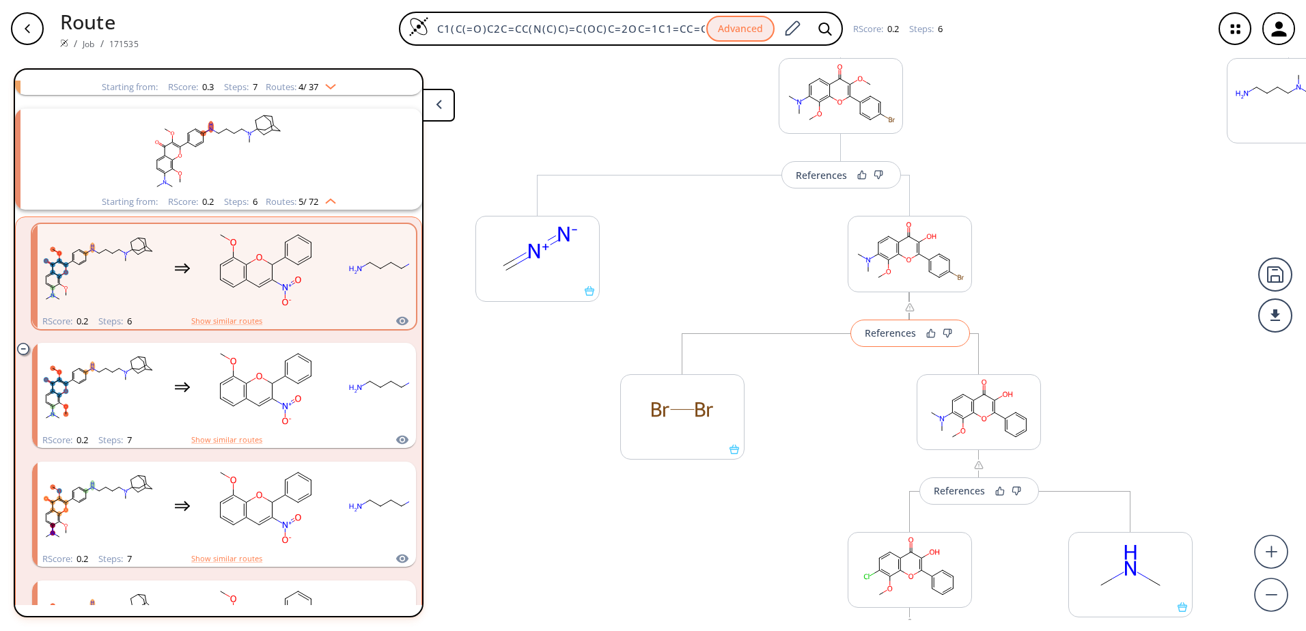
click at [878, 333] on div "References" at bounding box center [890, 333] width 51 height 9
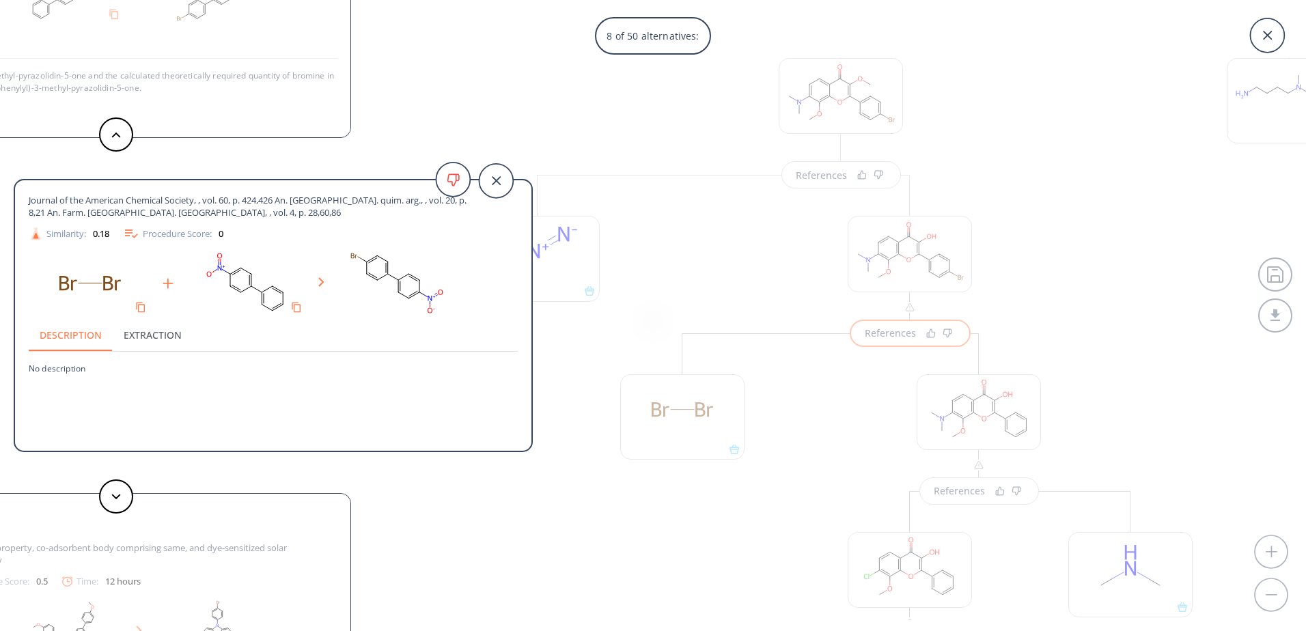
click at [1264, 38] on icon at bounding box center [1267, 35] width 43 height 43
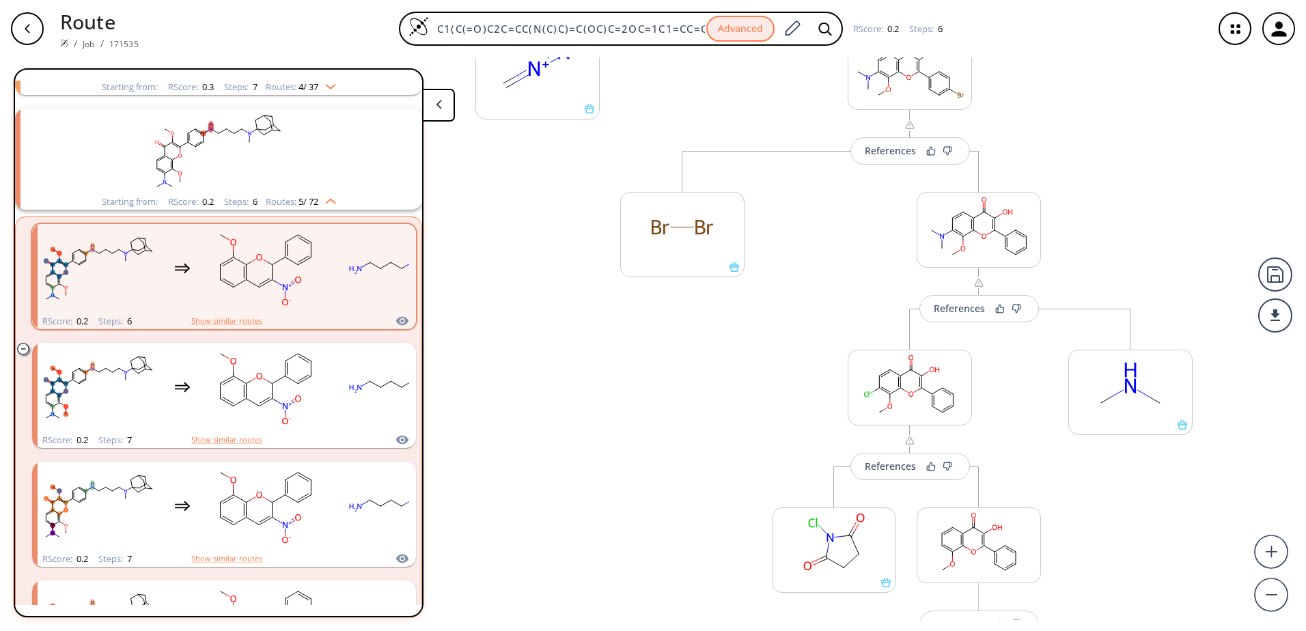
scroll to position [410, 0]
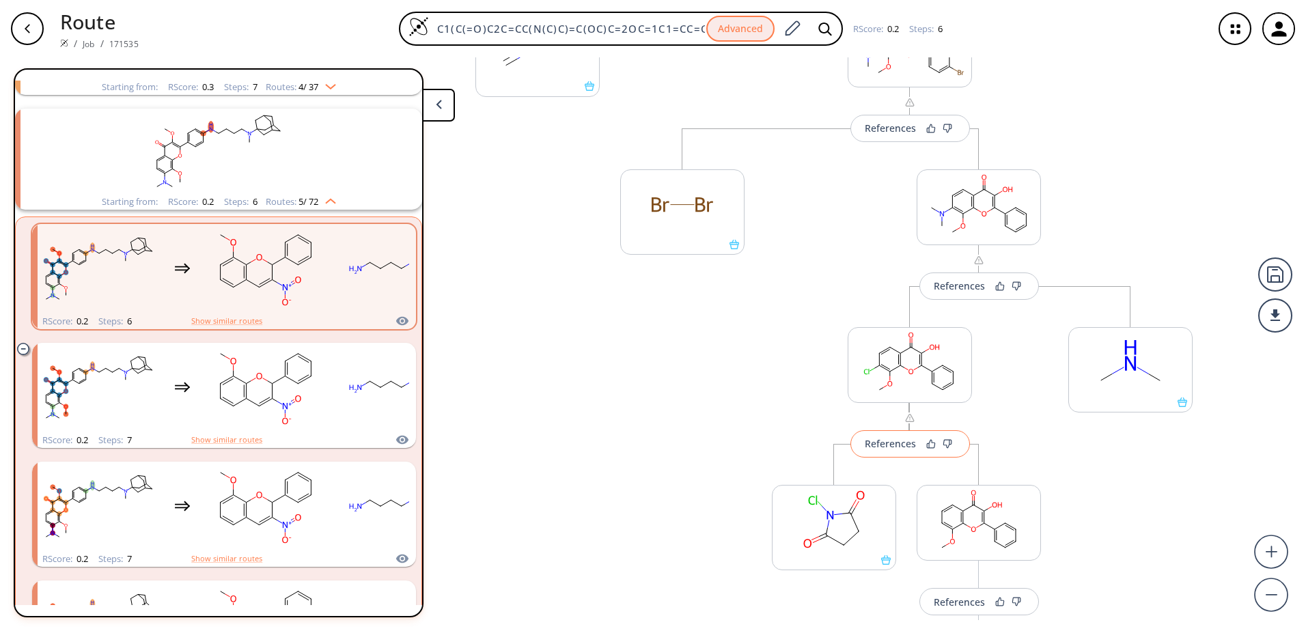
click at [903, 441] on div "References" at bounding box center [890, 443] width 51 height 9
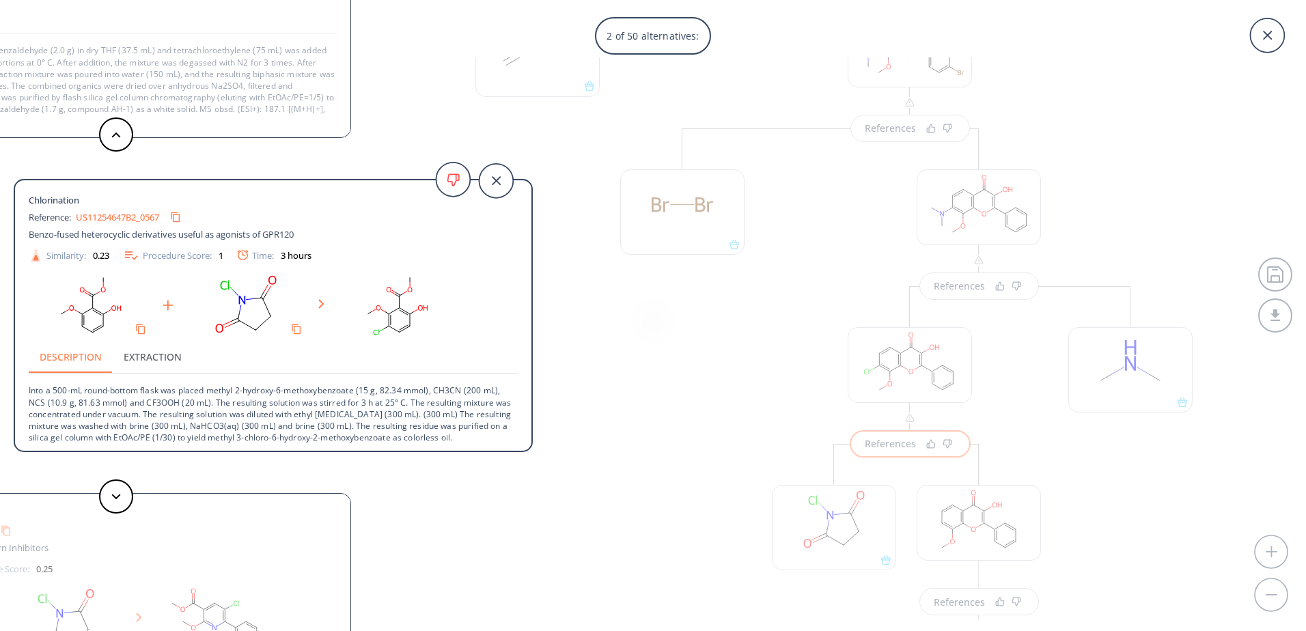
scroll to position [2, 0]
click at [124, 501] on button at bounding box center [116, 496] width 34 height 34
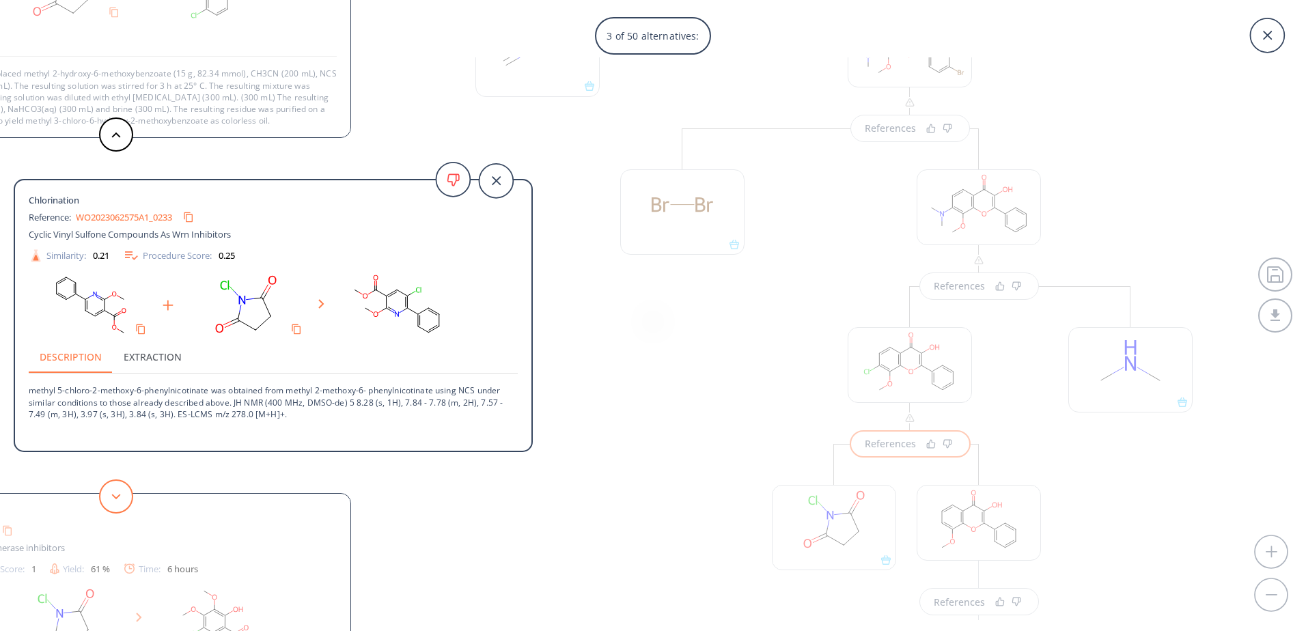
click at [124, 501] on button at bounding box center [116, 496] width 34 height 34
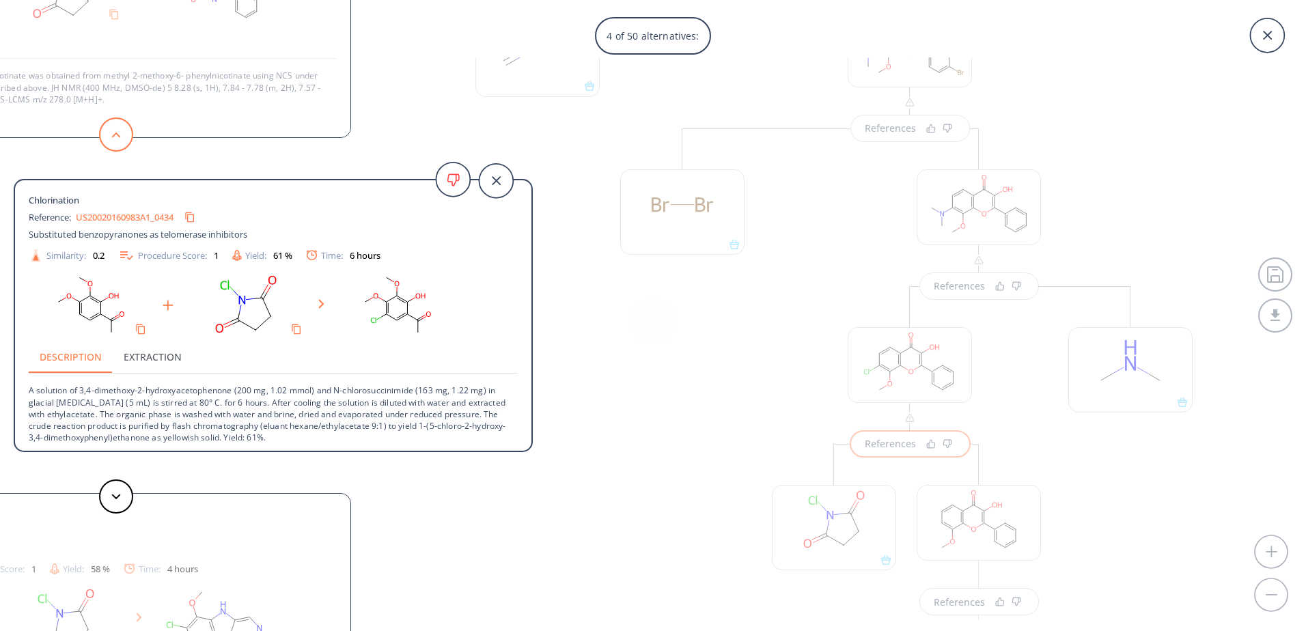
click at [128, 146] on button at bounding box center [116, 134] width 34 height 34
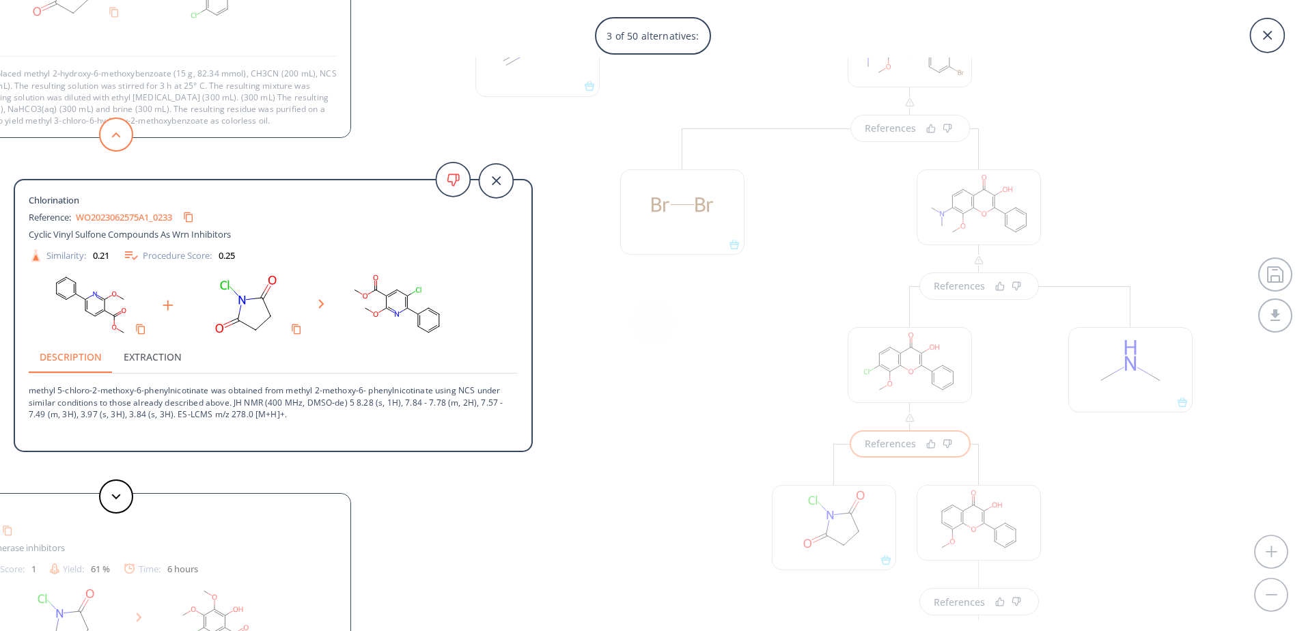
click at [128, 145] on button at bounding box center [116, 134] width 34 height 34
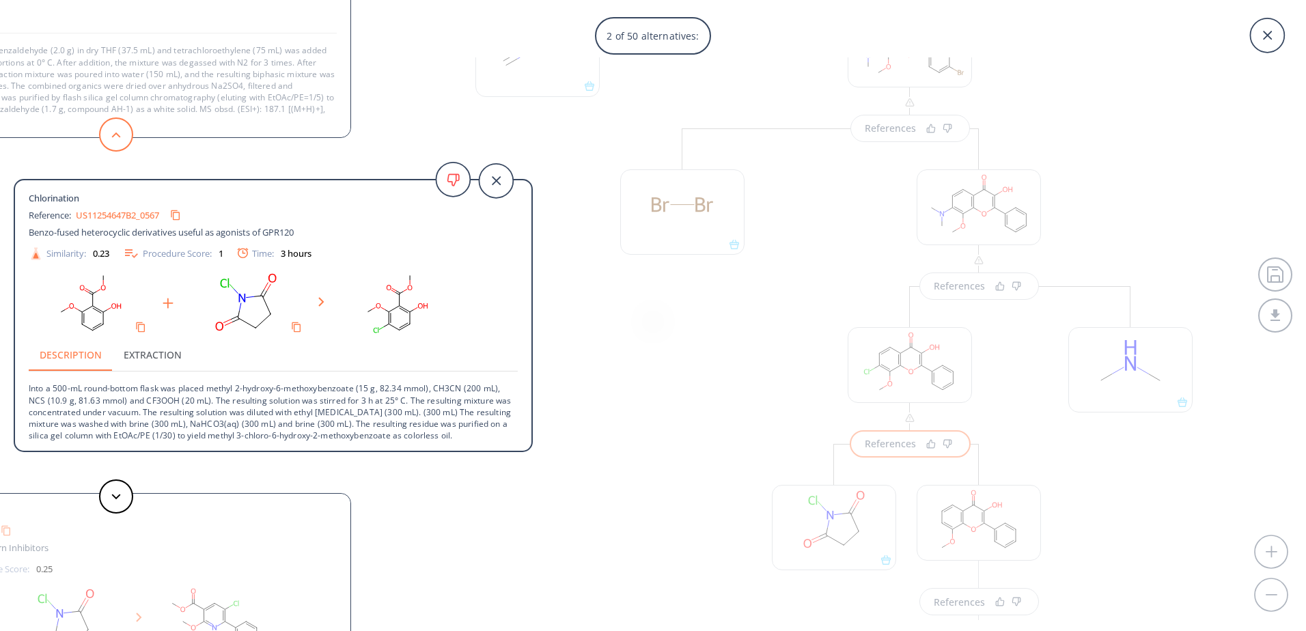
click at [128, 145] on button at bounding box center [116, 134] width 34 height 34
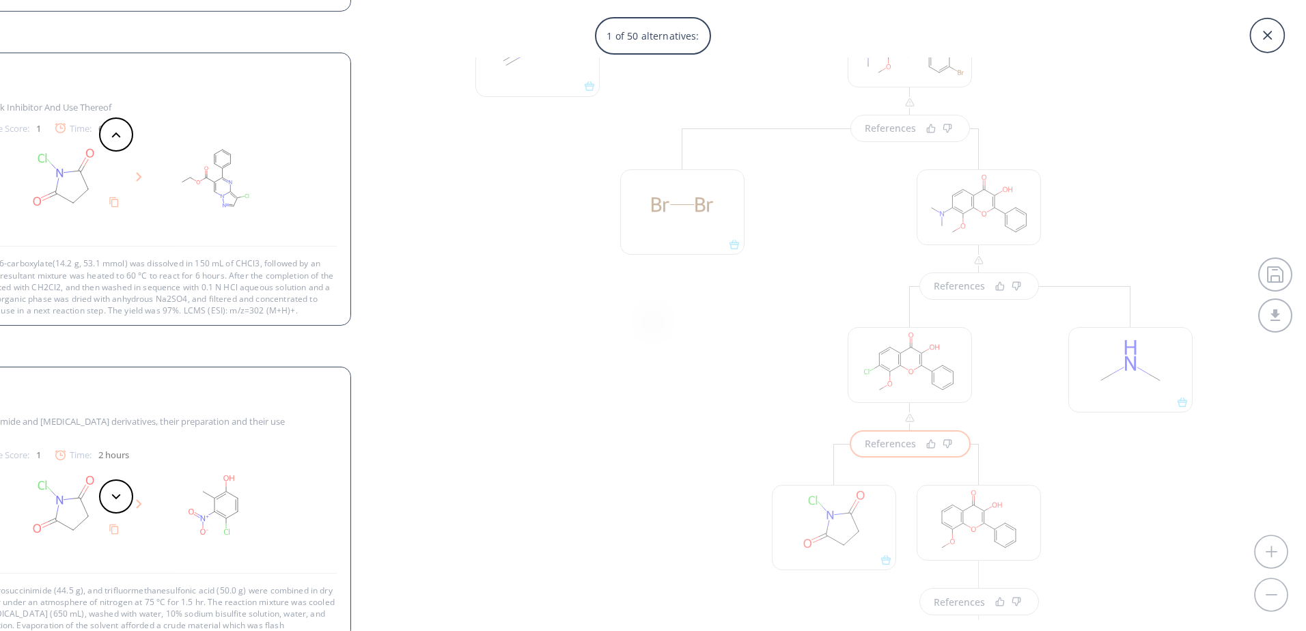
scroll to position [25, 0]
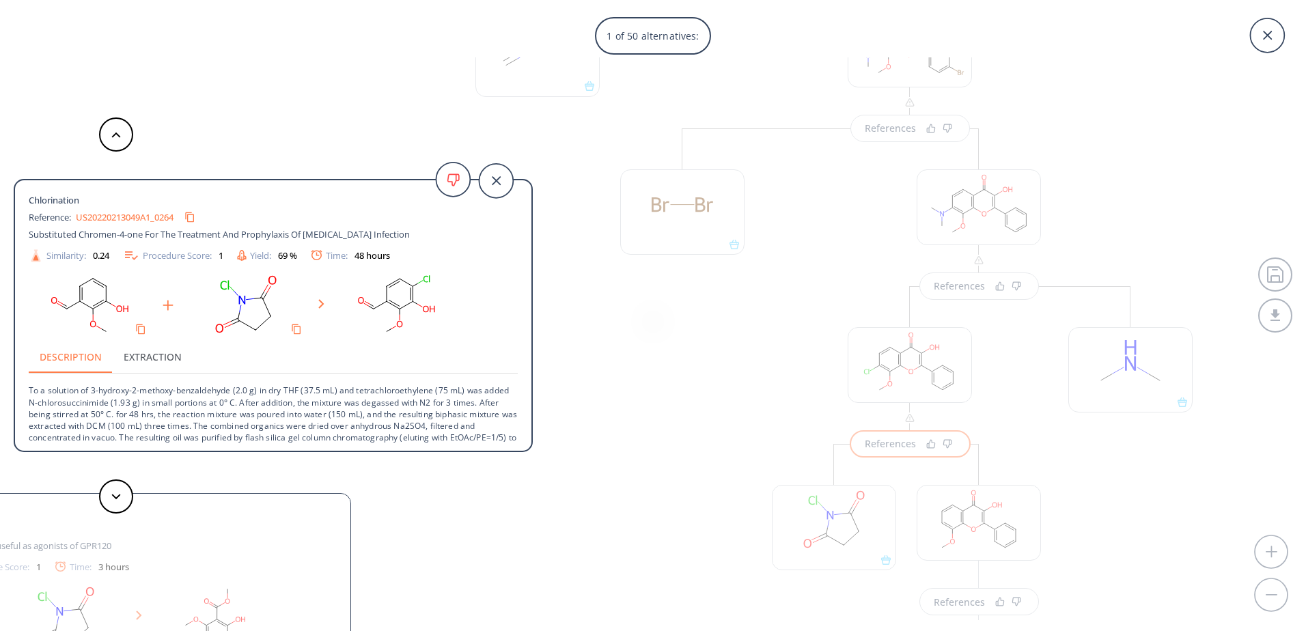
click at [113, 219] on link "US20220213049A1_0264" at bounding box center [125, 217] width 98 height 9
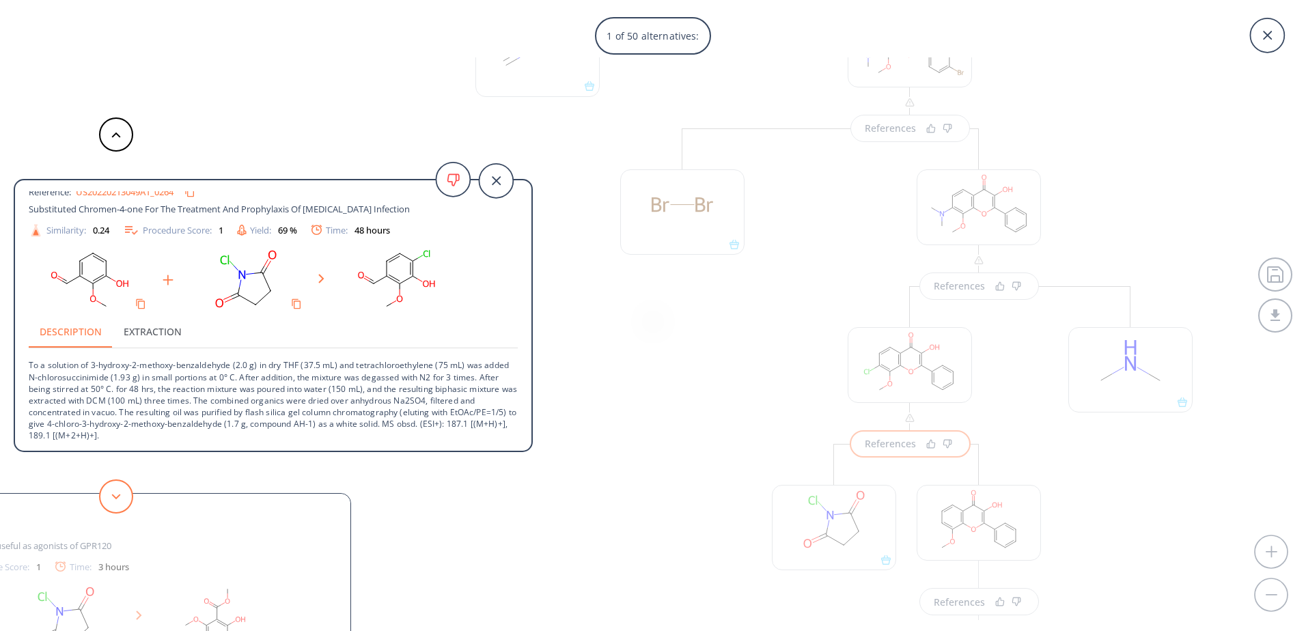
click at [109, 503] on button at bounding box center [116, 496] width 34 height 34
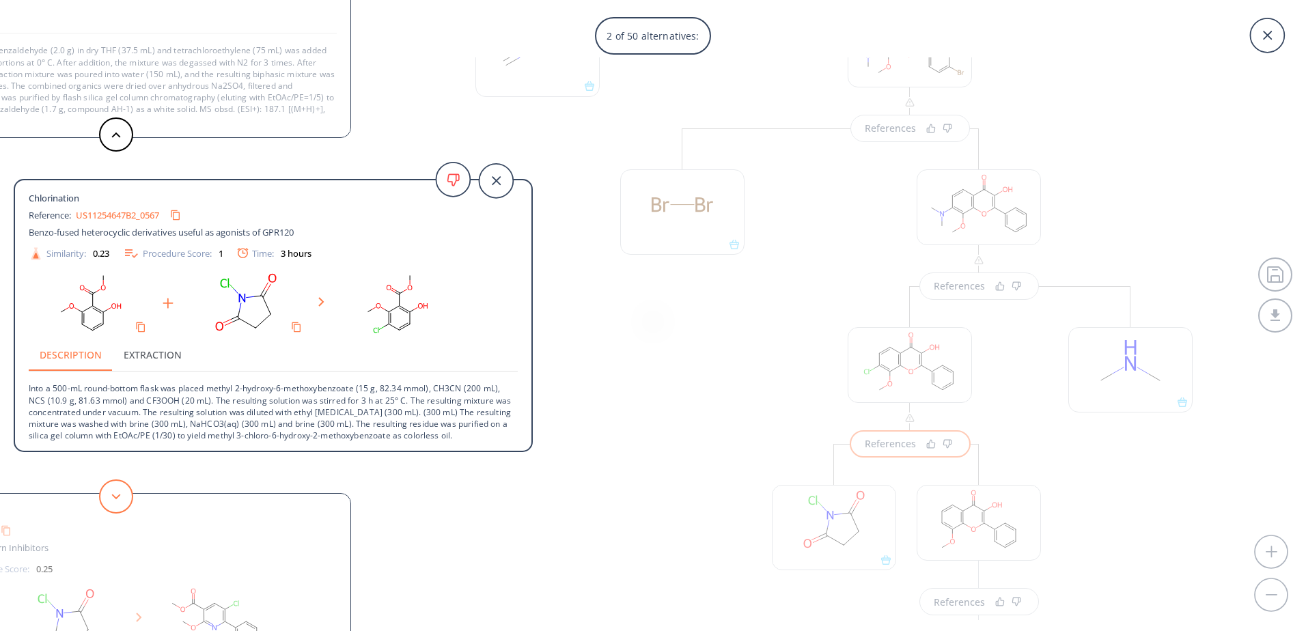
click at [124, 494] on button at bounding box center [116, 496] width 34 height 34
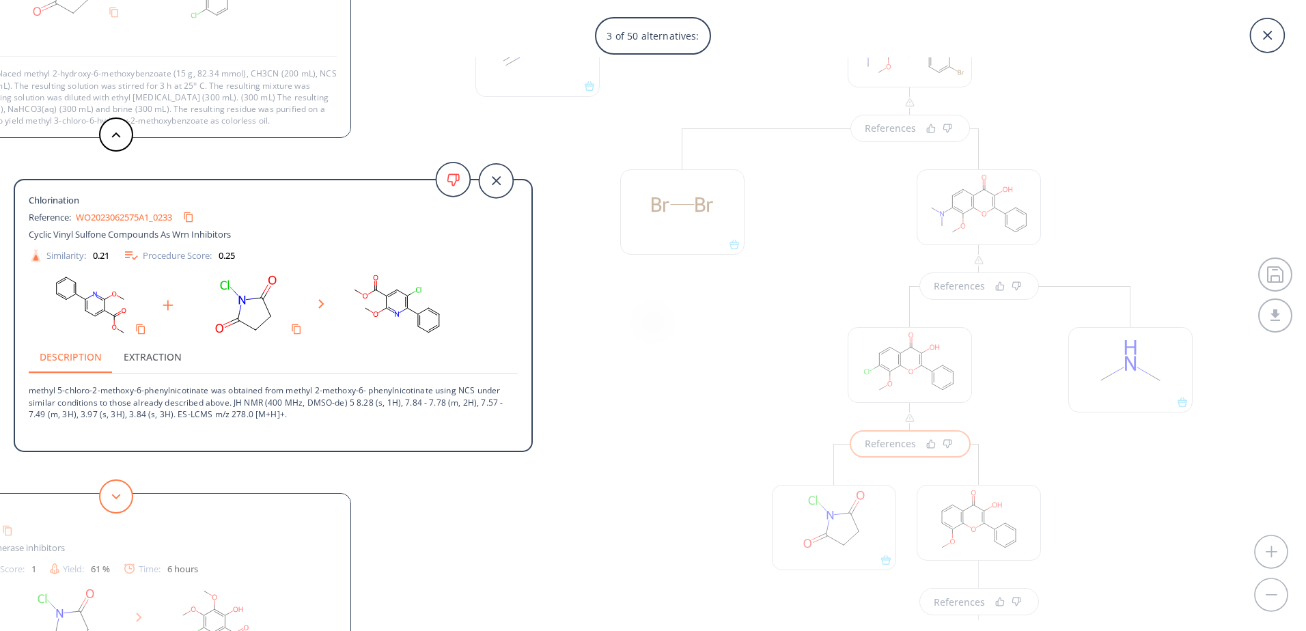
click at [124, 494] on button at bounding box center [116, 496] width 34 height 34
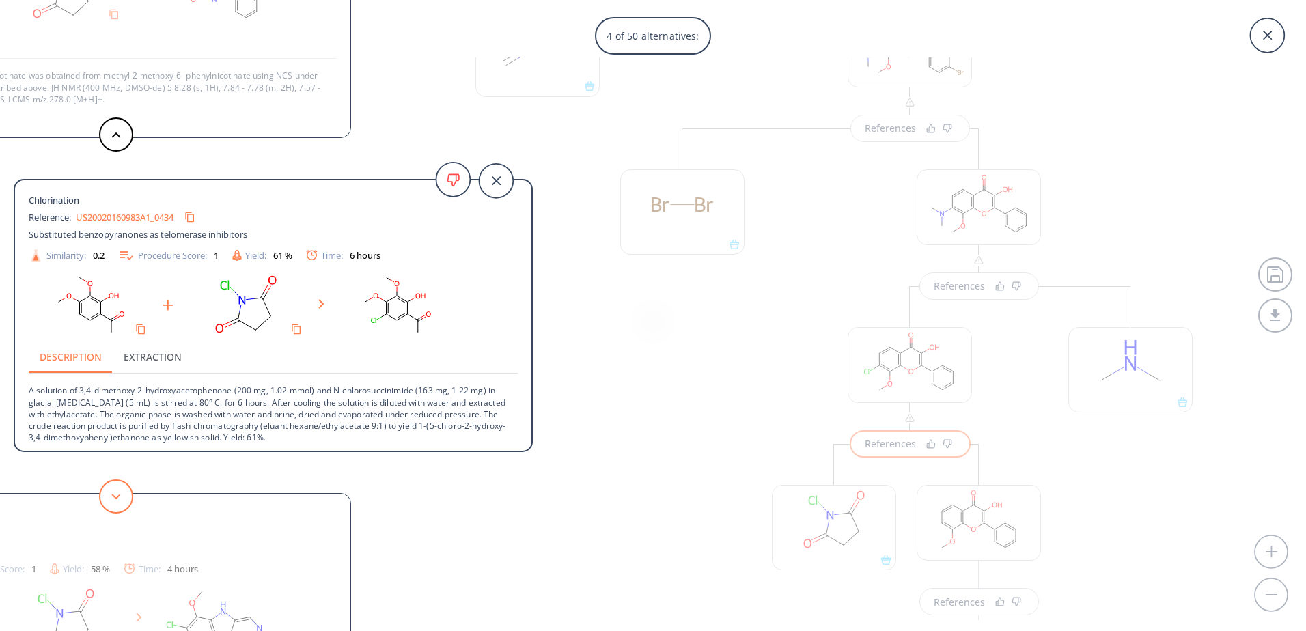
click at [124, 494] on button at bounding box center [116, 496] width 34 height 34
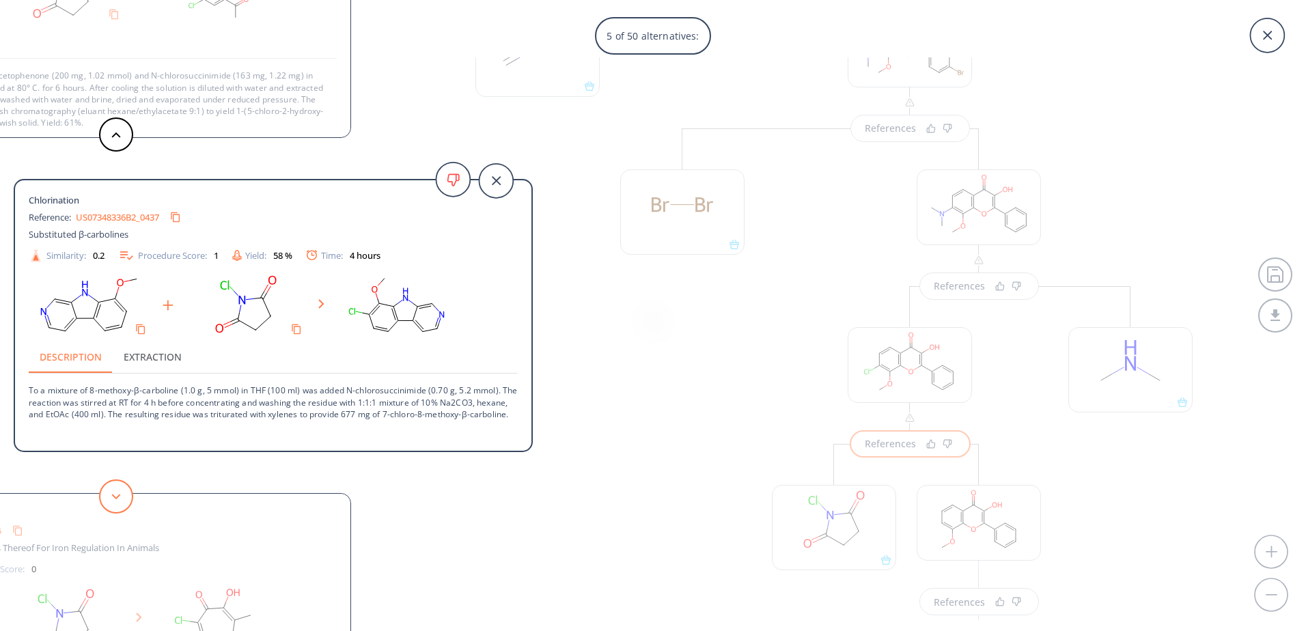
click at [124, 494] on button at bounding box center [116, 496] width 34 height 34
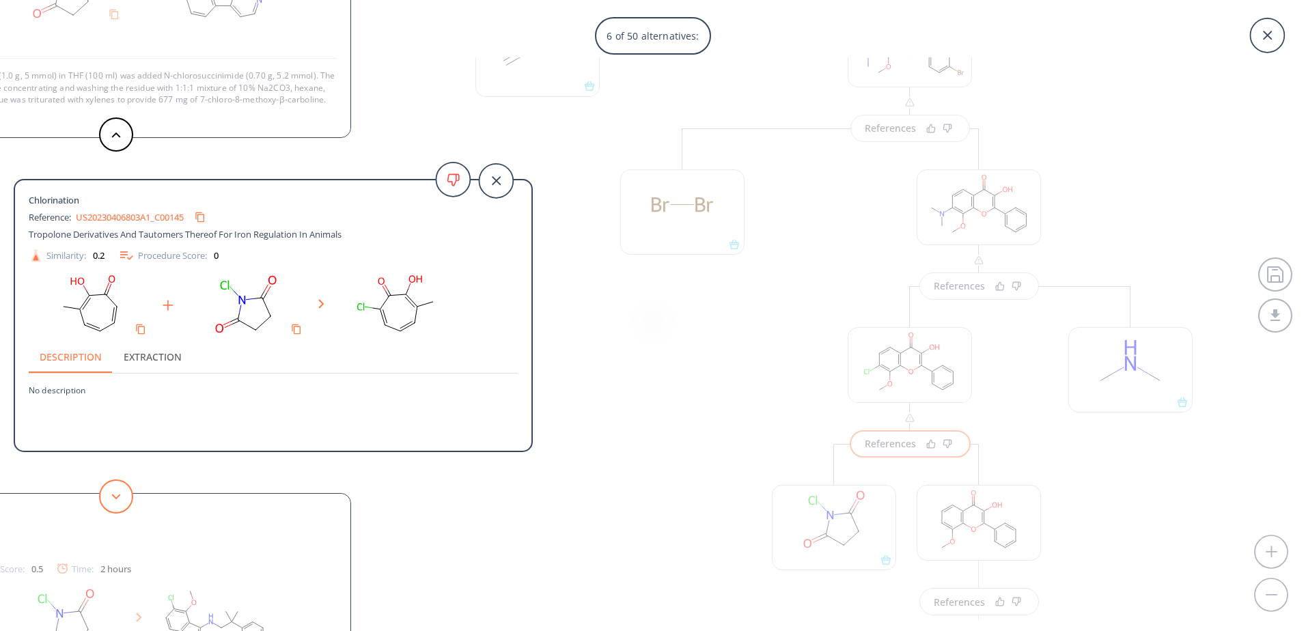
click at [124, 494] on button at bounding box center [116, 496] width 34 height 34
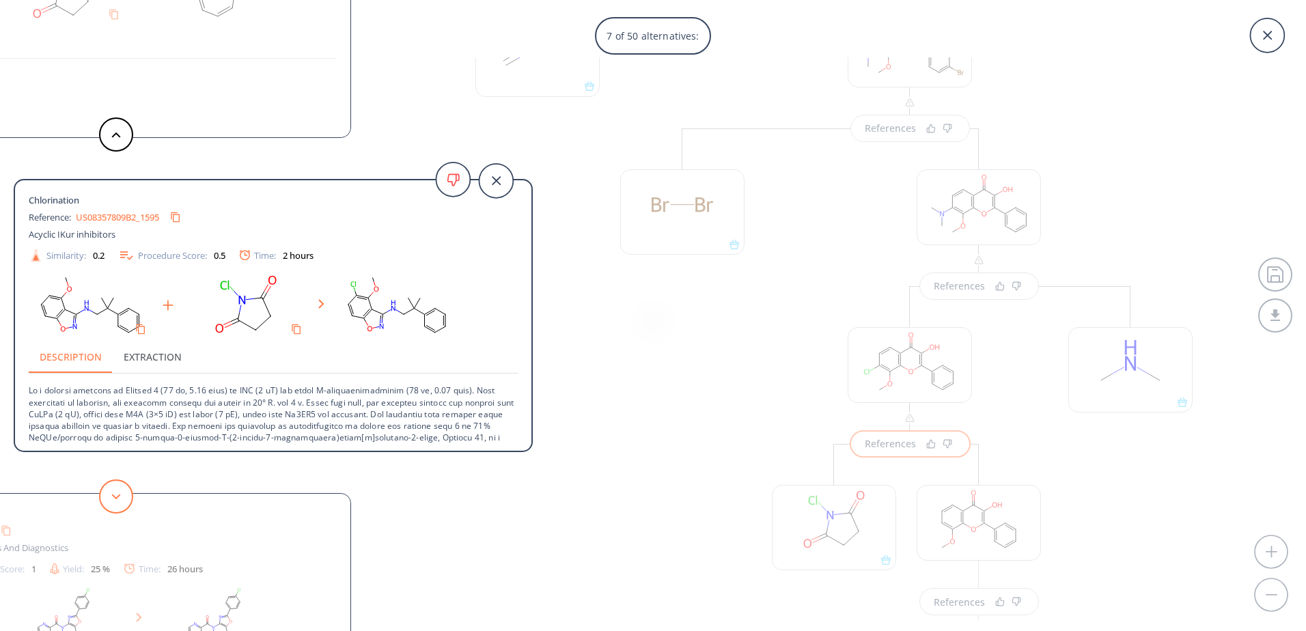
click at [124, 494] on button at bounding box center [116, 496] width 34 height 34
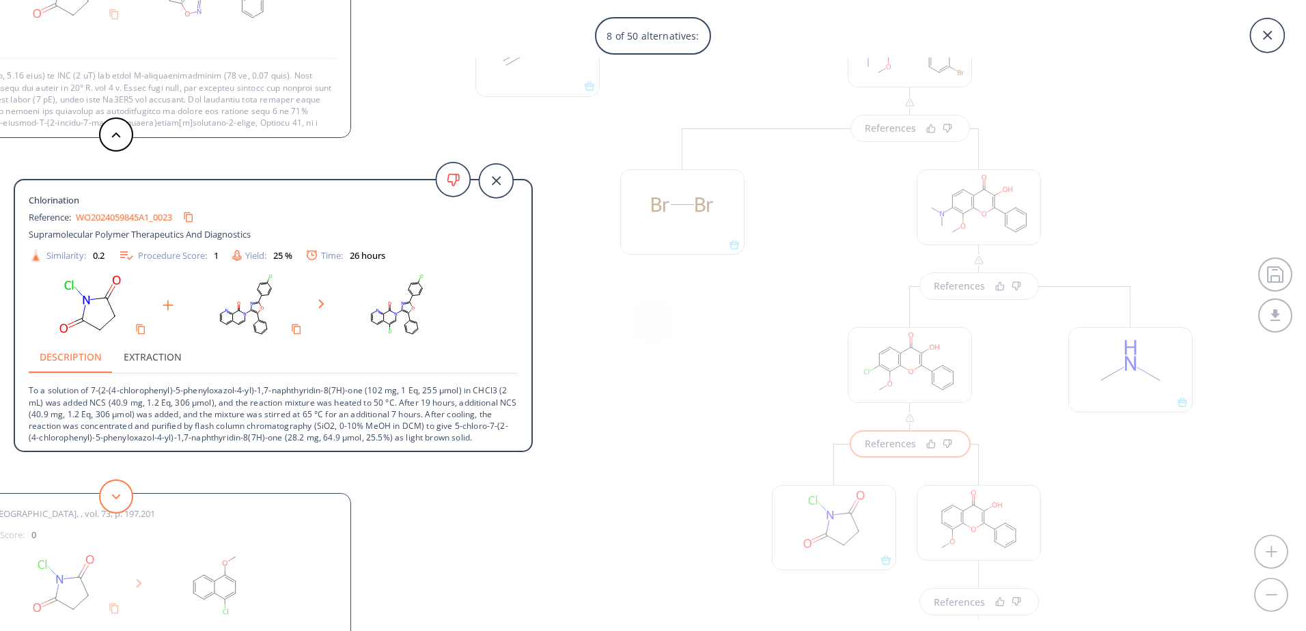
click at [124, 494] on button at bounding box center [116, 496] width 34 height 34
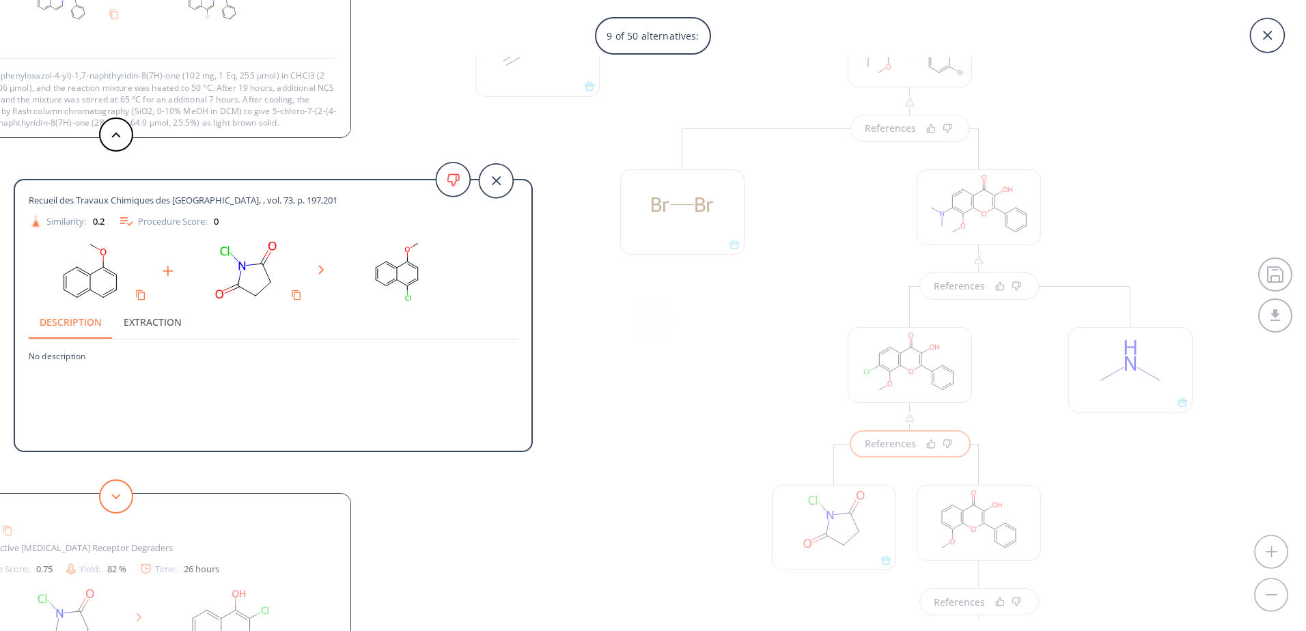
click at [124, 494] on button at bounding box center [116, 496] width 34 height 34
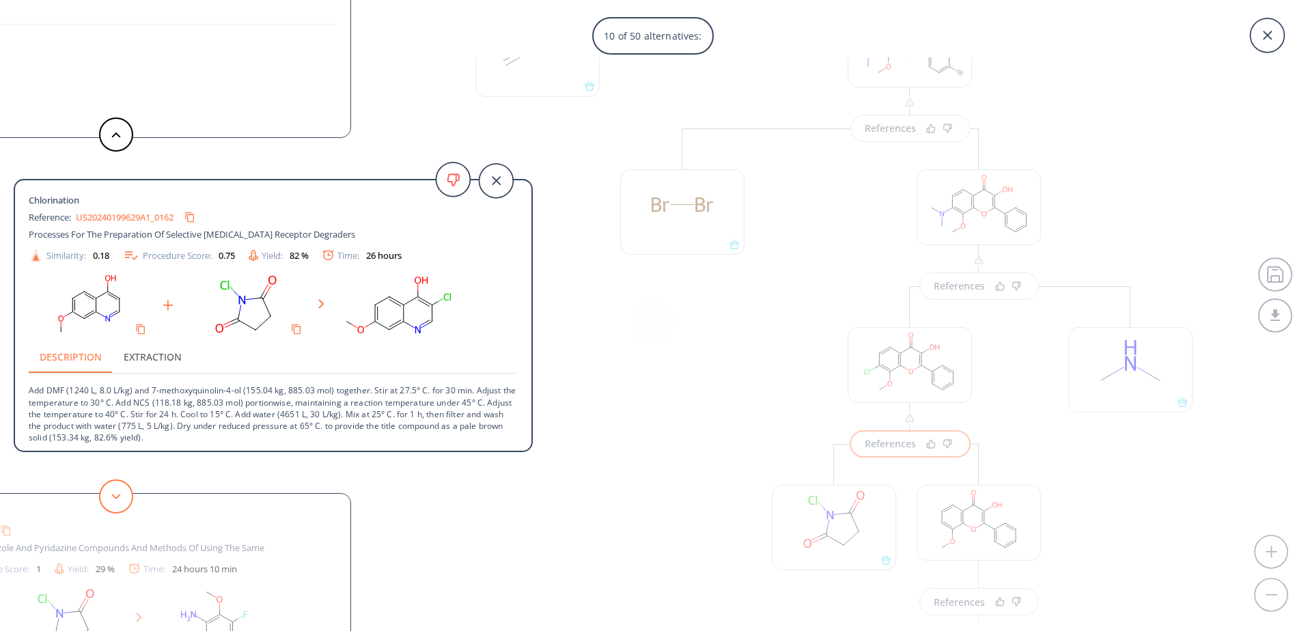
click at [124, 494] on button at bounding box center [116, 496] width 34 height 34
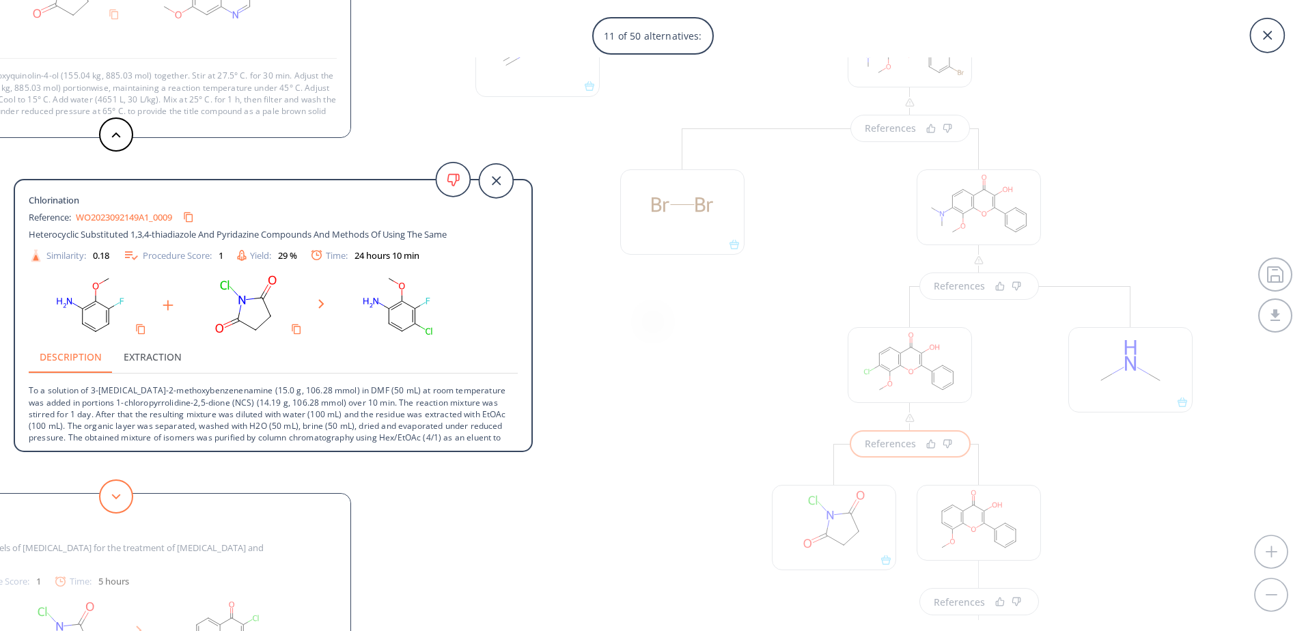
click at [124, 494] on button at bounding box center [116, 496] width 34 height 34
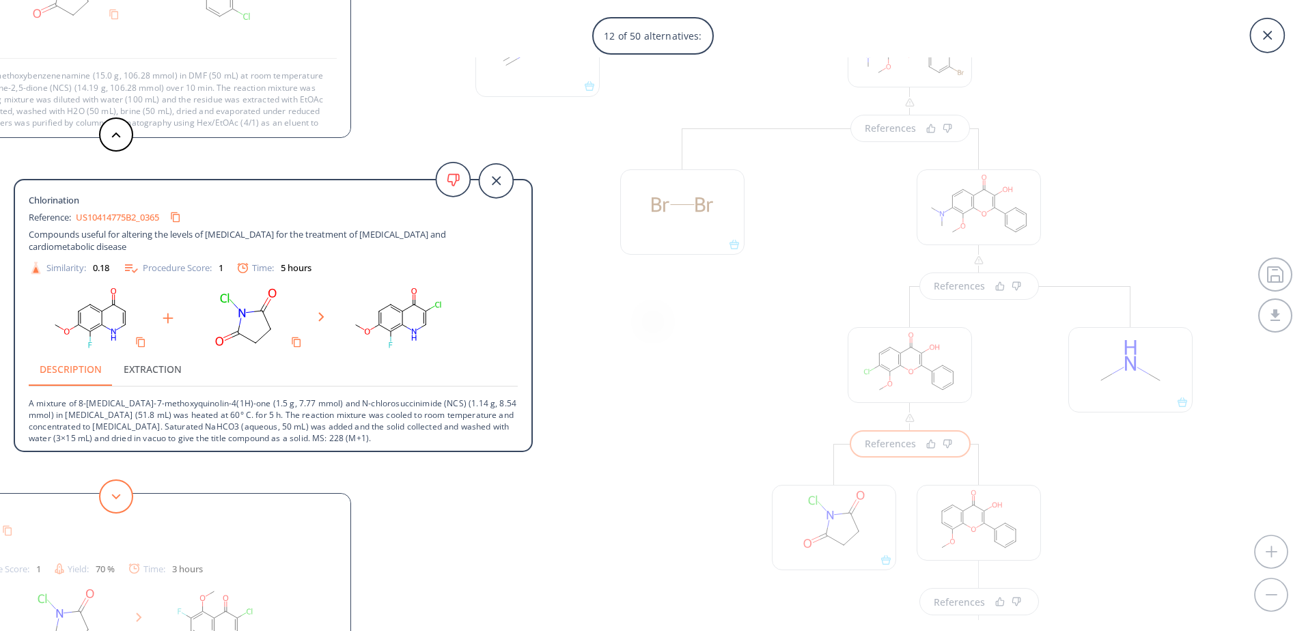
click at [124, 494] on button at bounding box center [116, 496] width 34 height 34
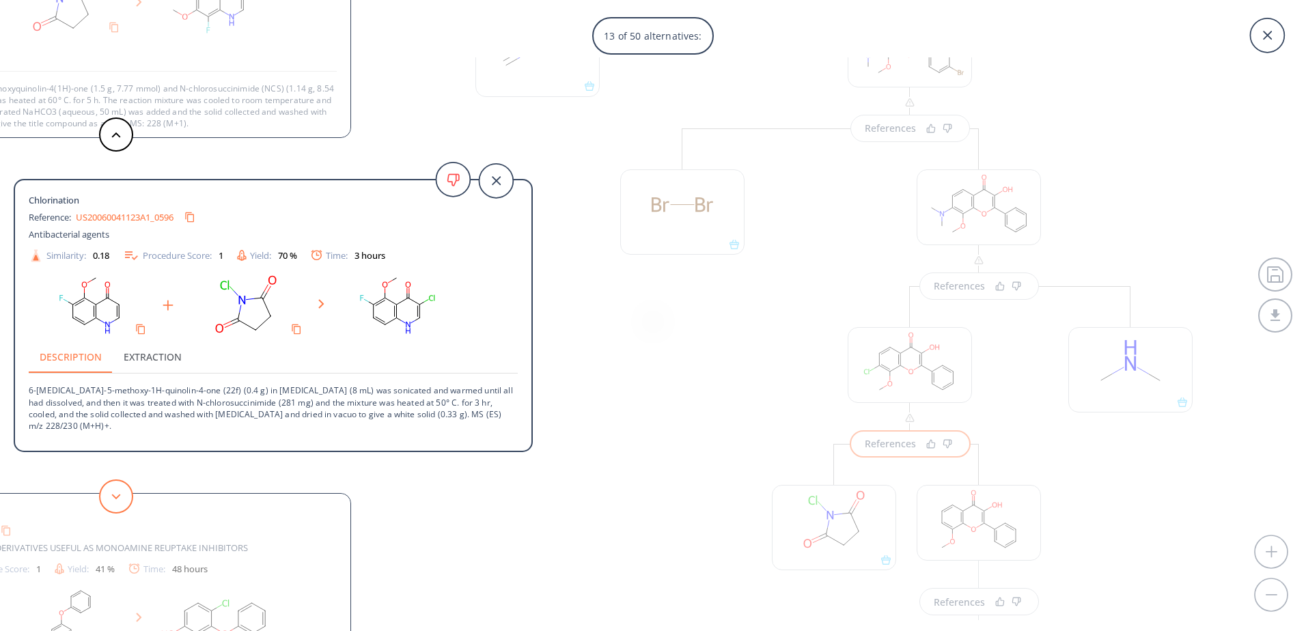
click at [124, 494] on button at bounding box center [116, 496] width 34 height 34
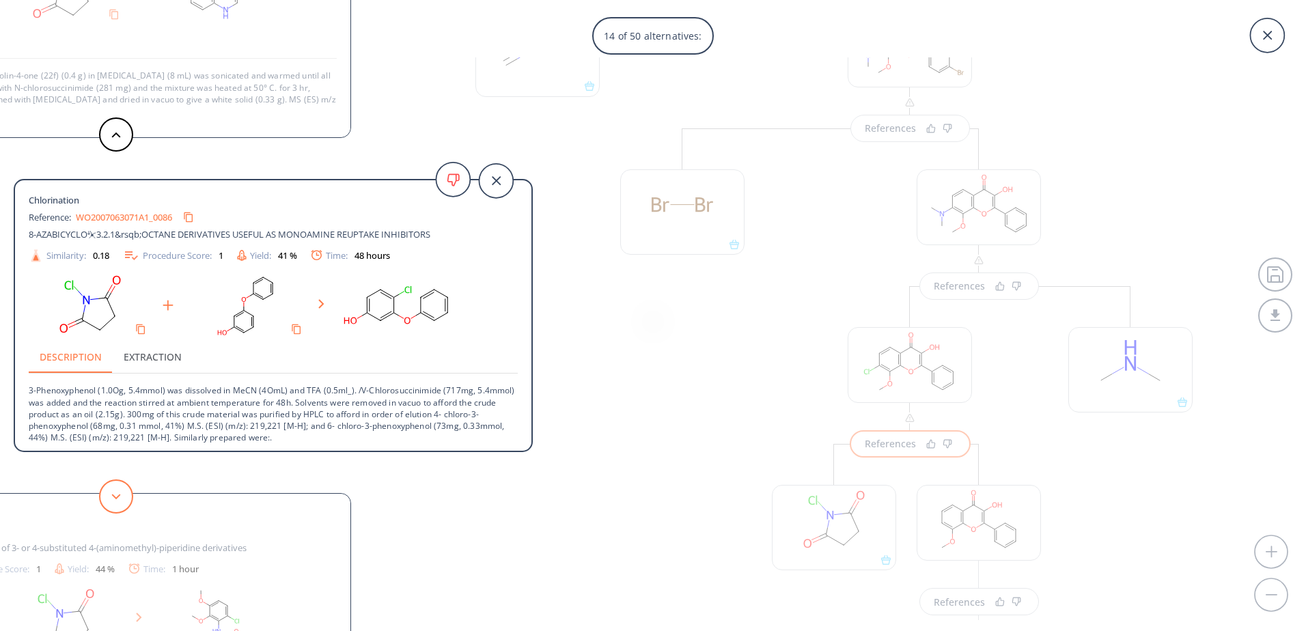
click at [124, 494] on button at bounding box center [116, 496] width 34 height 34
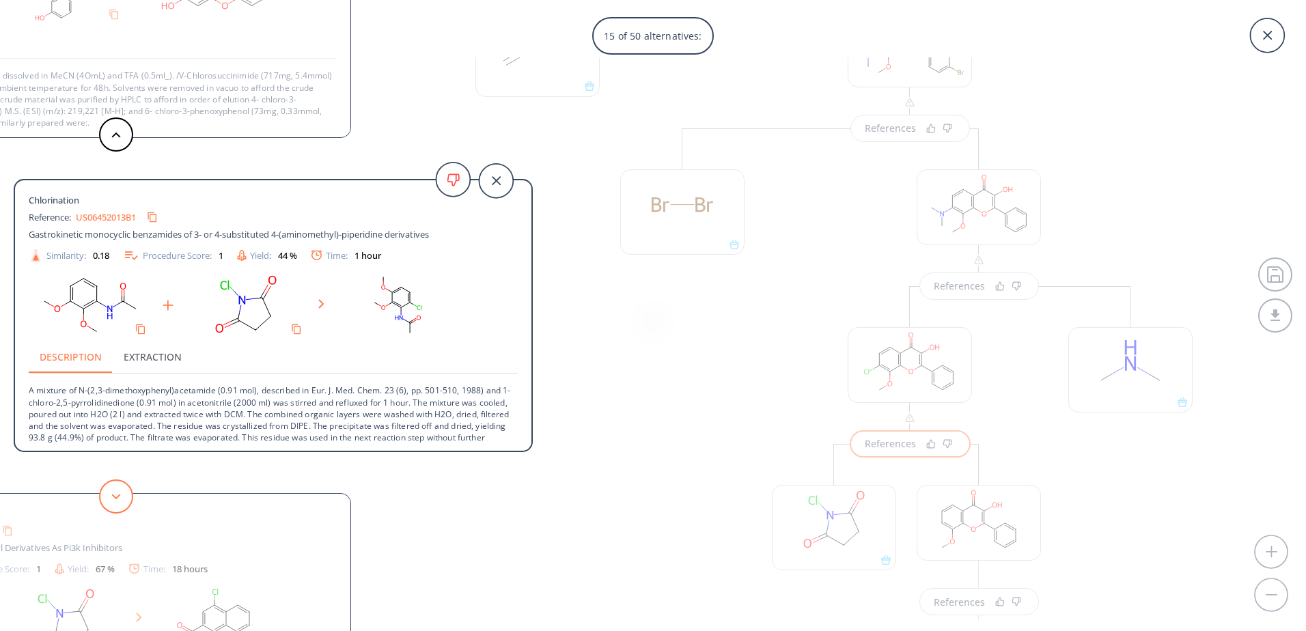
click at [124, 494] on button at bounding box center [116, 496] width 34 height 34
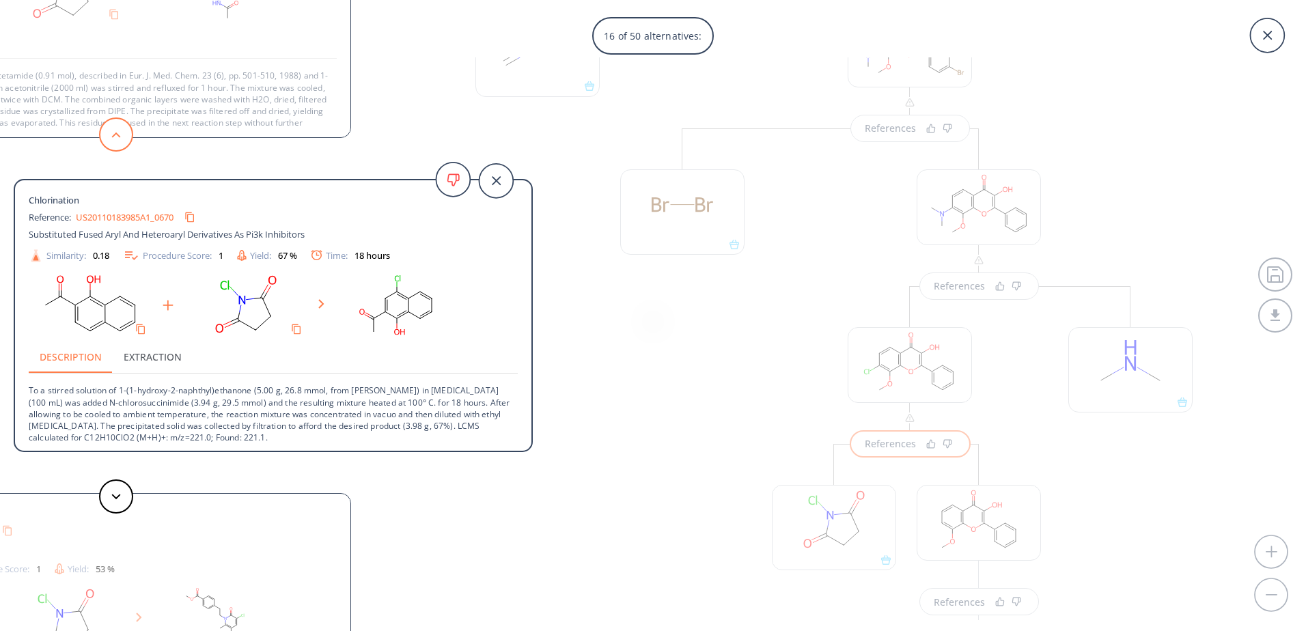
click at [108, 139] on button at bounding box center [116, 134] width 34 height 34
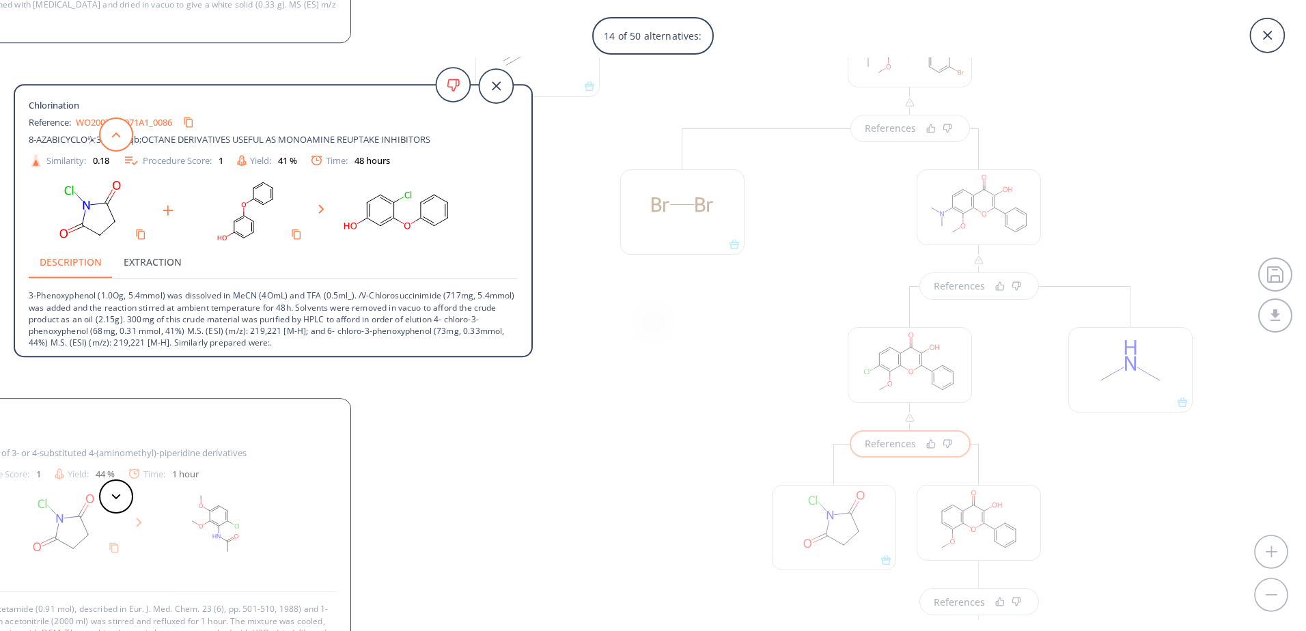
click at [108, 139] on button at bounding box center [116, 134] width 34 height 34
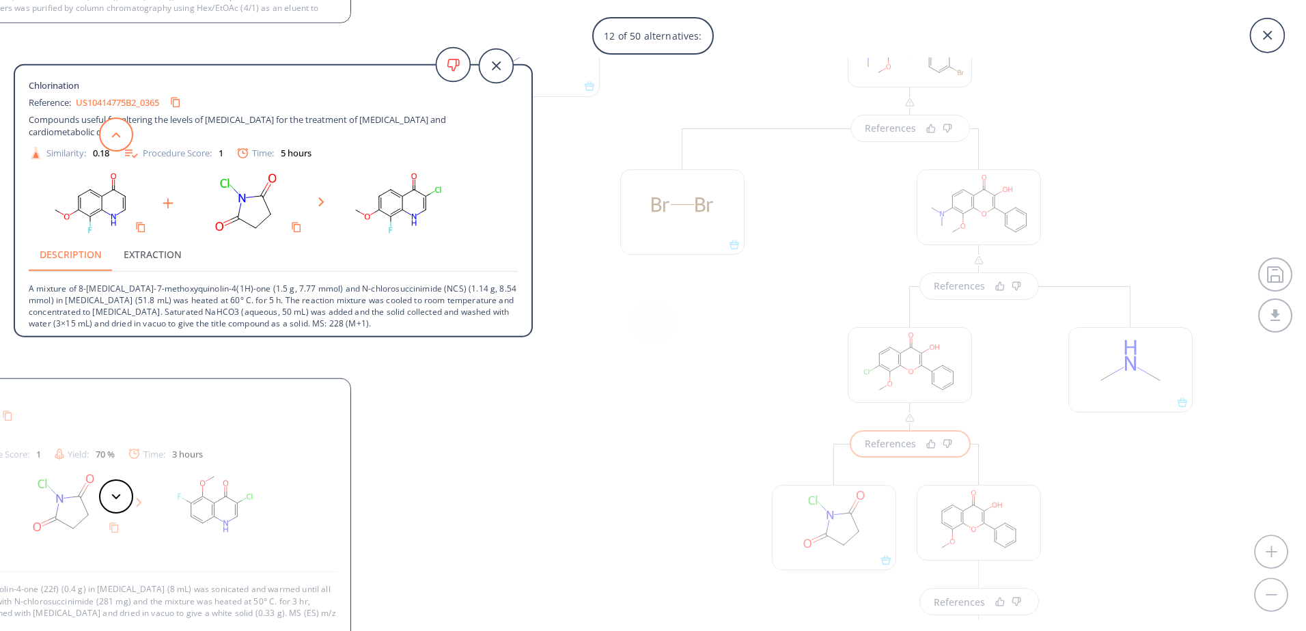
click at [108, 139] on button at bounding box center [116, 134] width 34 height 34
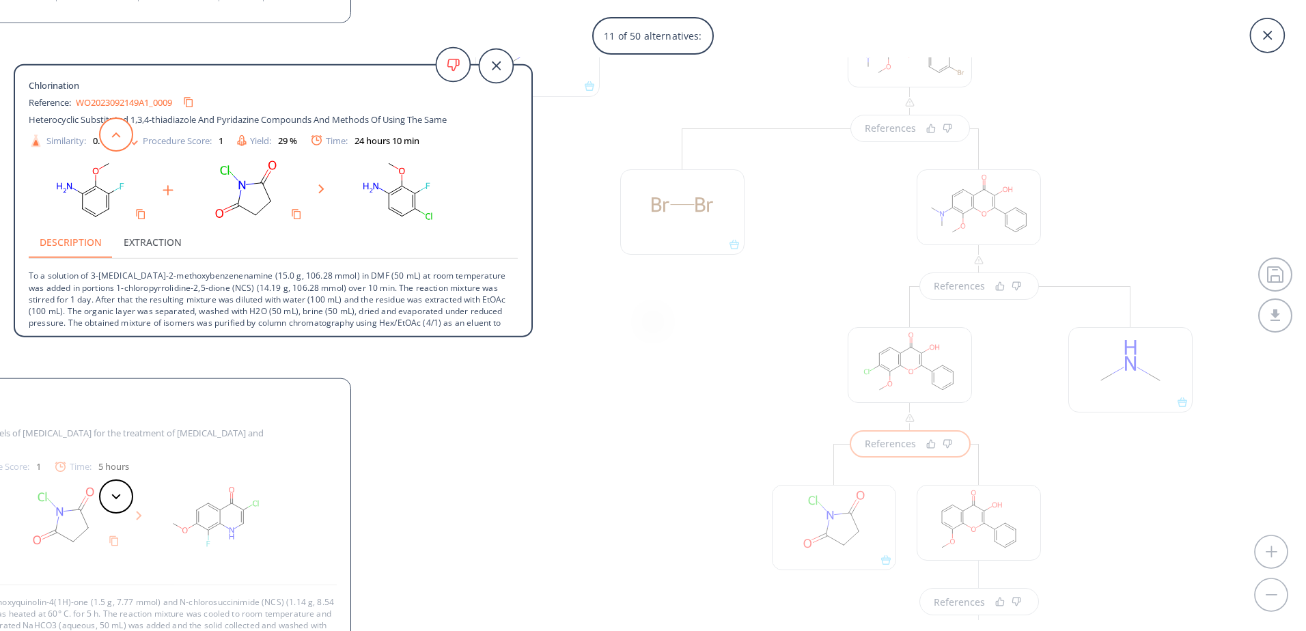
click at [108, 139] on button at bounding box center [116, 134] width 34 height 34
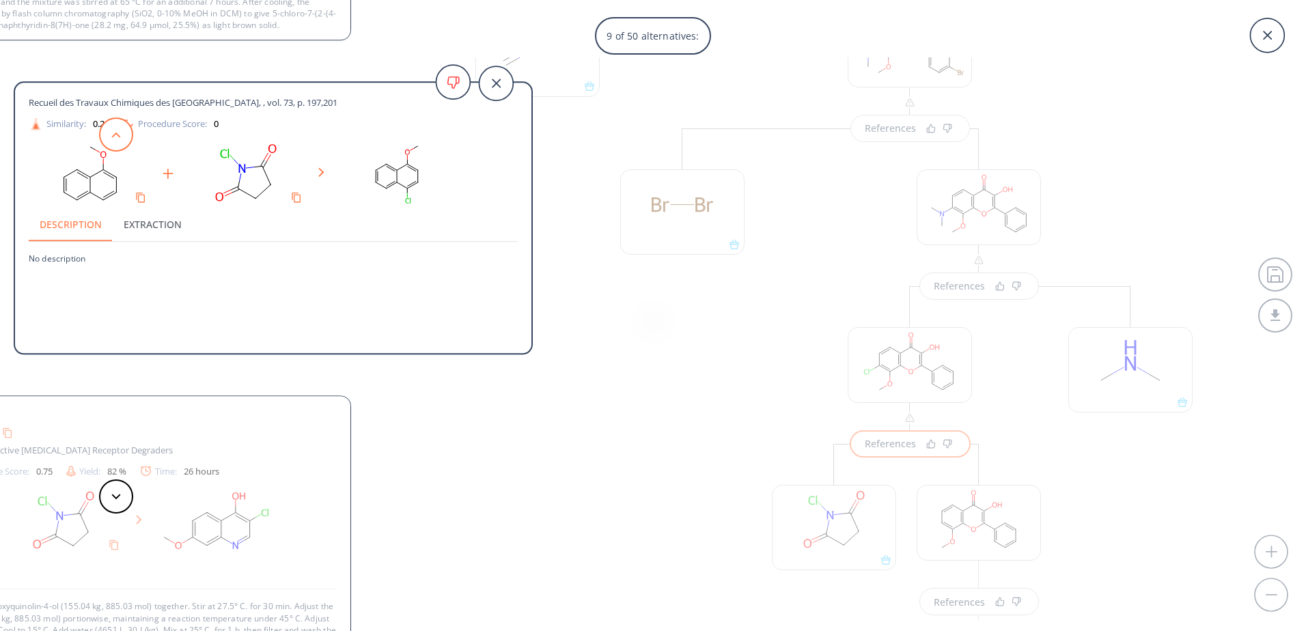
click at [108, 139] on button at bounding box center [116, 134] width 34 height 34
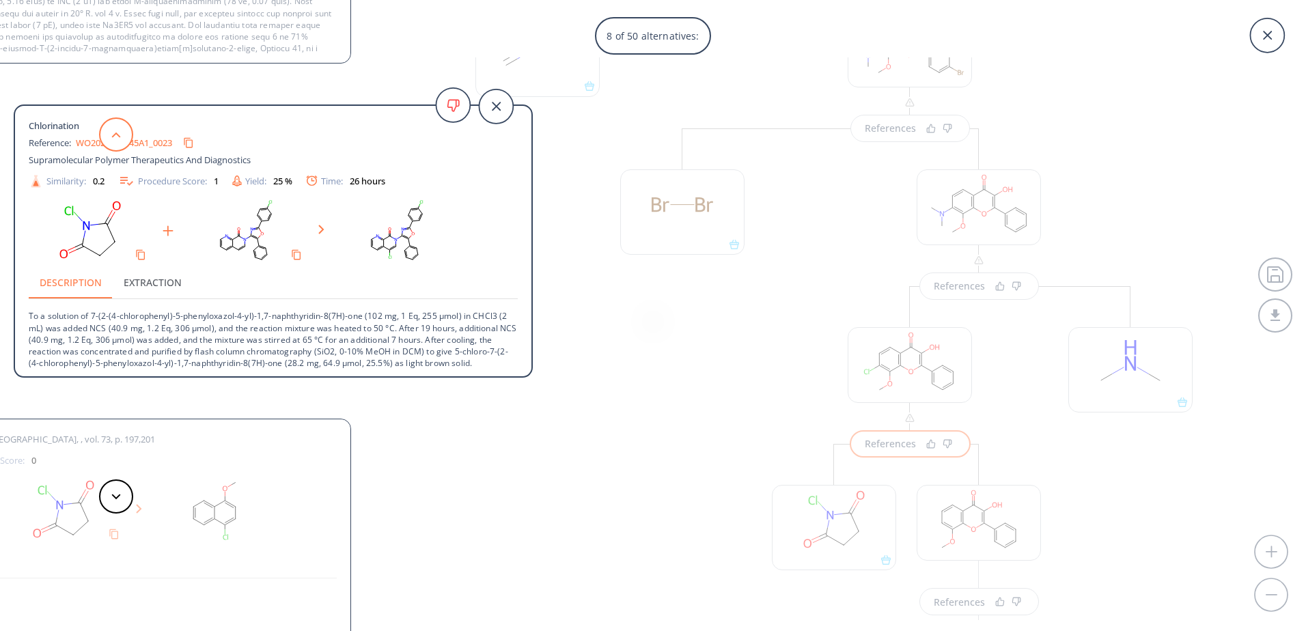
click at [108, 139] on button at bounding box center [116, 134] width 34 height 34
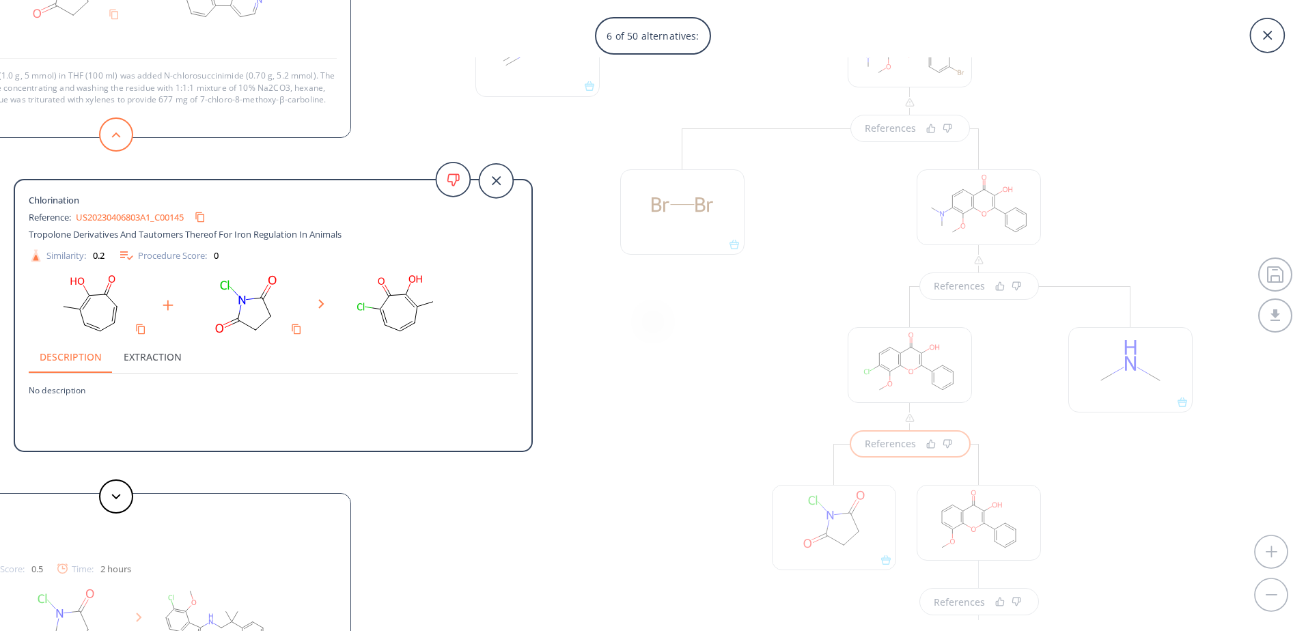
click at [108, 139] on button at bounding box center [116, 134] width 34 height 34
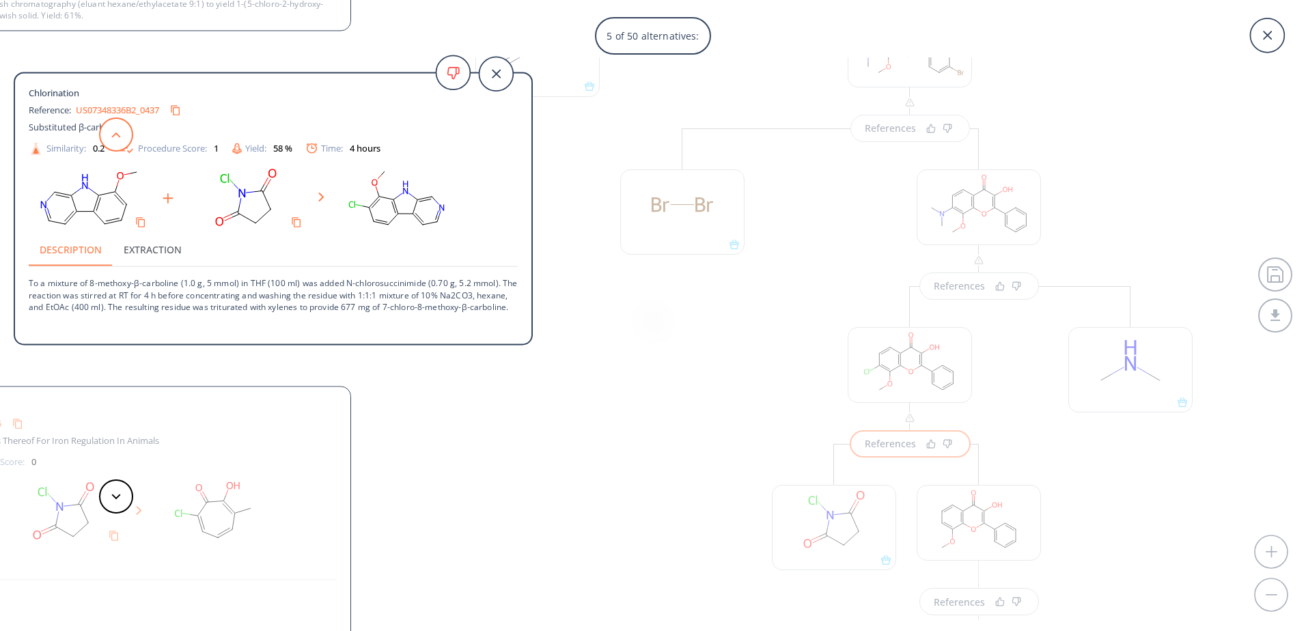
click at [108, 139] on button at bounding box center [116, 134] width 34 height 34
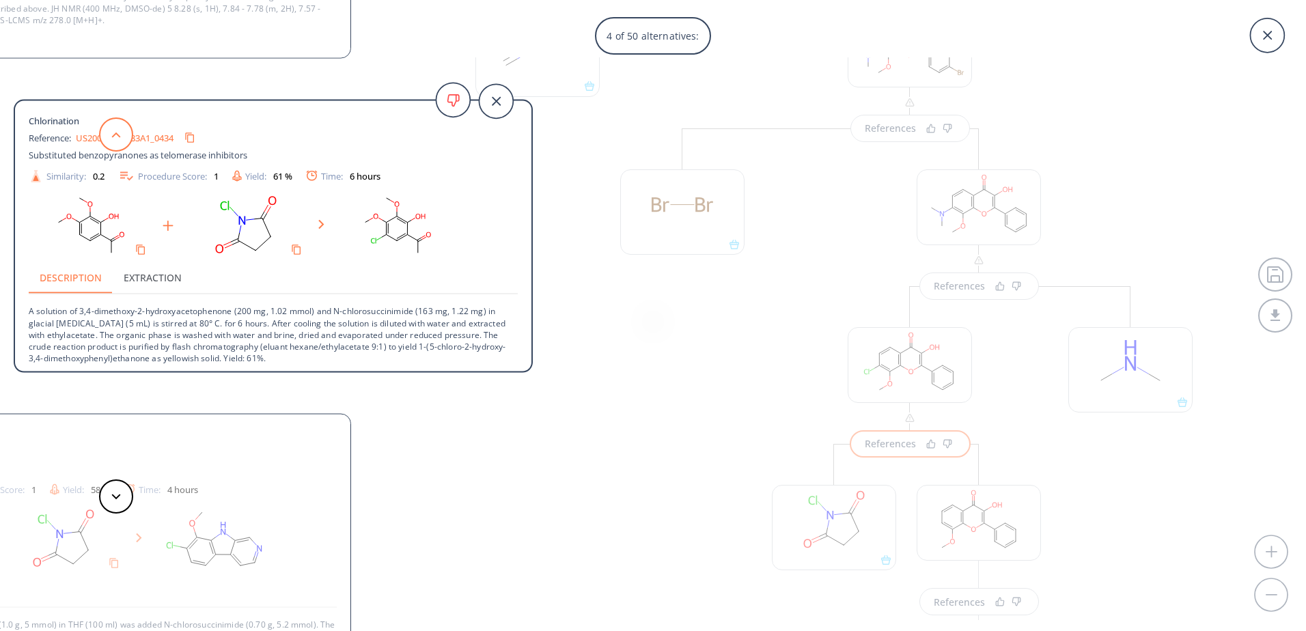
click at [108, 139] on button at bounding box center [116, 134] width 34 height 34
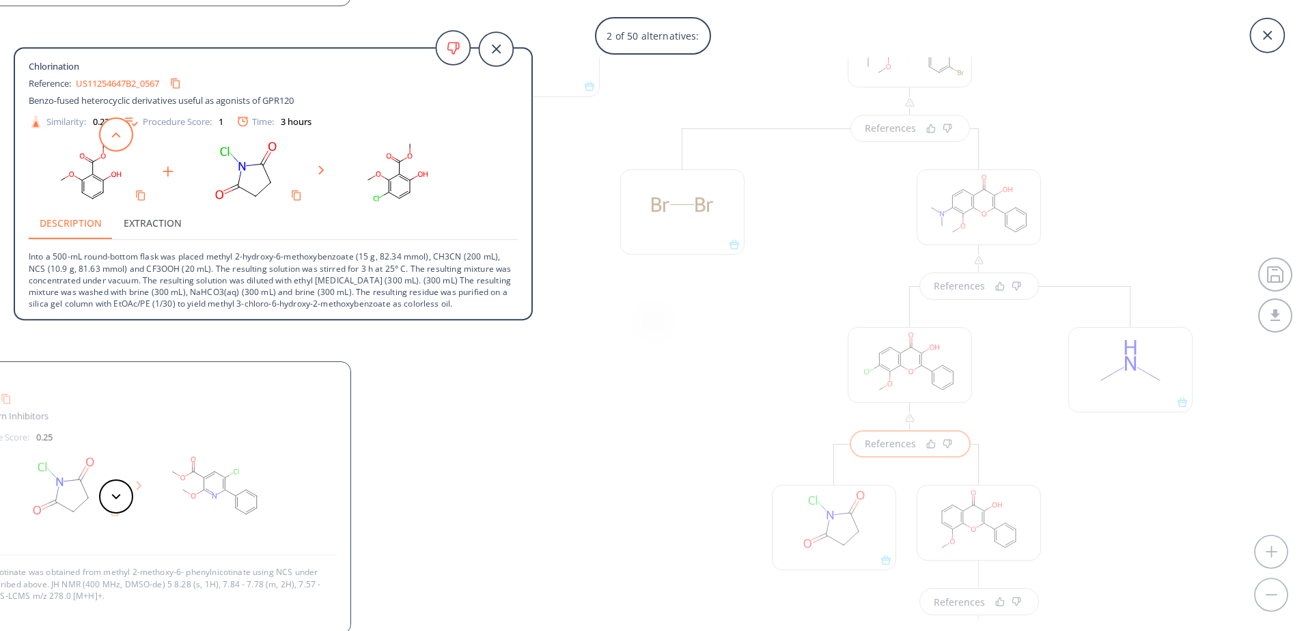
click at [108, 139] on button at bounding box center [116, 134] width 34 height 34
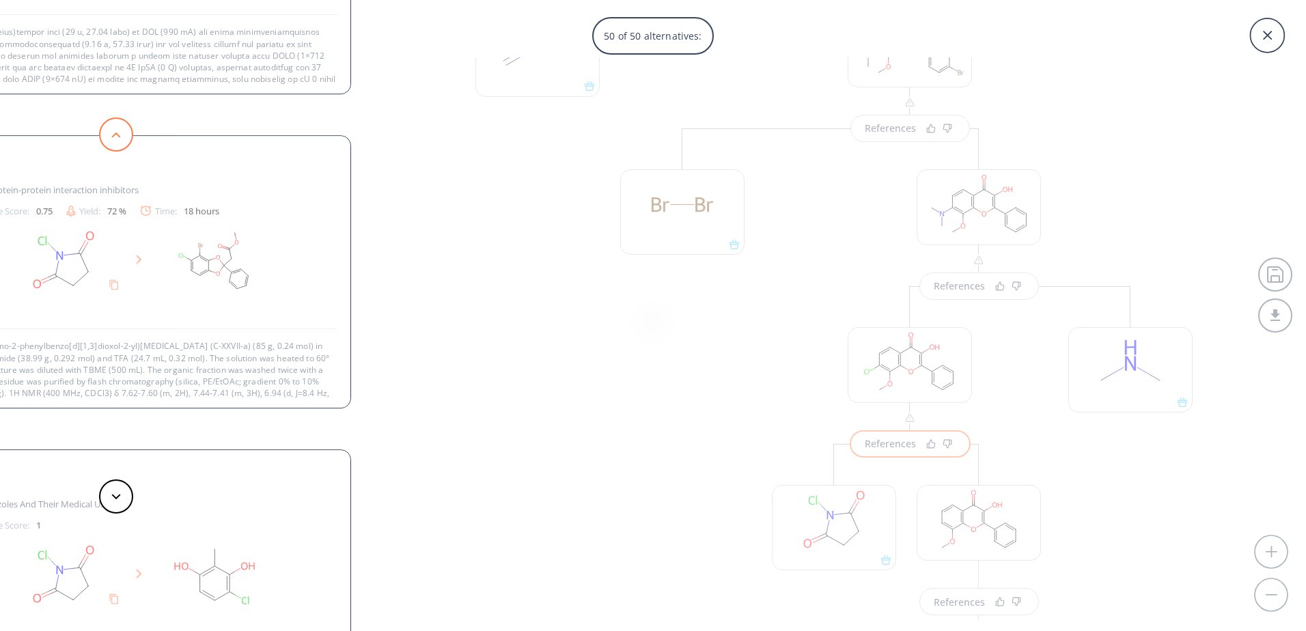
click at [108, 139] on button at bounding box center [116, 134] width 34 height 34
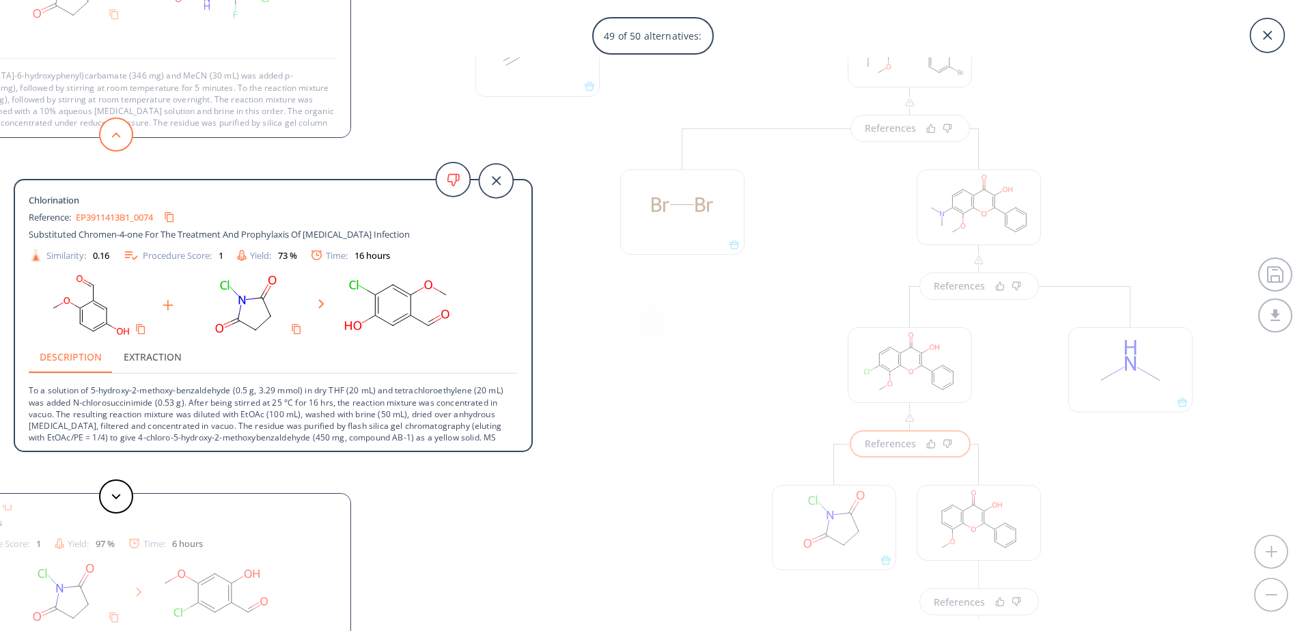
click at [114, 120] on button at bounding box center [116, 134] width 34 height 34
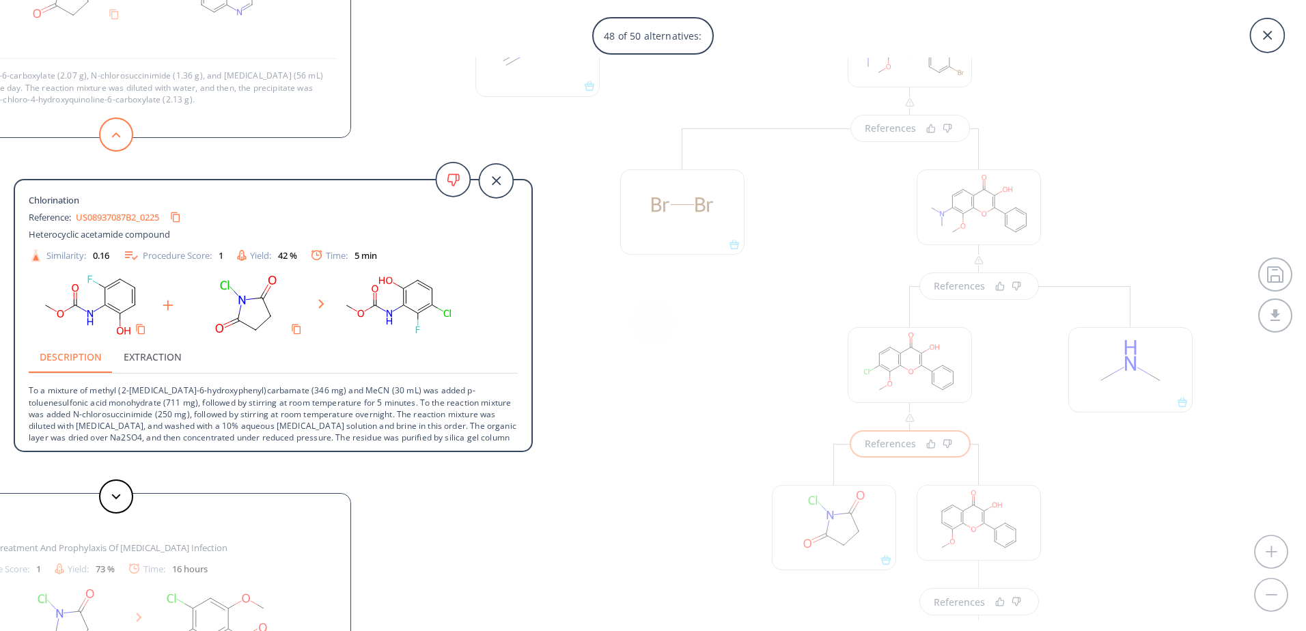
click at [114, 120] on button at bounding box center [116, 134] width 34 height 34
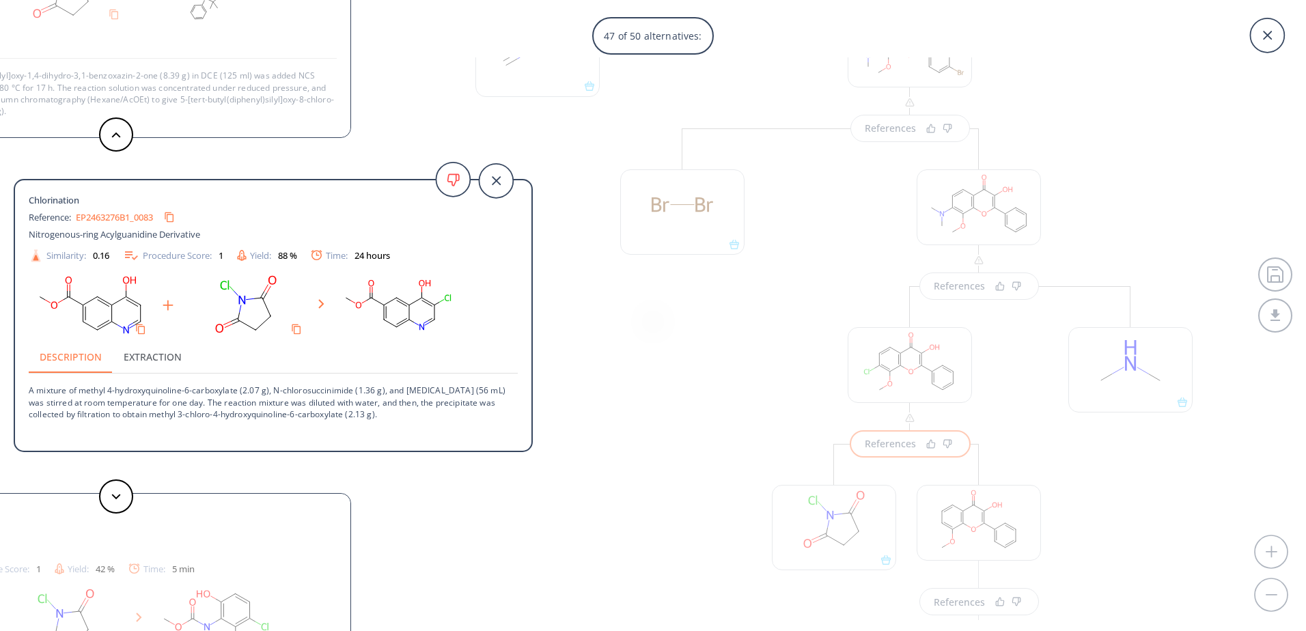
click at [716, 323] on div "47 of 50 alternatives: Chlorination Reference: US20220213049A1_0264 Substituted…" at bounding box center [653, 315] width 1306 height 631
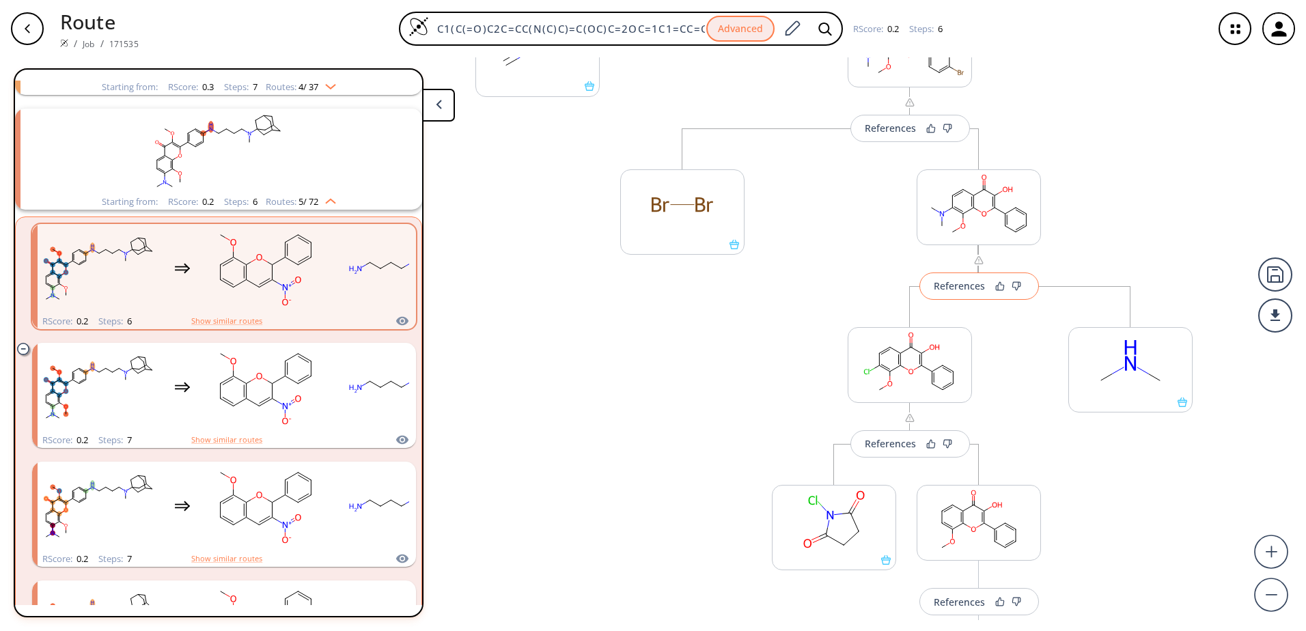
click at [976, 290] on div "References" at bounding box center [959, 285] width 51 height 9
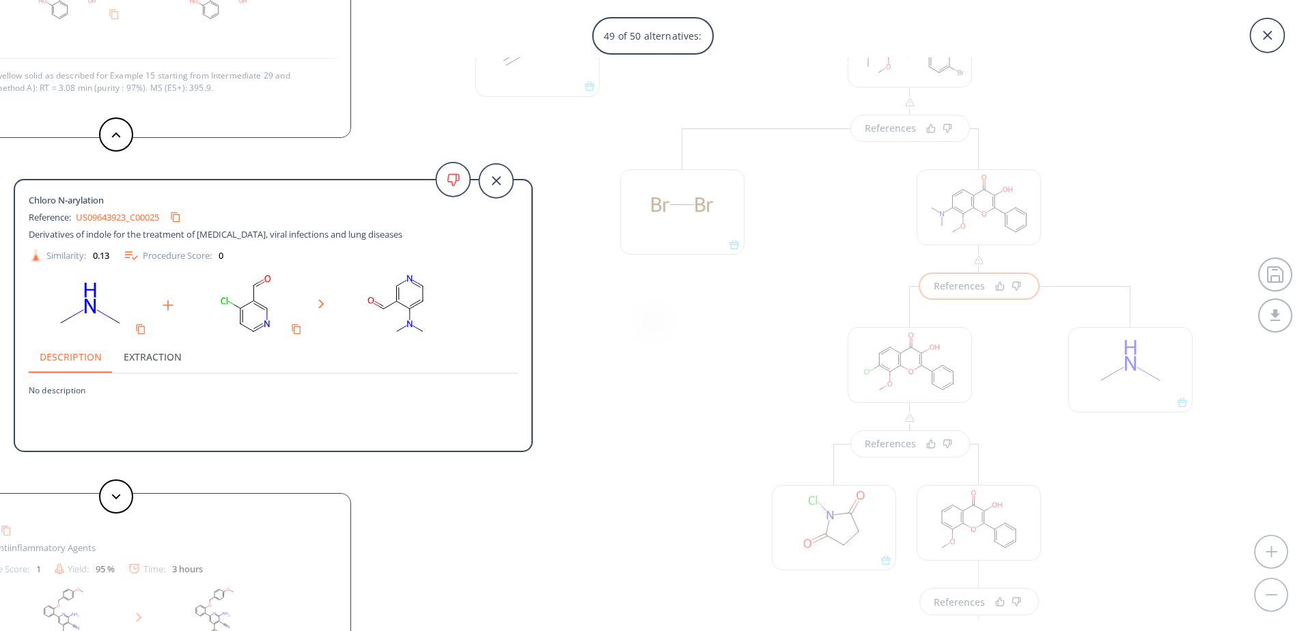
click at [842, 372] on div "49 of 50 alternatives: [PERSON_NAME] Journal of Heterocyclic Chemistry, 1983 , …" at bounding box center [653, 315] width 1306 height 631
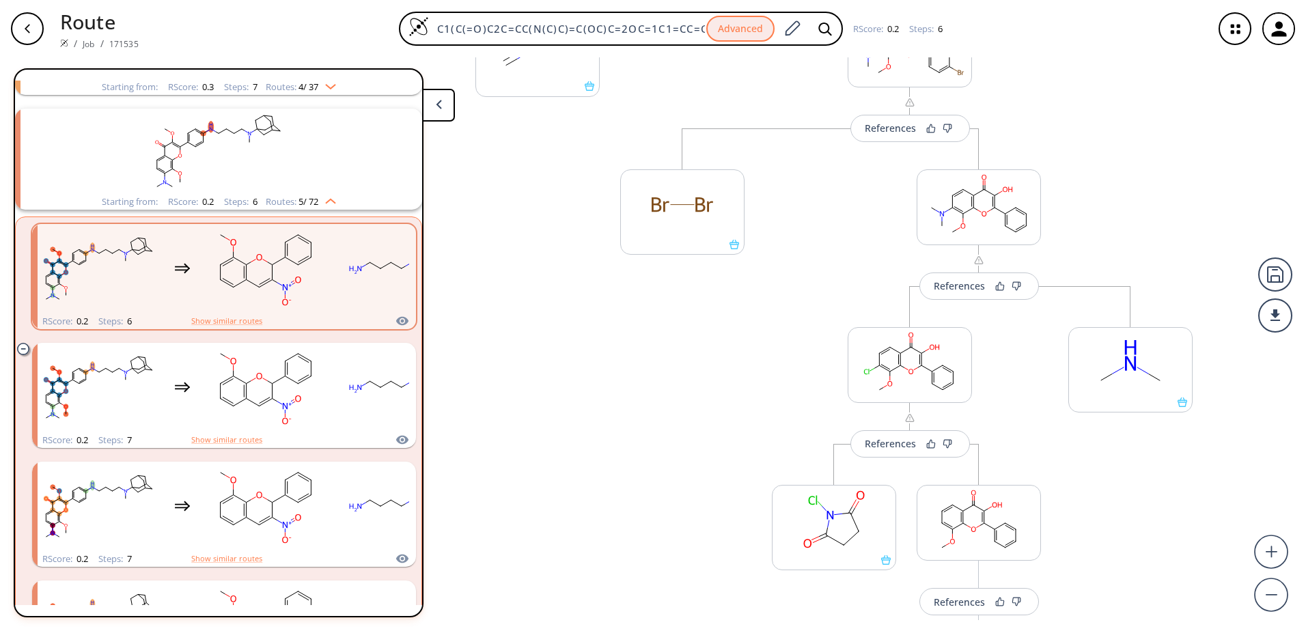
click at [1033, 351] on div "More routes from here References More routes from here More routes from here Re…" at bounding box center [909, 548] width 303 height 525
click at [959, 282] on div "References" at bounding box center [959, 285] width 51 height 9
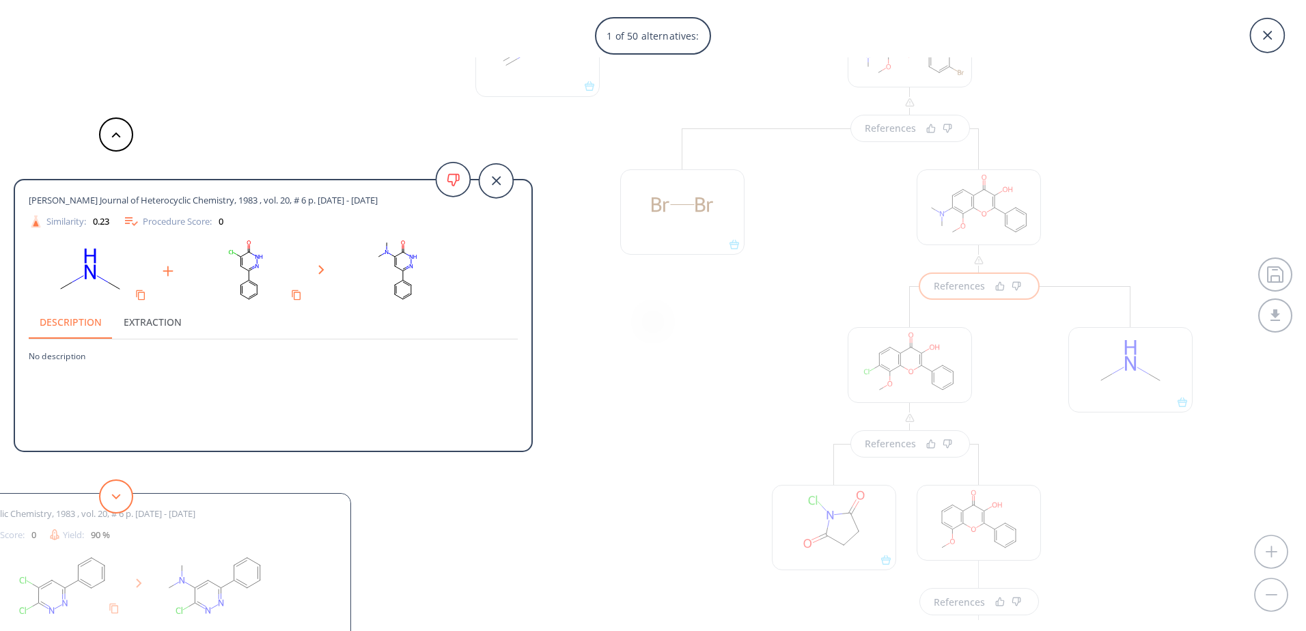
click at [122, 490] on button at bounding box center [116, 496] width 34 height 34
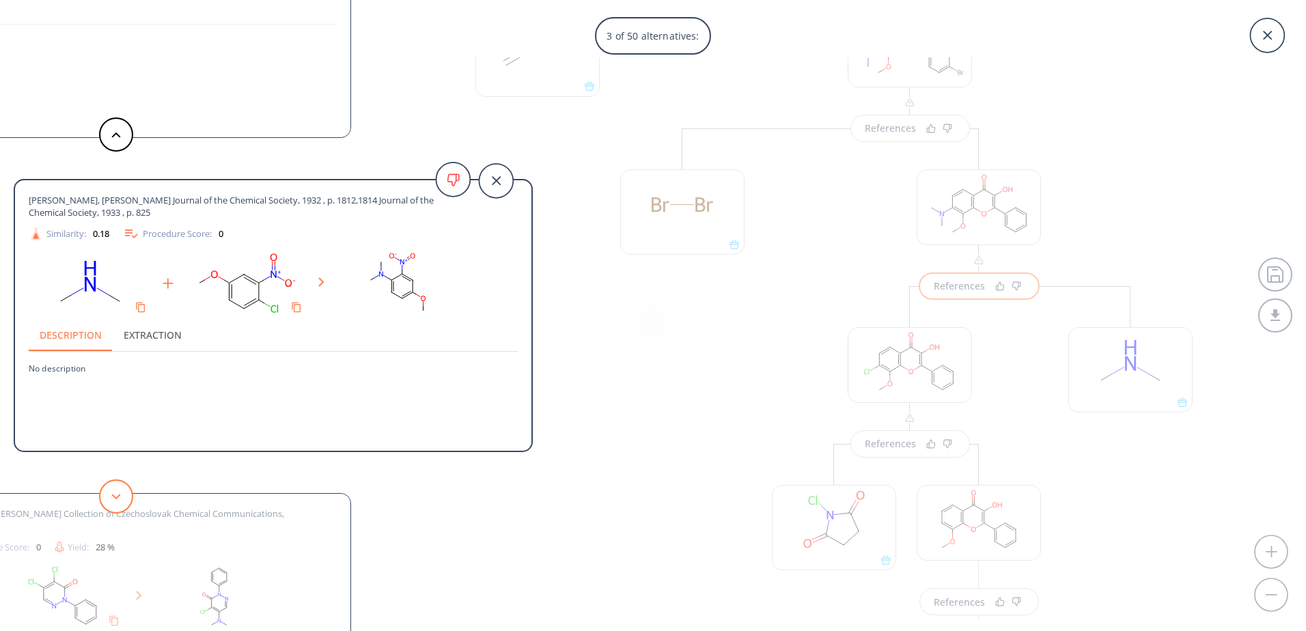
click at [122, 490] on button at bounding box center [116, 496] width 34 height 34
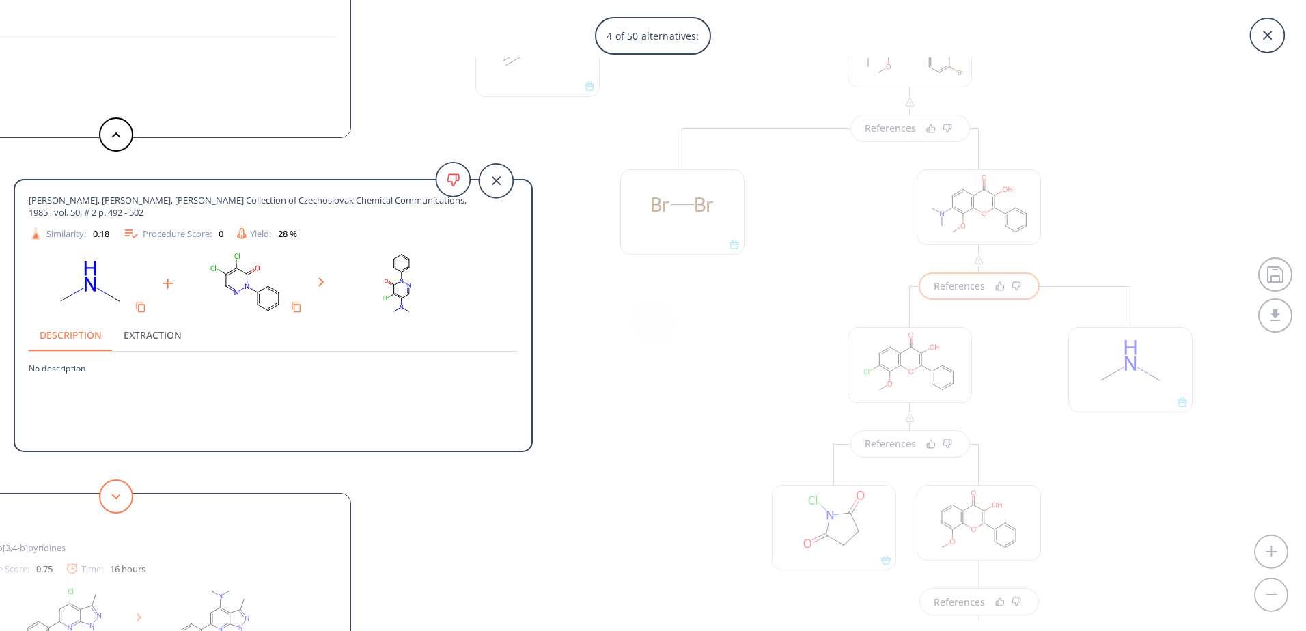
click at [122, 490] on button at bounding box center [116, 496] width 34 height 34
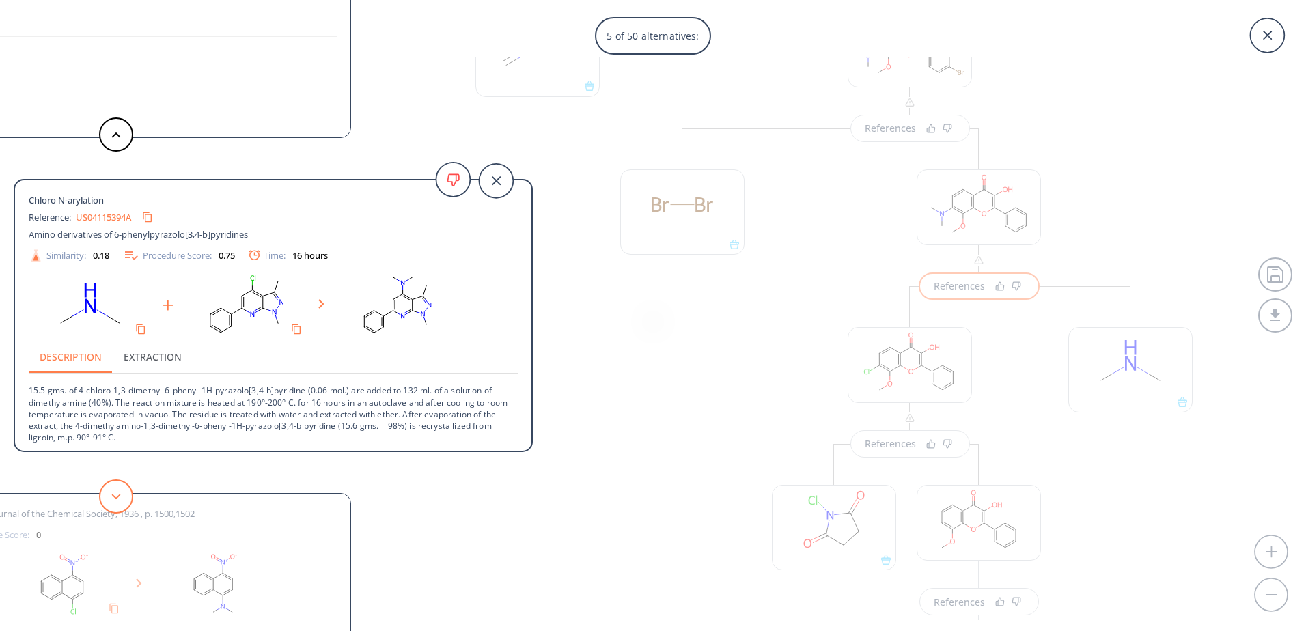
click at [122, 490] on button at bounding box center [116, 496] width 34 height 34
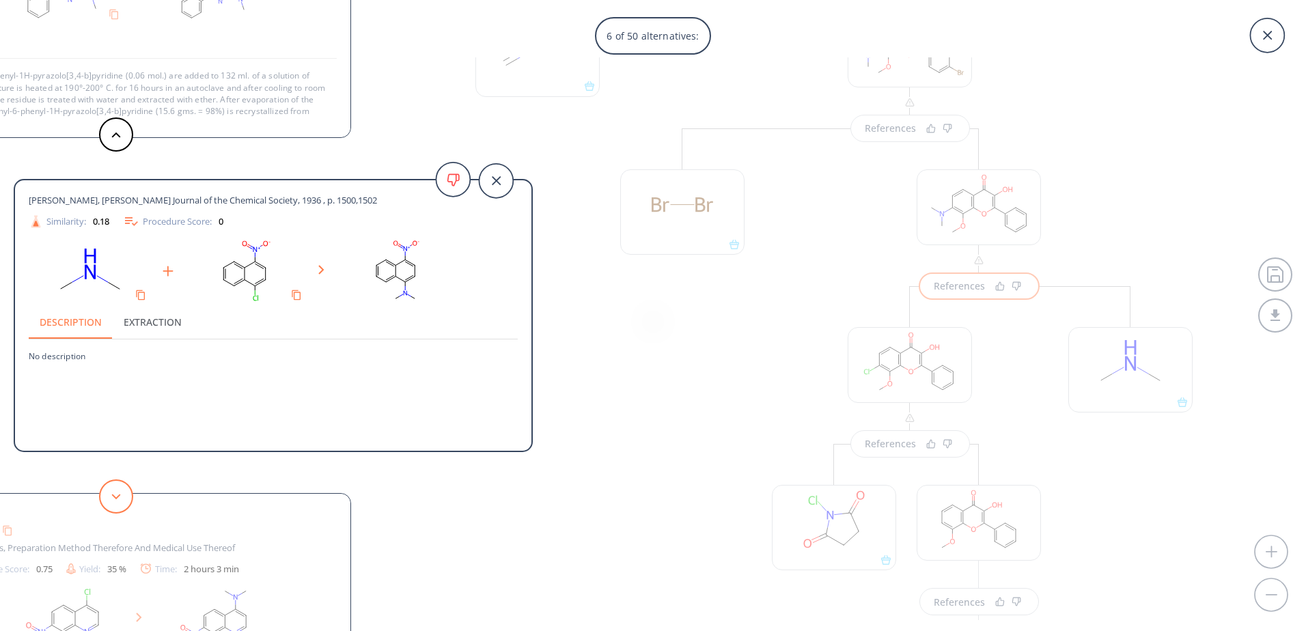
click at [122, 490] on button at bounding box center [116, 496] width 34 height 34
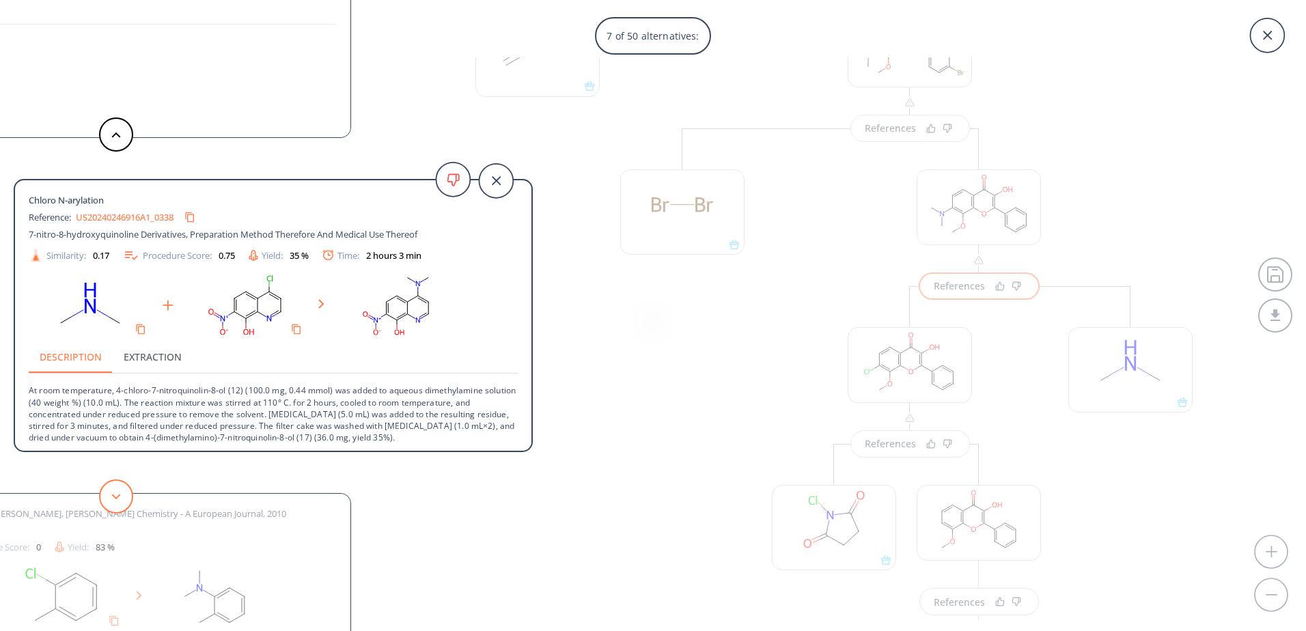
click at [122, 490] on button at bounding box center [116, 496] width 34 height 34
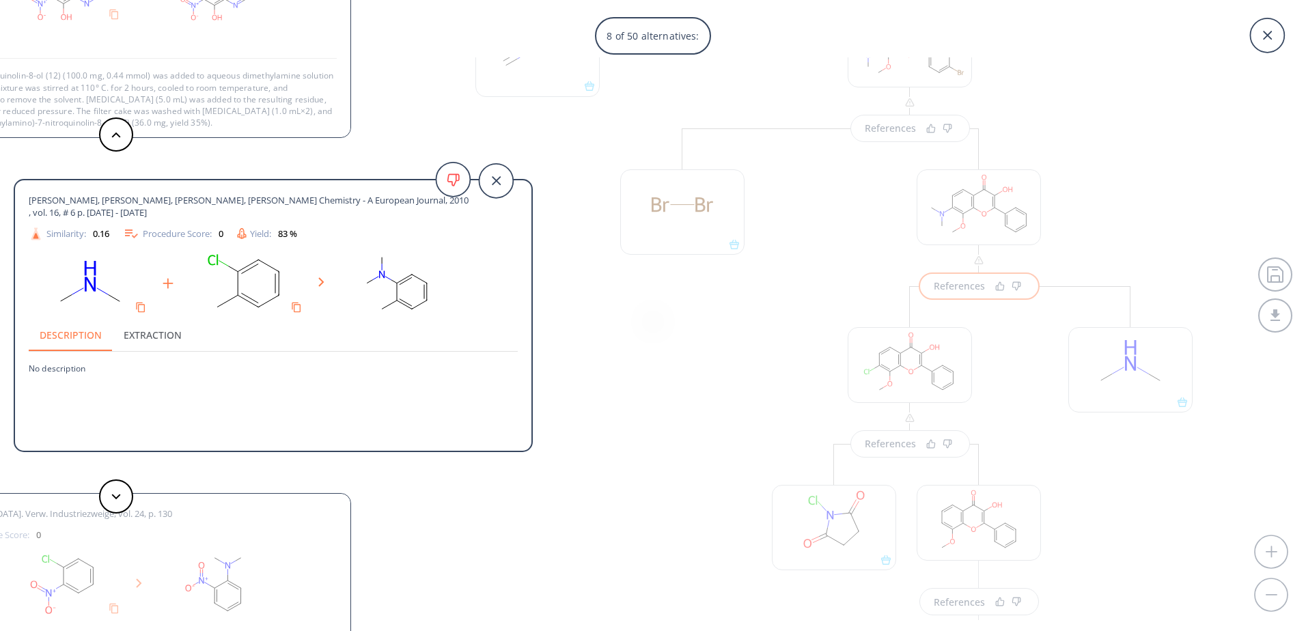
click at [704, 417] on div "8 of 50 alternatives: [PERSON_NAME] Journal of Heterocyclic Chemistry, 1983 , v…" at bounding box center [653, 315] width 1306 height 631
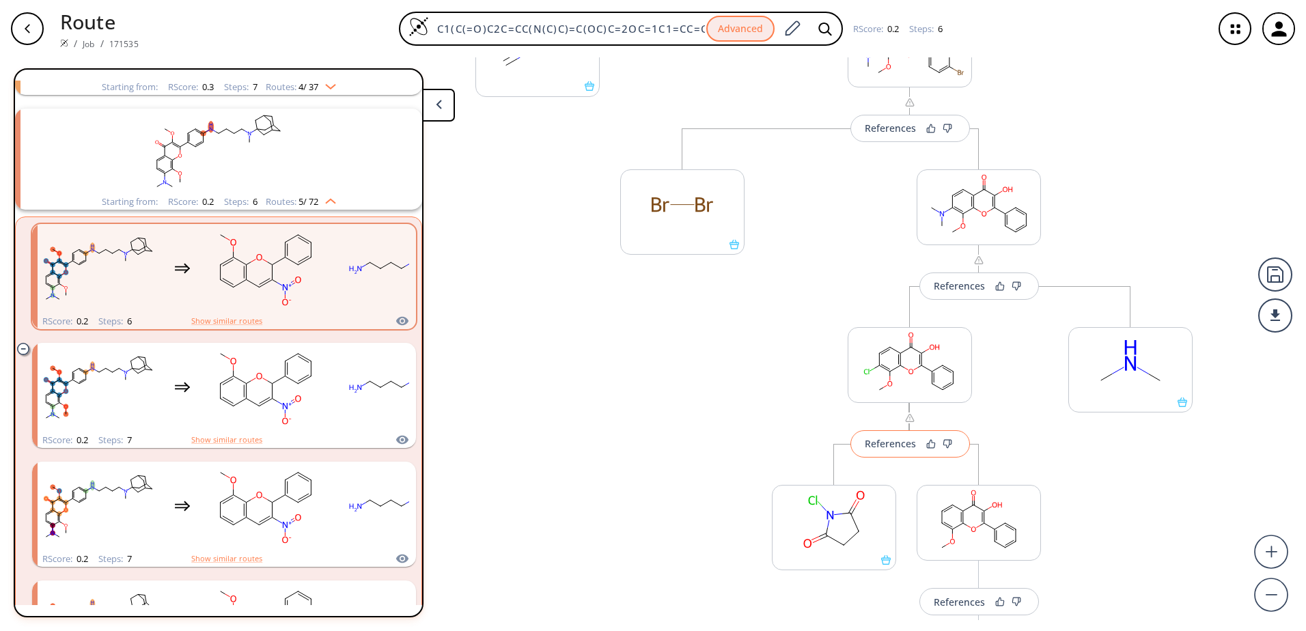
click at [897, 447] on div "References" at bounding box center [890, 443] width 51 height 9
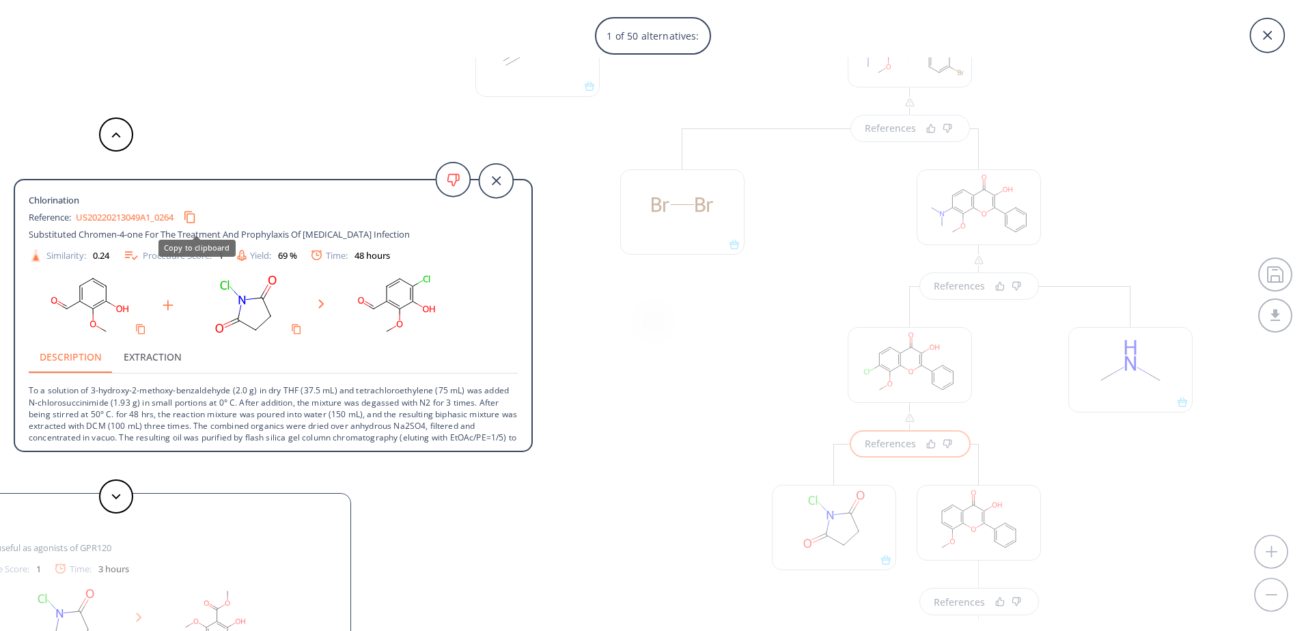
click at [194, 220] on icon "Copy to clipboard" at bounding box center [189, 217] width 13 height 13
click at [600, 428] on div "1 of 50 alternatives: Chlorination Reference: US20220213049A1_0264 Substituted …" at bounding box center [653, 315] width 1306 height 631
